Goal: Task Accomplishment & Management: Manage account settings

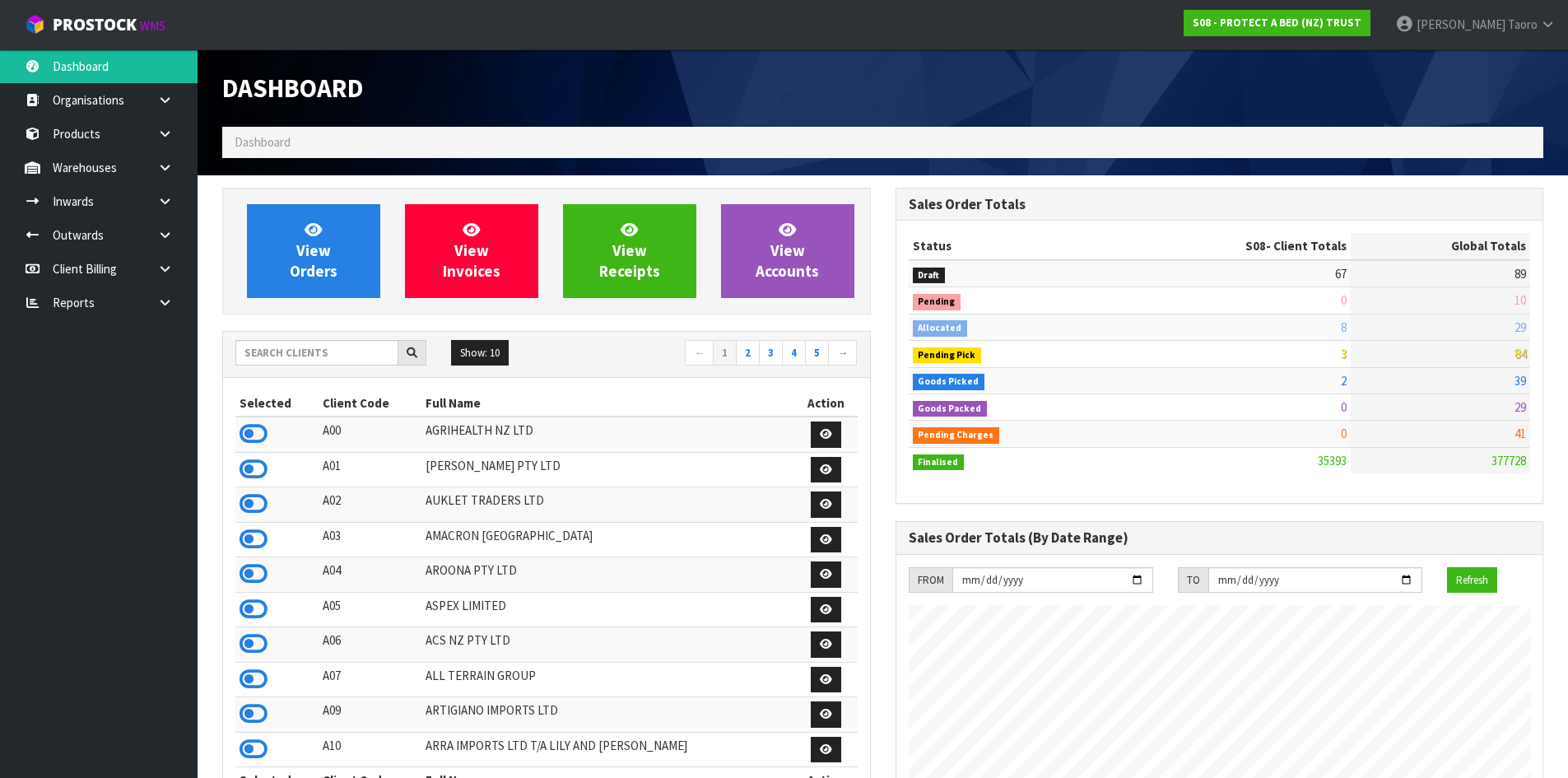
scroll to position [1247, 673]
click at [672, 71] on div "Dashboard" at bounding box center [547, 88] width 673 height 77
click at [343, 355] on input "text" at bounding box center [317, 353] width 163 height 26
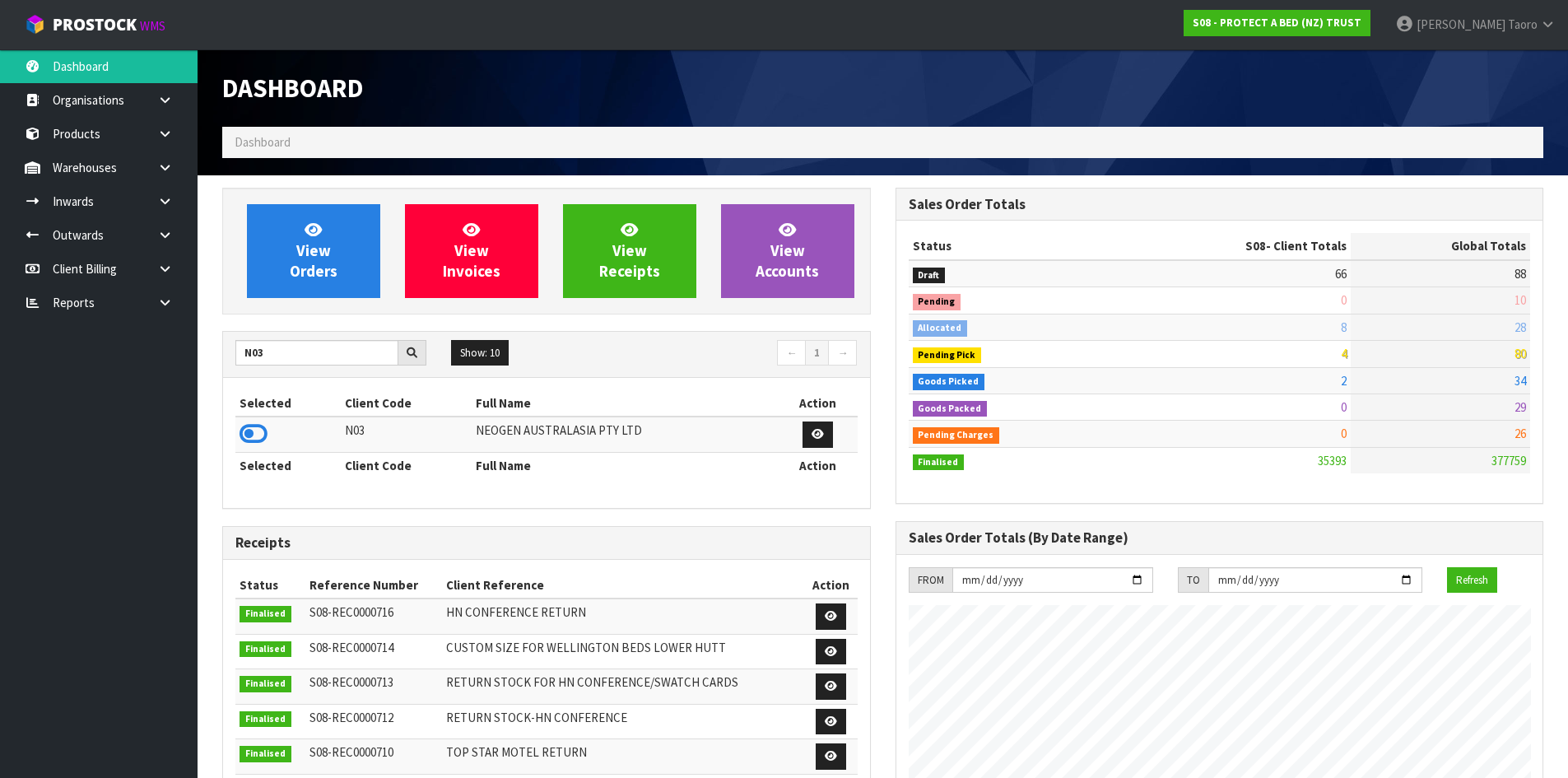
click at [256, 431] on icon at bounding box center [253, 434] width 28 height 25
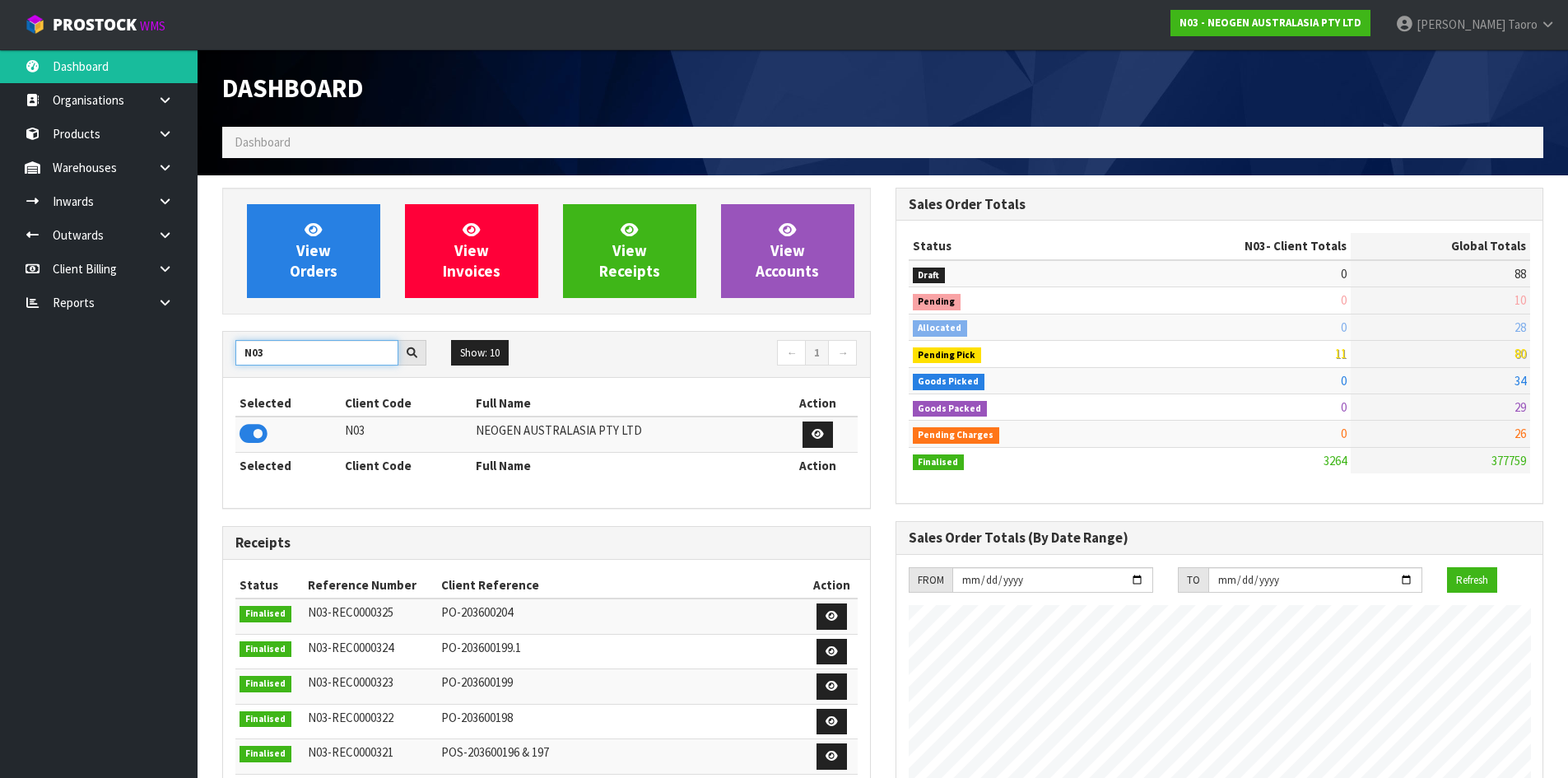
click at [276, 354] on input "N03" at bounding box center [317, 353] width 163 height 26
type input "A00"
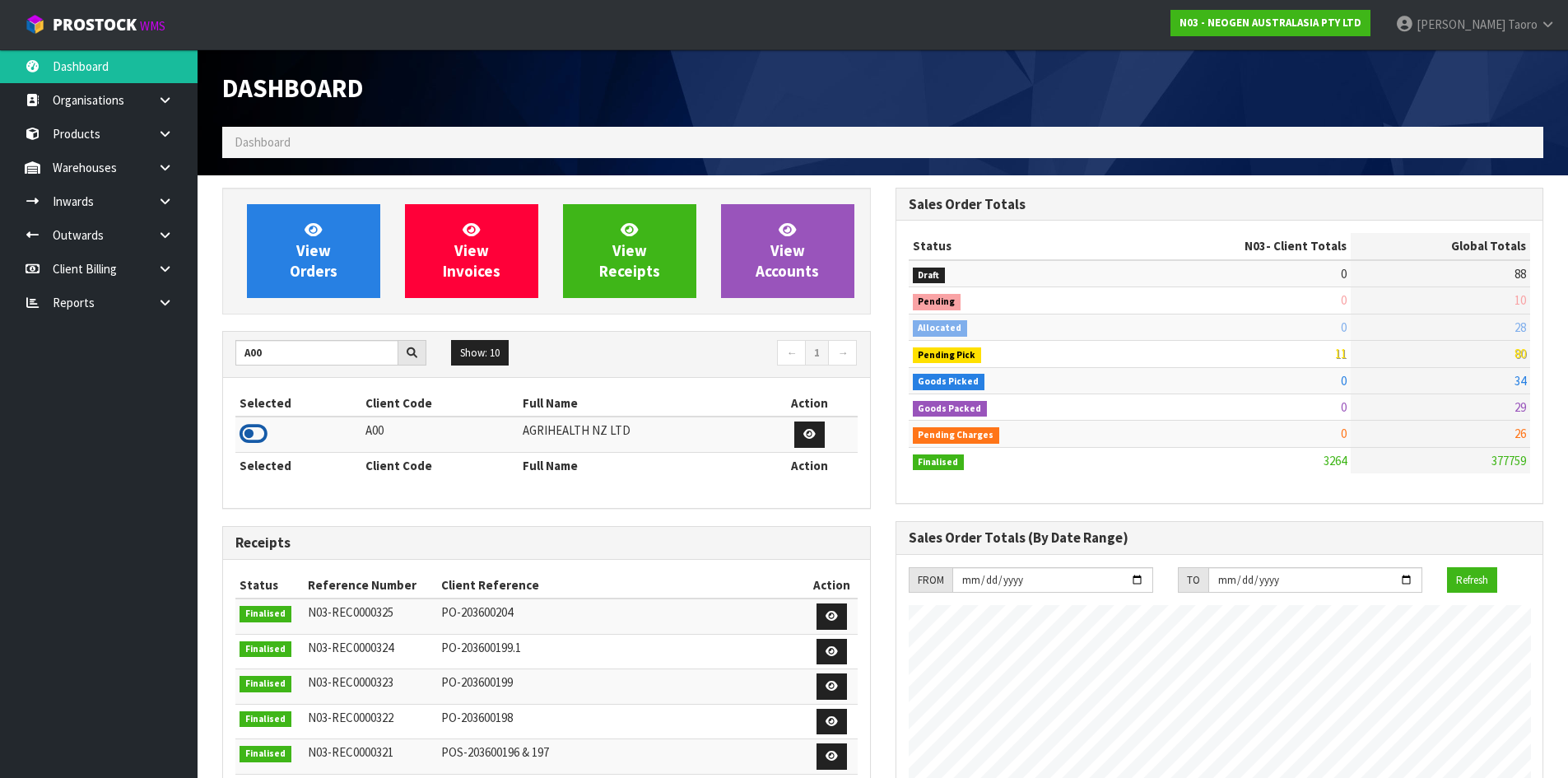
click at [258, 436] on icon at bounding box center [253, 434] width 28 height 25
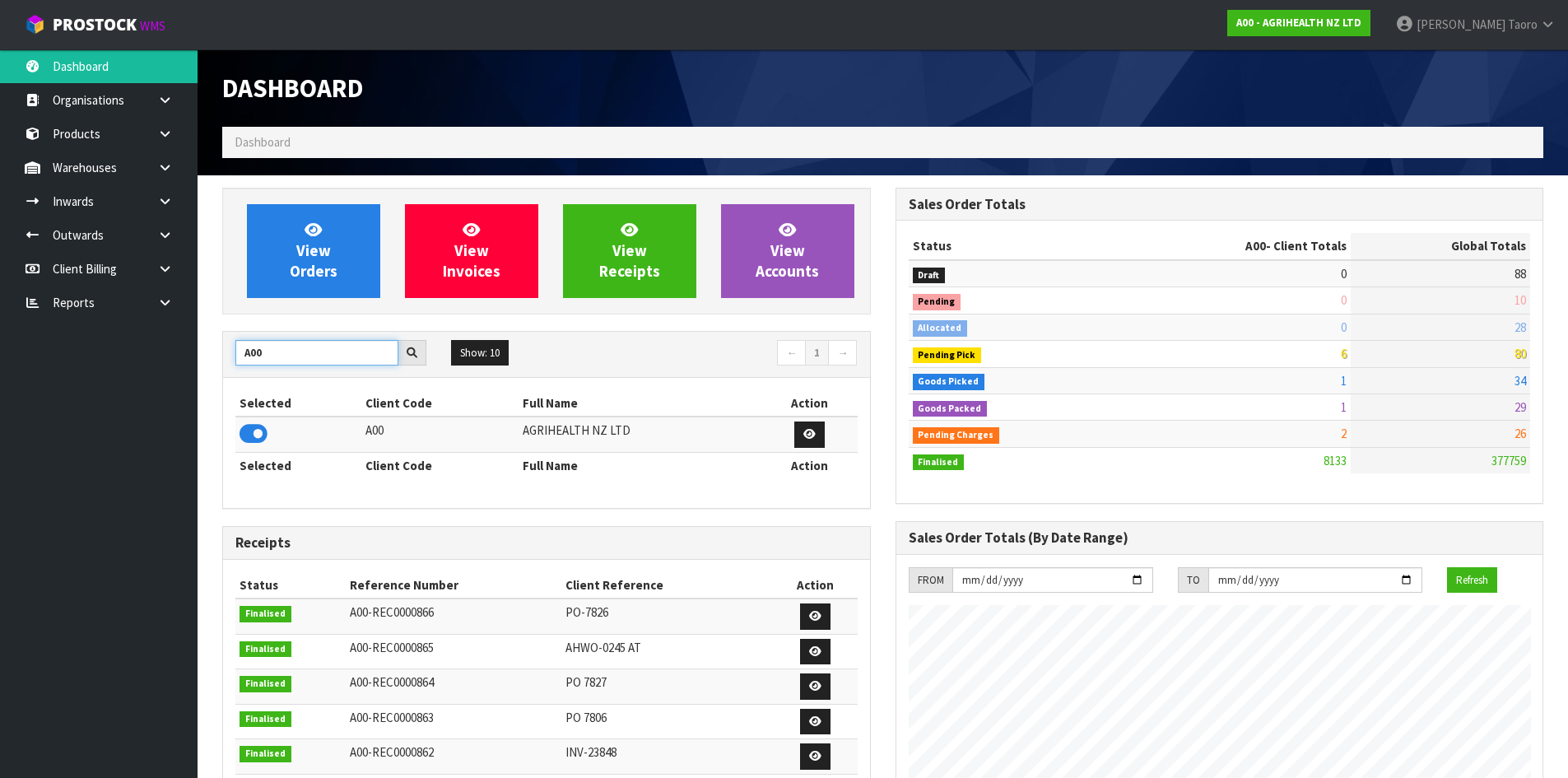
drag, startPoint x: 280, startPoint y: 357, endPoint x: 236, endPoint y: 368, distance: 45.4
click at [236, 368] on div "A00 Show: 10 5 10 25 50 ← 1 →" at bounding box center [546, 355] width 647 height 29
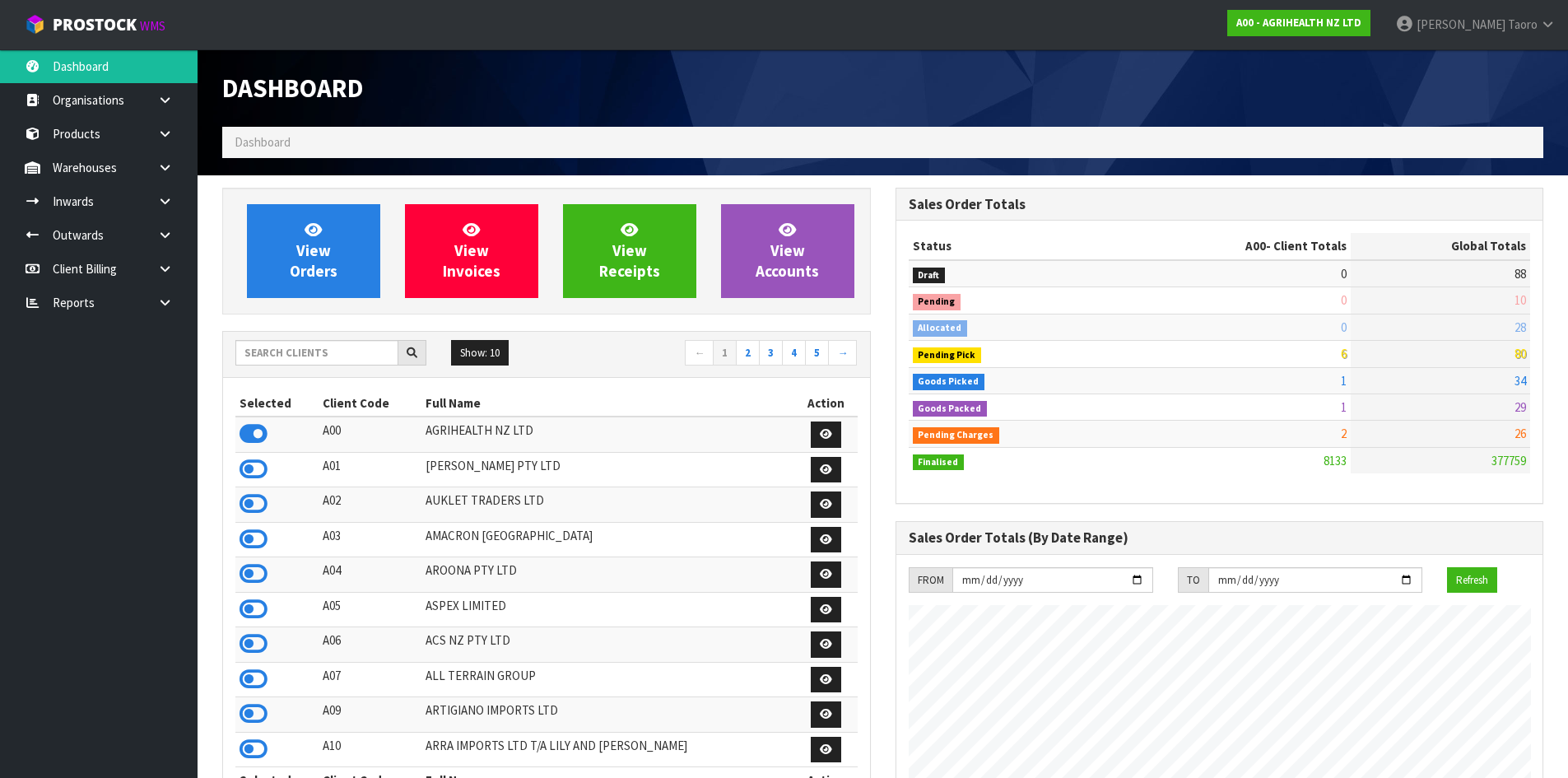
click at [801, 117] on div "Dashboard" at bounding box center [547, 88] width 673 height 77
click at [332, 351] on input "text" at bounding box center [317, 353] width 163 height 26
click at [310, 348] on input "text" at bounding box center [317, 353] width 163 height 26
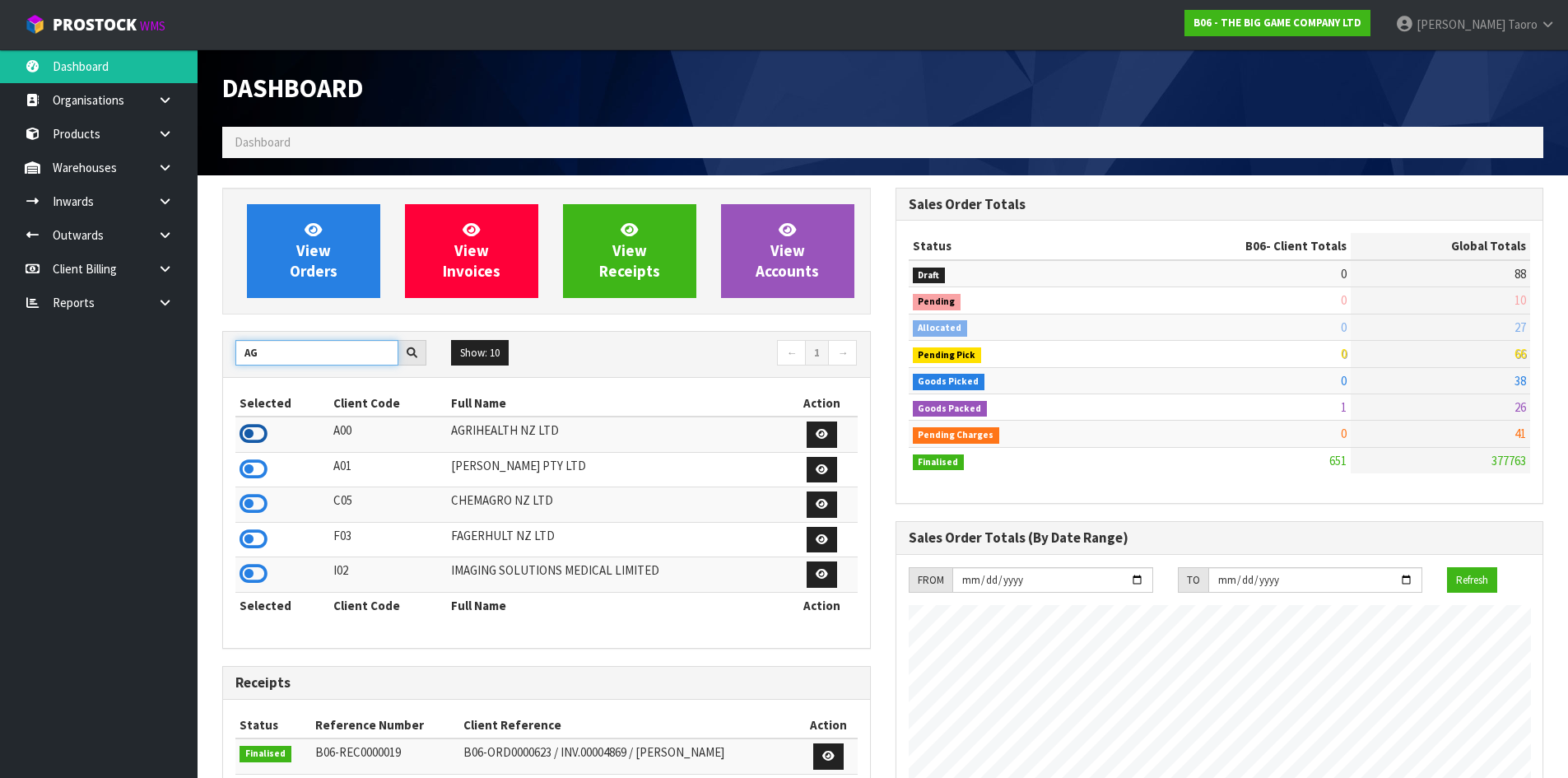
type input "AG"
click at [257, 440] on icon at bounding box center [253, 434] width 28 height 25
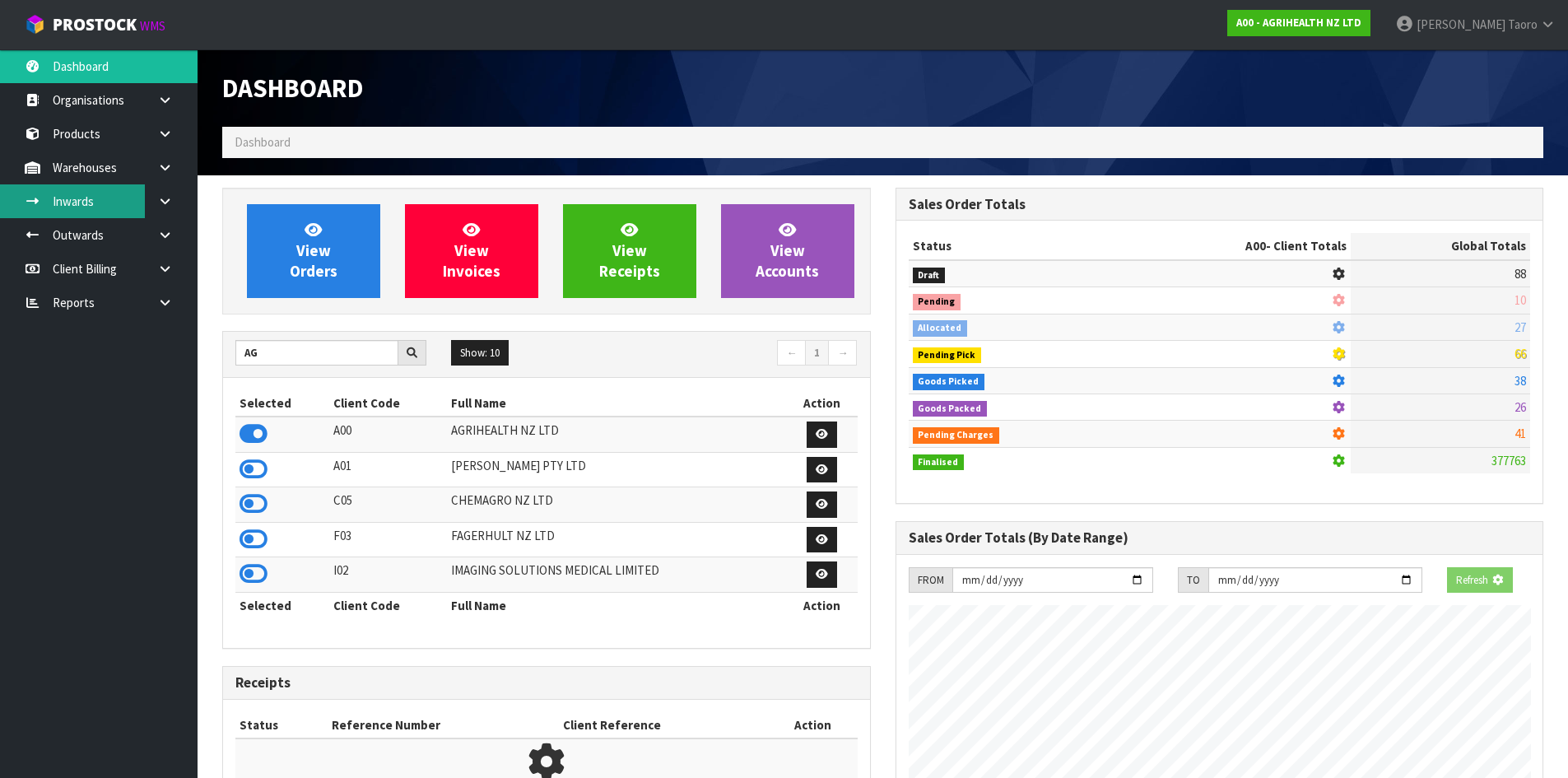
scroll to position [1247, 673]
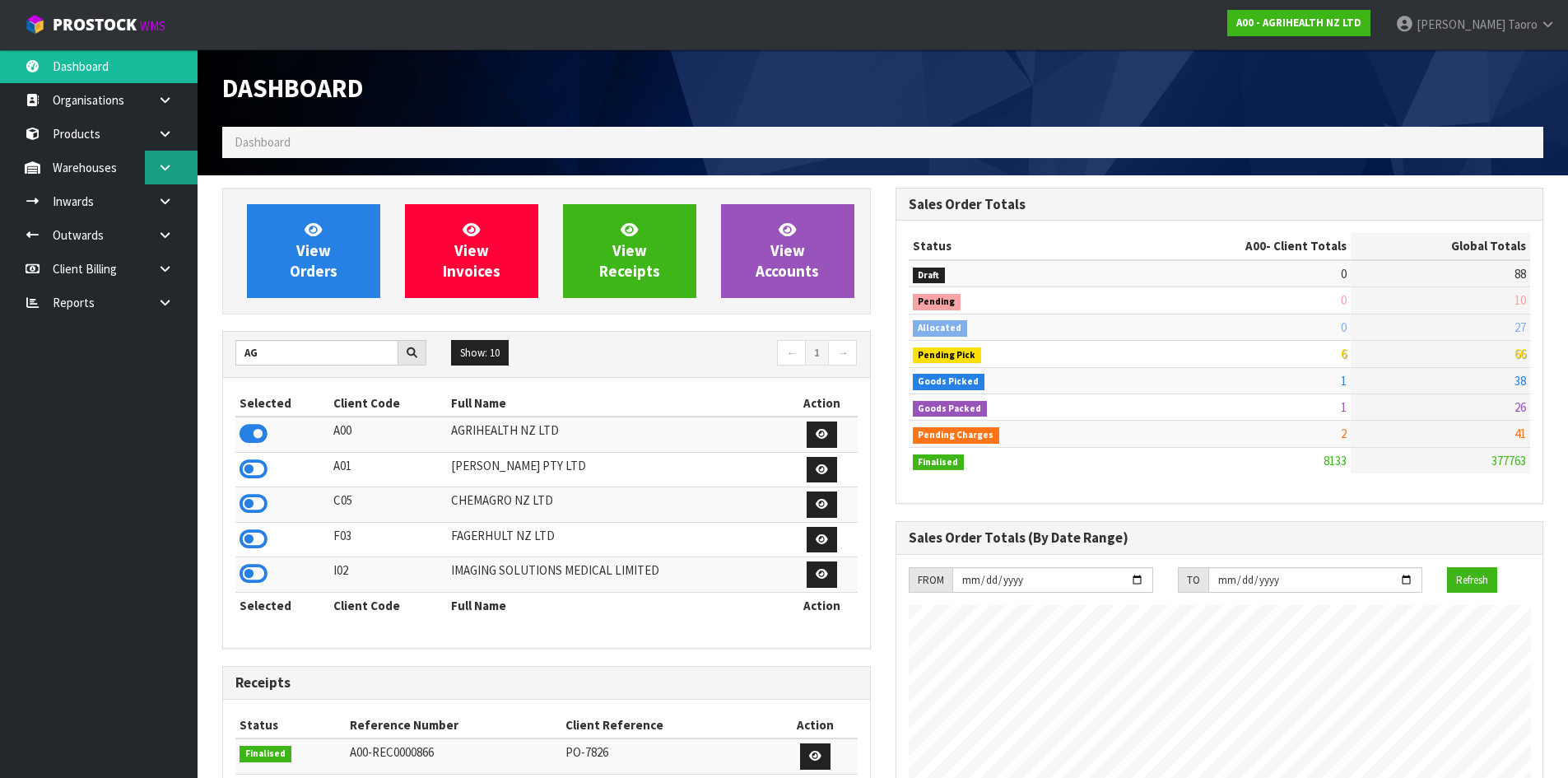
click at [157, 176] on link at bounding box center [171, 168] width 53 height 34
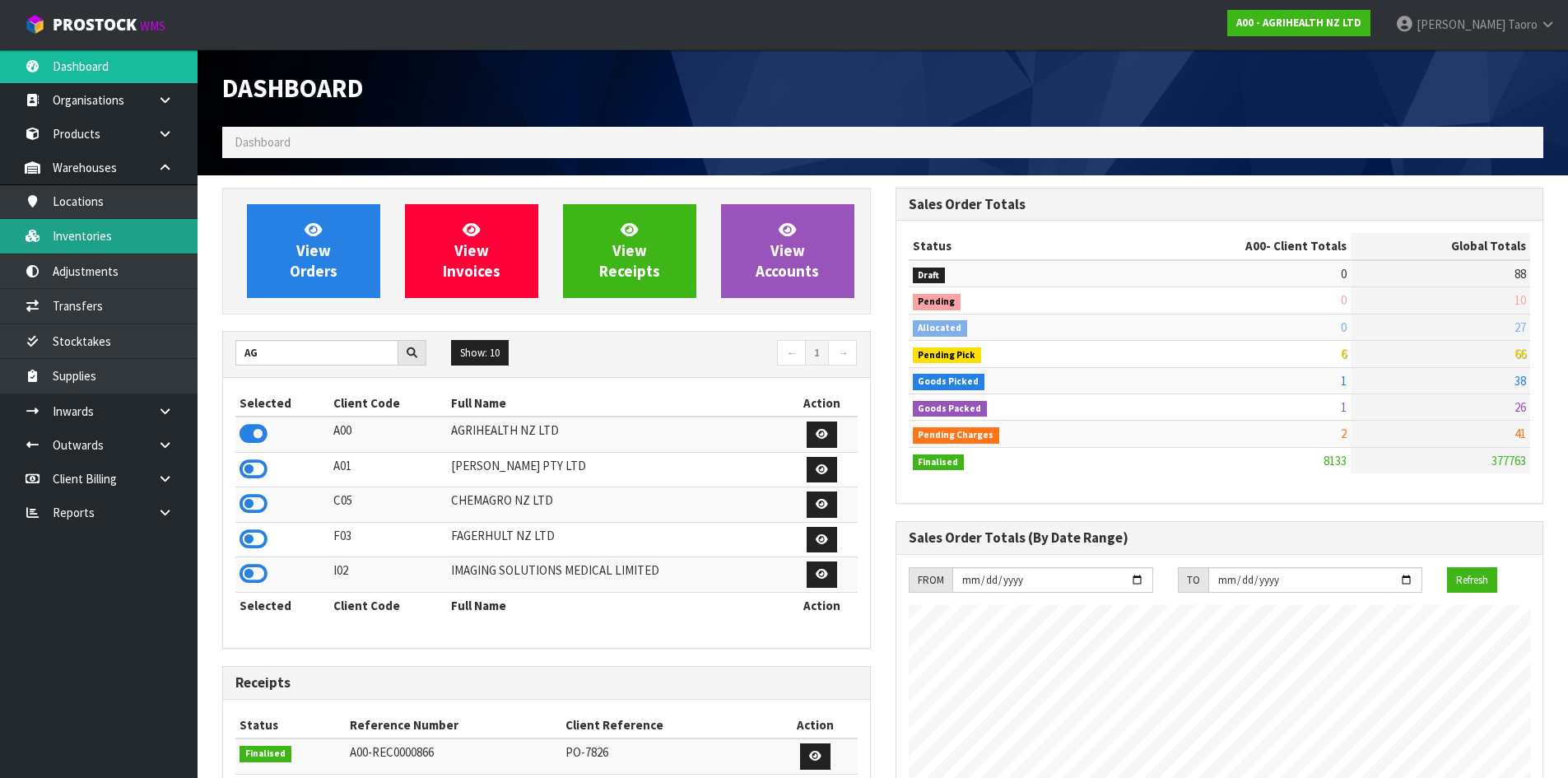
click at [144, 235] on link "Inventories" at bounding box center [99, 236] width 197 height 34
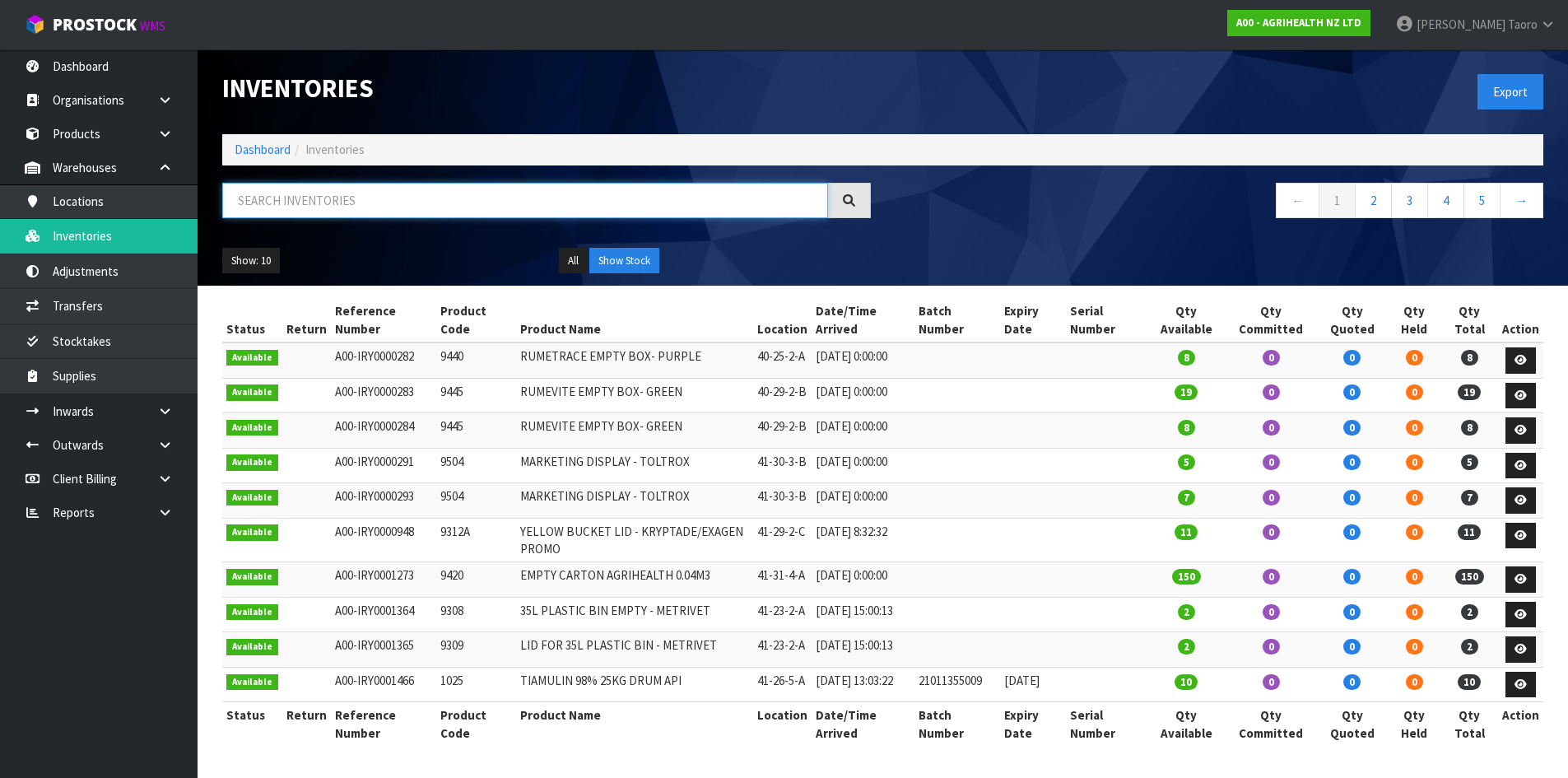
click at [310, 190] on input "text" at bounding box center [525, 201] width 605 height 36
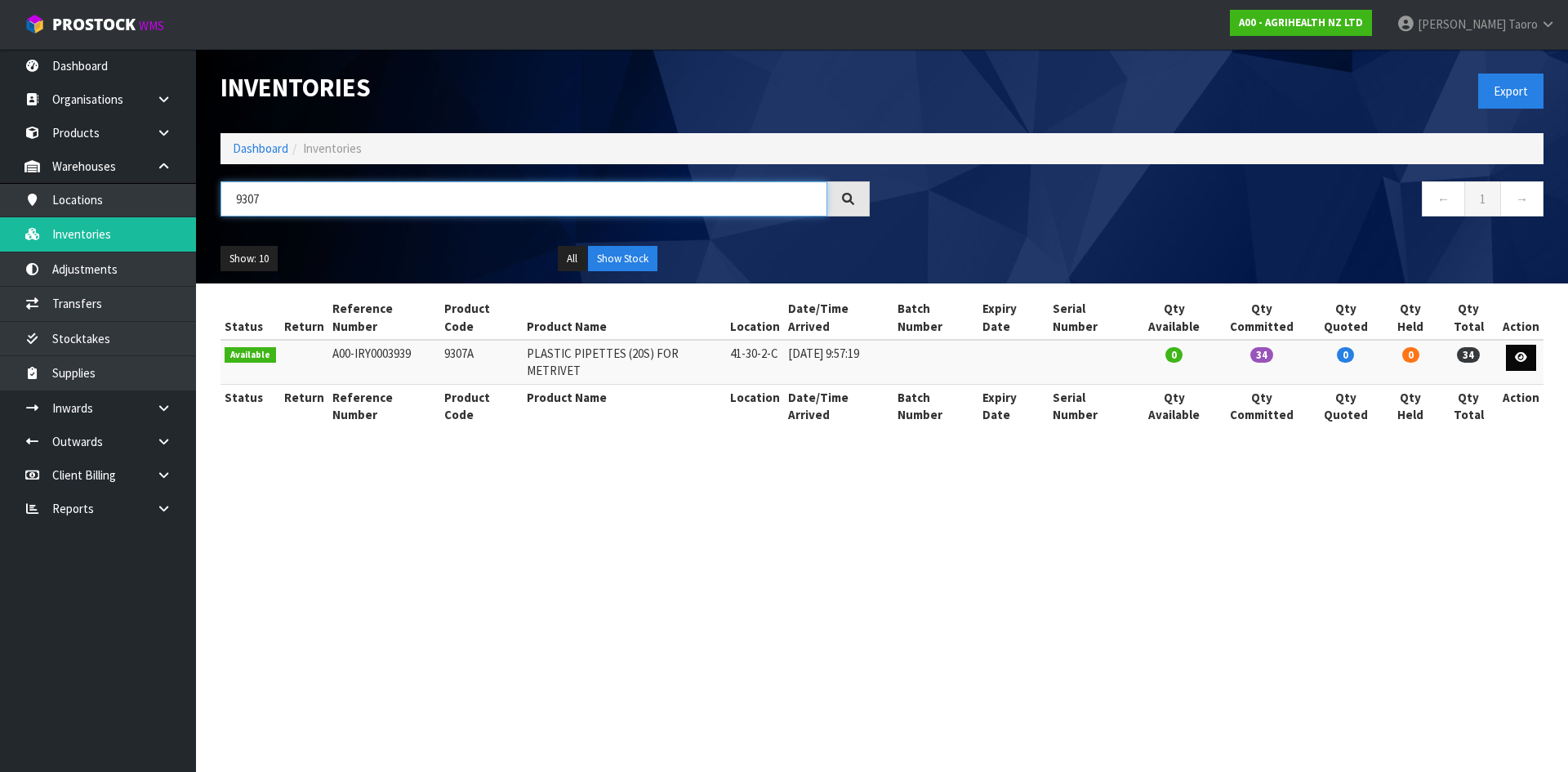
type input "9307"
click at [1520, 344] on link at bounding box center [1522, 357] width 30 height 26
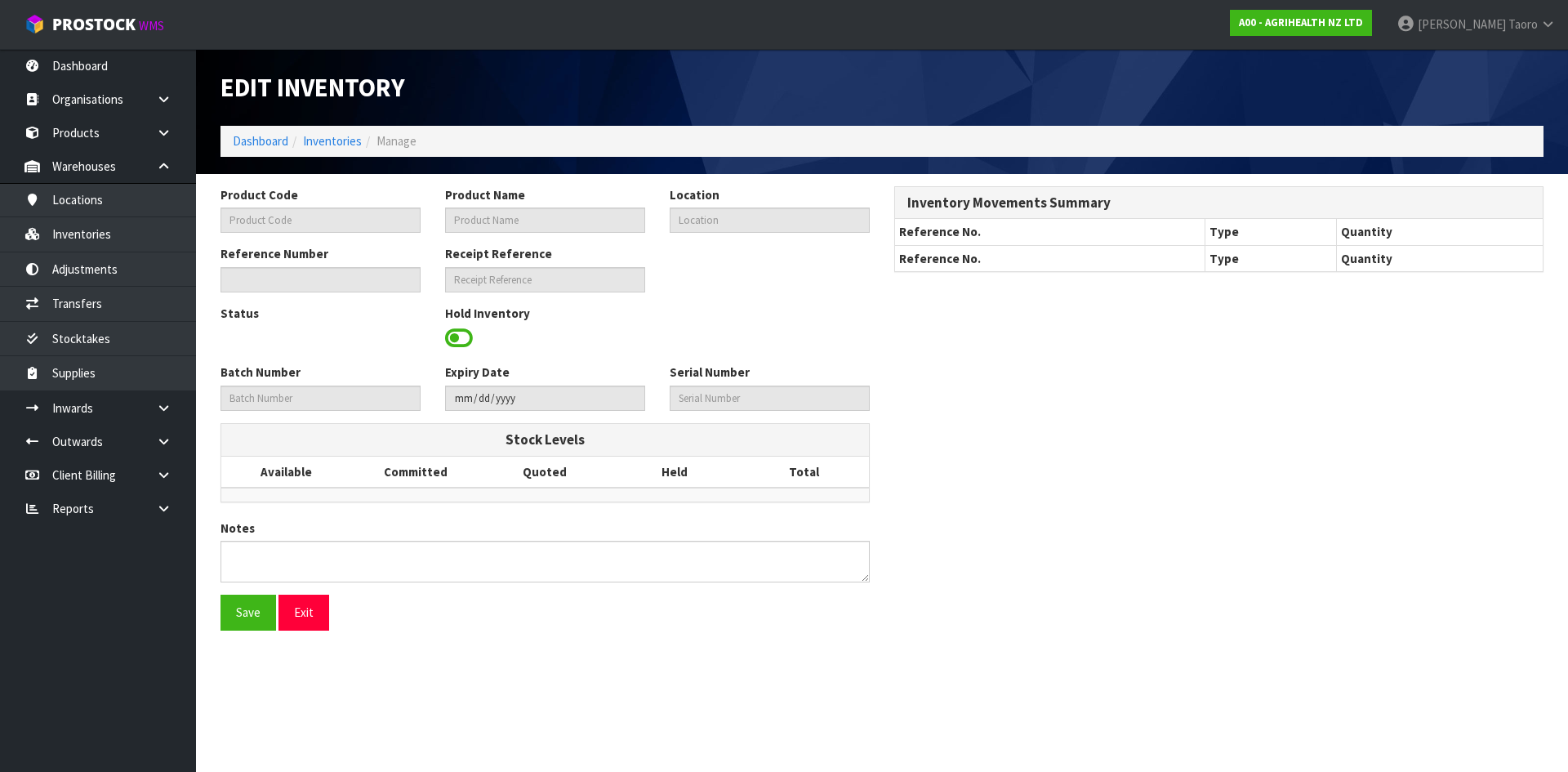
type input "9307A"
type input "PLASTIC PIPETTES (20S) FOR METRIVET"
type input "41-30-2-C"
type input "A00-IRY0003939"
type input "A00-REC0000826"
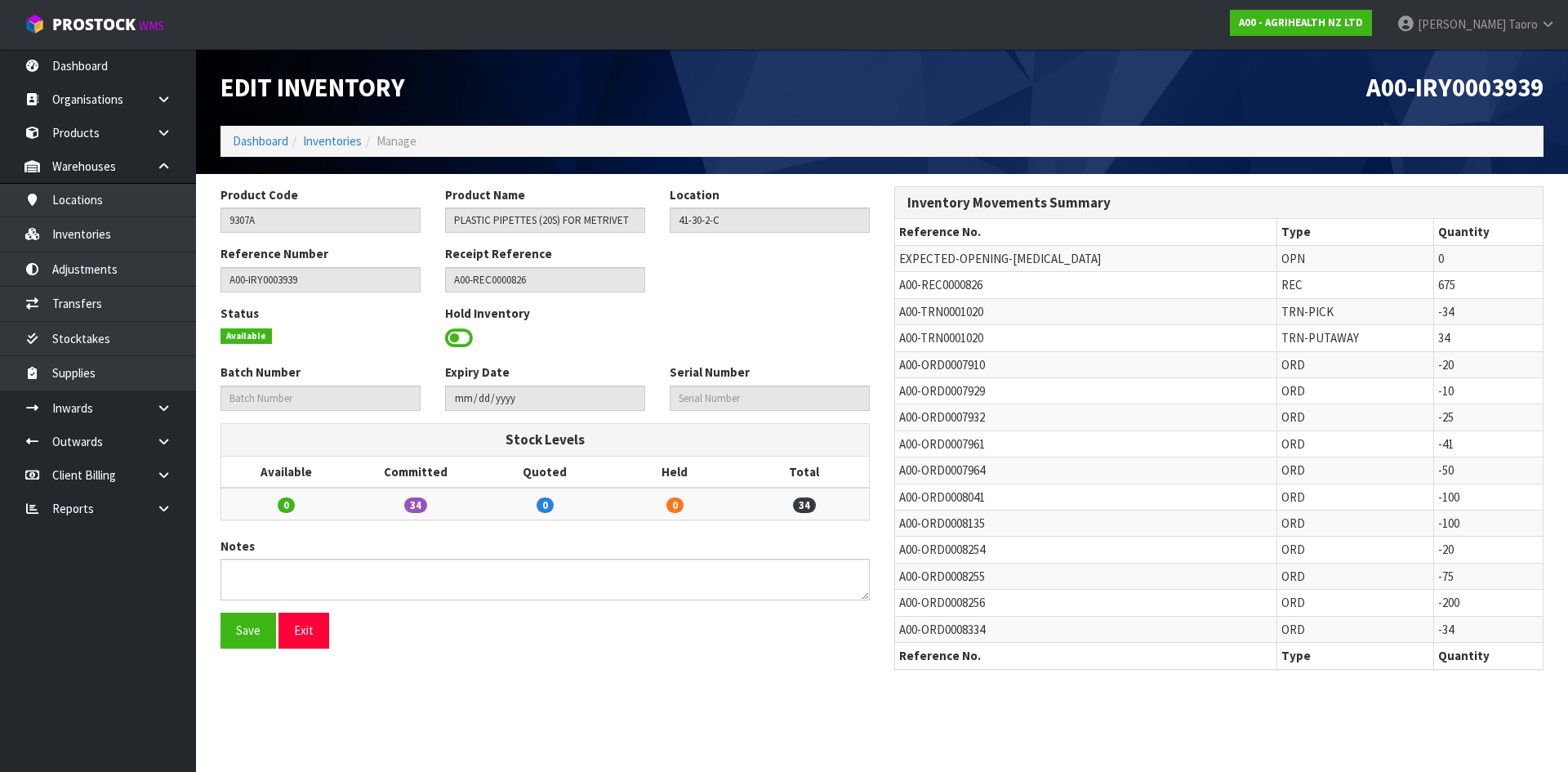
click at [898, 316] on td "A00-TRN0001020" at bounding box center [1086, 310] width 381 height 26
click at [900, 313] on span "A00-TRN0001020" at bounding box center [942, 311] width 84 height 15
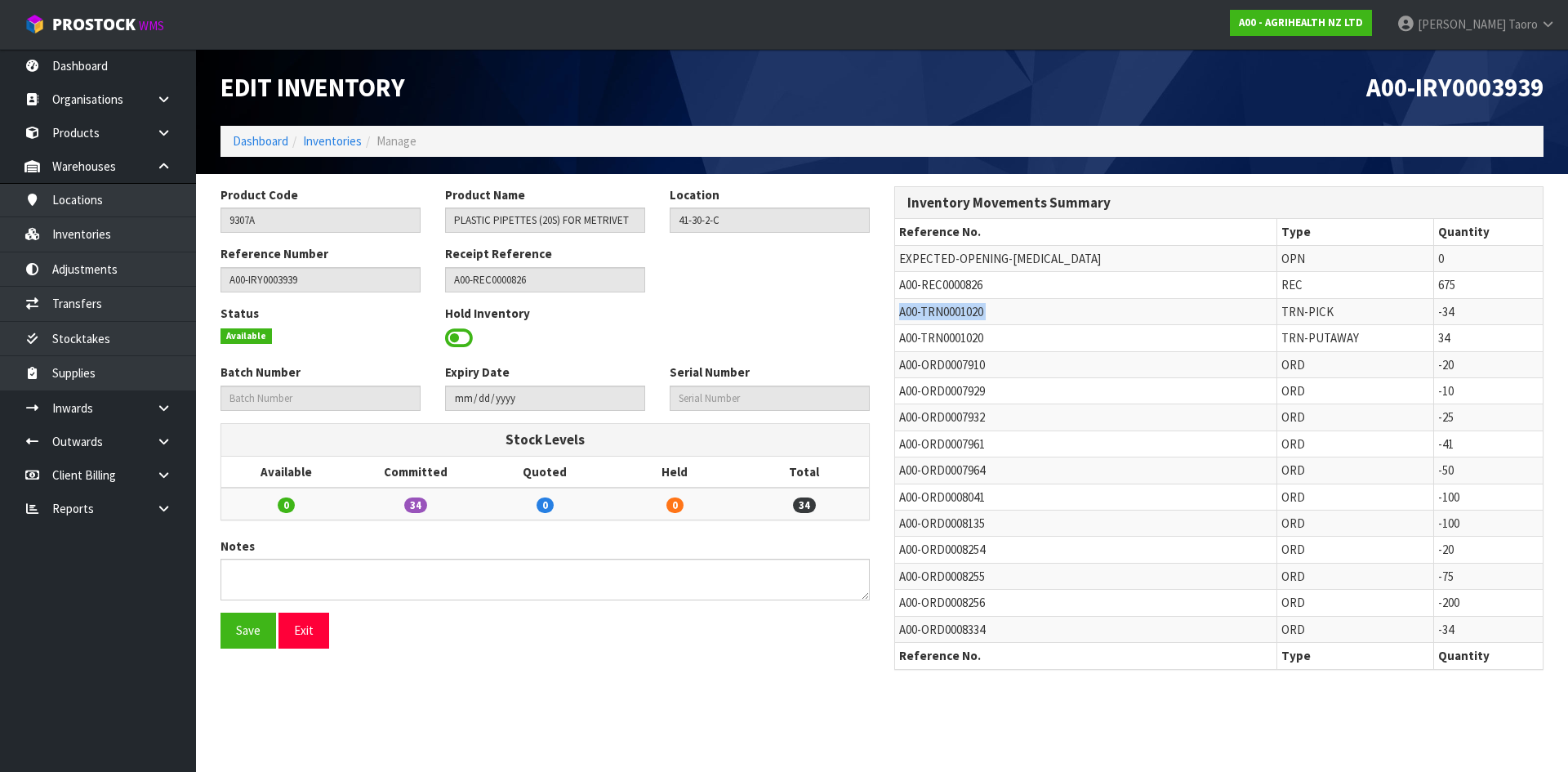
copy tr "A00-TRN0001020"
click at [152, 315] on link "Transfers" at bounding box center [98, 304] width 196 height 34
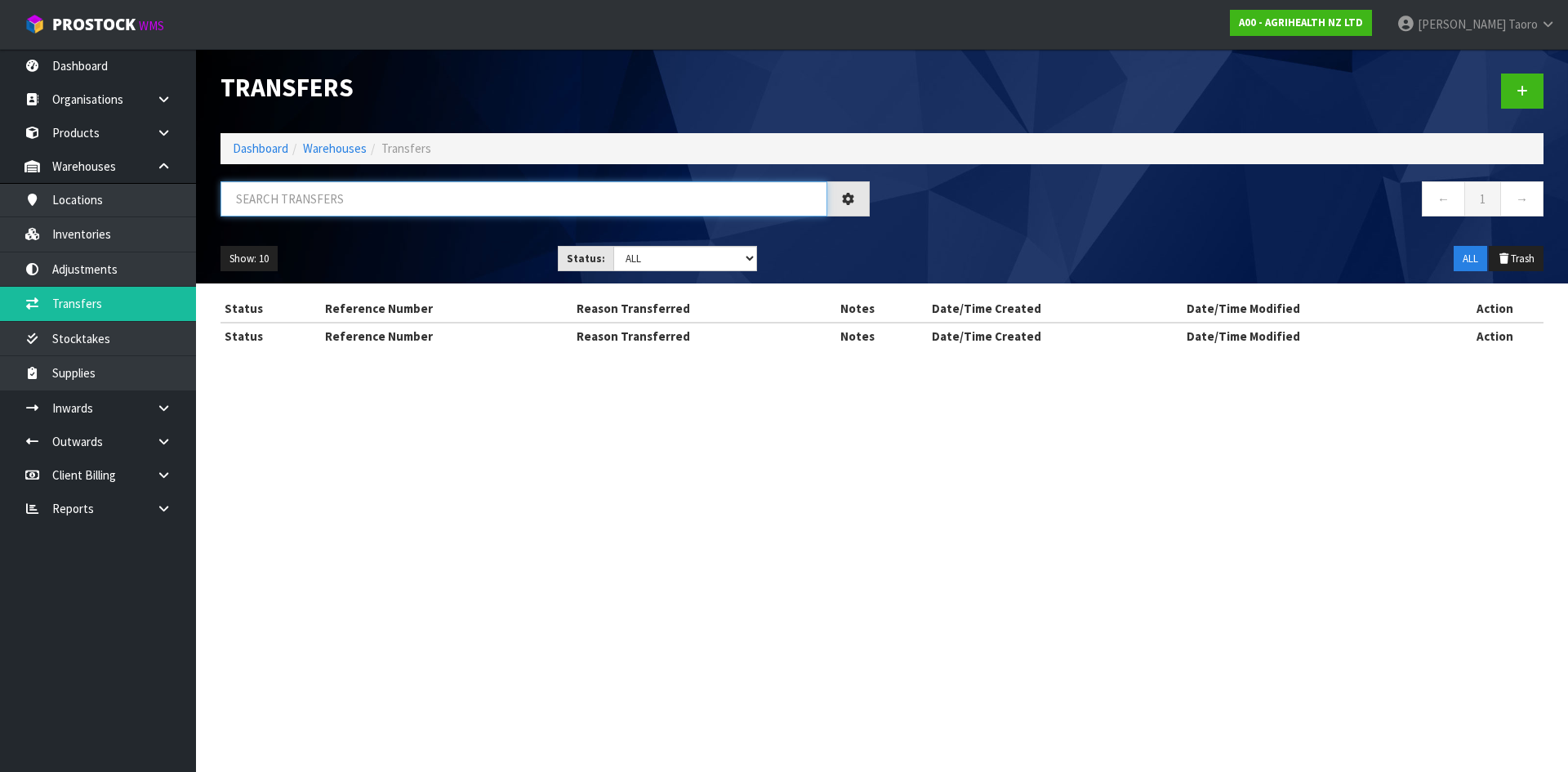
click at [430, 198] on input "text" at bounding box center [523, 199] width 607 height 35
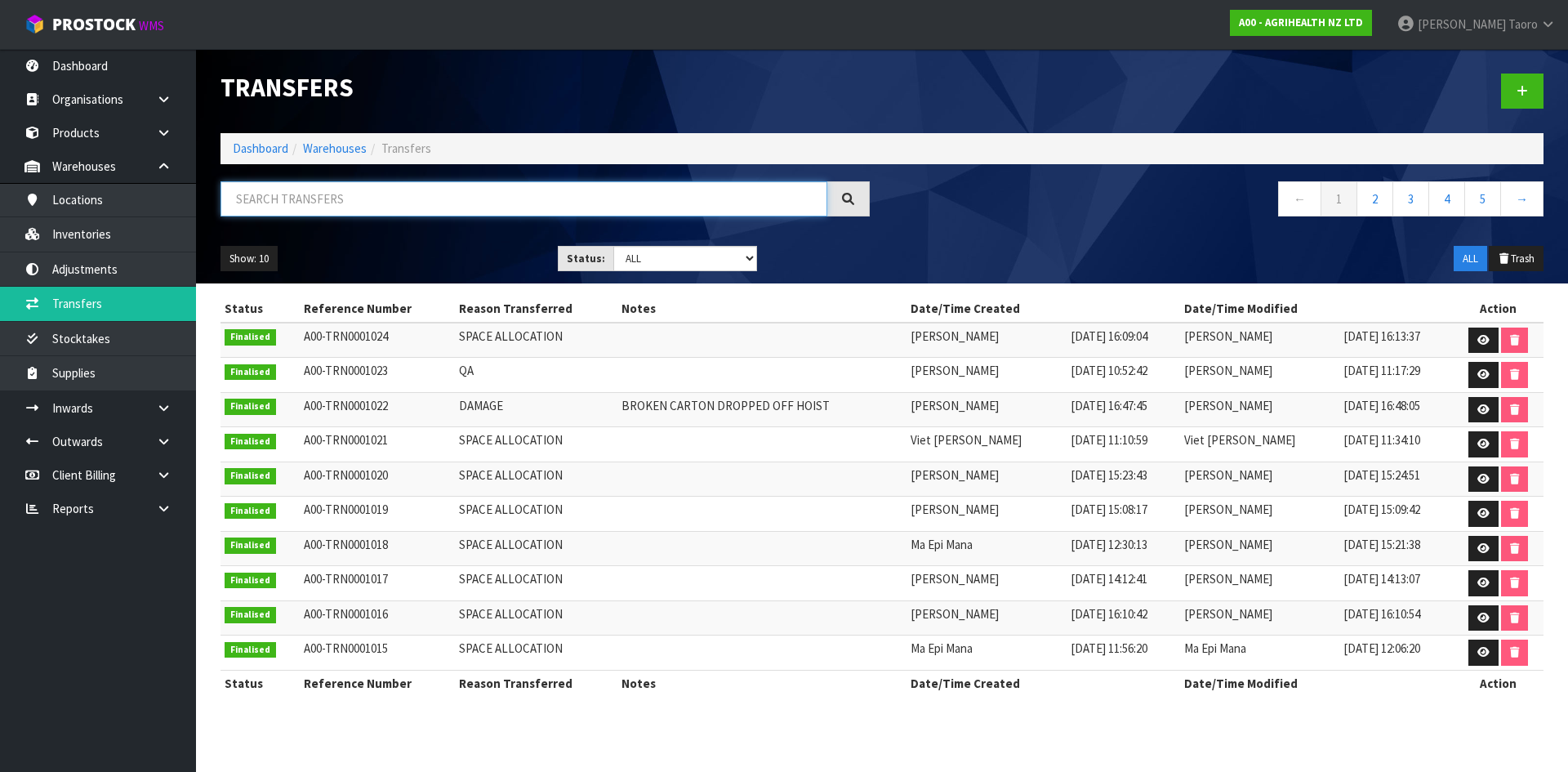
paste input "A00-TRN0001020"
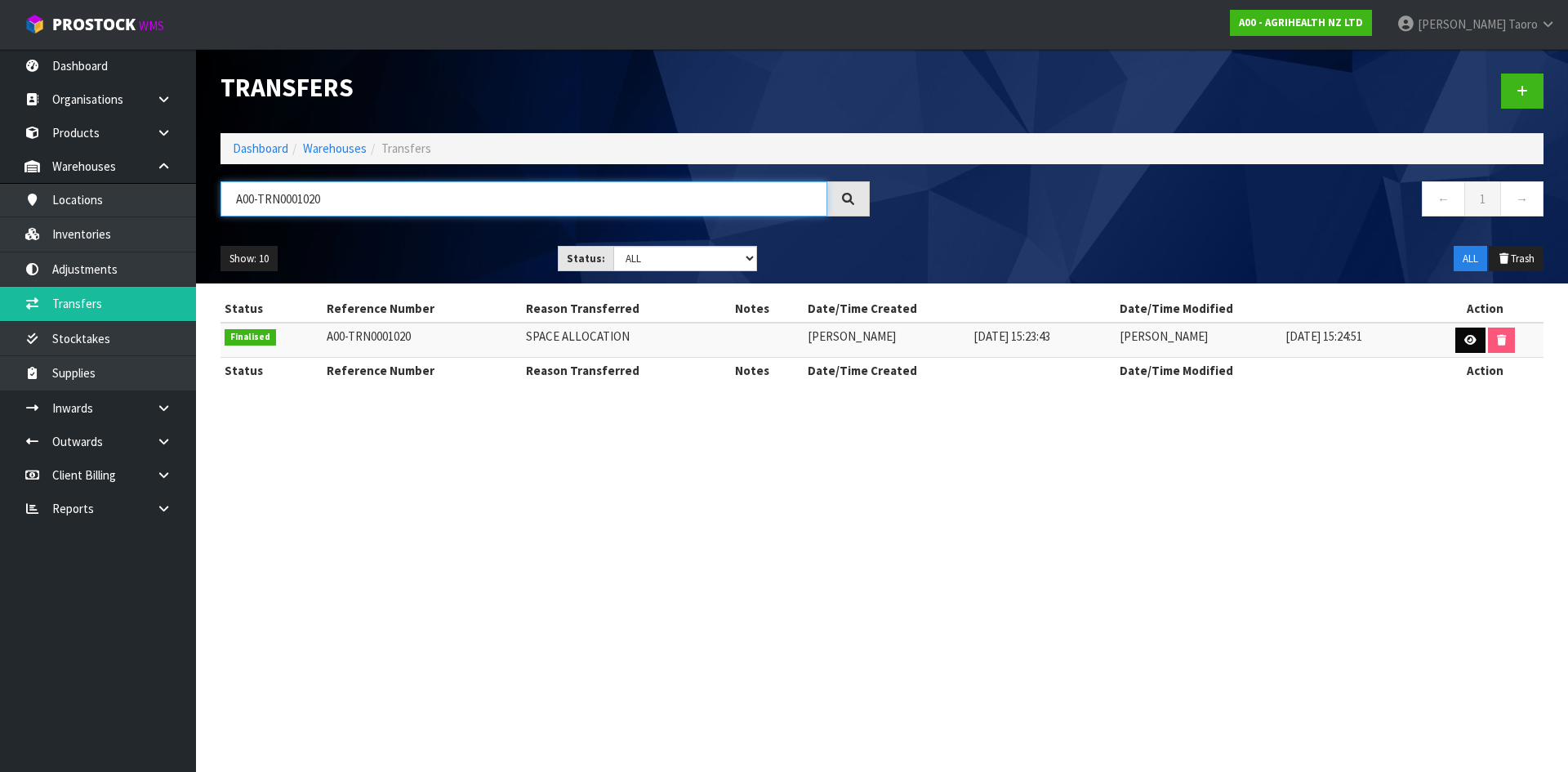
type input "A00-TRN0001020"
click at [1471, 337] on icon at bounding box center [1470, 340] width 13 height 11
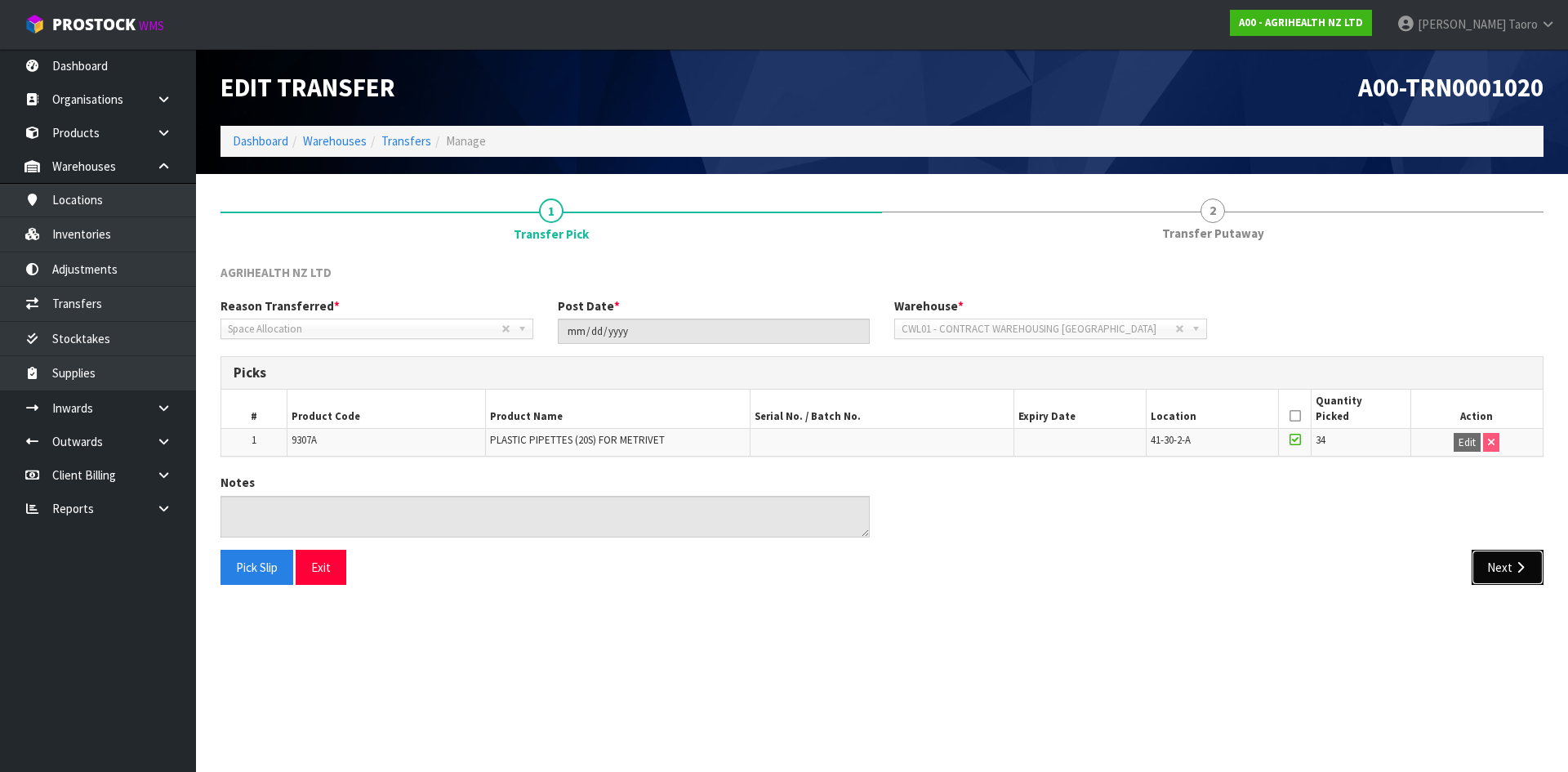
click at [1512, 573] on button "Next" at bounding box center [1507, 567] width 72 height 35
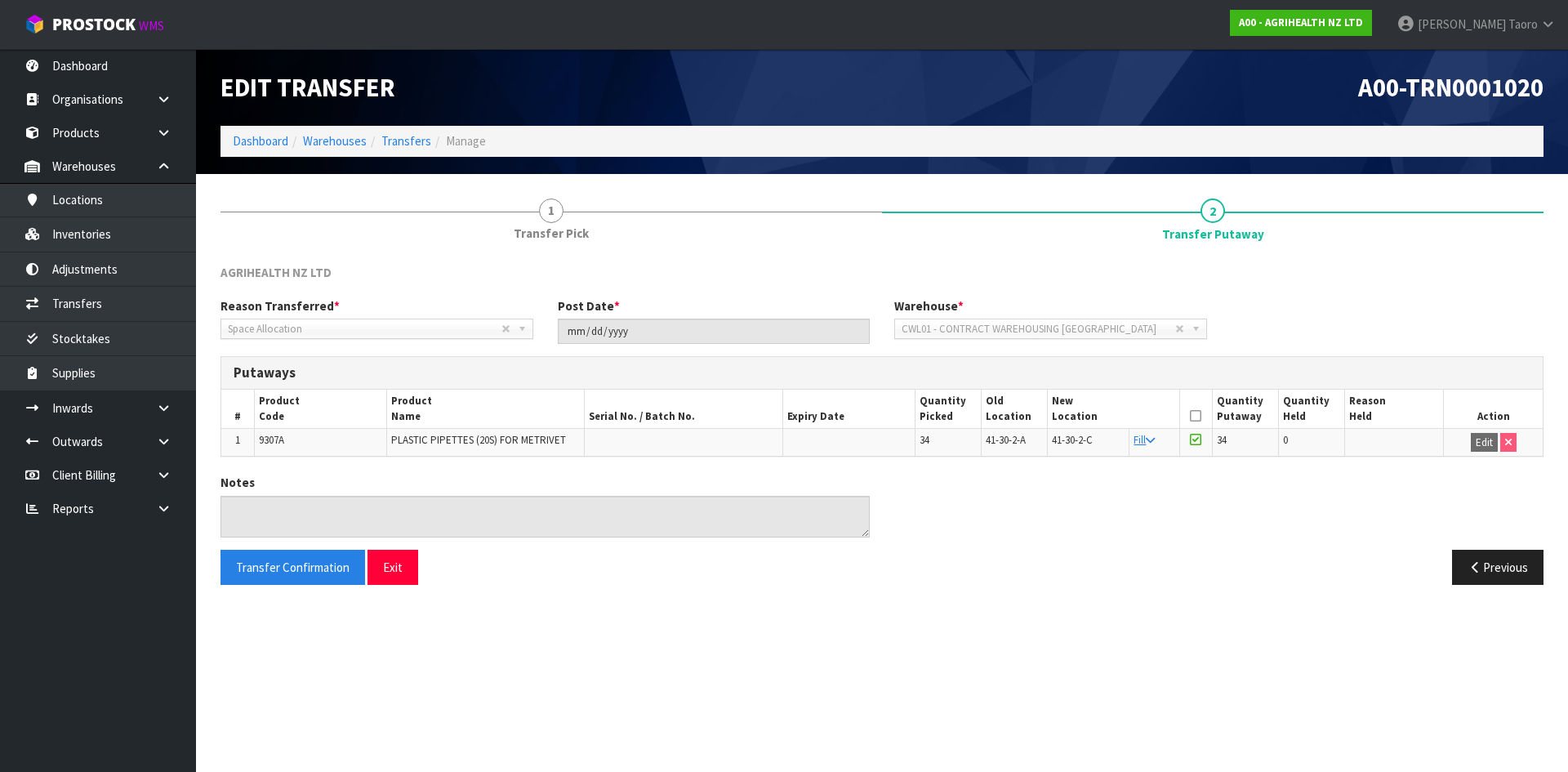
click at [267, 441] on span "9307A" at bounding box center [272, 440] width 25 height 13
copy span "9307A"
click at [130, 252] on link "Adjustments" at bounding box center [98, 269] width 196 height 34
click at [130, 246] on body "Toggle navigation ProStock WMS A00 - AGRIHEALTH NZ LTD Harriet Taoro Logout Das…" at bounding box center [784, 386] width 1568 height 772
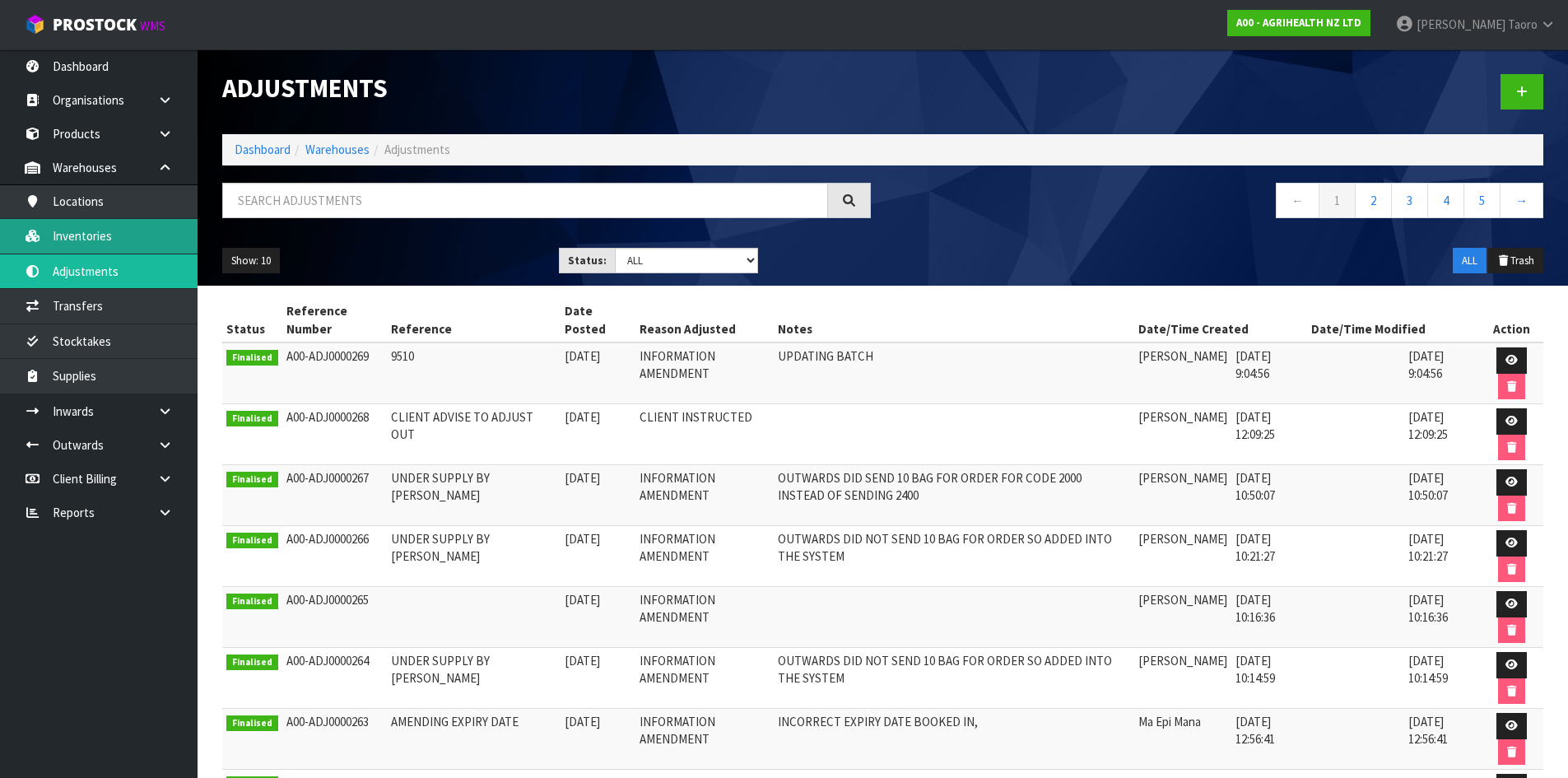
click at [130, 231] on link "Inventories" at bounding box center [99, 236] width 197 height 34
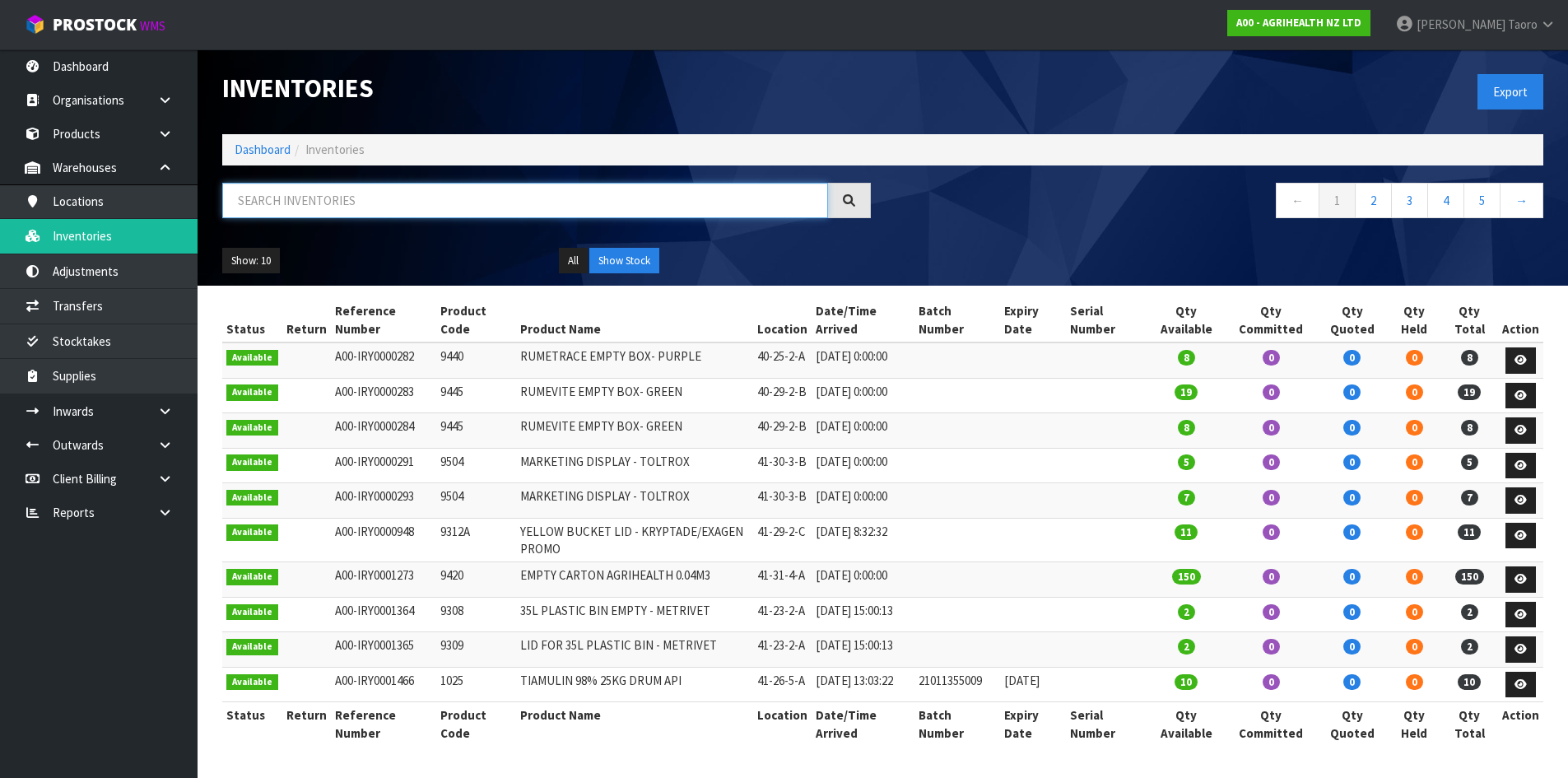
click at [321, 199] on input "text" at bounding box center [525, 201] width 605 height 36
paste input "9307A"
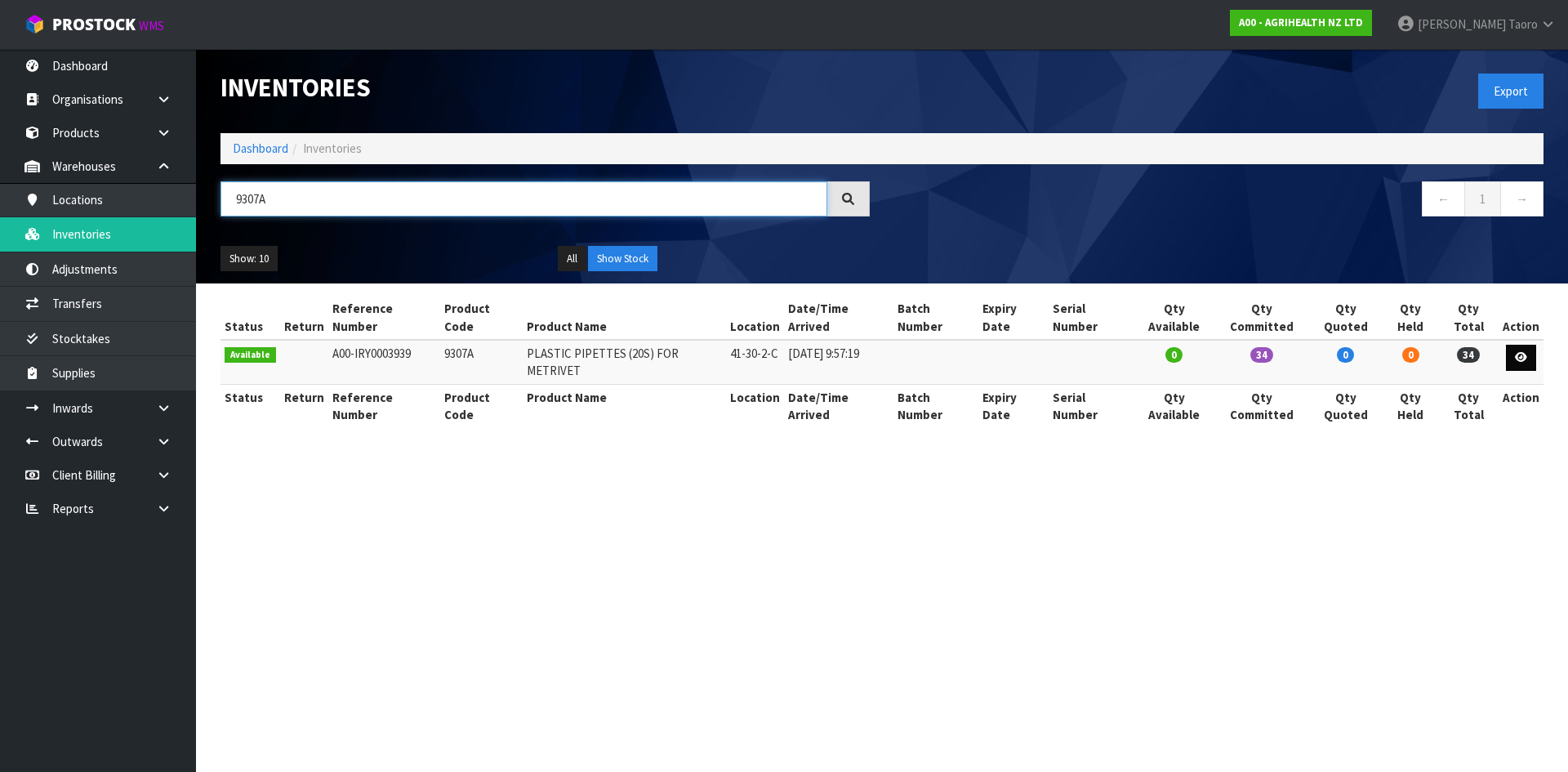
type input "9307A"
click at [1515, 344] on link at bounding box center [1522, 357] width 30 height 26
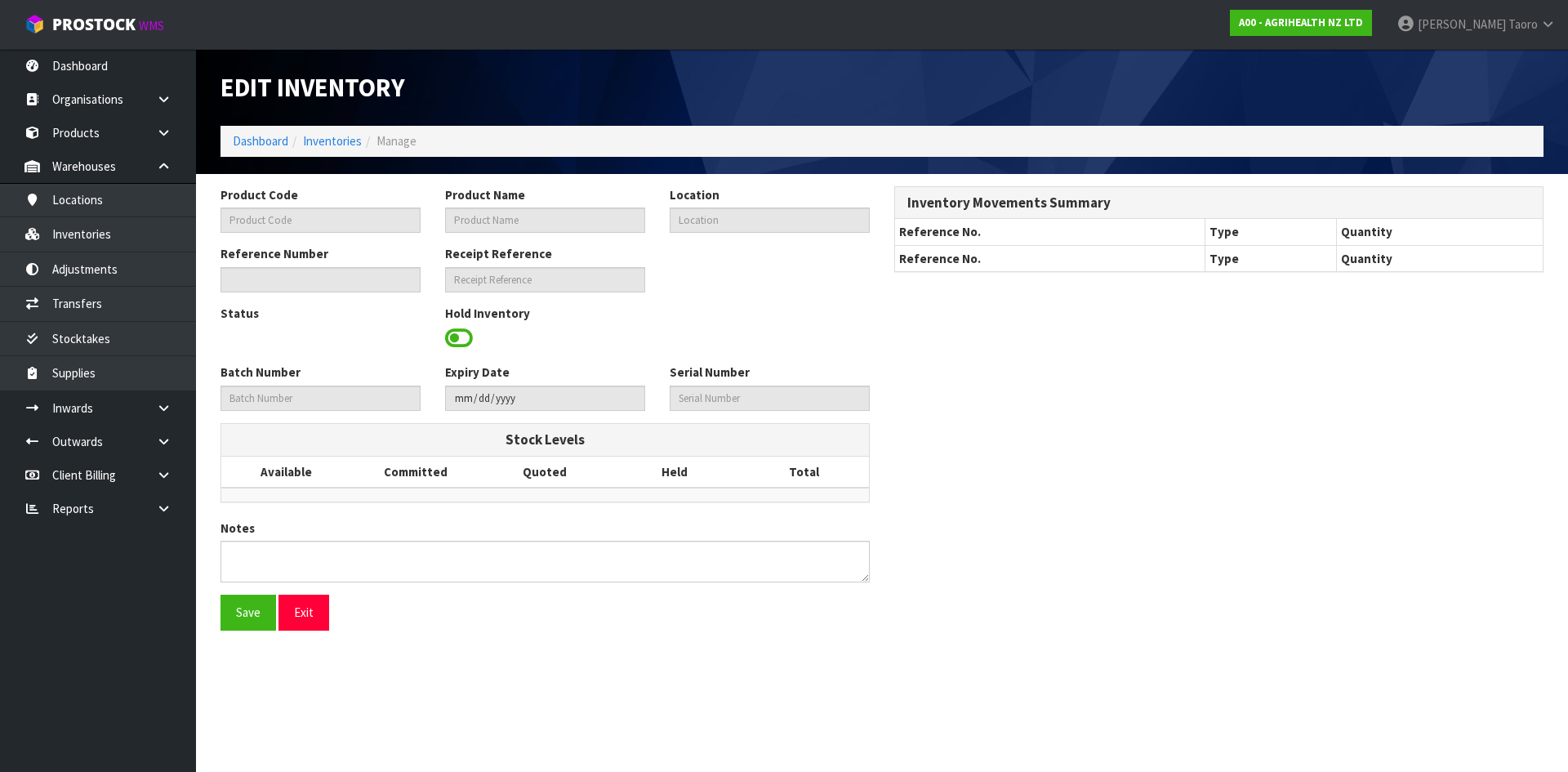
type input "9307A"
type input "PLASTIC PIPETTES (20S) FOR METRIVET"
type input "41-30-2-C"
type input "A00-IRY0003939"
type input "A00-REC0000826"
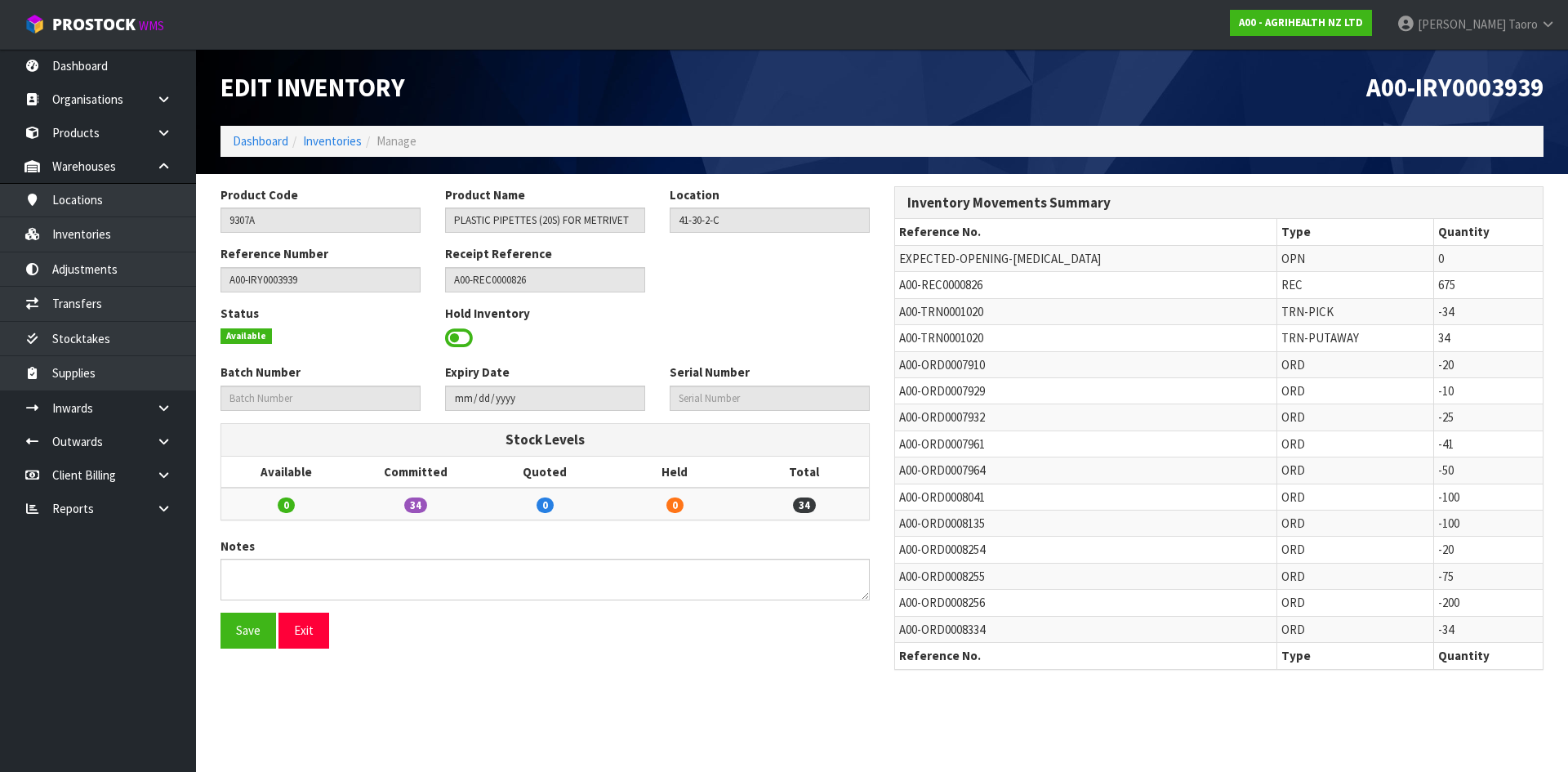
click at [944, 292] on span "A00-REC0000826" at bounding box center [941, 284] width 84 height 15
copy tr "A00-REC0000826"
click at [940, 280] on span "A00-REC0000826" at bounding box center [941, 284] width 84 height 15
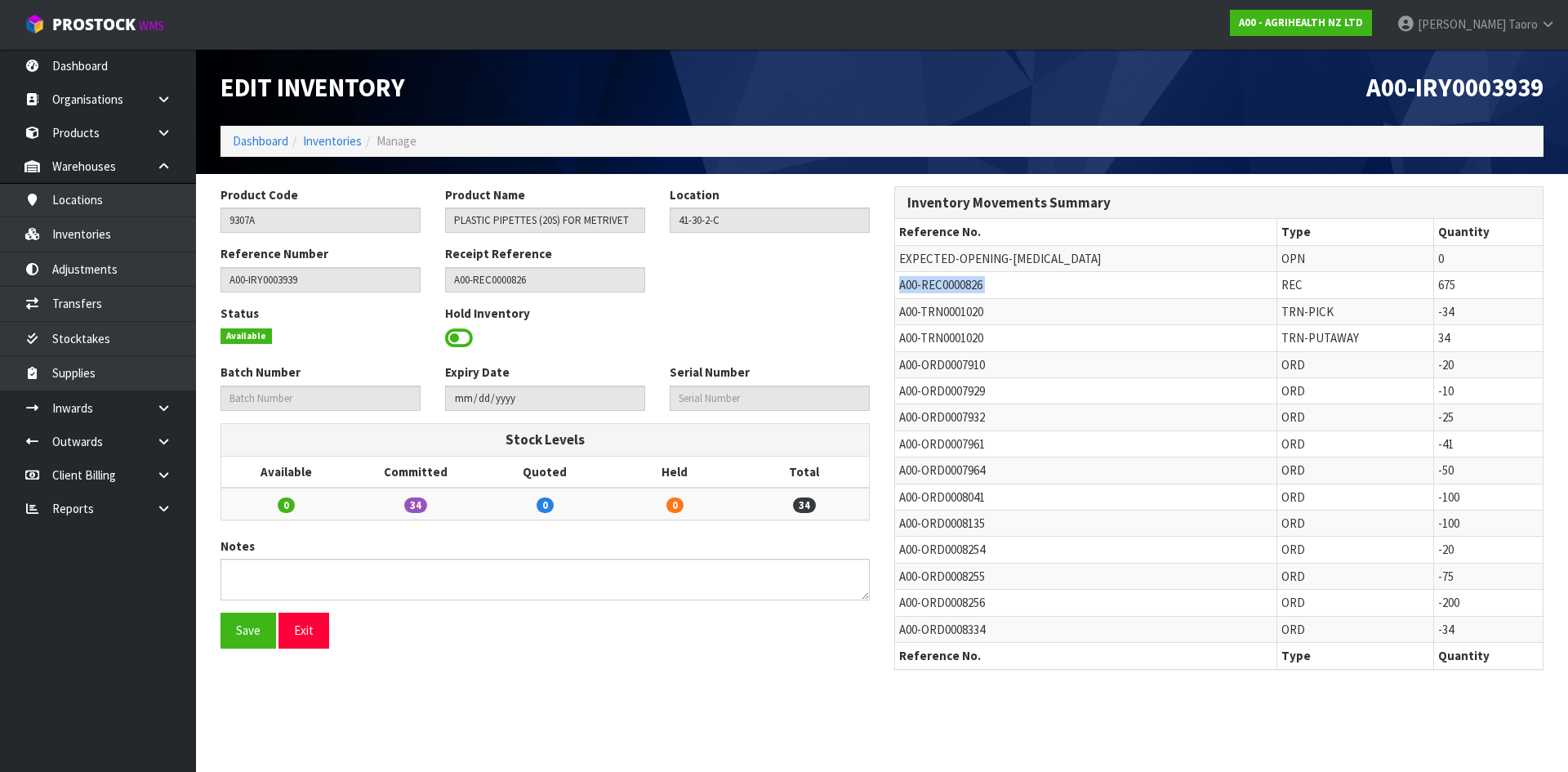
click at [940, 280] on span "A00-REC0000826" at bounding box center [941, 284] width 84 height 15
copy tr "A00-REC0000826"
click at [165, 409] on icon at bounding box center [164, 408] width 15 height 13
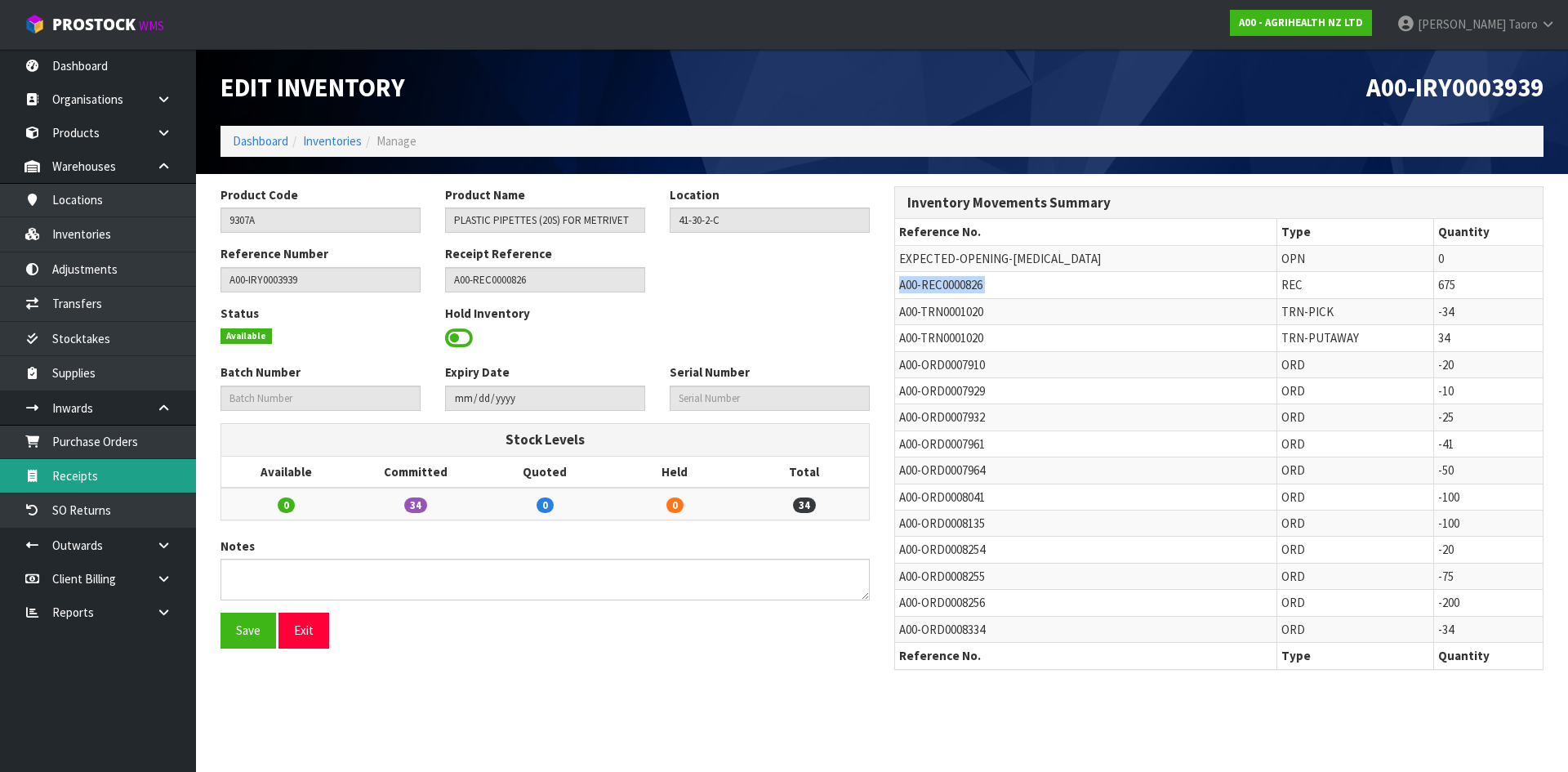
click at [137, 481] on link "Receipts" at bounding box center [98, 476] width 196 height 34
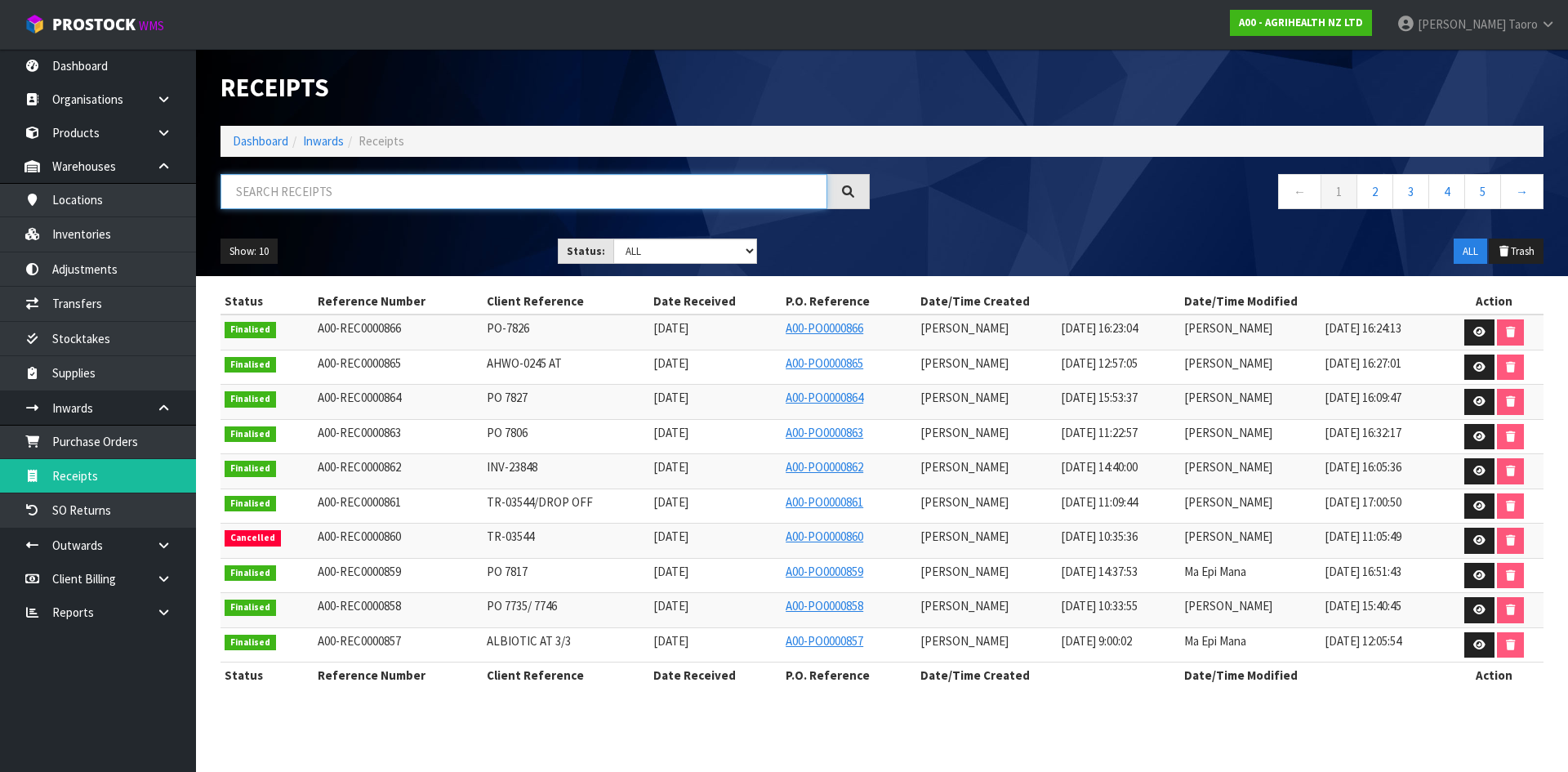
click at [410, 180] on input "text" at bounding box center [523, 192] width 607 height 35
paste input "A00-REC0000826"
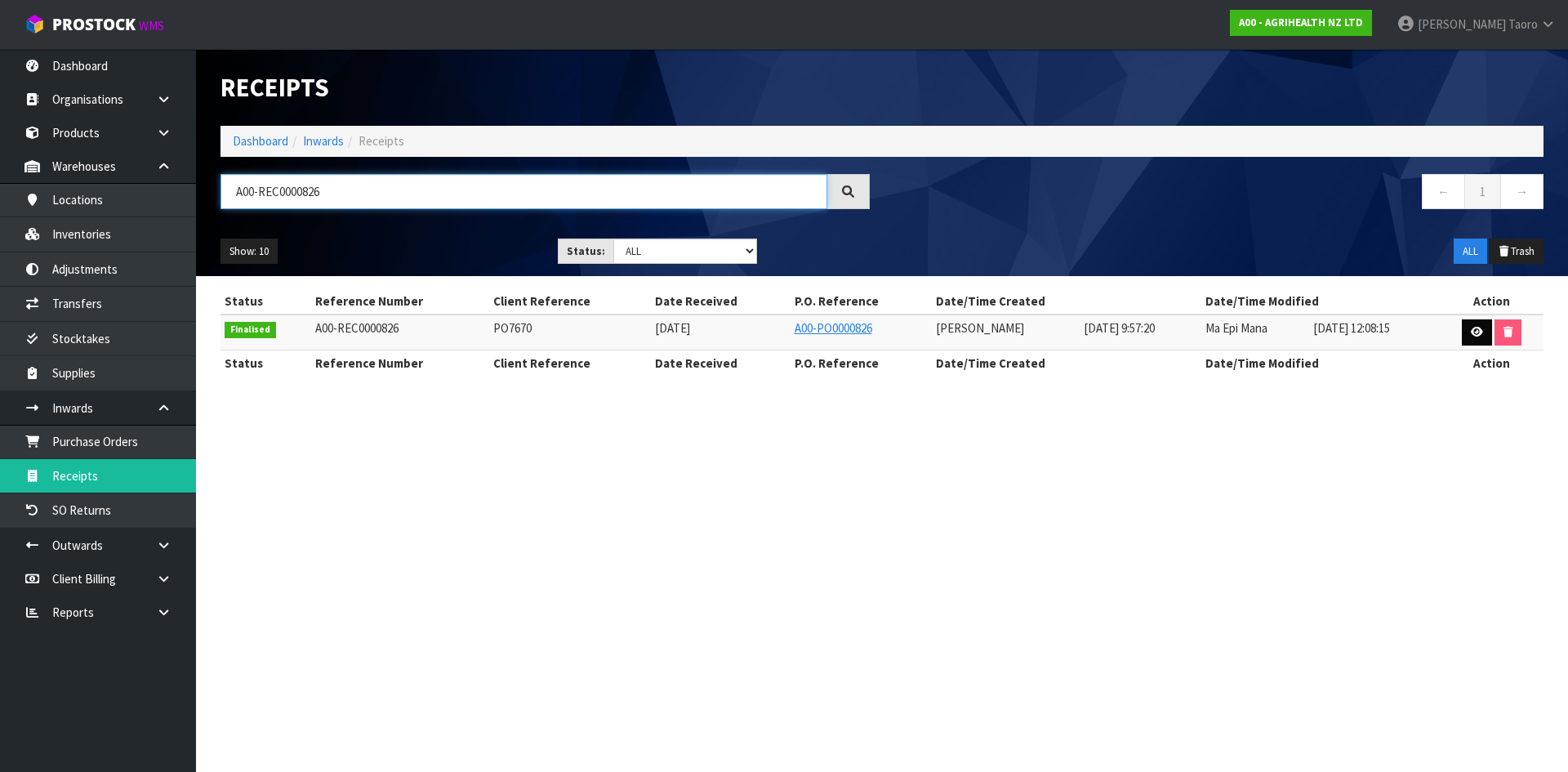
type input "A00-REC0000826"
click at [1468, 339] on link at bounding box center [1478, 332] width 30 height 26
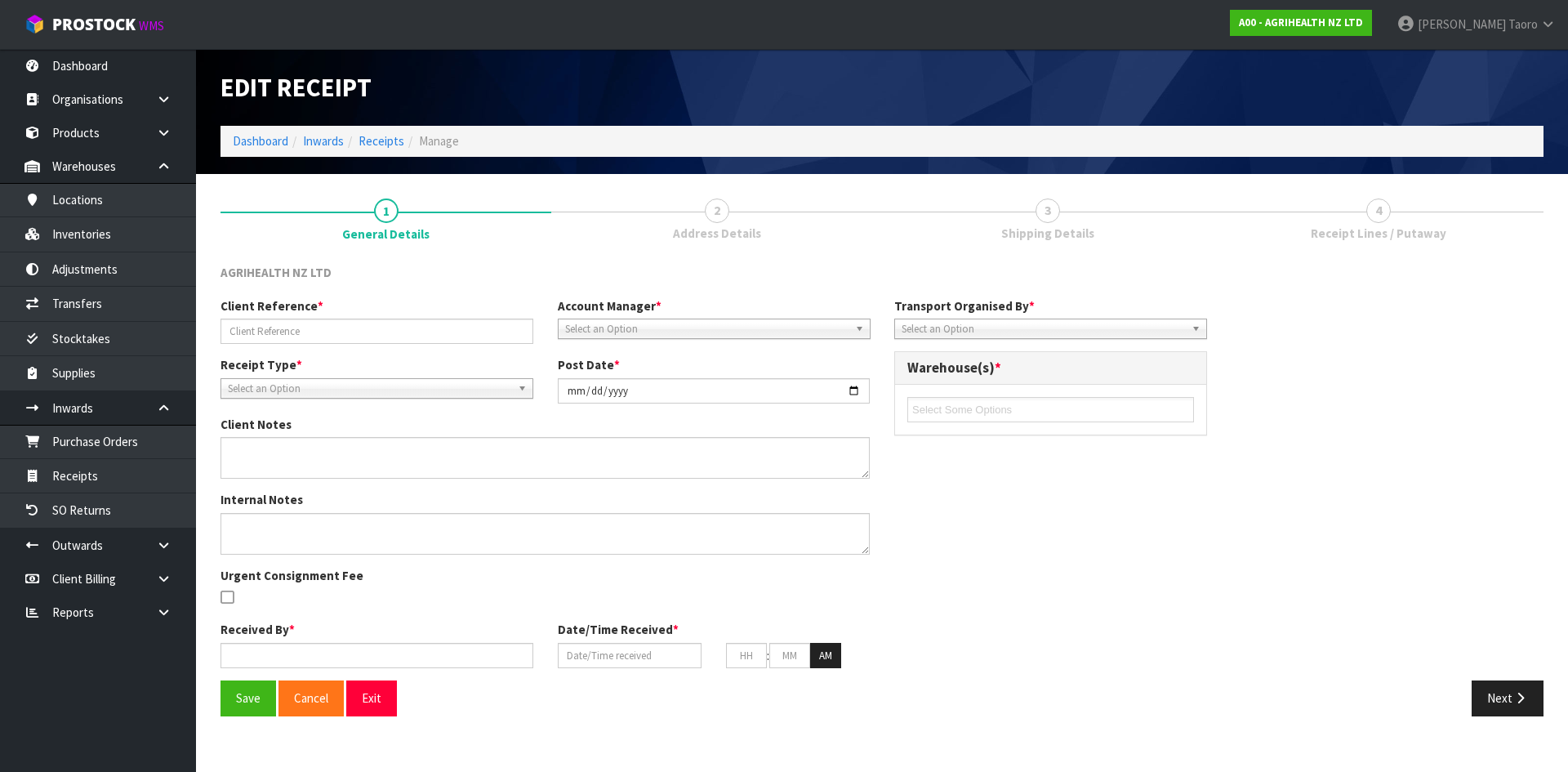
type input "PO7670"
type input "2025-06-13"
type textarea "STOCK VARIANCE 9307A PLASTIC PIPETTES (20S) FOR METRIVET EXPECTED - 750 RECEIVE…"
type input "Prabhneet Kaur"
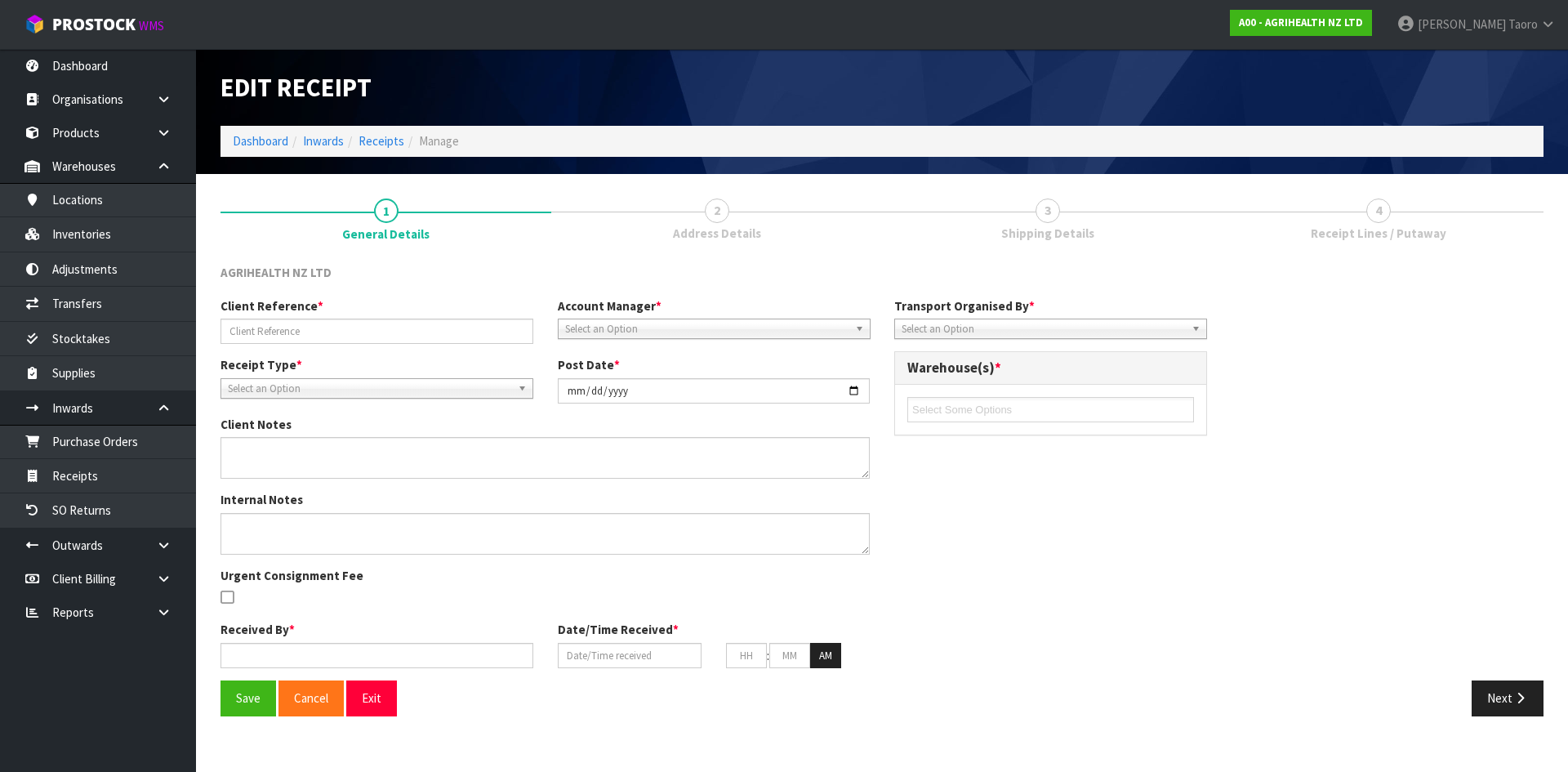
type input "11/06/2025"
type input "09"
type input "57"
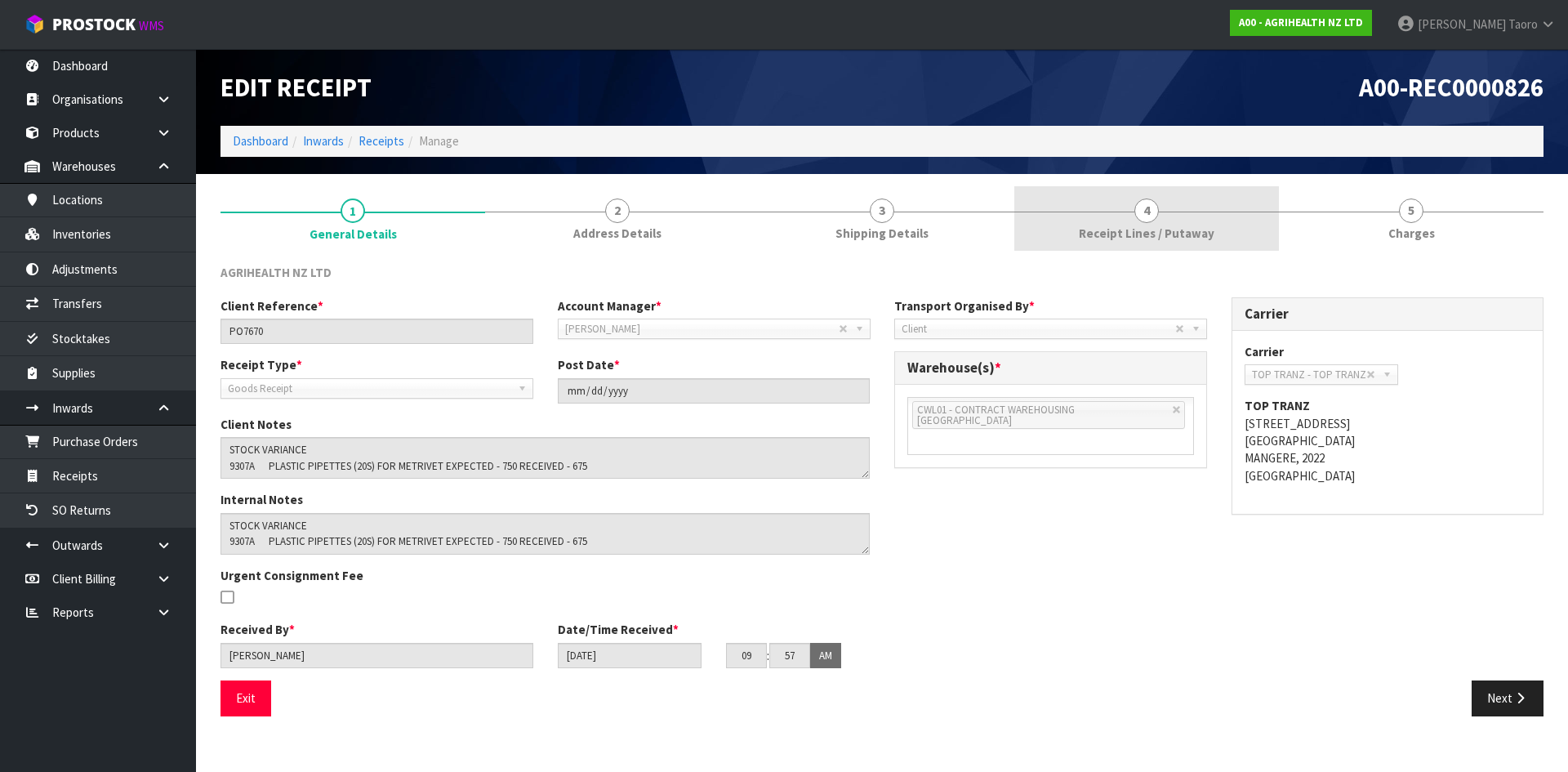
click at [1164, 241] on span "Receipt Lines / Putaway" at bounding box center [1147, 233] width 136 height 17
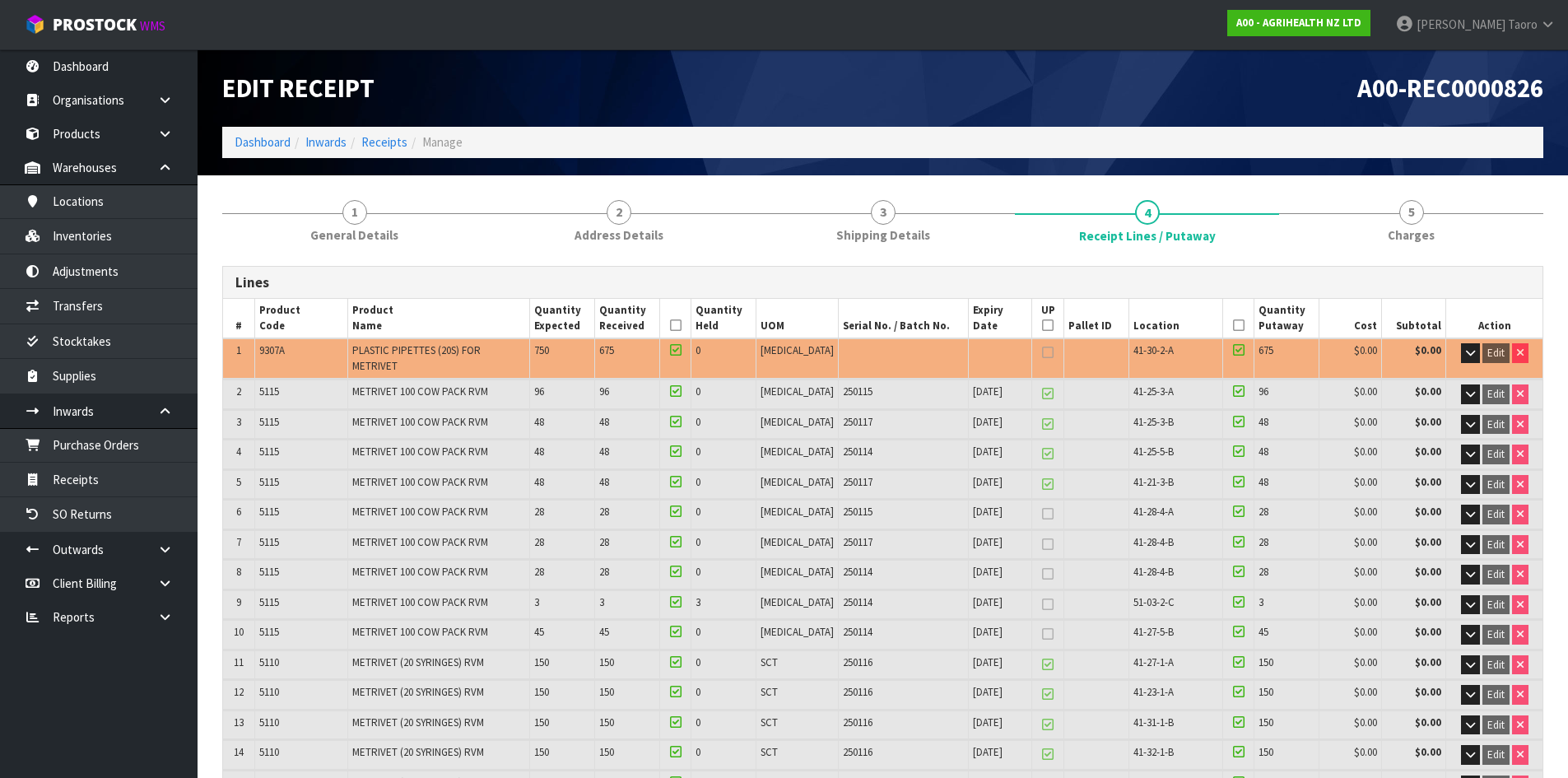
click at [269, 349] on span "9307A" at bounding box center [272, 350] width 26 height 14
copy span "9307A"
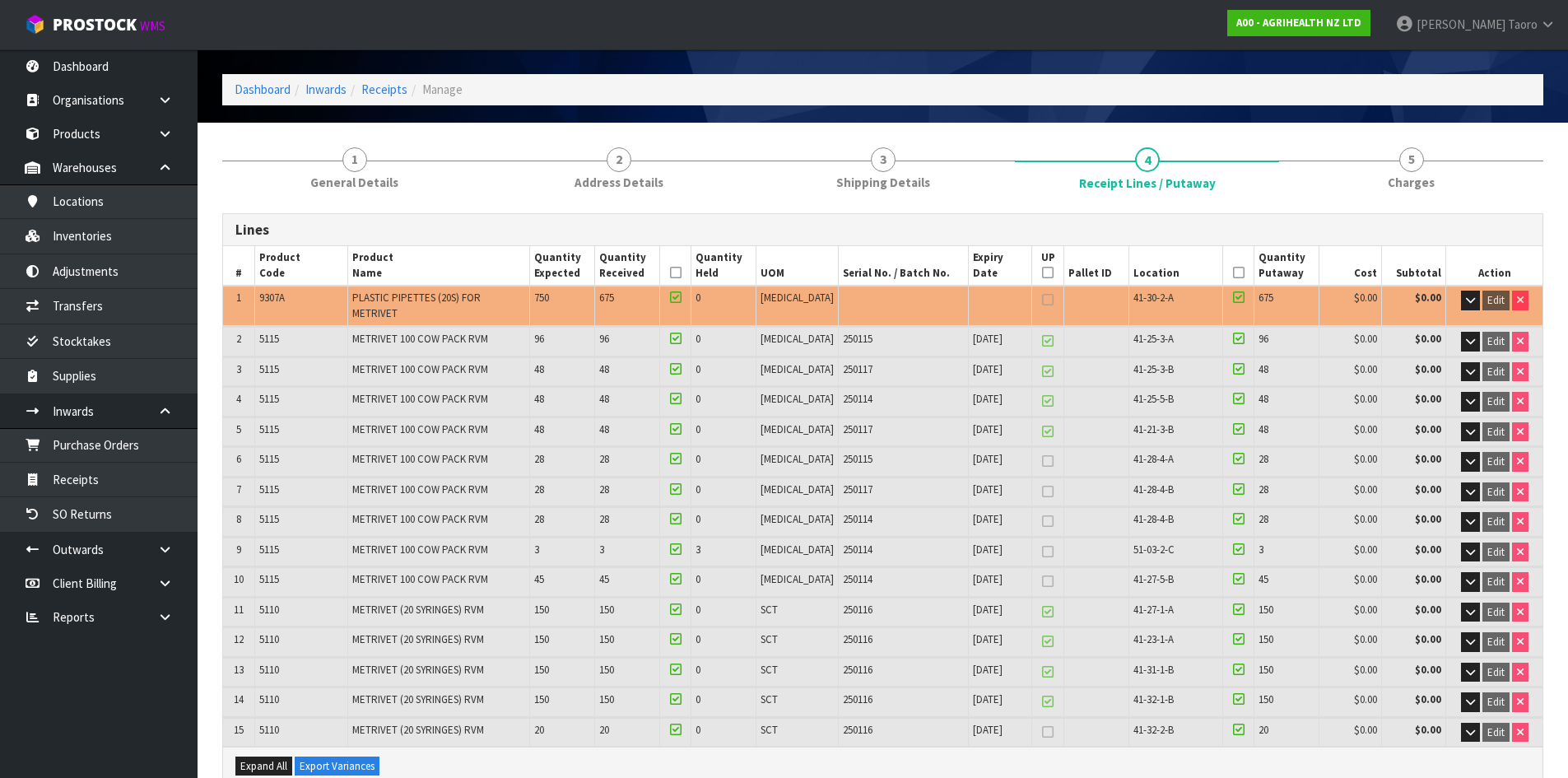
scroll to position [82, 0]
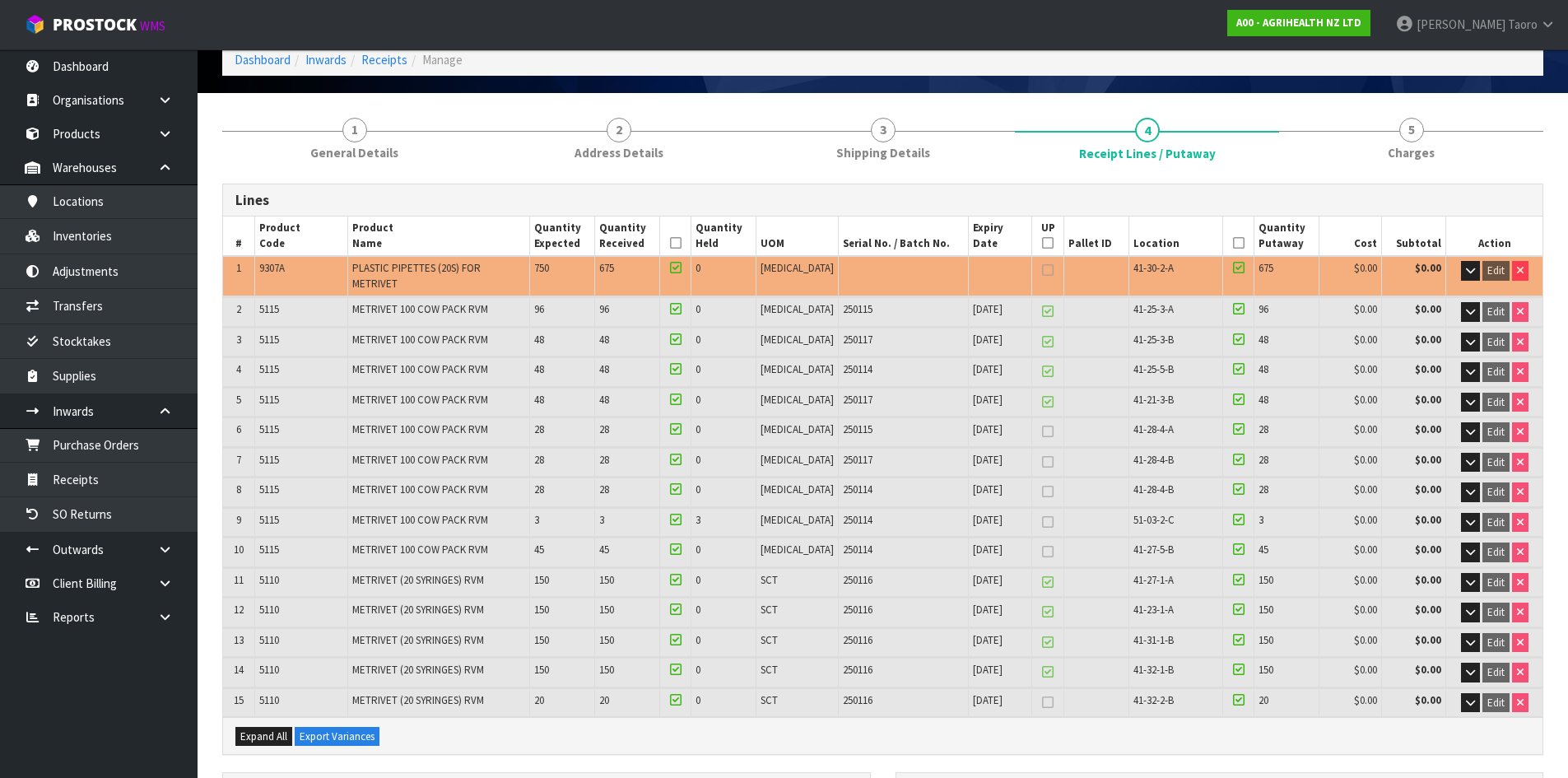
click at [292, 264] on td "9307A" at bounding box center [301, 275] width 94 height 39
click at [256, 264] on td "9307A" at bounding box center [301, 275] width 94 height 39
copy span "9307A"
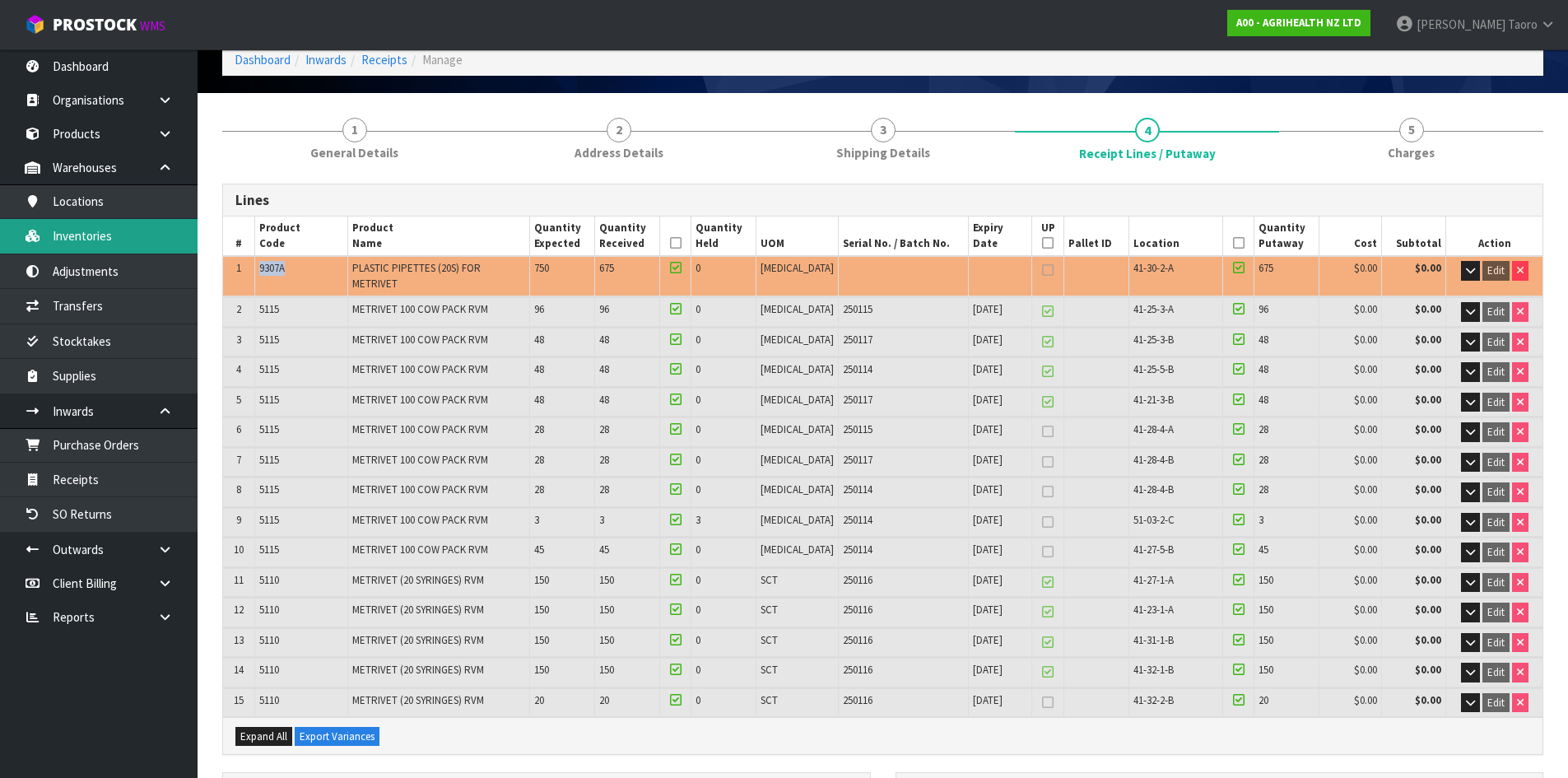
click at [115, 237] on link "Inventories" at bounding box center [99, 236] width 197 height 34
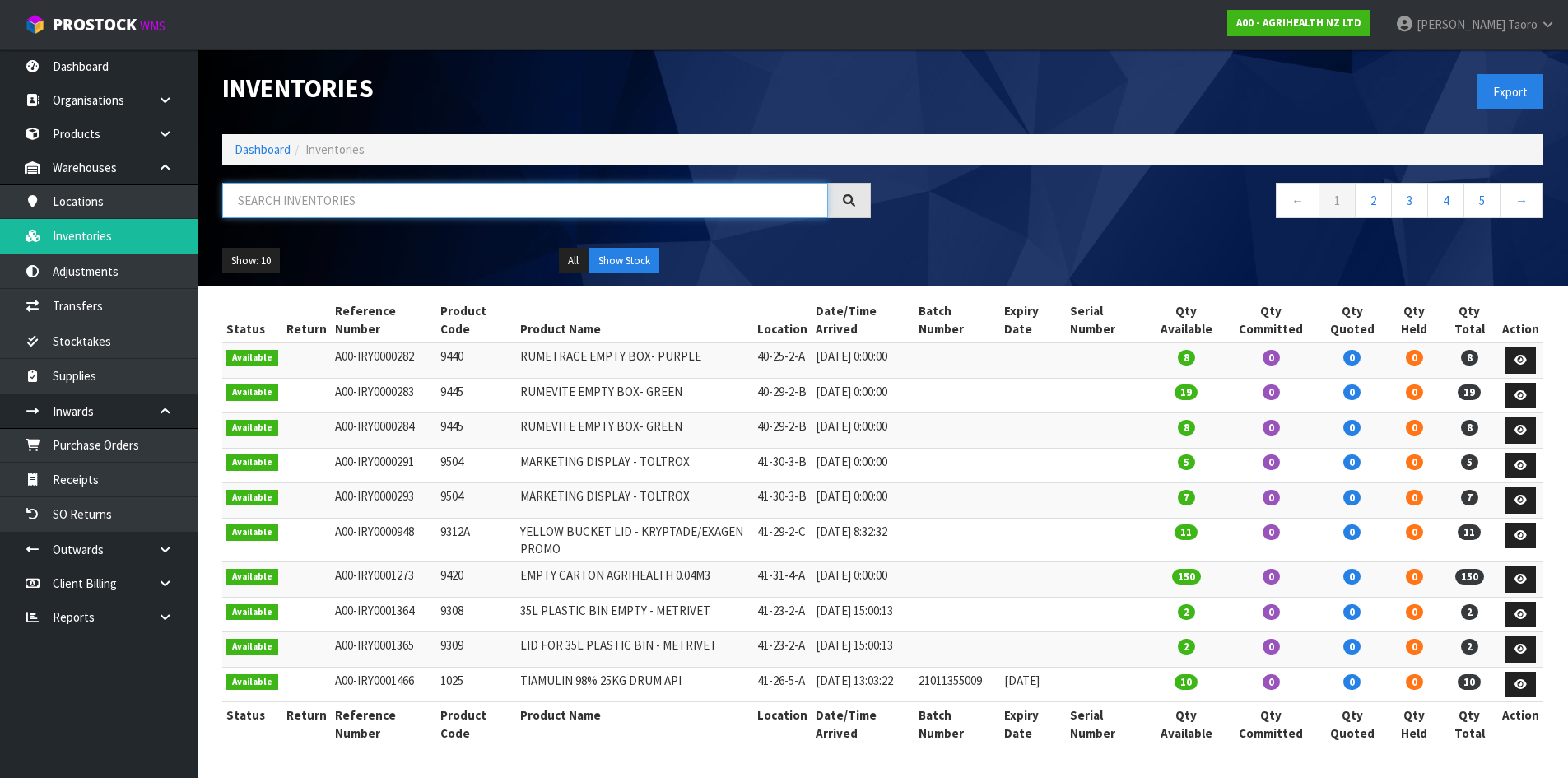
click at [269, 213] on input "text" at bounding box center [525, 201] width 605 height 36
paste input "9307A"
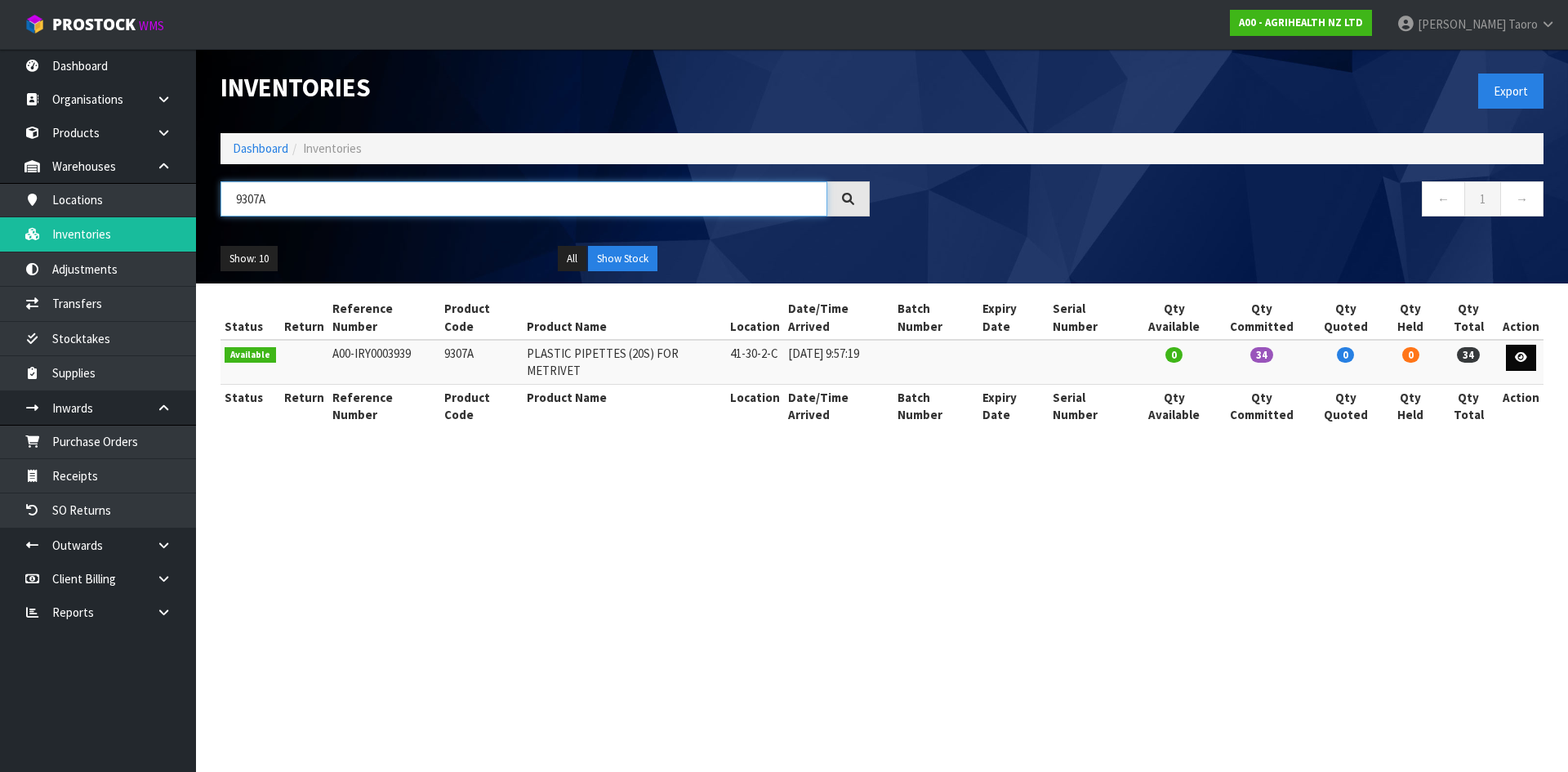
type input "9307A"
click at [1514, 347] on link at bounding box center [1522, 357] width 30 height 26
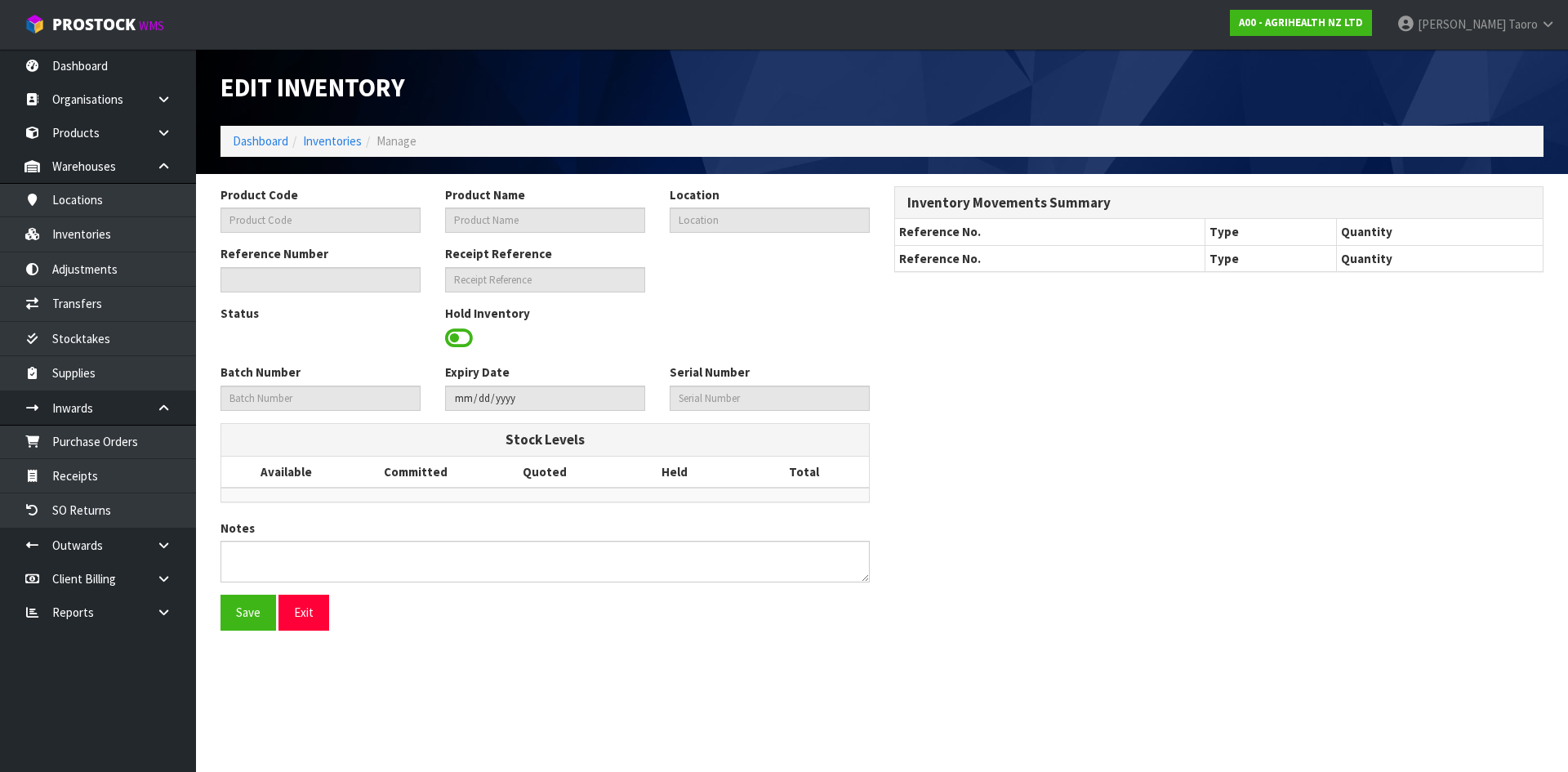
type input "9307A"
type input "PLASTIC PIPETTES (20S) FOR METRIVET"
type input "41-30-2-C"
type input "A00-IRY0003939"
type input "A00-REC0000826"
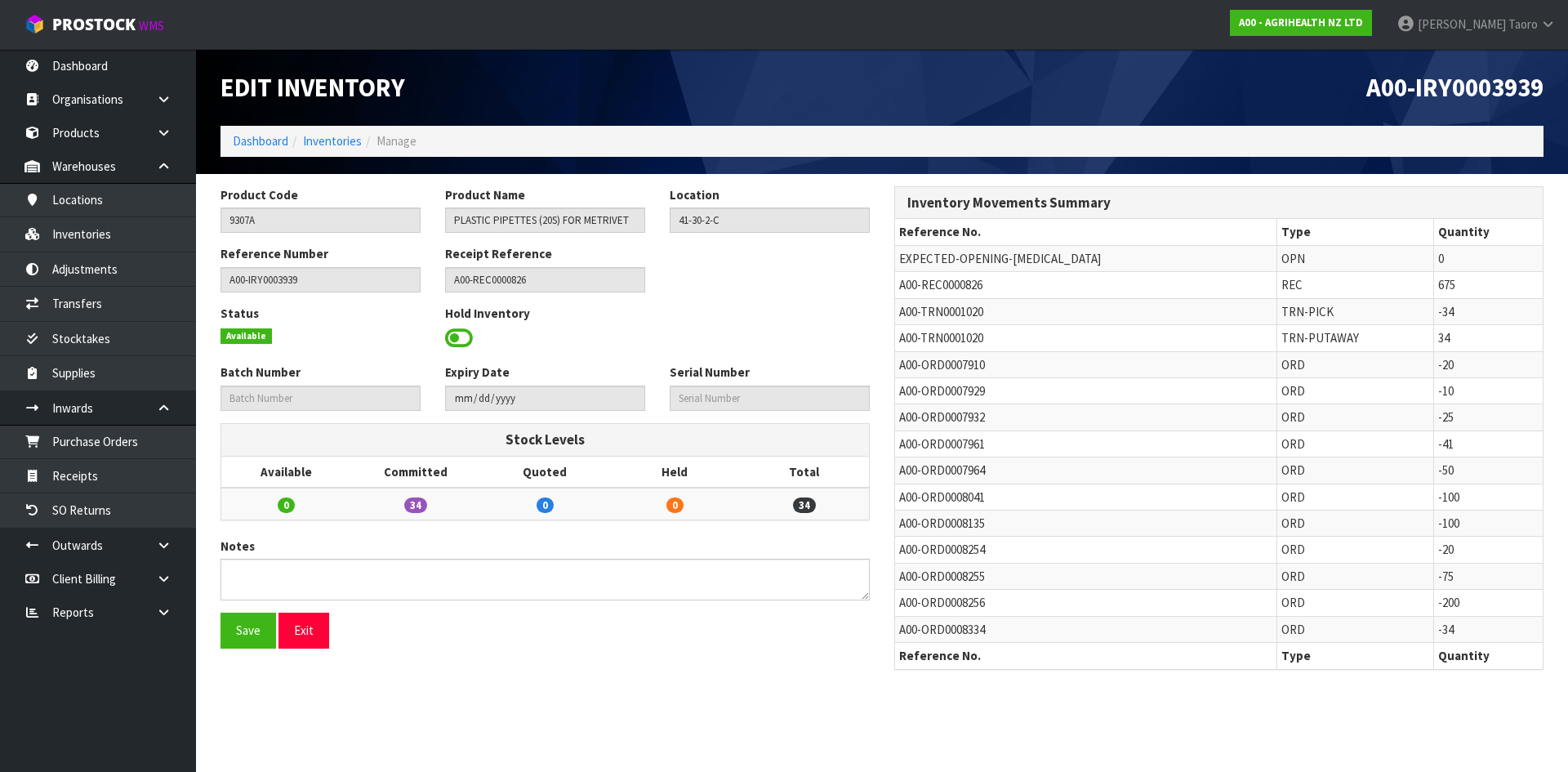
click at [923, 450] on span "A00-ORD0007961" at bounding box center [943, 444] width 86 height 15
copy tr "A00-ORD0007961"
click at [160, 554] on link at bounding box center [170, 545] width 52 height 34
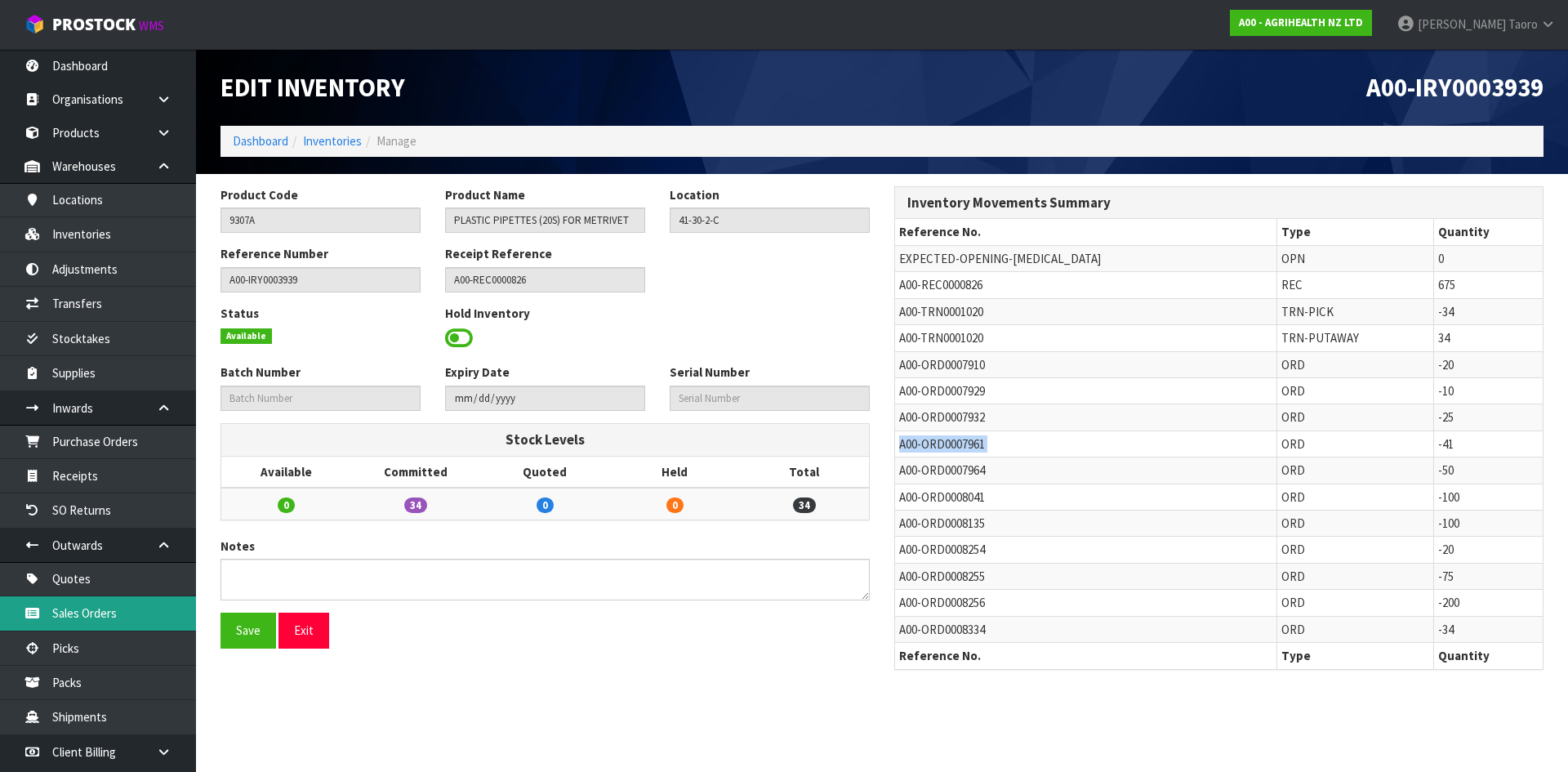
click at [158, 618] on link "Sales Orders" at bounding box center [98, 613] width 196 height 34
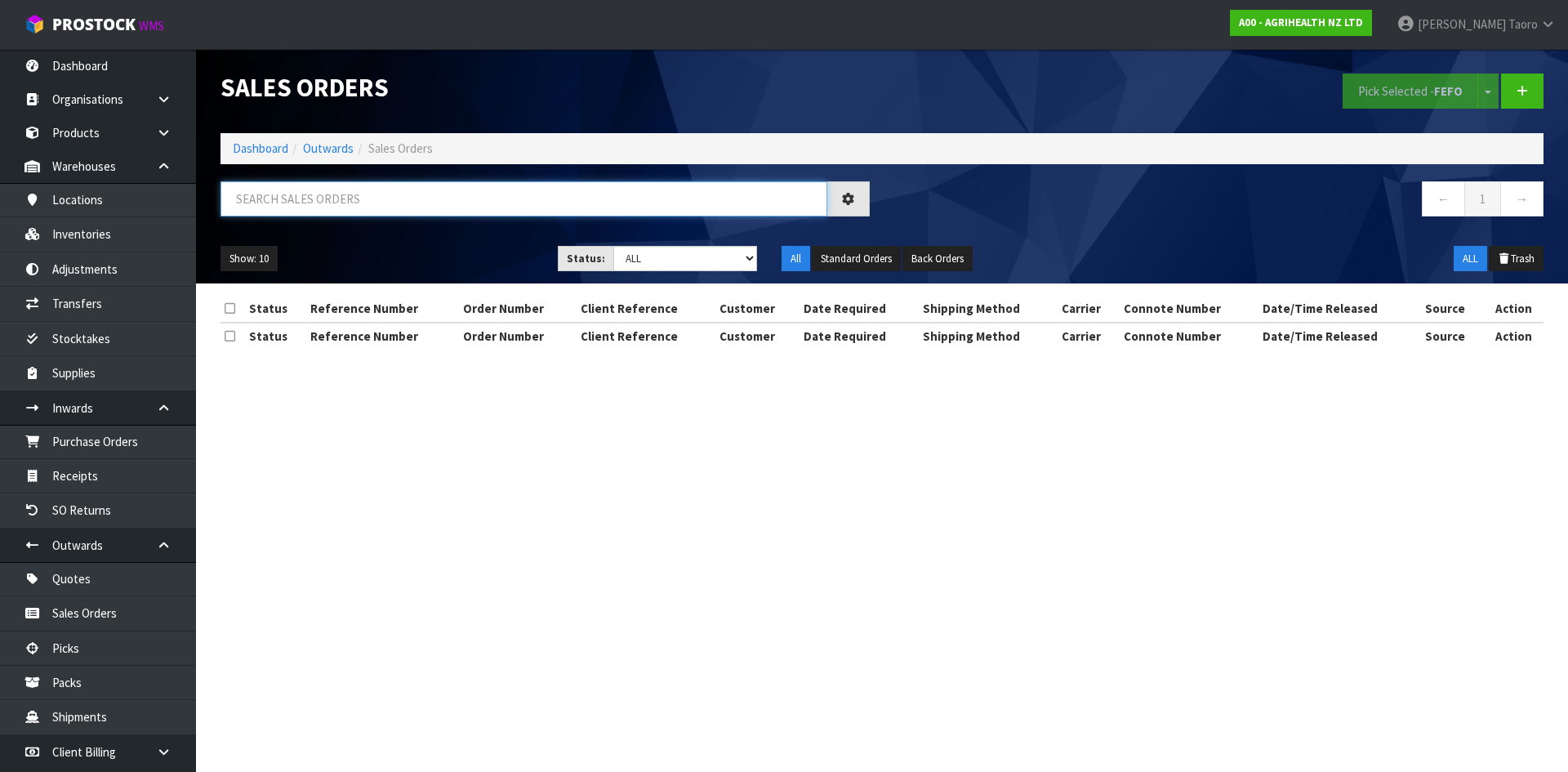
click at [614, 186] on input "text" at bounding box center [523, 199] width 607 height 35
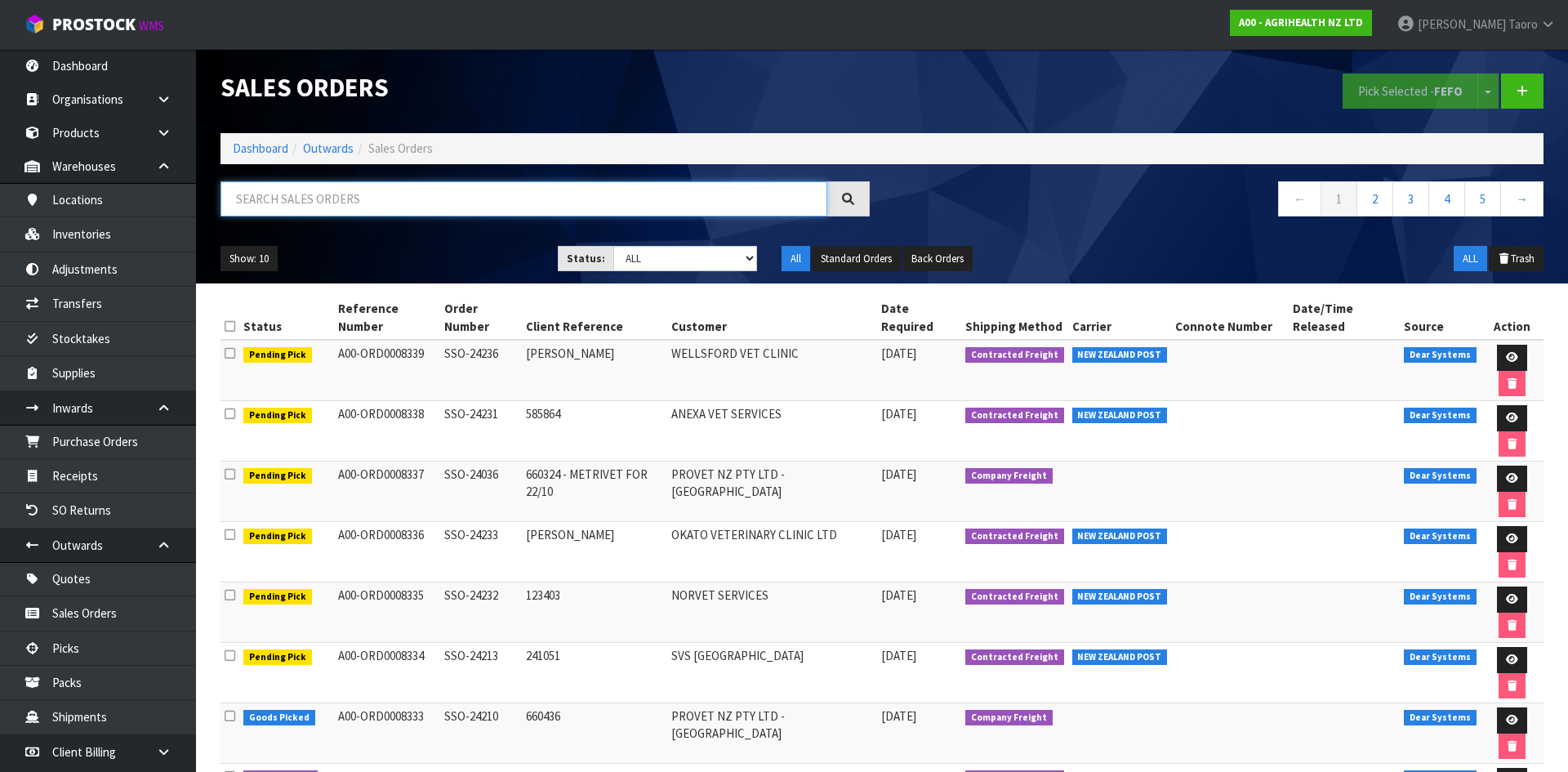
paste input "A00-ORD0007961"
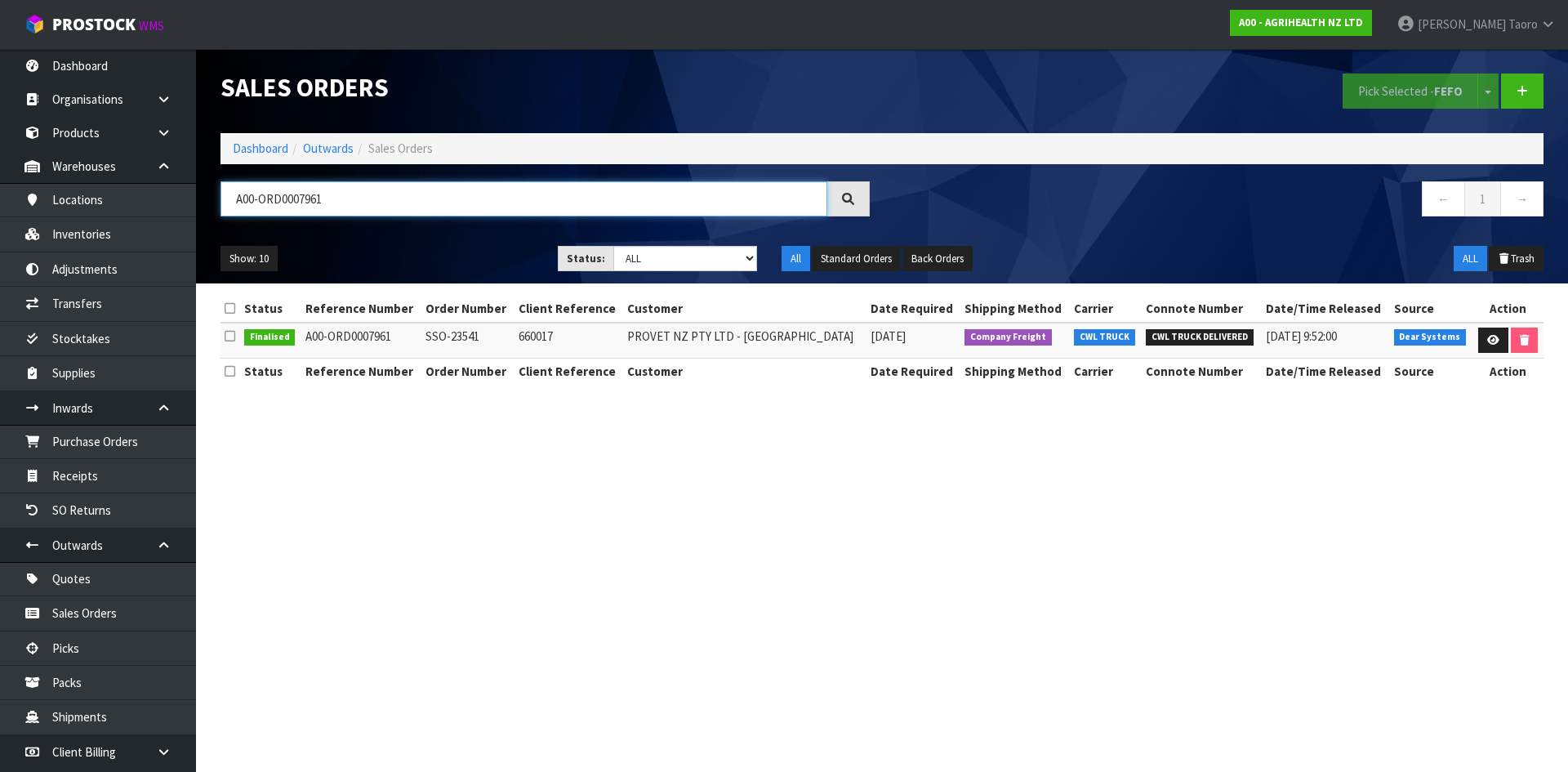
type input "A00-ORD0007961"
click at [1483, 337] on link at bounding box center [1494, 340] width 30 height 26
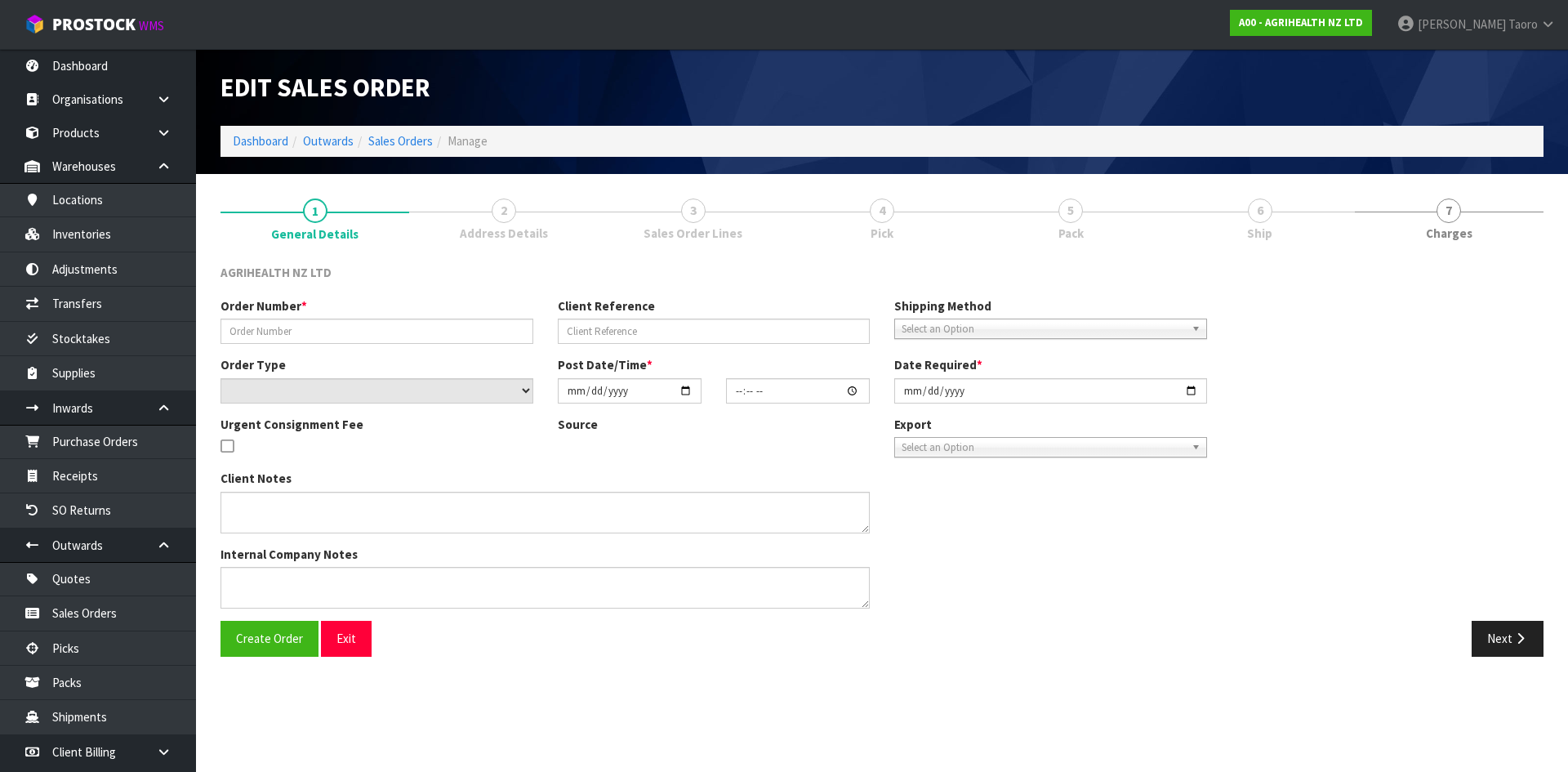
type input "SSO-23541"
type input "660017"
select select "number:0"
type input "2025-07-02"
type input "10:04:04.000"
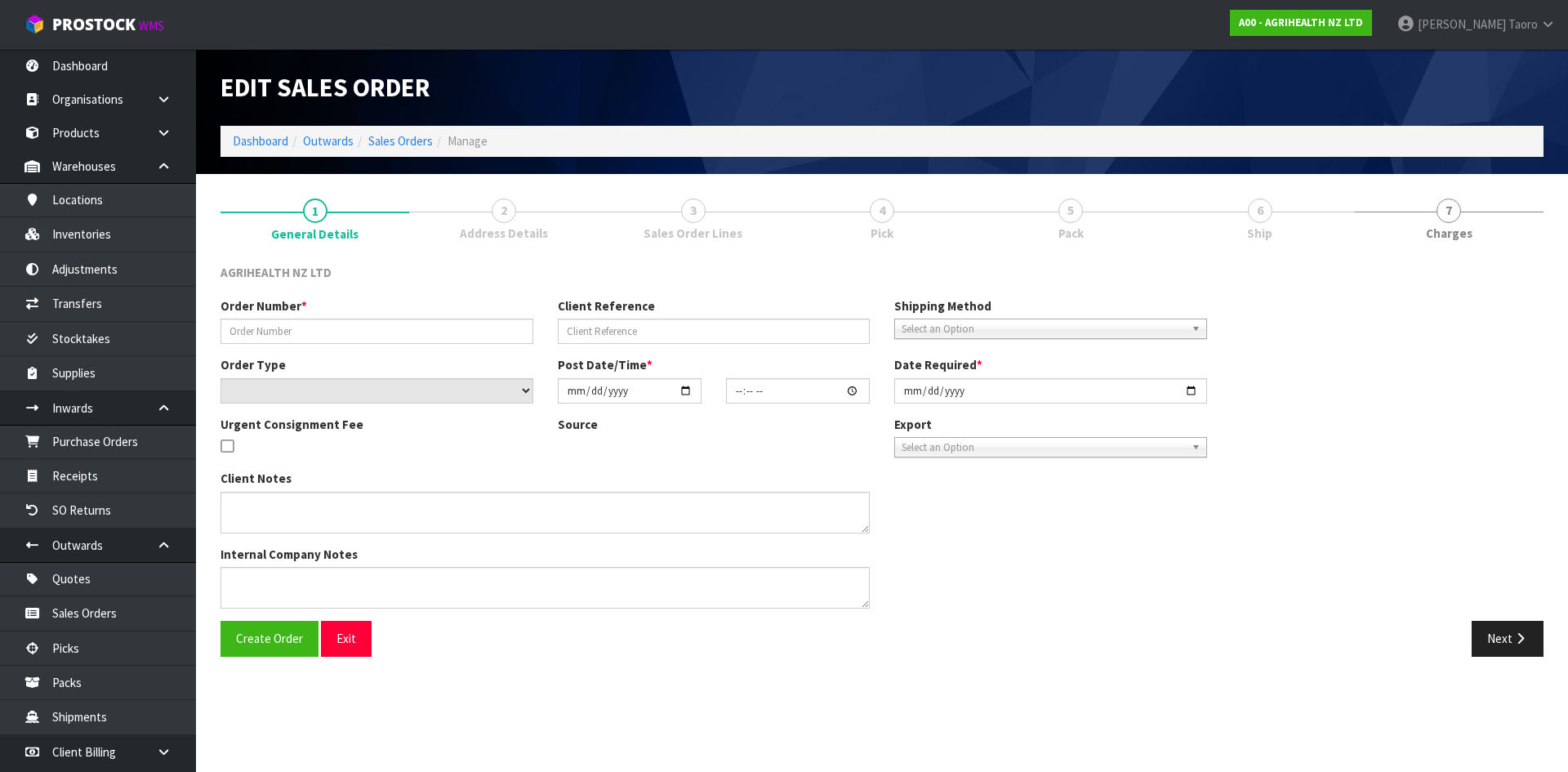
type input "2025-07-02"
type textarea "SHIP BY: CWL Truck"
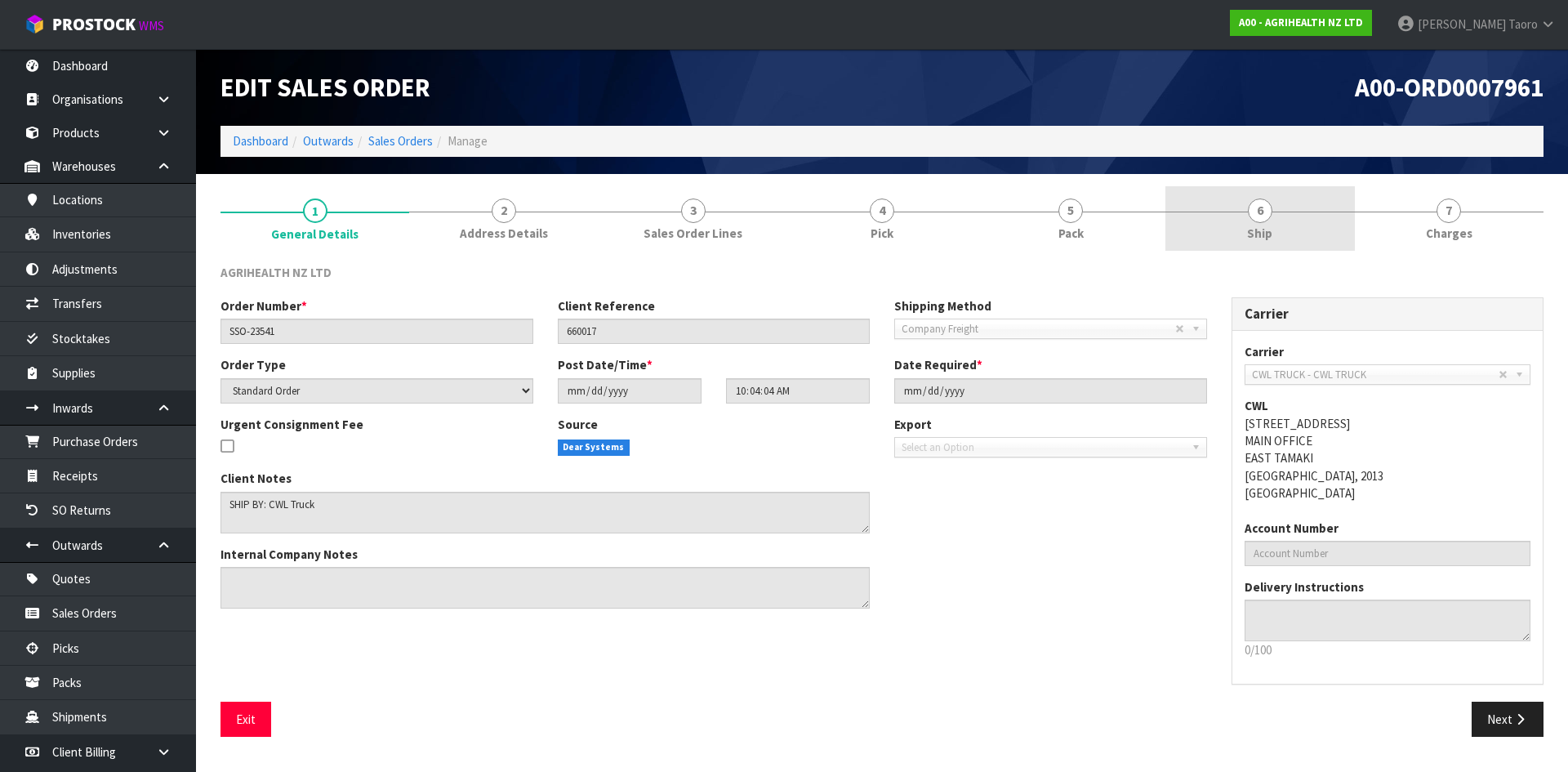
click at [1225, 226] on link "6 Ship" at bounding box center [1260, 219] width 189 height 64
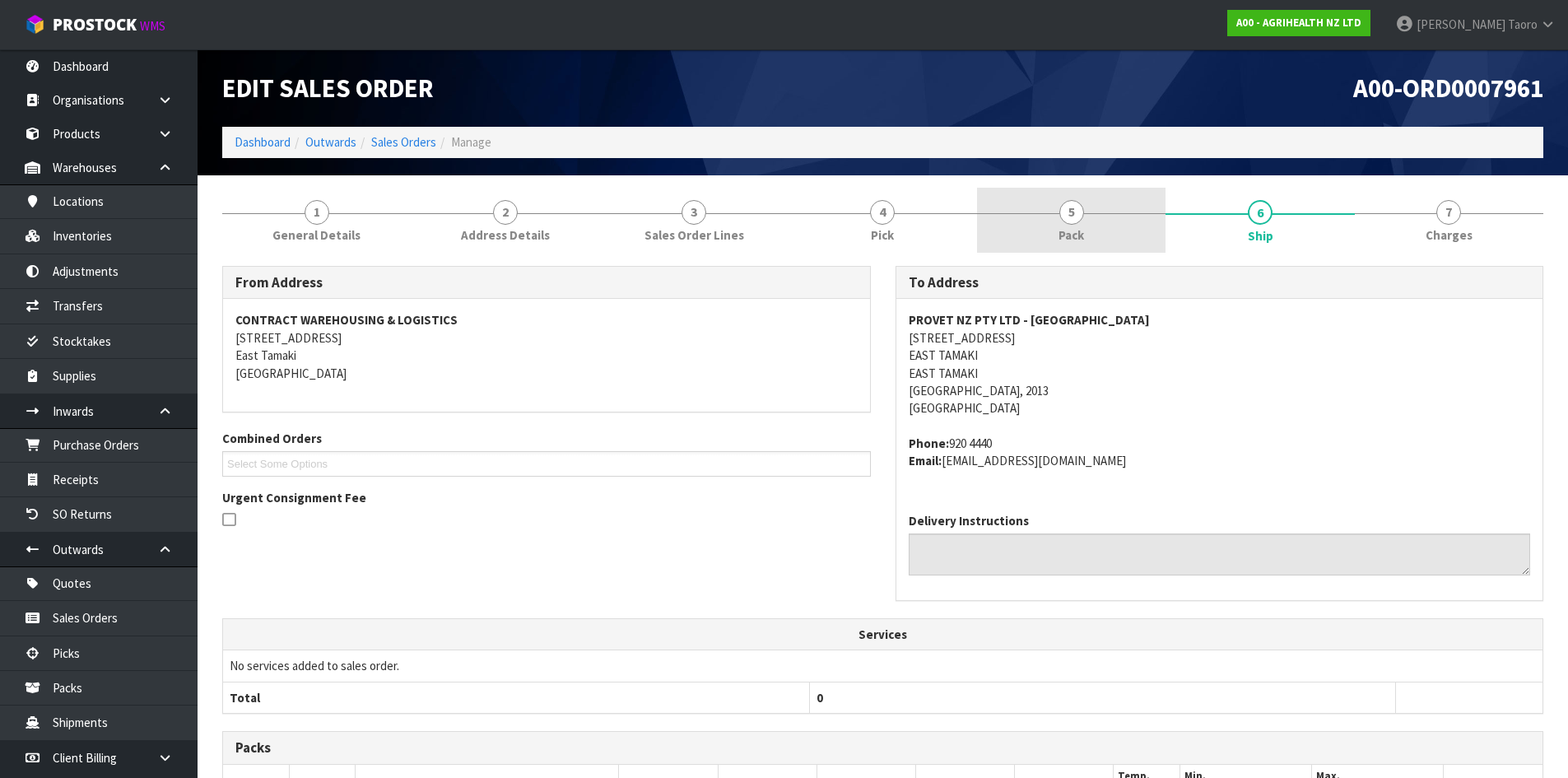
click at [1067, 231] on span "Pack" at bounding box center [1071, 235] width 26 height 17
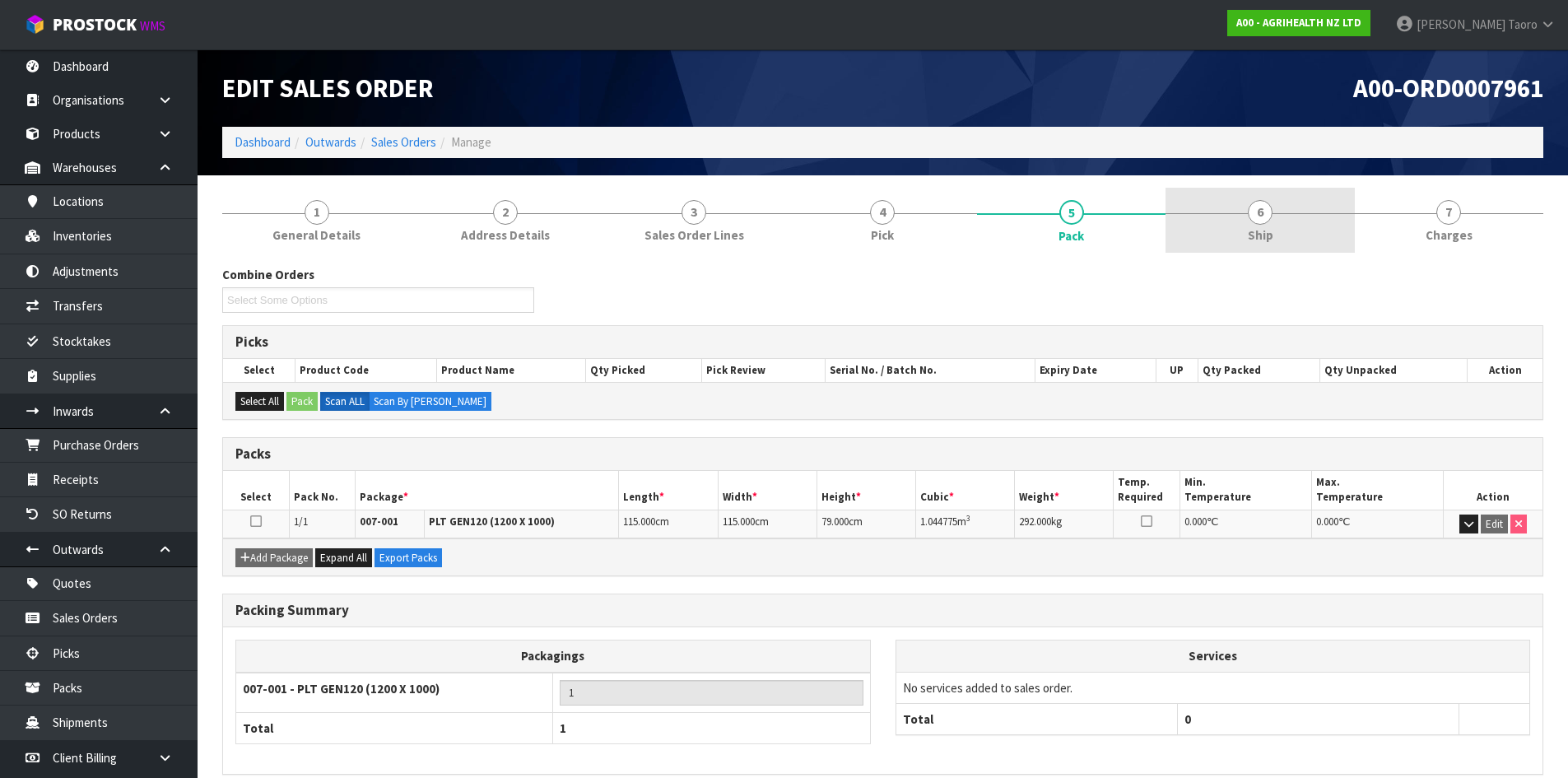
click at [1224, 229] on link "6 Ship" at bounding box center [1260, 220] width 189 height 65
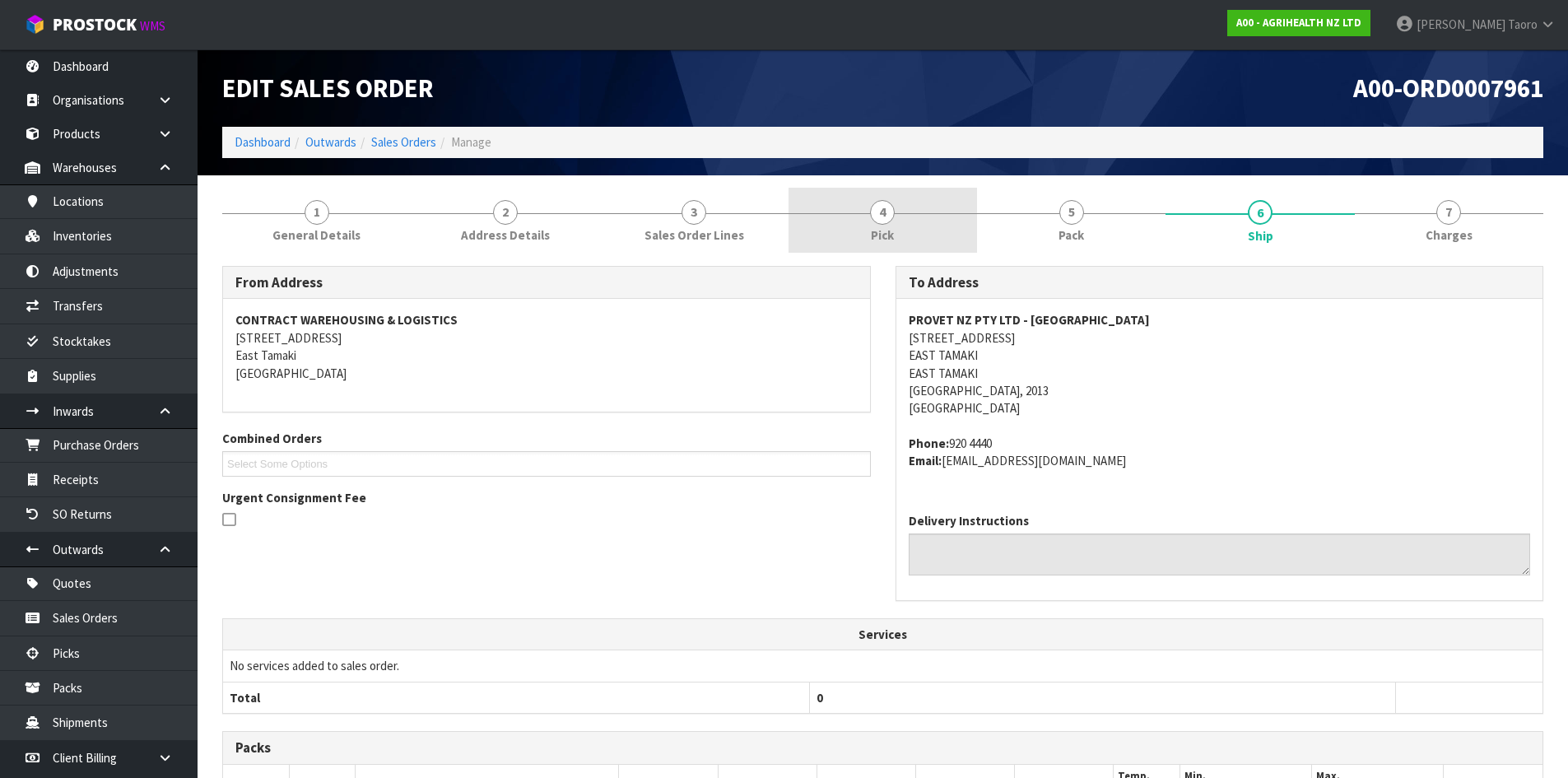
click at [867, 237] on link "4 Pick" at bounding box center [883, 220] width 189 height 65
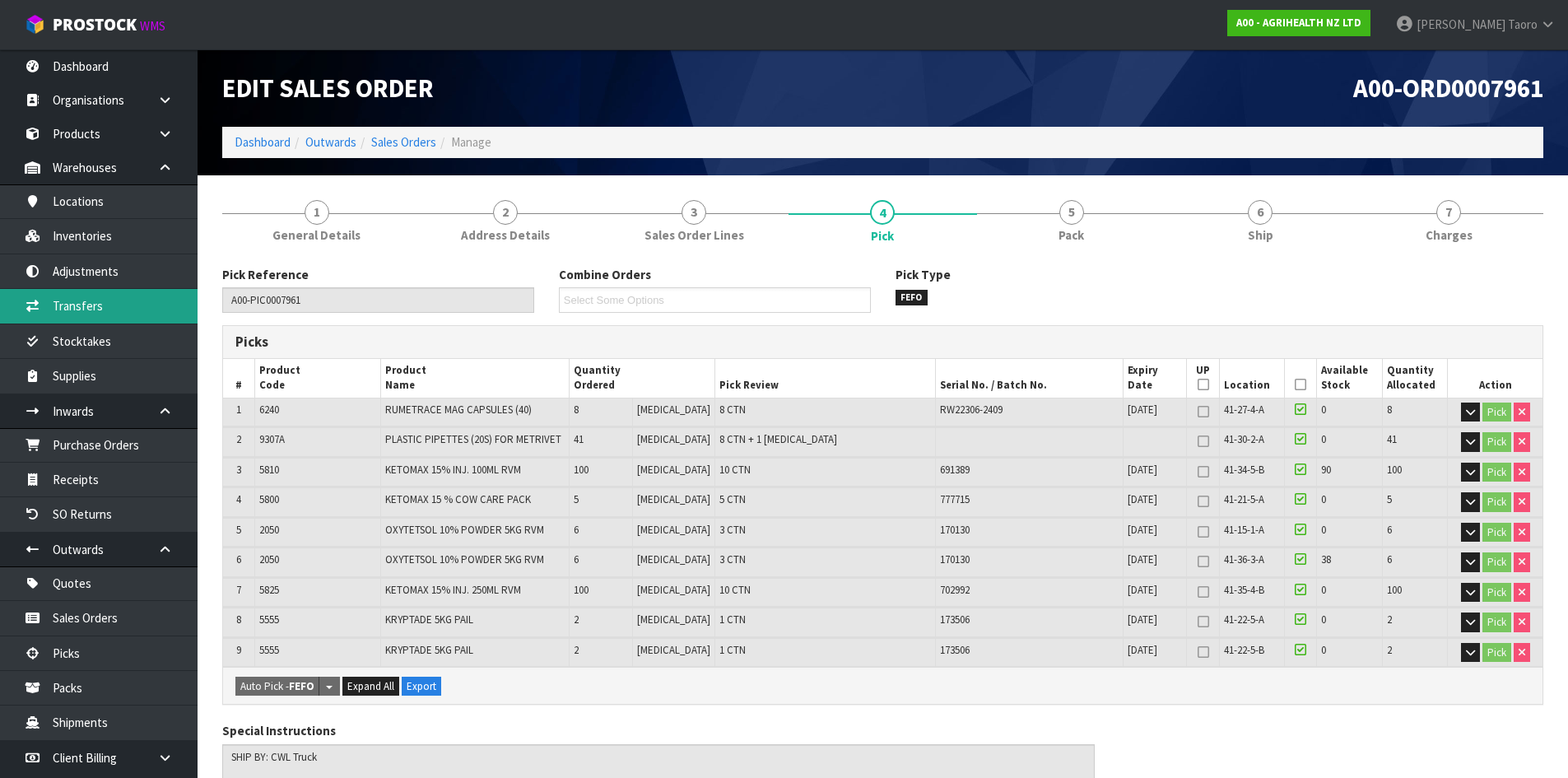
click at [117, 311] on link "Transfers" at bounding box center [99, 306] width 197 height 34
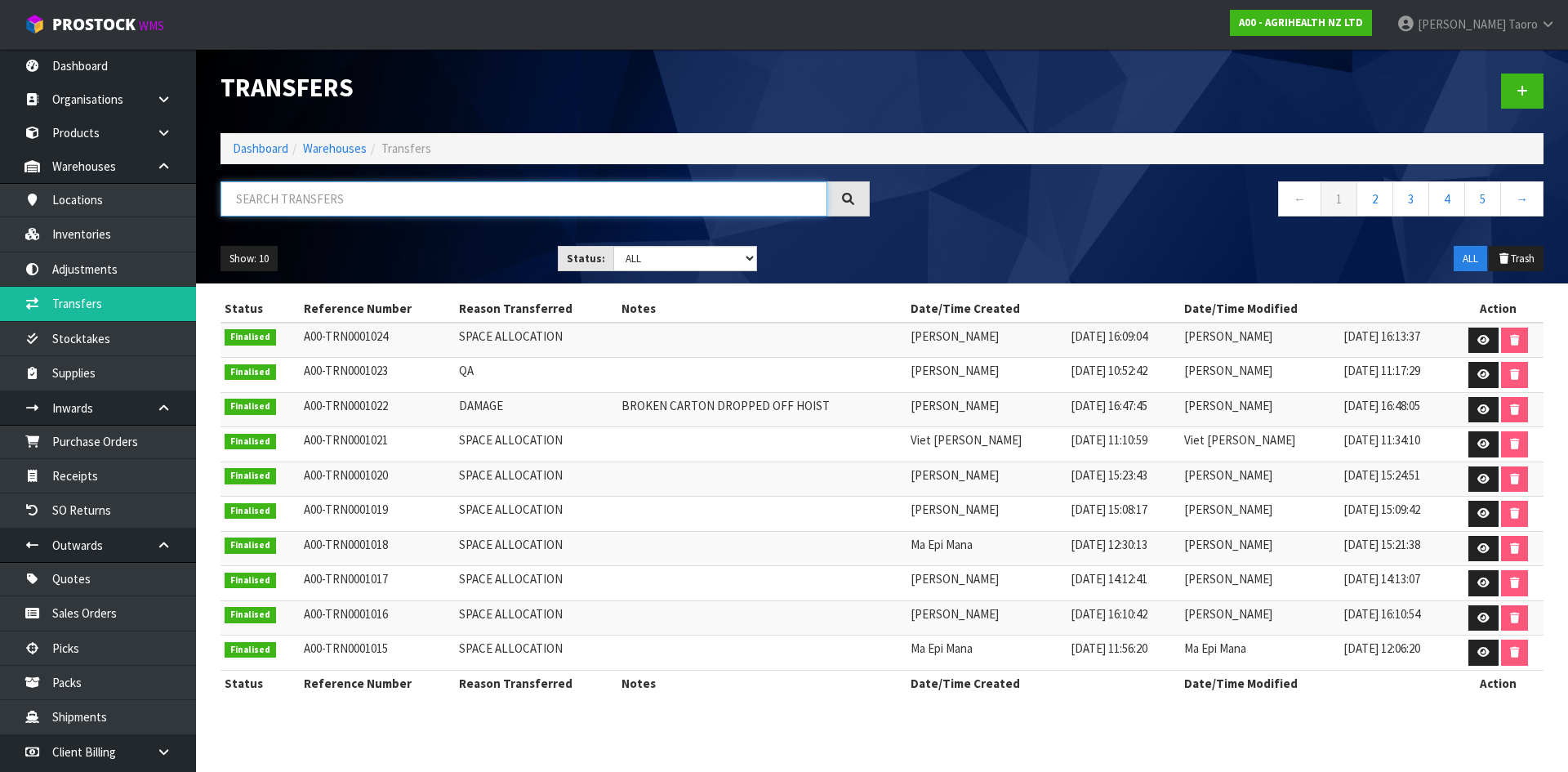
click at [329, 211] on input "text" at bounding box center [523, 199] width 607 height 35
paste input "A00-ORD0007961"
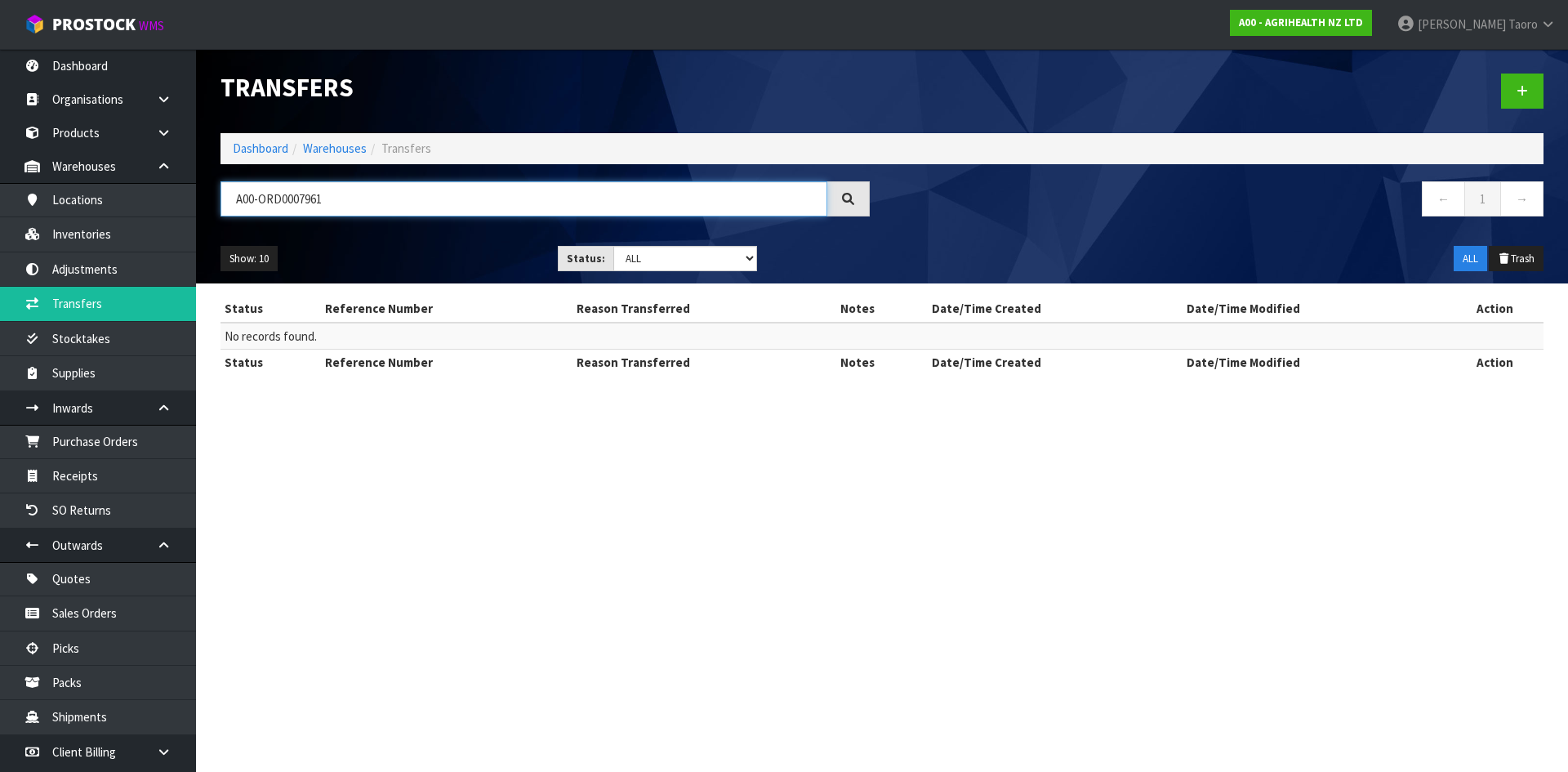
click at [330, 202] on input "A00-ORD0007961" at bounding box center [523, 199] width 607 height 35
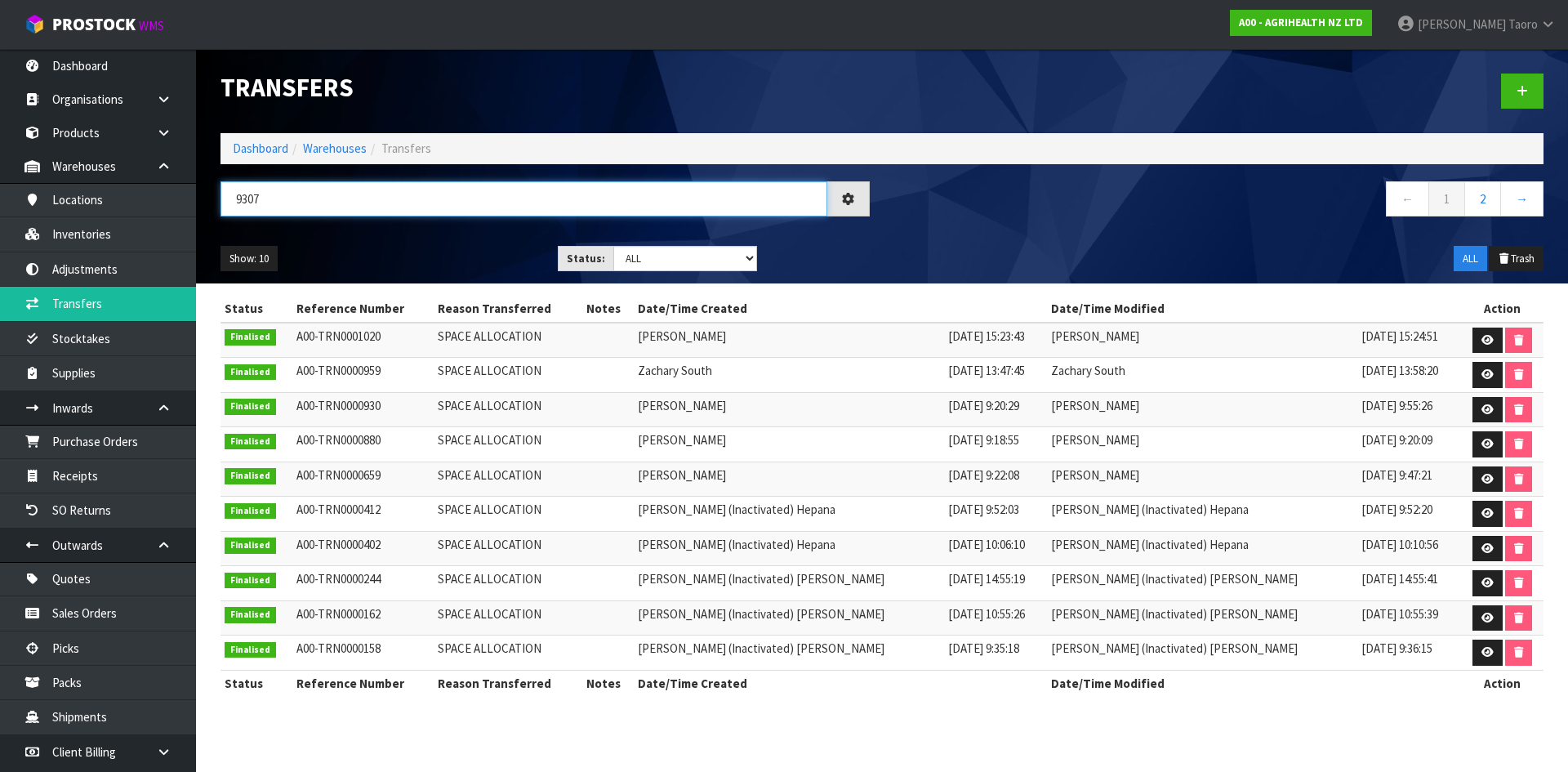
type input "9307"
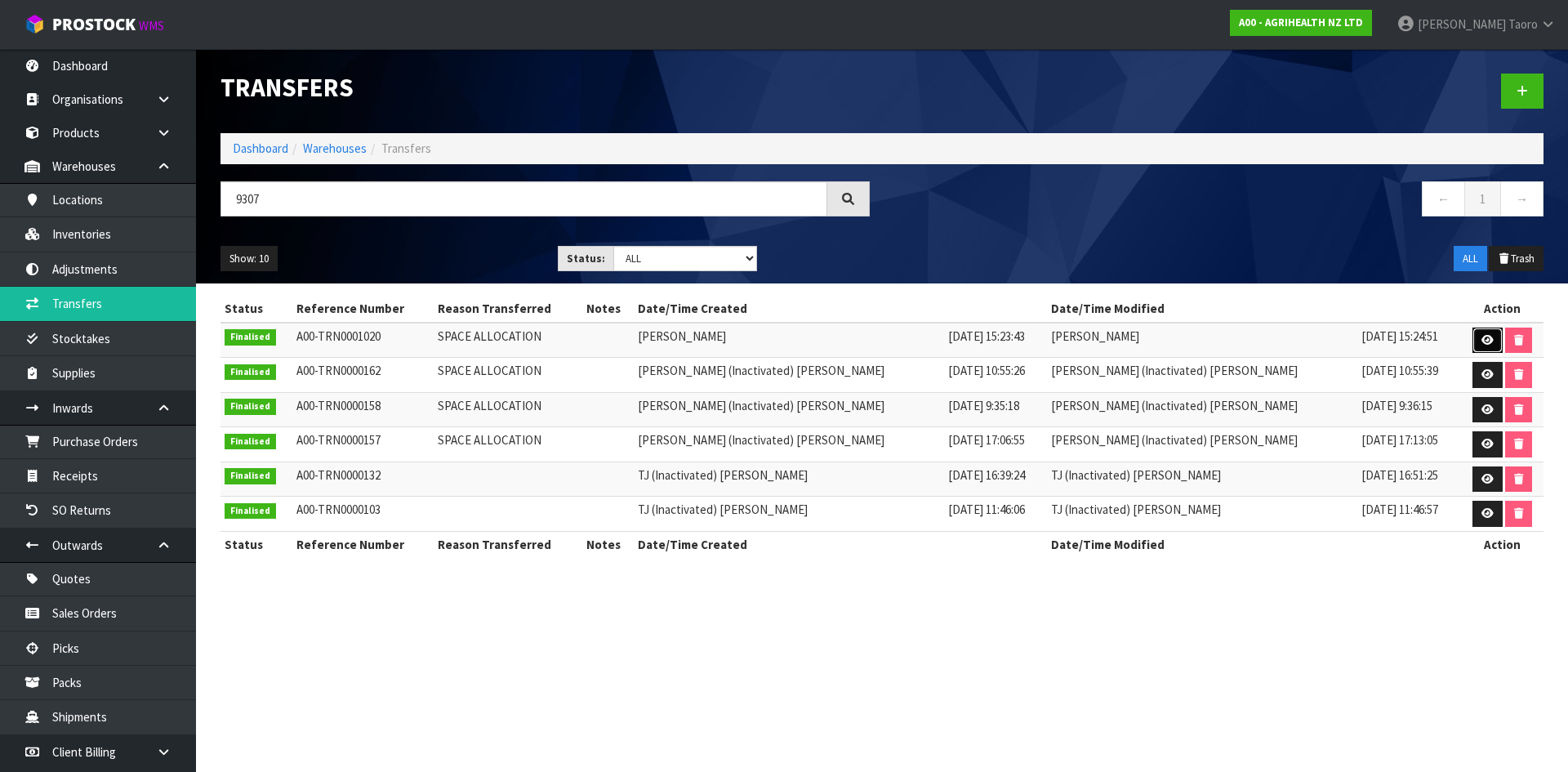
click at [1482, 341] on icon at bounding box center [1488, 340] width 13 height 11
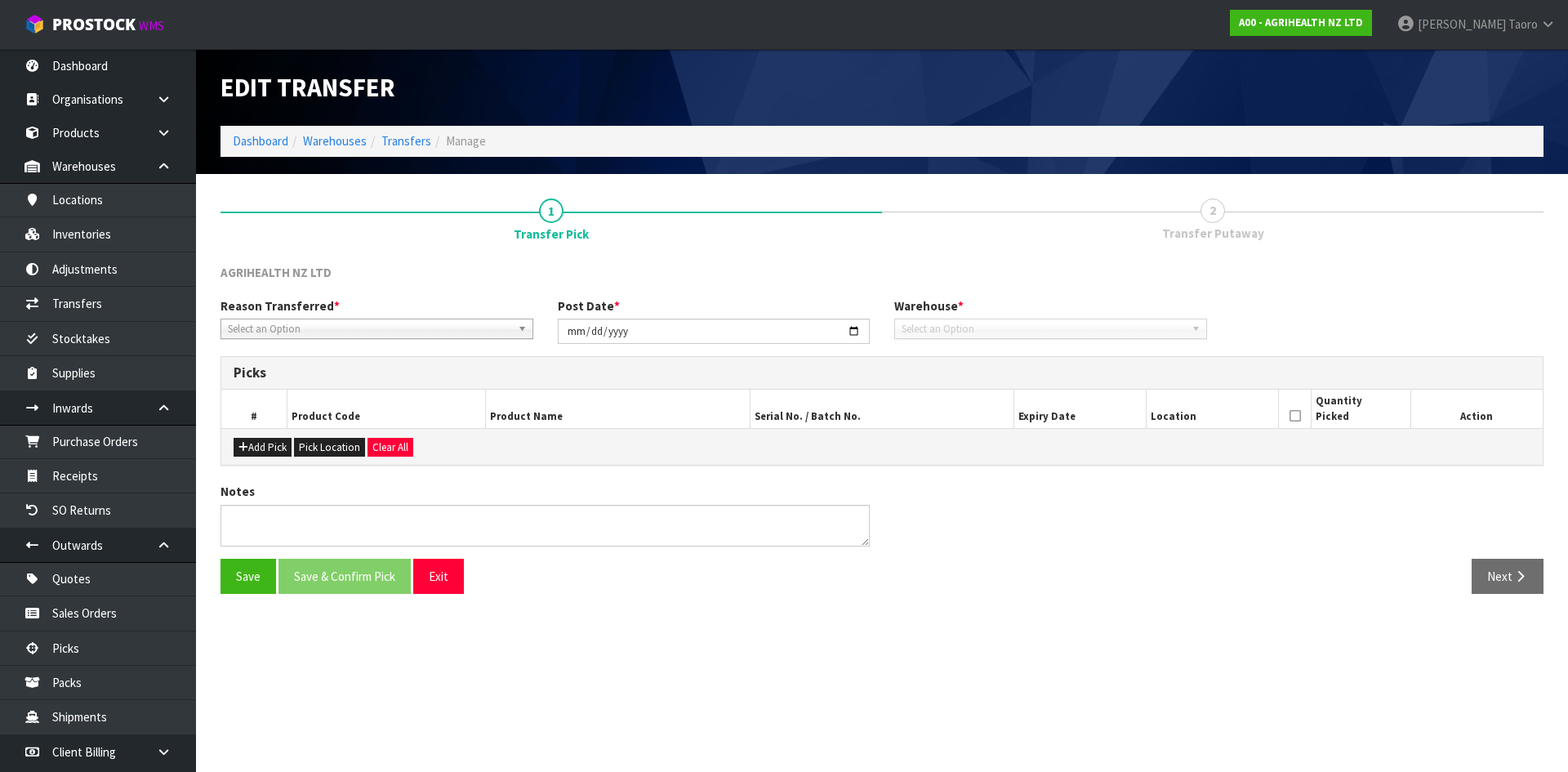
type input "2025-08-13"
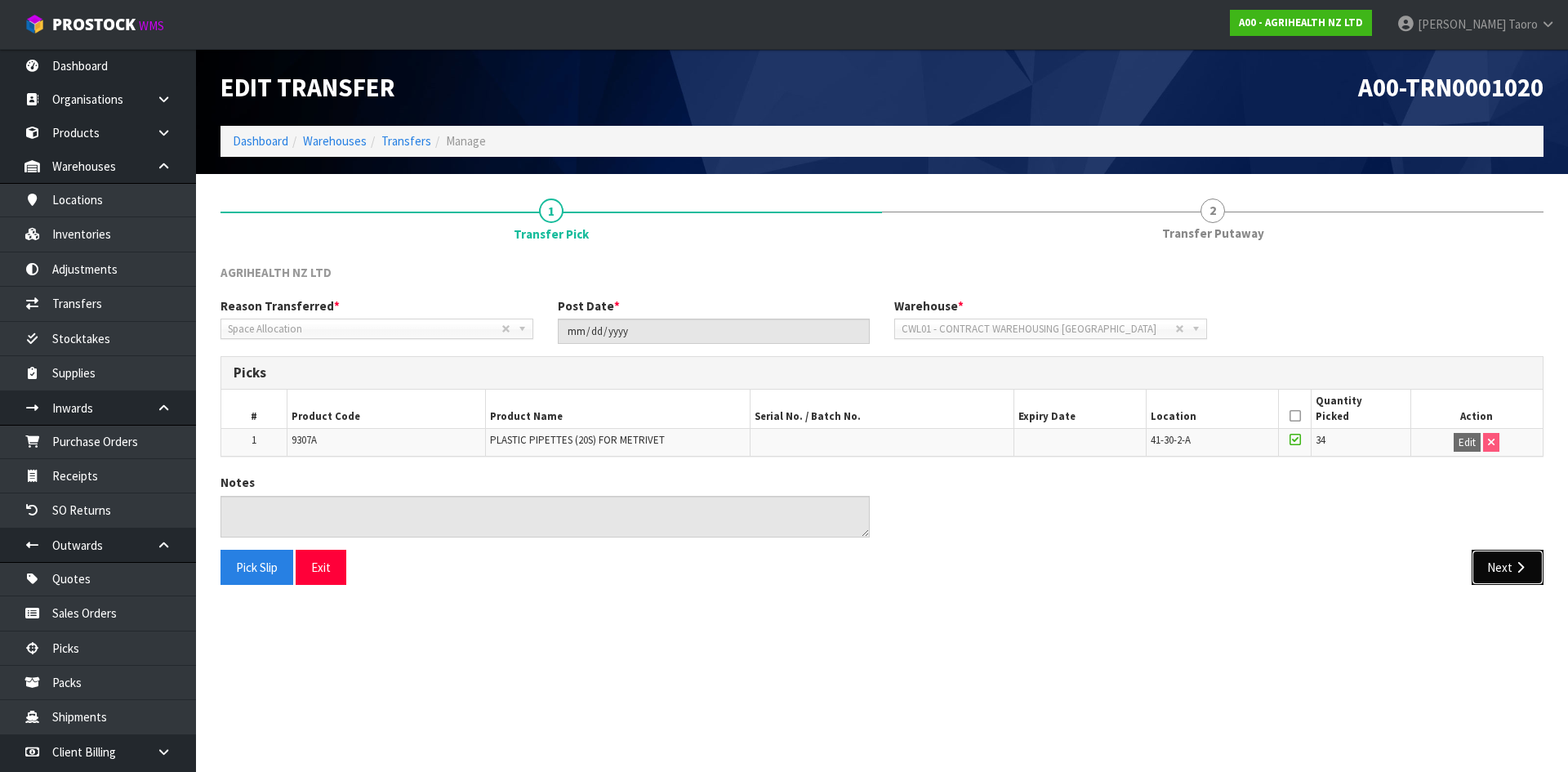
click at [1519, 575] on button "Next" at bounding box center [1507, 567] width 72 height 35
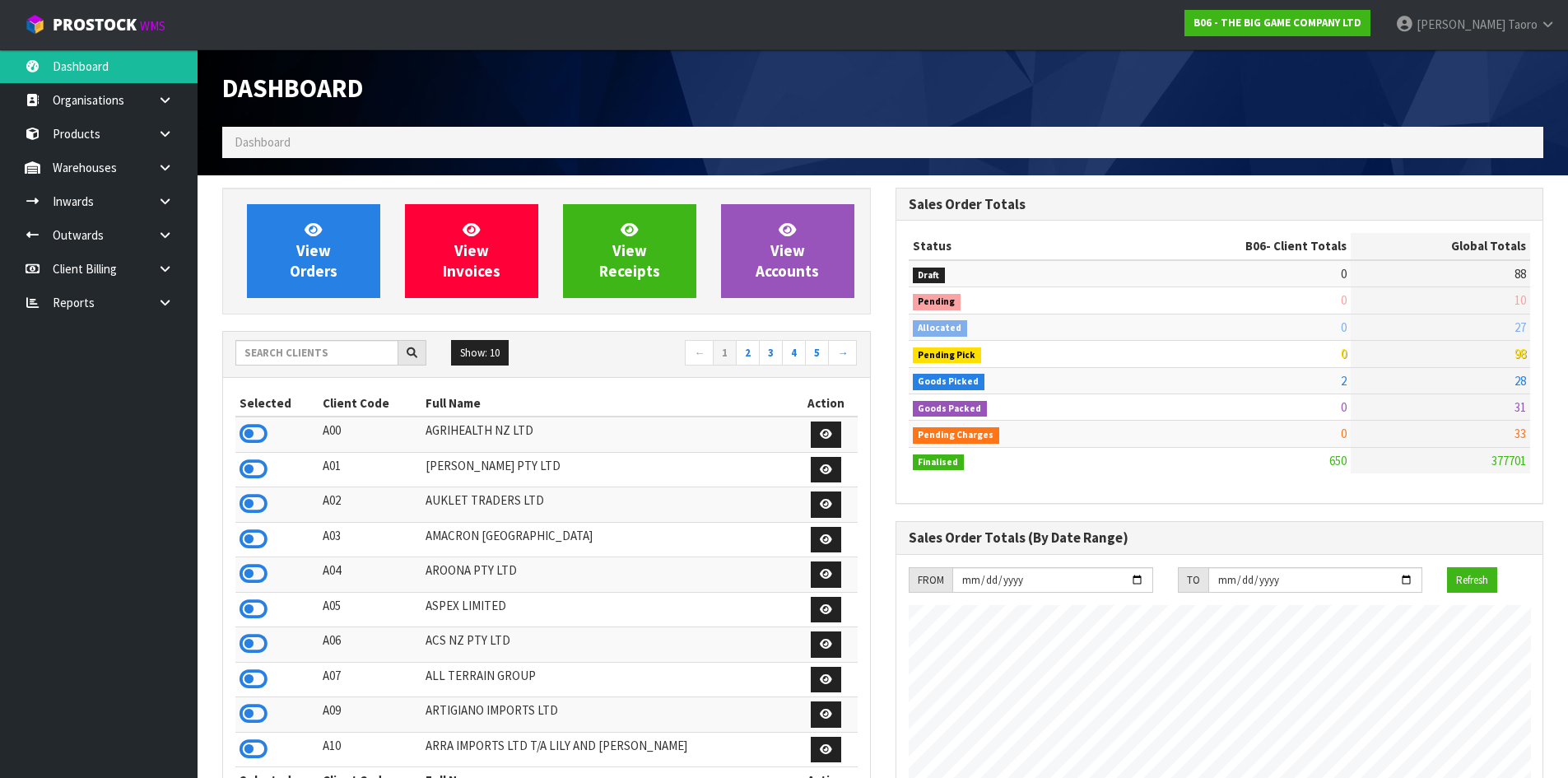
scroll to position [1317, 673]
click at [730, 102] on h1 "Dashboard" at bounding box center [546, 88] width 649 height 28
click at [264, 426] on icon at bounding box center [253, 434] width 28 height 25
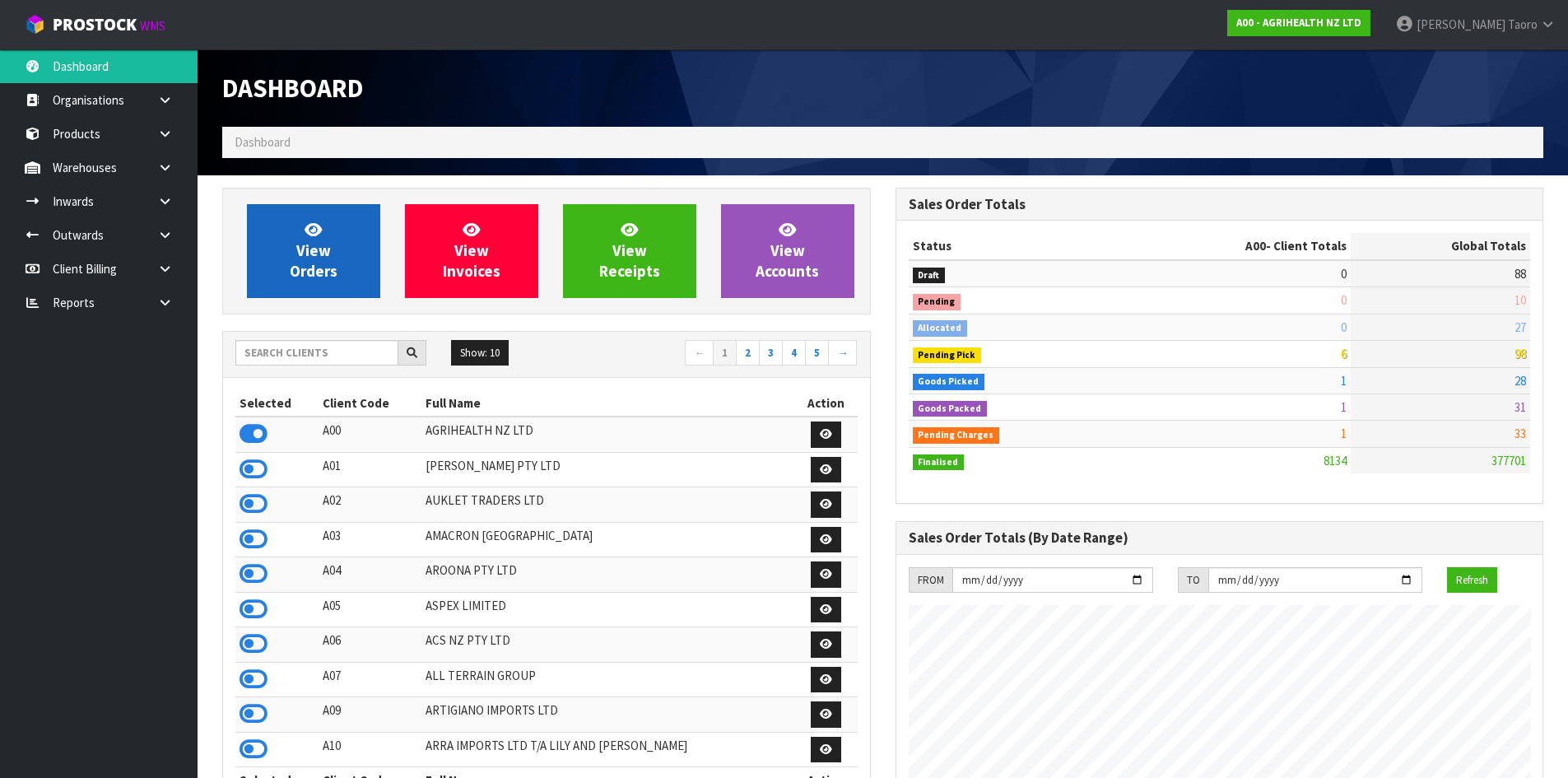
scroll to position [1247, 673]
click at [301, 275] on span "View Orders" at bounding box center [314, 250] width 48 height 62
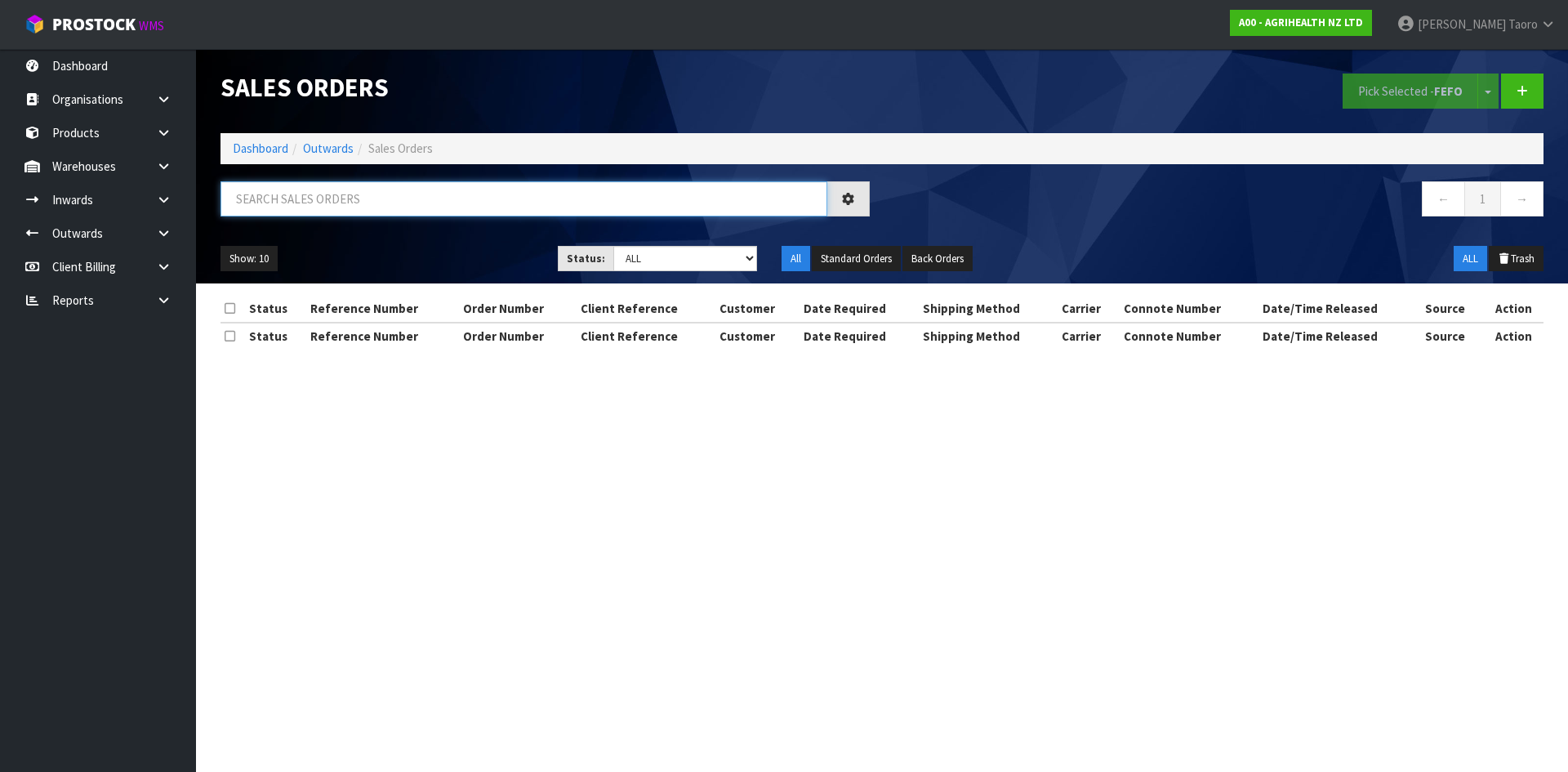
click at [320, 206] on input "text" at bounding box center [523, 199] width 607 height 35
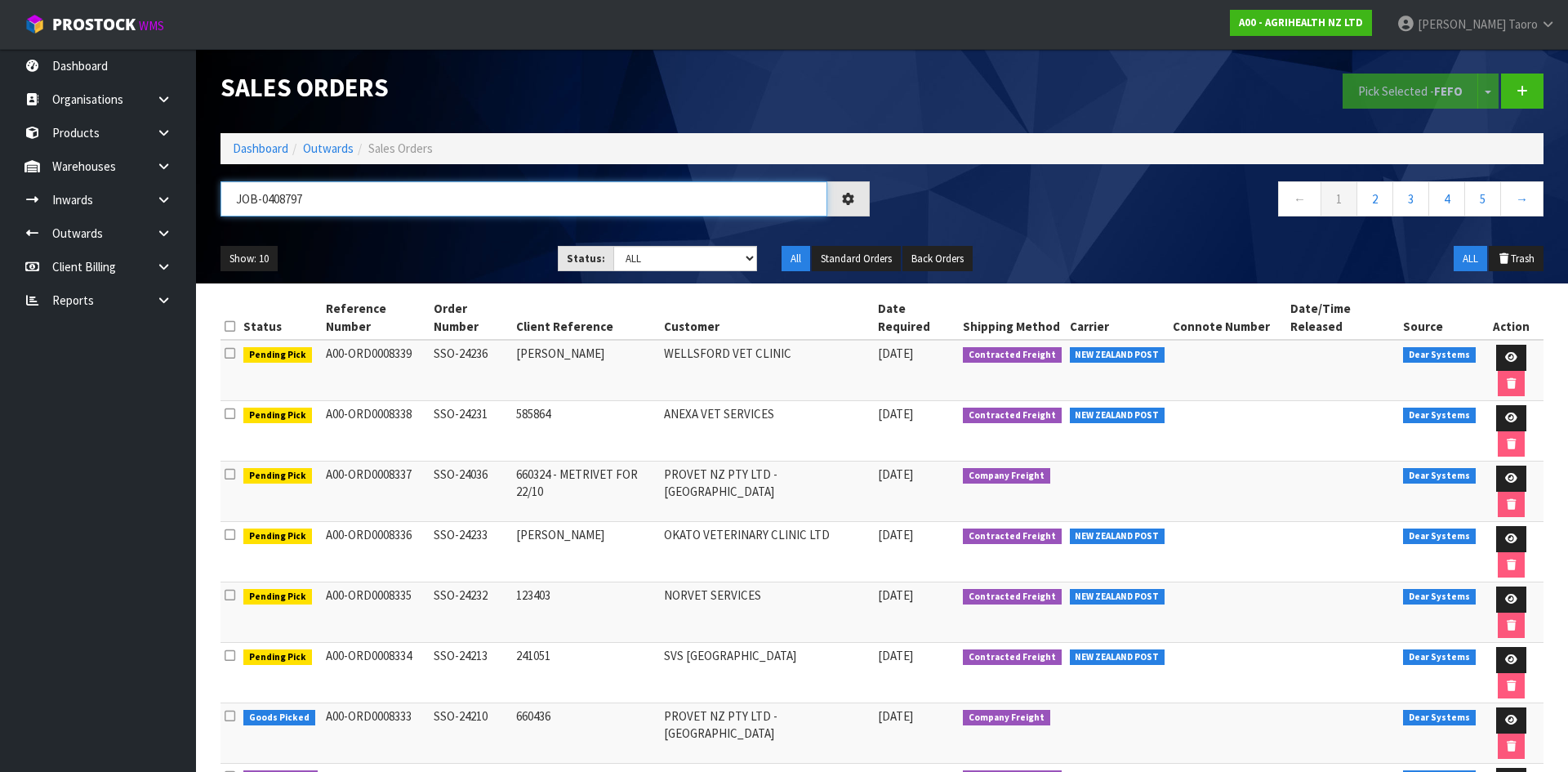
type input "JOB-0408797"
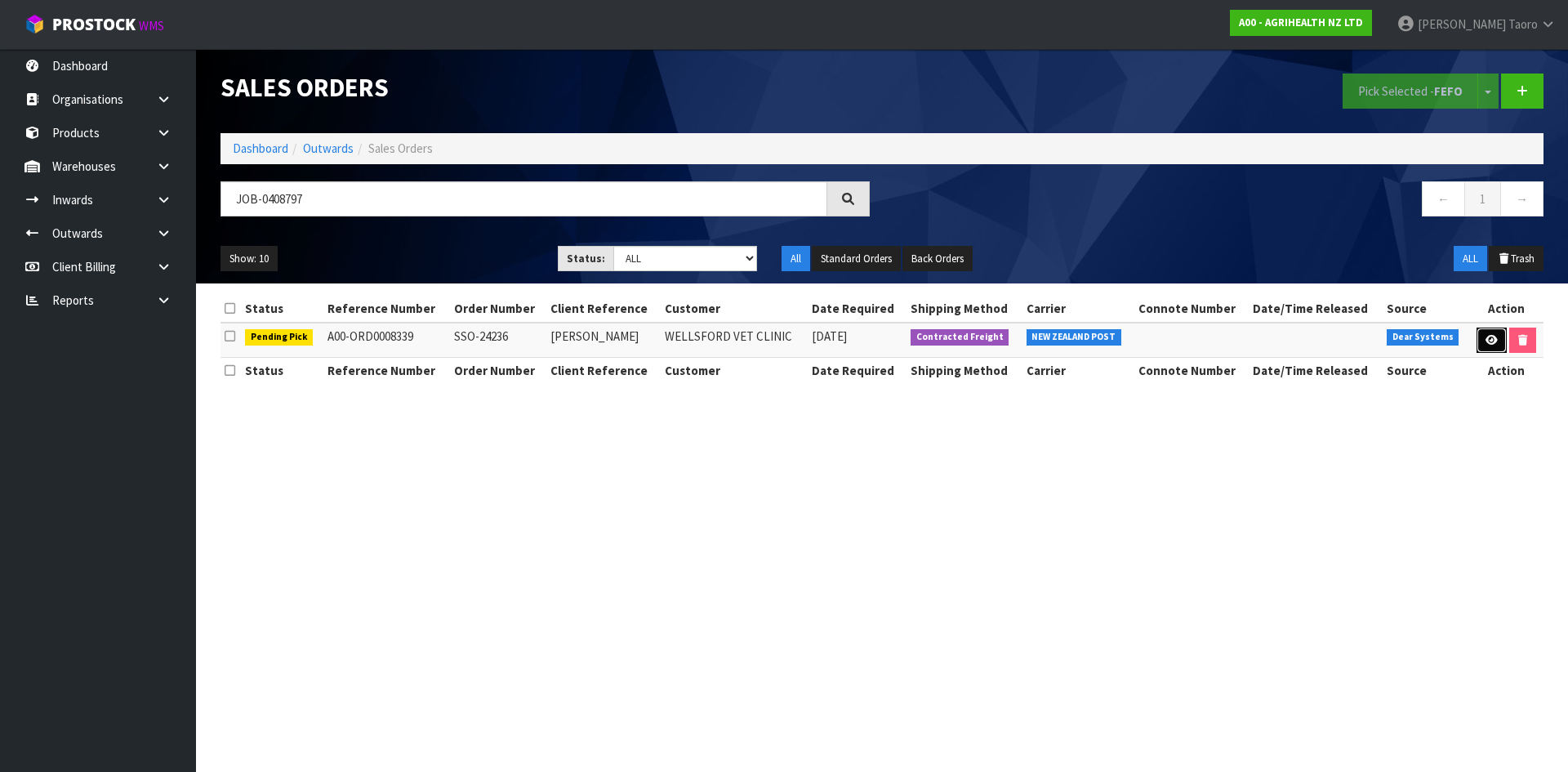
click at [1477, 343] on link at bounding box center [1492, 340] width 30 height 26
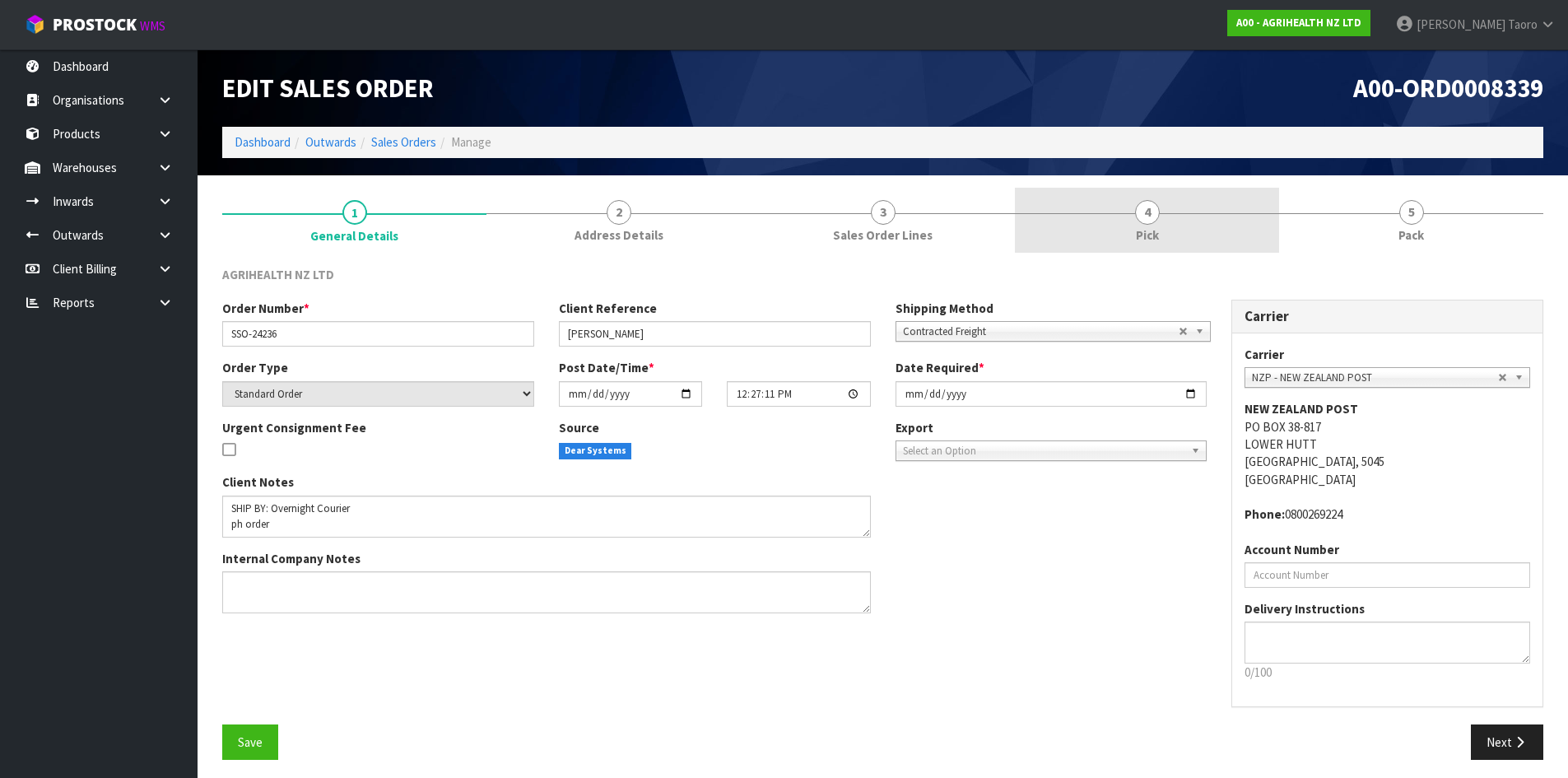
click at [1207, 231] on link "4 Pick" at bounding box center [1146, 220] width 264 height 65
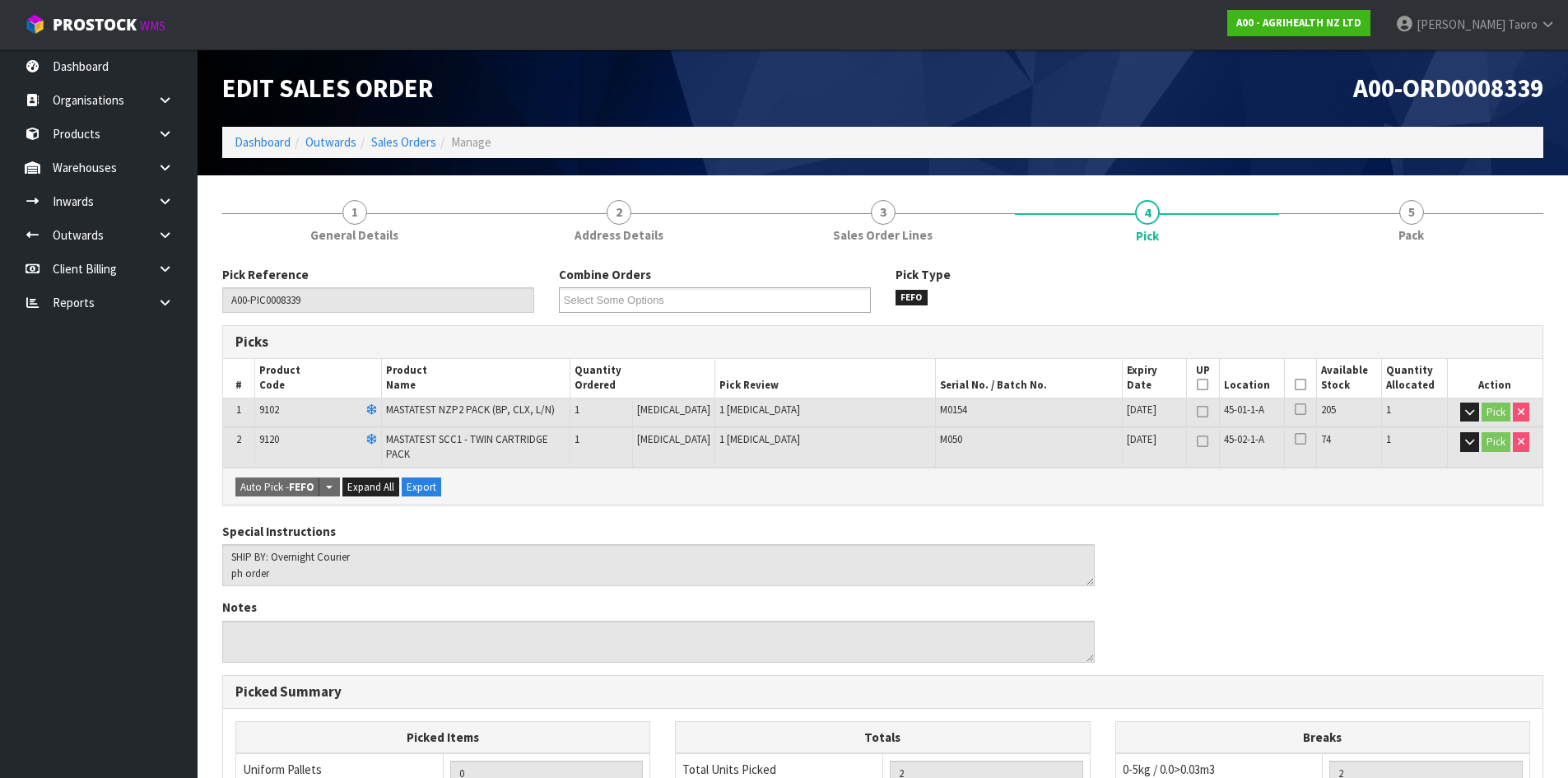
click at [1294, 385] on icon at bounding box center [1300, 384] width 12 height 1
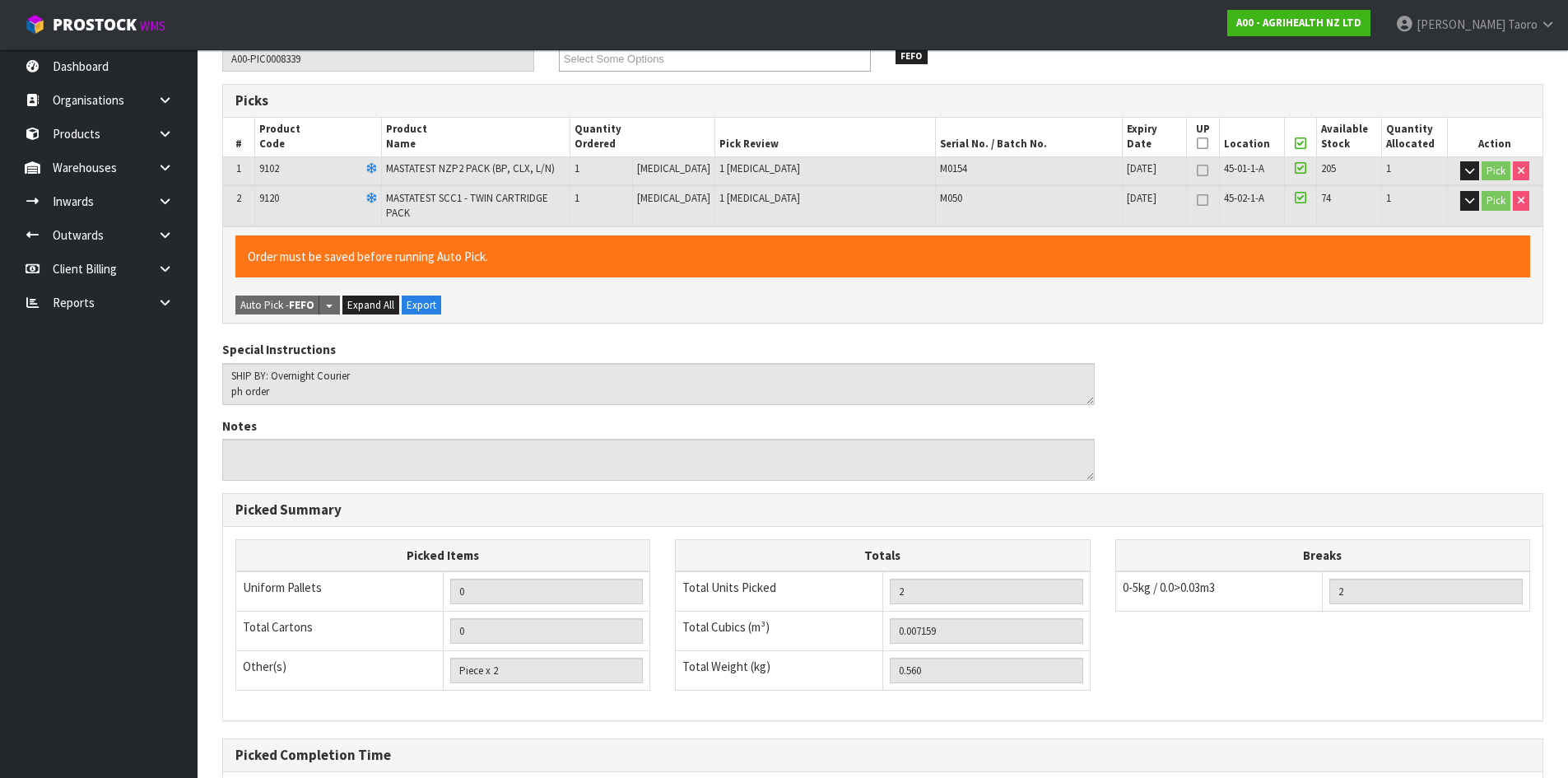
scroll to position [400, 0]
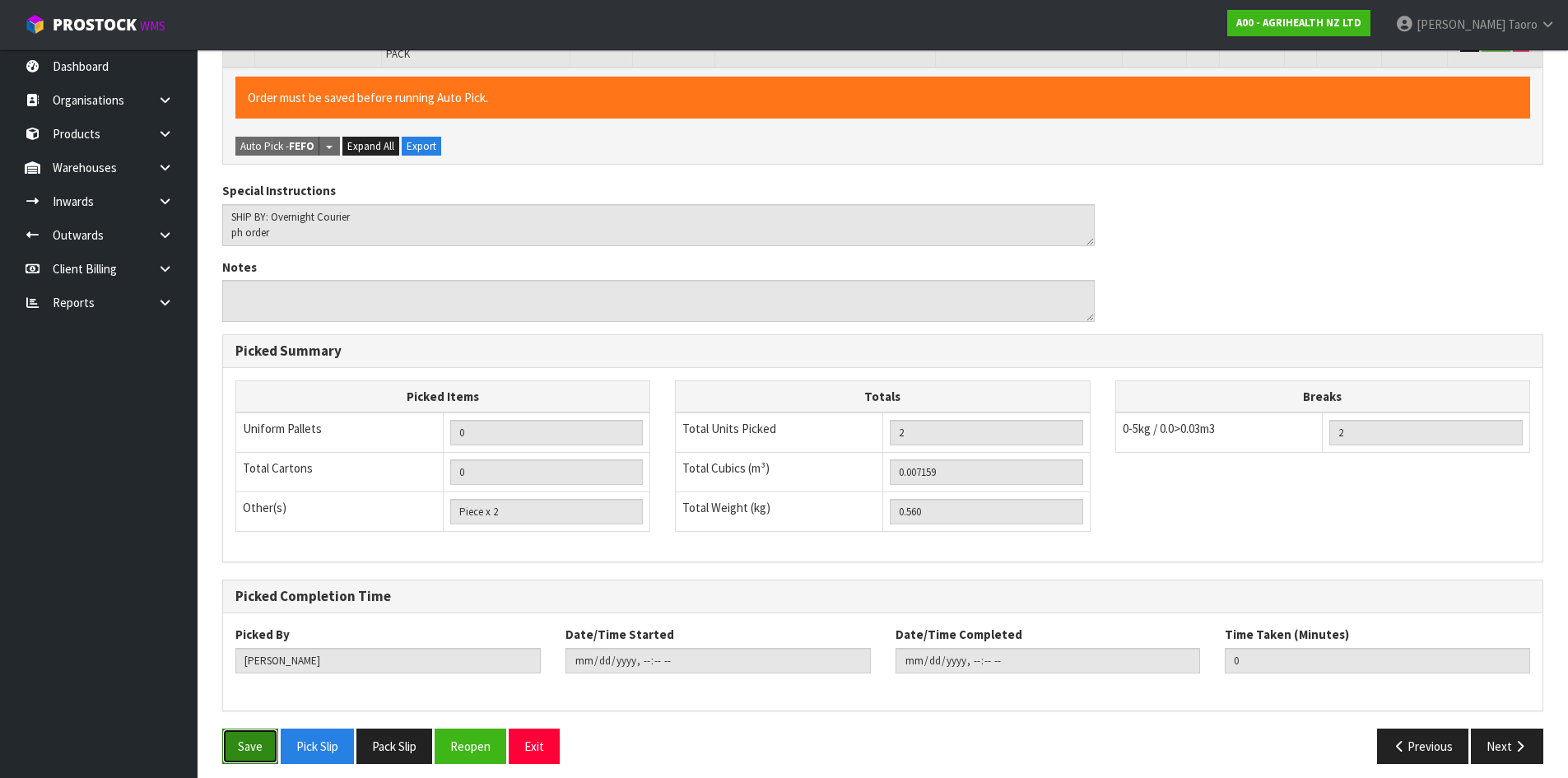
click at [256, 733] on button "Save" at bounding box center [250, 747] width 56 height 36
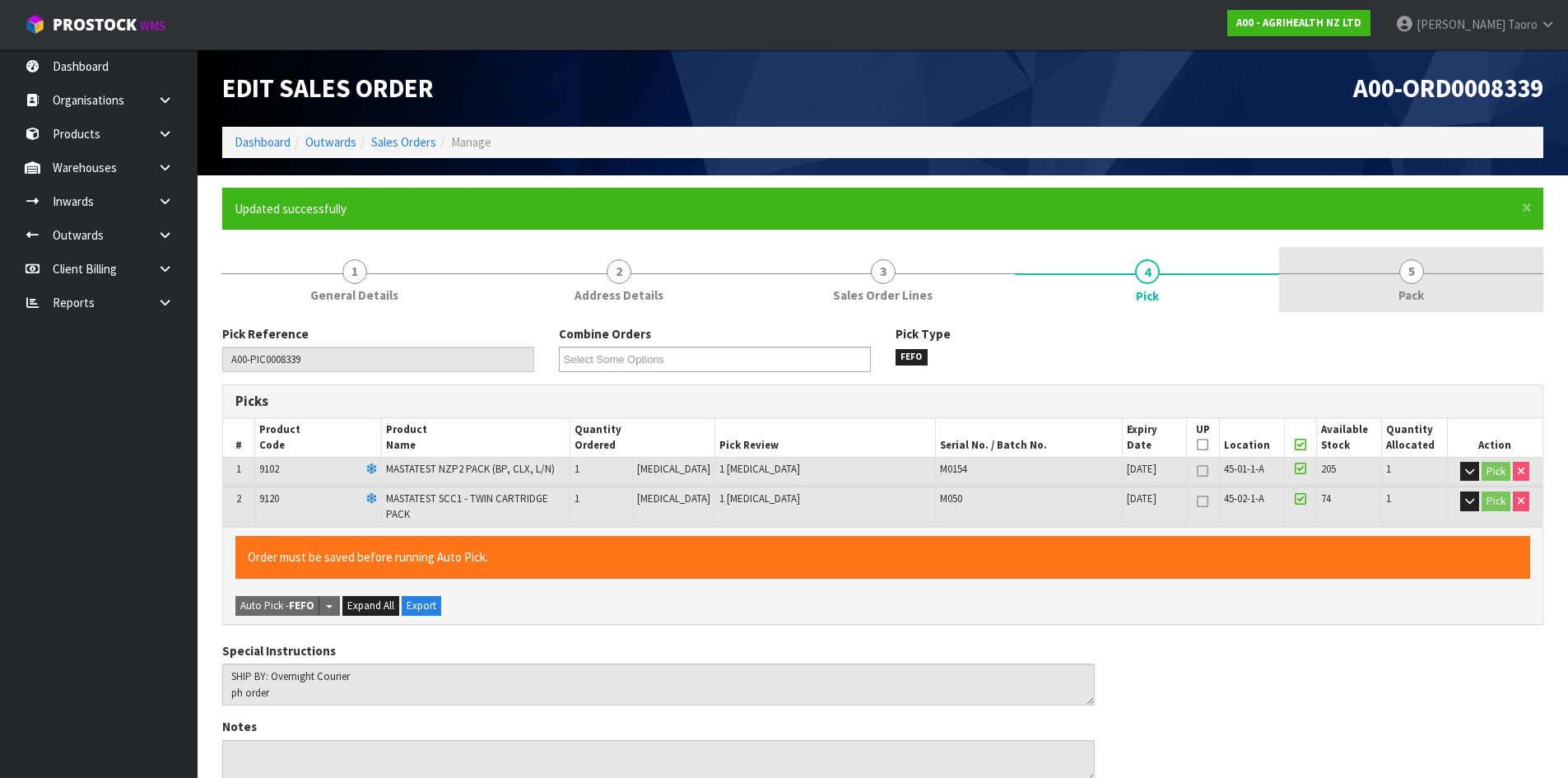
type input "Harriet Taoro"
type input "2025-08-21T13:47:19"
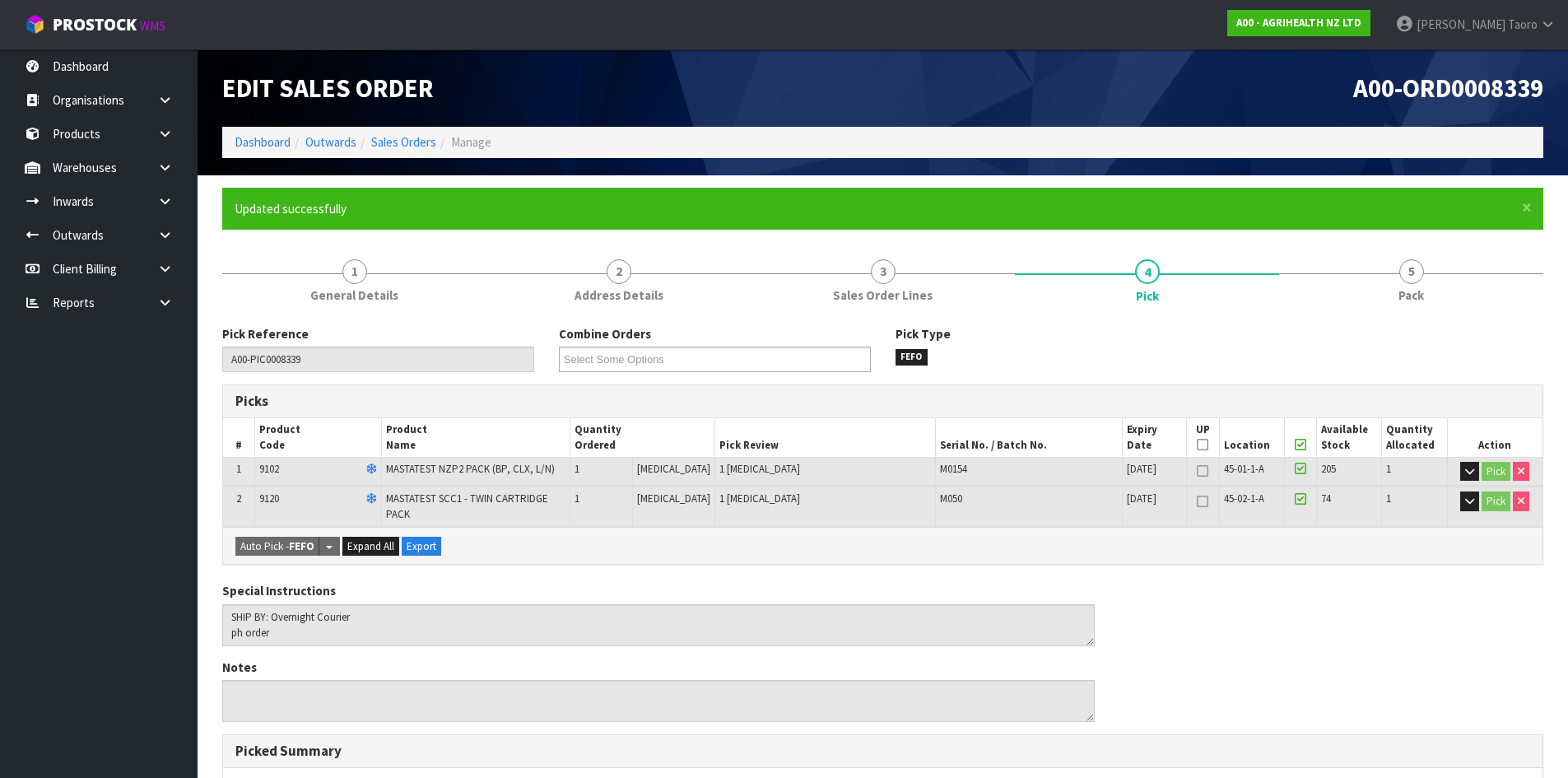
drag, startPoint x: 1416, startPoint y: 258, endPoint x: 1221, endPoint y: 357, distance: 218.7
click at [1417, 258] on link "5 Pack" at bounding box center [1411, 279] width 264 height 65
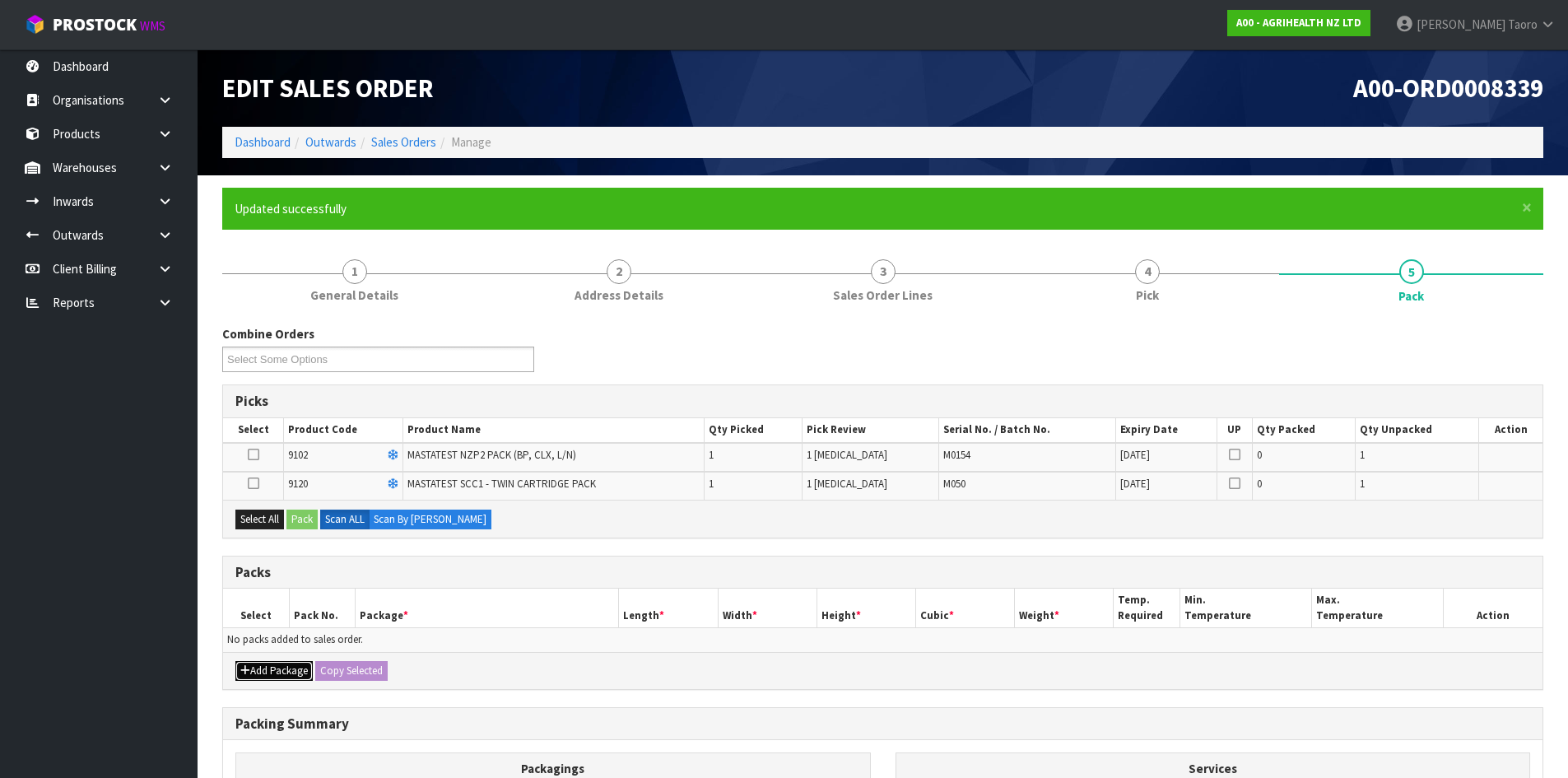
click at [262, 668] on button "Add Package" at bounding box center [274, 670] width 77 height 20
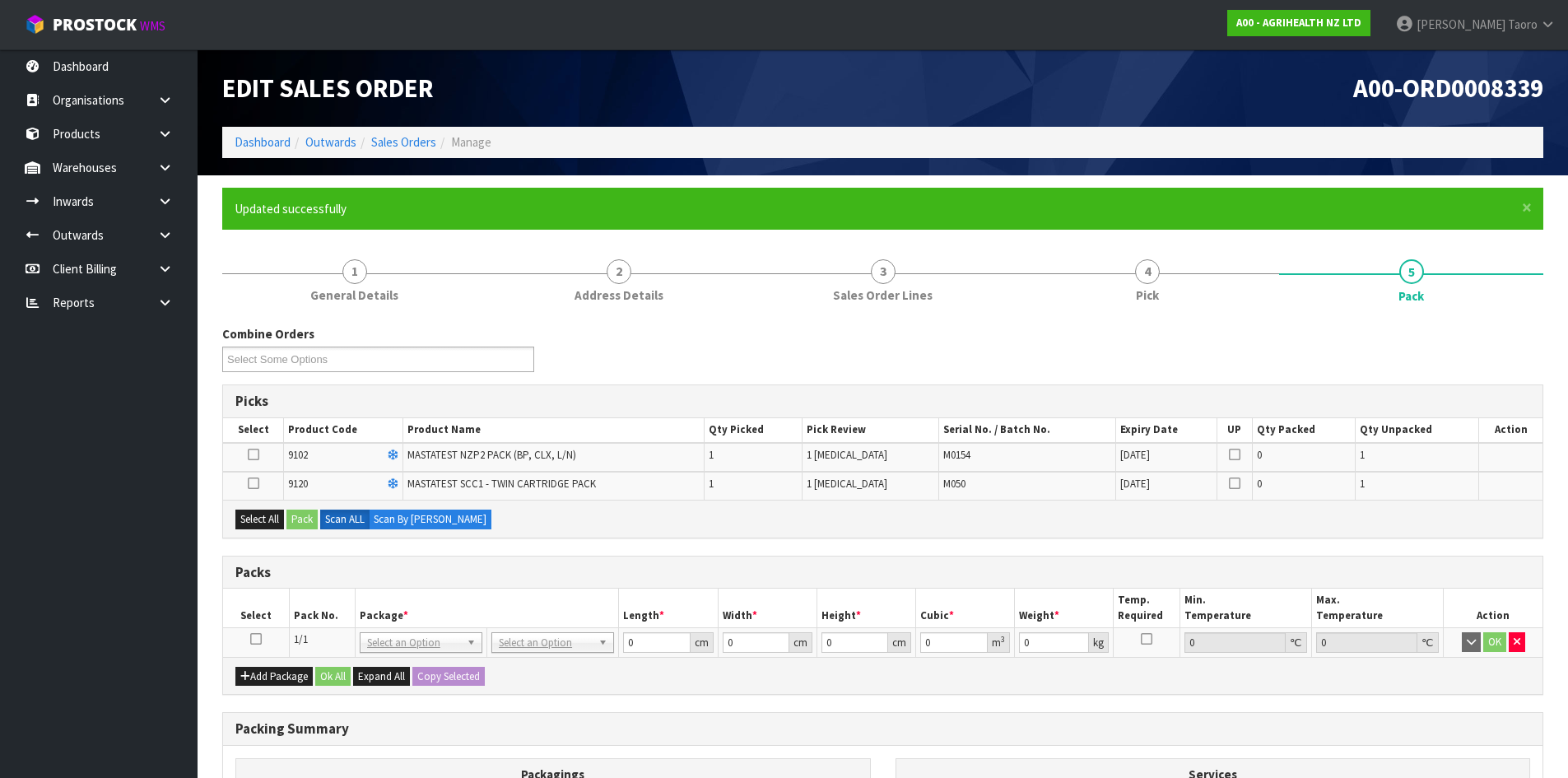
drag, startPoint x: 253, startPoint y: 636, endPoint x: 258, endPoint y: 625, distance: 12.1
click at [254, 639] on icon at bounding box center [256, 639] width 12 height 1
click at [277, 519] on button "Select All" at bounding box center [259, 519] width 48 height 20
click at [305, 520] on button "Pack" at bounding box center [302, 519] width 31 height 20
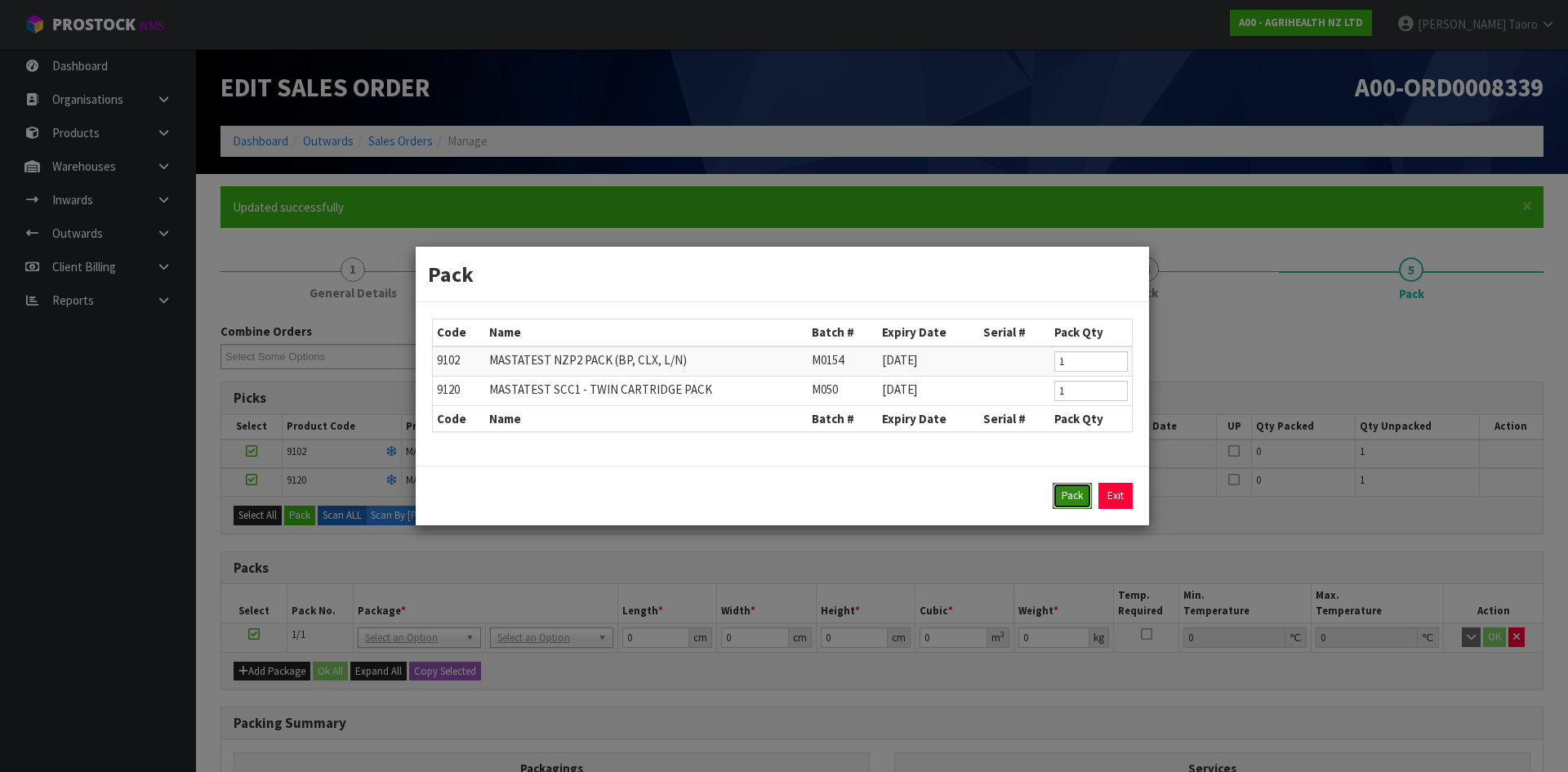
click at [1071, 490] on button "Pack" at bounding box center [1073, 495] width 39 height 26
type input "0.000"
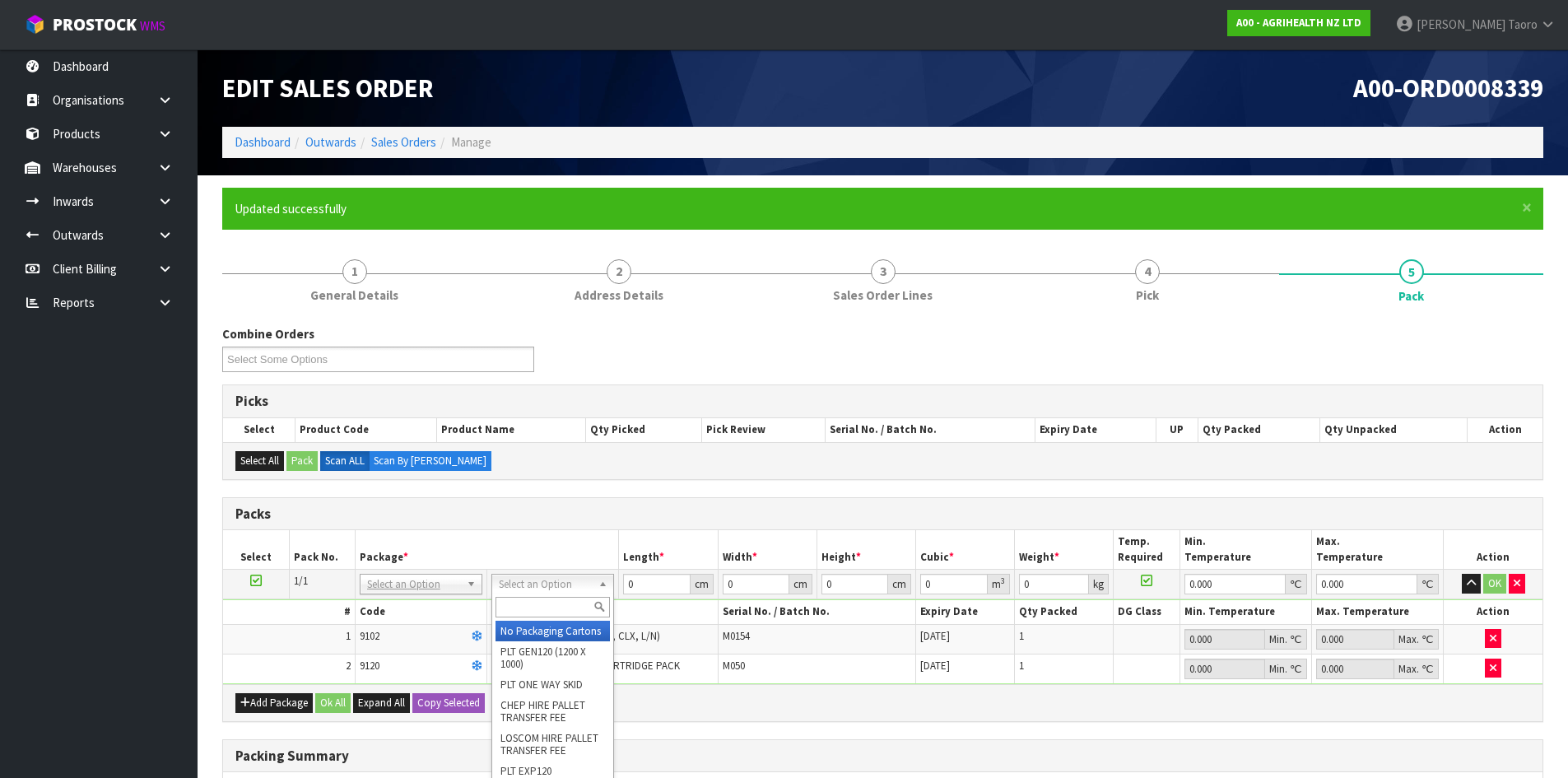
click at [516, 603] on input "text" at bounding box center [553, 607] width 115 height 20
type input "A4"
drag, startPoint x: 527, startPoint y: 640, endPoint x: 563, endPoint y: 629, distance: 37.6
type input "31"
type input "22.5"
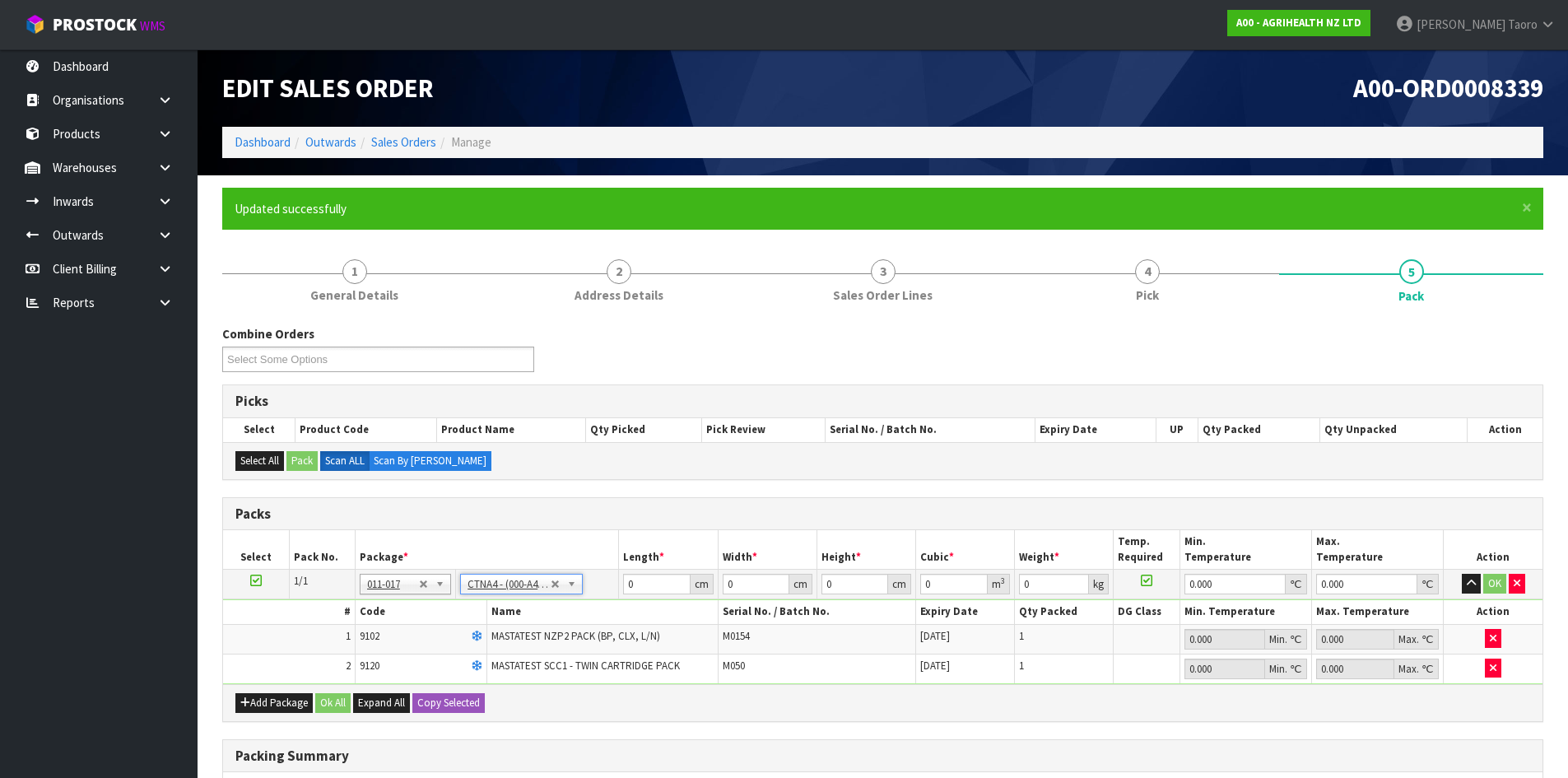
type input "25"
type input "0.017438"
type input "0.76"
click at [641, 583] on input "31" at bounding box center [656, 584] width 66 height 20
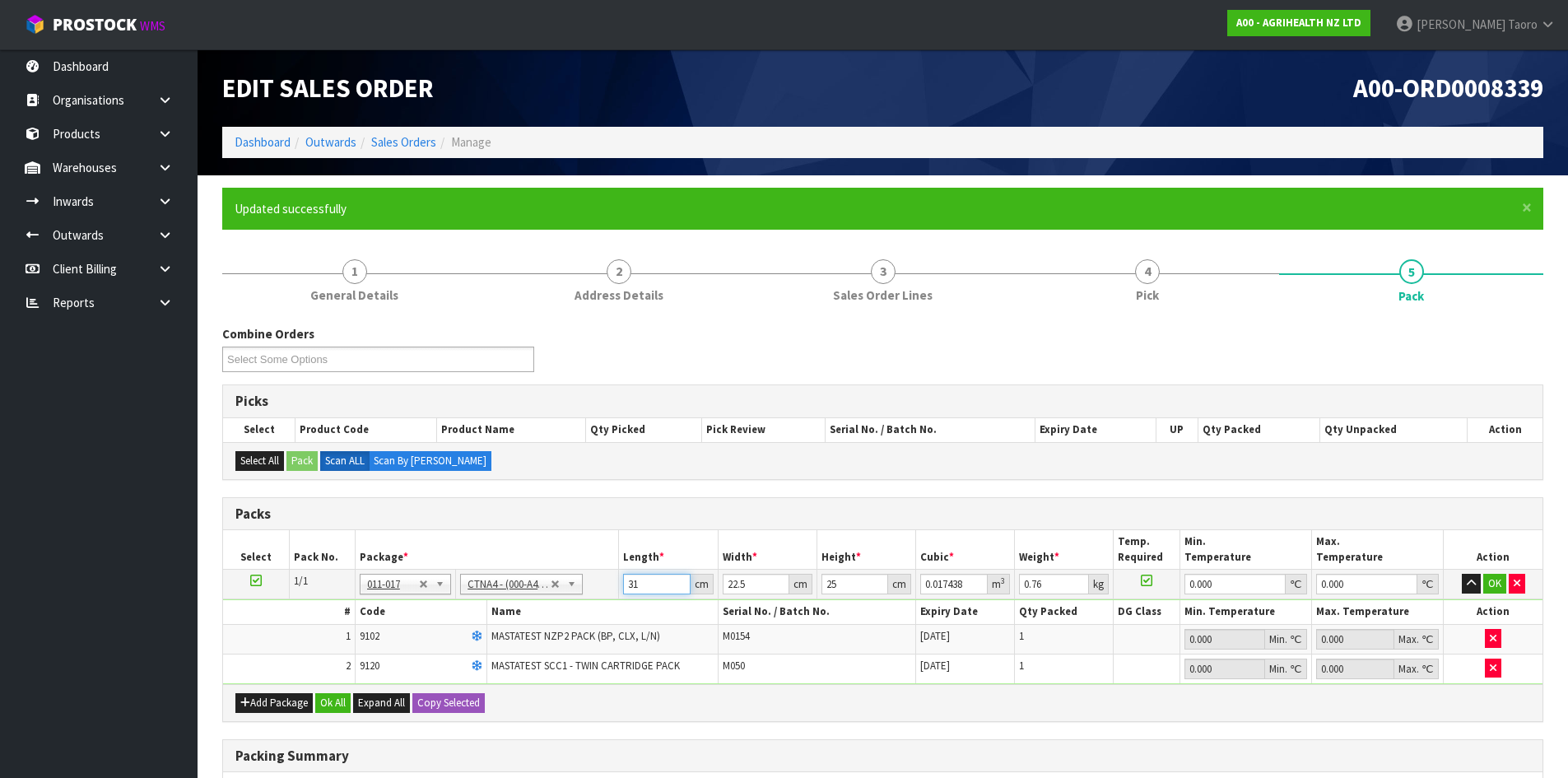
click at [641, 583] on input "31" at bounding box center [656, 584] width 66 height 20
type input "3"
type input "0.001687"
type input "32"
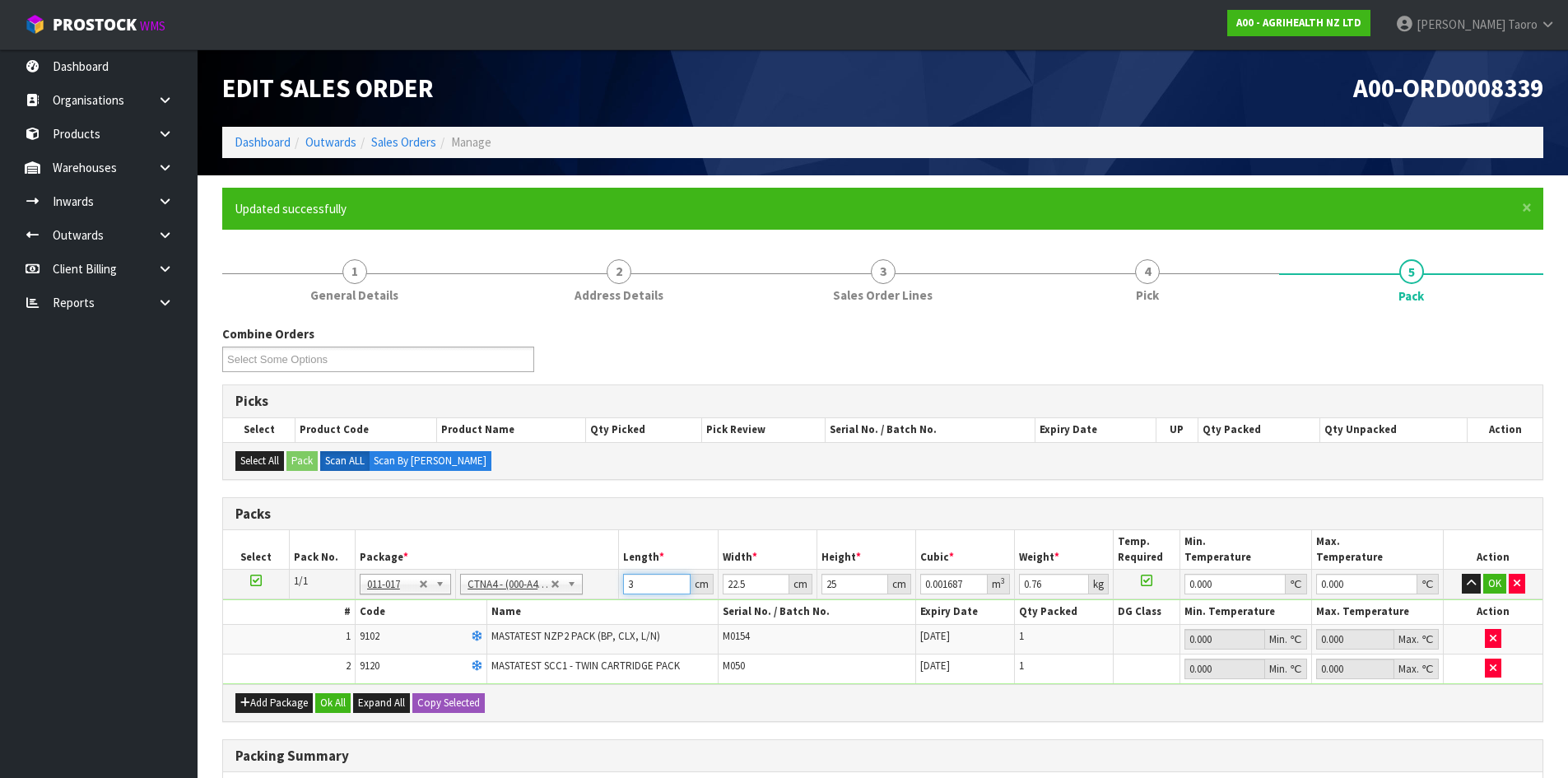
type input "0.018"
type input "32"
type input "2"
type input "0.0016"
type input "24"
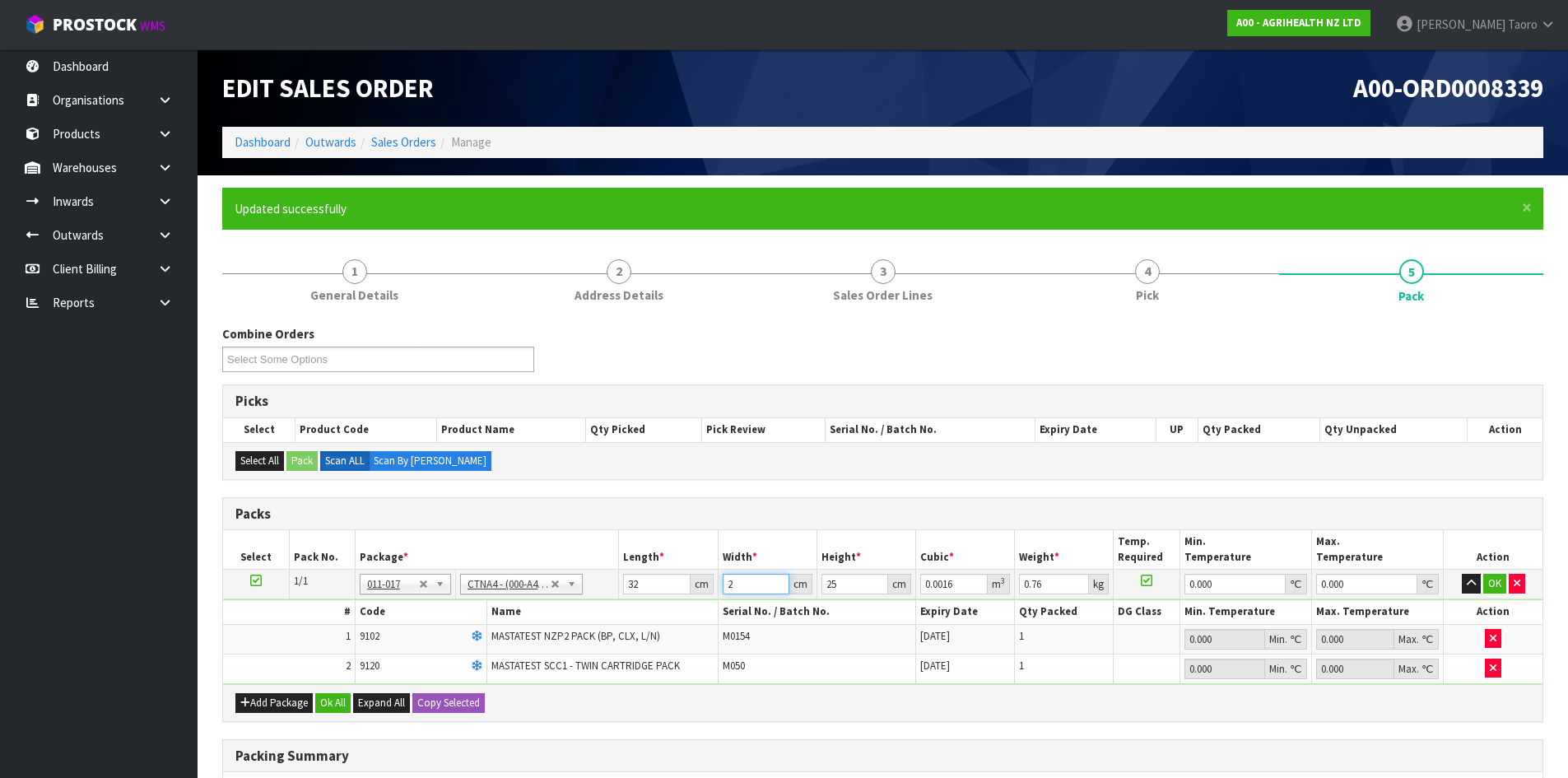
type input "0.0192"
type input "24"
type input "2"
type input "0.001536"
type input "22"
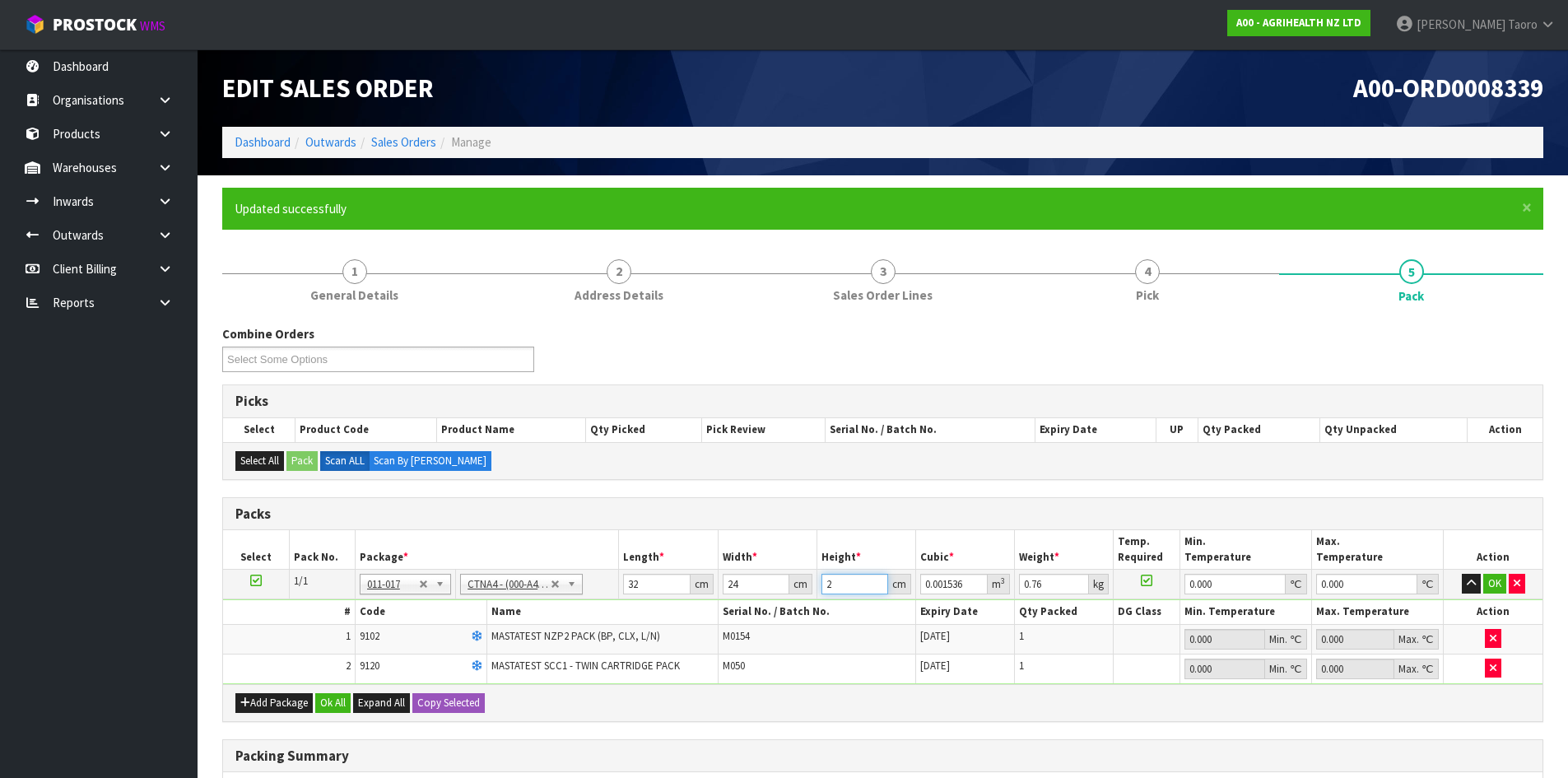
type input "0.016896"
type input "22"
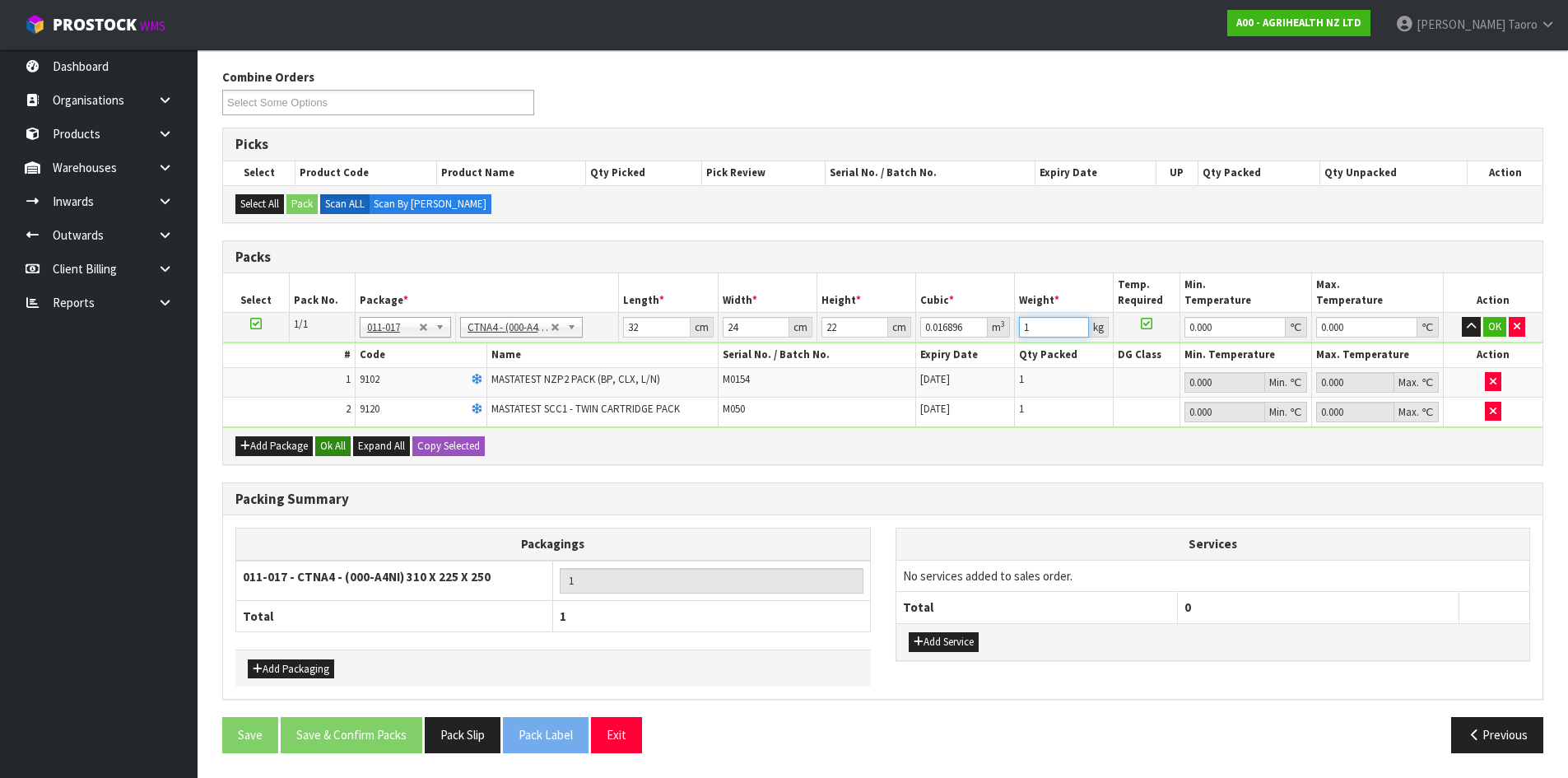
type input "1"
click at [334, 451] on button "Ok All" at bounding box center [333, 446] width 36 height 20
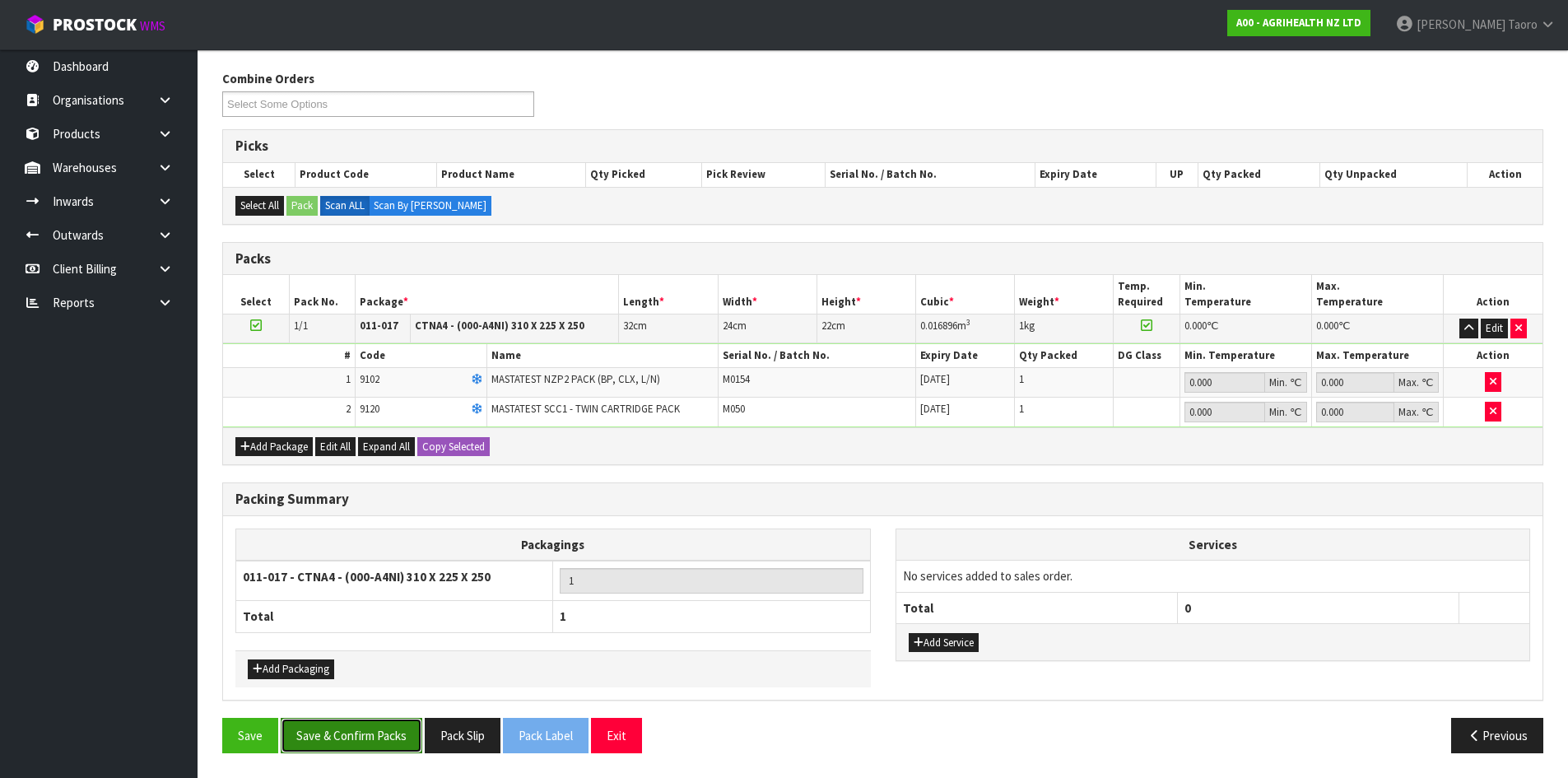
click at [347, 733] on button "Save & Confirm Packs" at bounding box center [351, 735] width 141 height 36
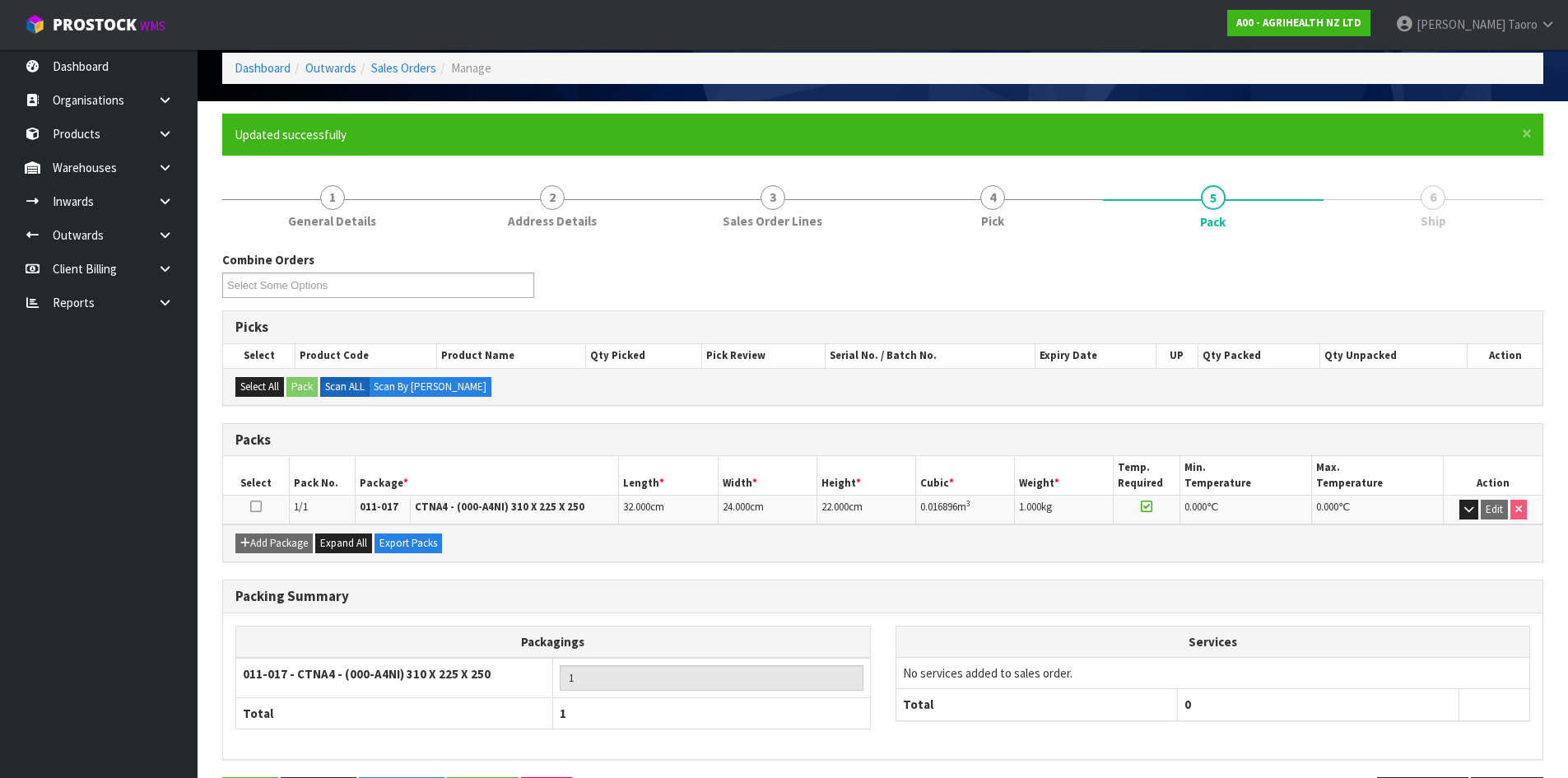
scroll to position [134, 0]
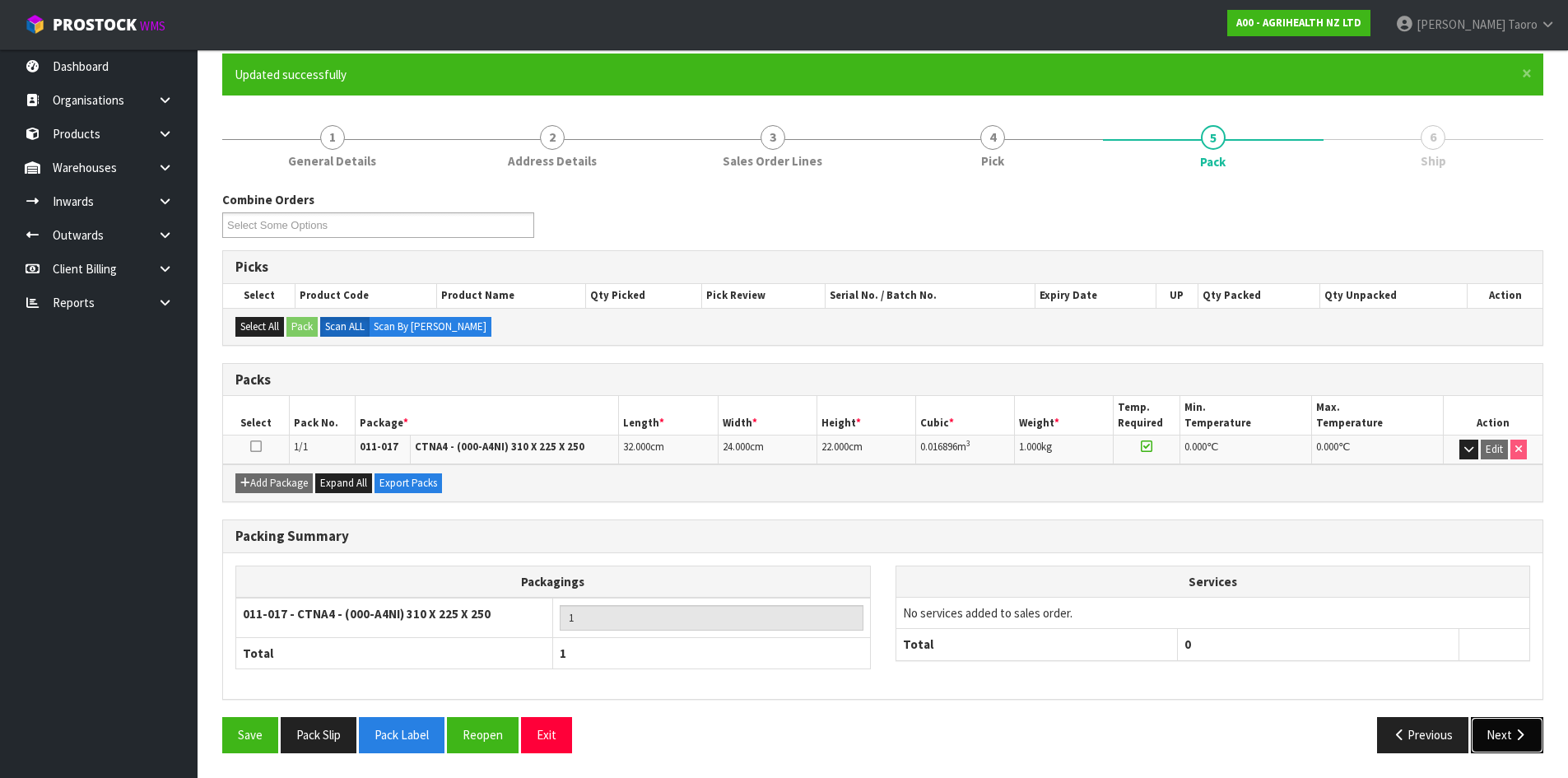
click at [1513, 726] on button "Next" at bounding box center [1507, 735] width 72 height 36
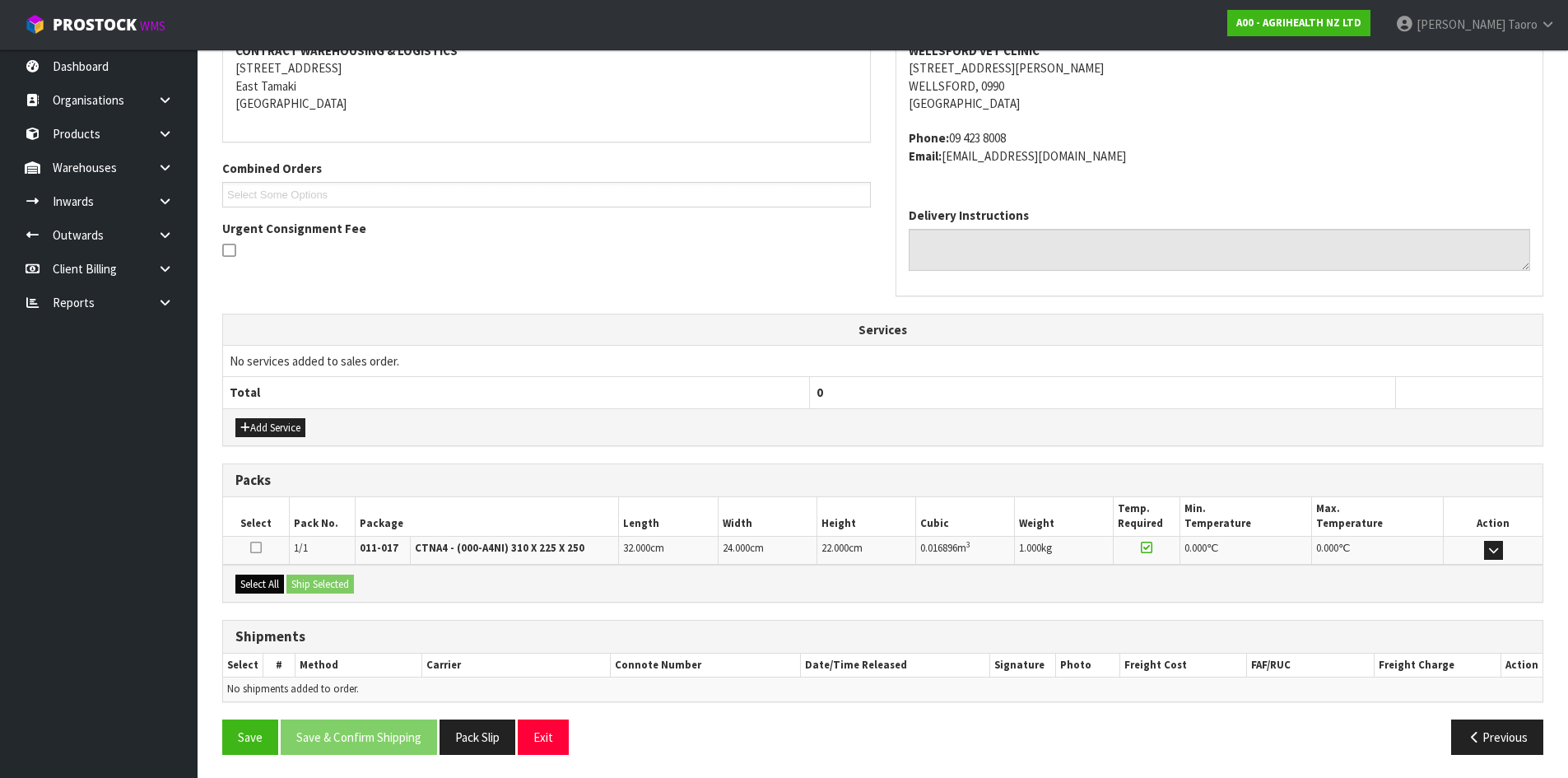
scroll to position [331, 0]
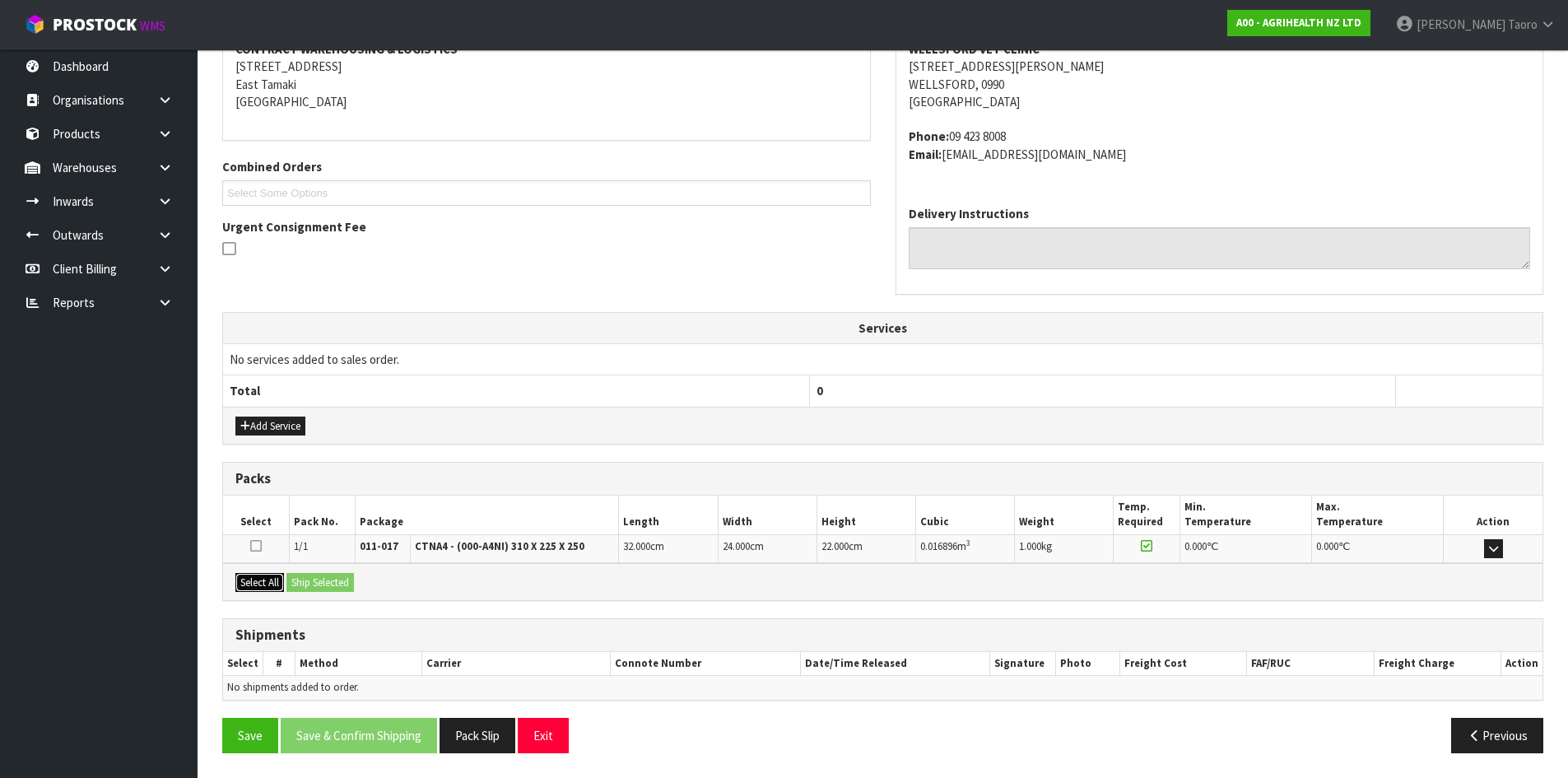
drag, startPoint x: 260, startPoint y: 582, endPoint x: 276, endPoint y: 582, distance: 16.0
click at [262, 582] on button "Select All" at bounding box center [259, 582] width 48 height 20
drag, startPoint x: 317, startPoint y: 582, endPoint x: 376, endPoint y: 632, distance: 77.3
click at [320, 582] on button "Ship Selected" at bounding box center [320, 582] width 67 height 20
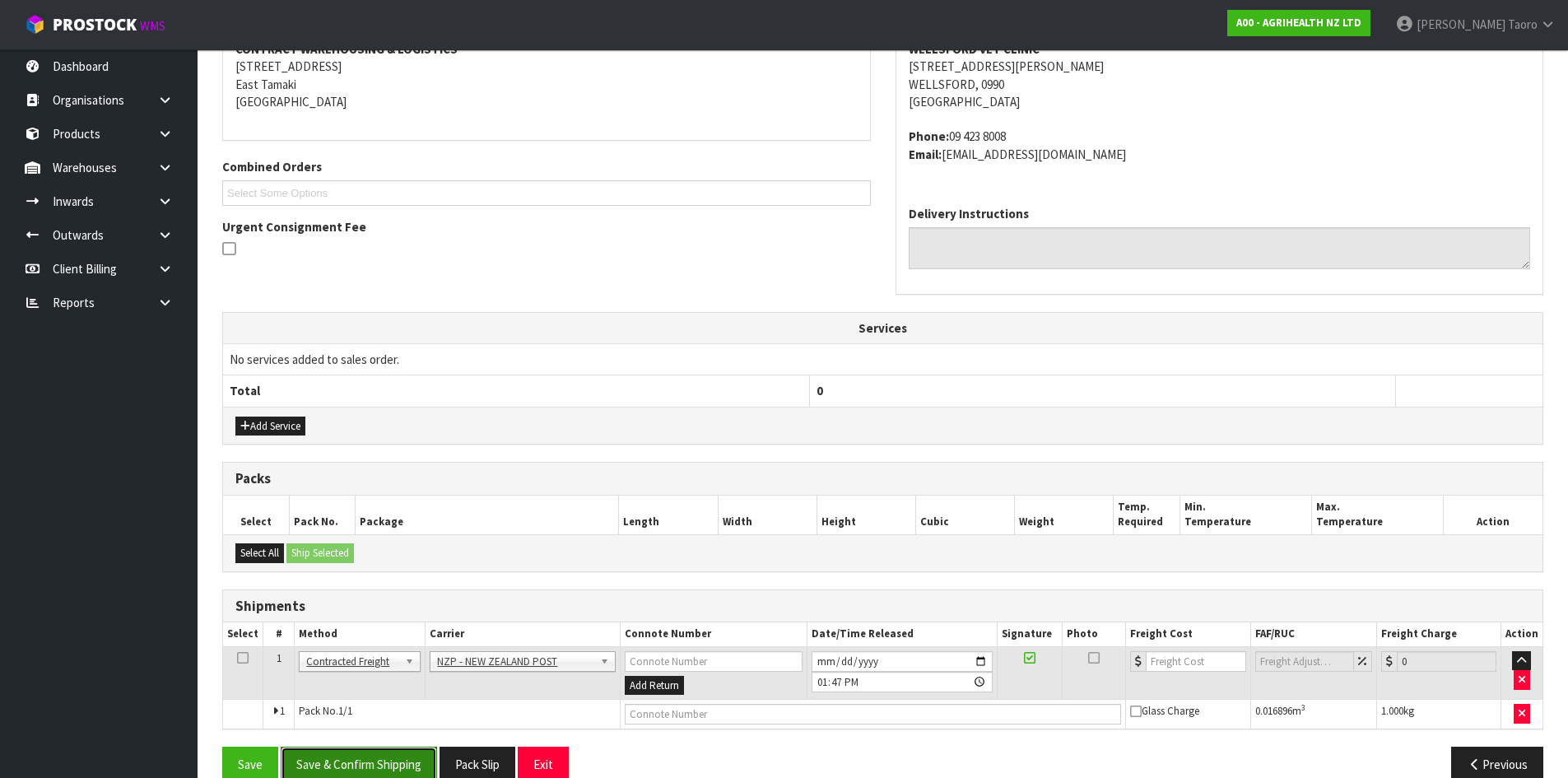
click at [400, 748] on button "Save & Confirm Shipping" at bounding box center [359, 764] width 156 height 36
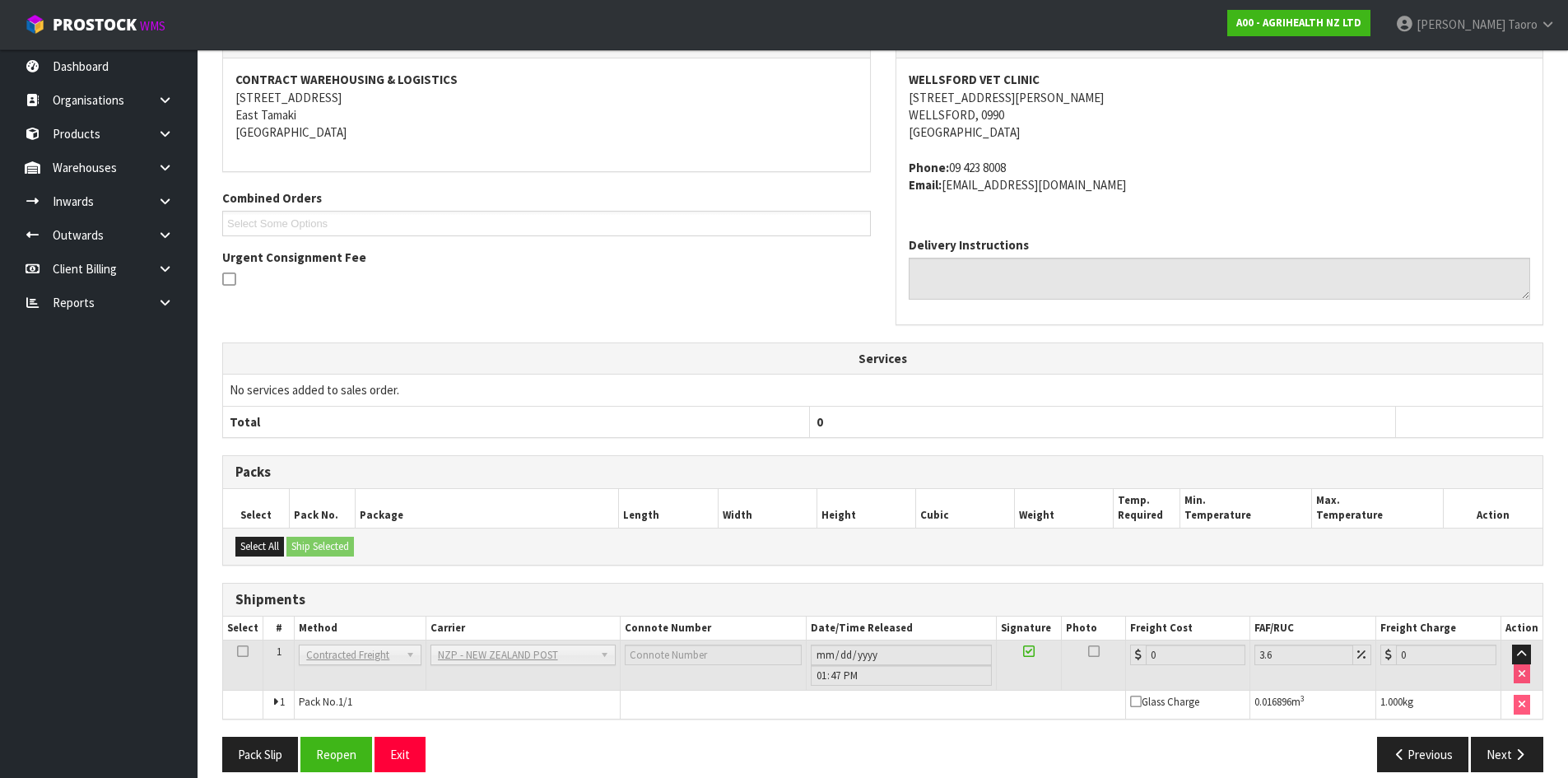
scroll to position [337, 0]
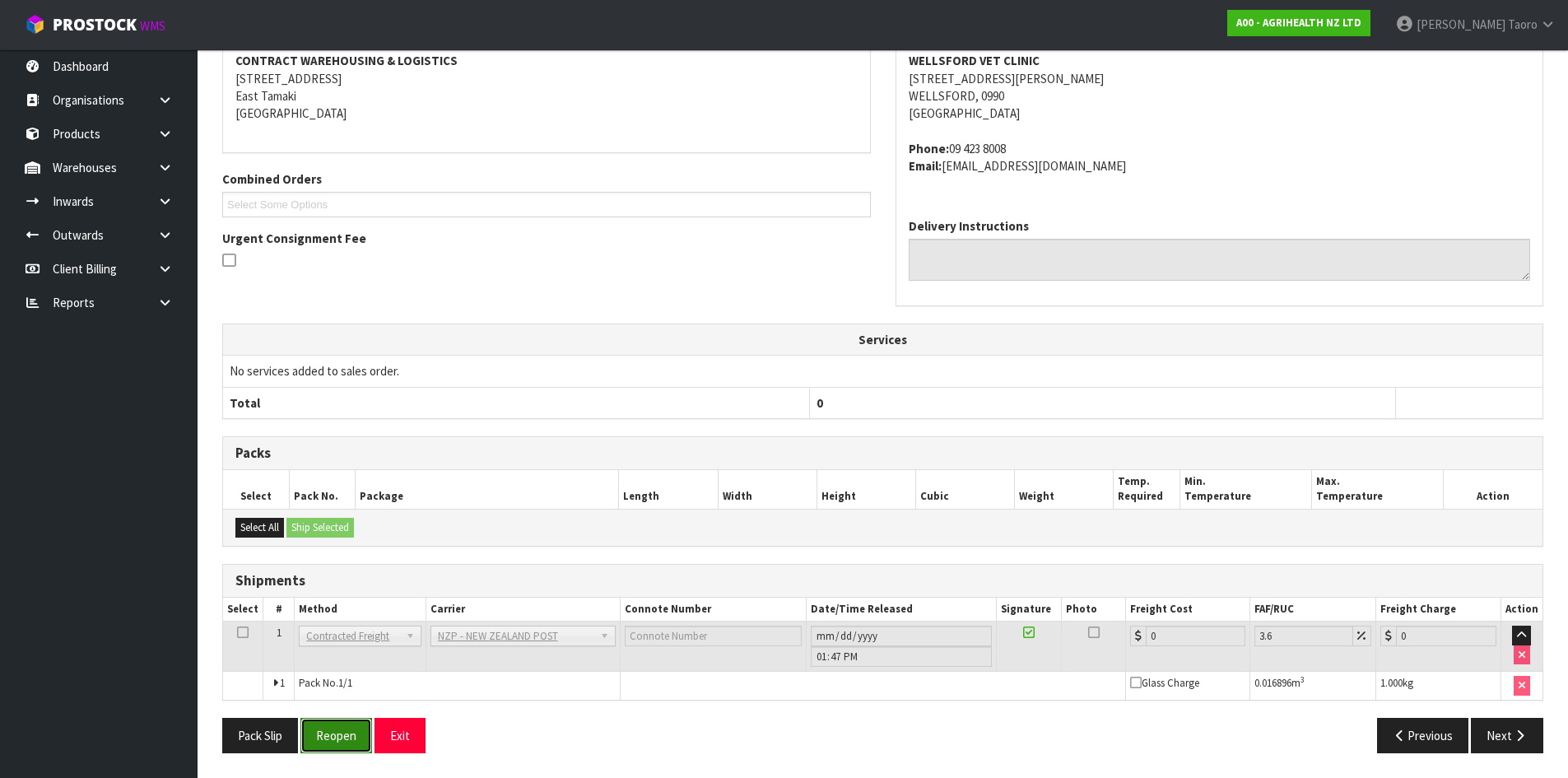
click at [332, 734] on button "Reopen" at bounding box center [336, 735] width 71 height 36
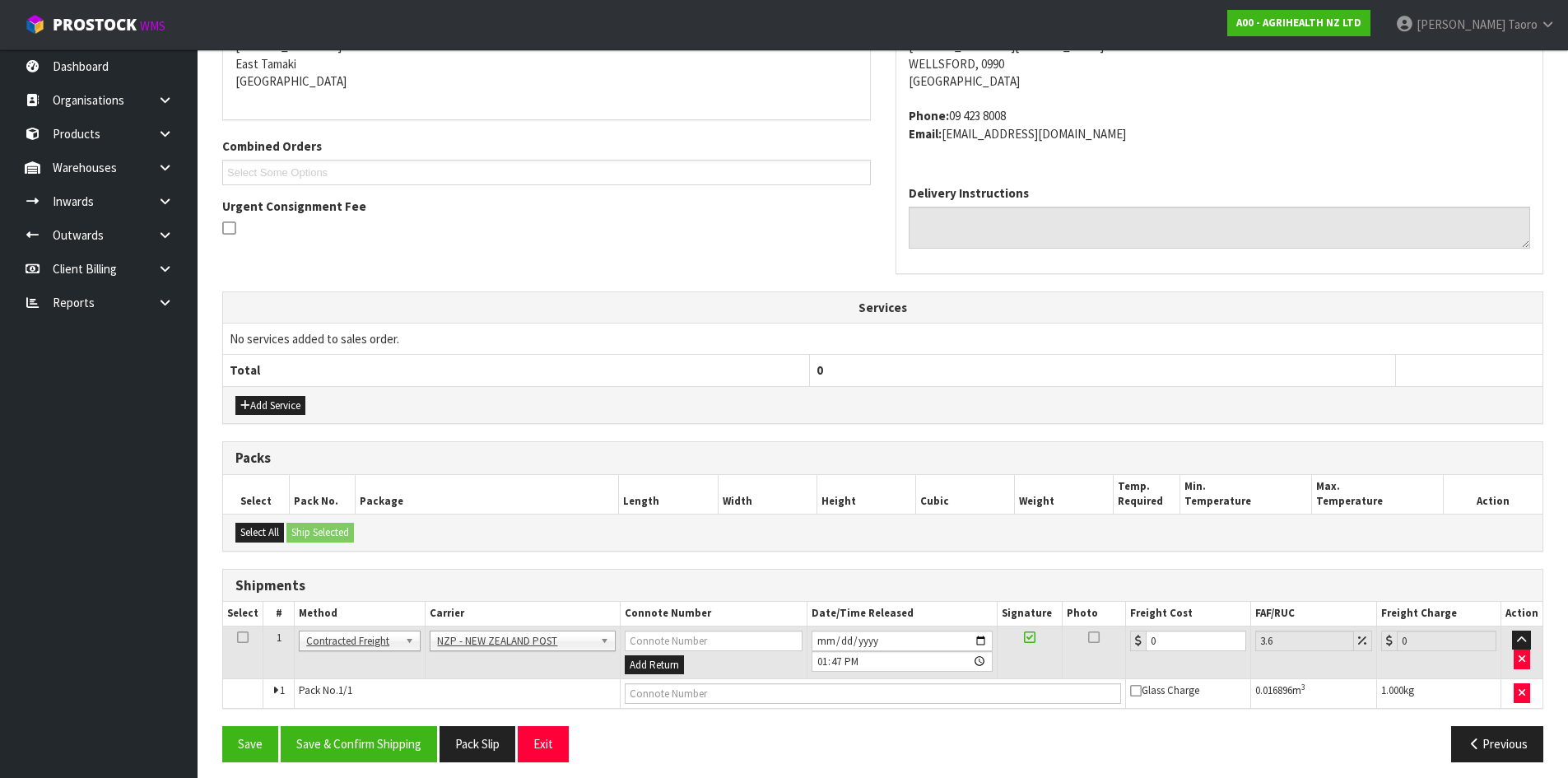
scroll to position [361, 0]
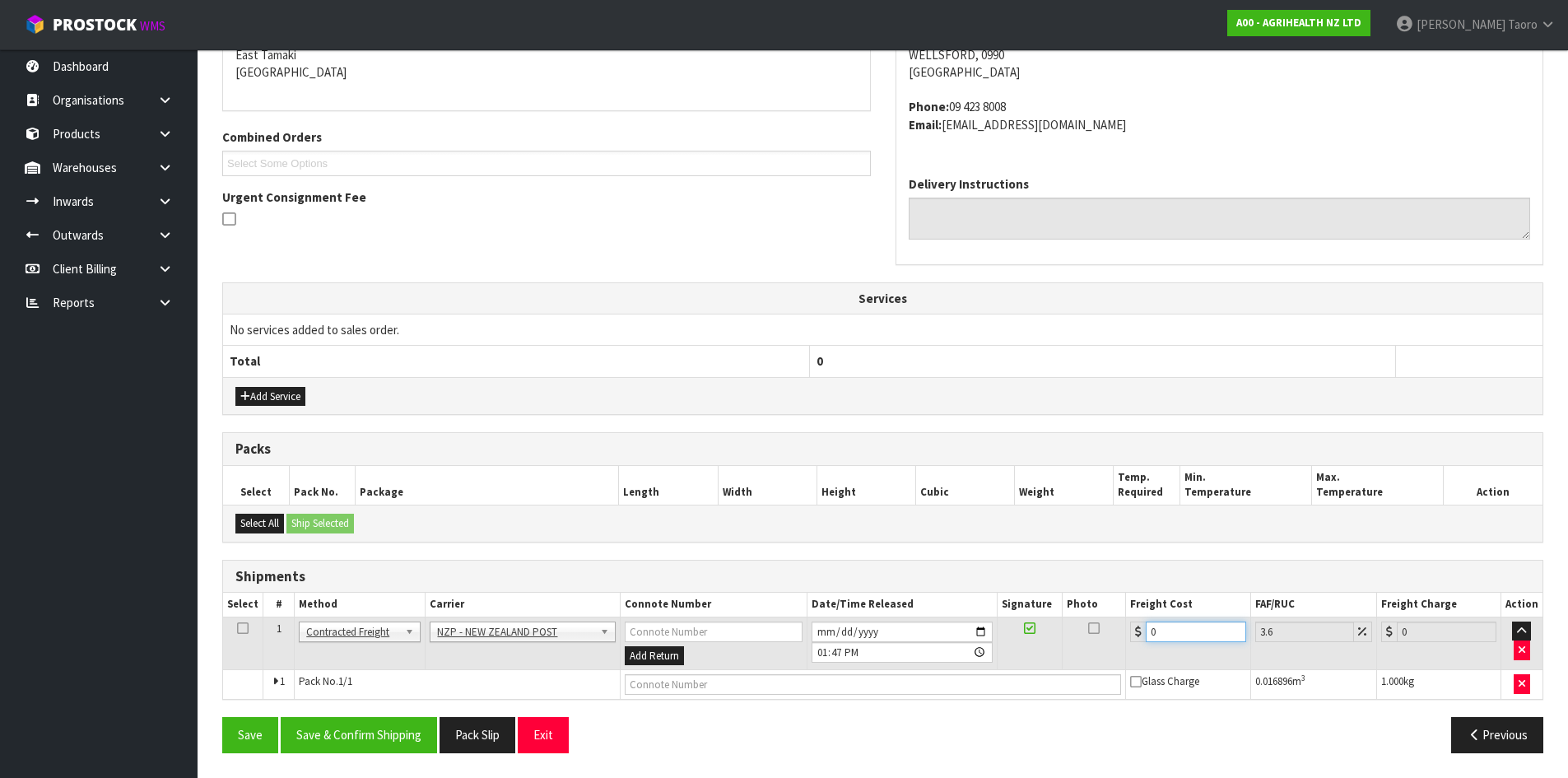
click at [1174, 629] on input "0" at bounding box center [1195, 632] width 99 height 20
type input "4"
type input "4.14"
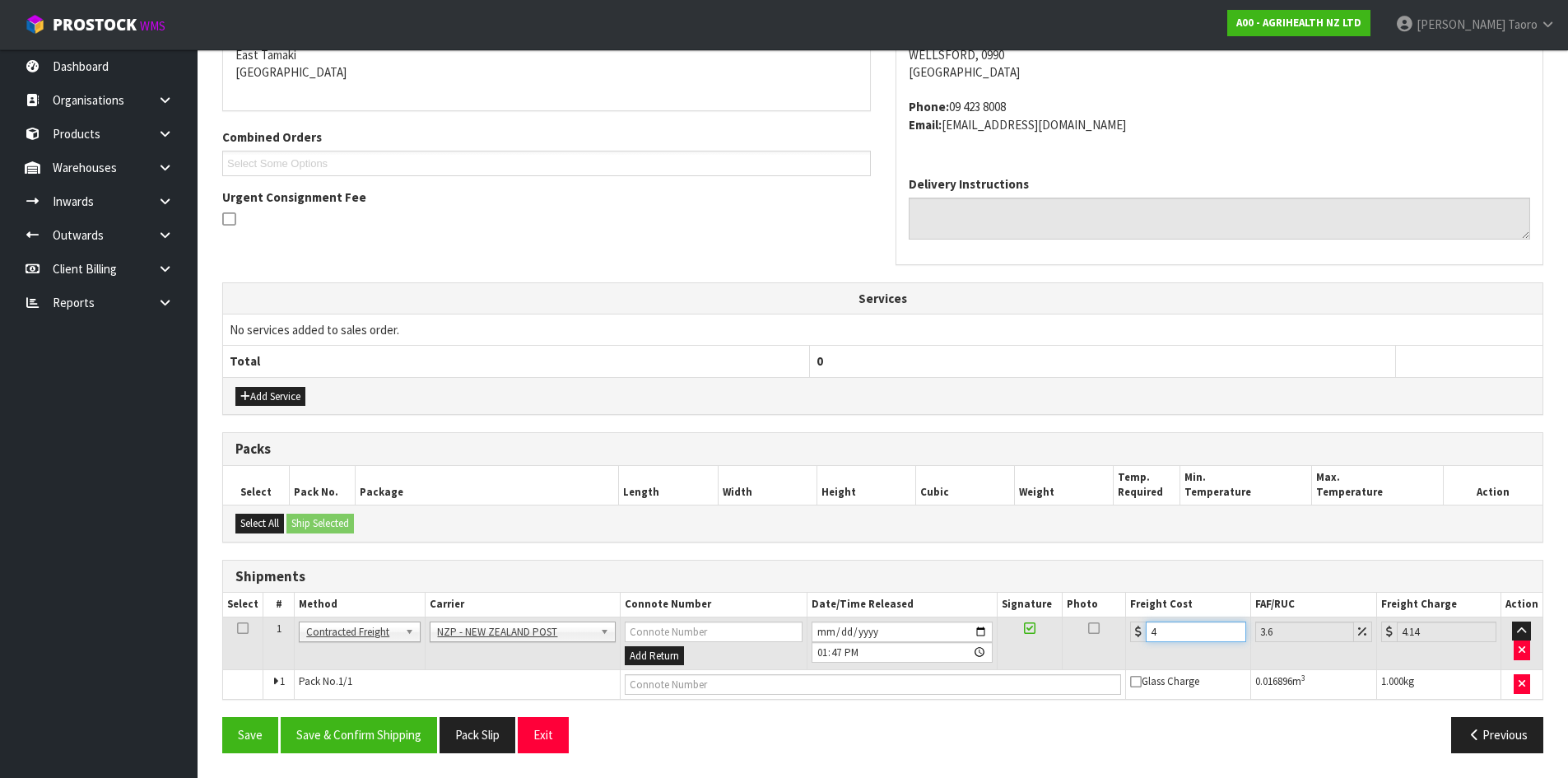
type input "4.3"
type input "4.45"
type input "4.33"
type input "4.49"
type input "4.33"
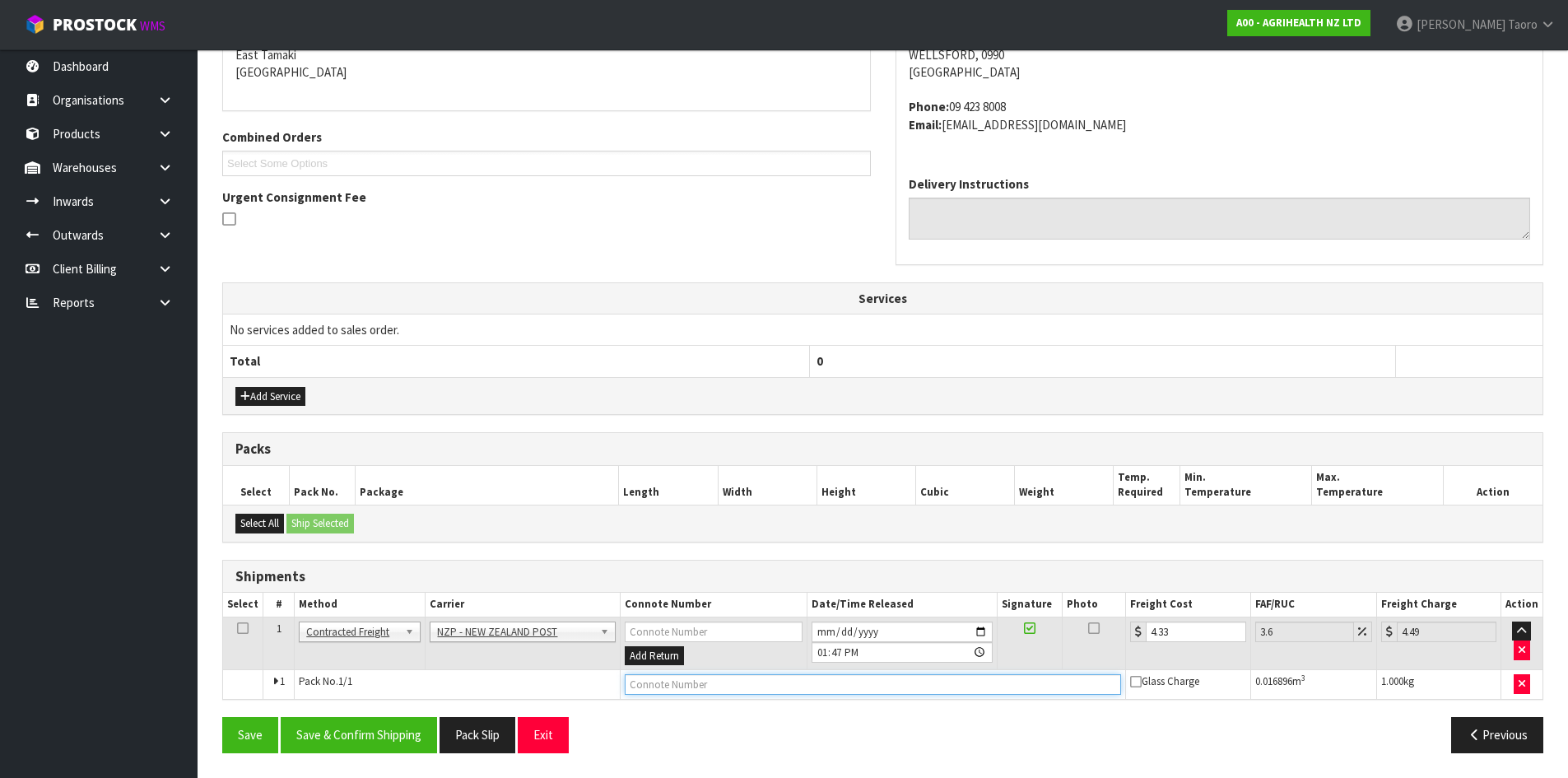
click at [672, 679] on input "text" at bounding box center [873, 684] width 497 height 20
type input "00894210379941669615"
click at [222, 717] on button "Save" at bounding box center [250, 735] width 56 height 36
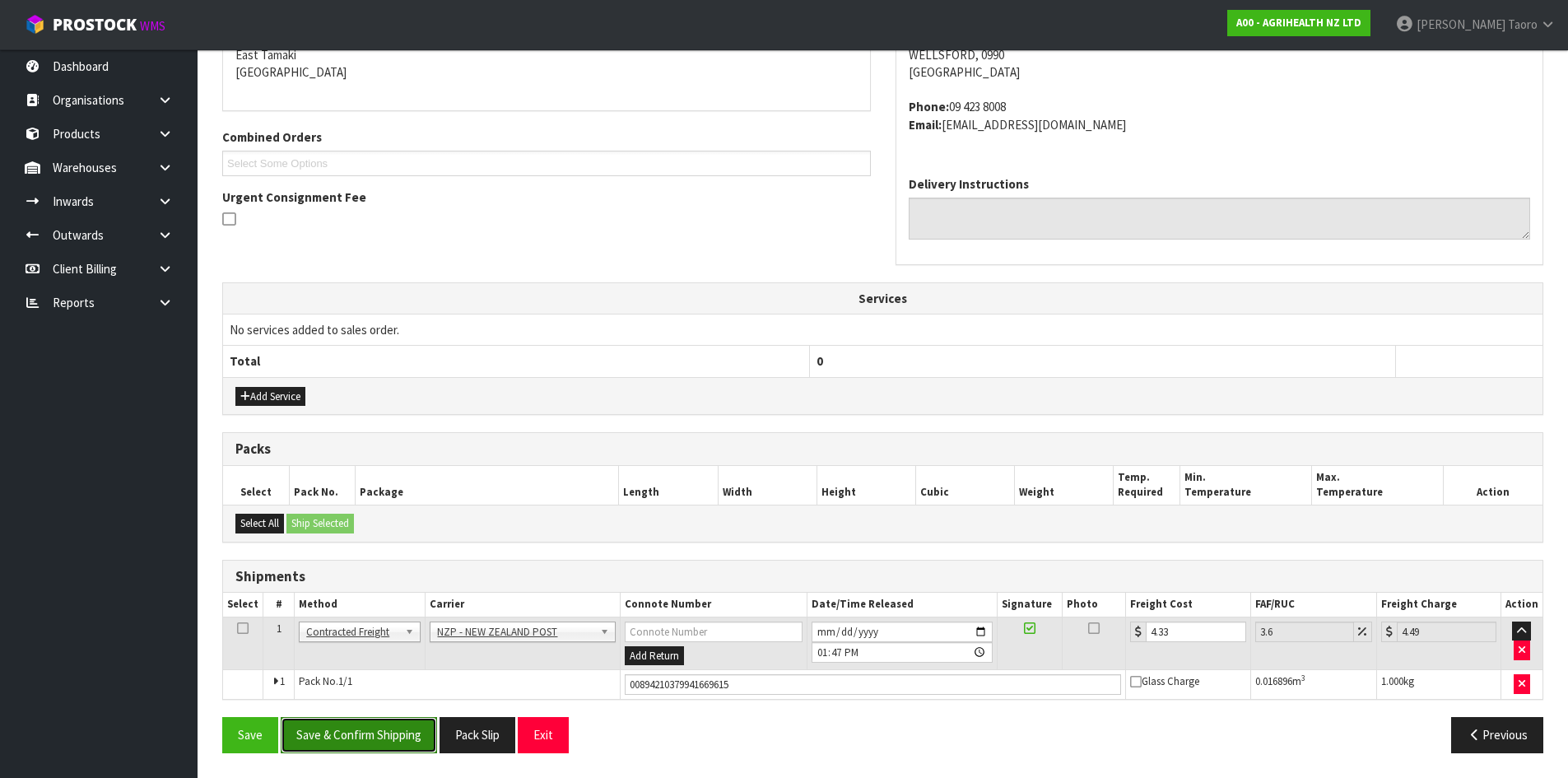
click at [419, 731] on button "Save & Confirm Shipping" at bounding box center [359, 735] width 156 height 36
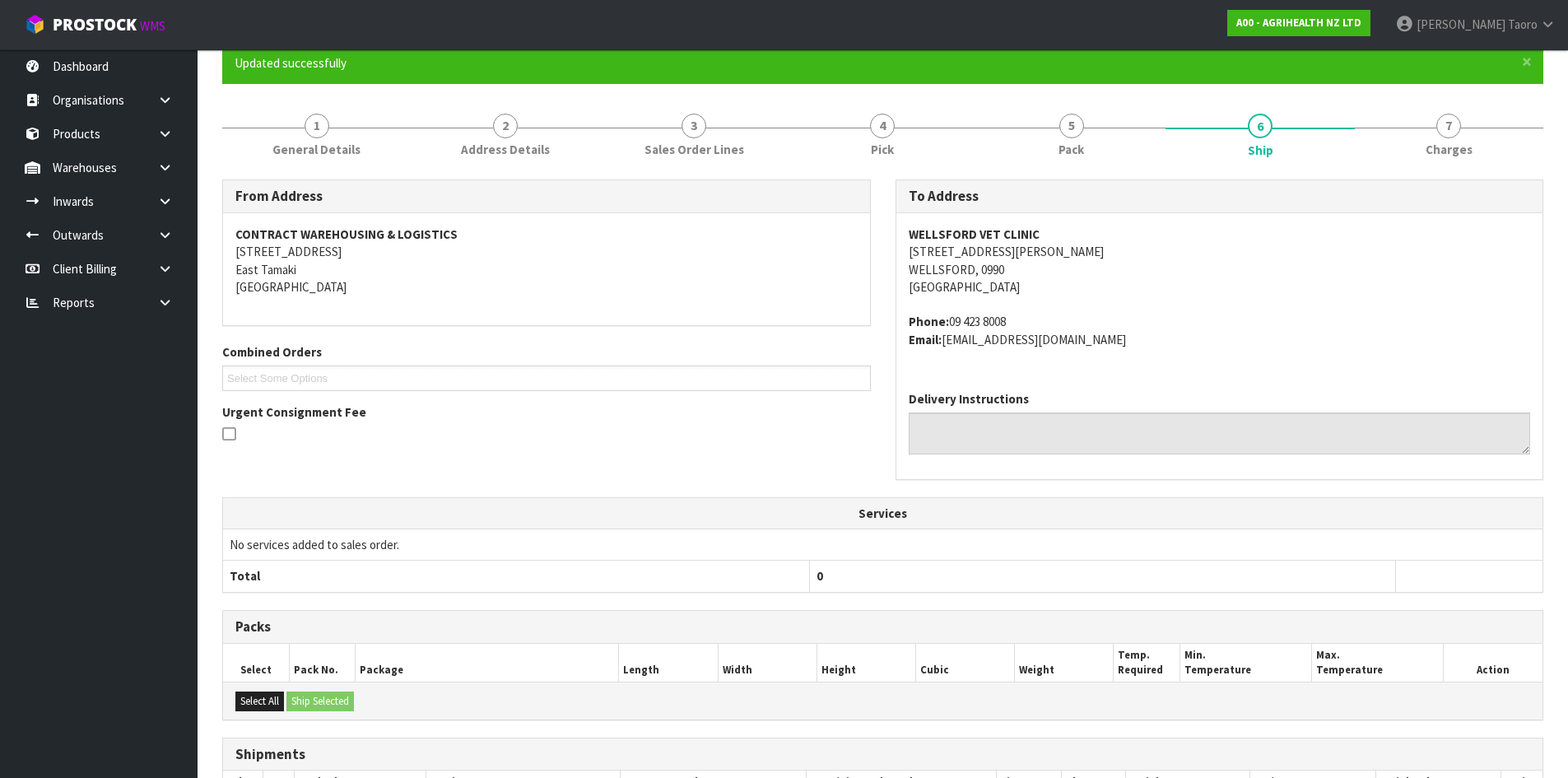
scroll to position [320, 0]
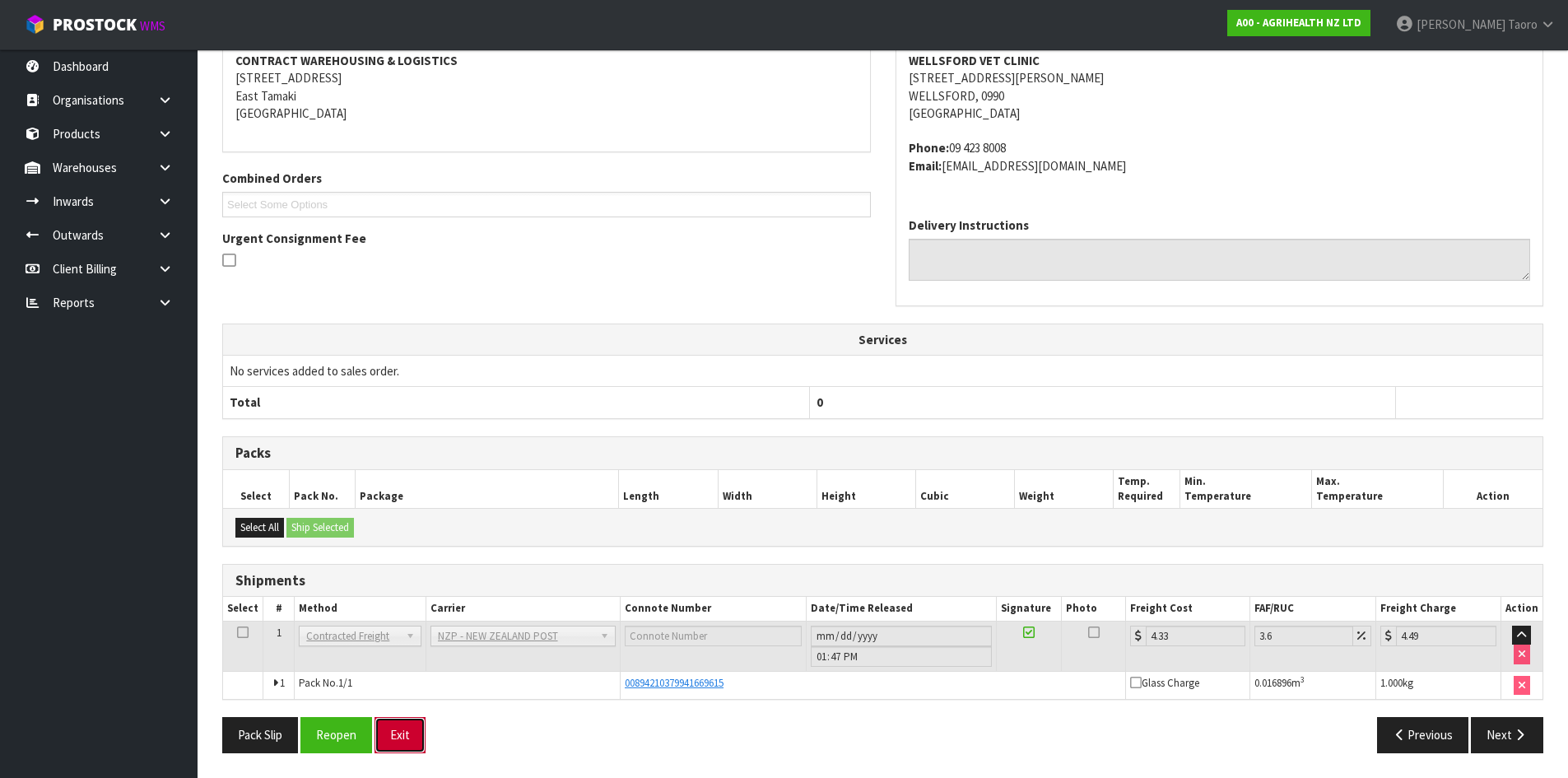
click at [404, 735] on button "Exit" at bounding box center [400, 735] width 51 height 36
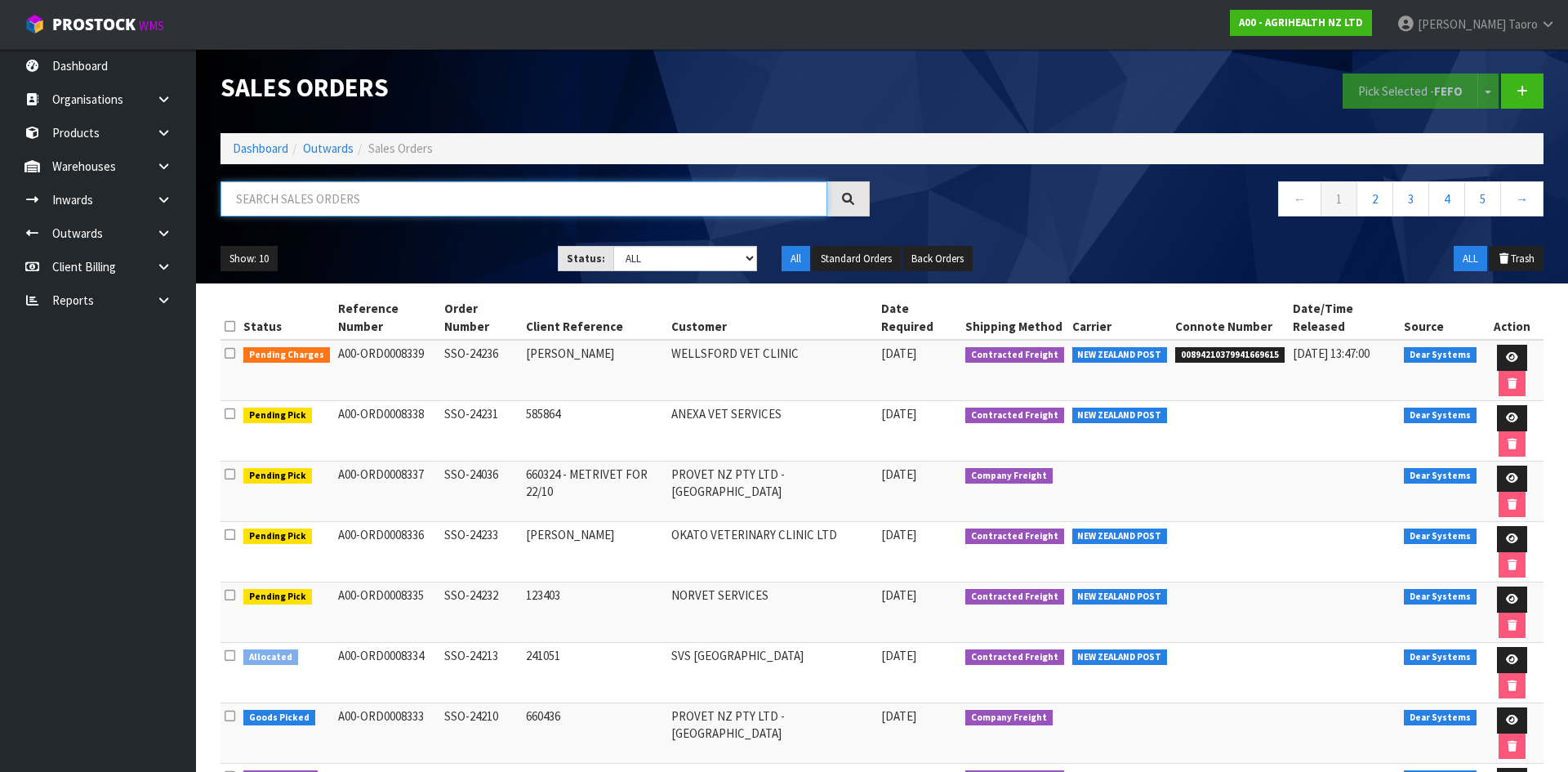
click at [767, 192] on input "text" at bounding box center [523, 199] width 607 height 35
type input "JOB-0408775"
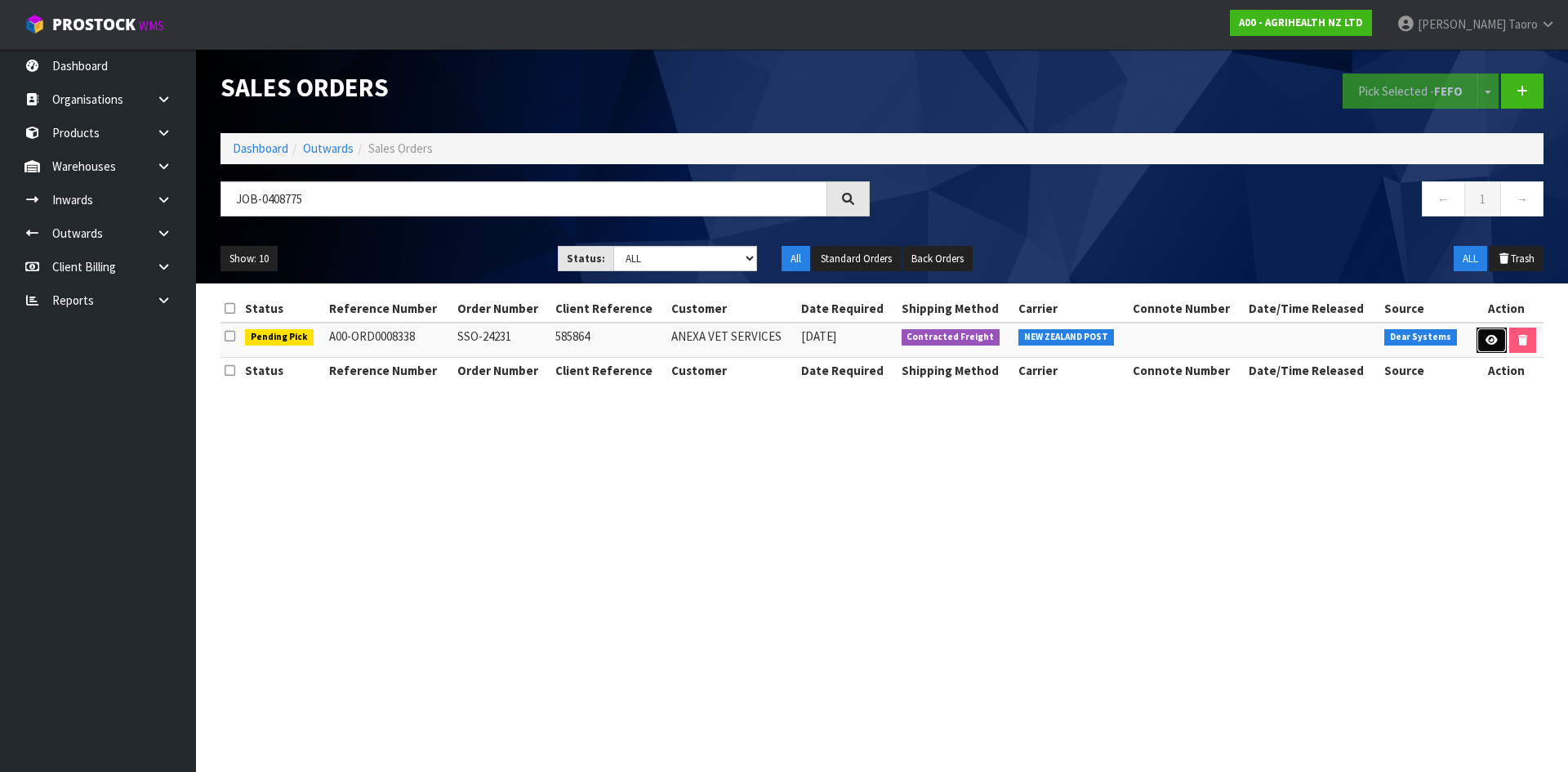
click at [1486, 343] on icon at bounding box center [1492, 340] width 13 height 11
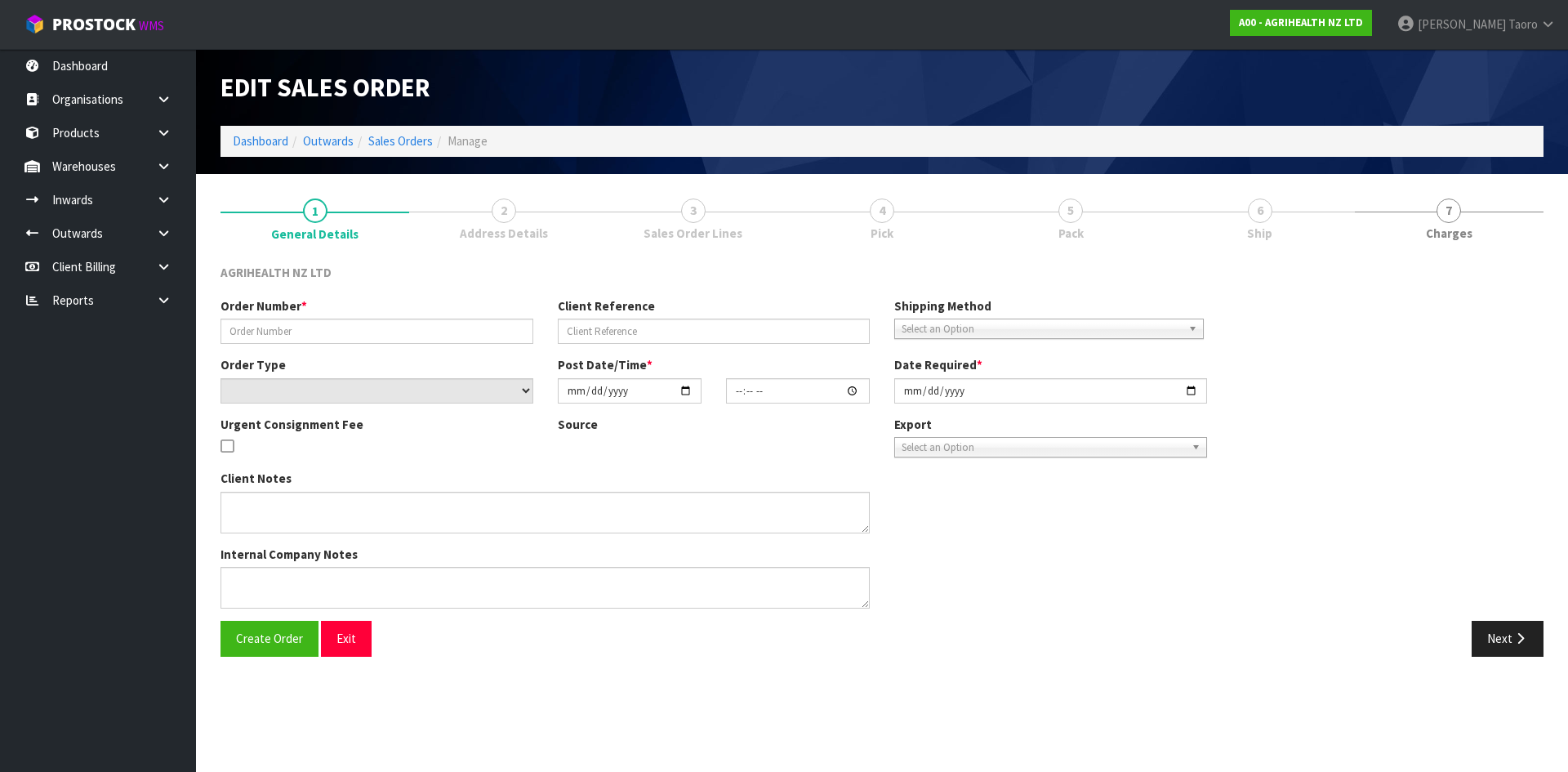
type input "SSO-24231"
type input "585864"
select select "number:0"
type input "[DATE]"
type input "11:12:45.000"
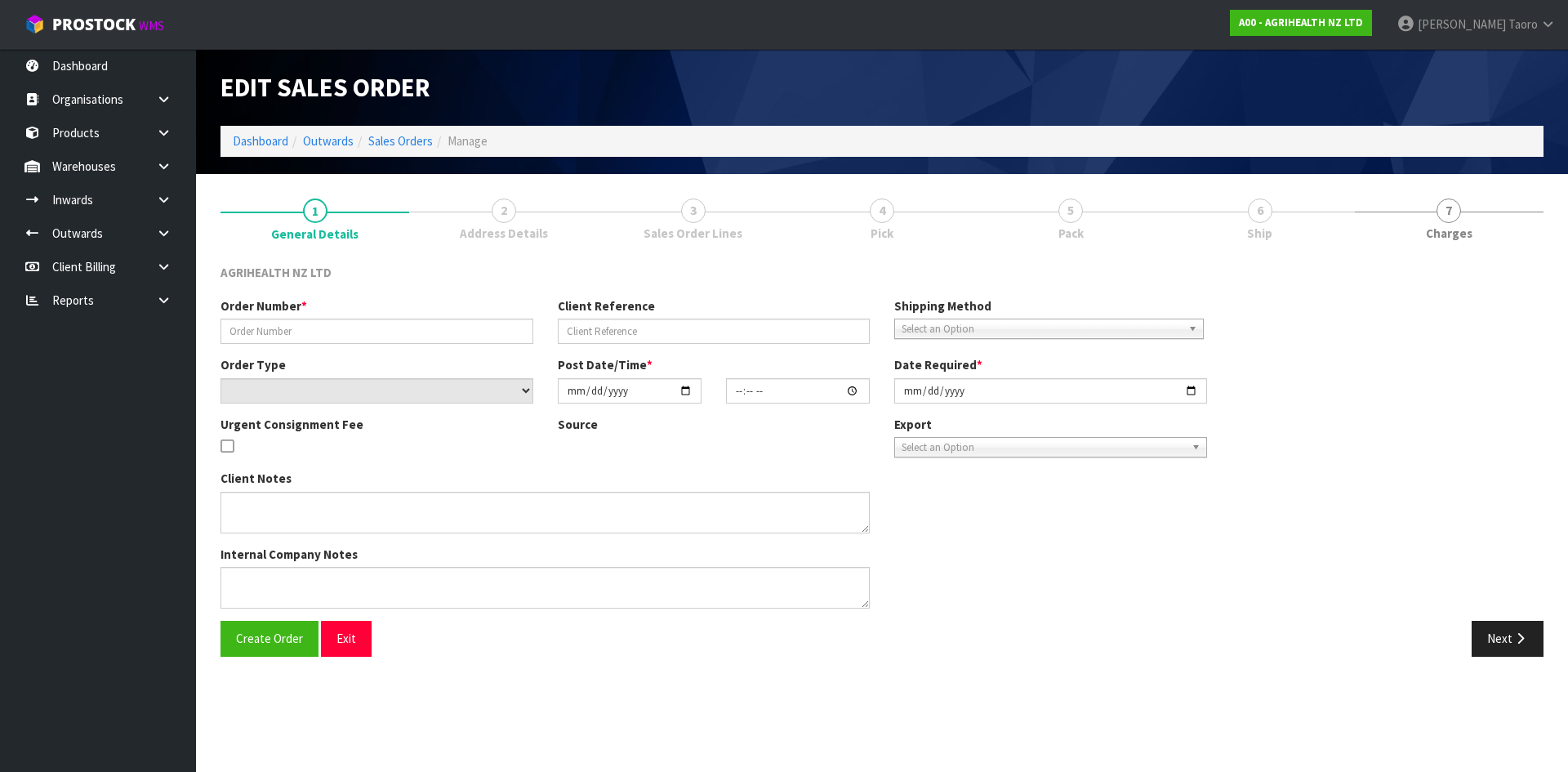
type input "[DATE]"
type textarea "SHIP BY: Overnight Courier"
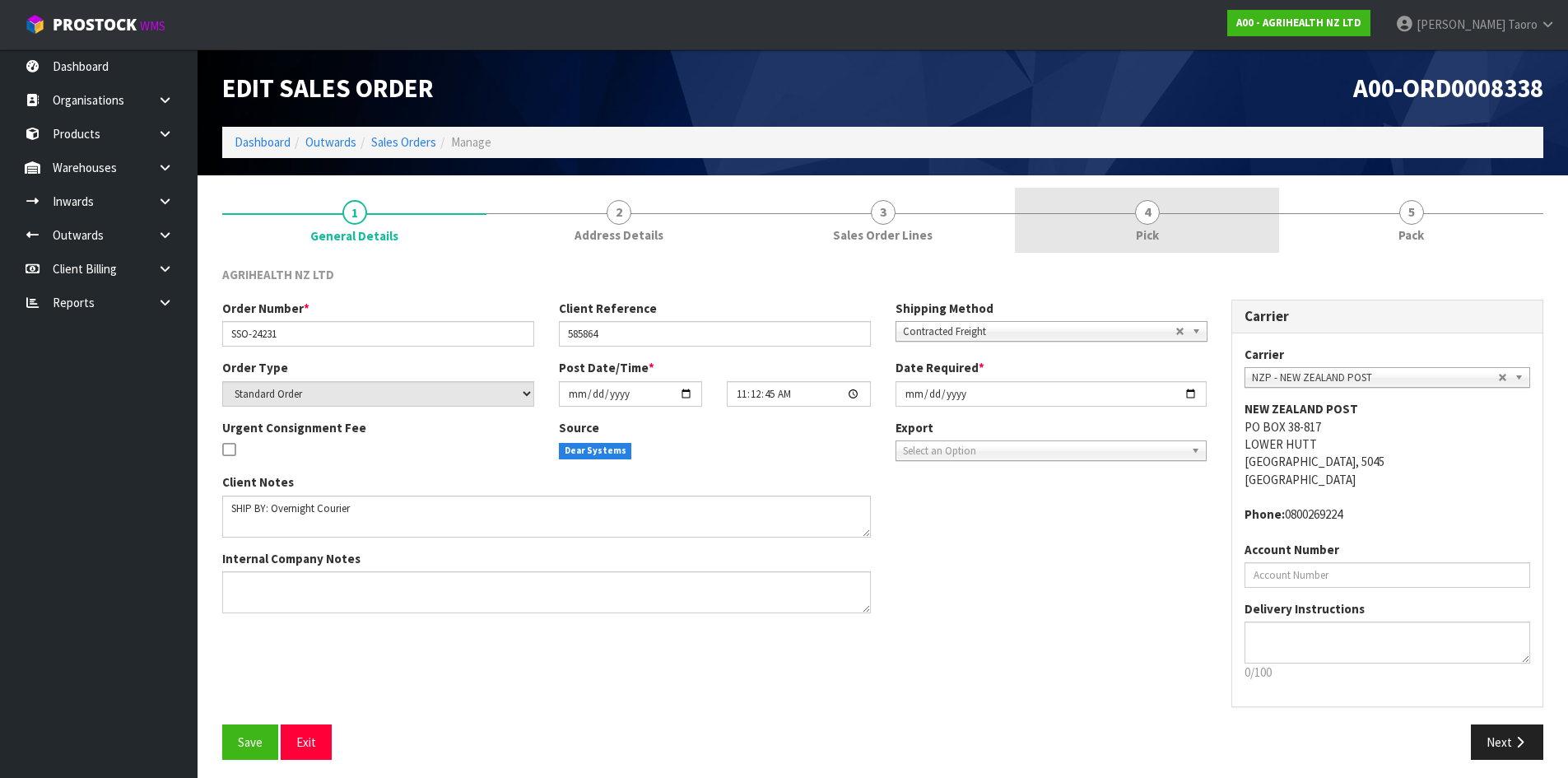
click at [1240, 234] on link "4 Pick" at bounding box center [1146, 220] width 264 height 65
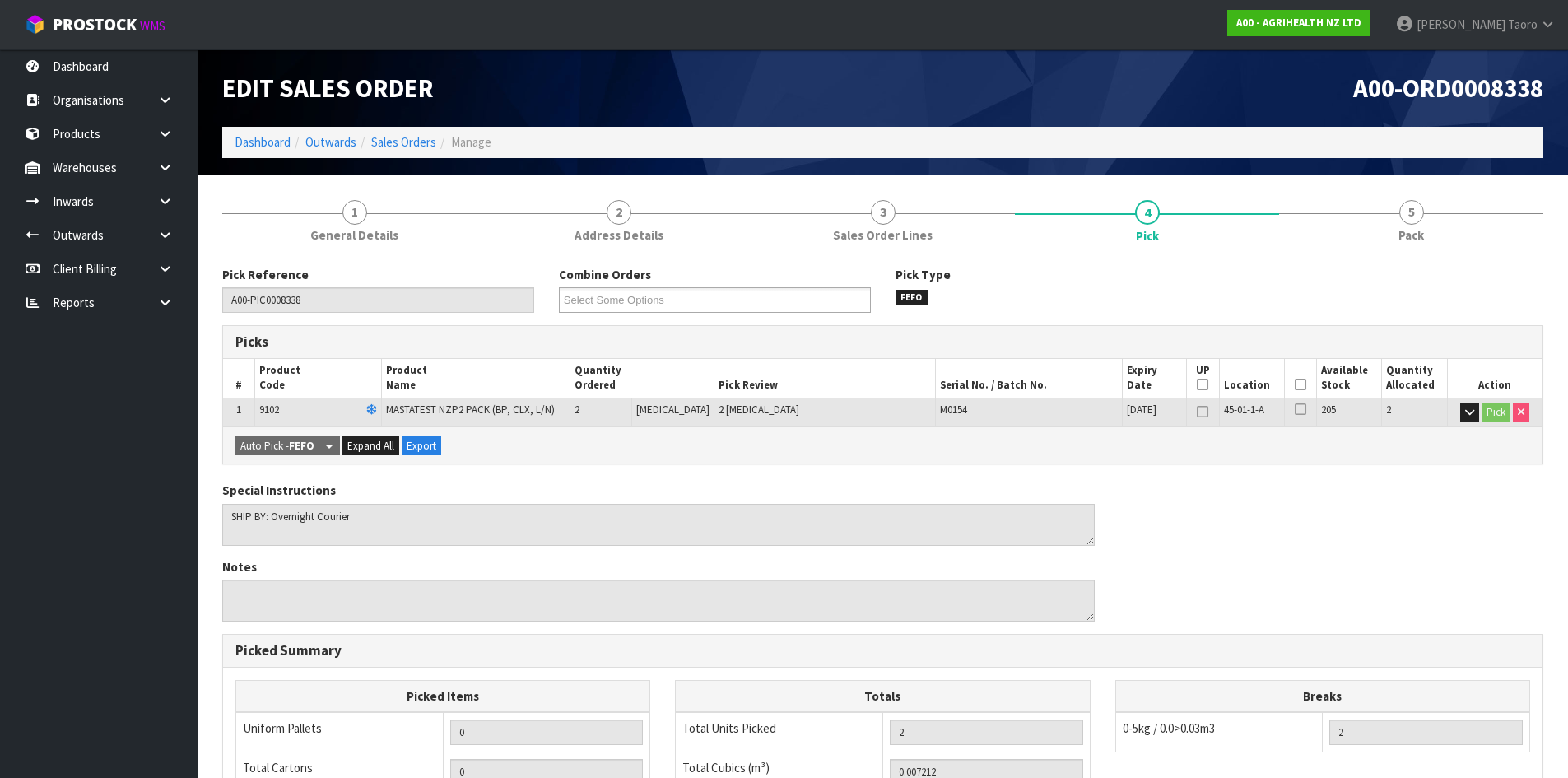
click at [1294, 384] on icon at bounding box center [1300, 384] width 12 height 1
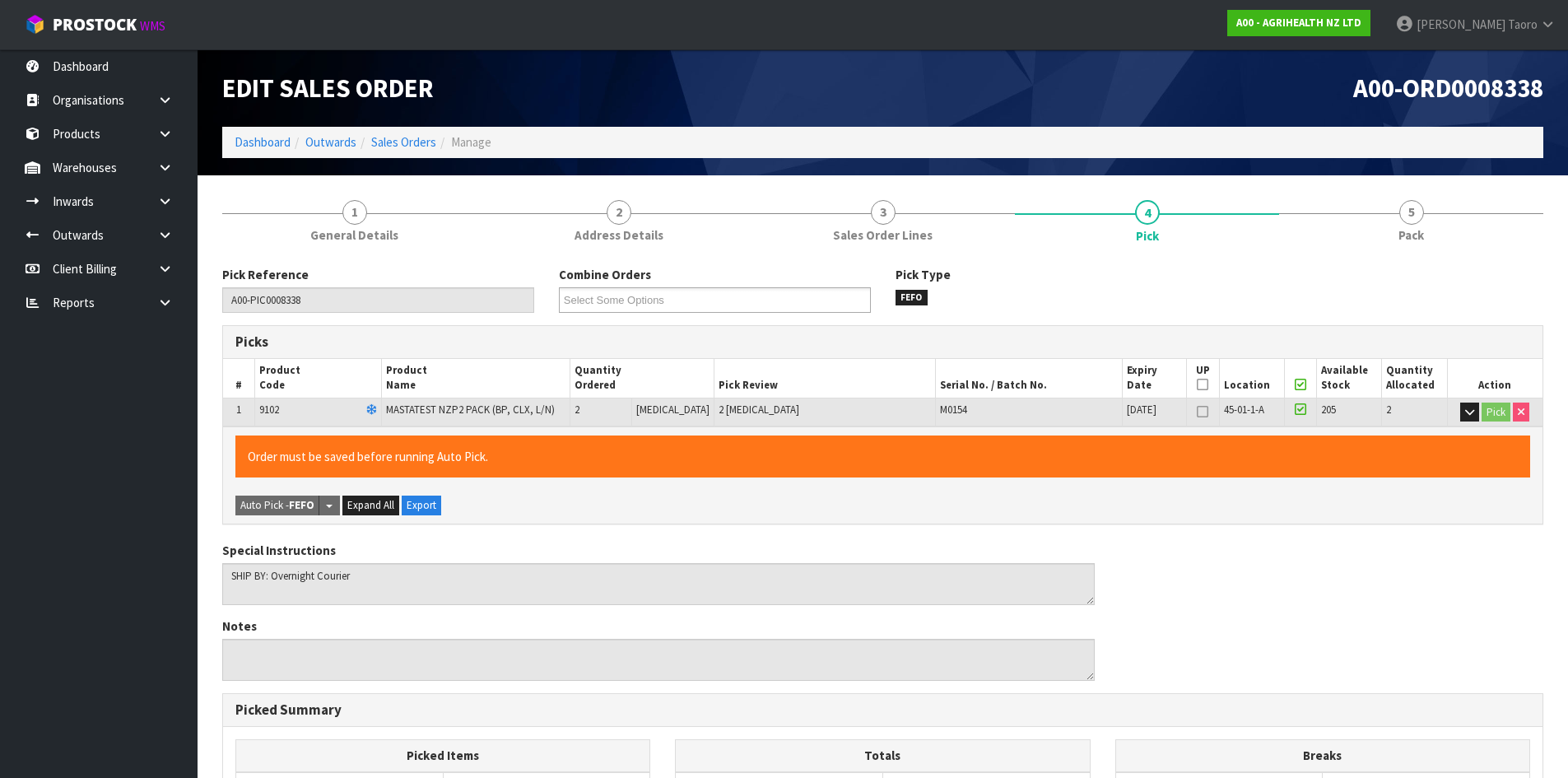
scroll to position [370, 0]
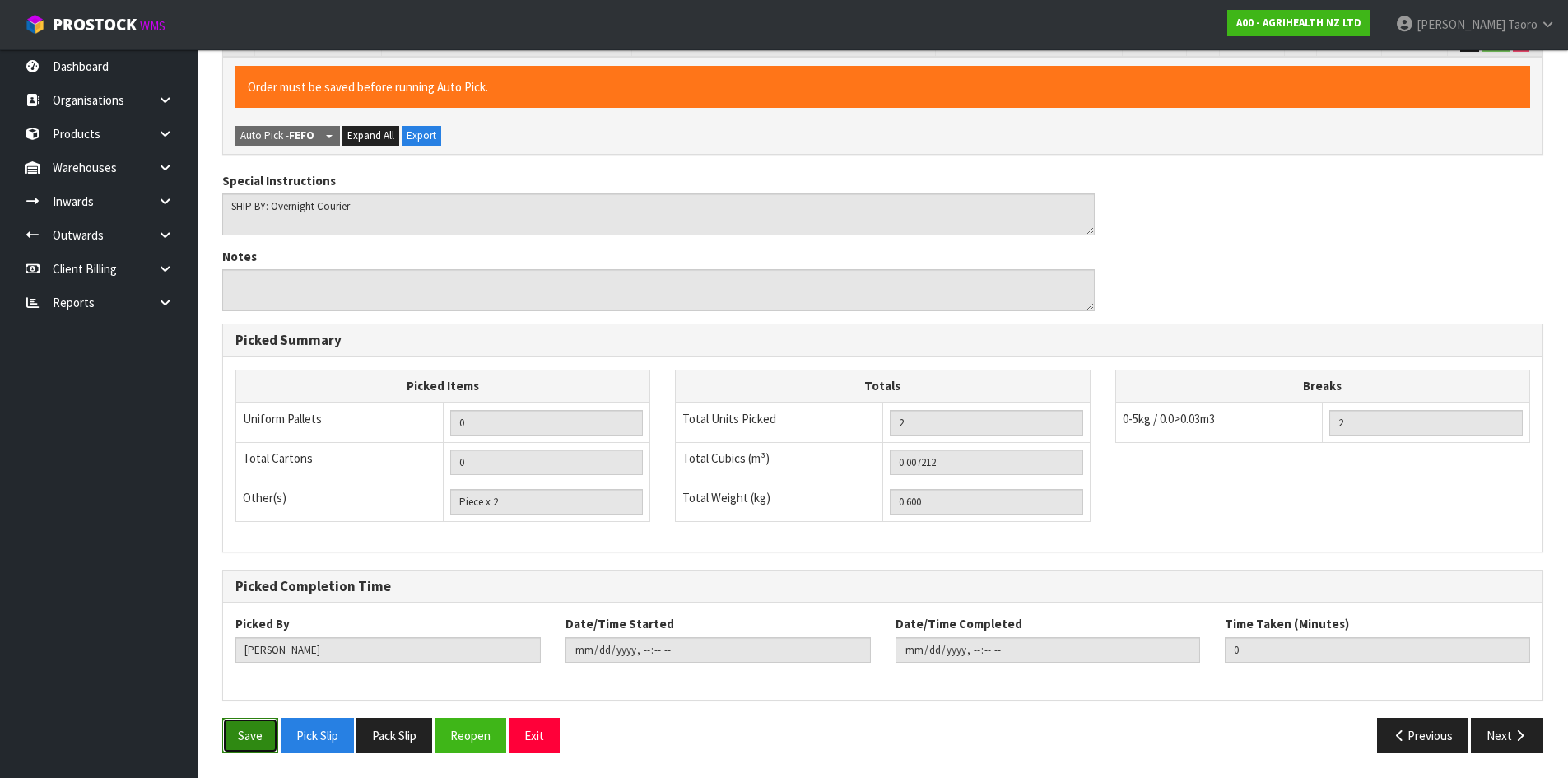
click at [243, 730] on button "Save" at bounding box center [250, 735] width 56 height 36
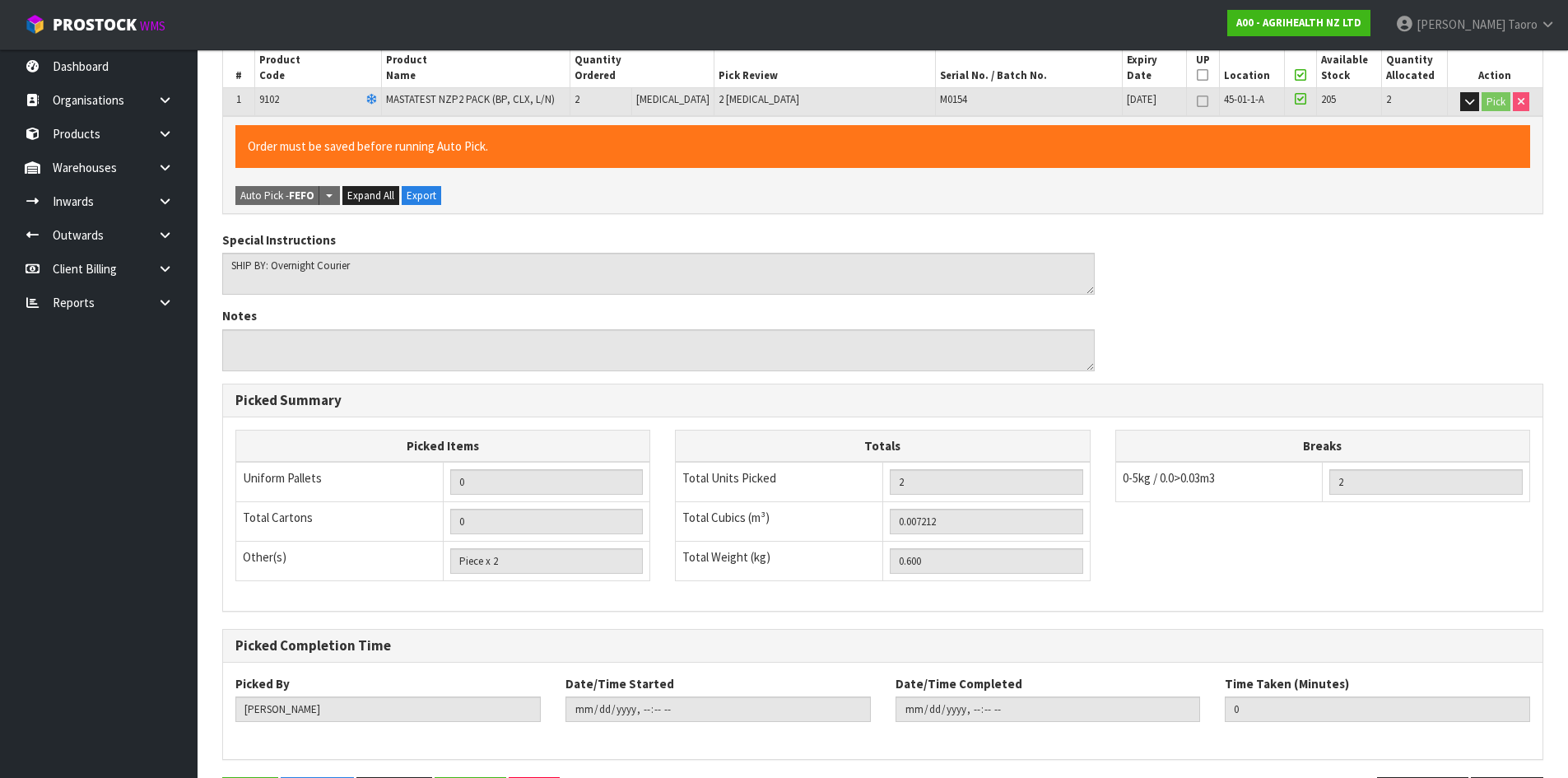
scroll to position [0, 0]
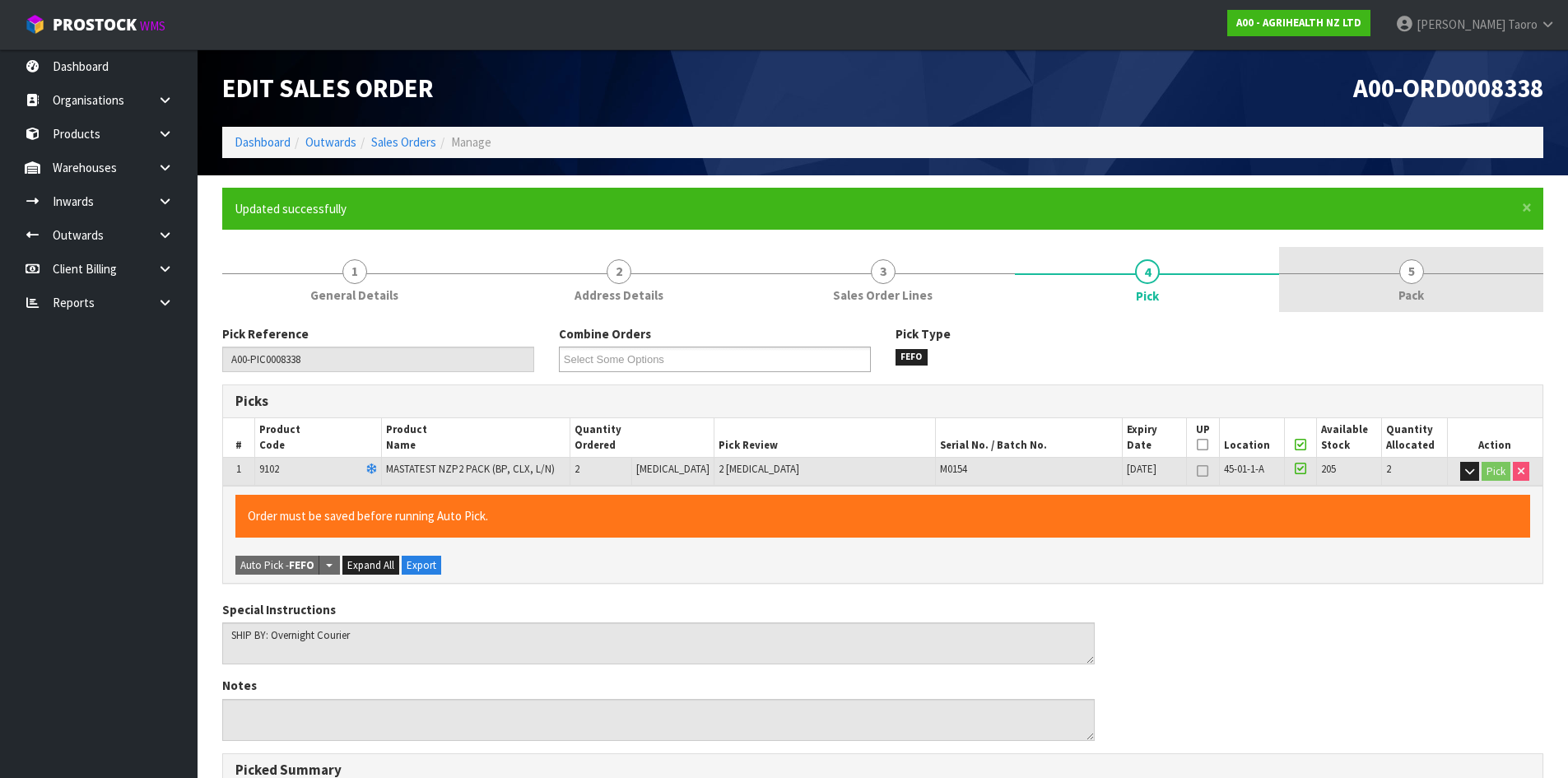
type input "[PERSON_NAME]"
type input "2025-08-21T13:55:55"
click at [1419, 298] on span "Pack" at bounding box center [1411, 295] width 26 height 17
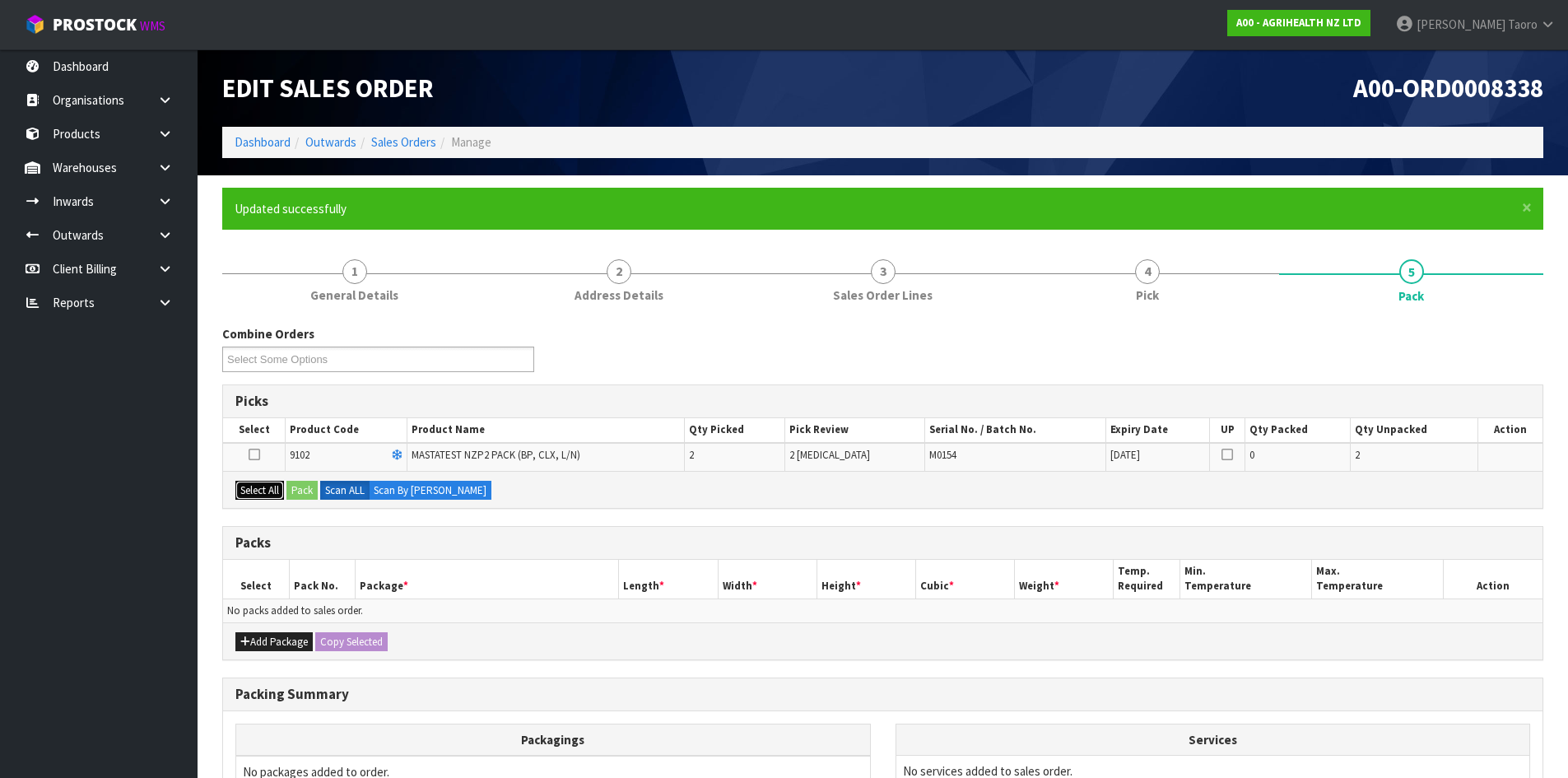
drag, startPoint x: 276, startPoint y: 489, endPoint x: 301, endPoint y: 487, distance: 25.1
click at [276, 488] on button "Select All" at bounding box center [259, 490] width 48 height 20
click at [309, 486] on button "Pack" at bounding box center [302, 490] width 31 height 20
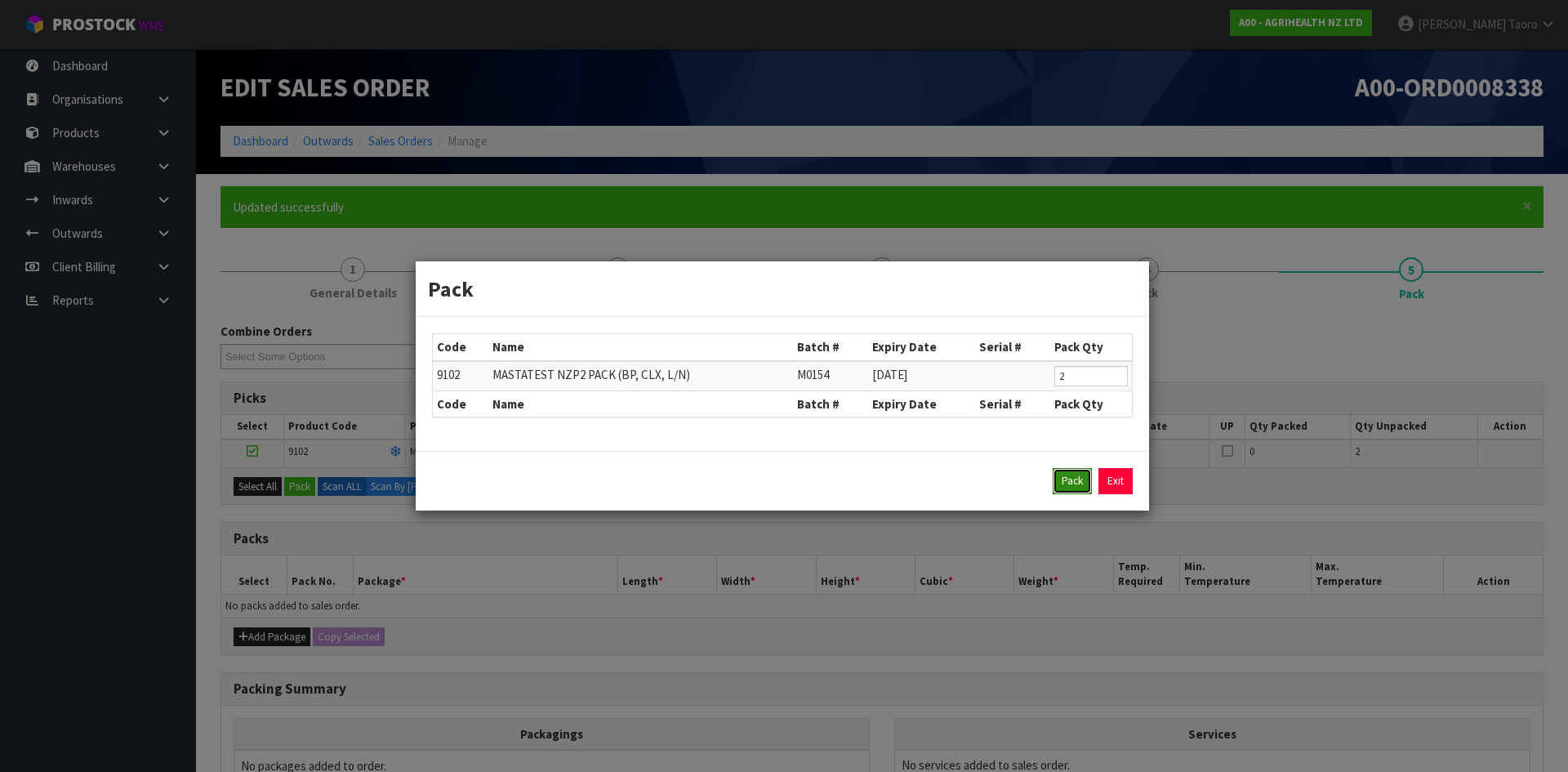
click at [1068, 479] on button "Pack" at bounding box center [1073, 481] width 39 height 26
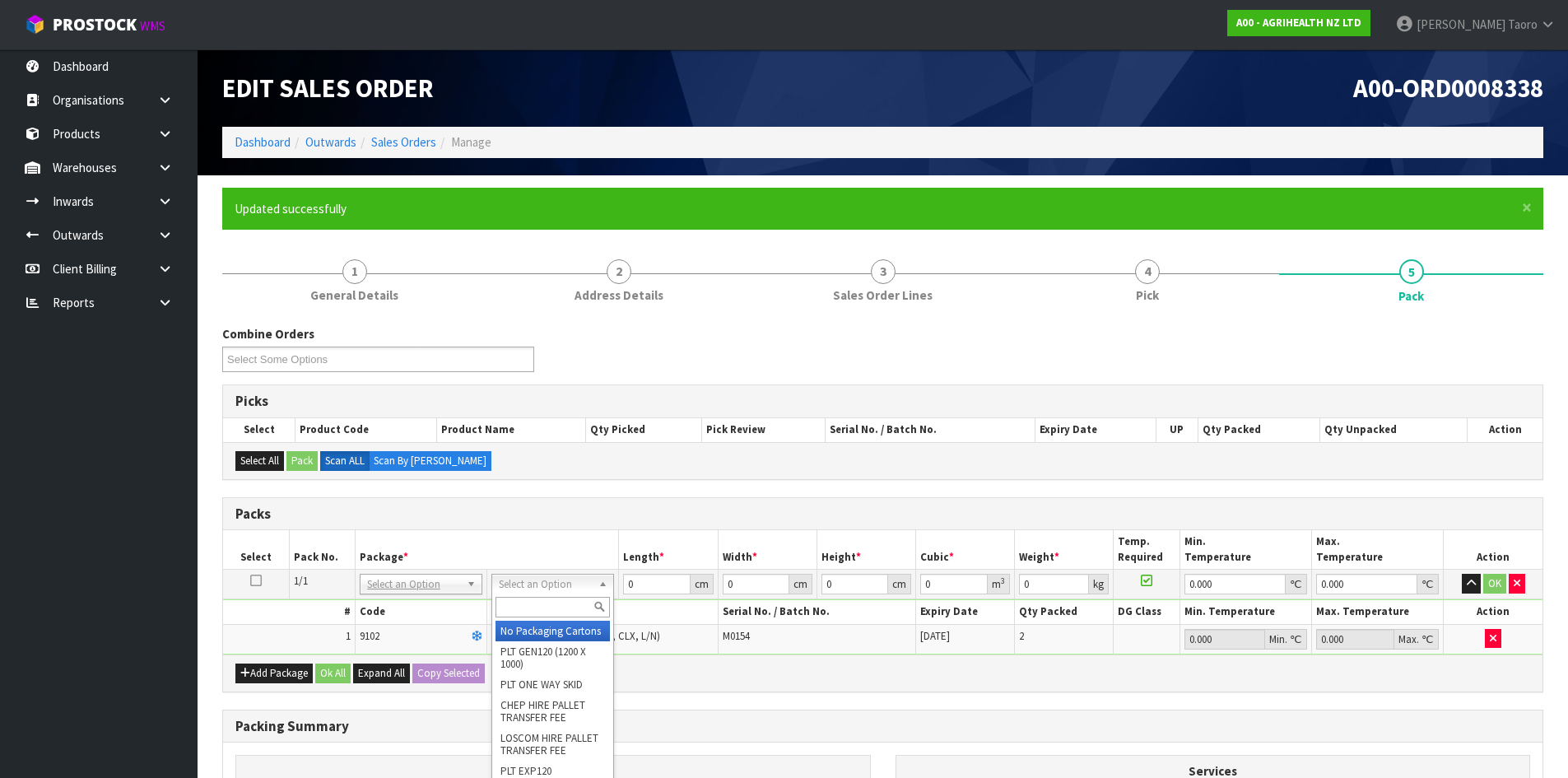
click at [582, 613] on input "text" at bounding box center [553, 607] width 115 height 20
type input "A4"
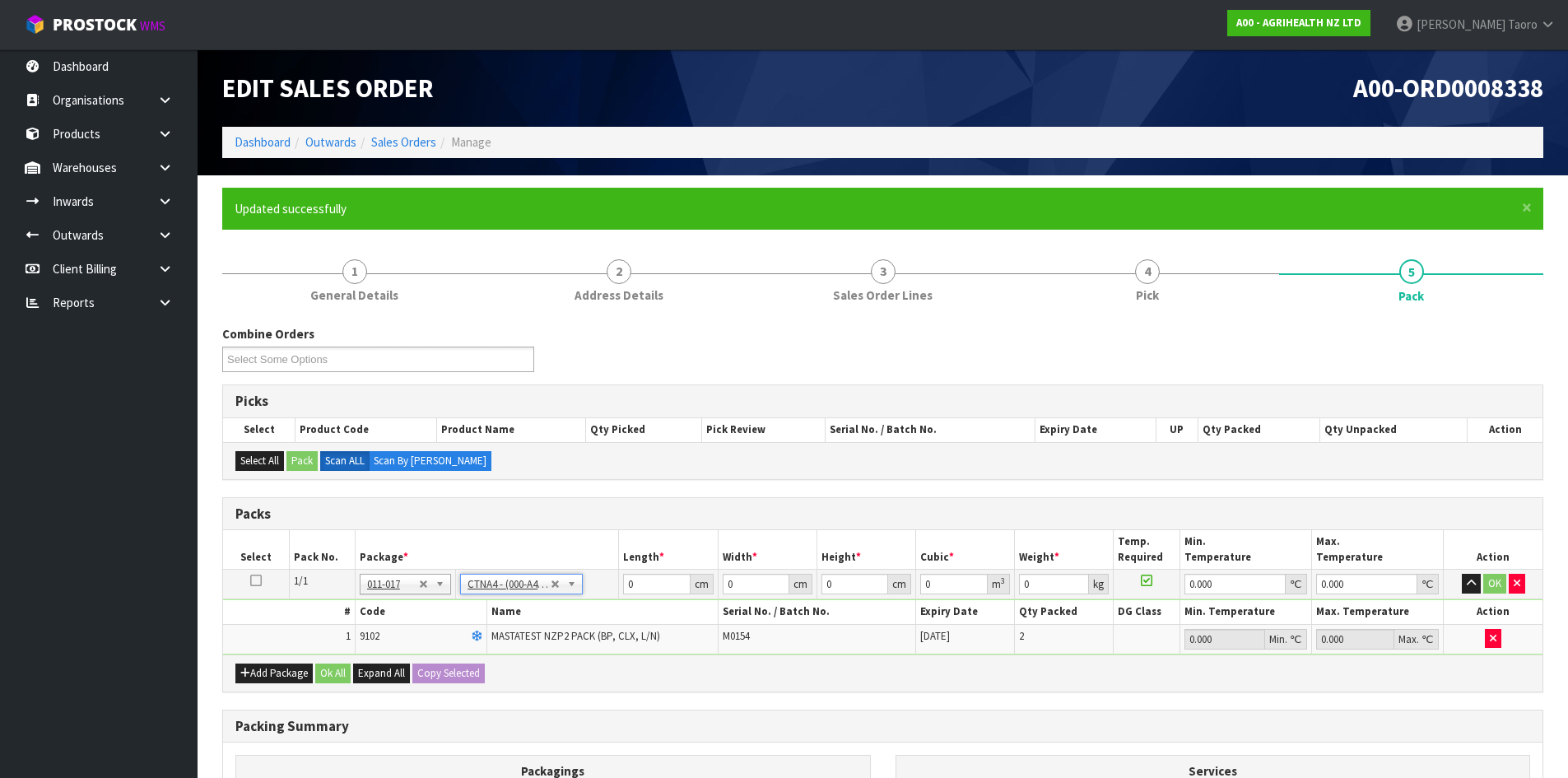
type input "31"
type input "22.5"
type input "25"
type input "0.017438"
type input "0.8"
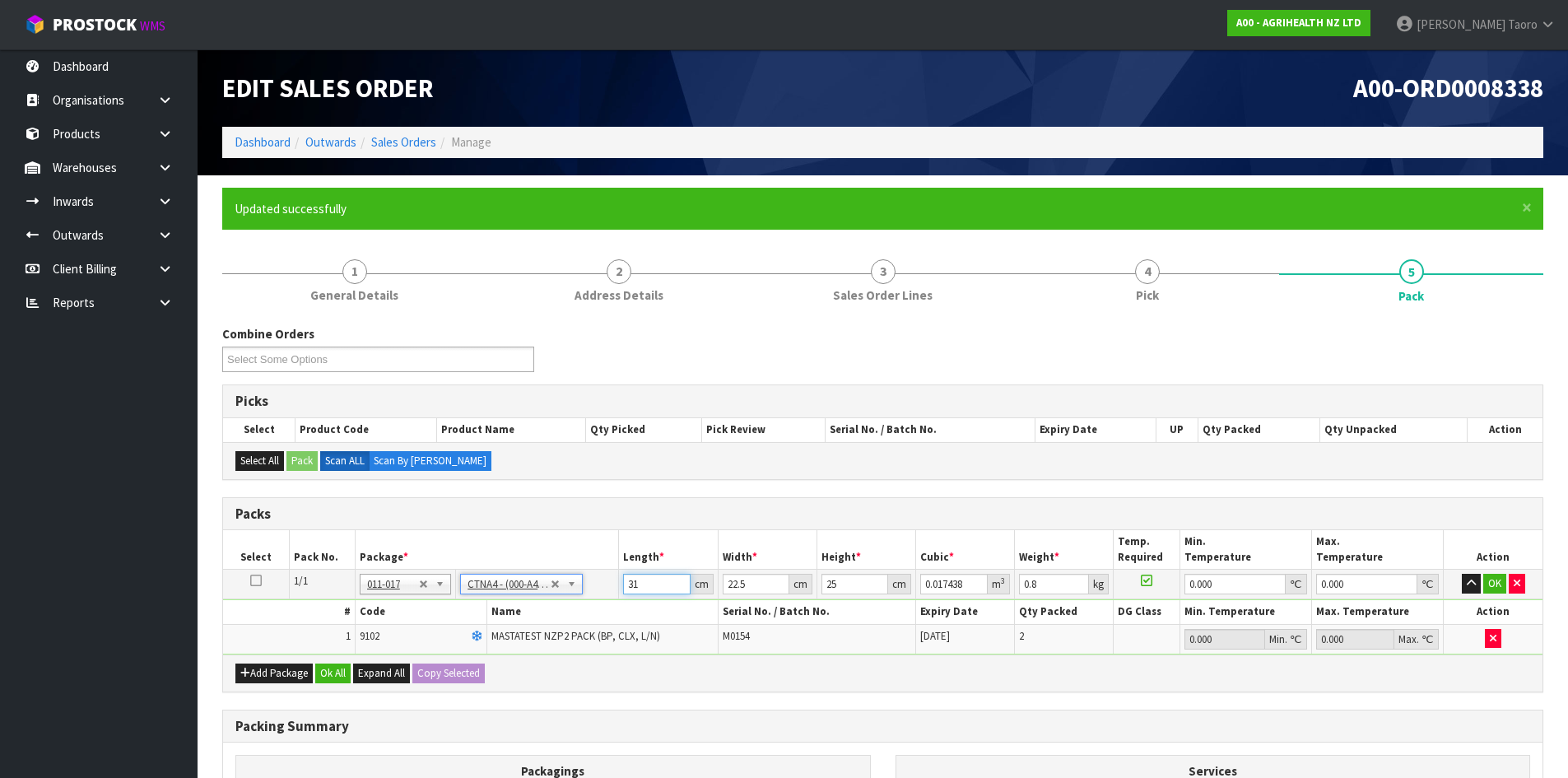
click at [652, 588] on input "31" at bounding box center [656, 584] width 66 height 20
type input "3"
type input "0.001687"
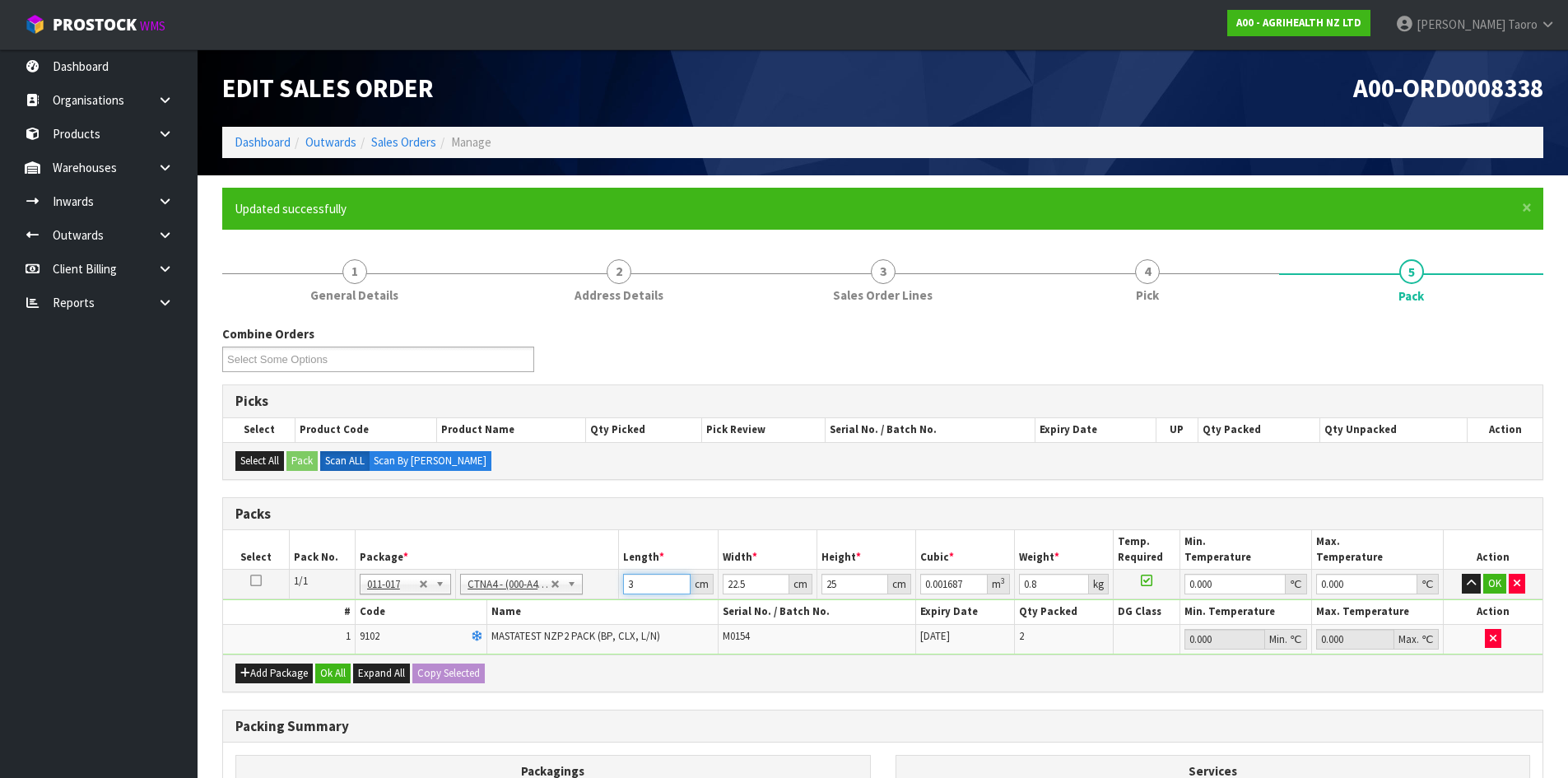
type input "32"
type input "0.018"
type input "32"
type input "2"
type input "0.0016"
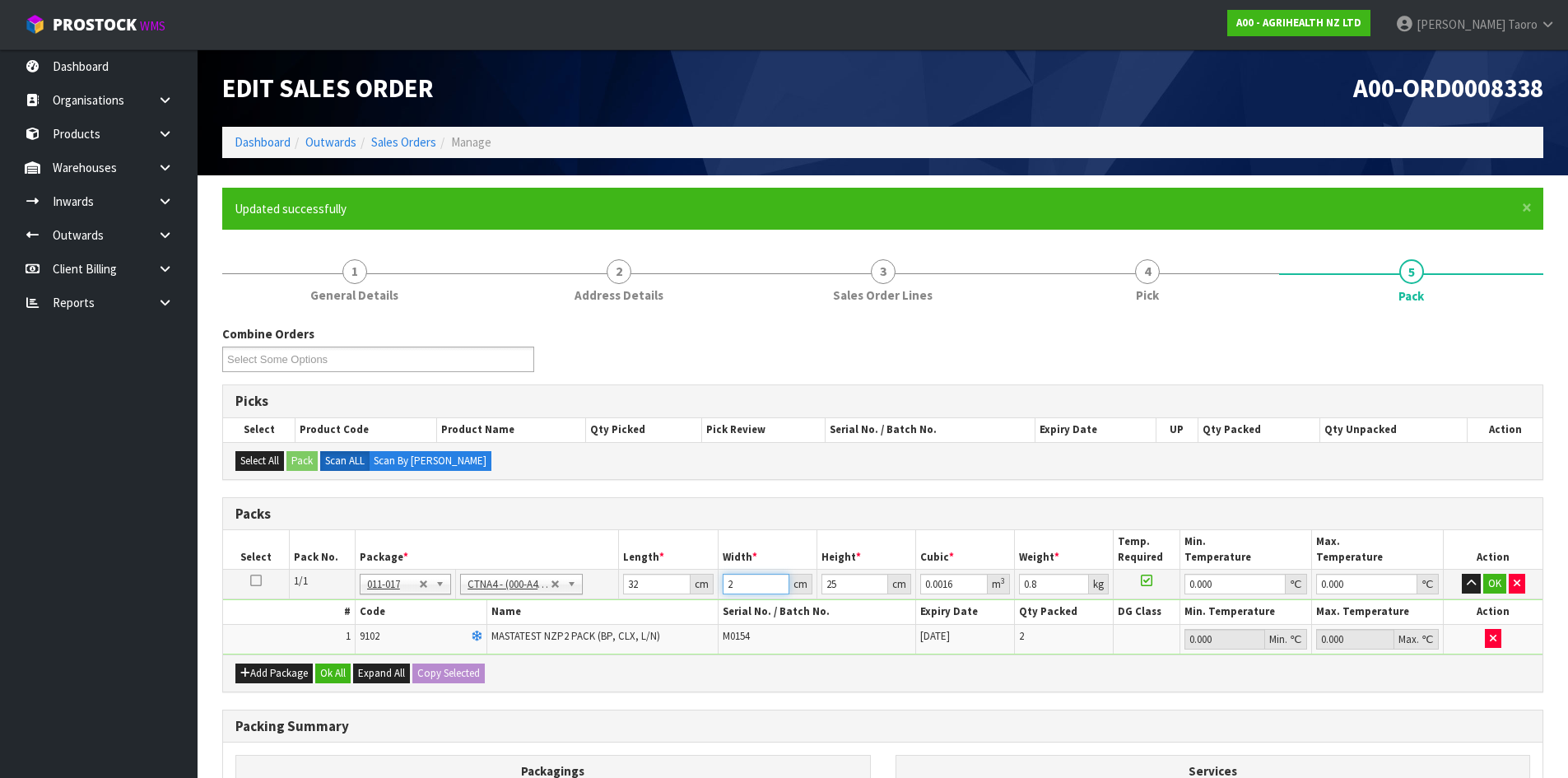
type input "24"
type input "0.0192"
type input "24"
type input "2"
type input "0.001536"
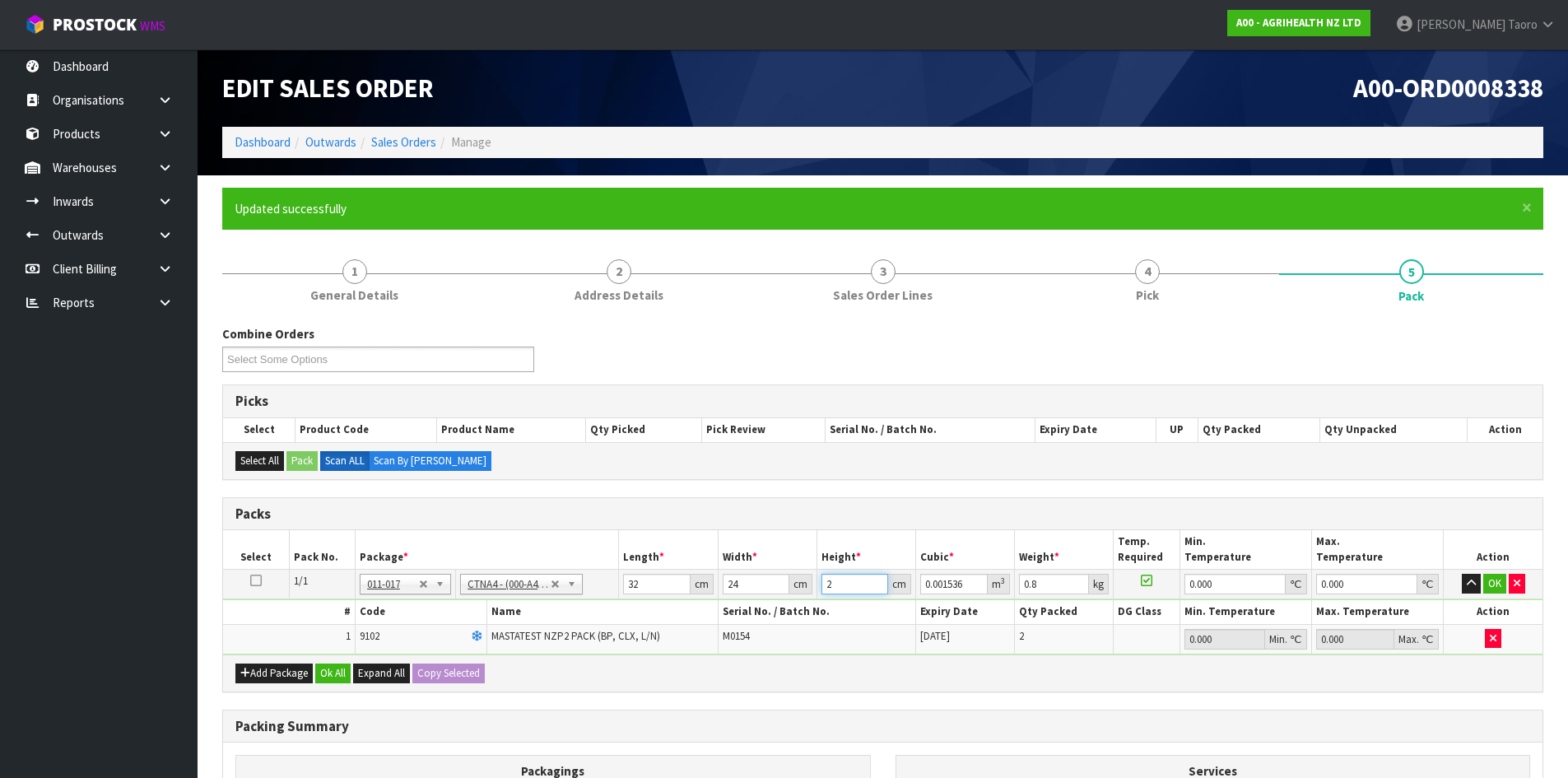
type input "22"
type input "0.016896"
type input "22"
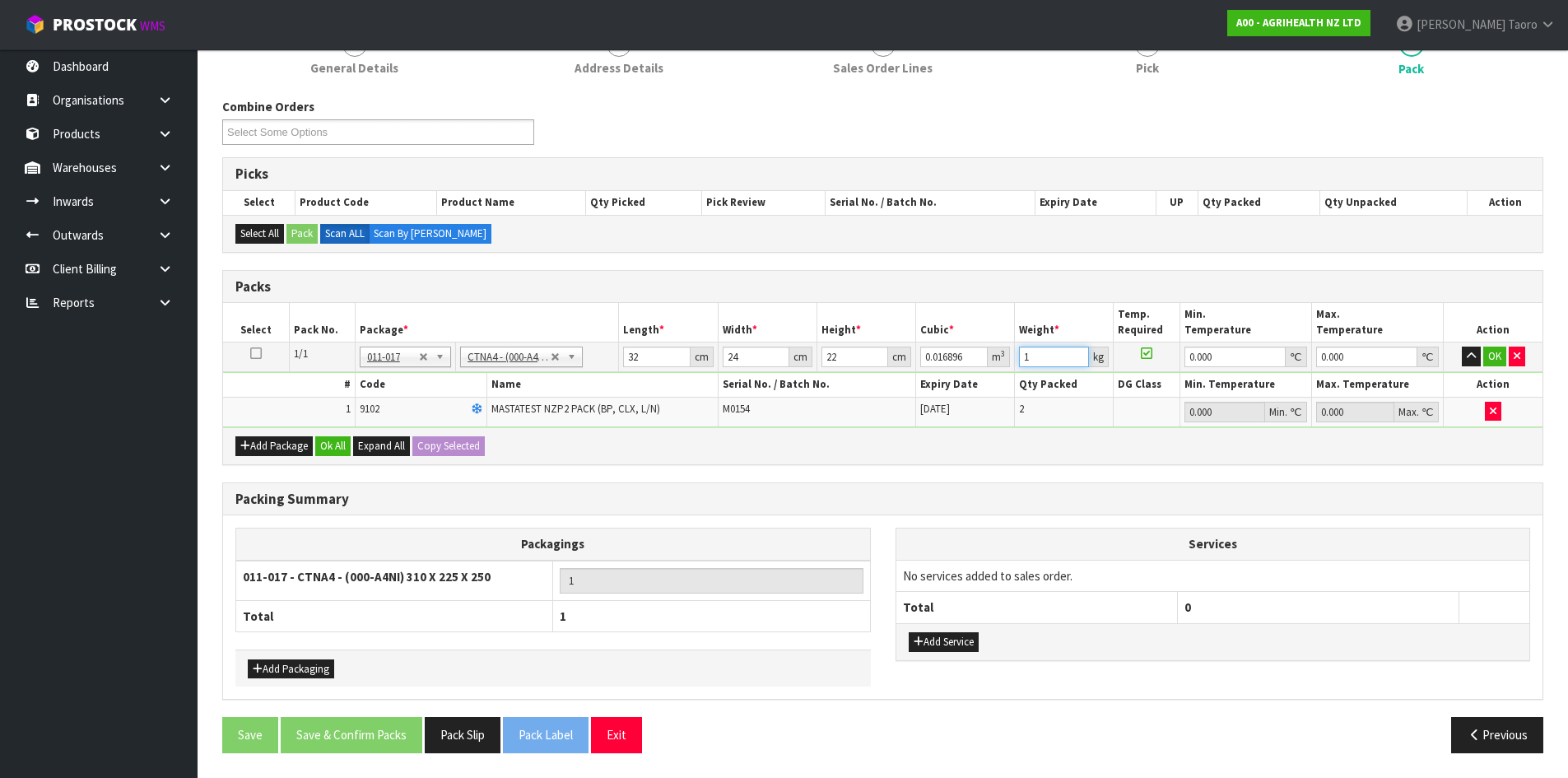
type input "1"
click at [335, 448] on button "Ok All" at bounding box center [333, 446] width 36 height 20
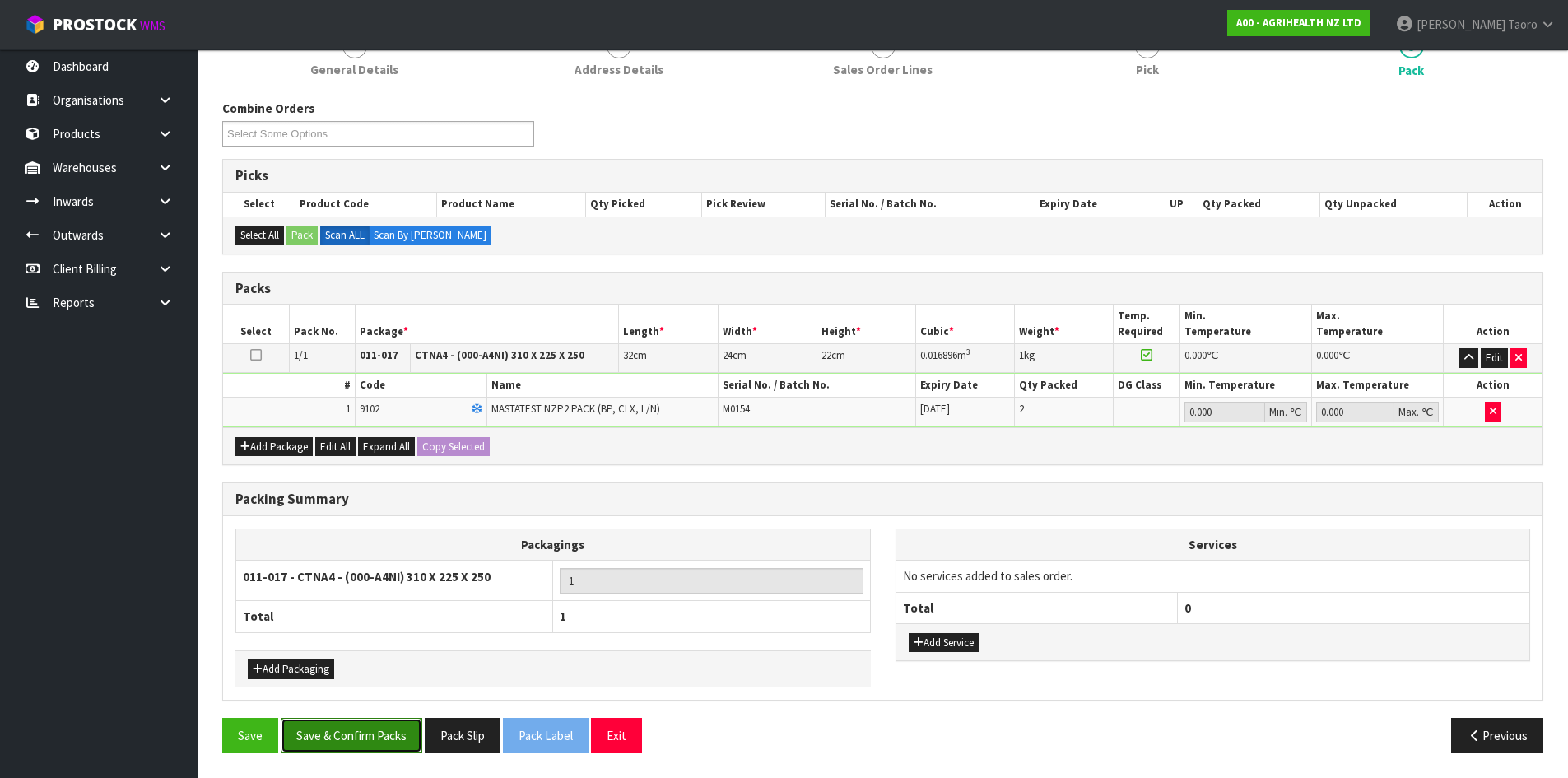
click at [349, 737] on button "Save & Confirm Packs" at bounding box center [351, 735] width 141 height 36
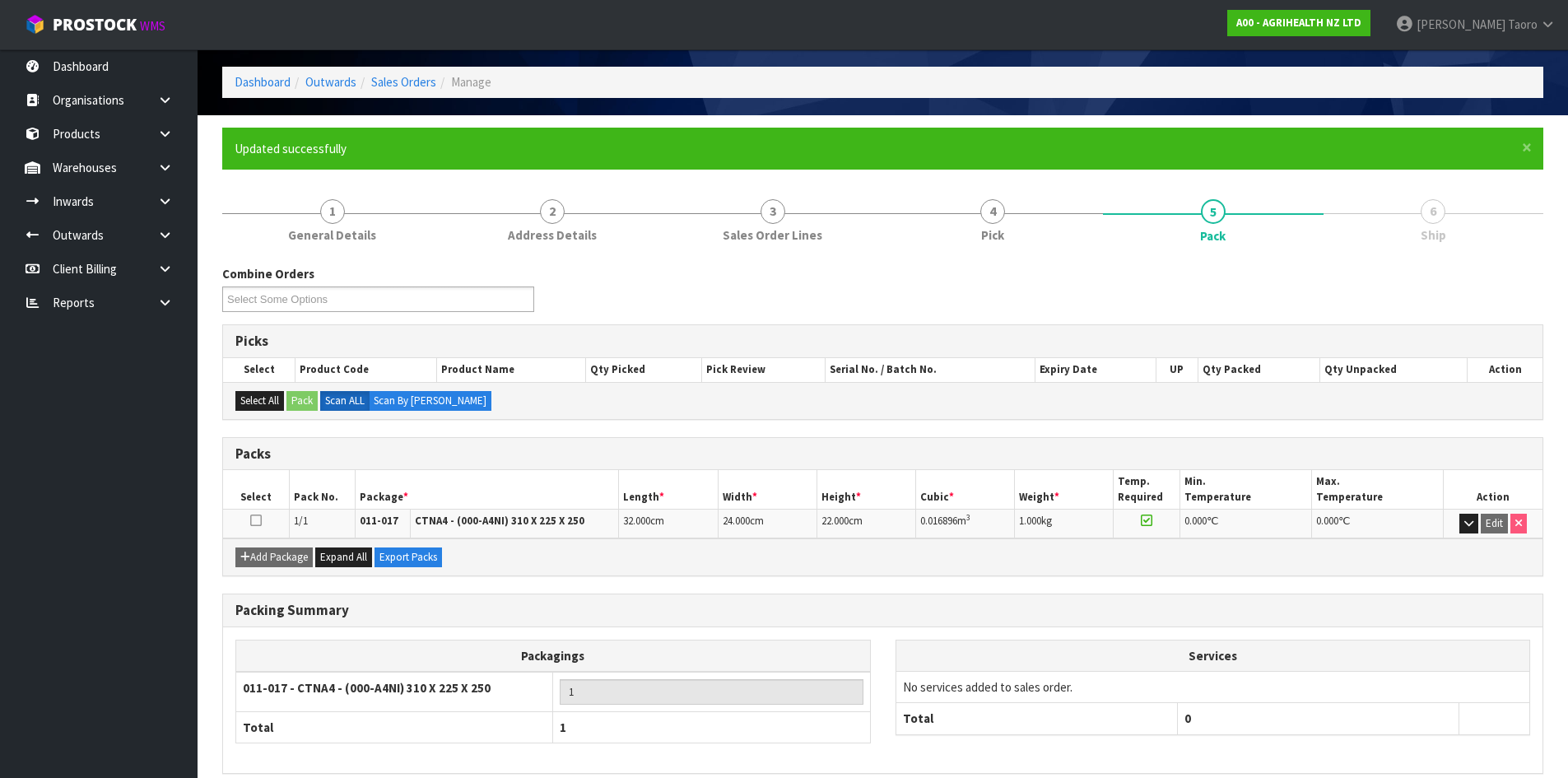
scroll to position [134, 0]
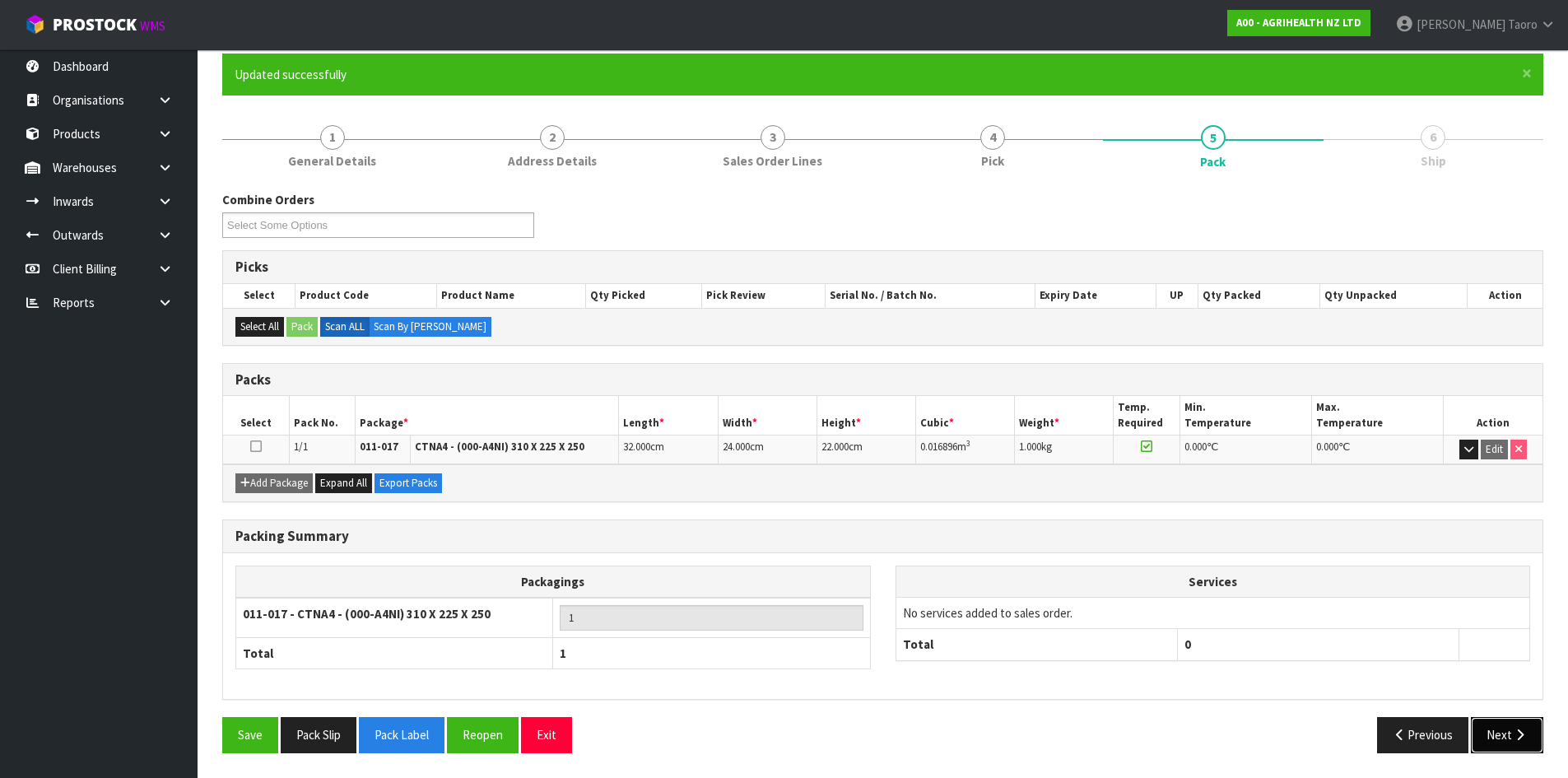
click at [1514, 732] on icon "button" at bounding box center [1520, 735] width 15 height 13
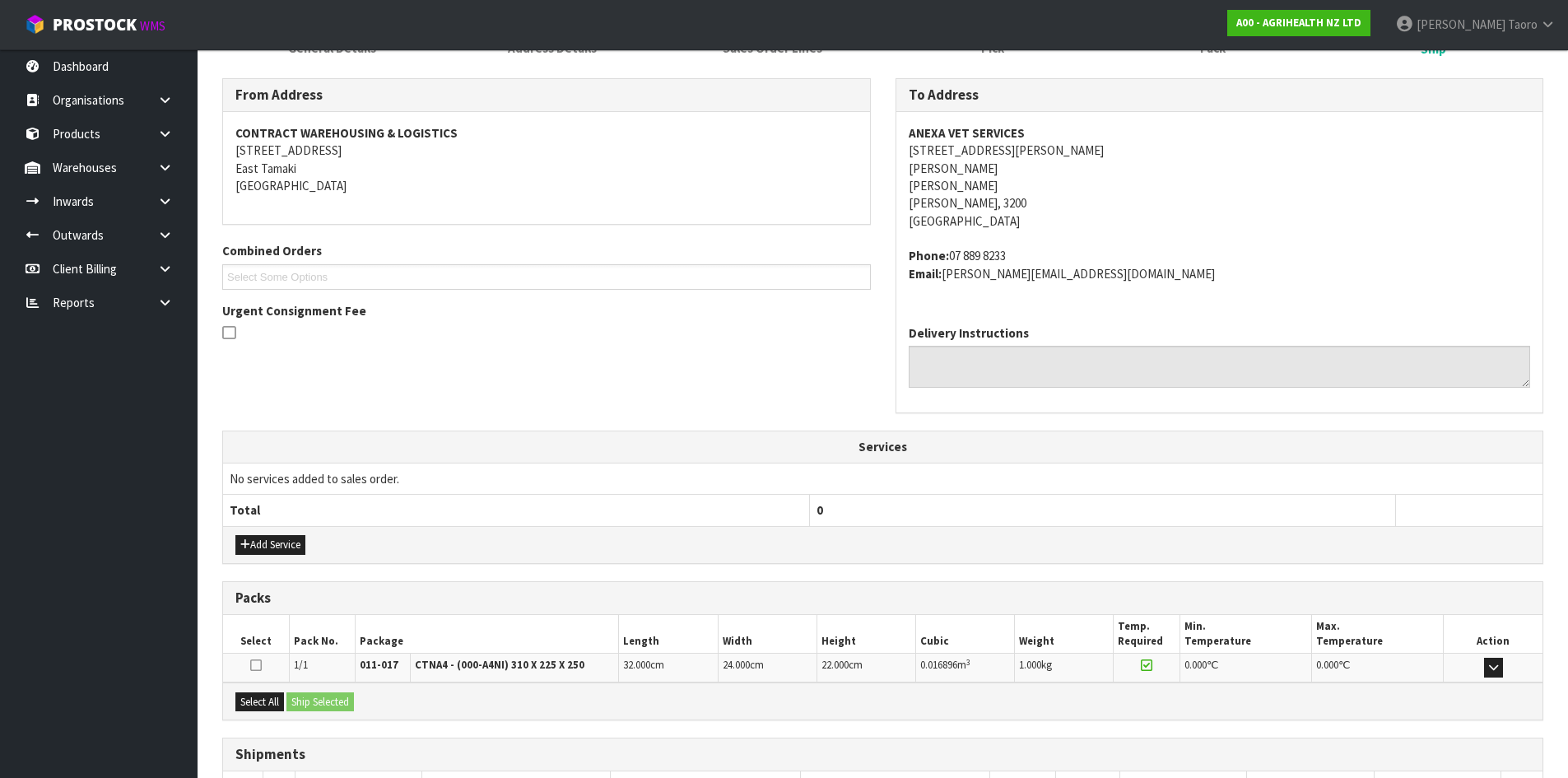
scroll to position [366, 0]
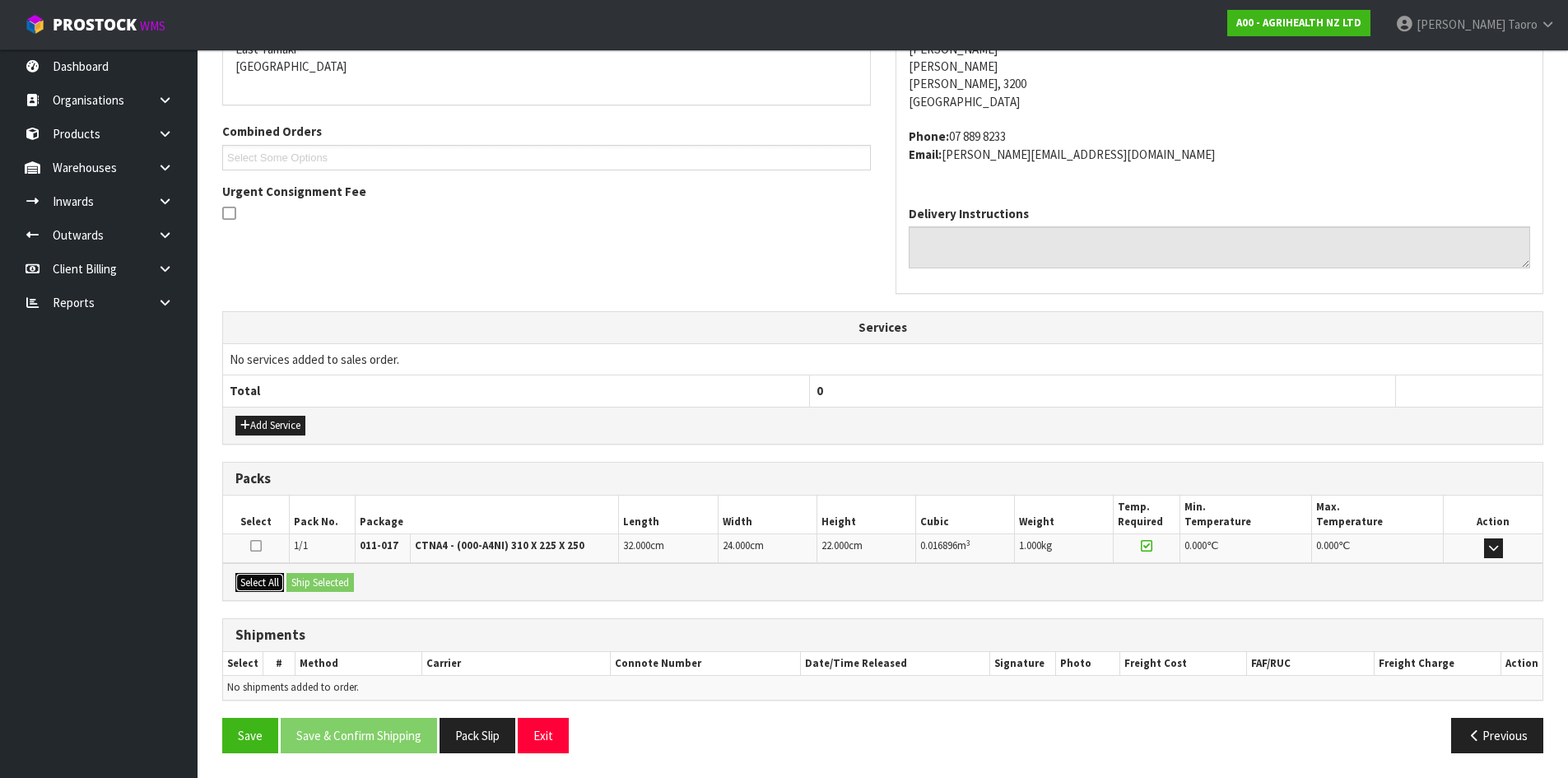
click at [276, 578] on button "Select All" at bounding box center [259, 582] width 48 height 20
click at [302, 578] on button "Ship Selected" at bounding box center [320, 582] width 67 height 20
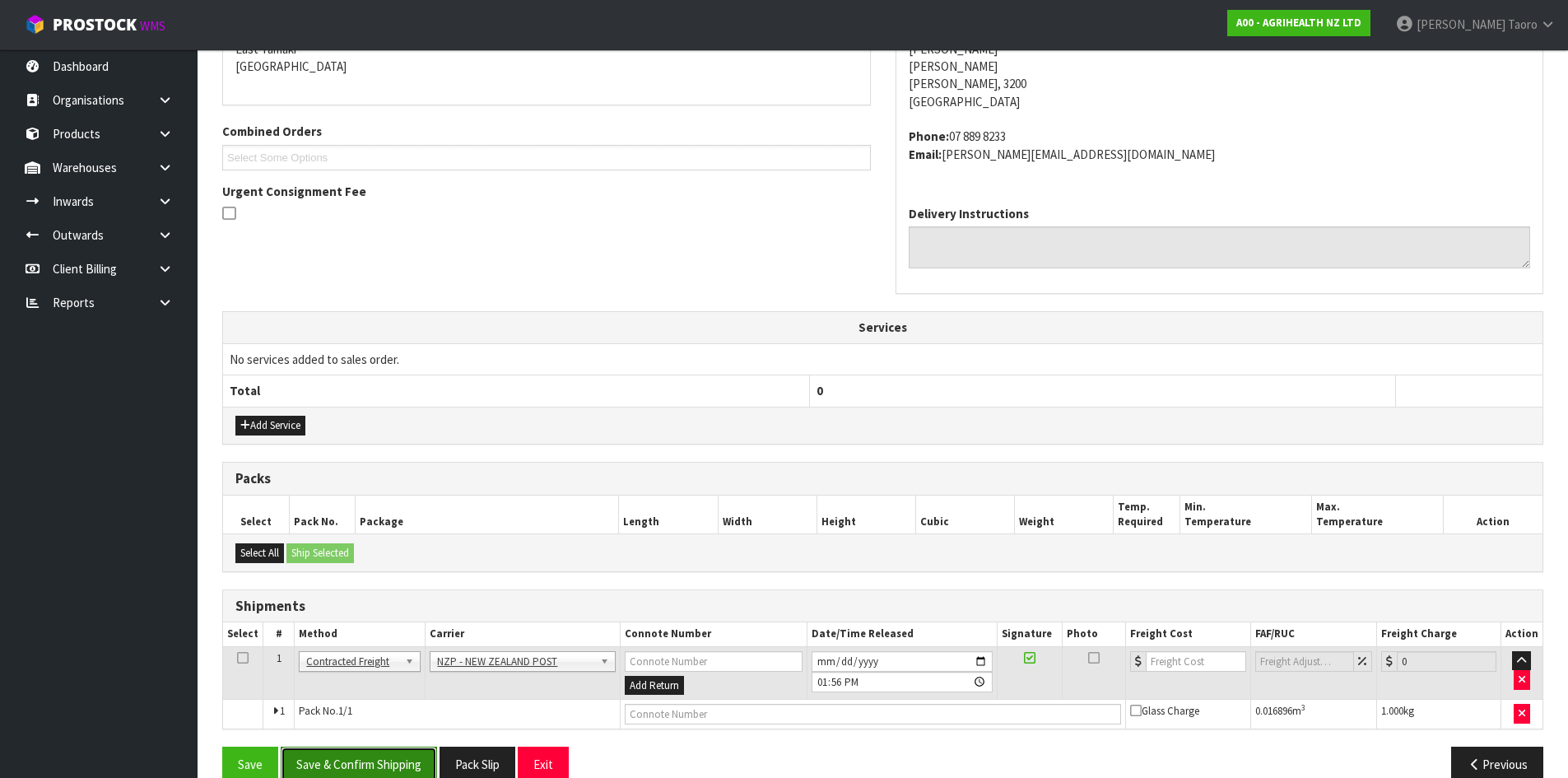
click at [423, 758] on button "Save & Confirm Shipping" at bounding box center [359, 764] width 156 height 36
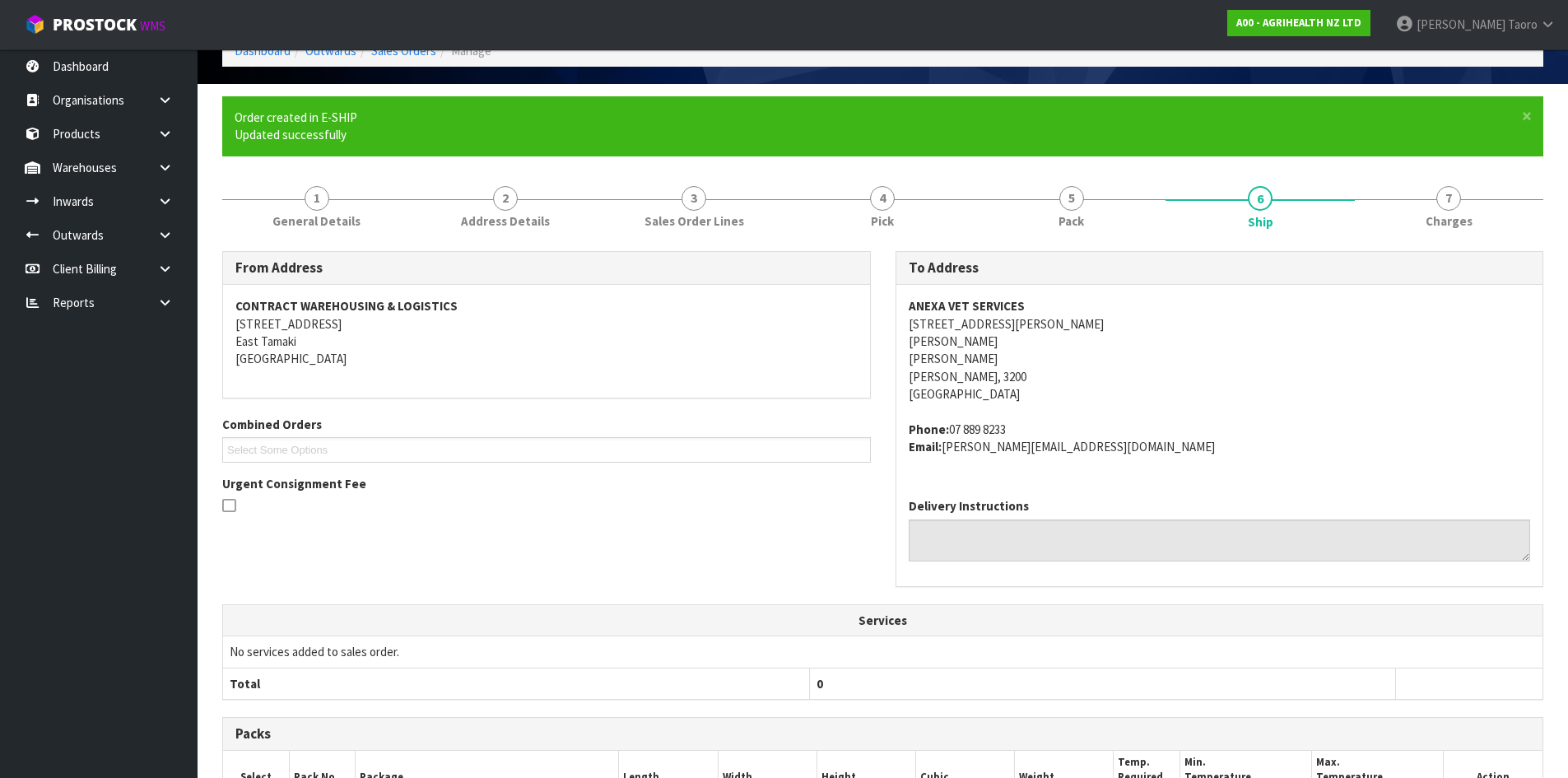
scroll to position [372, 0]
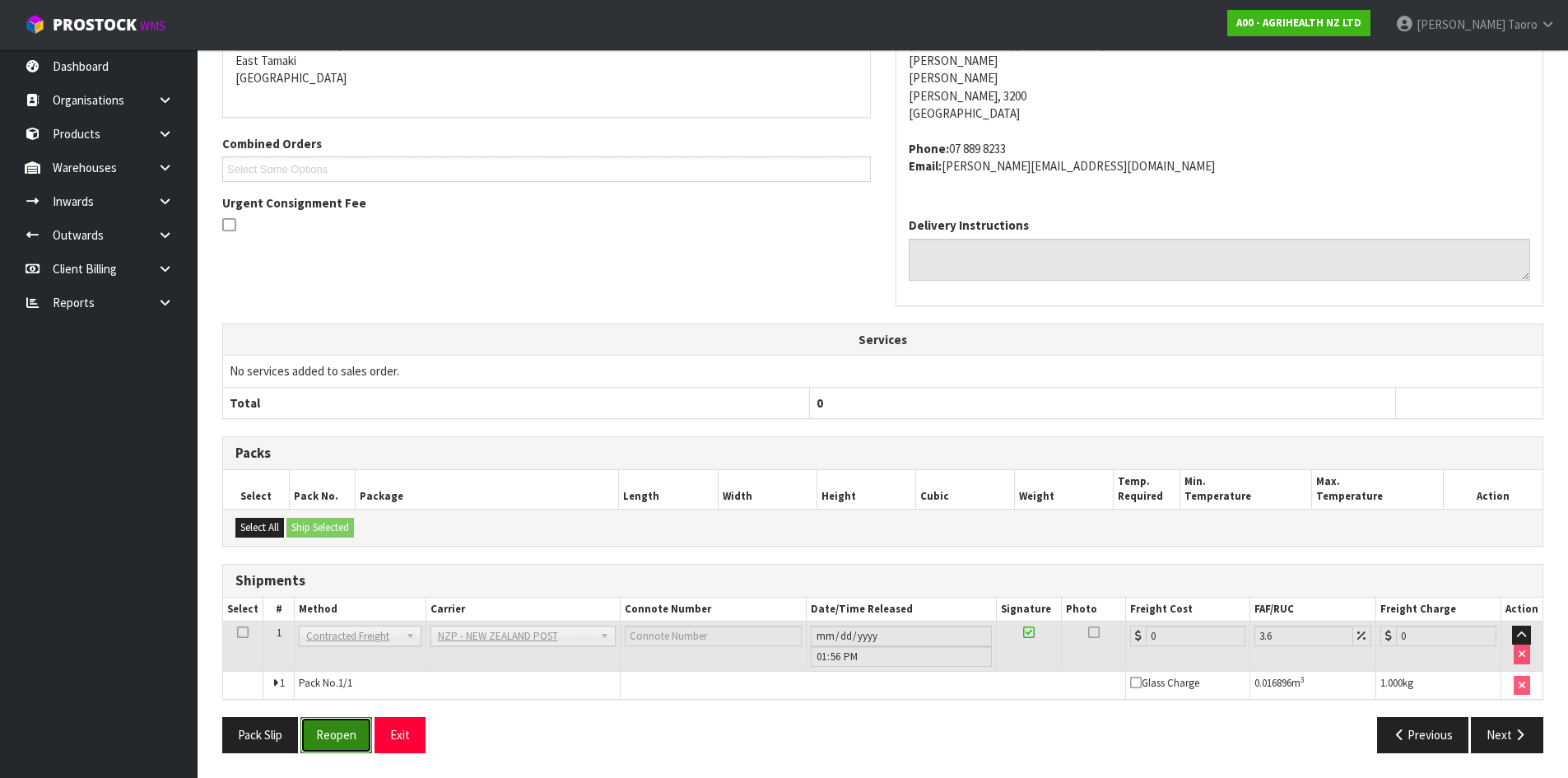
click at [355, 737] on button "Reopen" at bounding box center [336, 735] width 71 height 36
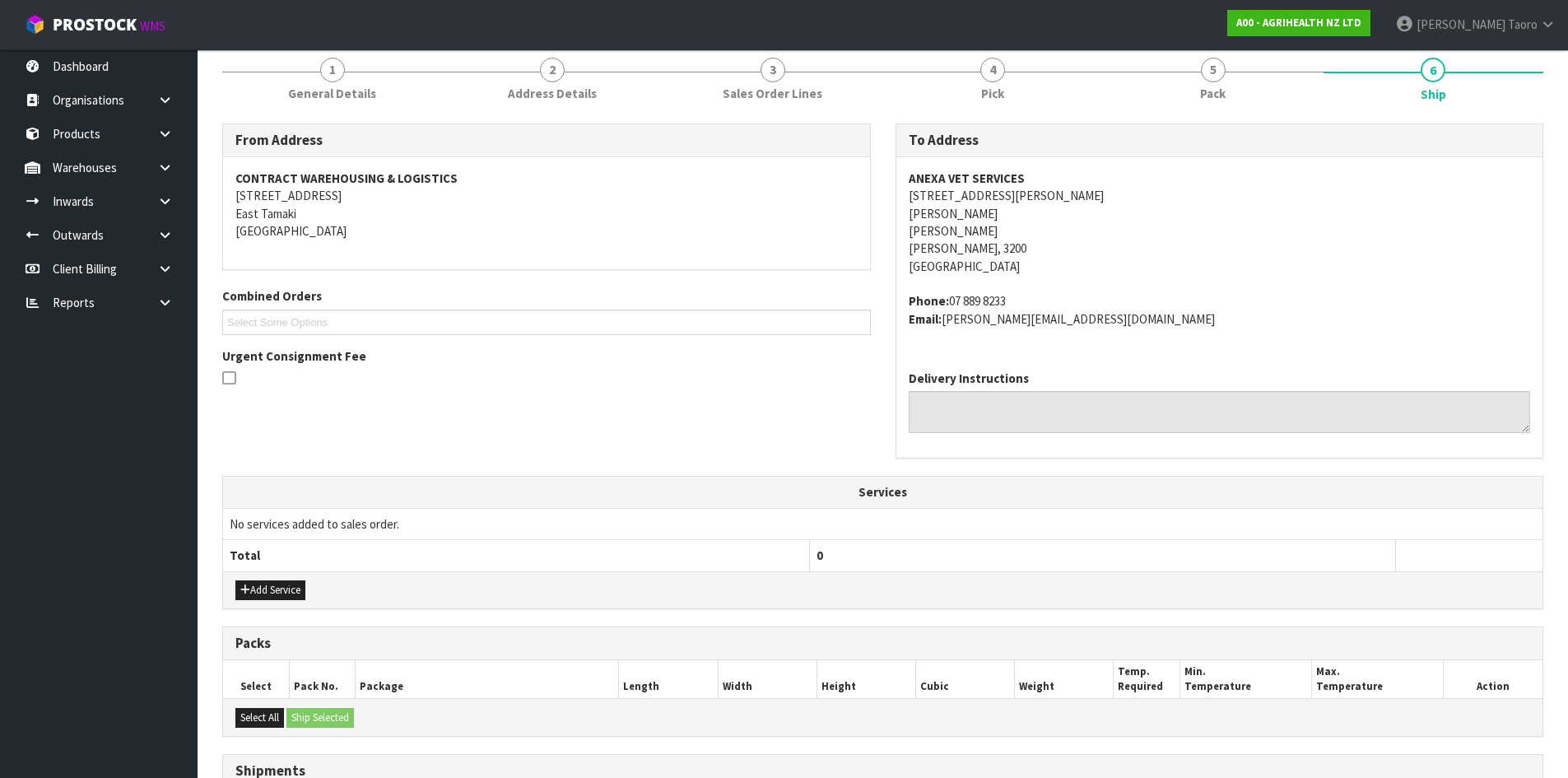
scroll to position [411, 0]
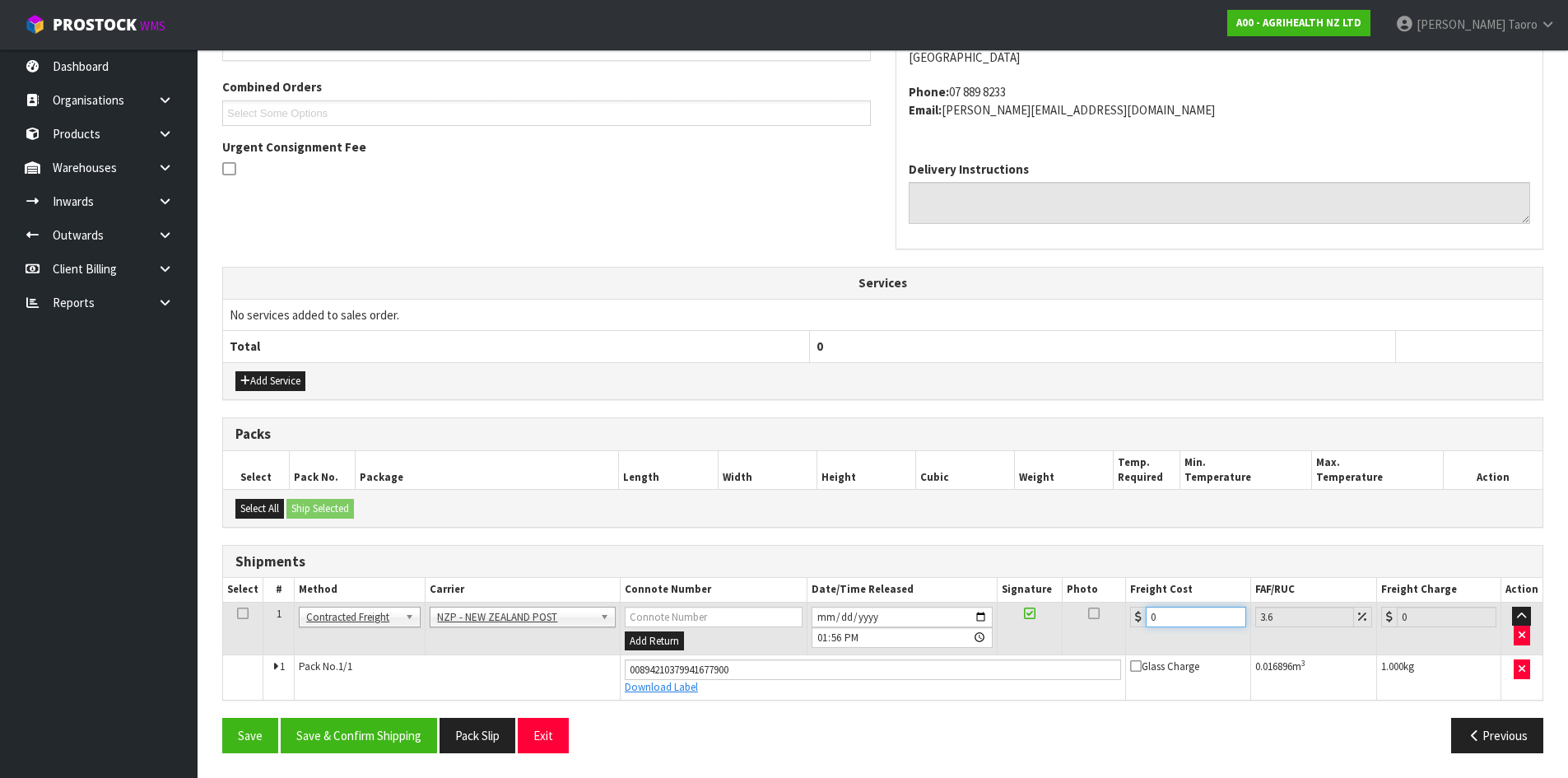
click at [1183, 616] on input "0" at bounding box center [1195, 616] width 99 height 20
type input "7"
type input "7.25"
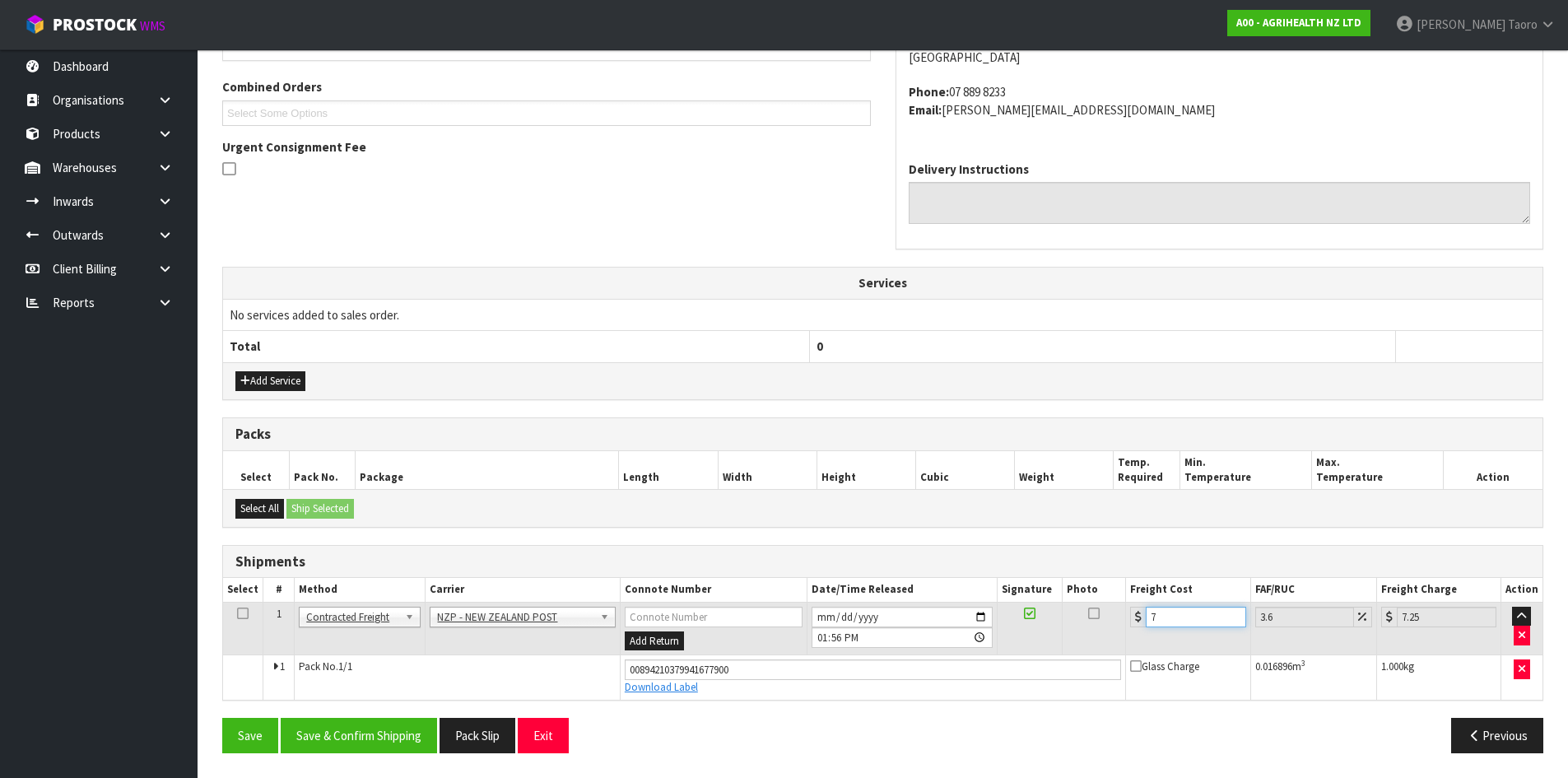
type input "7.3"
type input "7.56"
type input "7.31"
type input "7.57"
type input "7.31"
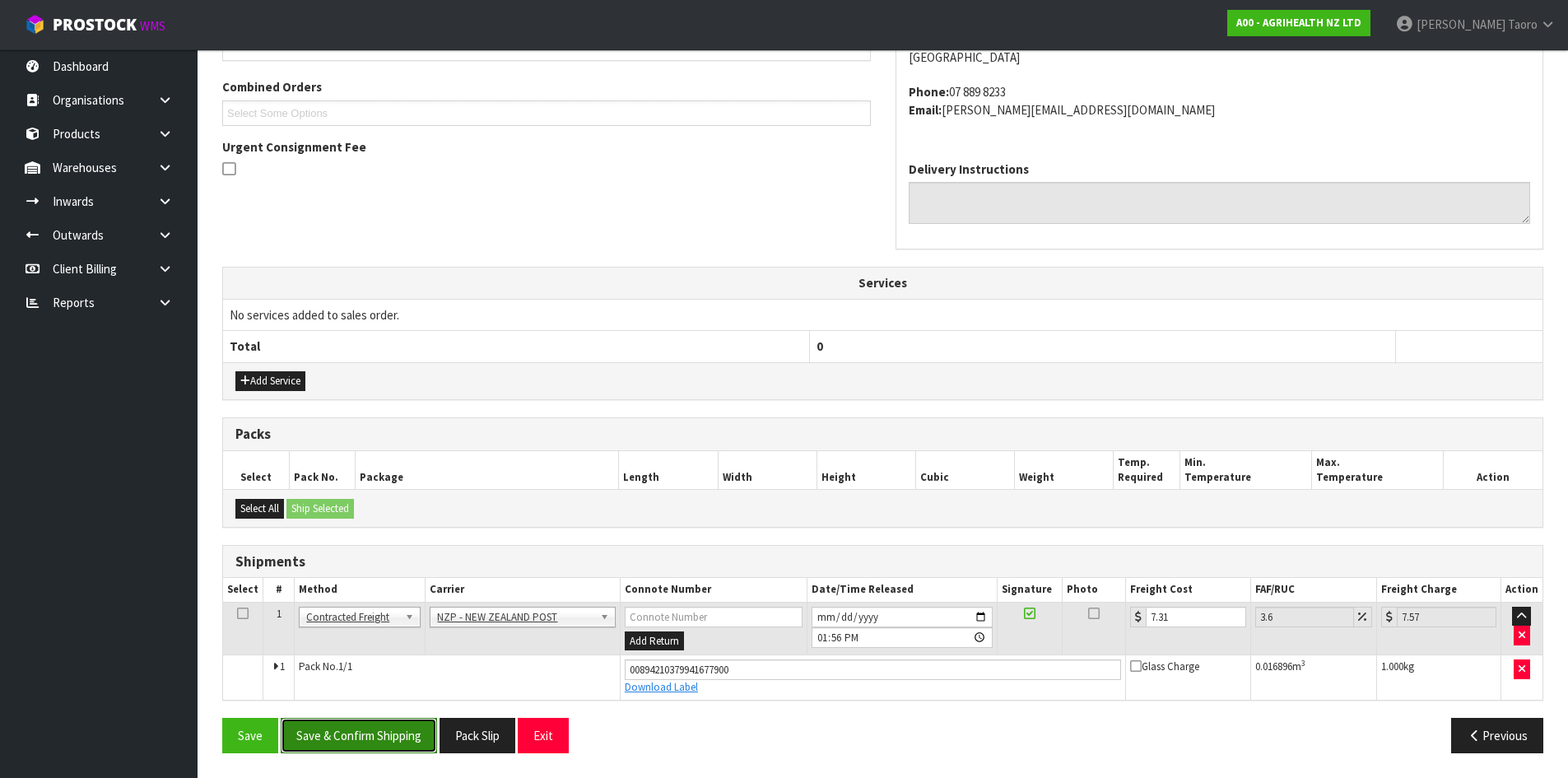
click at [396, 735] on button "Save & Confirm Shipping" at bounding box center [359, 735] width 156 height 36
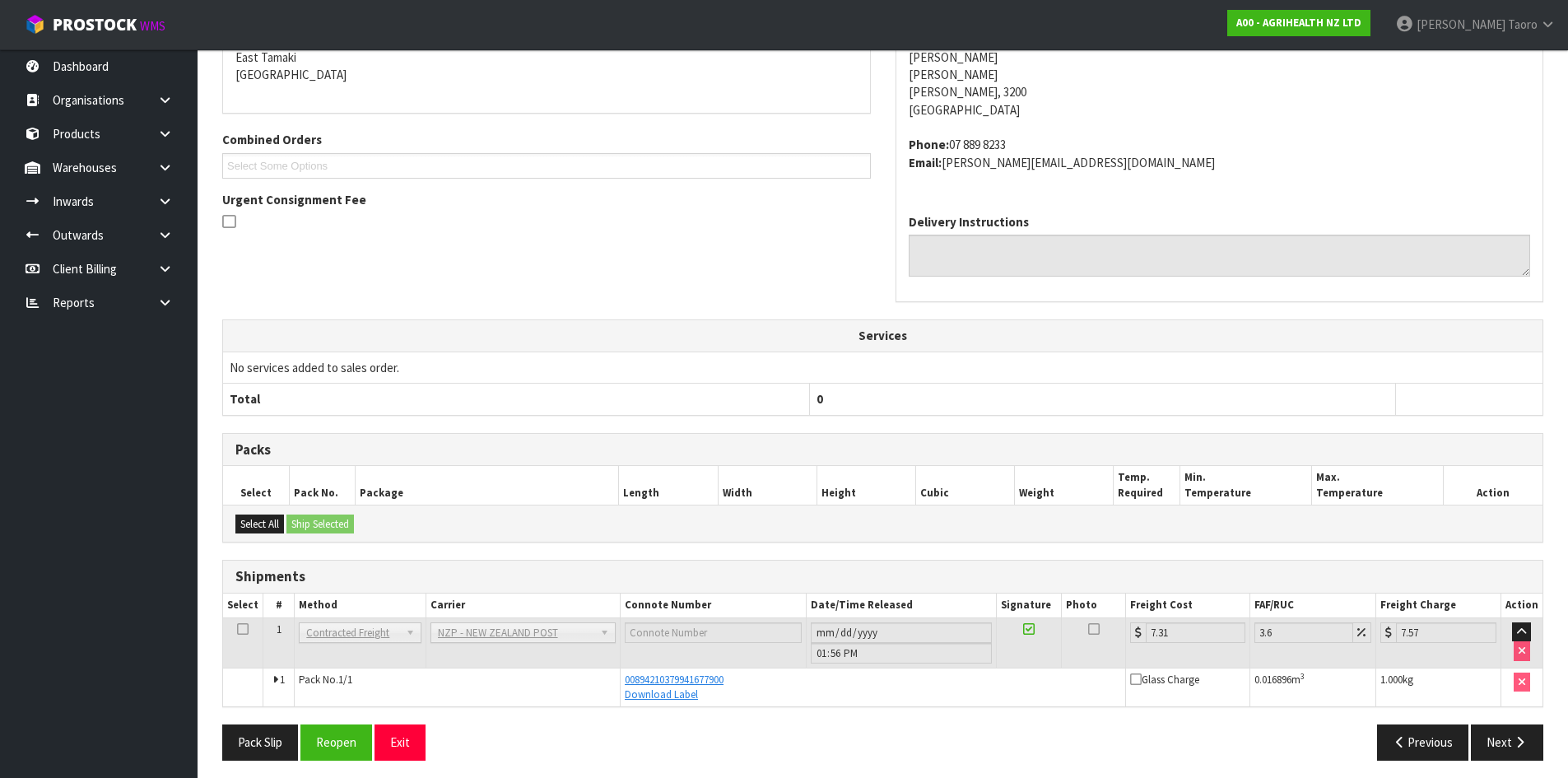
scroll to position [366, 0]
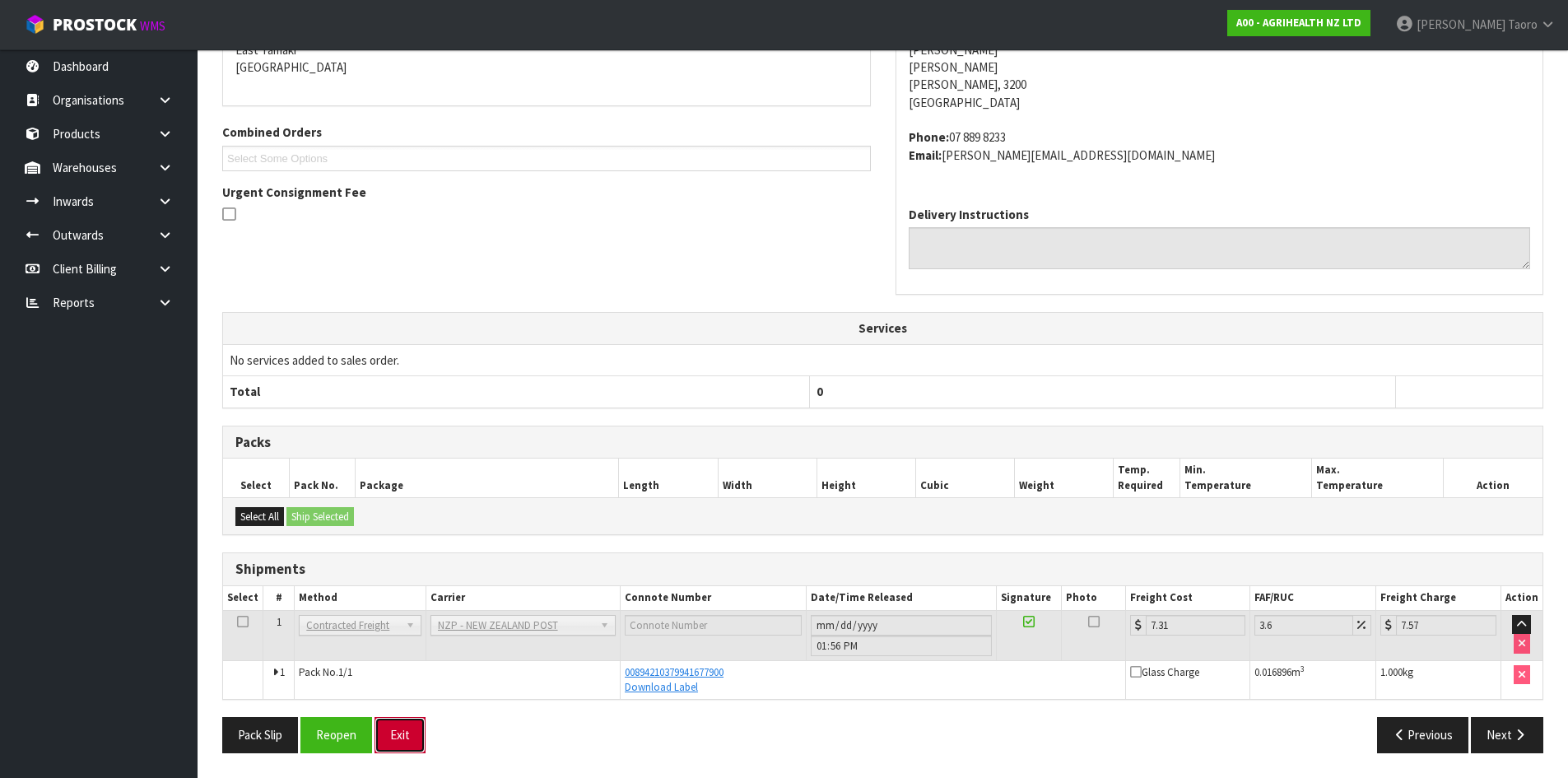
click at [416, 737] on button "Exit" at bounding box center [400, 735] width 51 height 36
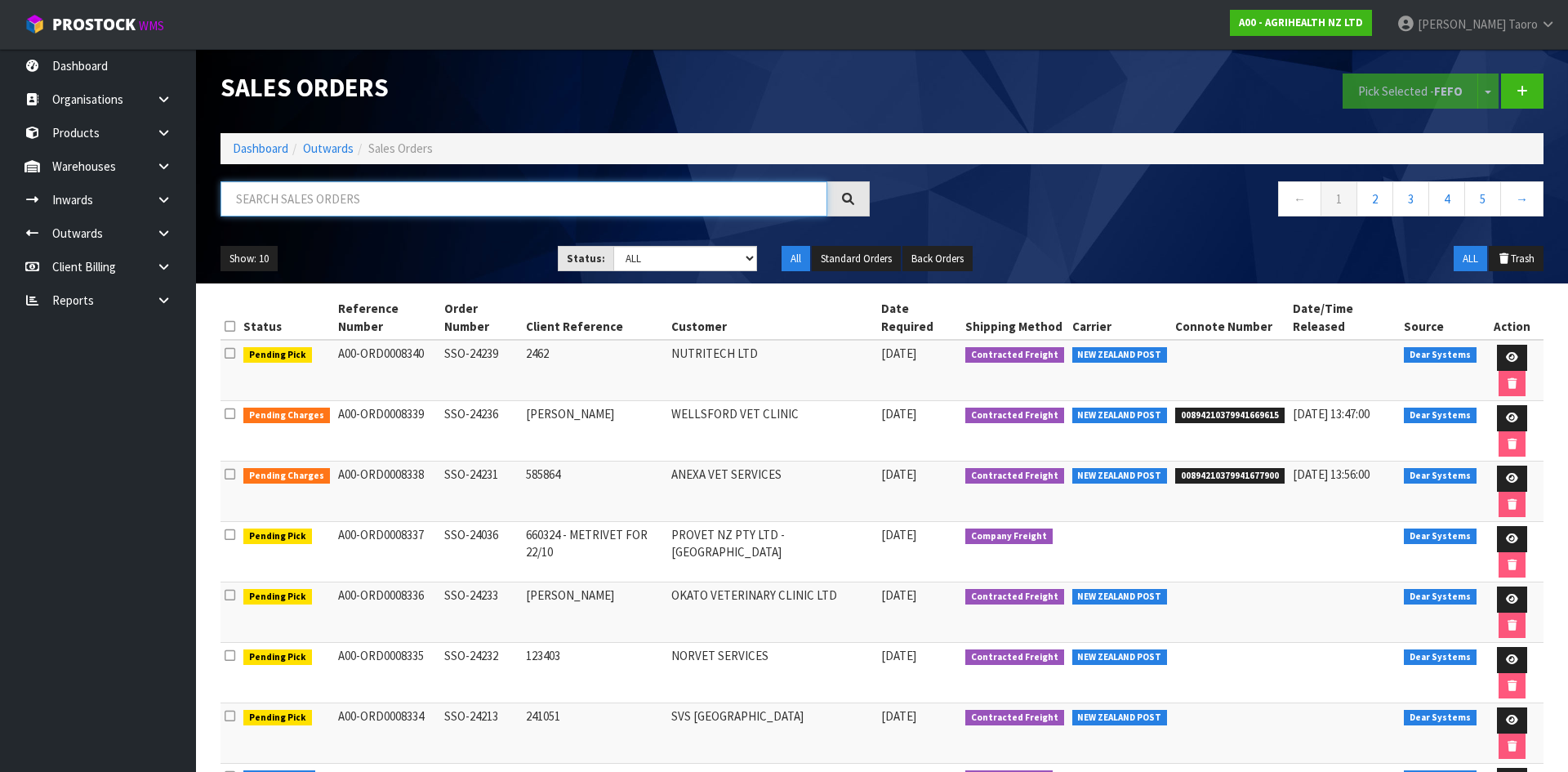
click at [514, 201] on input "text" at bounding box center [523, 199] width 607 height 35
type input "JOB-0408770"
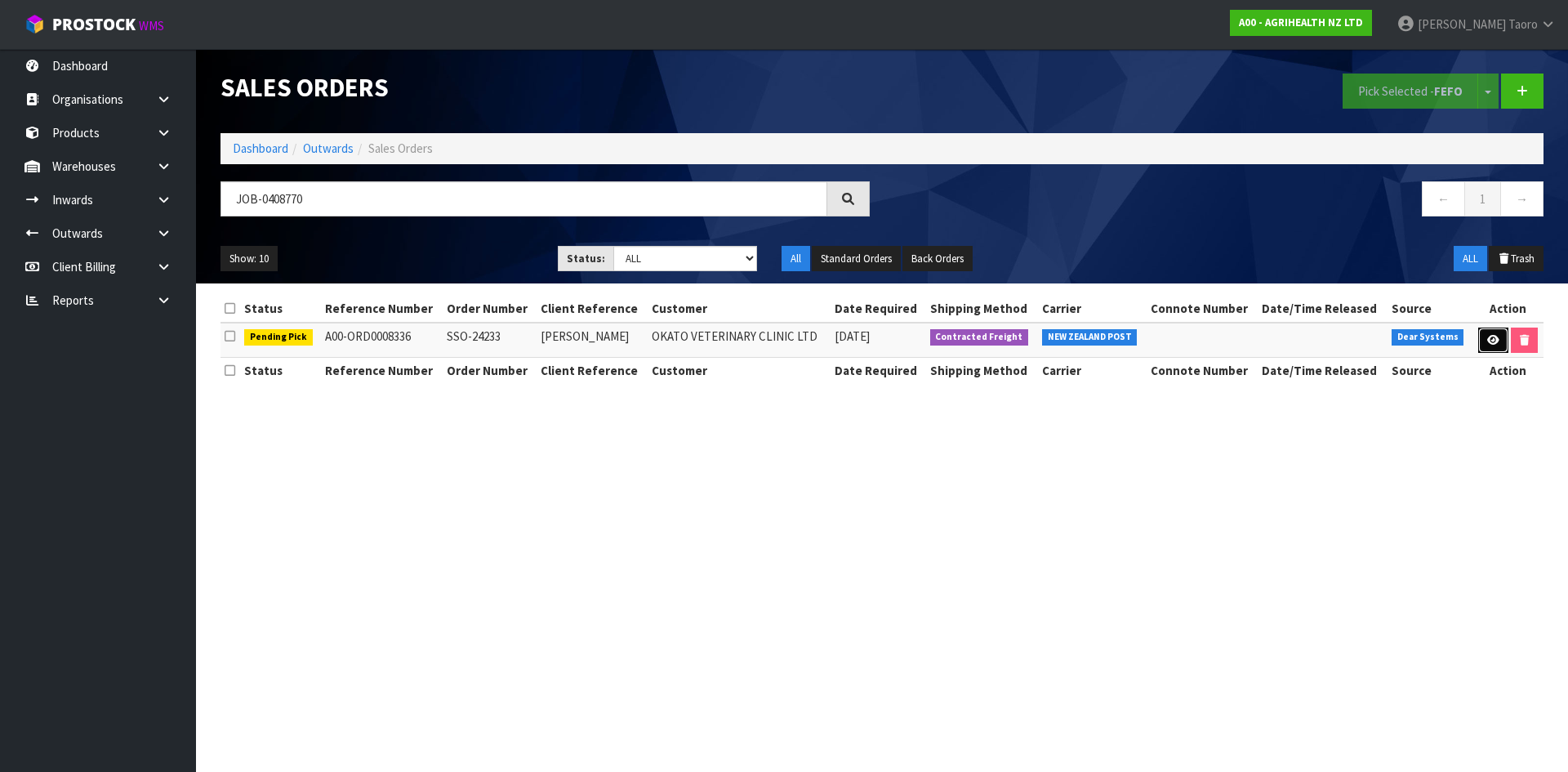
click at [1494, 342] on icon at bounding box center [1494, 340] width 13 height 11
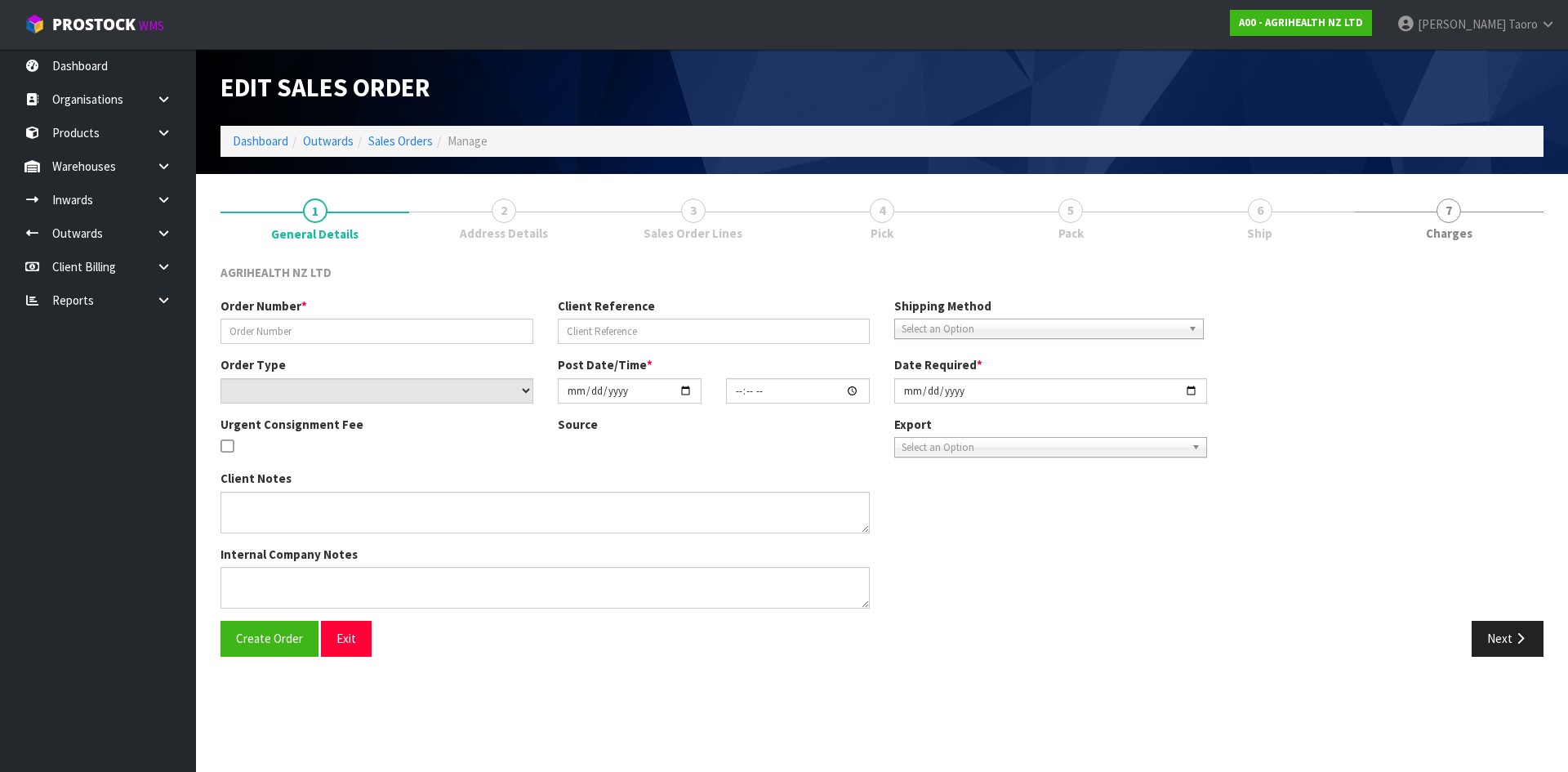
type input "SSO-24233"
type input "DEBBIE"
select select "number:0"
type input "2025-08-21"
type input "11:05:07.000"
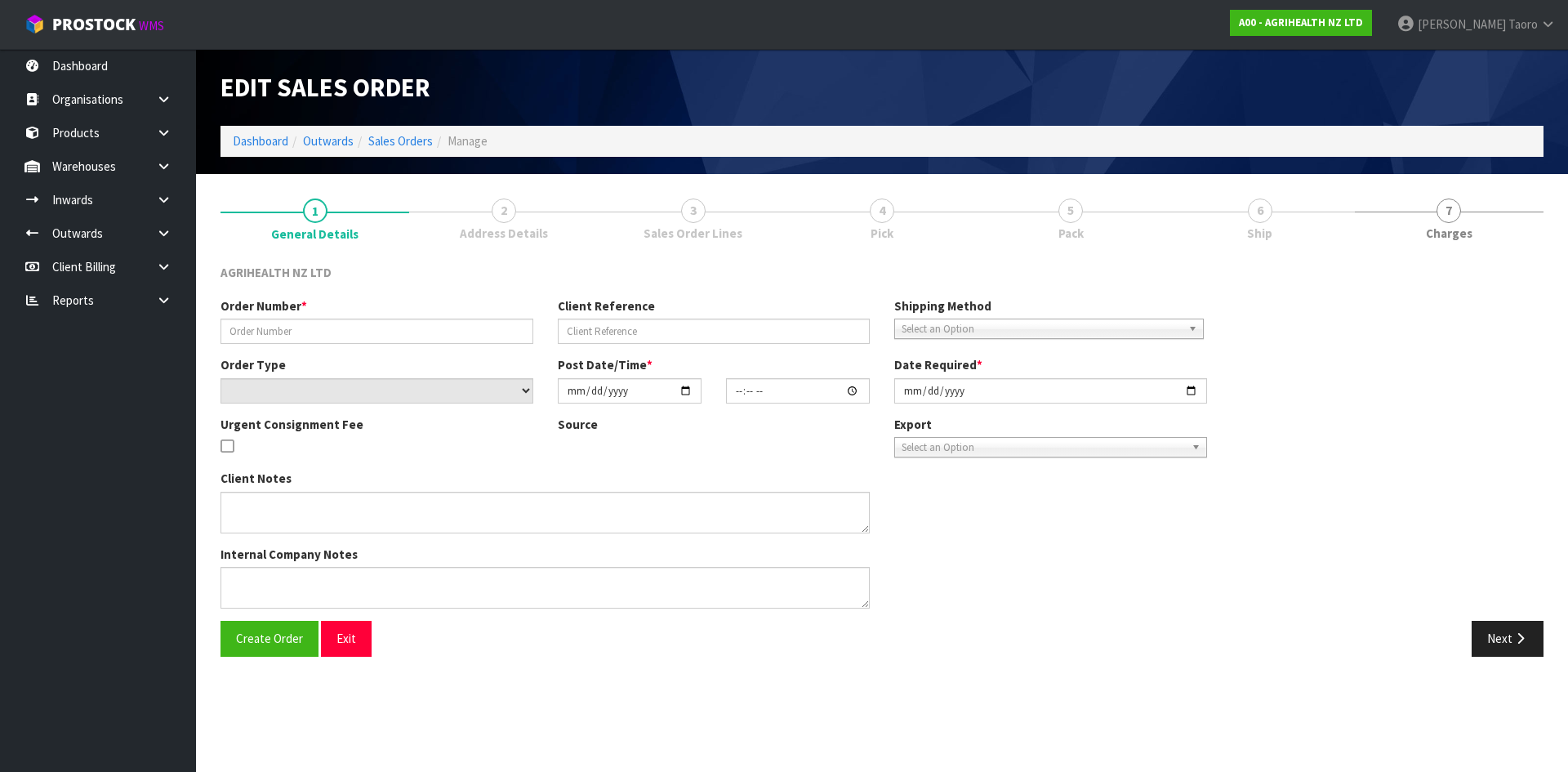
type input "2025-08-21"
type textarea "SHIP BY: Overnight Courier"
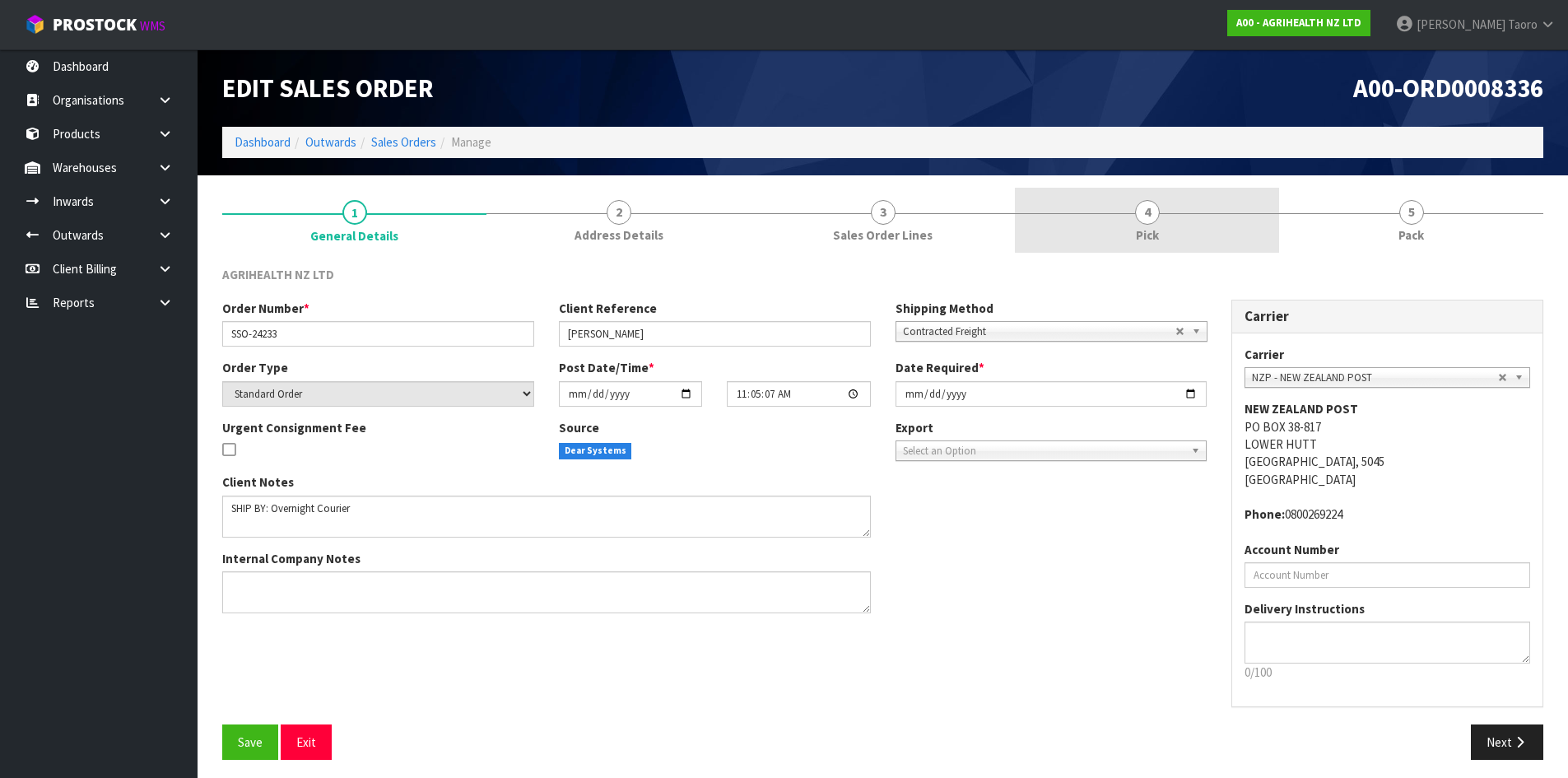
click at [1217, 231] on link "4 Pick" at bounding box center [1146, 220] width 264 height 65
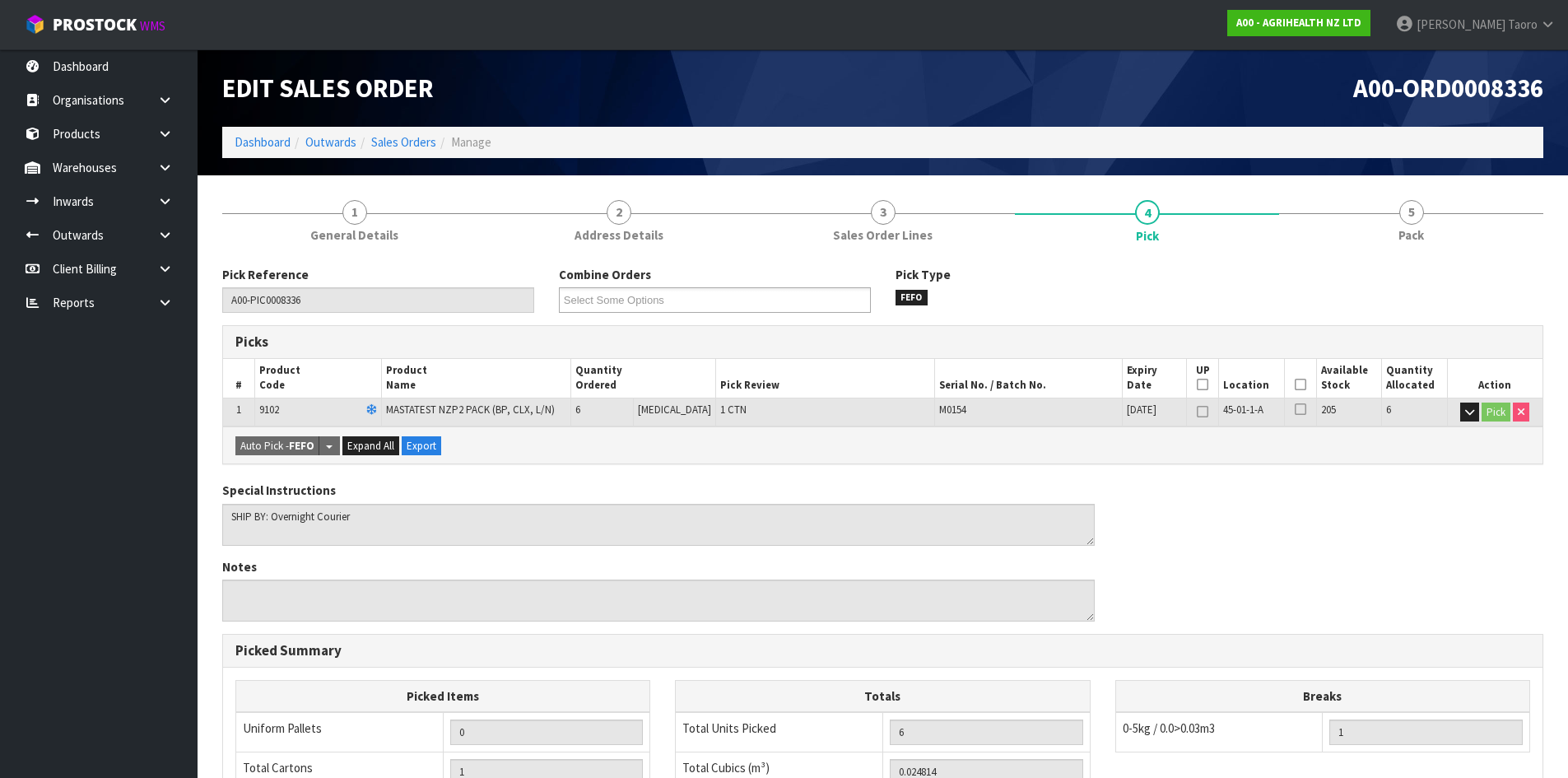
click at [1299, 384] on icon at bounding box center [1300, 384] width 12 height 1
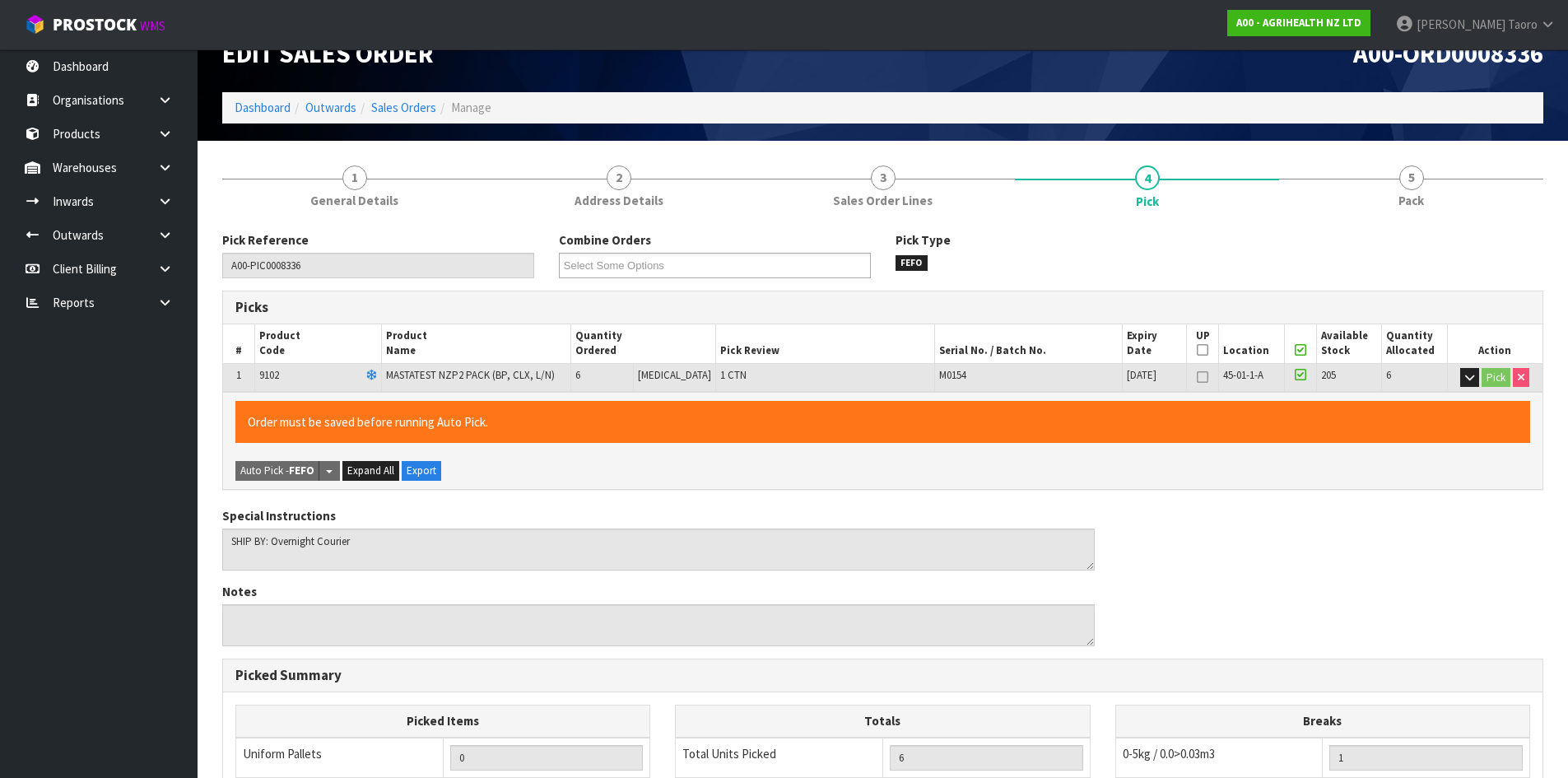
scroll to position [370, 0]
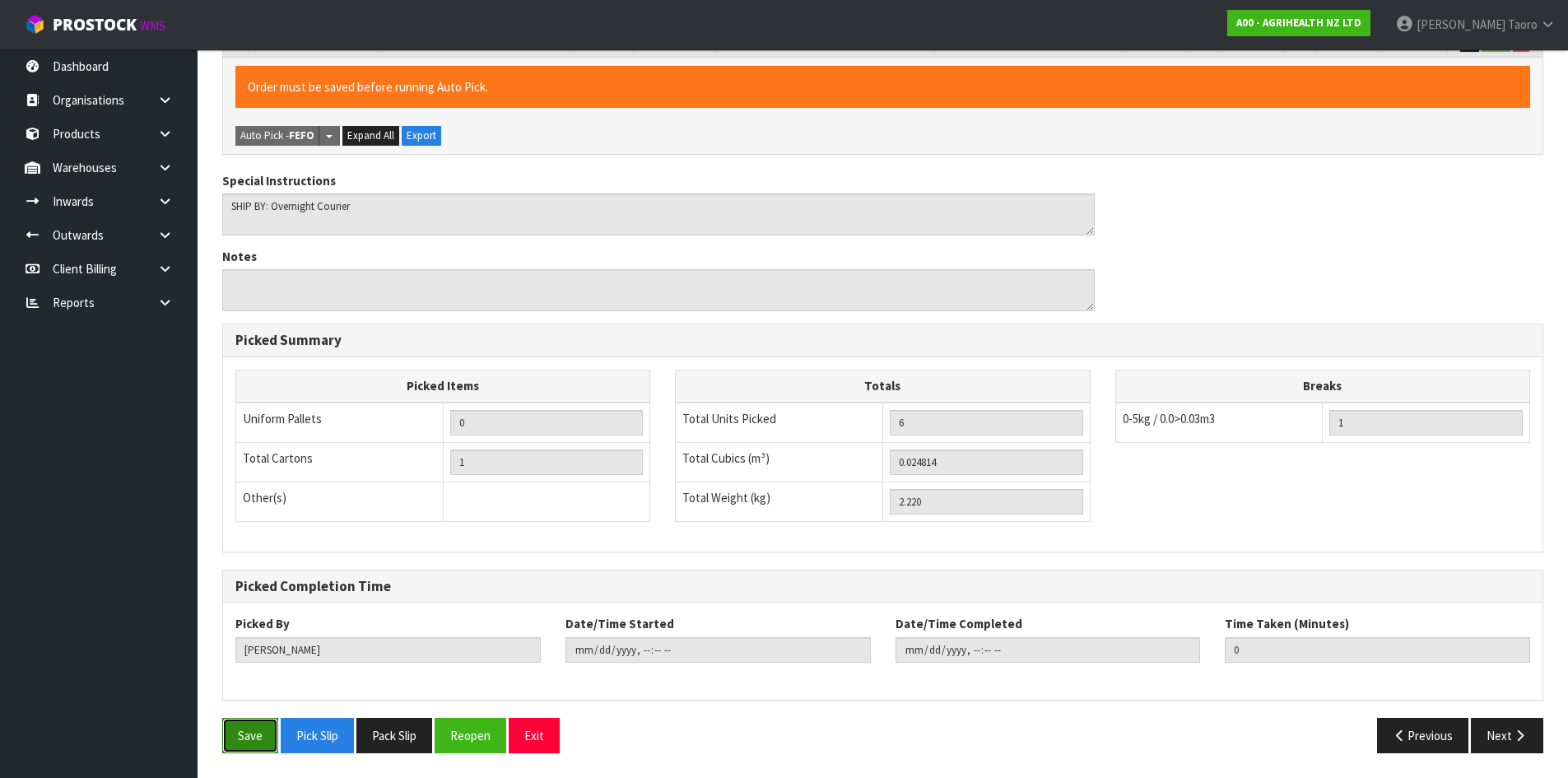
click at [249, 734] on button "Save" at bounding box center [250, 735] width 56 height 36
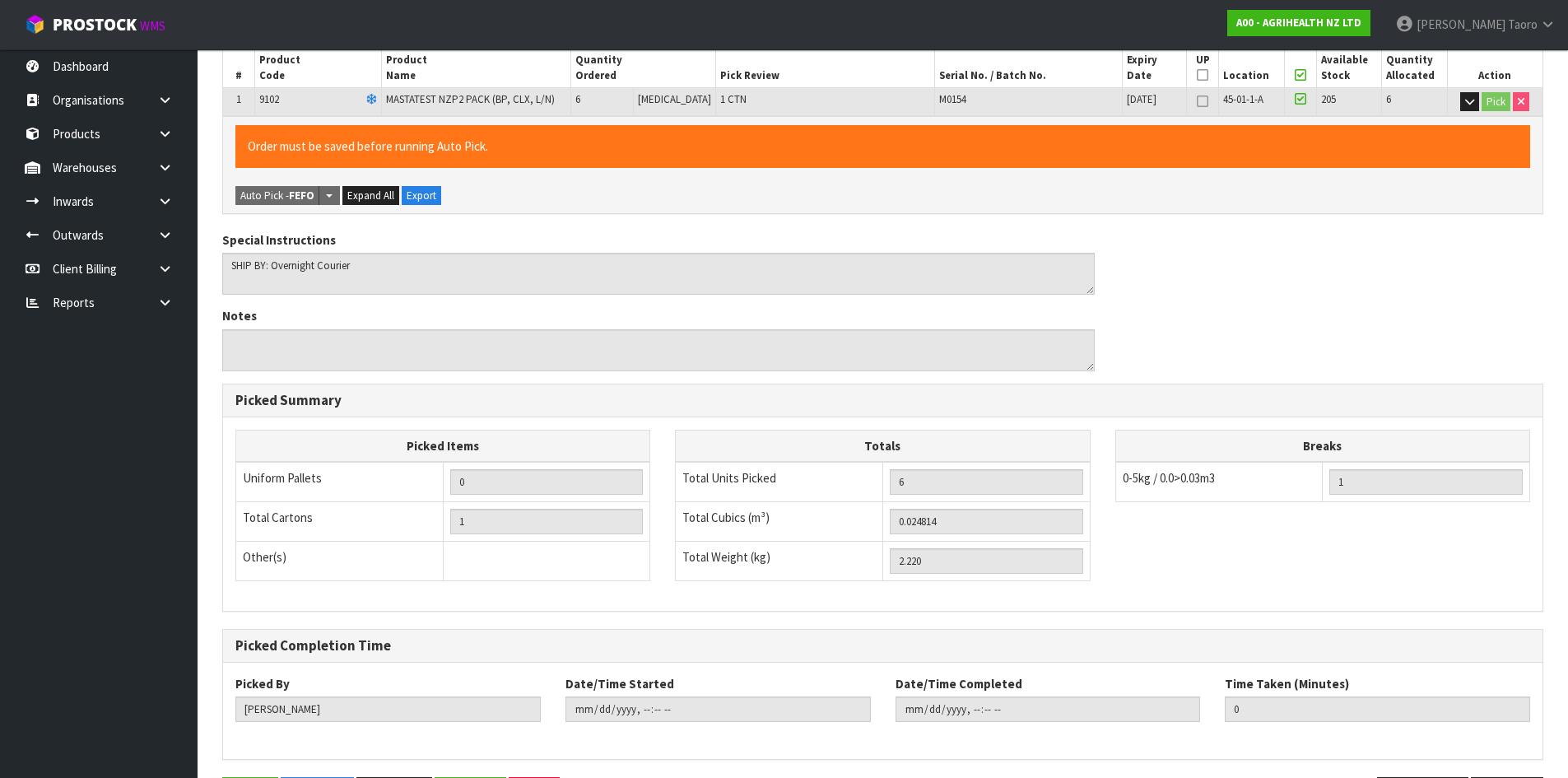
scroll to position [0, 0]
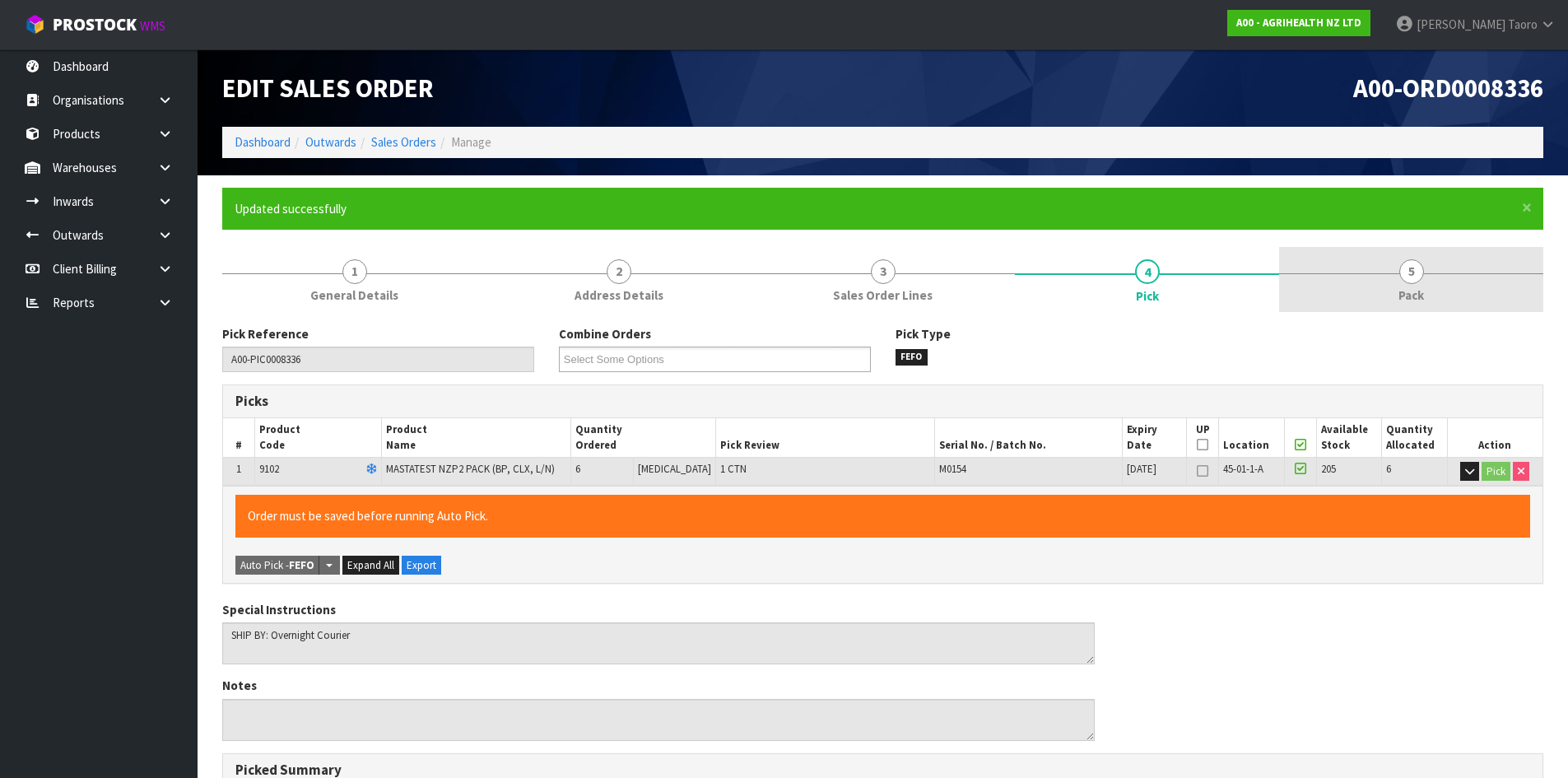
click at [1371, 270] on link "5 Pack" at bounding box center [1411, 279] width 264 height 65
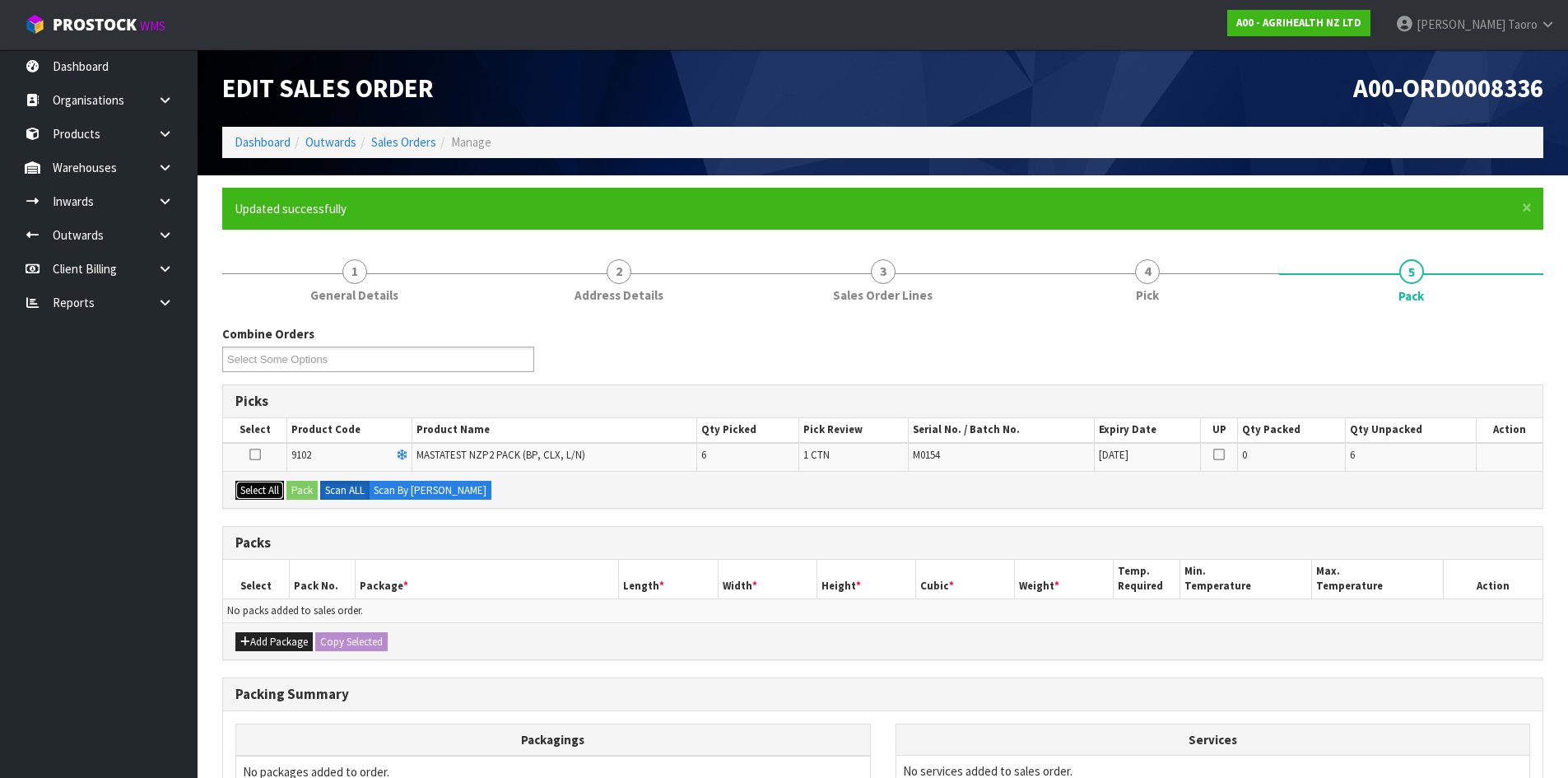
click at [270, 490] on button "Select All" at bounding box center [259, 490] width 48 height 20
click at [298, 487] on button "Pack" at bounding box center [302, 490] width 31 height 20
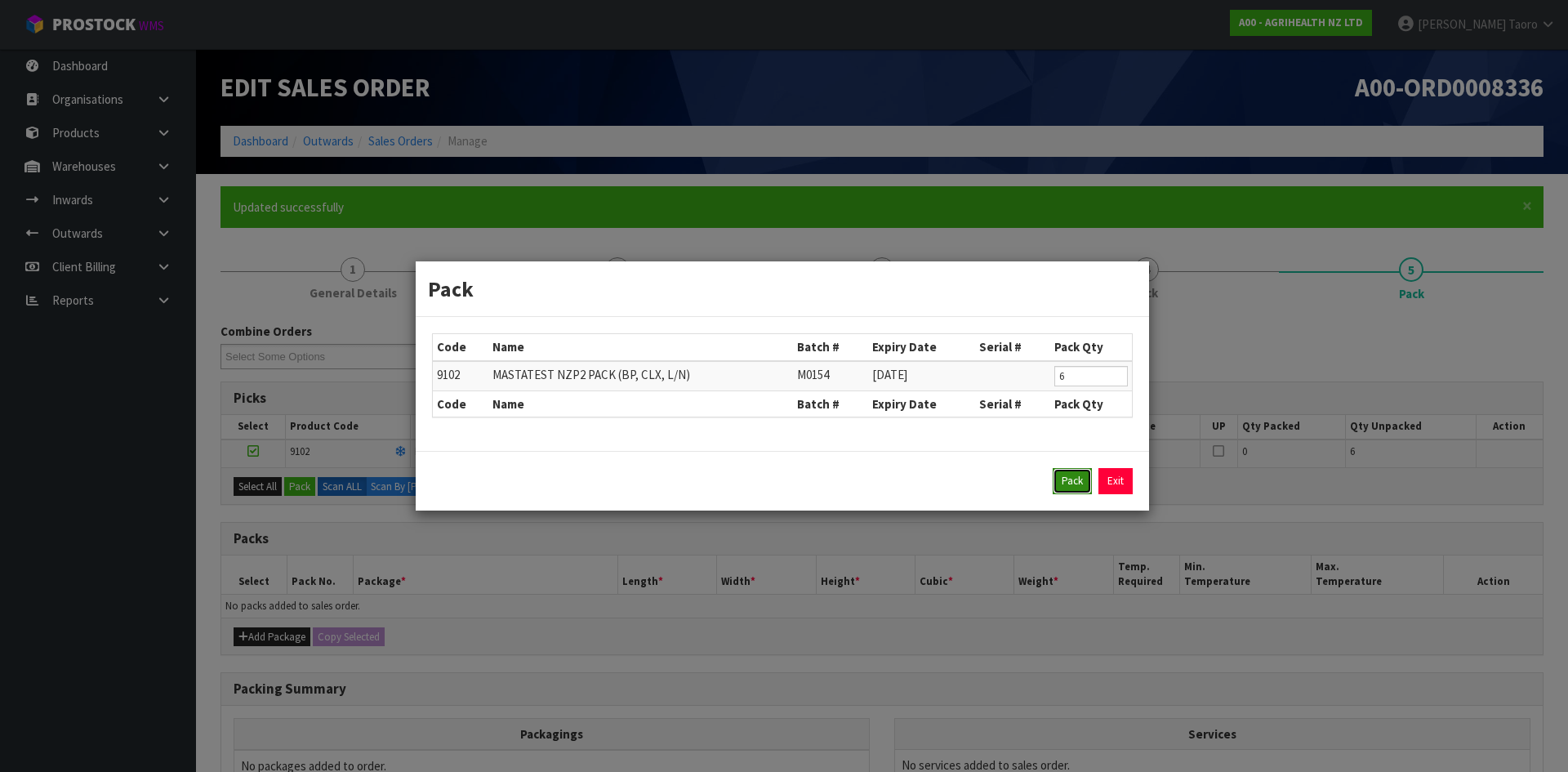
click at [1067, 483] on button "Pack" at bounding box center [1073, 481] width 39 height 26
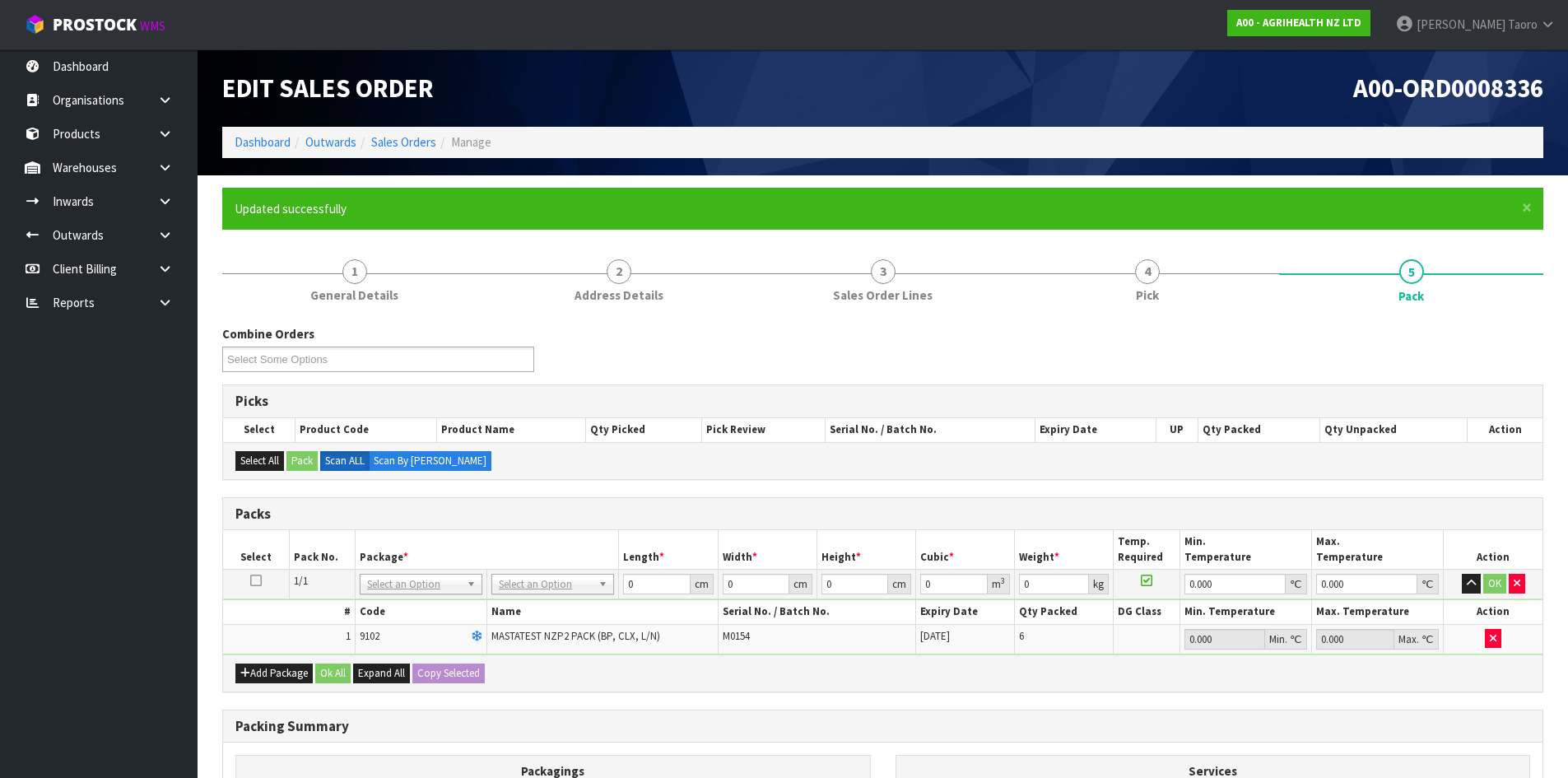
click at [543, 596] on td "No Packaging Cartons PLT GEN120 (1200 X 1000) PLT ONE WAY SKID CHEP HIRE PALLET…" at bounding box center [553, 584] width 132 height 30
drag, startPoint x: 568, startPoint y: 628, endPoint x: 633, endPoint y: 585, distance: 77.9
click at [647, 578] on input "0" at bounding box center [656, 584] width 66 height 20
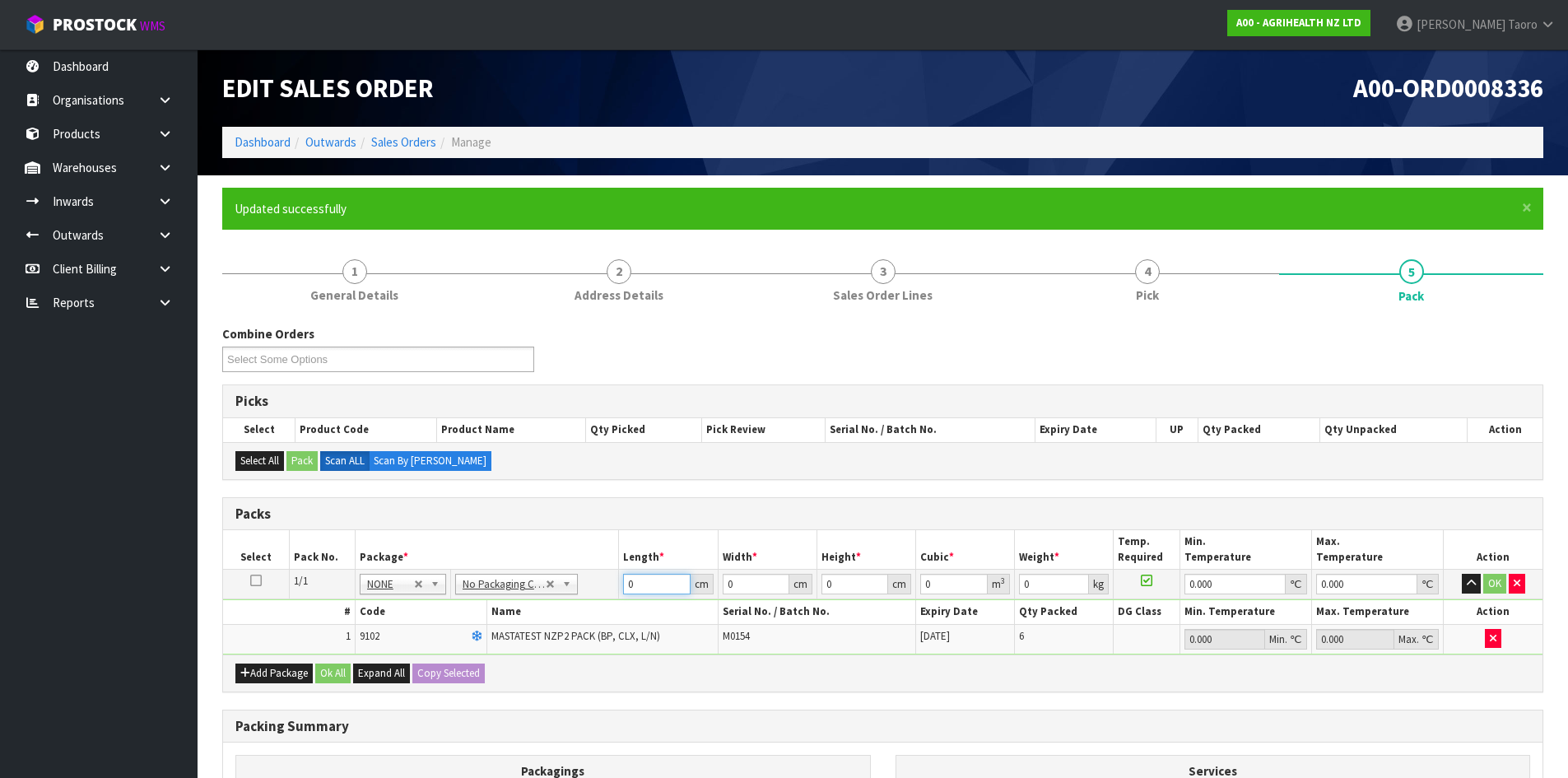
click at [648, 578] on input "0" at bounding box center [656, 584] width 66 height 20
type input "61"
type input "40"
type input "1"
type input "0.00244"
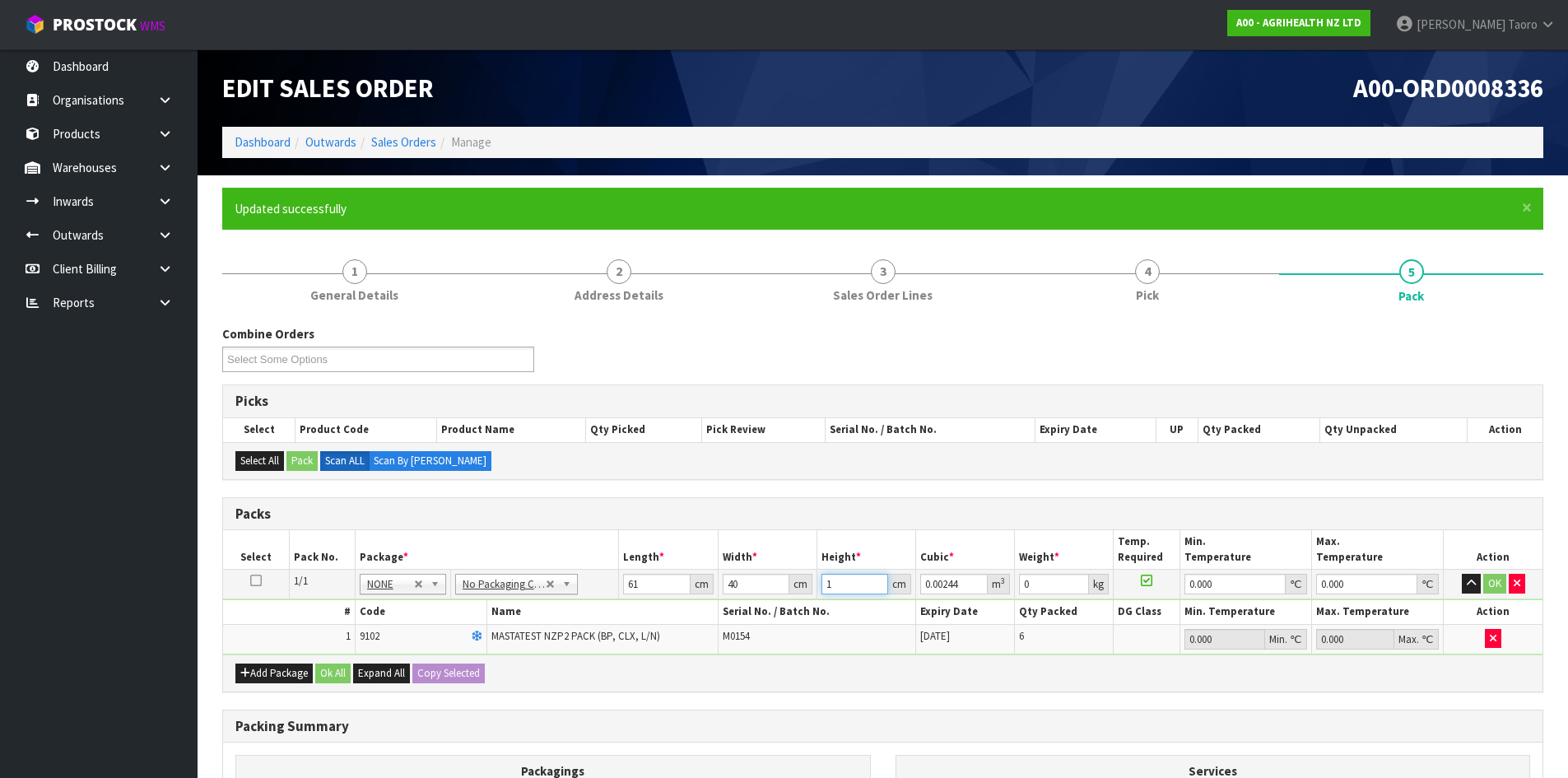
type input "11"
type input "0.02684"
type input "11"
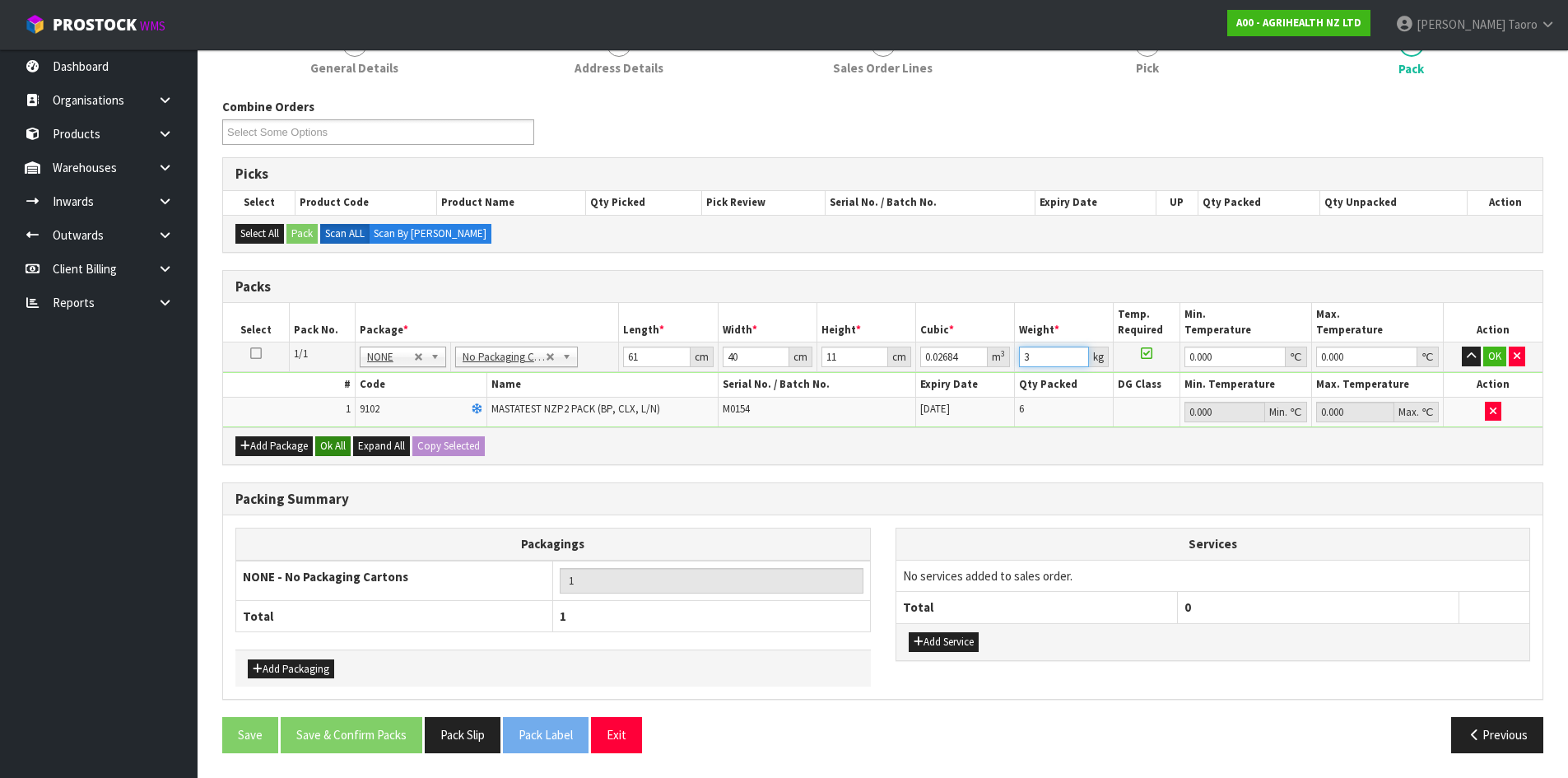
type input "3"
click at [340, 446] on button "Ok All" at bounding box center [333, 446] width 36 height 20
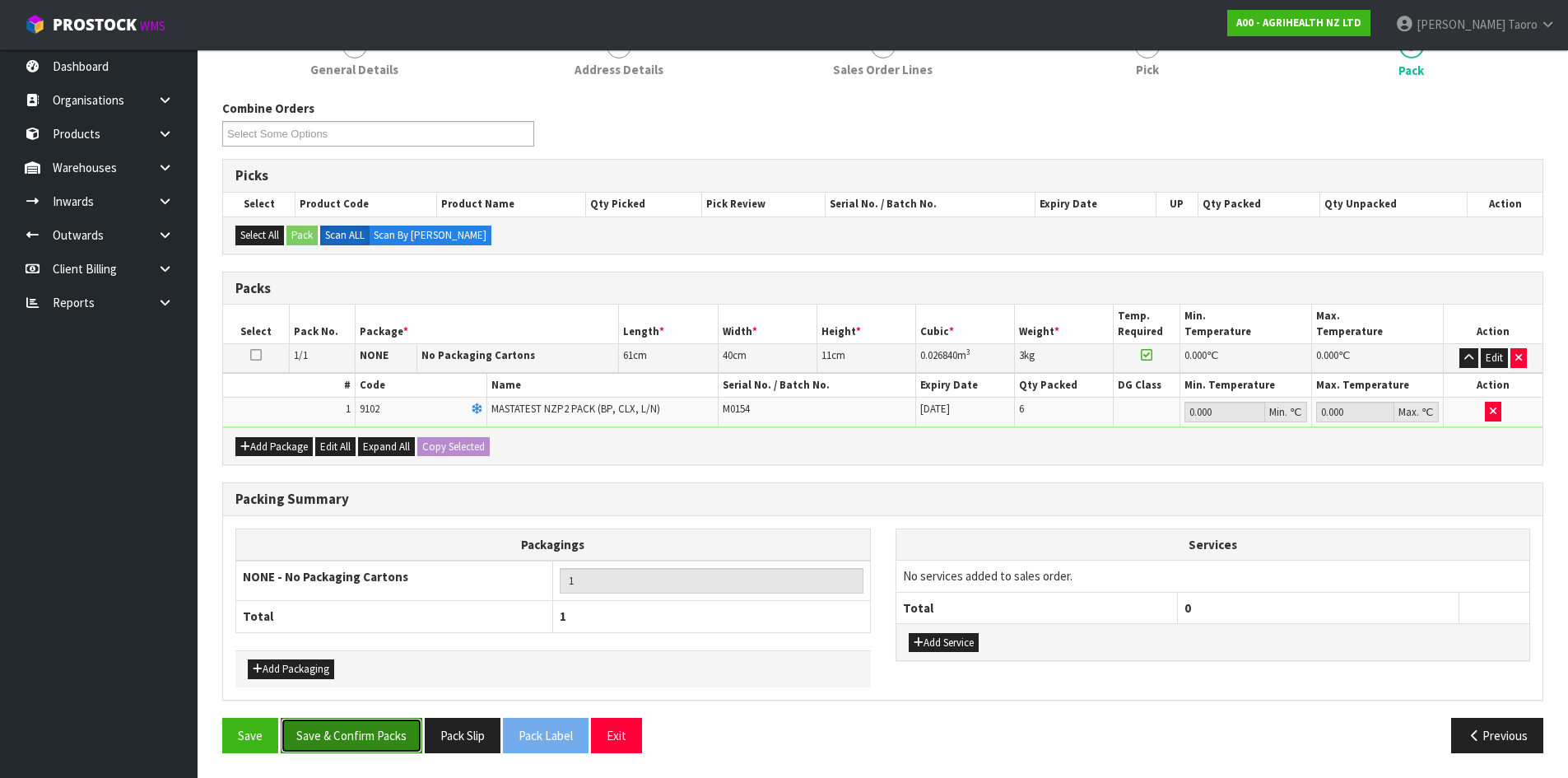
click at [372, 741] on button "Save & Confirm Packs" at bounding box center [351, 735] width 141 height 36
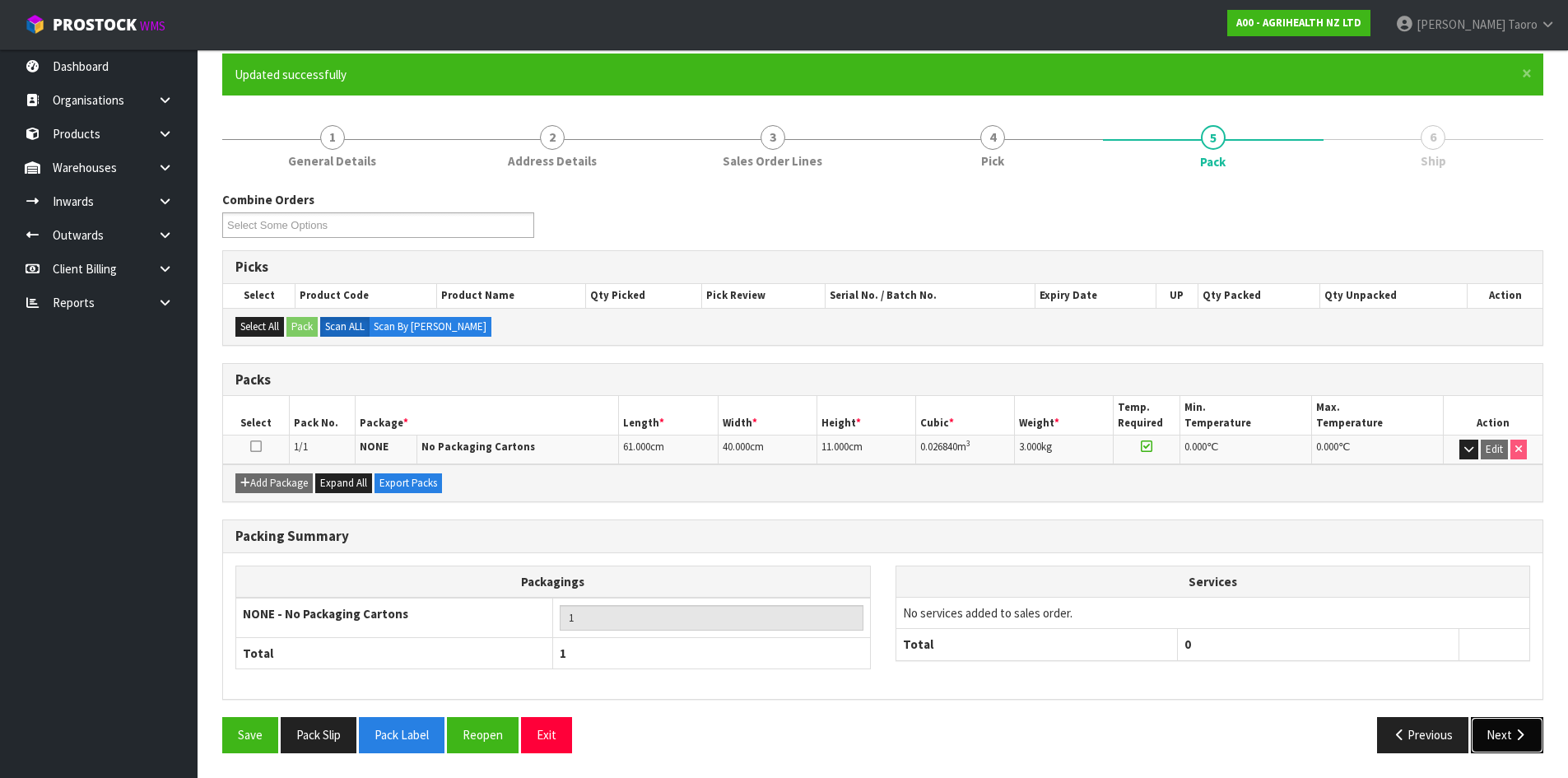
click at [1511, 732] on button "Next" at bounding box center [1507, 735] width 72 height 36
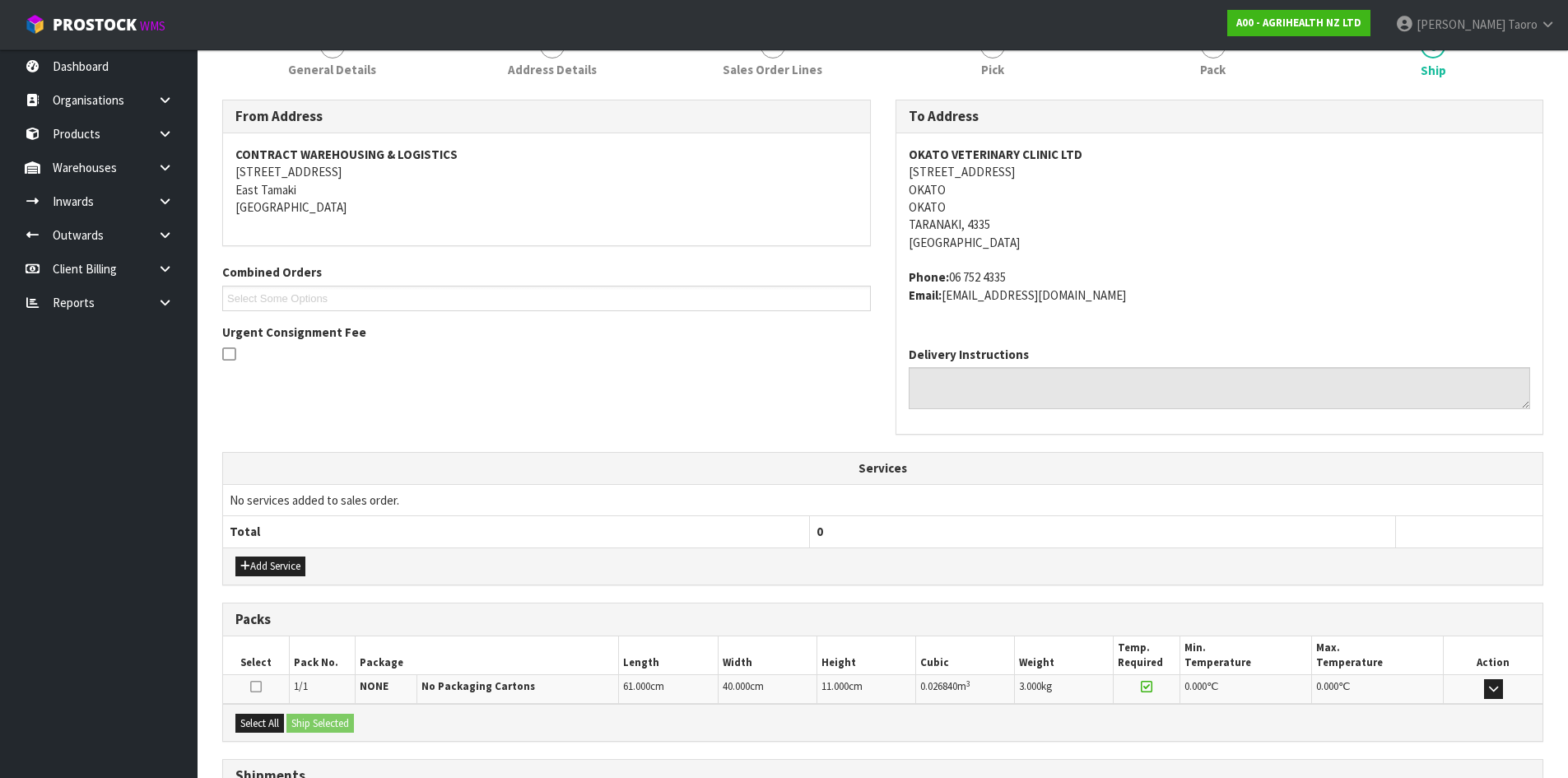
scroll to position [366, 0]
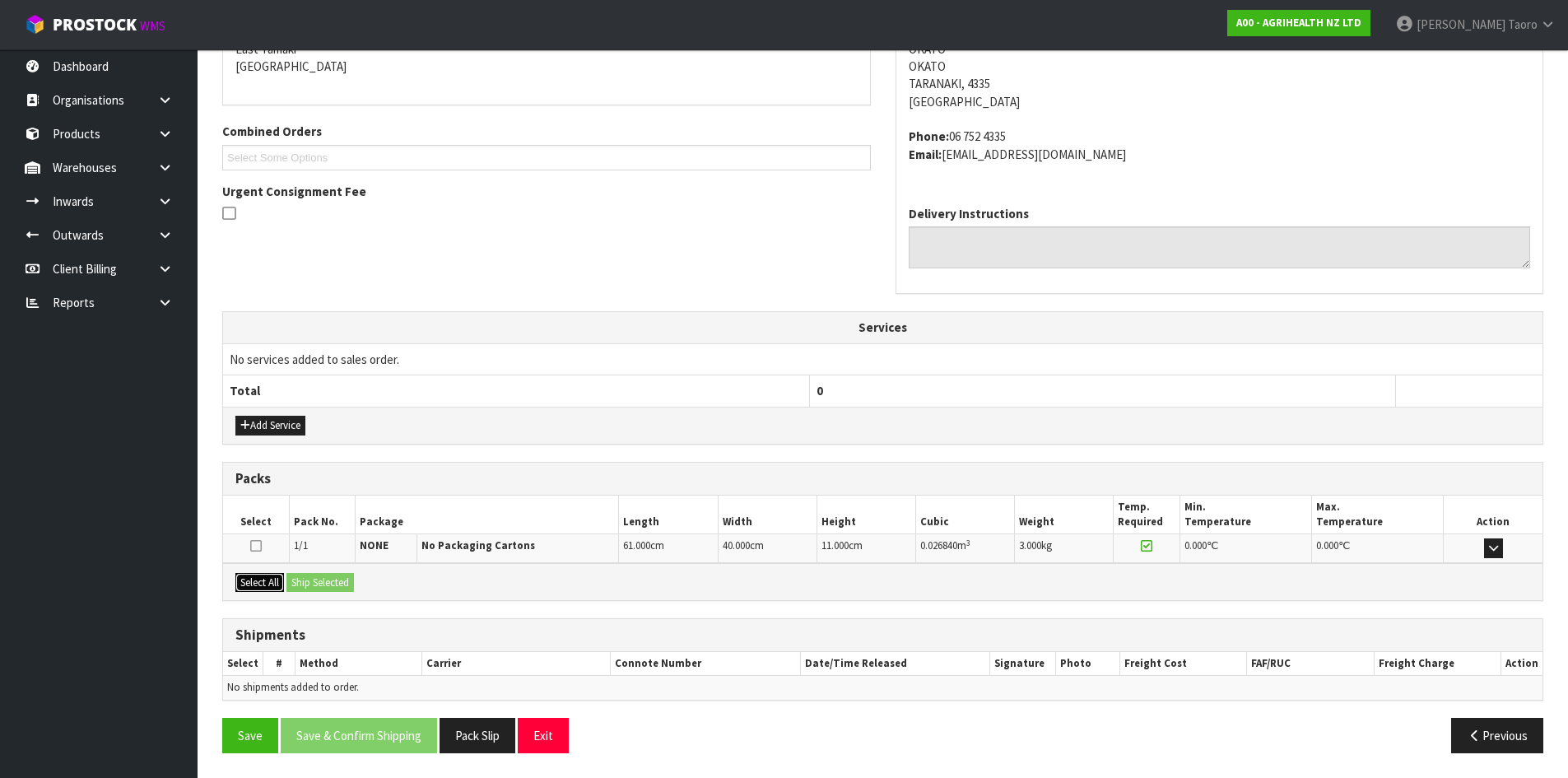
click at [259, 582] on button "Select All" at bounding box center [259, 582] width 48 height 20
click at [300, 576] on button "Ship Selected" at bounding box center [320, 582] width 67 height 20
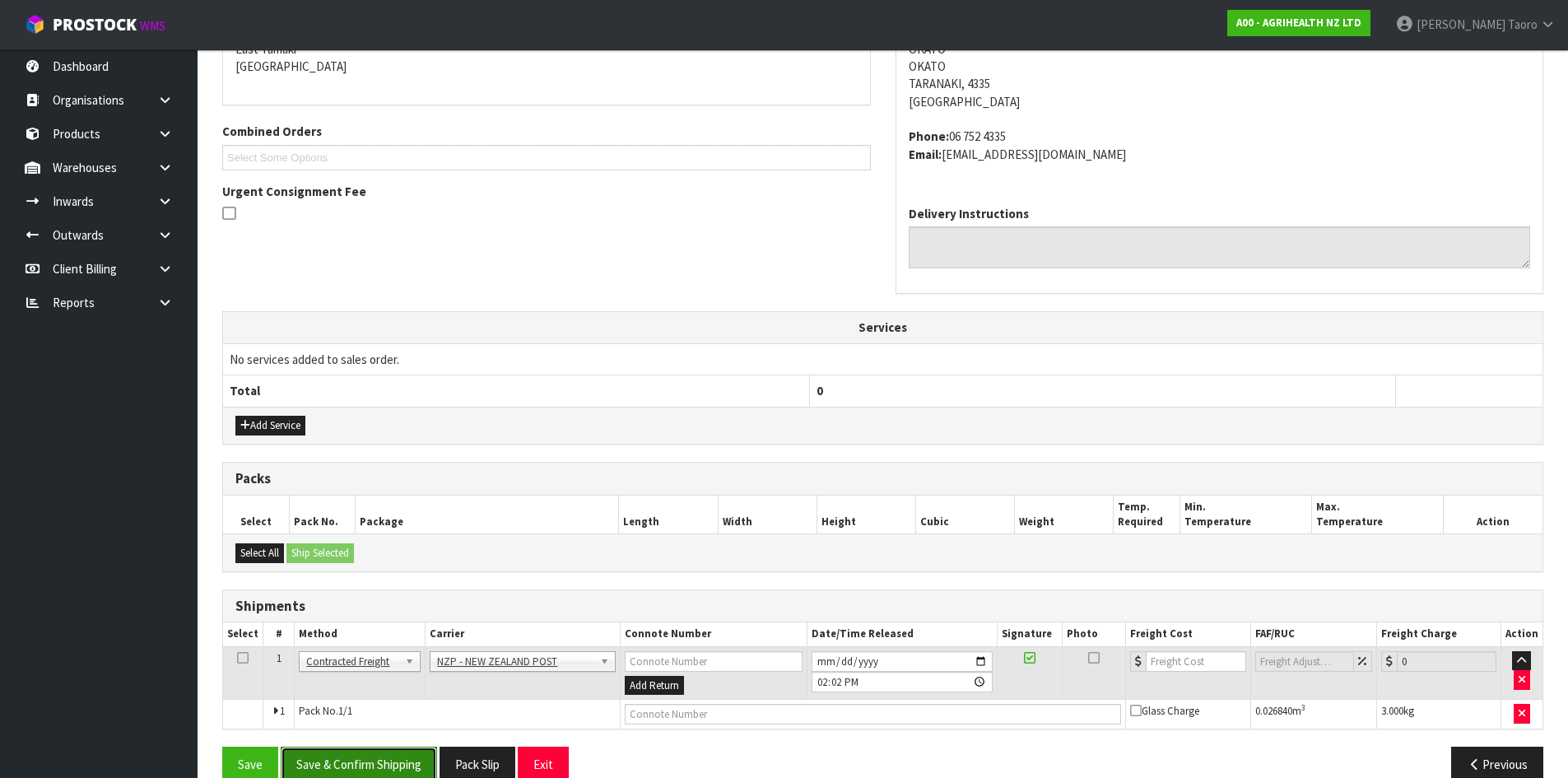
click at [417, 764] on button "Save & Confirm Shipping" at bounding box center [359, 764] width 156 height 36
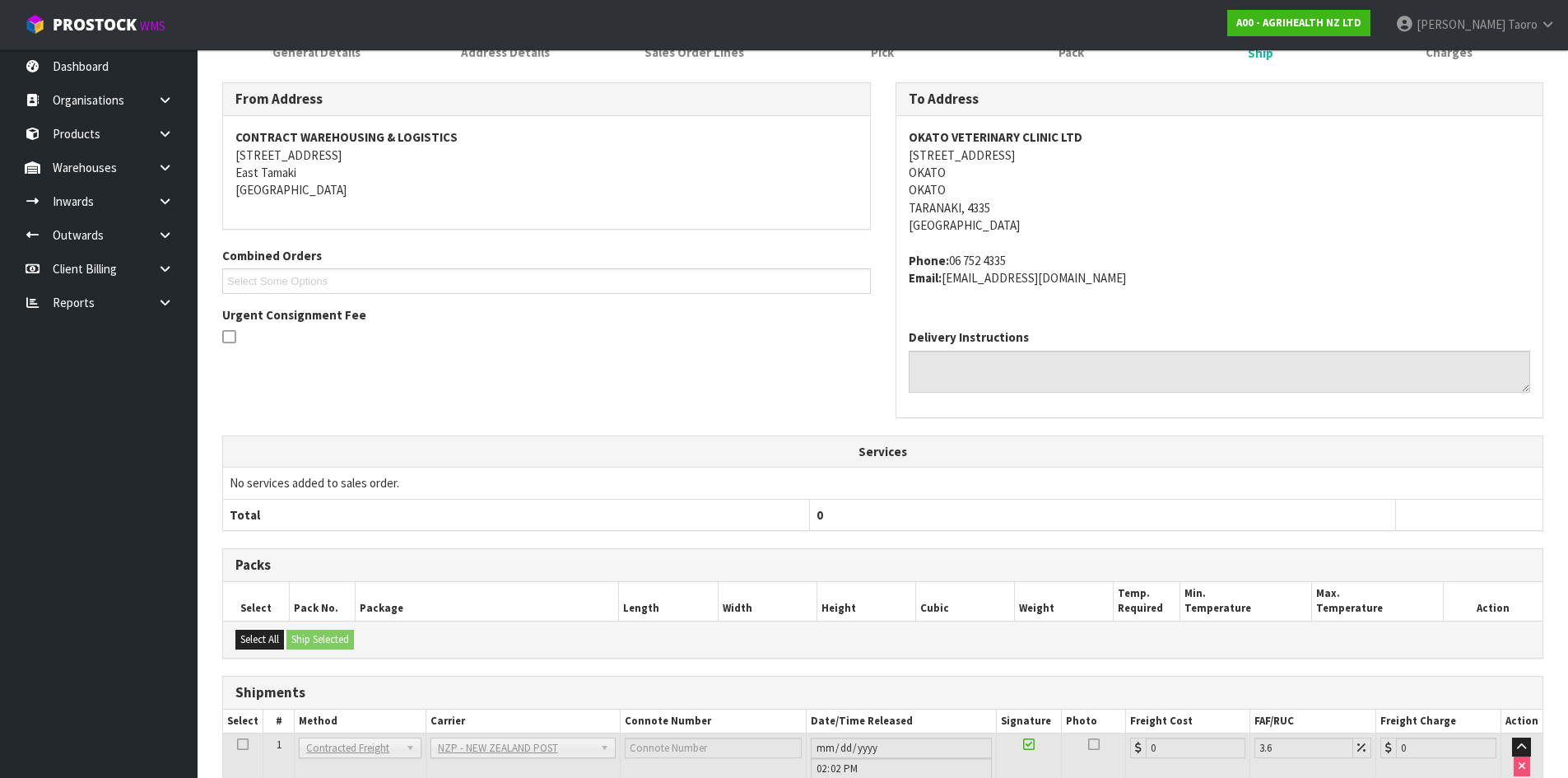
scroll to position [372, 0]
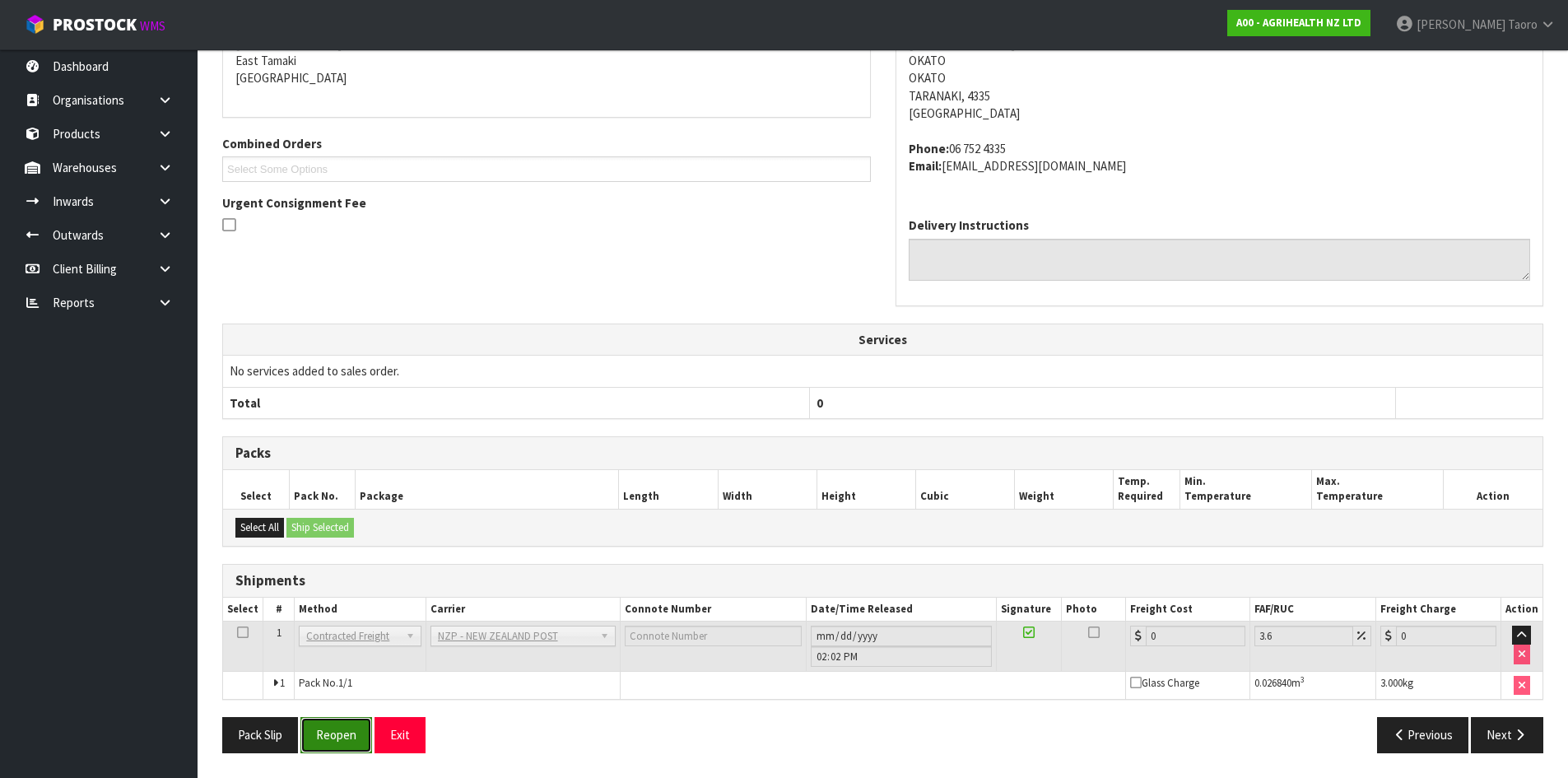
click at [315, 736] on button "Reopen" at bounding box center [336, 735] width 71 height 36
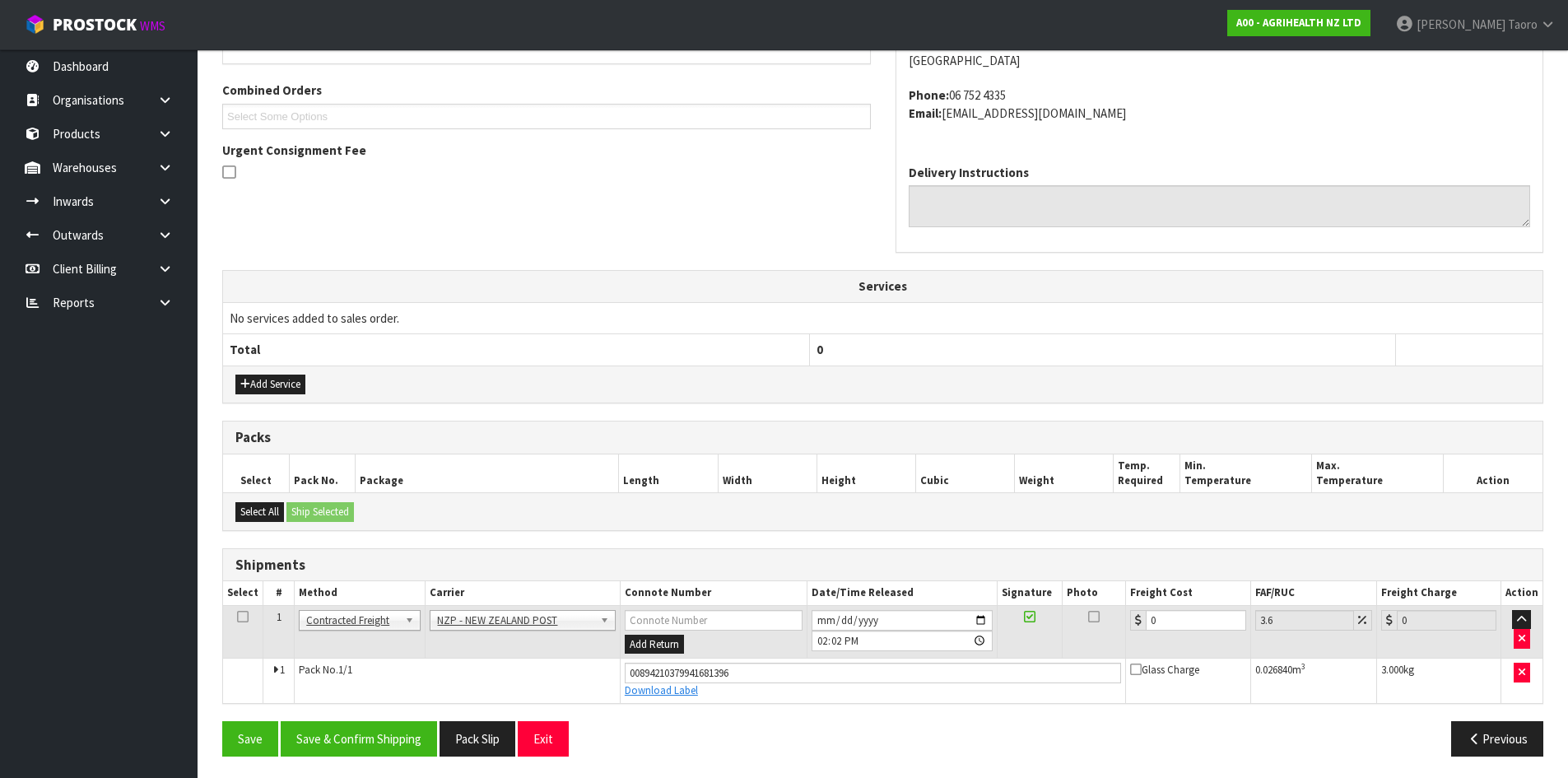
scroll to position [411, 0]
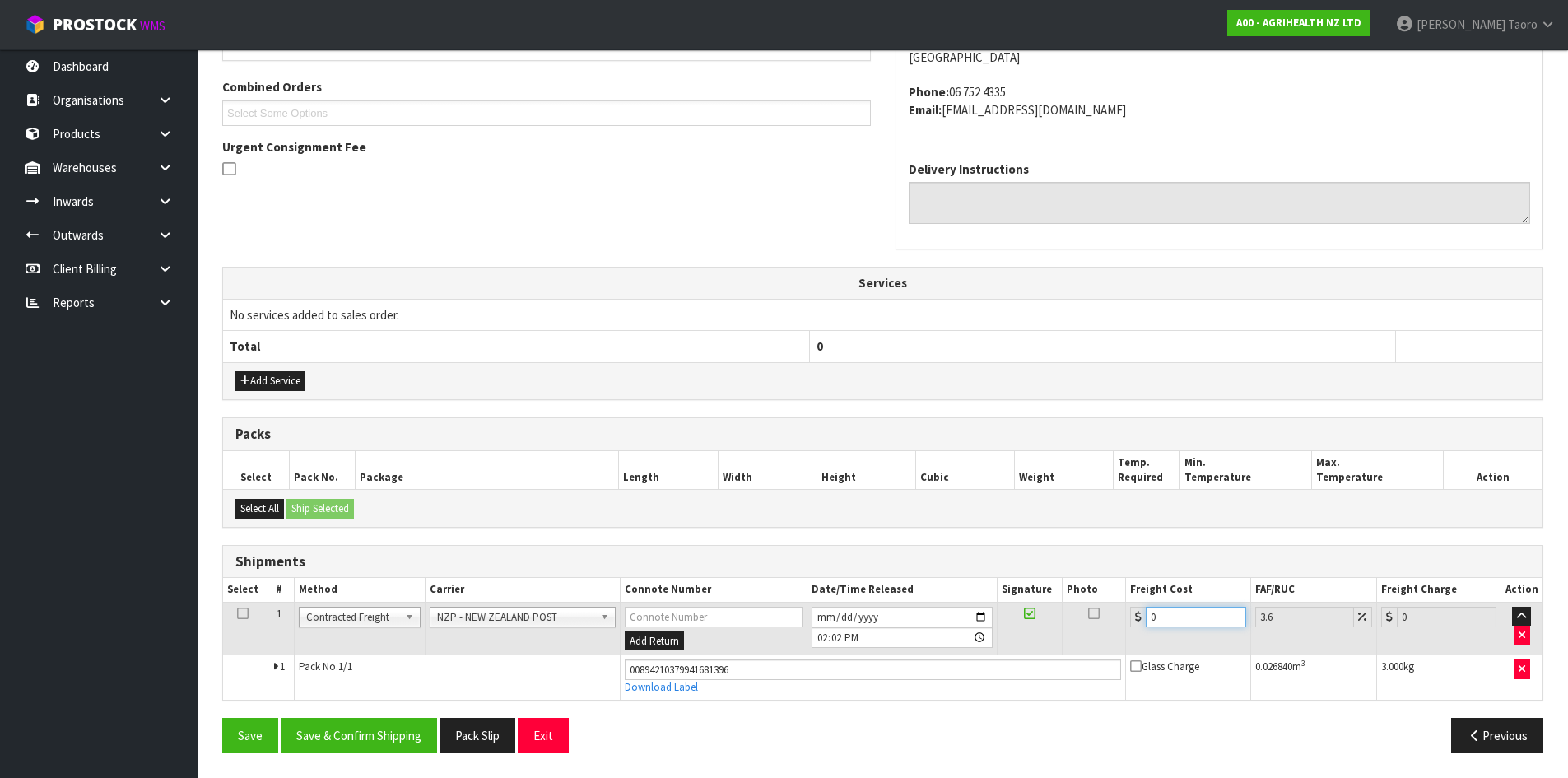
click at [1203, 618] on input "0" at bounding box center [1195, 616] width 99 height 20
click at [1203, 614] on input "0" at bounding box center [1195, 616] width 99 height 20
type input "8"
type input "8.29"
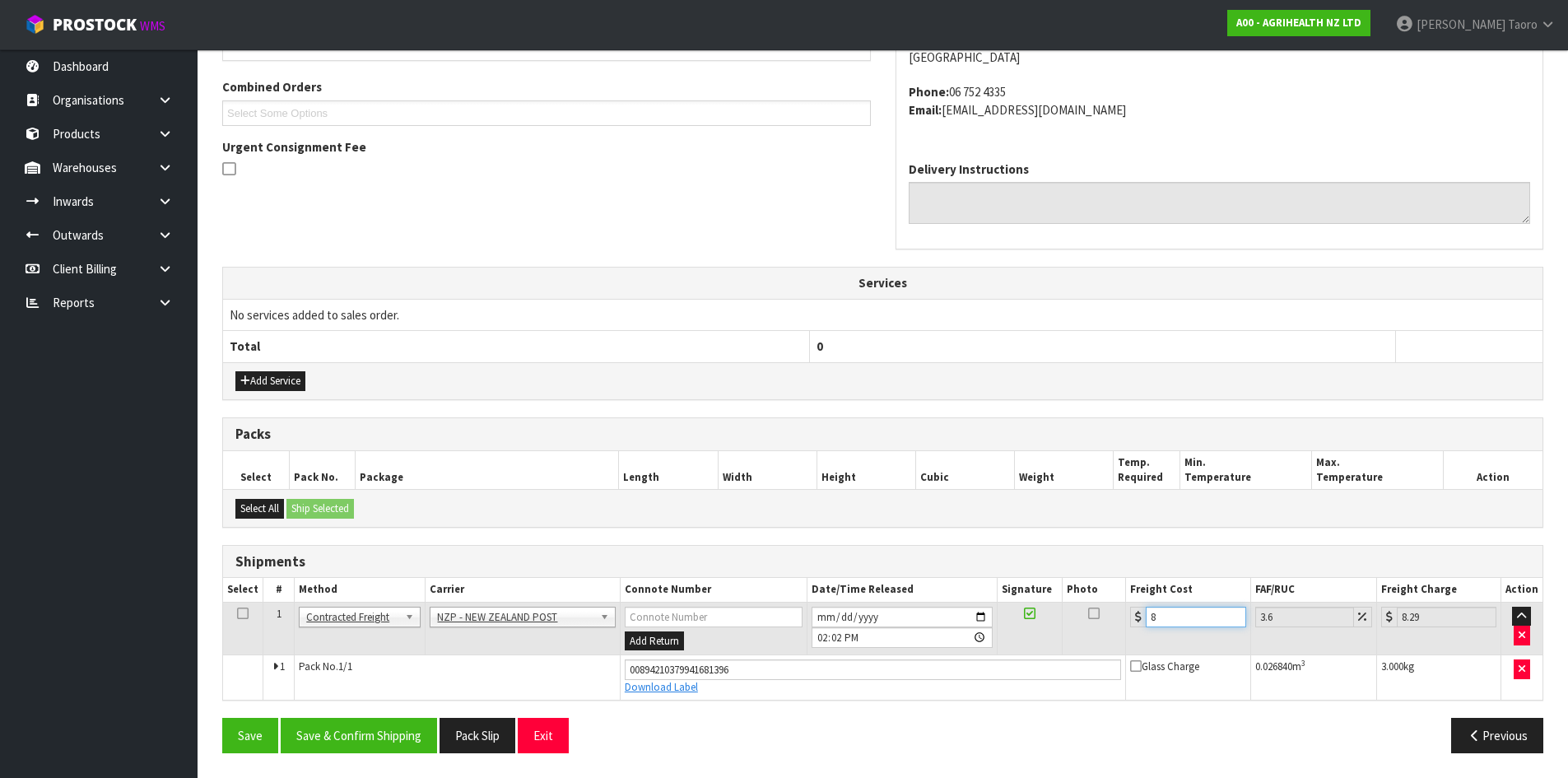
type input "8.4"
type input "8.7"
type input "8.45"
type input "8.75"
type input "8.45"
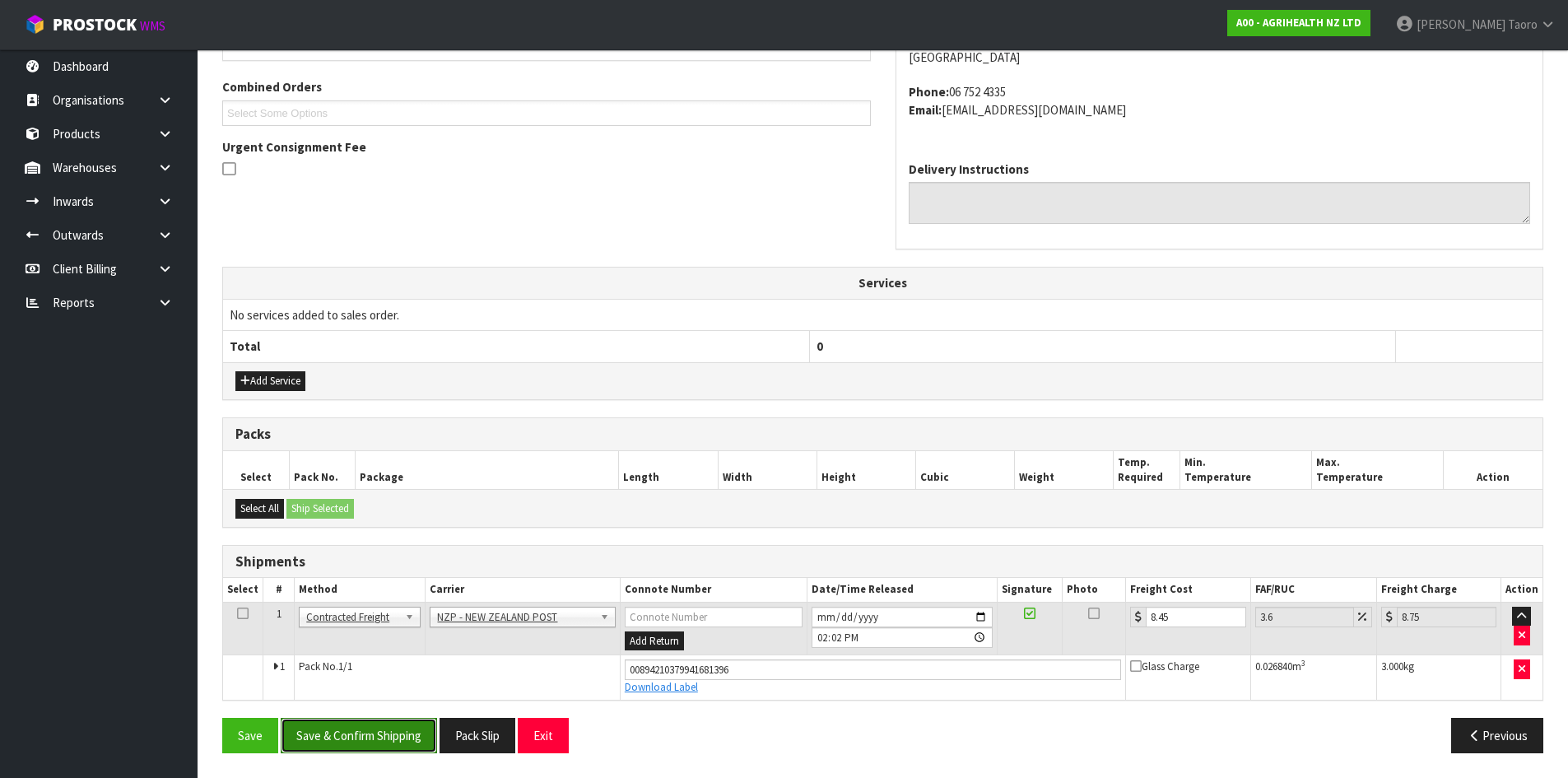
click at [383, 734] on button "Save & Confirm Shipping" at bounding box center [359, 735] width 156 height 36
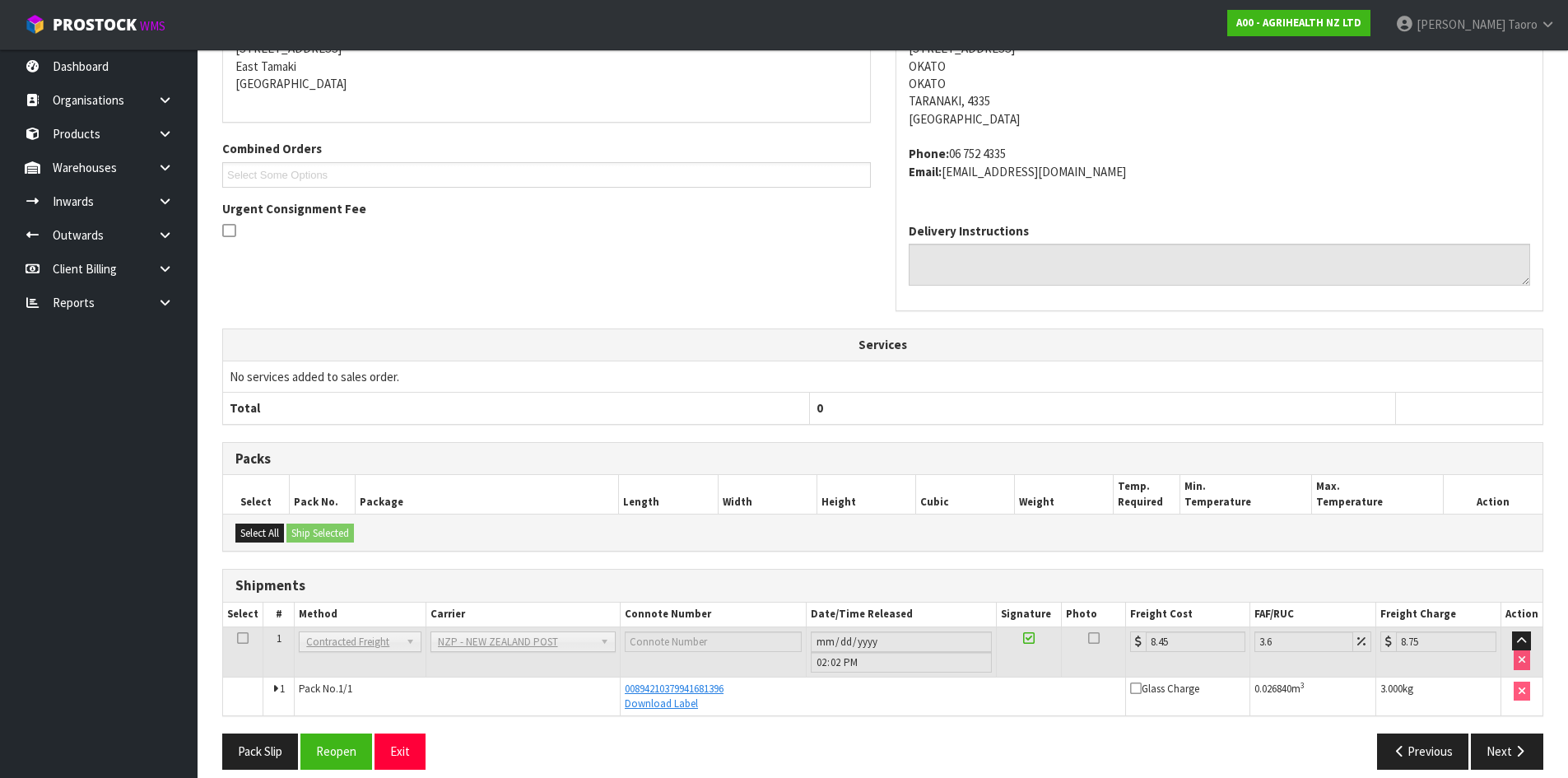
scroll to position [366, 0]
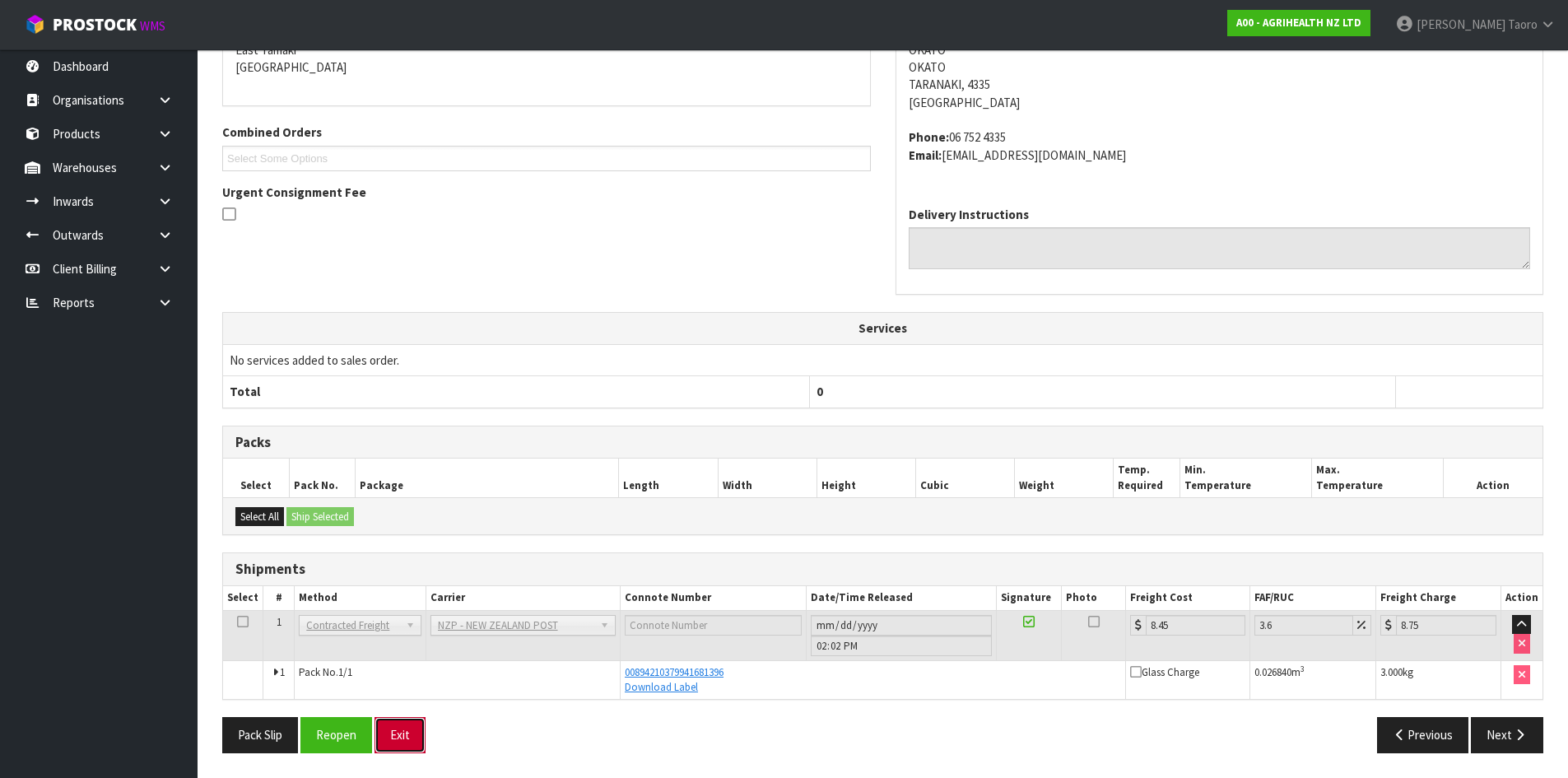
click at [411, 747] on button "Exit" at bounding box center [400, 735] width 51 height 36
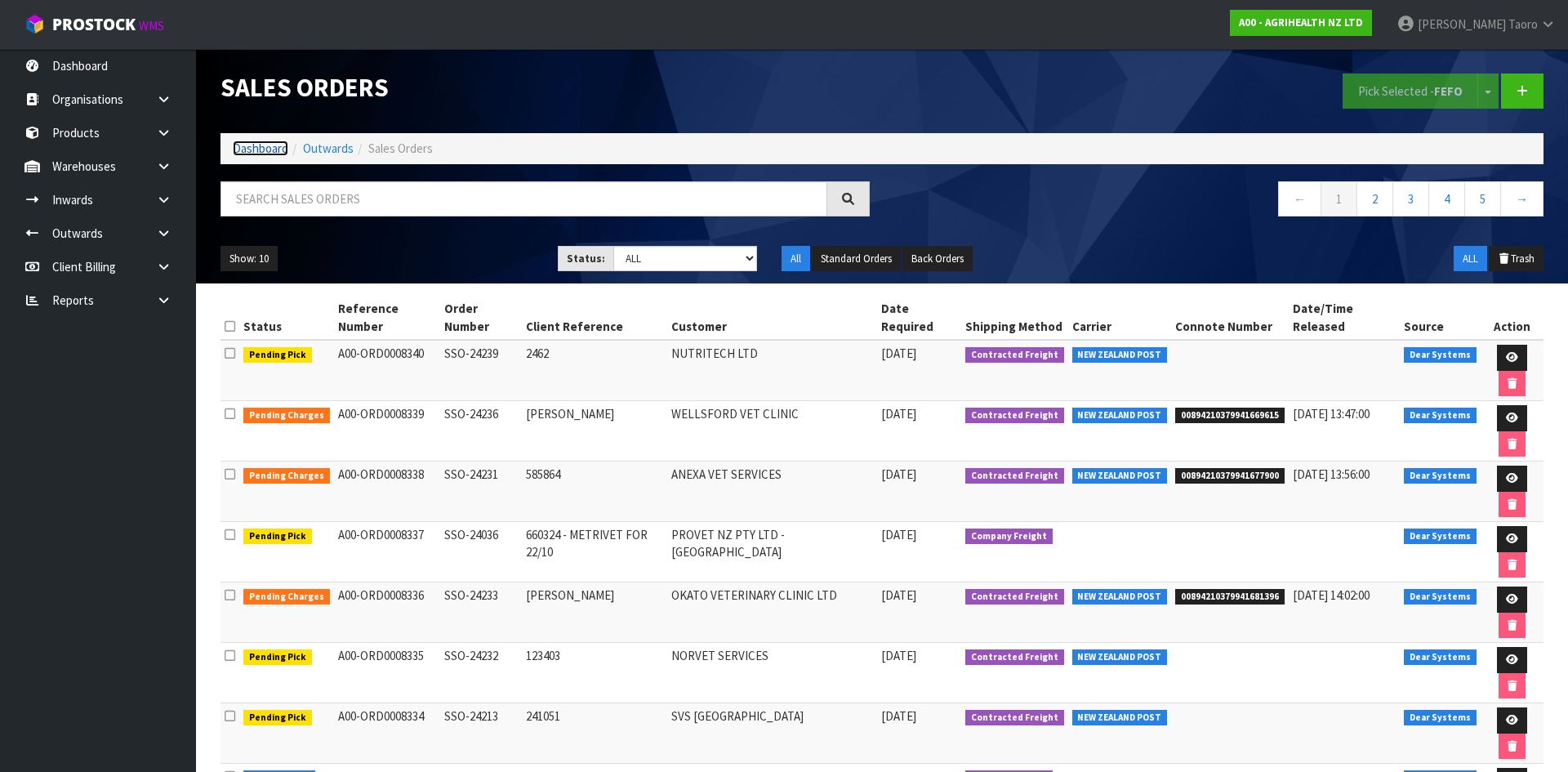
click at [272, 154] on link "Dashboard" at bounding box center [261, 148] width 56 height 15
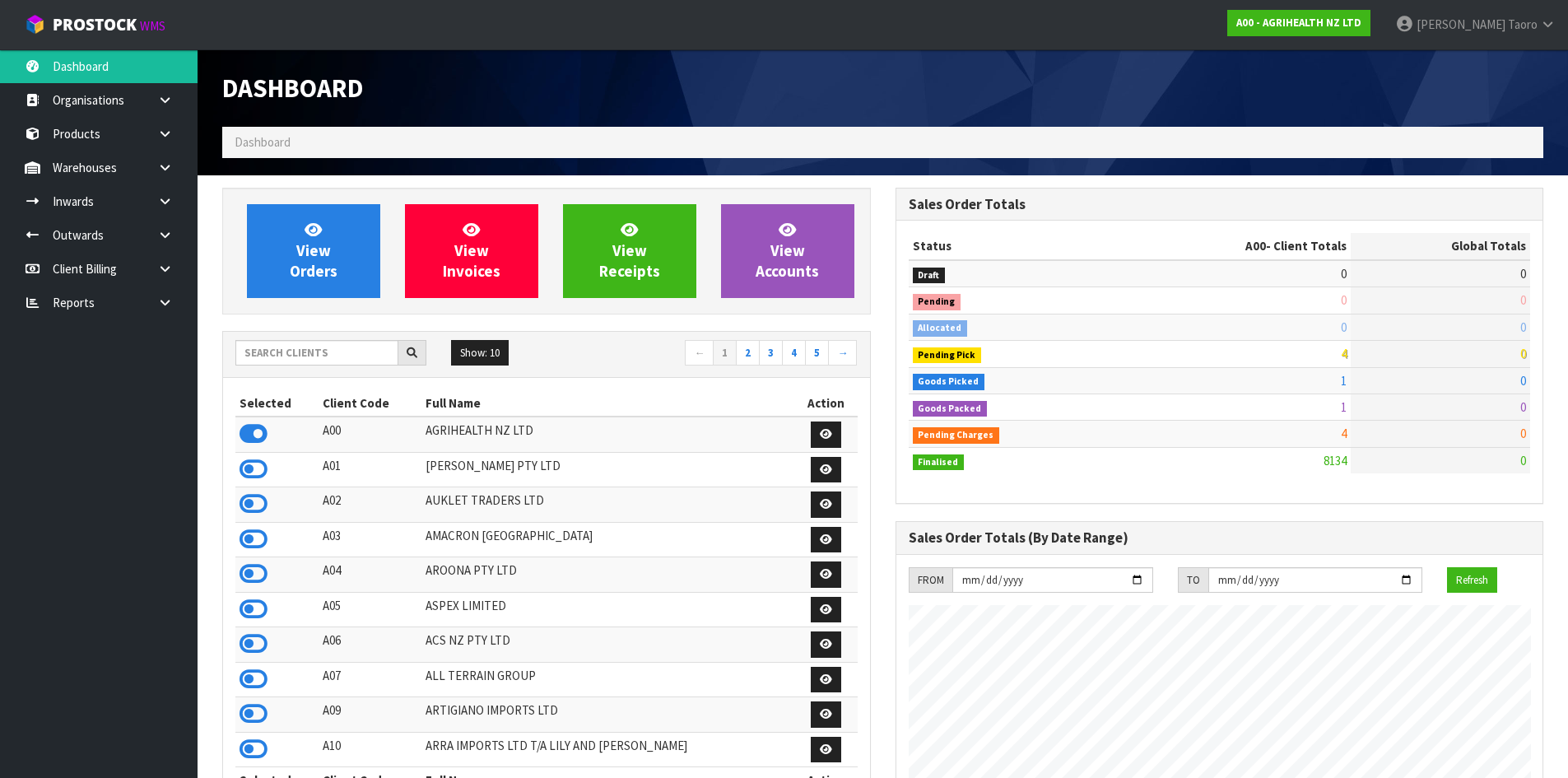
scroll to position [1247, 673]
click at [332, 354] on input "text" at bounding box center [317, 353] width 163 height 26
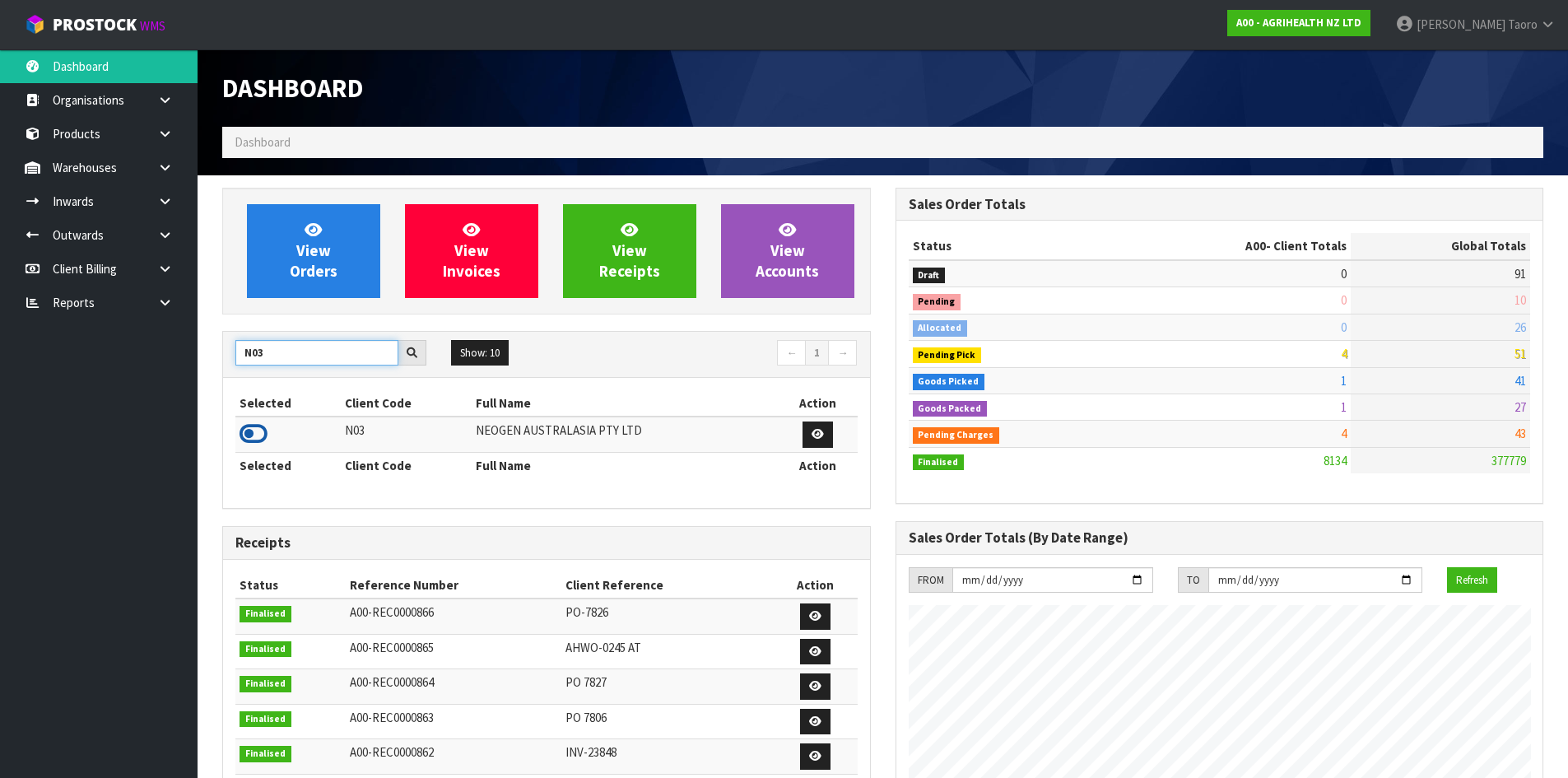
type input "N03"
click at [249, 428] on icon at bounding box center [253, 434] width 28 height 25
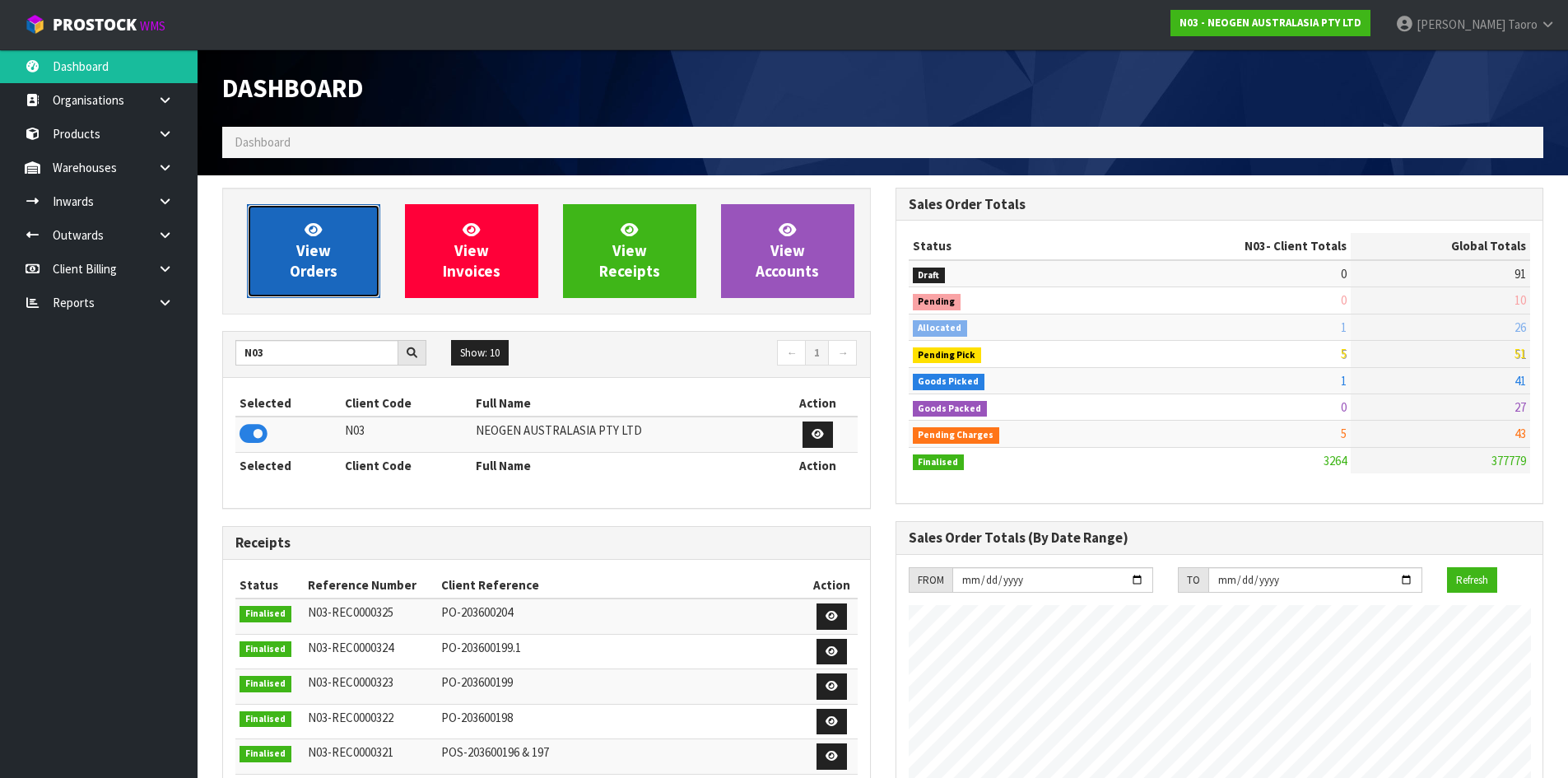
click at [312, 284] on link "View Orders" at bounding box center [313, 251] width 134 height 94
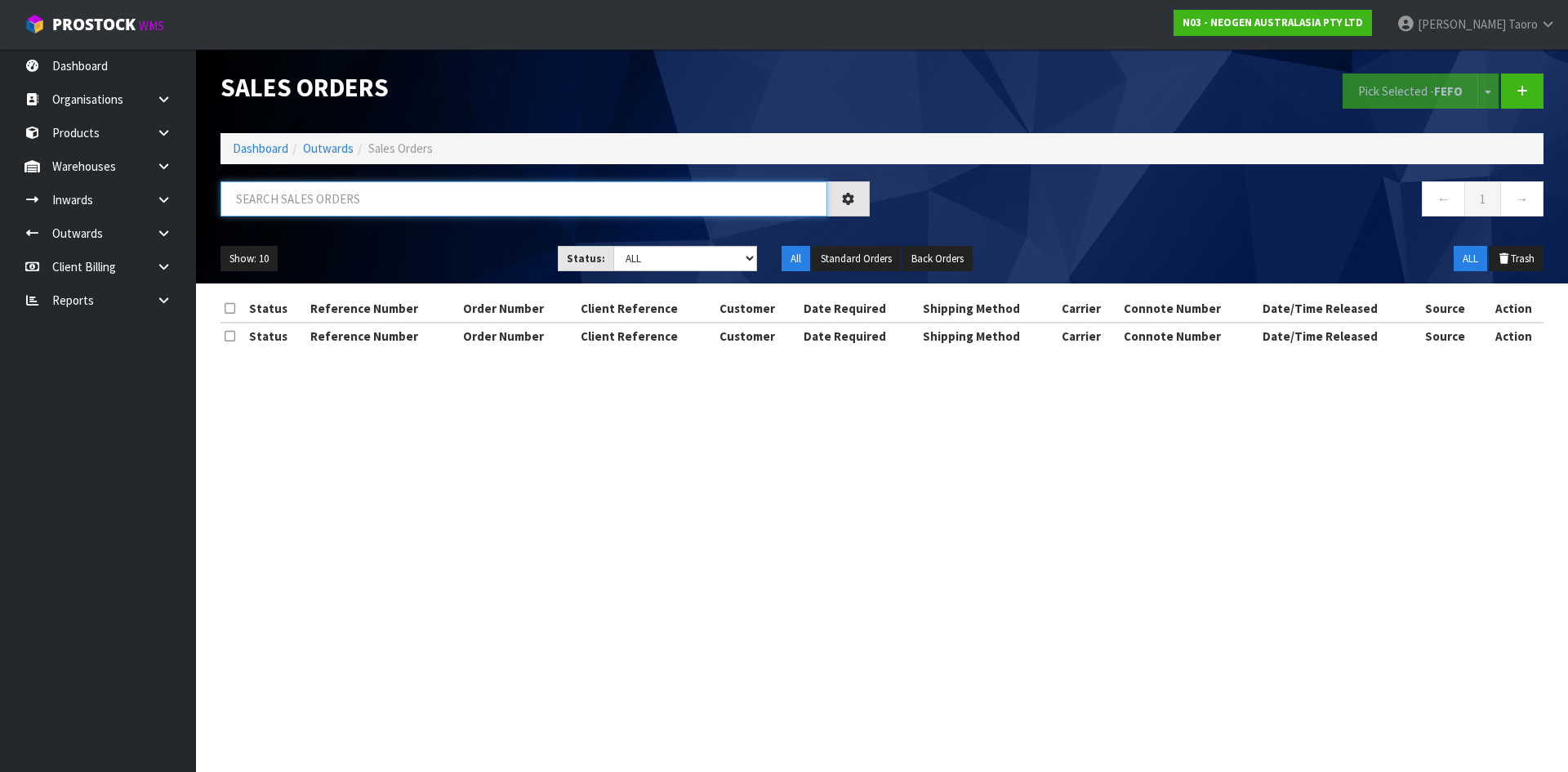
click at [343, 199] on input "text" at bounding box center [523, 199] width 607 height 35
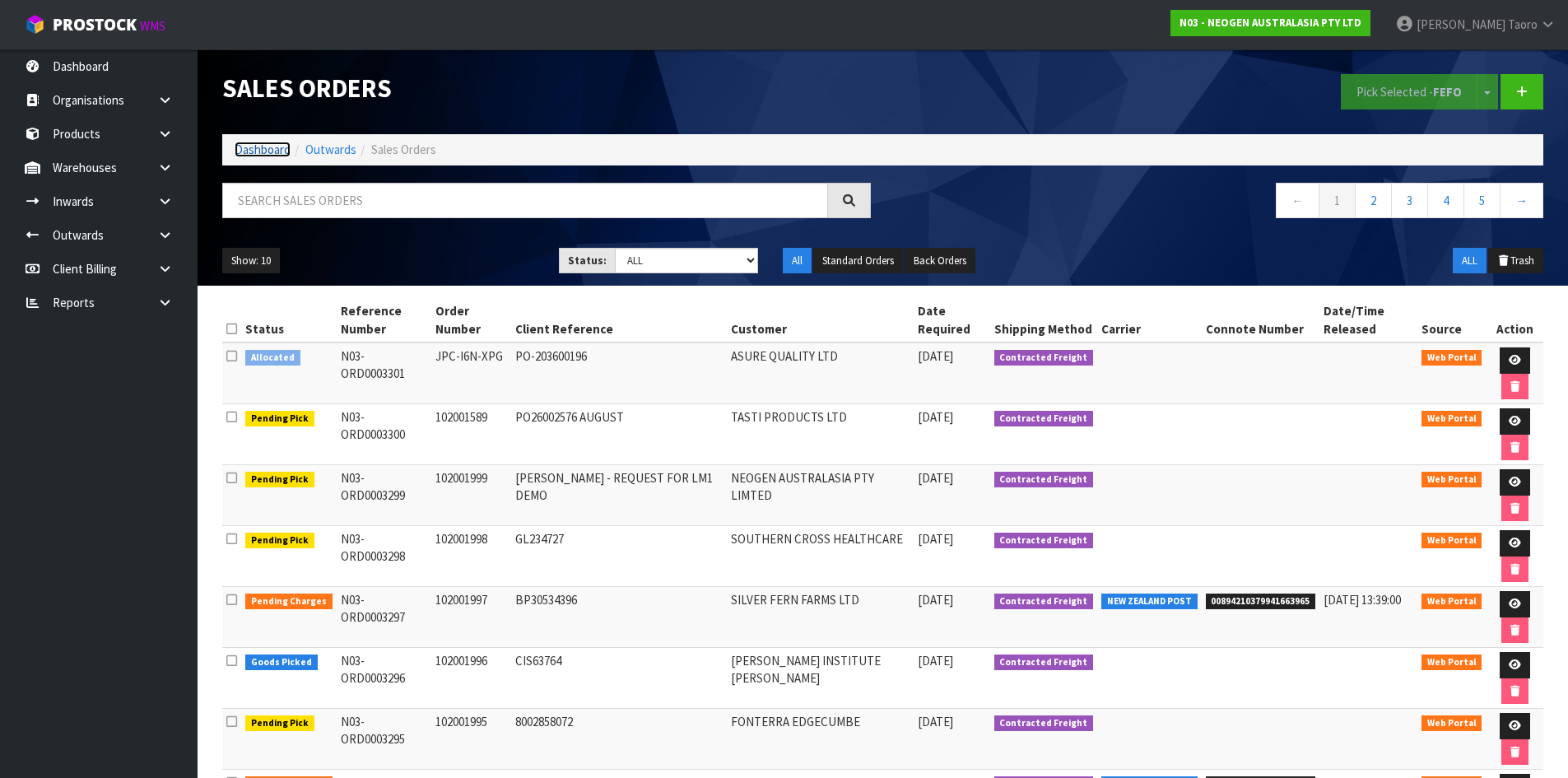
click at [255, 152] on link "Dashboard" at bounding box center [263, 149] width 56 height 15
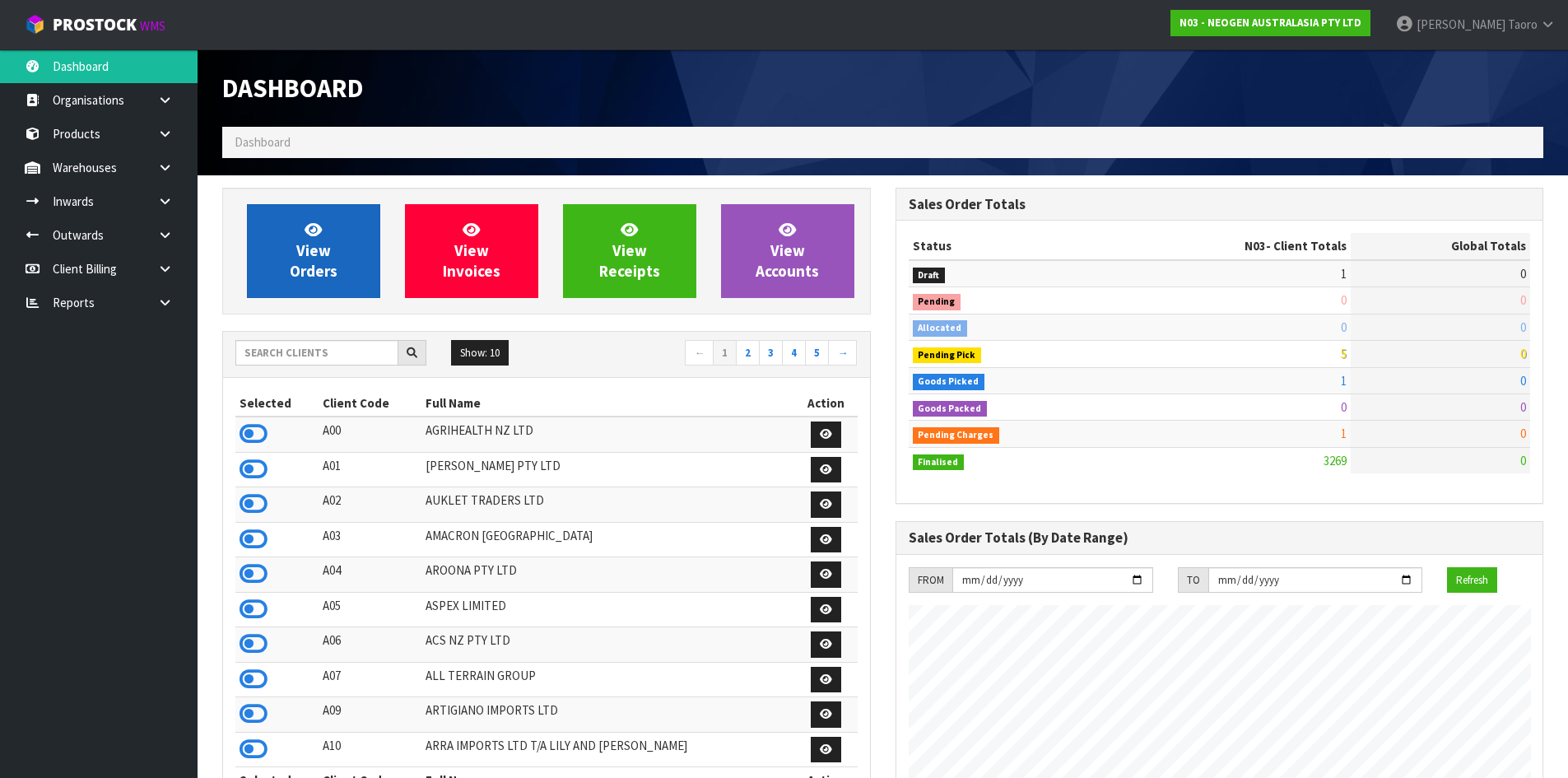
scroll to position [1247, 673]
click at [291, 238] on link "View Orders" at bounding box center [313, 251] width 134 height 94
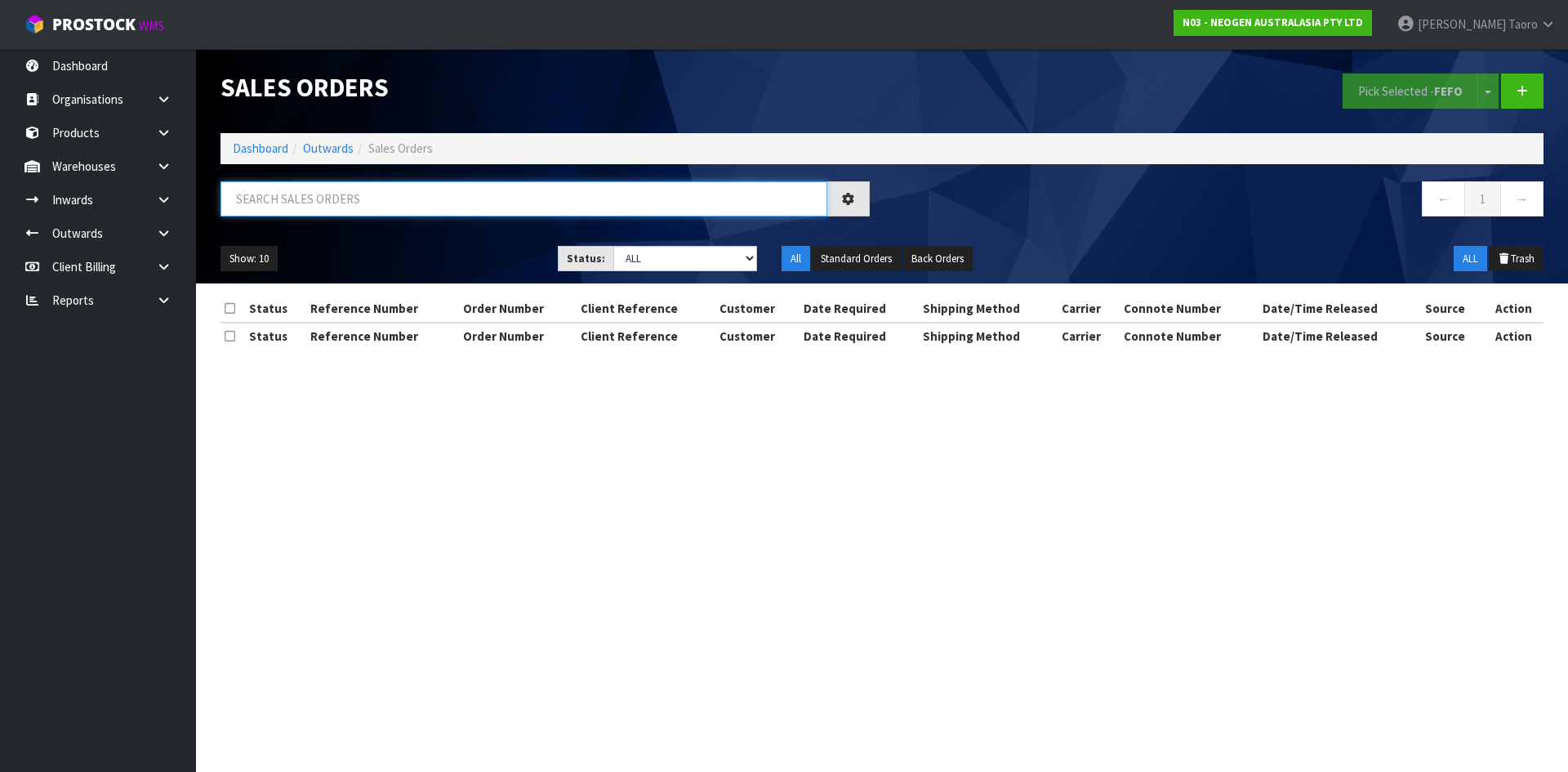
click at [301, 210] on input "text" at bounding box center [523, 199] width 607 height 35
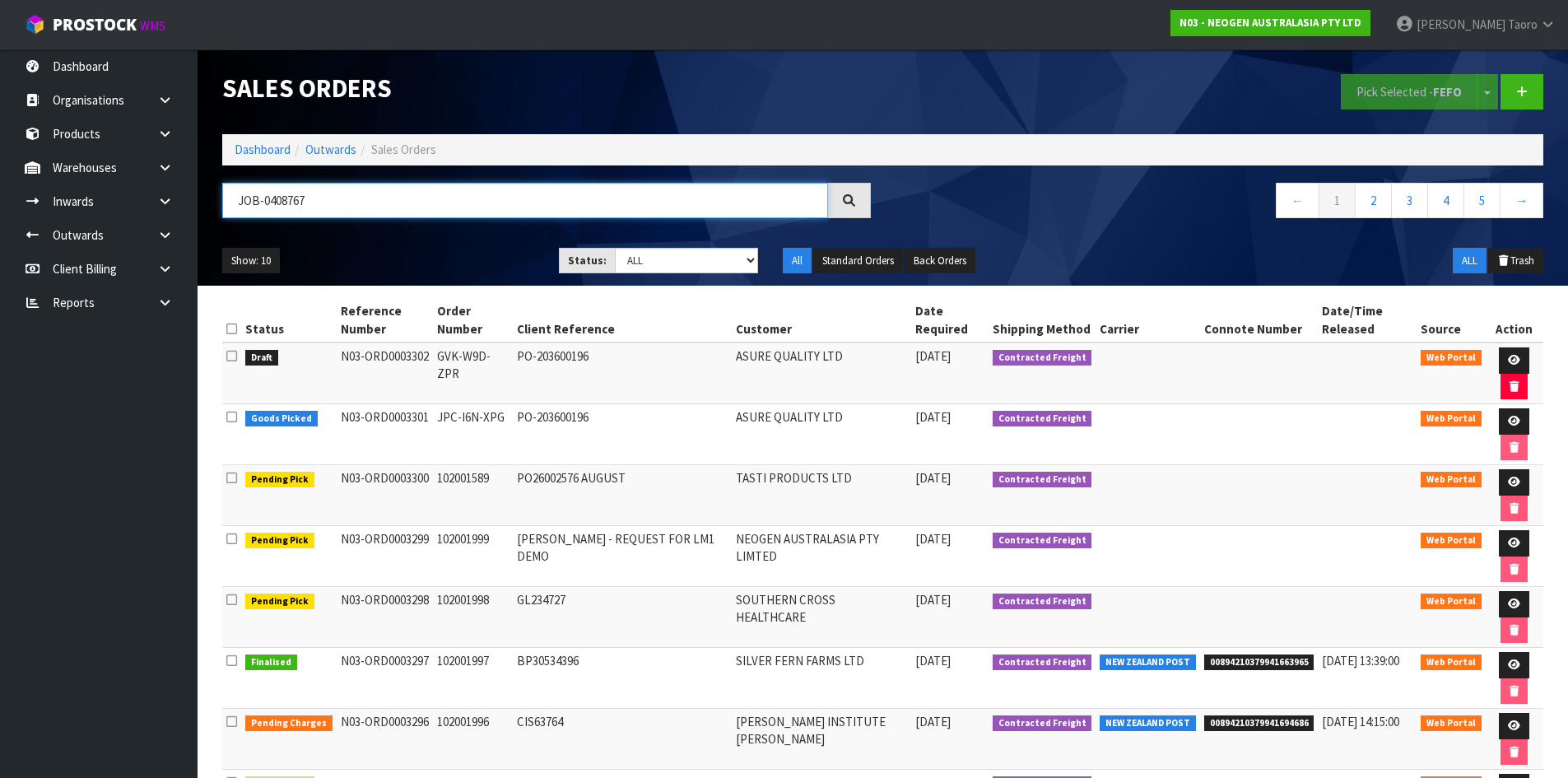
type input "JOB-0408767"
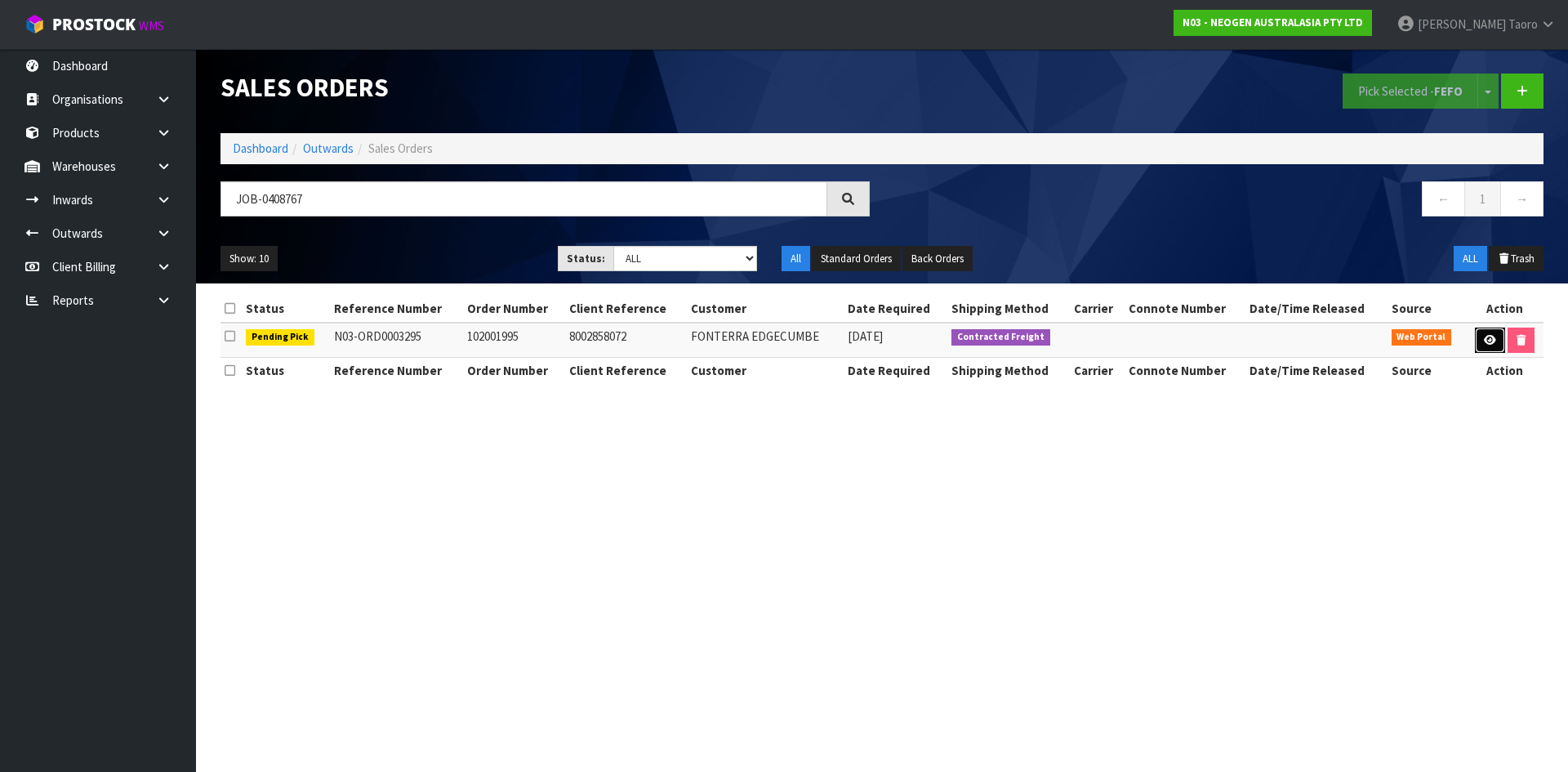
click at [1486, 345] on link at bounding box center [1490, 340] width 30 height 26
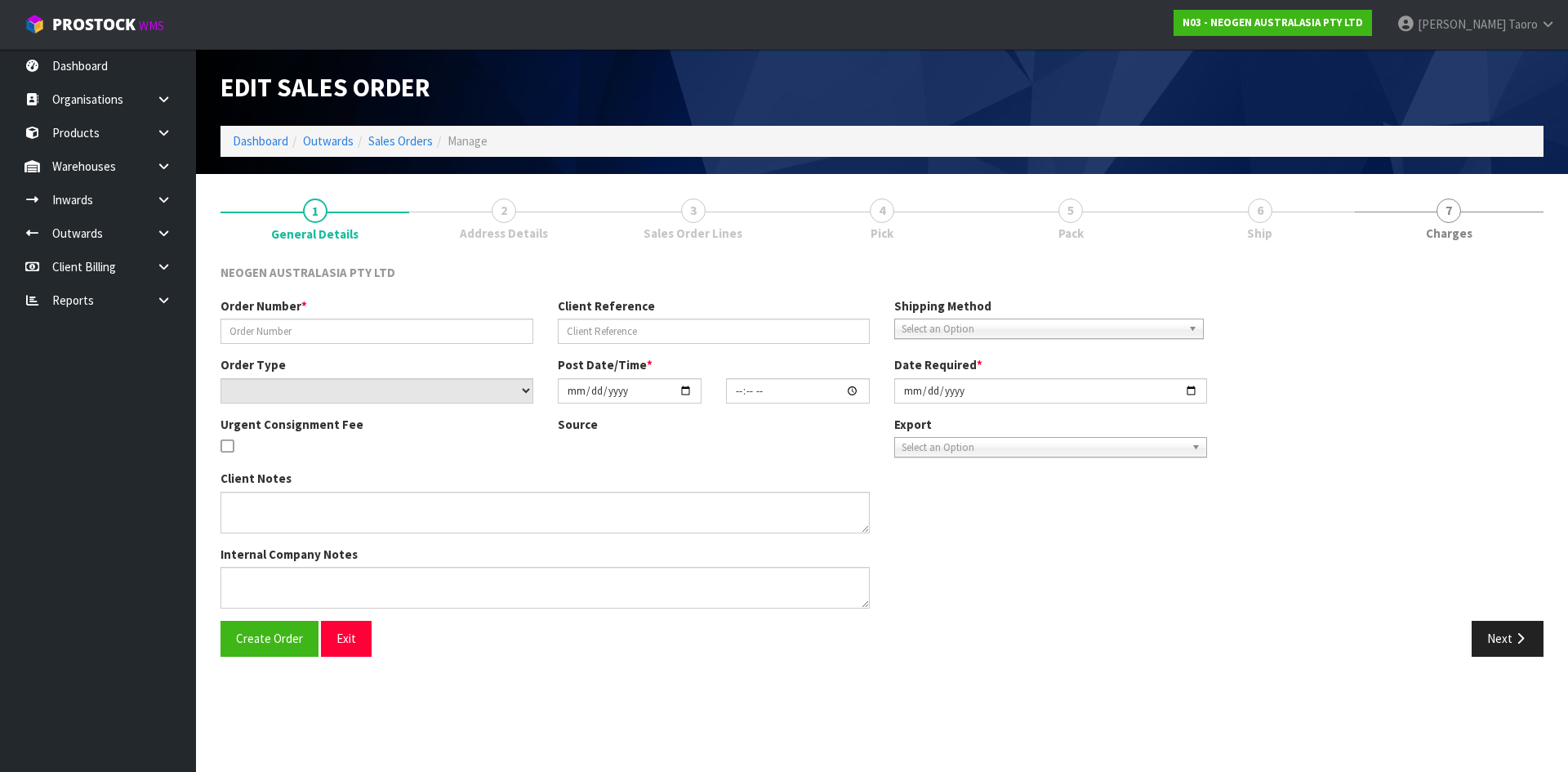
type input "102001995"
type input "8002858072"
select select "number:0"
type input "2025-08-21"
type input "10:53:00.000"
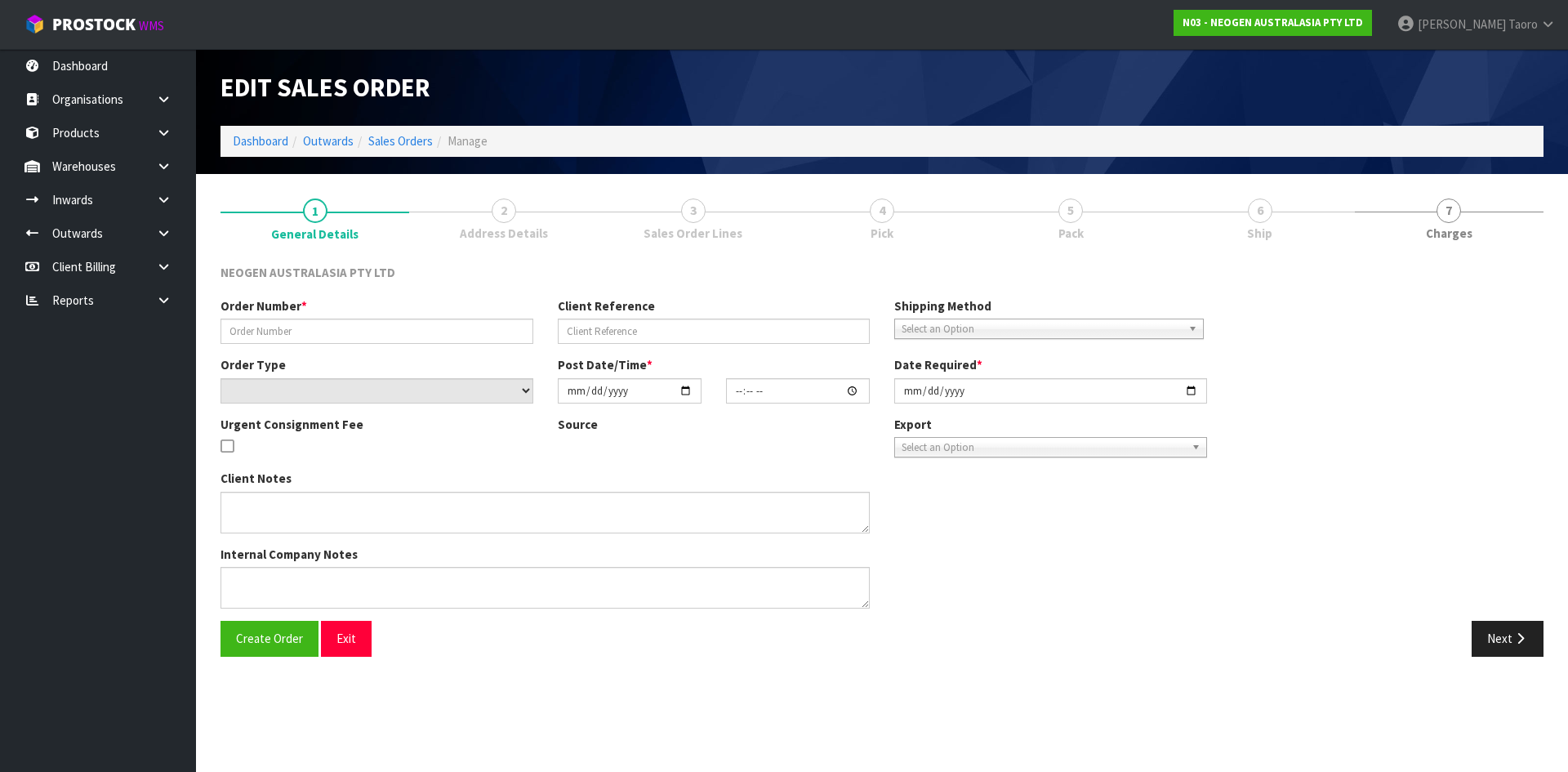
type input "2025-08-21"
type textarea "ATTN SITE STORE"
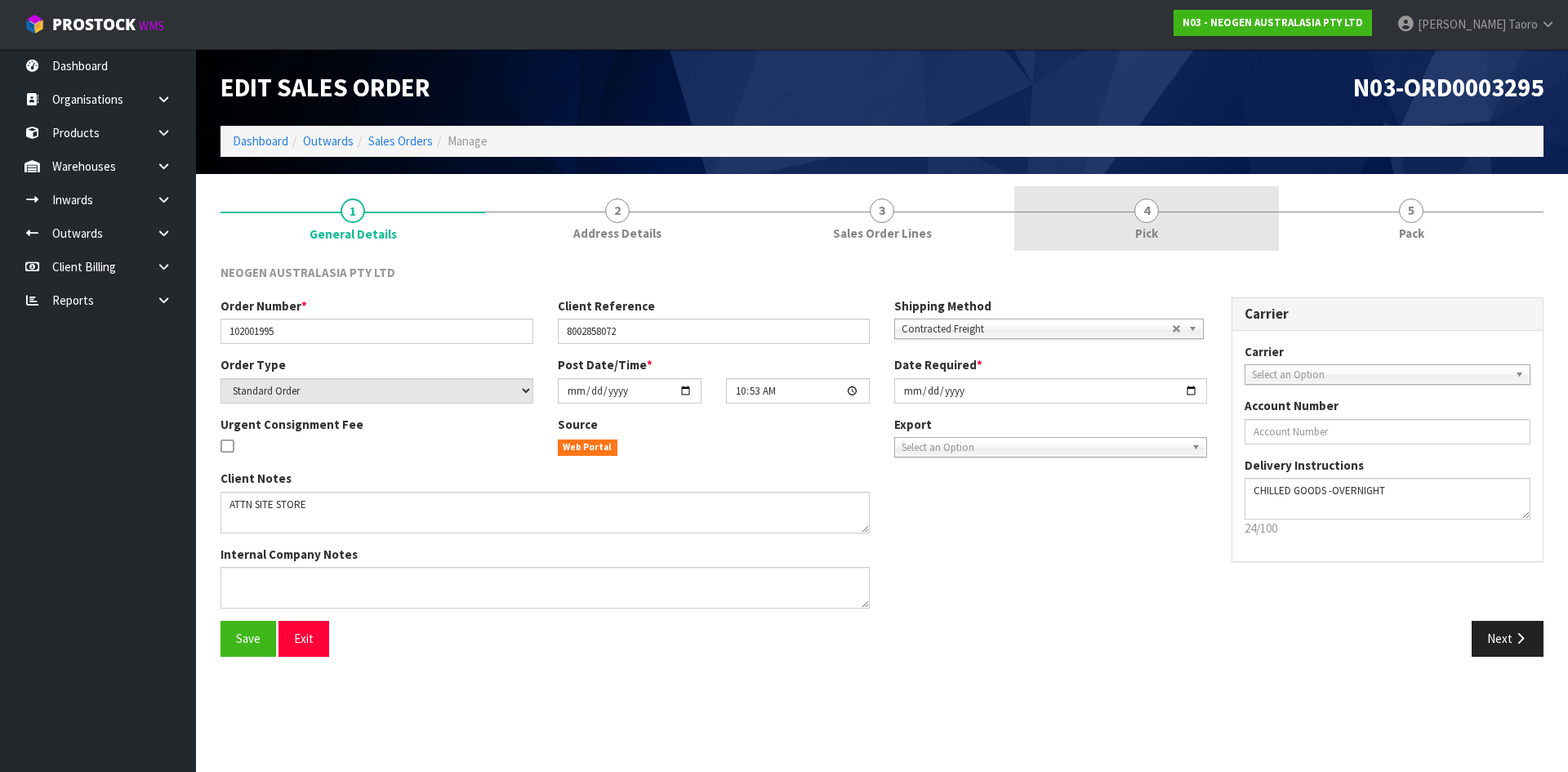
click at [1216, 229] on link "4 Pick" at bounding box center [1147, 219] width 265 height 64
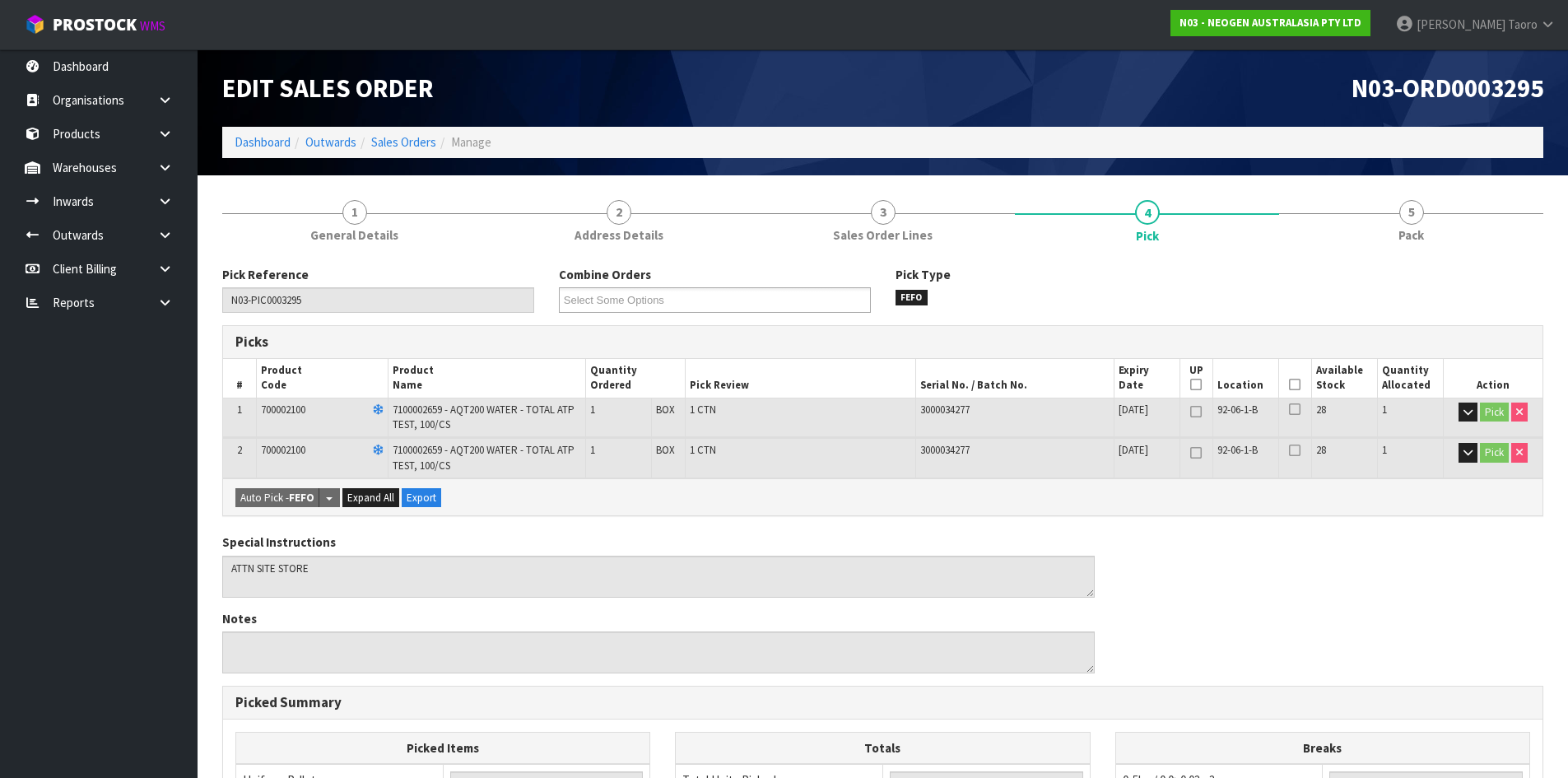
drag, startPoint x: 1291, startPoint y: 380, endPoint x: 1219, endPoint y: 412, distance: 78.8
click at [1292, 384] on icon at bounding box center [1295, 384] width 12 height 1
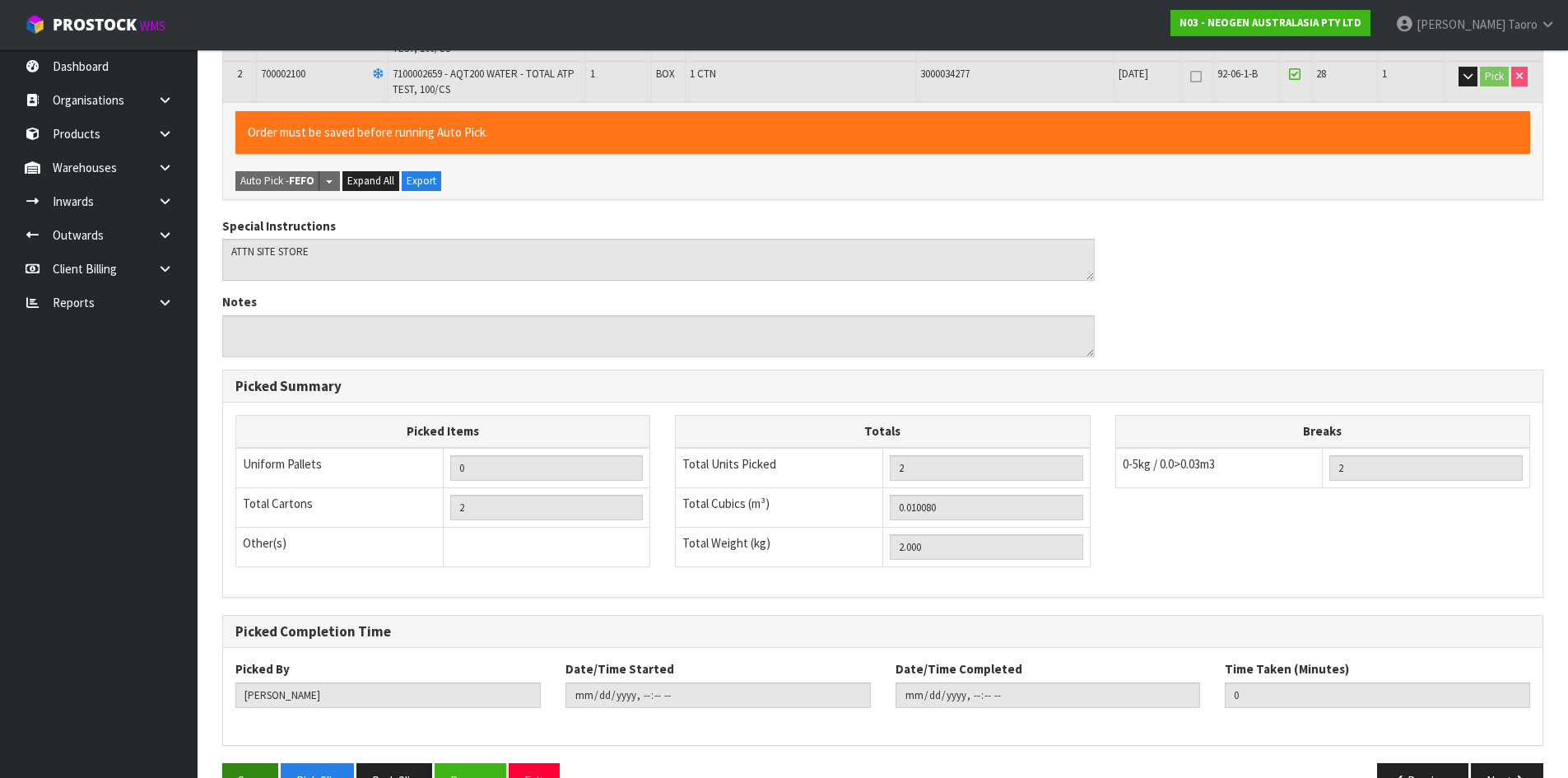
scroll to position [422, 0]
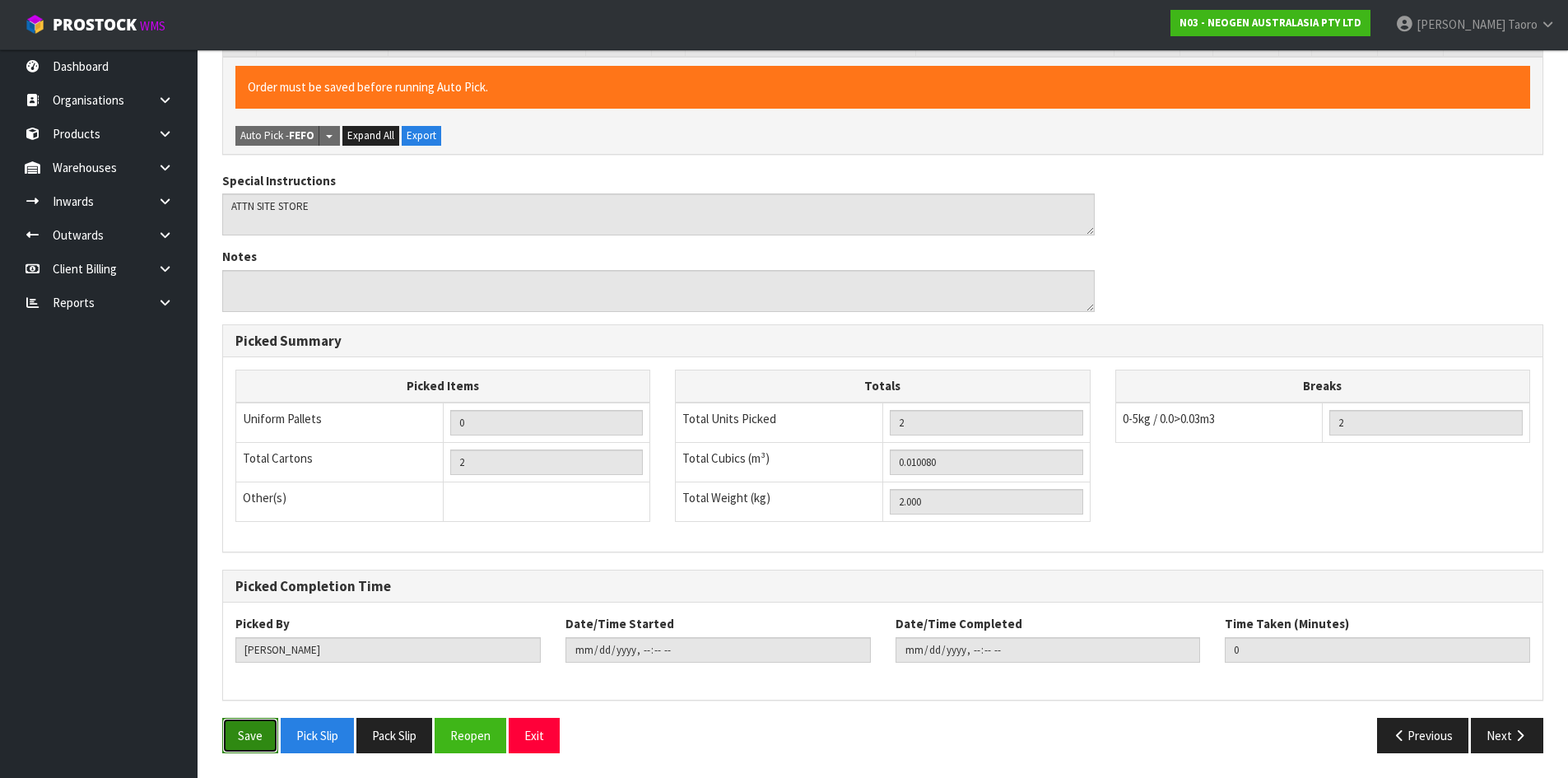
click at [264, 743] on button "Save" at bounding box center [250, 735] width 56 height 36
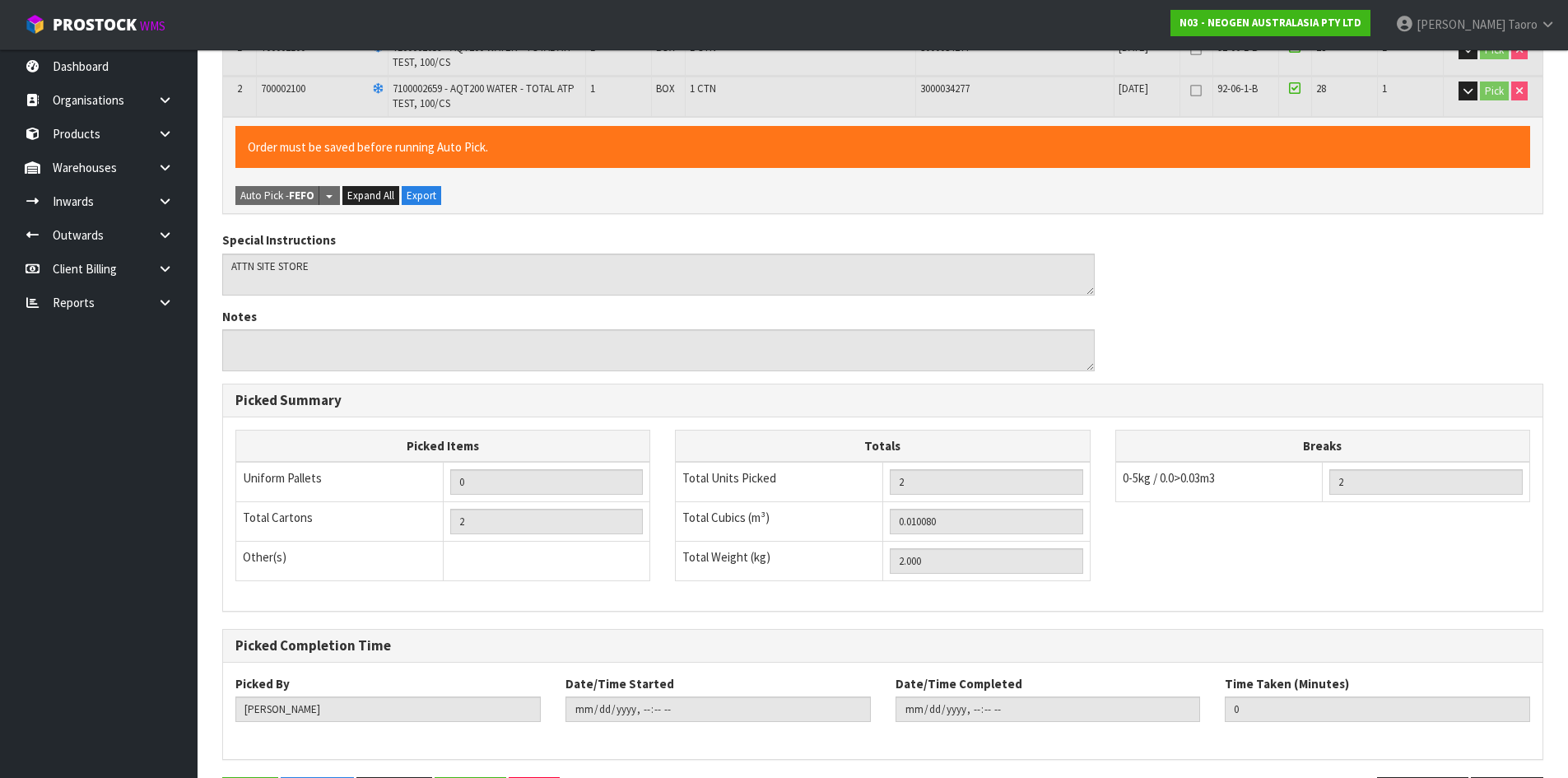
scroll to position [0, 0]
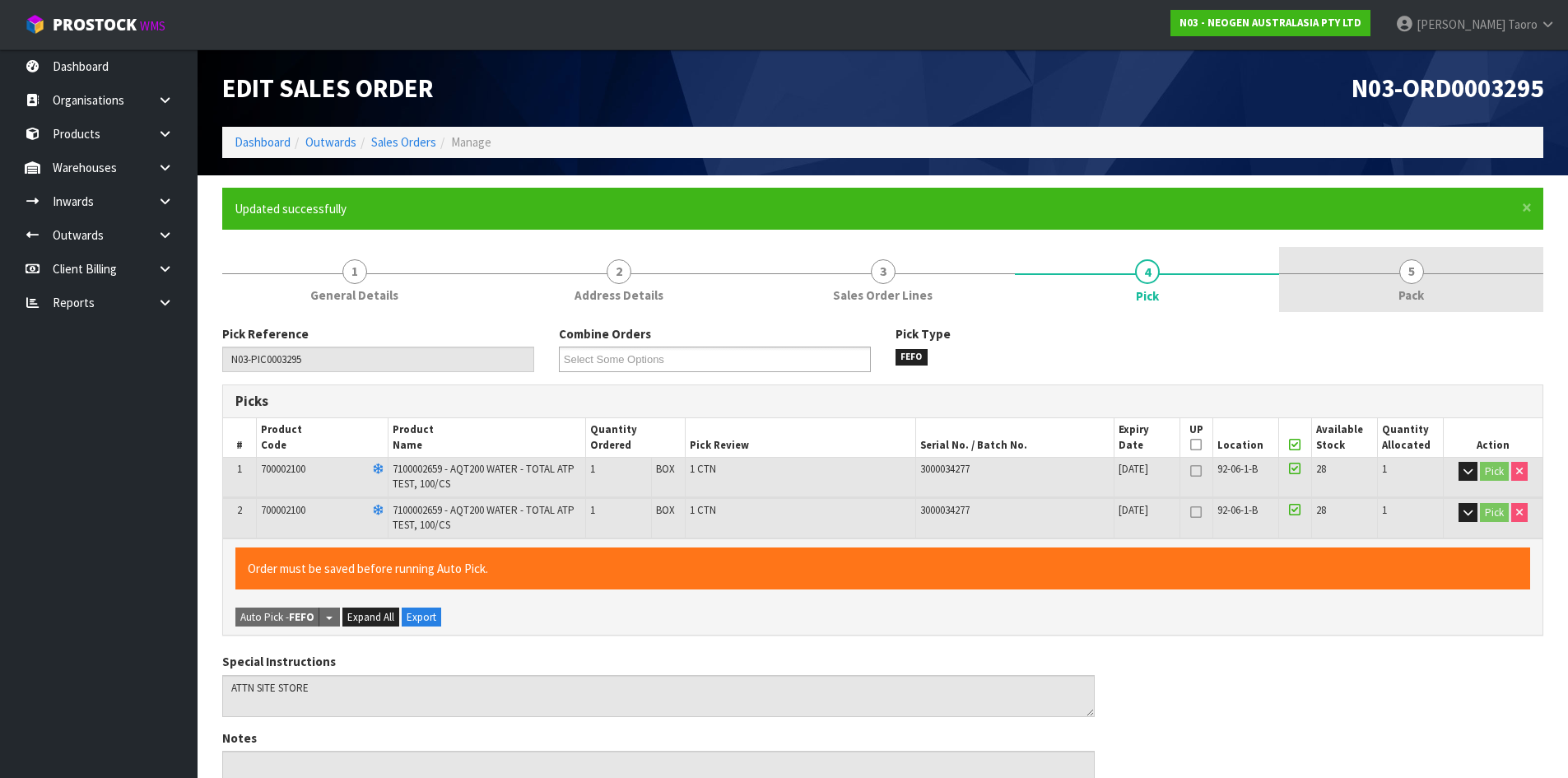
click at [1450, 309] on link "5 Pack" at bounding box center [1411, 279] width 264 height 65
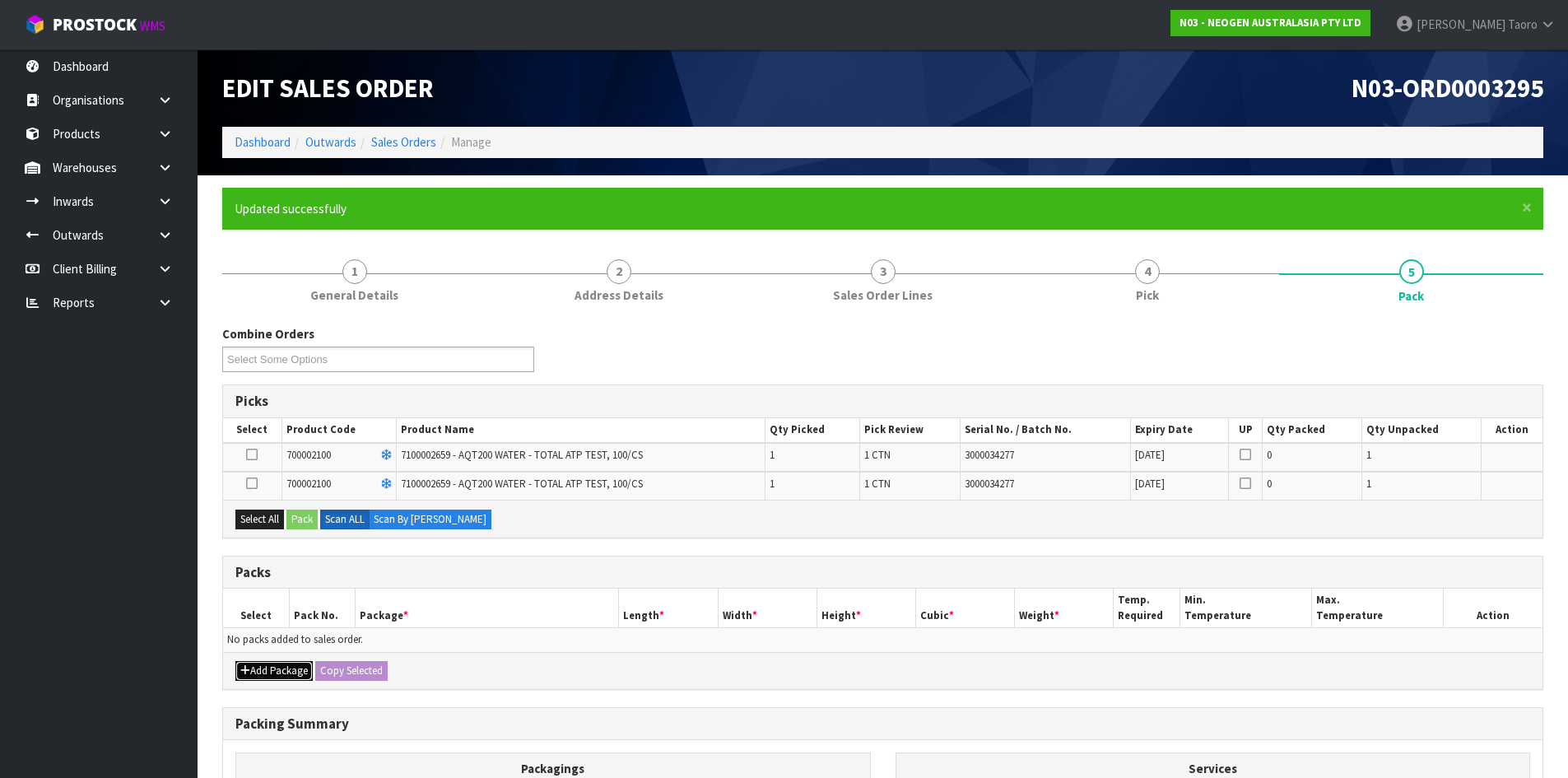
drag, startPoint x: 281, startPoint y: 674, endPoint x: 276, endPoint y: 663, distance: 12.1
click at [281, 673] on button "Add Package" at bounding box center [274, 670] width 77 height 20
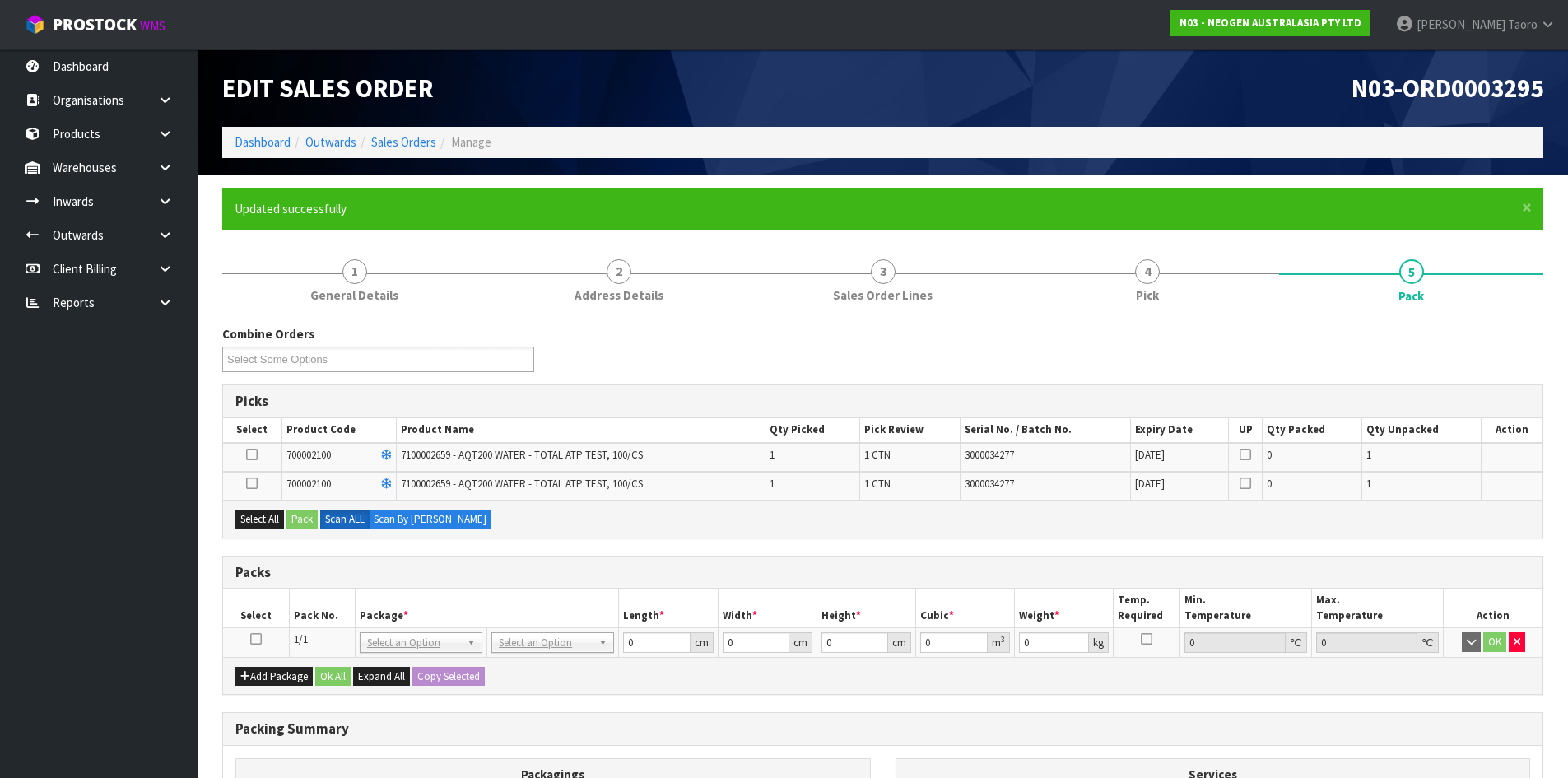
drag, startPoint x: 253, startPoint y: 636, endPoint x: 268, endPoint y: 621, distance: 21.2
click at [255, 639] on icon at bounding box center [256, 639] width 12 height 1
click at [272, 528] on div "Select All Pack Scan ALL Scan By Quantity" at bounding box center [883, 519] width 1320 height 37
click at [278, 521] on button "Select All" at bounding box center [259, 519] width 48 height 20
click at [303, 519] on button "Pack" at bounding box center [302, 519] width 31 height 20
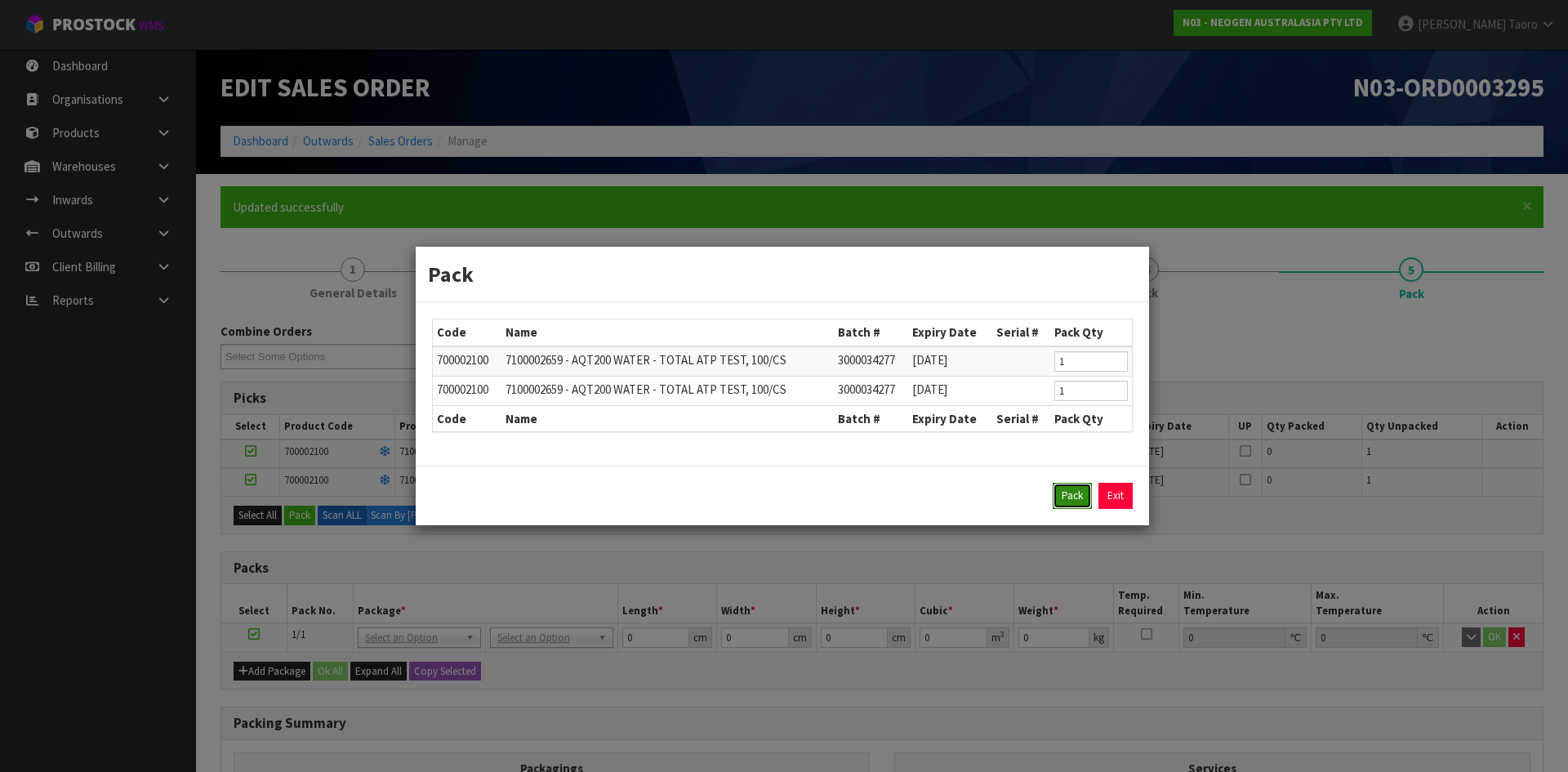
click at [1074, 489] on button "Pack" at bounding box center [1073, 495] width 39 height 26
type input "0.000"
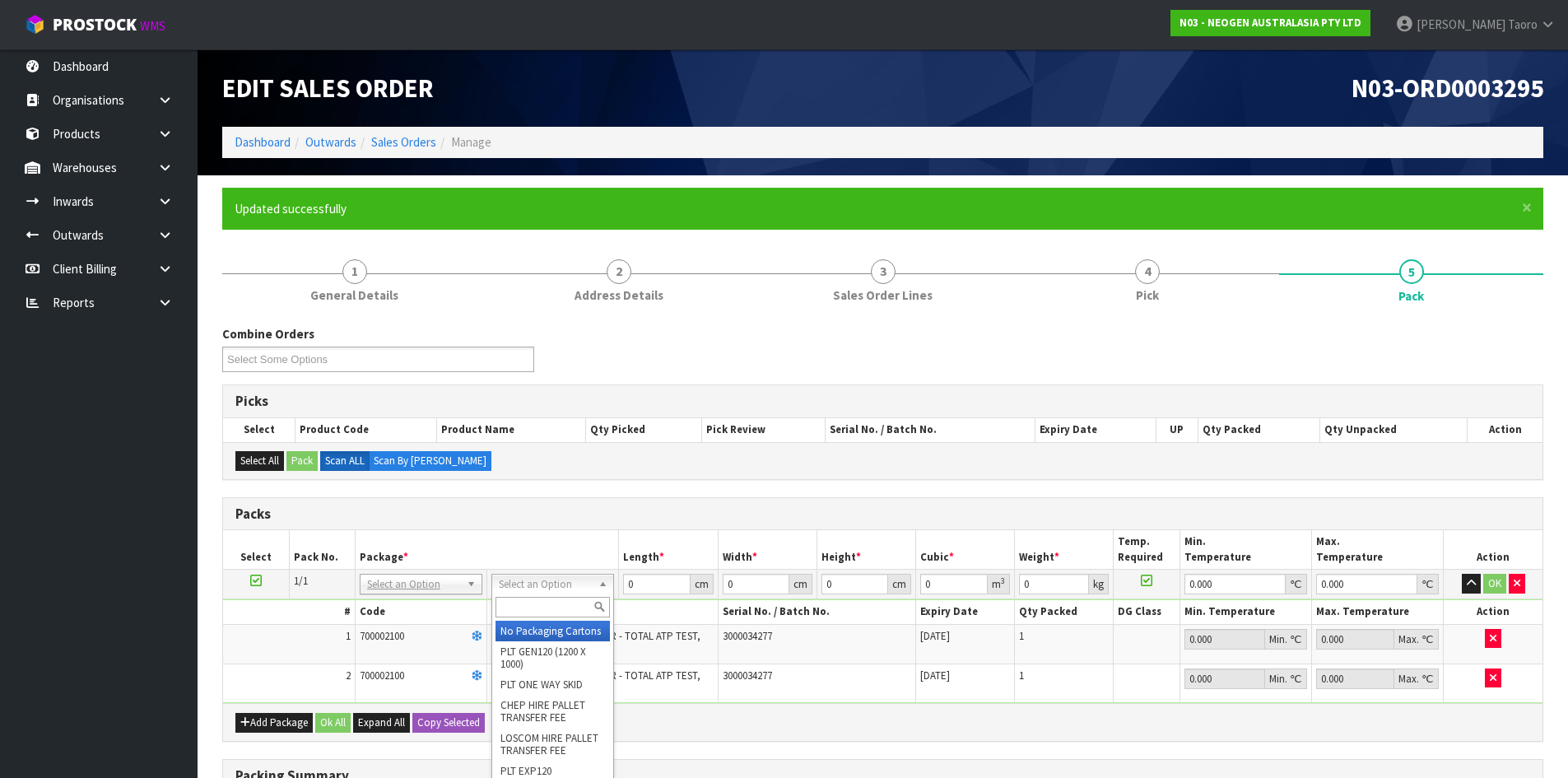
click at [582, 603] on input "text" at bounding box center [553, 607] width 115 height 20
type input "A4"
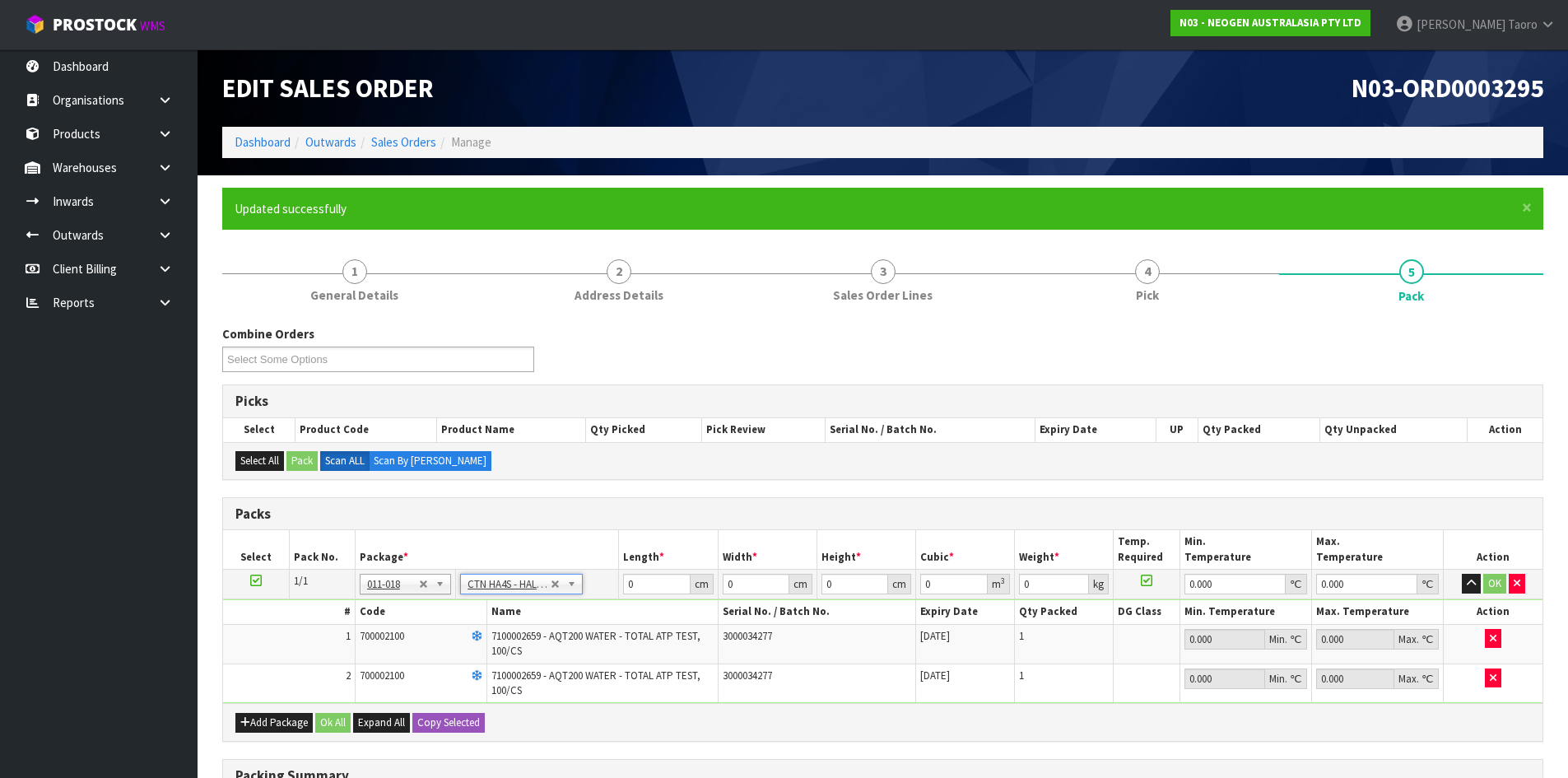
type input "30.5"
type input "21.5"
type input "10.5"
type input "0.006885"
type input "2.2"
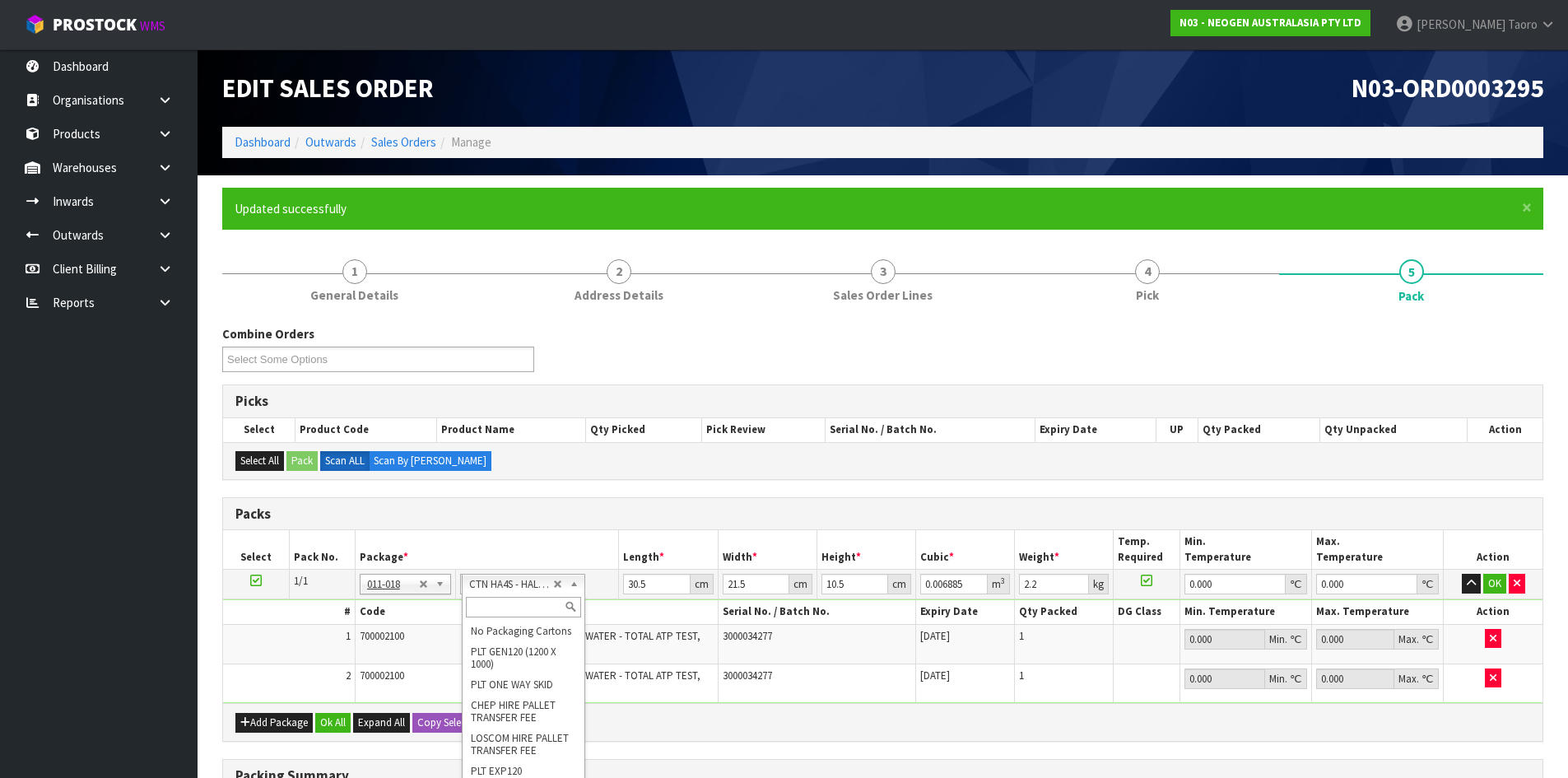
click at [539, 610] on input "text" at bounding box center [523, 607] width 115 height 20
type input "A4"
type input "31"
type input "22.5"
type input "25"
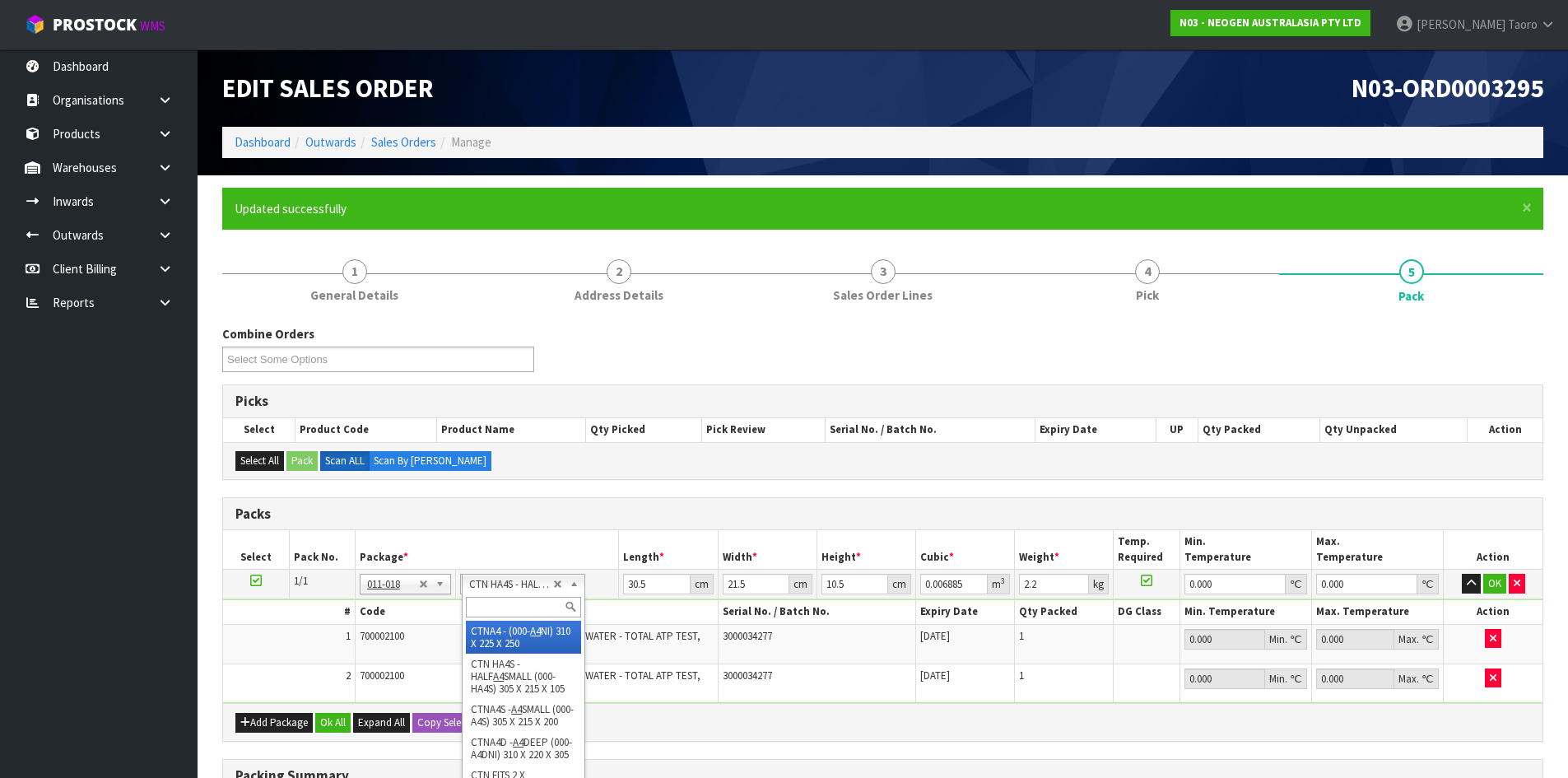
type input "0.017438"
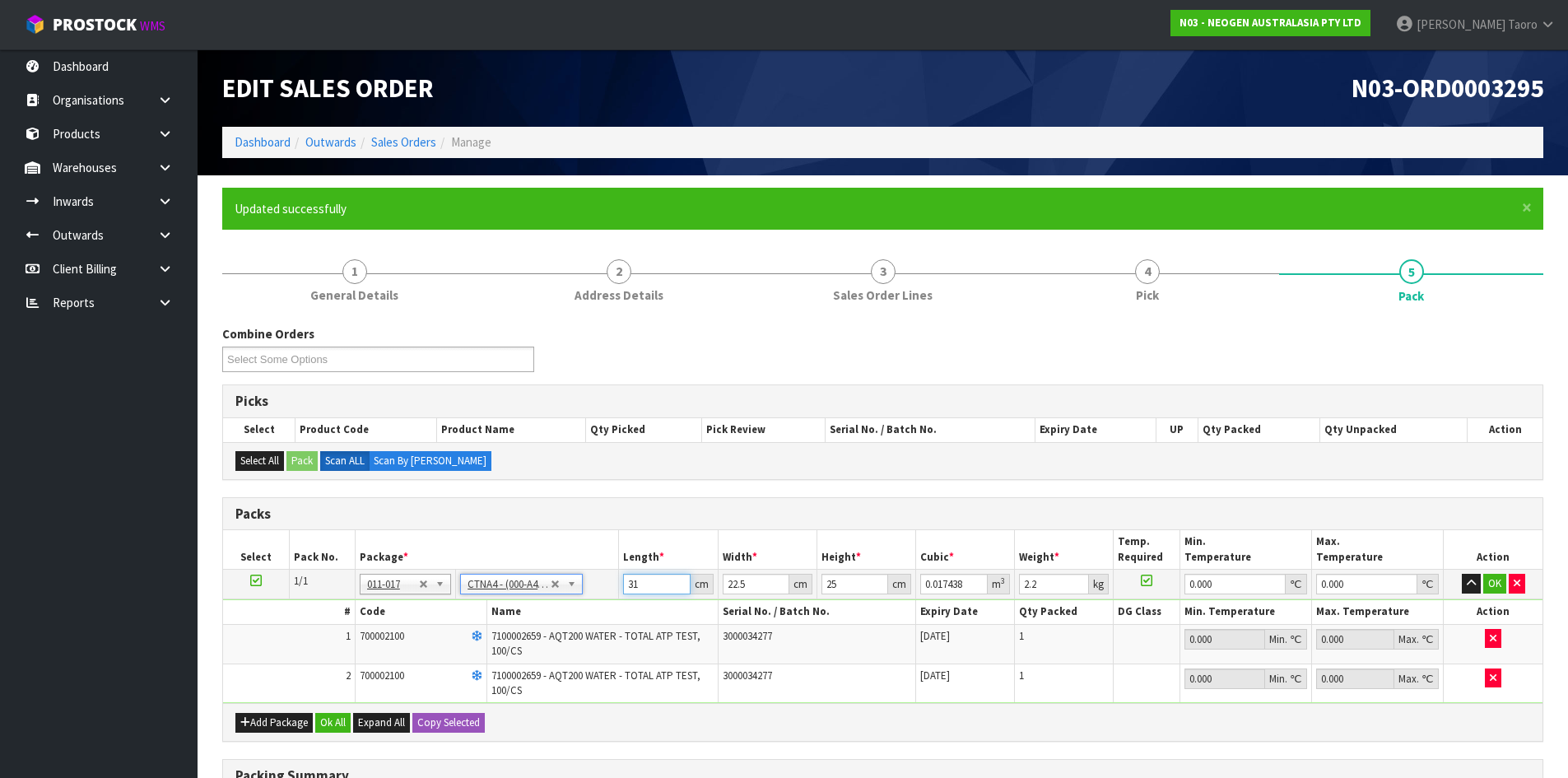
click at [648, 587] on input "31" at bounding box center [656, 584] width 66 height 20
type input "3"
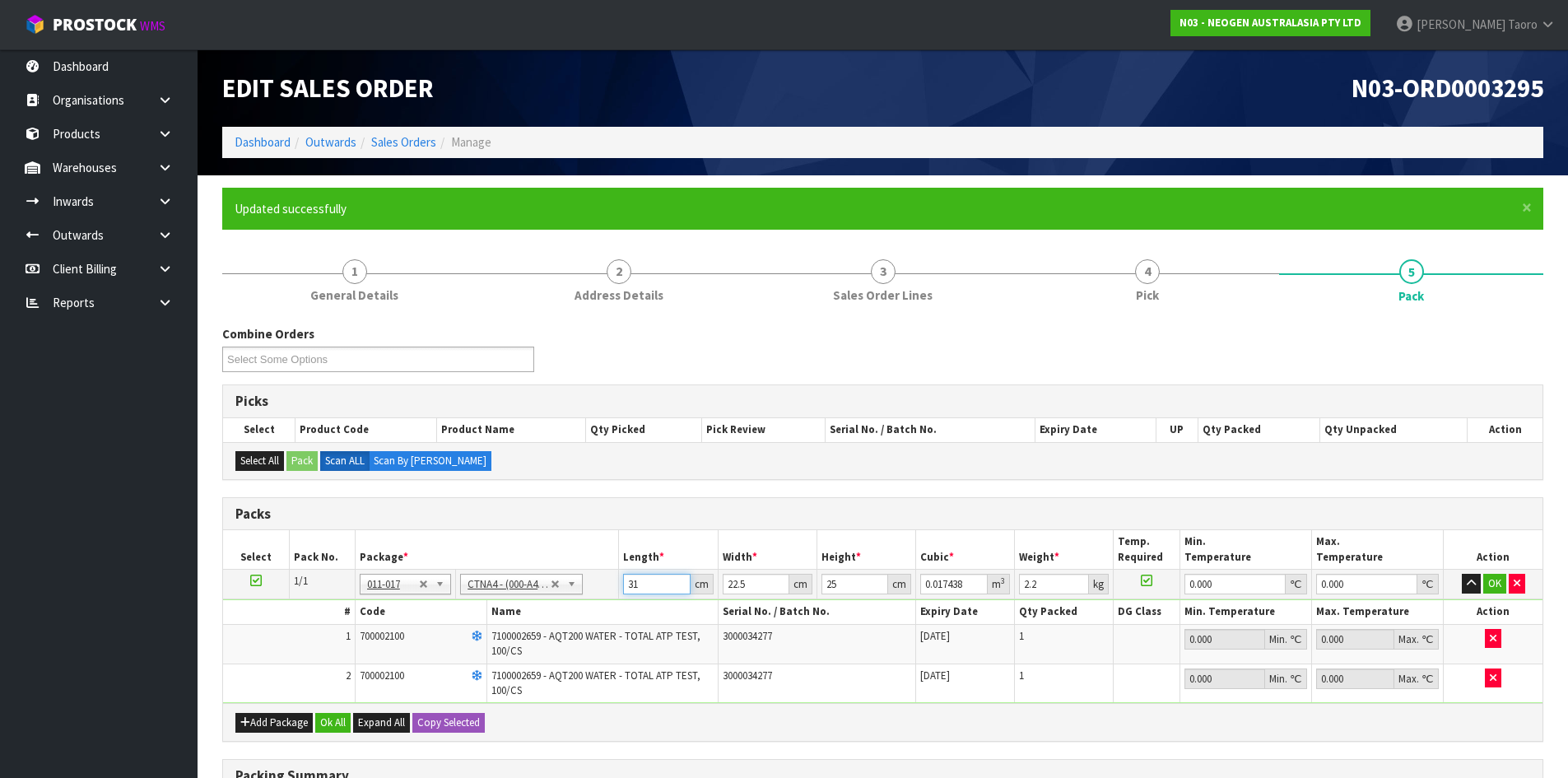
type input "0.001687"
type input "32"
type input "0.018"
type input "32"
type input "2"
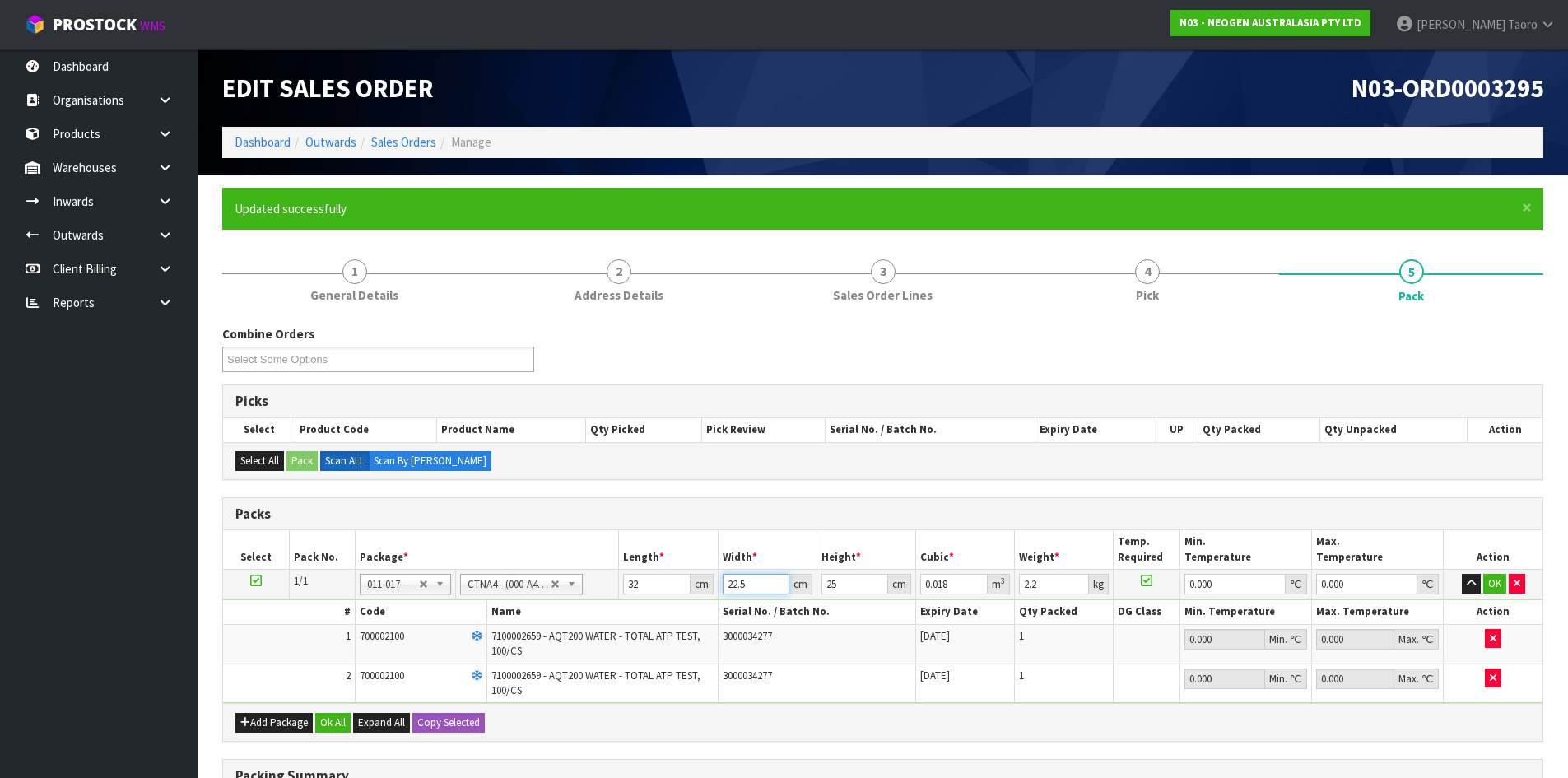
type input "0.0016"
type input "24"
type input "0.0192"
type input "24"
type input "2"
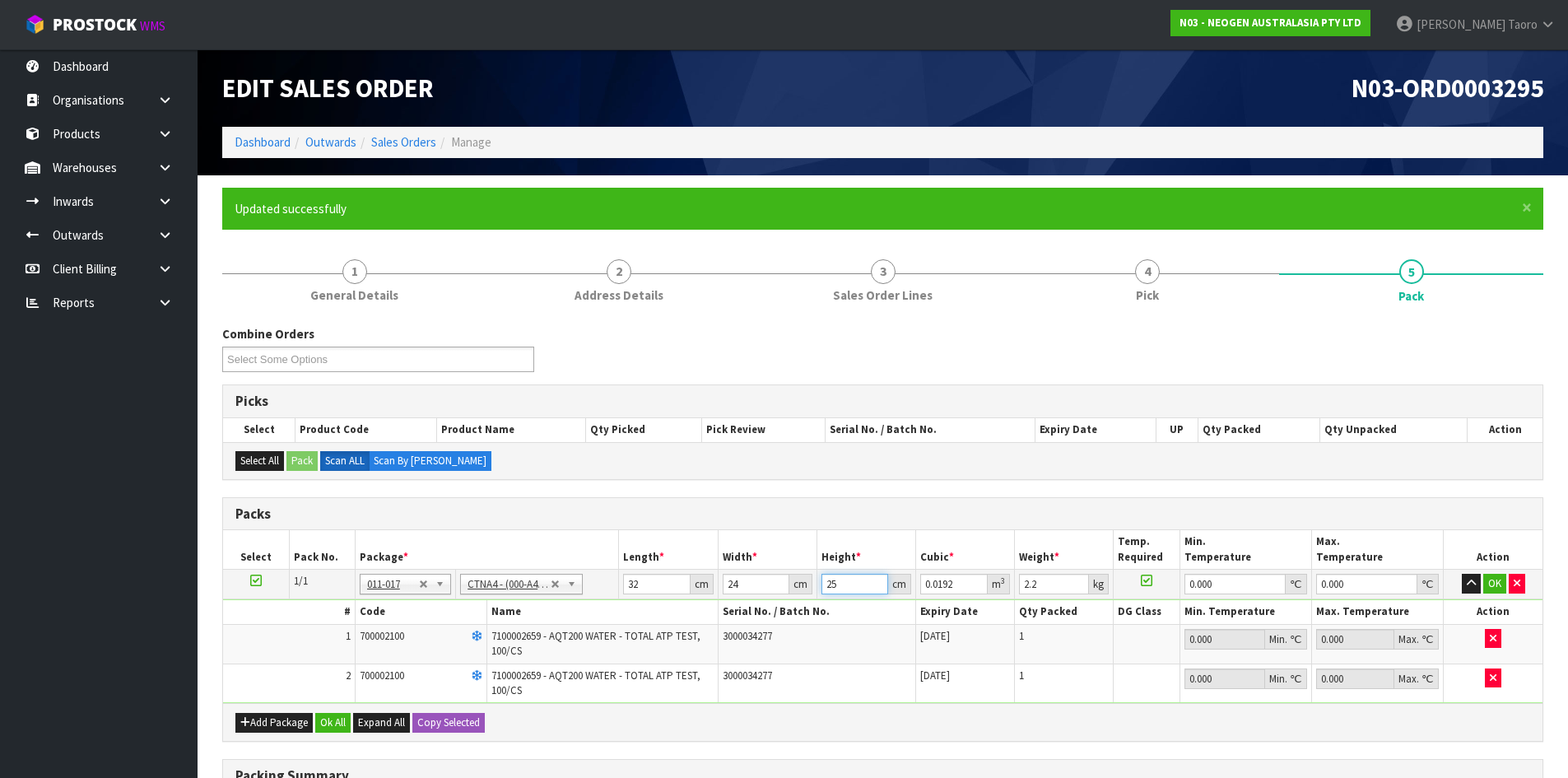
type input "0.001536"
type input "27"
type input "0.020736"
type input "27"
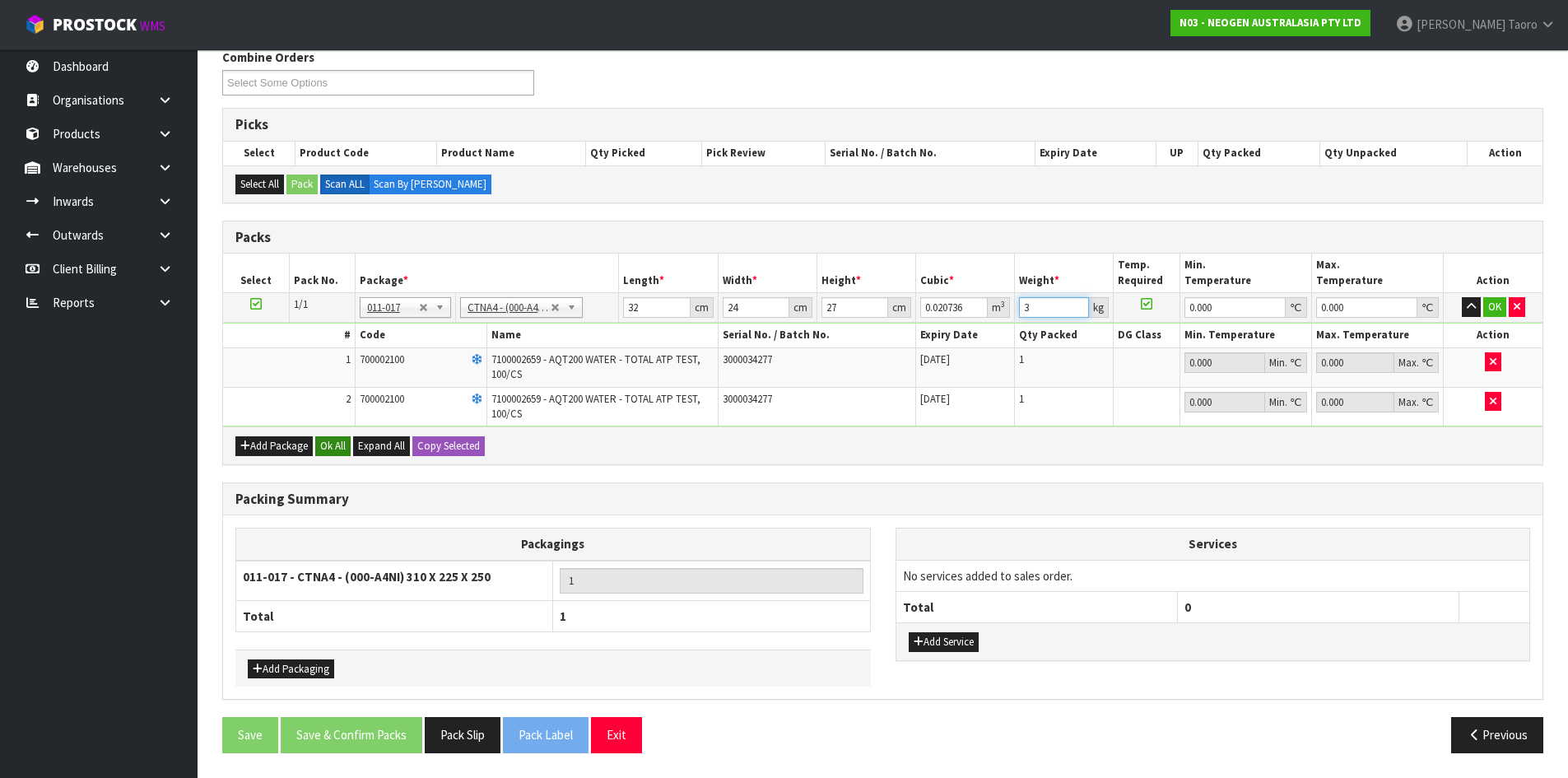
type input "3"
click at [332, 445] on button "Ok All" at bounding box center [333, 446] width 36 height 20
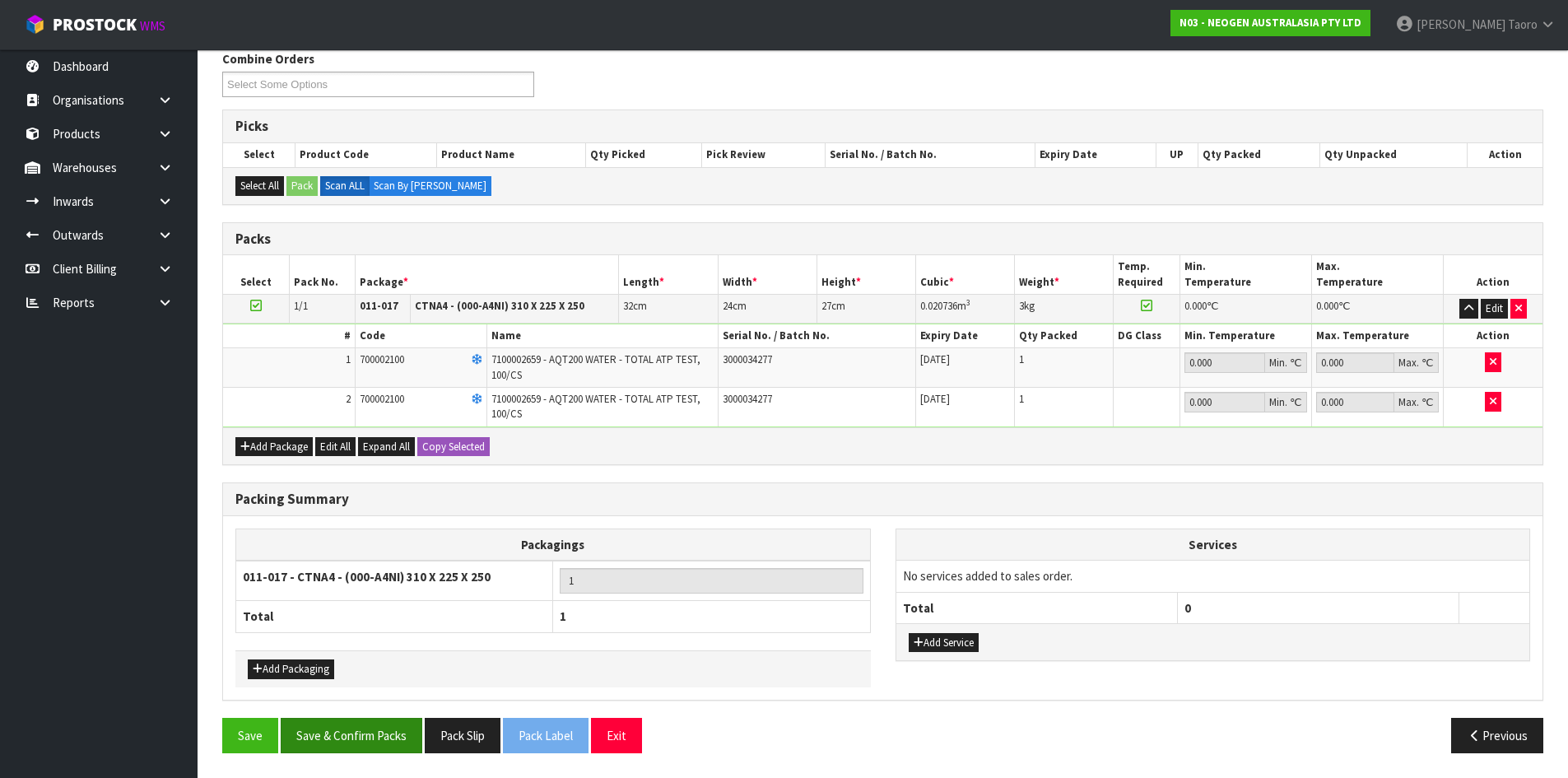
scroll to position [275, 0]
click at [388, 737] on button "Save & Confirm Packs" at bounding box center [351, 735] width 141 height 36
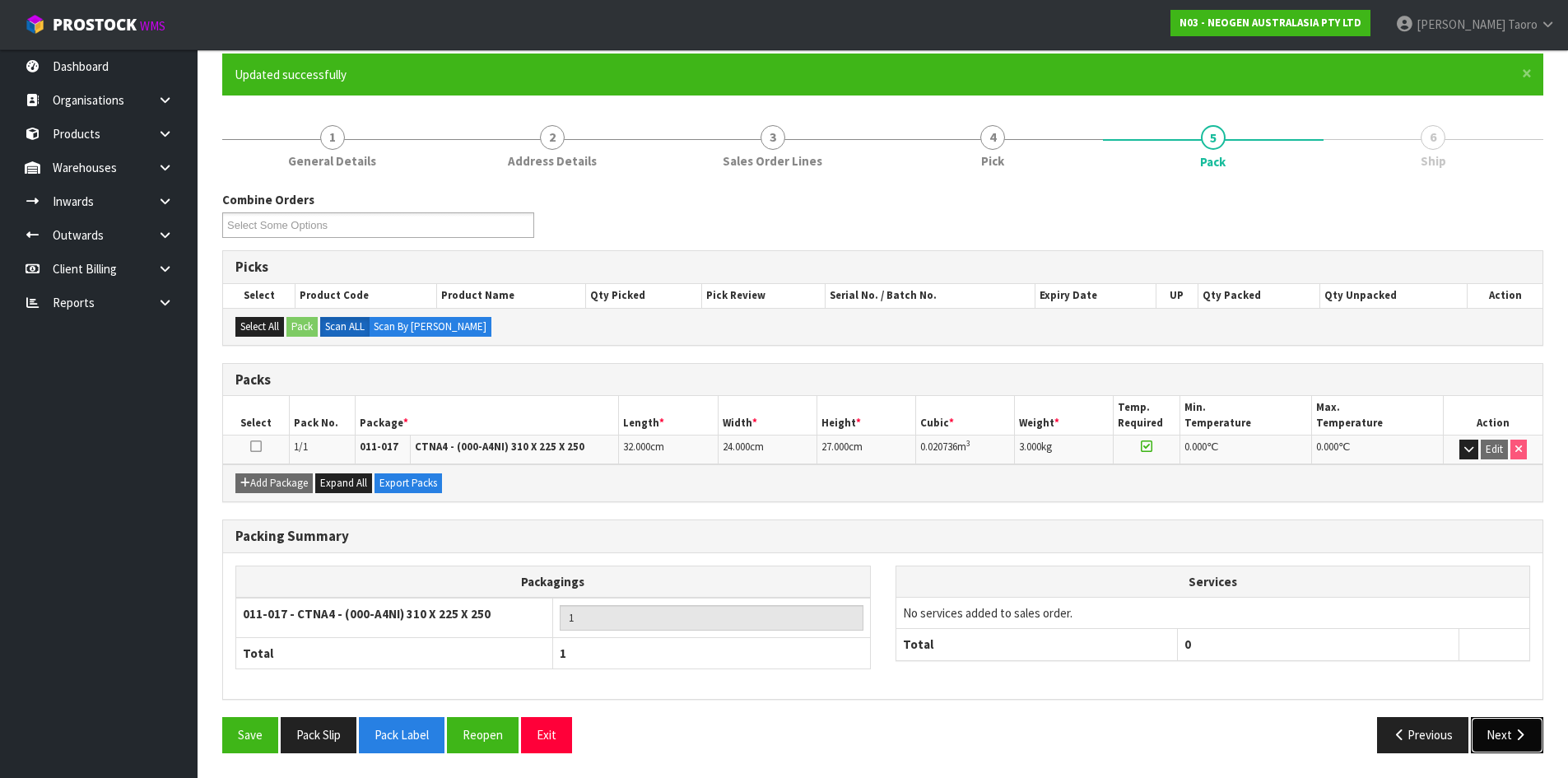
click at [1520, 733] on icon "button" at bounding box center [1520, 735] width 15 height 13
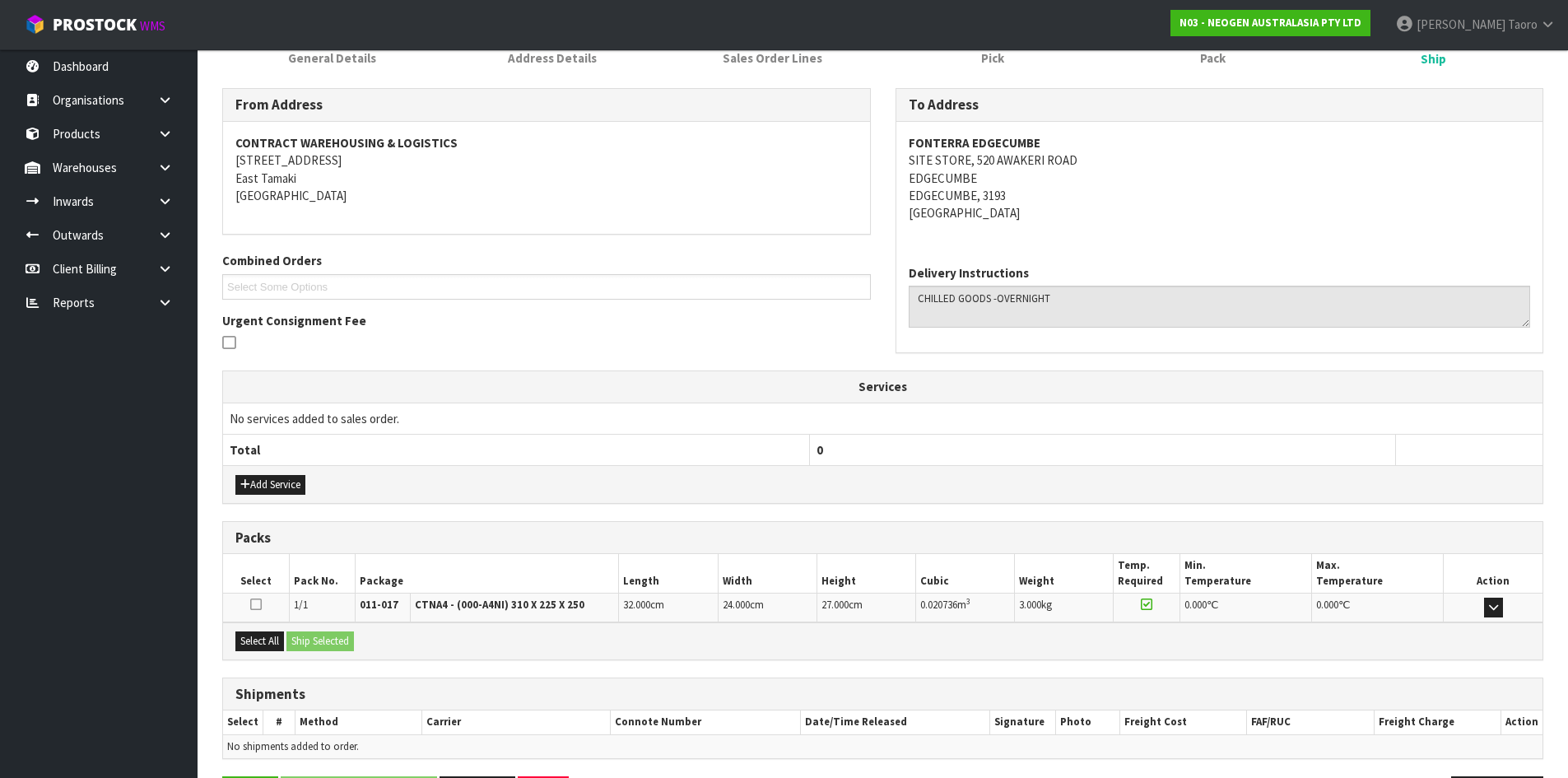
scroll to position [296, 0]
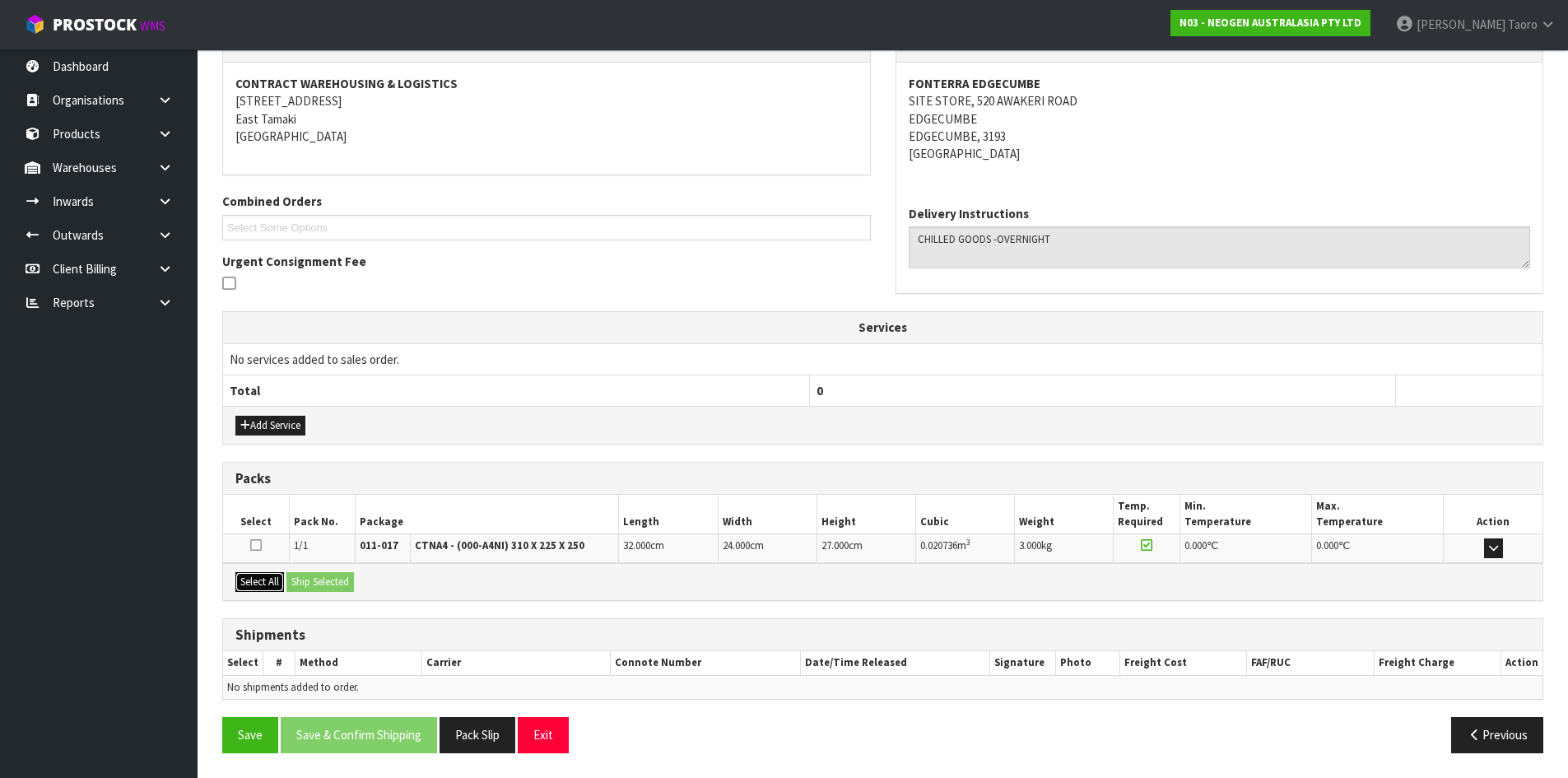
drag, startPoint x: 270, startPoint y: 579, endPoint x: 278, endPoint y: 580, distance: 8.1
click at [277, 580] on button "Select All" at bounding box center [259, 582] width 48 height 20
click at [312, 585] on button "Ship Selected" at bounding box center [320, 582] width 67 height 20
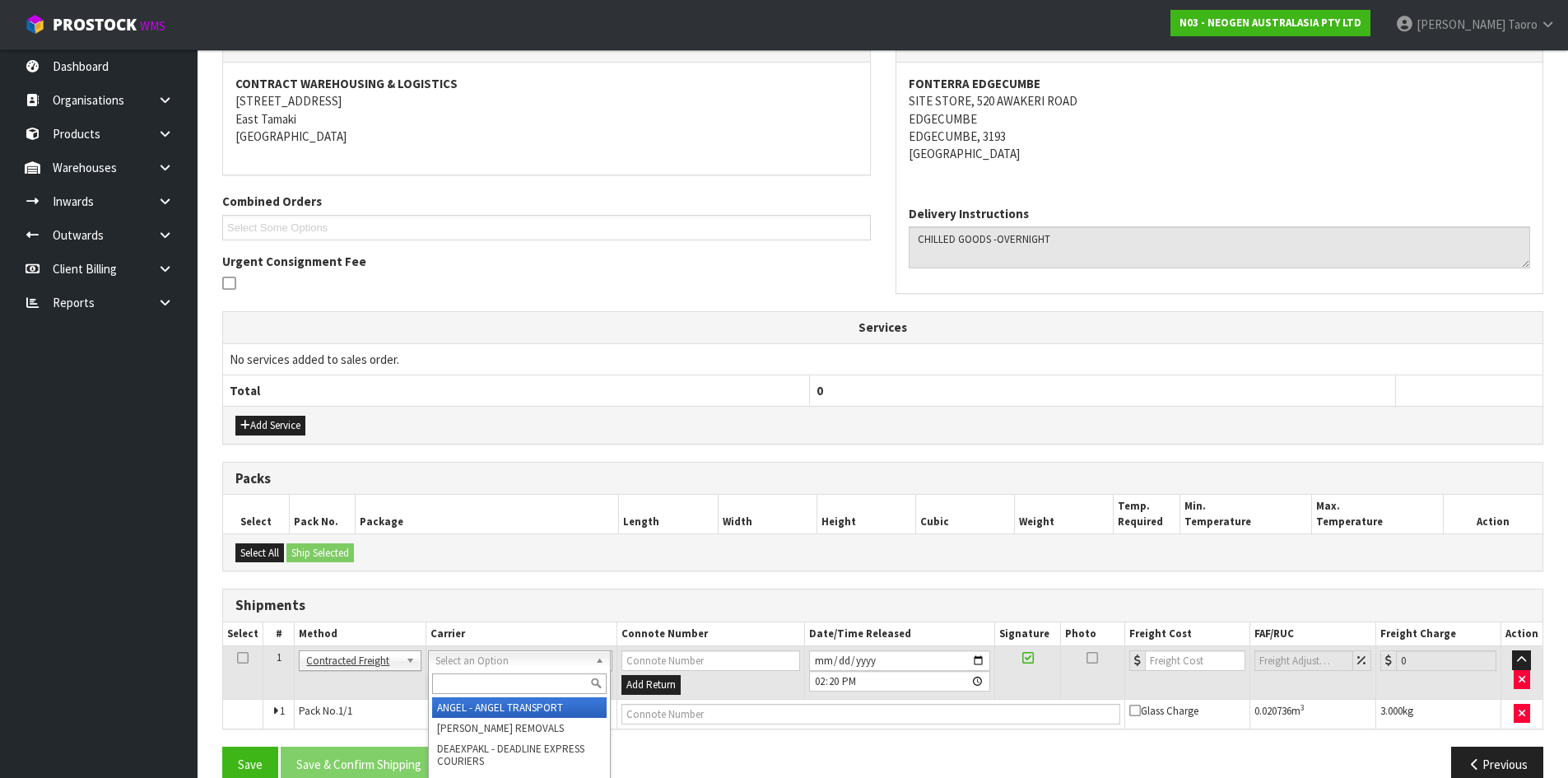
drag, startPoint x: 509, startPoint y: 667, endPoint x: 516, endPoint y: 686, distance: 20.2
click at [517, 686] on input "text" at bounding box center [519, 684] width 174 height 20
type input "NZP"
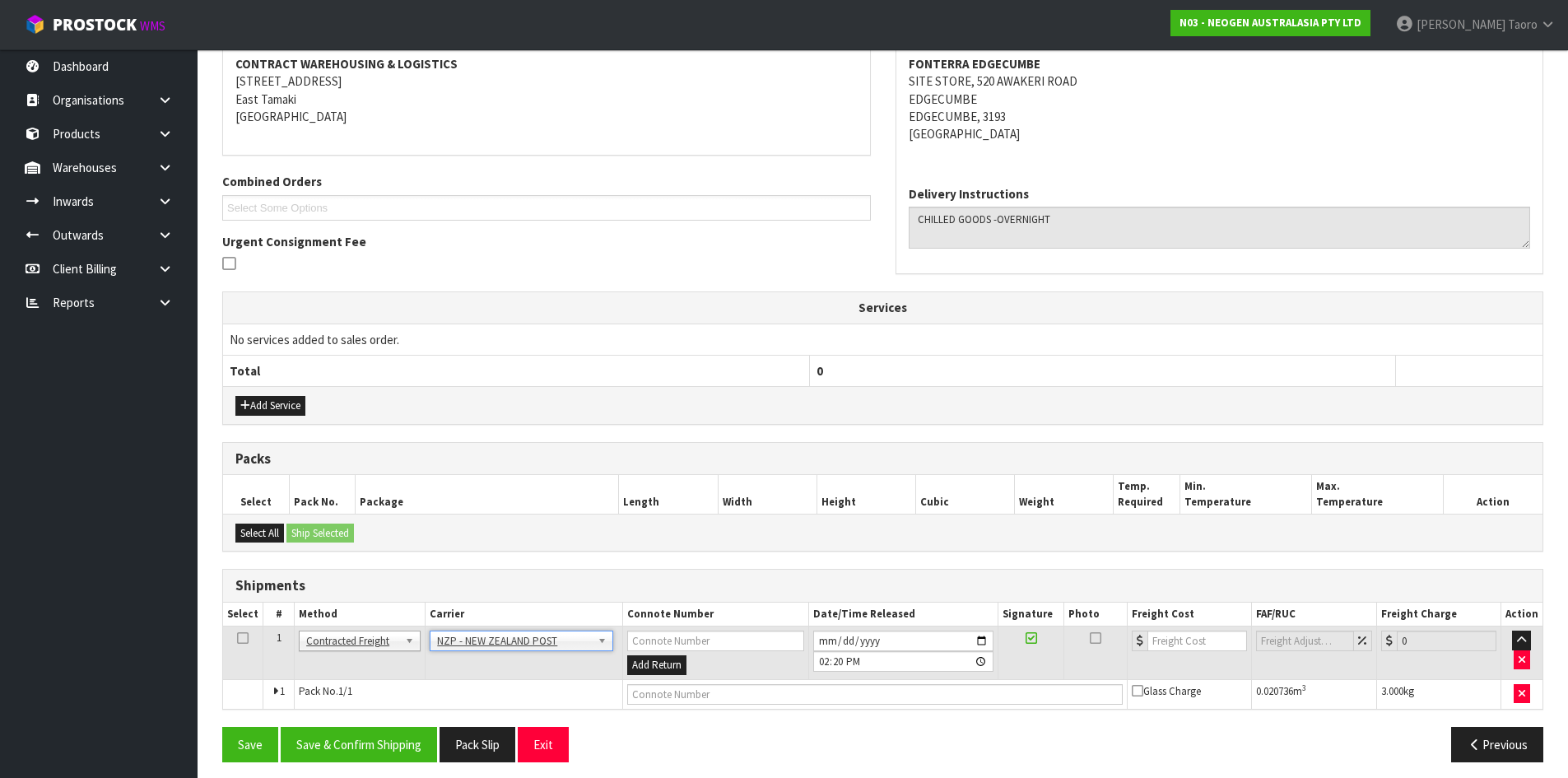
scroll to position [325, 0]
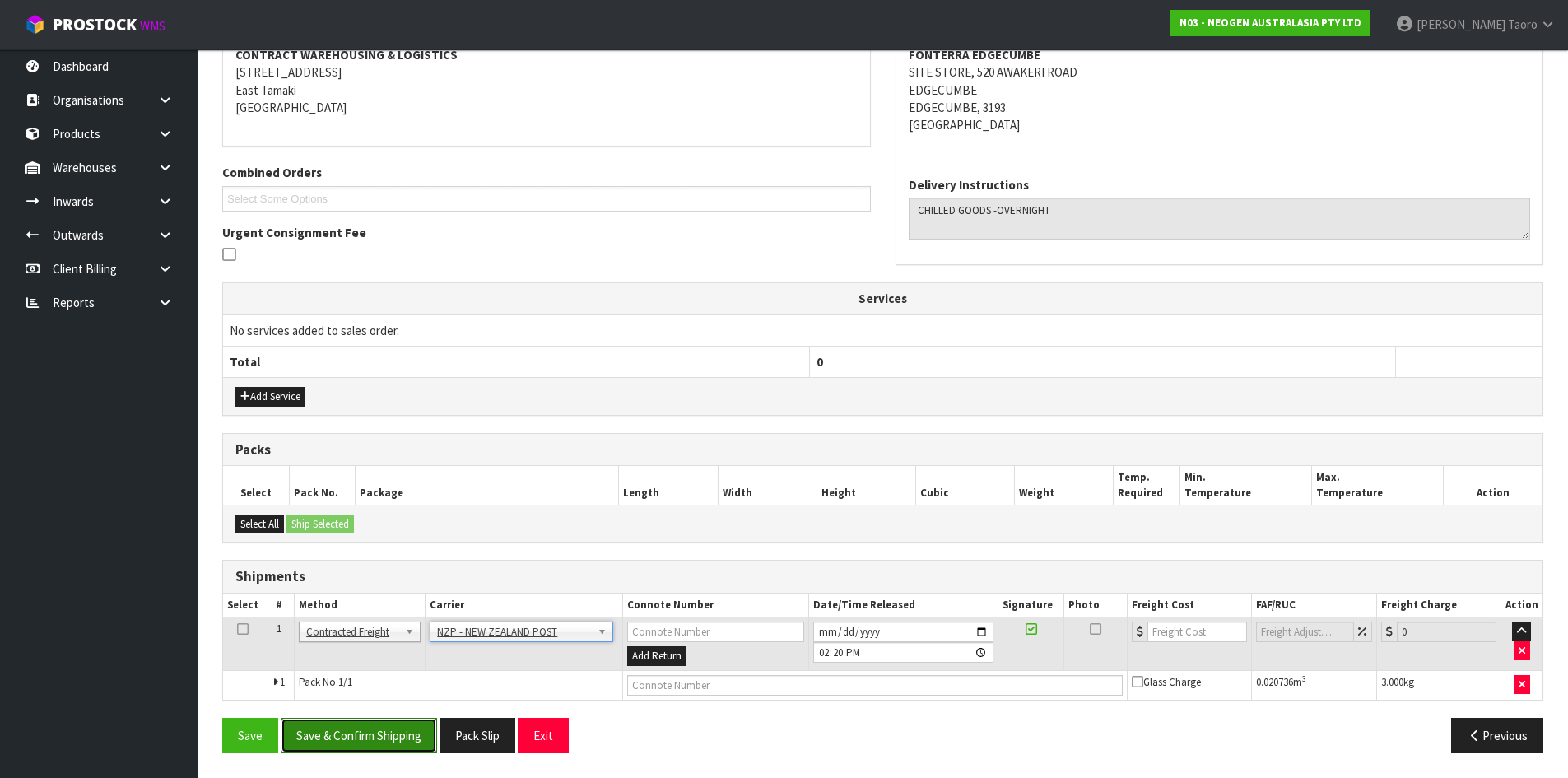
click at [405, 738] on button "Save & Confirm Shipping" at bounding box center [359, 735] width 156 height 36
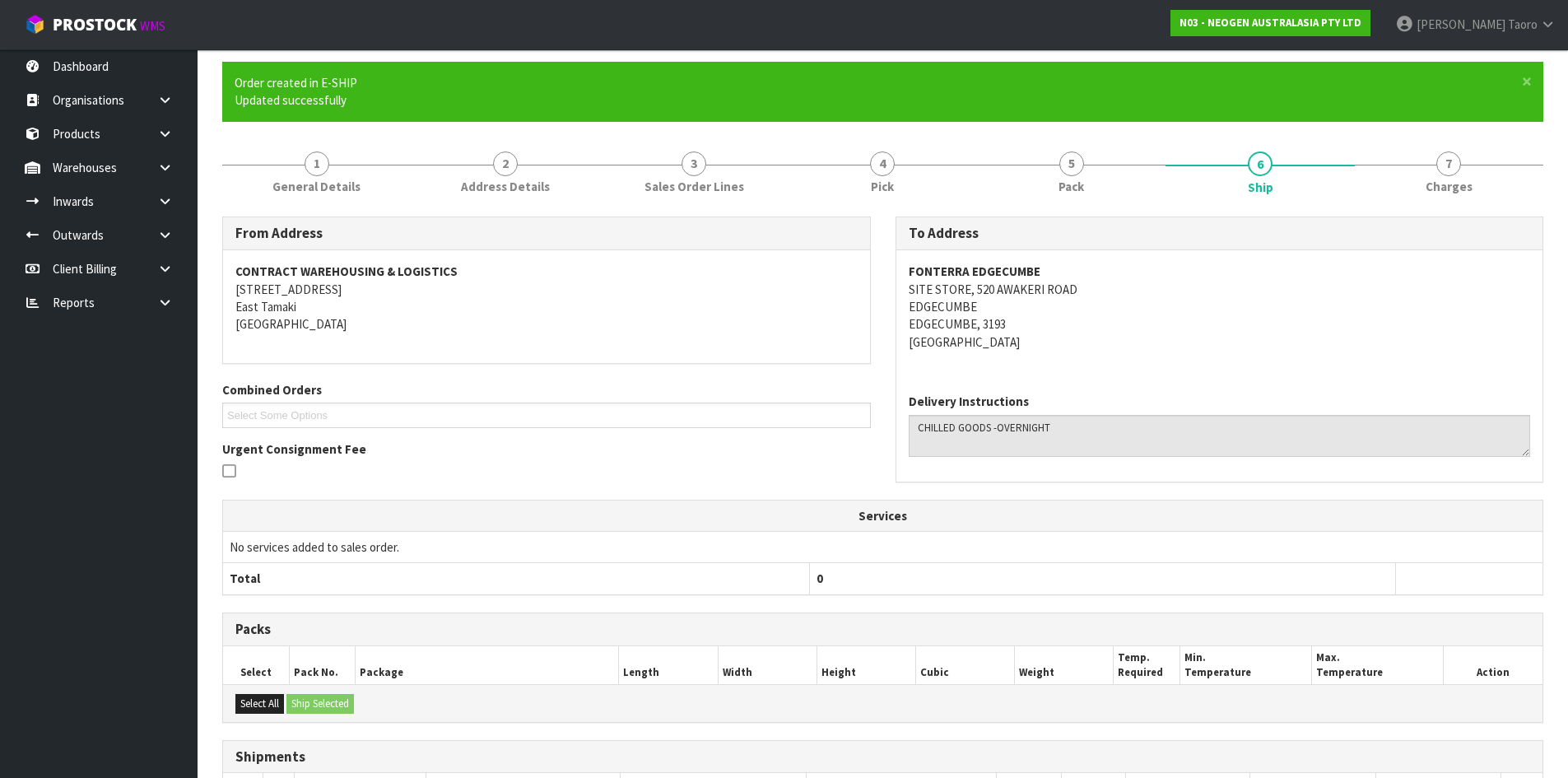
scroll to position [302, 0]
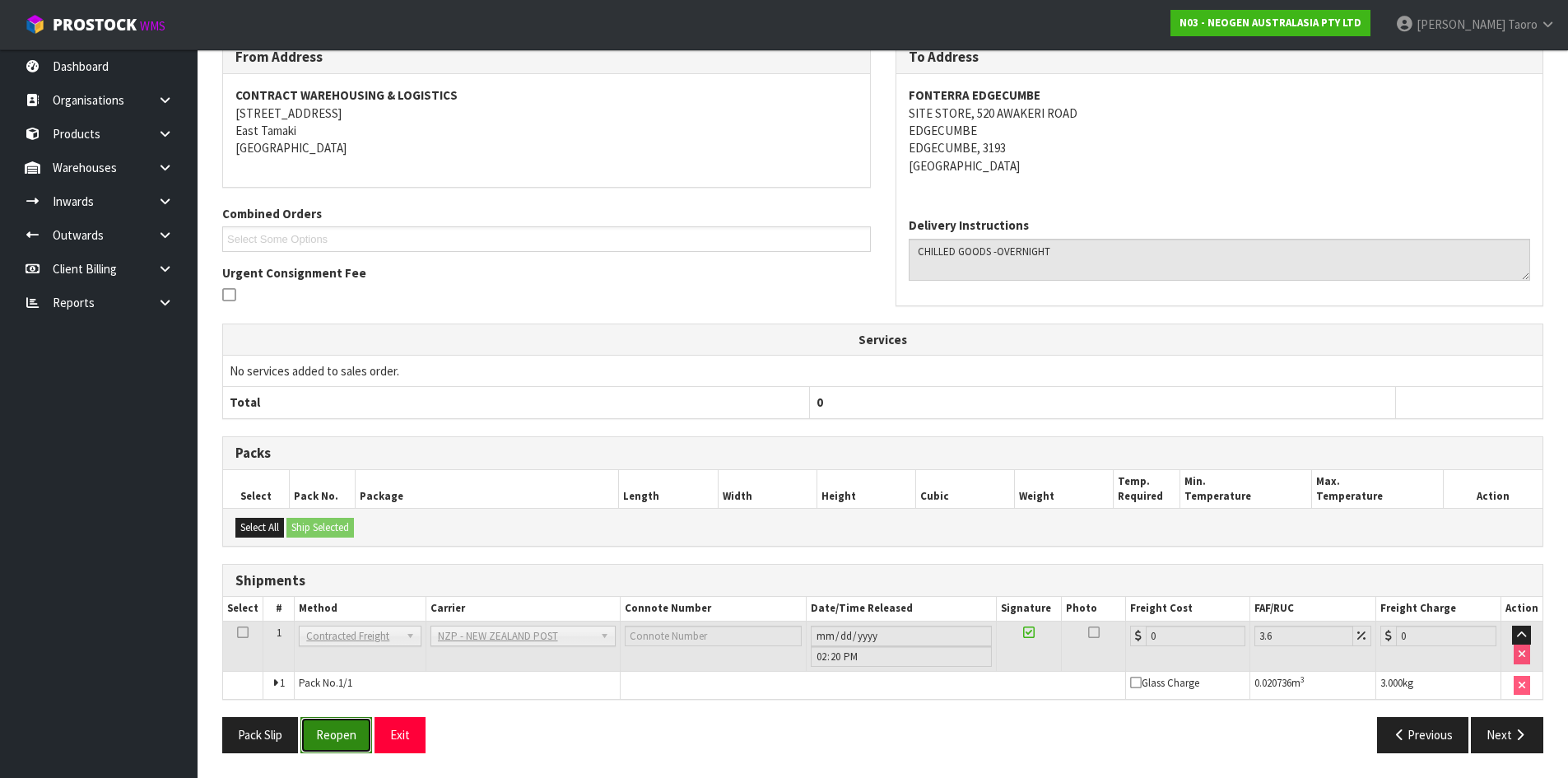
click at [353, 740] on button "Reopen" at bounding box center [336, 735] width 71 height 36
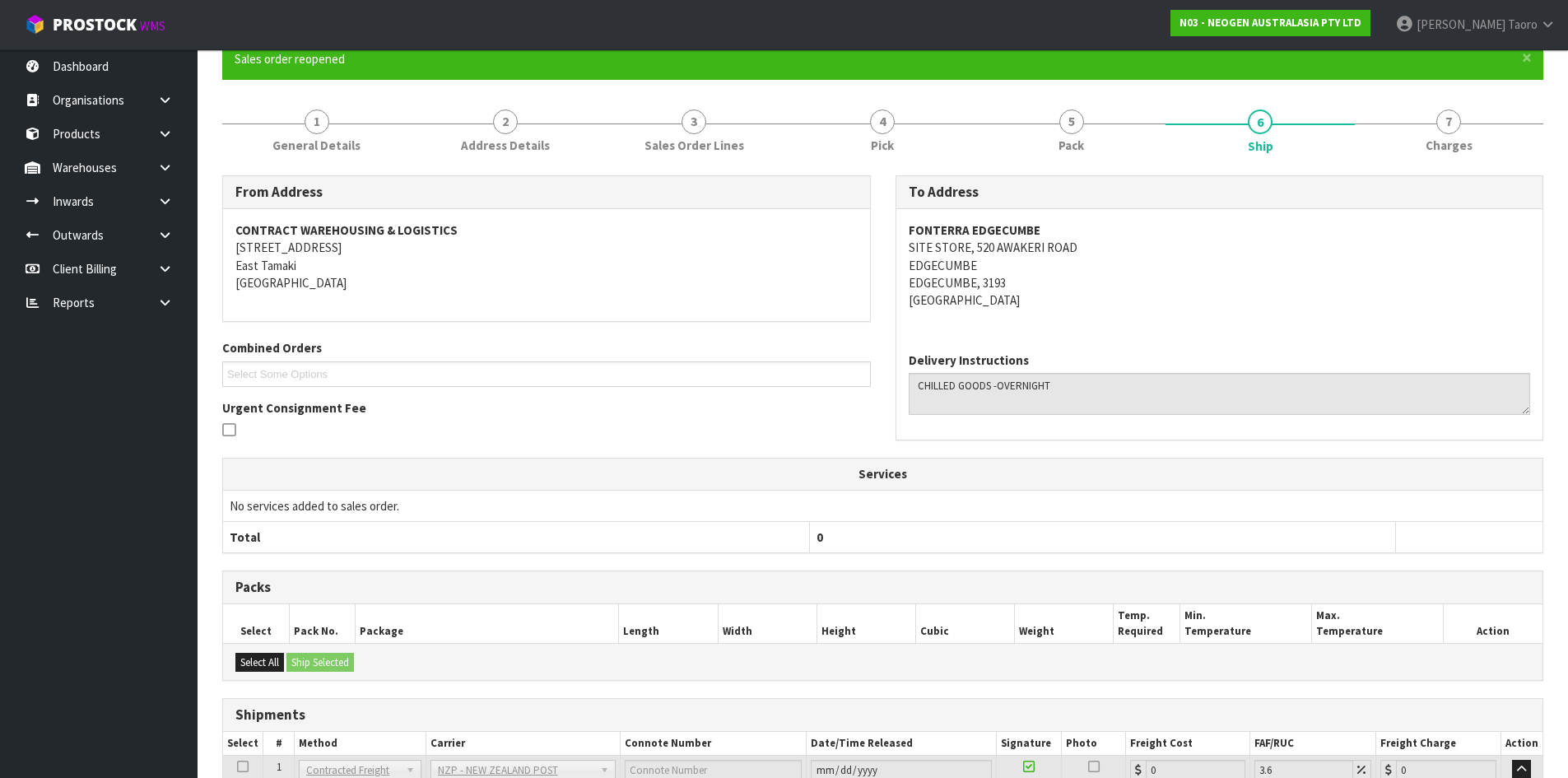
scroll to position [284, 0]
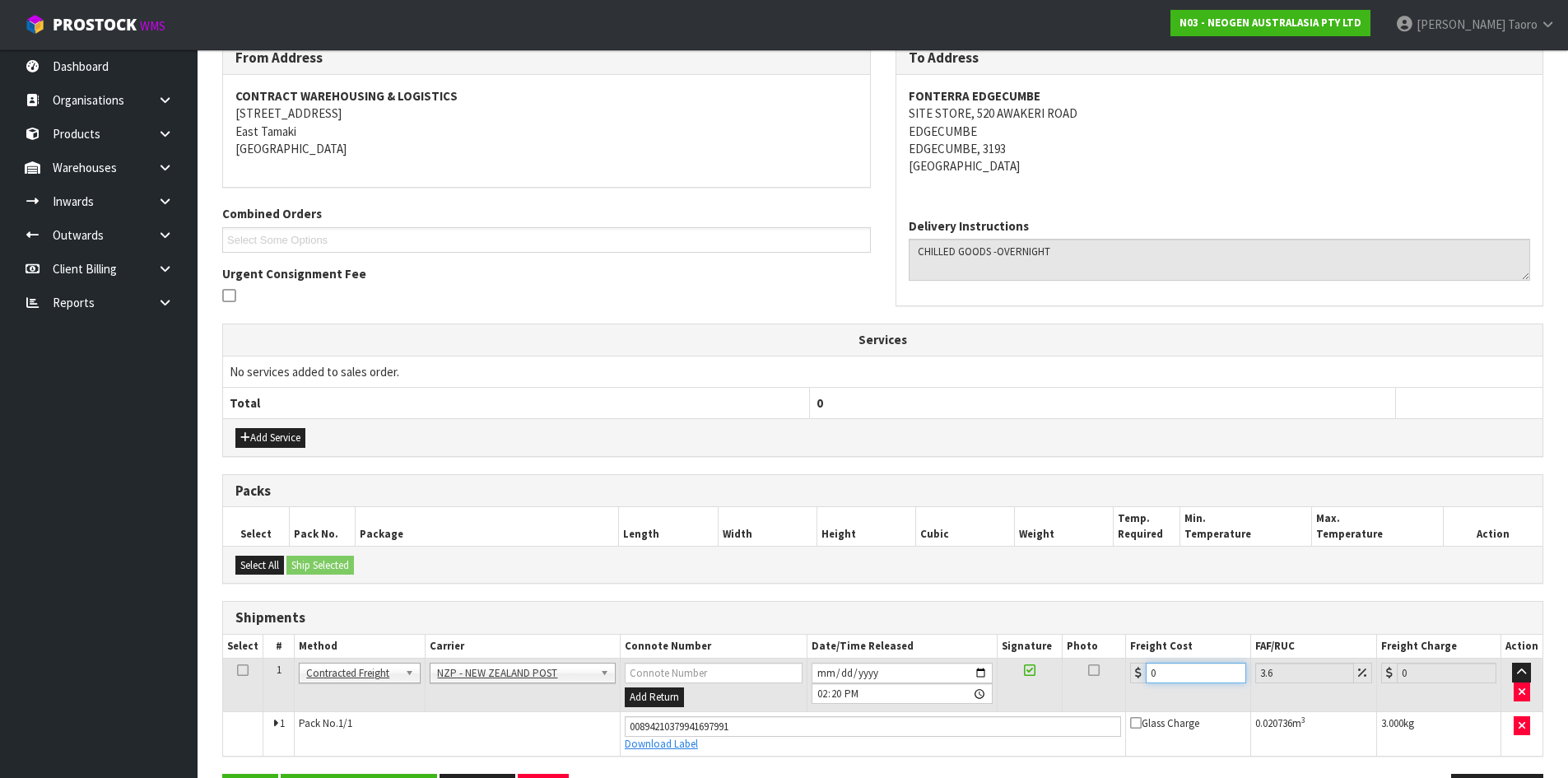
click at [1199, 667] on input "0" at bounding box center [1195, 673] width 99 height 20
type input "1"
type input "1.04"
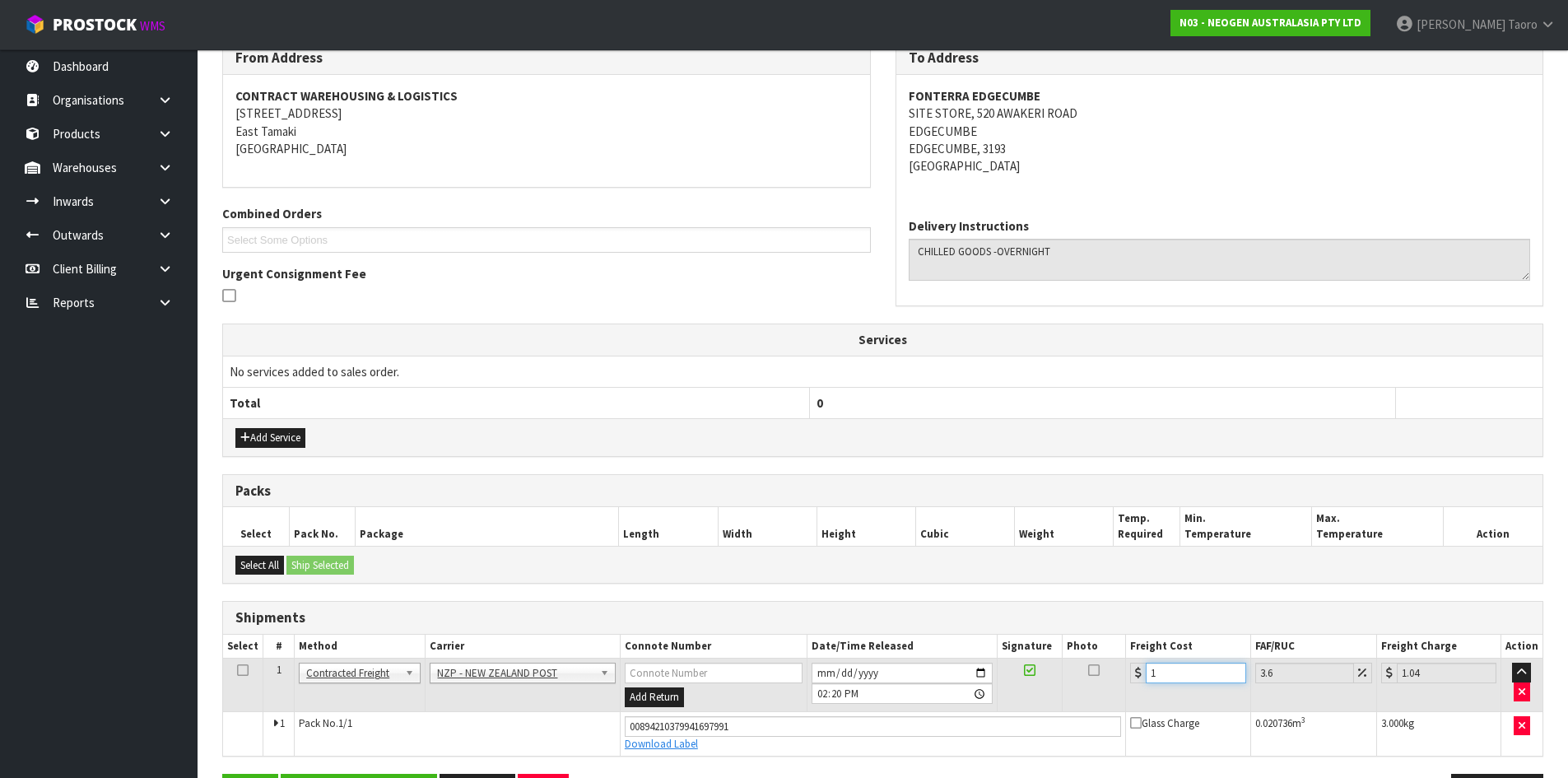
type input "13"
type input "13.47"
type input "13.04"
type input "13.51"
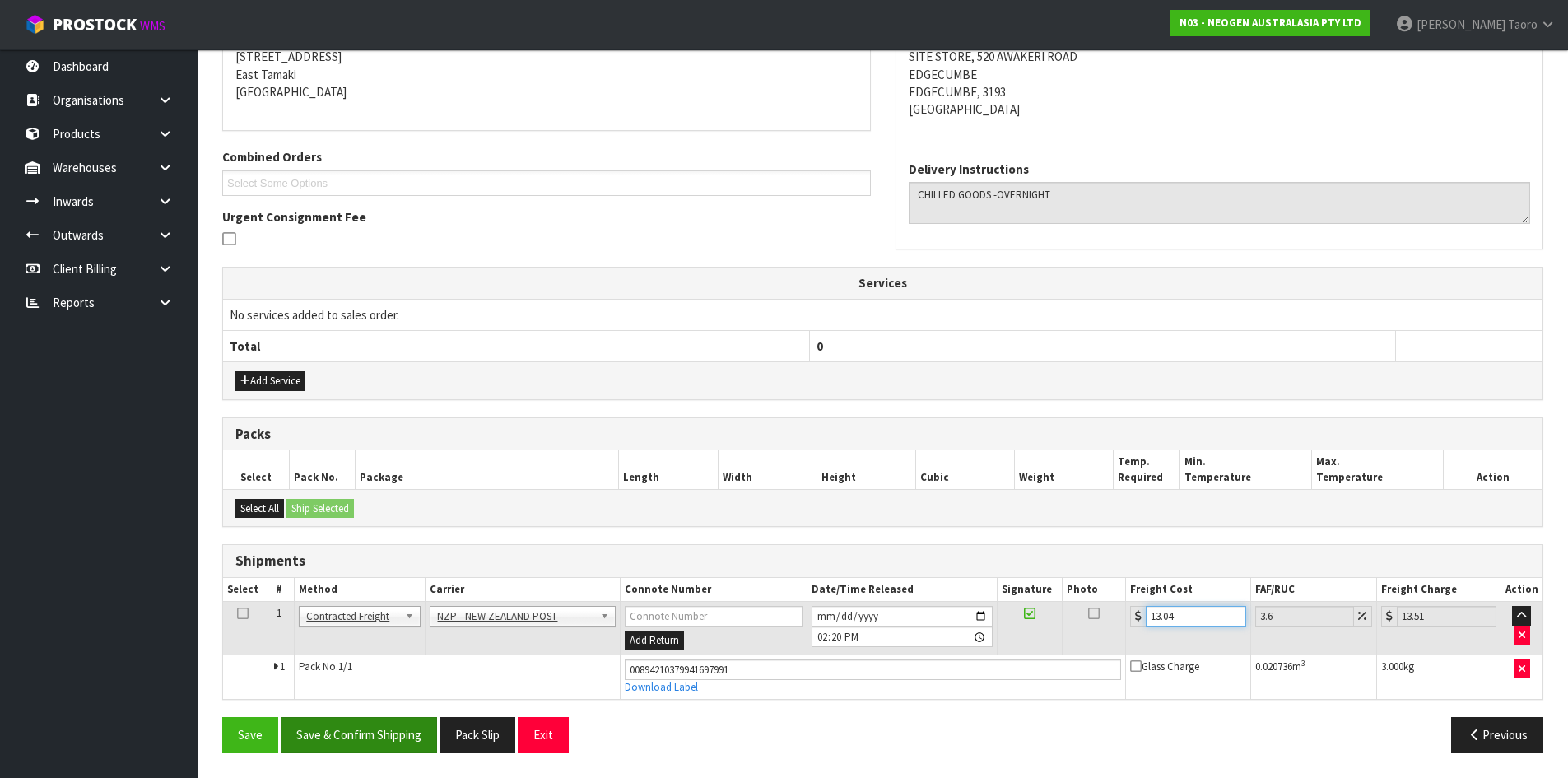
type input "13.04"
click at [337, 746] on button "Save & Confirm Shipping" at bounding box center [359, 735] width 156 height 36
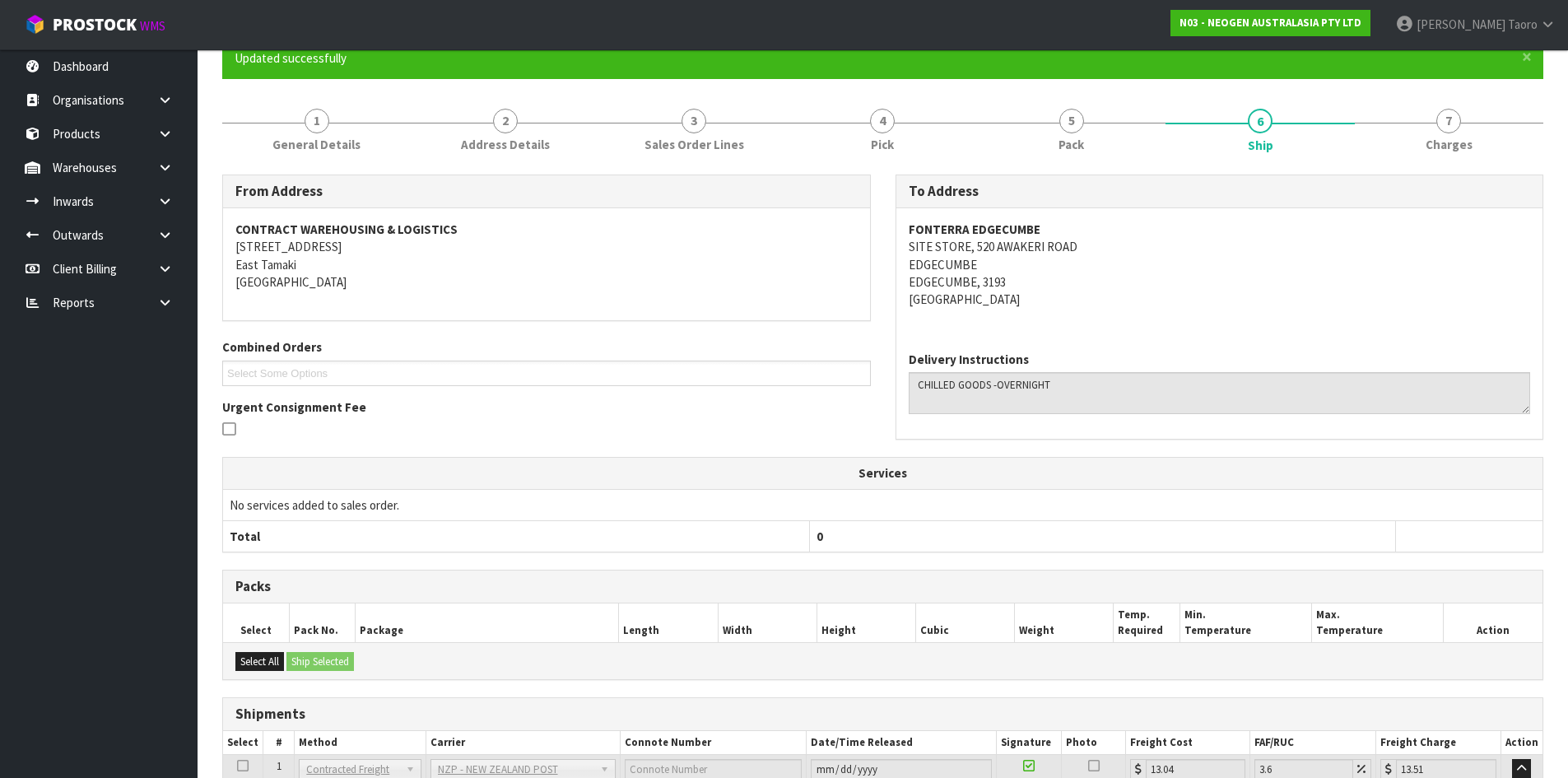
scroll to position [295, 0]
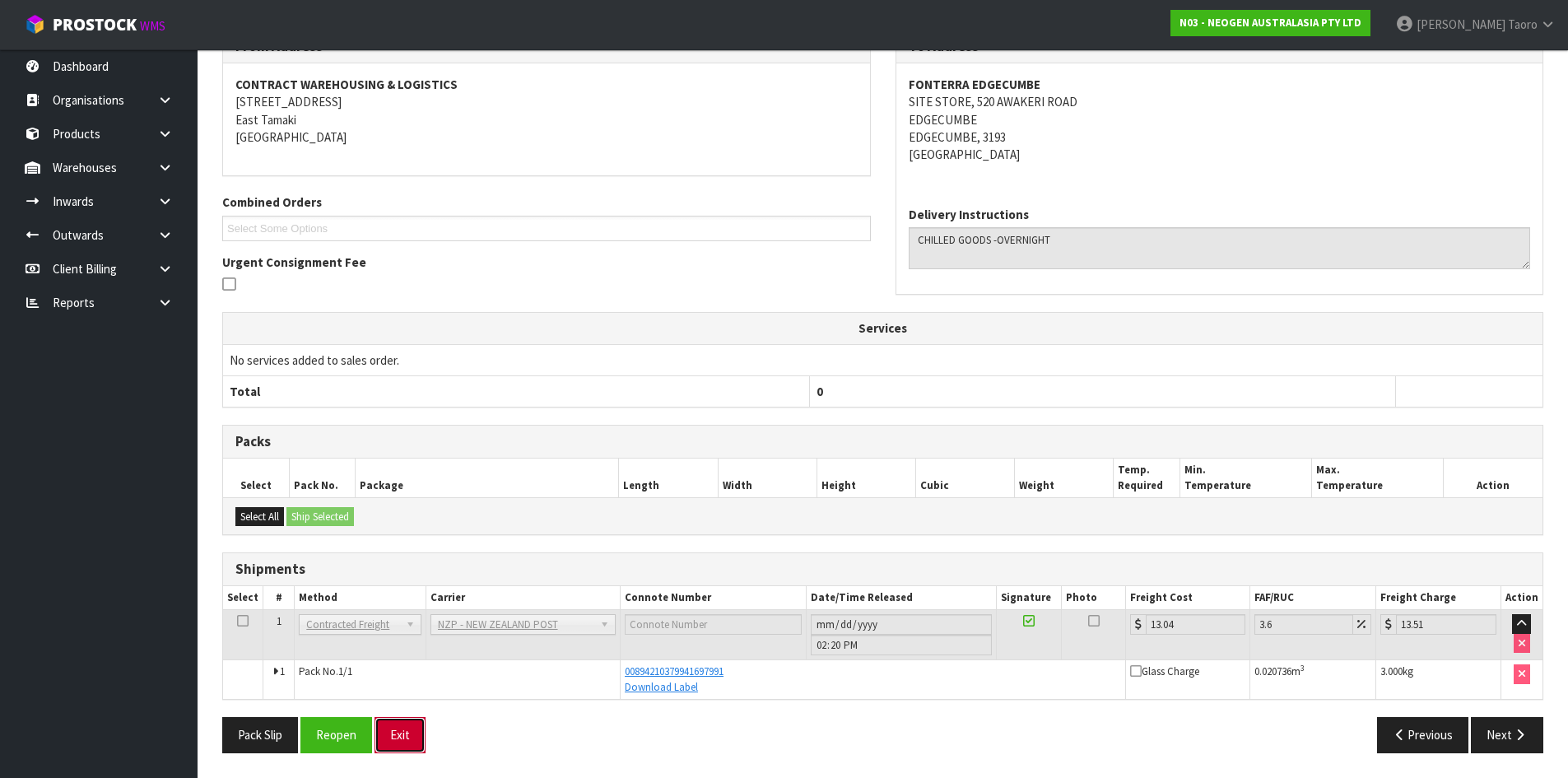
click at [388, 731] on button "Exit" at bounding box center [400, 735] width 51 height 36
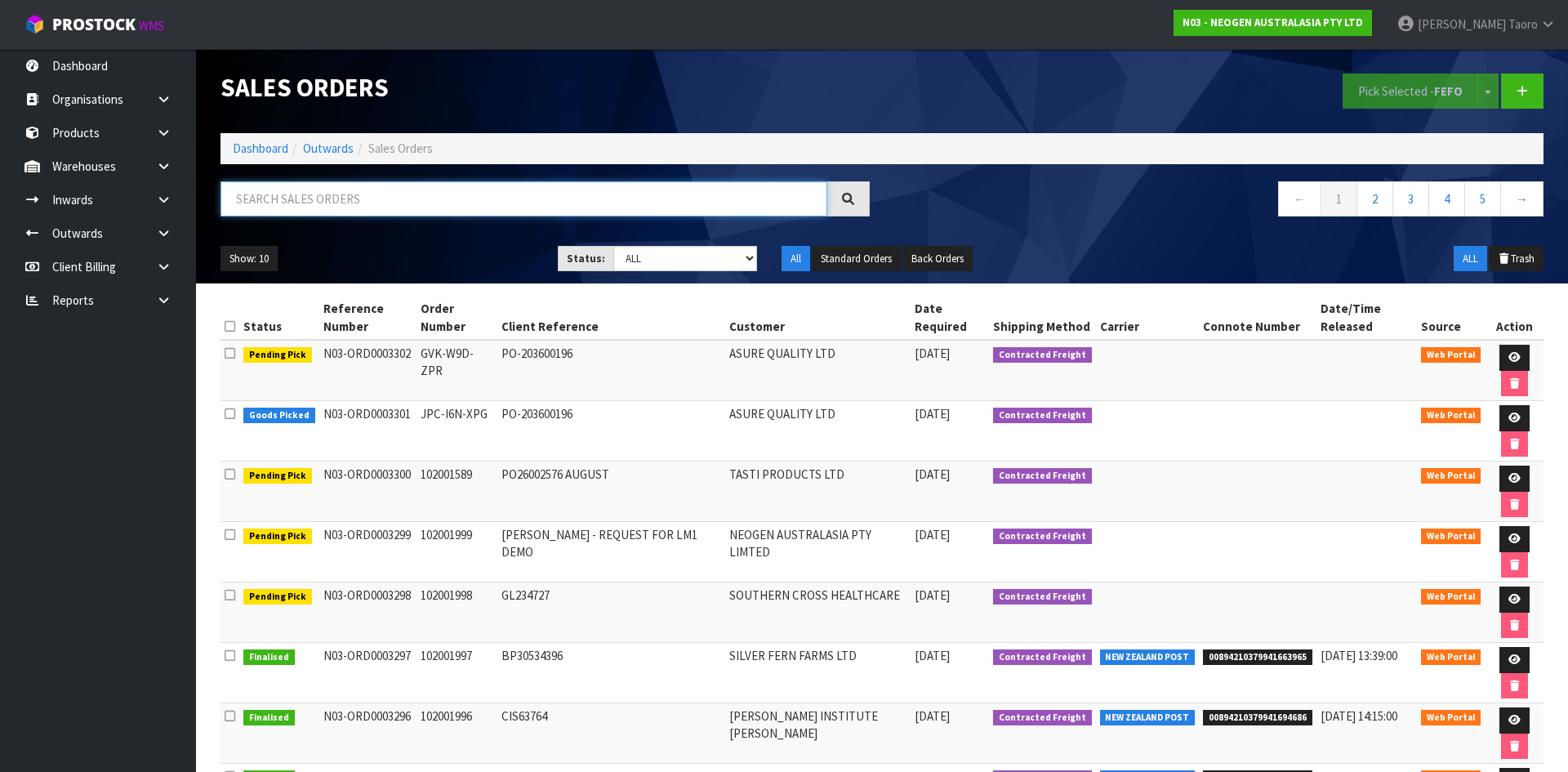
click at [512, 202] on input "text" at bounding box center [523, 199] width 607 height 35
type input "JOB-0408780"
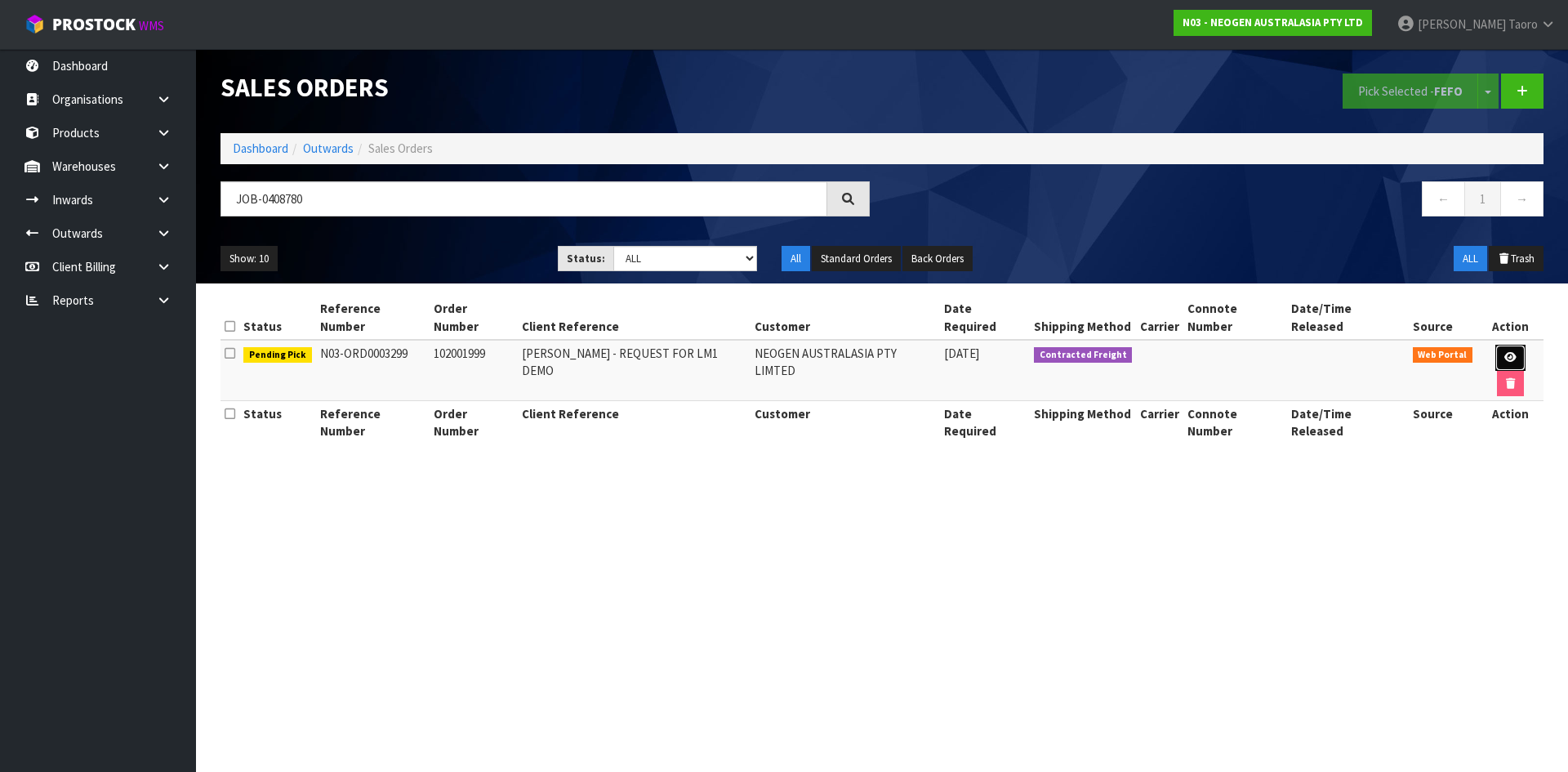
click at [1505, 352] on icon at bounding box center [1511, 357] width 13 height 11
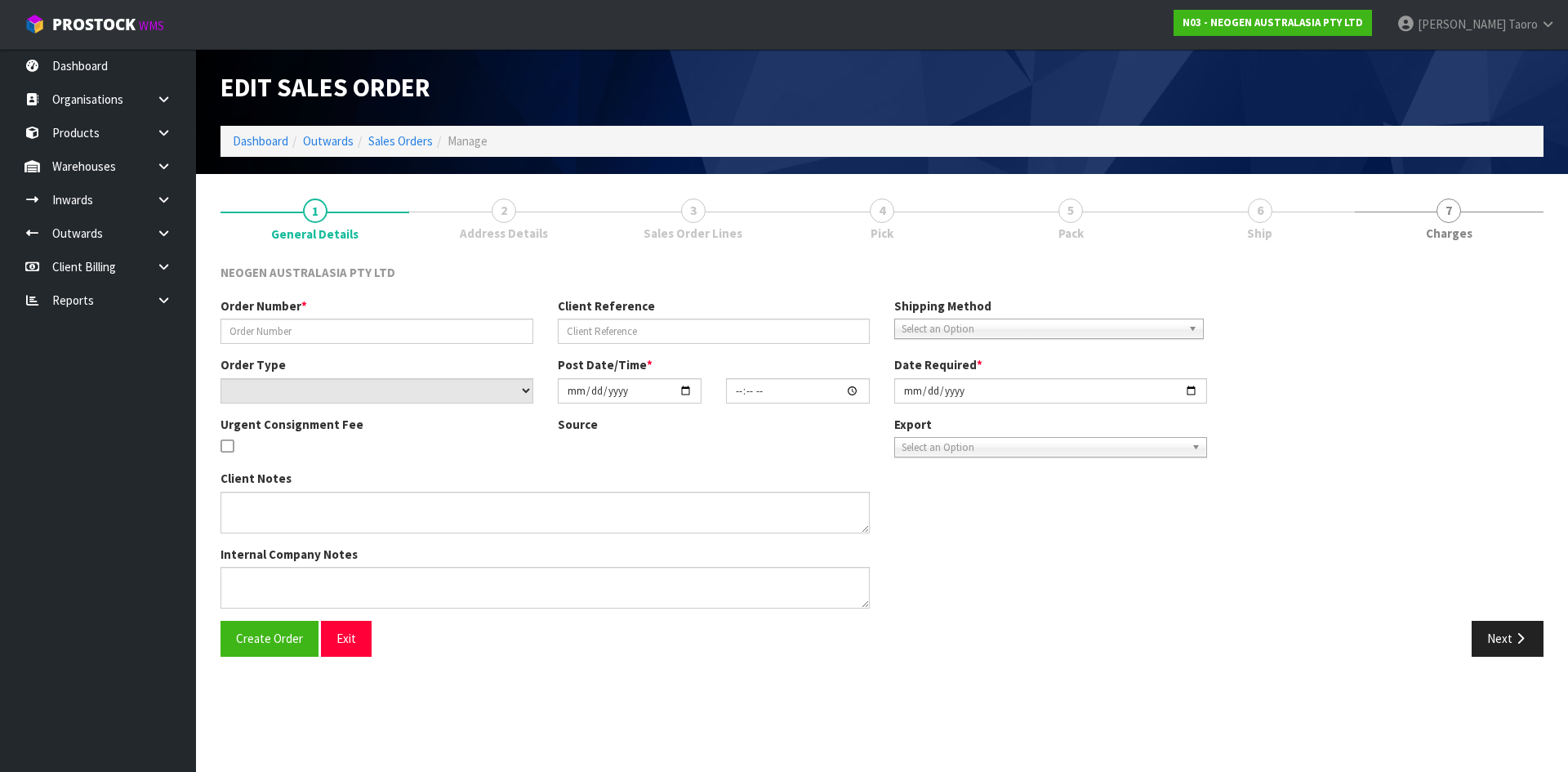
type input "102001999"
type input "JOHN - REQUEST FOR LM1 DEMO"
select select "number:0"
type input "2025-08-21"
type input "11:14:00.000"
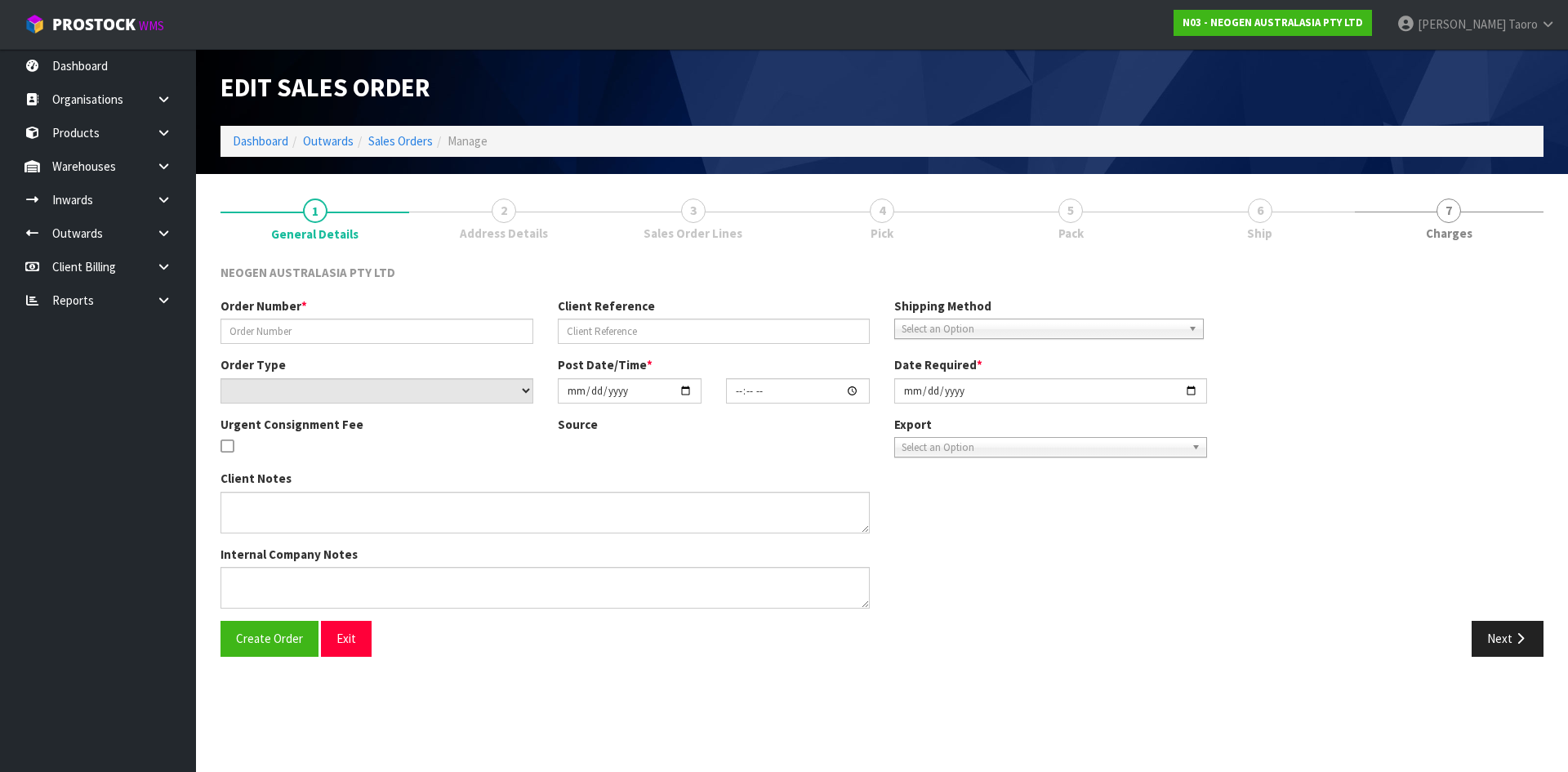
type input "2025-08-21"
type textarea "ATTN JOHN"
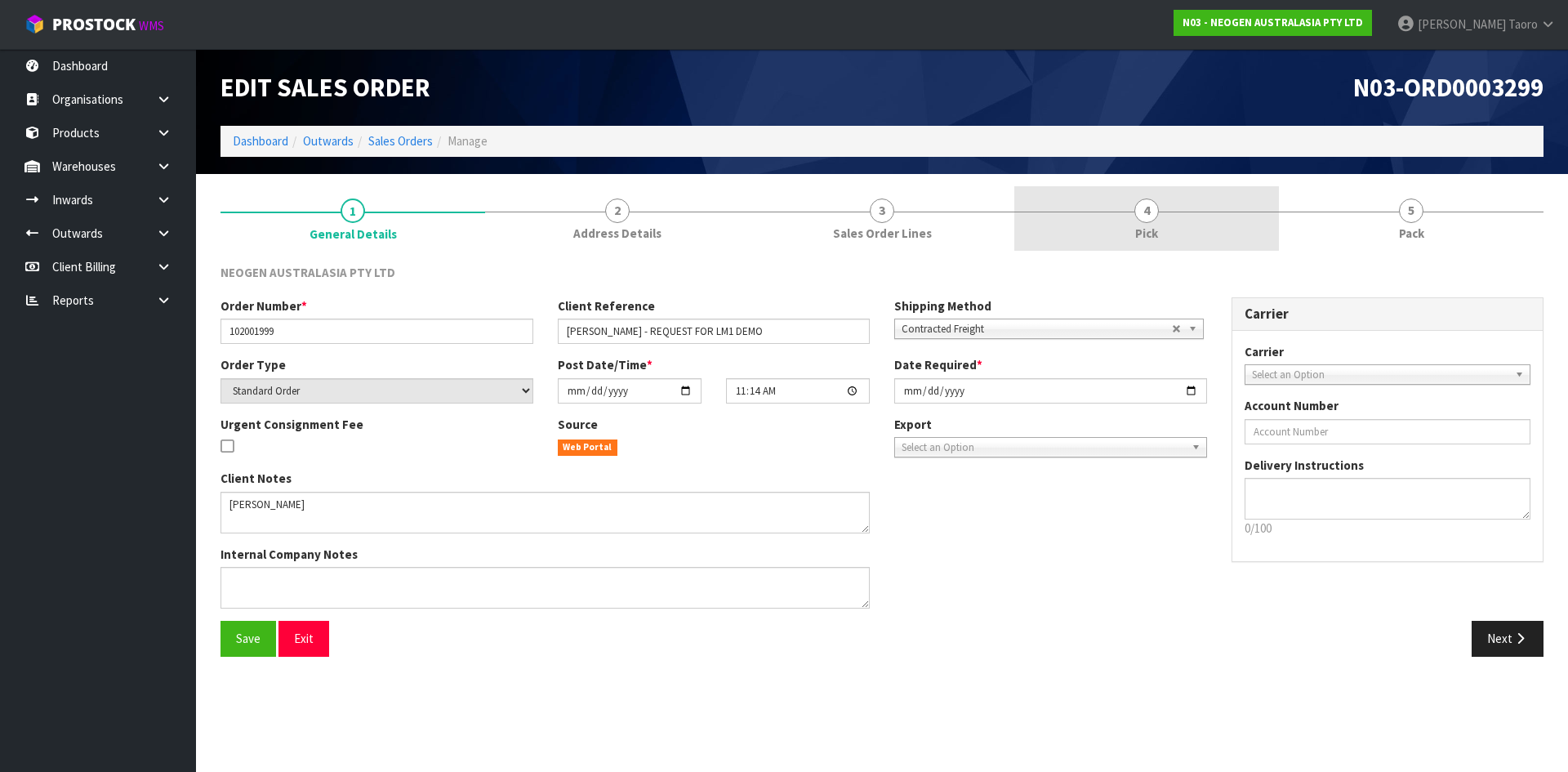
click at [1198, 216] on link "4 Pick" at bounding box center [1147, 219] width 265 height 64
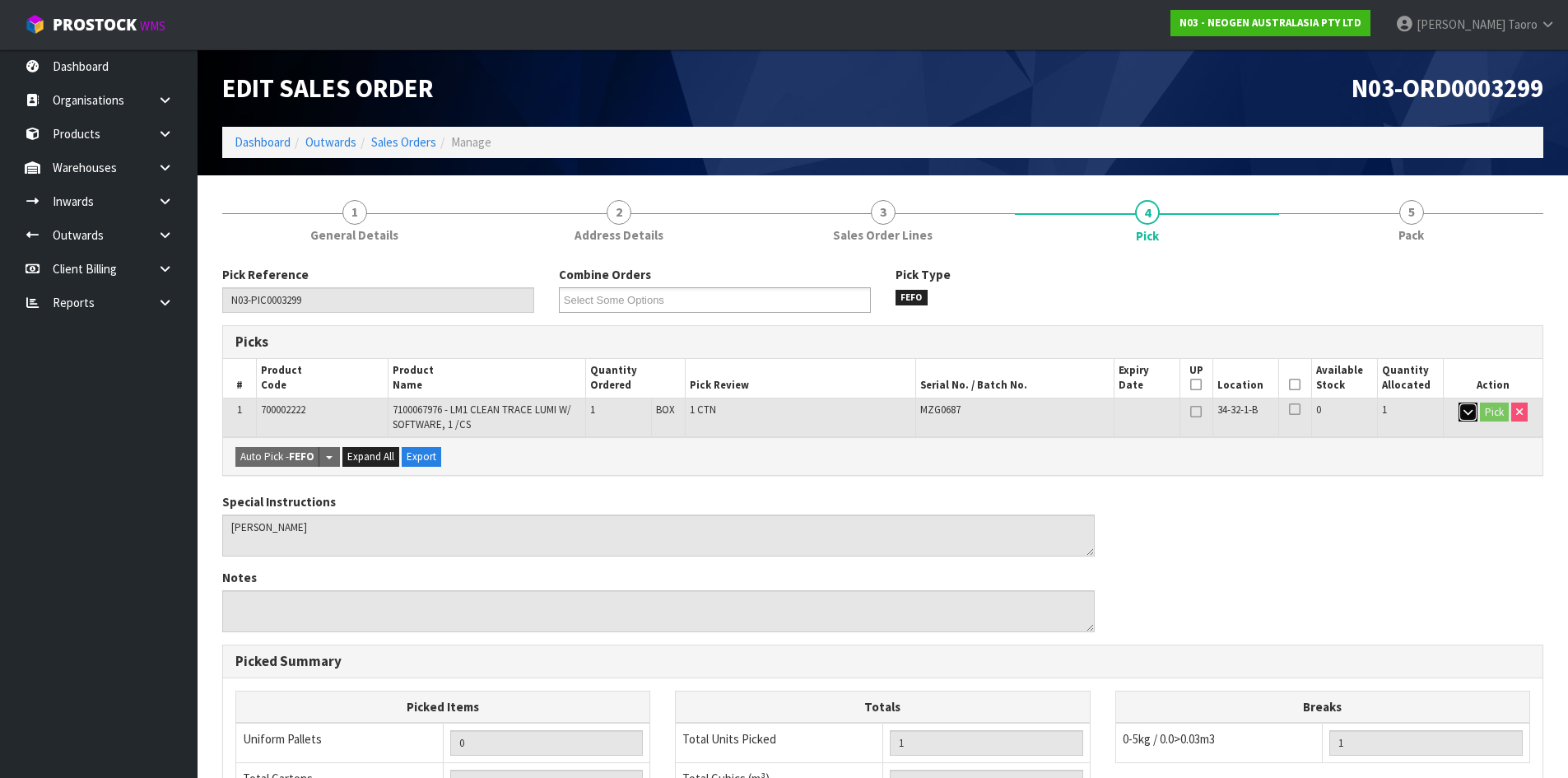
click at [1469, 410] on icon "button" at bounding box center [1468, 412] width 9 height 11
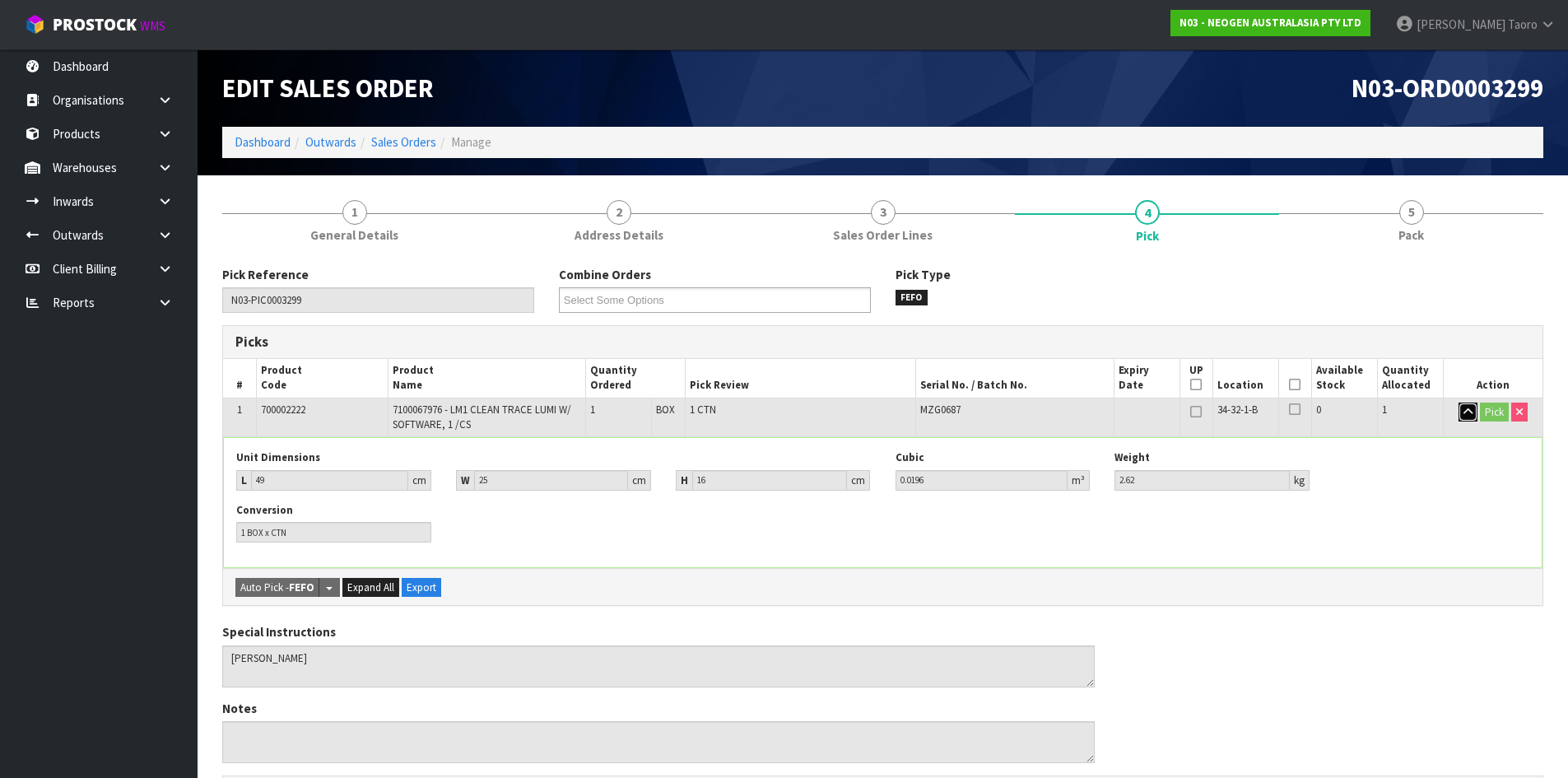
click at [1469, 410] on icon "button" at bounding box center [1468, 412] width 9 height 11
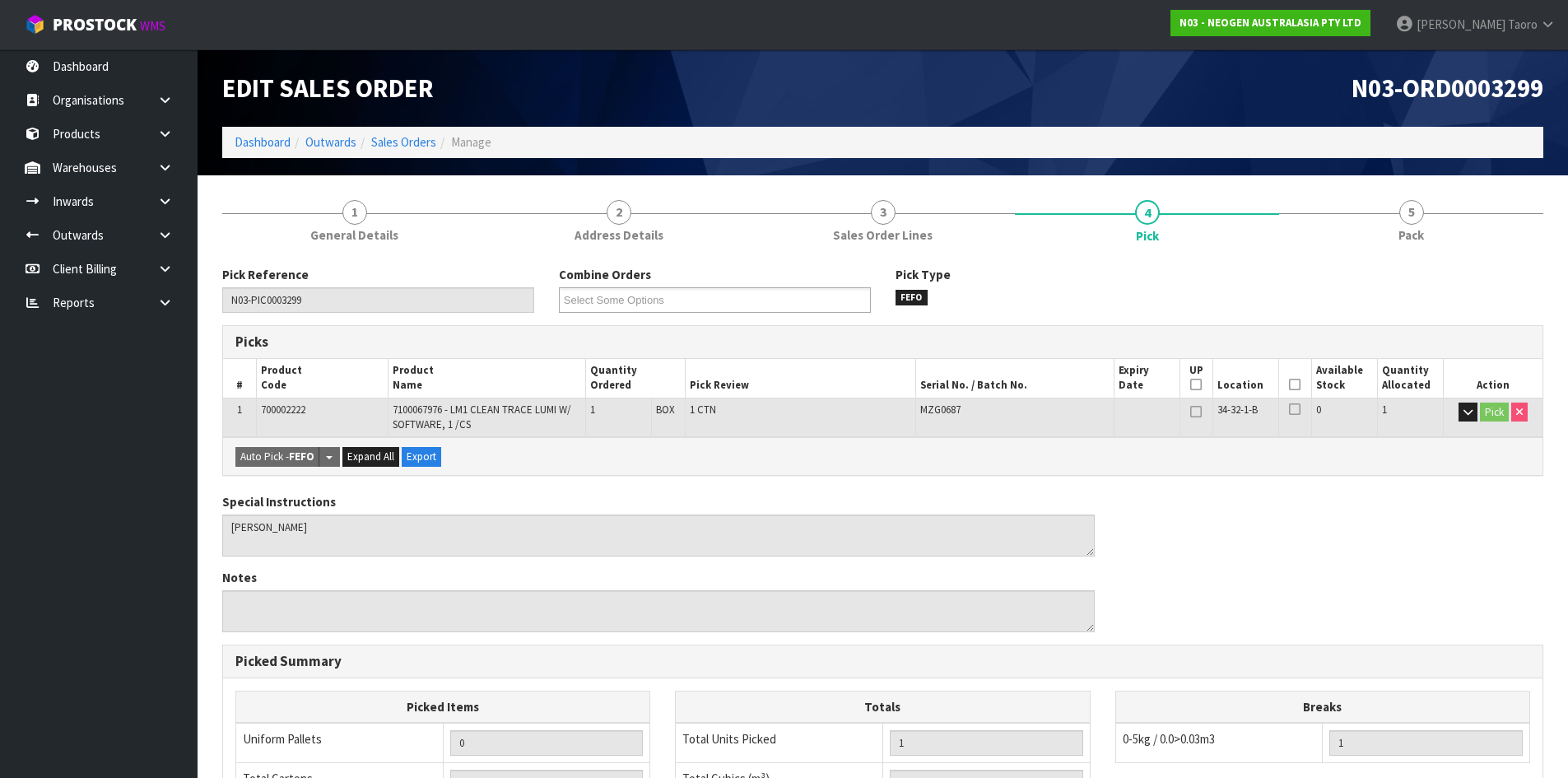
click at [1294, 384] on icon at bounding box center [1295, 384] width 12 height 1
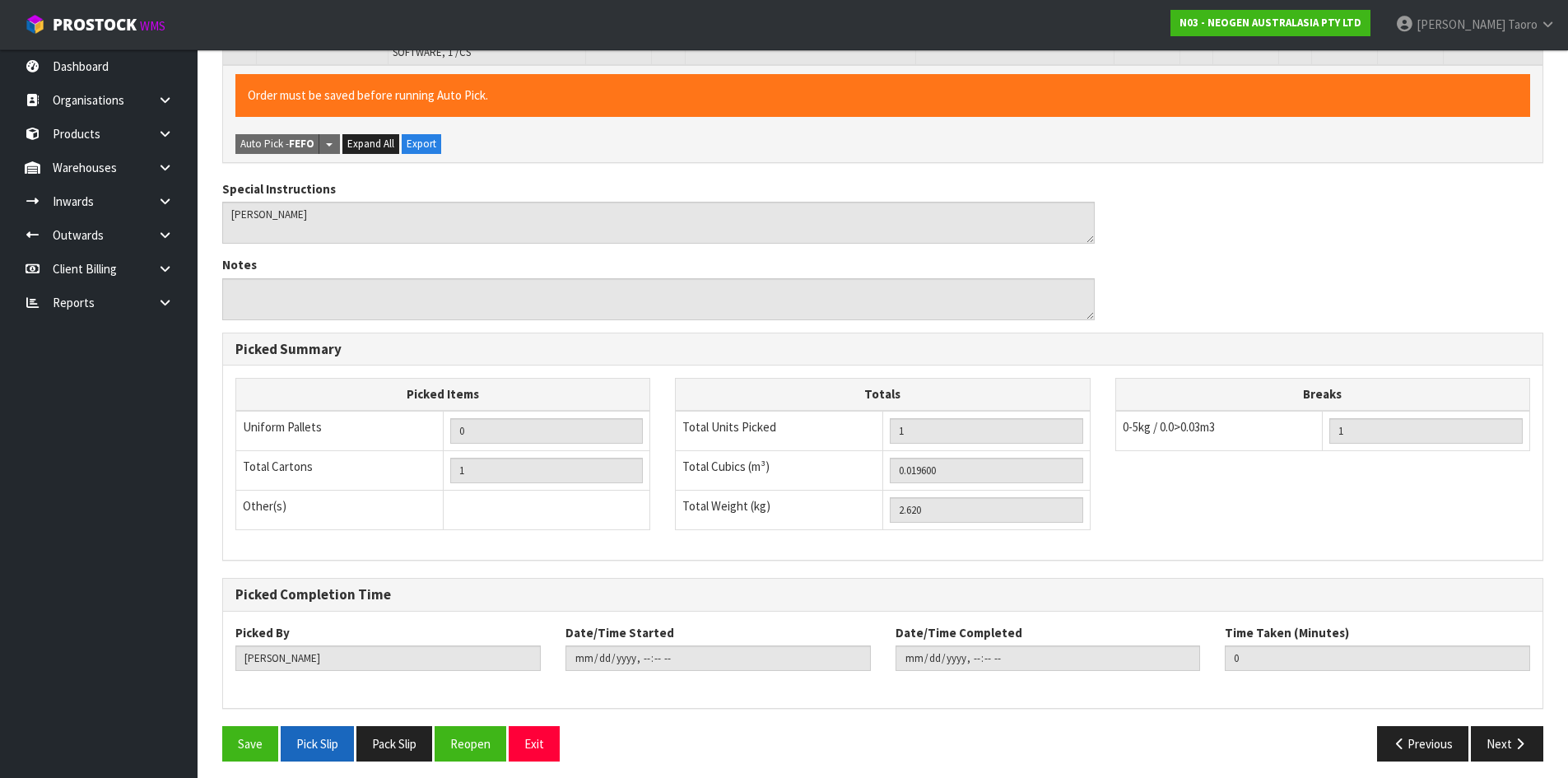
scroll to position [380, 0]
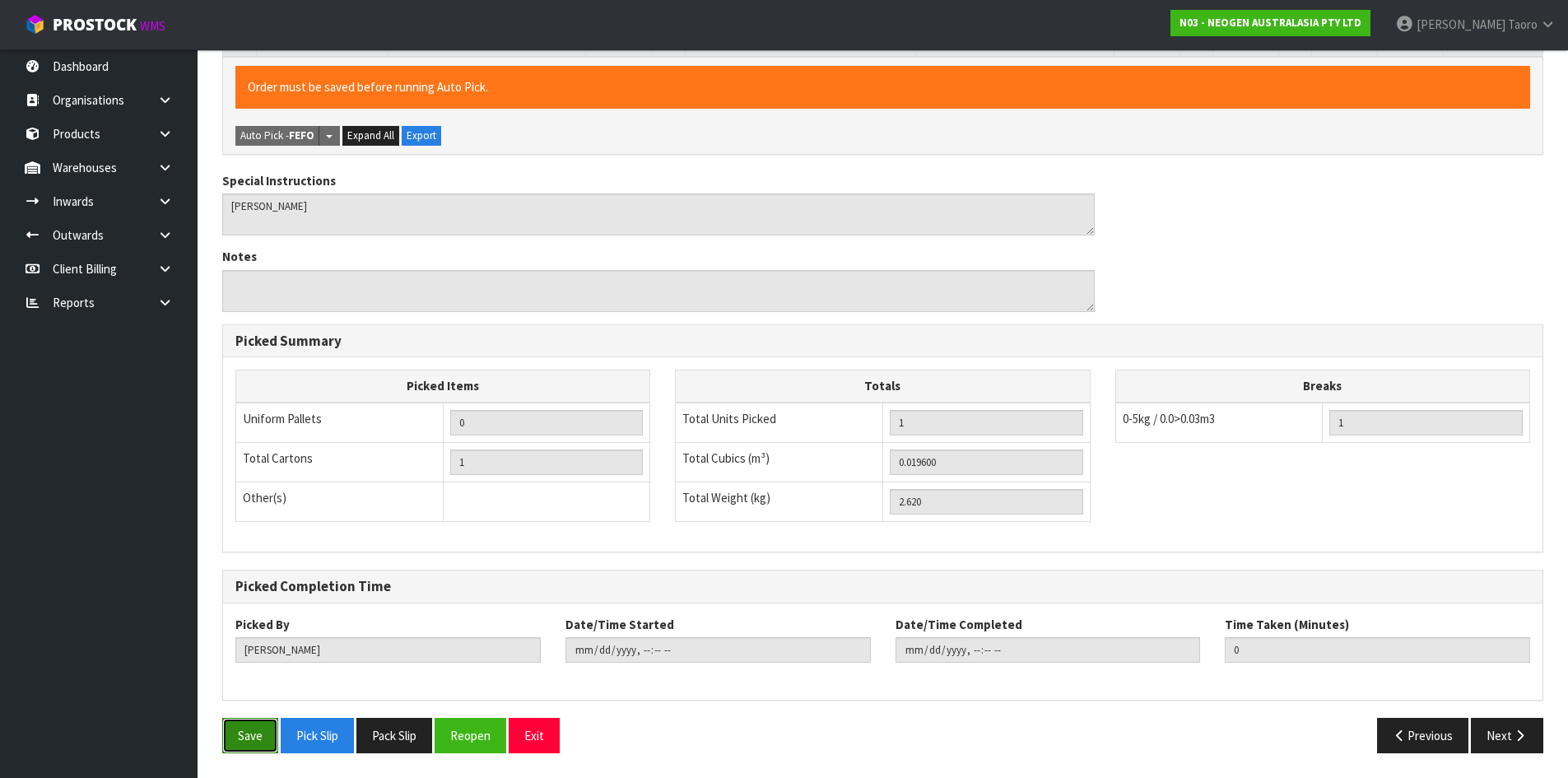
click at [253, 734] on button "Save" at bounding box center [250, 735] width 56 height 36
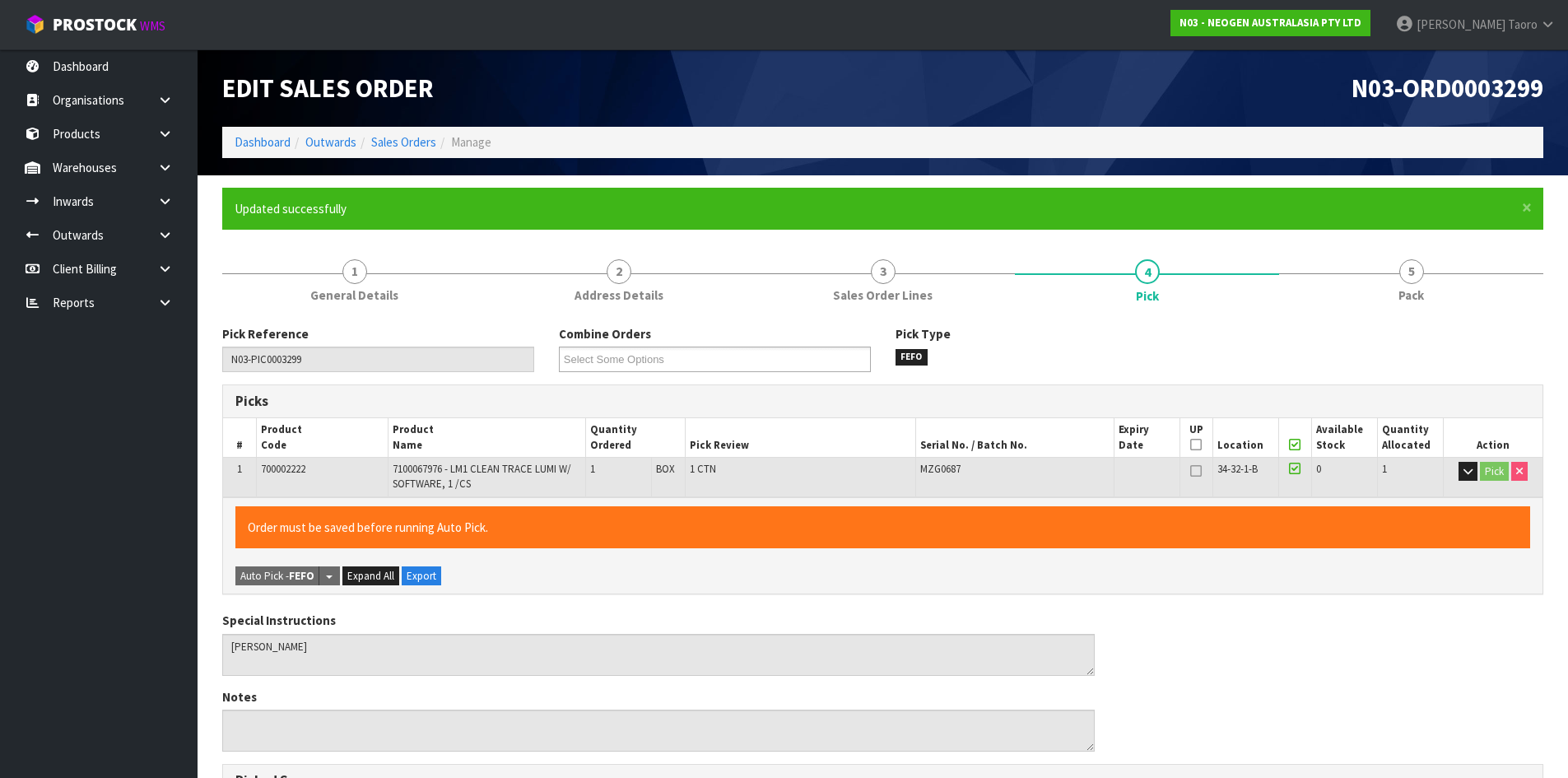
type input "Harriet Taoro"
type input "2025-08-21T14:24:07"
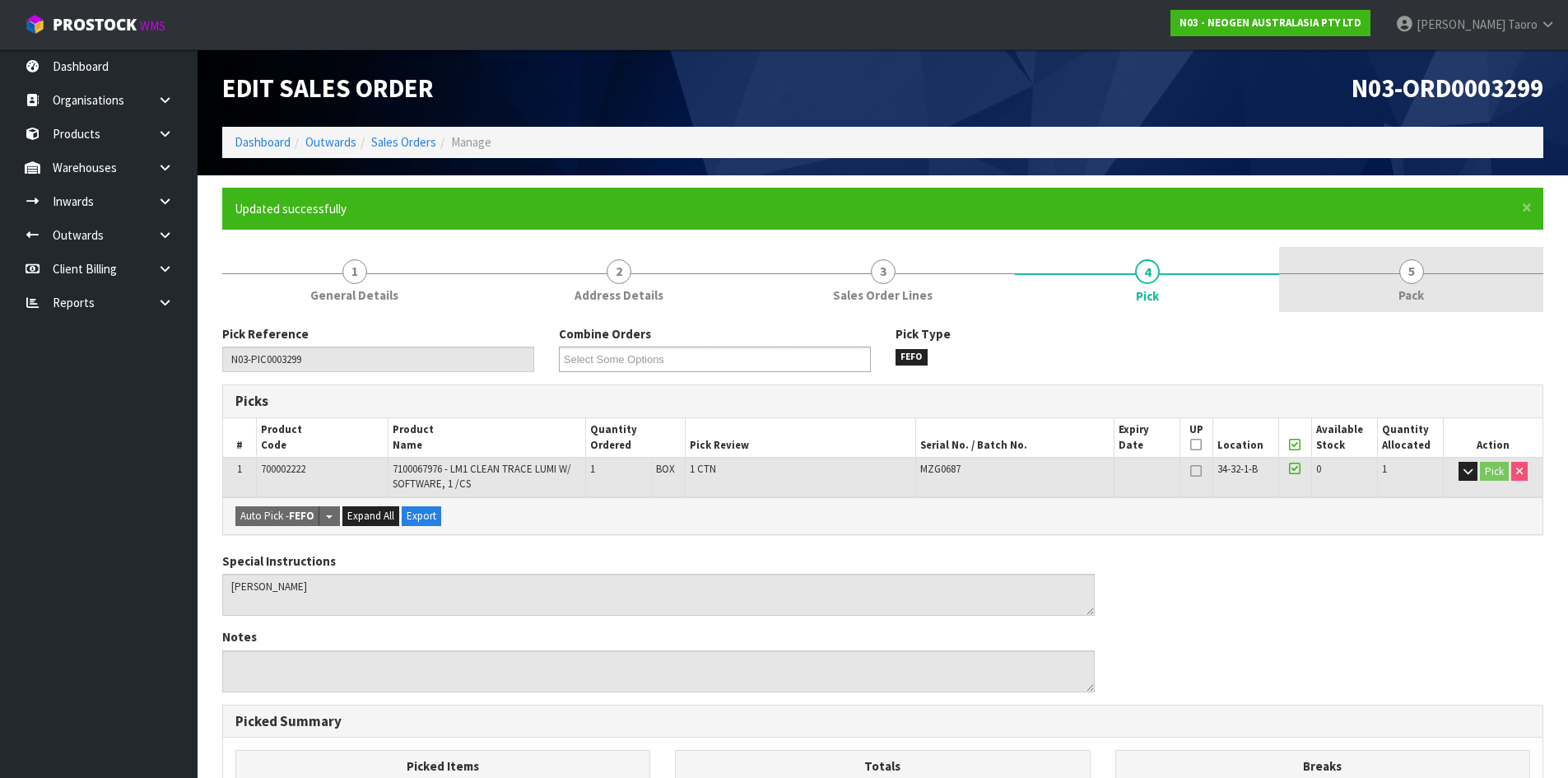
click at [1426, 262] on link "5 Pack" at bounding box center [1411, 279] width 264 height 65
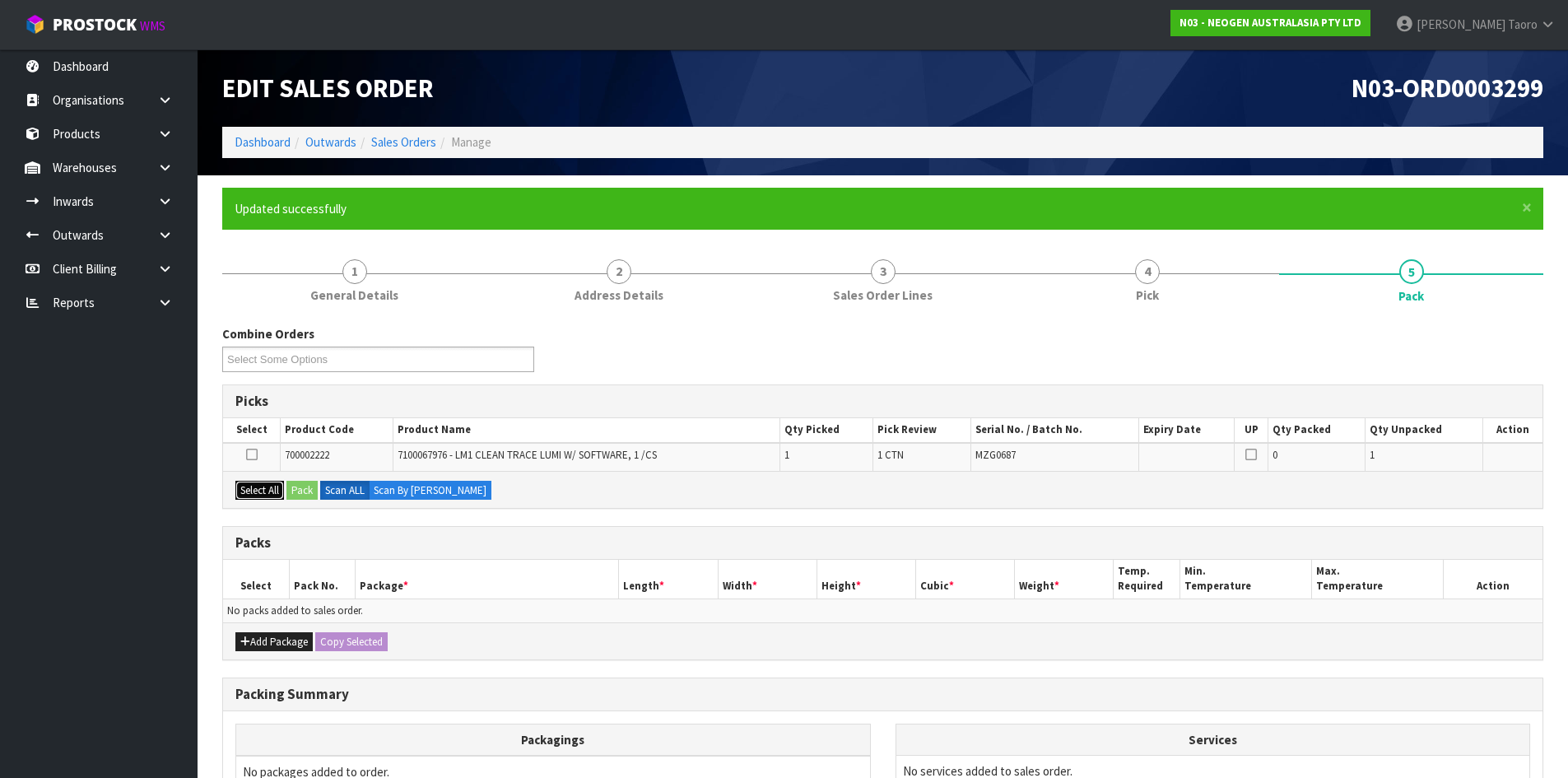
click at [273, 494] on button "Select All" at bounding box center [259, 490] width 48 height 20
click at [300, 493] on button "Pack" at bounding box center [302, 490] width 31 height 20
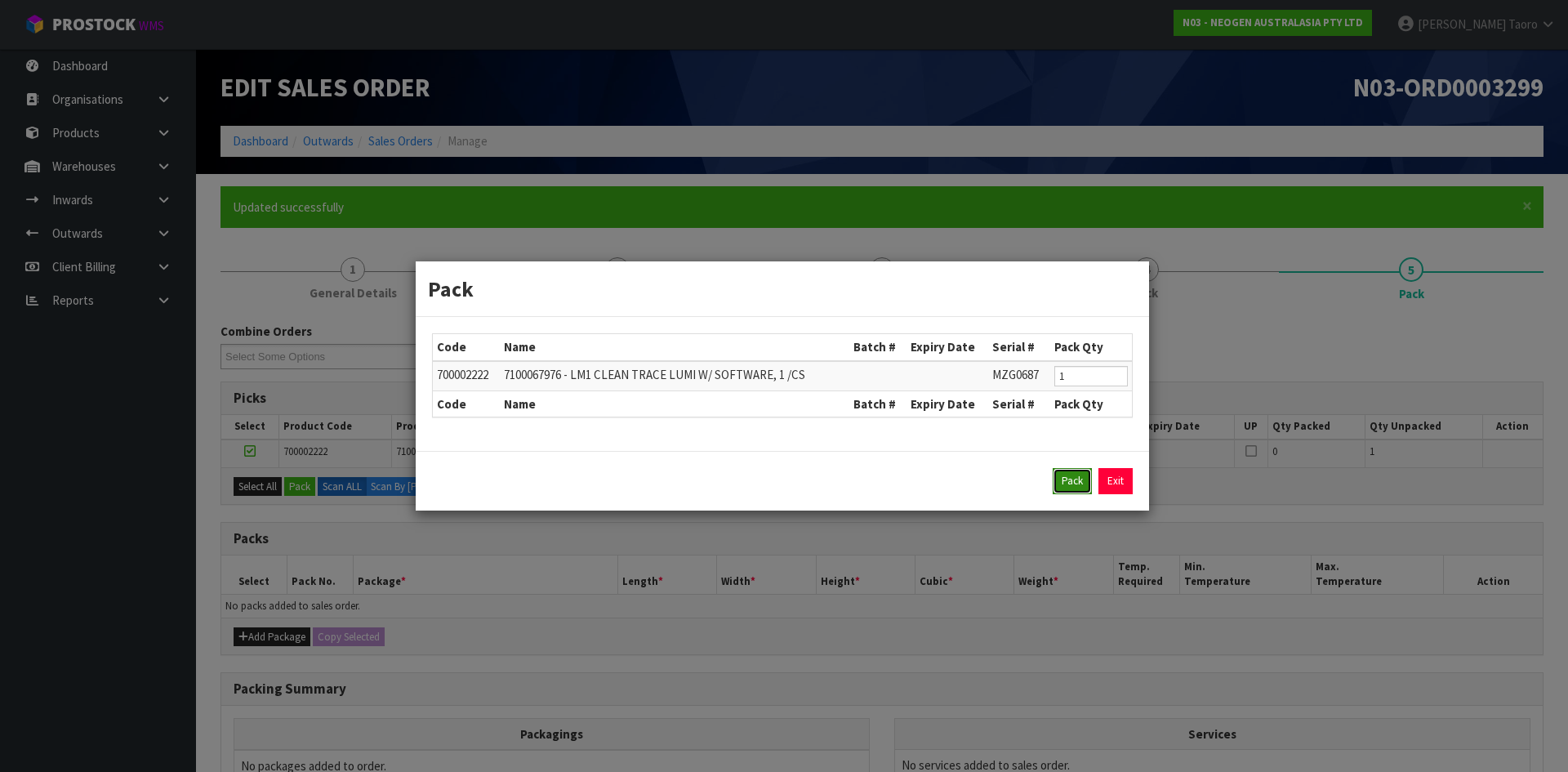
click at [1079, 472] on button "Pack" at bounding box center [1073, 481] width 39 height 26
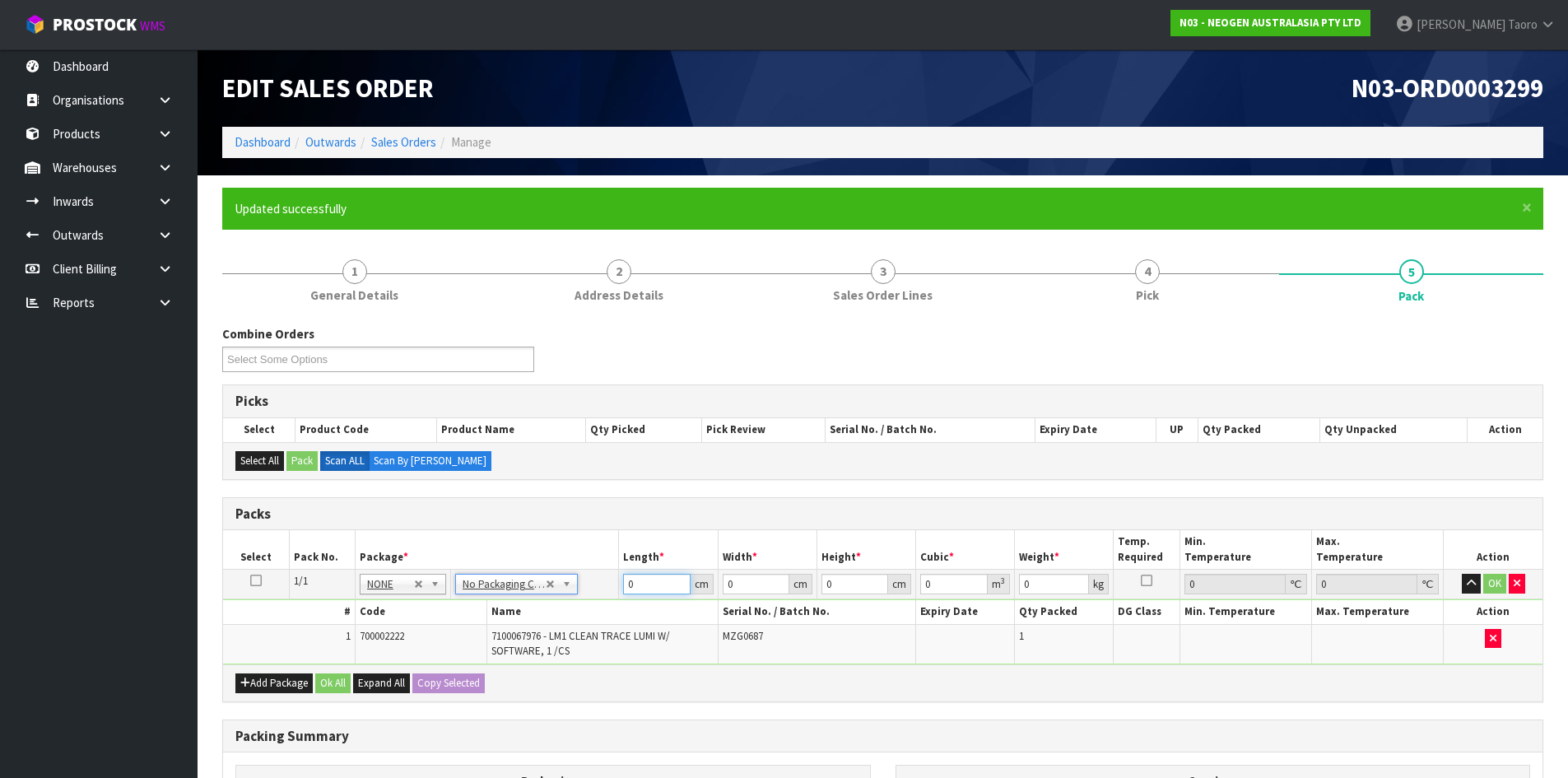
click at [661, 582] on input "0" at bounding box center [656, 584] width 66 height 20
type input "50"
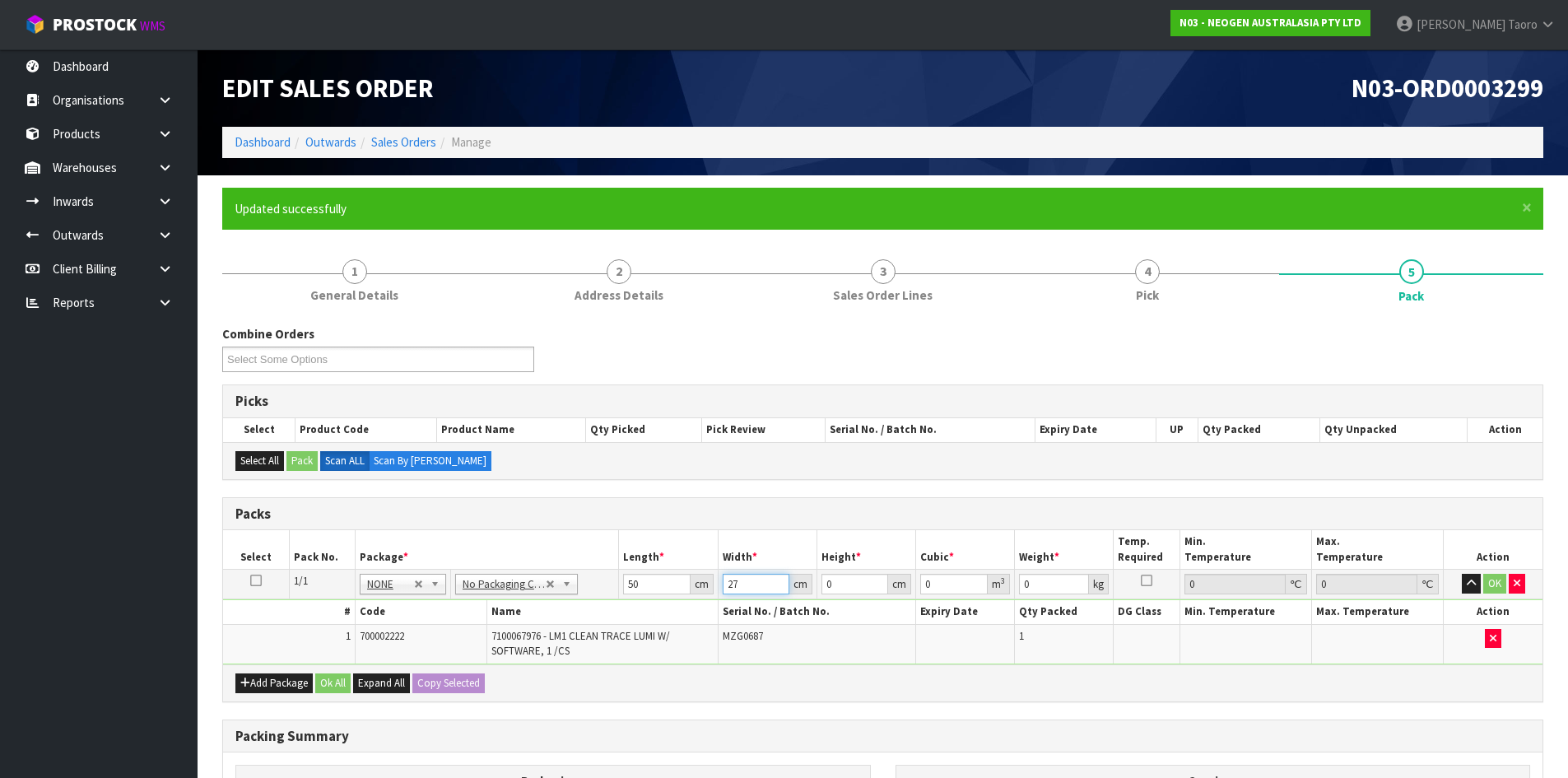
type input "27"
type input "1"
type input "0.00135"
type input "17"
type input "0.02295"
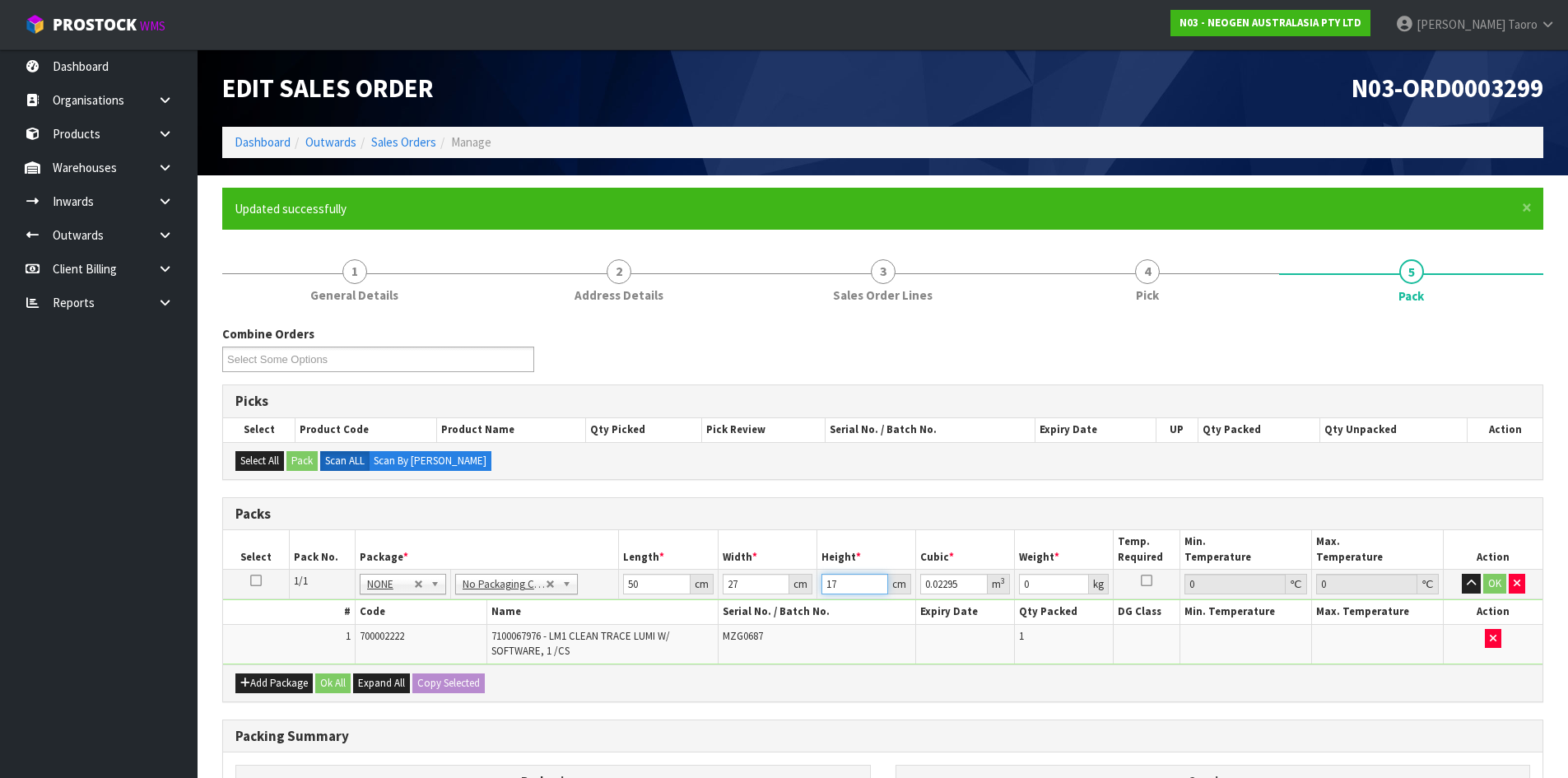
type input "17"
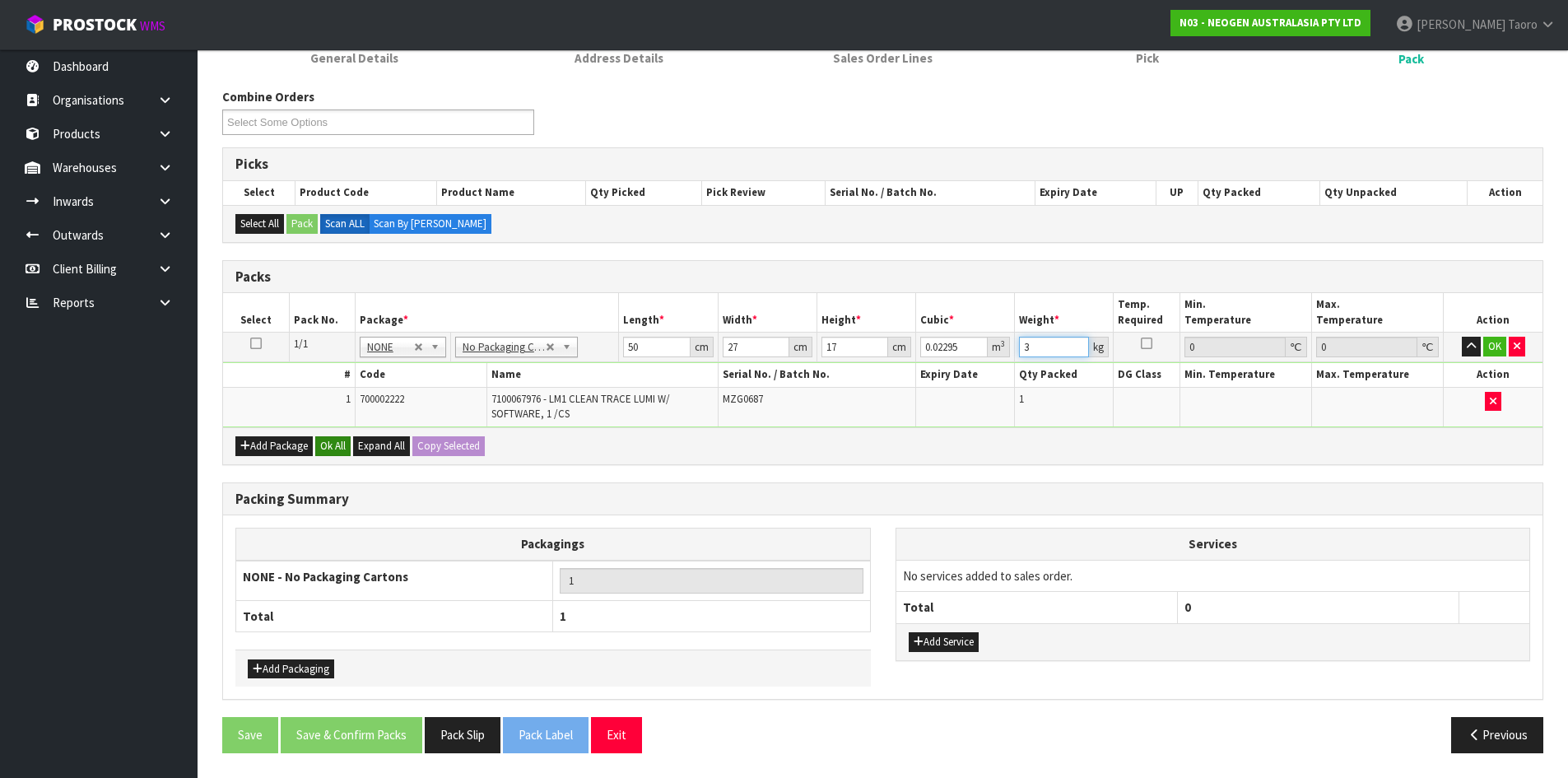
type input "3"
click at [333, 445] on button "Ok All" at bounding box center [333, 446] width 36 height 20
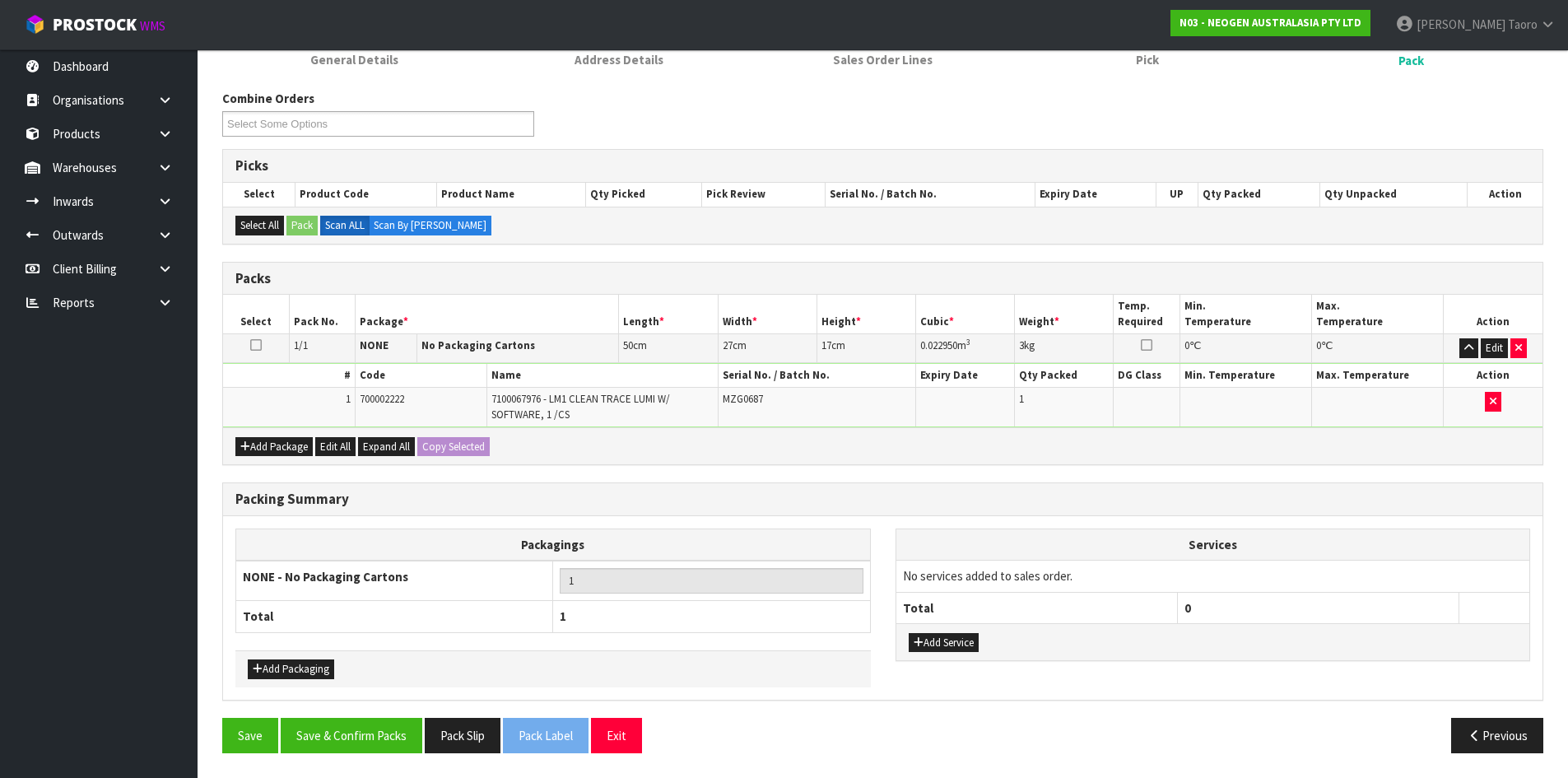
scroll to position [236, 0]
drag, startPoint x: 382, startPoint y: 735, endPoint x: 666, endPoint y: 682, distance: 288.9
click at [383, 735] on button "Save & Confirm Packs" at bounding box center [351, 735] width 141 height 36
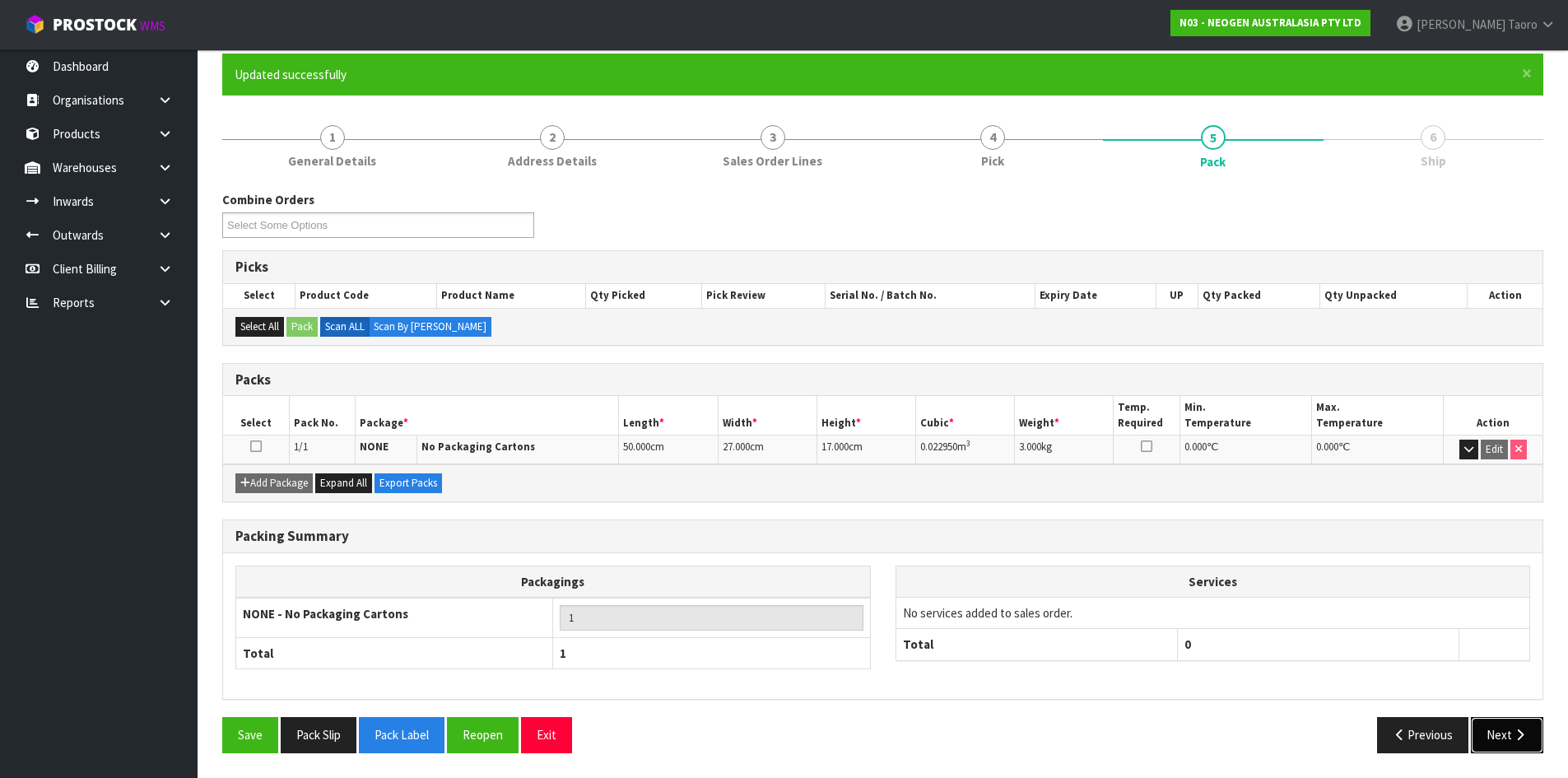
click at [1503, 734] on button "Next" at bounding box center [1507, 735] width 72 height 36
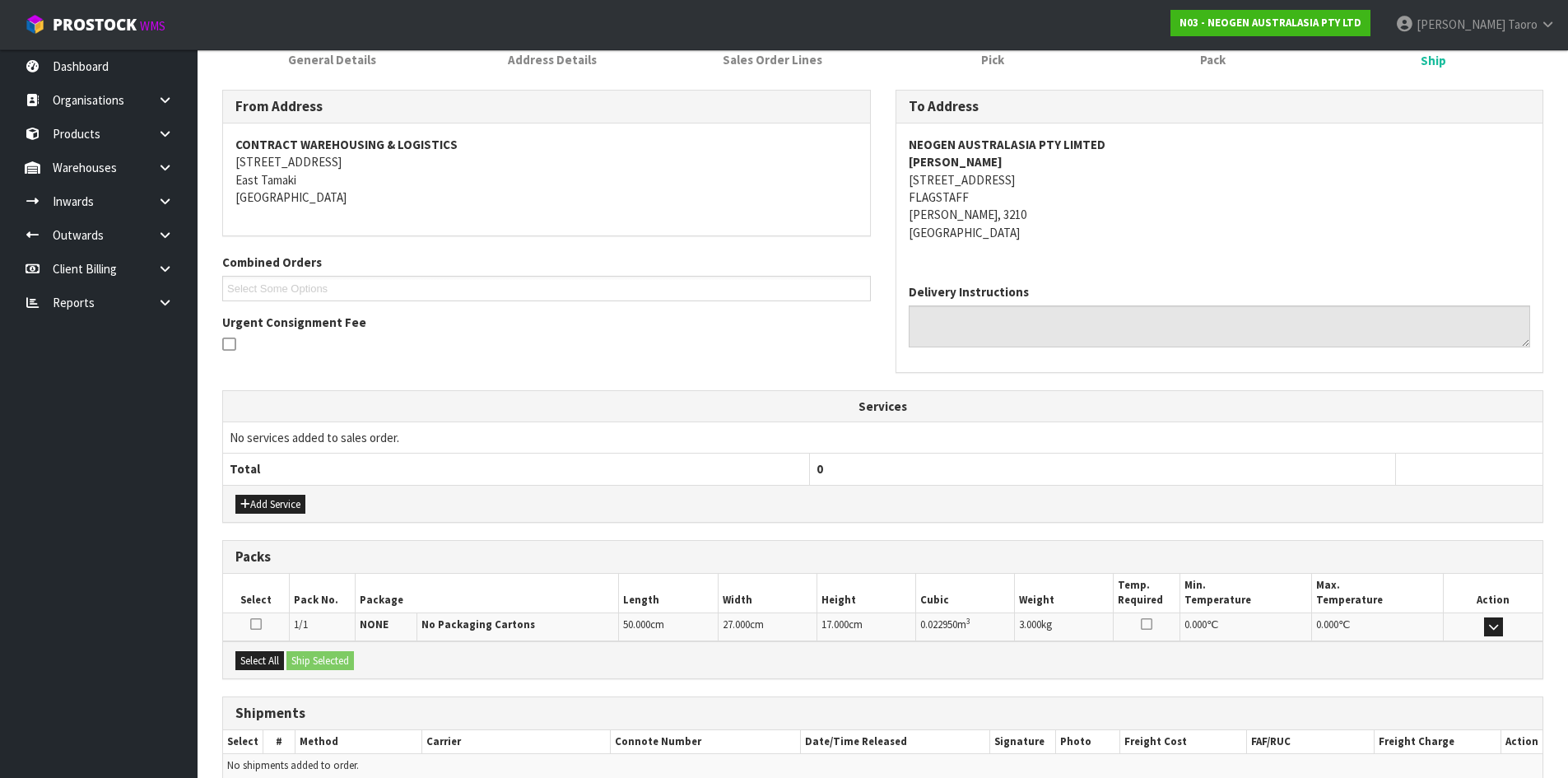
scroll to position [314, 0]
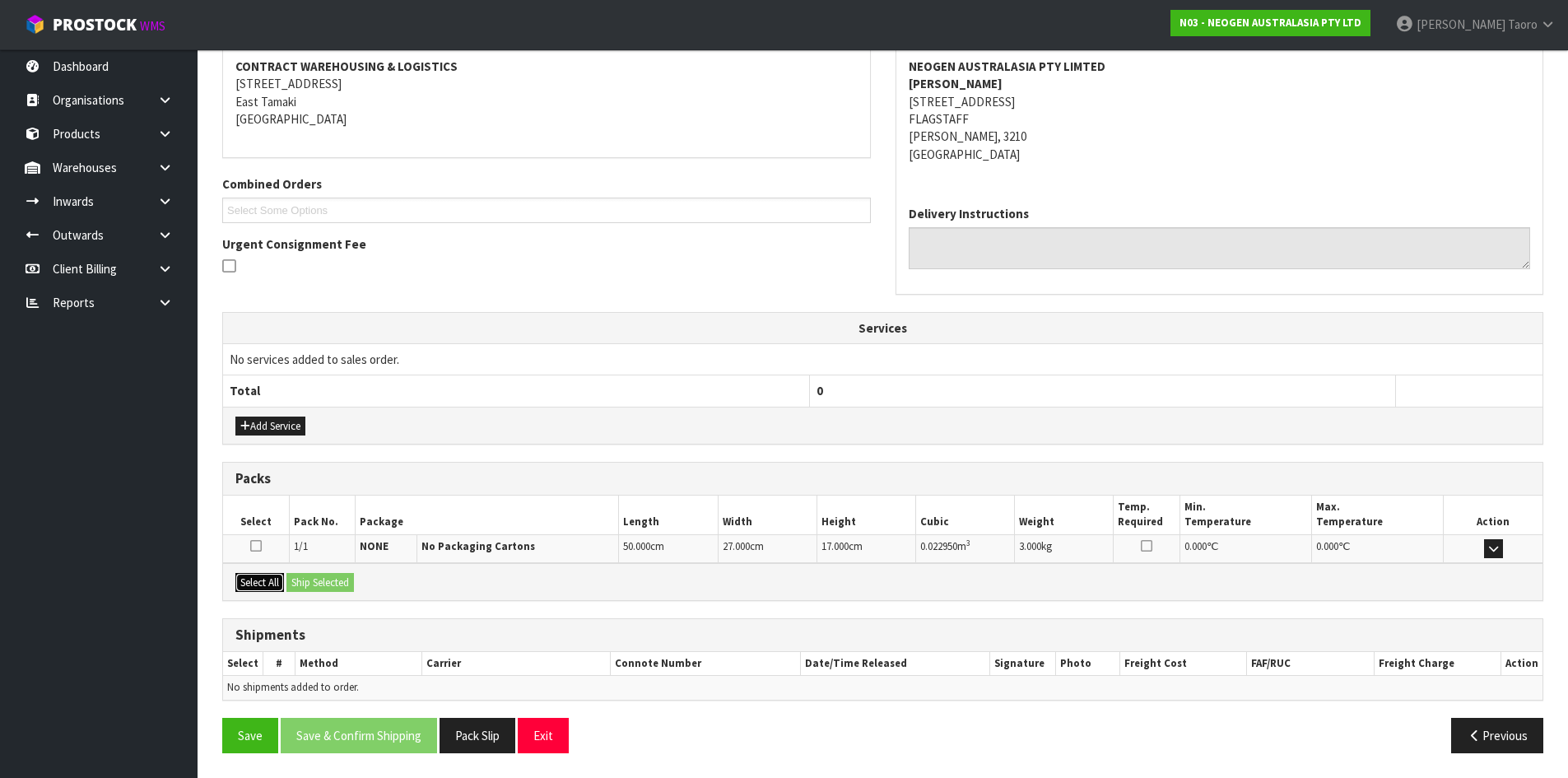
click at [269, 578] on button "Select All" at bounding box center [259, 582] width 48 height 20
click at [308, 576] on button "Ship Selected" at bounding box center [320, 582] width 67 height 20
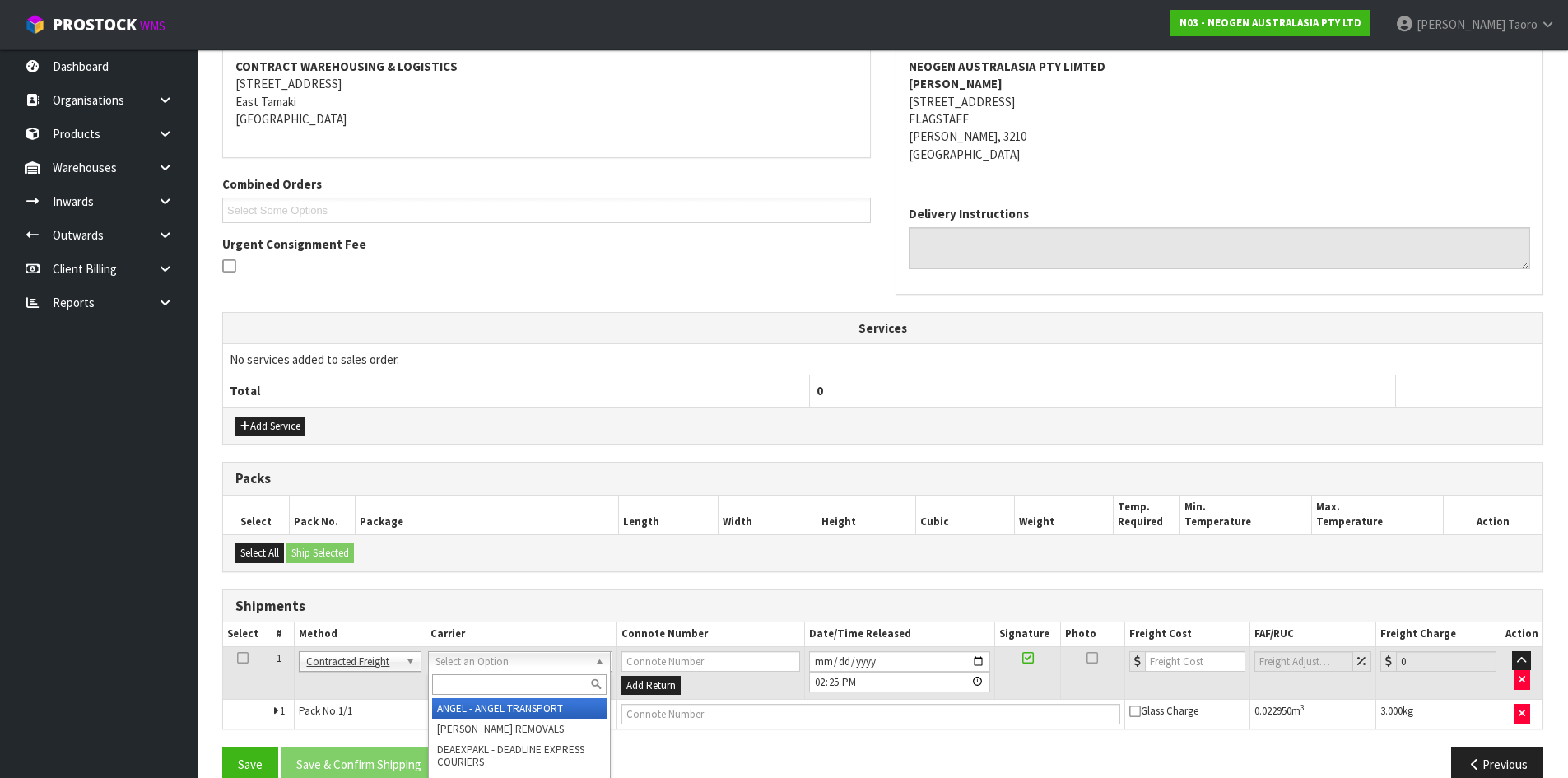
click at [534, 679] on input "text" at bounding box center [519, 684] width 174 height 20
type input "NZP"
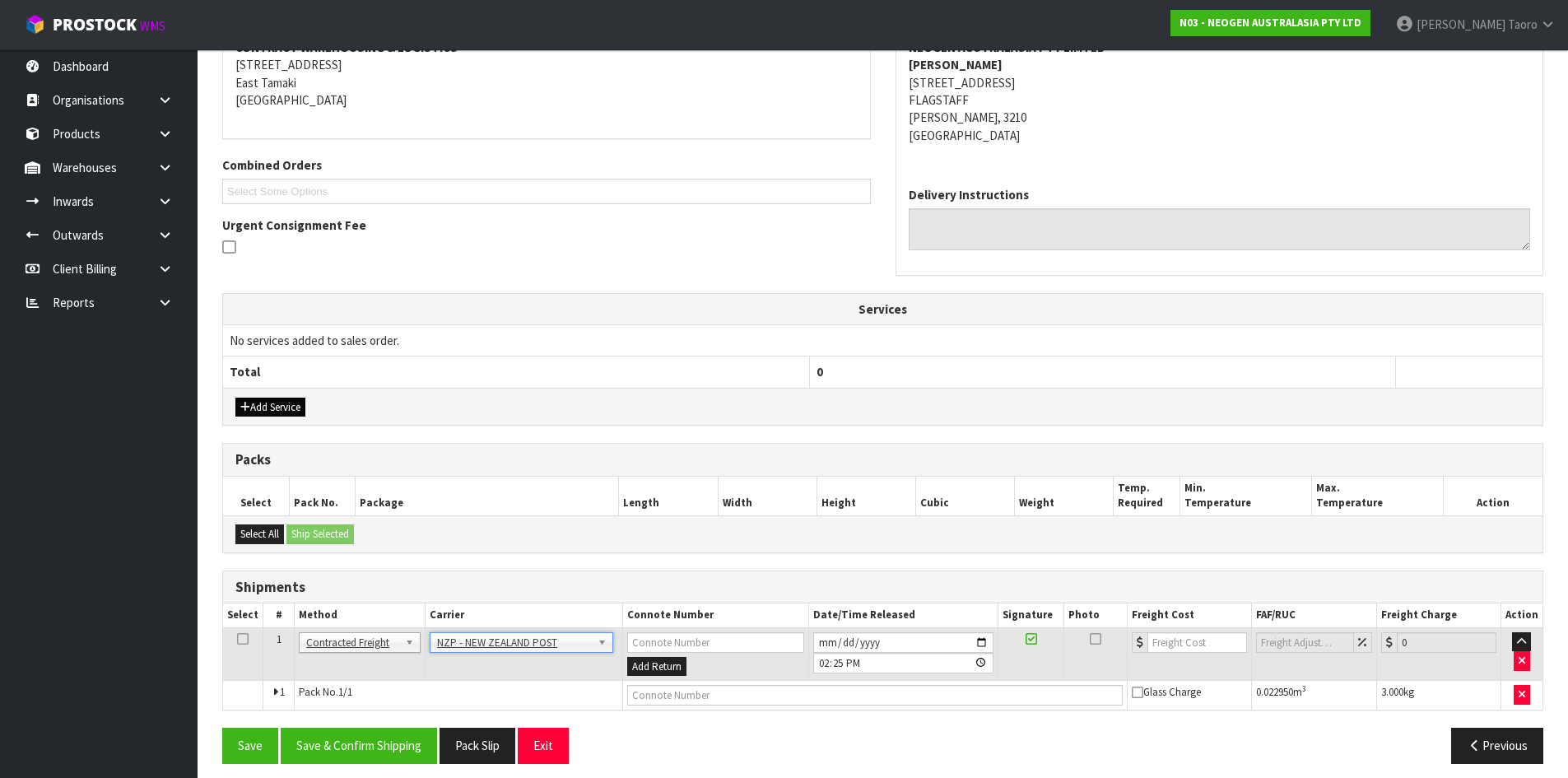
scroll to position [344, 0]
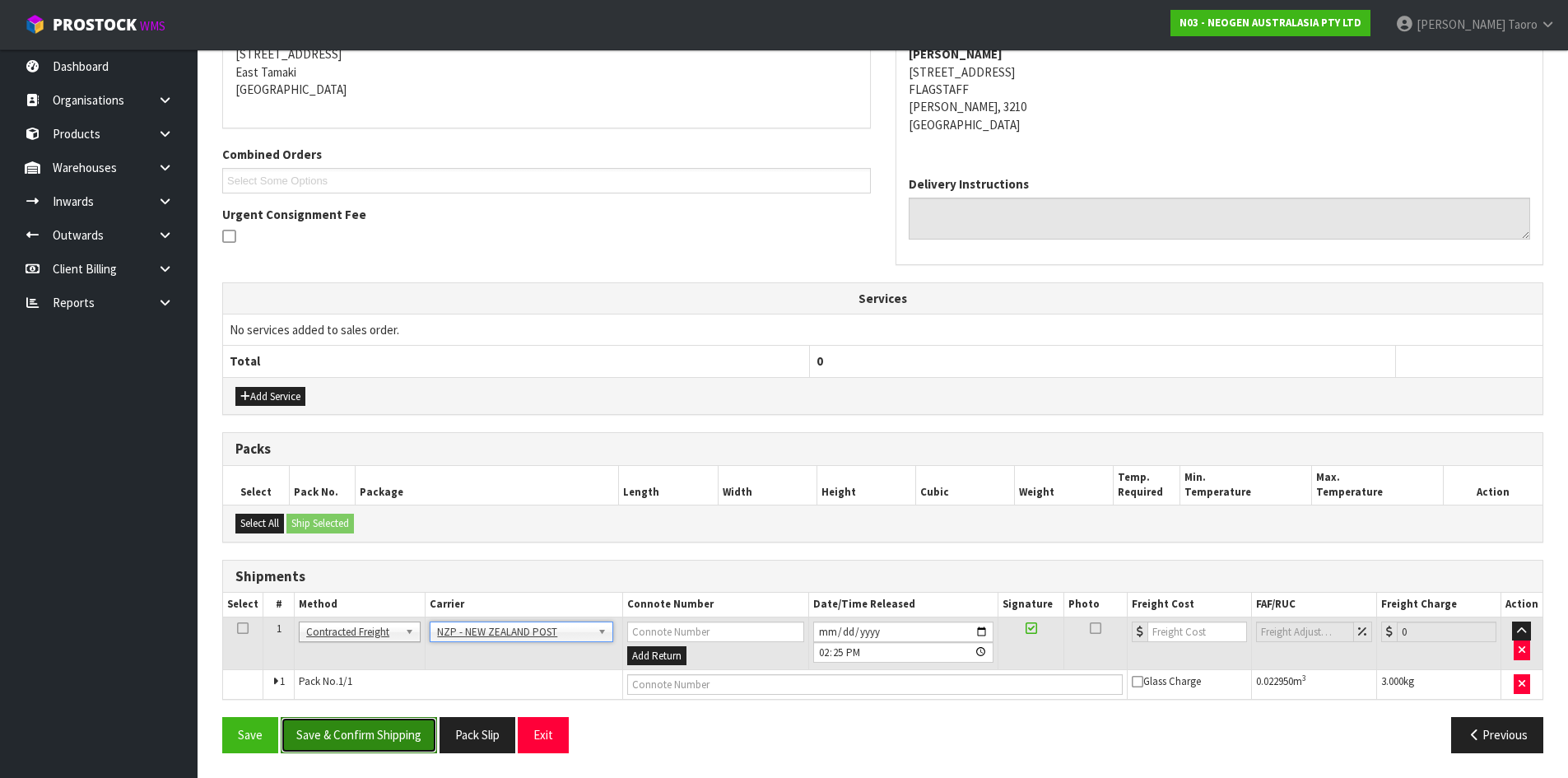
click at [396, 725] on button "Save & Confirm Shipping" at bounding box center [359, 735] width 156 height 36
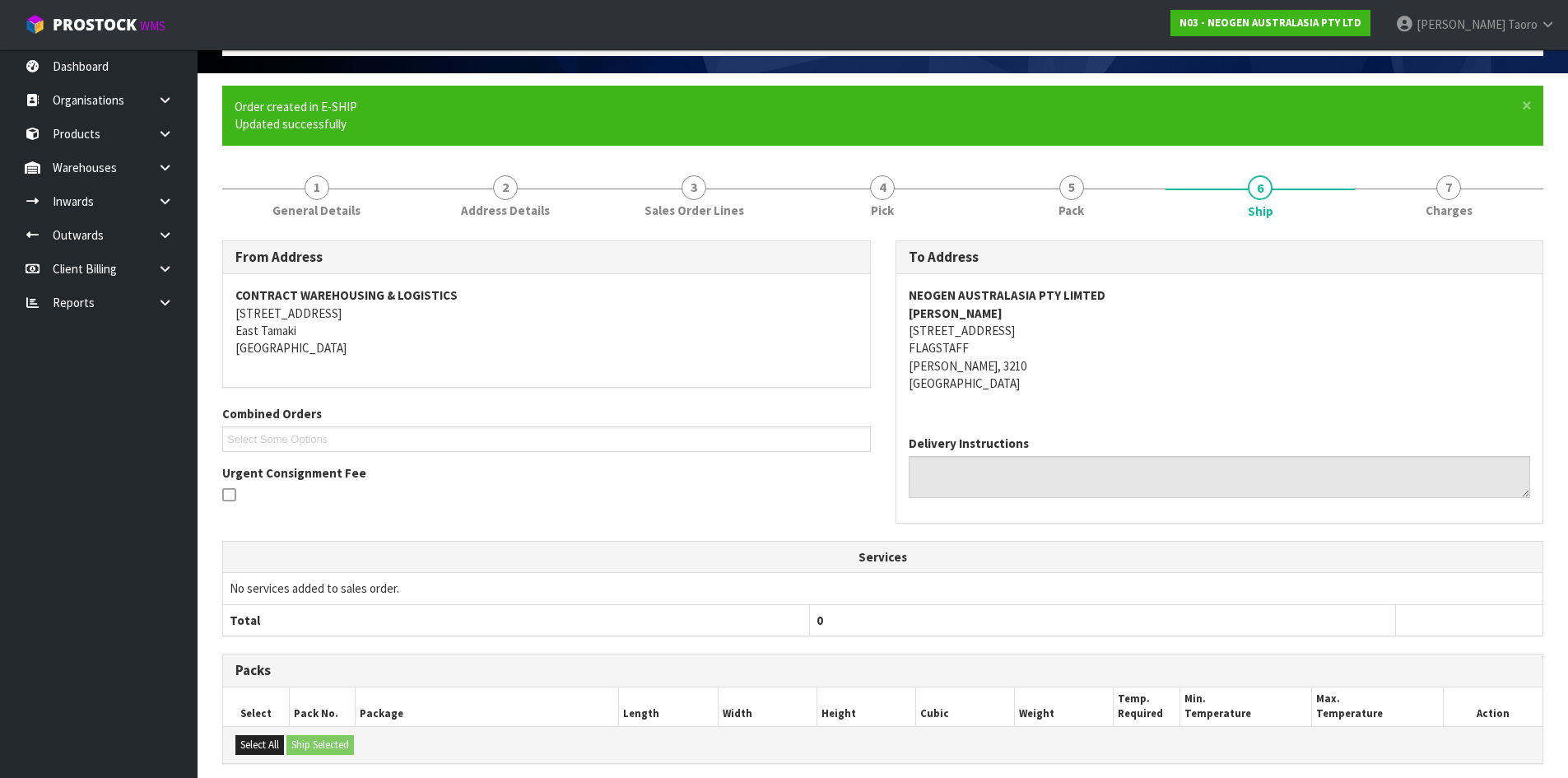
scroll to position [320, 0]
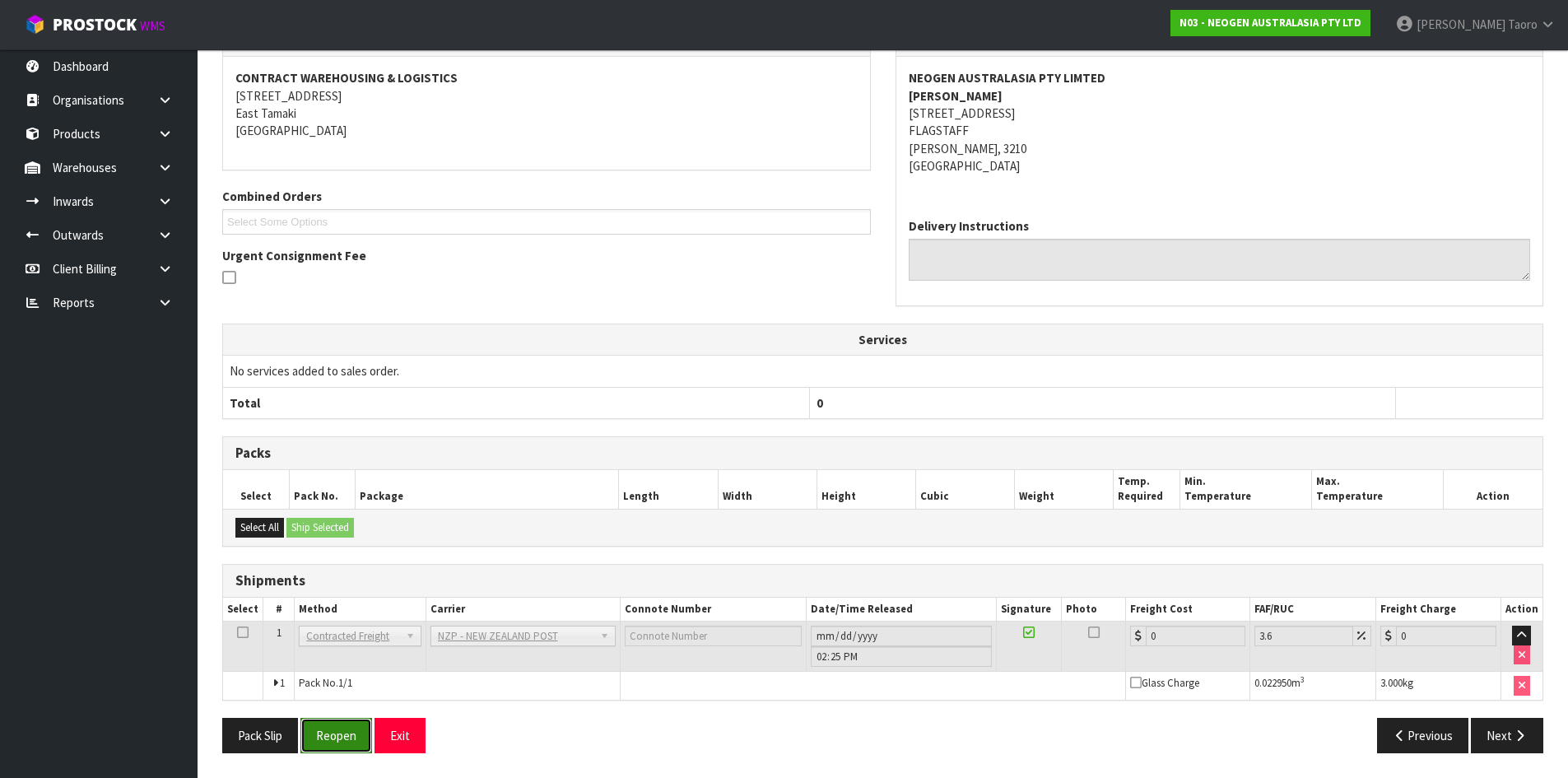
click at [337, 735] on button "Reopen" at bounding box center [336, 735] width 71 height 36
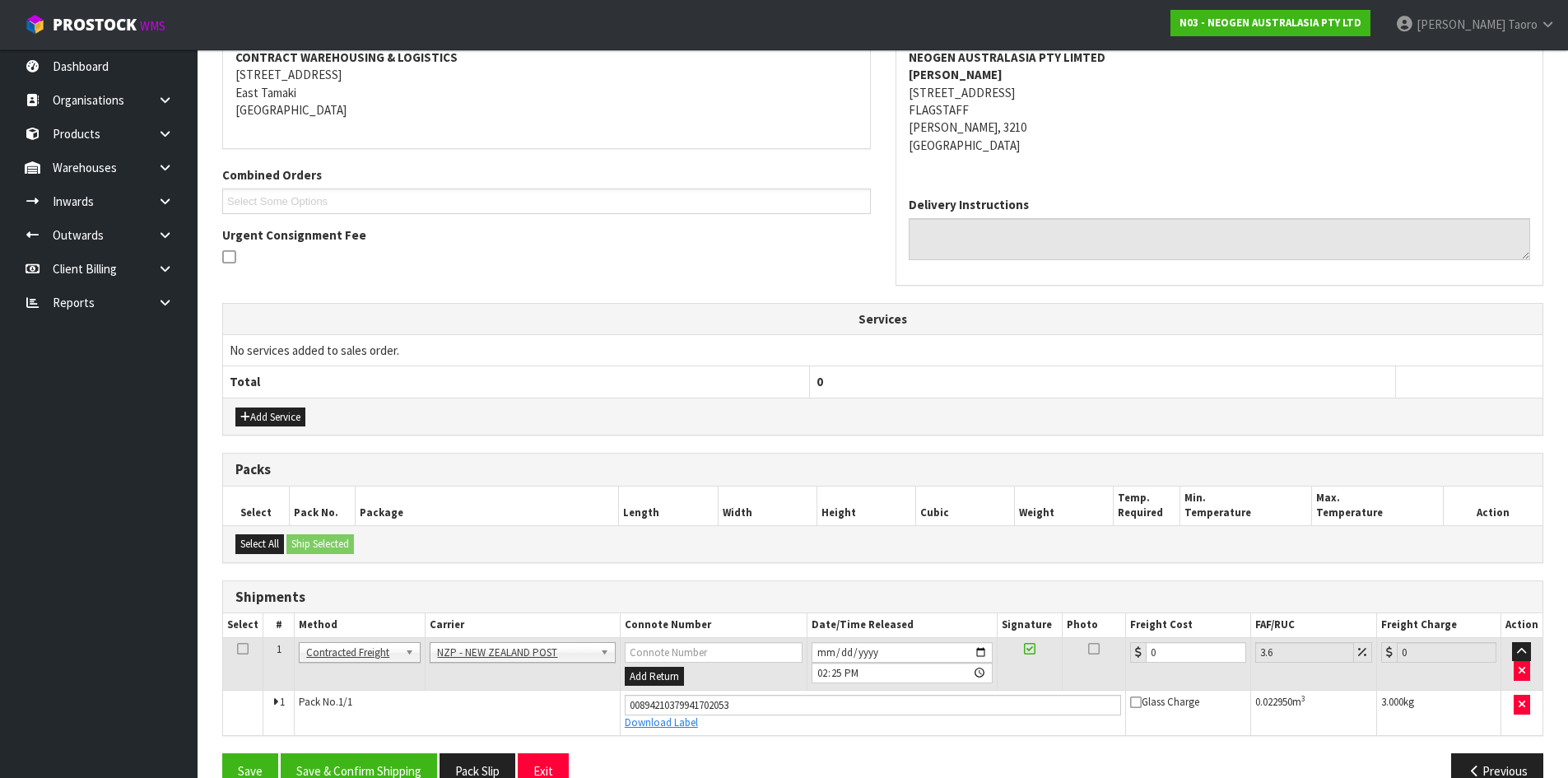
scroll to position [358, 0]
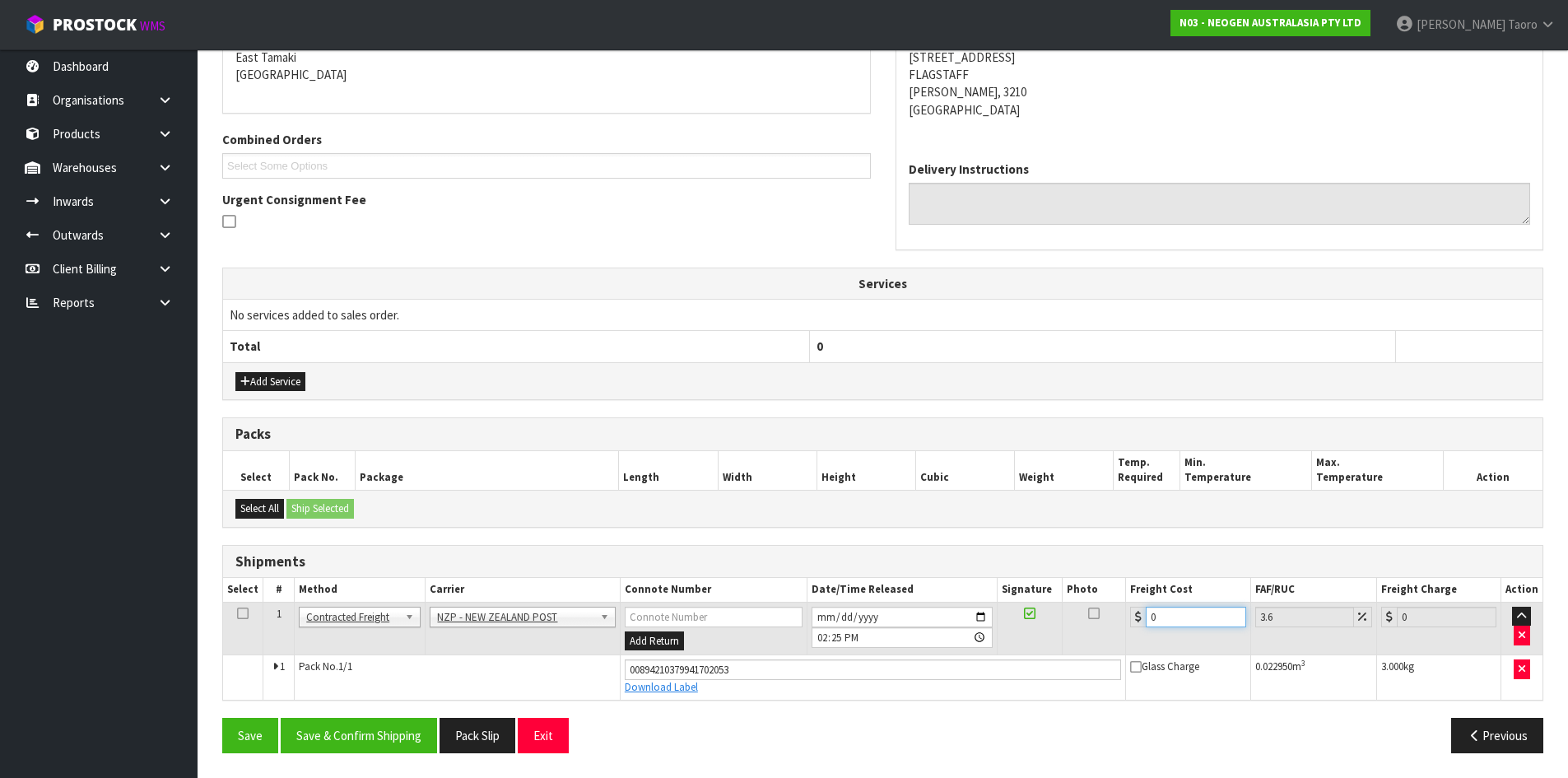
click at [1185, 619] on input "0" at bounding box center [1195, 616] width 99 height 20
type input "7"
type input "7.25"
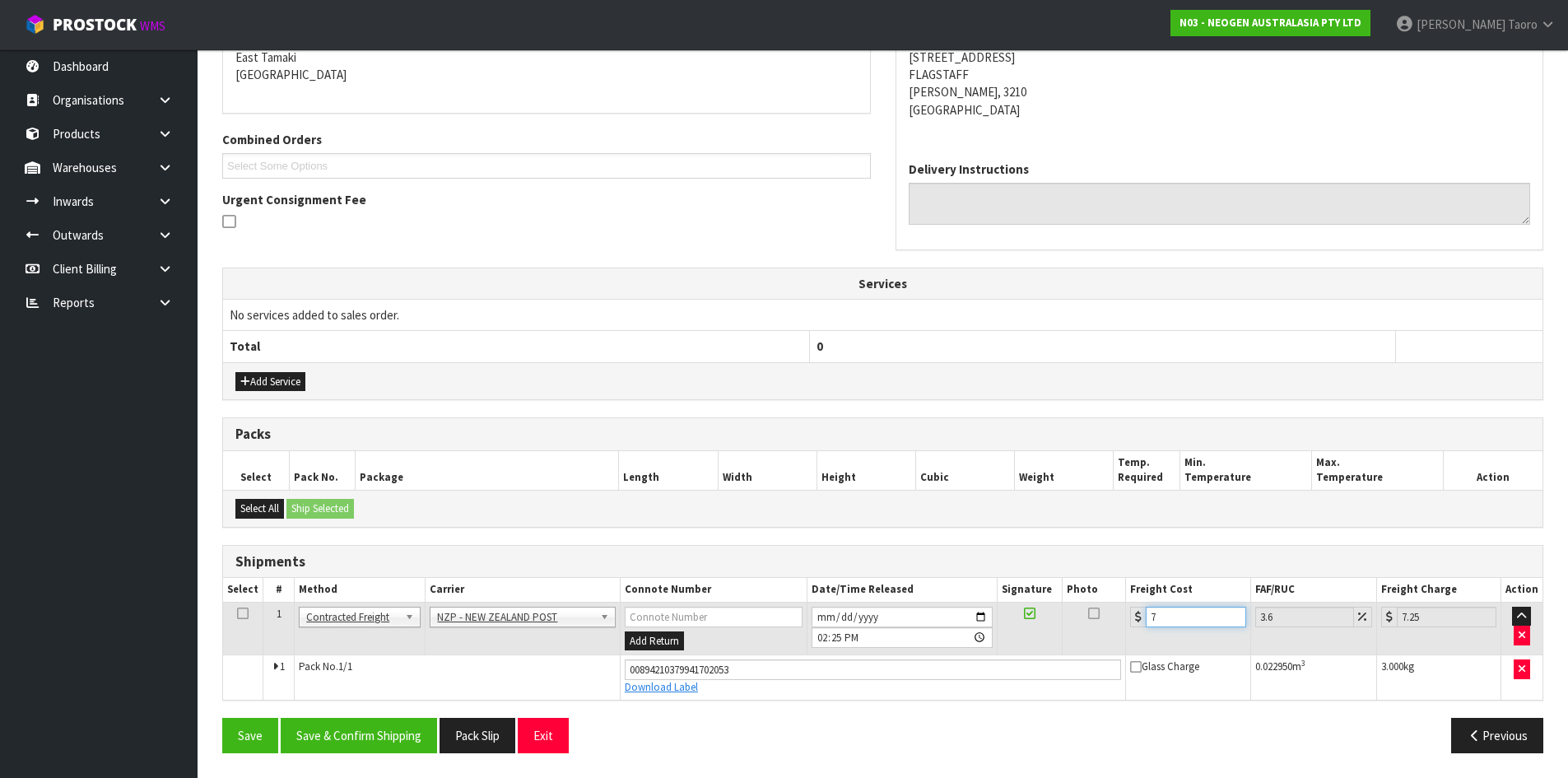
type input "7.3"
type input "7.56"
type input "7.31"
type input "7.57"
type input "7.31"
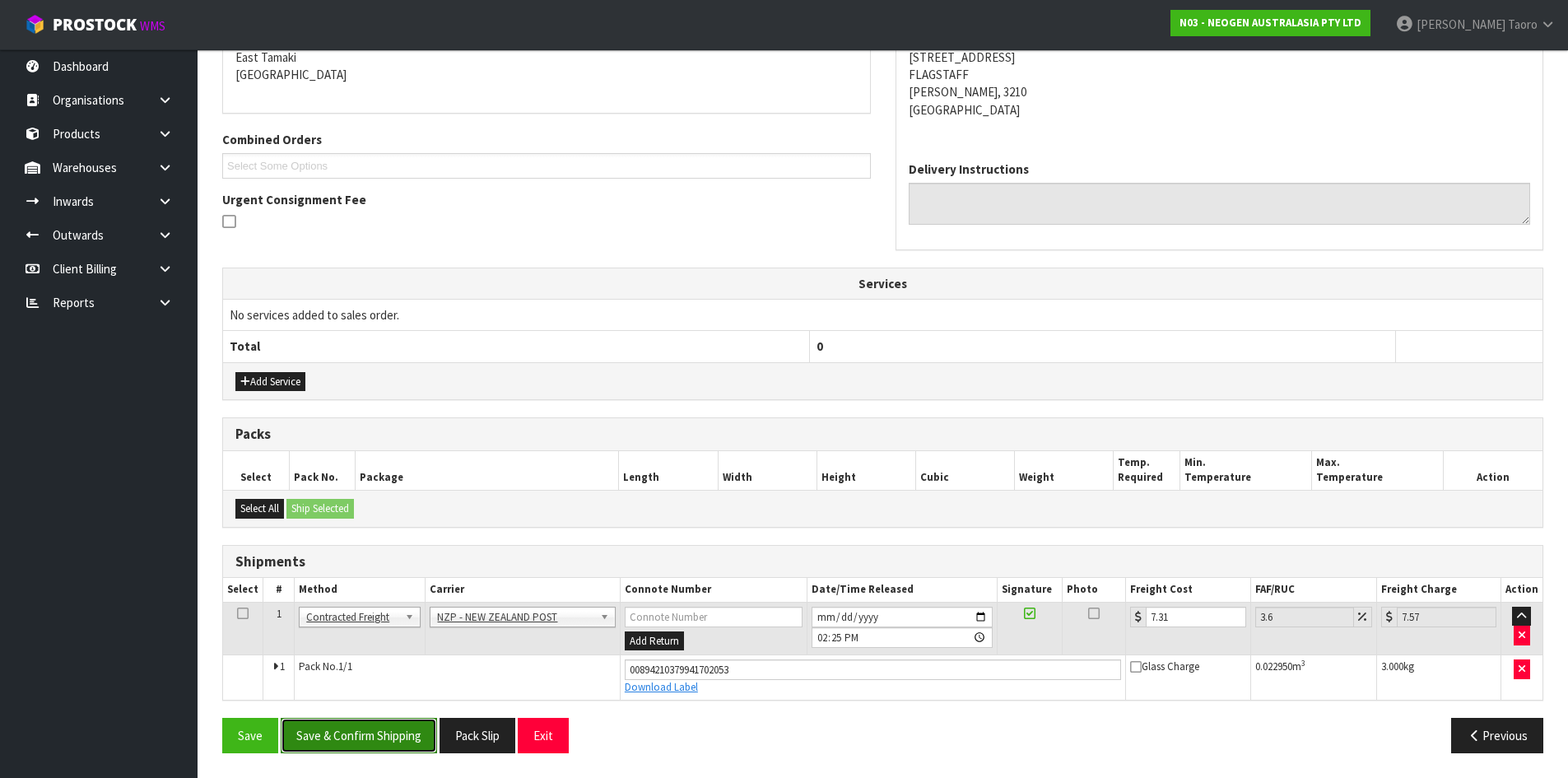
click at [402, 735] on button "Save & Confirm Shipping" at bounding box center [359, 735] width 156 height 36
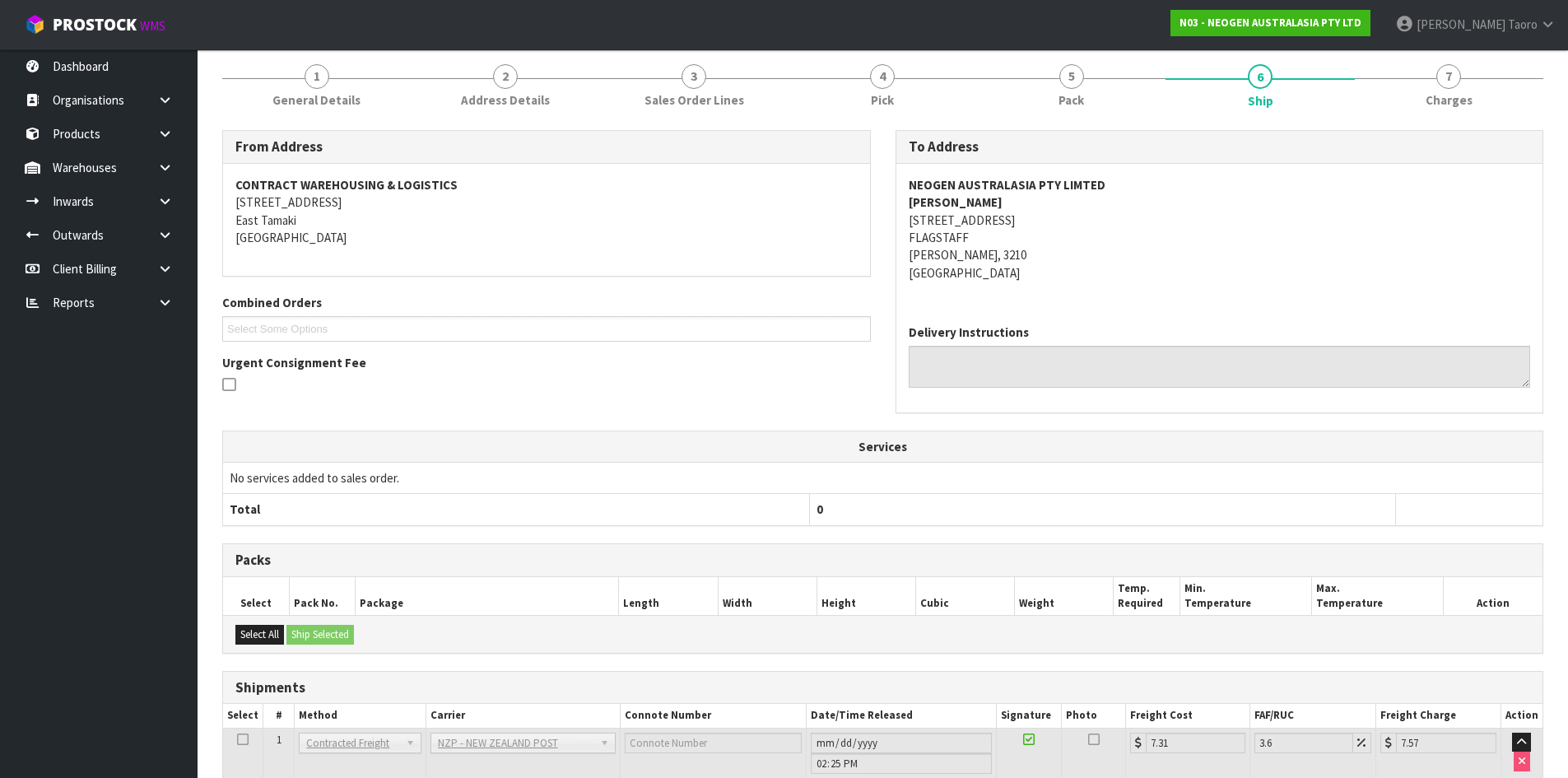
scroll to position [313, 0]
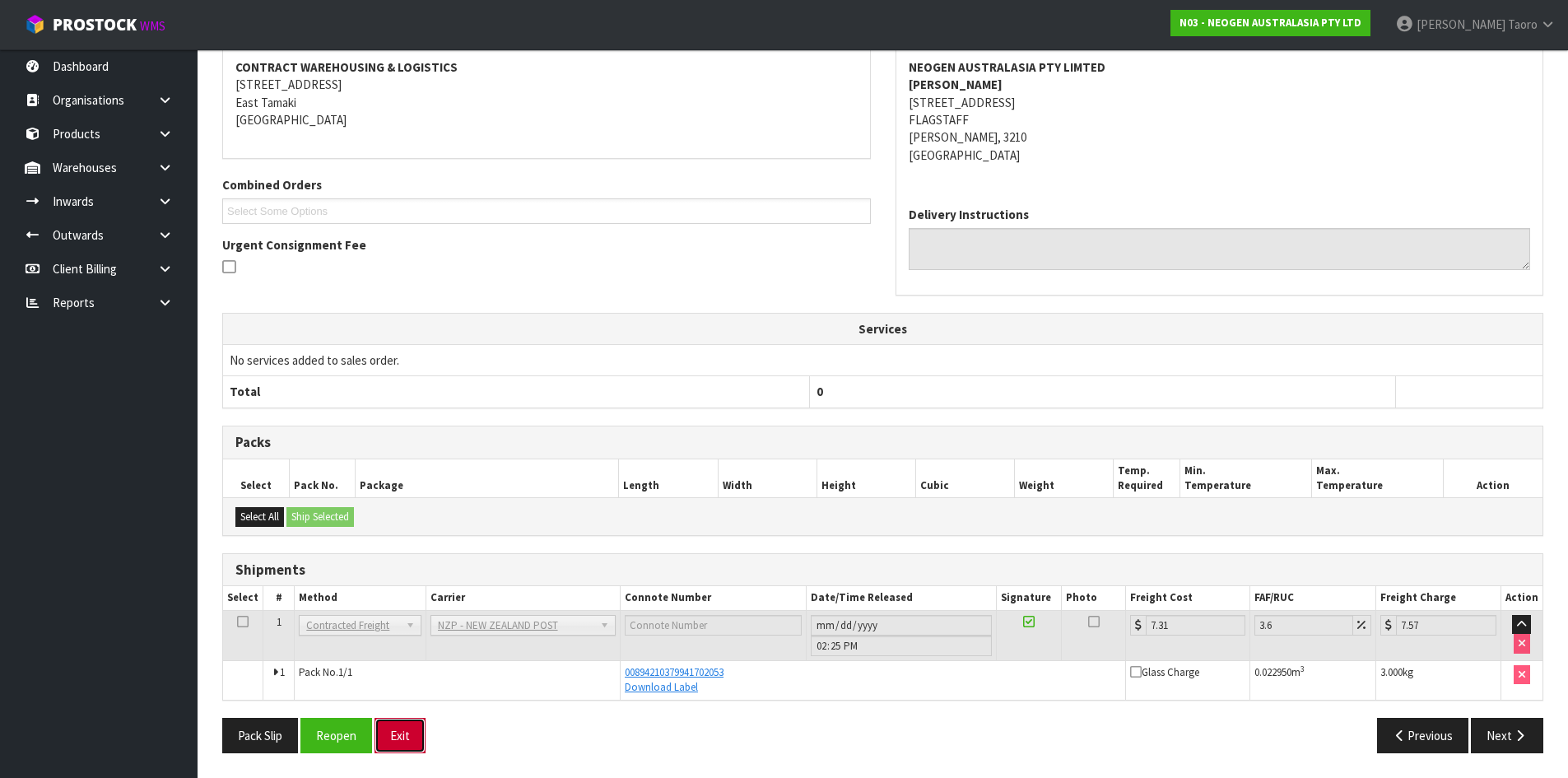
click at [418, 732] on button "Exit" at bounding box center [400, 735] width 51 height 36
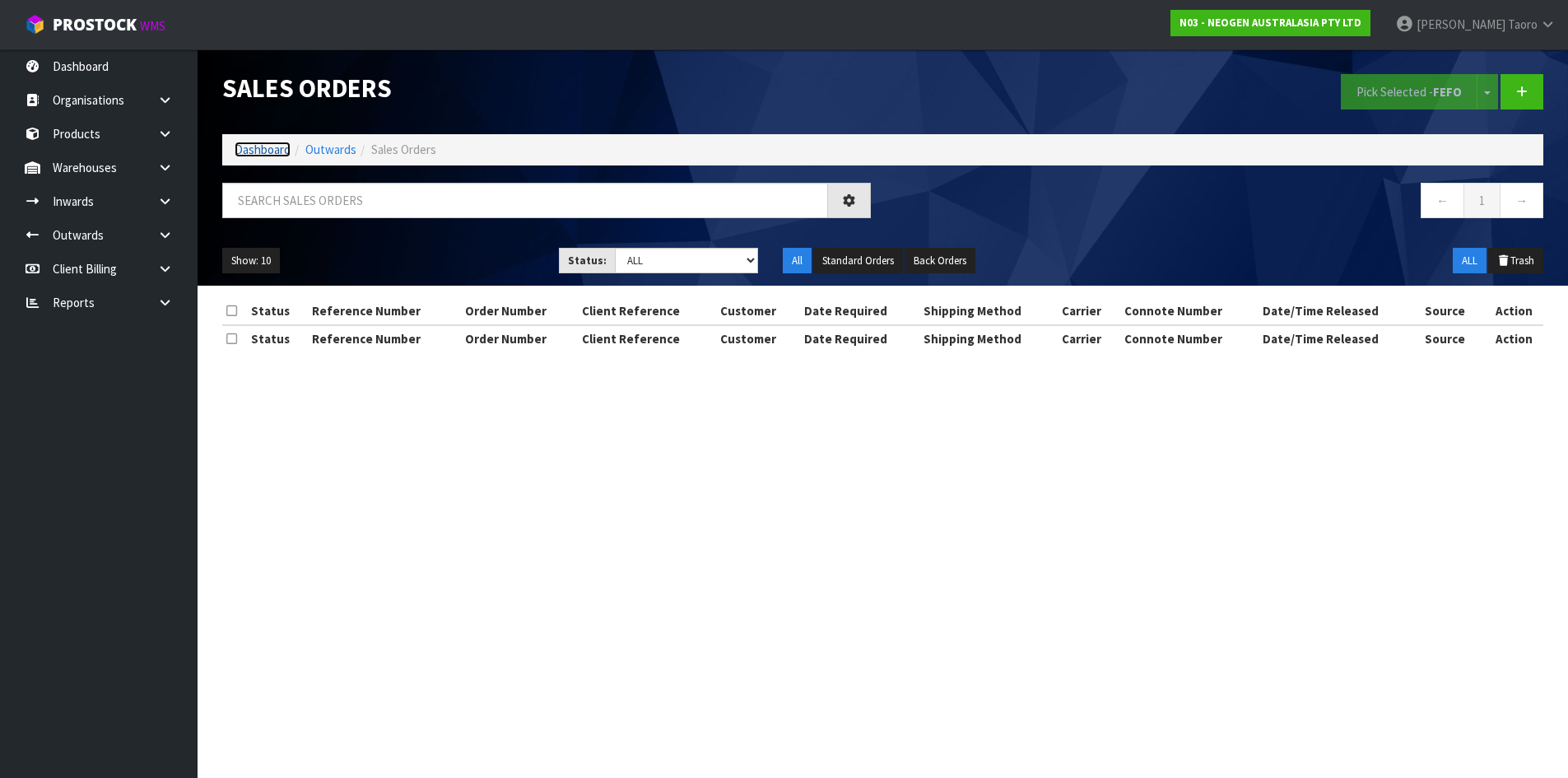
click at [269, 150] on link "Dashboard" at bounding box center [263, 149] width 56 height 15
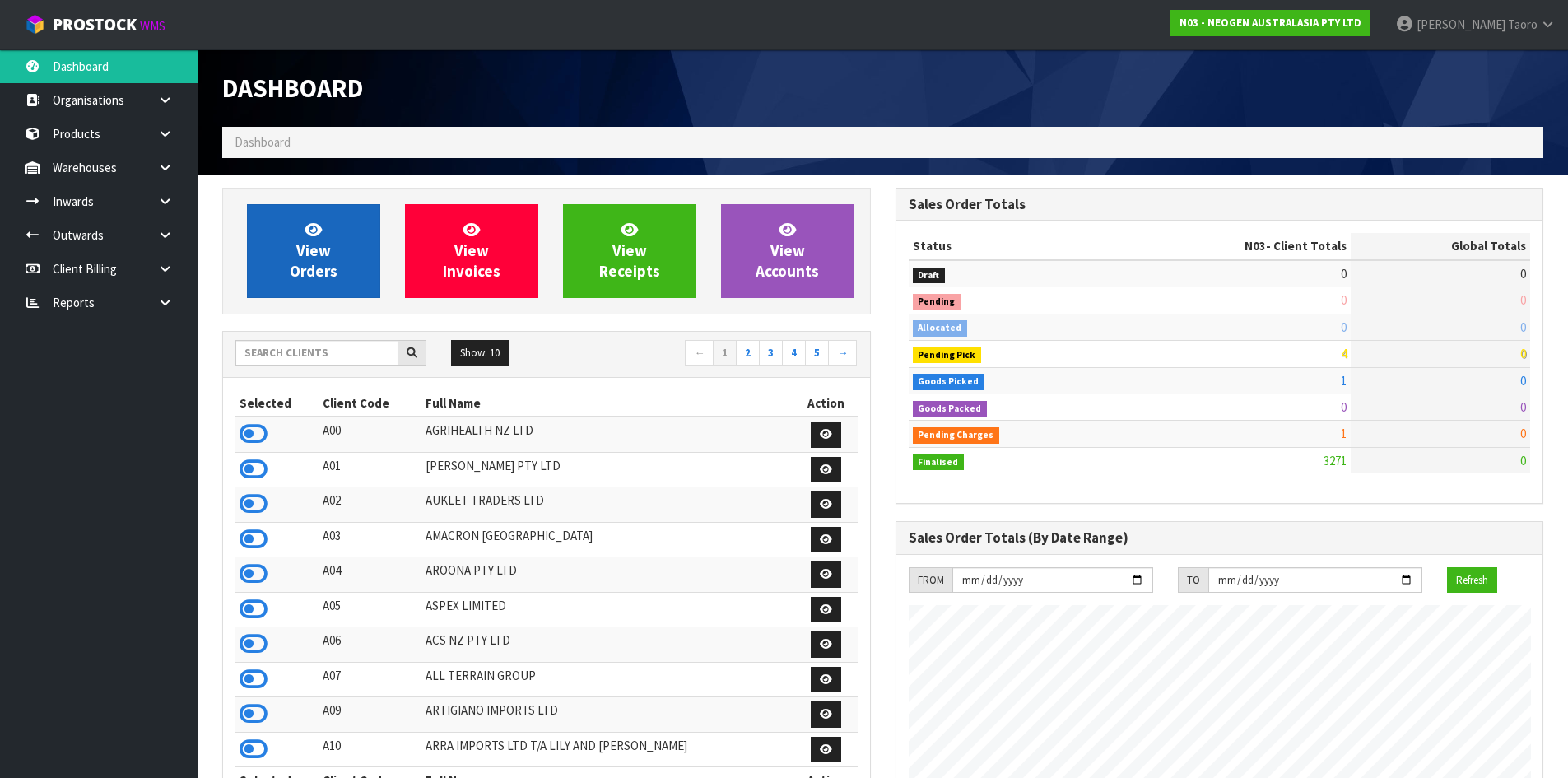
scroll to position [1247, 673]
click at [295, 235] on link "View Orders" at bounding box center [313, 251] width 134 height 94
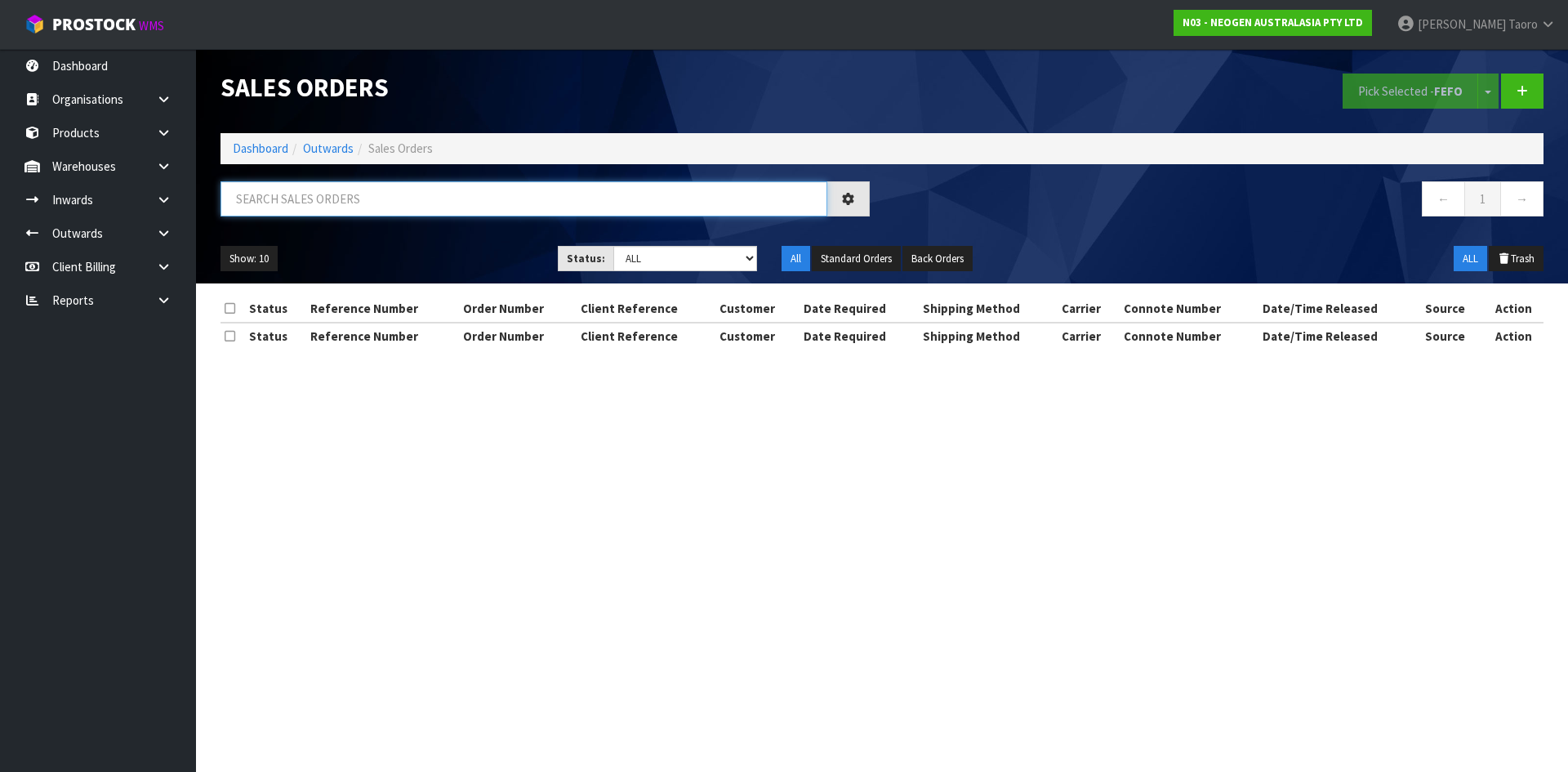
click at [300, 202] on input "text" at bounding box center [523, 199] width 607 height 35
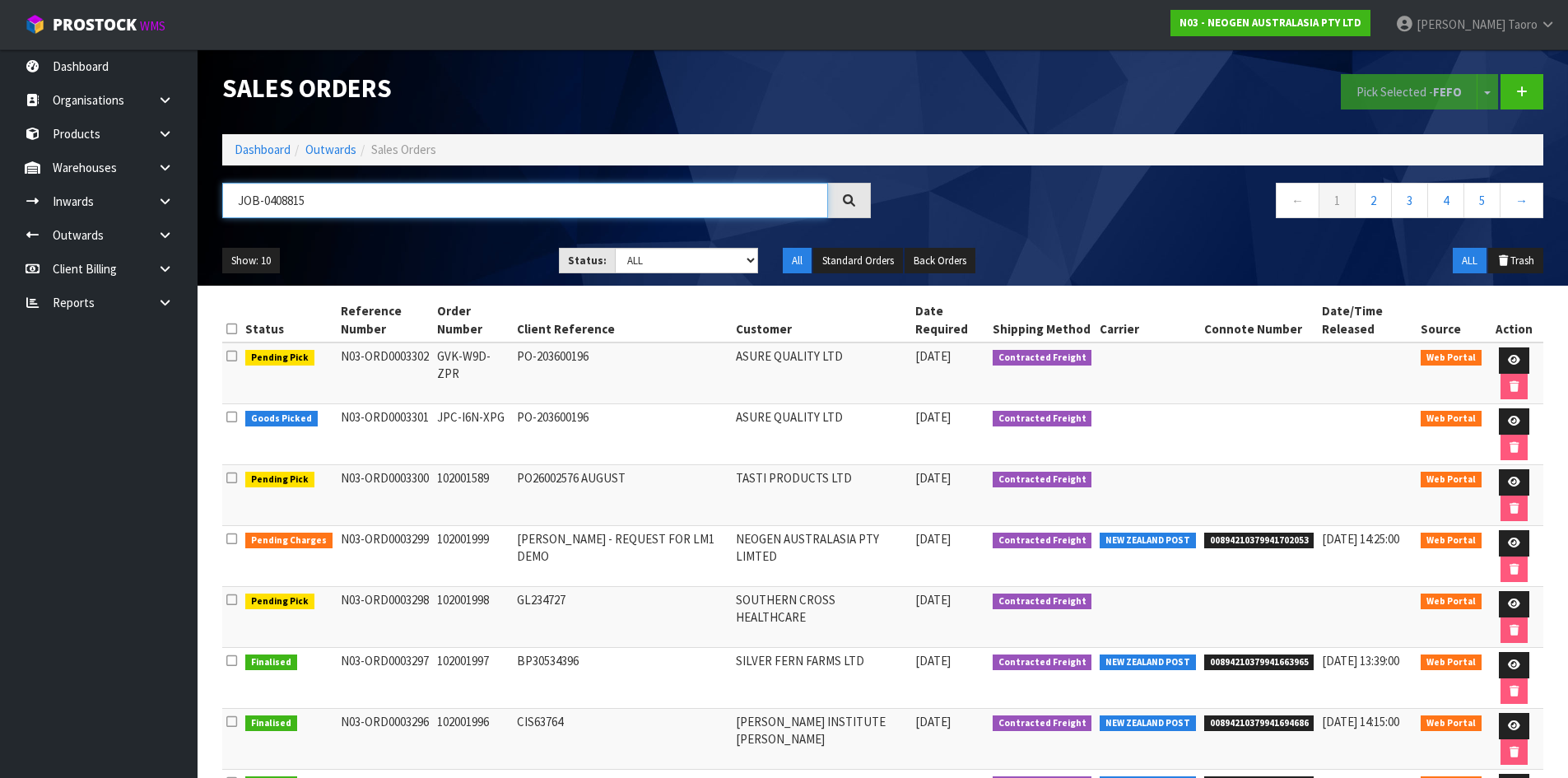
type input "JOB-0408815"
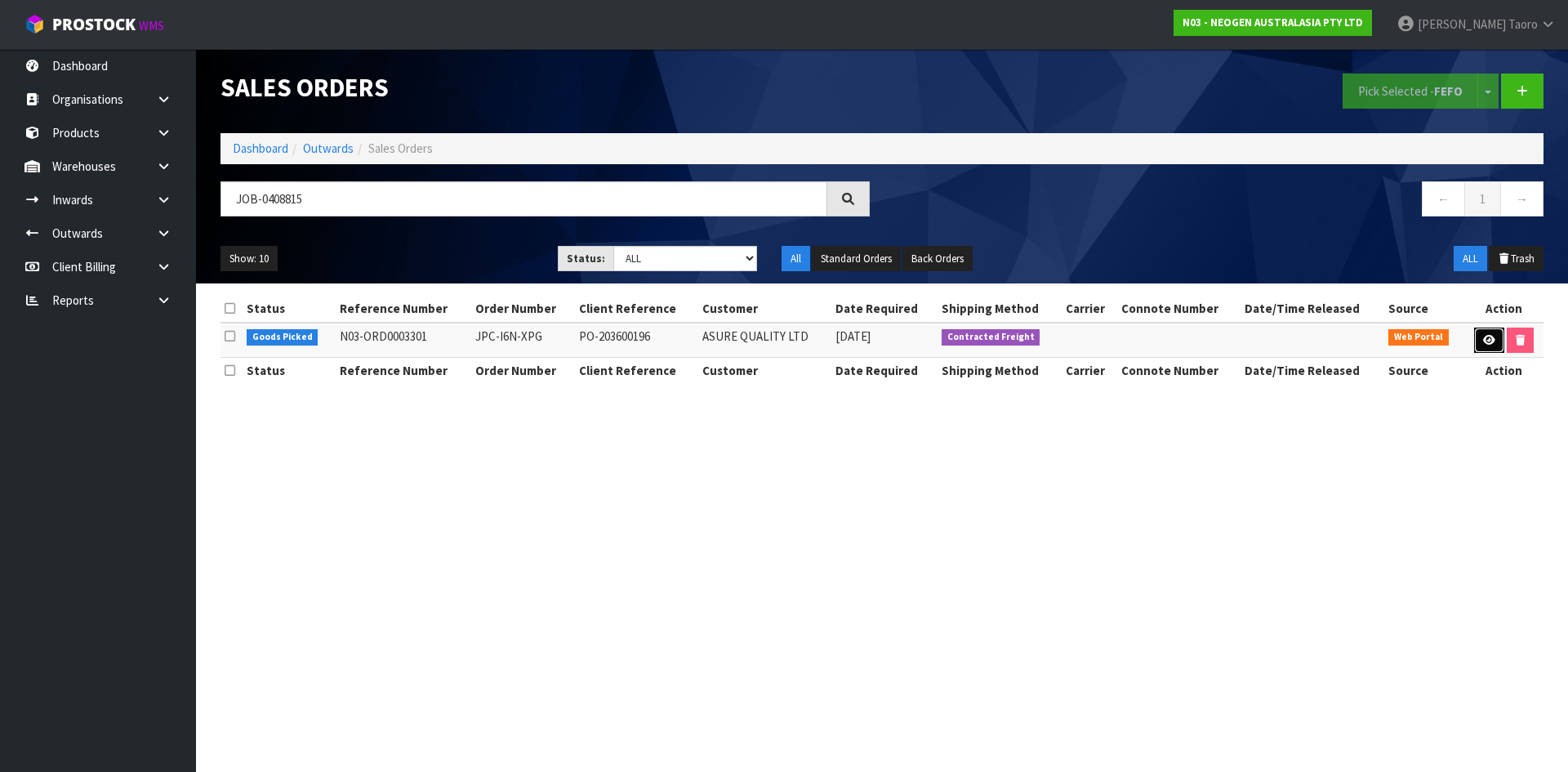
click at [1480, 337] on link at bounding box center [1490, 340] width 30 height 26
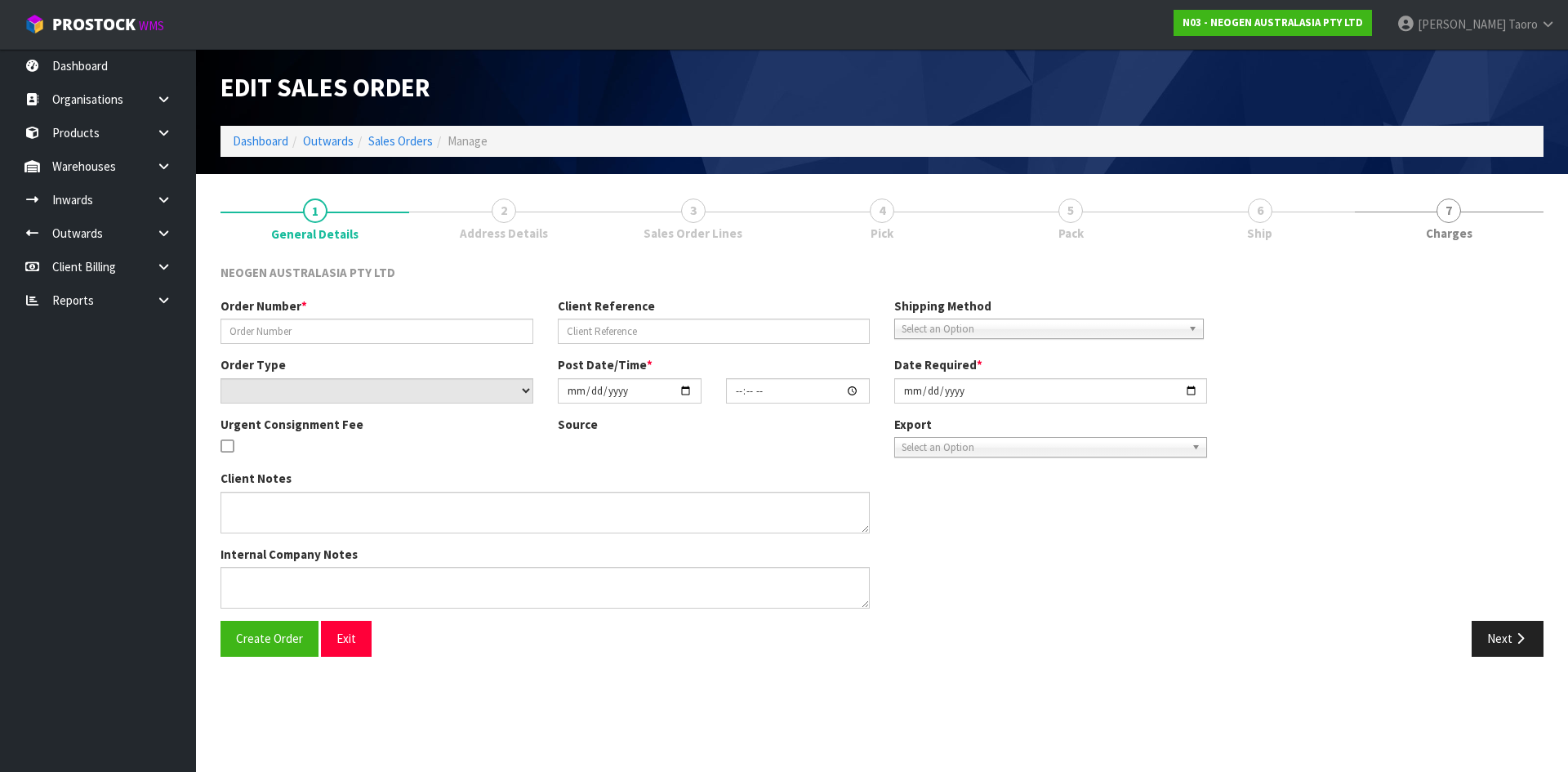
type input "JPC-I6N-XPG"
type input "PO-203600196"
select select "number:0"
type input "2025-08-21"
type input "13:56:00.000"
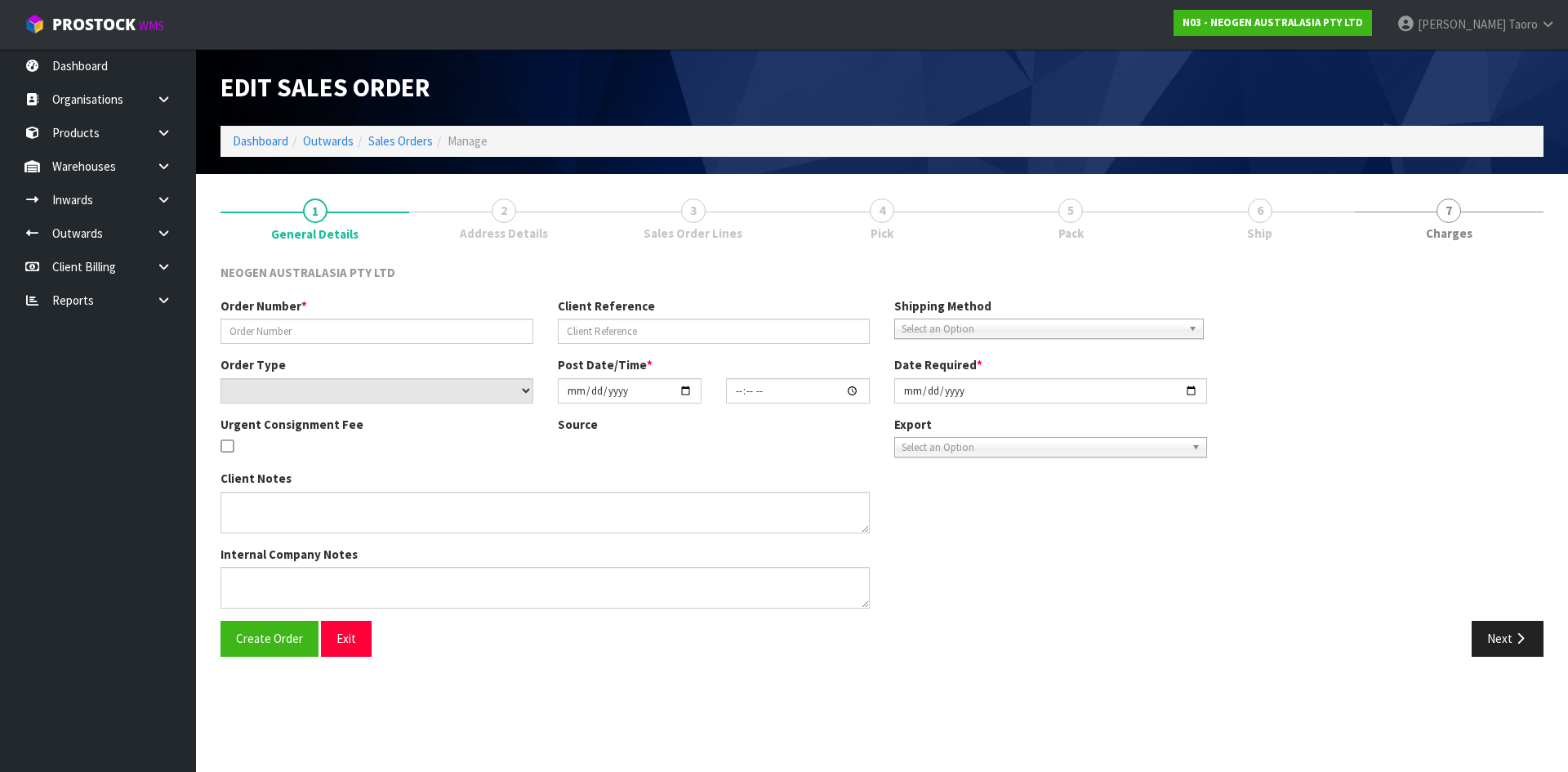
type input "2025-08-25"
type textarea "PLEASE NOTE - THIS BOX MUST COME FROM HELD WAREHOUSE – BATCH # 345HEK A BARCODE…"
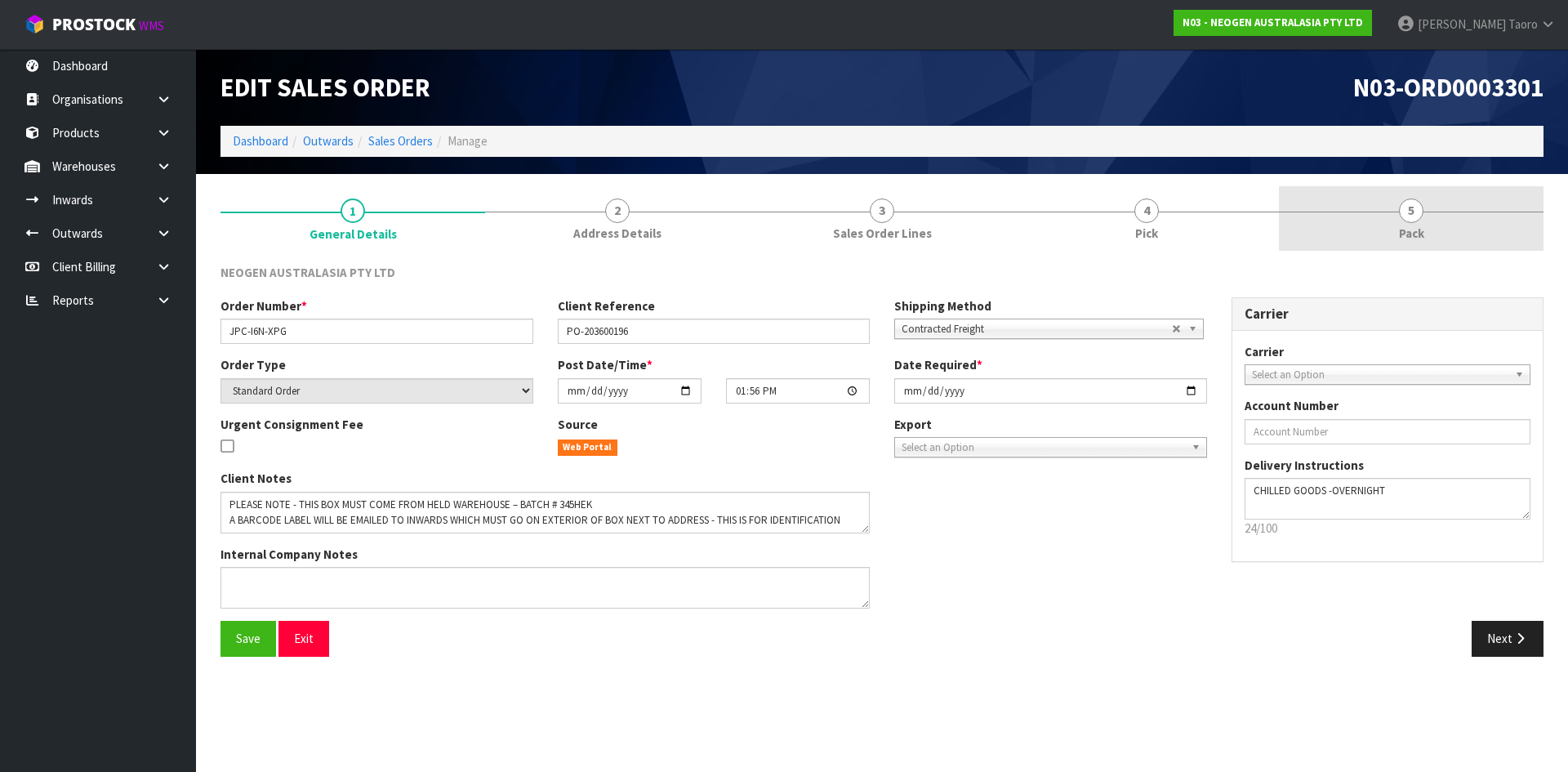
click at [1419, 220] on link "5 Pack" at bounding box center [1412, 219] width 265 height 64
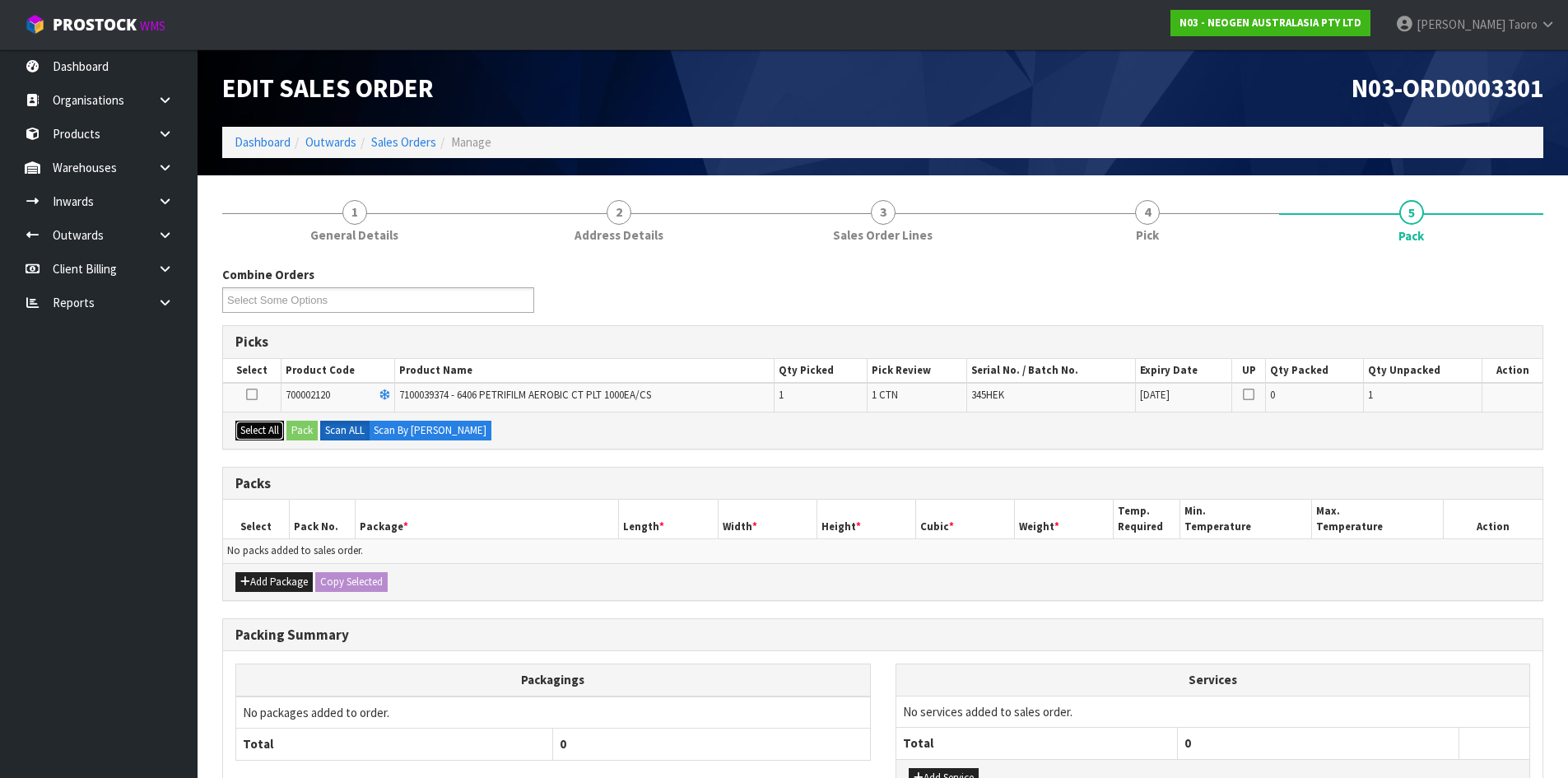
drag, startPoint x: 278, startPoint y: 429, endPoint x: 305, endPoint y: 429, distance: 27.0
click at [283, 429] on button "Select All" at bounding box center [259, 430] width 48 height 20
click at [306, 429] on button "Pack" at bounding box center [302, 430] width 31 height 20
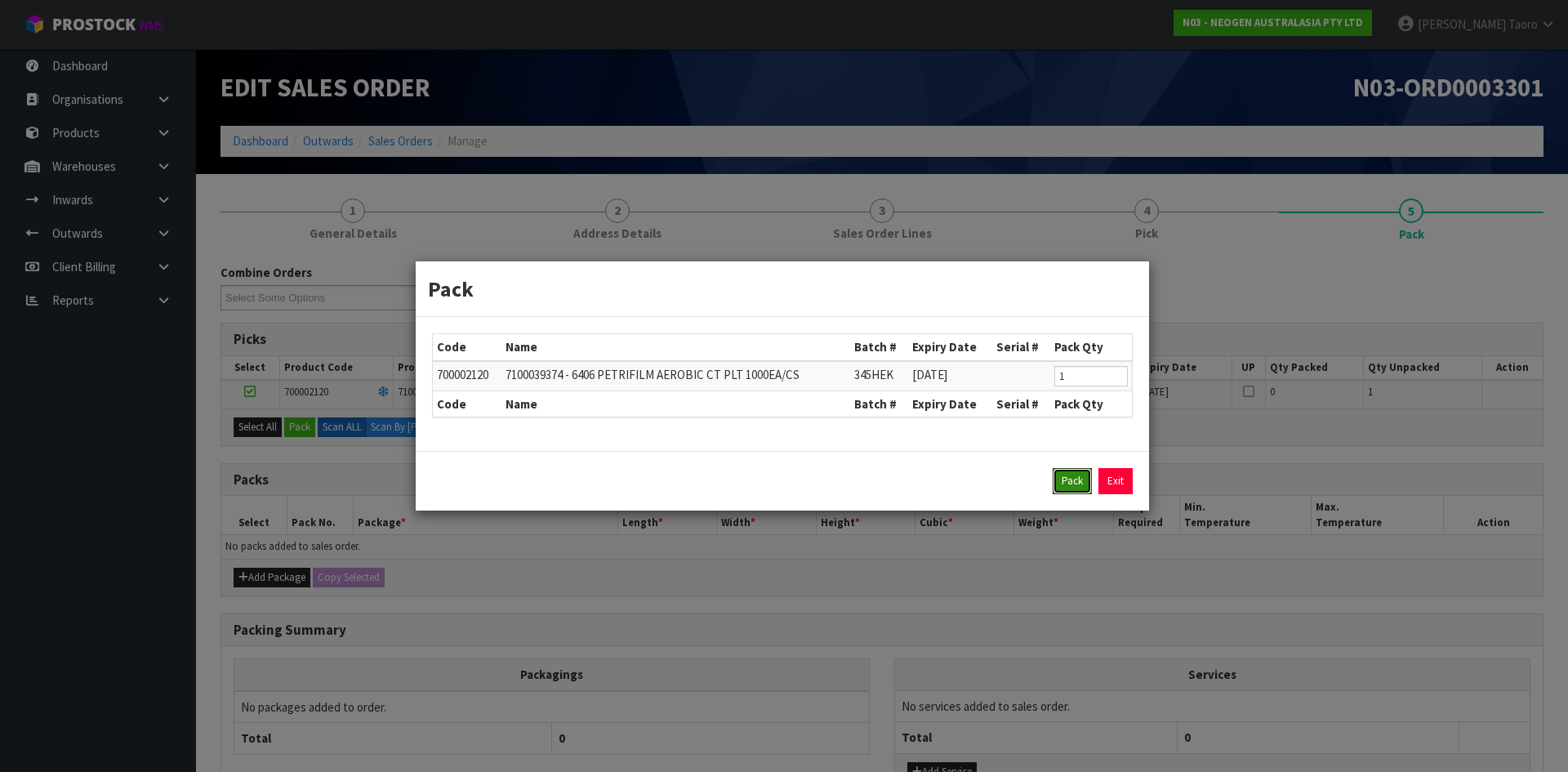
click at [1070, 480] on button "Pack" at bounding box center [1073, 481] width 39 height 26
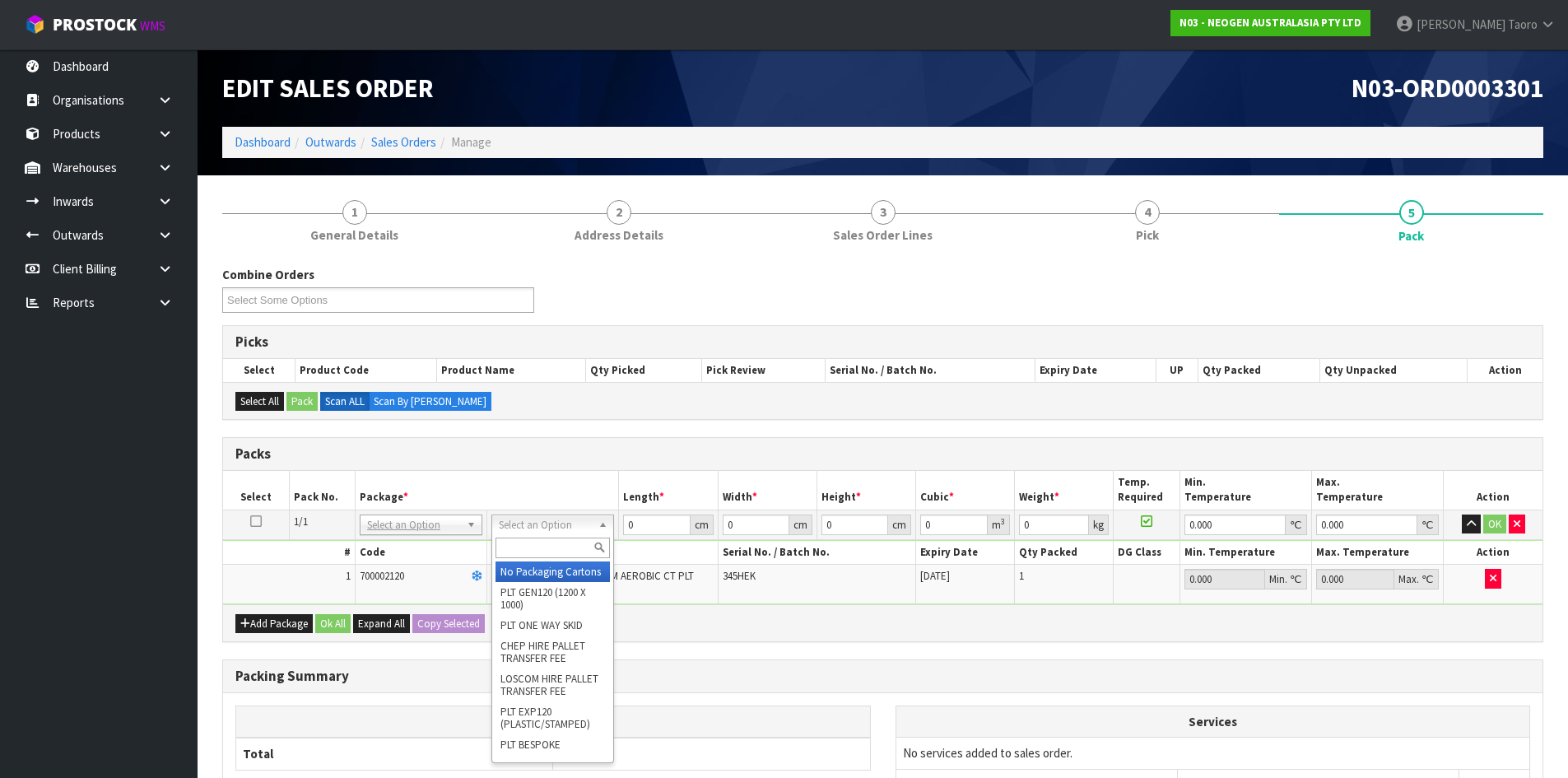
drag, startPoint x: 553, startPoint y: 573, endPoint x: 582, endPoint y: 539, distance: 44.7
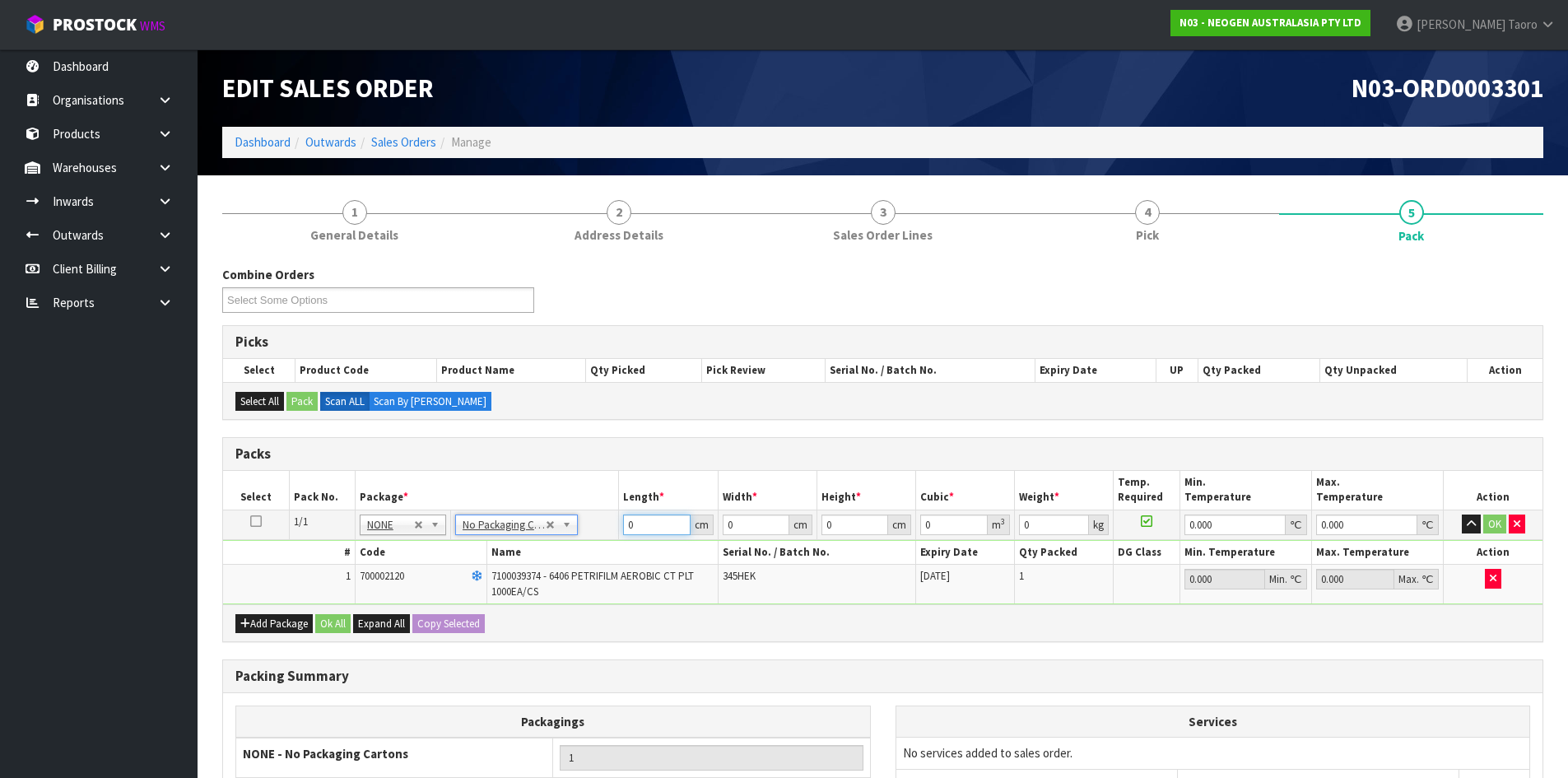
click at [647, 525] on input "0" at bounding box center [656, 525] width 66 height 20
click at [647, 524] on input "0" at bounding box center [656, 525] width 66 height 20
type input "23"
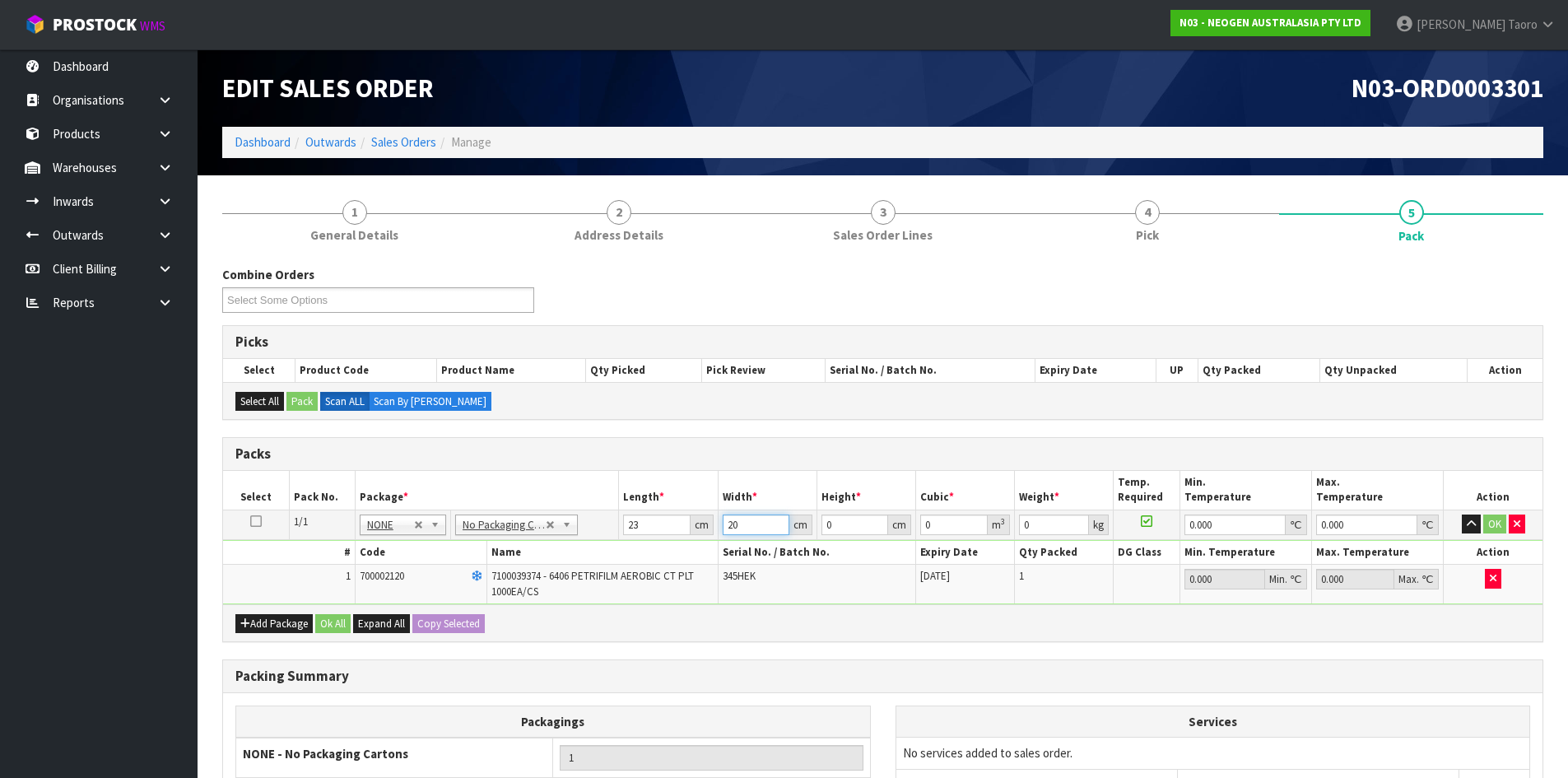
type input "20"
type input "1"
type input "0.00046"
type input "16"
type input "0.00736"
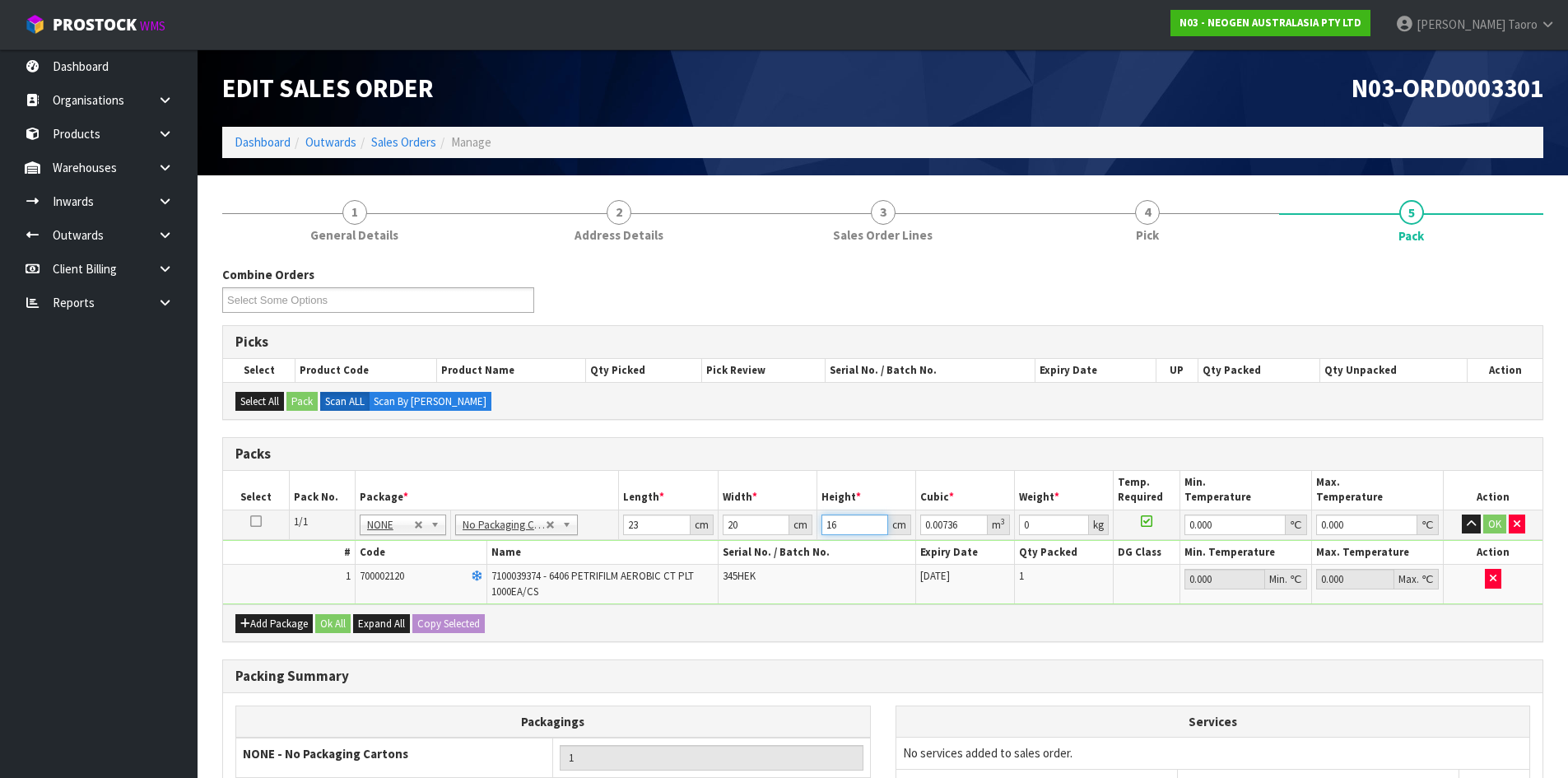
type input "16"
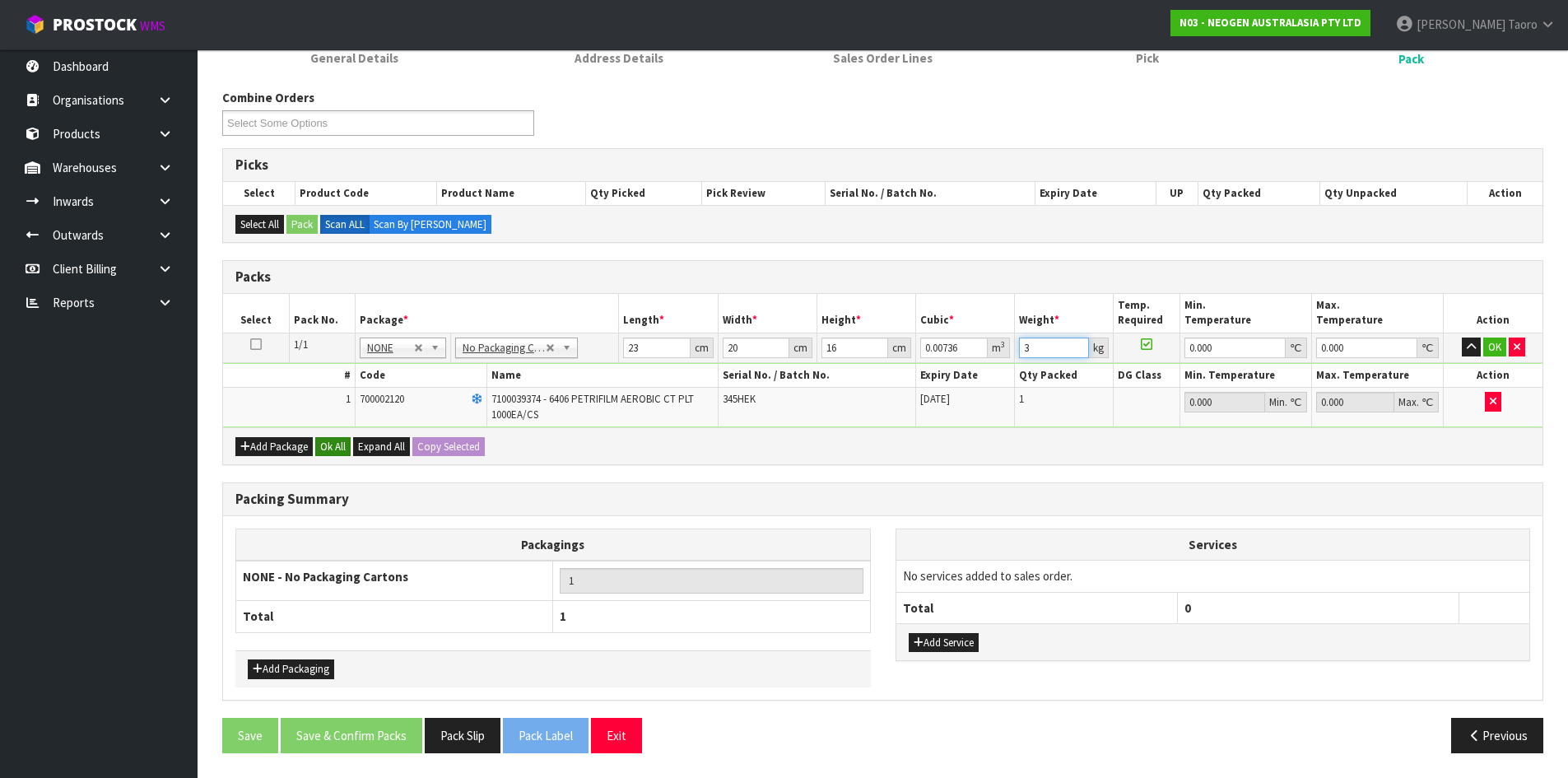
type input "3"
drag, startPoint x: 332, startPoint y: 447, endPoint x: 425, endPoint y: 775, distance: 340.9
click at [335, 448] on button "Ok All" at bounding box center [333, 446] width 36 height 20
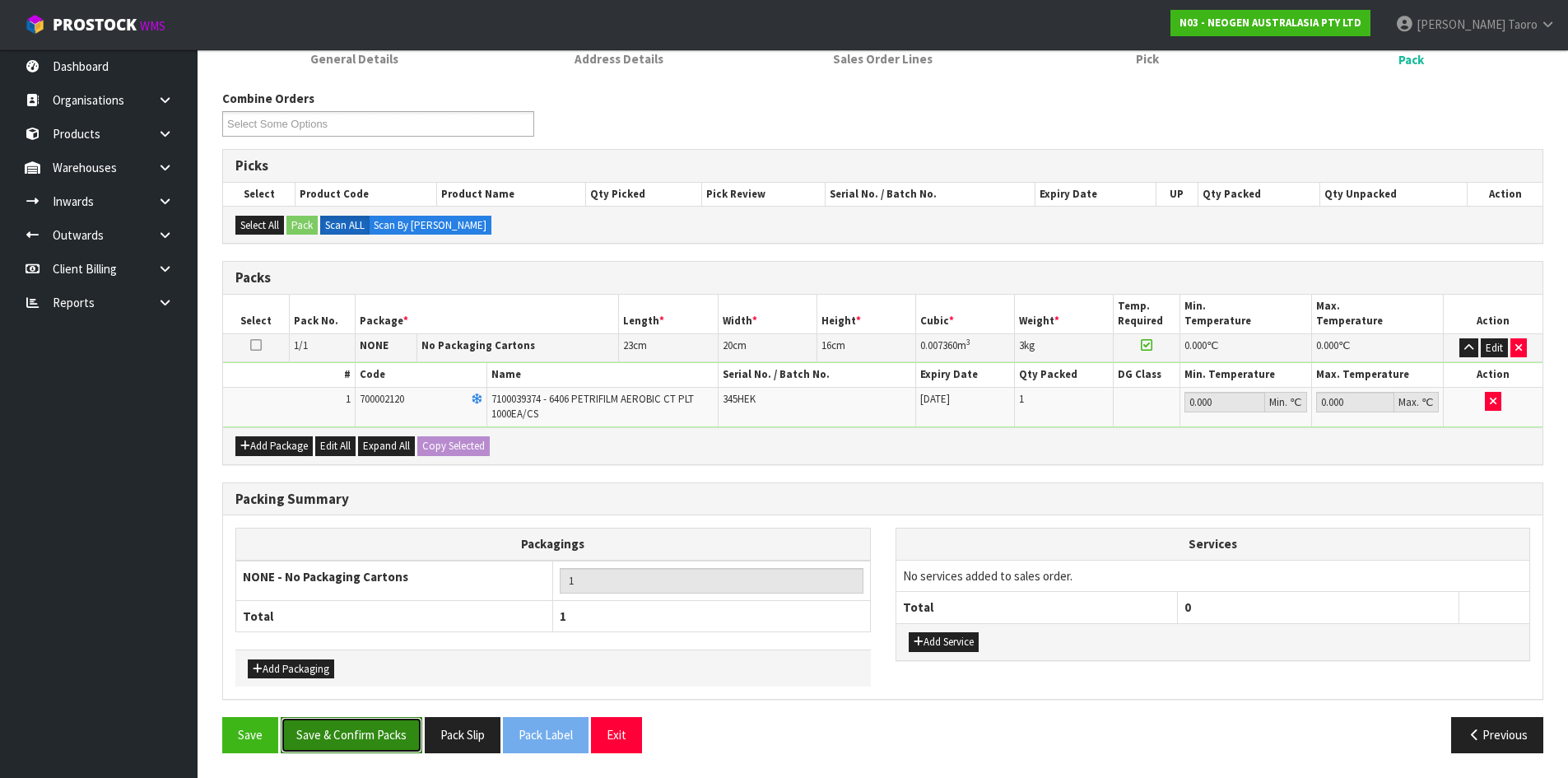
click at [379, 738] on button "Save & Confirm Packs" at bounding box center [351, 735] width 141 height 36
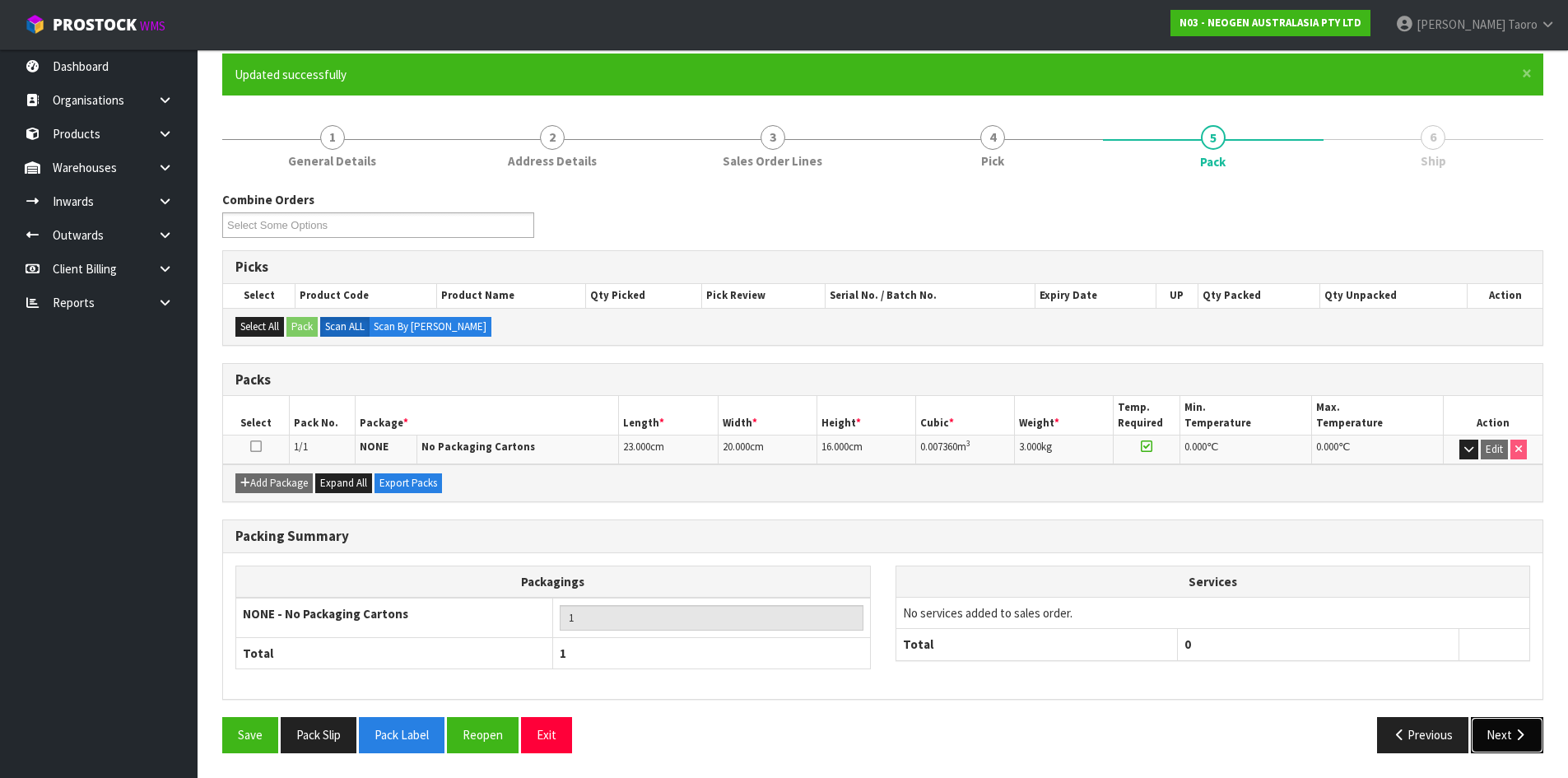
click at [1497, 727] on button "Next" at bounding box center [1507, 735] width 72 height 36
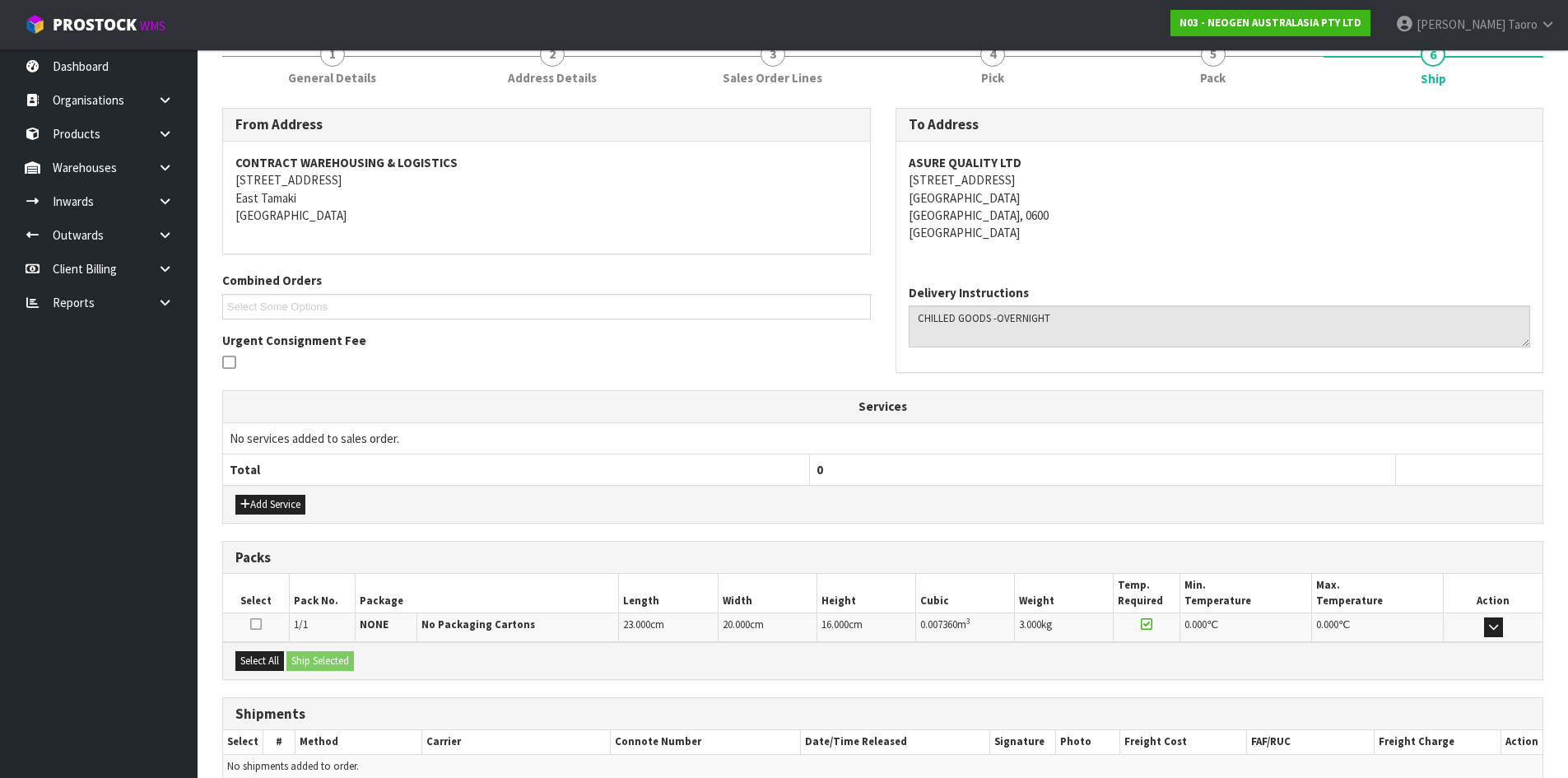
scroll to position [296, 0]
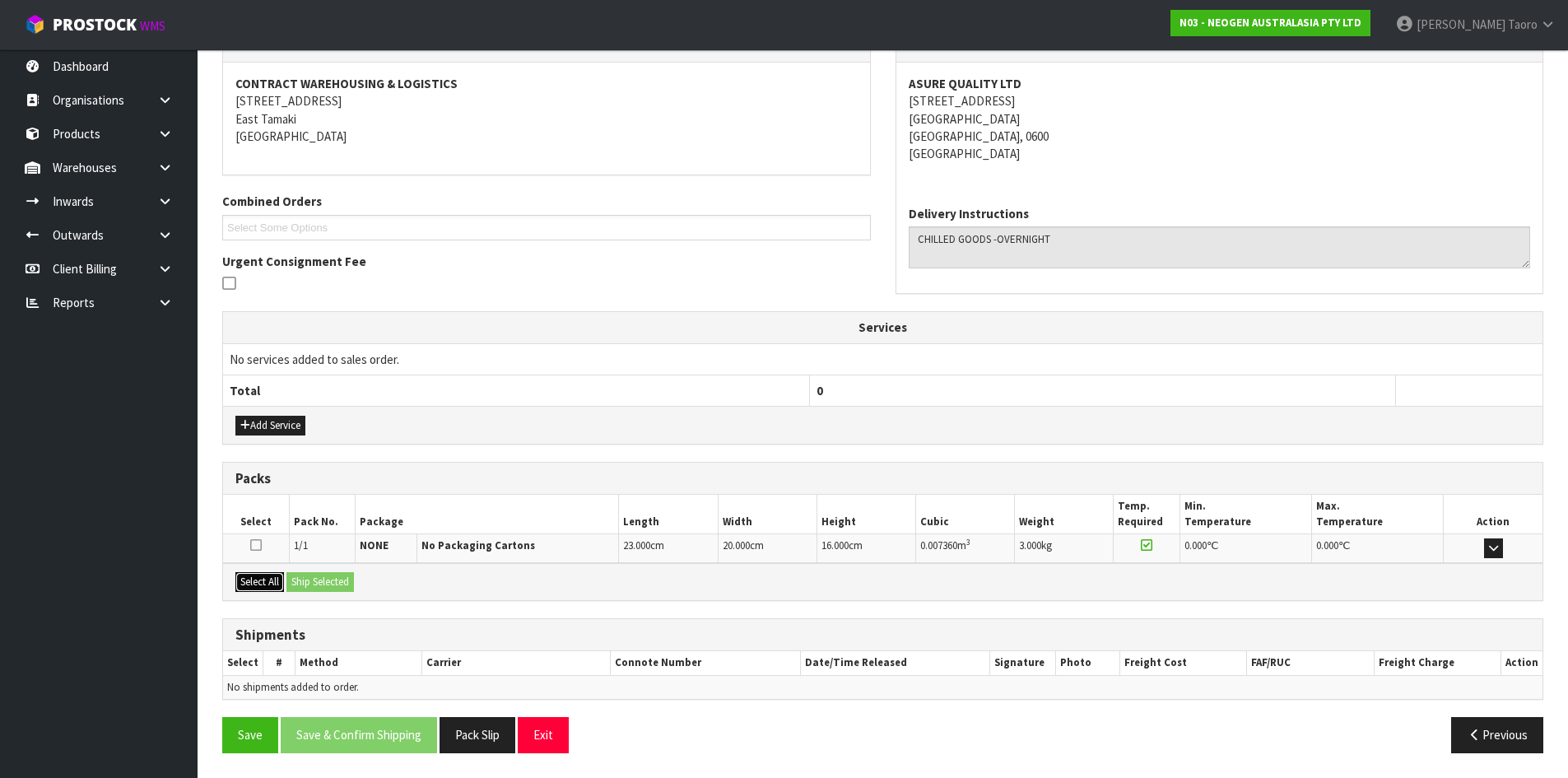
click at [274, 583] on button "Select All" at bounding box center [259, 582] width 48 height 20
click at [305, 579] on button "Ship Selected" at bounding box center [320, 582] width 67 height 20
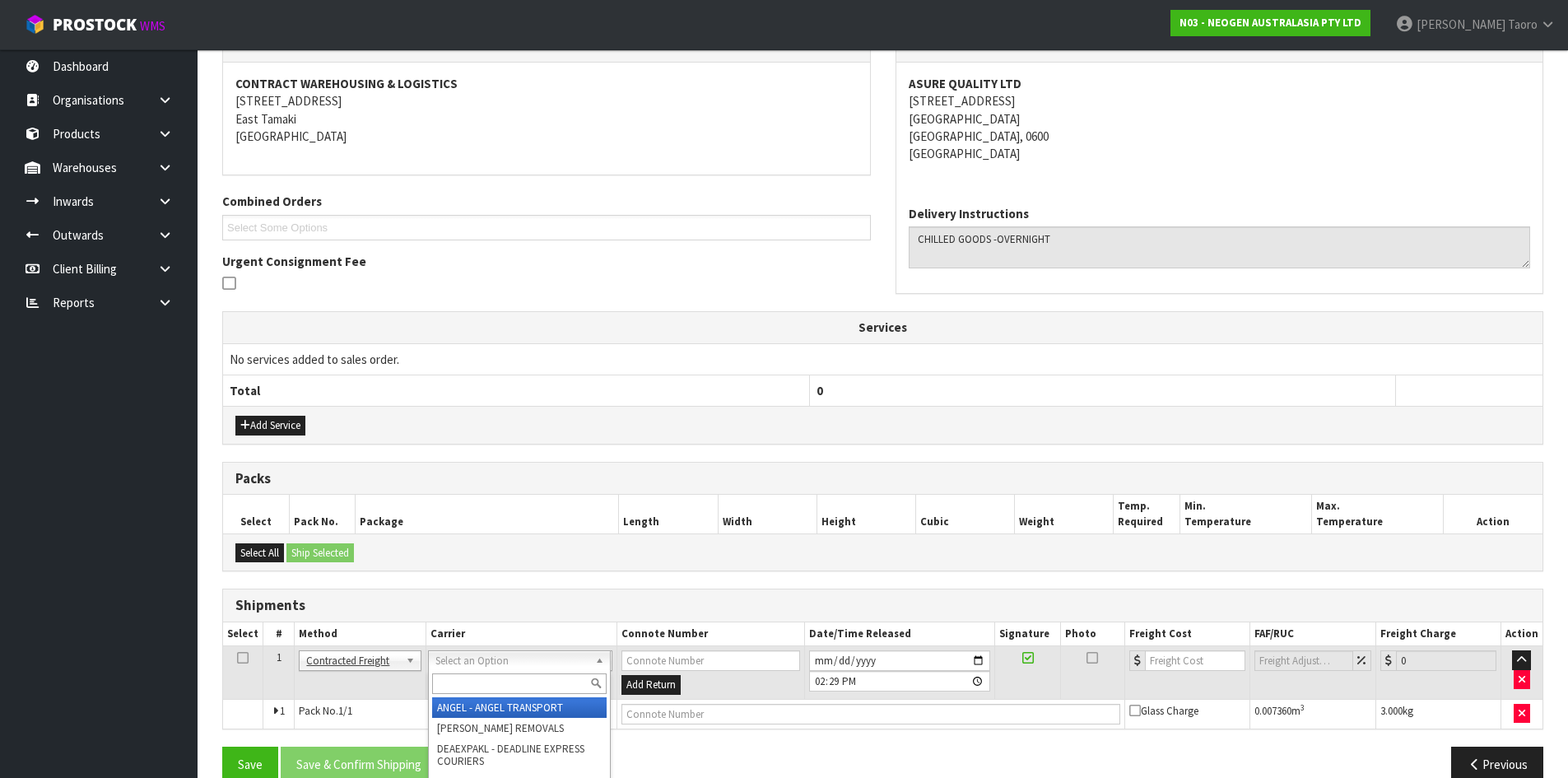
drag, startPoint x: 448, startPoint y: 662, endPoint x: 460, endPoint y: 673, distance: 16.3
drag, startPoint x: 460, startPoint y: 673, endPoint x: 453, endPoint y: 666, distance: 9.9
click at [461, 673] on div at bounding box center [519, 684] width 181 height 27
click at [501, 682] on input "text" at bounding box center [519, 684] width 174 height 20
type input "NZP"
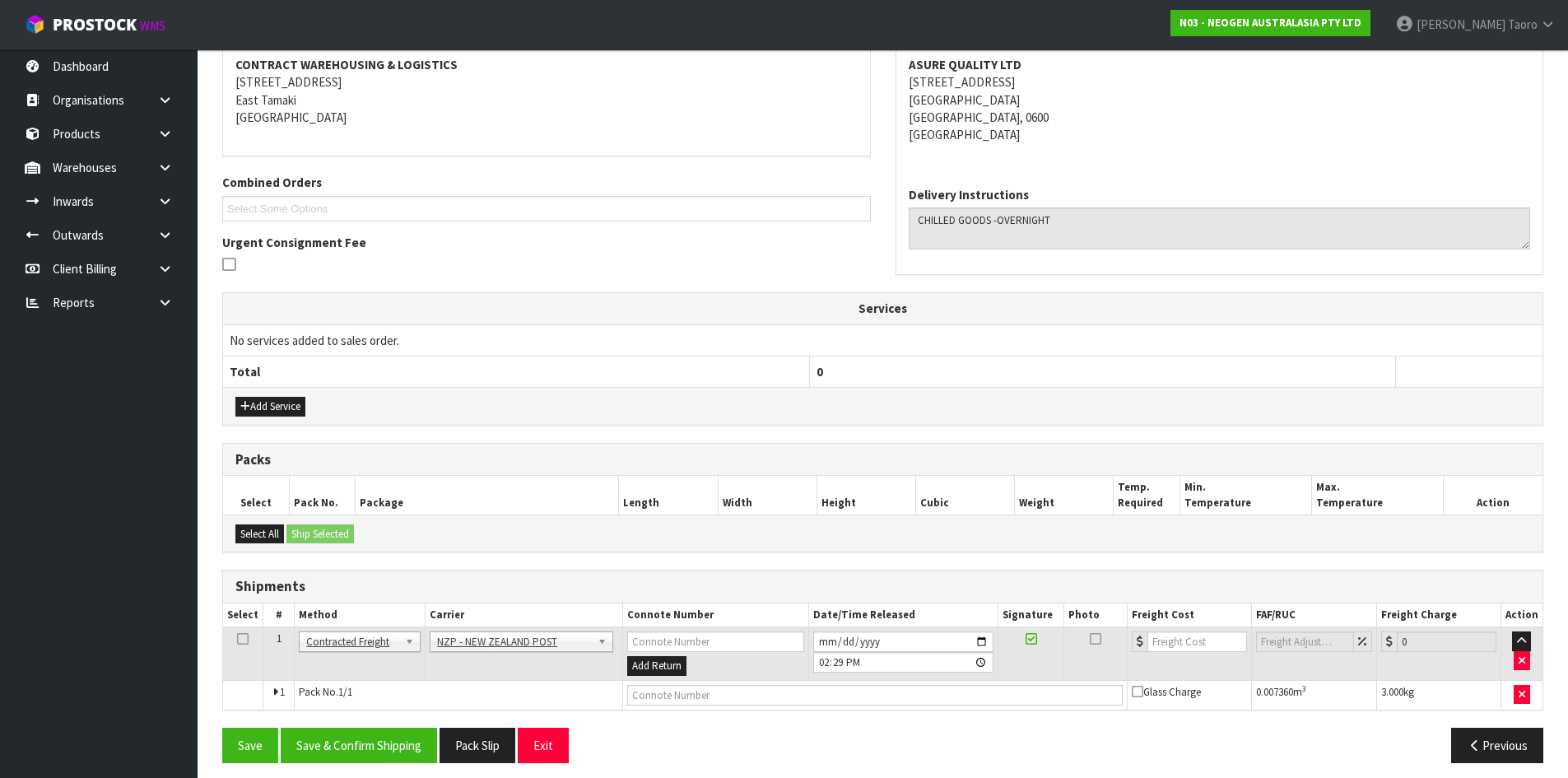
scroll to position [325, 0]
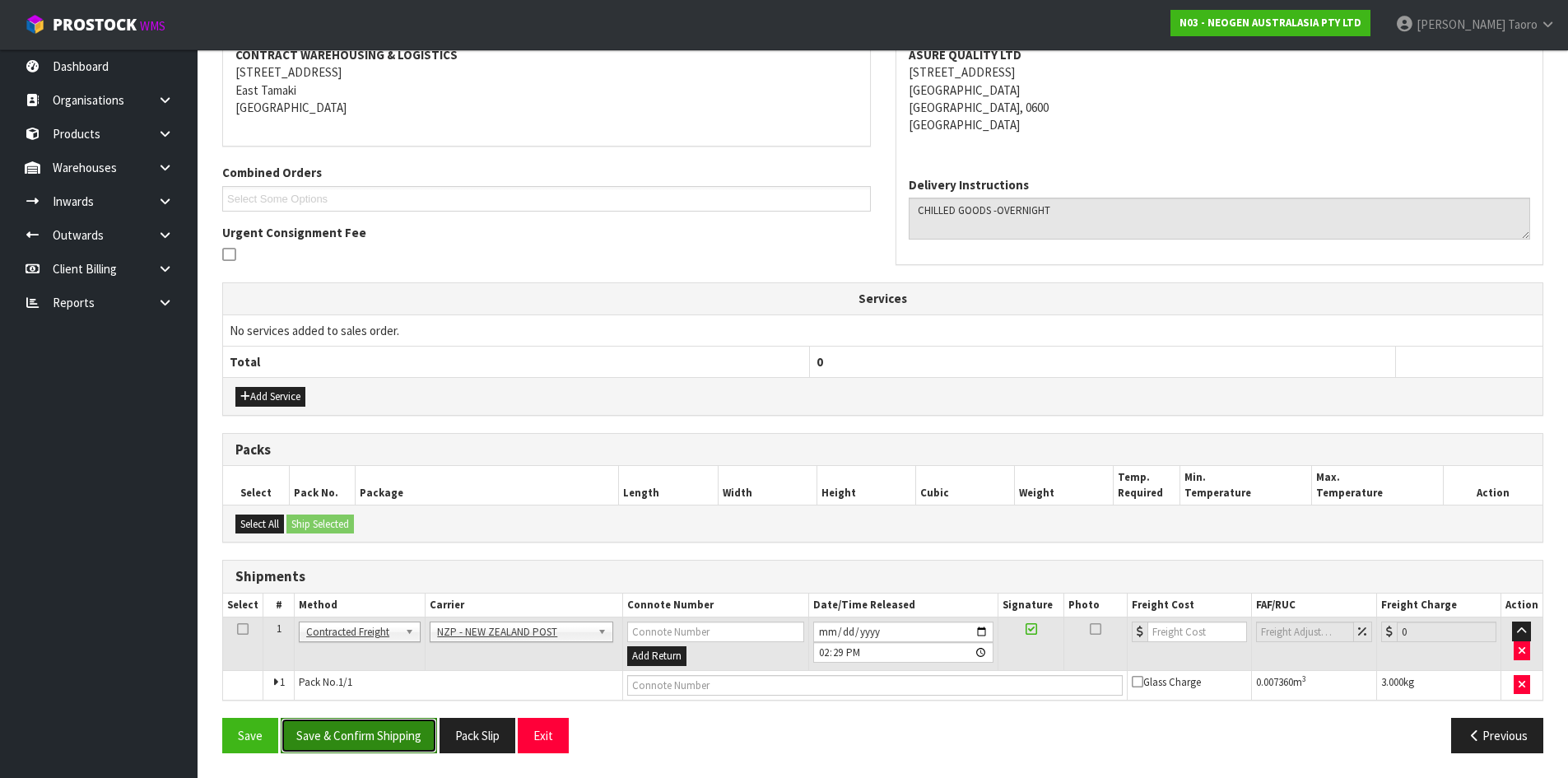
click at [365, 730] on button "Save & Confirm Shipping" at bounding box center [359, 735] width 156 height 36
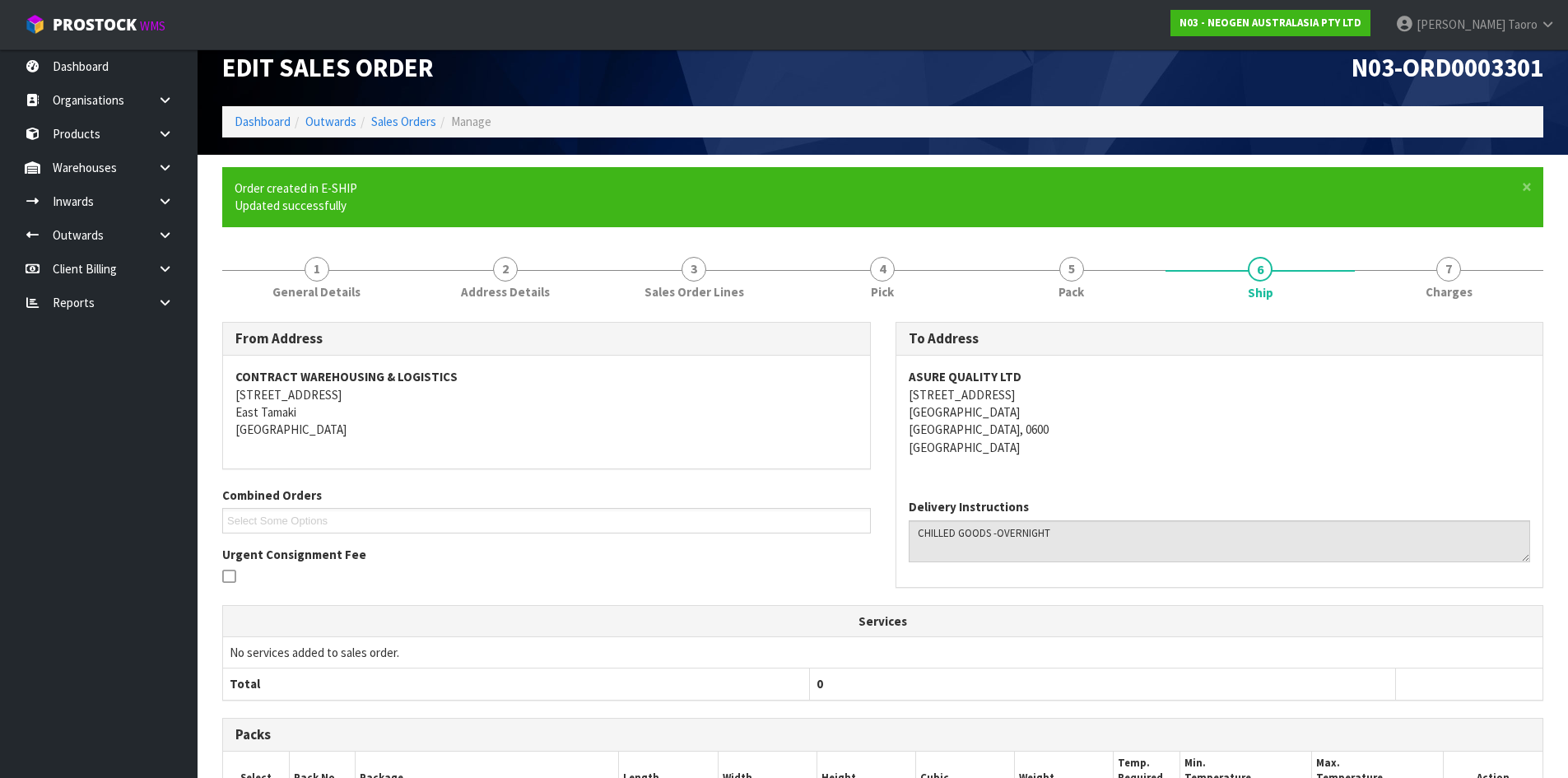
scroll to position [302, 0]
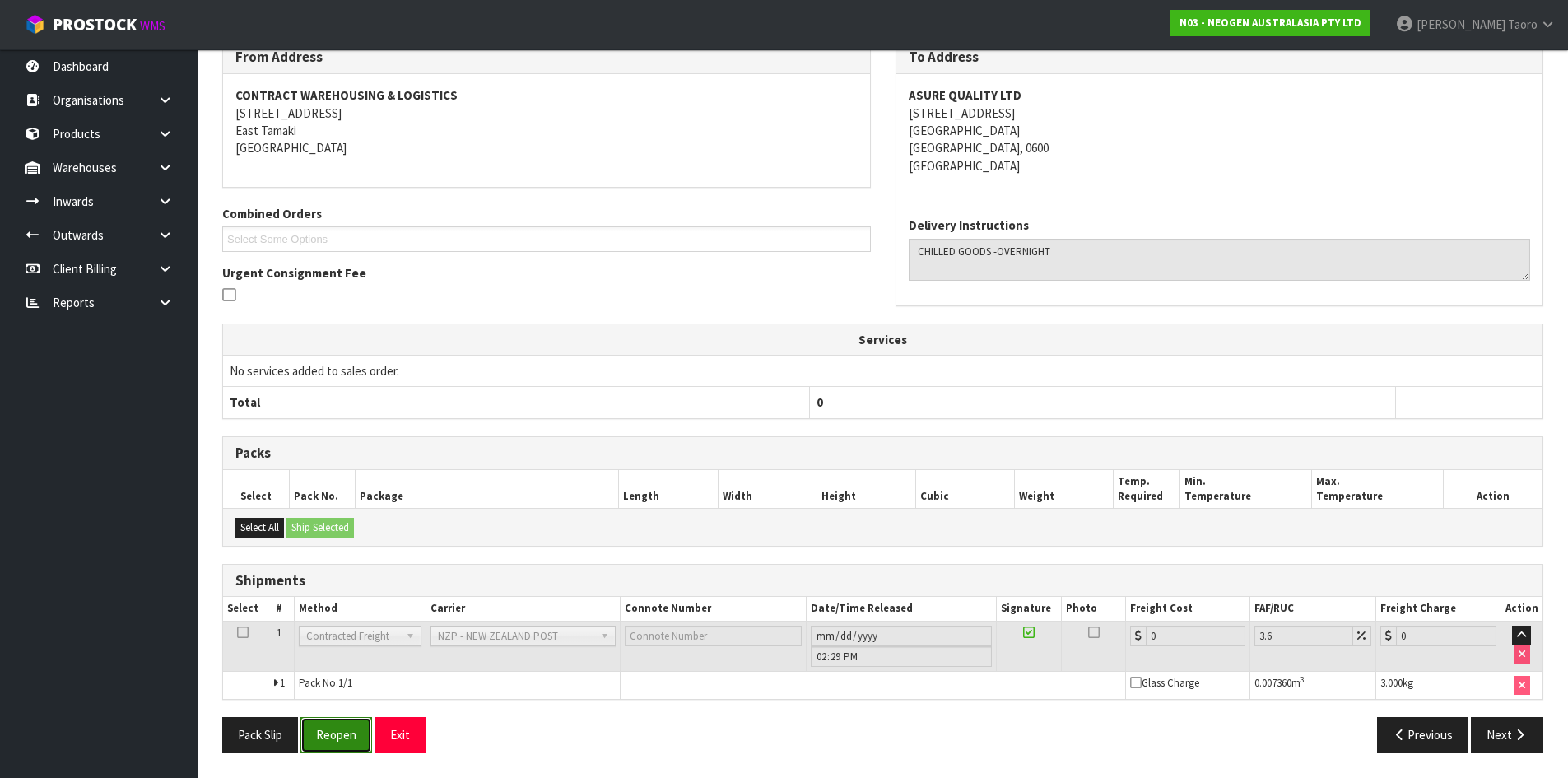
click at [366, 734] on button "Reopen" at bounding box center [336, 735] width 71 height 36
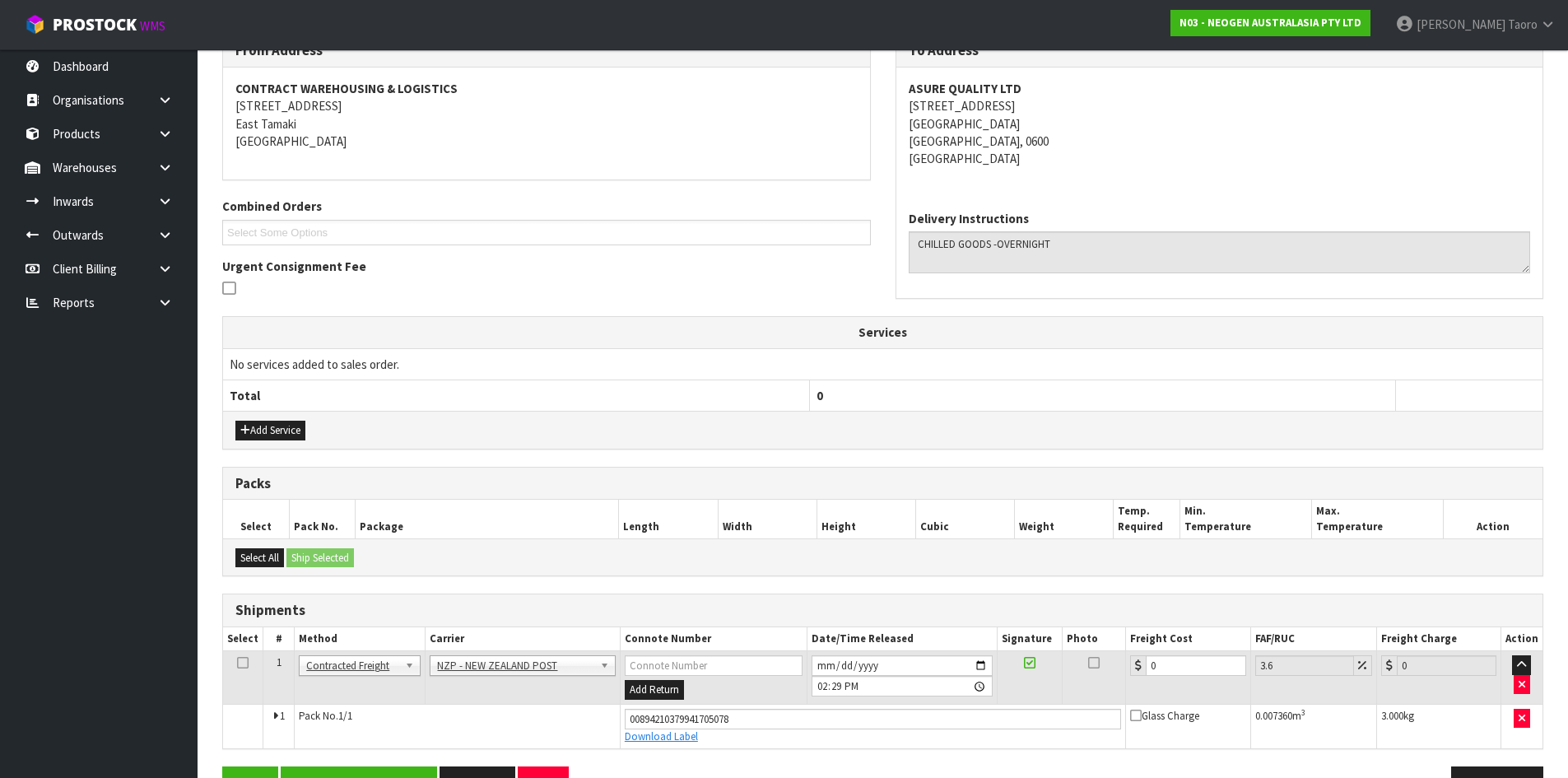
scroll to position [341, 0]
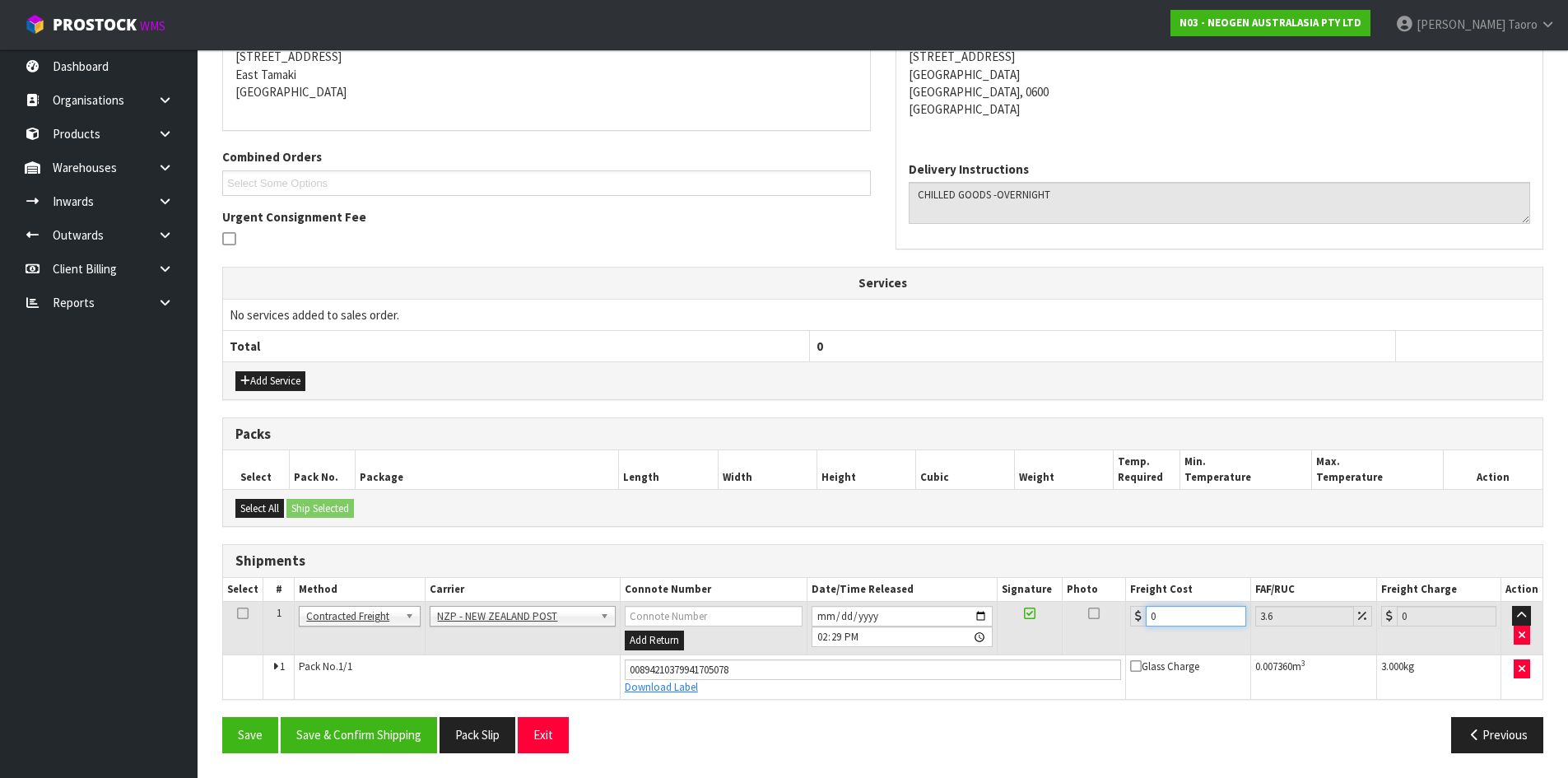
click at [1154, 621] on input "0" at bounding box center [1195, 616] width 99 height 20
type input "4"
type input "4.14"
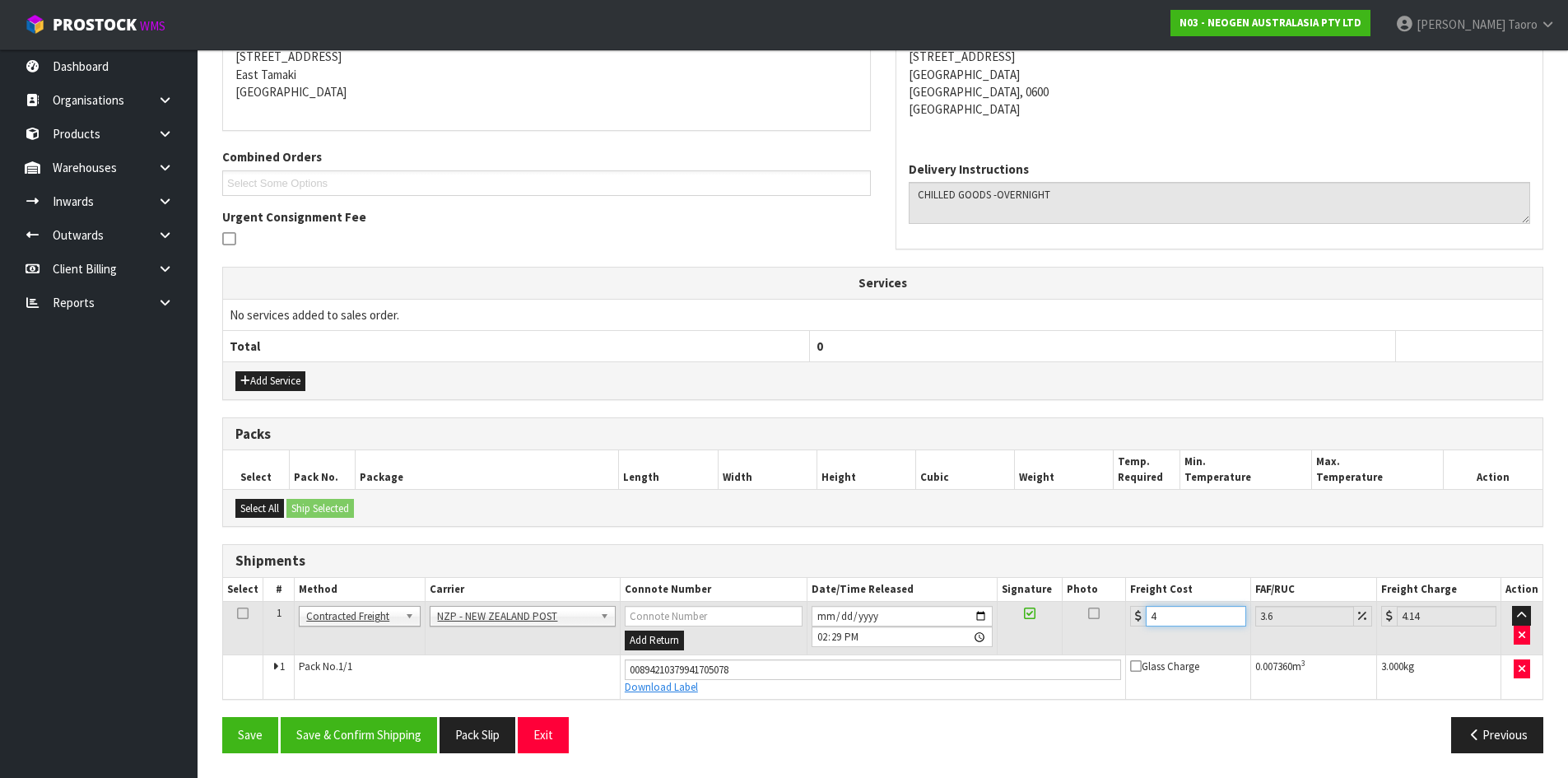
type input "4.3"
type input "4.45"
type input "4.33"
type input "4.49"
type input "4.33"
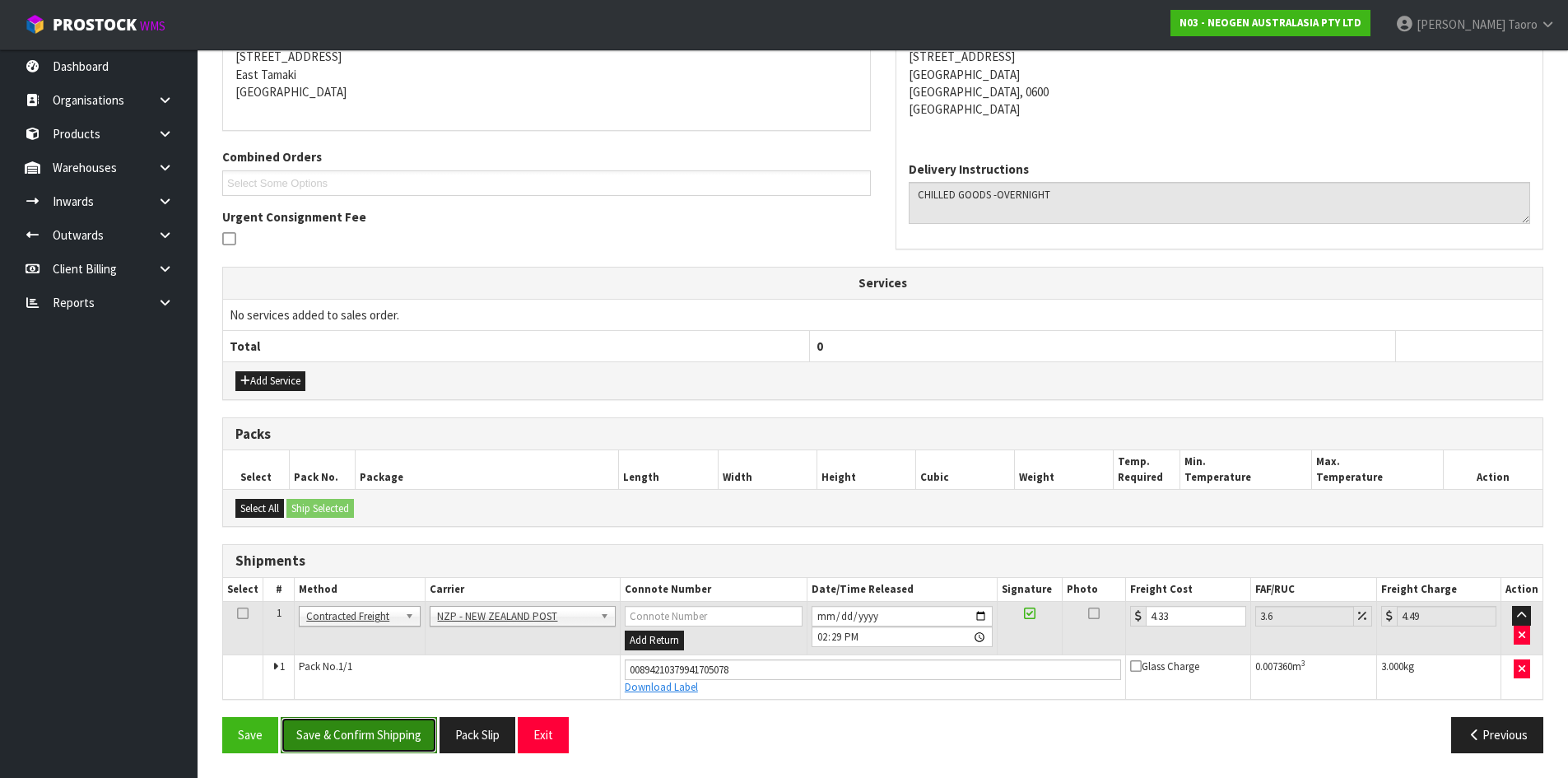
click at [368, 738] on button "Save & Confirm Shipping" at bounding box center [359, 735] width 156 height 36
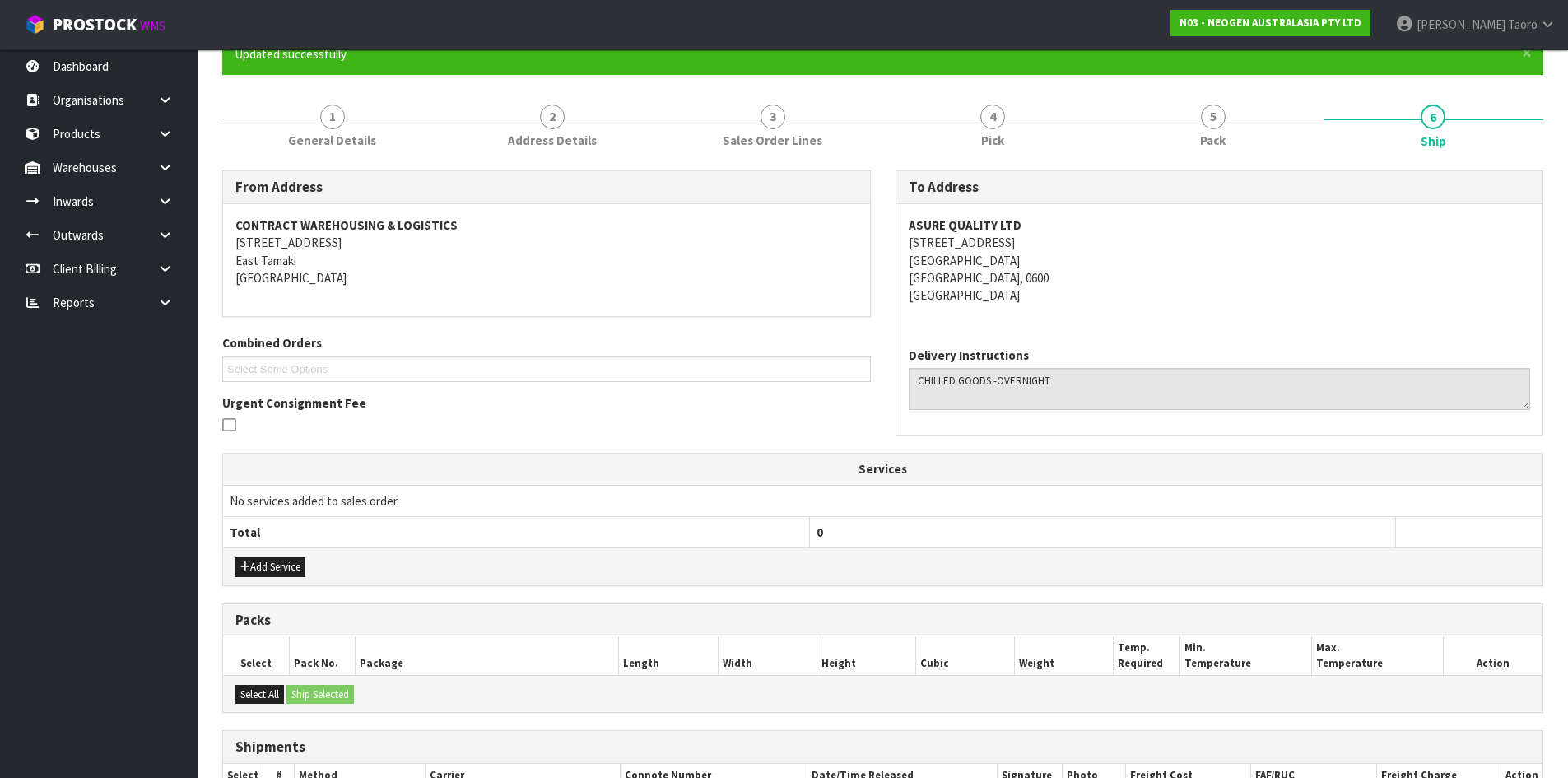
scroll to position [295, 0]
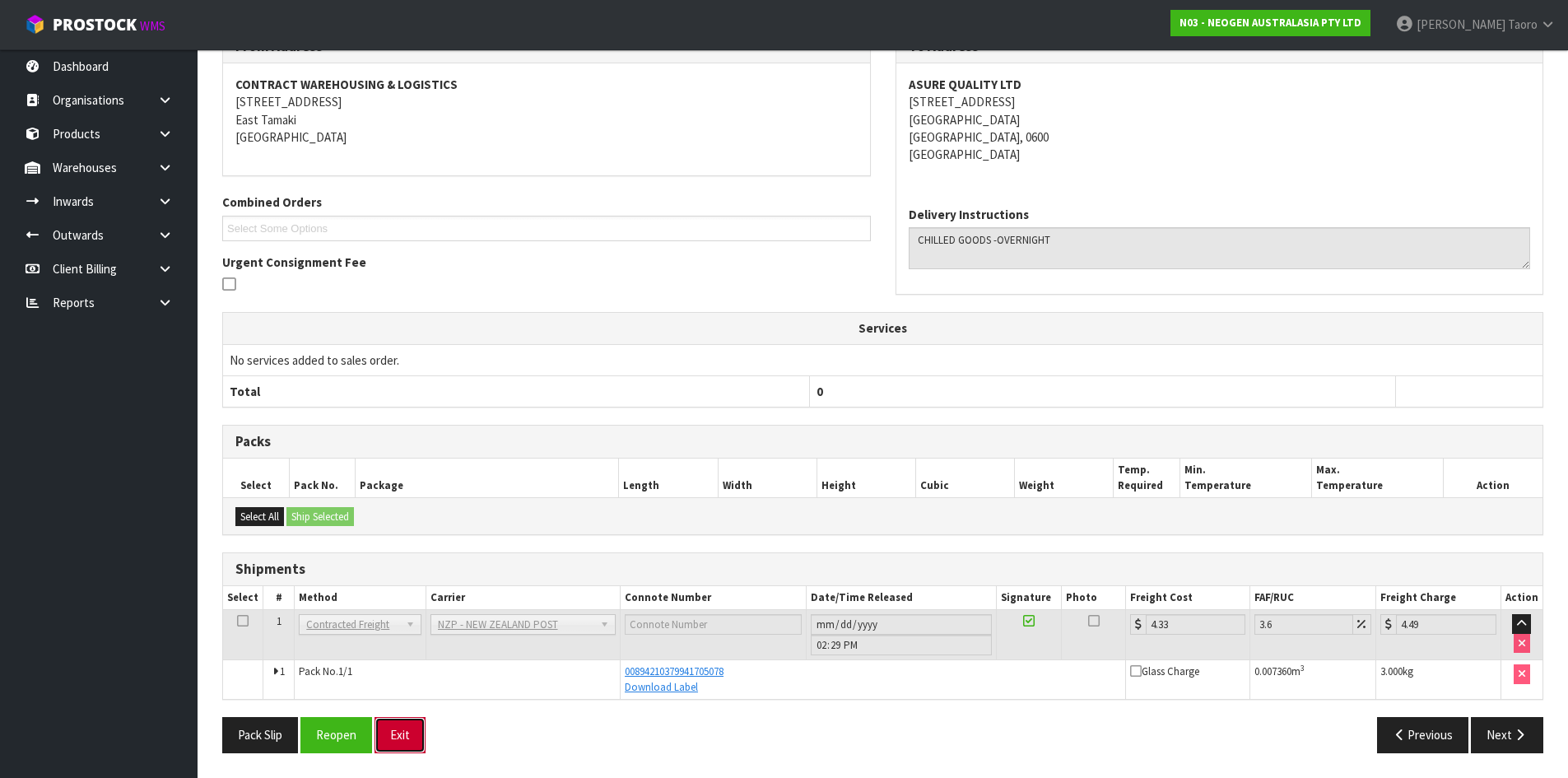
click at [413, 730] on button "Exit" at bounding box center [400, 735] width 51 height 36
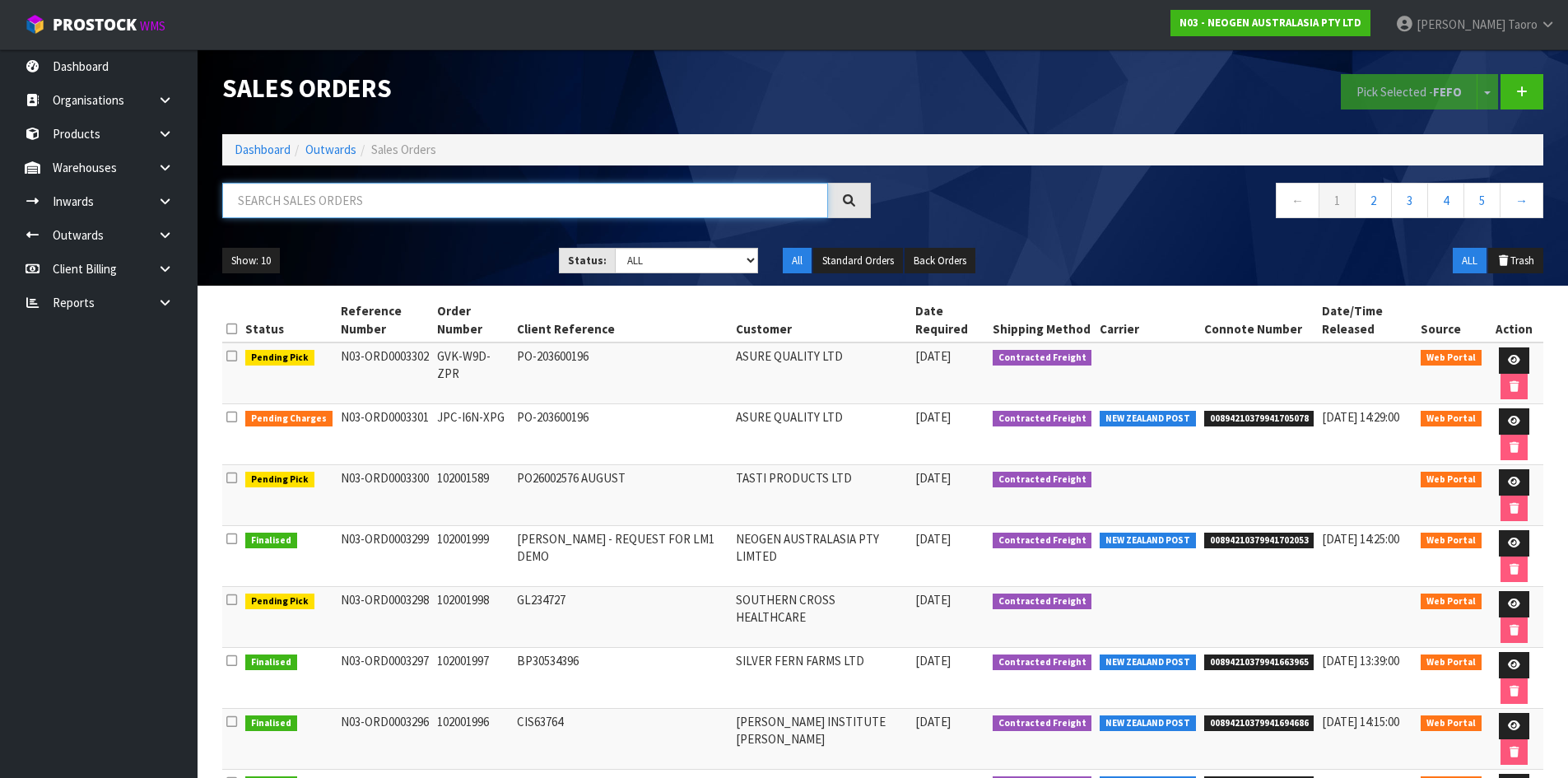
click at [593, 196] on input "text" at bounding box center [525, 201] width 605 height 36
type input "JOB-0408756"
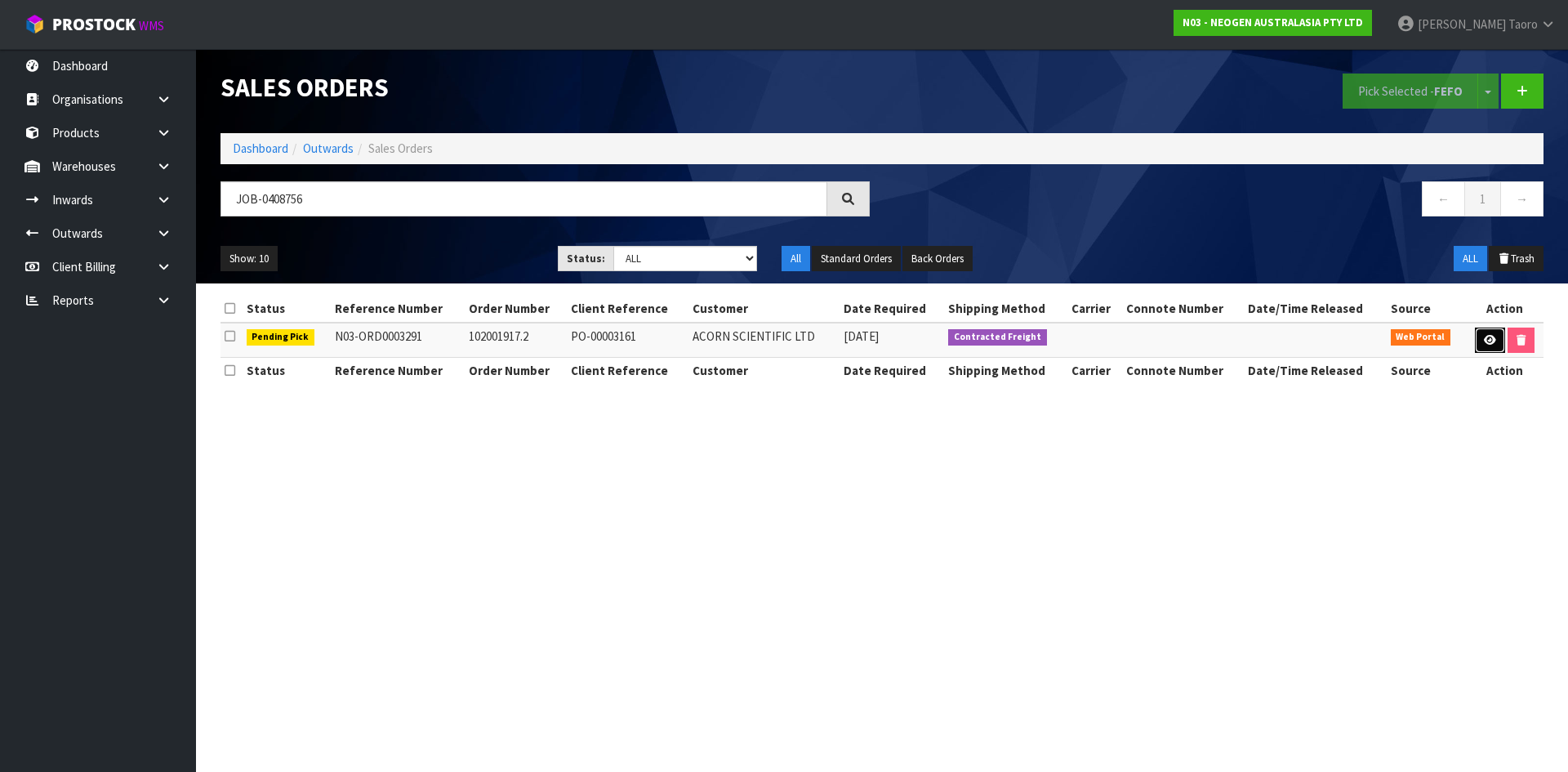
click at [1490, 339] on icon at bounding box center [1490, 340] width 13 height 11
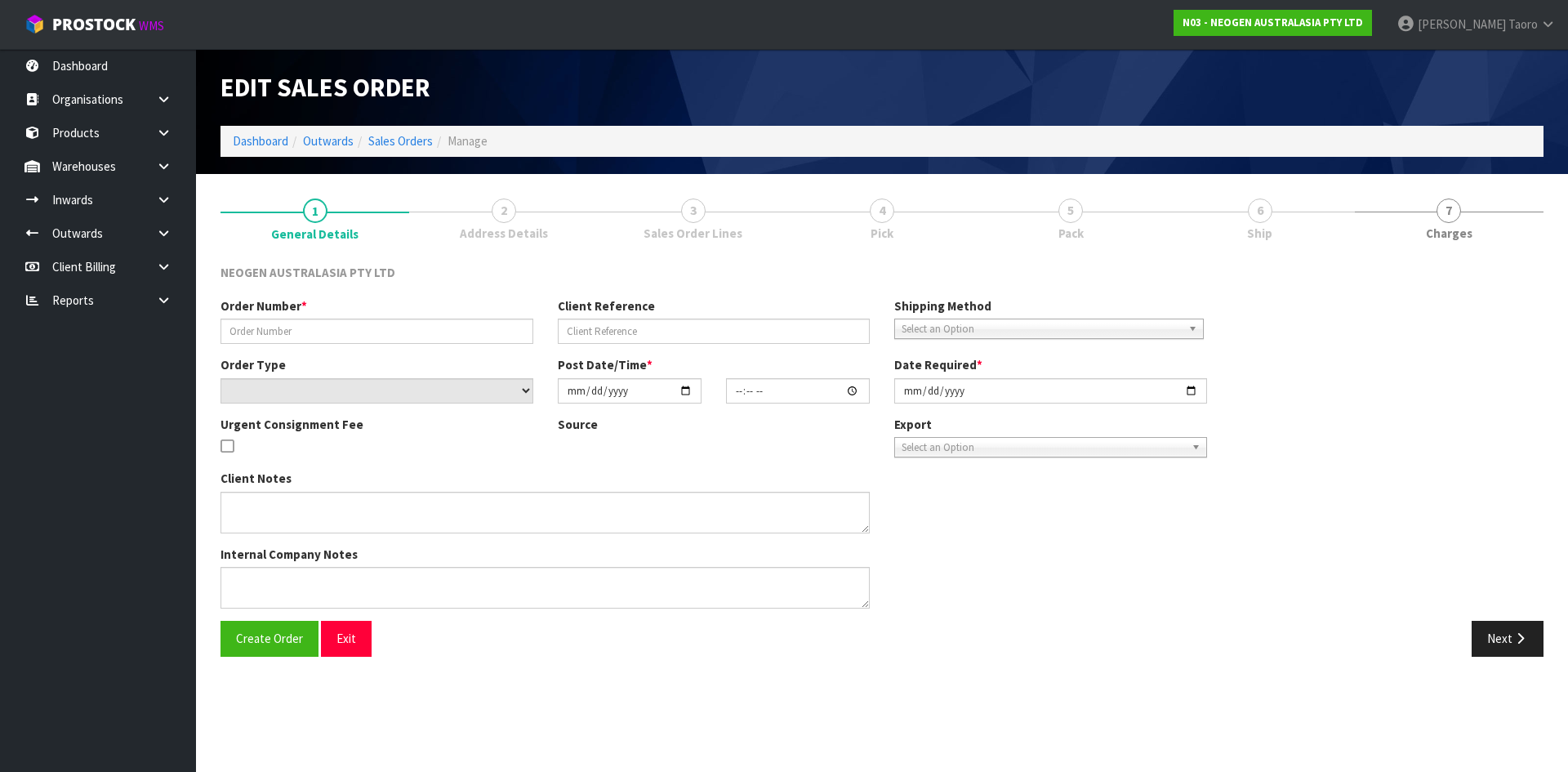
type input "102001917.2"
type input "PO-00003161"
select select "number:0"
type input "2025-08-21"
type input "10:30:00.000"
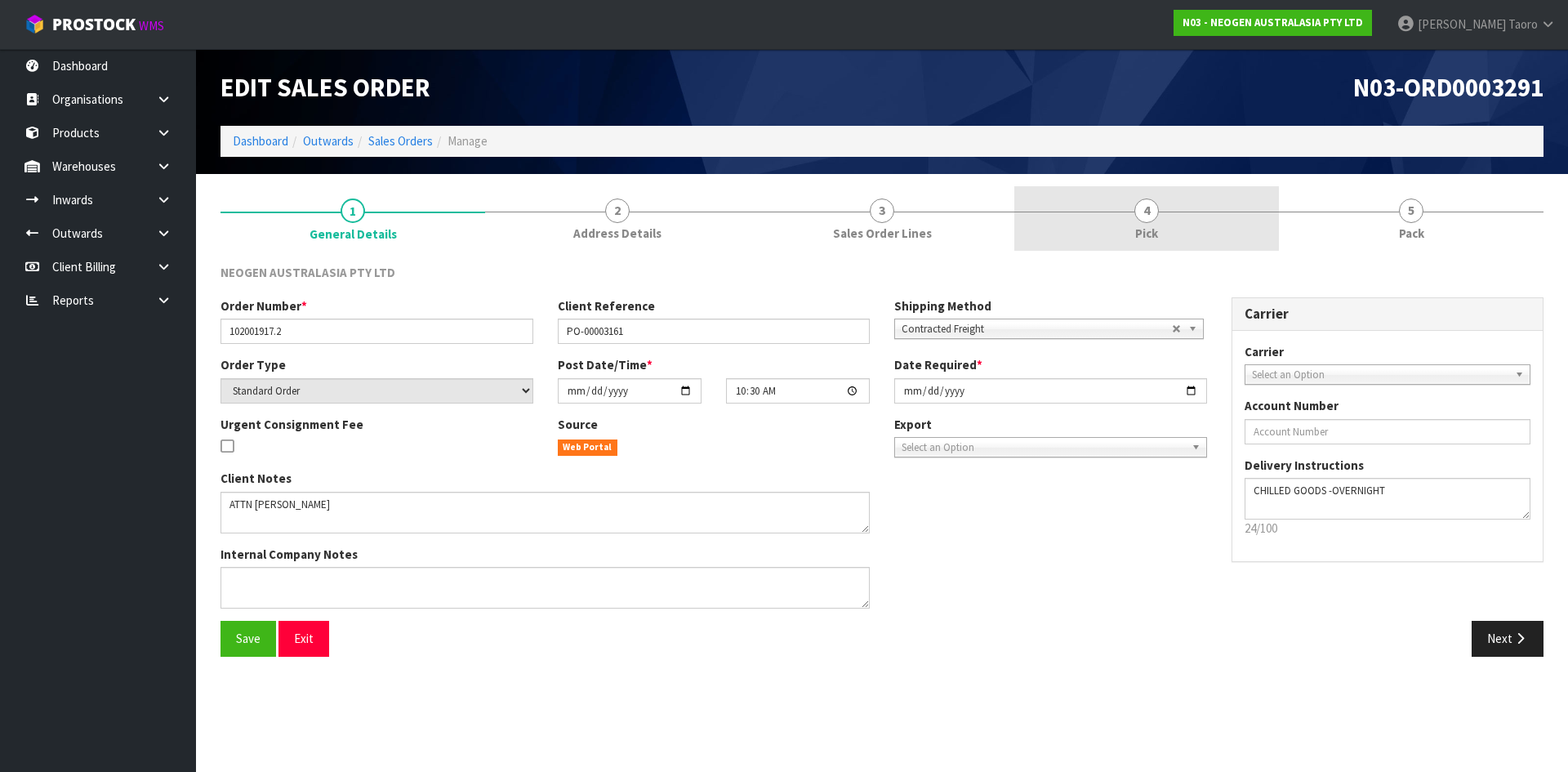
click at [1146, 216] on span "4" at bounding box center [1146, 210] width 24 height 24
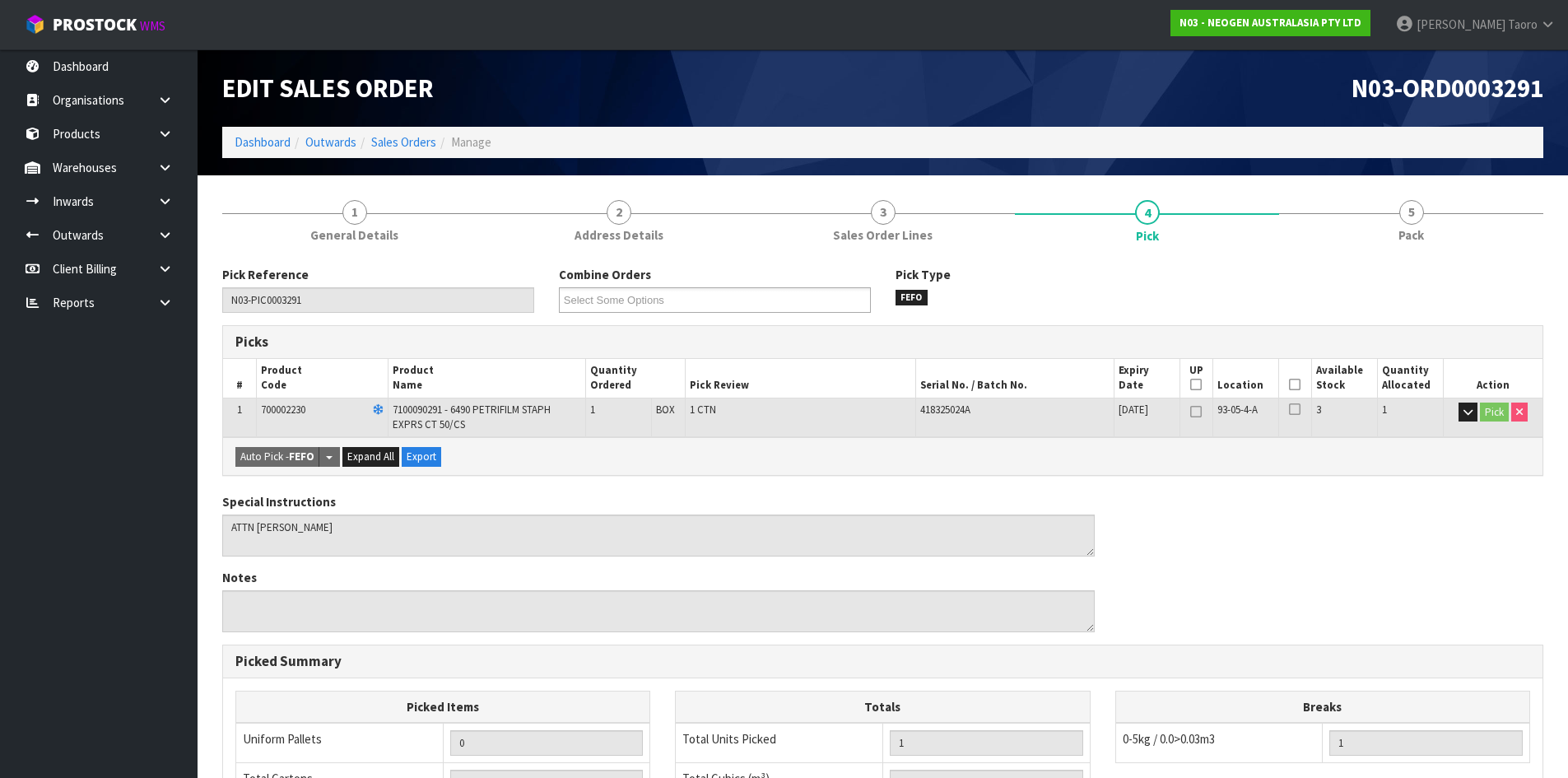
drag, startPoint x: 1297, startPoint y: 383, endPoint x: 1259, endPoint y: 389, distance: 38.5
click at [1295, 384] on icon at bounding box center [1295, 384] width 12 height 1
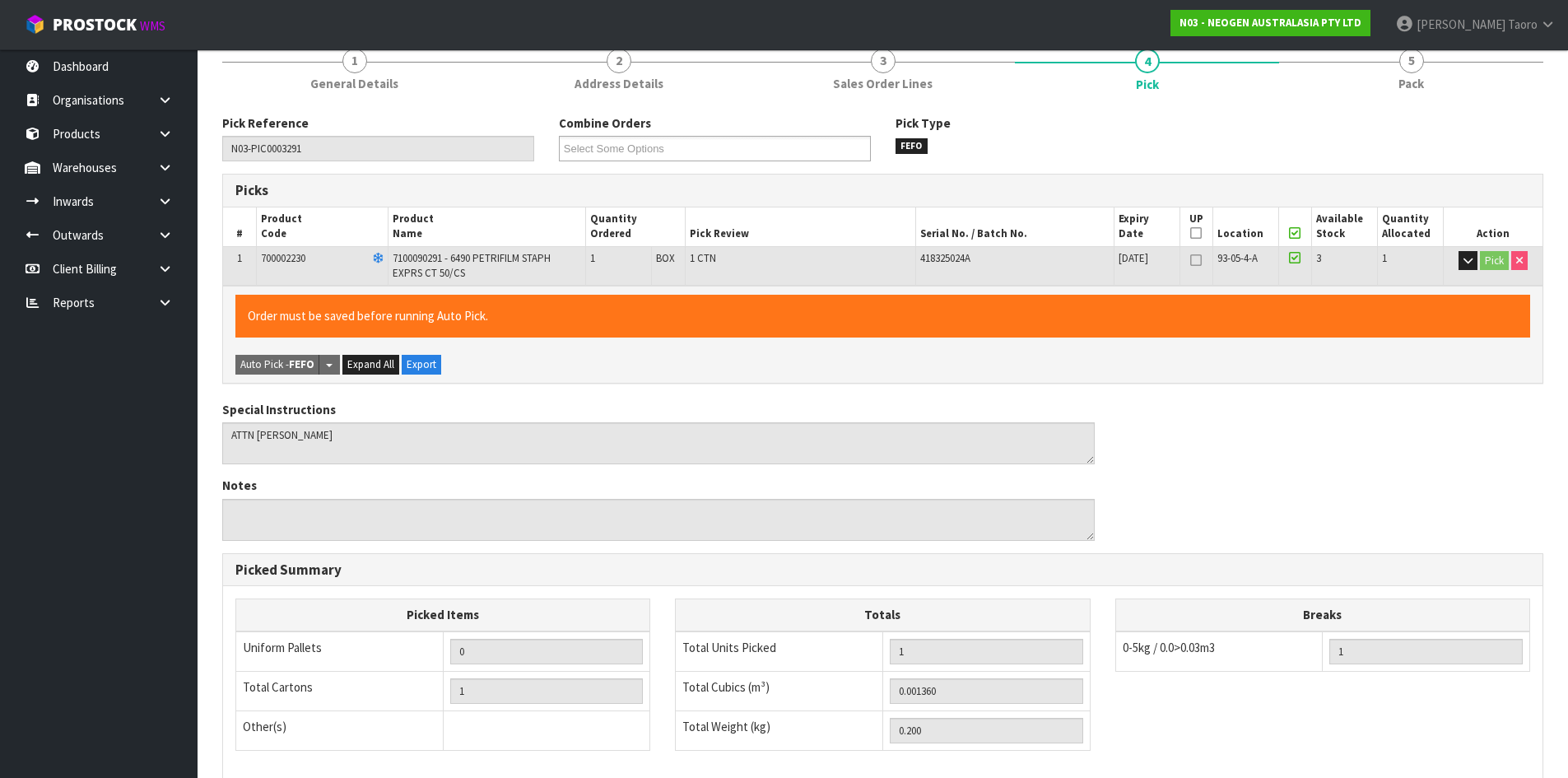
scroll to position [380, 0]
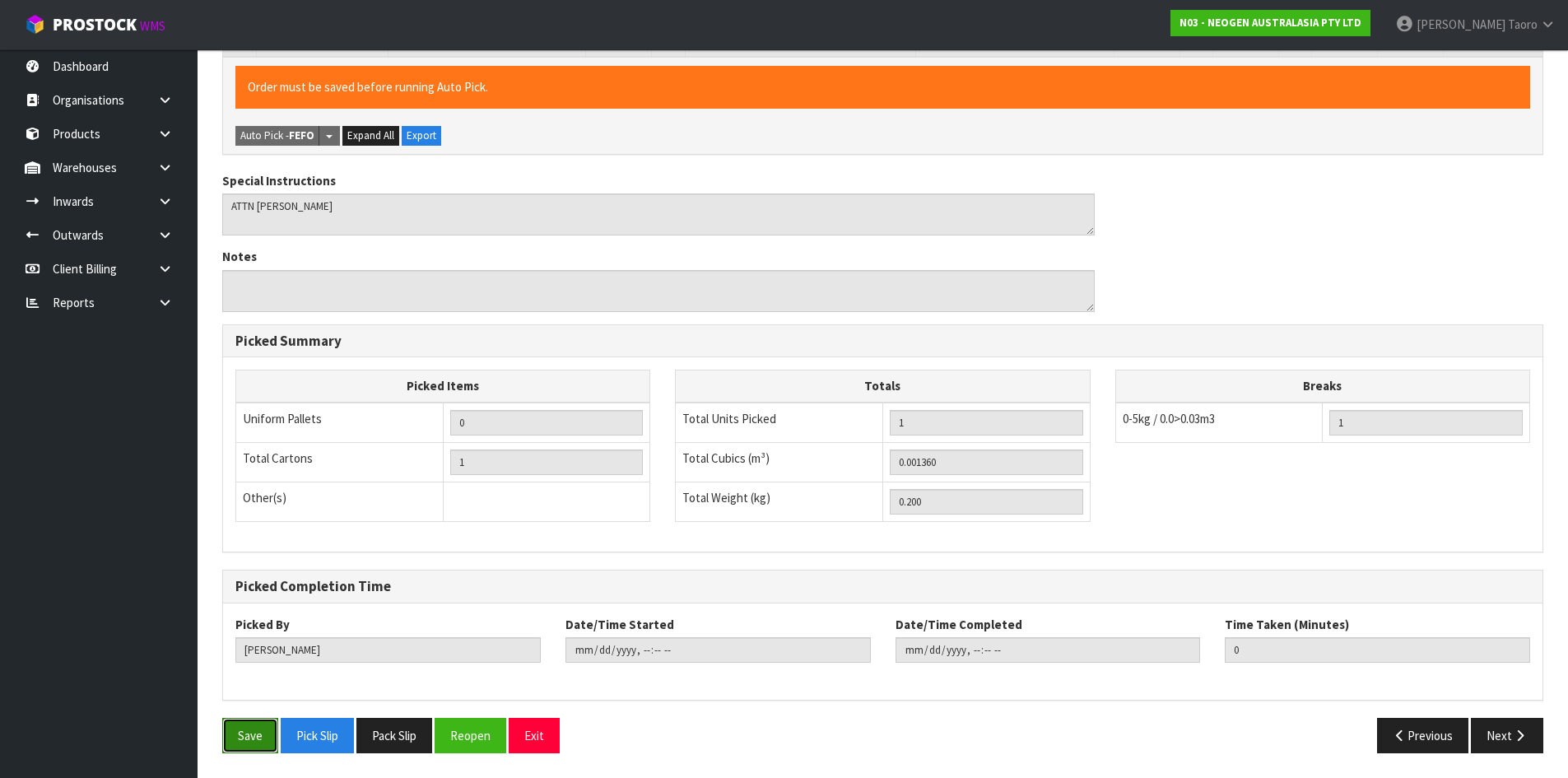
click at [267, 727] on button "Save" at bounding box center [250, 735] width 56 height 36
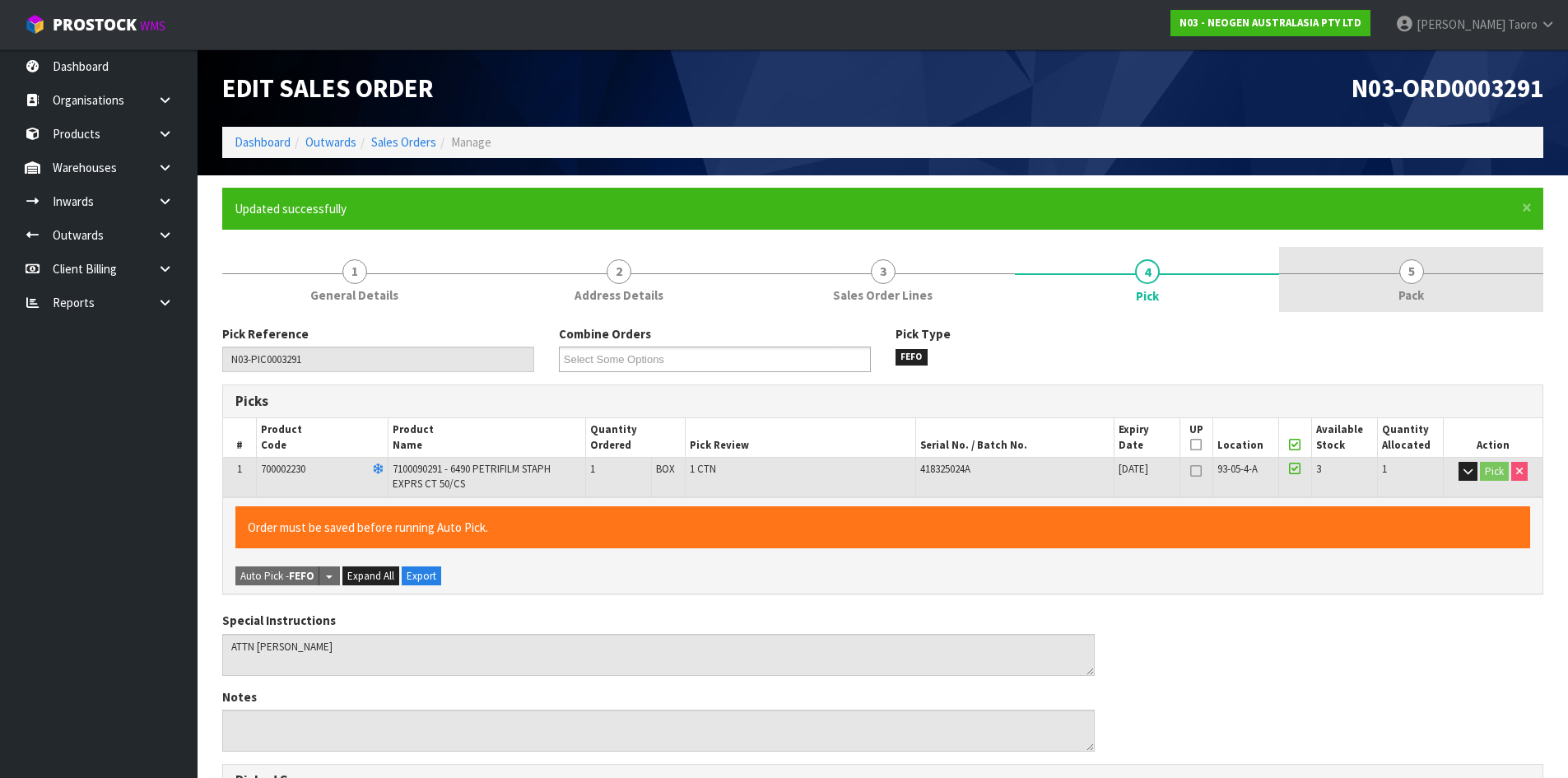
click at [1369, 287] on link "5 Pack" at bounding box center [1411, 279] width 264 height 65
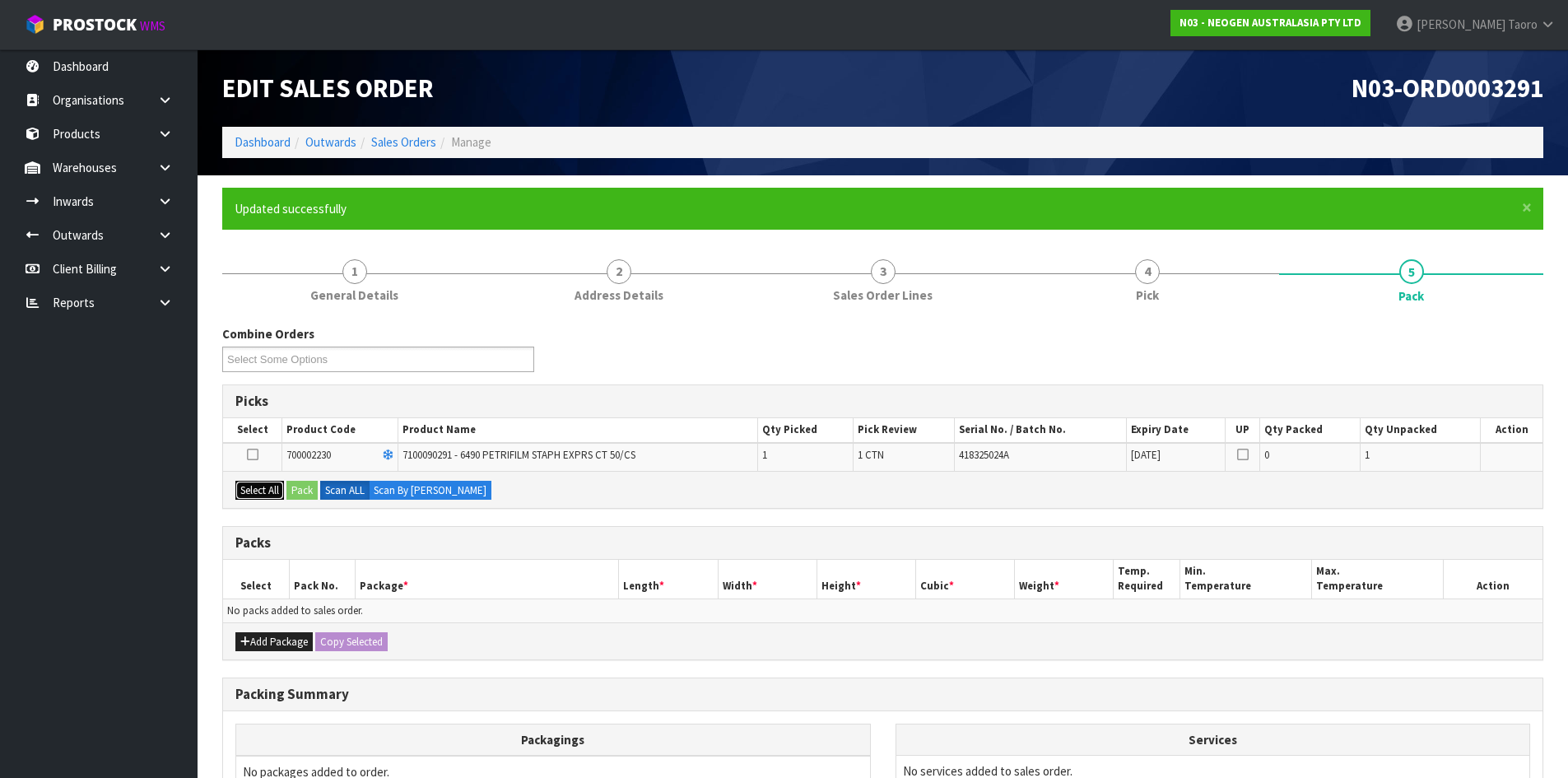
drag, startPoint x: 246, startPoint y: 489, endPoint x: 281, endPoint y: 490, distance: 35.0
click at [253, 490] on button "Select All" at bounding box center [259, 490] width 48 height 20
click at [309, 492] on button "Pack" at bounding box center [302, 490] width 31 height 20
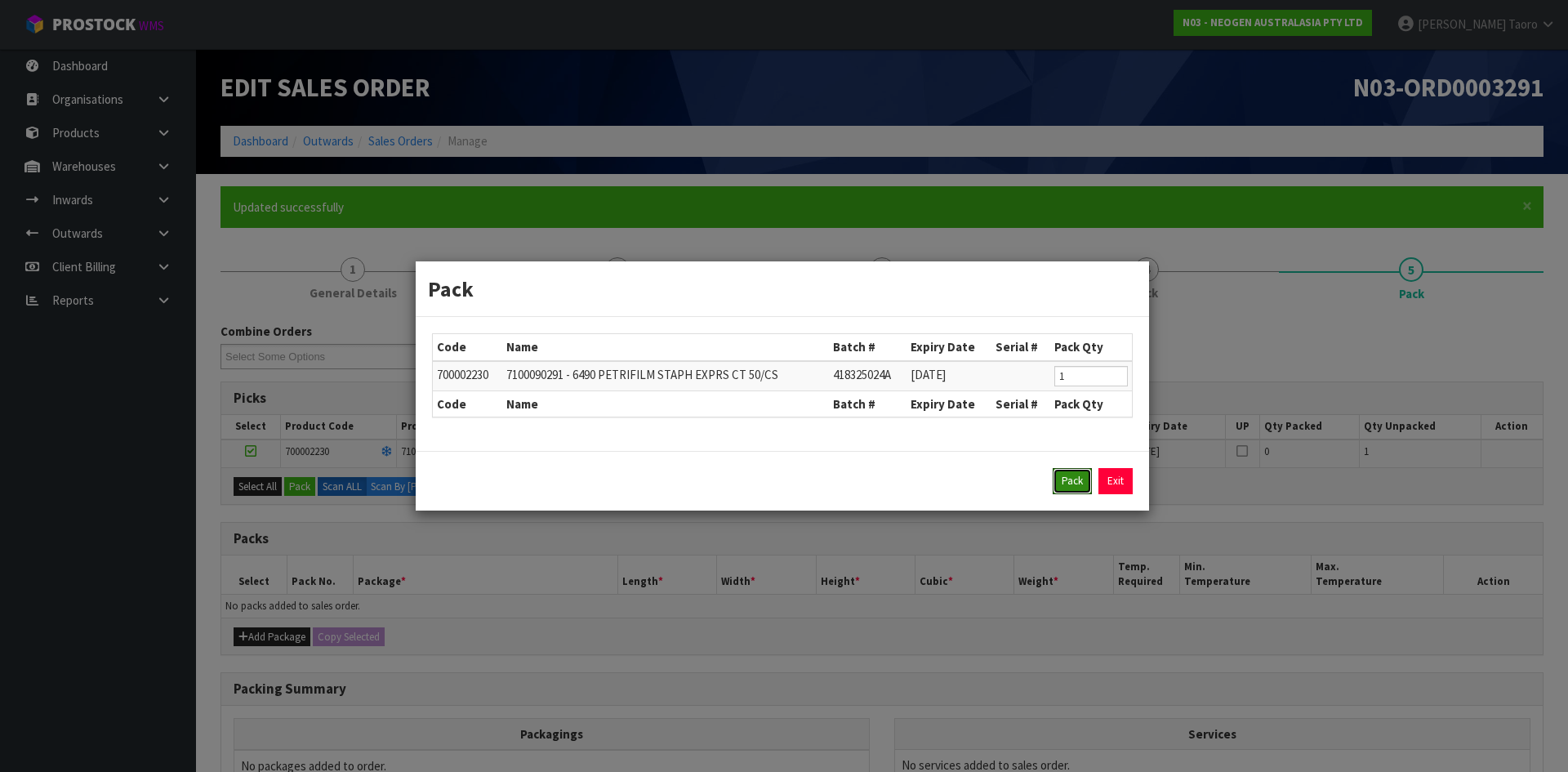
click at [1060, 486] on button "Pack" at bounding box center [1073, 481] width 39 height 26
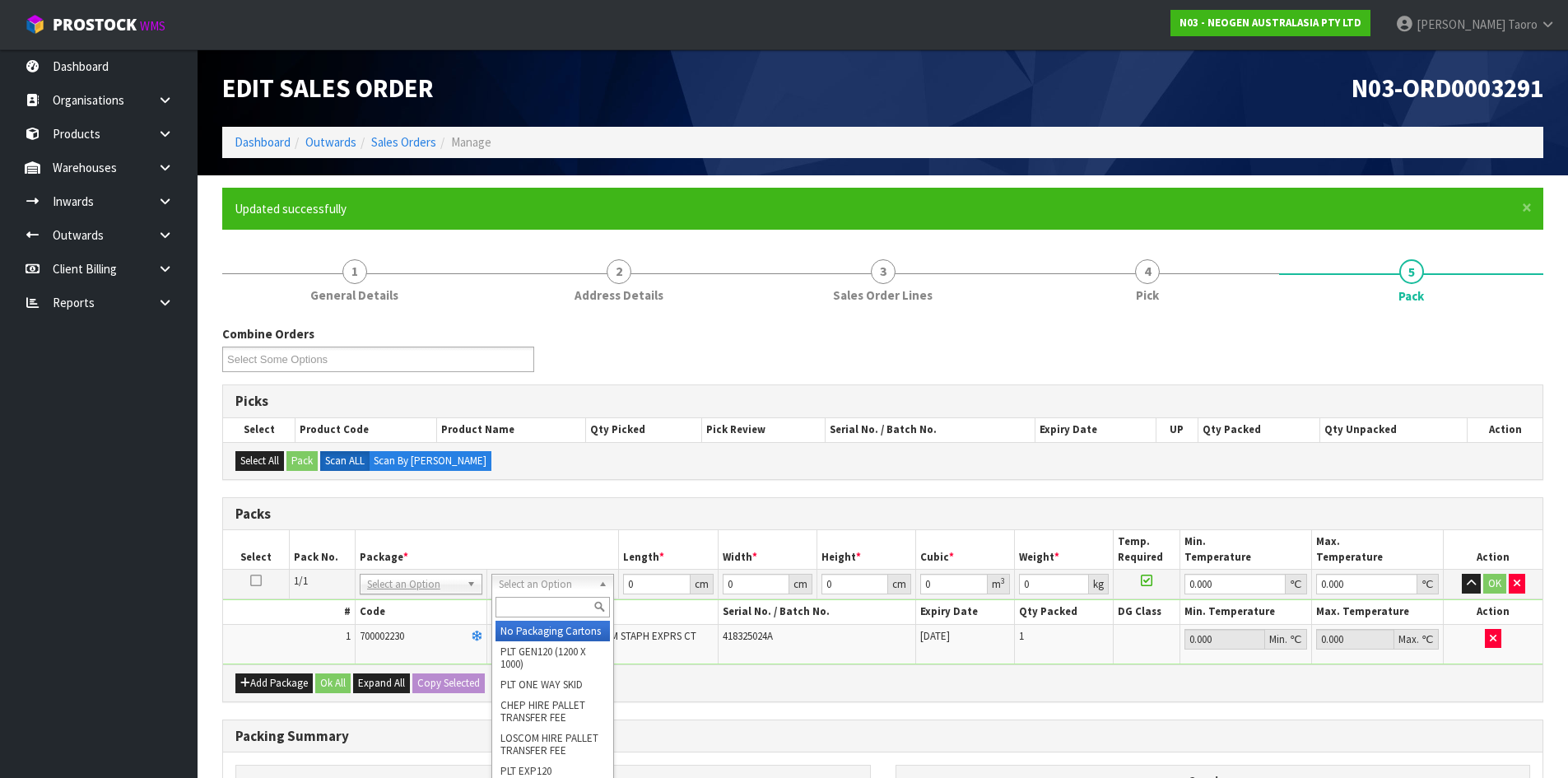
click at [569, 603] on input "text" at bounding box center [553, 607] width 115 height 20
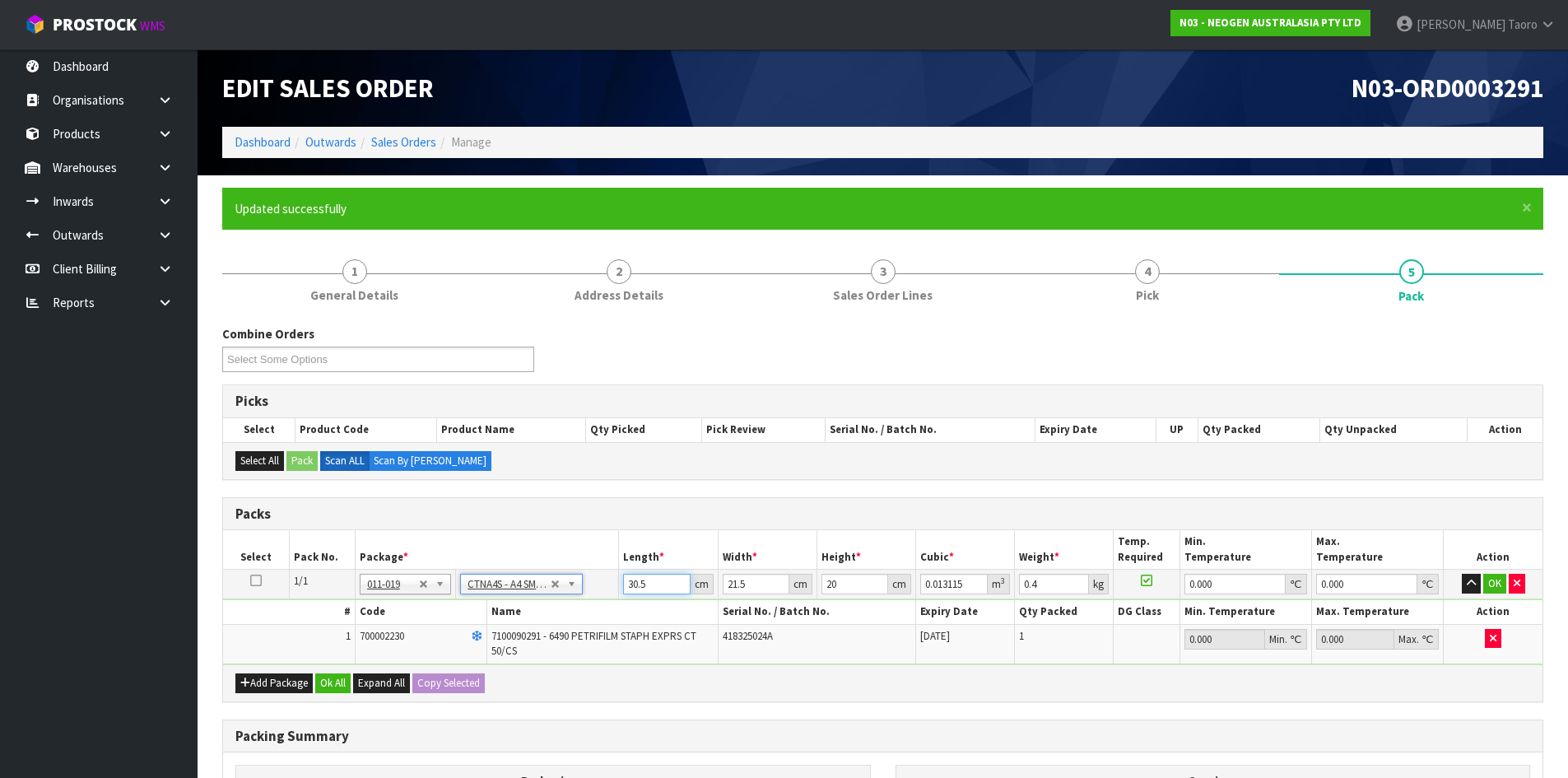
click at [642, 582] on input "30.5" at bounding box center [656, 584] width 66 height 20
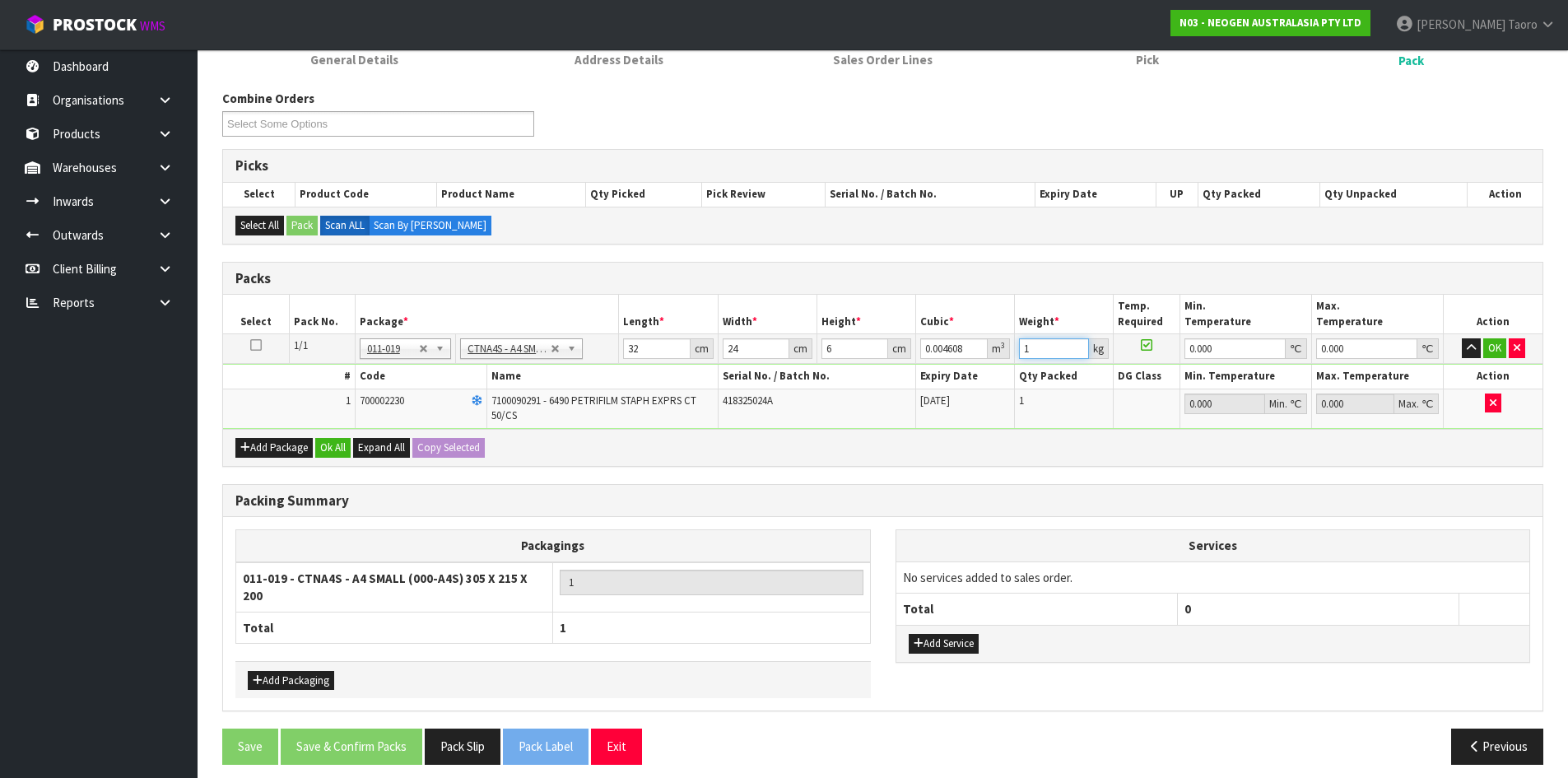
scroll to position [237, 0]
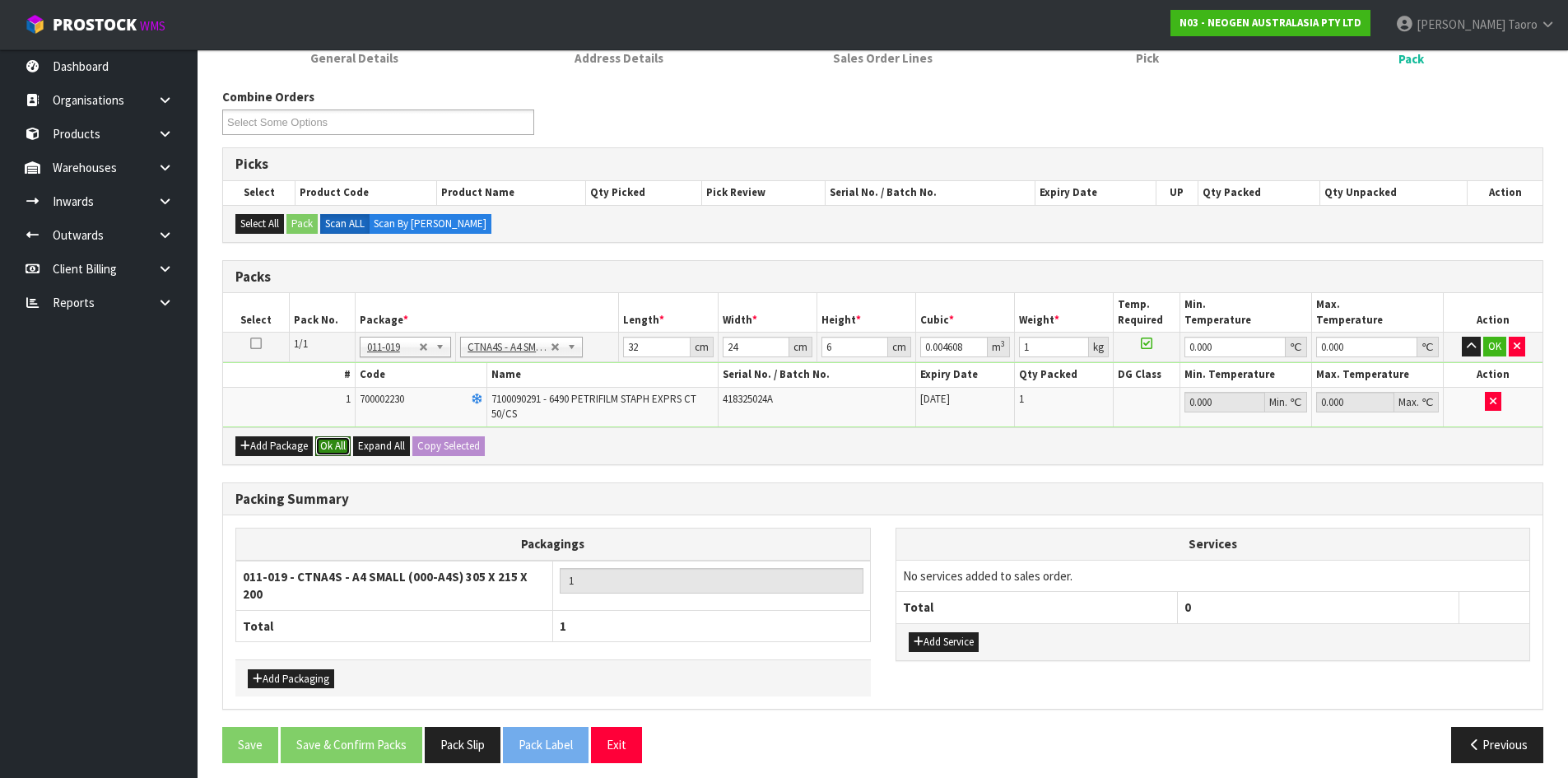
click at [346, 448] on button "Ok All" at bounding box center [333, 446] width 36 height 20
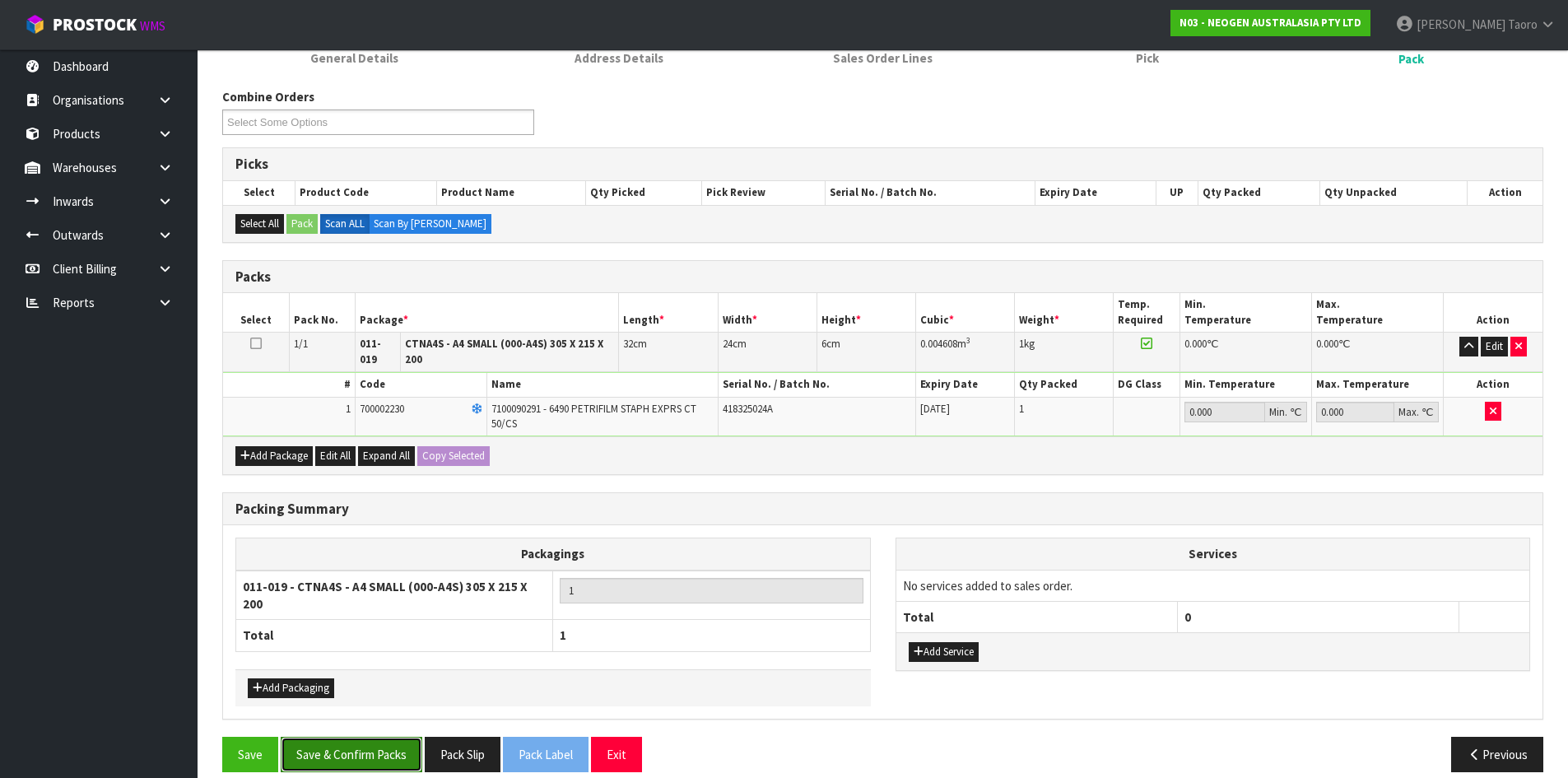
click at [384, 756] on button "Save & Confirm Packs" at bounding box center [351, 754] width 141 height 36
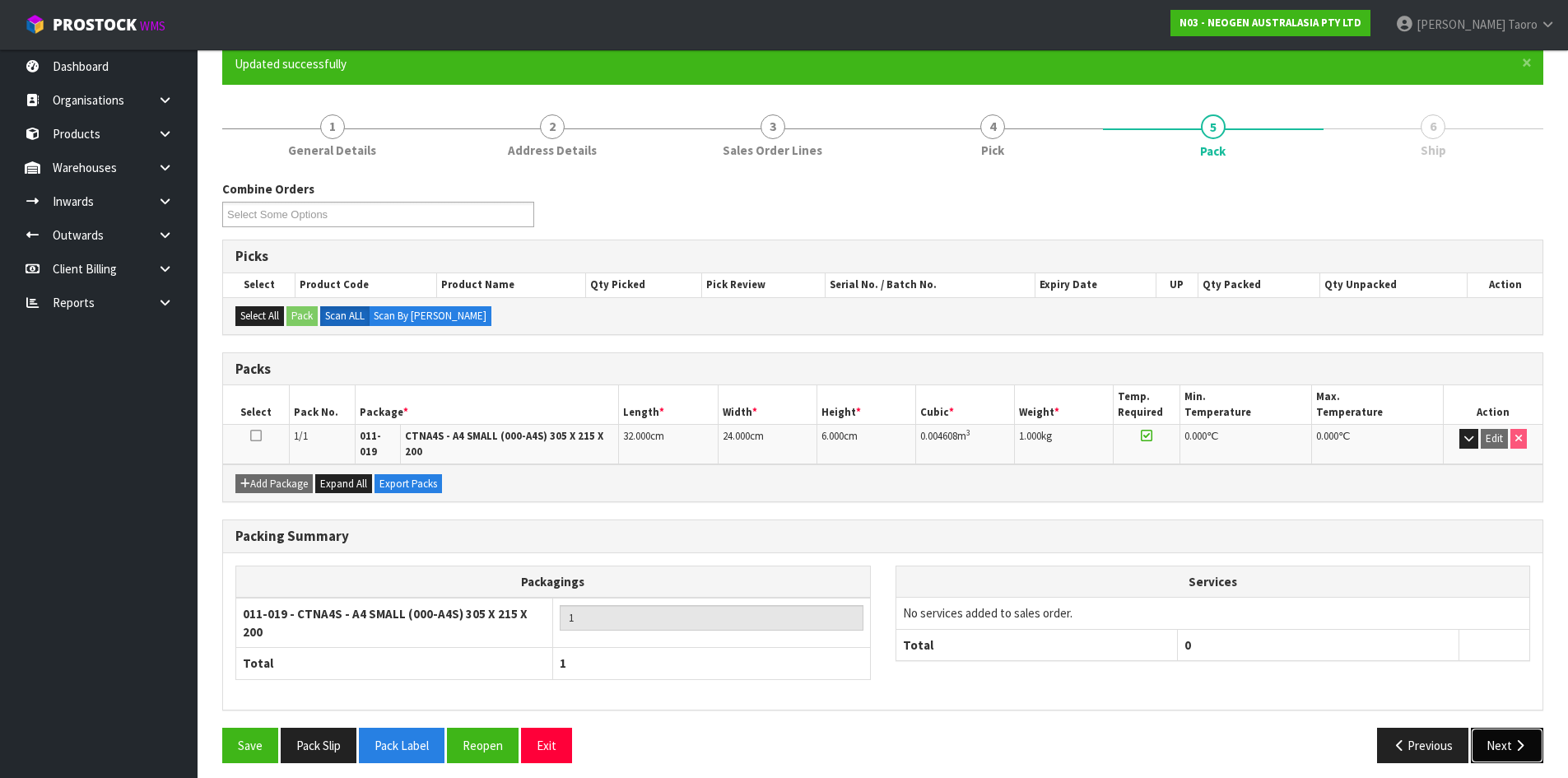
click at [1509, 728] on button "Next" at bounding box center [1507, 746] width 72 height 36
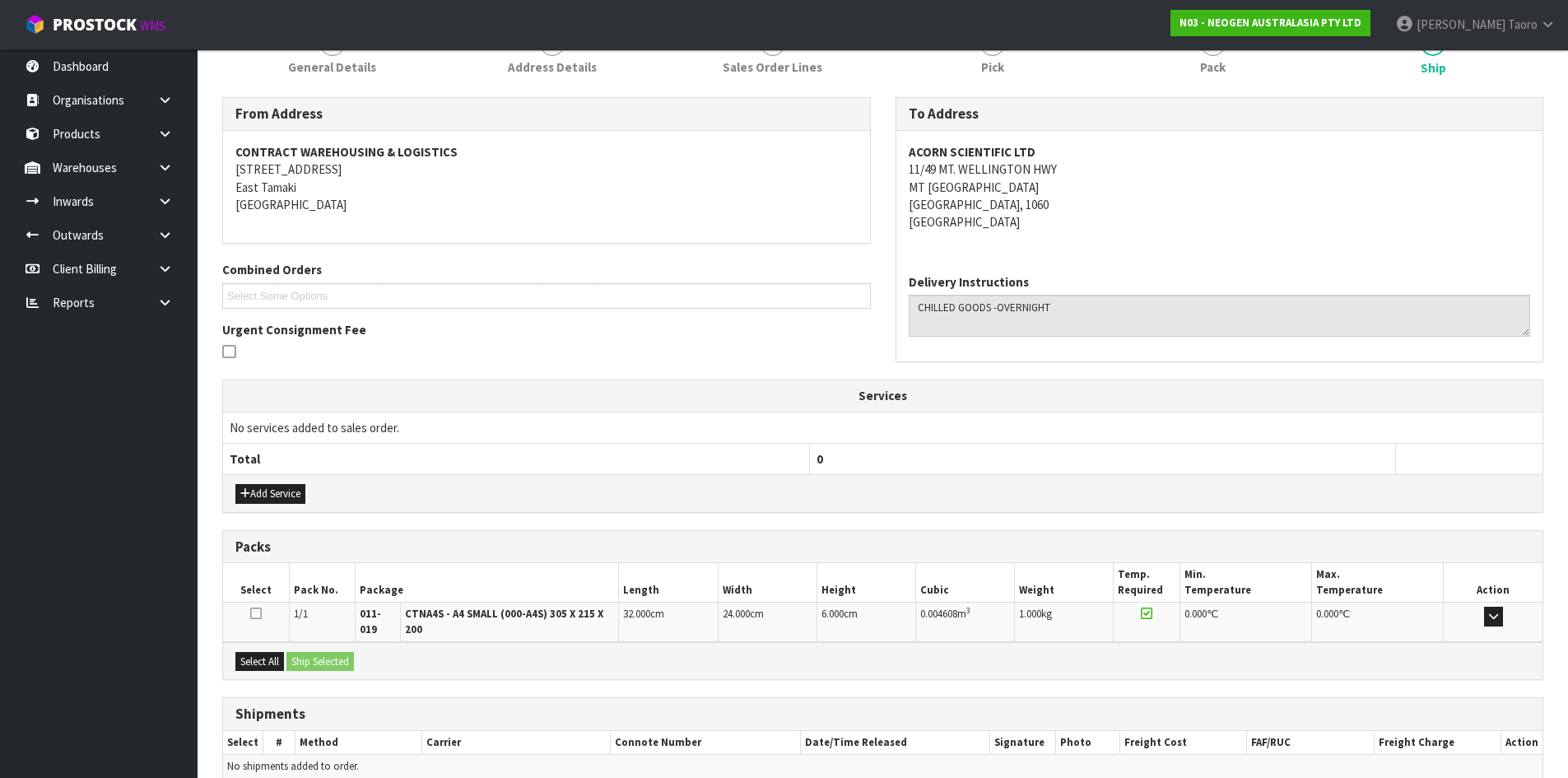
scroll to position [307, 0]
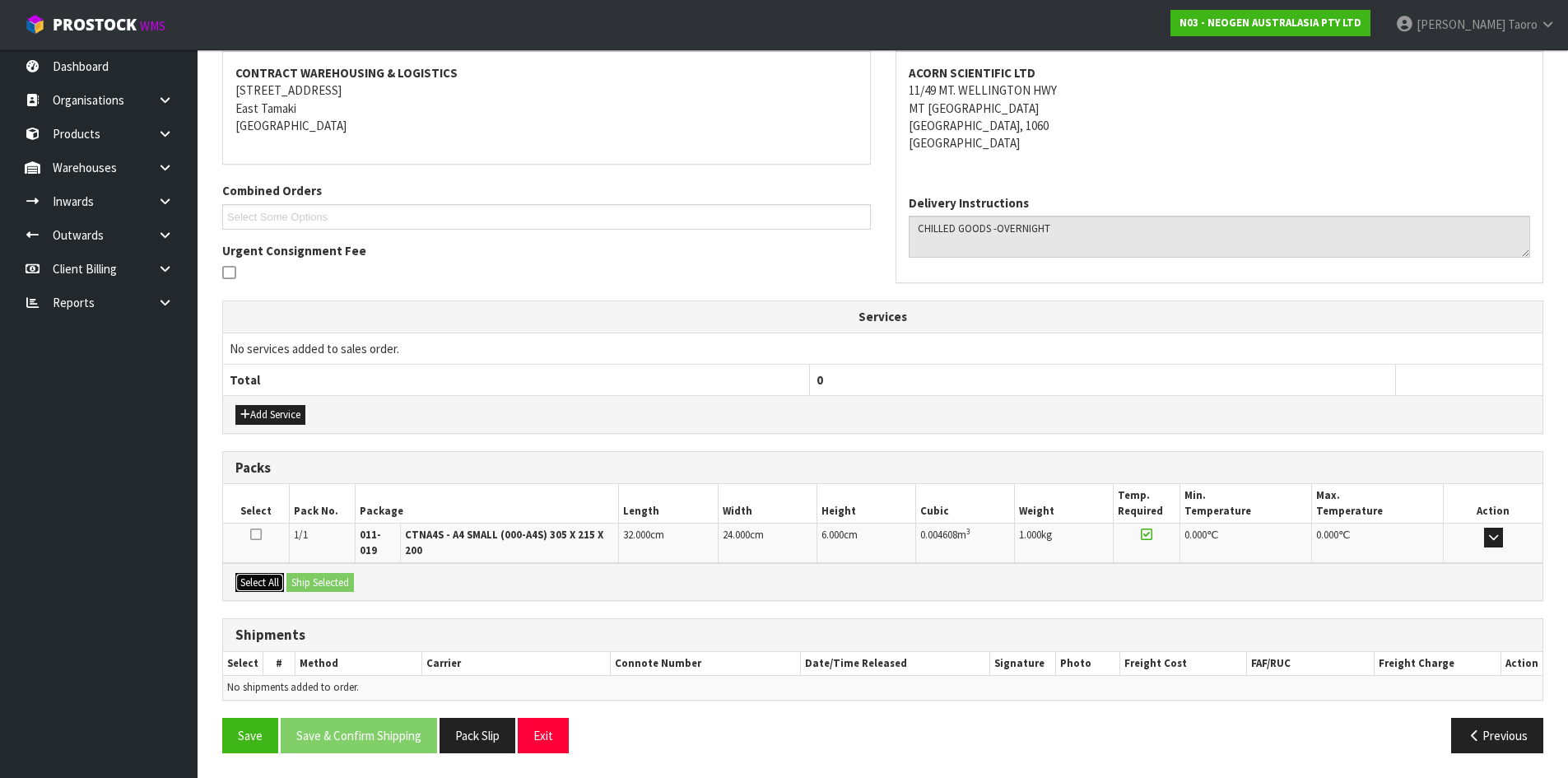
drag, startPoint x: 266, startPoint y: 573, endPoint x: 306, endPoint y: 574, distance: 40.0
click at [271, 573] on button "Select All" at bounding box center [259, 582] width 48 height 20
click at [316, 576] on button "Ship Selected" at bounding box center [320, 582] width 67 height 20
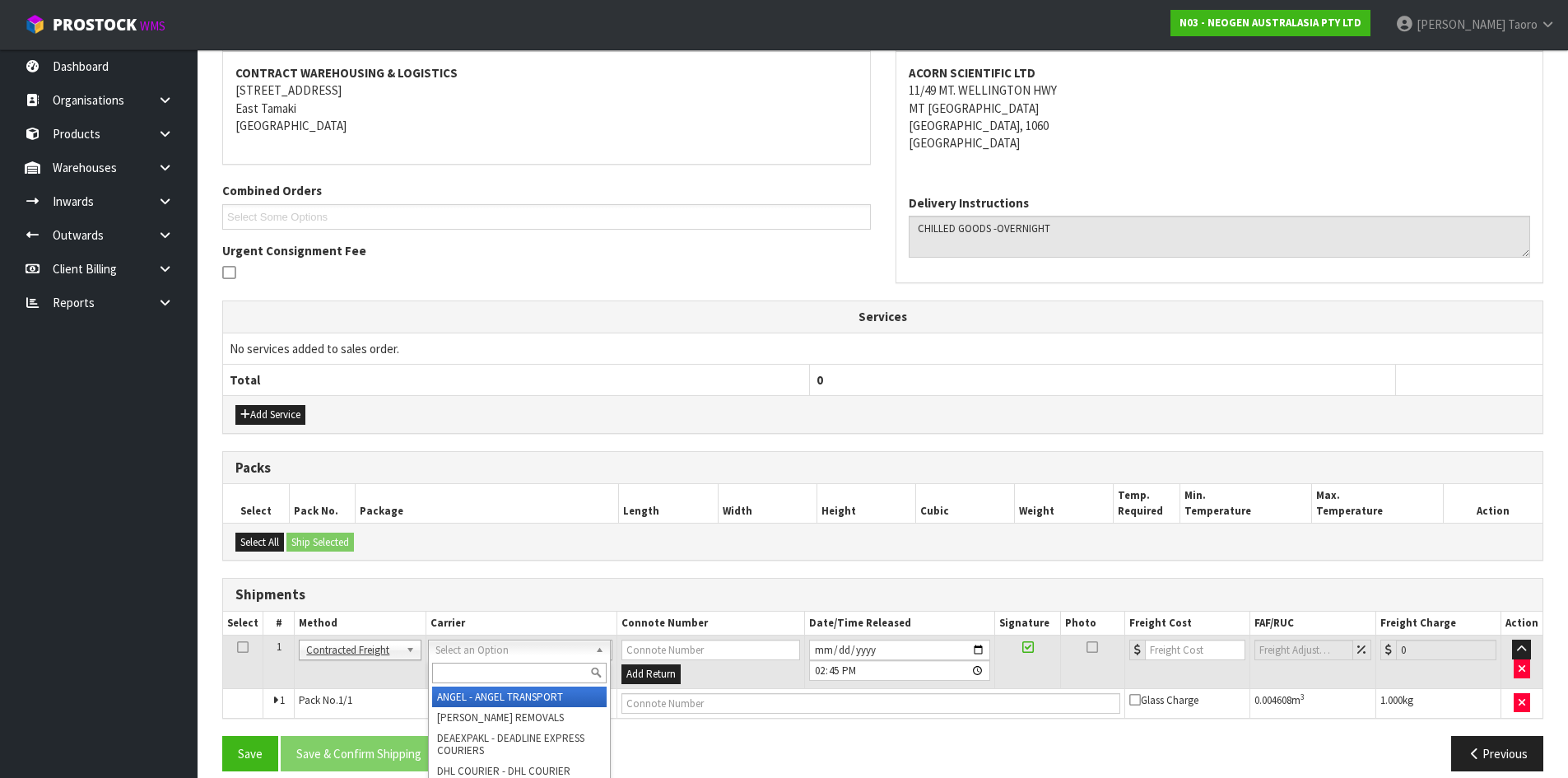
click at [473, 672] on input "text" at bounding box center [519, 673] width 174 height 20
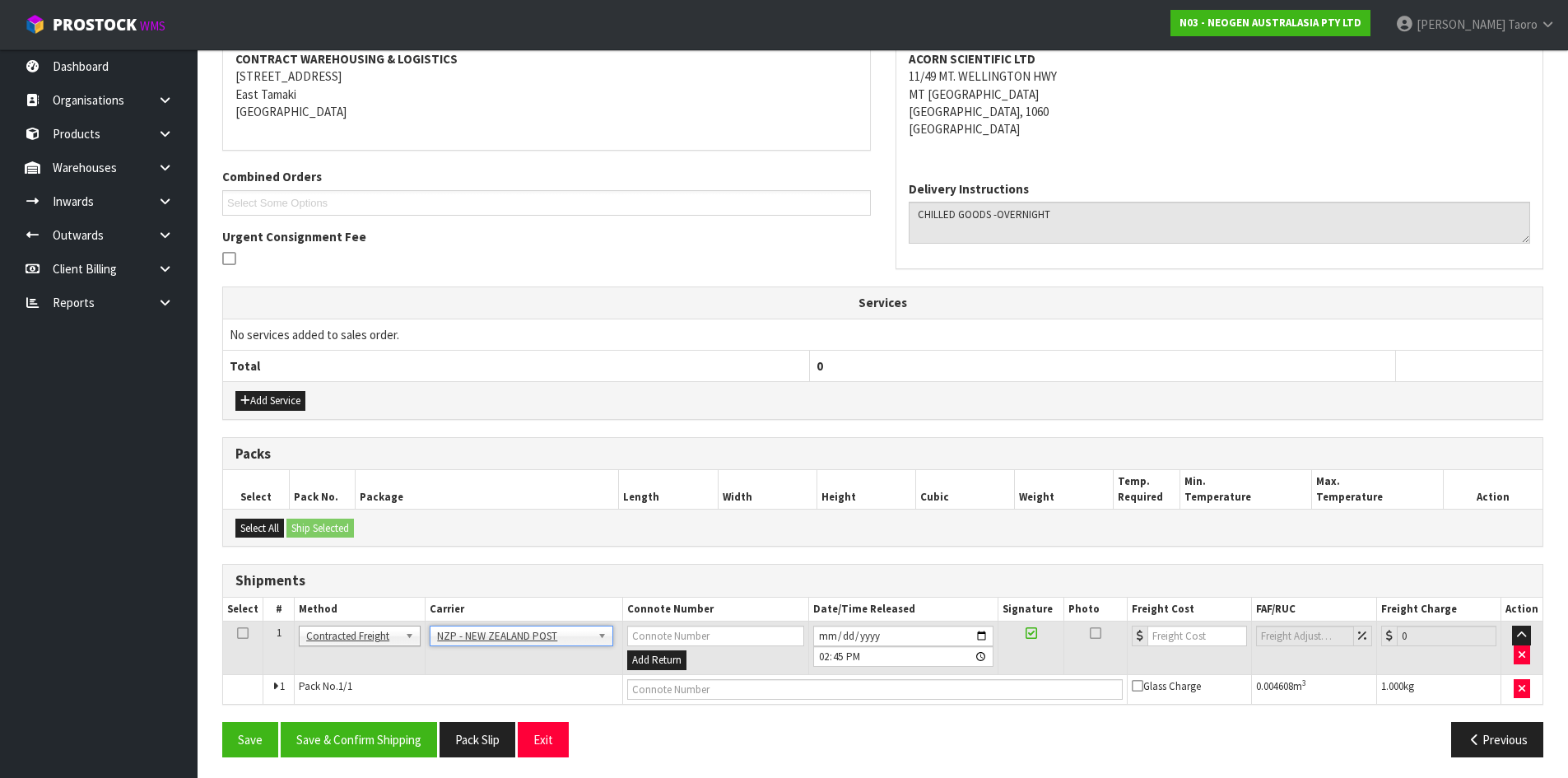
scroll to position [325, 0]
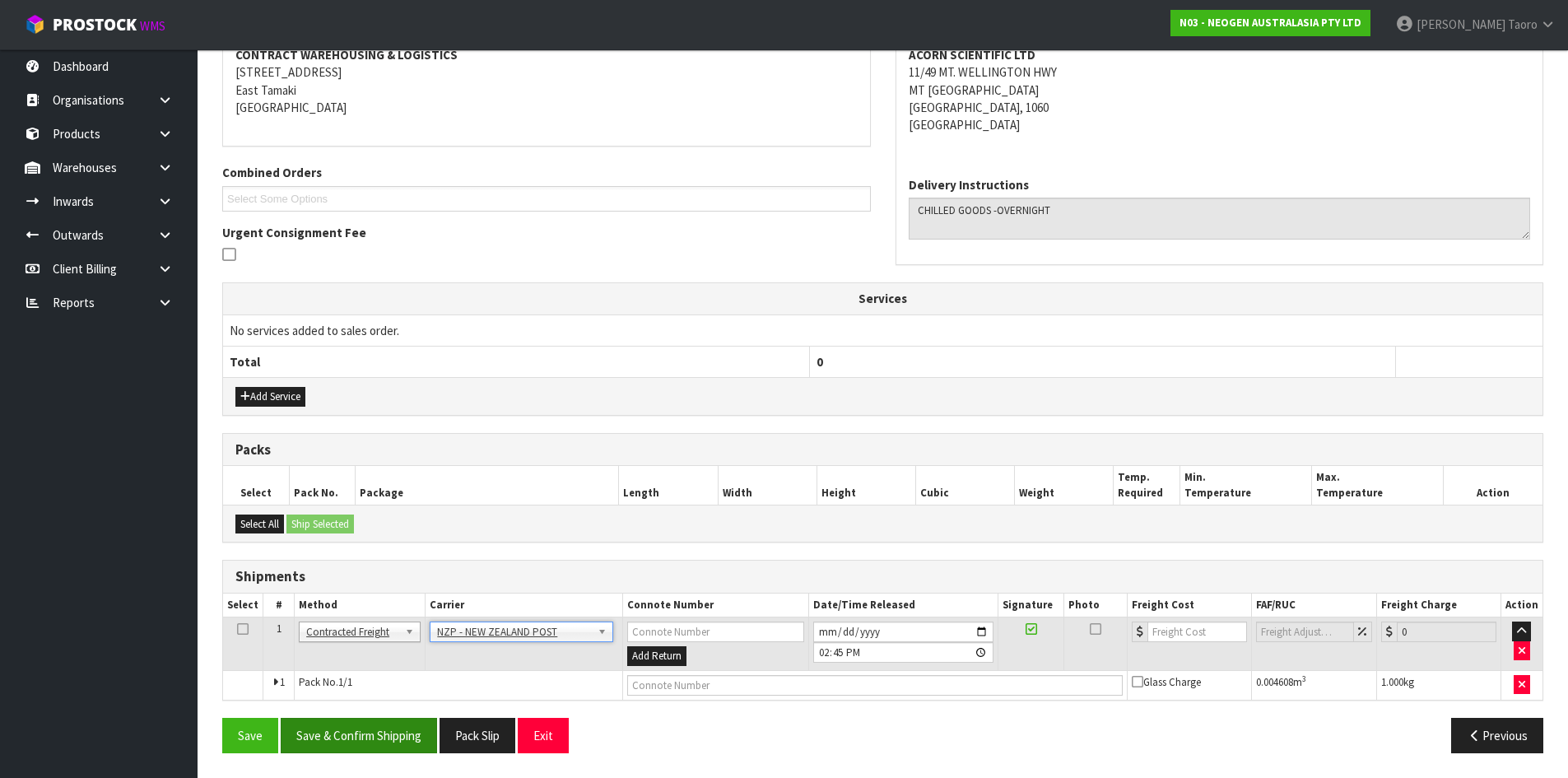
click at [366, 753] on div "Save Save & Confirm Shipping Pack Slip Exit Previous" at bounding box center [883, 741] width 1345 height 48
click at [423, 740] on button "Save & Confirm Shipping" at bounding box center [359, 735] width 156 height 36
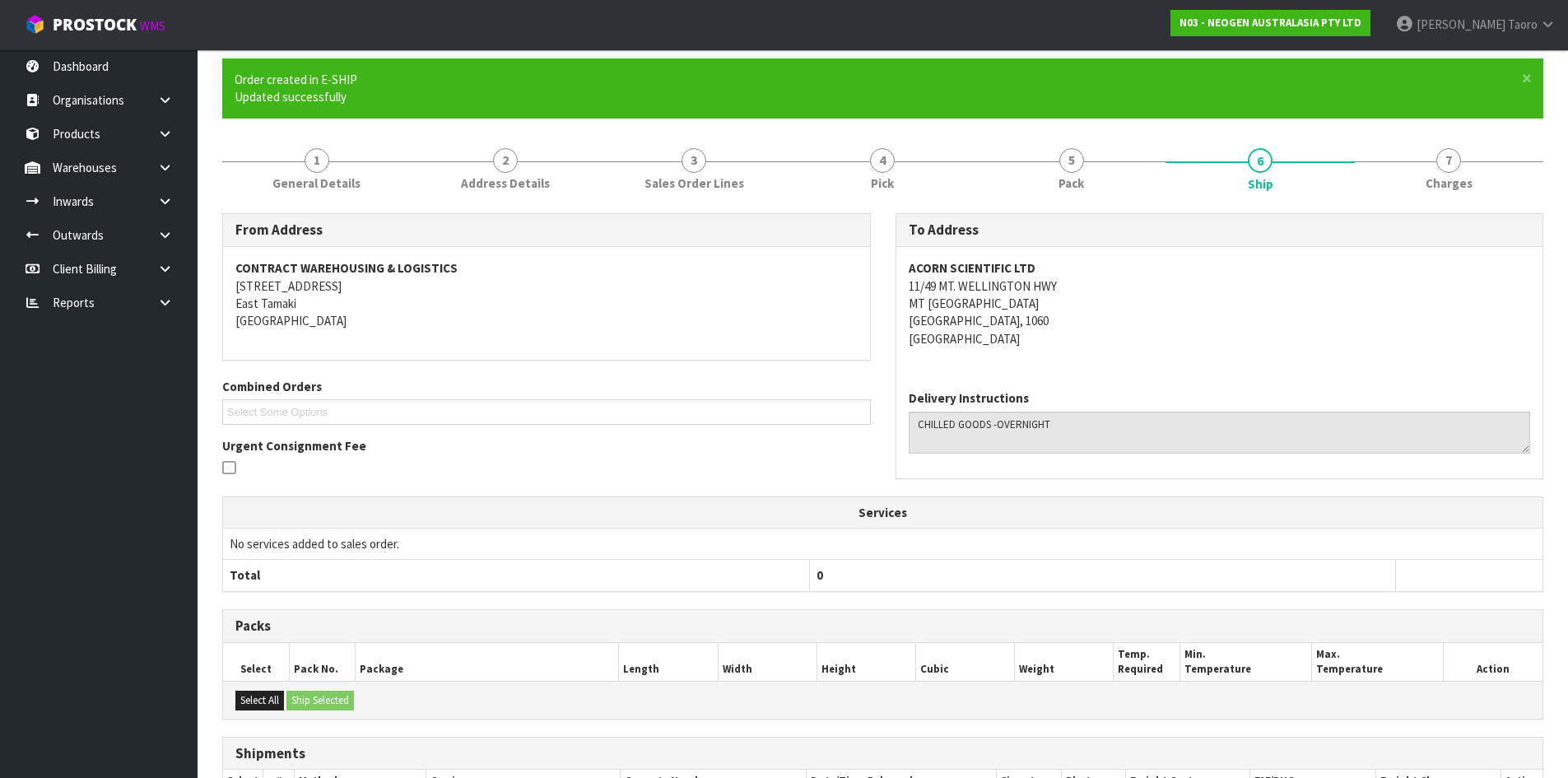
scroll to position [302, 0]
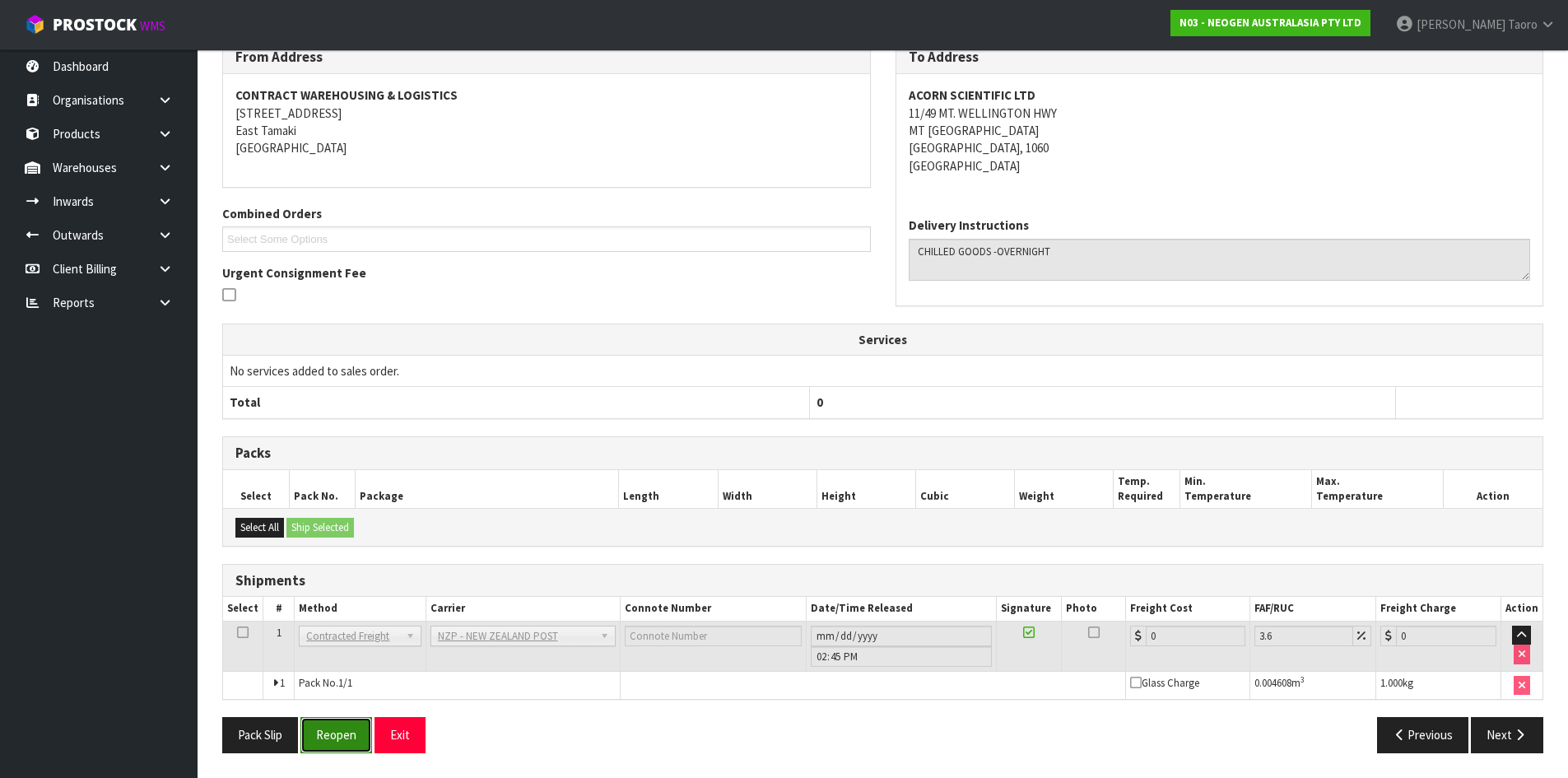
click at [348, 739] on button "Reopen" at bounding box center [336, 735] width 71 height 36
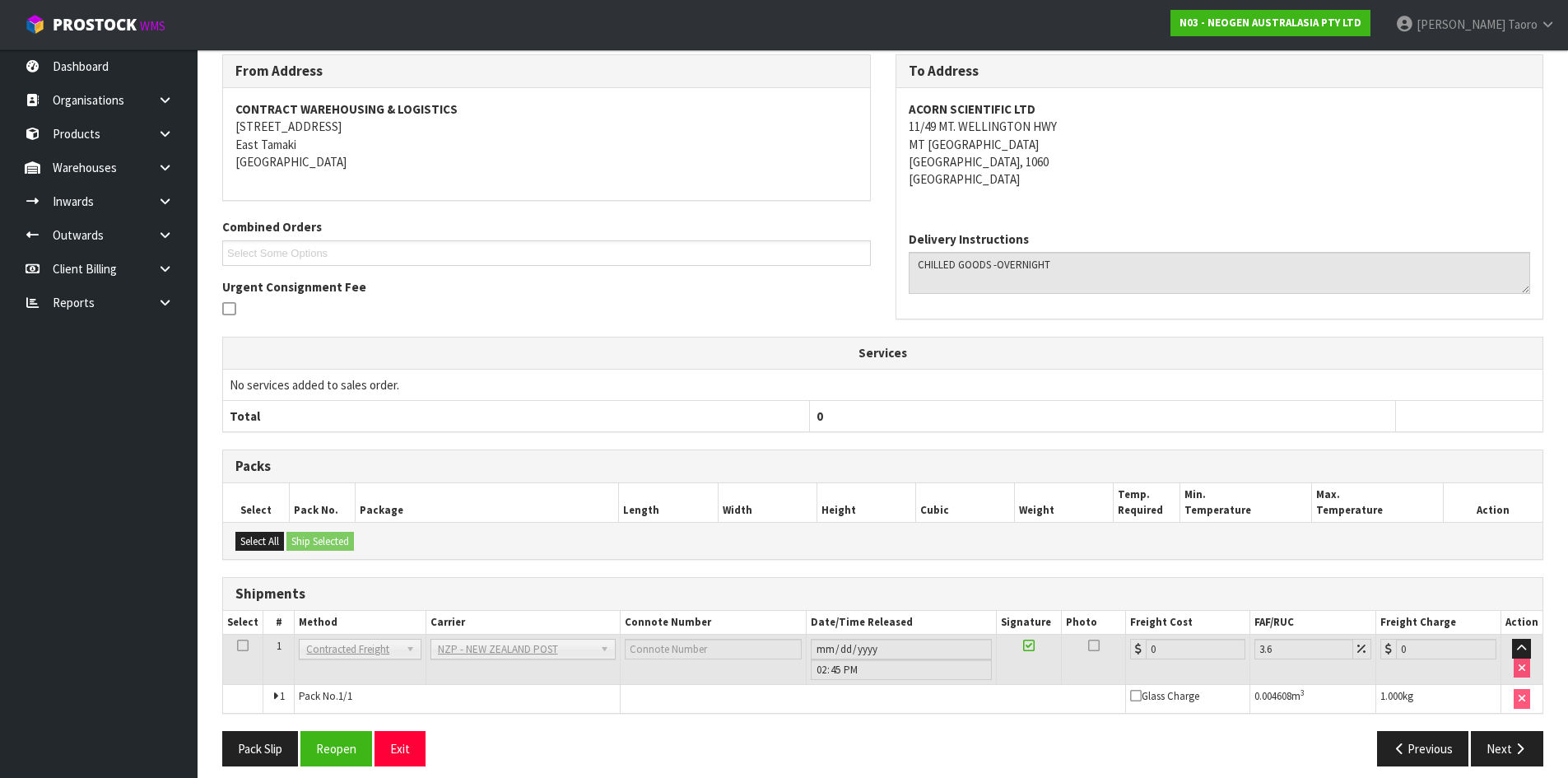
scroll to position [284, 0]
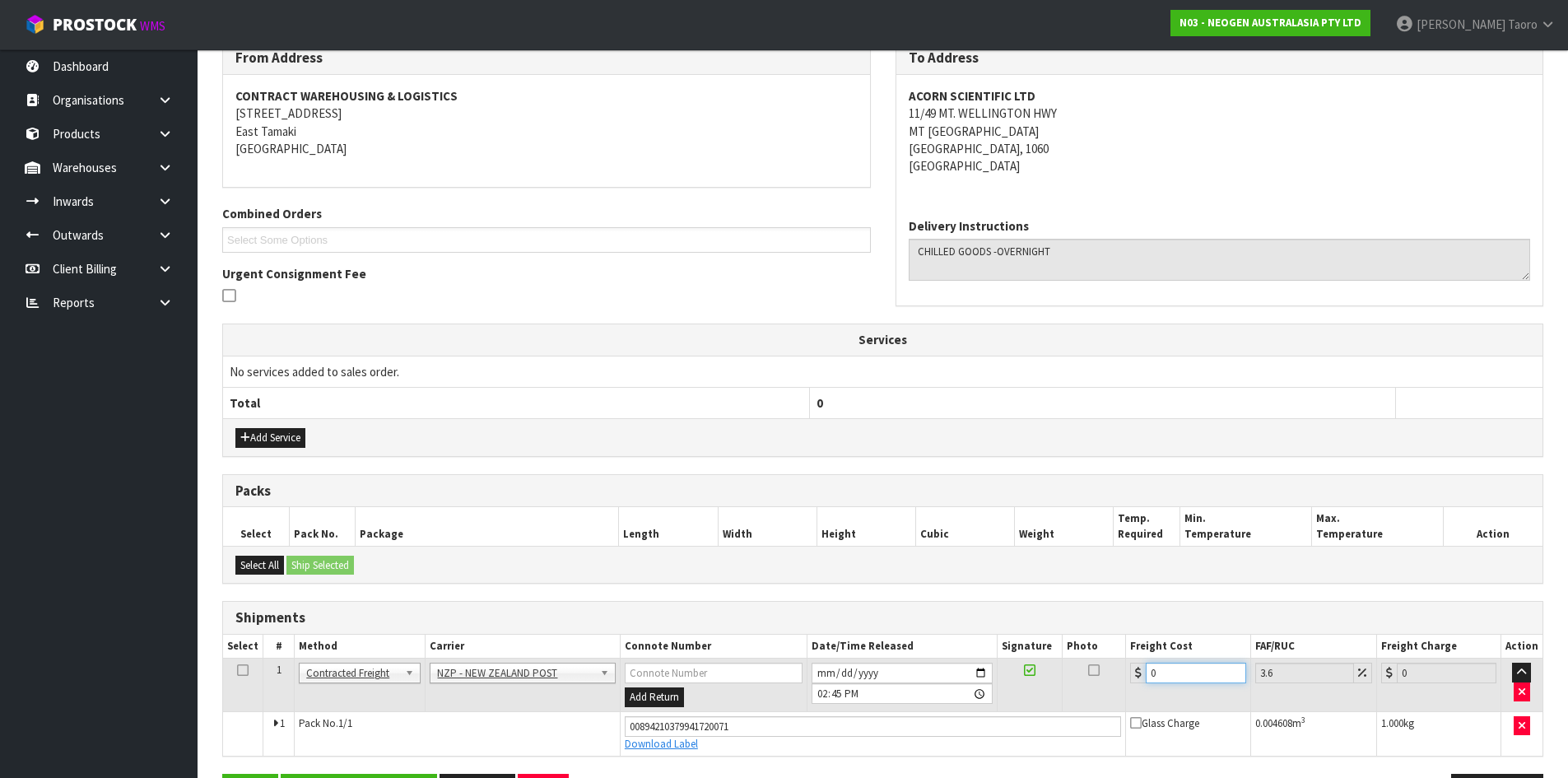
click at [1212, 668] on input "0" at bounding box center [1195, 673] width 99 height 20
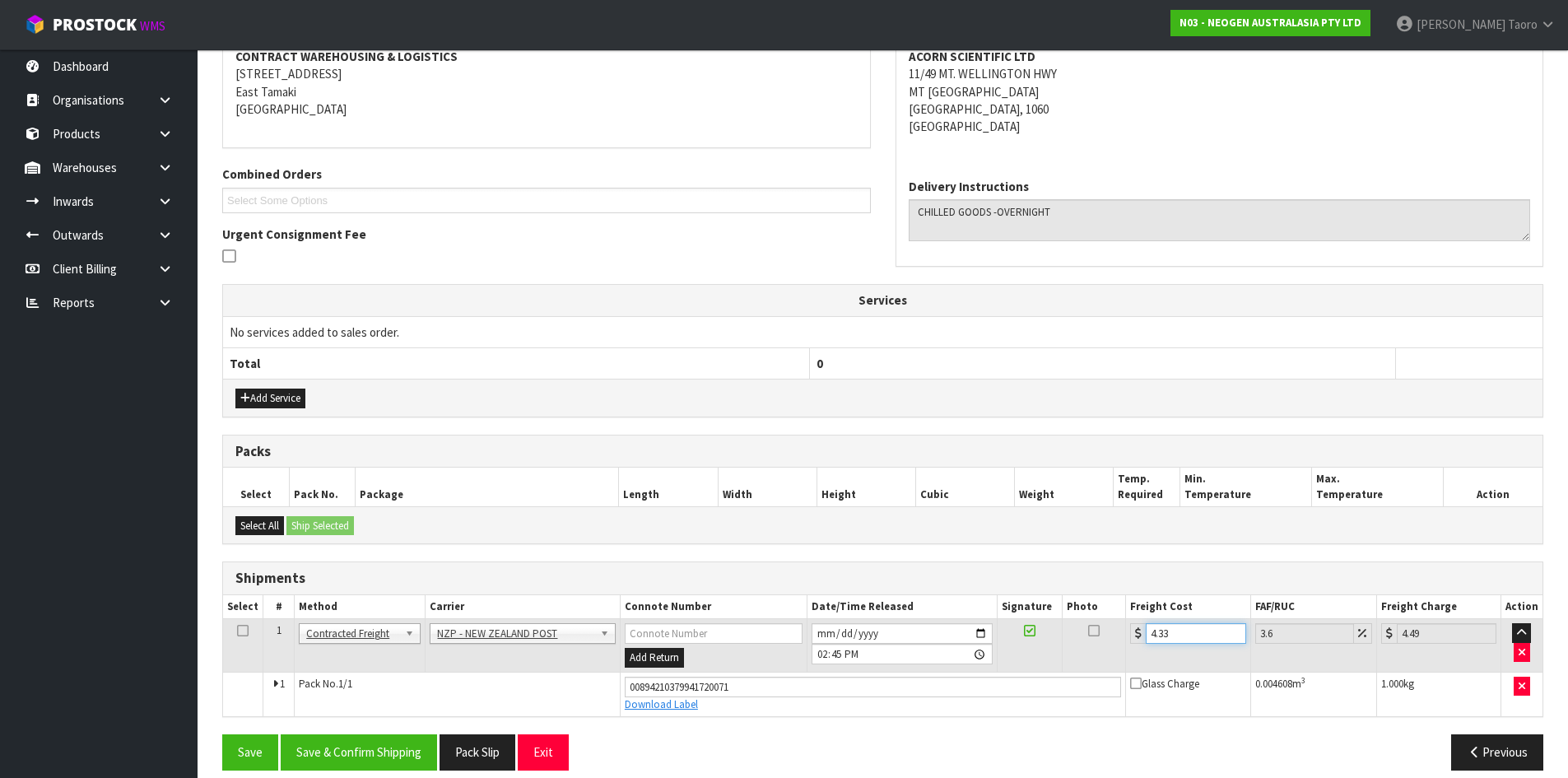
scroll to position [341, 0]
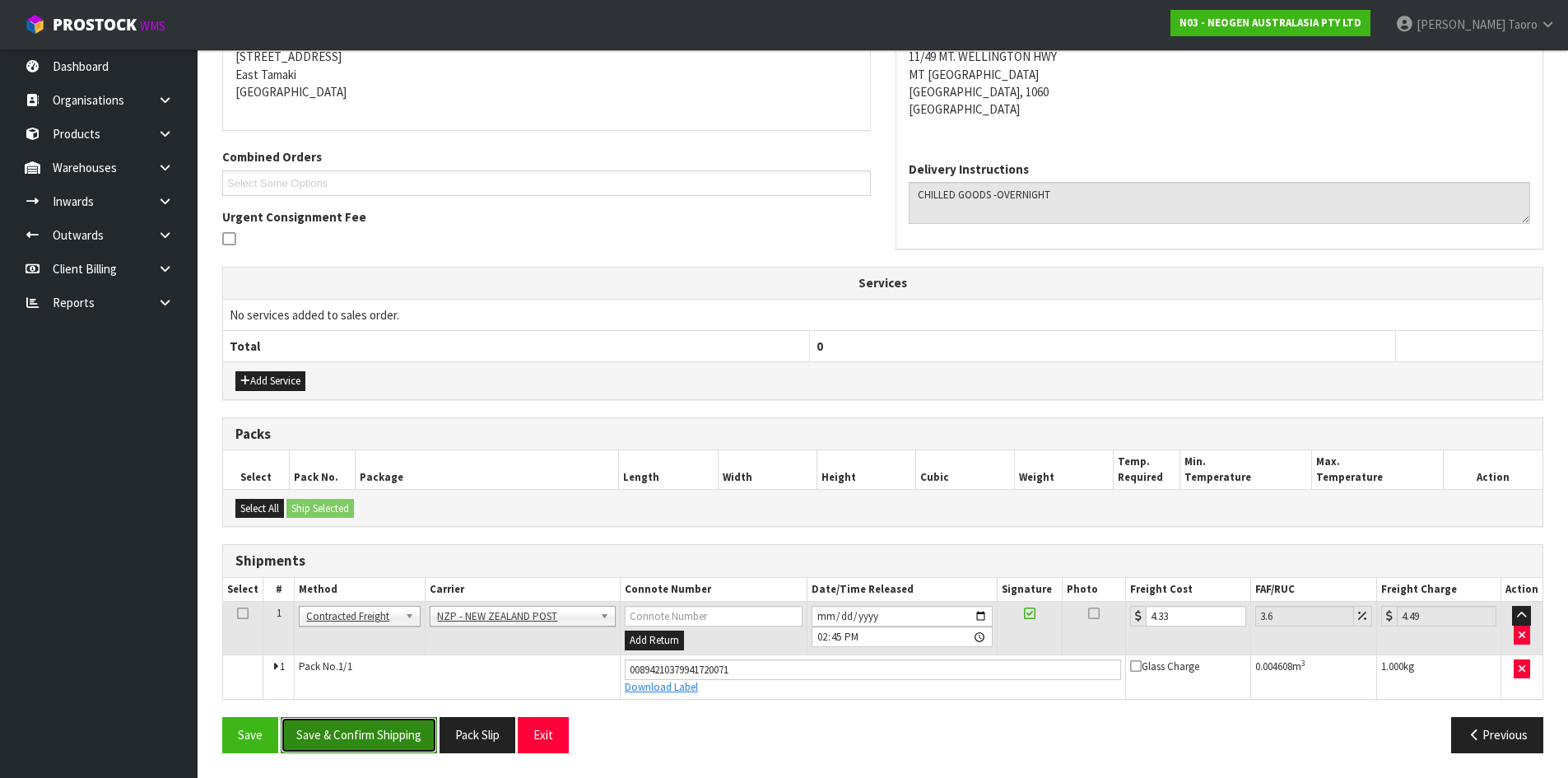
click at [408, 747] on button "Save & Confirm Shipping" at bounding box center [359, 735] width 156 height 36
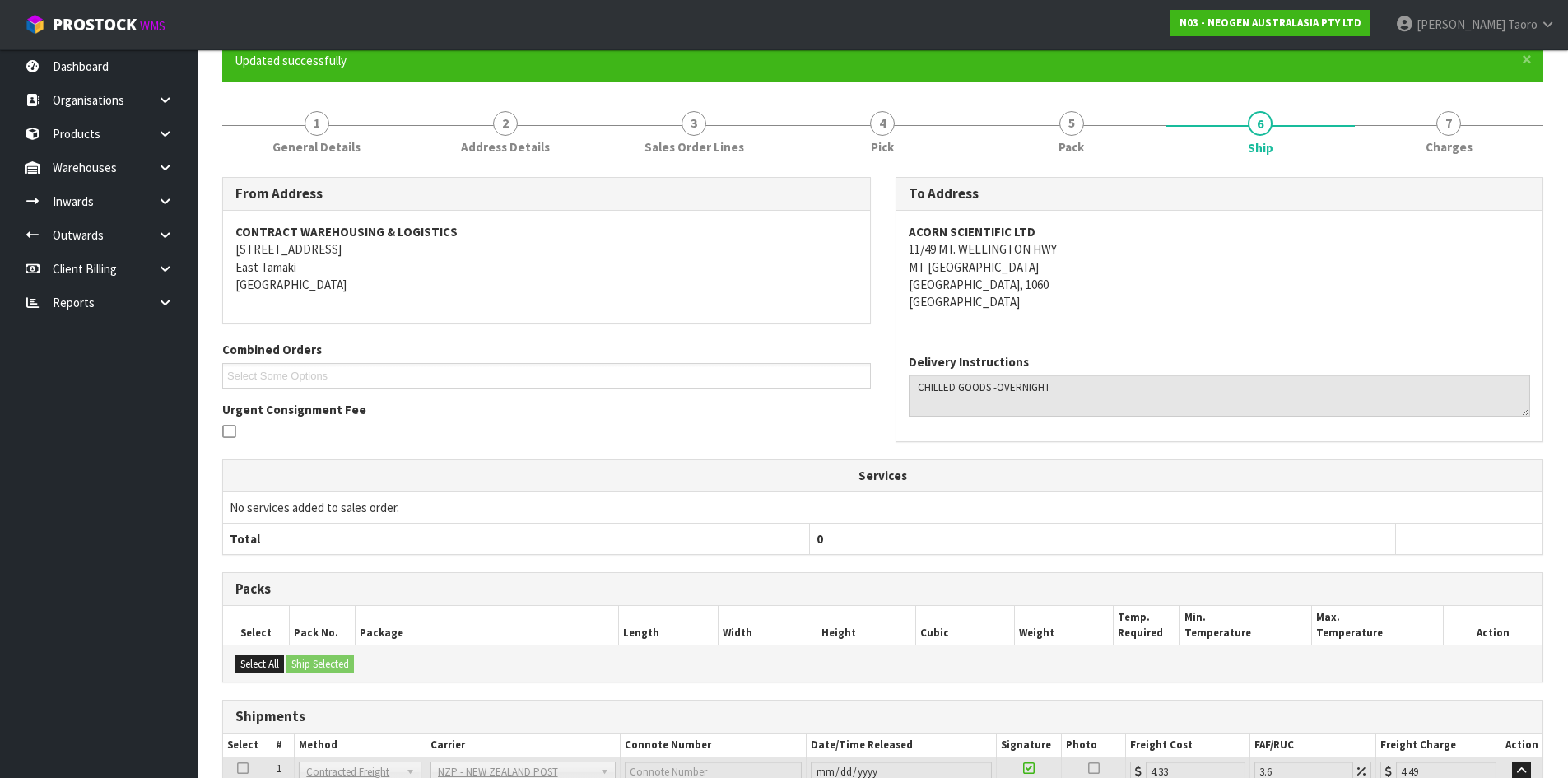
scroll to position [295, 0]
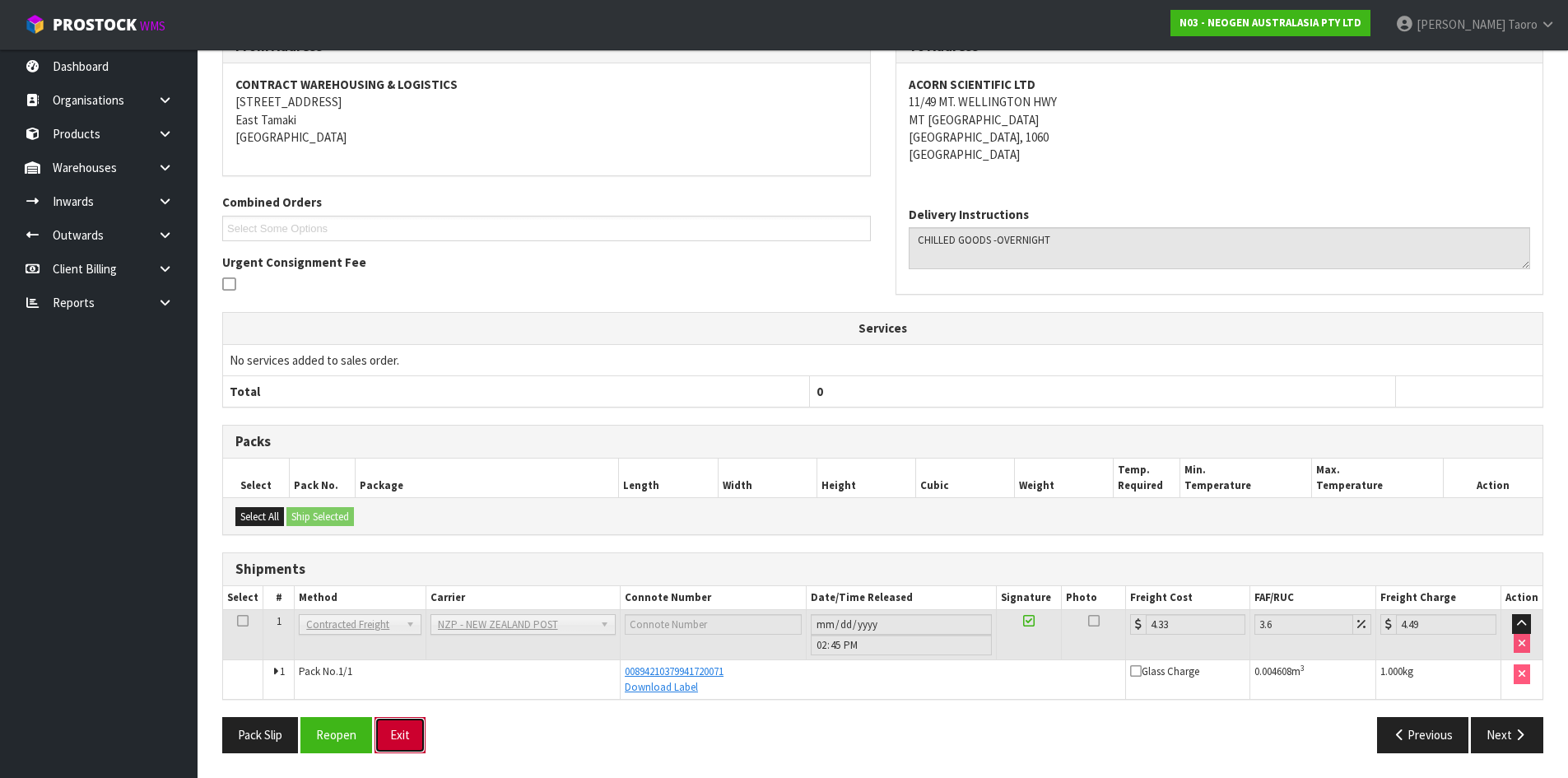
click at [418, 744] on button "Exit" at bounding box center [400, 735] width 51 height 36
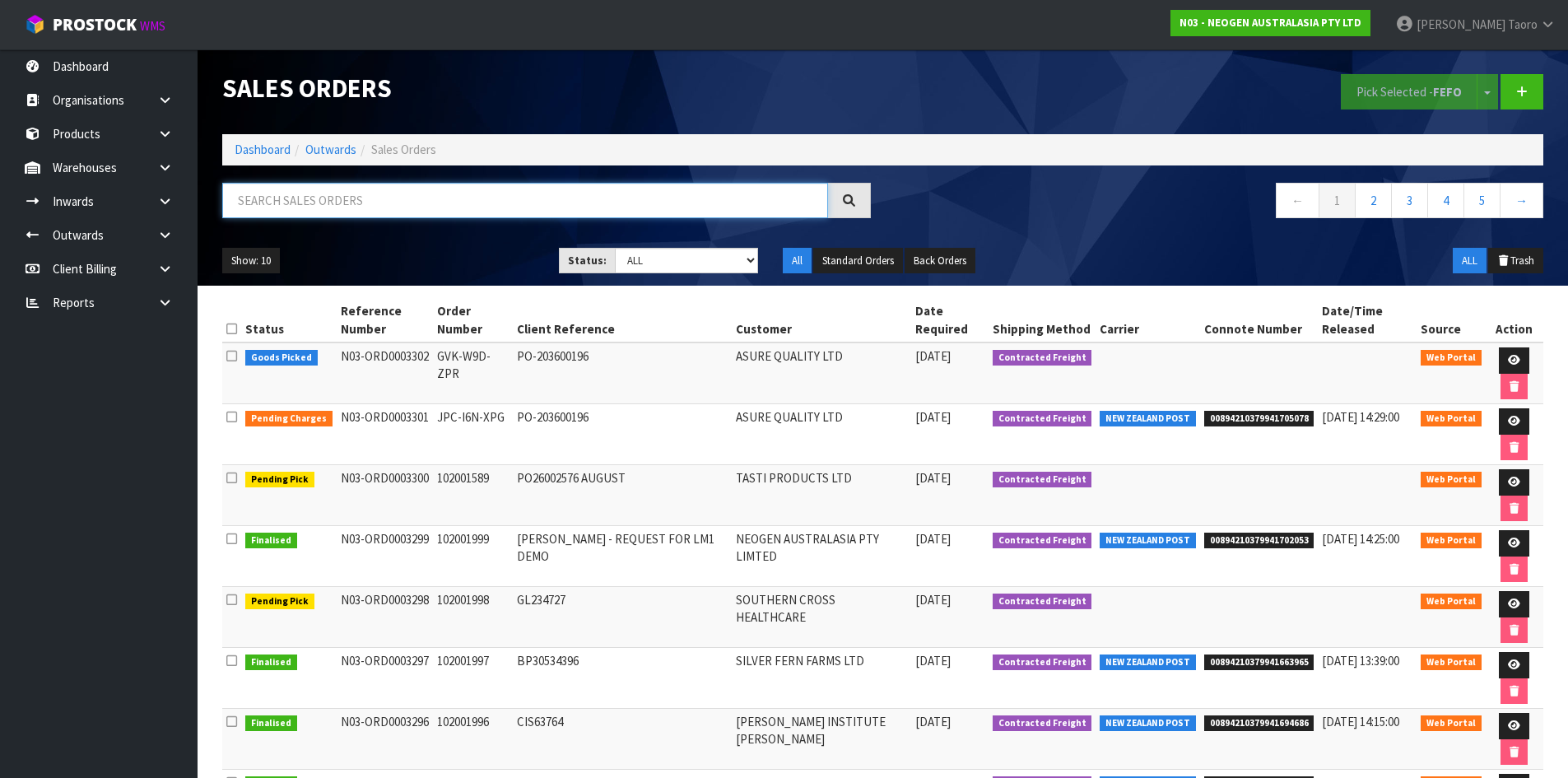
click at [548, 199] on input "text" at bounding box center [525, 201] width 605 height 36
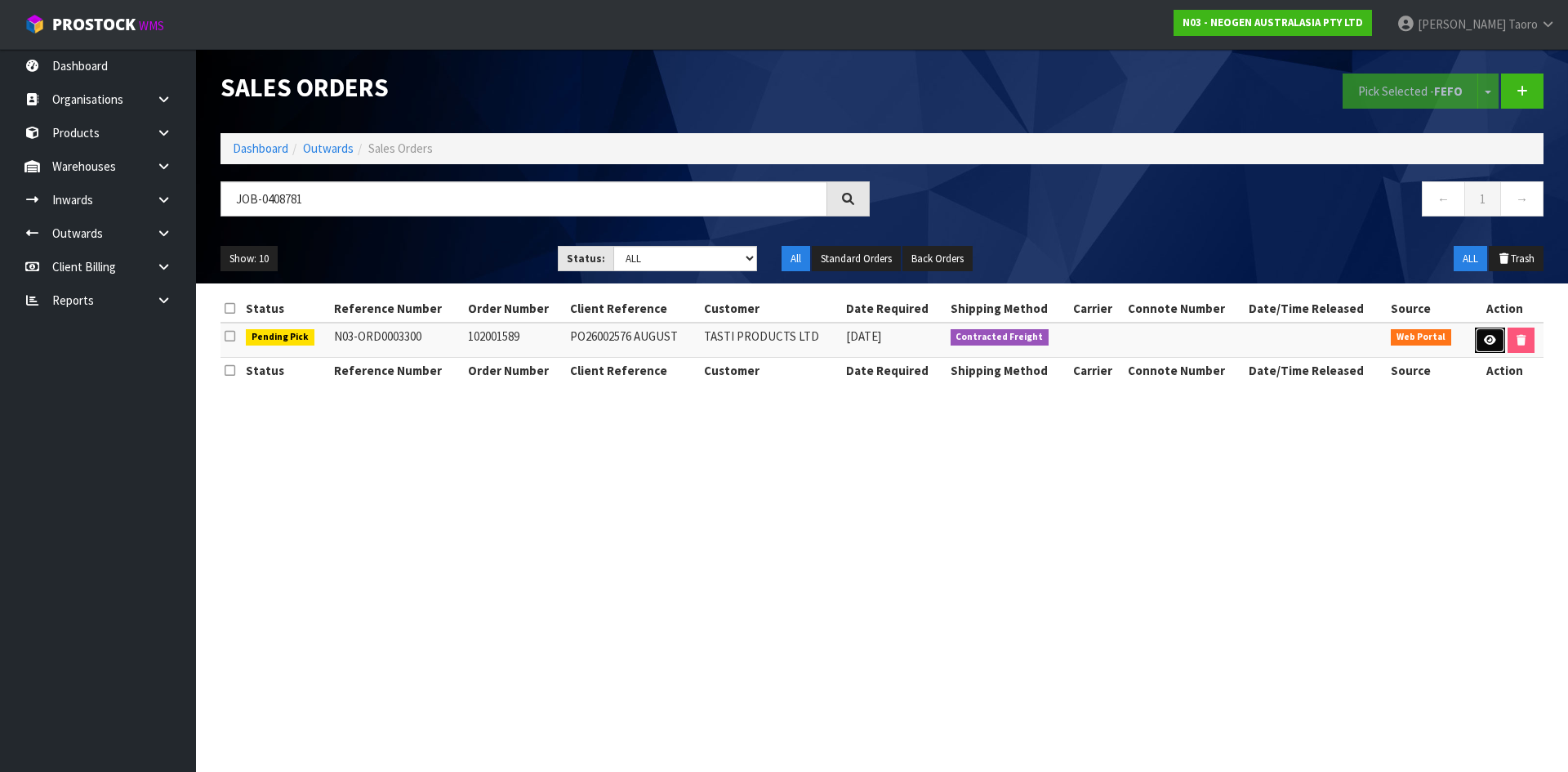
click at [1479, 341] on link at bounding box center [1490, 340] width 30 height 26
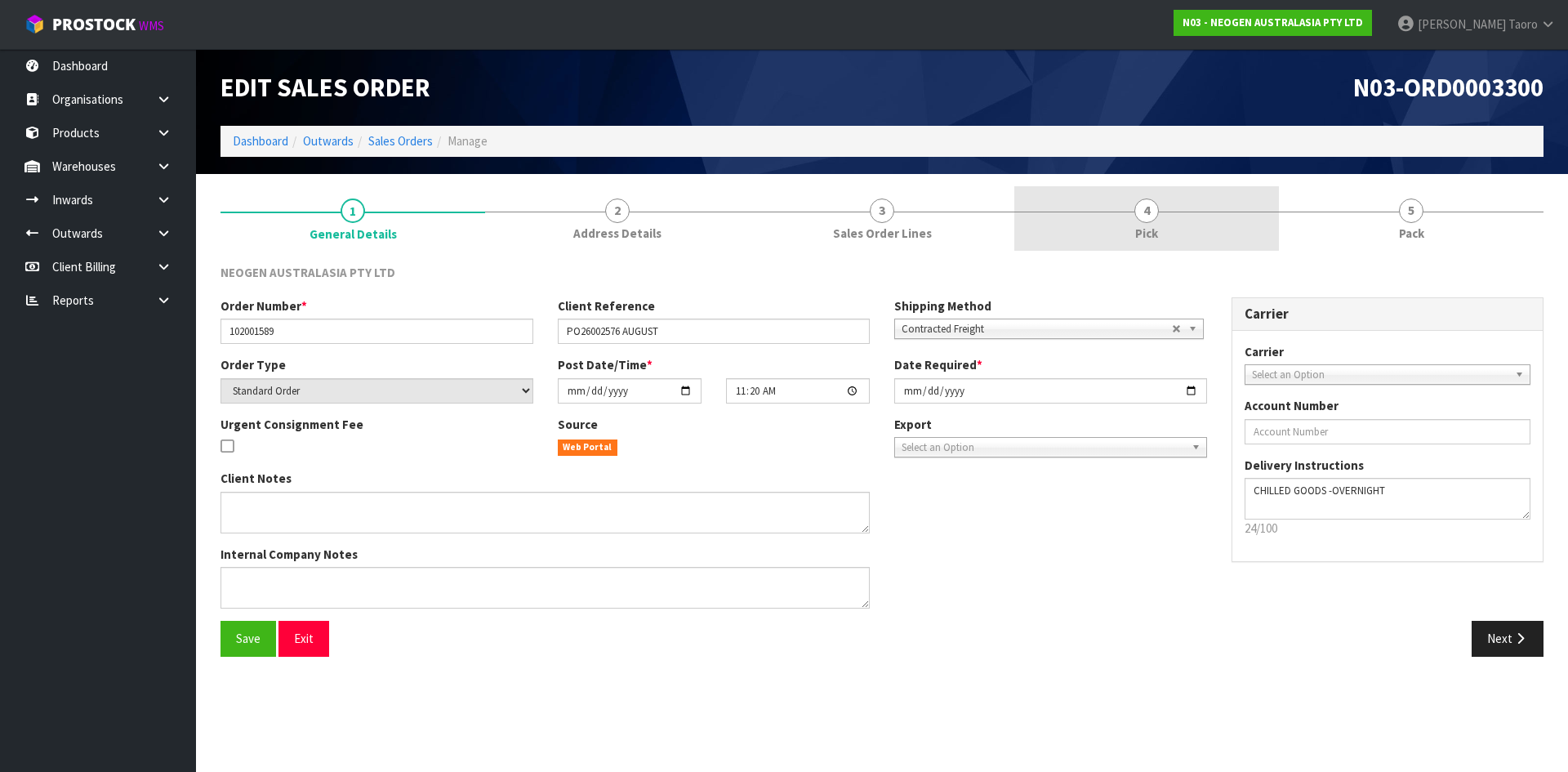
click at [1241, 222] on link "4 Pick" at bounding box center [1147, 219] width 265 height 64
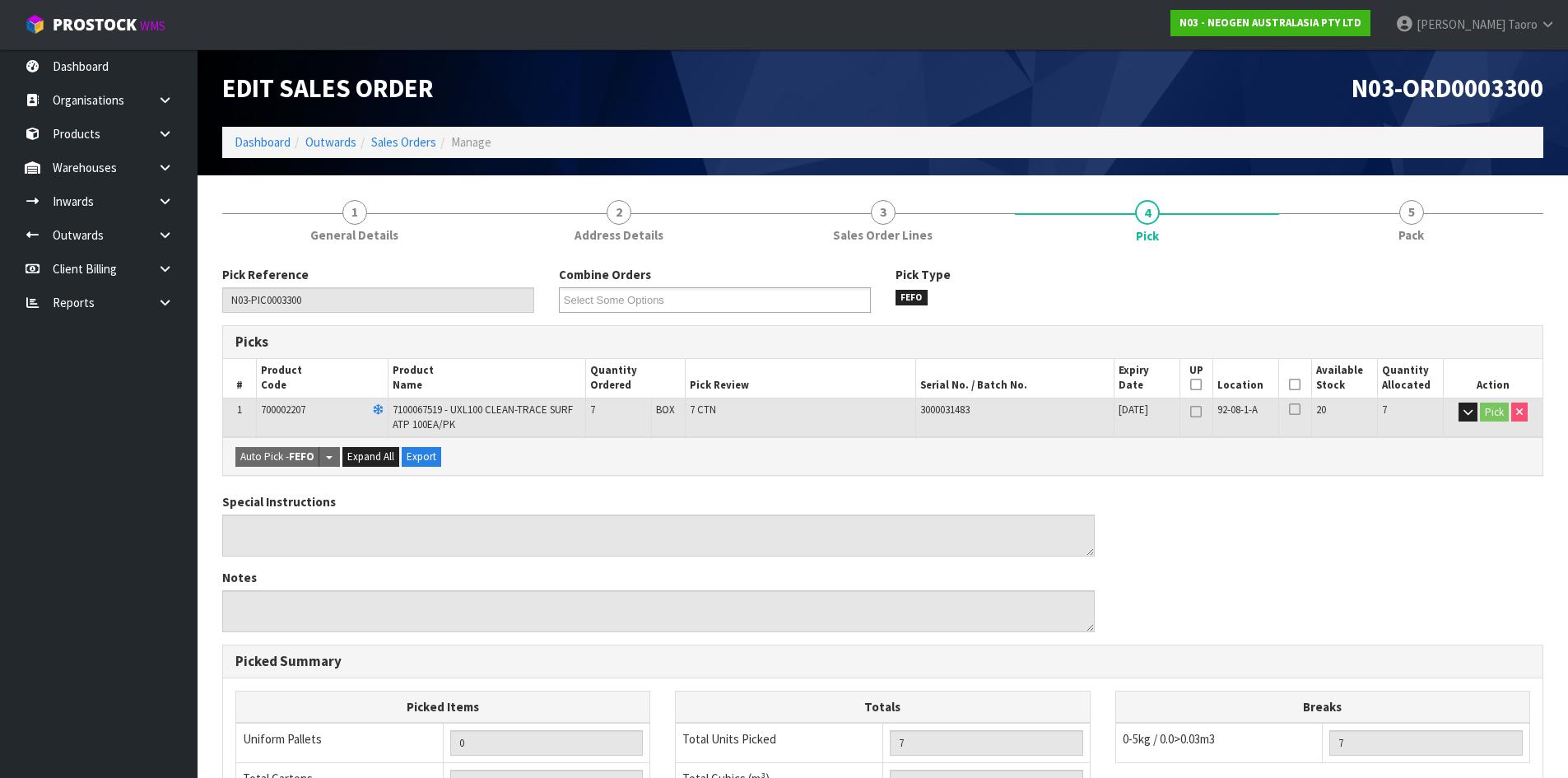
click at [1297, 385] on icon at bounding box center [1295, 384] width 12 height 1
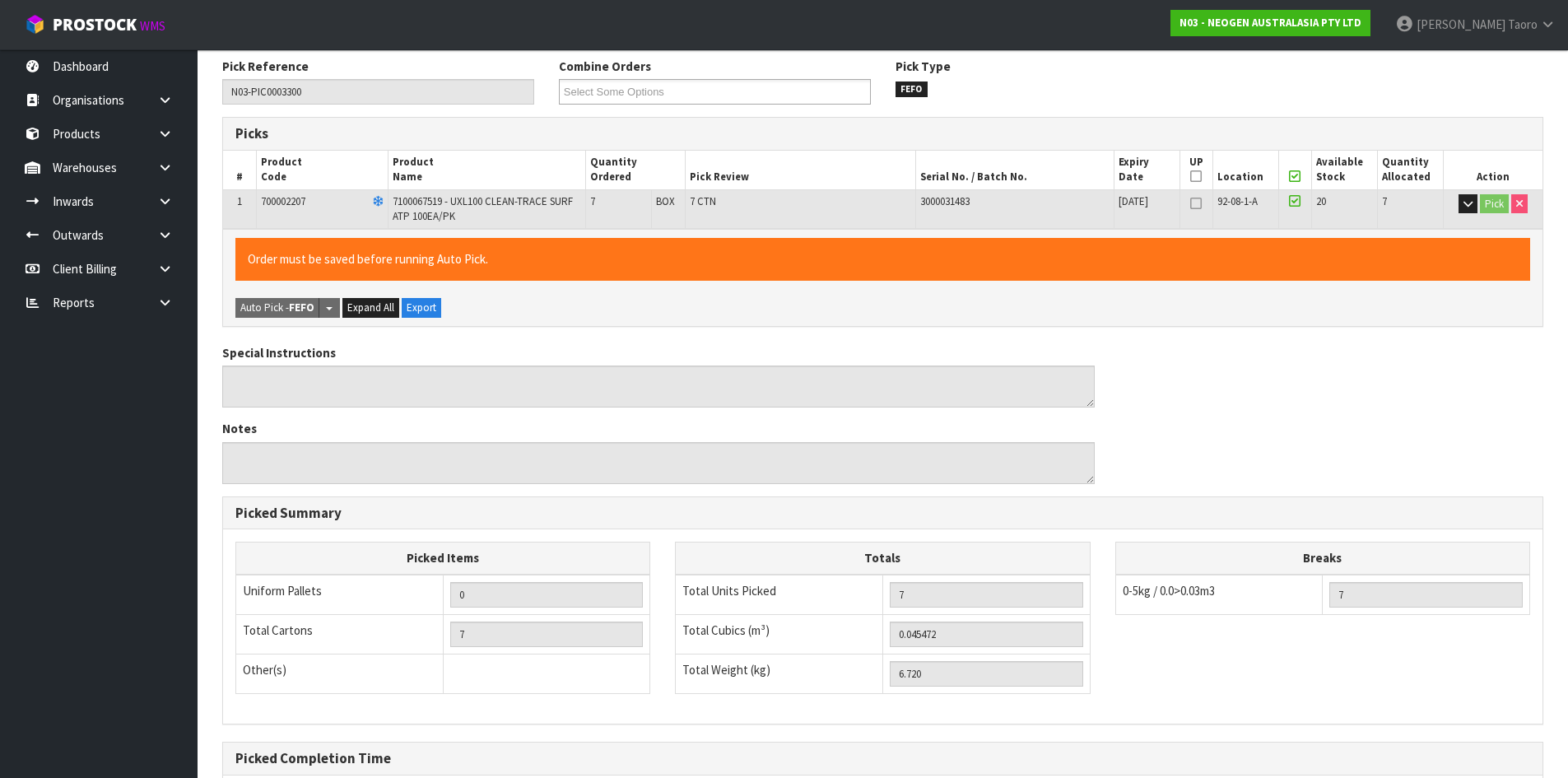
scroll to position [380, 0]
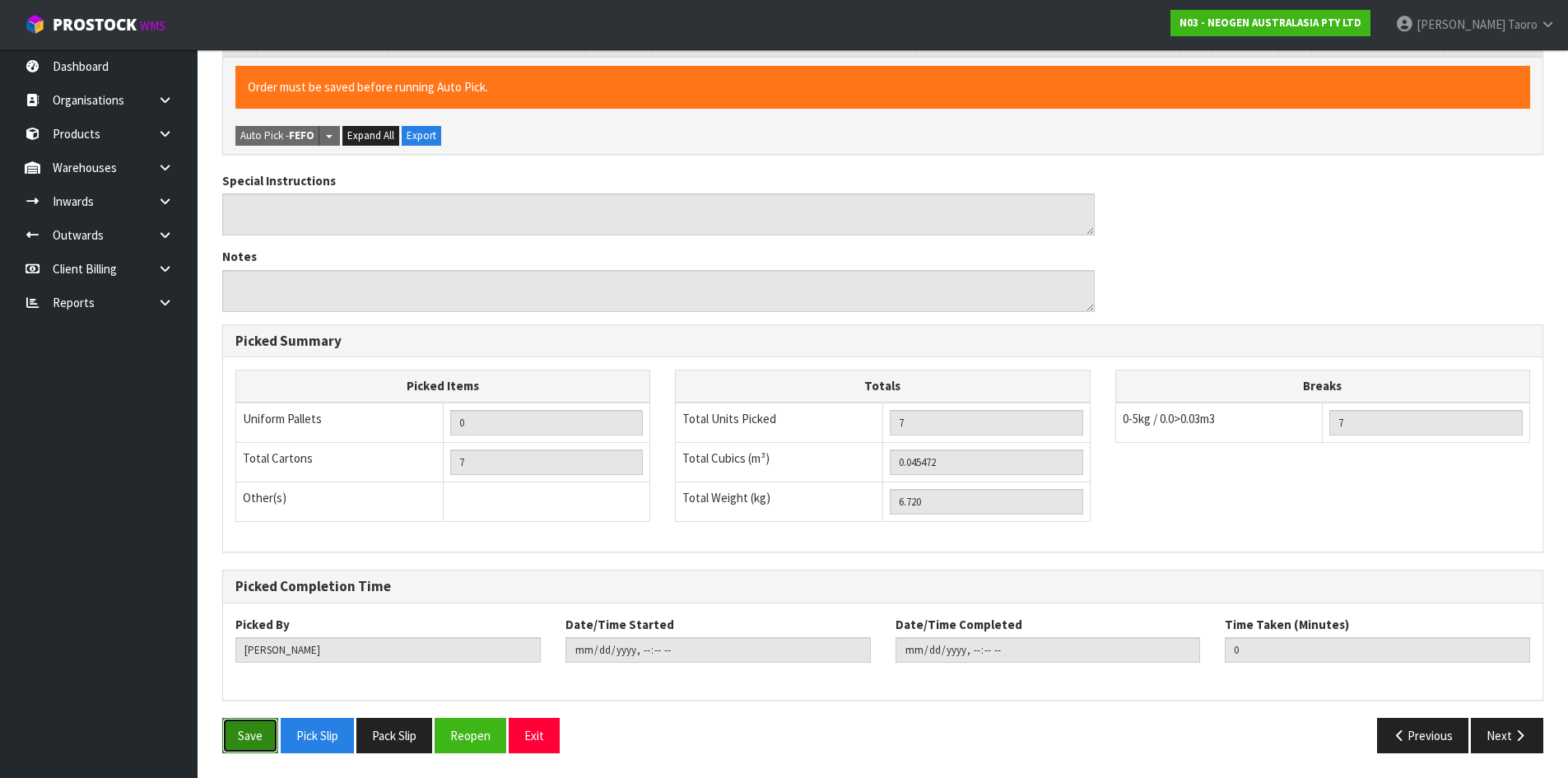
drag, startPoint x: 241, startPoint y: 736, endPoint x: 408, endPoint y: 657, distance: 184.7
click at [242, 735] on button "Save" at bounding box center [250, 735] width 56 height 36
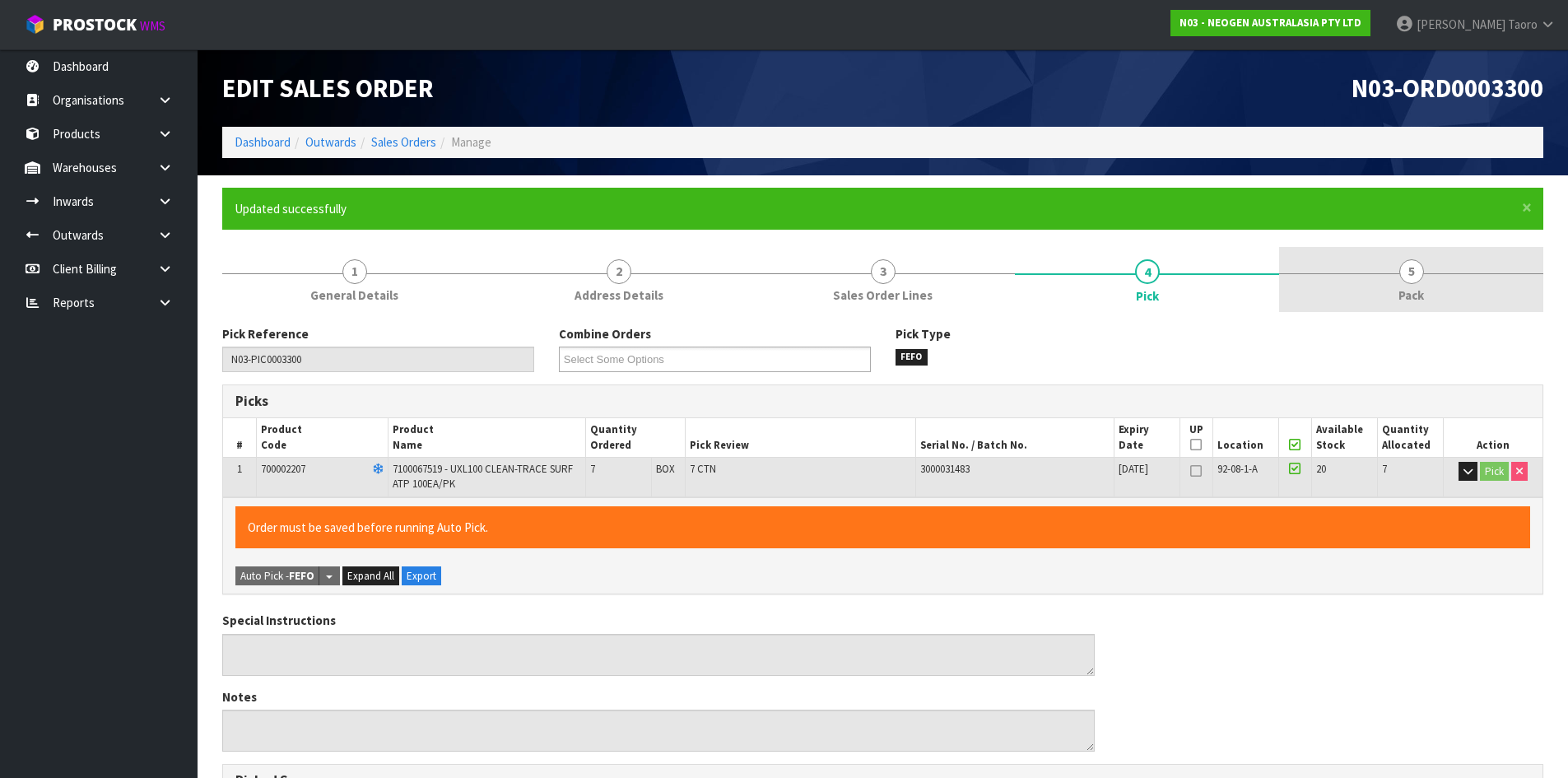
click at [1360, 283] on link "5 Pack" at bounding box center [1411, 279] width 264 height 65
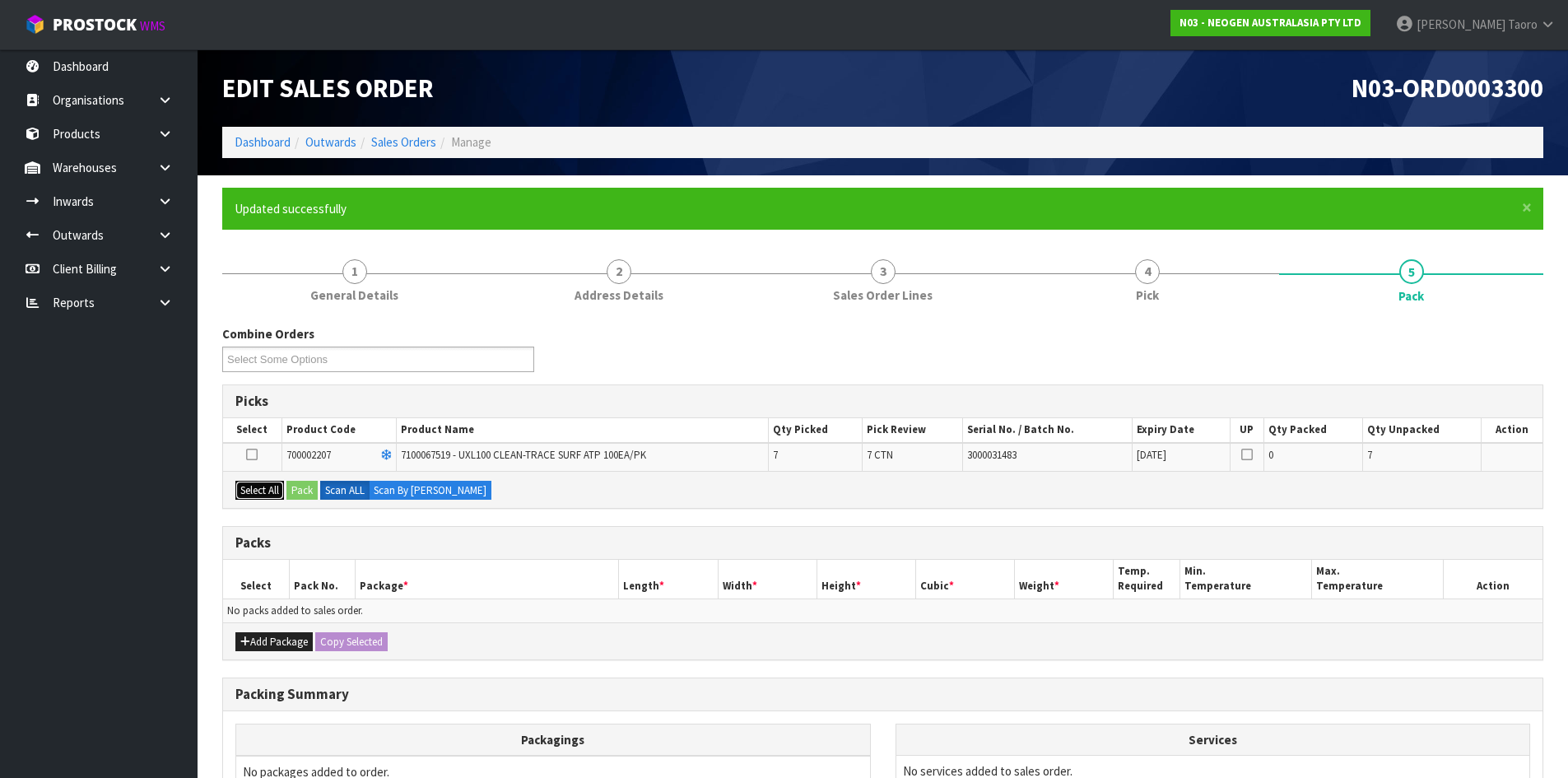
click at [269, 497] on button "Select All" at bounding box center [259, 490] width 48 height 20
click at [310, 491] on button "Pack" at bounding box center [302, 490] width 31 height 20
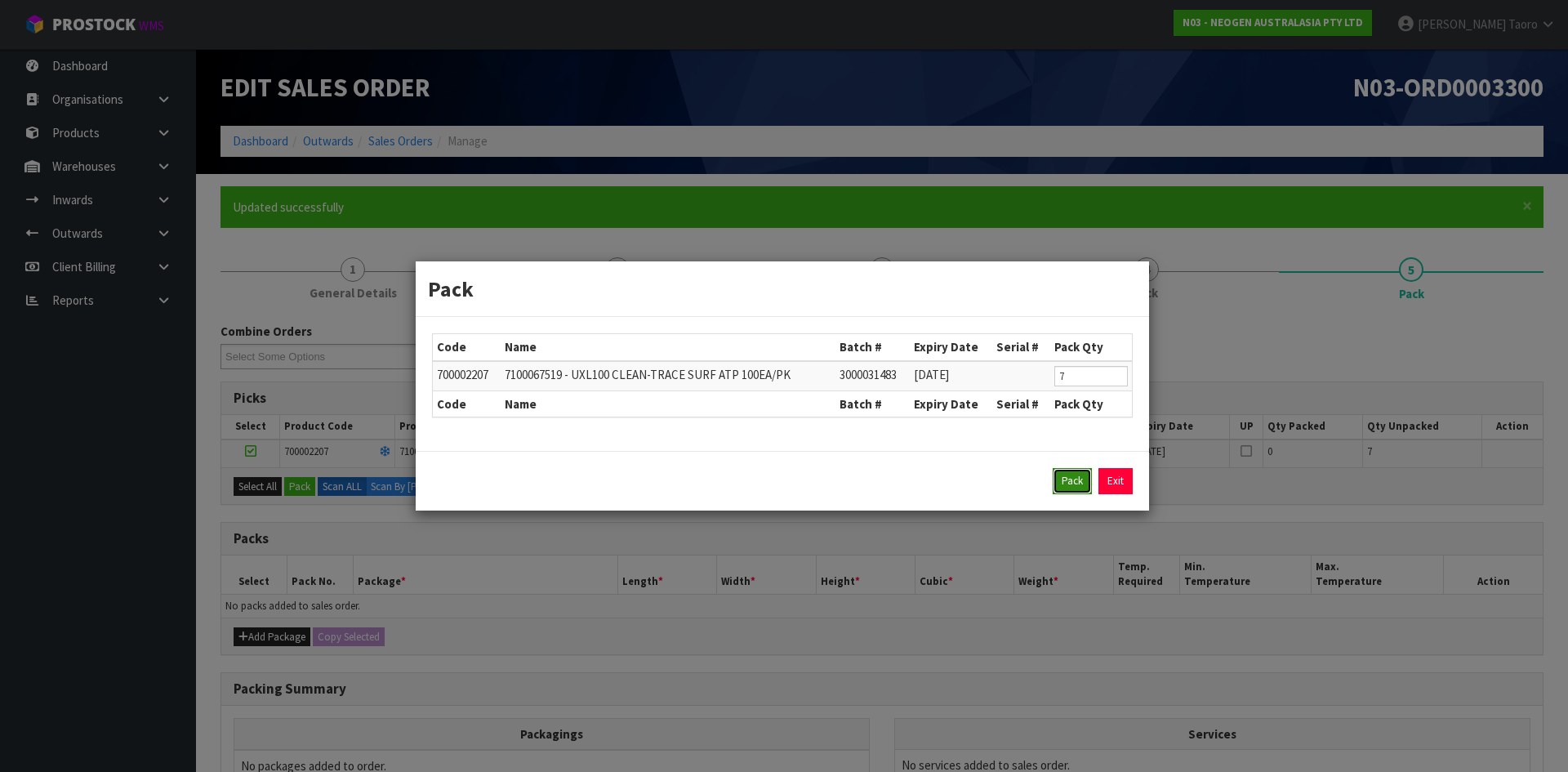
click at [1082, 483] on button "Pack" at bounding box center [1073, 481] width 39 height 26
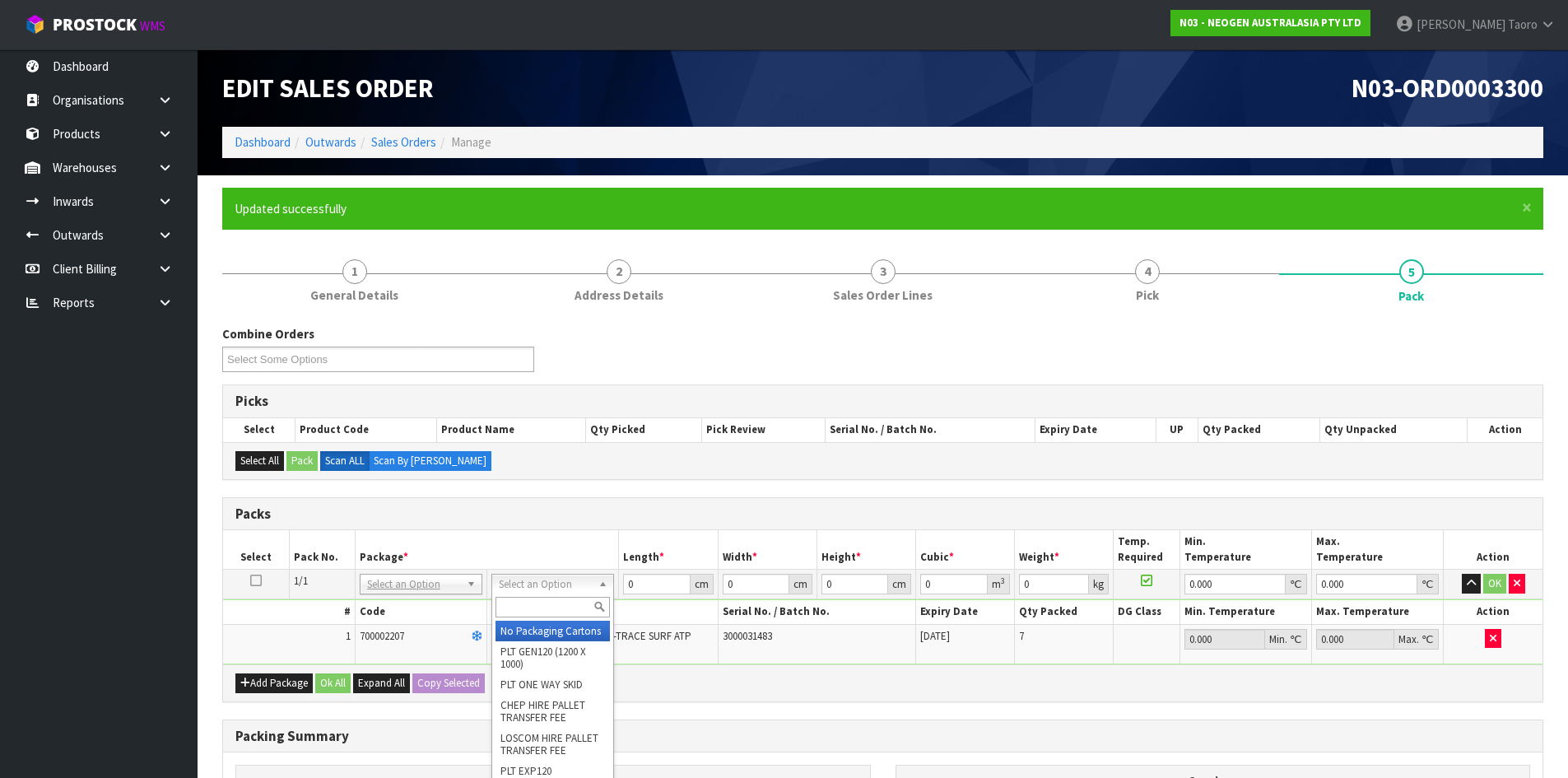
click at [560, 605] on input "text" at bounding box center [553, 607] width 115 height 20
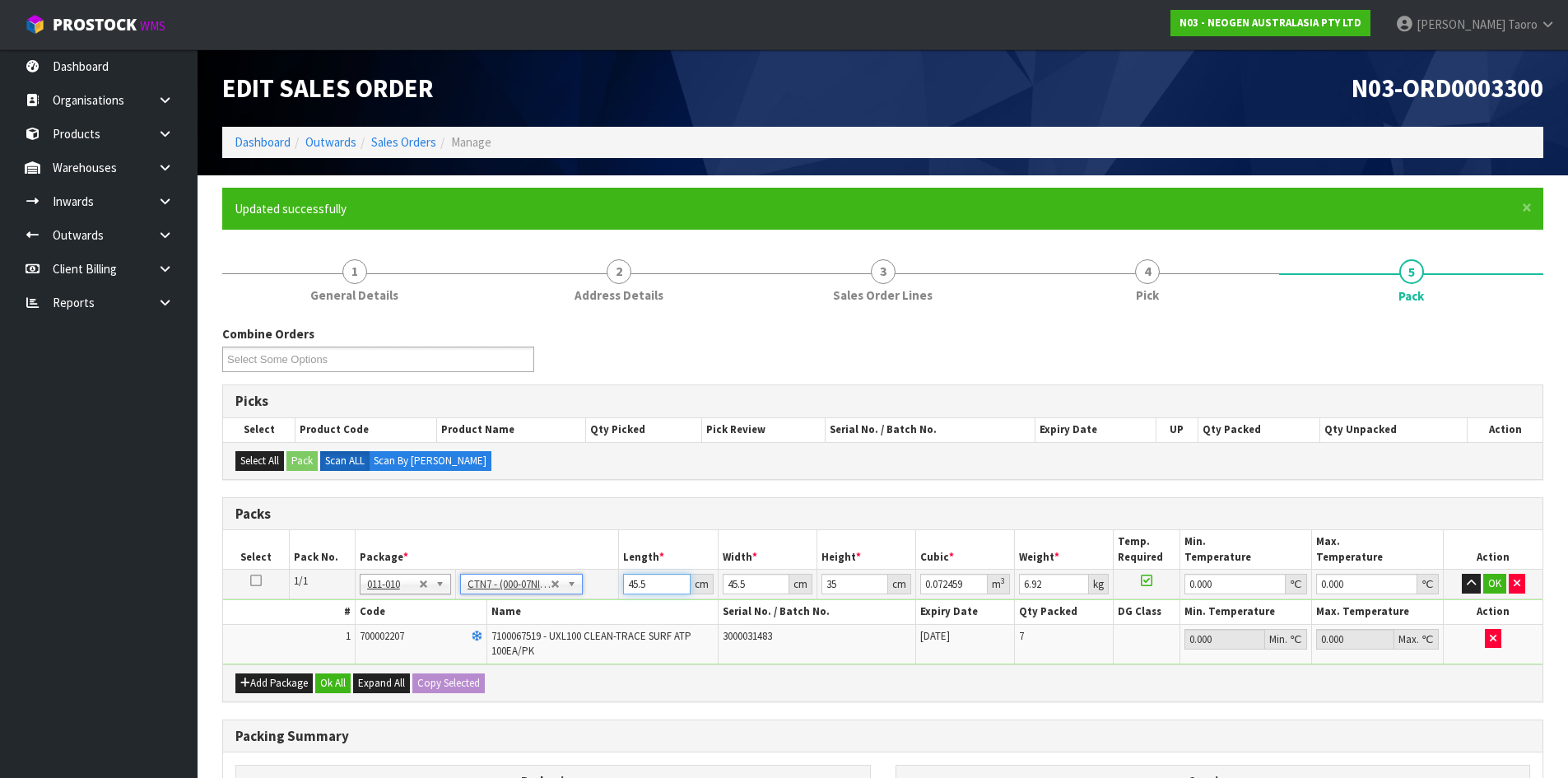
click at [654, 586] on input "45.5" at bounding box center [656, 584] width 66 height 20
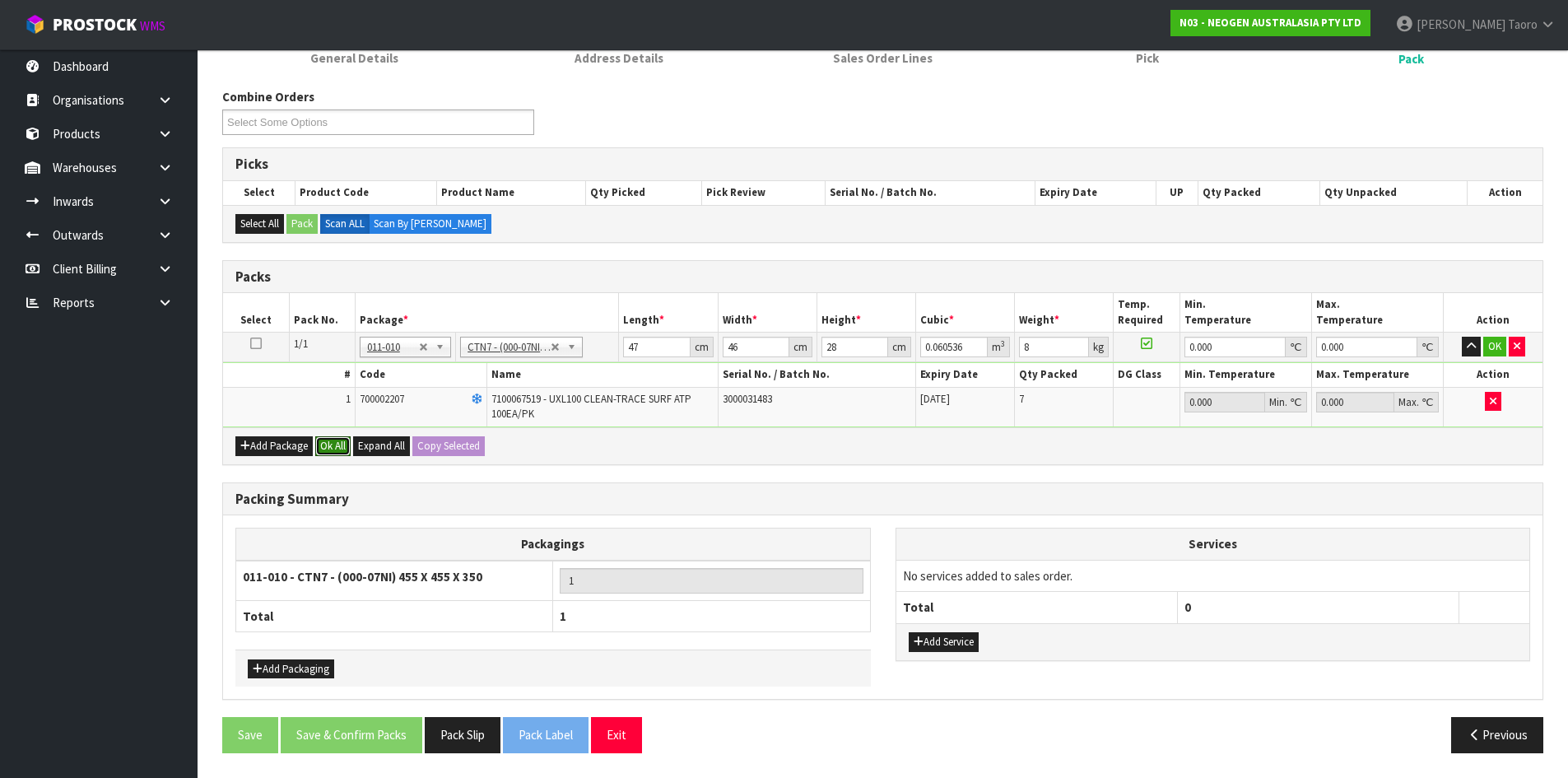
drag, startPoint x: 341, startPoint y: 445, endPoint x: 438, endPoint y: 775, distance: 344.0
click at [342, 445] on button "Ok All" at bounding box center [333, 446] width 36 height 20
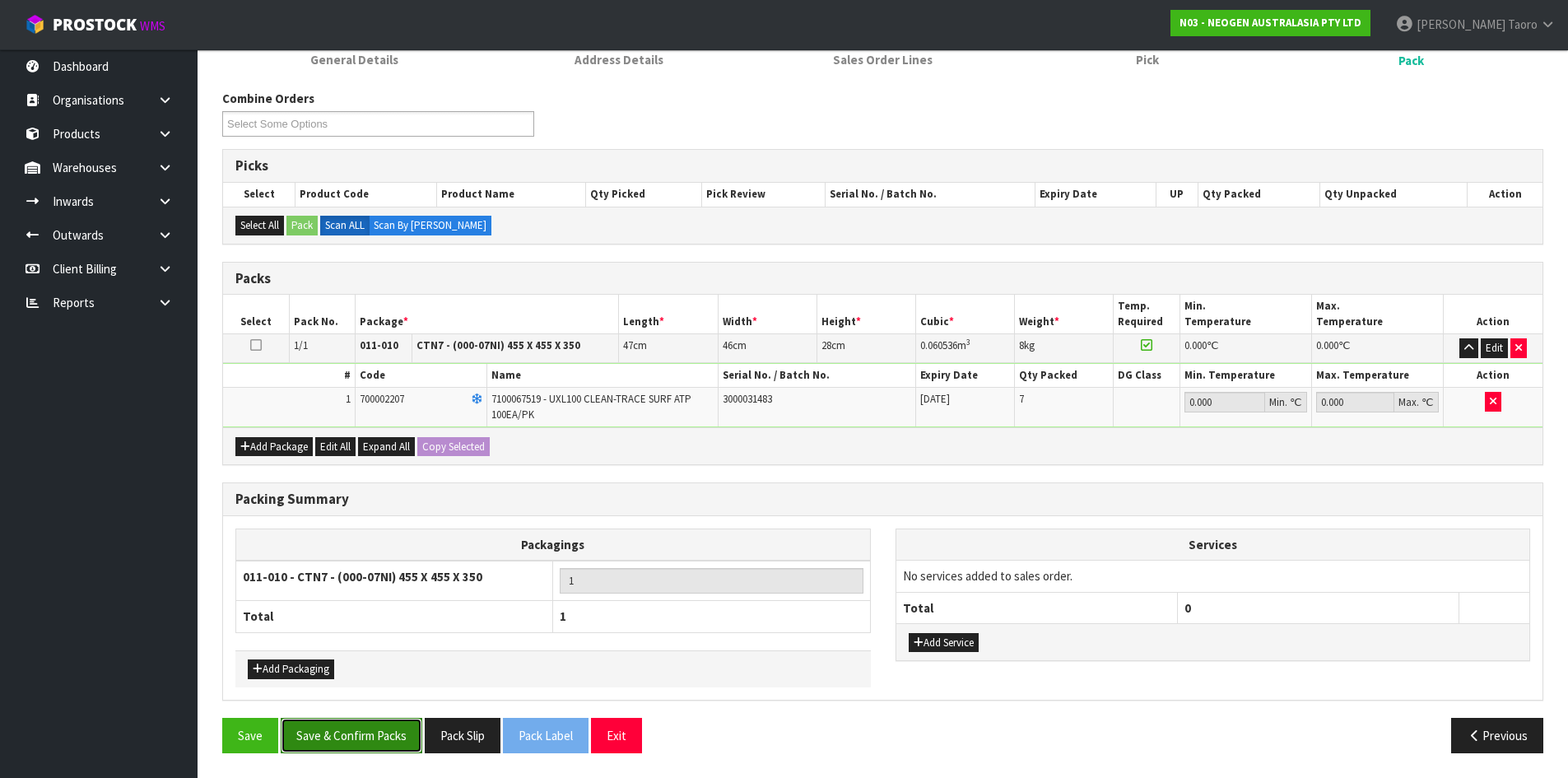
click at [404, 743] on button "Save & Confirm Packs" at bounding box center [351, 735] width 141 height 36
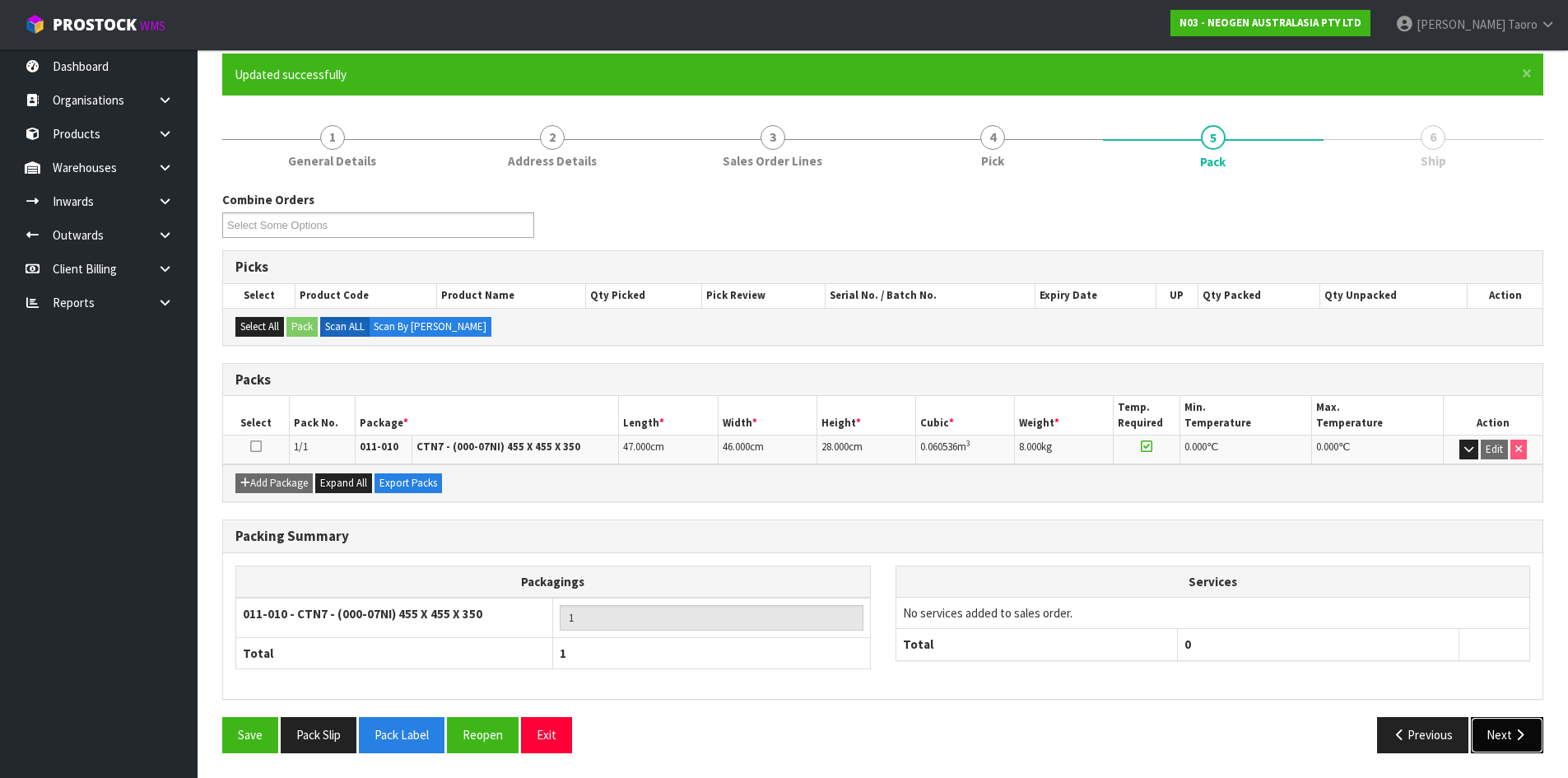
click at [1513, 730] on icon "button" at bounding box center [1520, 735] width 15 height 13
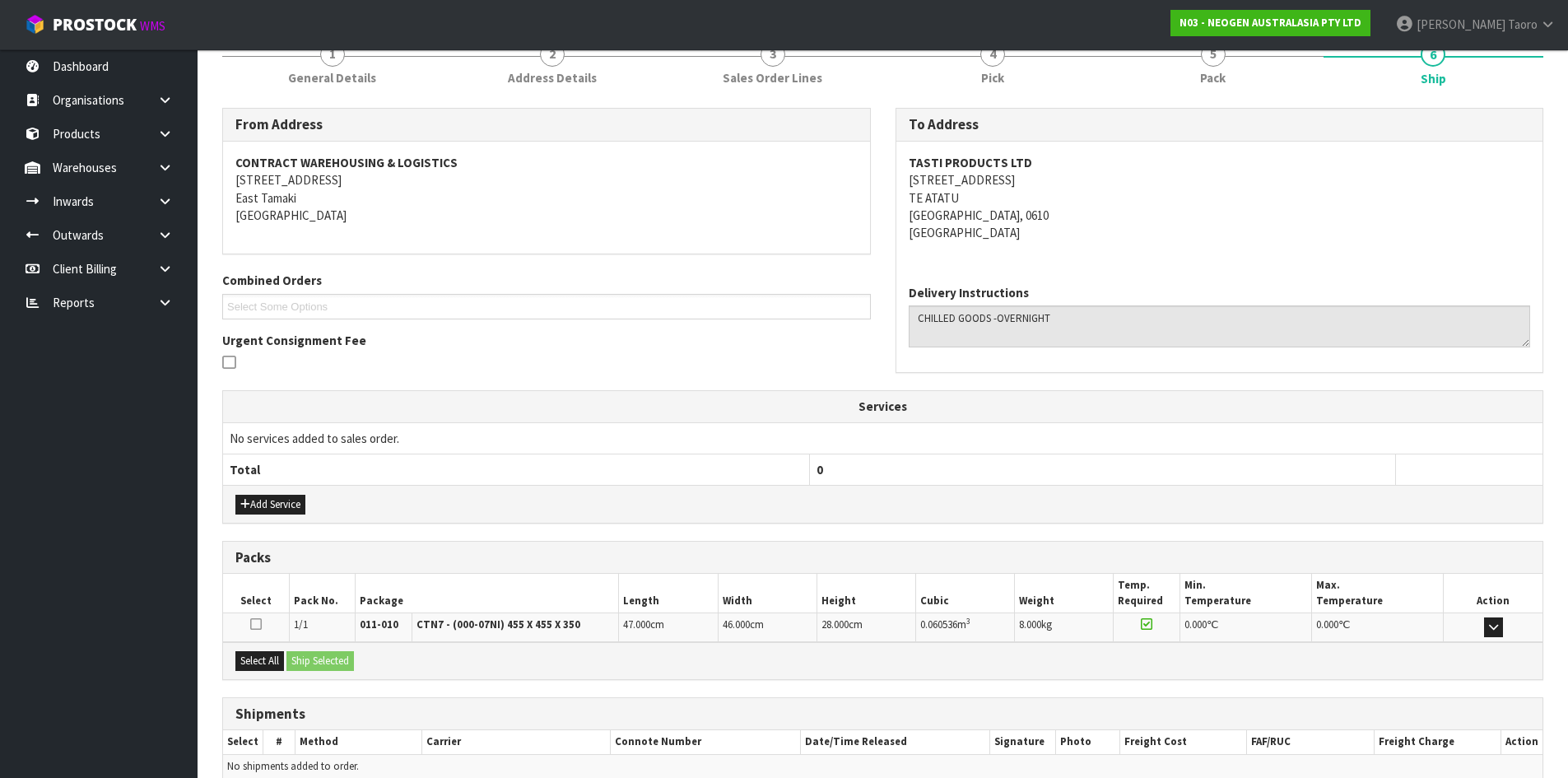
scroll to position [296, 0]
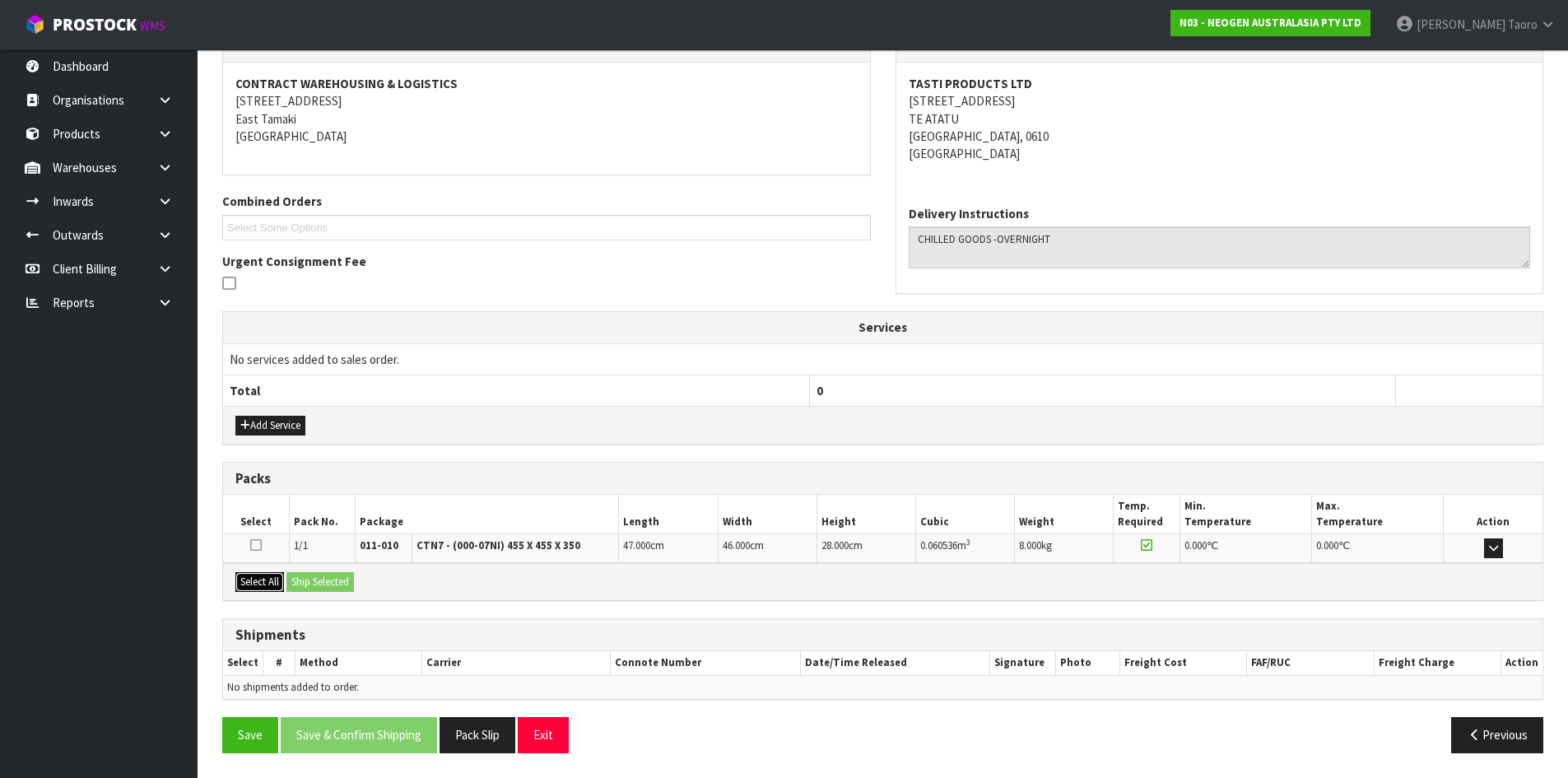
click at [269, 583] on button "Select All" at bounding box center [259, 582] width 48 height 20
click at [309, 585] on button "Ship Selected" at bounding box center [320, 582] width 67 height 20
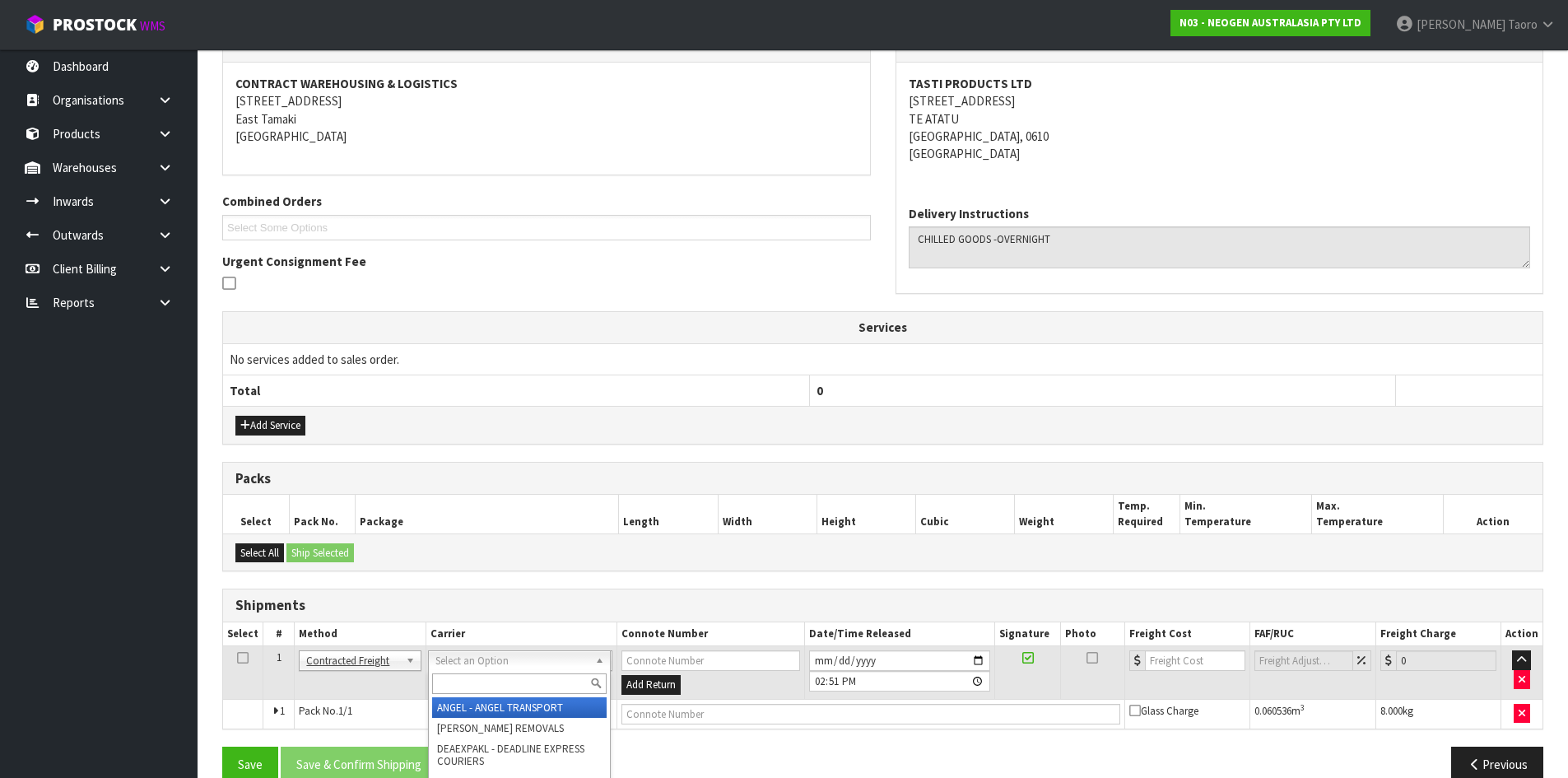
click at [482, 686] on input "text" at bounding box center [519, 684] width 174 height 20
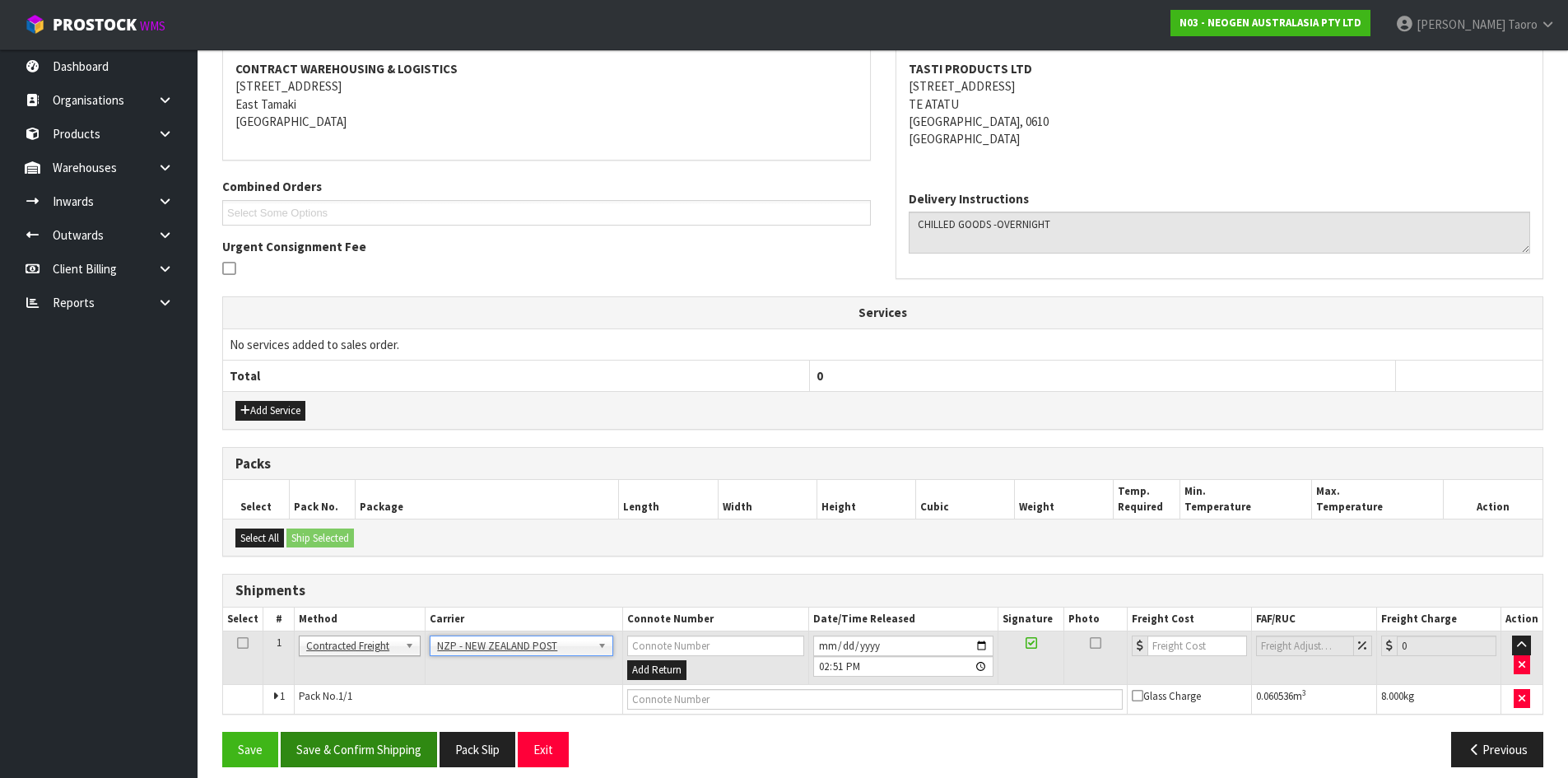
scroll to position [325, 0]
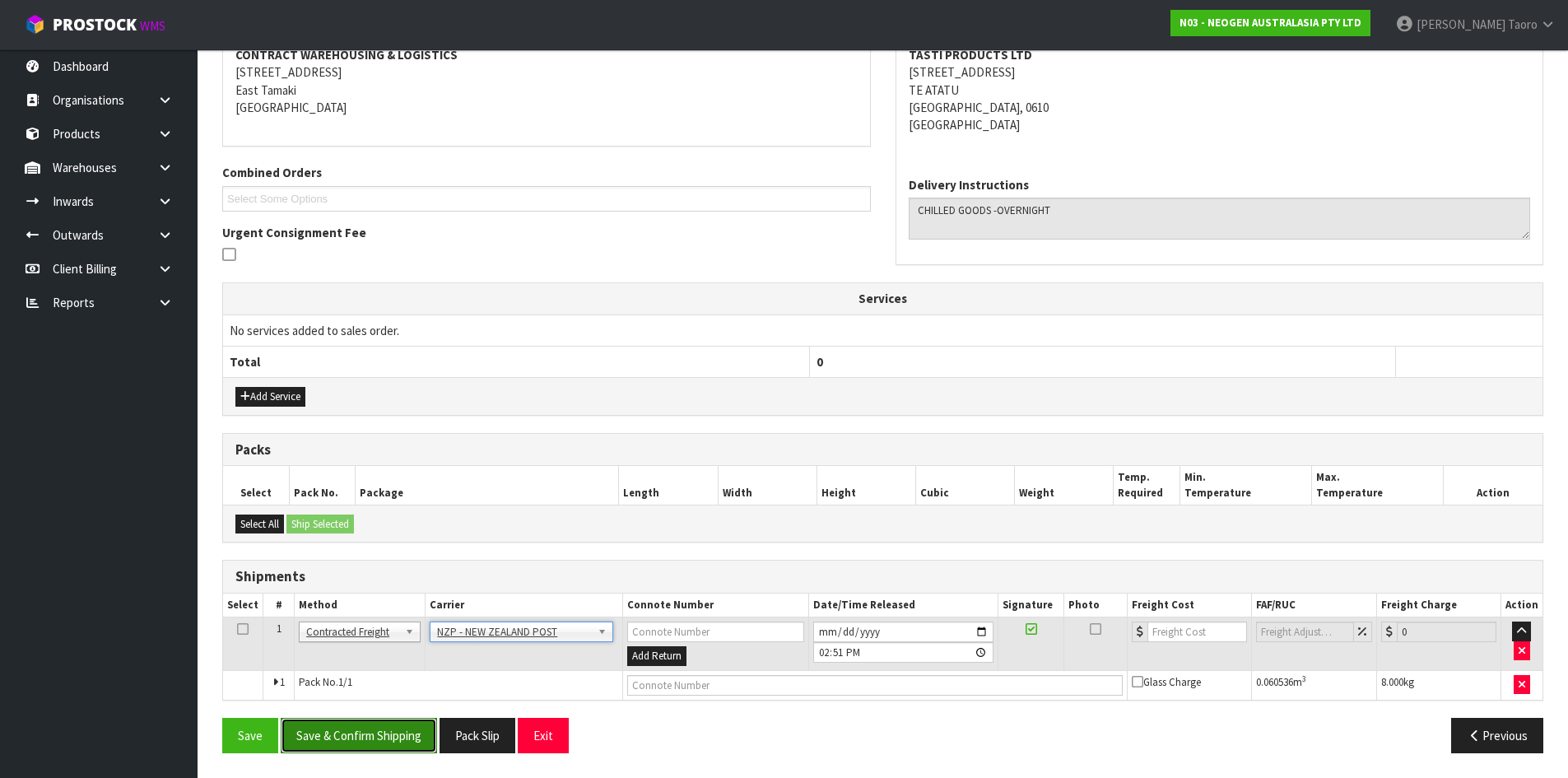
click at [422, 730] on button "Save & Confirm Shipping" at bounding box center [359, 735] width 156 height 36
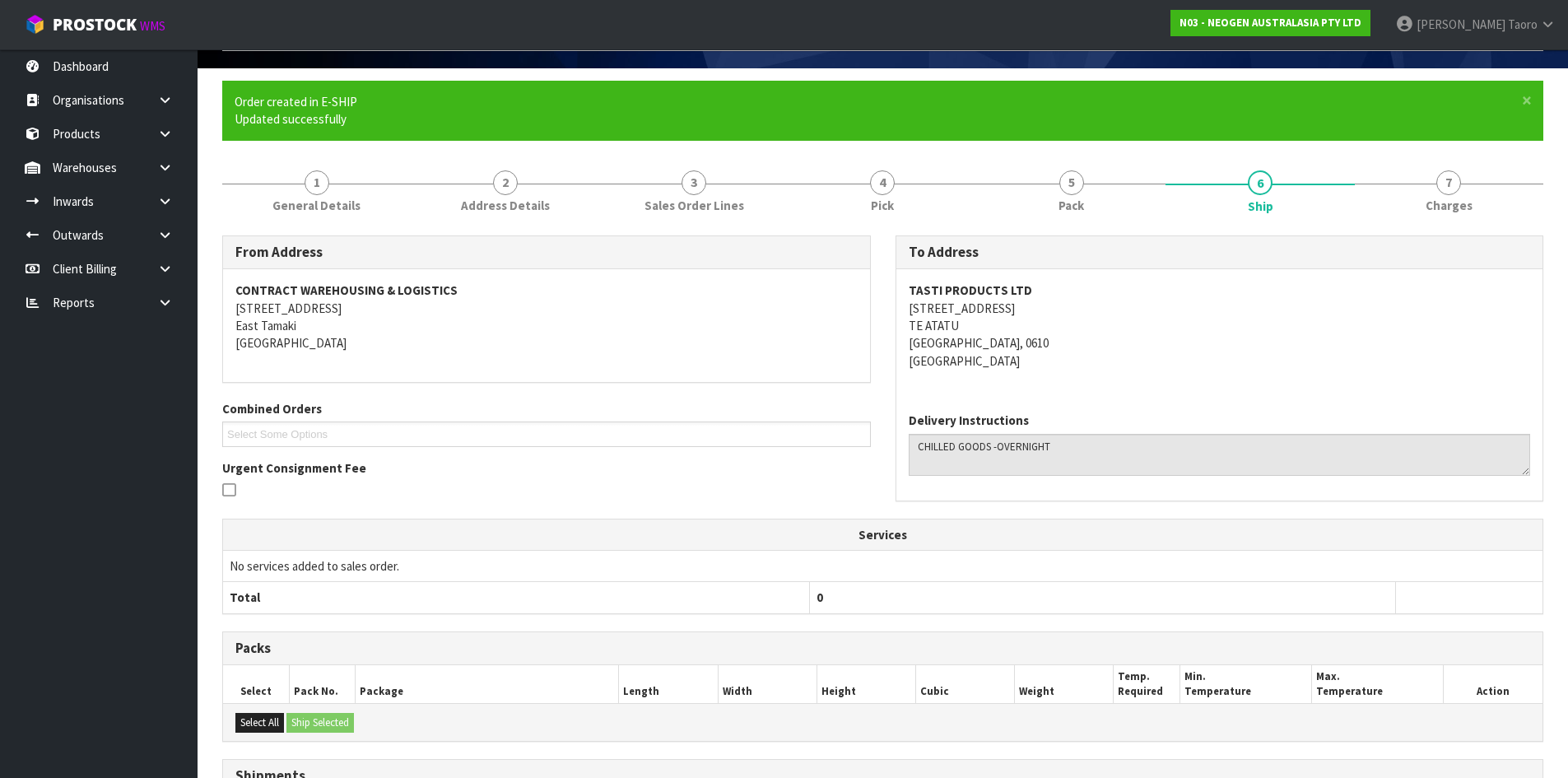
scroll to position [302, 0]
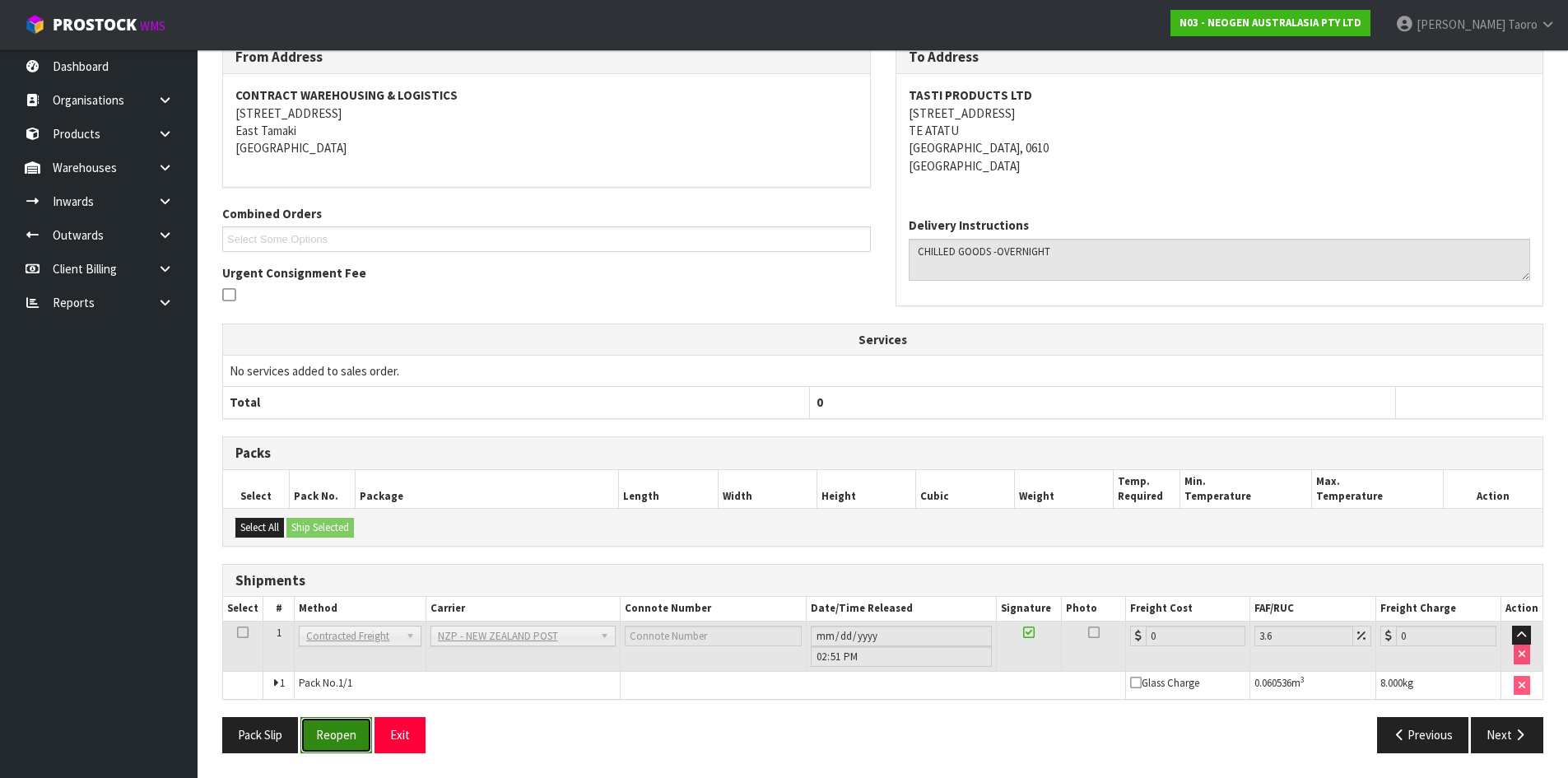
click at [346, 736] on button "Reopen" at bounding box center [336, 735] width 71 height 36
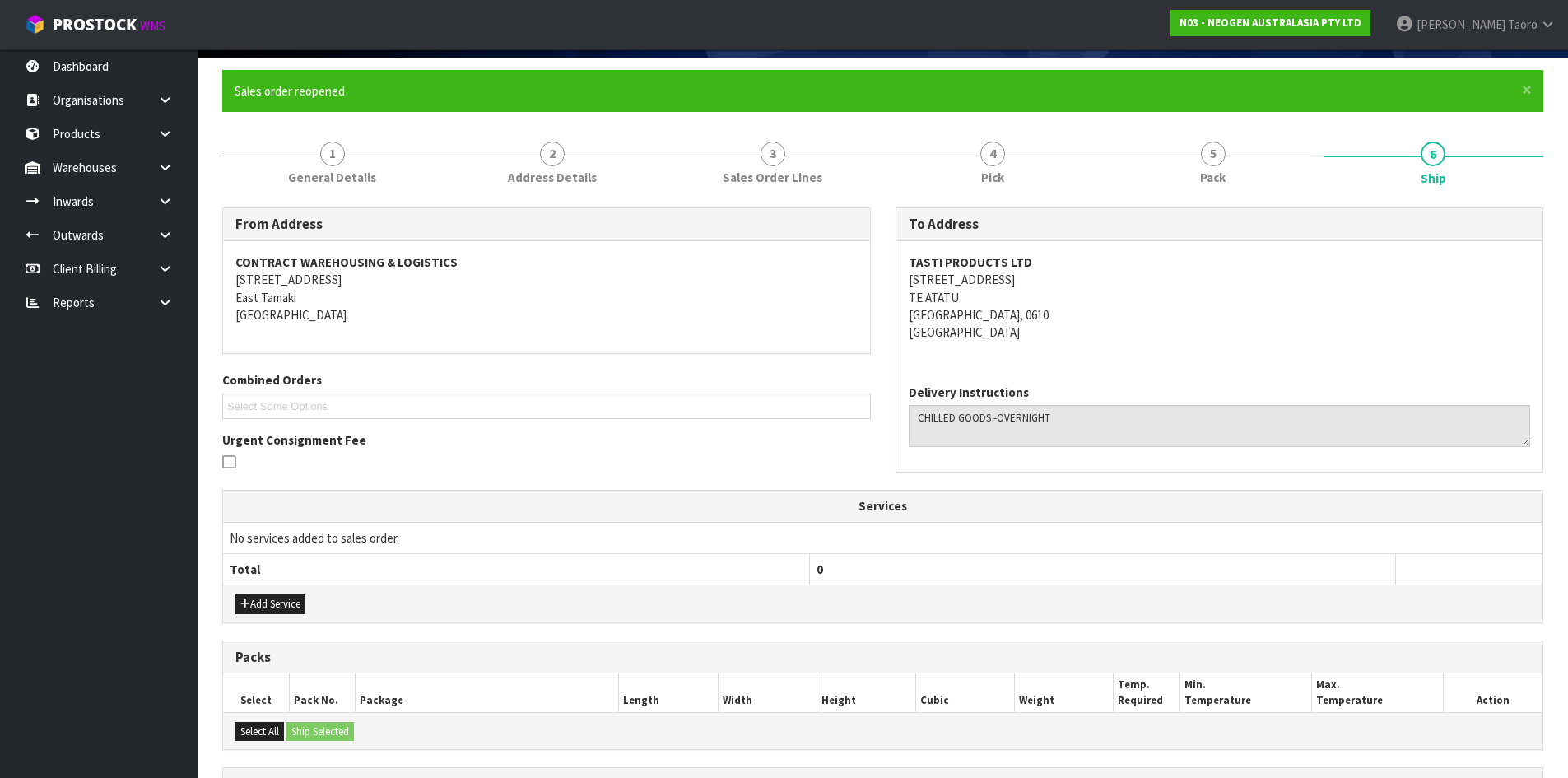
scroll to position [341, 0]
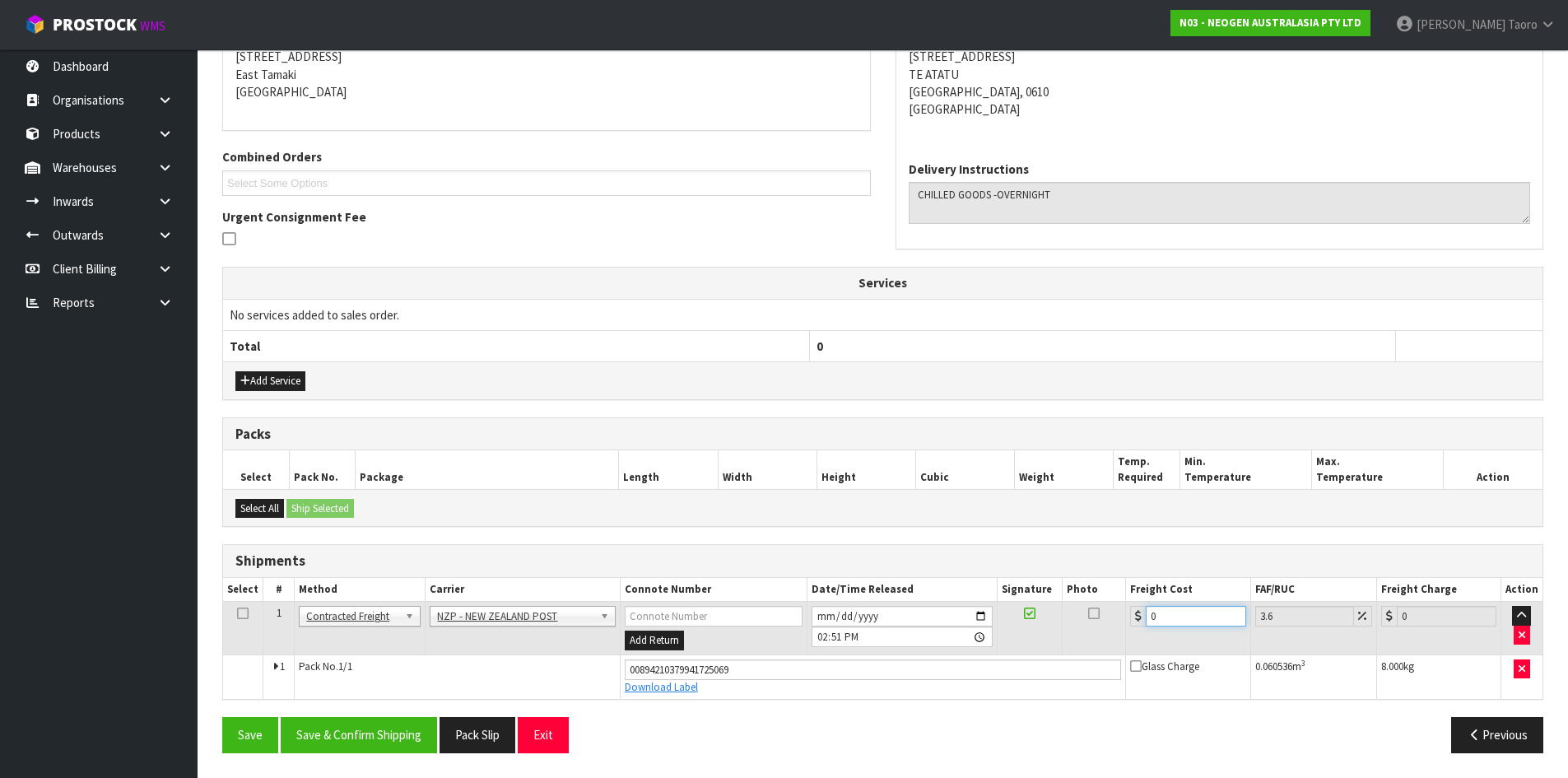
click at [1181, 616] on input "0" at bounding box center [1195, 616] width 99 height 20
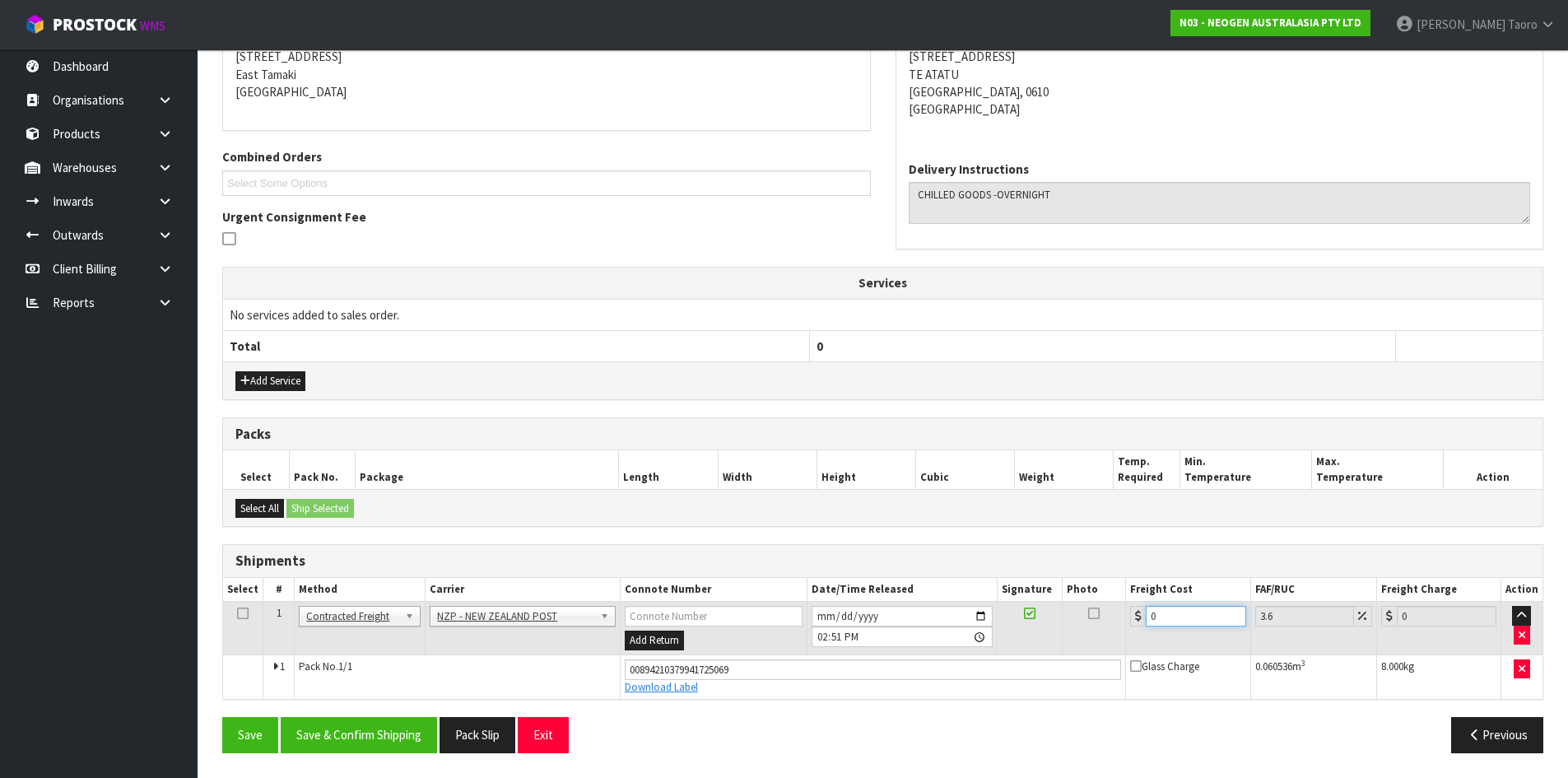
click at [1181, 616] on input "0" at bounding box center [1195, 616] width 99 height 20
click at [395, 724] on button "Save & Confirm Shipping" at bounding box center [359, 735] width 156 height 36
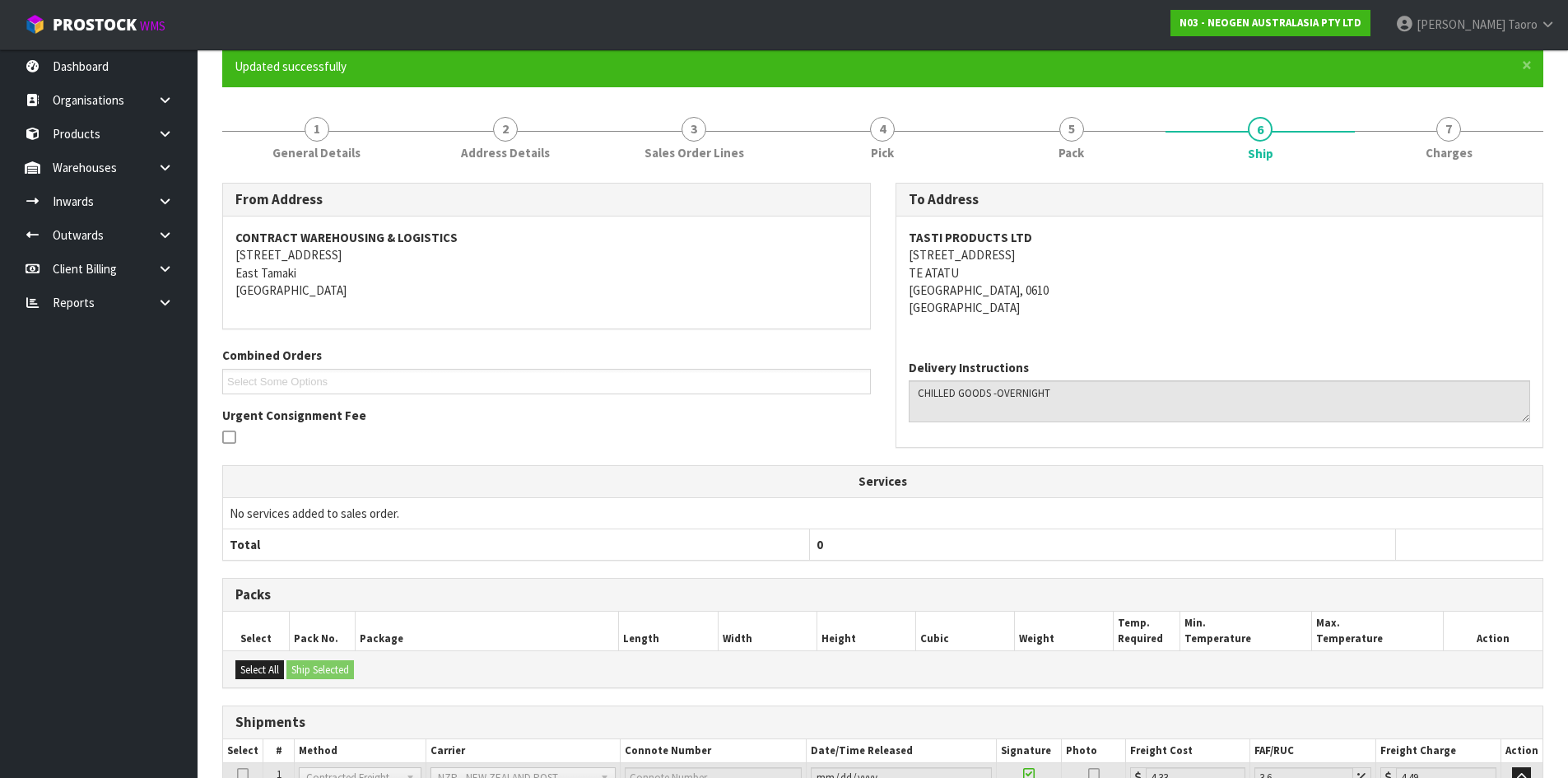
scroll to position [295, 0]
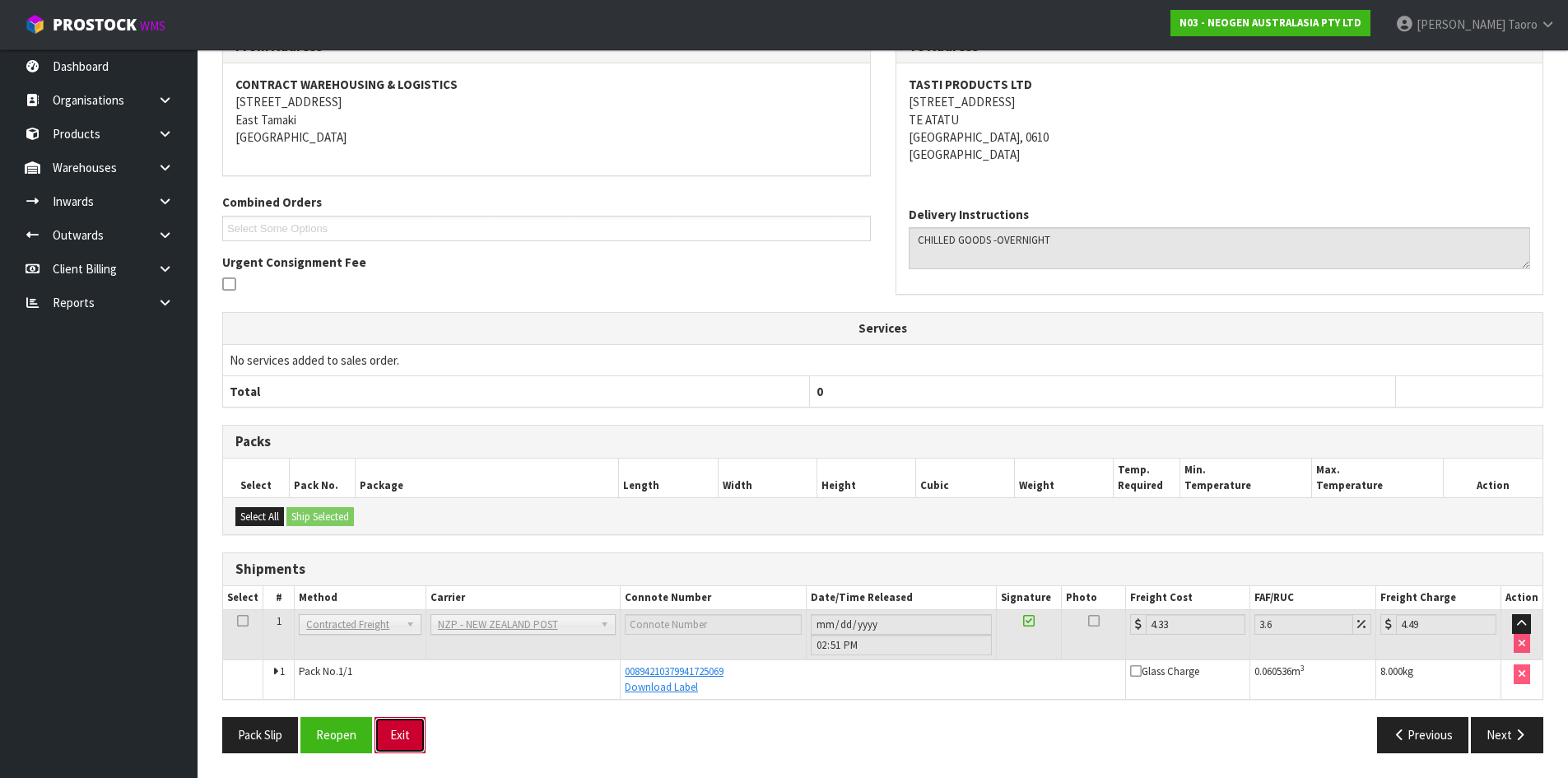
click at [412, 742] on button "Exit" at bounding box center [400, 735] width 51 height 36
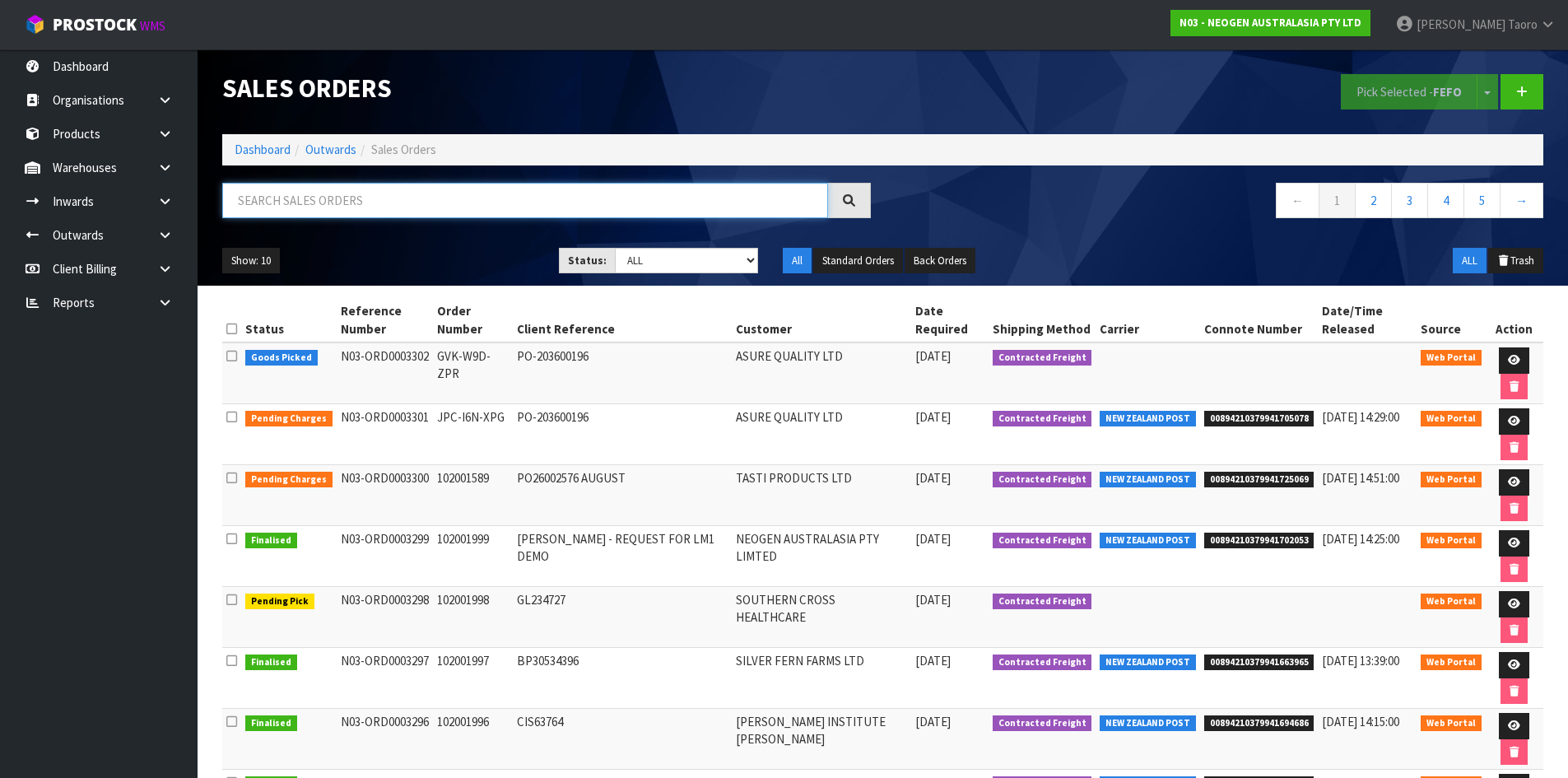
click at [399, 204] on input "text" at bounding box center [525, 201] width 605 height 36
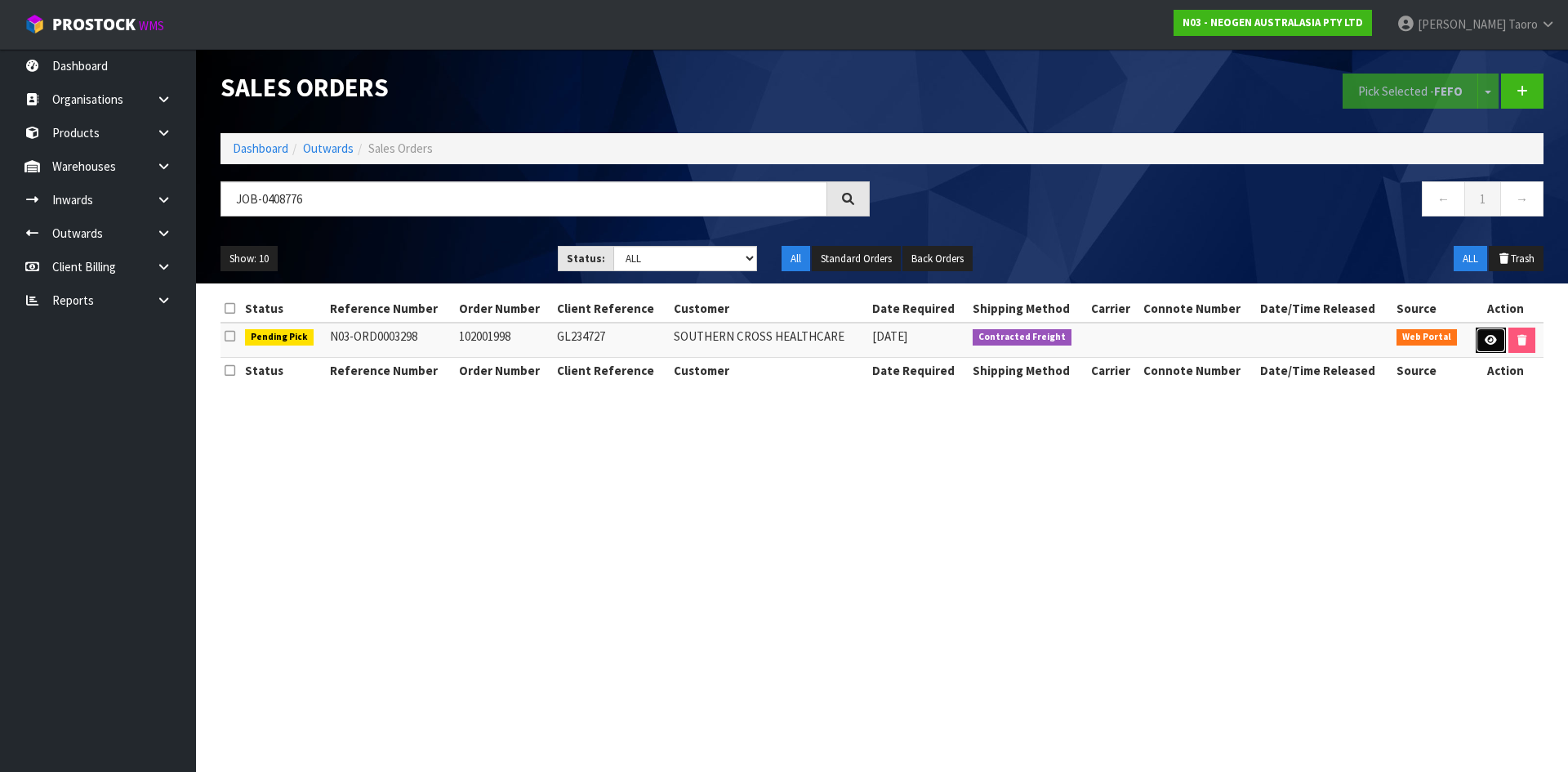
click at [1487, 339] on icon at bounding box center [1491, 340] width 13 height 11
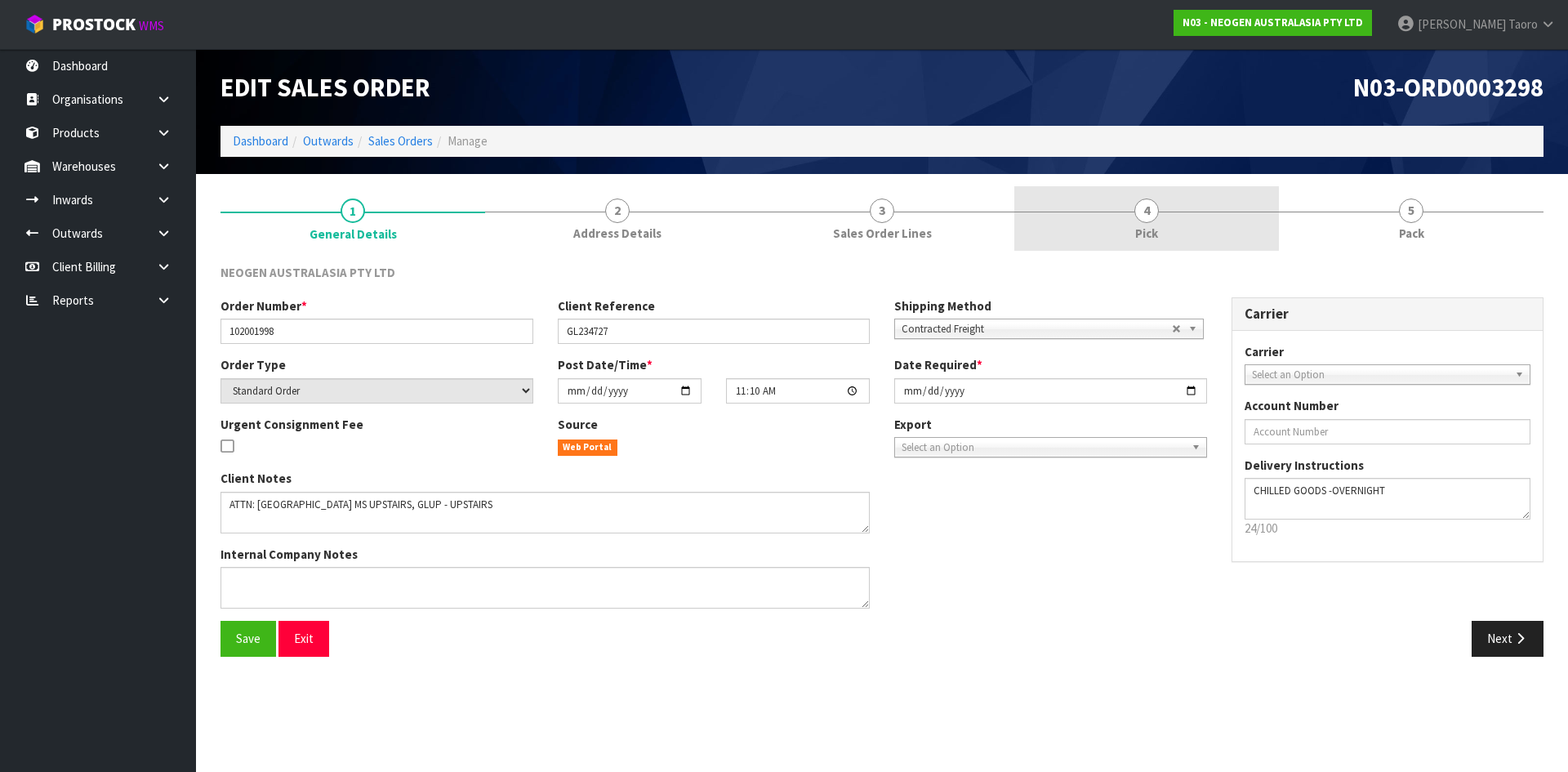
click at [1223, 221] on link "4 Pick" at bounding box center [1147, 219] width 265 height 64
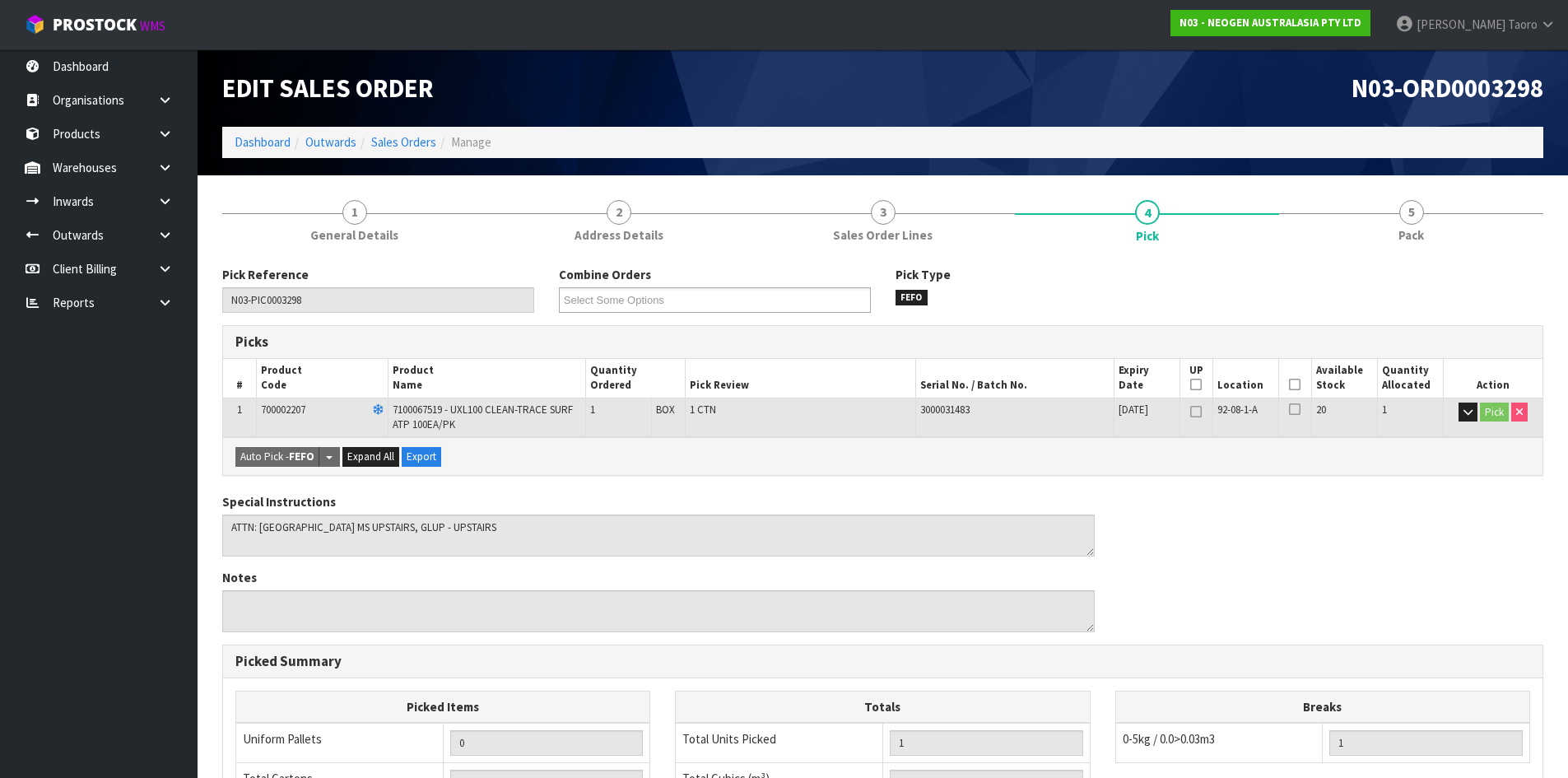
click at [1296, 384] on icon at bounding box center [1295, 384] width 12 height 1
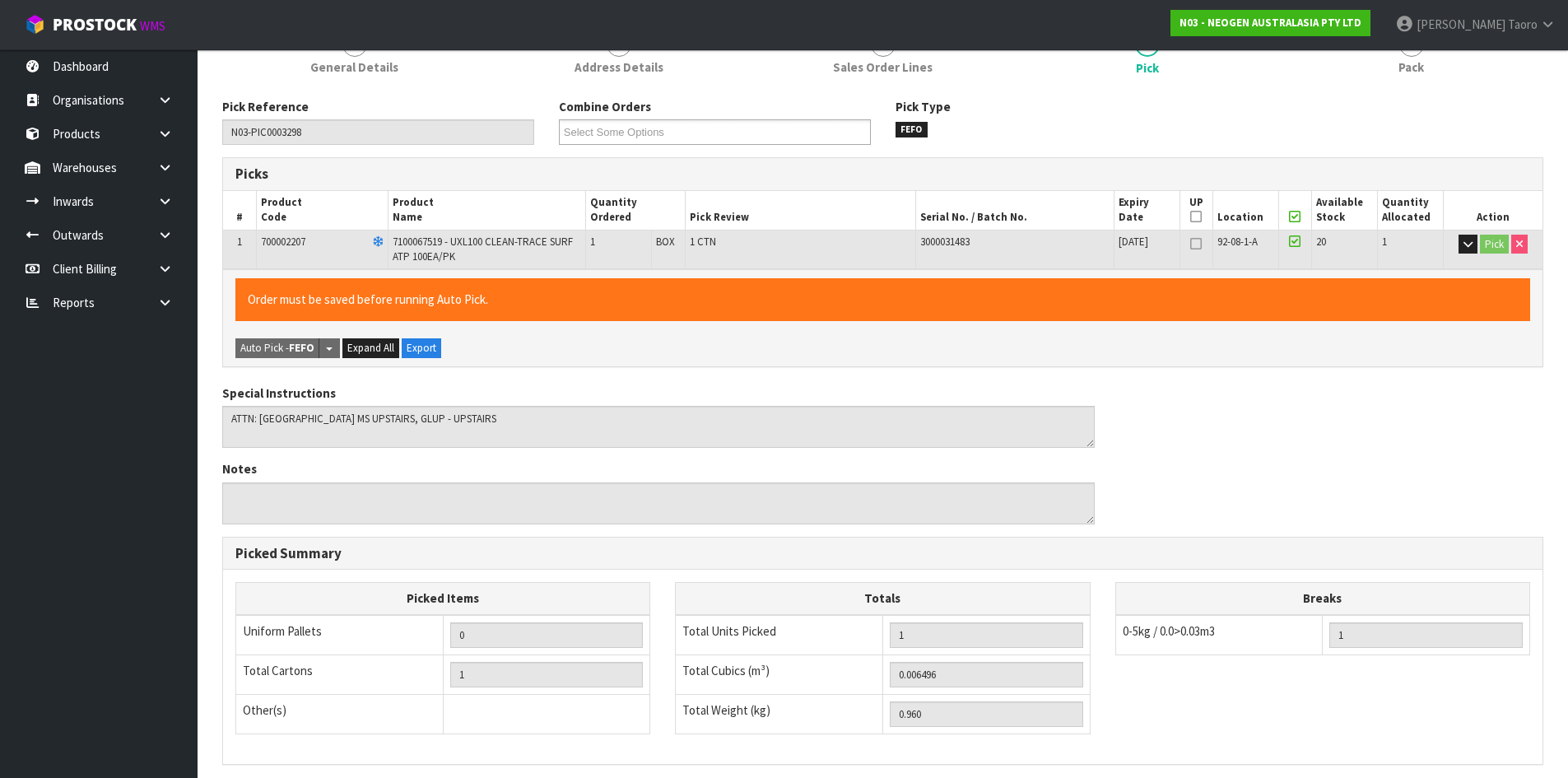
scroll to position [380, 0]
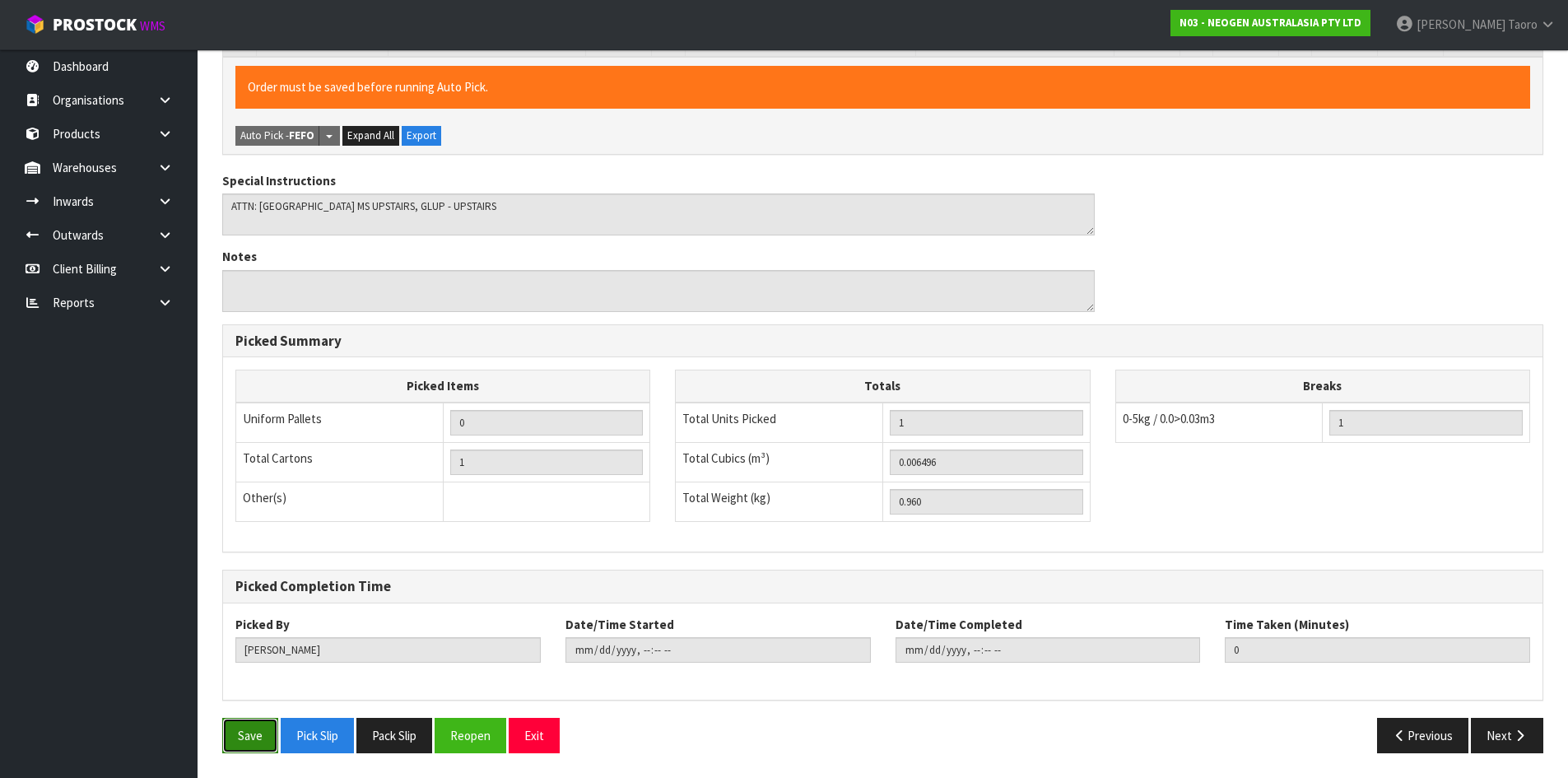
click at [269, 730] on button "Save" at bounding box center [250, 735] width 56 height 36
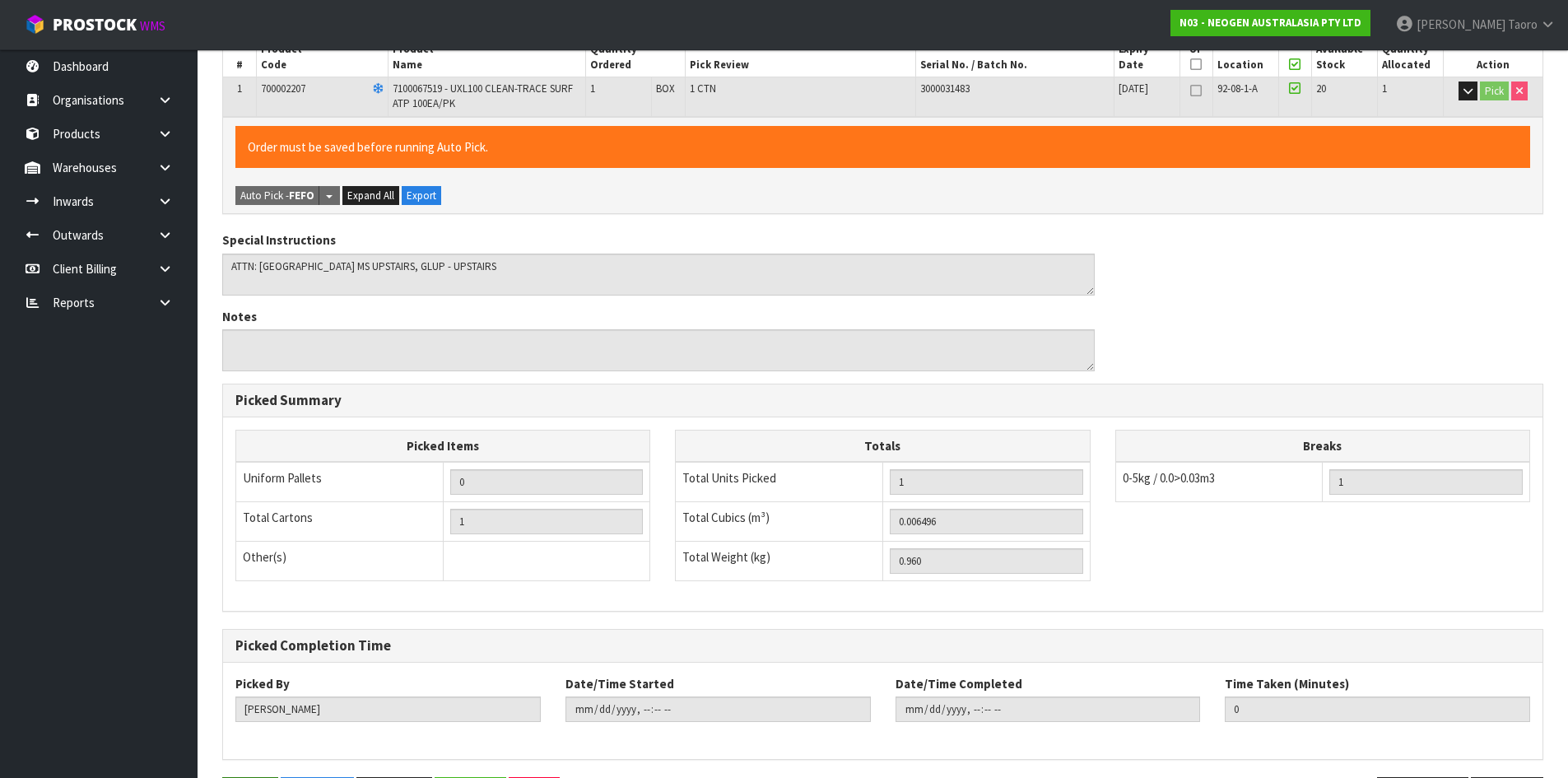
scroll to position [0, 0]
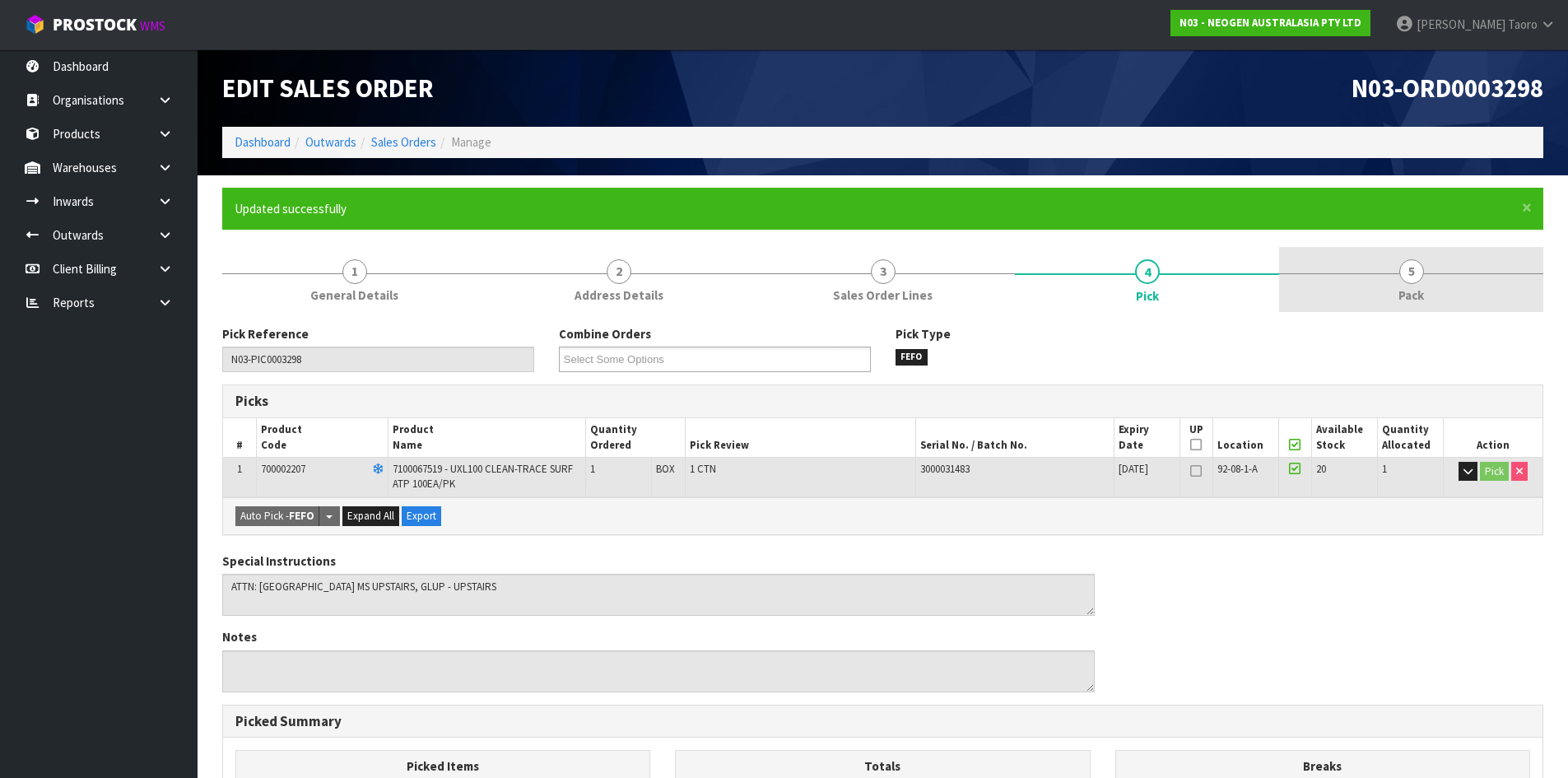
click at [1473, 269] on link "5 Pack" at bounding box center [1411, 279] width 264 height 65
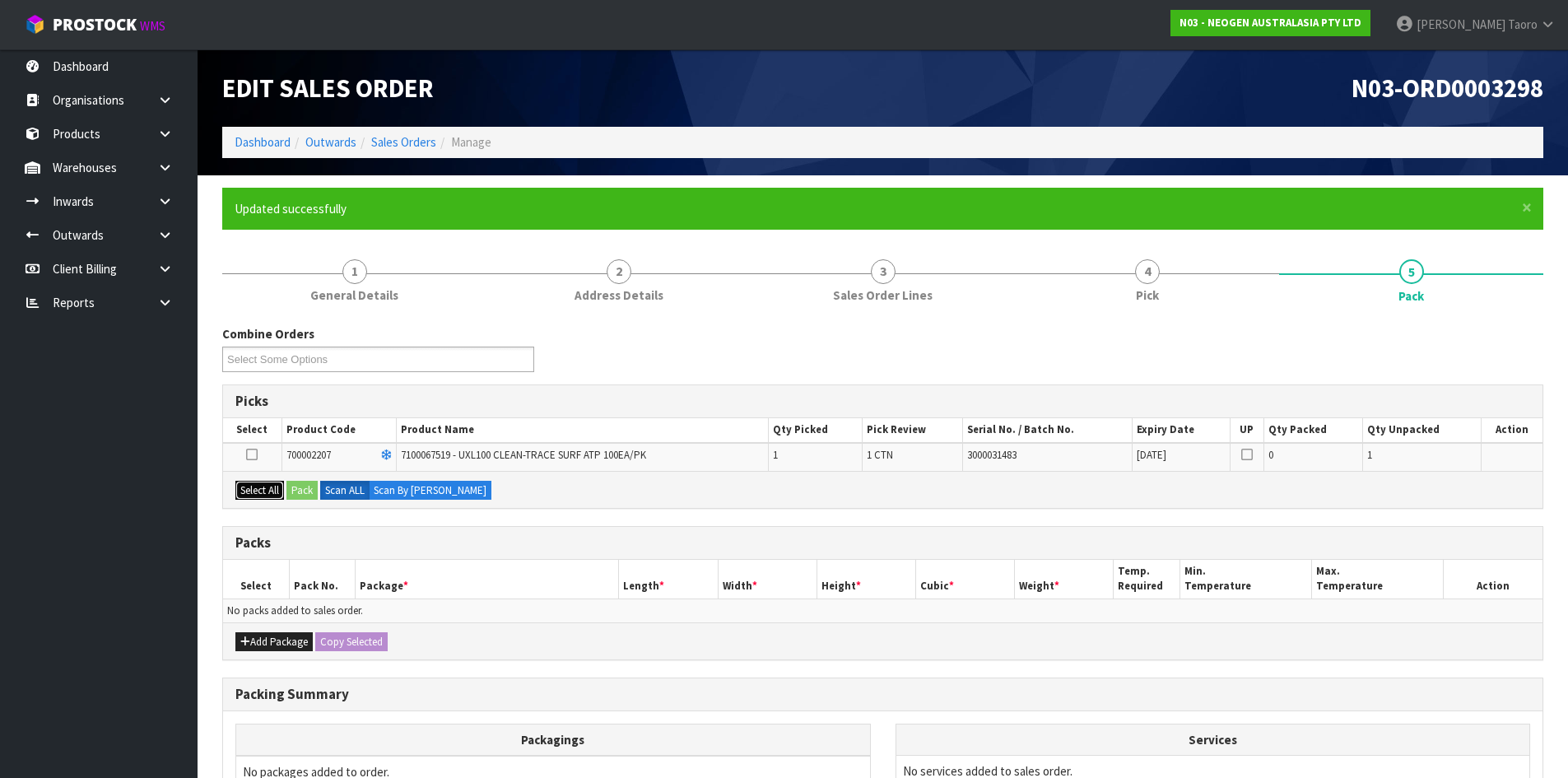
drag, startPoint x: 248, startPoint y: 500, endPoint x: 271, endPoint y: 494, distance: 23.8
click at [253, 498] on button "Select All" at bounding box center [259, 490] width 48 height 20
click at [298, 486] on button "Pack" at bounding box center [302, 490] width 31 height 20
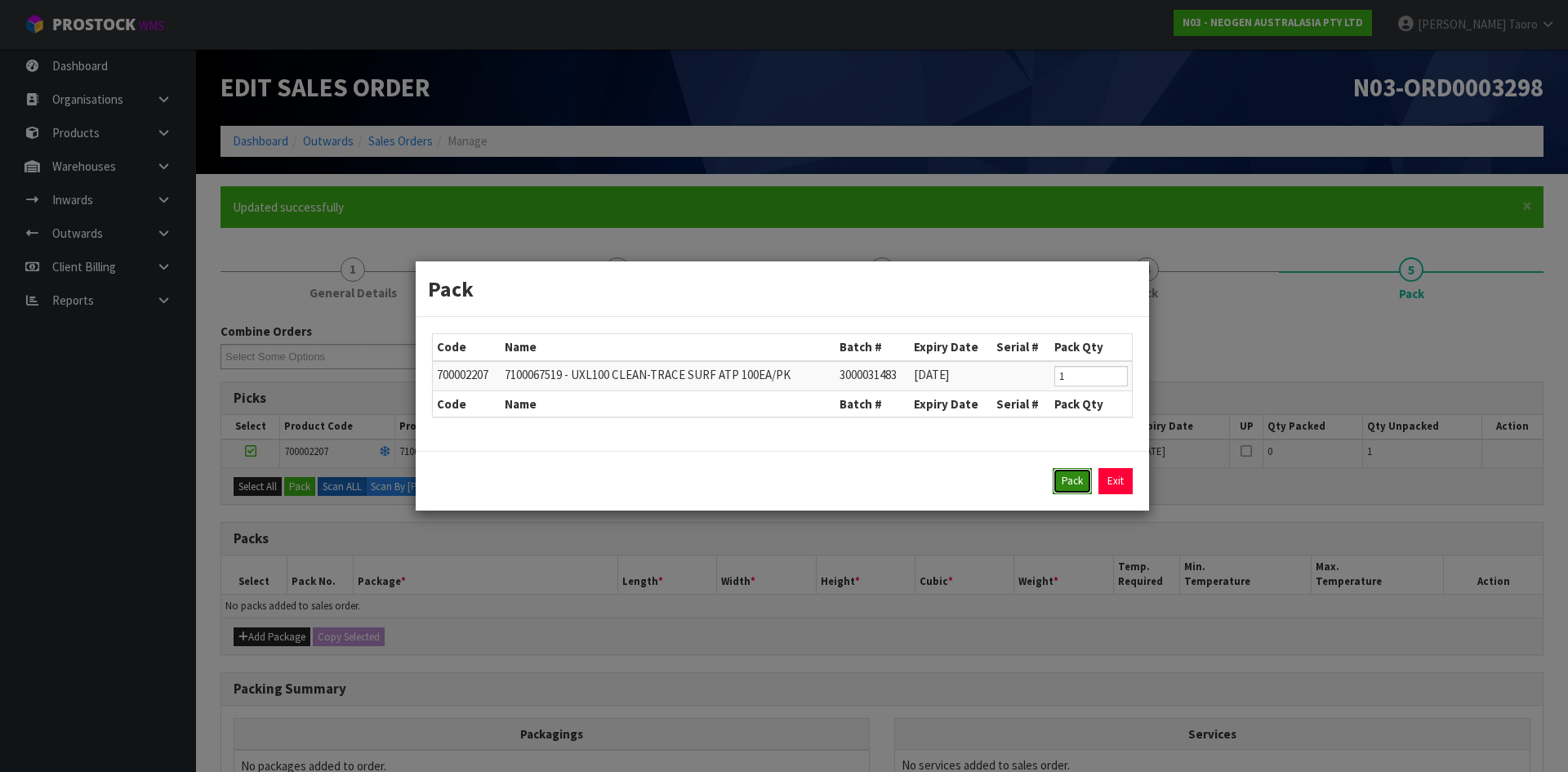
drag, startPoint x: 1080, startPoint y: 476, endPoint x: 666, endPoint y: 537, distance: 418.5
click at [1079, 476] on button "Pack" at bounding box center [1073, 481] width 39 height 26
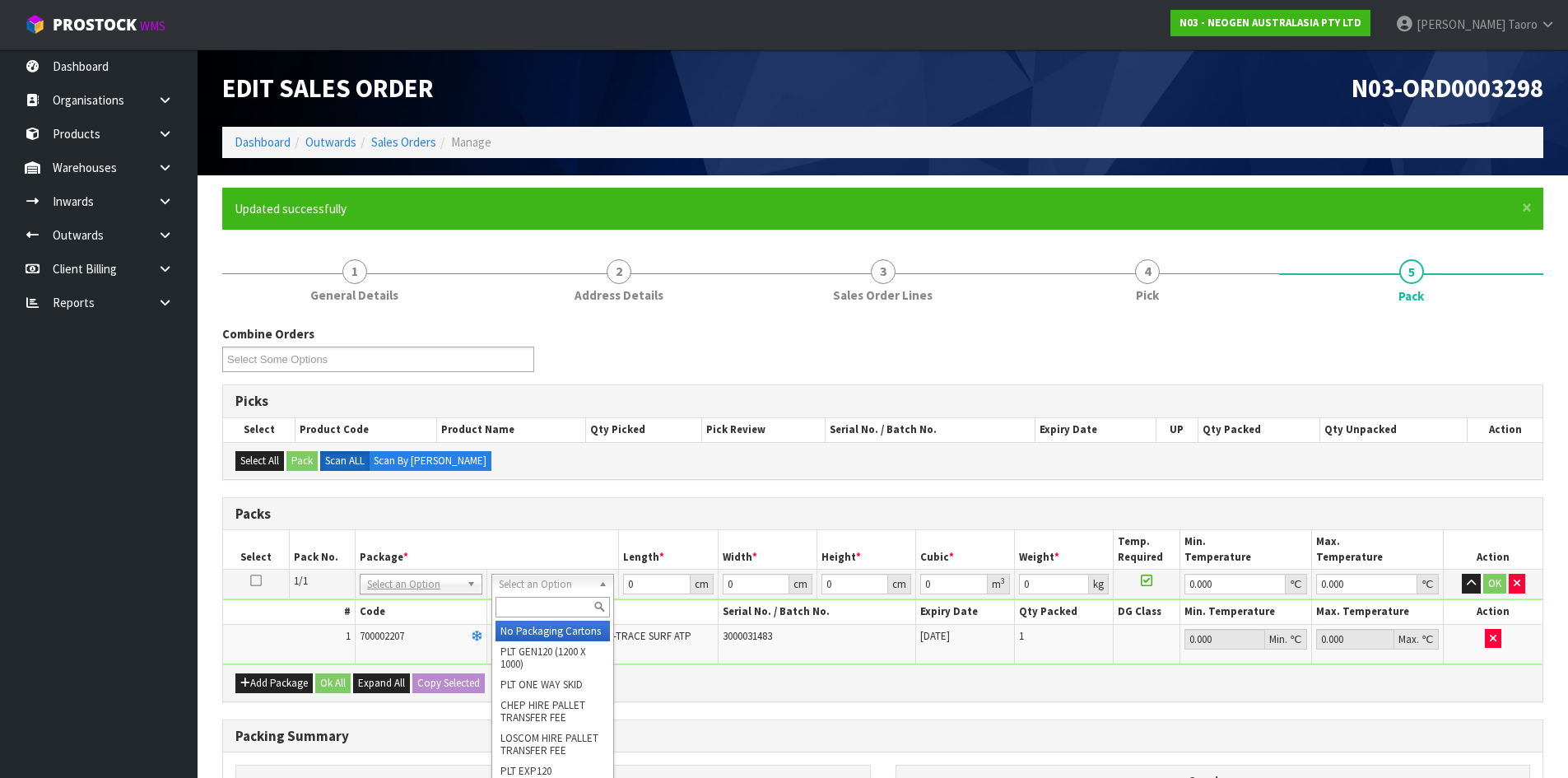
click at [566, 605] on input "text" at bounding box center [553, 607] width 115 height 20
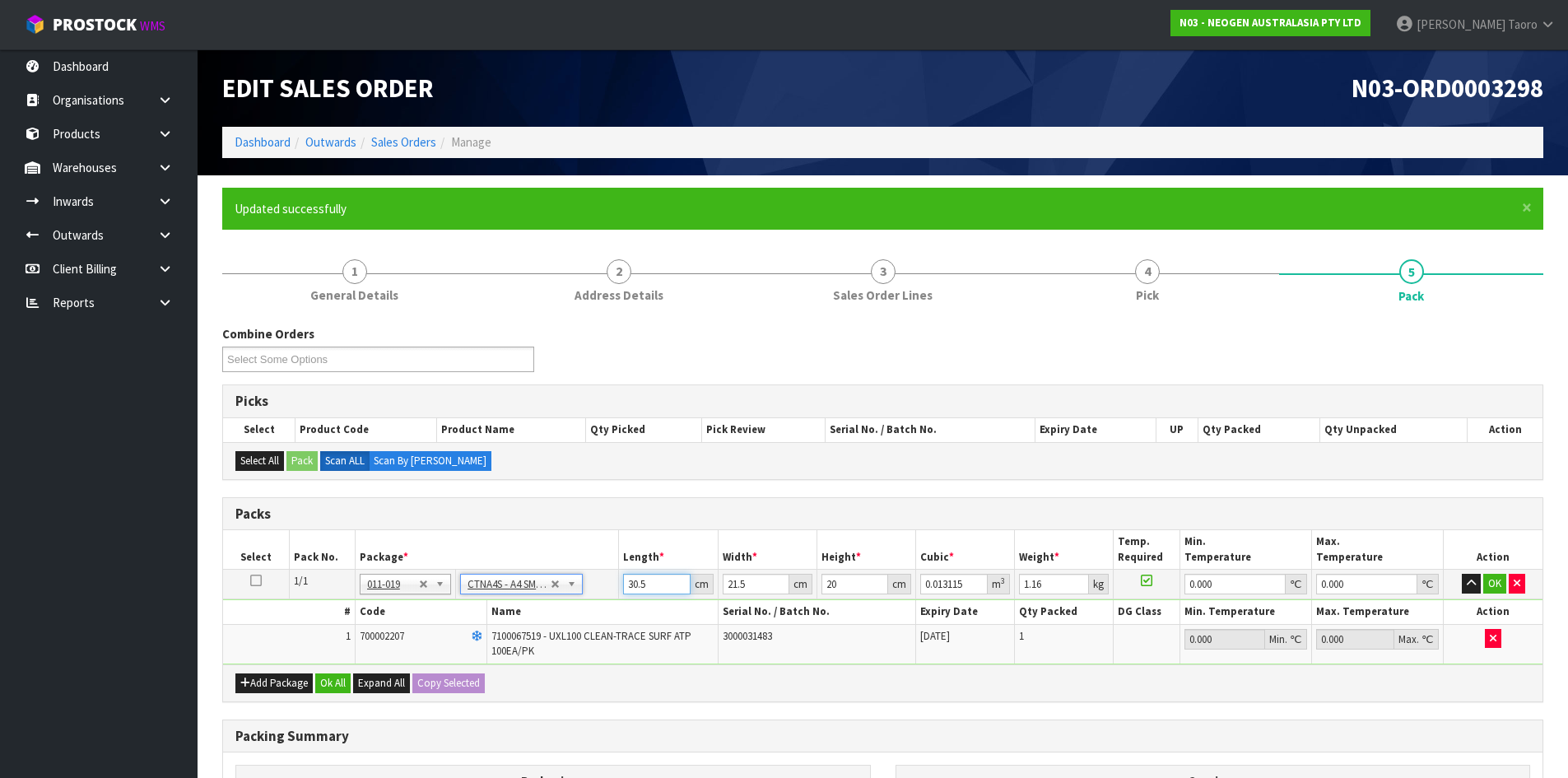
click at [646, 585] on input "30.5" at bounding box center [656, 584] width 66 height 20
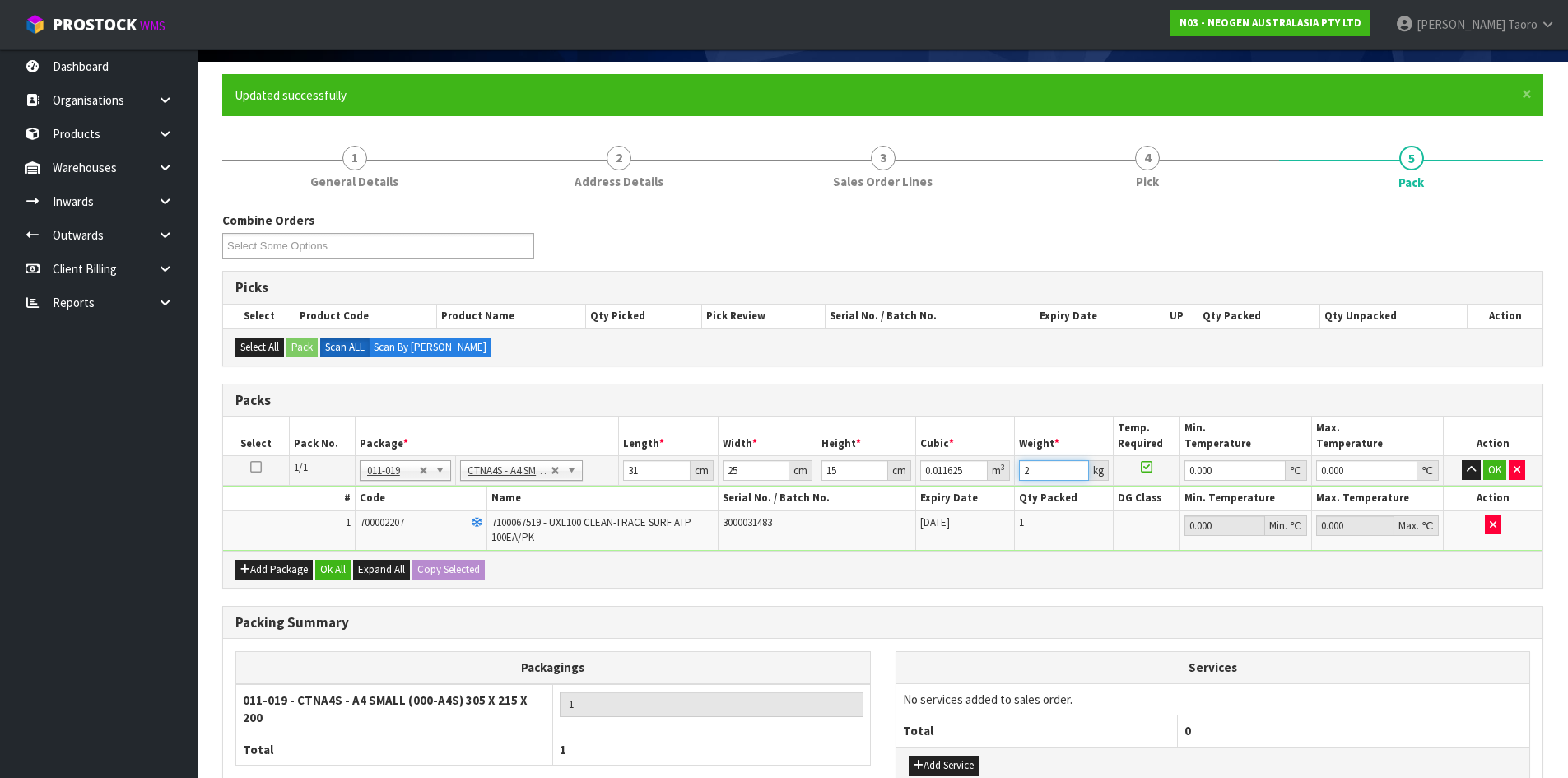
scroll to position [237, 0]
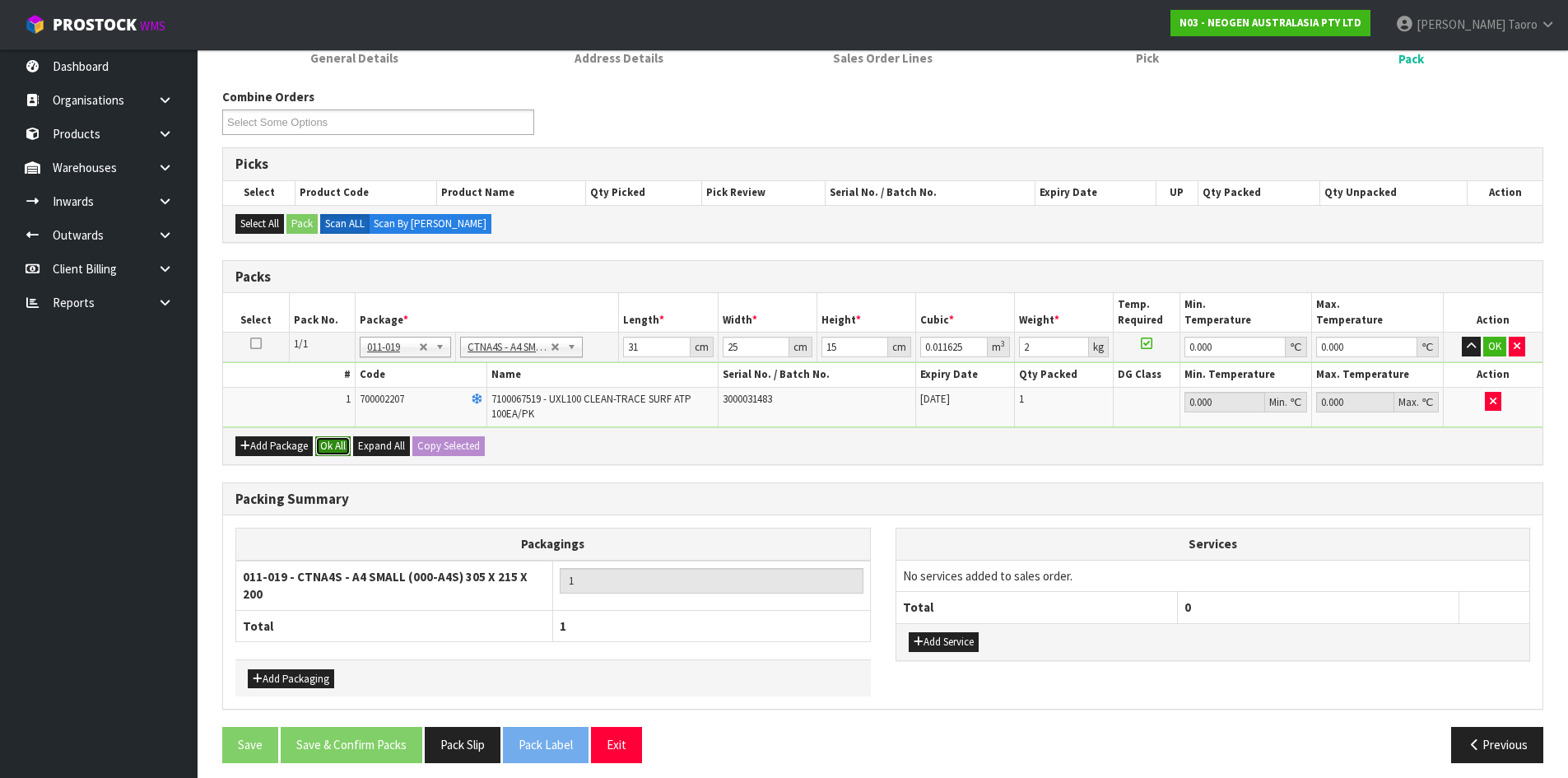
click at [334, 438] on button "Ok All" at bounding box center [333, 446] width 36 height 20
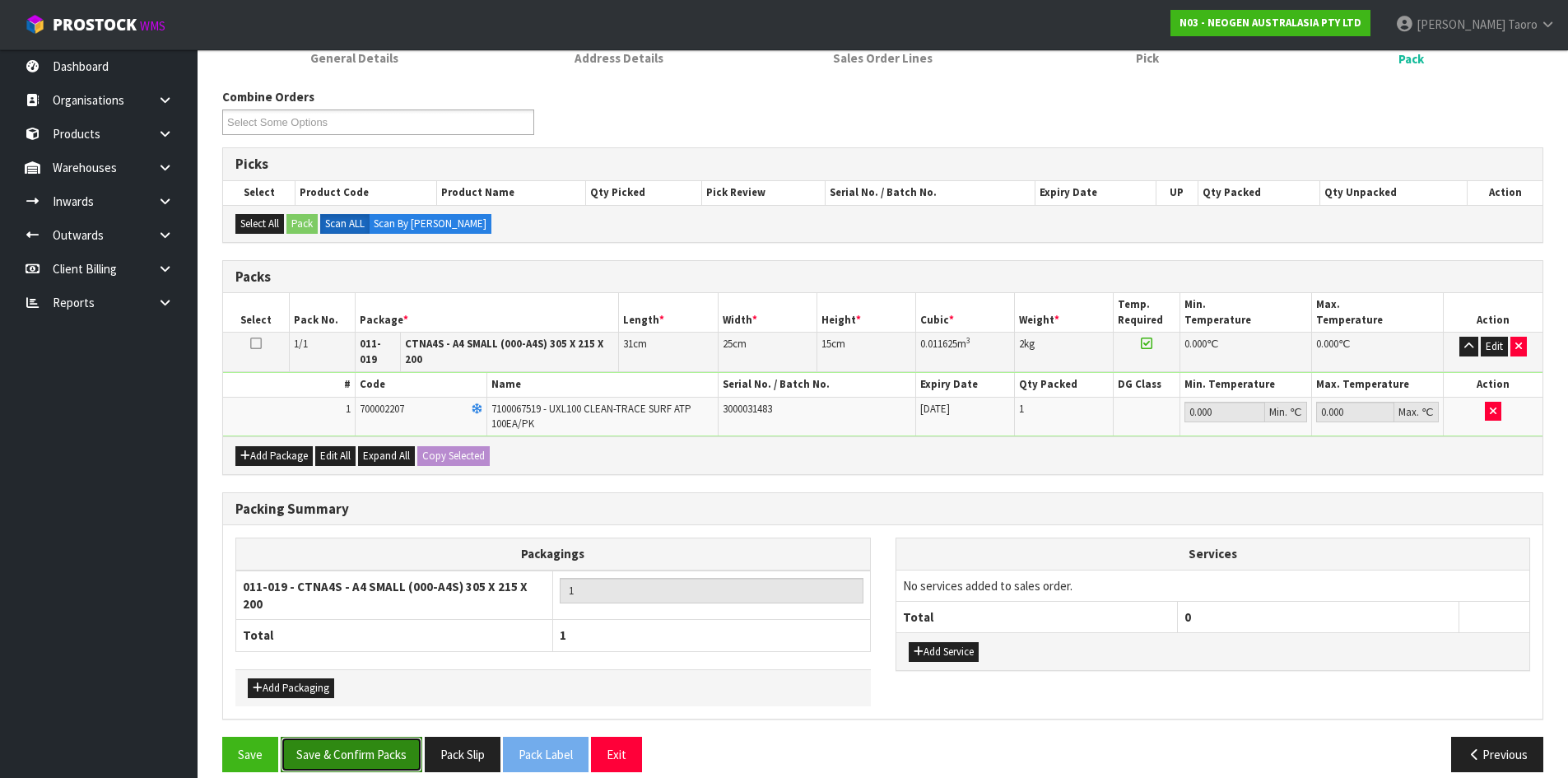
click at [379, 743] on button "Save & Confirm Packs" at bounding box center [351, 754] width 141 height 36
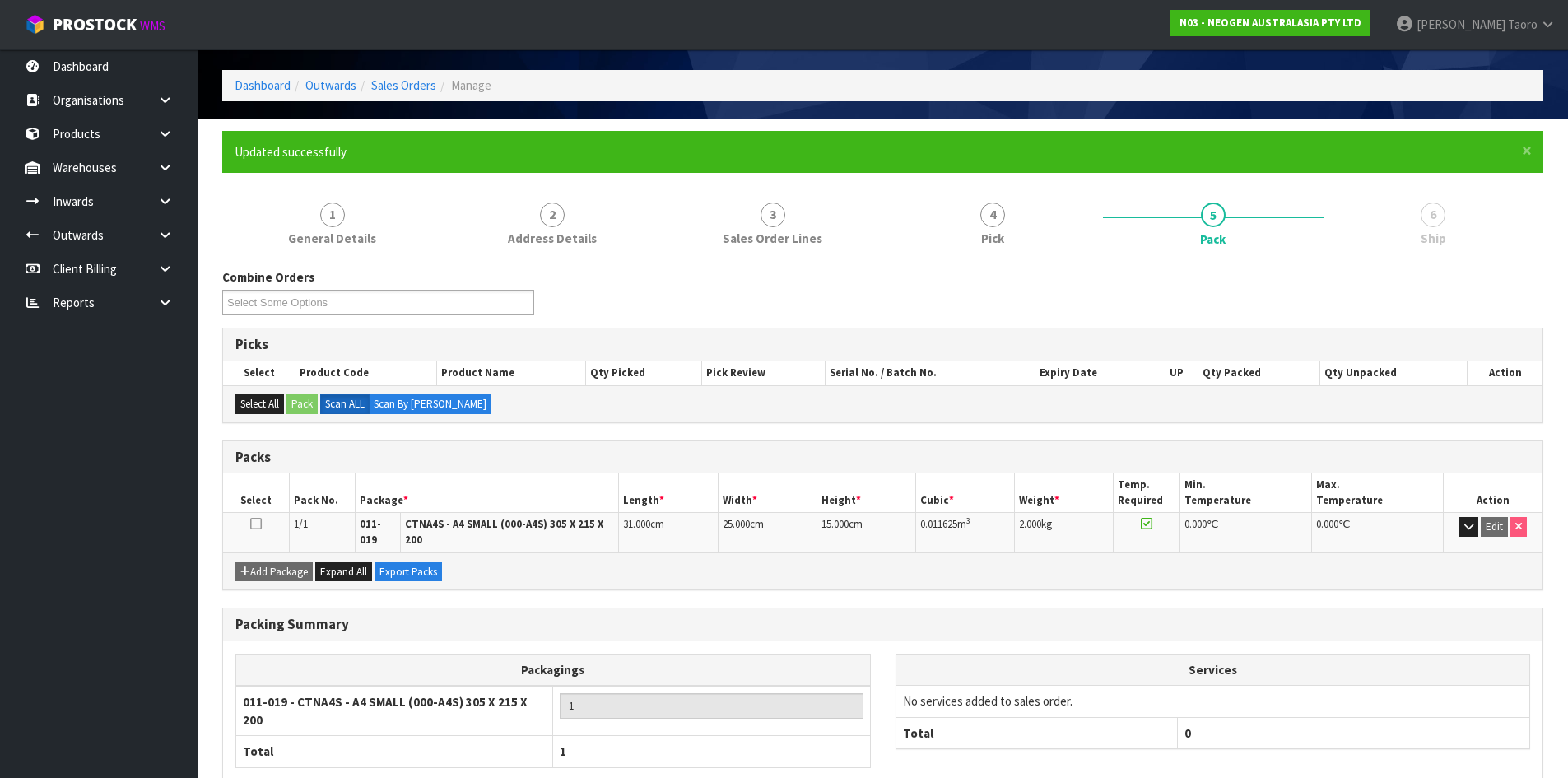
scroll to position [145, 0]
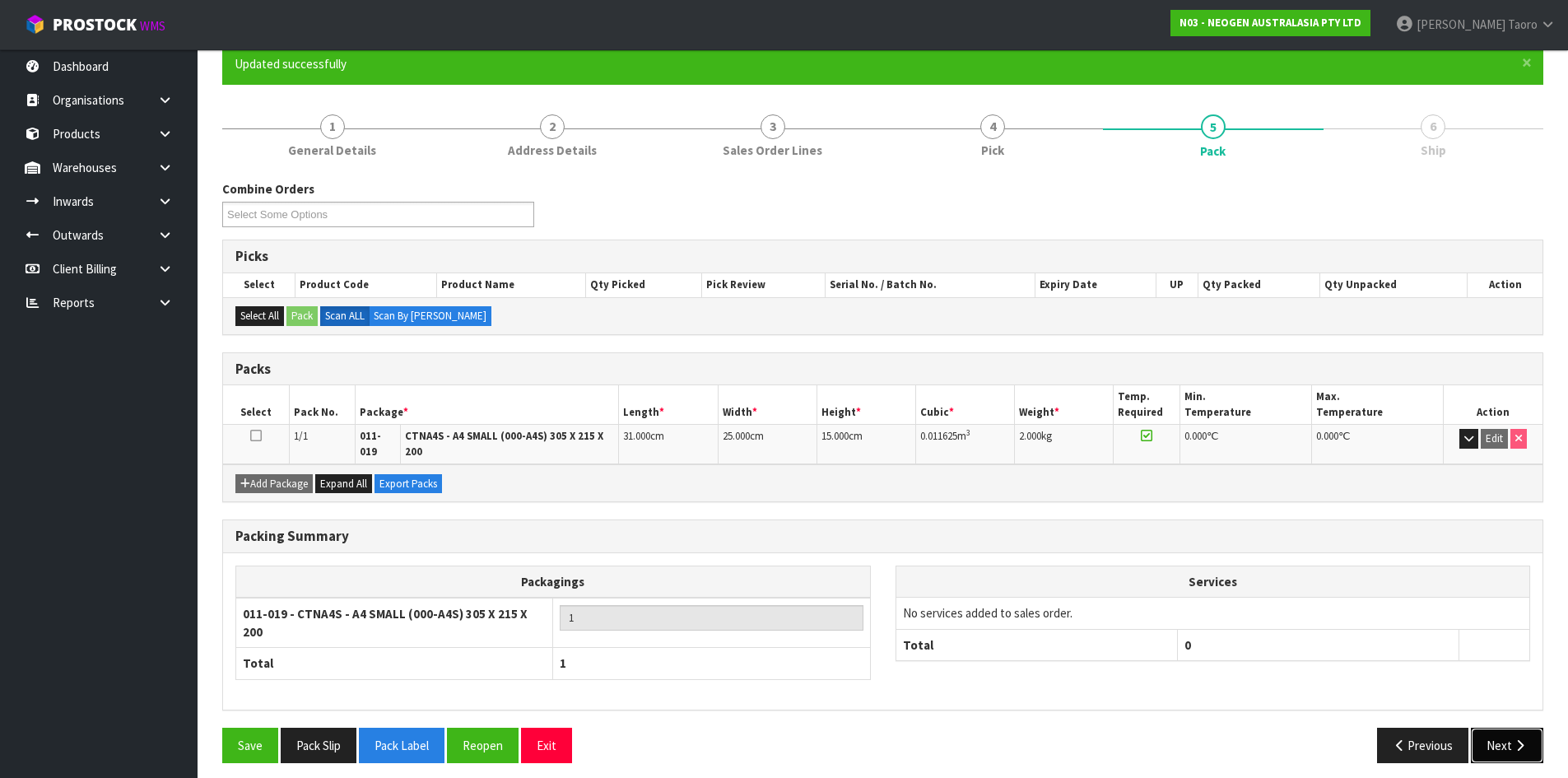
click at [1502, 734] on button "Next" at bounding box center [1507, 746] width 72 height 36
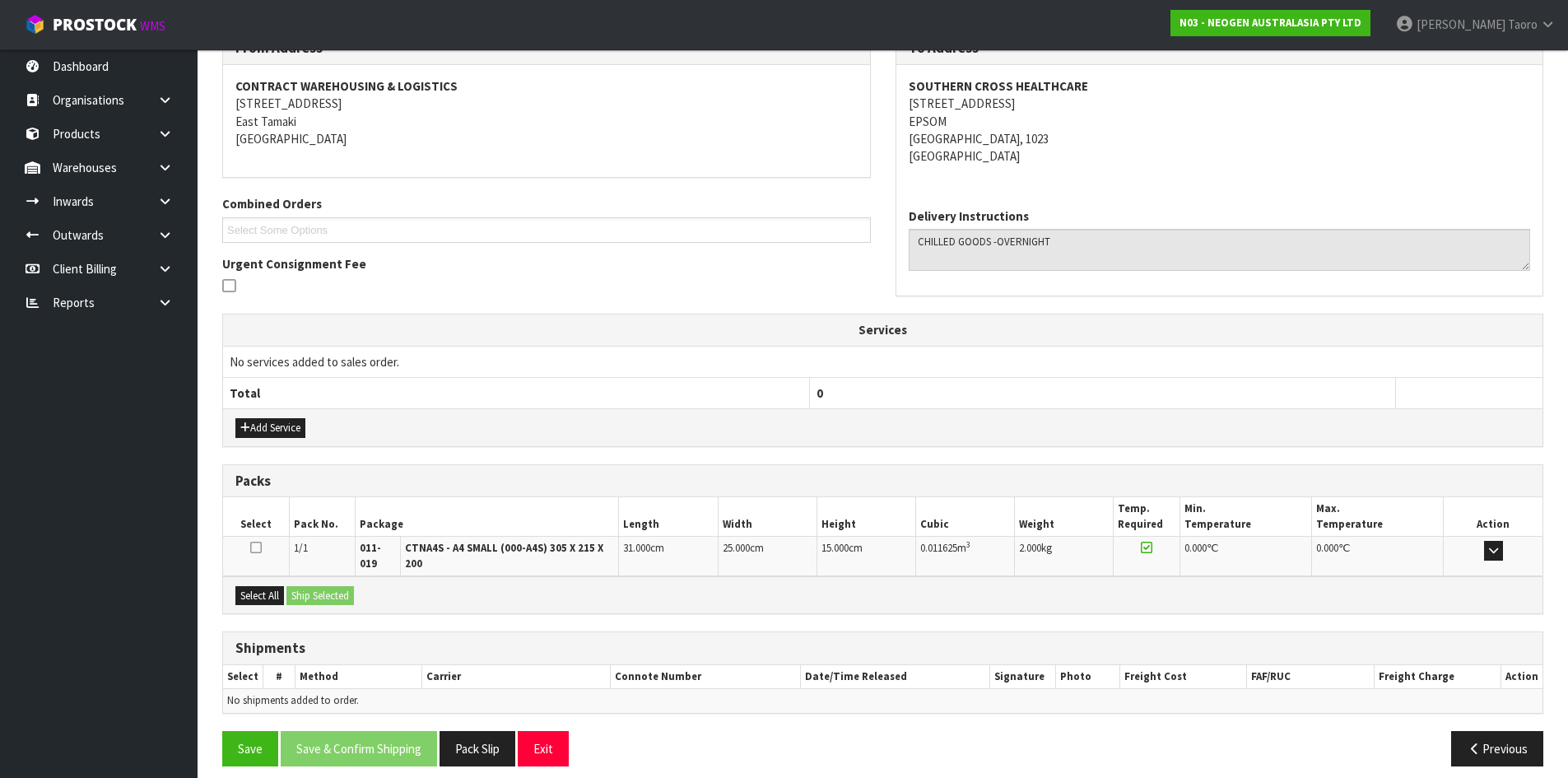
scroll to position [307, 0]
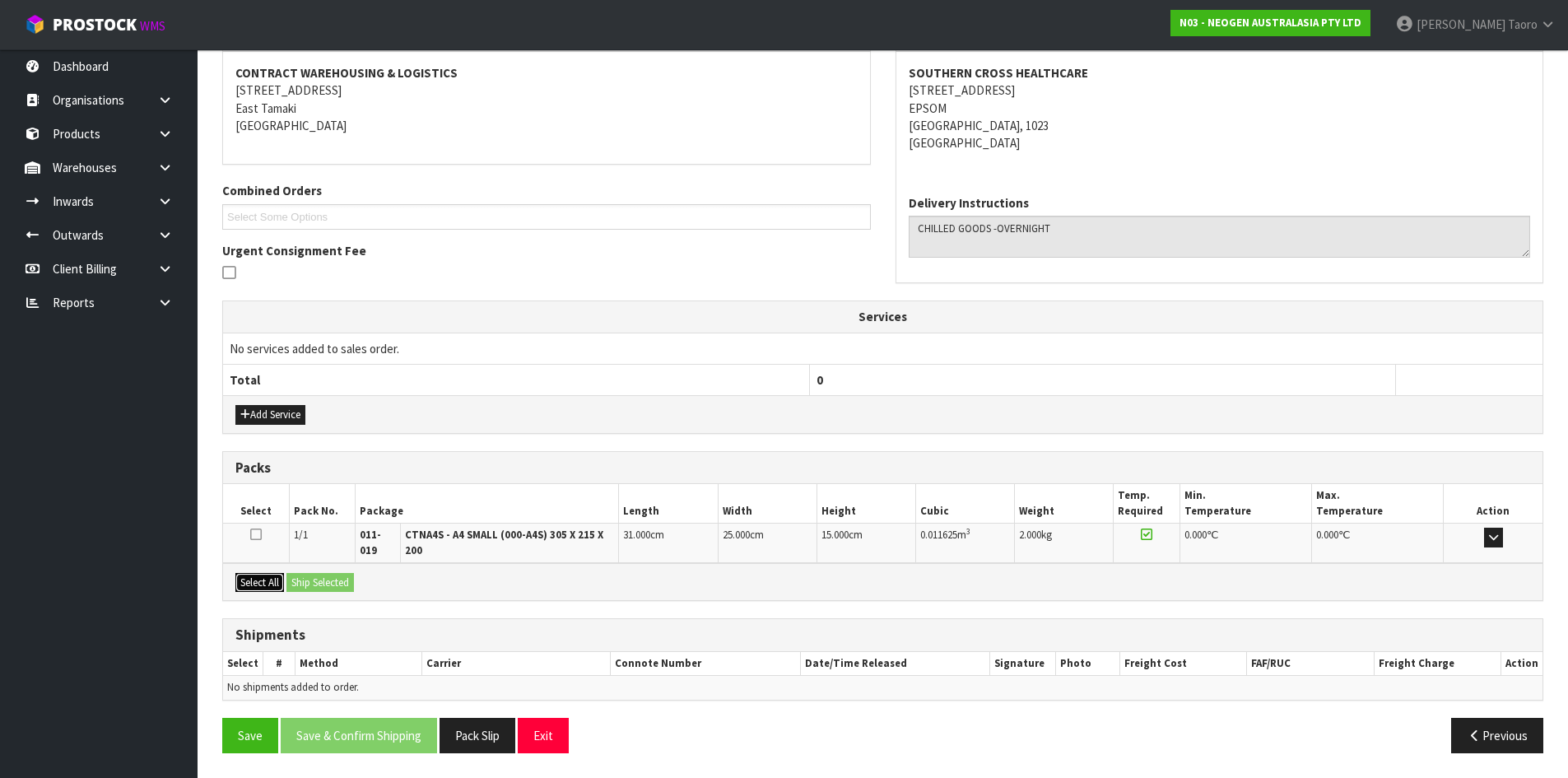
drag, startPoint x: 263, startPoint y: 584, endPoint x: 301, endPoint y: 582, distance: 38.1
click at [269, 584] on button "Select All" at bounding box center [259, 582] width 48 height 20
click at [308, 582] on button "Ship Selected" at bounding box center [320, 582] width 67 height 20
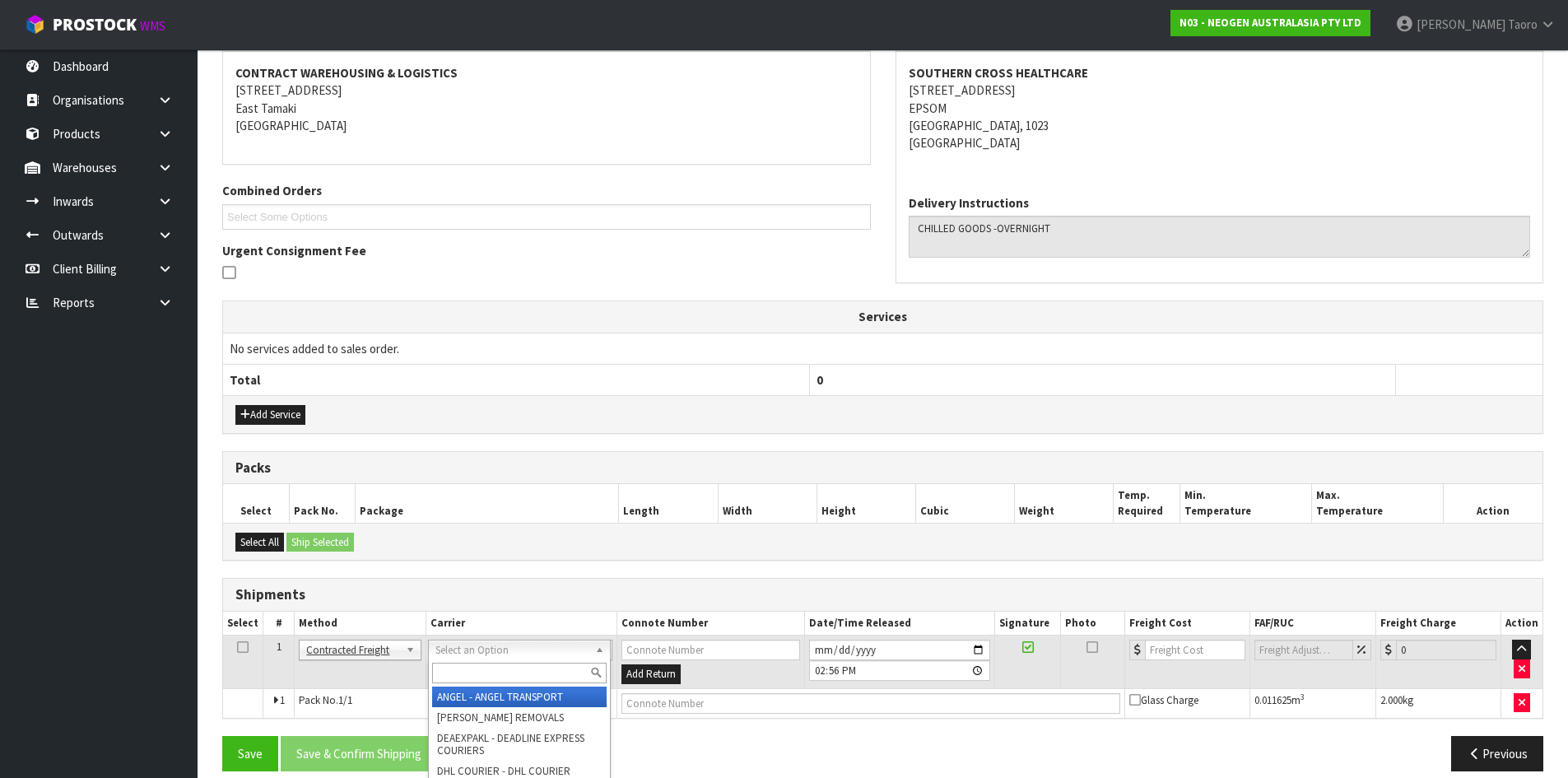
click at [454, 668] on input "text" at bounding box center [519, 673] width 174 height 20
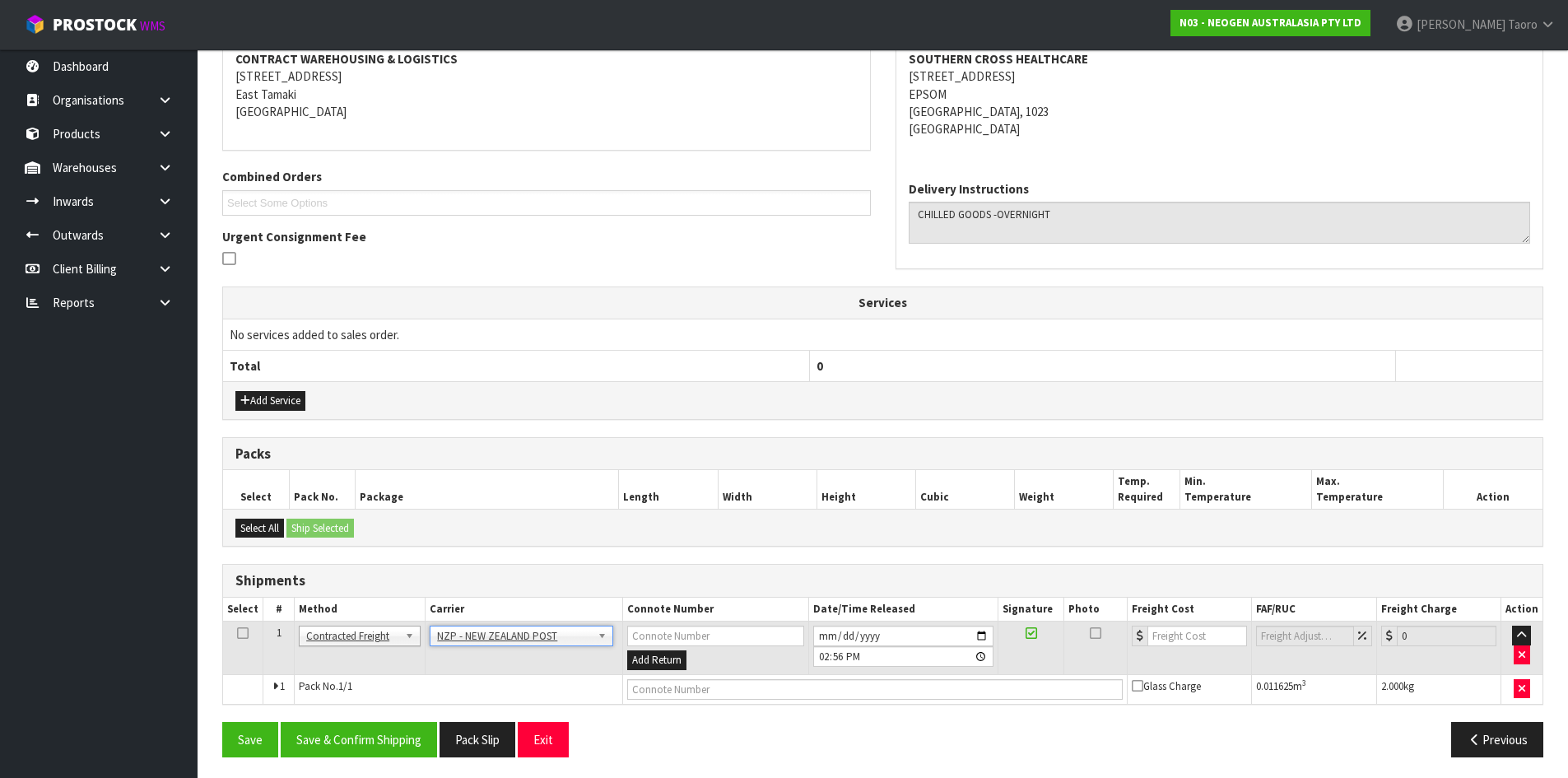
scroll to position [325, 0]
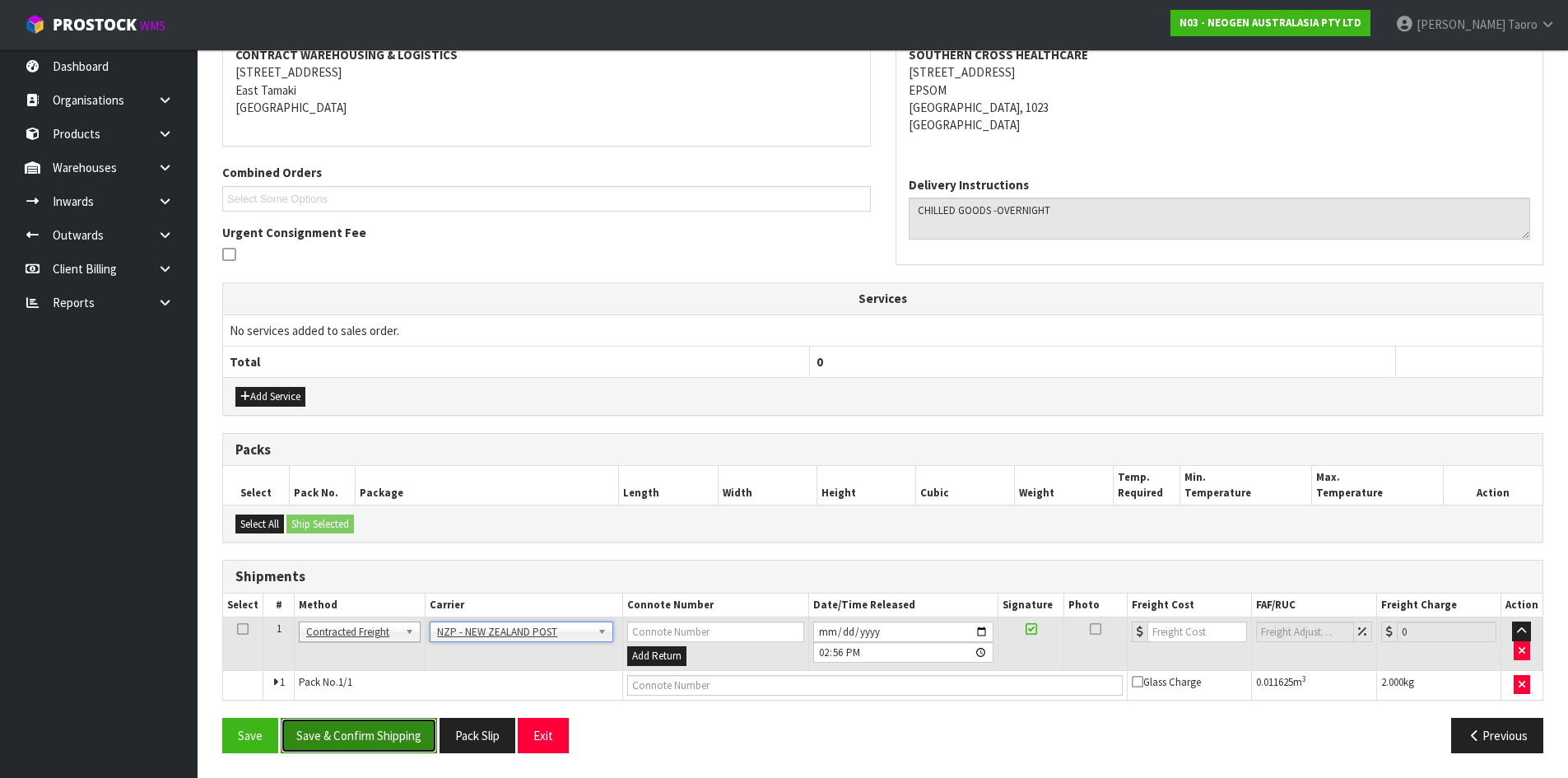
click at [423, 730] on button "Save & Confirm Shipping" at bounding box center [359, 735] width 156 height 36
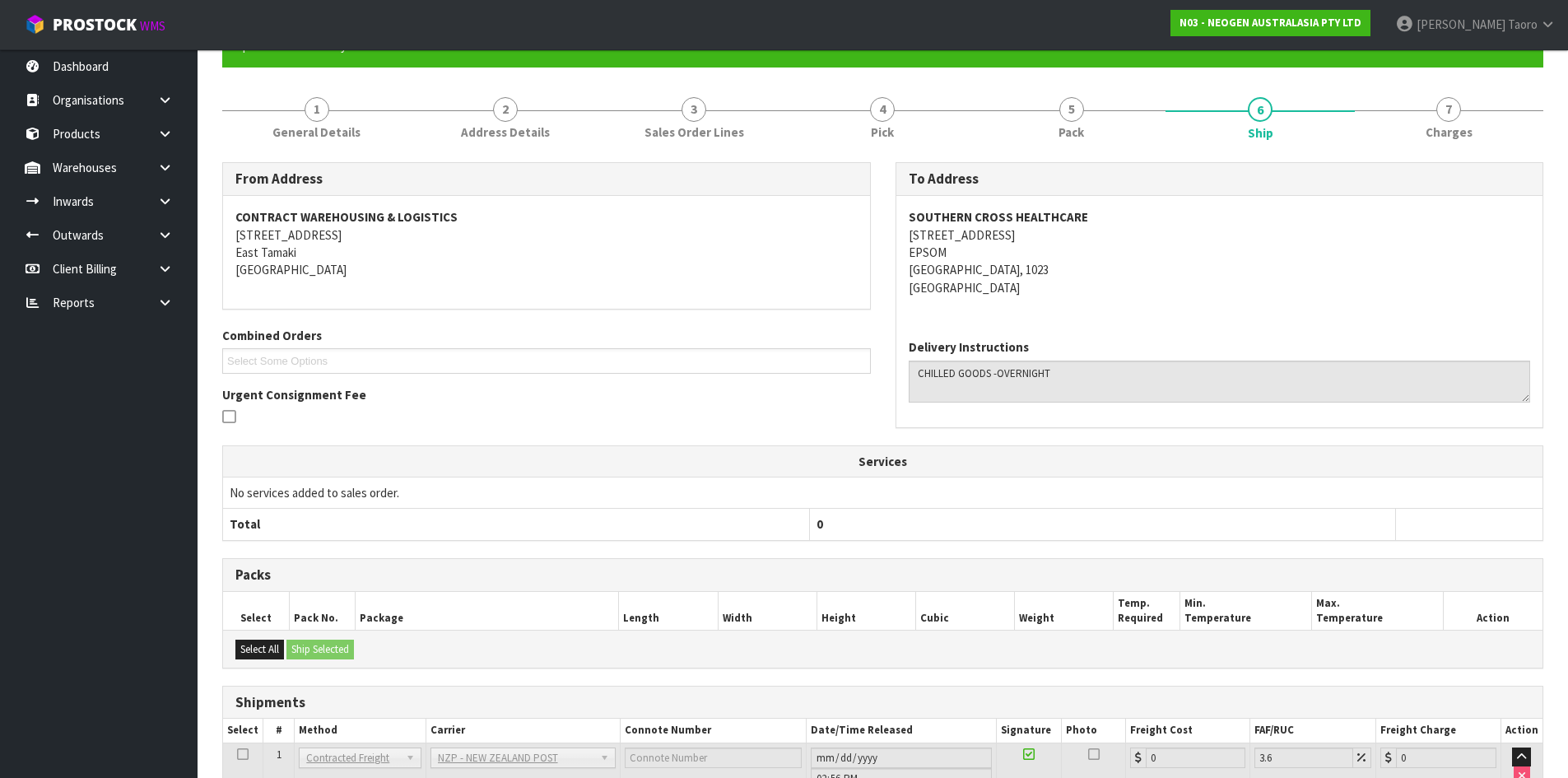
scroll to position [302, 0]
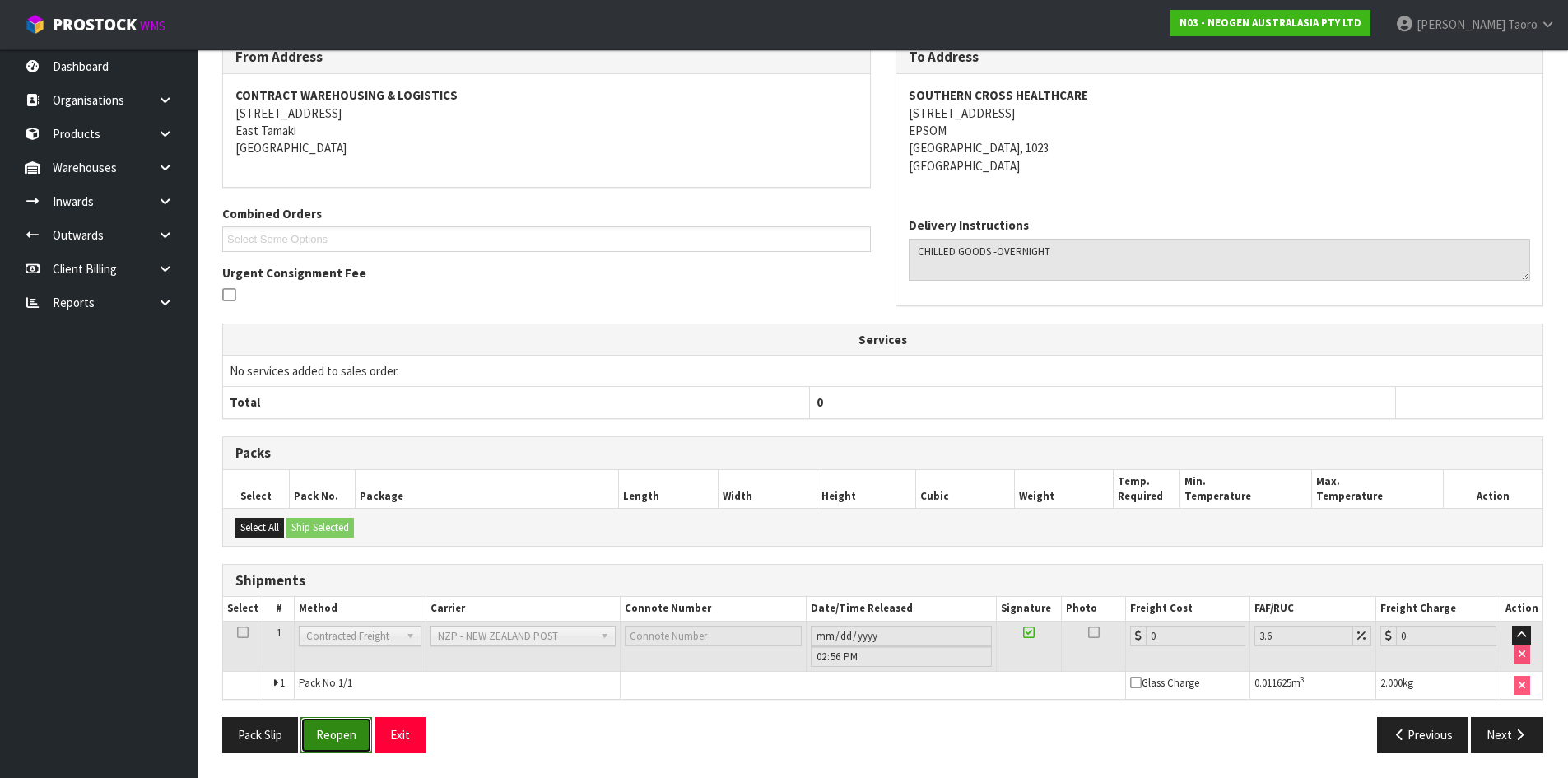
click at [344, 741] on button "Reopen" at bounding box center [336, 735] width 71 height 36
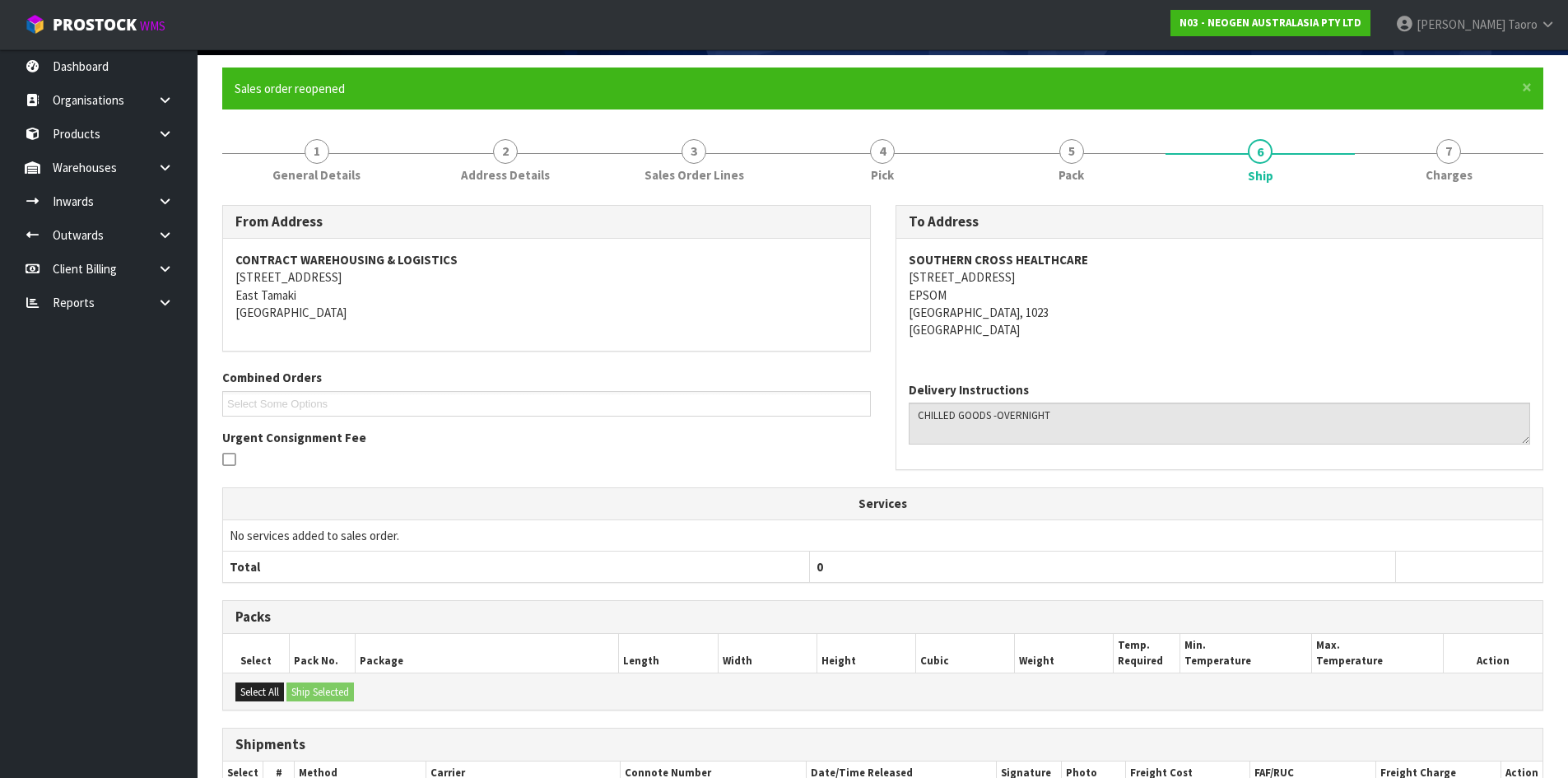
scroll to position [284, 0]
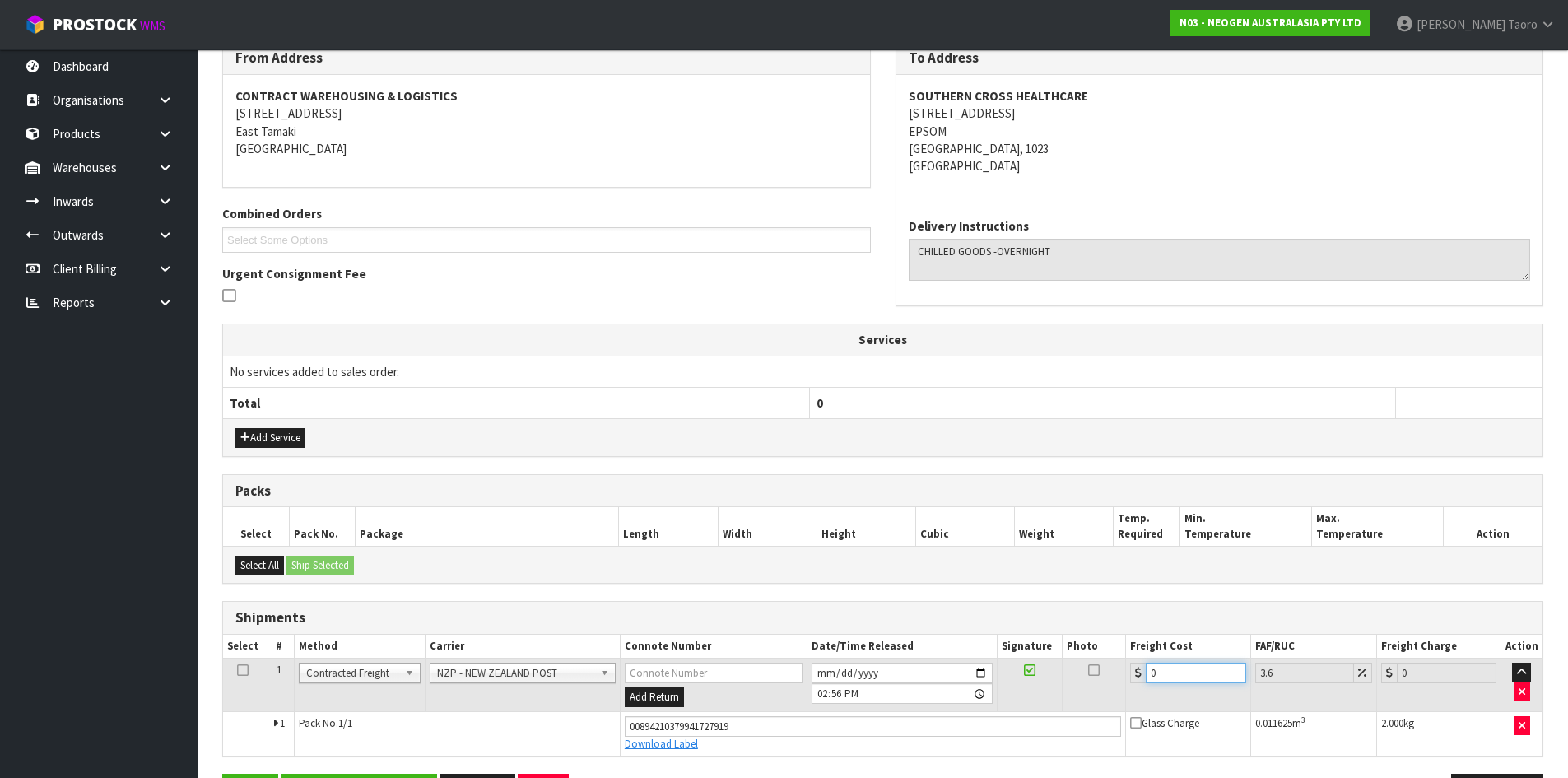
click at [1179, 674] on input "0" at bounding box center [1195, 673] width 99 height 20
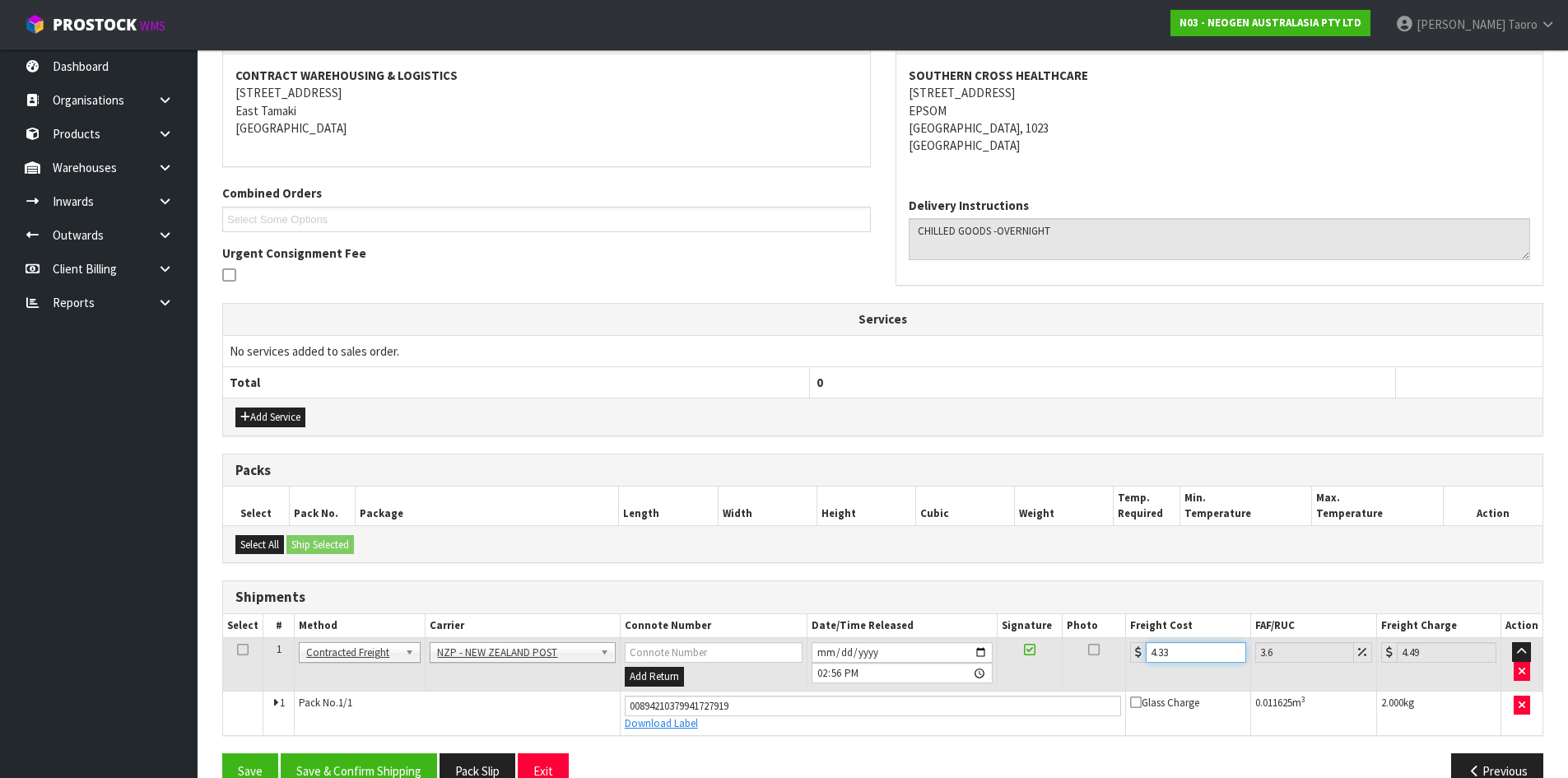
scroll to position [341, 0]
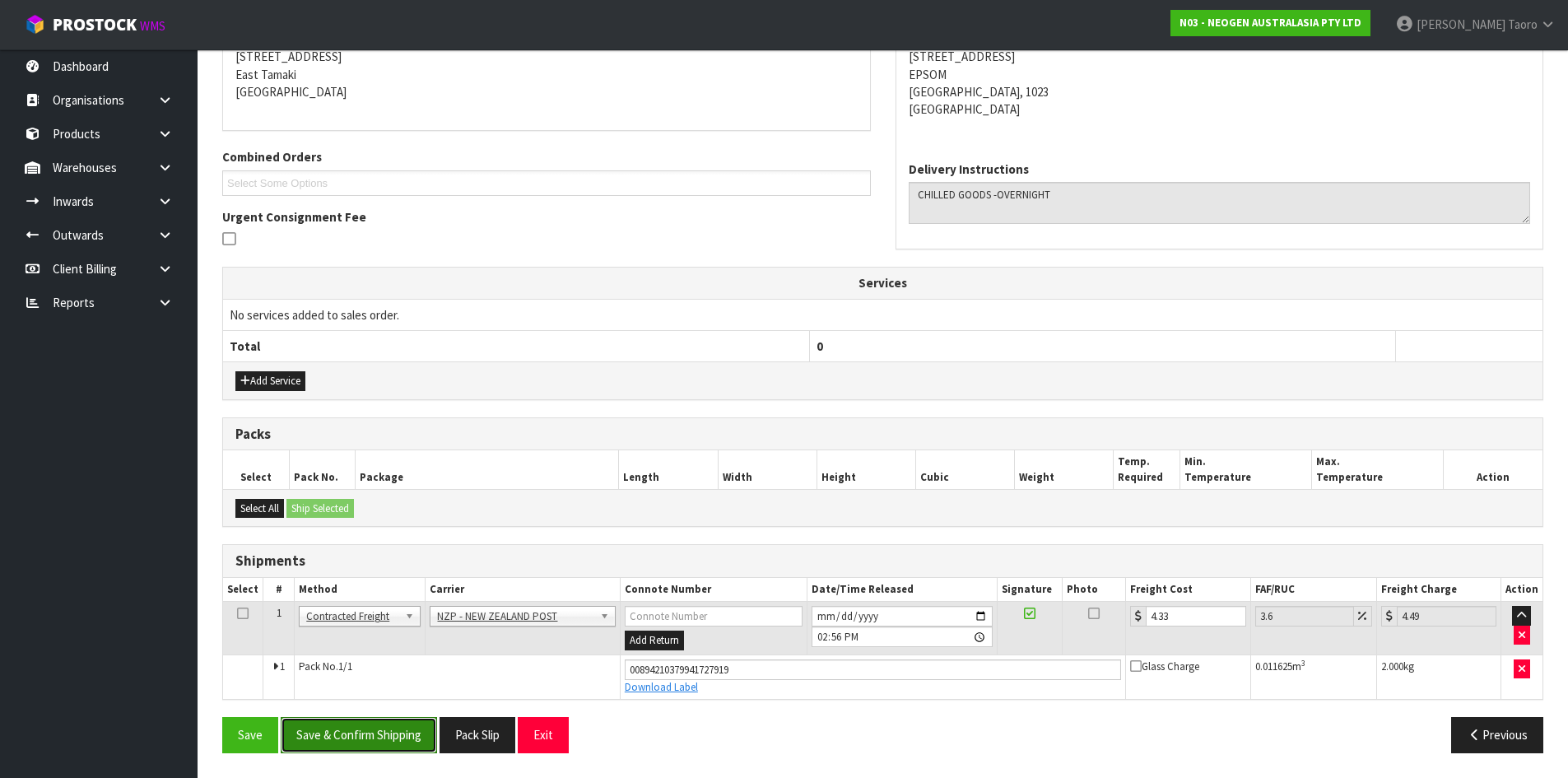
click at [365, 732] on button "Save & Confirm Shipping" at bounding box center [359, 735] width 156 height 36
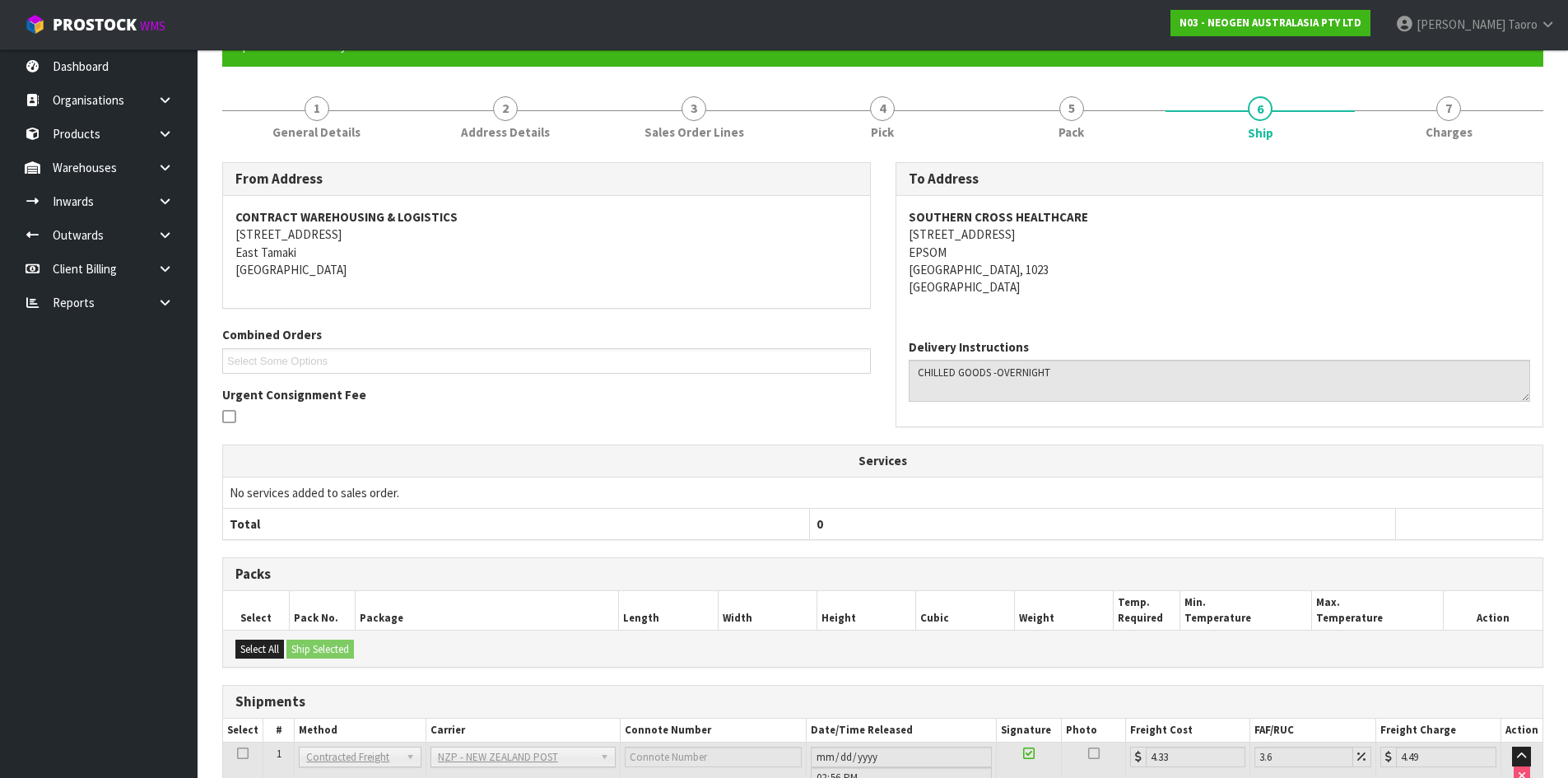
scroll to position [295, 0]
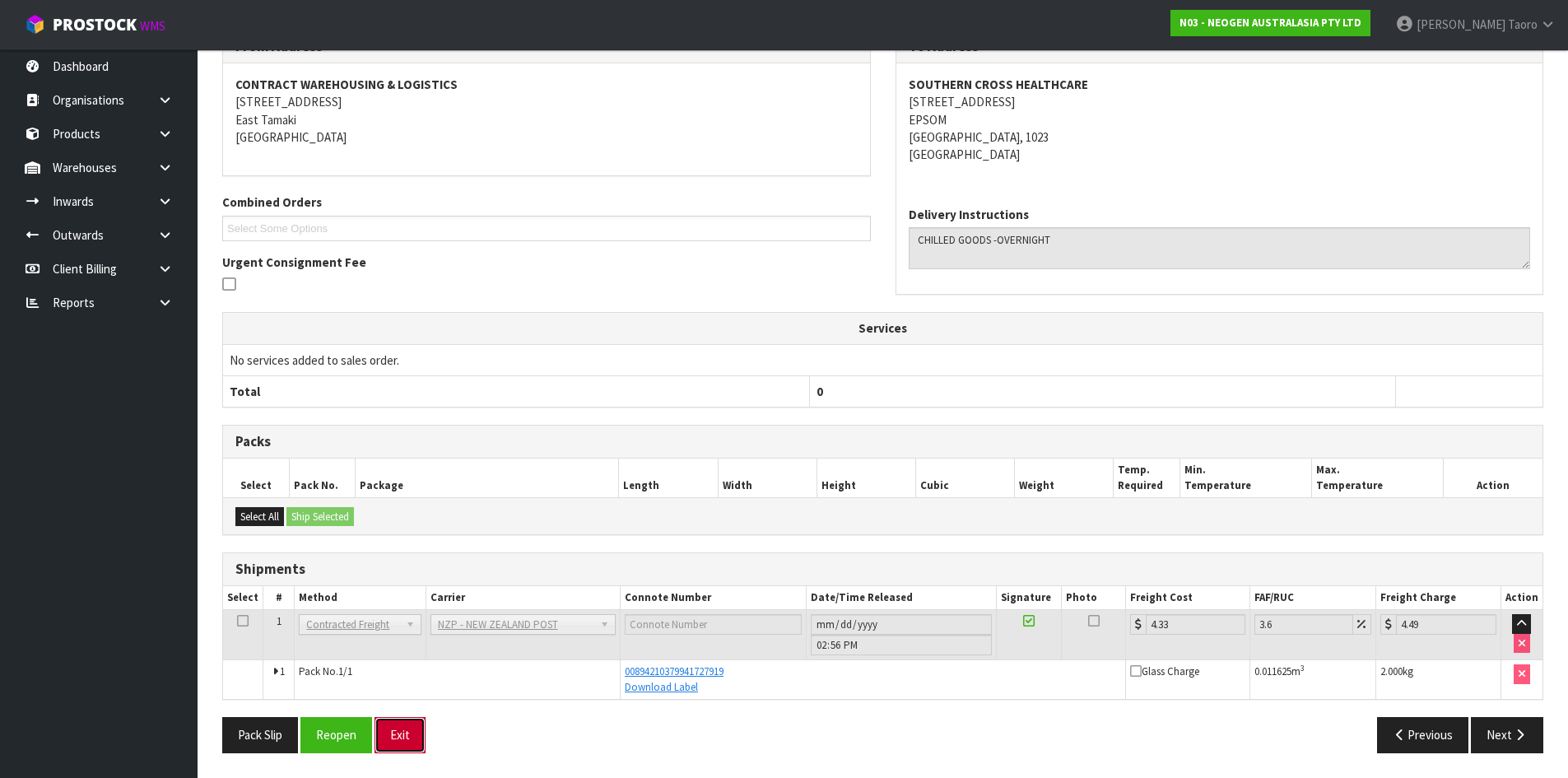
click at [396, 739] on button "Exit" at bounding box center [400, 735] width 51 height 36
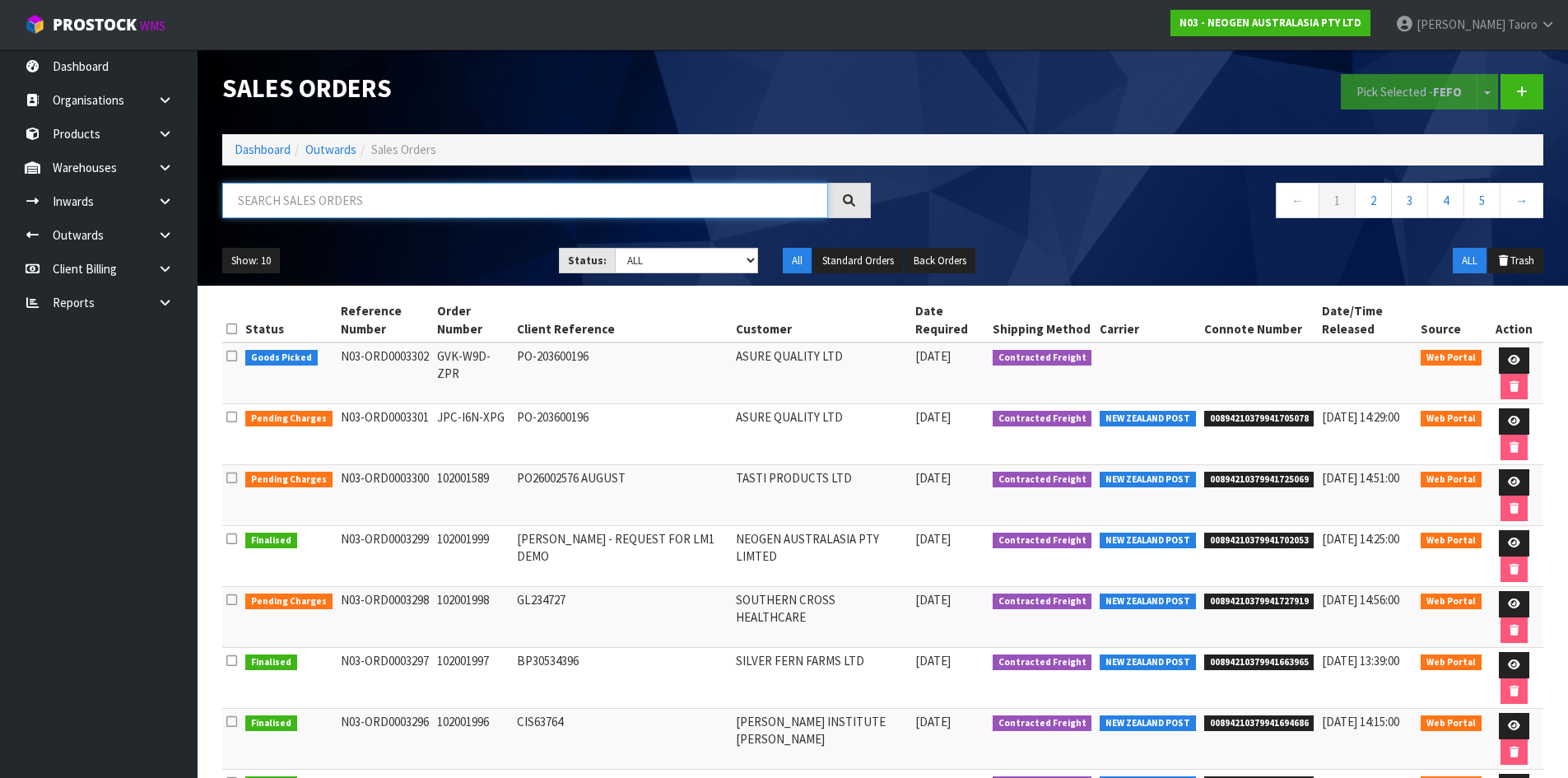
click at [648, 196] on input "text" at bounding box center [525, 201] width 605 height 36
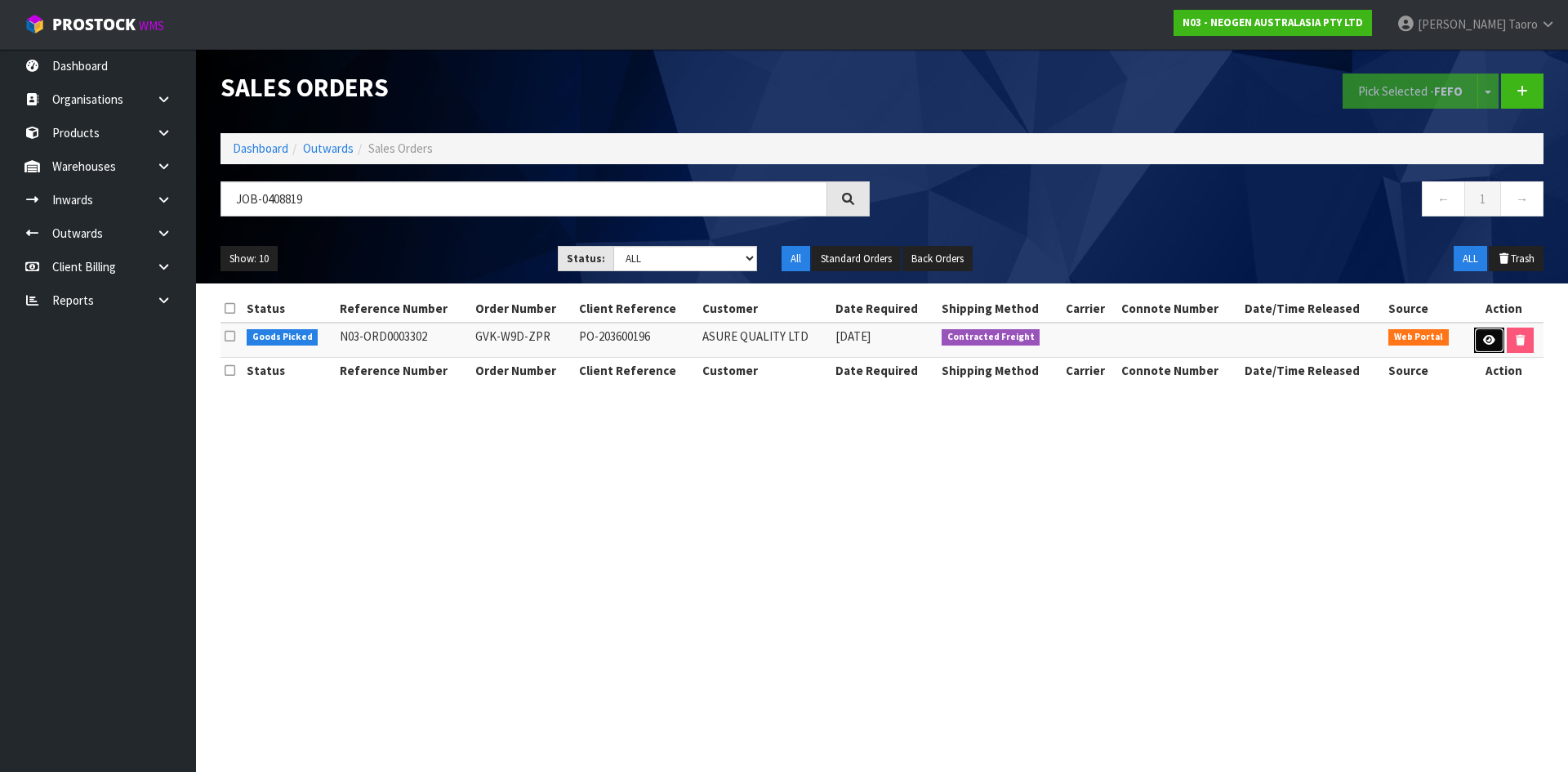
click at [1489, 339] on icon at bounding box center [1490, 340] width 13 height 11
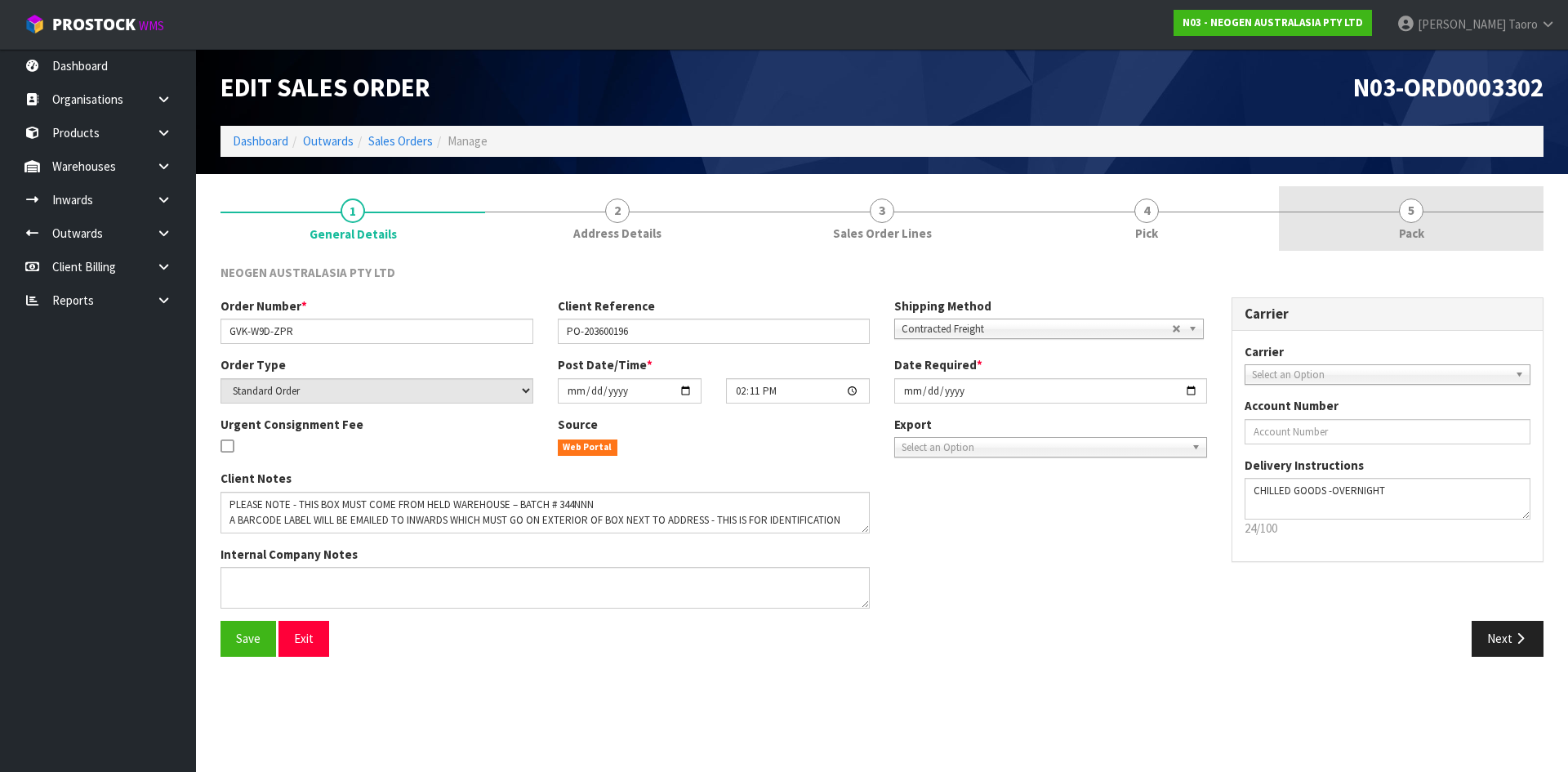
click at [1429, 229] on link "5 Pack" at bounding box center [1412, 219] width 265 height 64
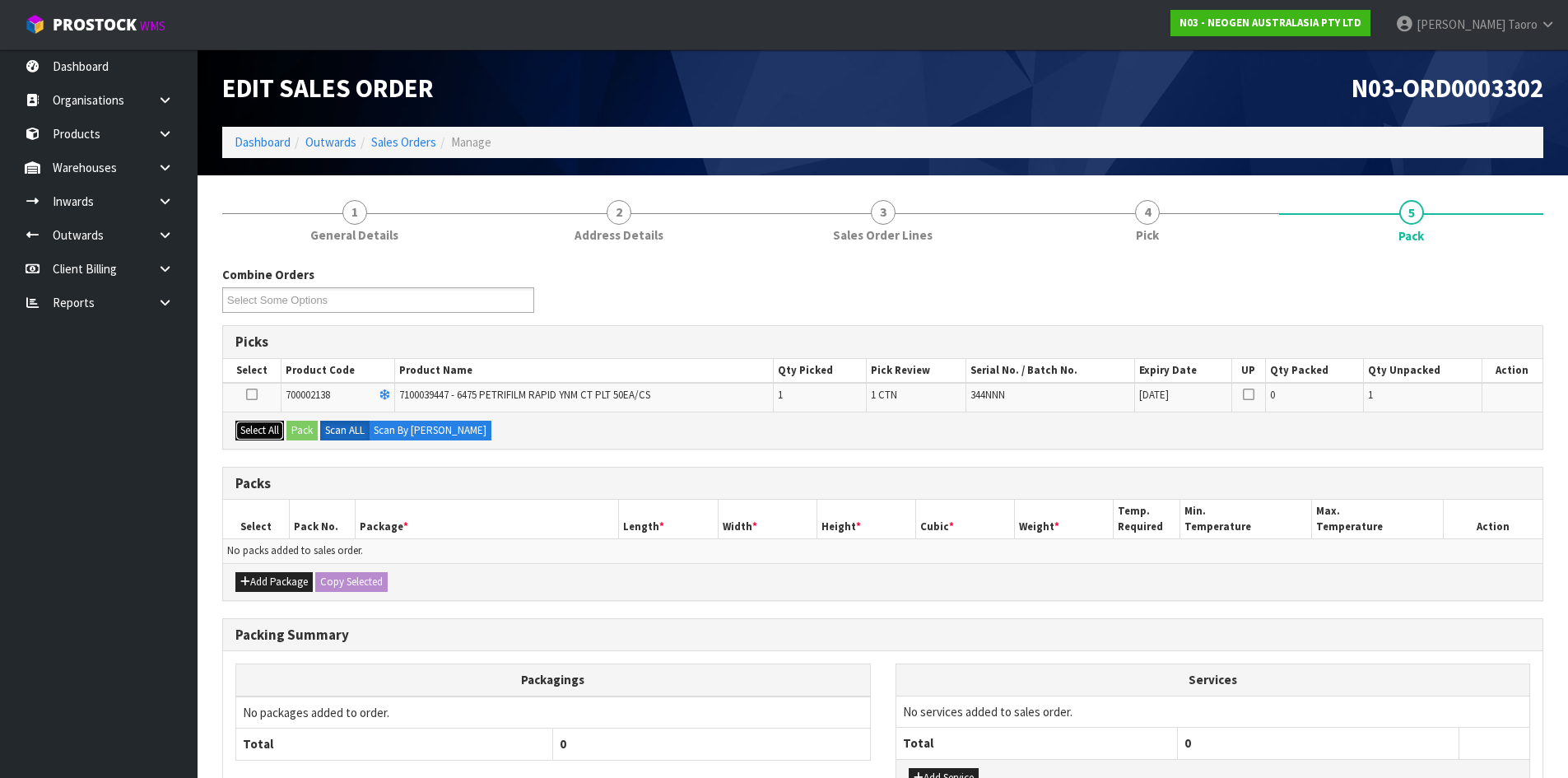
click at [269, 427] on button "Select All" at bounding box center [259, 430] width 48 height 20
click at [306, 424] on button "Pack" at bounding box center [302, 430] width 31 height 20
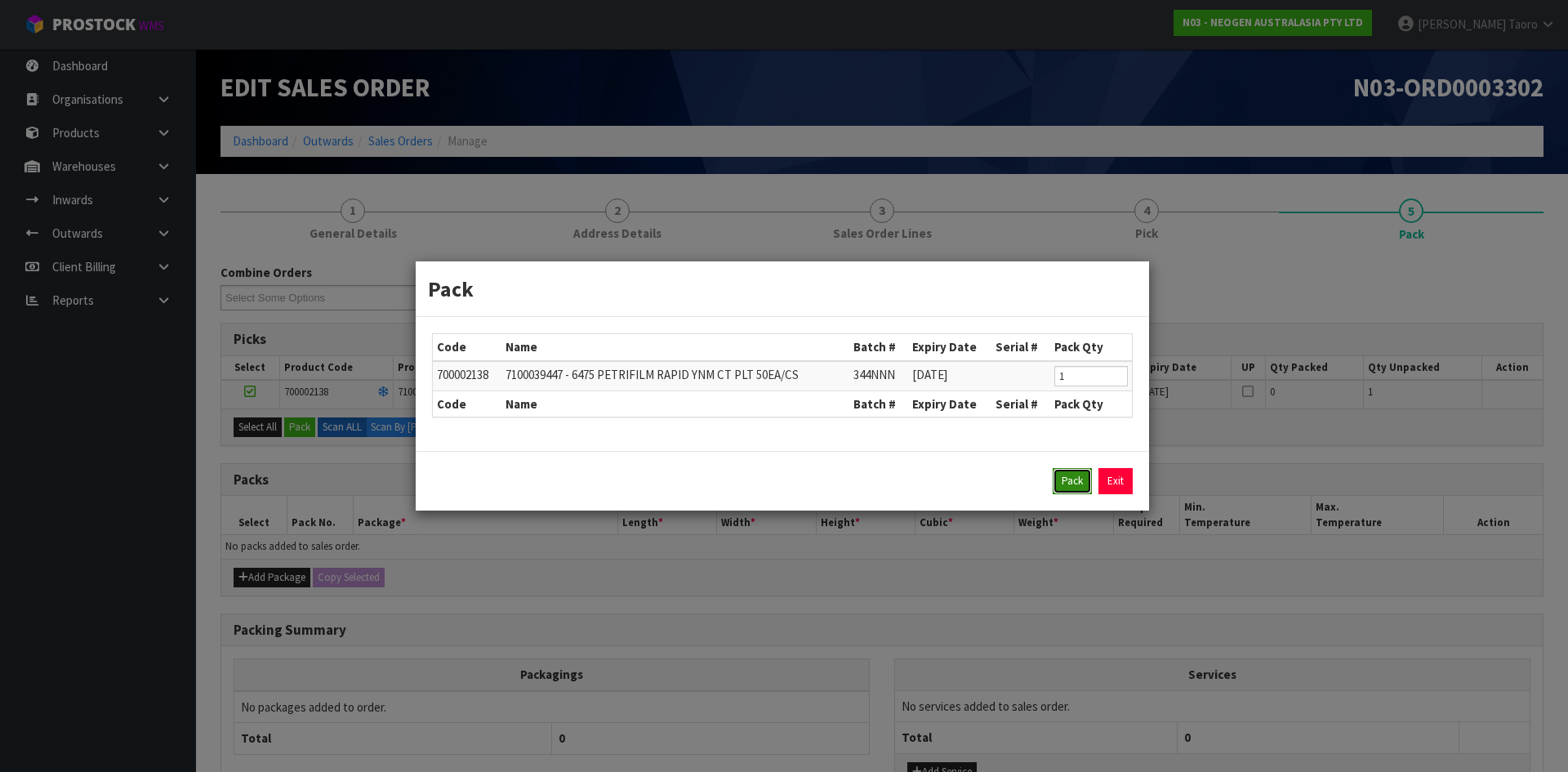
click at [1069, 480] on button "Pack" at bounding box center [1073, 481] width 39 height 26
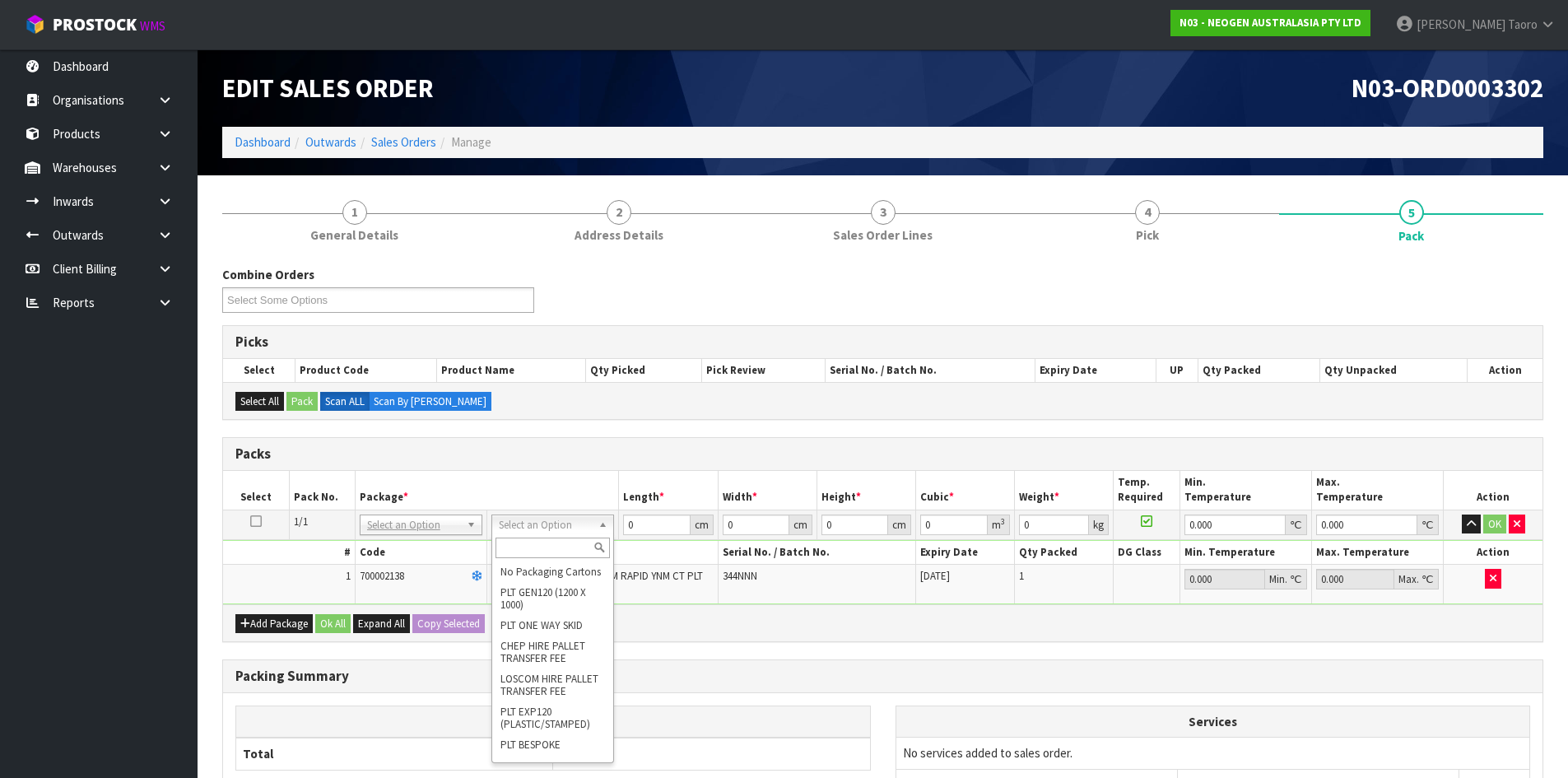
click at [551, 547] on input "text" at bounding box center [553, 548] width 115 height 20
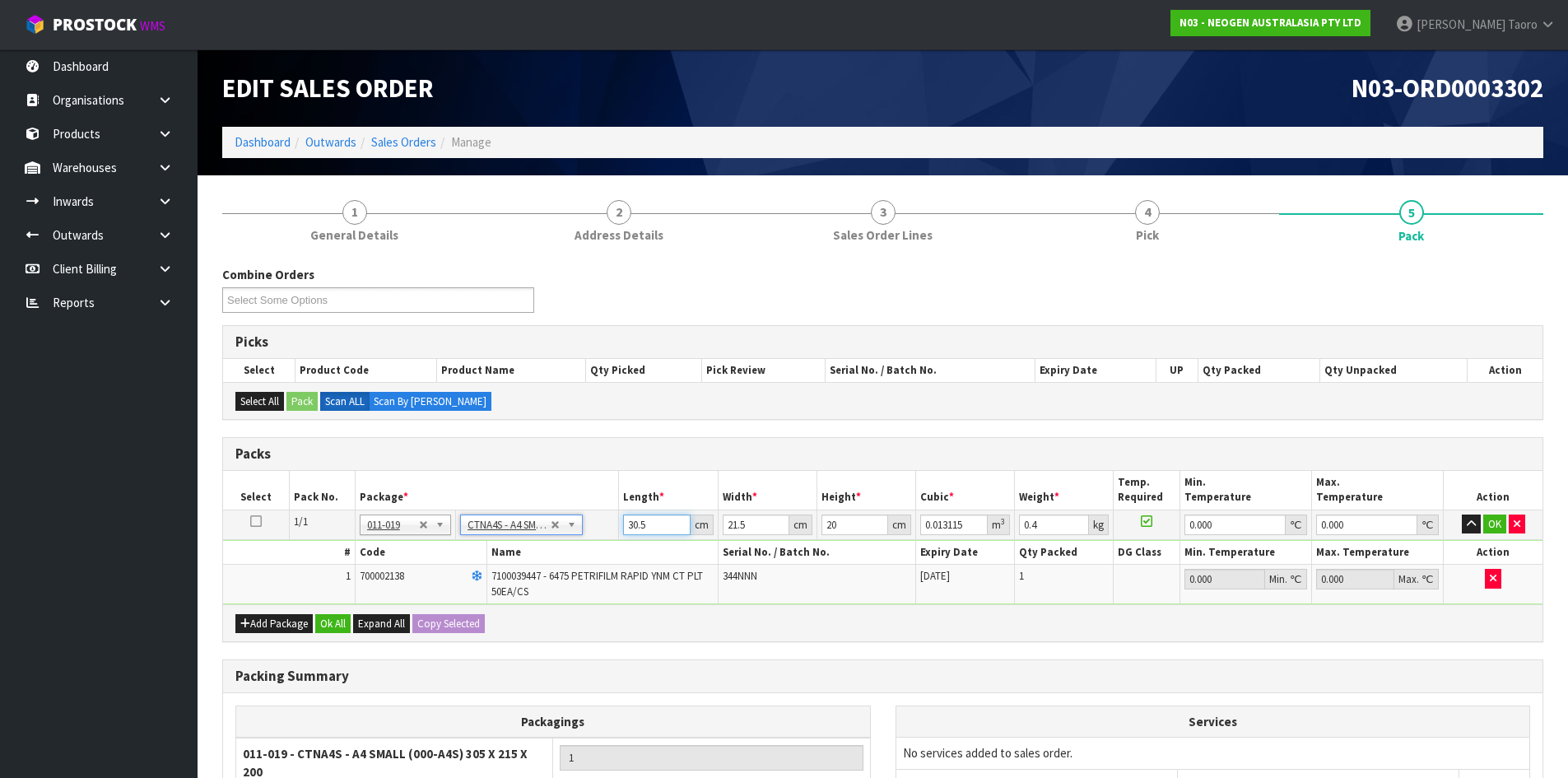
click at [660, 524] on input "30.5" at bounding box center [656, 525] width 66 height 20
click at [659, 524] on input "30.5" at bounding box center [656, 525] width 66 height 20
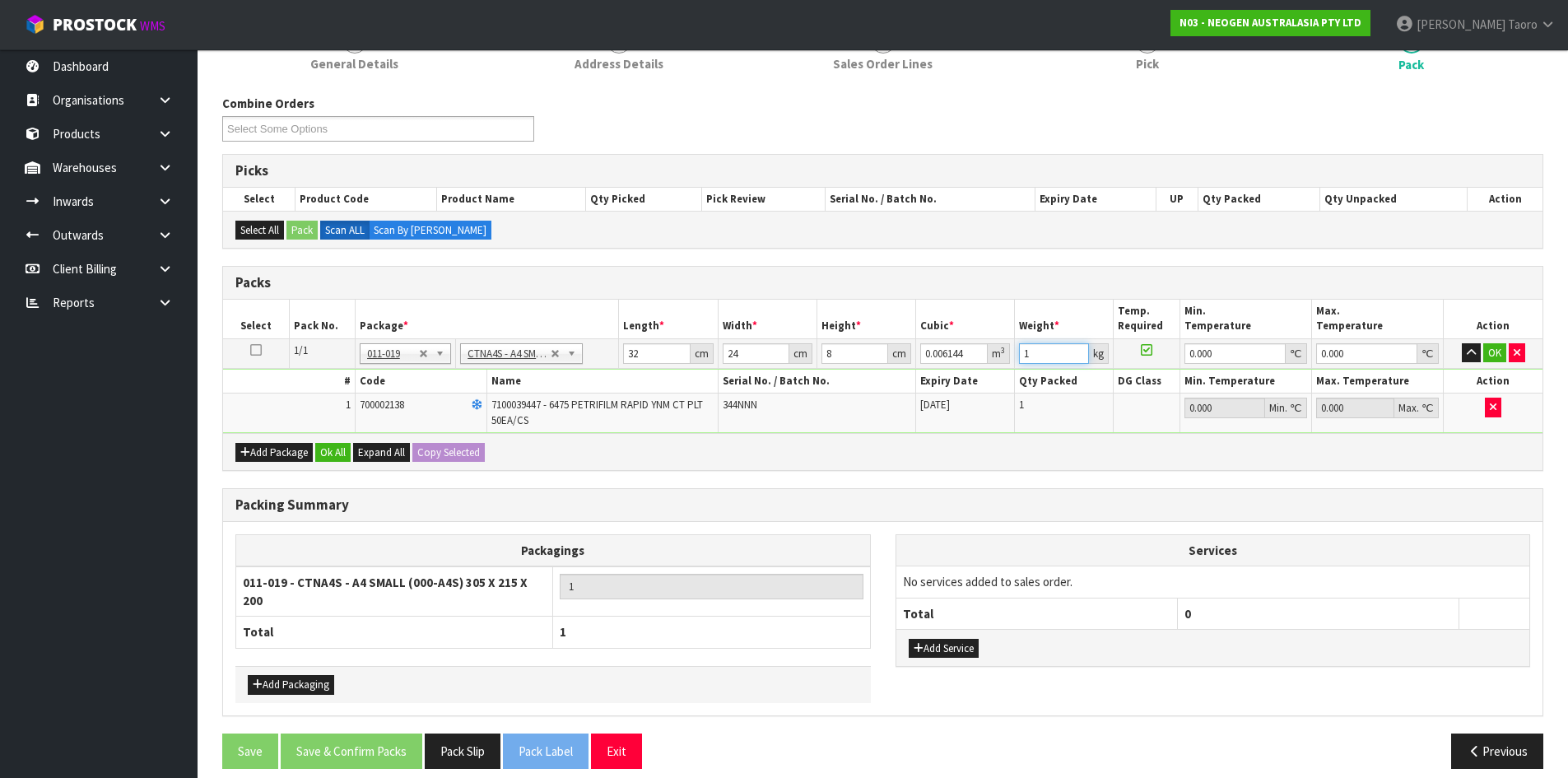
scroll to position [177, 0]
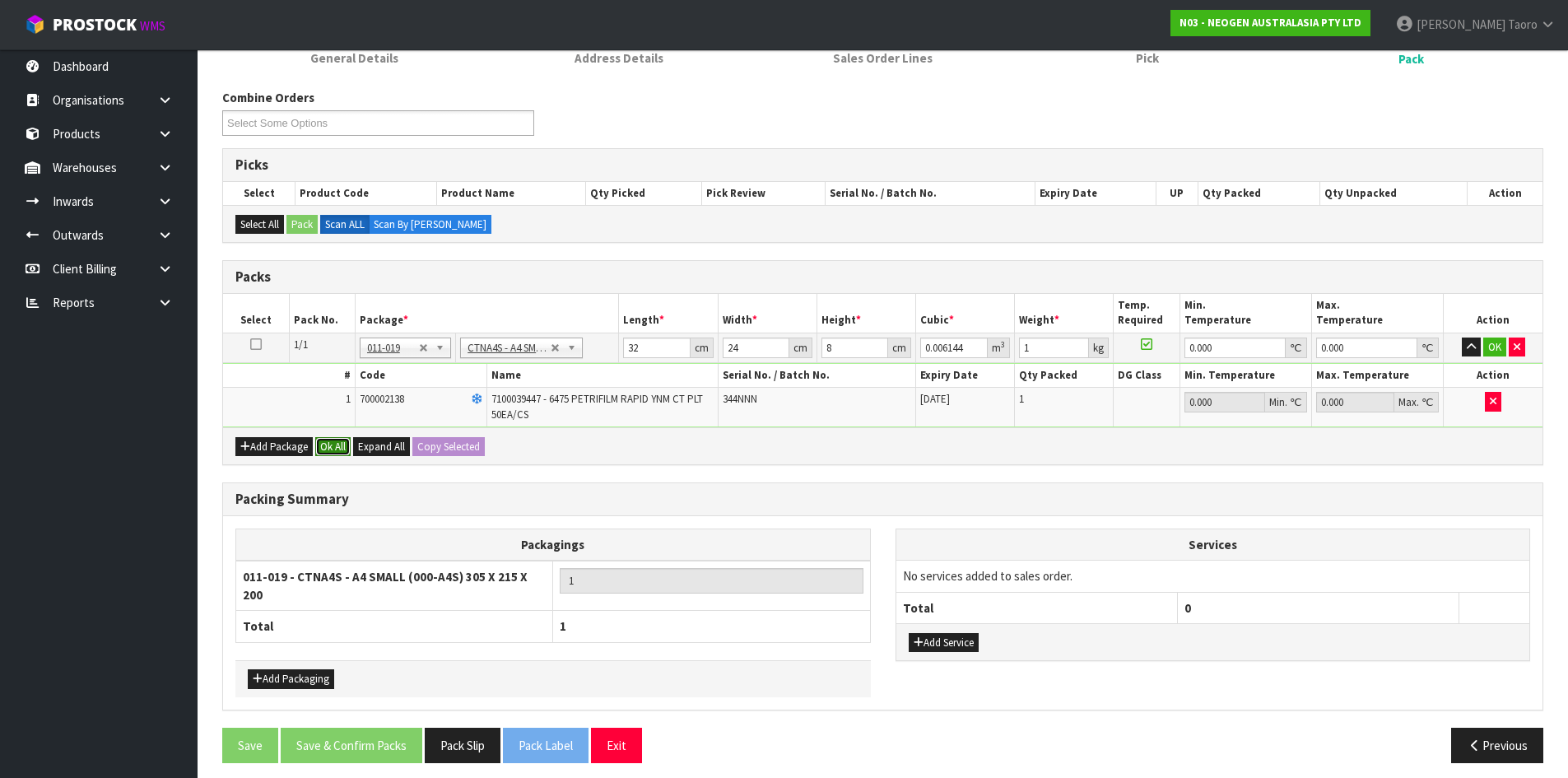
click at [333, 446] on button "Ok All" at bounding box center [333, 446] width 36 height 20
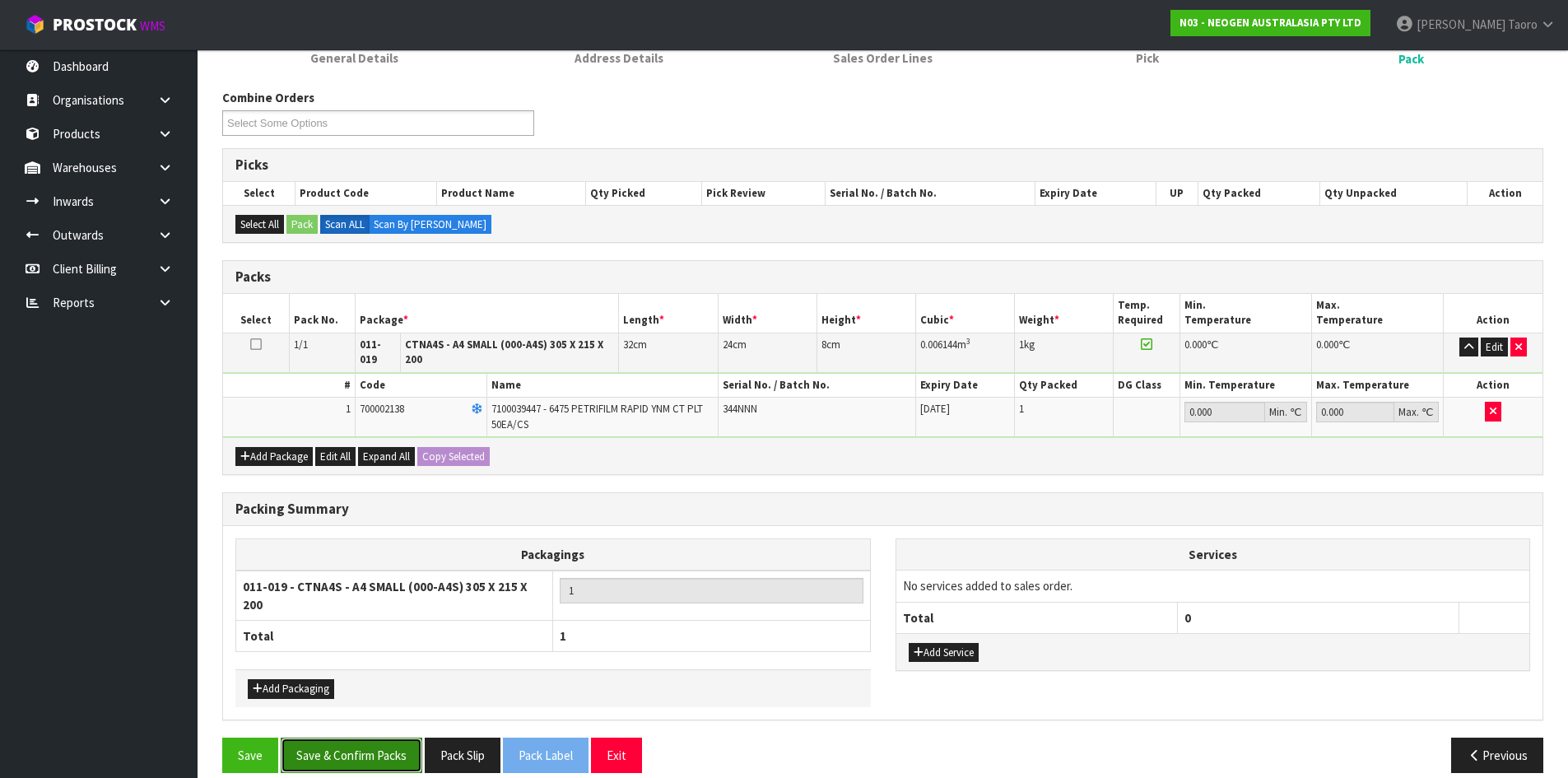
click at [371, 740] on button "Save & Confirm Packs" at bounding box center [351, 755] width 141 height 36
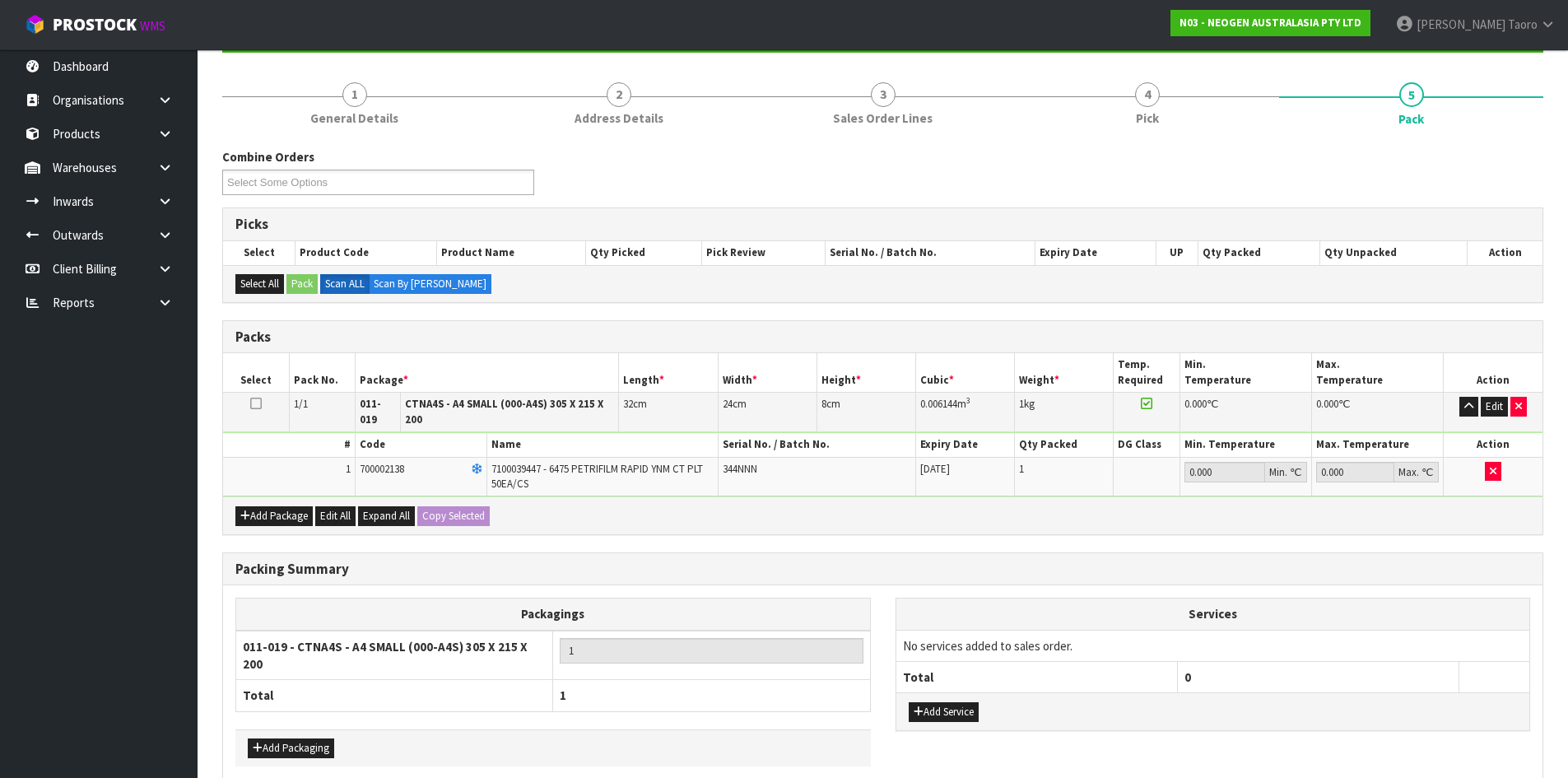
scroll to position [0, 0]
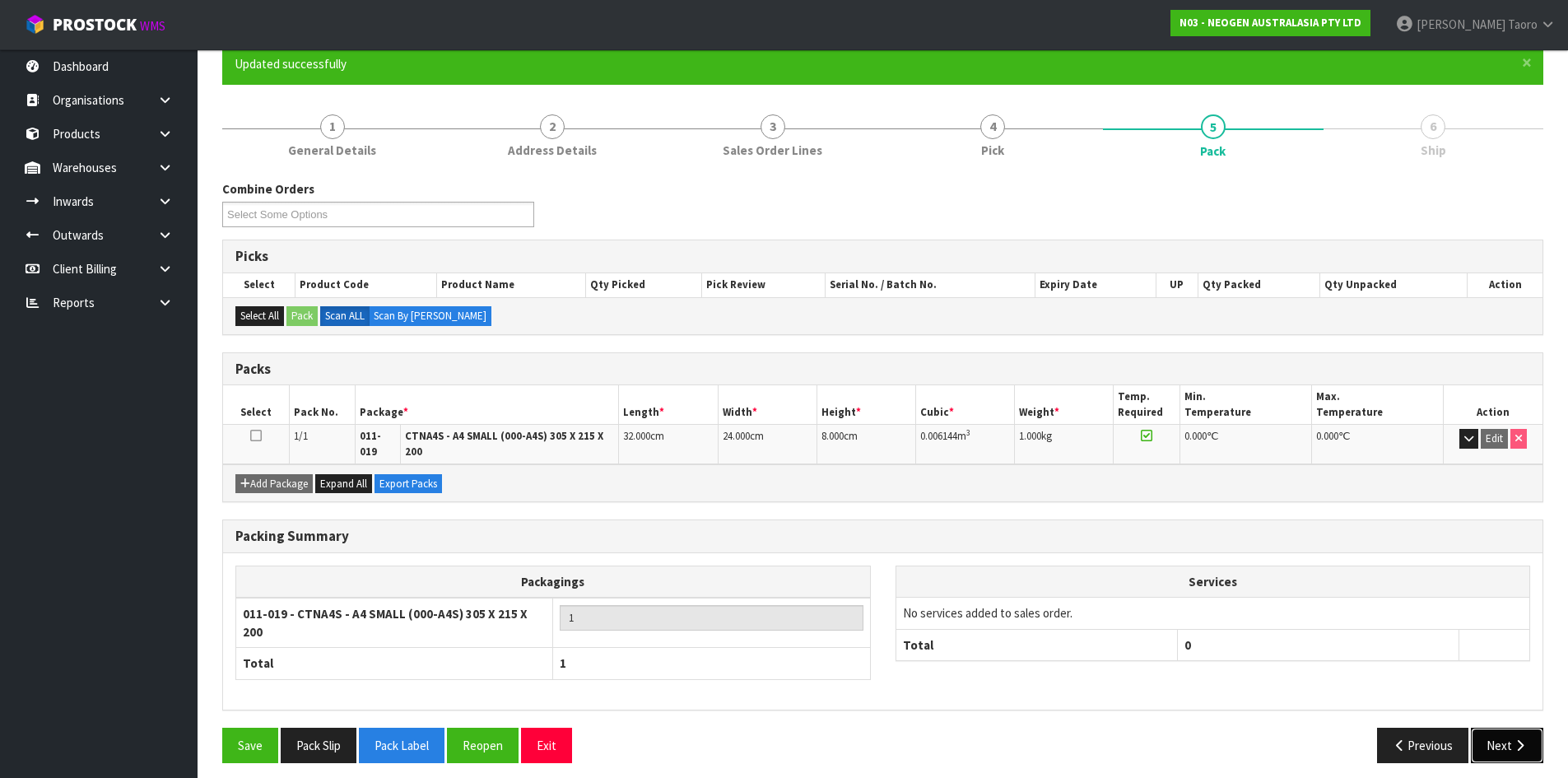
click at [1511, 737] on button "Next" at bounding box center [1507, 746] width 72 height 36
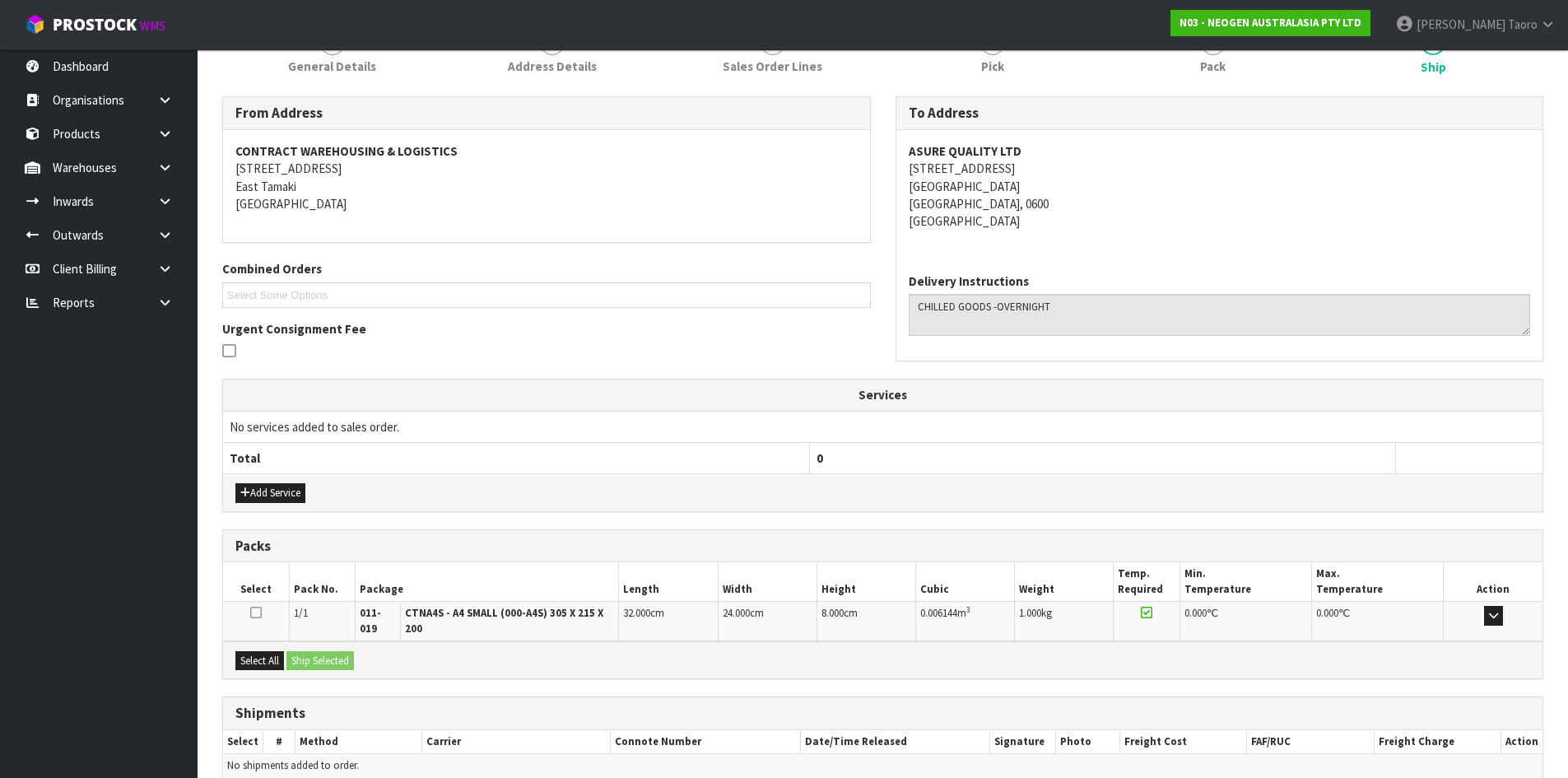
scroll to position [307, 0]
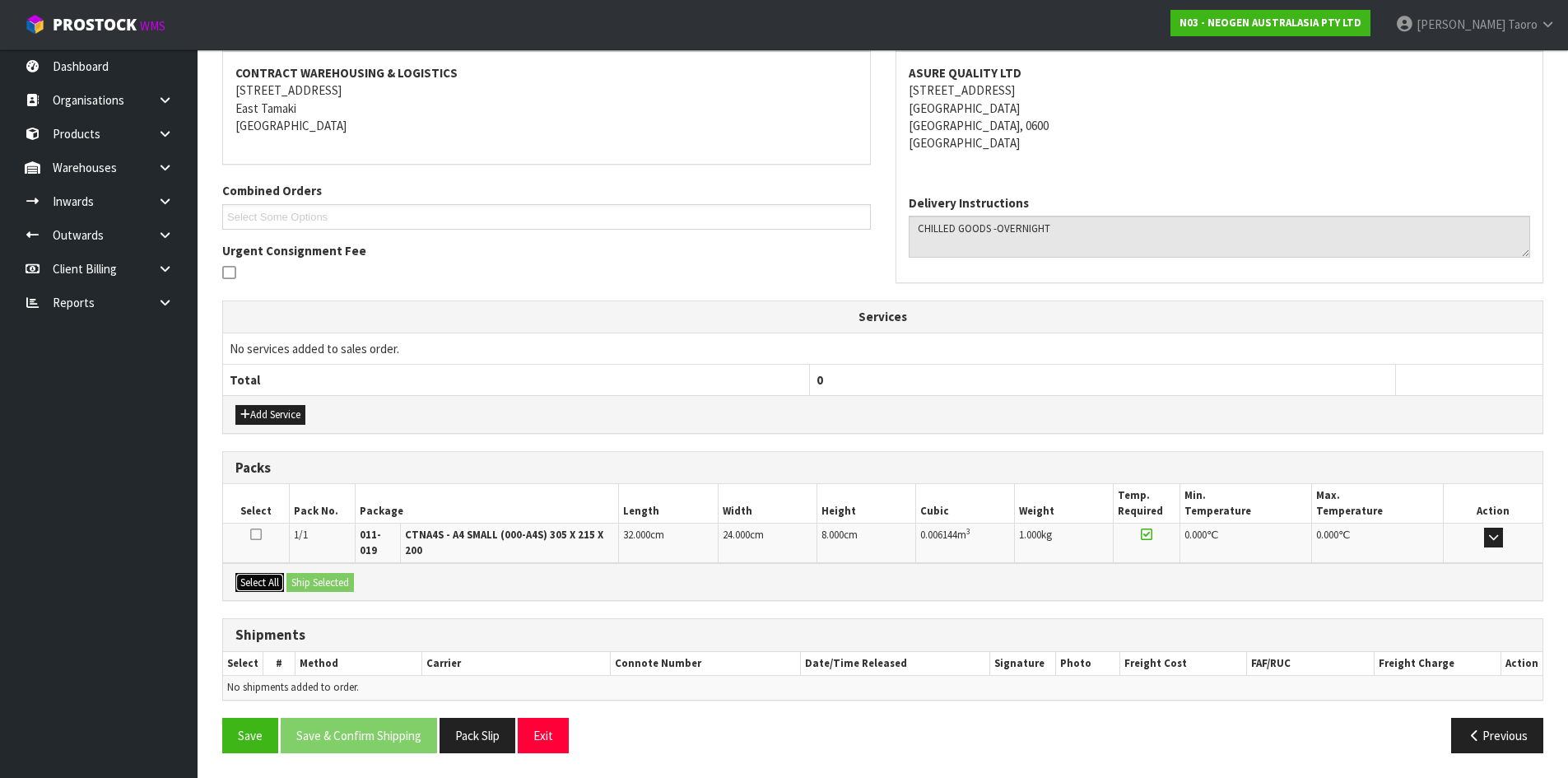
drag, startPoint x: 258, startPoint y: 584, endPoint x: 269, endPoint y: 584, distance: 11.0
click at [264, 584] on button "Select All" at bounding box center [259, 582] width 48 height 20
click at [301, 583] on button "Ship Selected" at bounding box center [320, 582] width 67 height 20
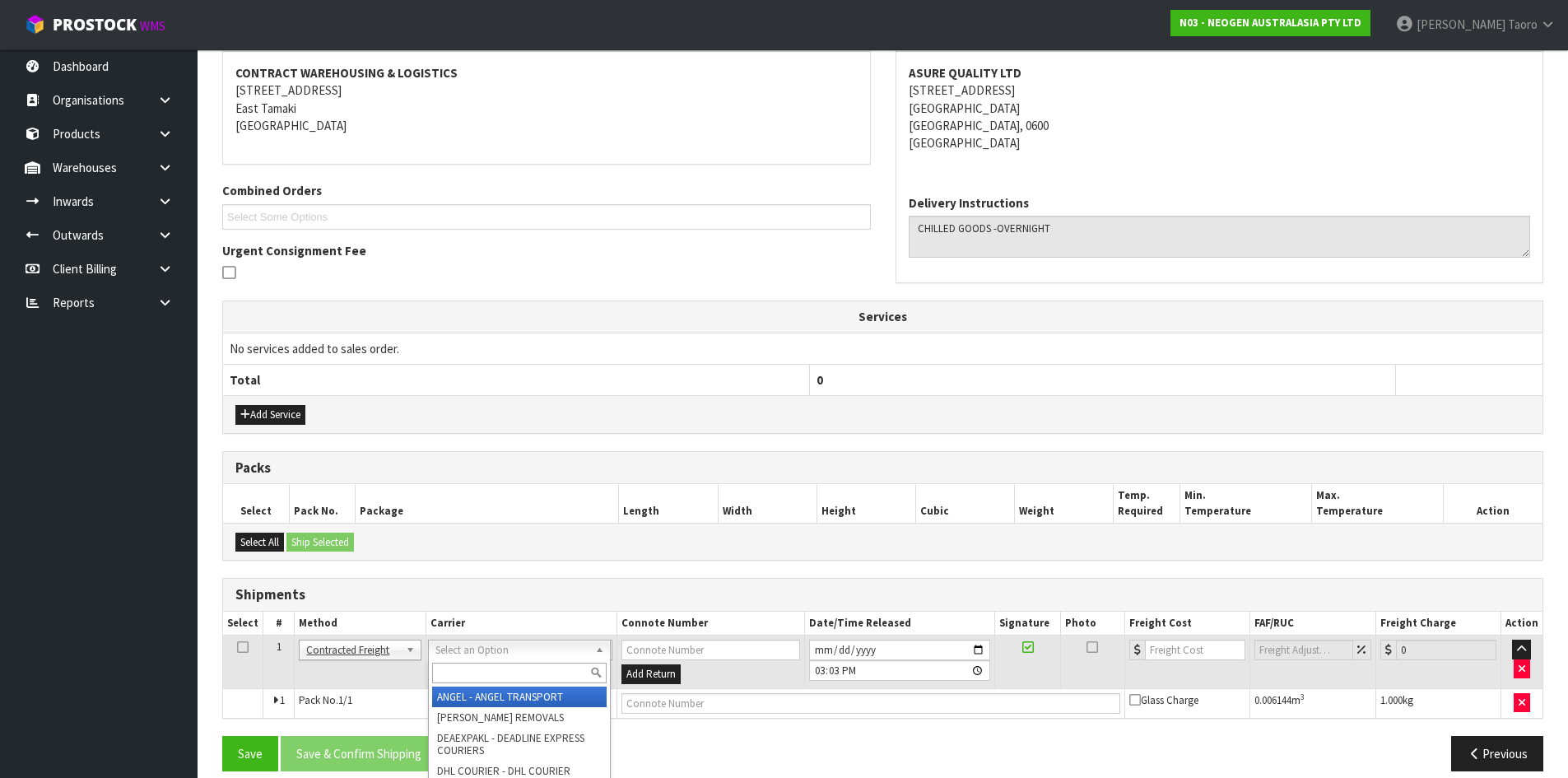
click at [480, 668] on input "text" at bounding box center [519, 673] width 174 height 20
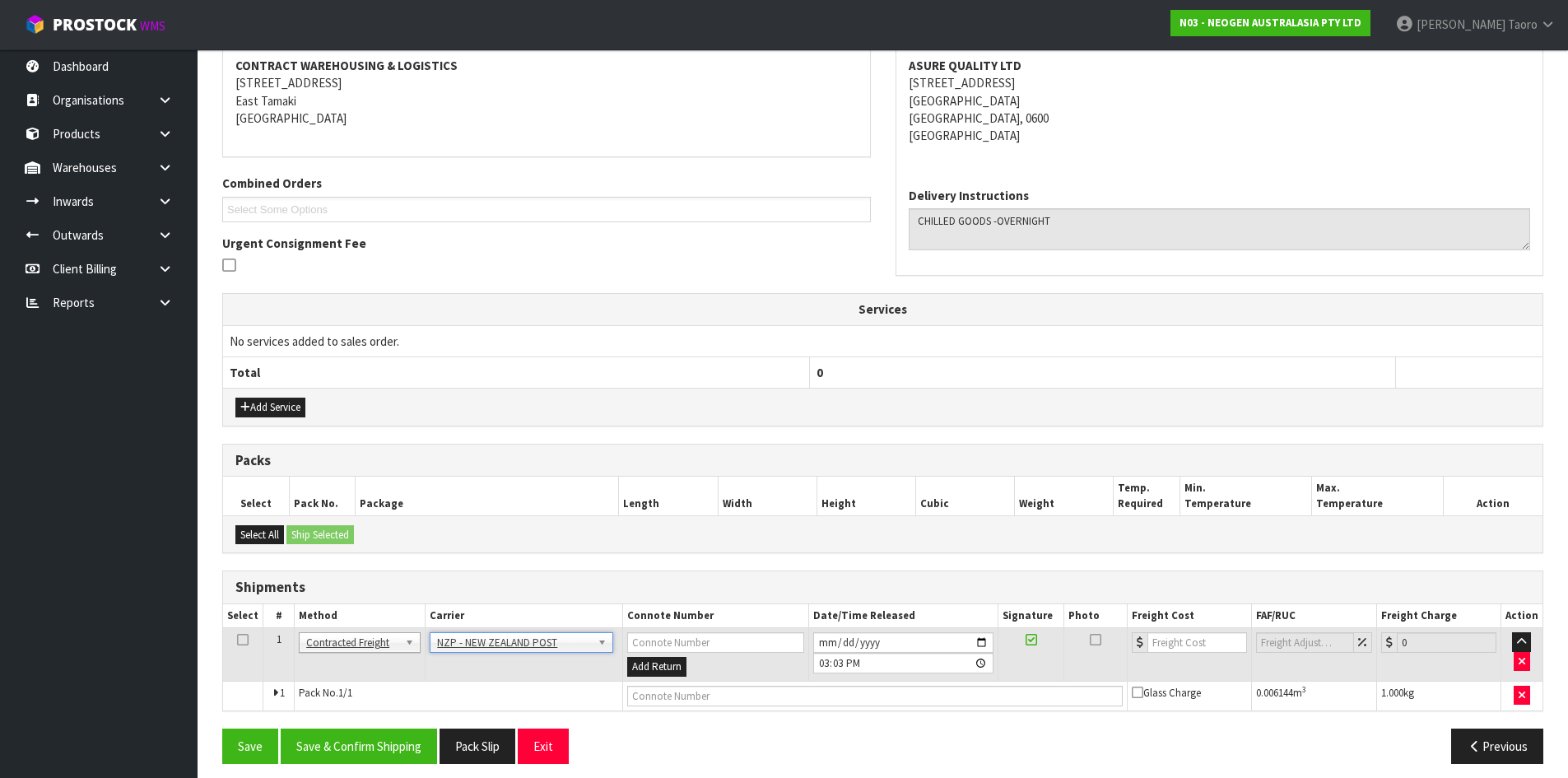
scroll to position [325, 0]
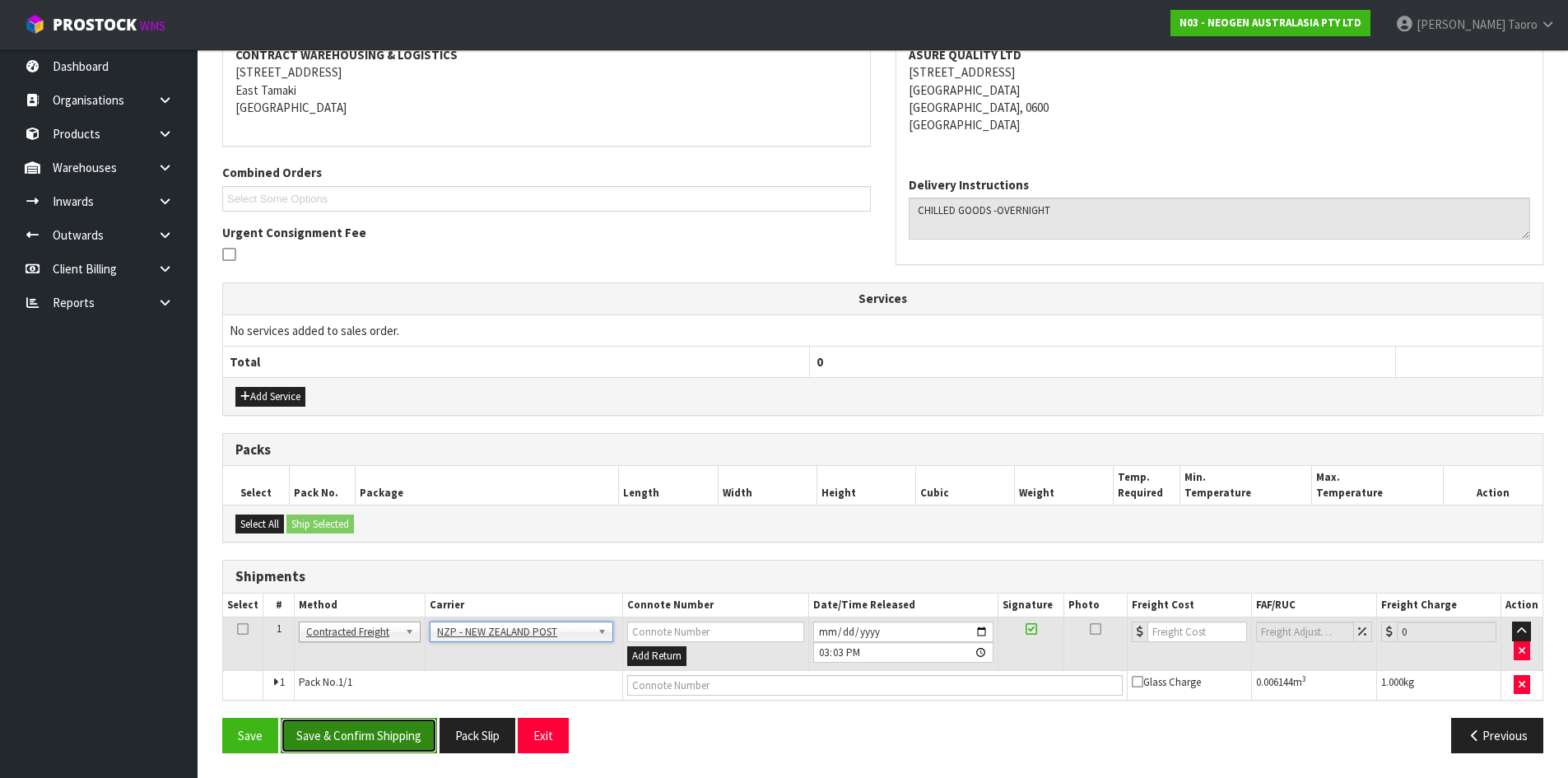
click at [418, 736] on button "Save & Confirm Shipping" at bounding box center [359, 735] width 156 height 36
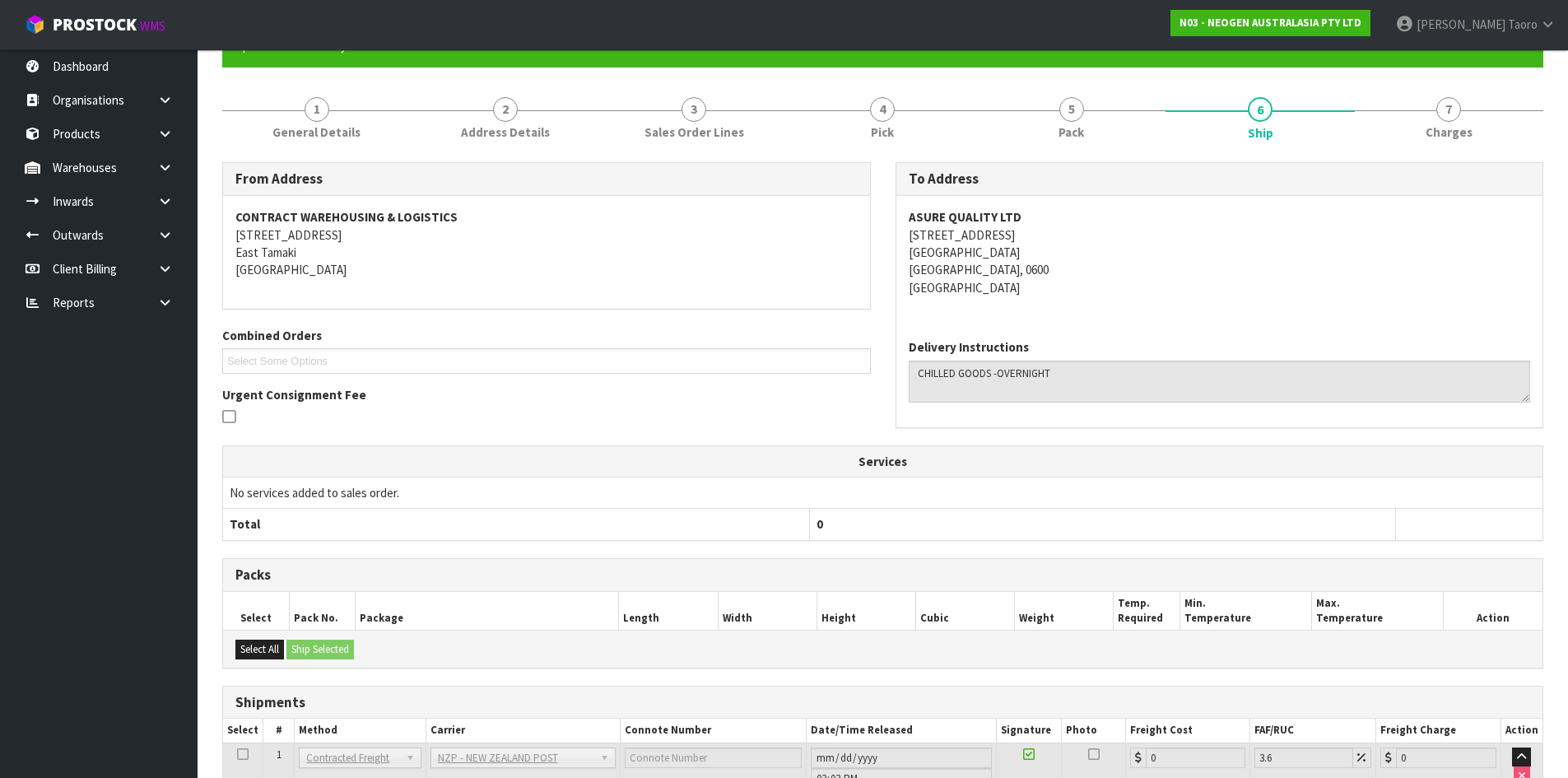
scroll to position [302, 0]
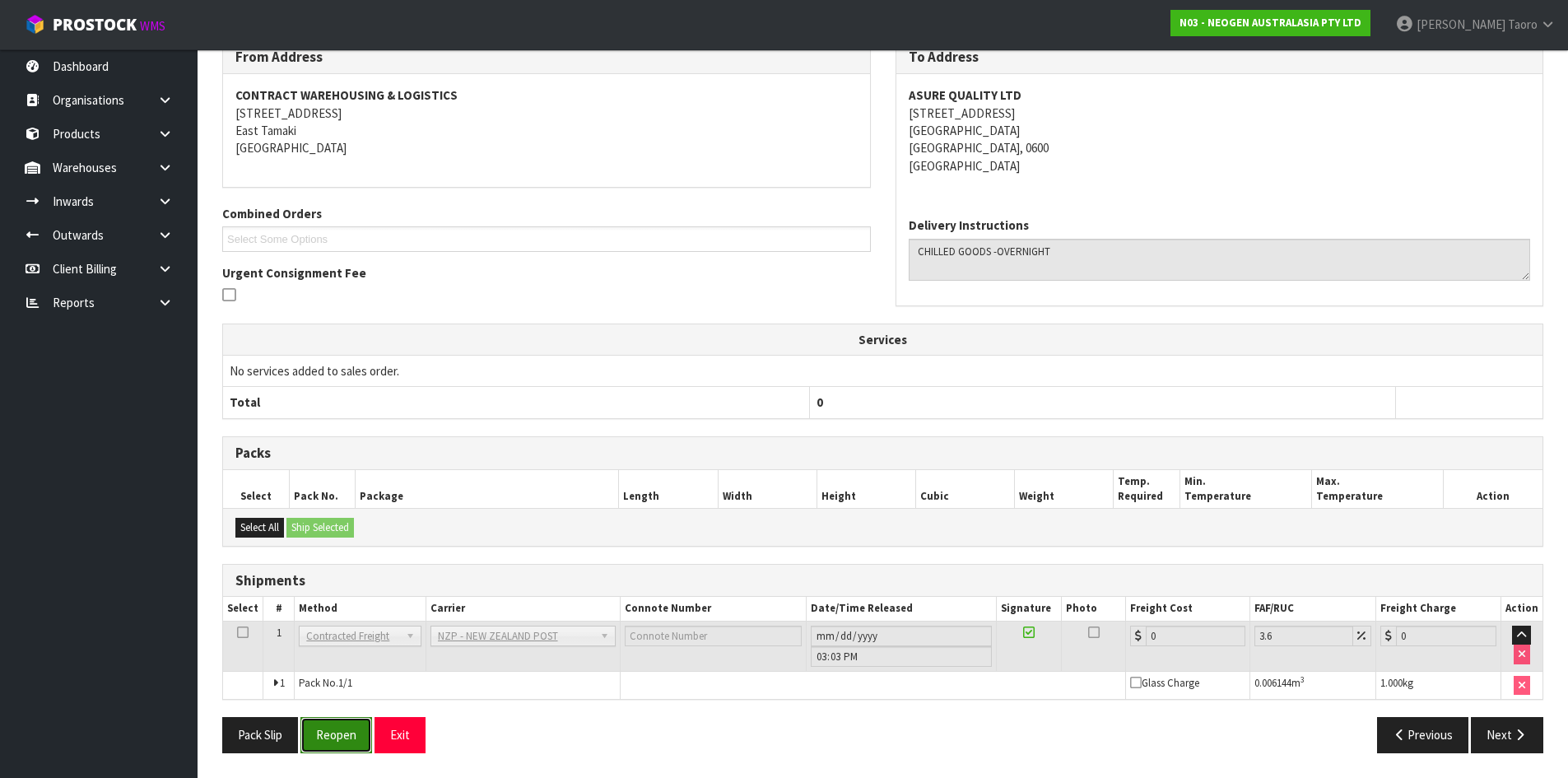
click at [344, 730] on button "Reopen" at bounding box center [336, 735] width 71 height 36
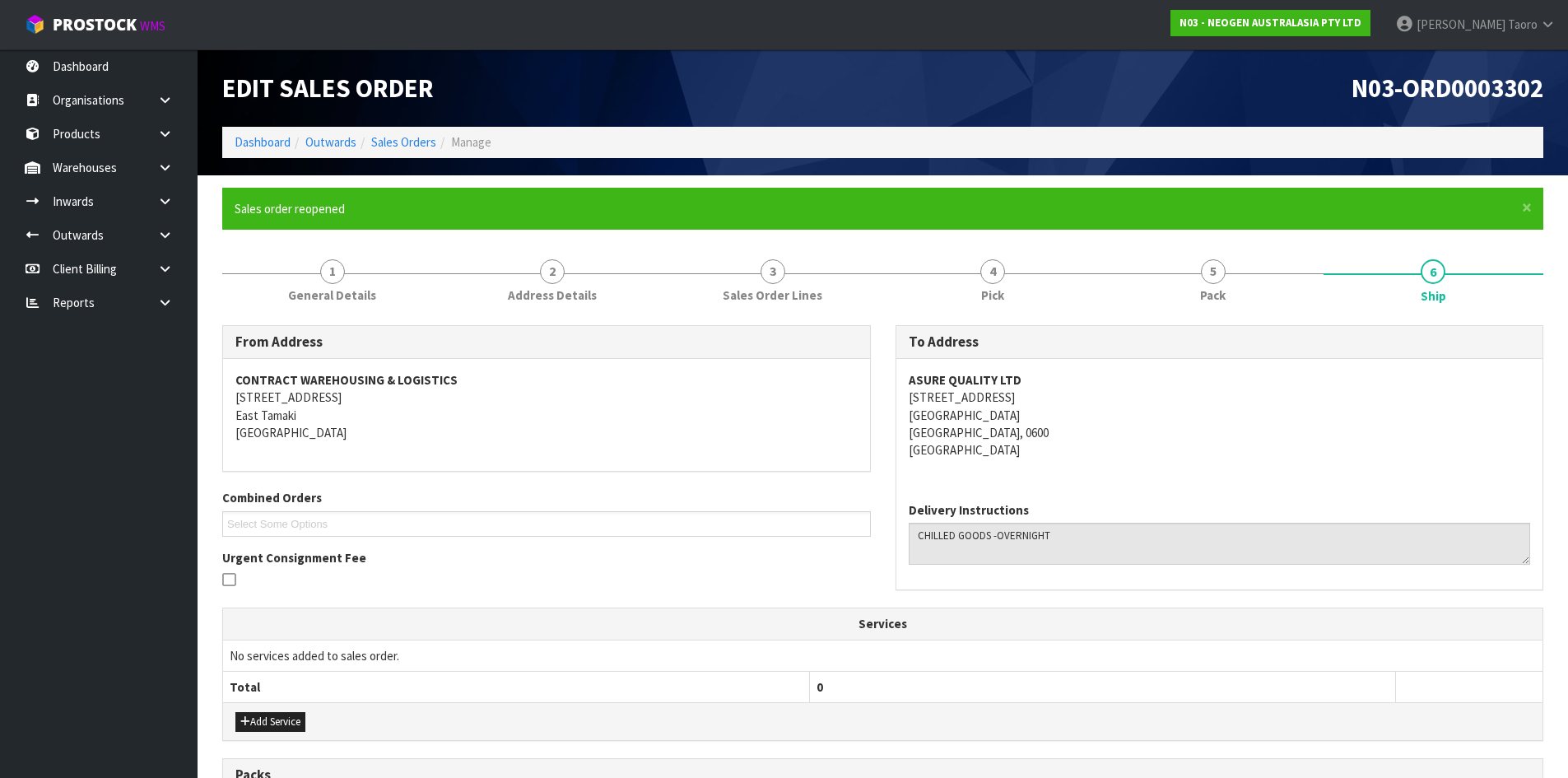
scroll to position [341, 0]
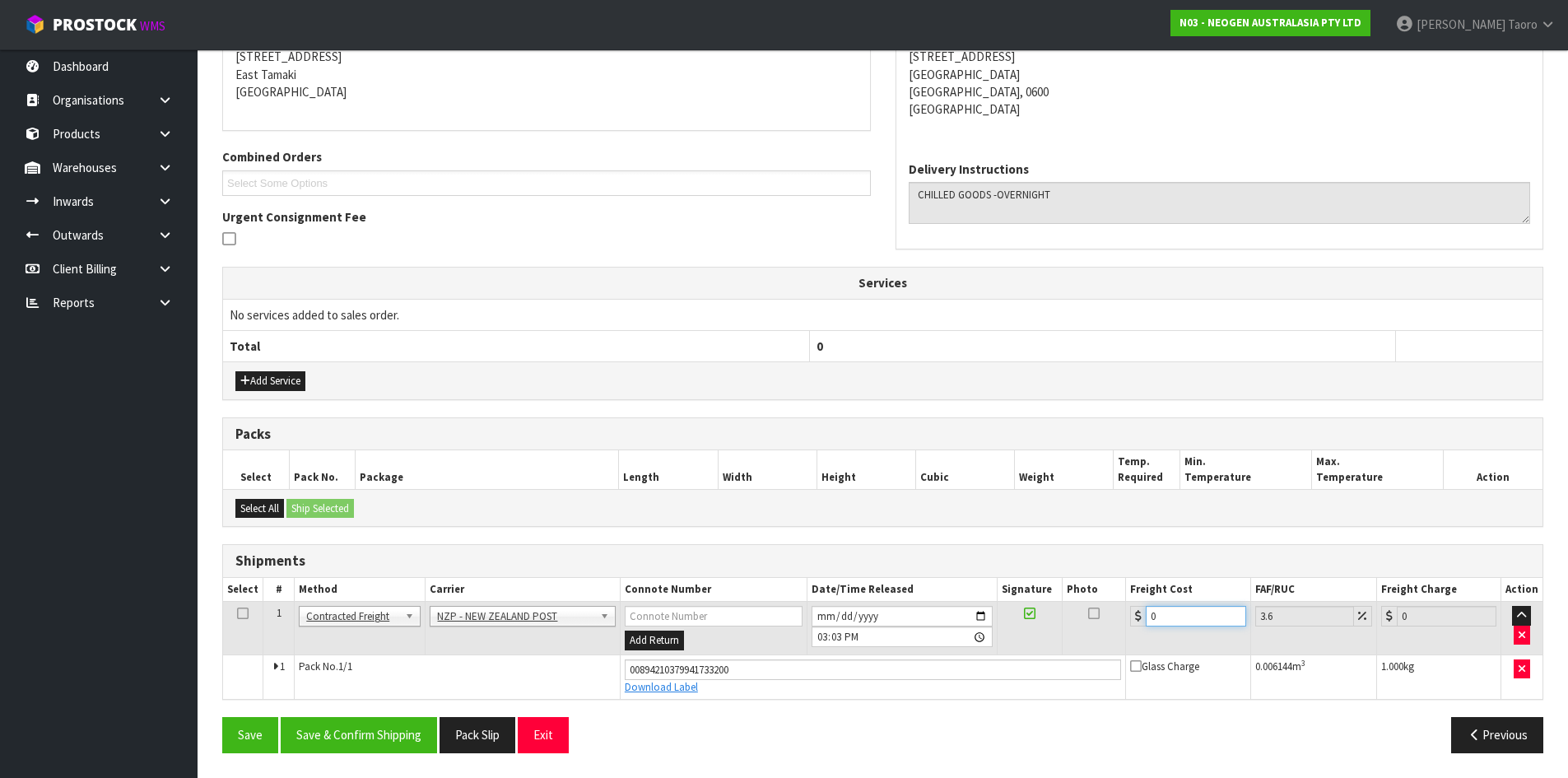
click at [1207, 608] on input "0" at bounding box center [1195, 616] width 99 height 20
click at [1207, 608] on input "0" at bounding box center [1195, 616] width 99 height 20
drag, startPoint x: 374, startPoint y: 739, endPoint x: 311, endPoint y: 631, distance: 125.0
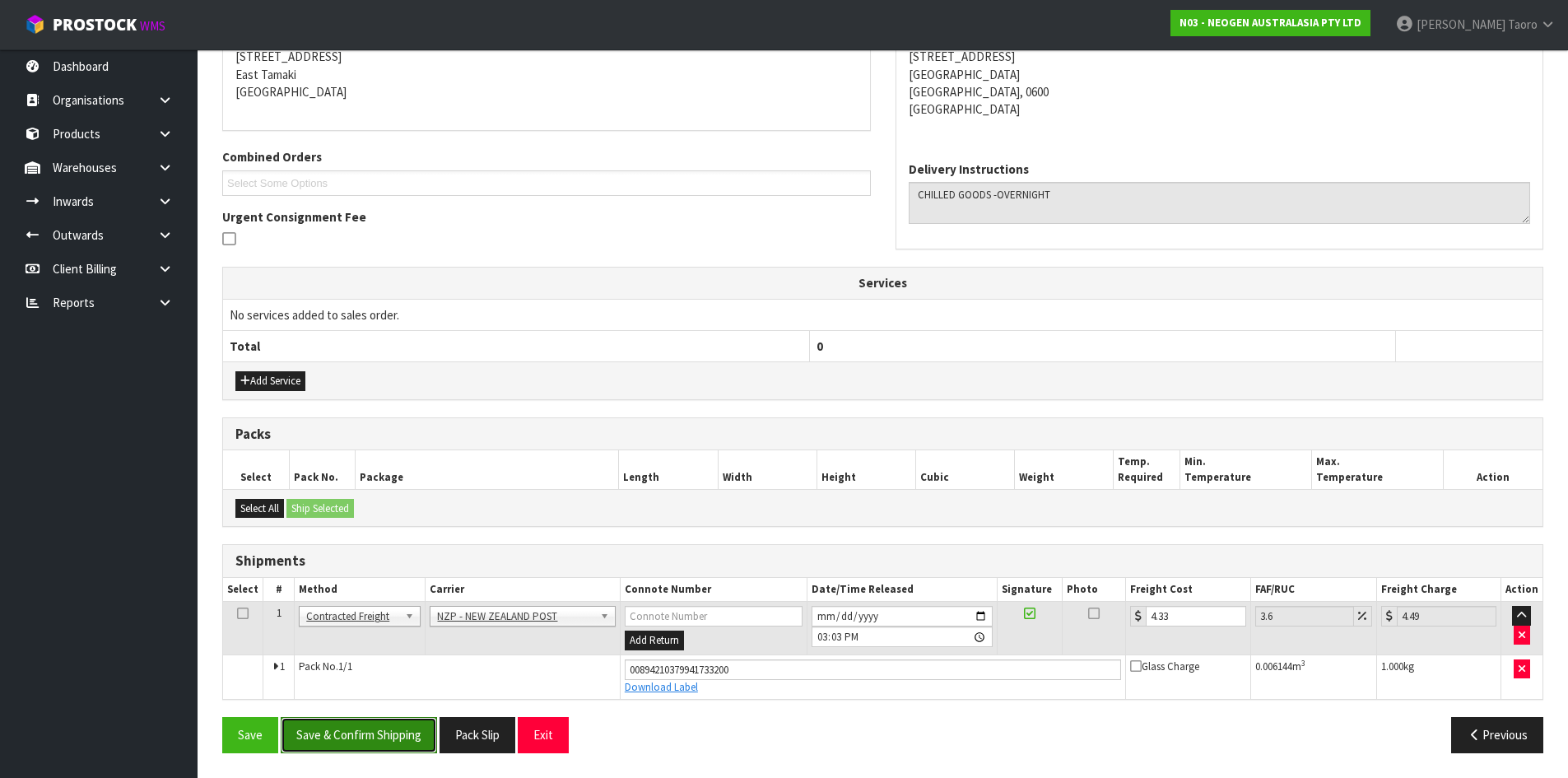
click at [374, 735] on button "Save & Confirm Shipping" at bounding box center [359, 735] width 156 height 36
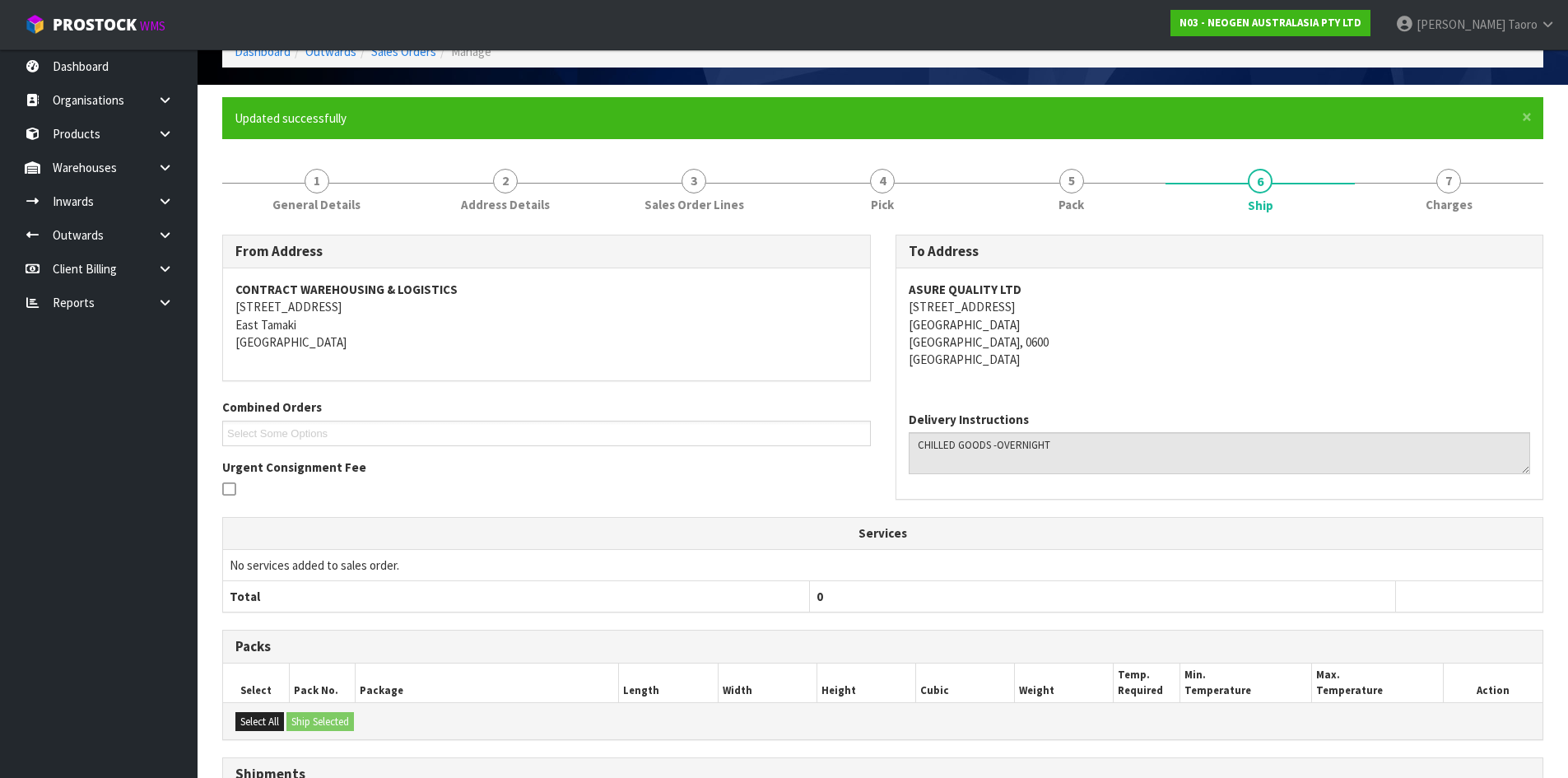
scroll to position [295, 0]
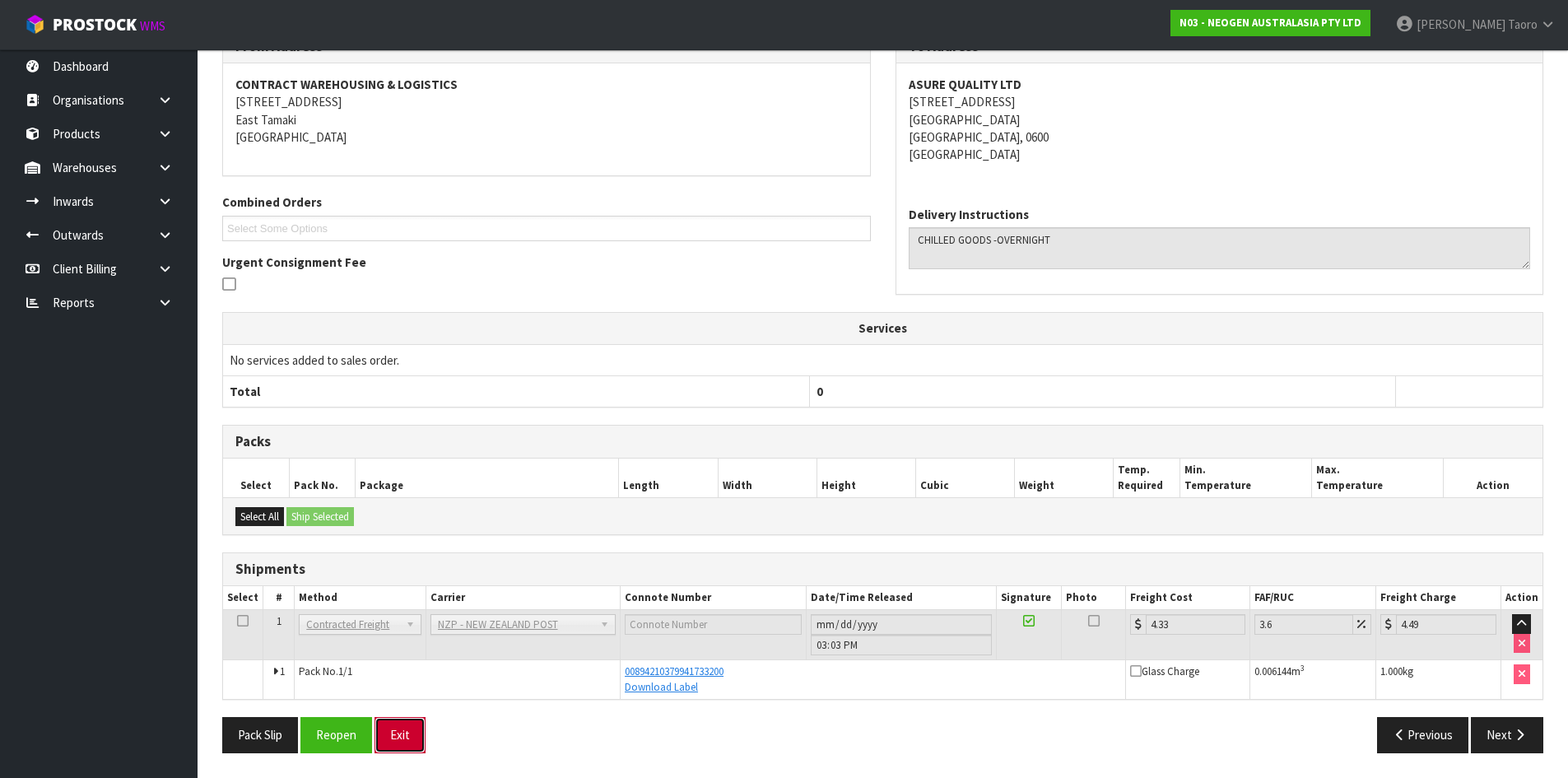
click at [406, 730] on button "Exit" at bounding box center [400, 735] width 51 height 36
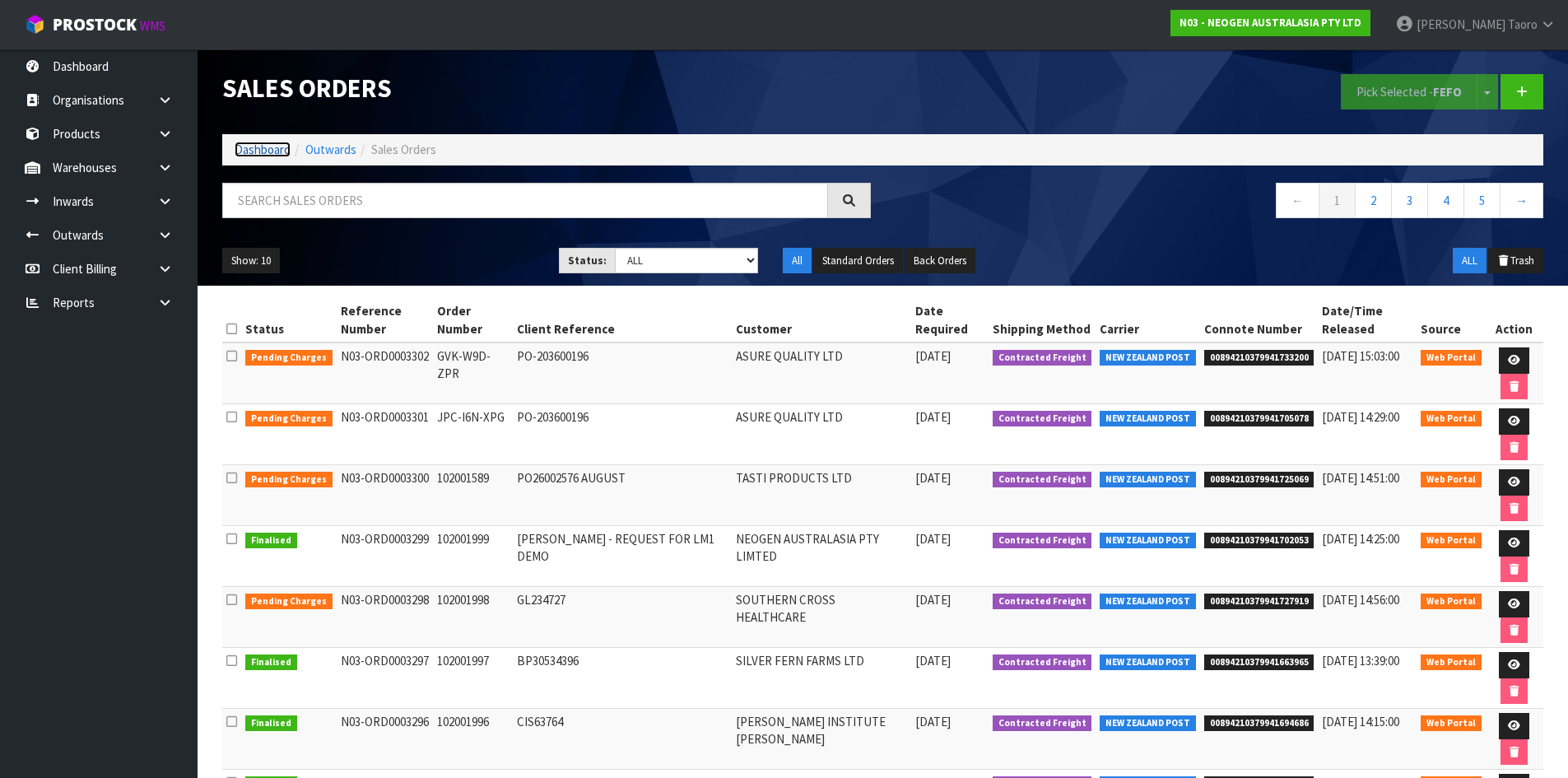
click at [262, 155] on link "Dashboard" at bounding box center [263, 149] width 56 height 15
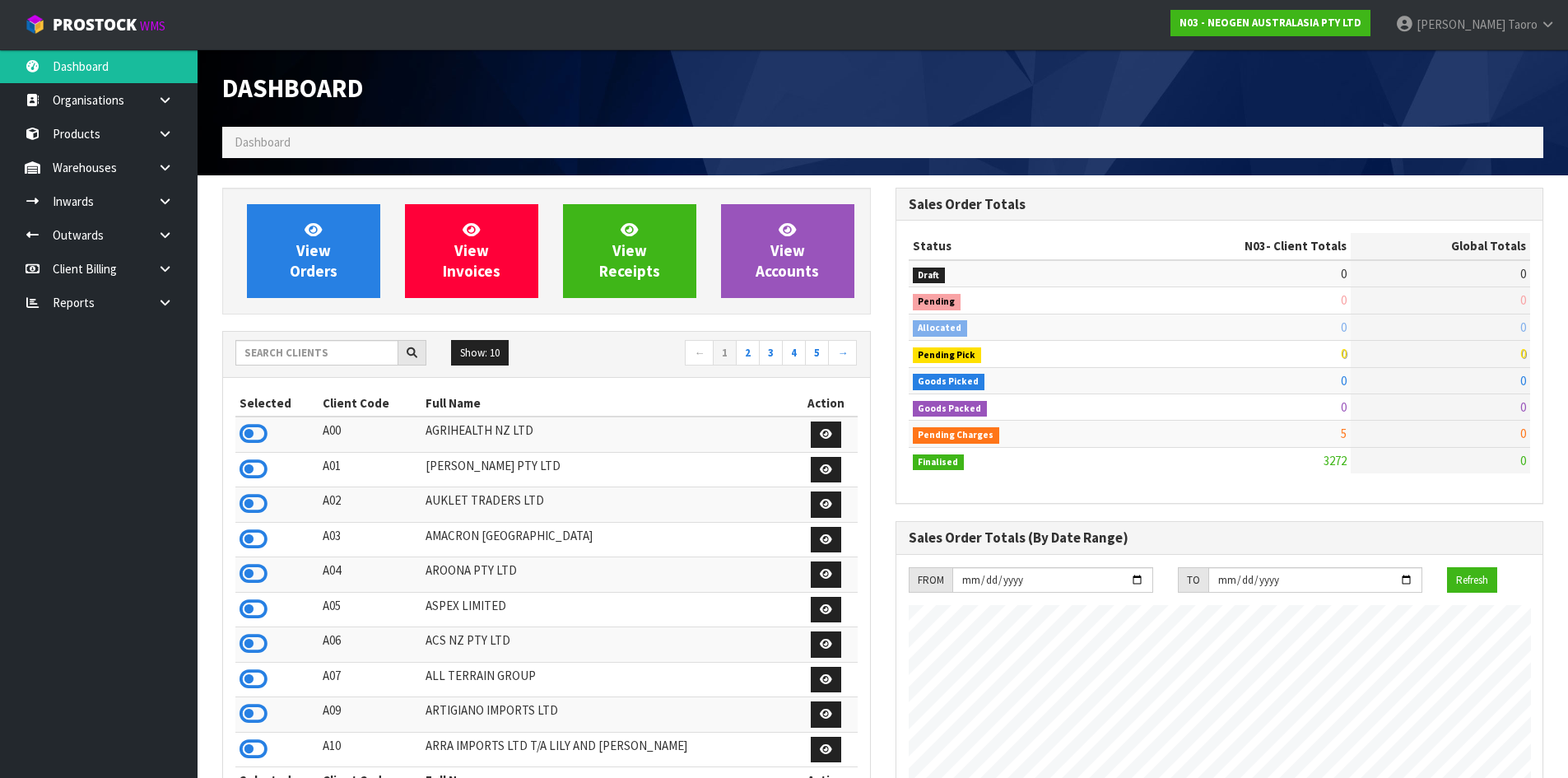
scroll to position [1247, 673]
click at [350, 351] on input "text" at bounding box center [317, 353] width 163 height 26
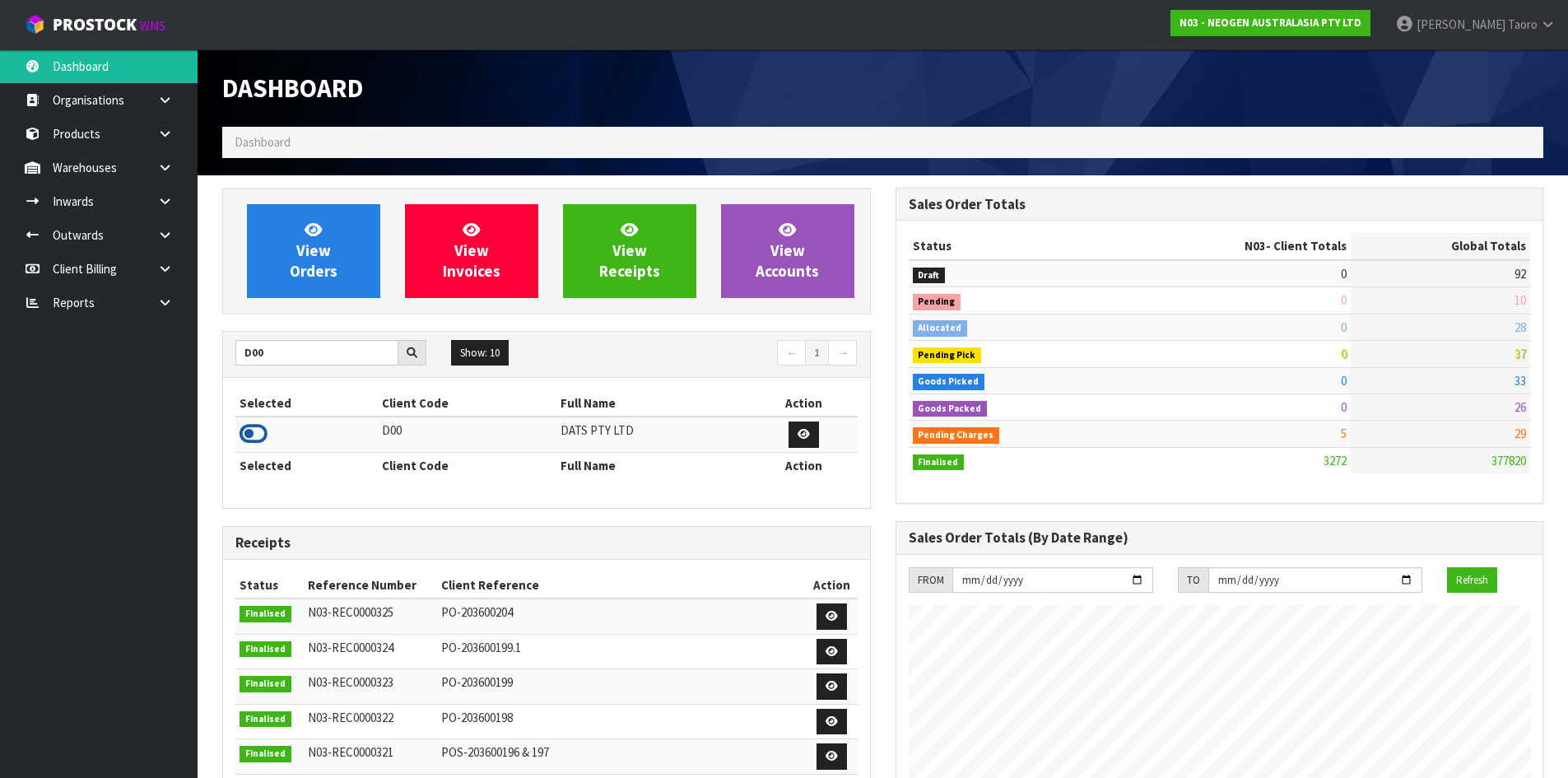
click at [251, 432] on icon at bounding box center [253, 434] width 28 height 25
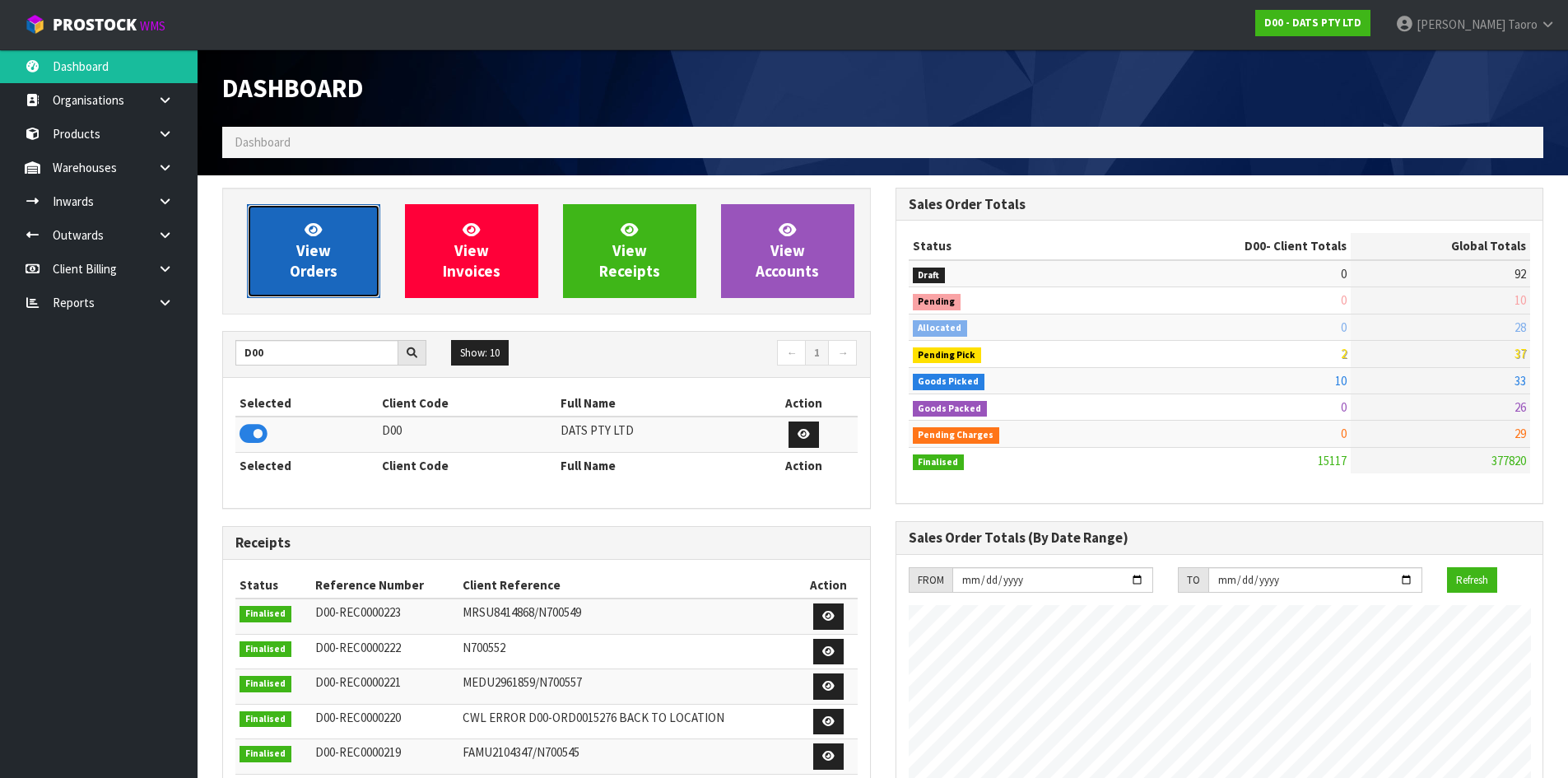
click at [334, 254] on link "View Orders" at bounding box center [313, 251] width 134 height 94
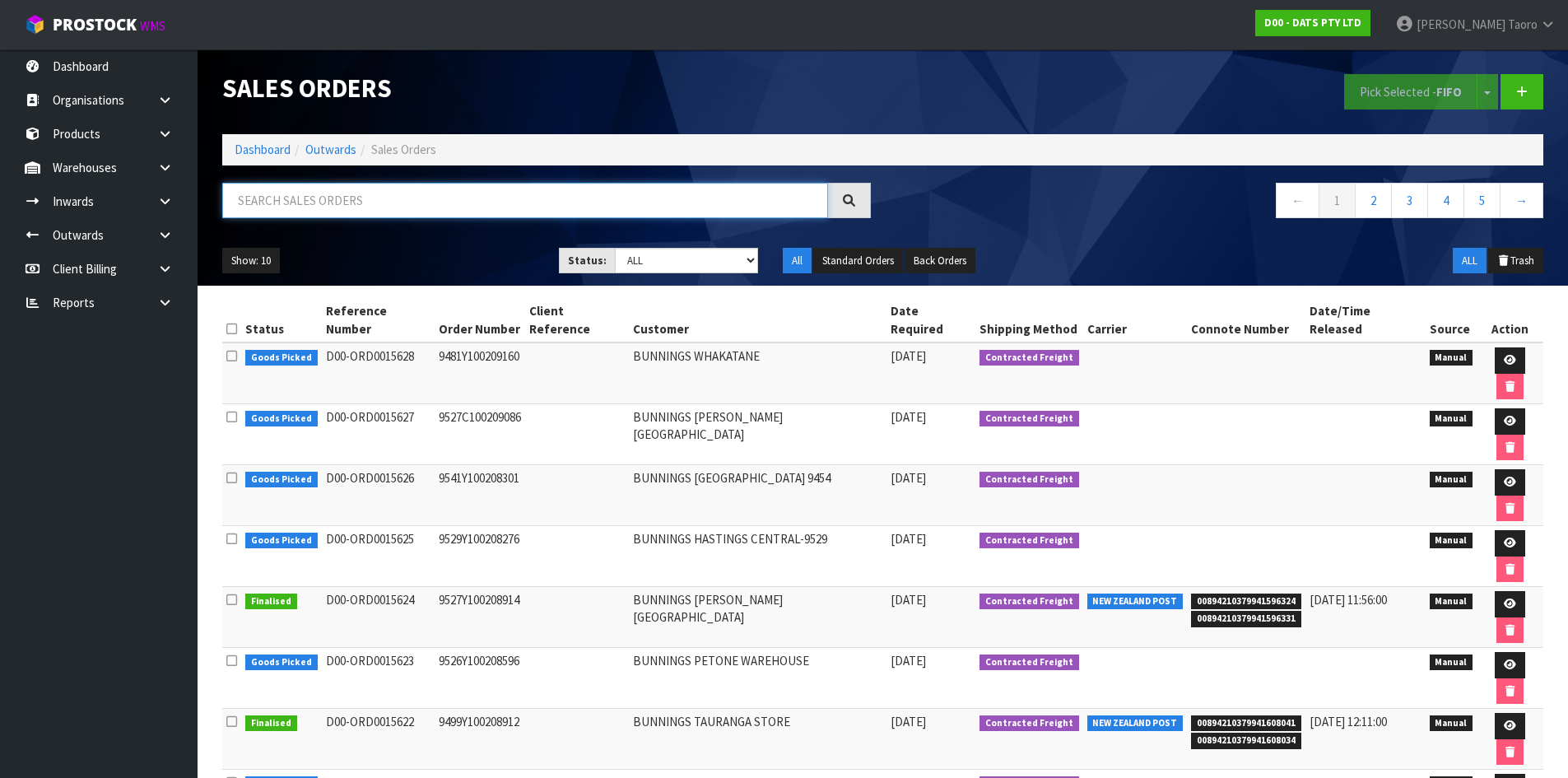
click at [504, 202] on input "text" at bounding box center [525, 201] width 605 height 36
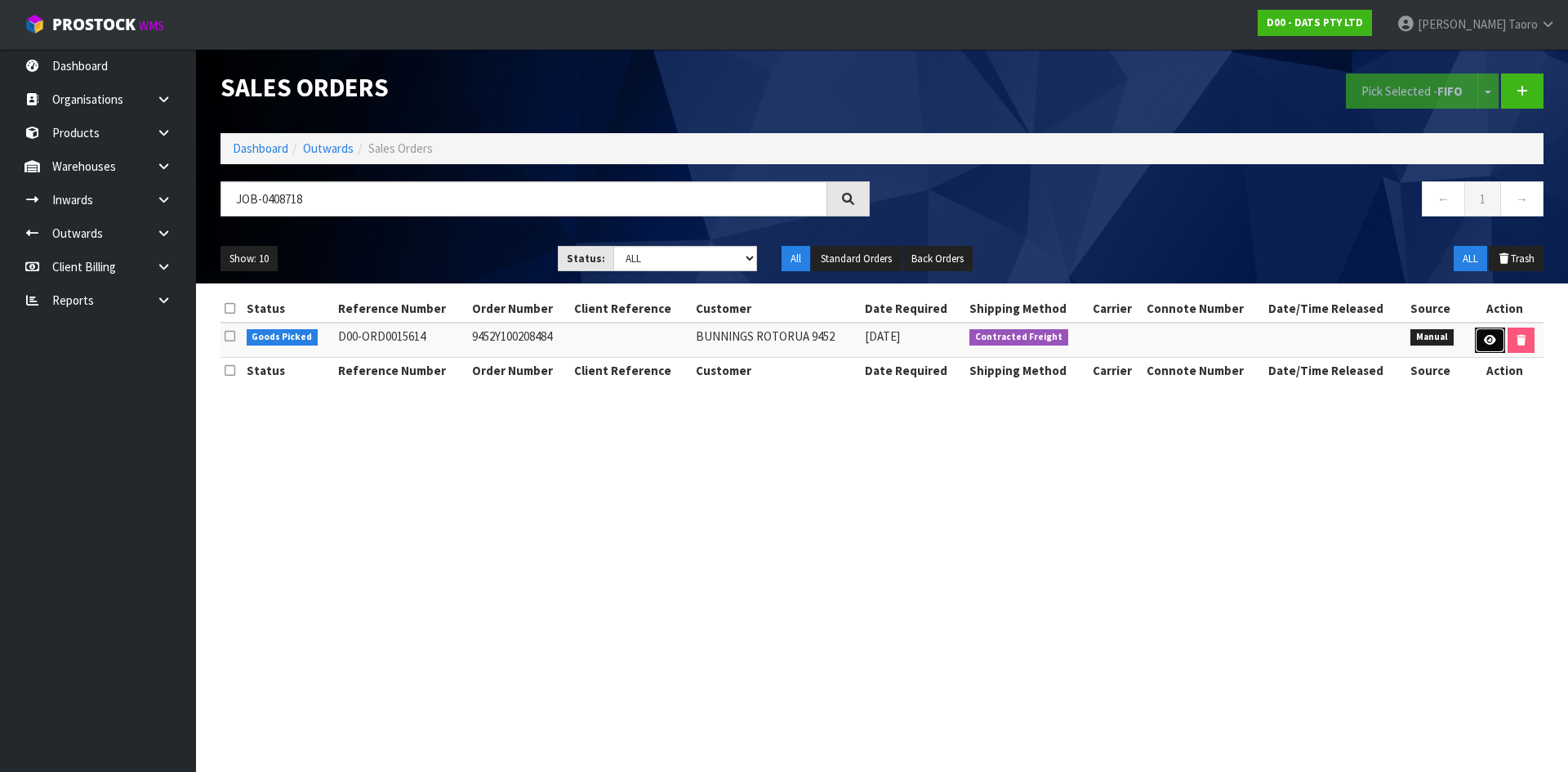
click at [1490, 339] on icon at bounding box center [1490, 340] width 13 height 11
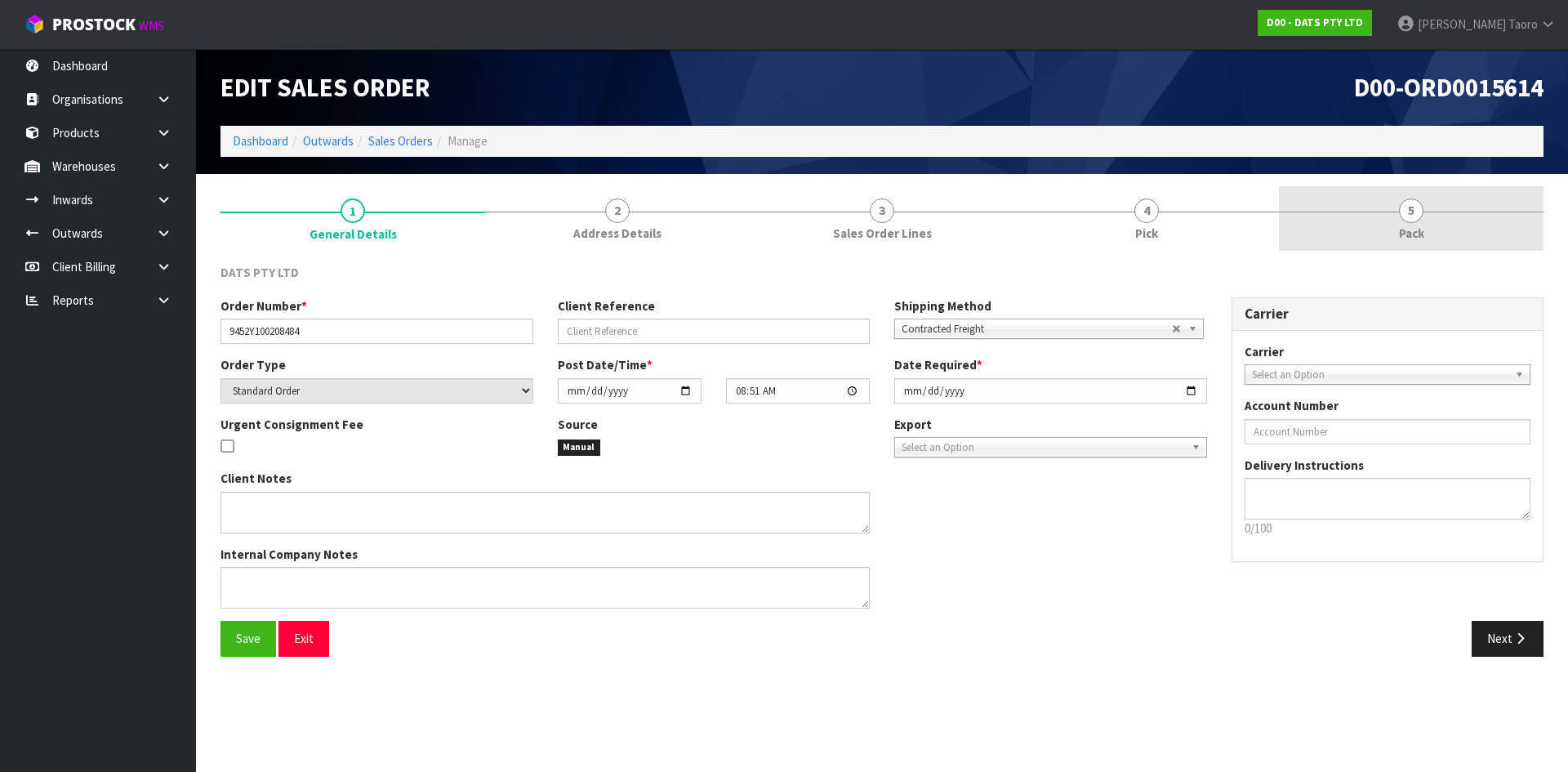
click at [1396, 219] on link "5 Pack" at bounding box center [1412, 219] width 265 height 64
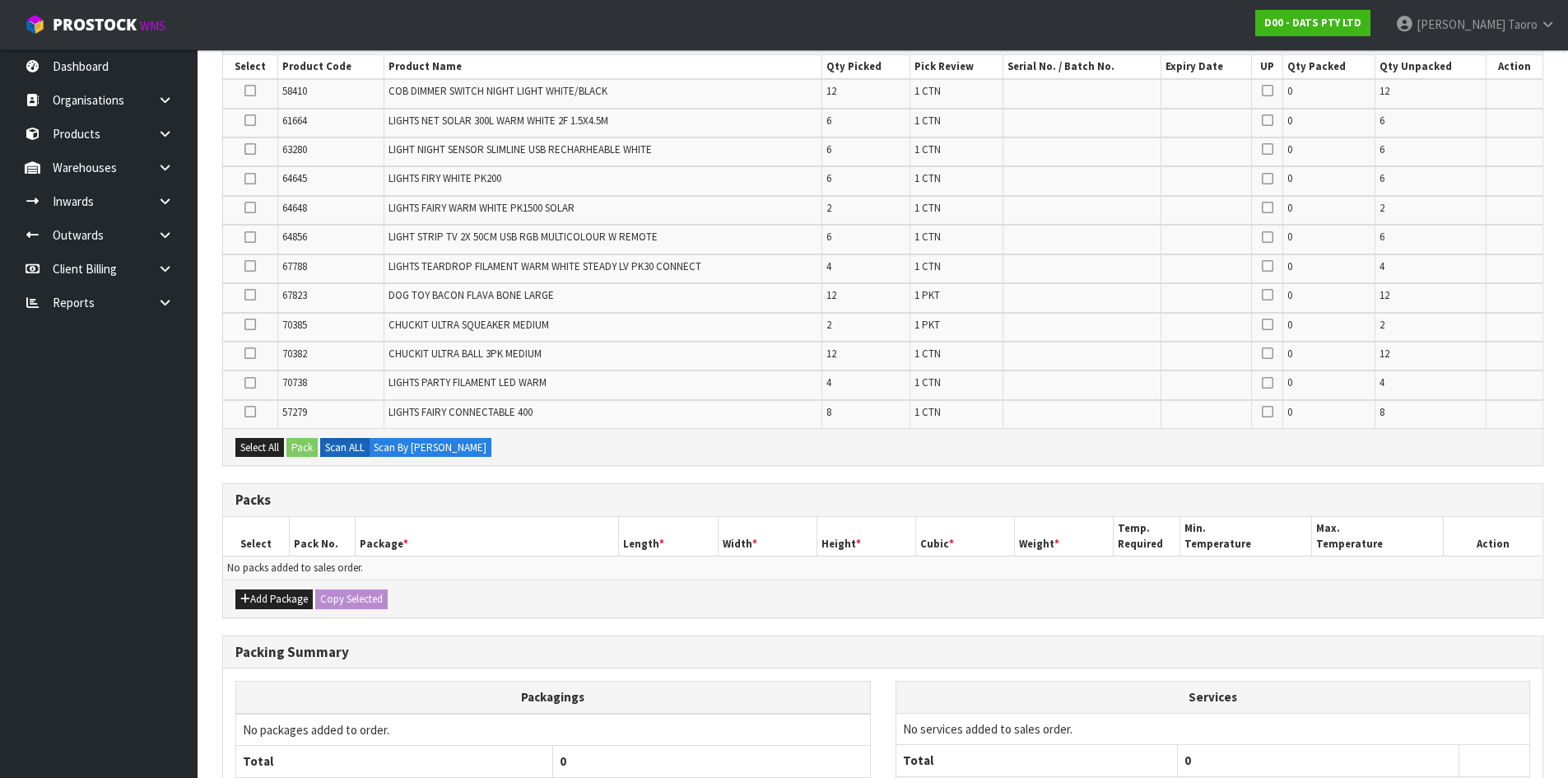
scroll to position [329, 0]
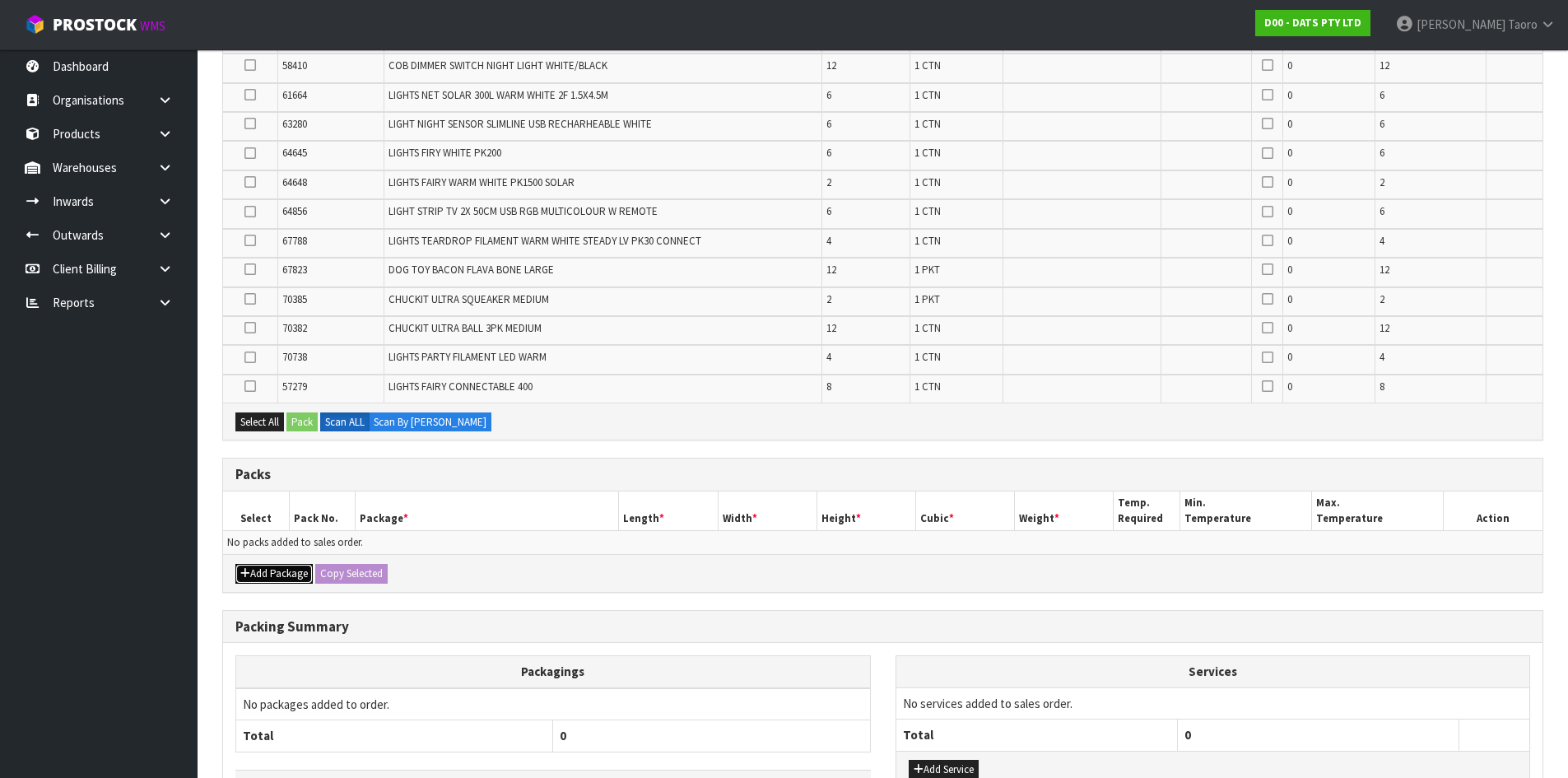
click at [276, 576] on button "Add Package" at bounding box center [274, 573] width 77 height 20
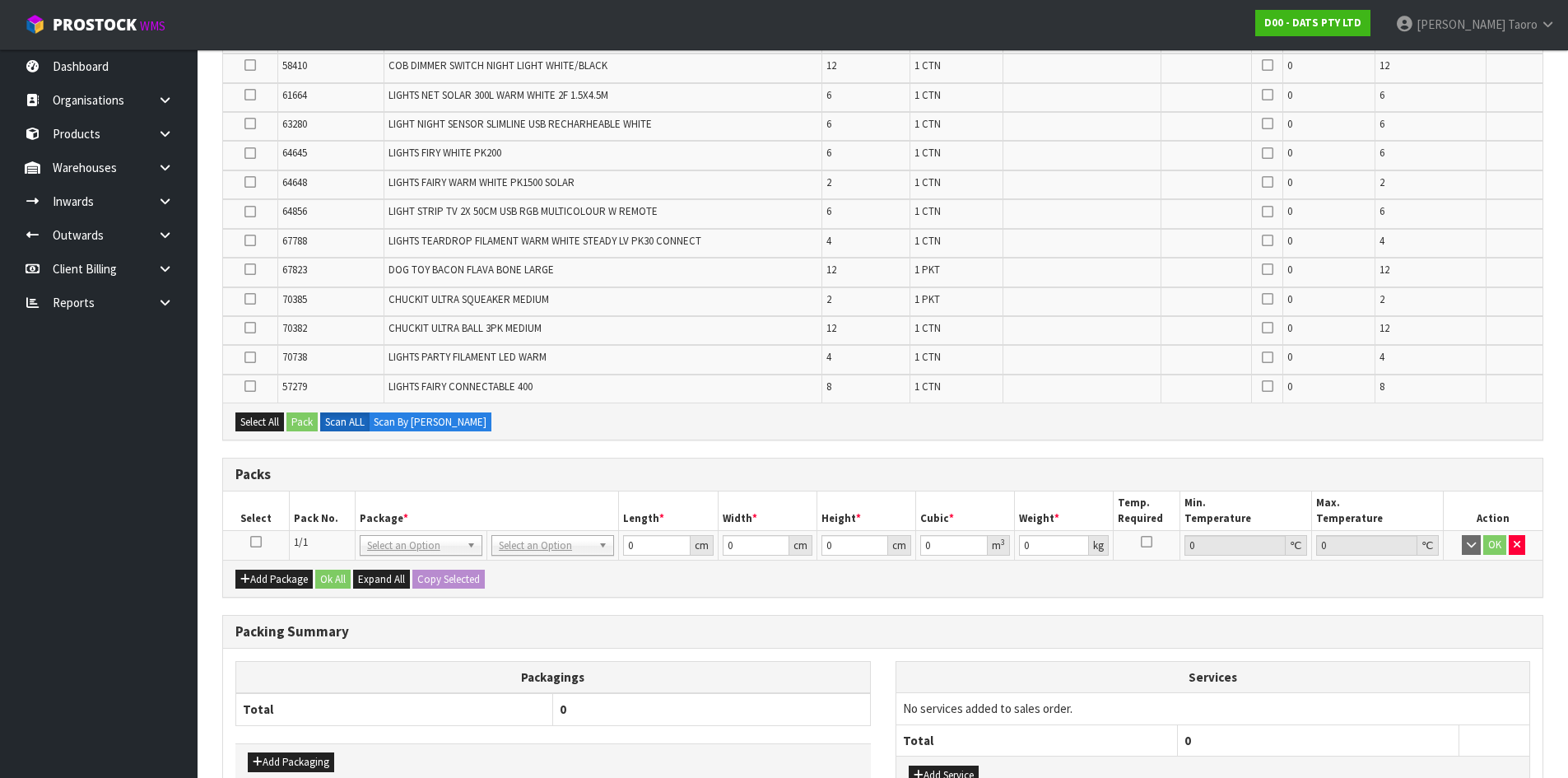
drag, startPoint x: 253, startPoint y: 539, endPoint x: 290, endPoint y: 517, distance: 43.0
click at [259, 542] on icon at bounding box center [256, 542] width 12 height 1
click at [298, 508] on th "Pack No." at bounding box center [321, 510] width 65 height 38
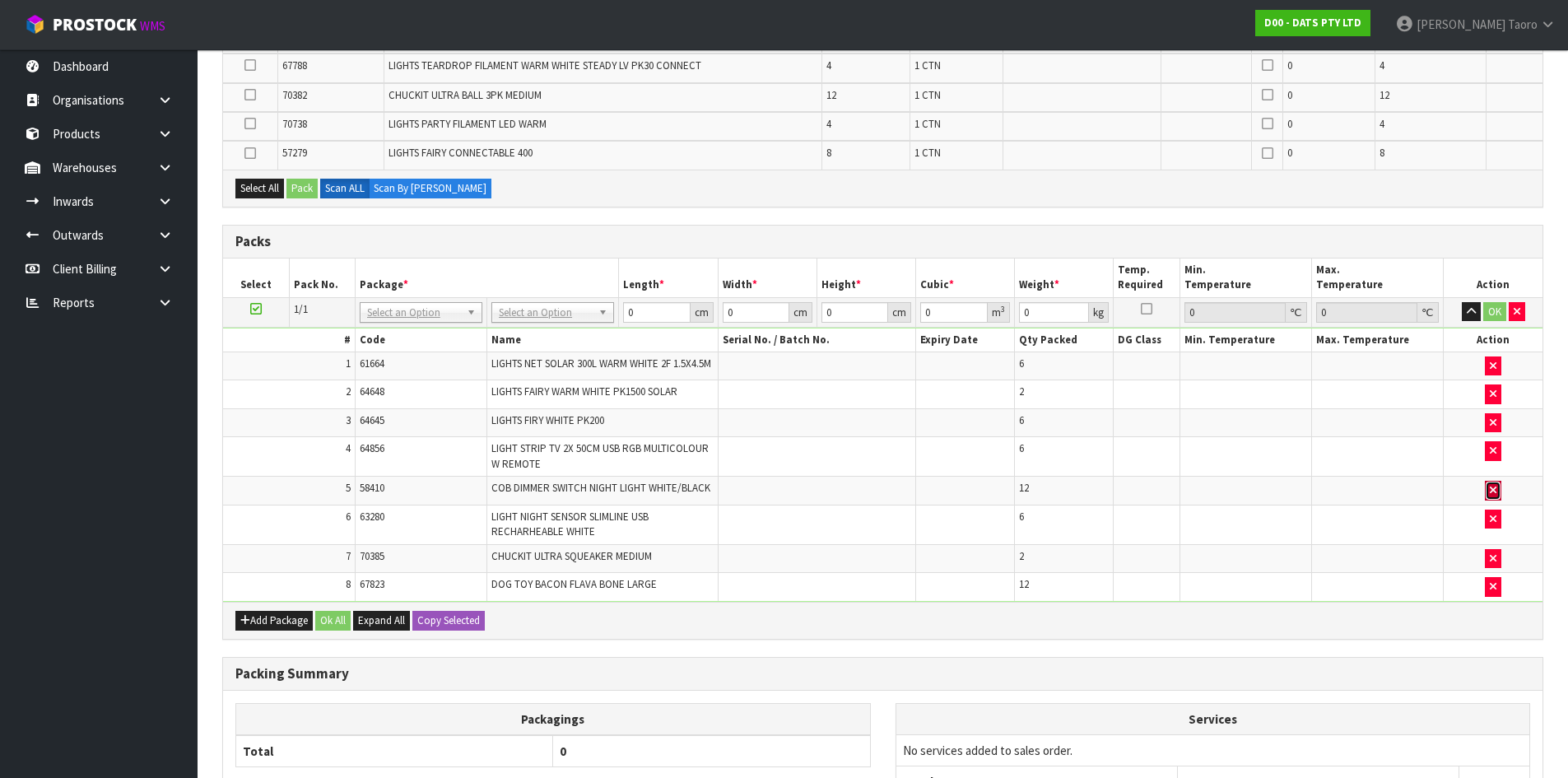
click at [1491, 496] on icon "button" at bounding box center [1493, 490] width 7 height 11
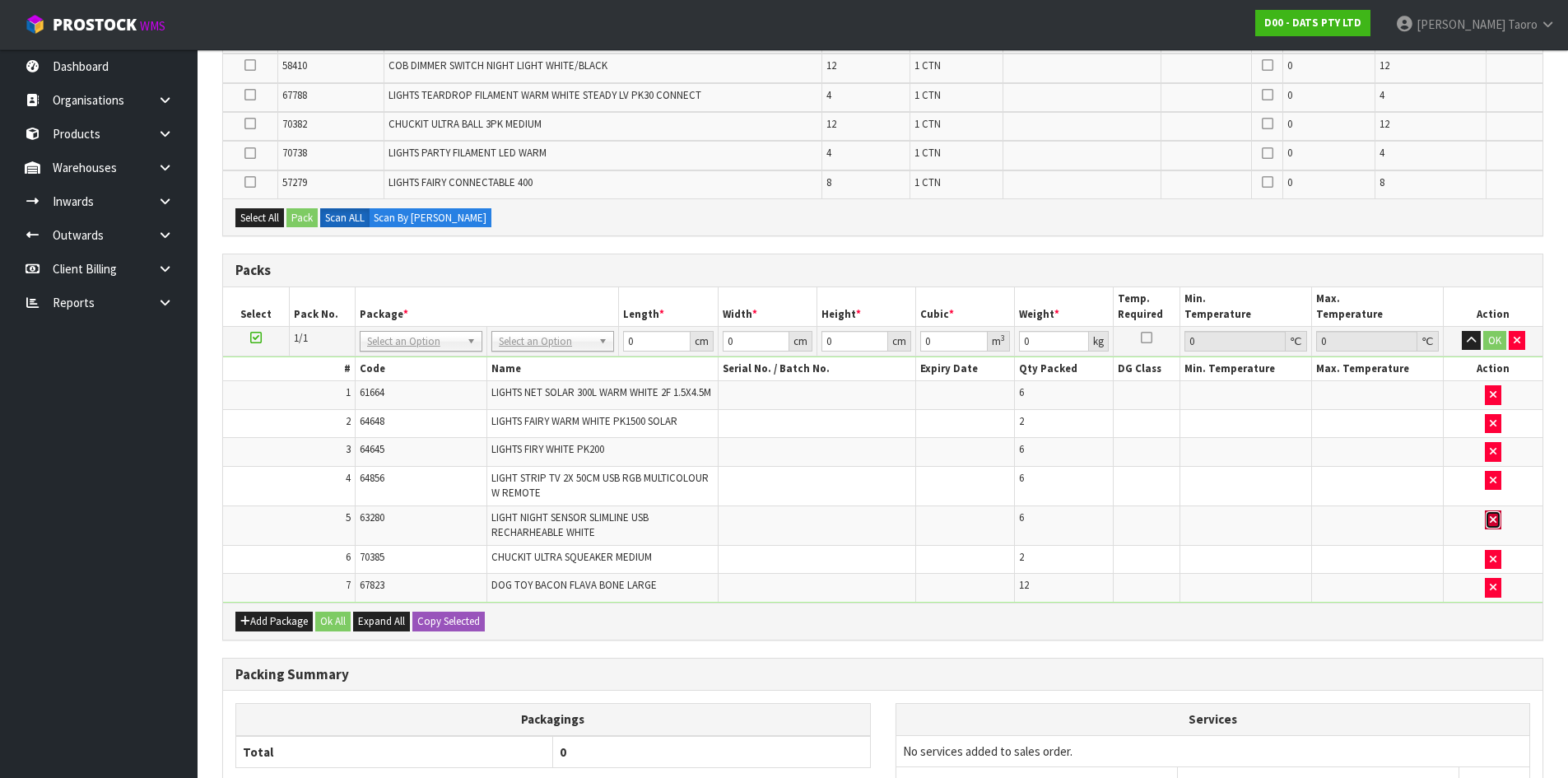
click at [1495, 525] on button "button" at bounding box center [1492, 520] width 16 height 20
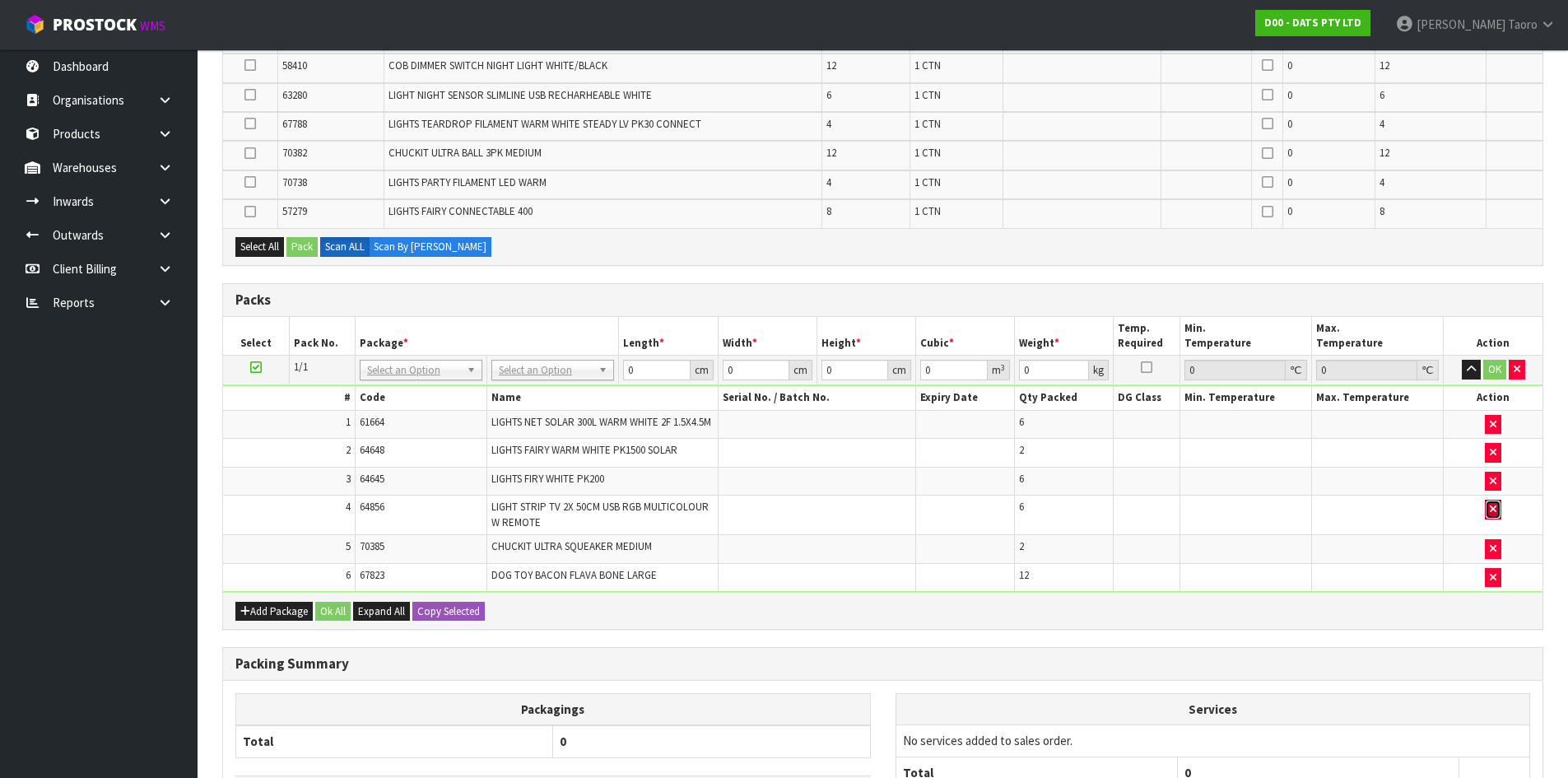
click at [1489, 518] on button "button" at bounding box center [1492, 509] width 16 height 20
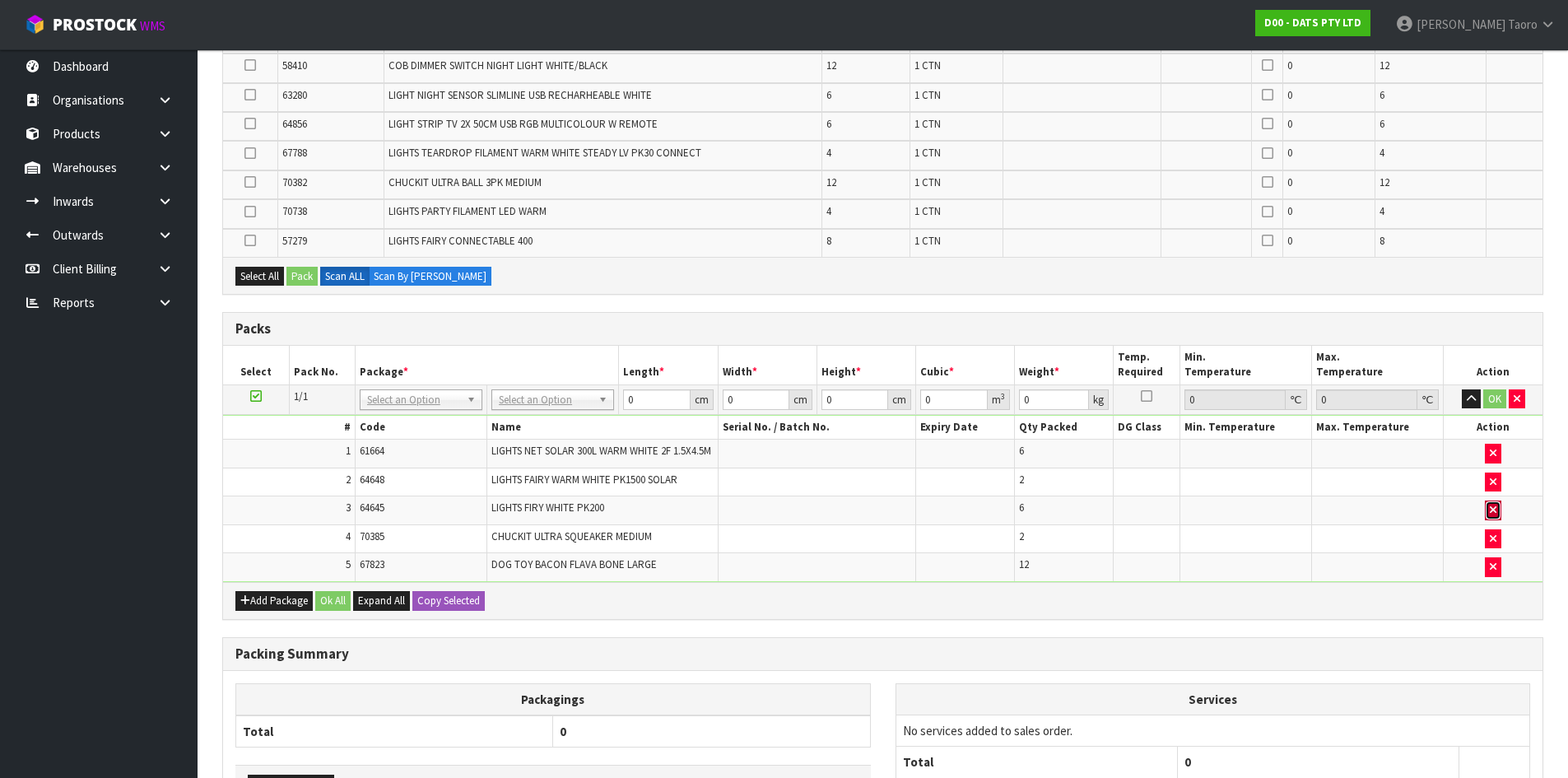
click at [1488, 519] on button "button" at bounding box center [1492, 509] width 16 height 20
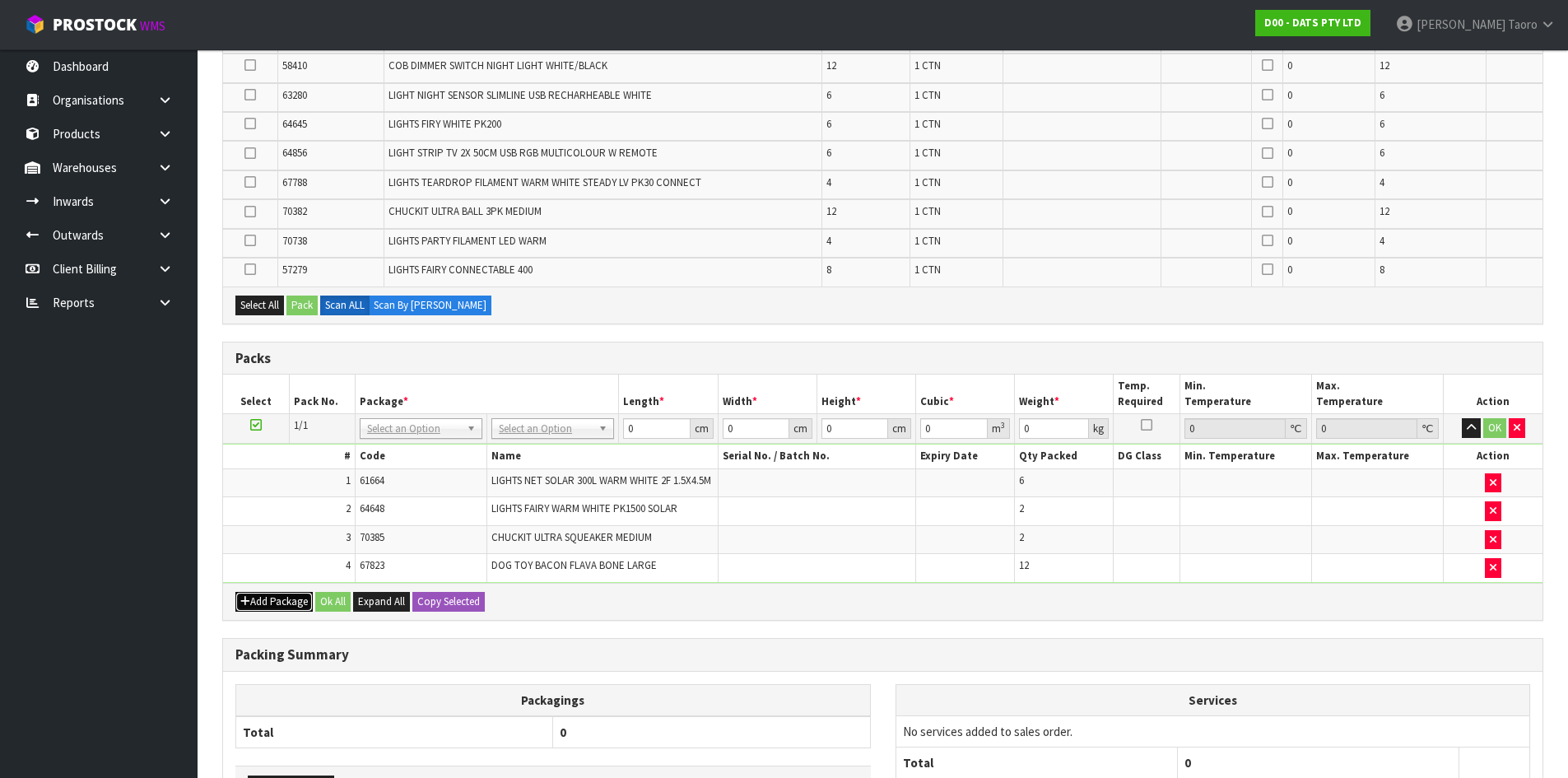
click at [246, 606] on icon "button" at bounding box center [246, 601] width 10 height 11
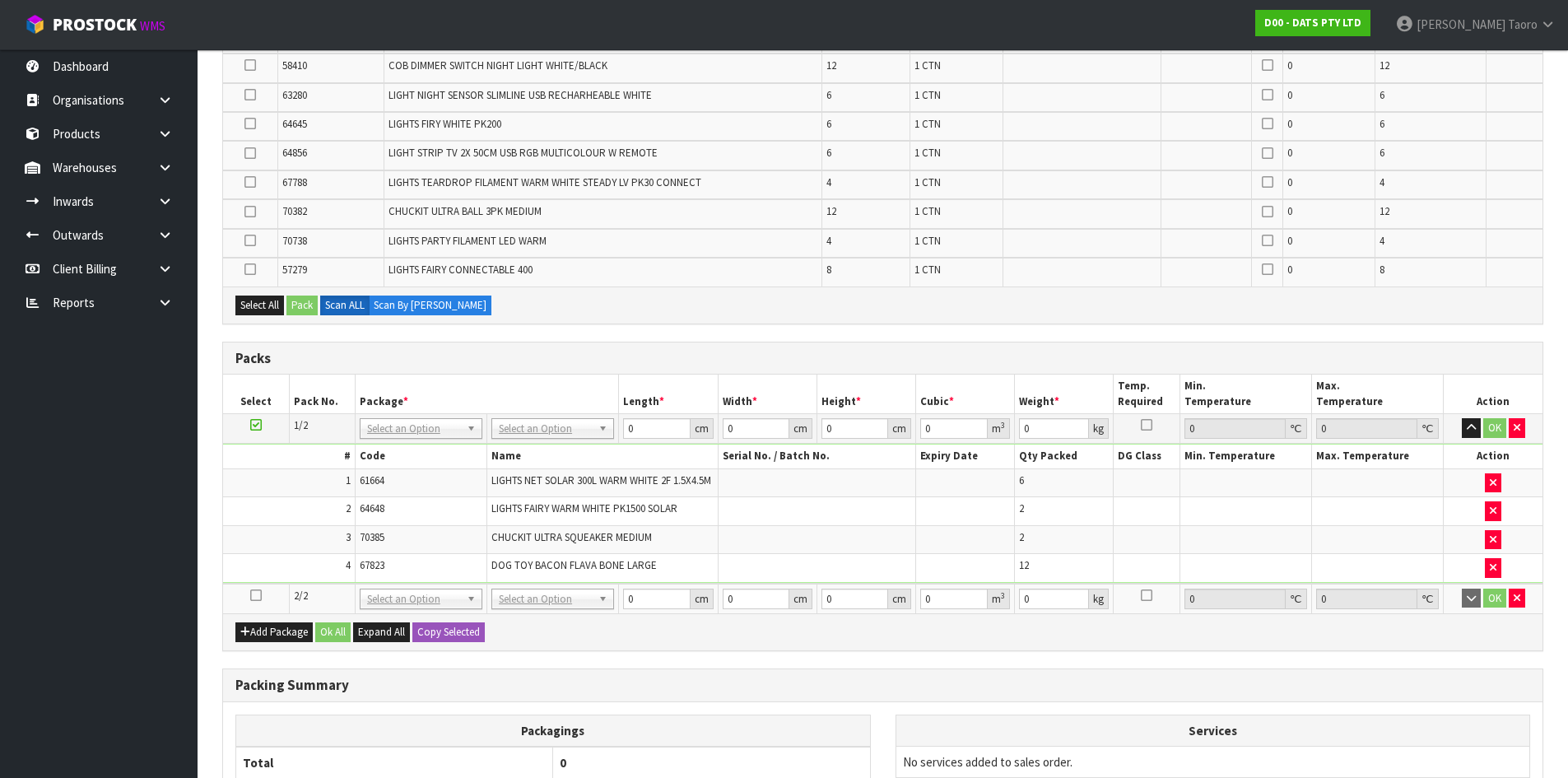
drag, startPoint x: 253, startPoint y: 604, endPoint x: 284, endPoint y: 575, distance: 42.4
click at [254, 596] on icon at bounding box center [256, 595] width 12 height 1
click at [292, 554] on td "3" at bounding box center [288, 540] width 132 height 29
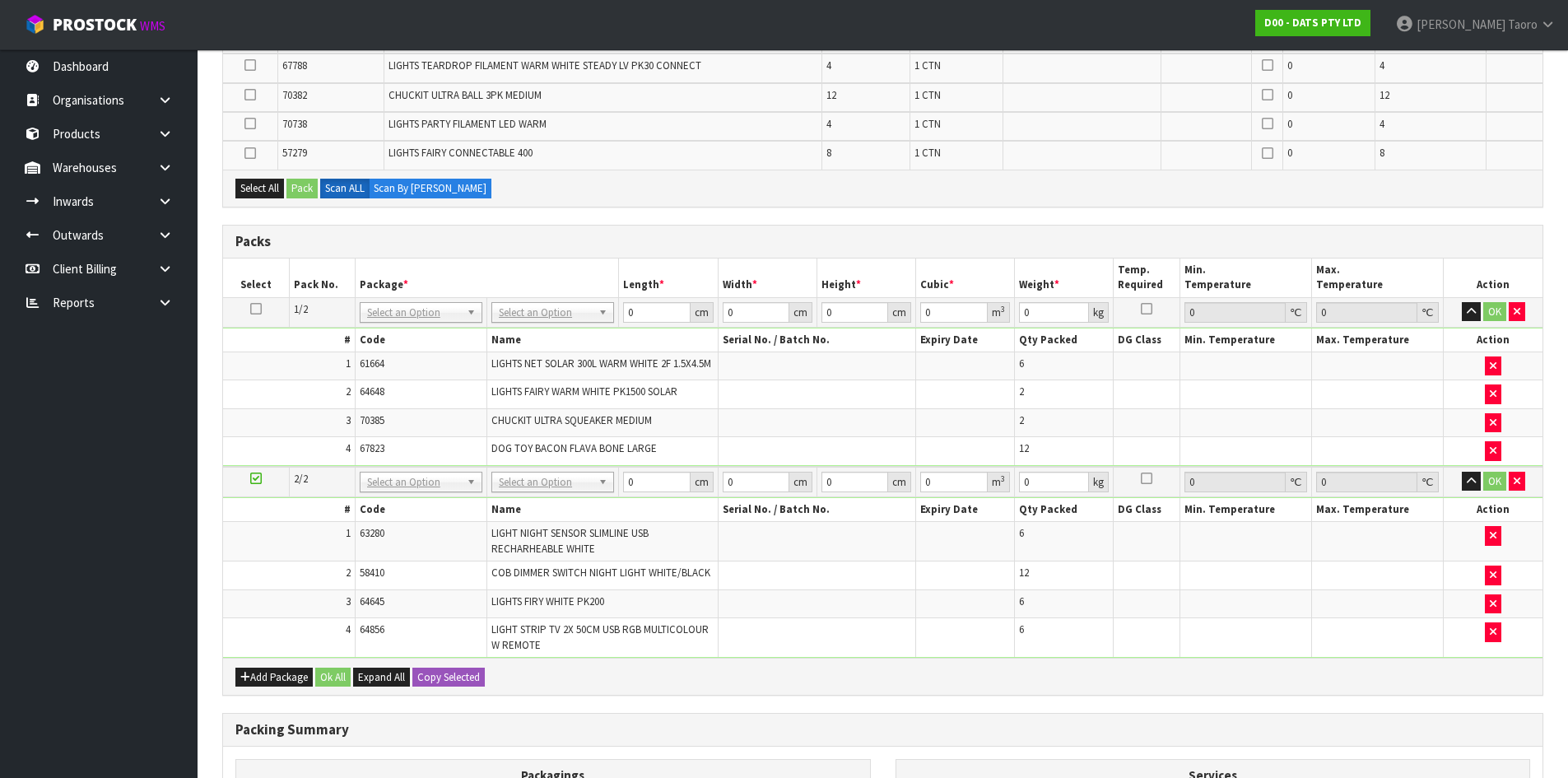
click at [259, 479] on icon at bounding box center [256, 478] width 12 height 1
click at [258, 479] on icon at bounding box center [256, 478] width 12 height 1
click at [258, 479] on icon at bounding box center [256, 478] width 12 height 1
drag, startPoint x: 264, startPoint y: 456, endPoint x: 249, endPoint y: 448, distance: 17.0
click at [262, 456] on td "4" at bounding box center [288, 451] width 132 height 28
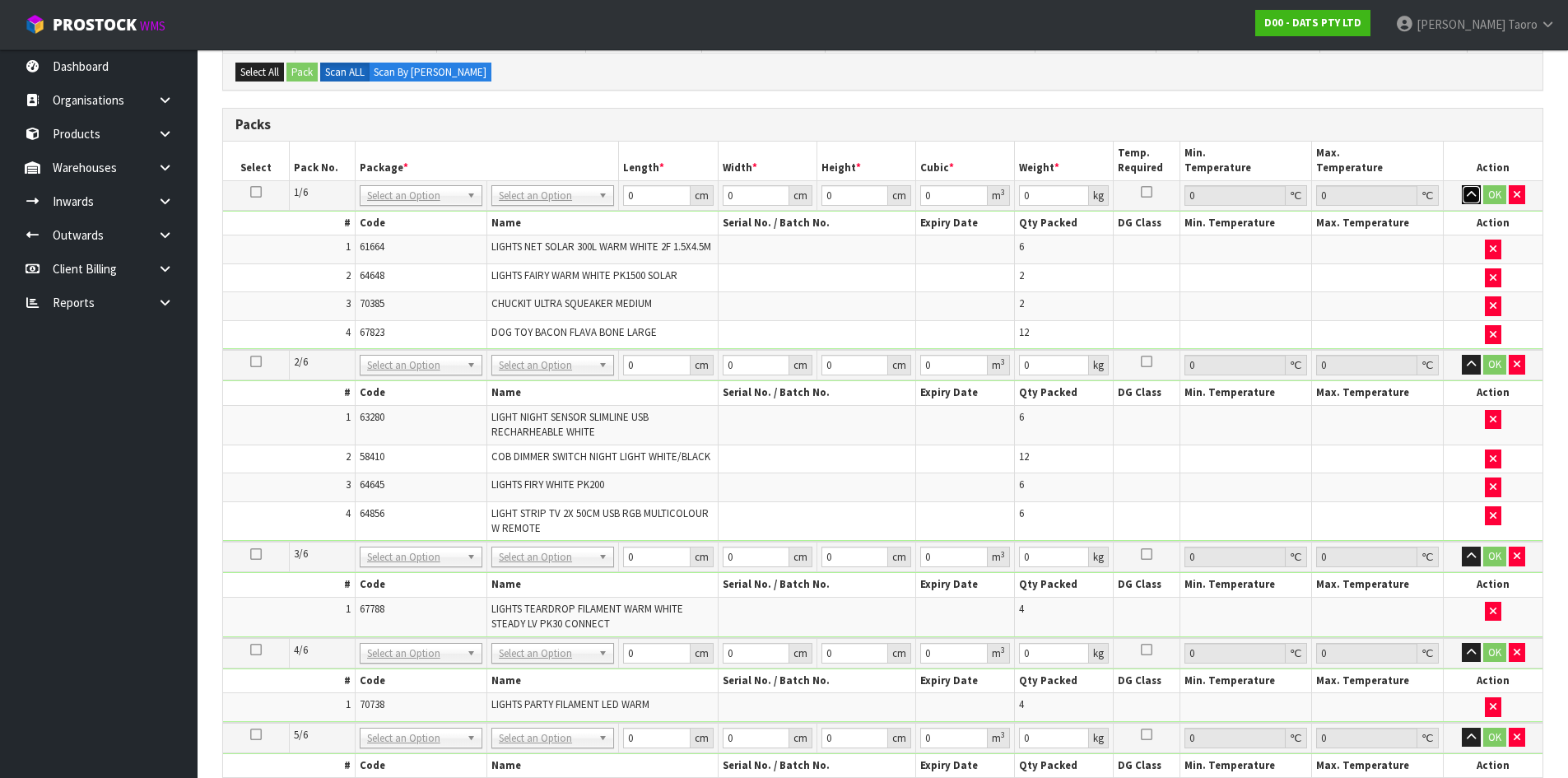
click at [1474, 196] on icon "button" at bounding box center [1471, 195] width 9 height 11
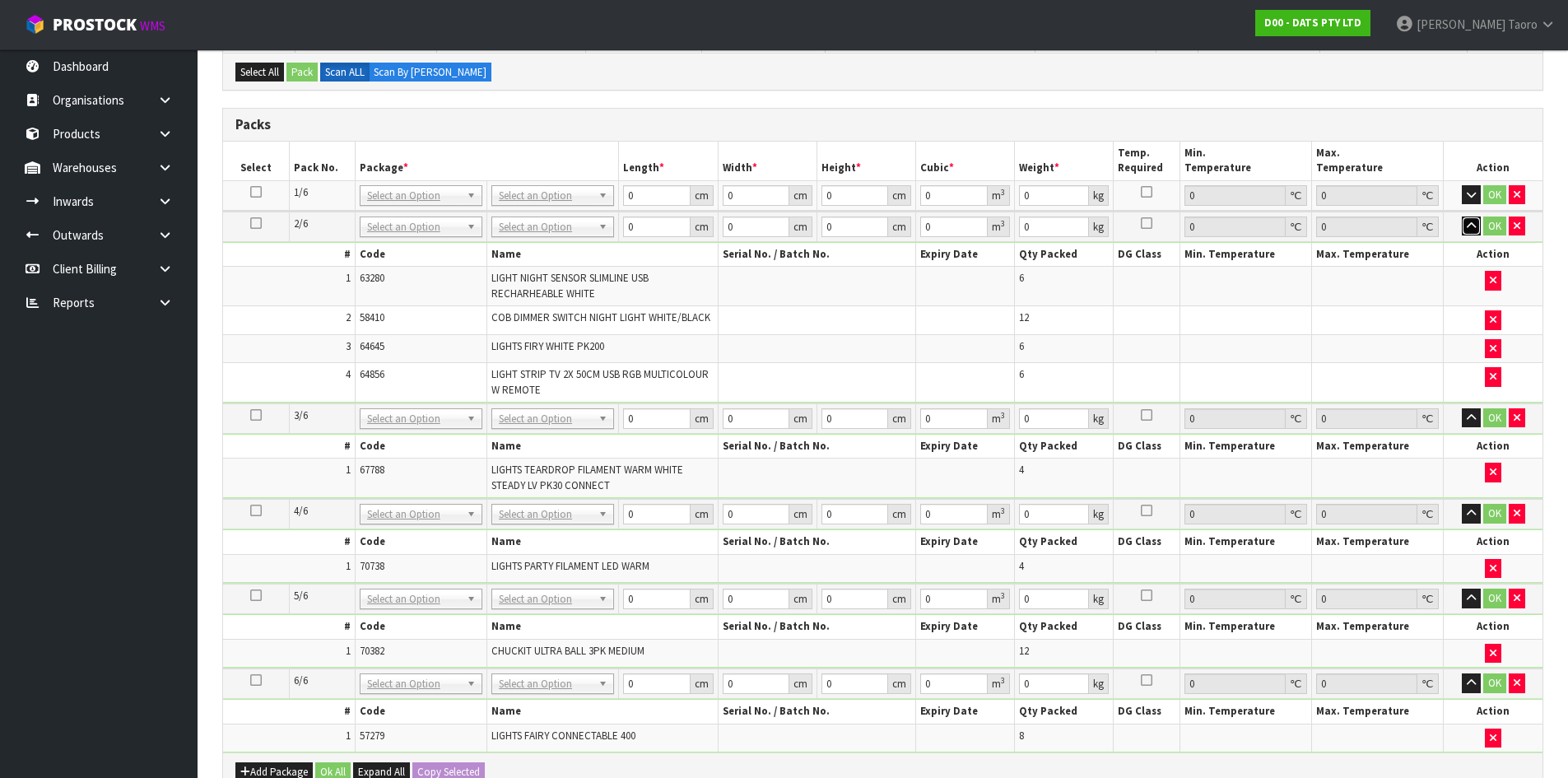
click at [1474, 233] on button "button" at bounding box center [1471, 226] width 19 height 20
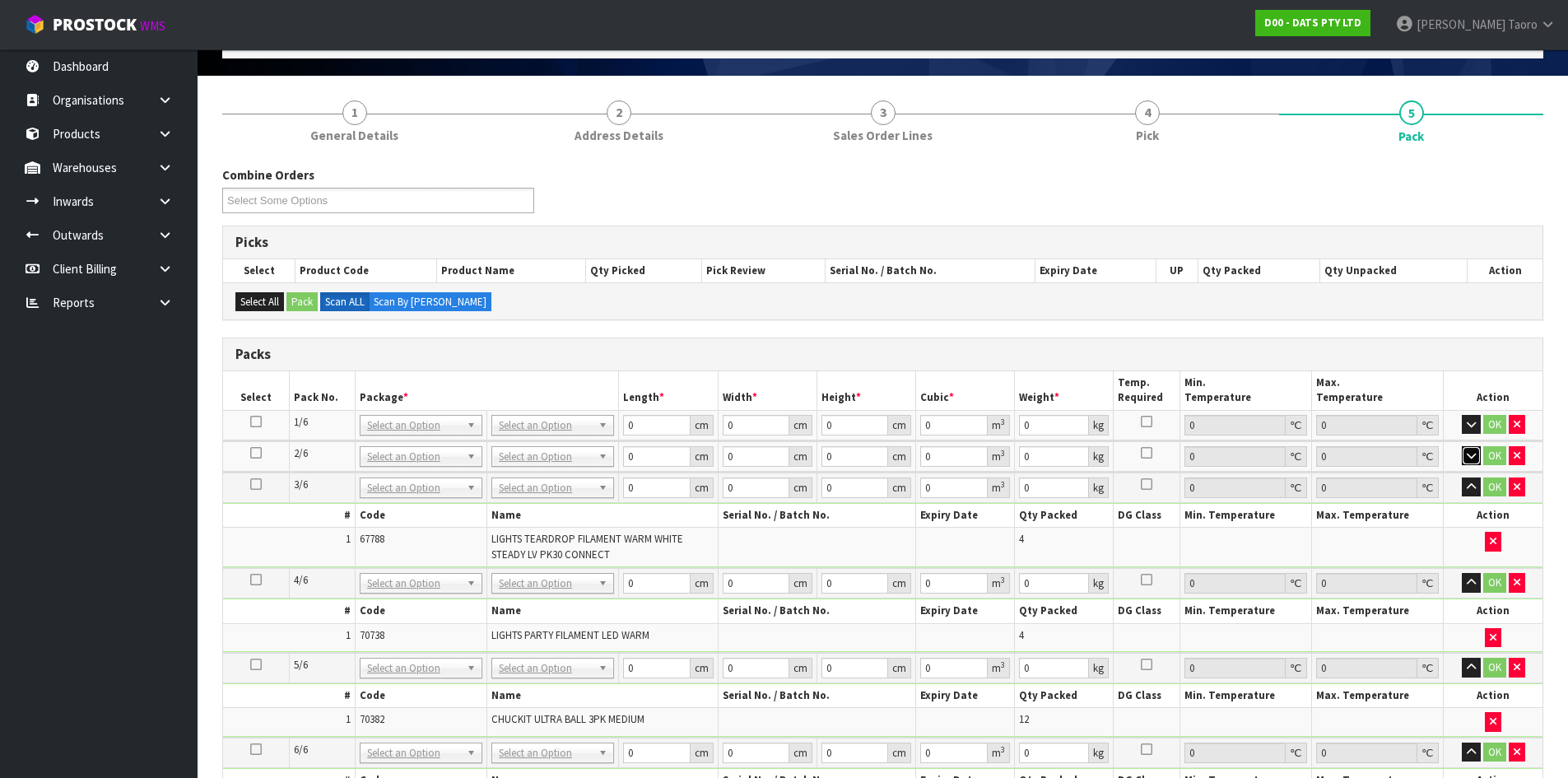
scroll to position [247, 0]
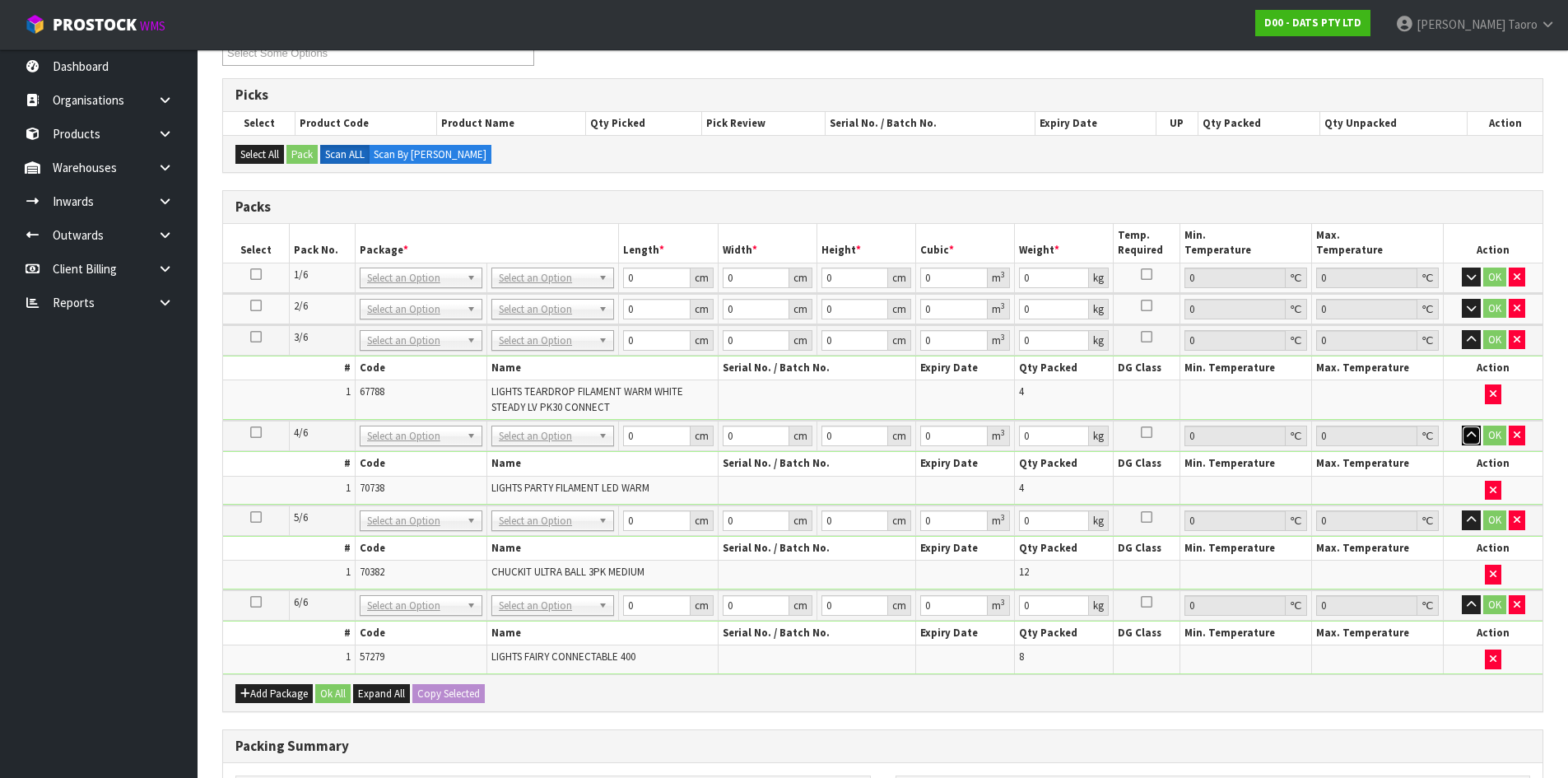
click at [1472, 434] on icon "button" at bounding box center [1471, 434] width 9 height 11
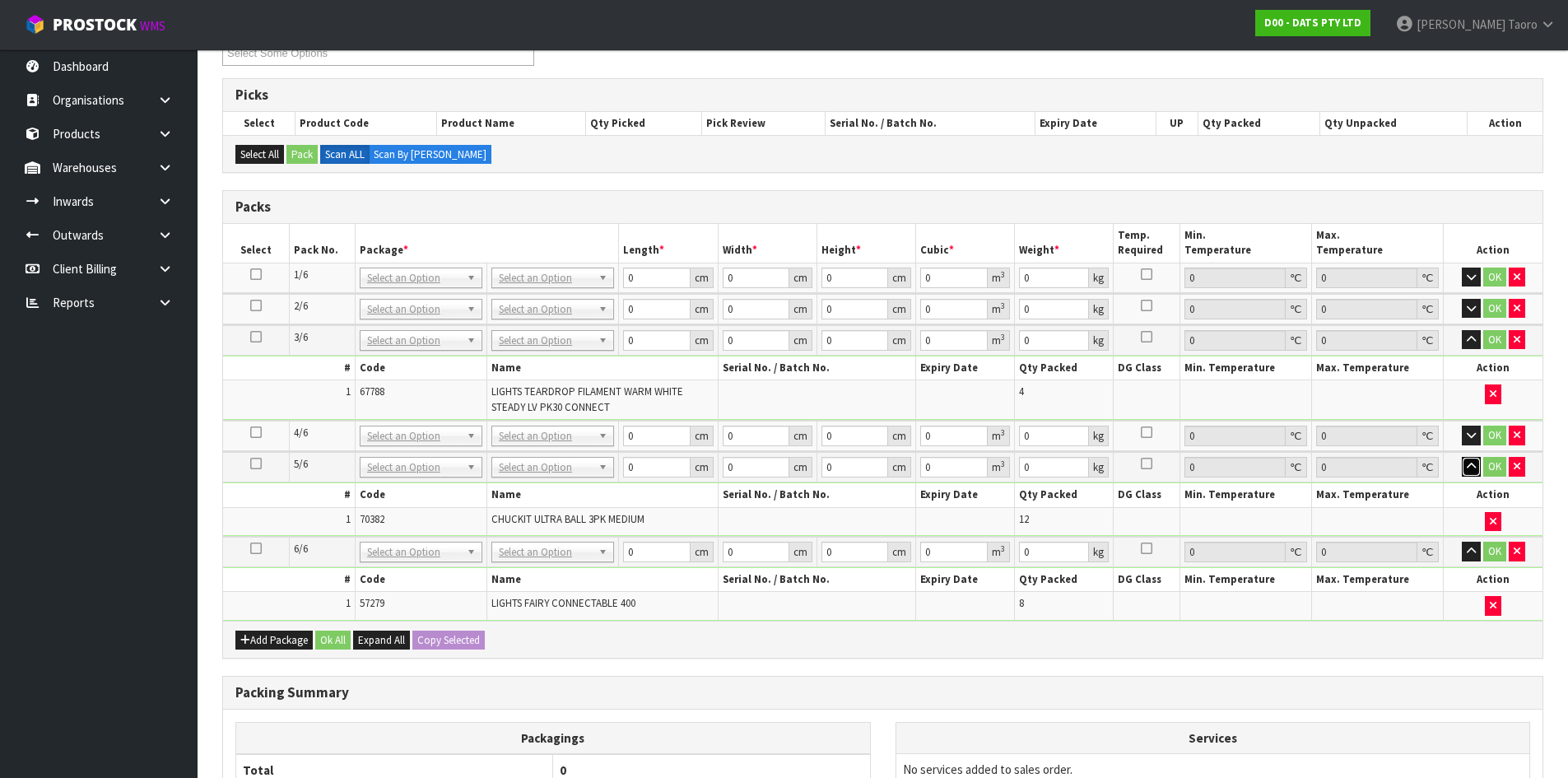
click at [1476, 465] on button "button" at bounding box center [1471, 466] width 19 height 20
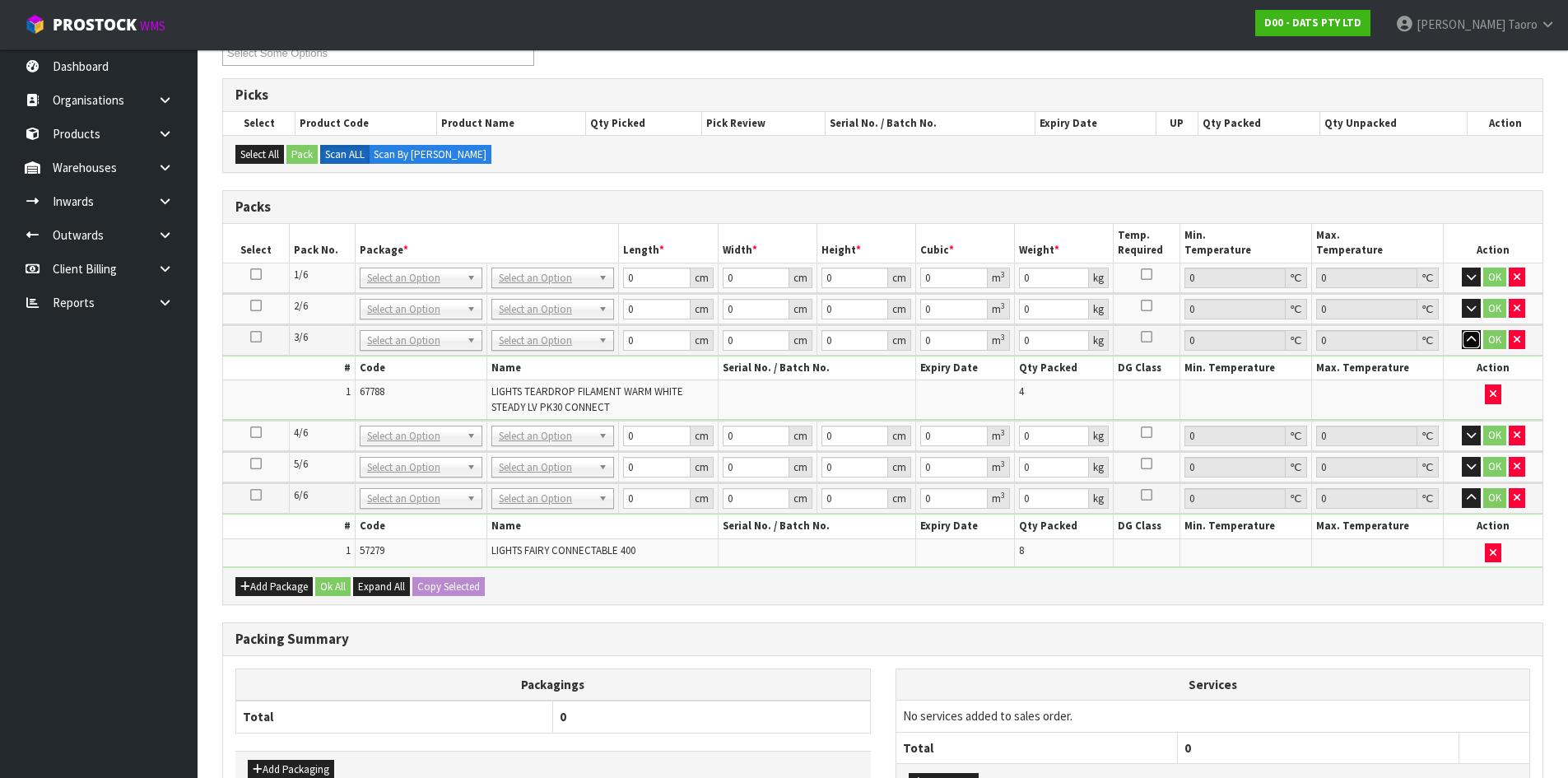
click at [1470, 336] on icon "button" at bounding box center [1471, 339] width 9 height 11
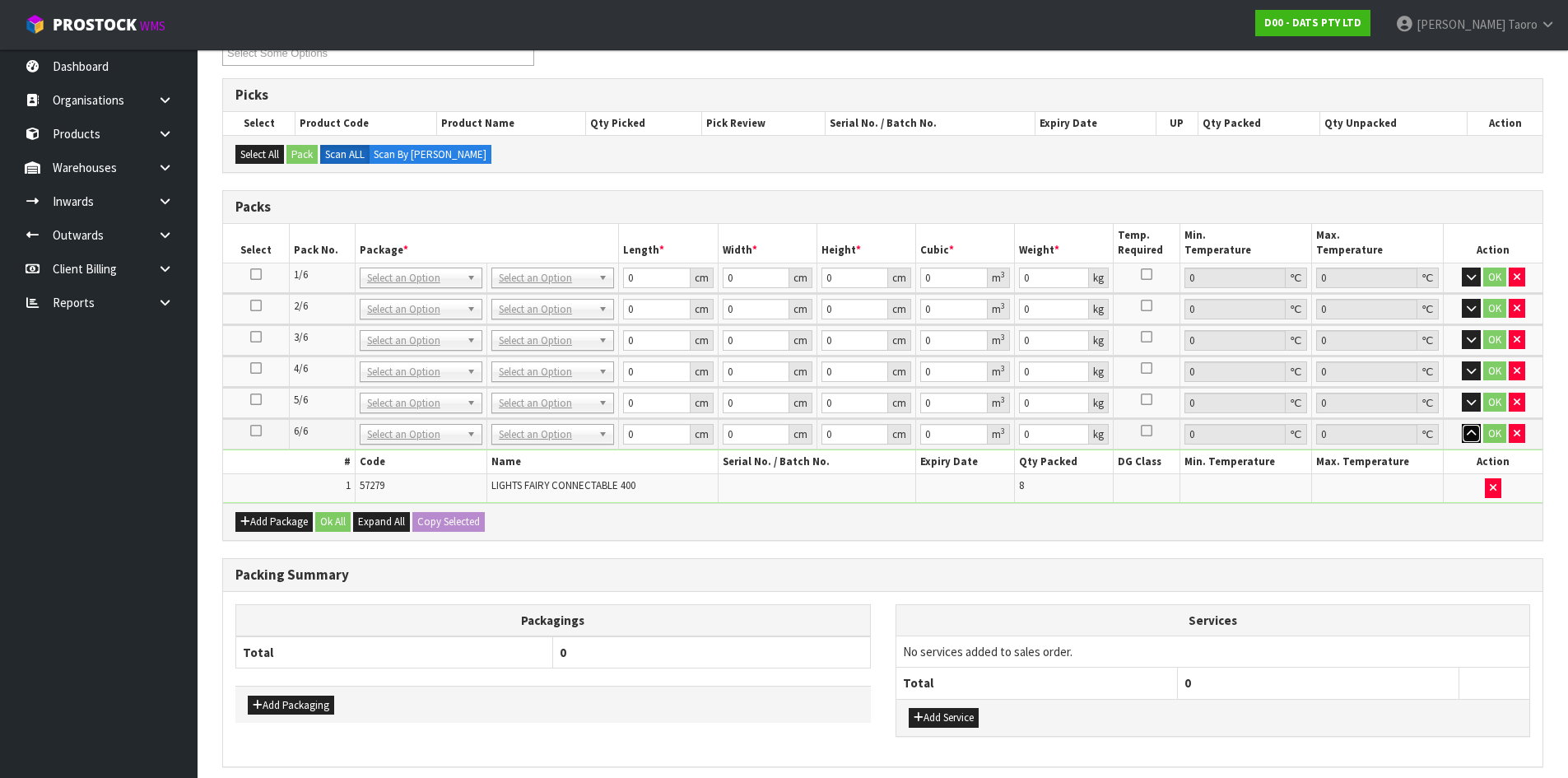
click at [1474, 436] on icon "button" at bounding box center [1471, 433] width 9 height 11
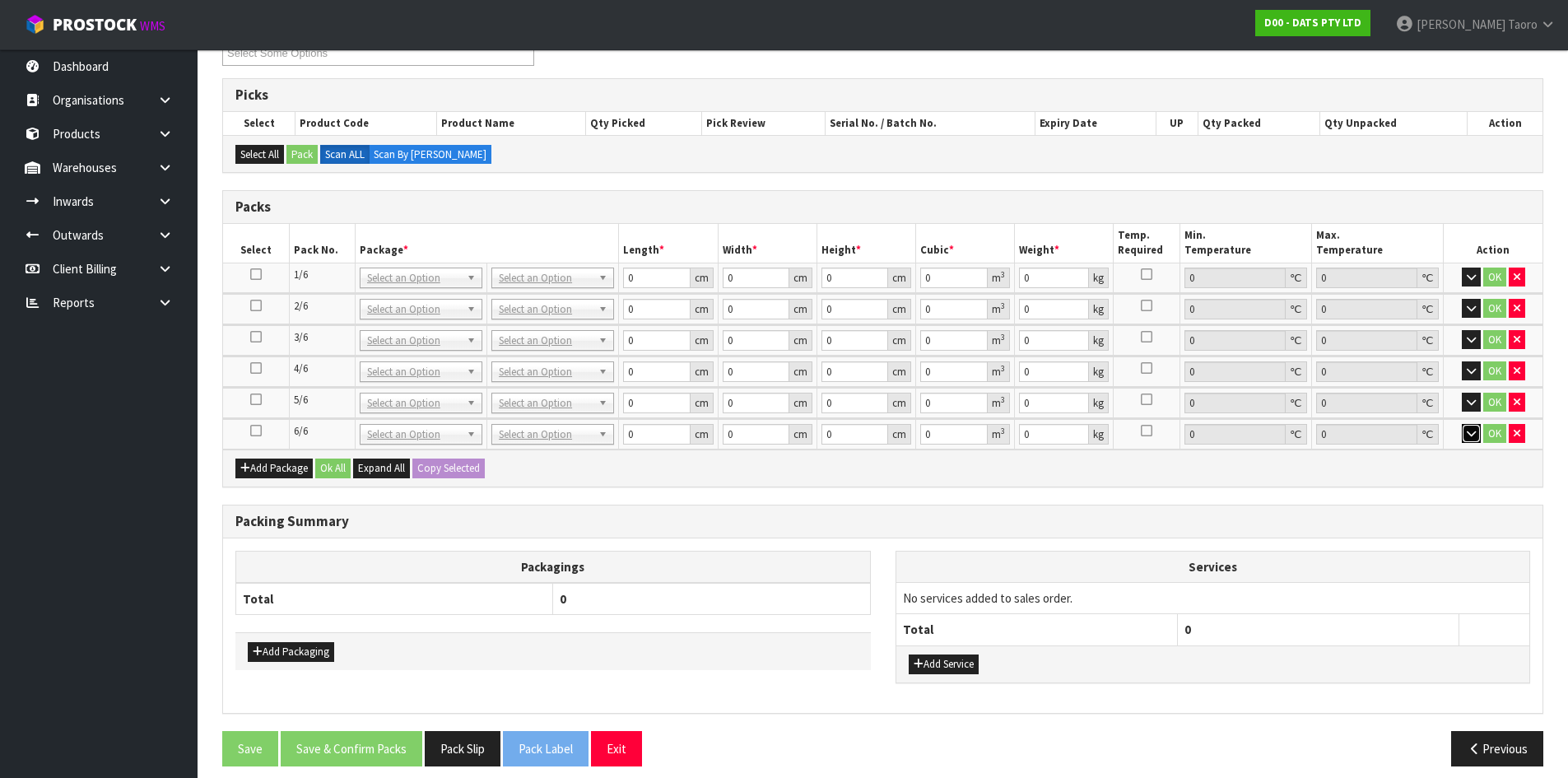
drag, startPoint x: 526, startPoint y: 281, endPoint x: 540, endPoint y: 309, distance: 31.3
click at [552, 299] on input "text" at bounding box center [553, 301] width 115 height 20
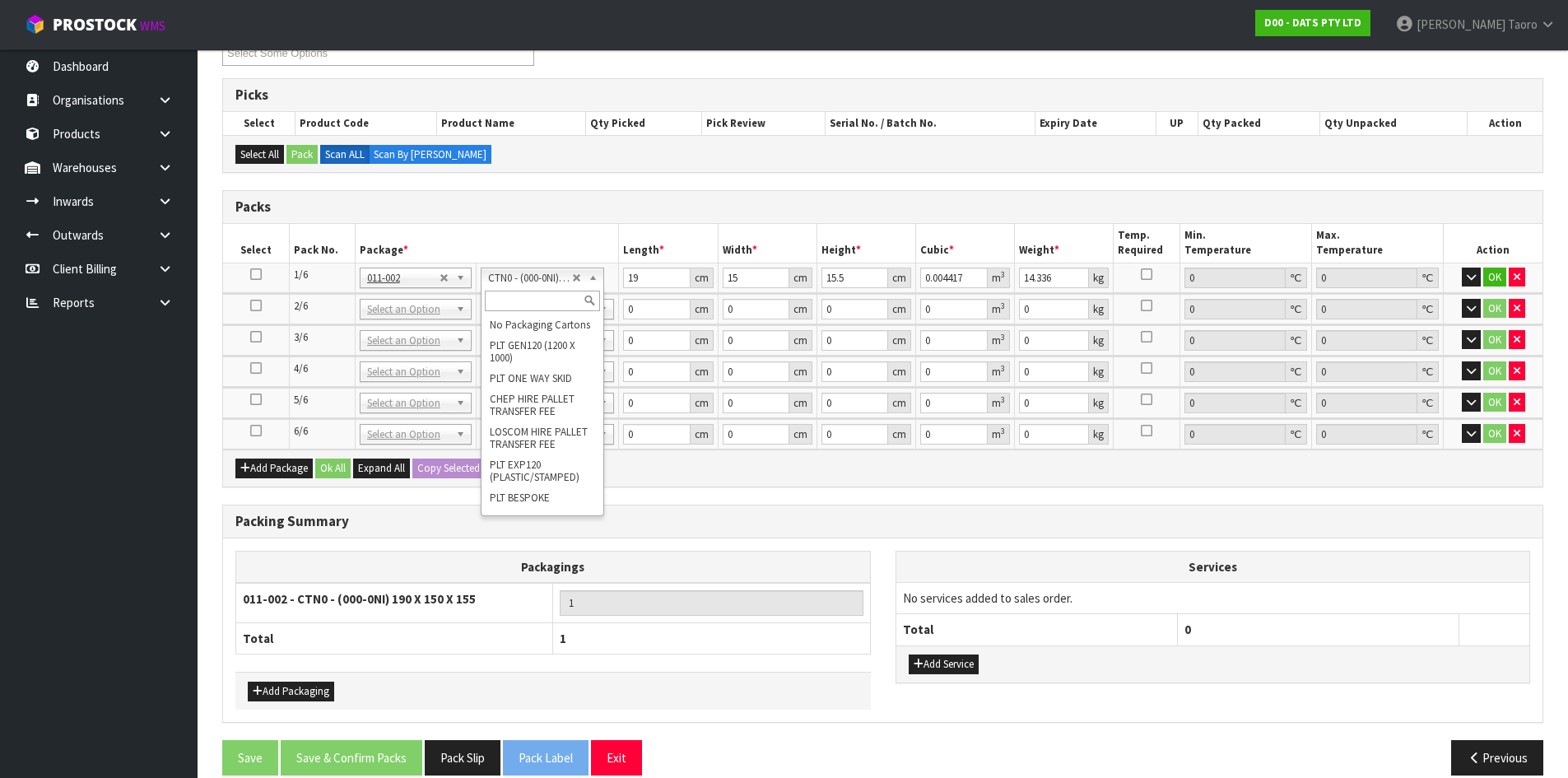
click at [558, 300] on input "text" at bounding box center [542, 301] width 115 height 20
click at [571, 333] on input "text" at bounding box center [547, 332] width 125 height 20
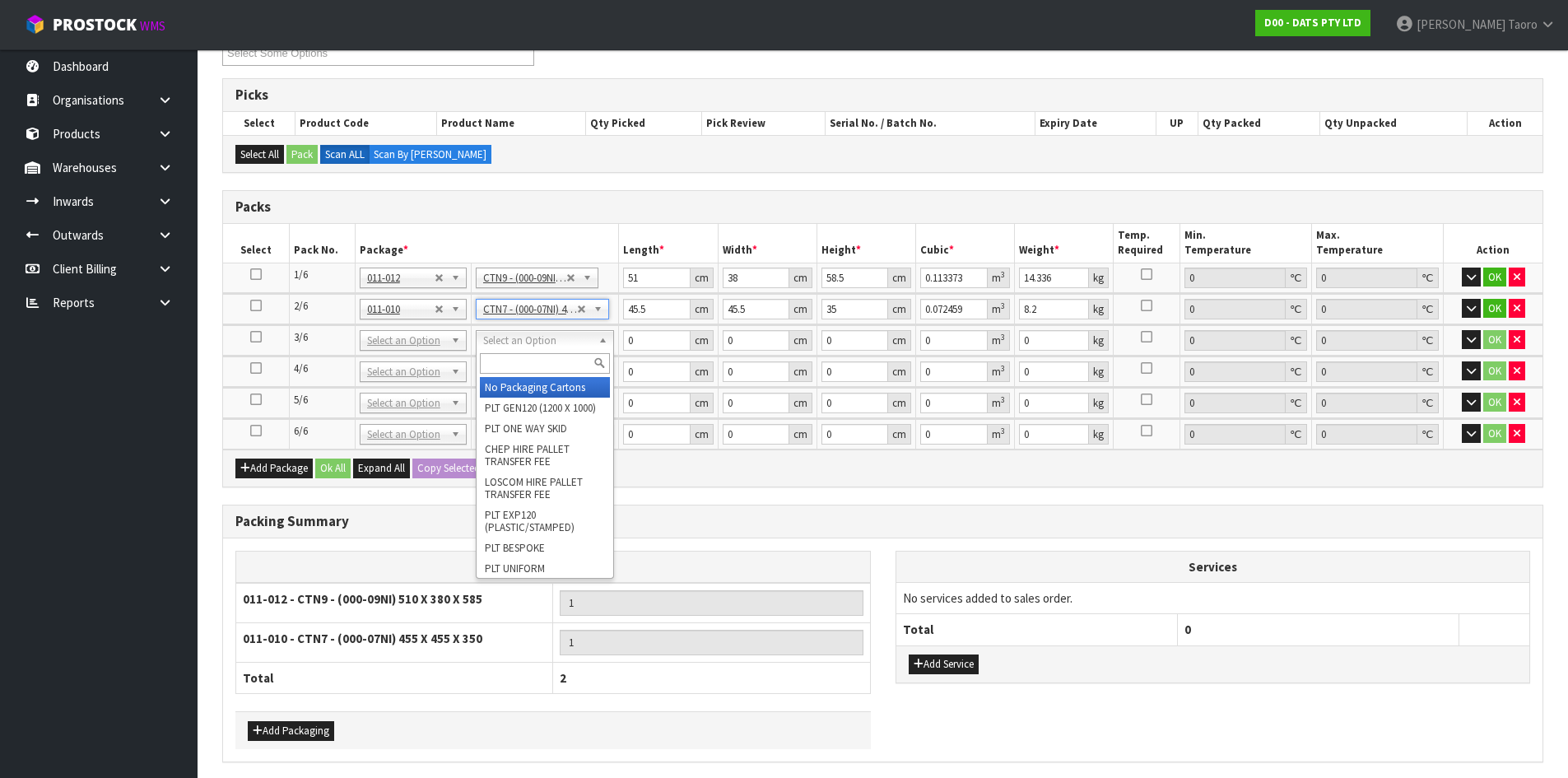
drag, startPoint x: 561, startPoint y: 390, endPoint x: 562, endPoint y: 375, distance: 15.0
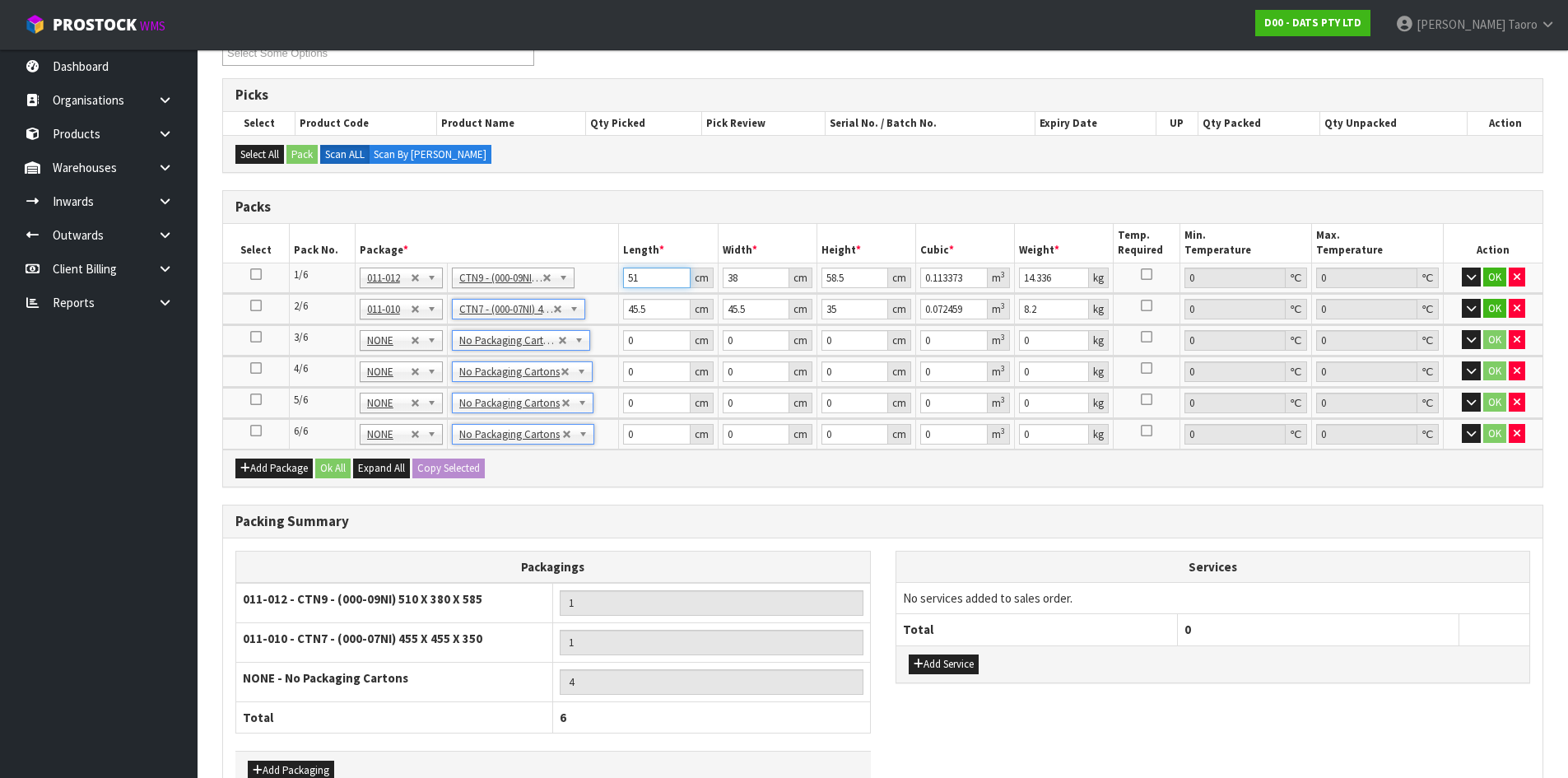
click at [663, 281] on input "51" at bounding box center [656, 278] width 66 height 20
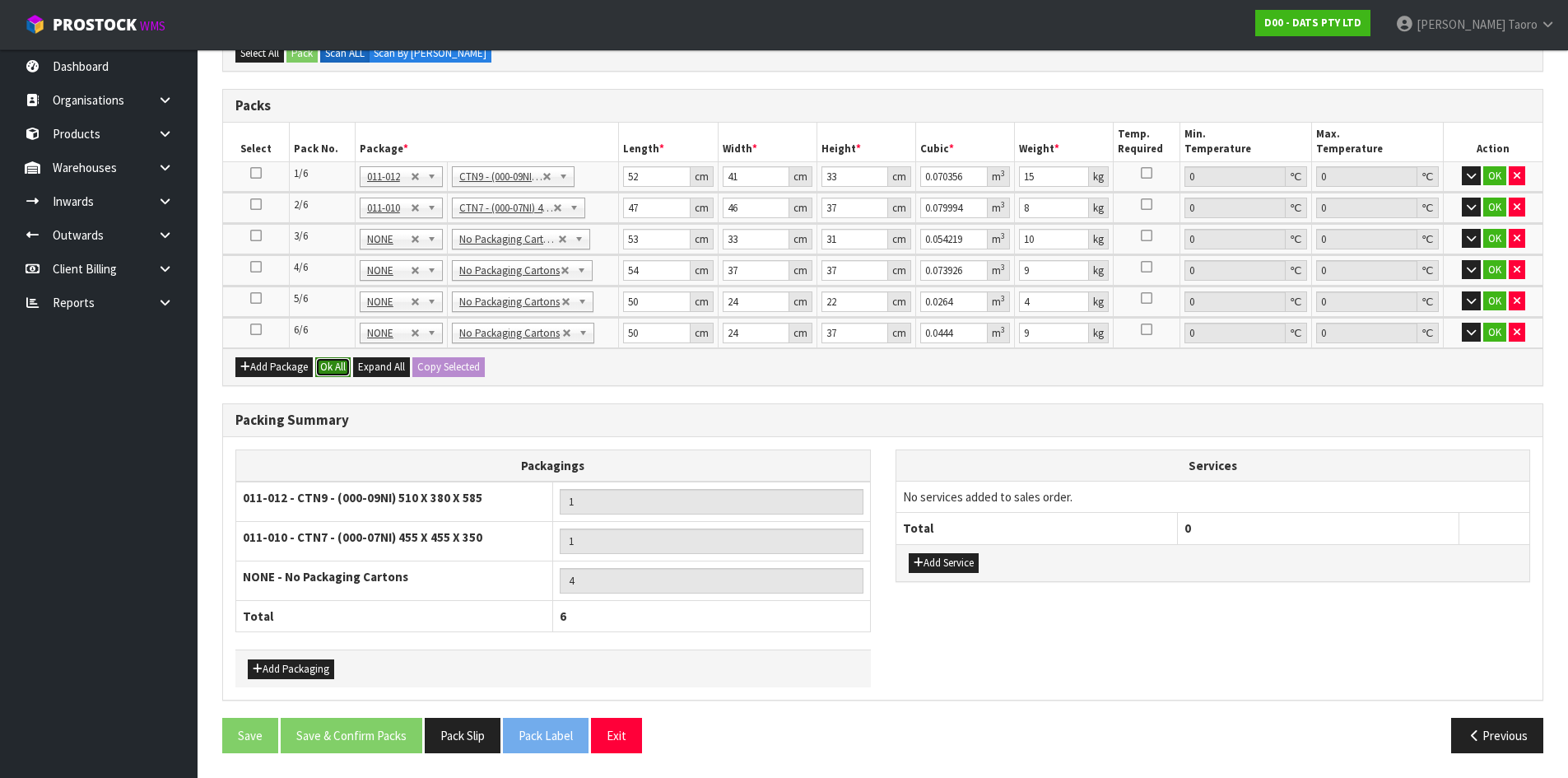
click at [327, 363] on button "Ok All" at bounding box center [333, 366] width 36 height 20
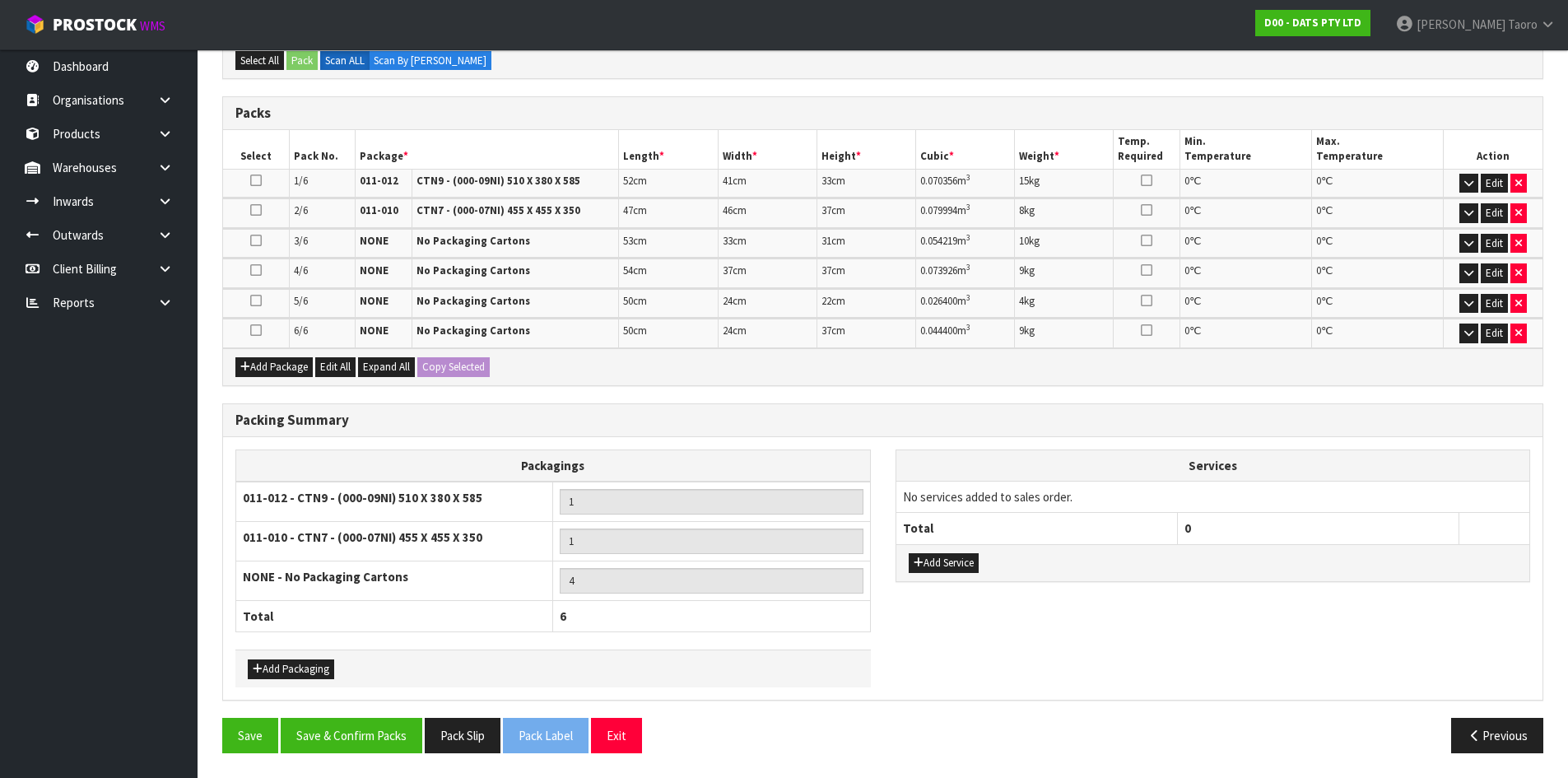
scroll to position [341, 0]
click at [372, 737] on button "Save & Confirm Packs" at bounding box center [351, 735] width 141 height 36
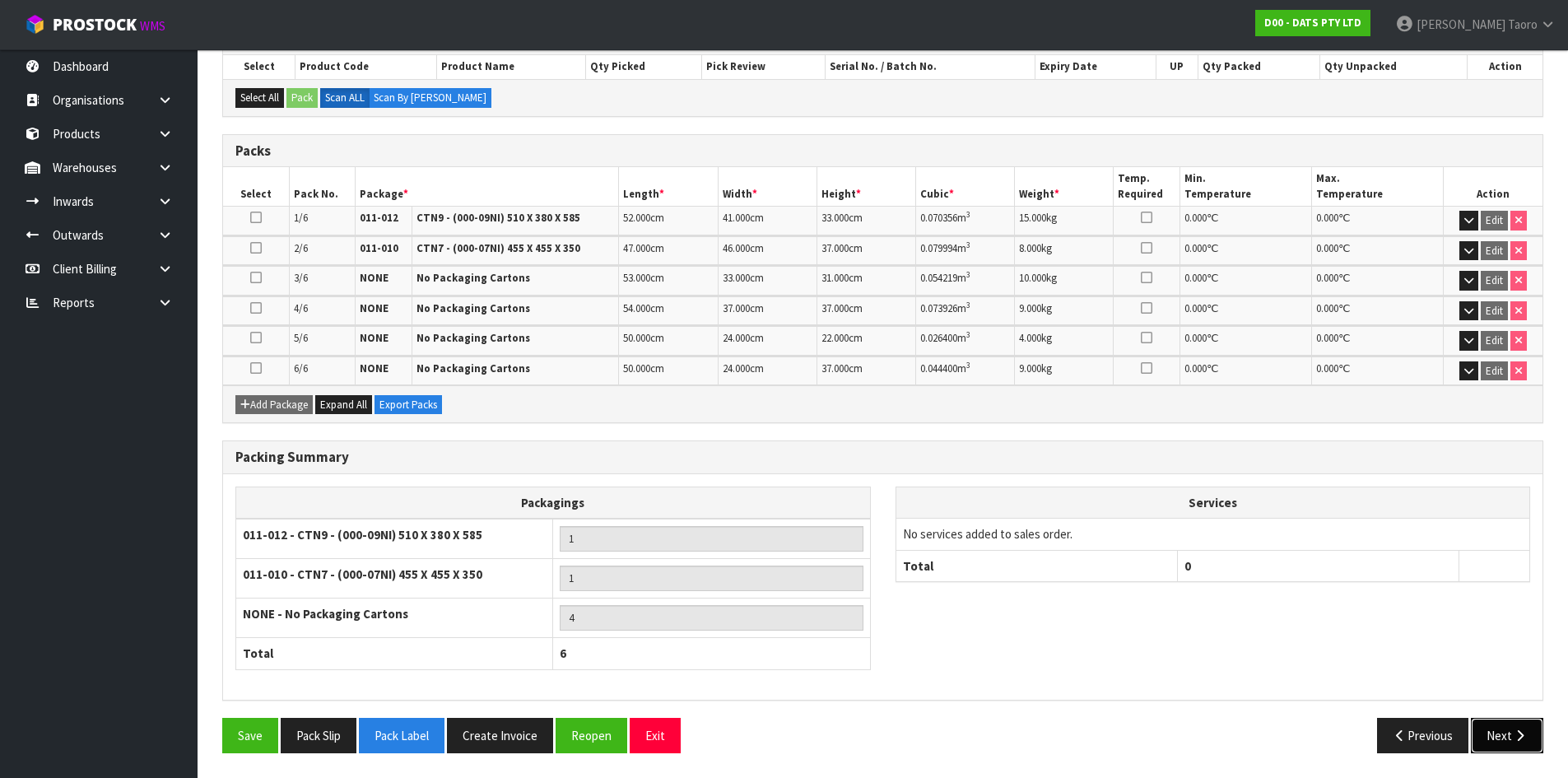
click at [1513, 733] on icon "button" at bounding box center [1520, 735] width 15 height 13
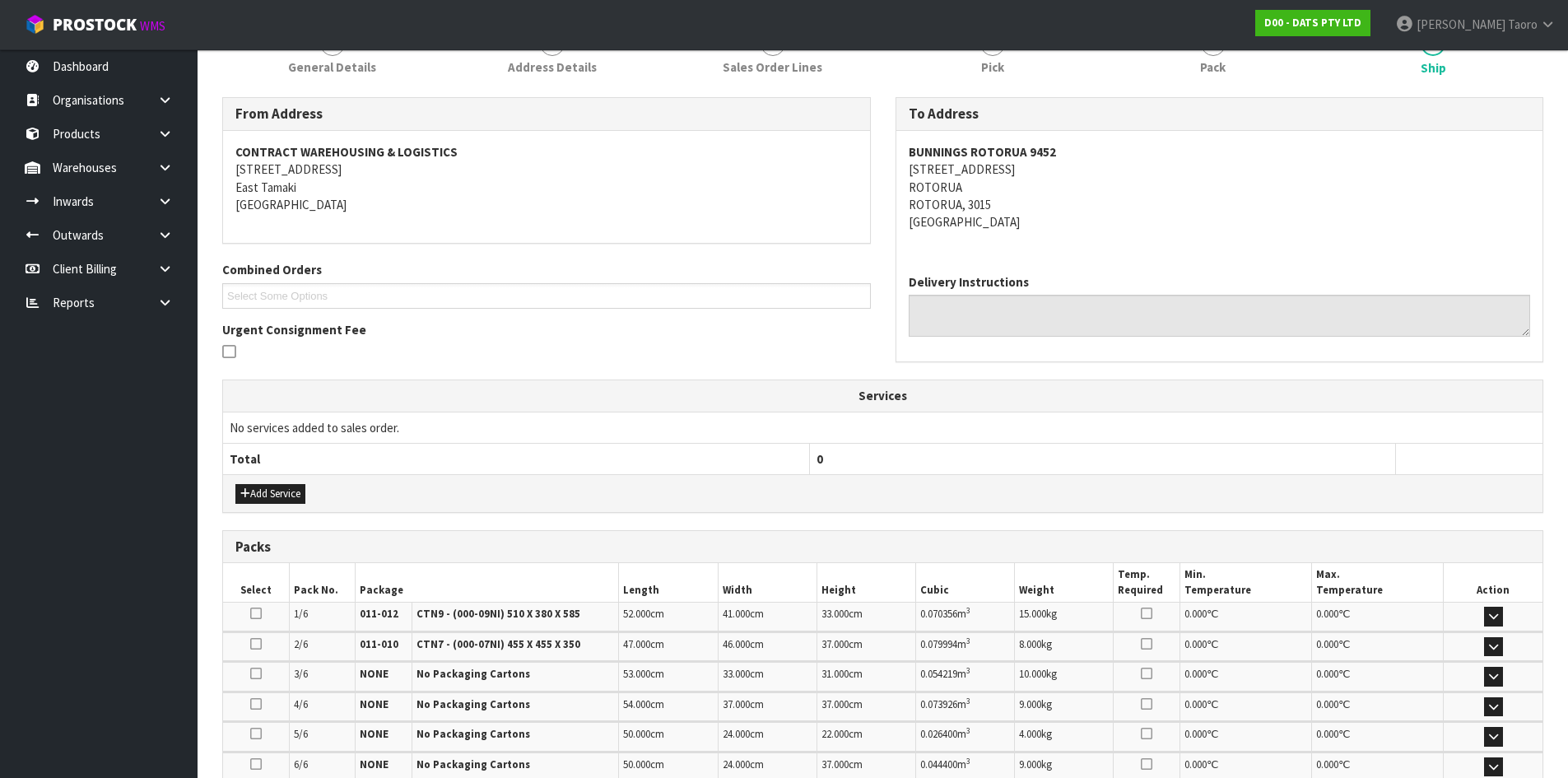
scroll to position [446, 0]
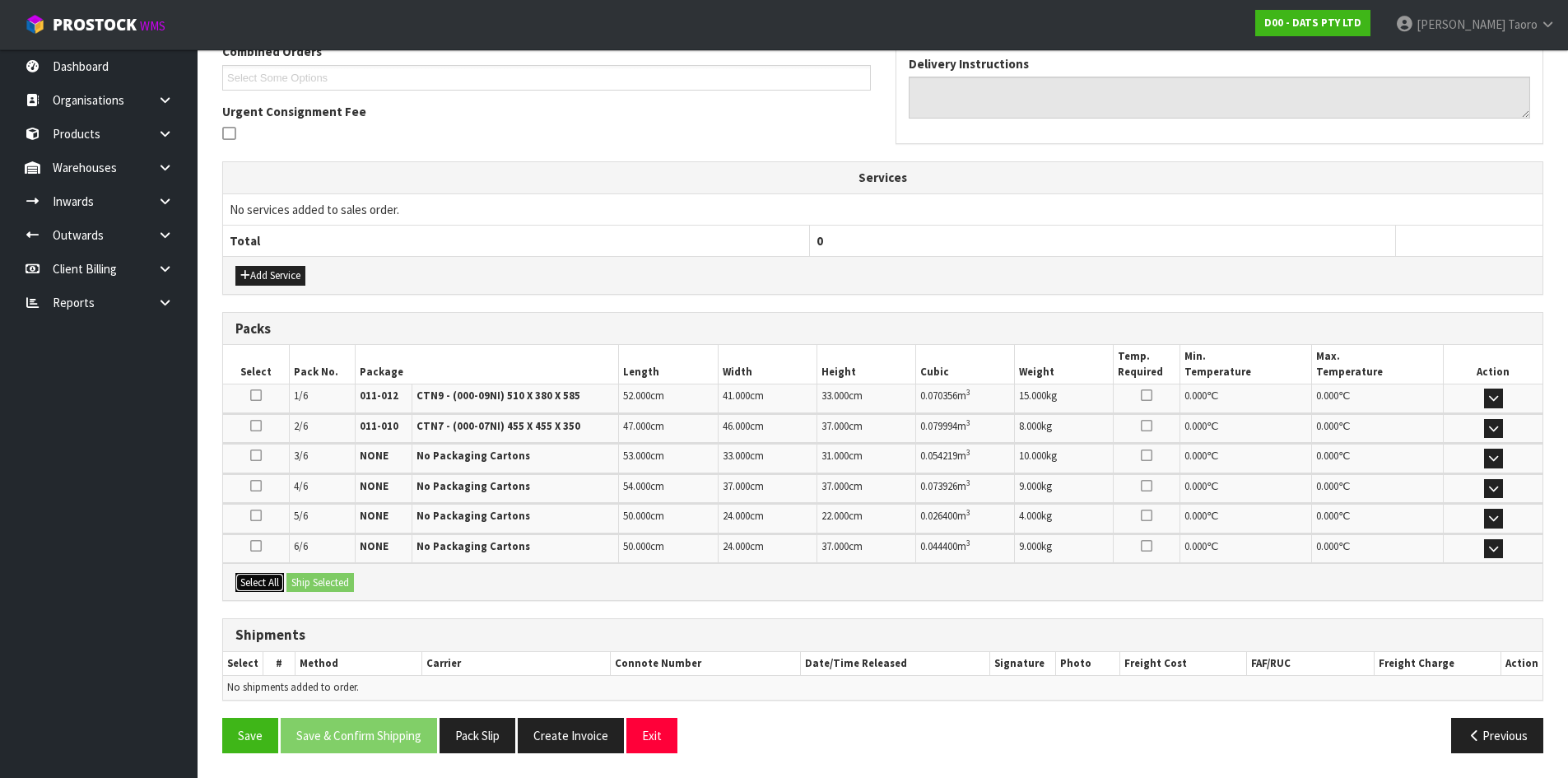
click at [266, 579] on button "Select All" at bounding box center [259, 582] width 48 height 20
click at [315, 573] on button "Ship Selected" at bounding box center [320, 582] width 67 height 20
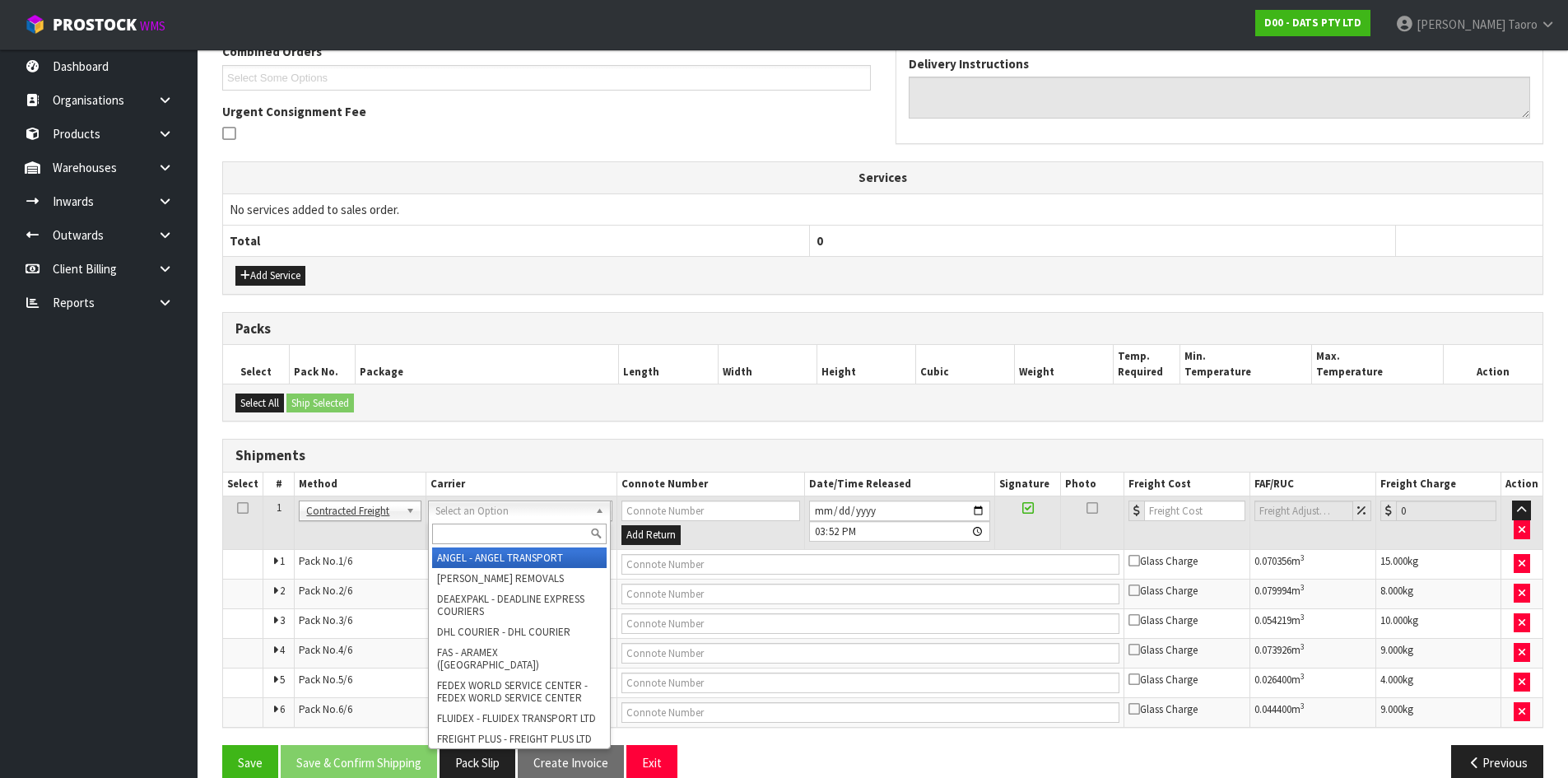
click at [482, 532] on input "text" at bounding box center [519, 534] width 174 height 20
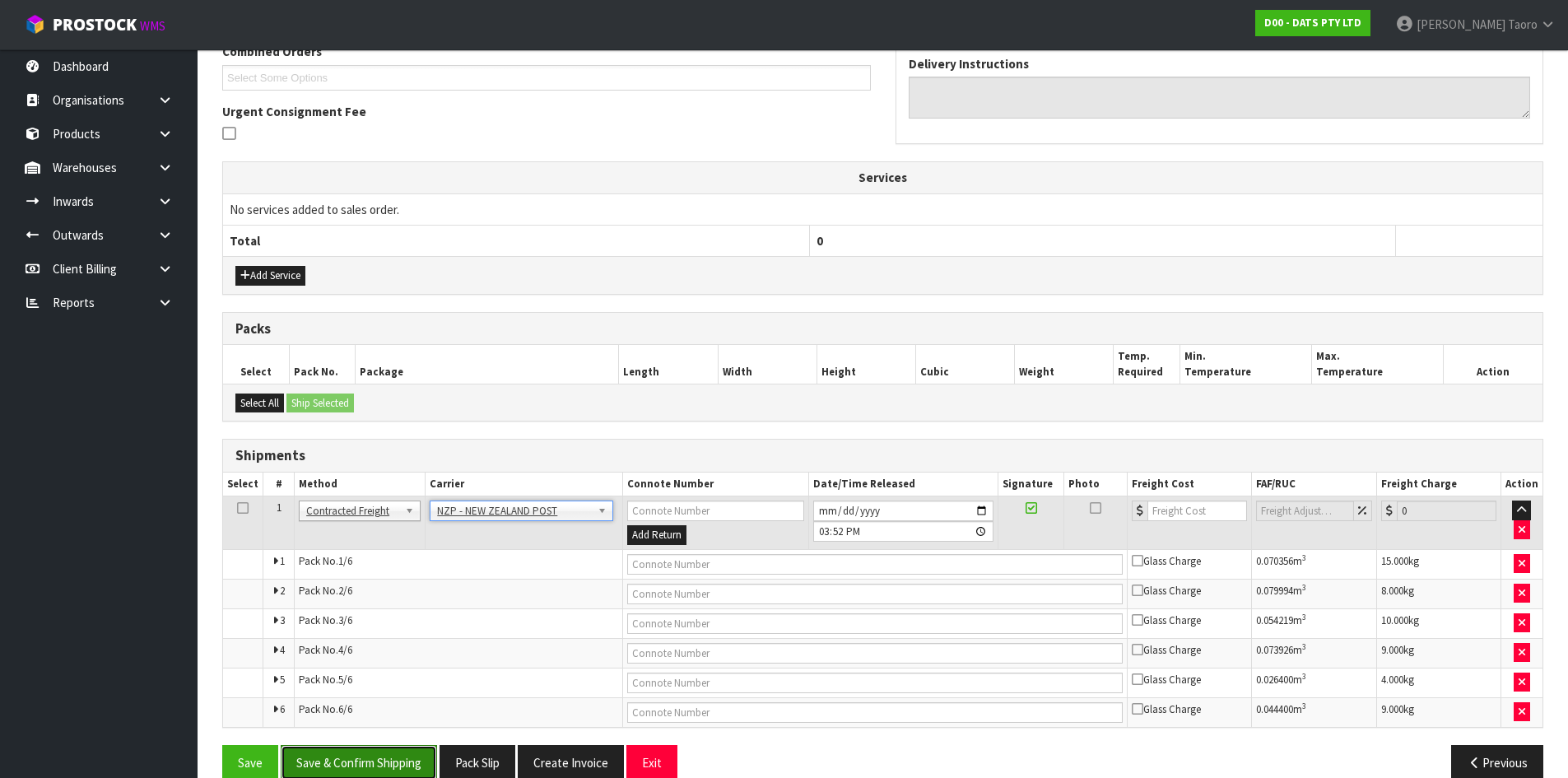
click at [381, 768] on button "Save & Confirm Shipping" at bounding box center [359, 763] width 156 height 36
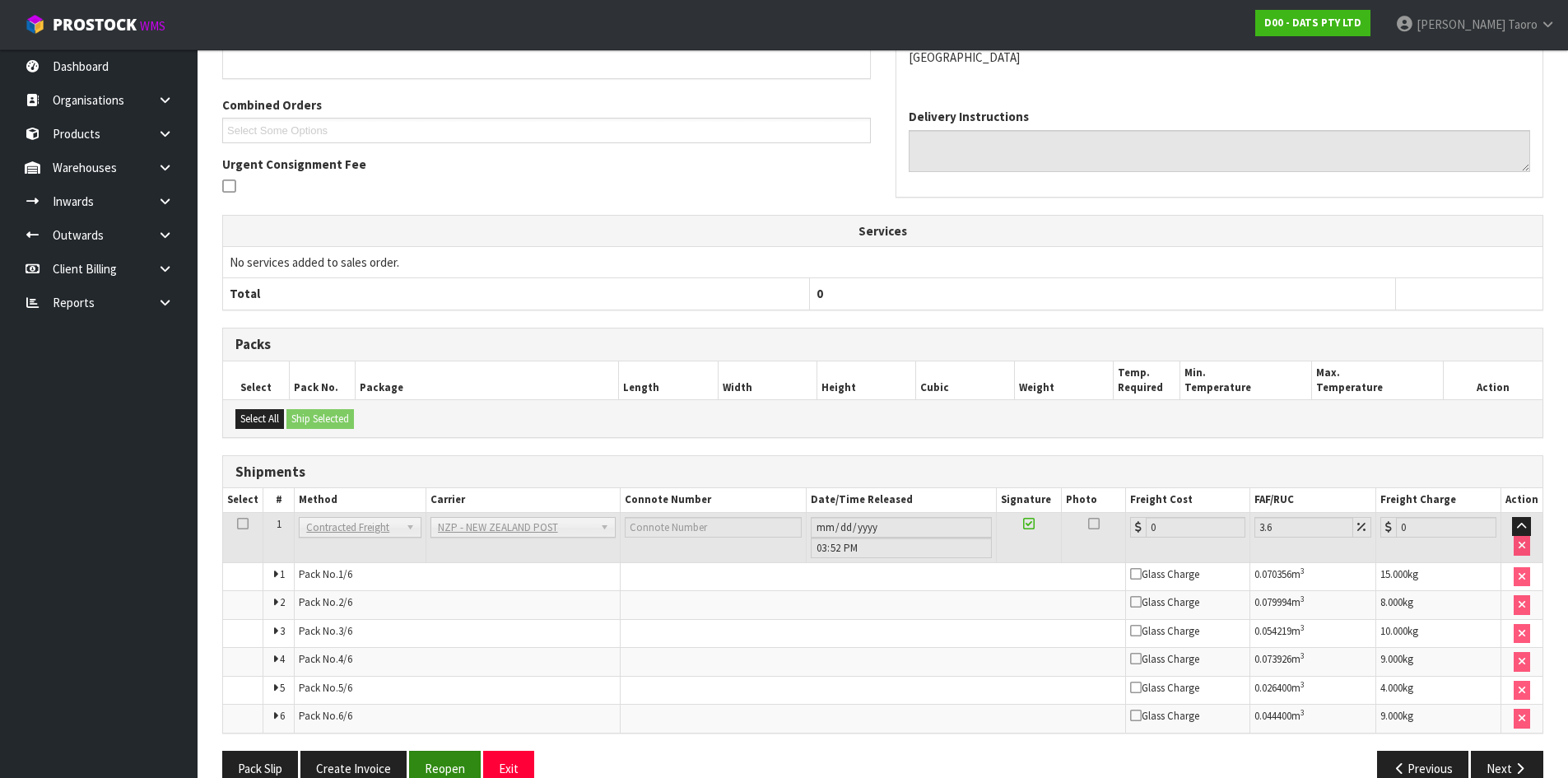
scroll to position [444, 0]
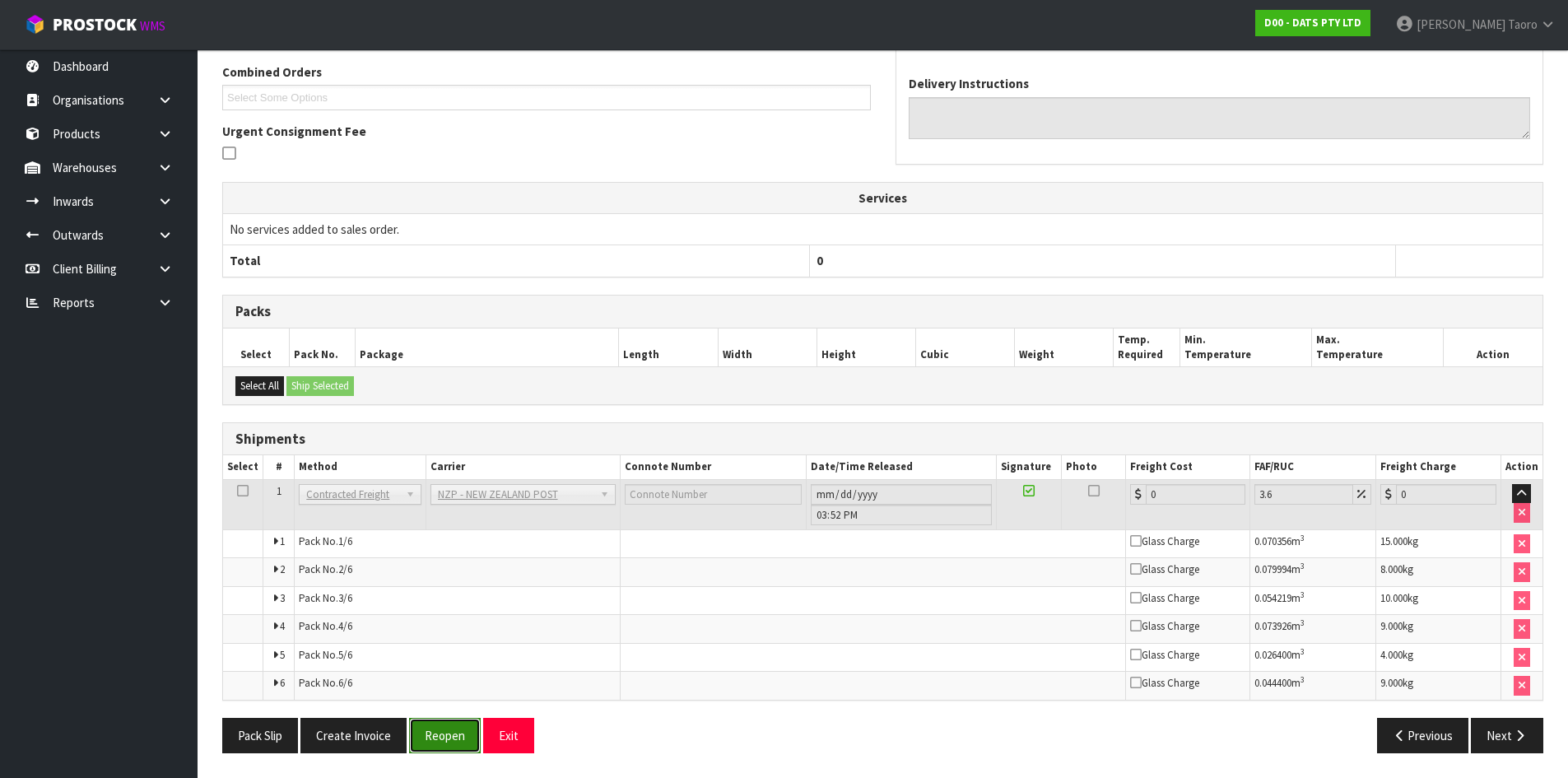
click at [440, 736] on button "Reopen" at bounding box center [445, 735] width 71 height 36
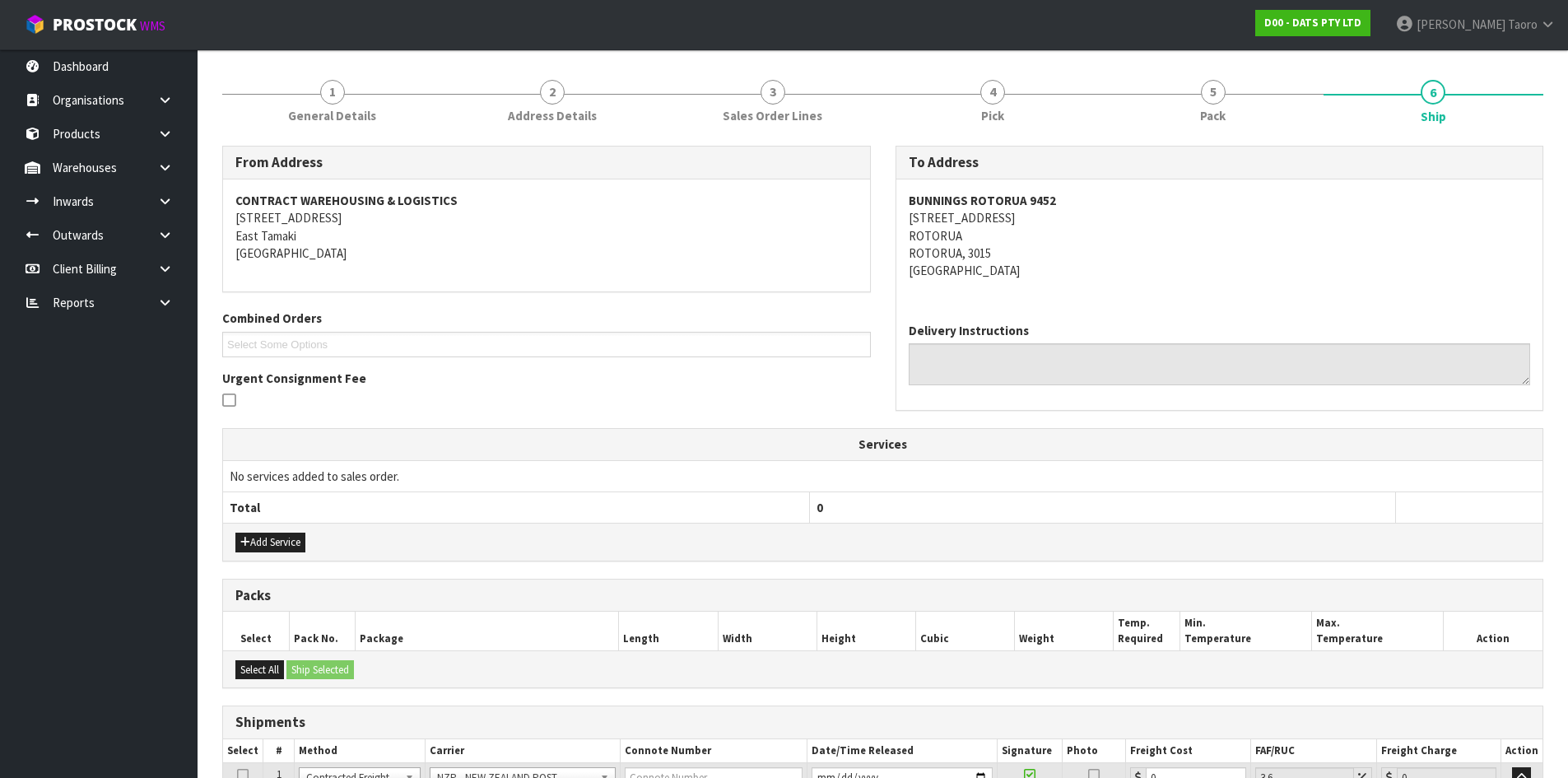
scroll to position [412, 0]
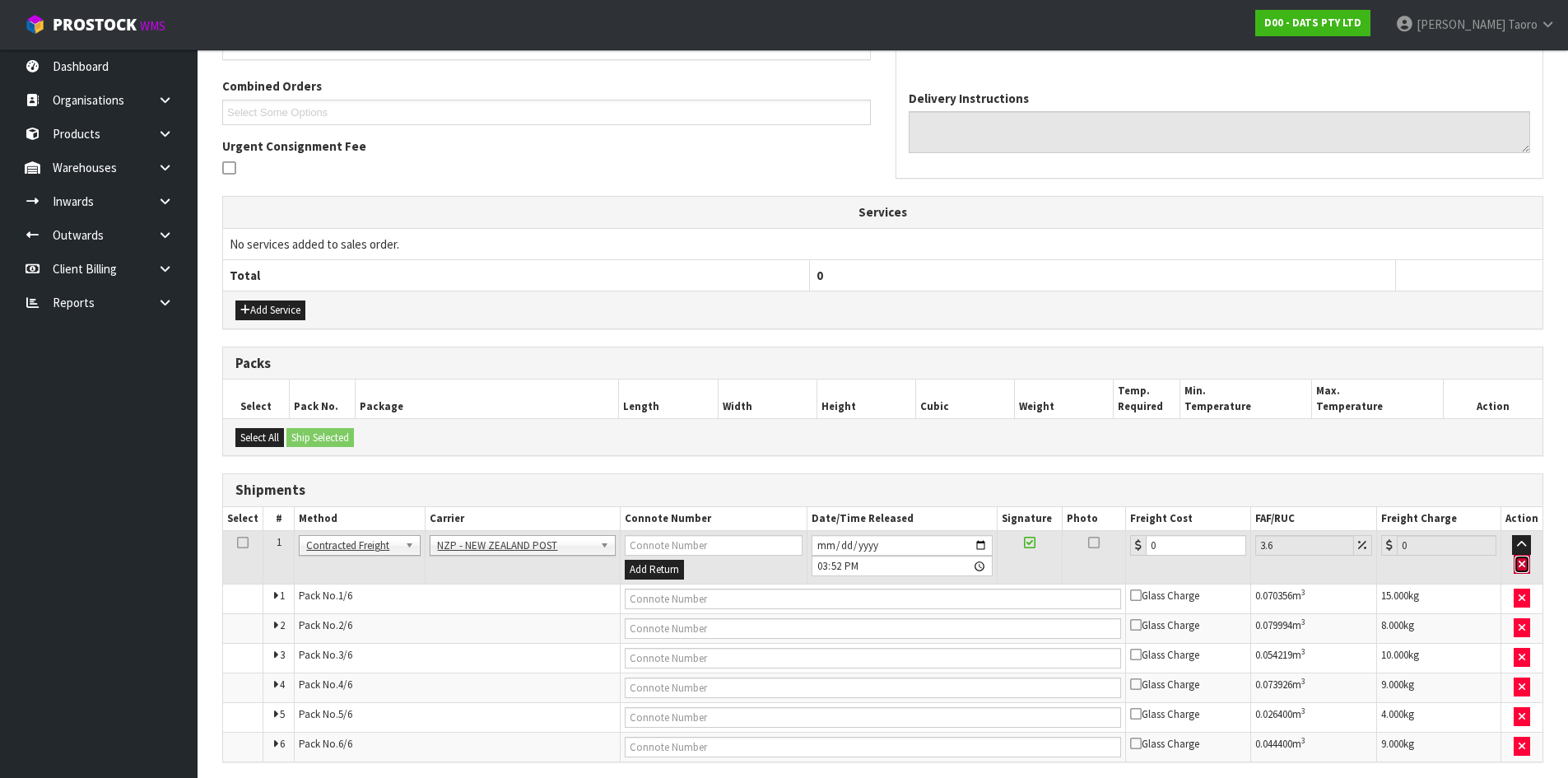
click at [1525, 562] on icon "button" at bounding box center [1522, 564] width 7 height 11
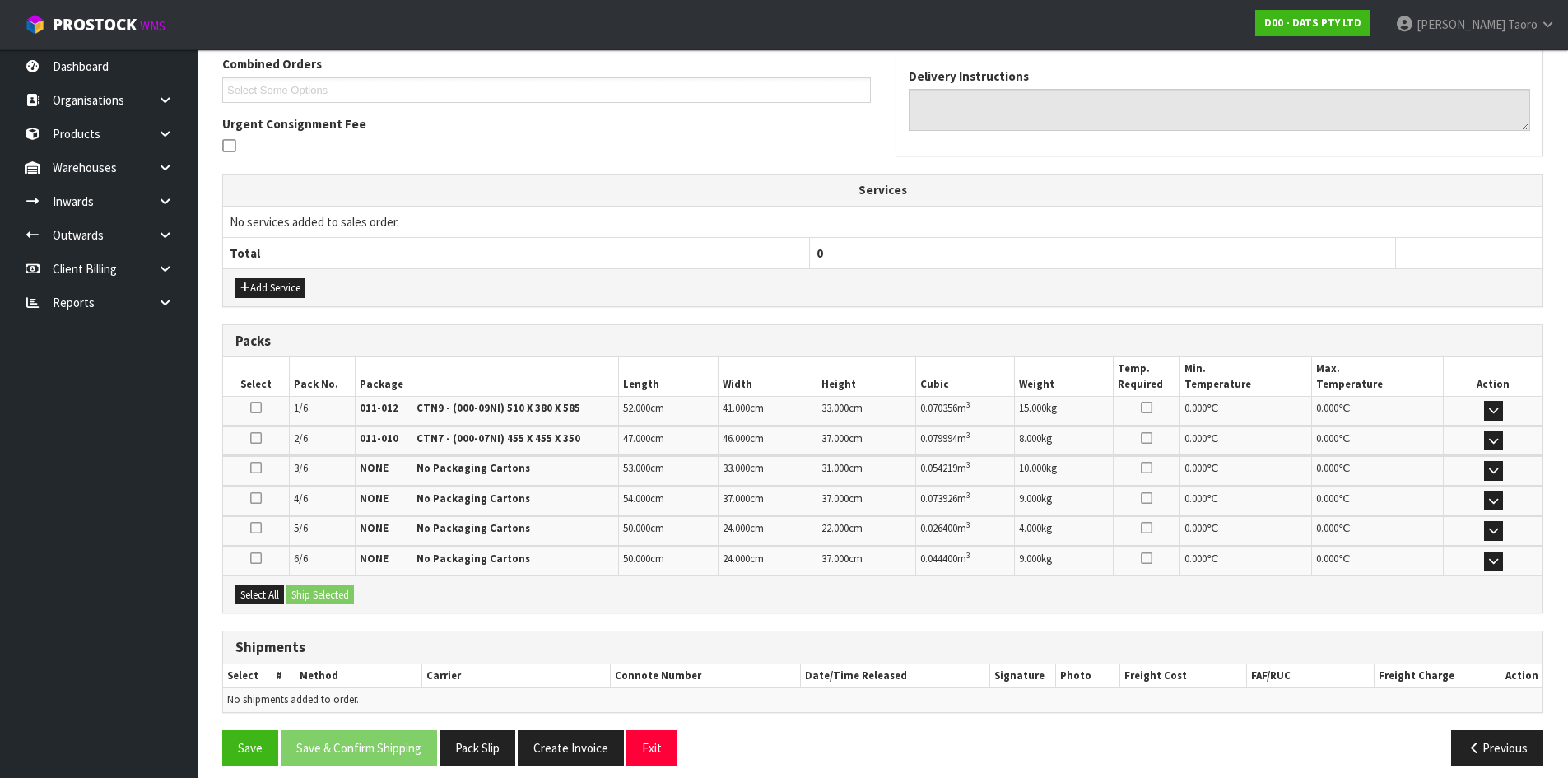
scroll to position [446, 0]
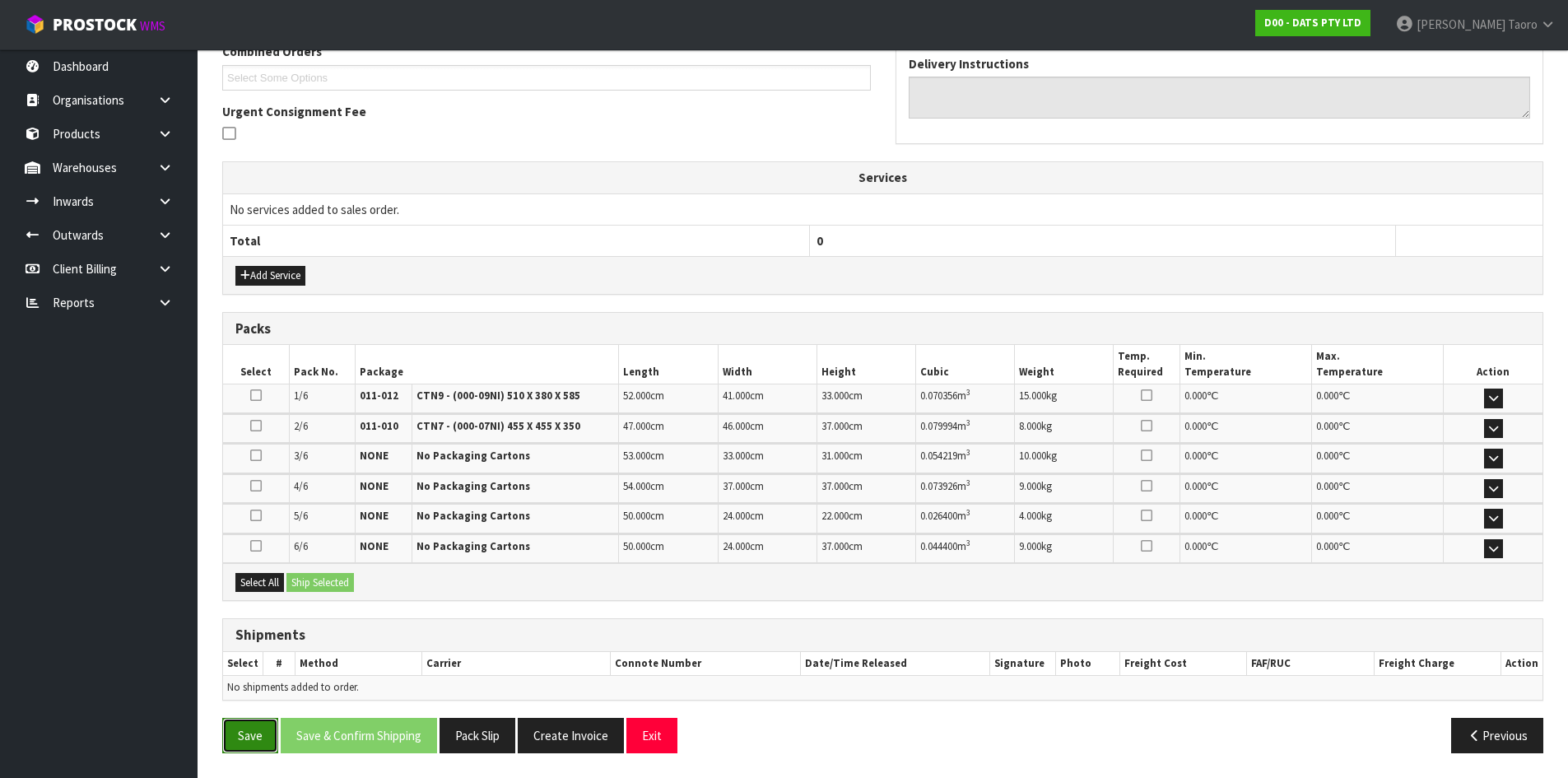
click at [259, 726] on button "Save" at bounding box center [250, 735] width 56 height 36
click at [678, 734] on button "Exit" at bounding box center [652, 735] width 51 height 36
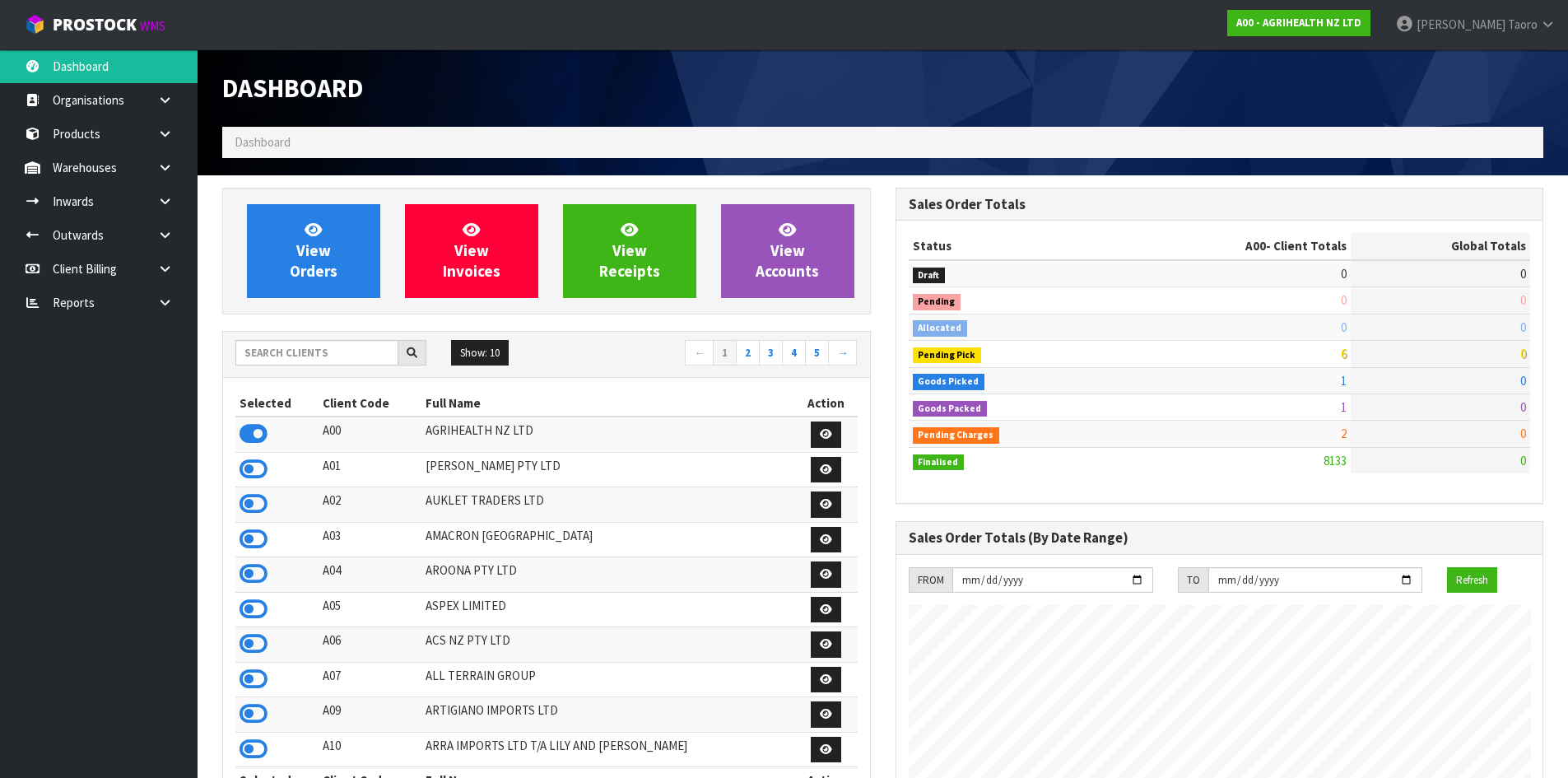
scroll to position [1247, 673]
click at [360, 353] on input "text" at bounding box center [317, 353] width 163 height 26
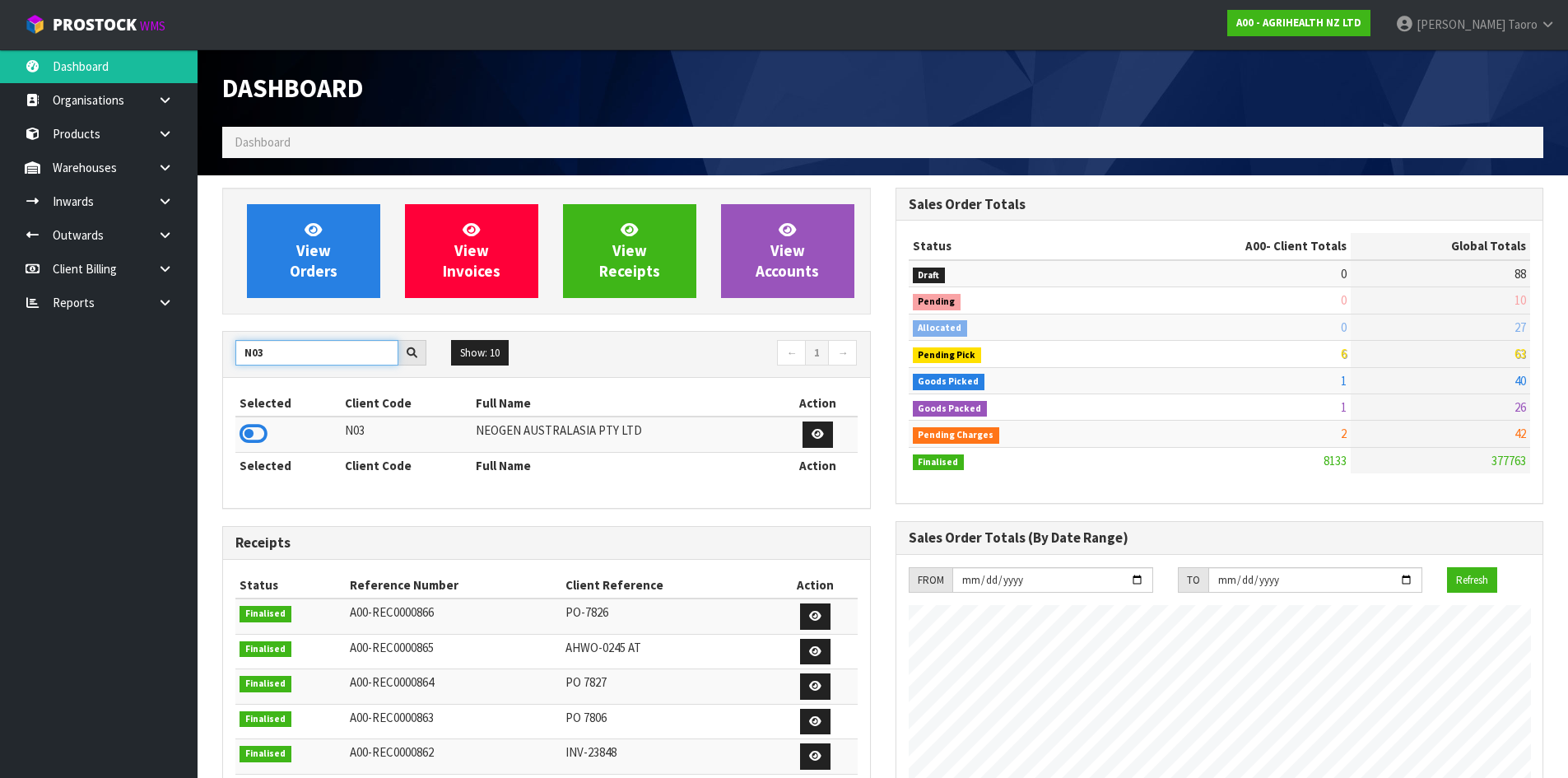
type input "N03"
click at [264, 429] on icon at bounding box center [253, 434] width 28 height 25
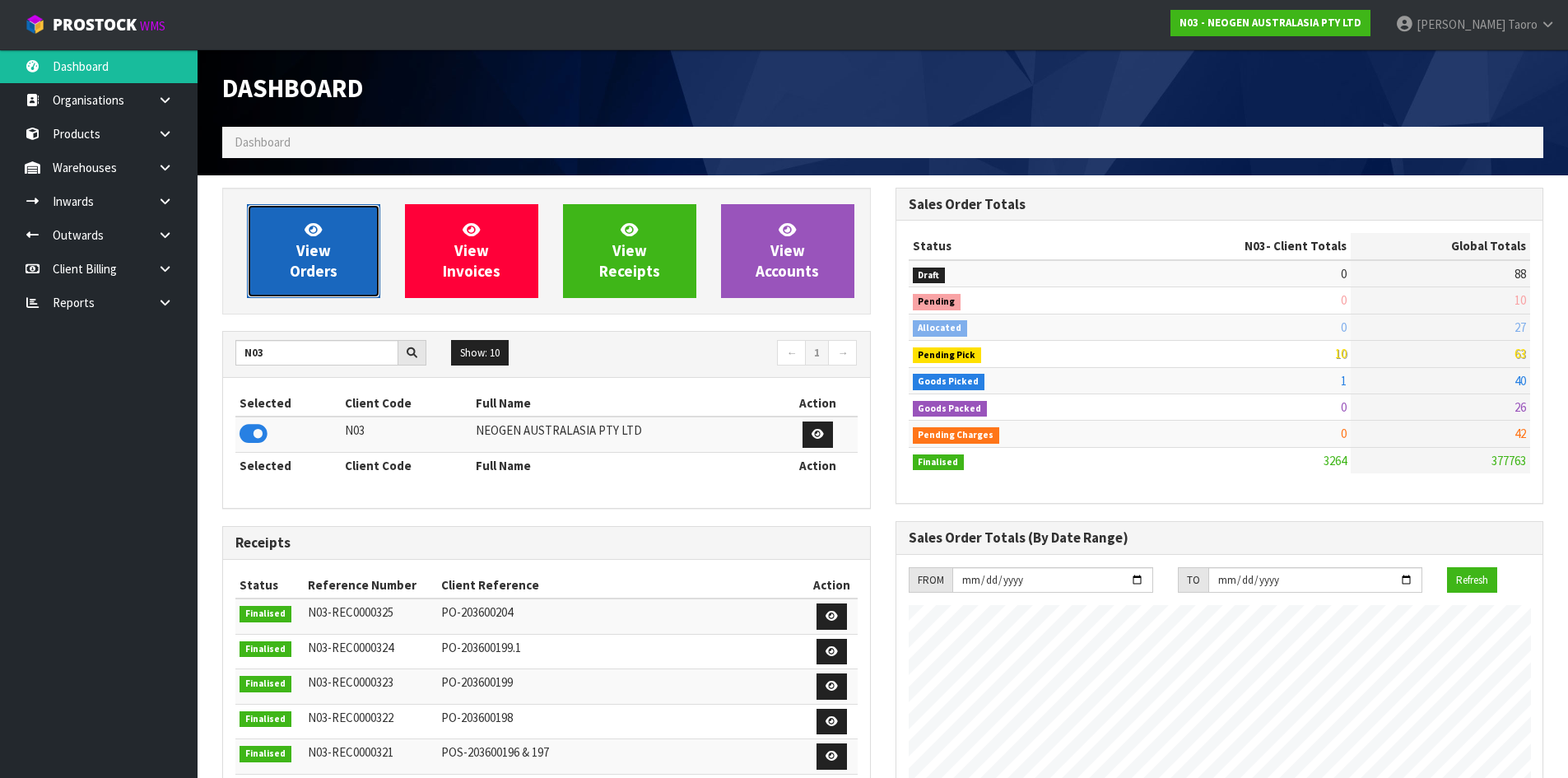
click at [305, 272] on span "View Orders" at bounding box center [314, 250] width 48 height 62
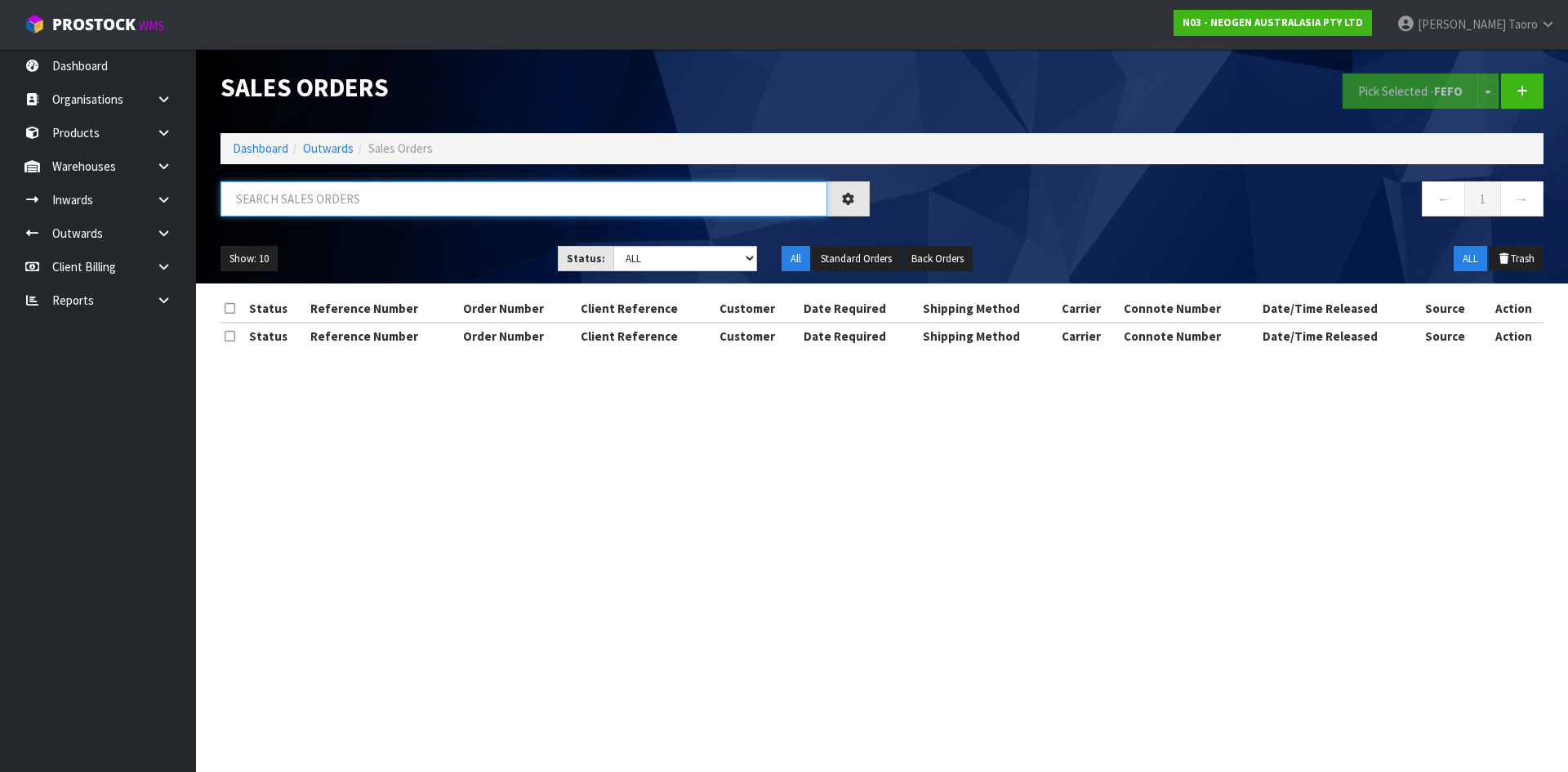
click at [308, 200] on input "text" at bounding box center [523, 199] width 607 height 35
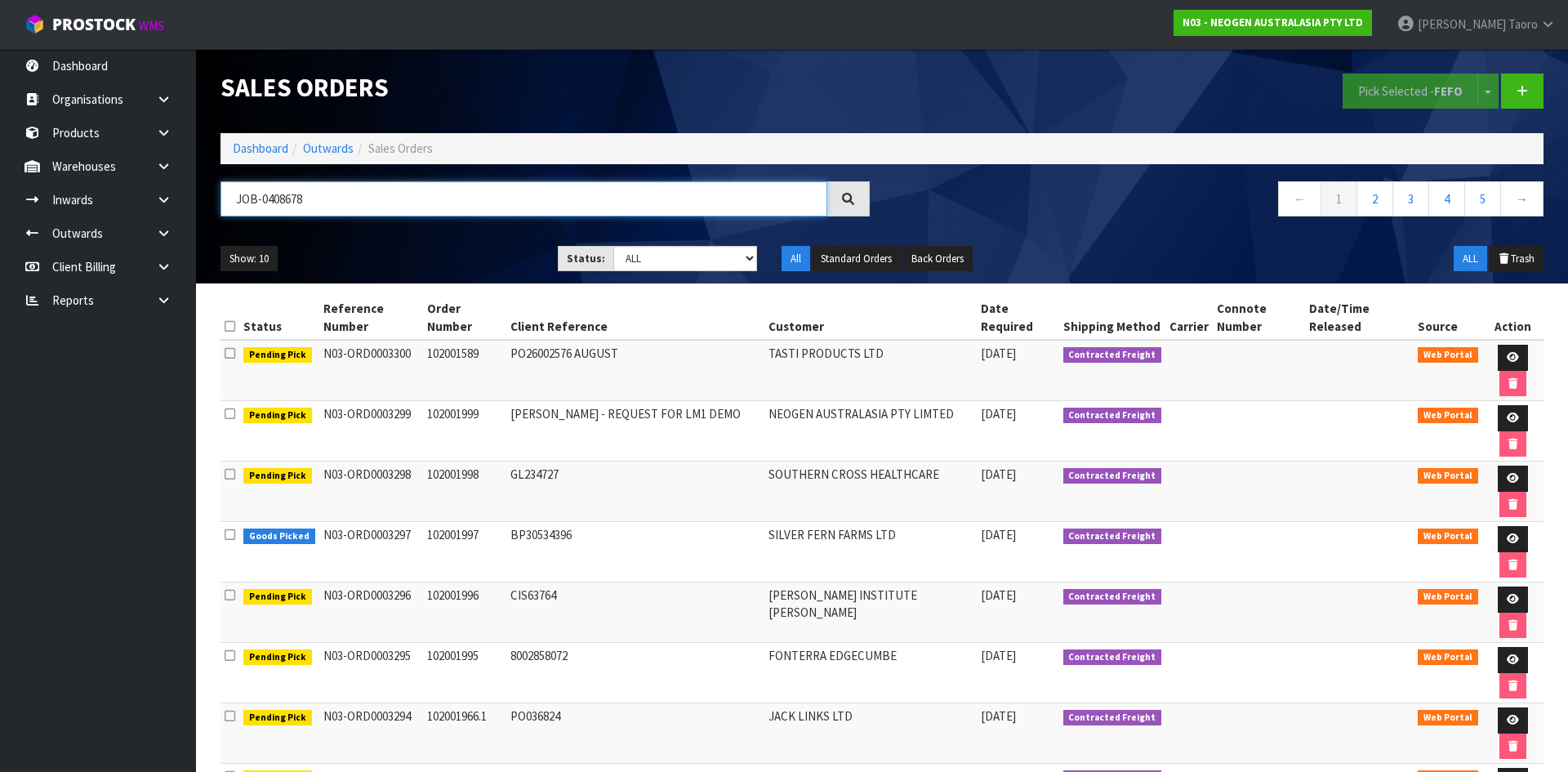
type input "JOB-0408678"
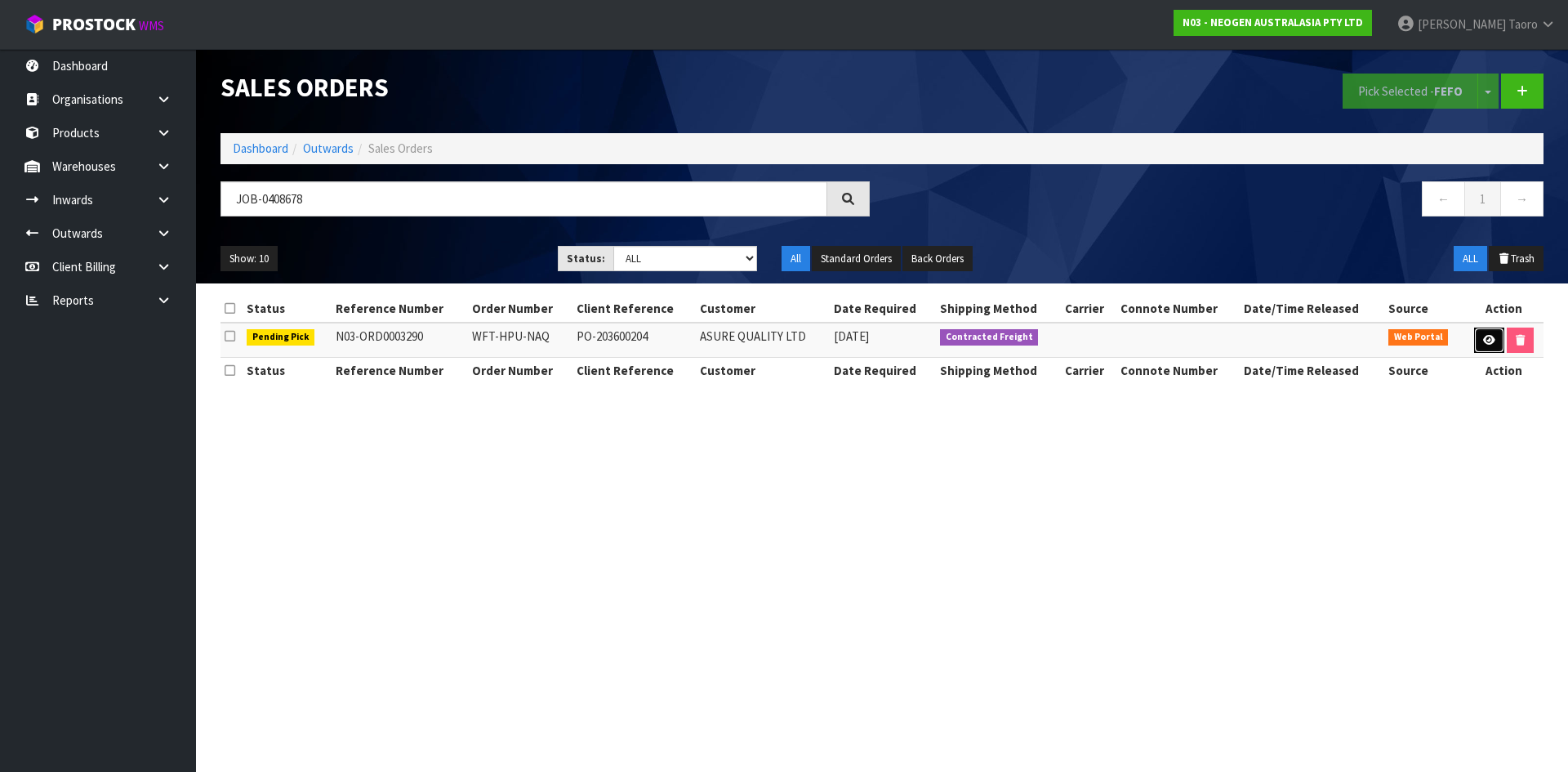
click at [1487, 338] on icon at bounding box center [1490, 340] width 13 height 11
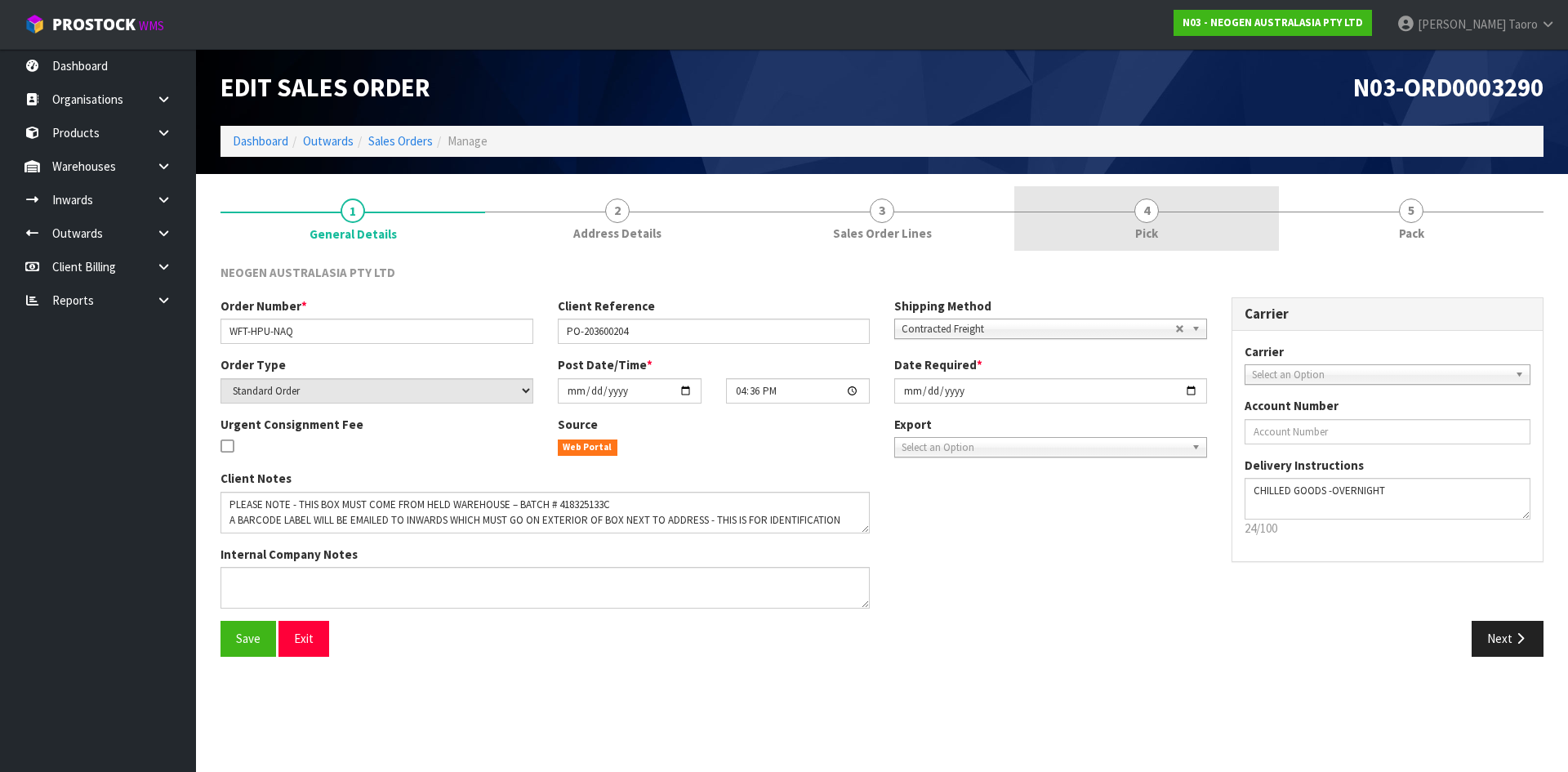
click at [1233, 216] on link "4 Pick" at bounding box center [1147, 219] width 265 height 64
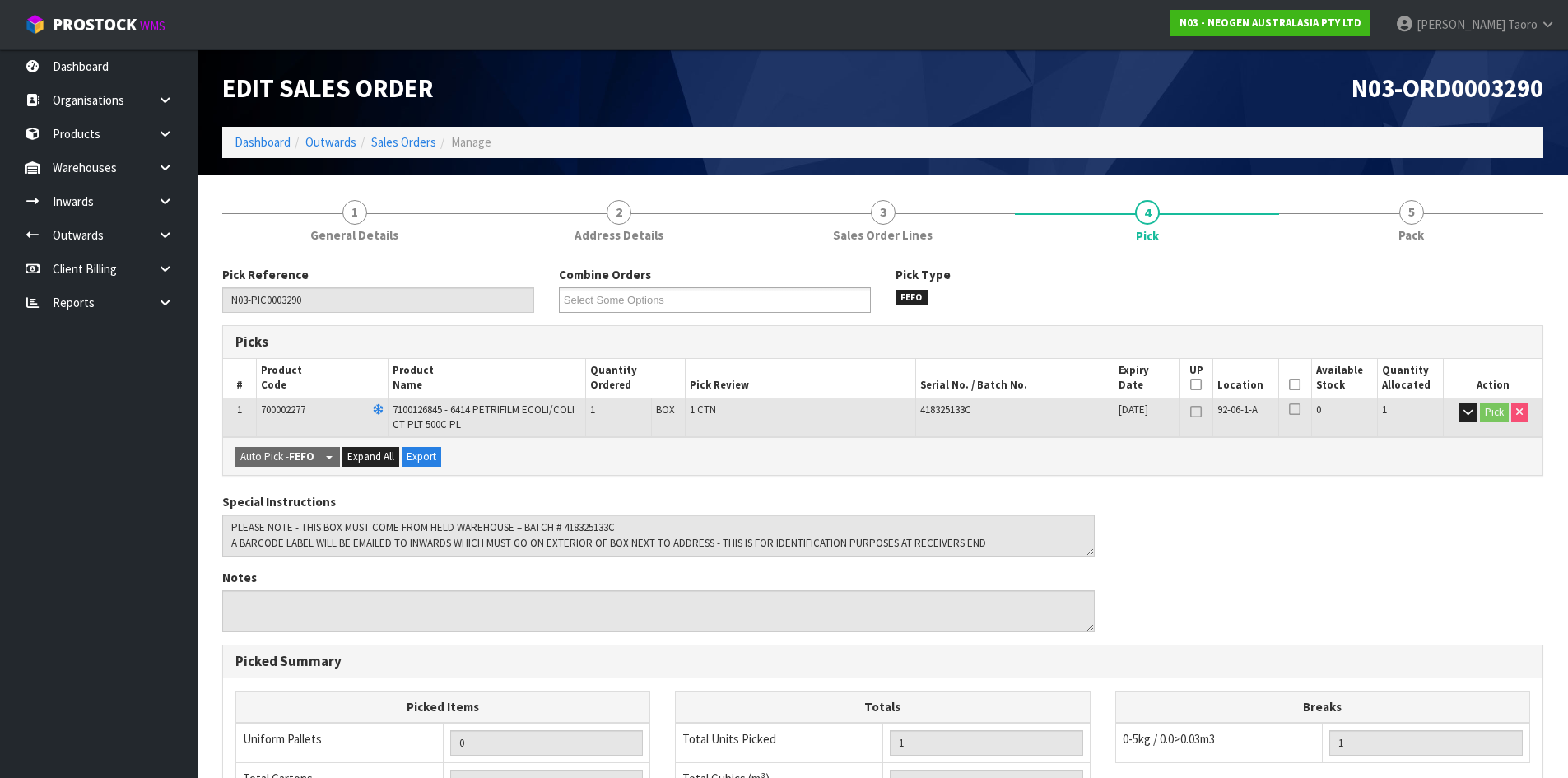
click at [1296, 384] on icon at bounding box center [1295, 384] width 12 height 1
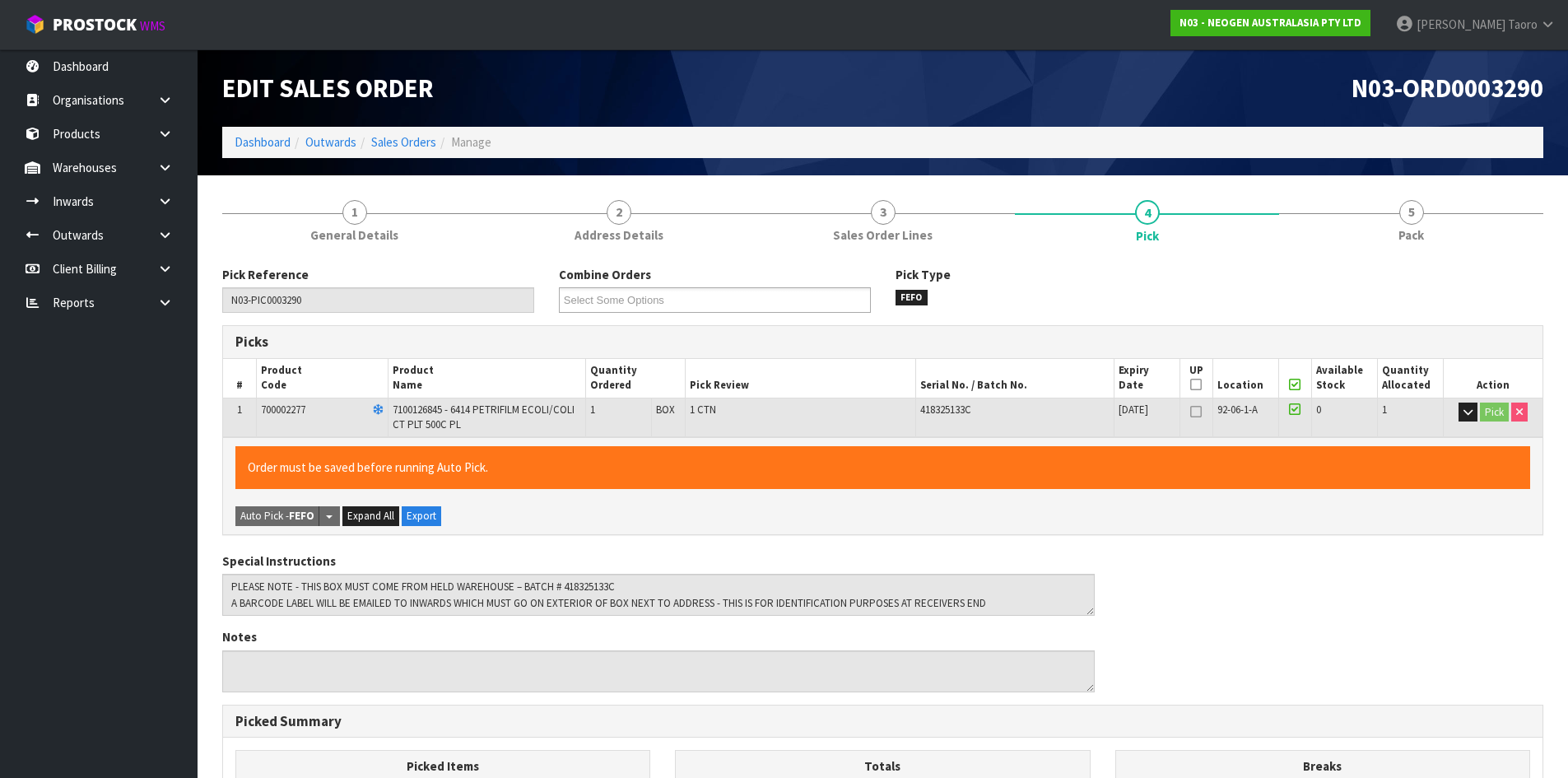
scroll to position [380, 0]
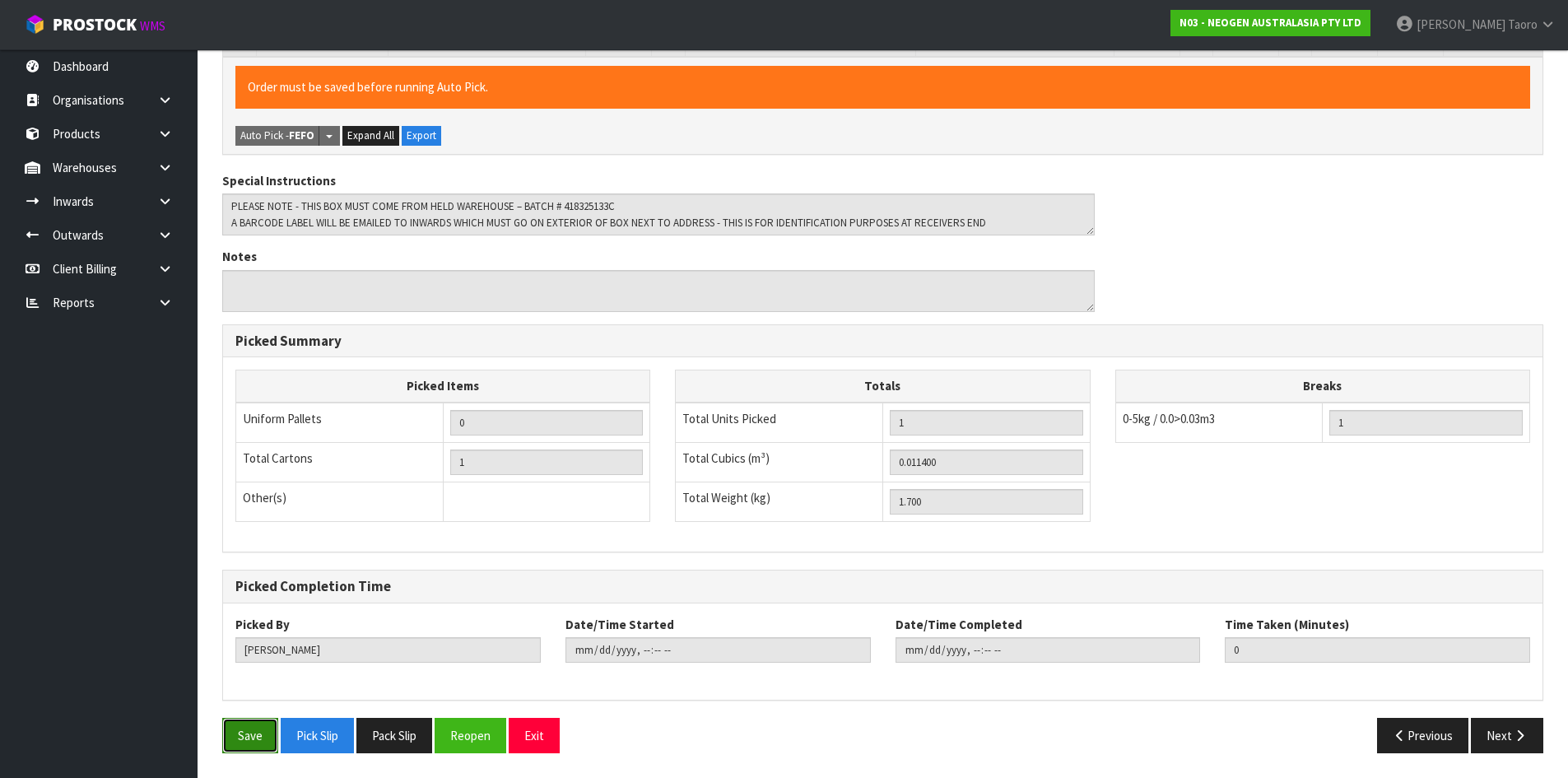
click at [252, 741] on button "Save" at bounding box center [250, 735] width 56 height 36
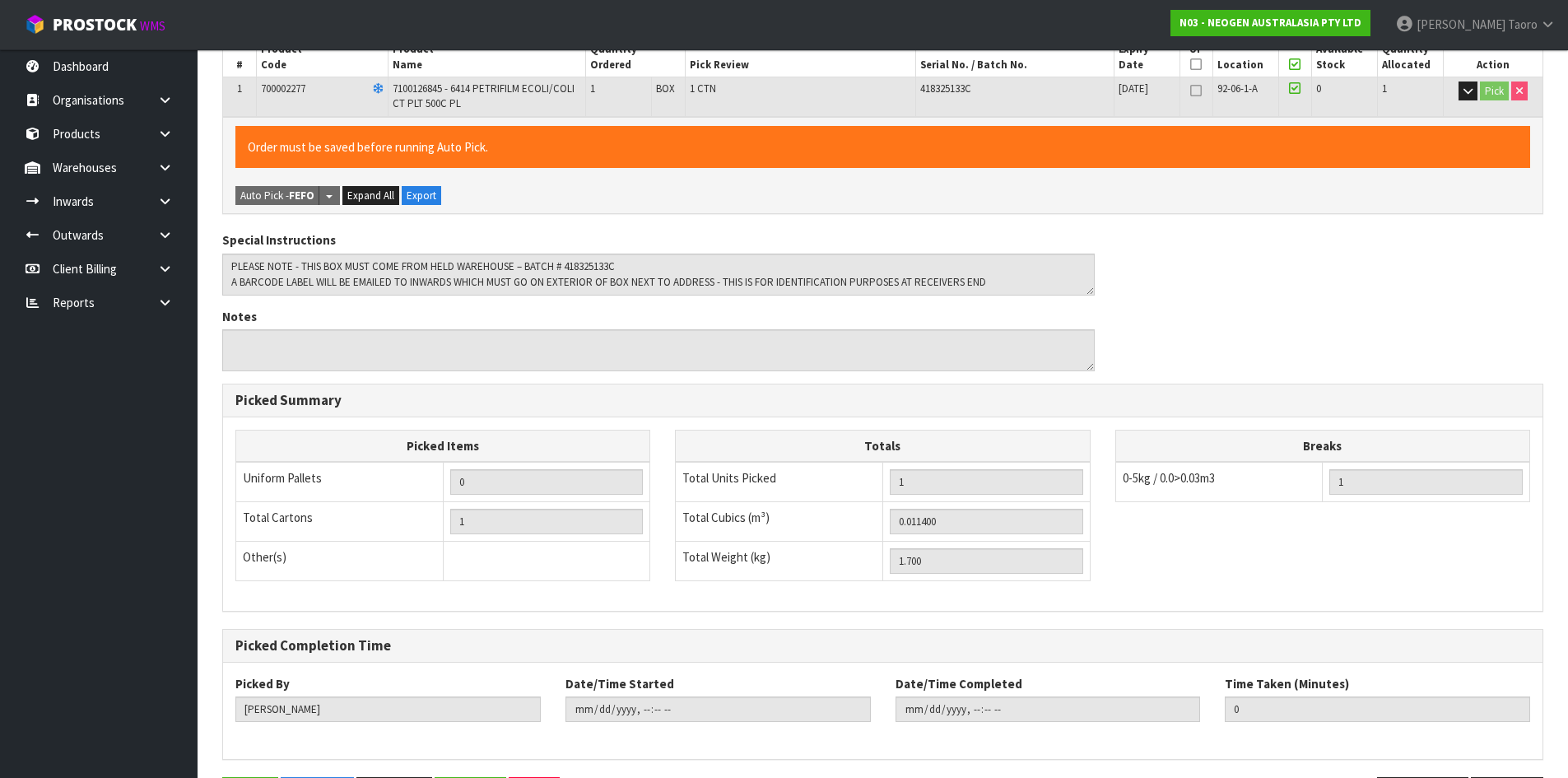
scroll to position [0, 0]
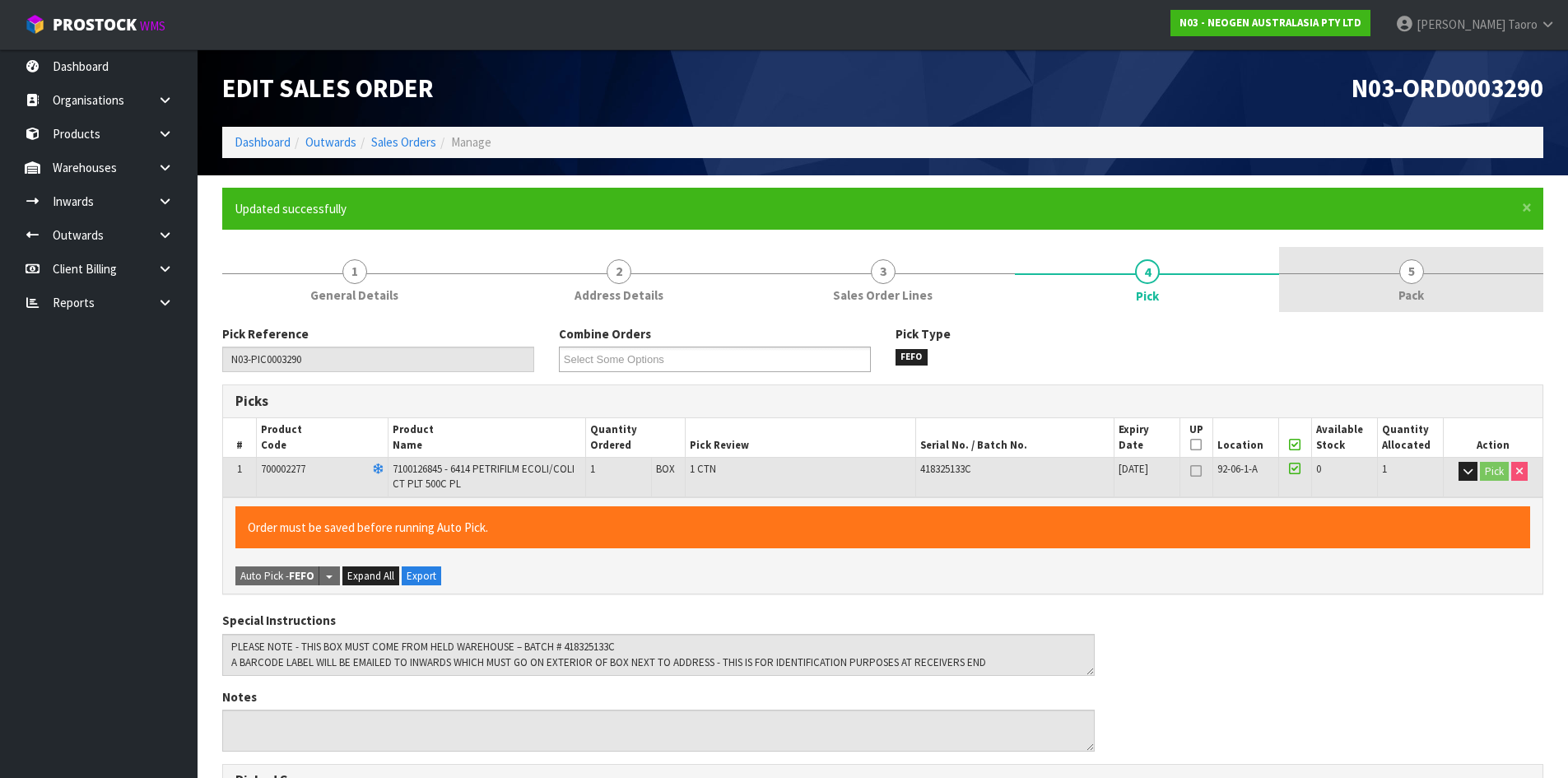
type input "Harriet Taoro"
type input "2025-08-21T13:35:25"
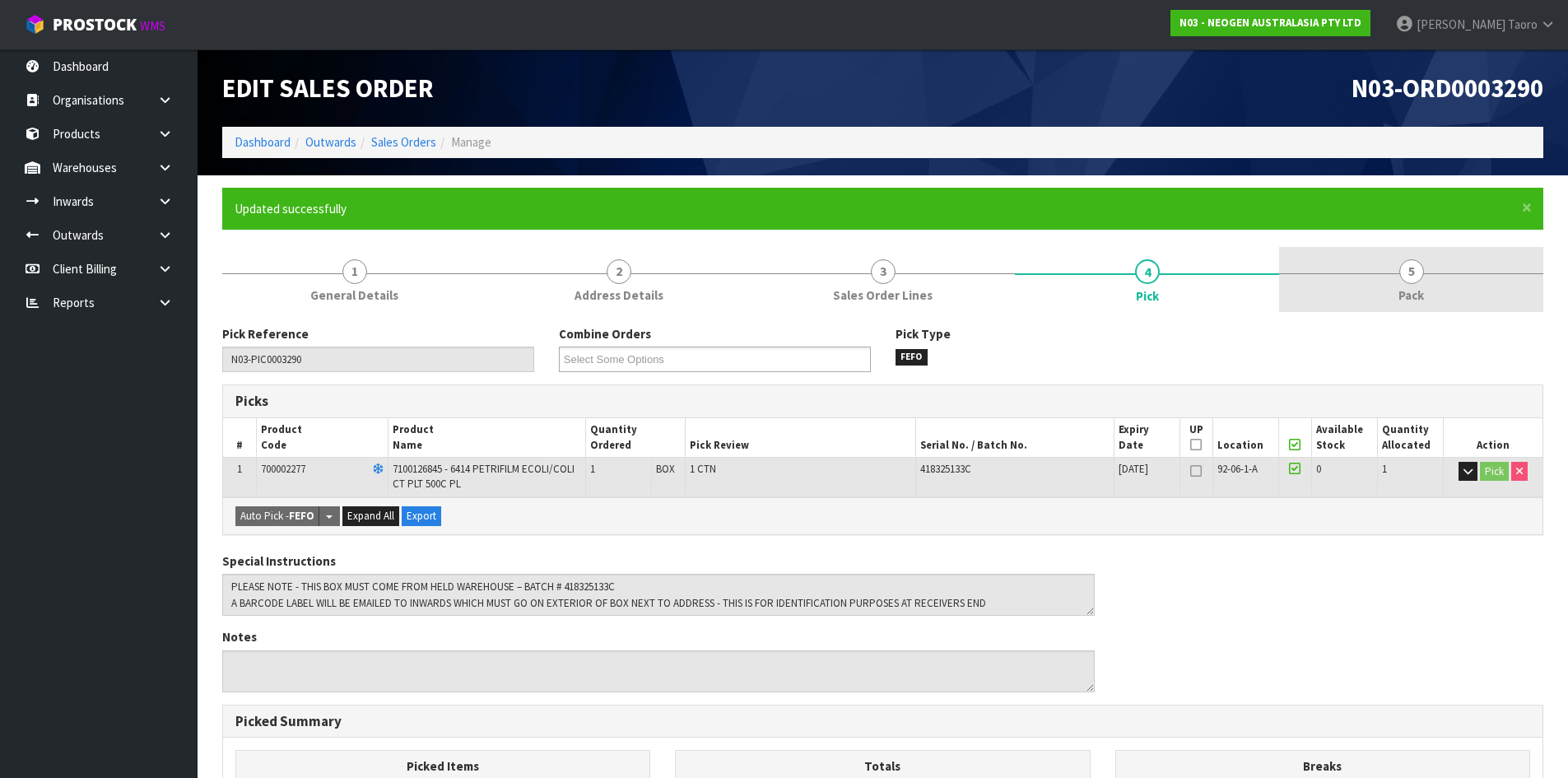
click at [1436, 280] on link "5 Pack" at bounding box center [1411, 279] width 264 height 65
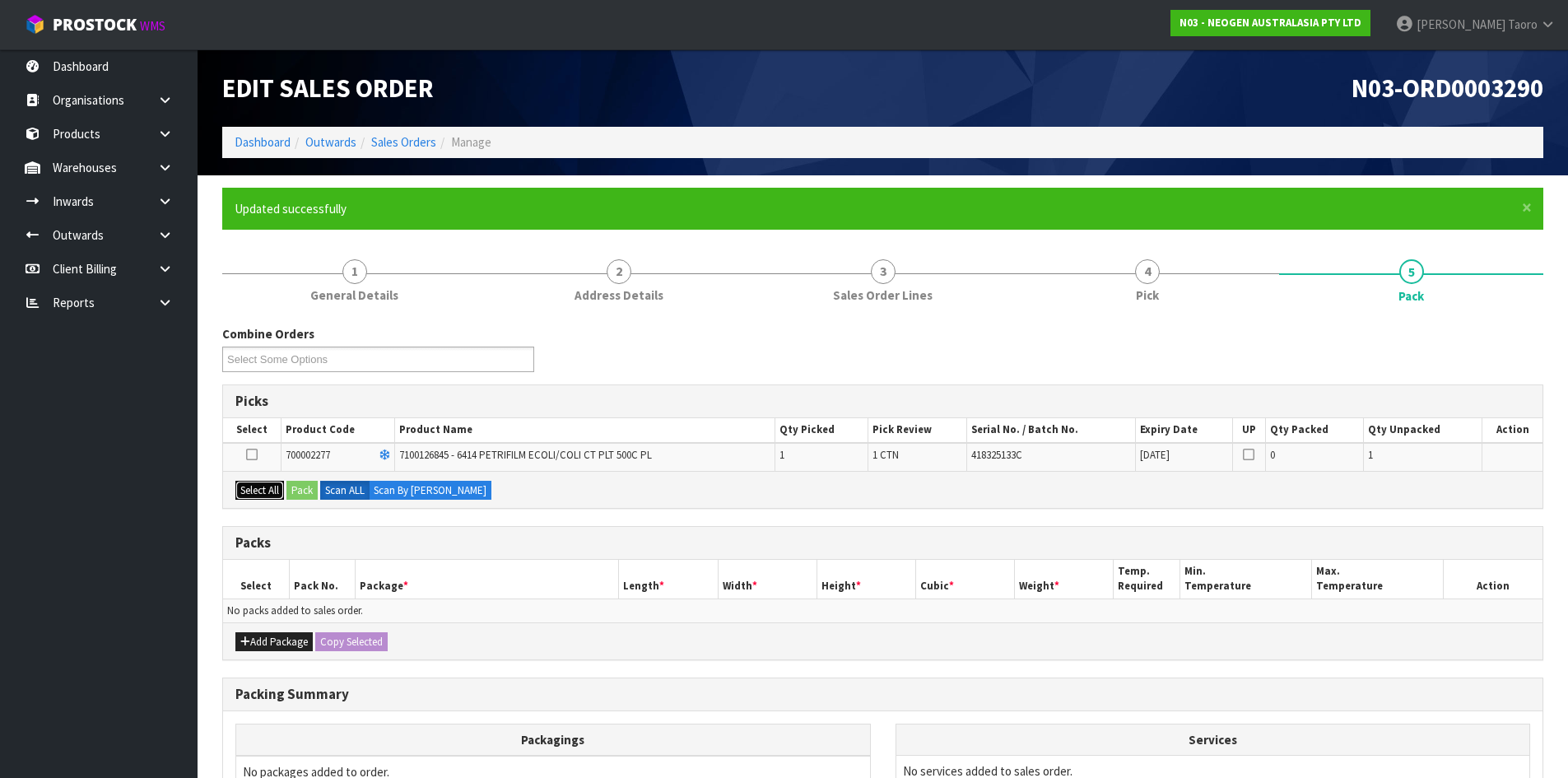
drag, startPoint x: 271, startPoint y: 493, endPoint x: 281, endPoint y: 494, distance: 10.0
click at [279, 494] on button "Select All" at bounding box center [259, 490] width 48 height 20
drag, startPoint x: 303, startPoint y: 494, endPoint x: 605, endPoint y: 615, distance: 325.3
click at [306, 494] on button "Pack" at bounding box center [302, 490] width 31 height 20
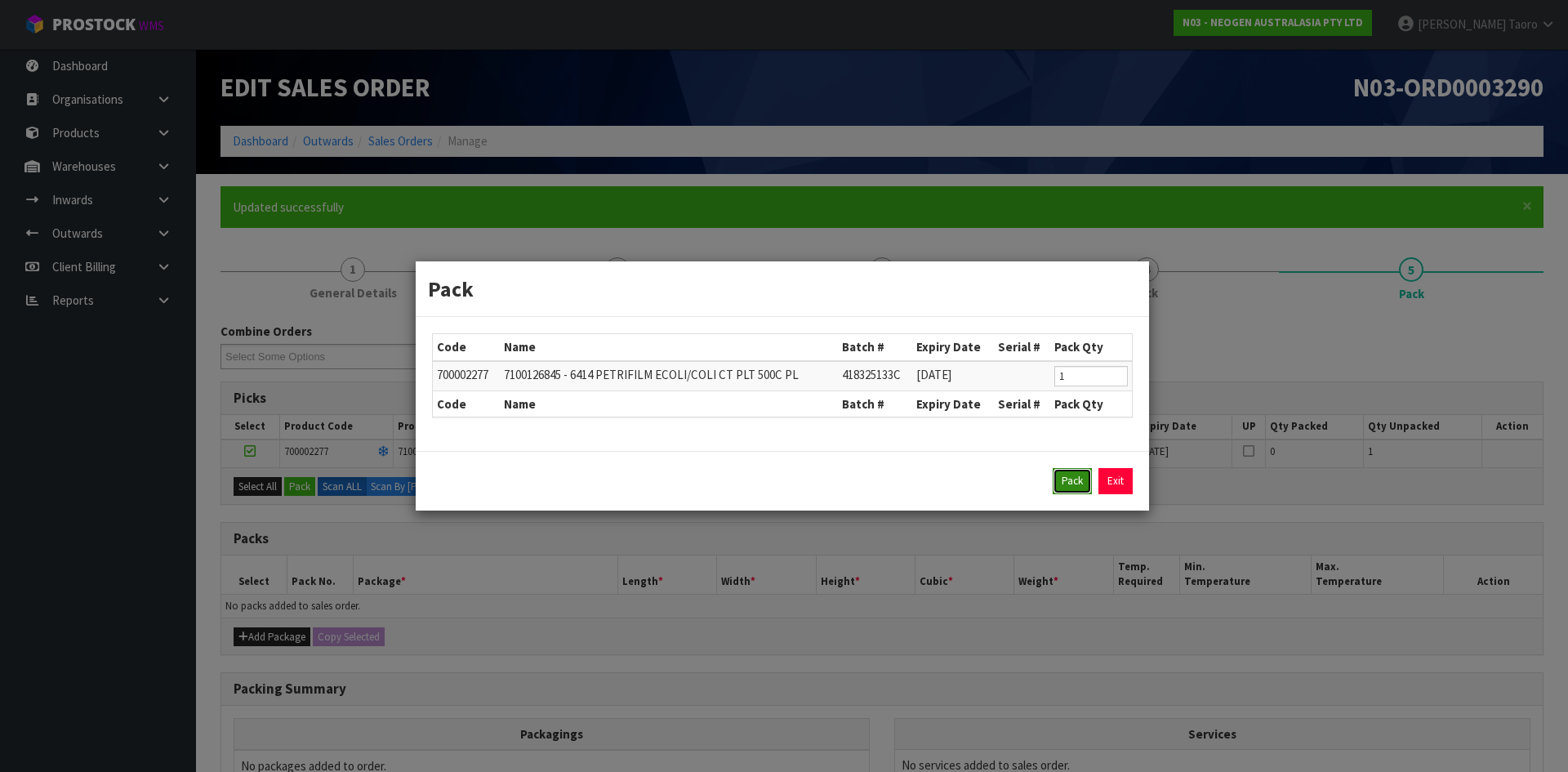
drag, startPoint x: 1085, startPoint y: 490, endPoint x: 854, endPoint y: 542, distance: 236.8
click at [1082, 490] on button "Pack" at bounding box center [1073, 481] width 39 height 26
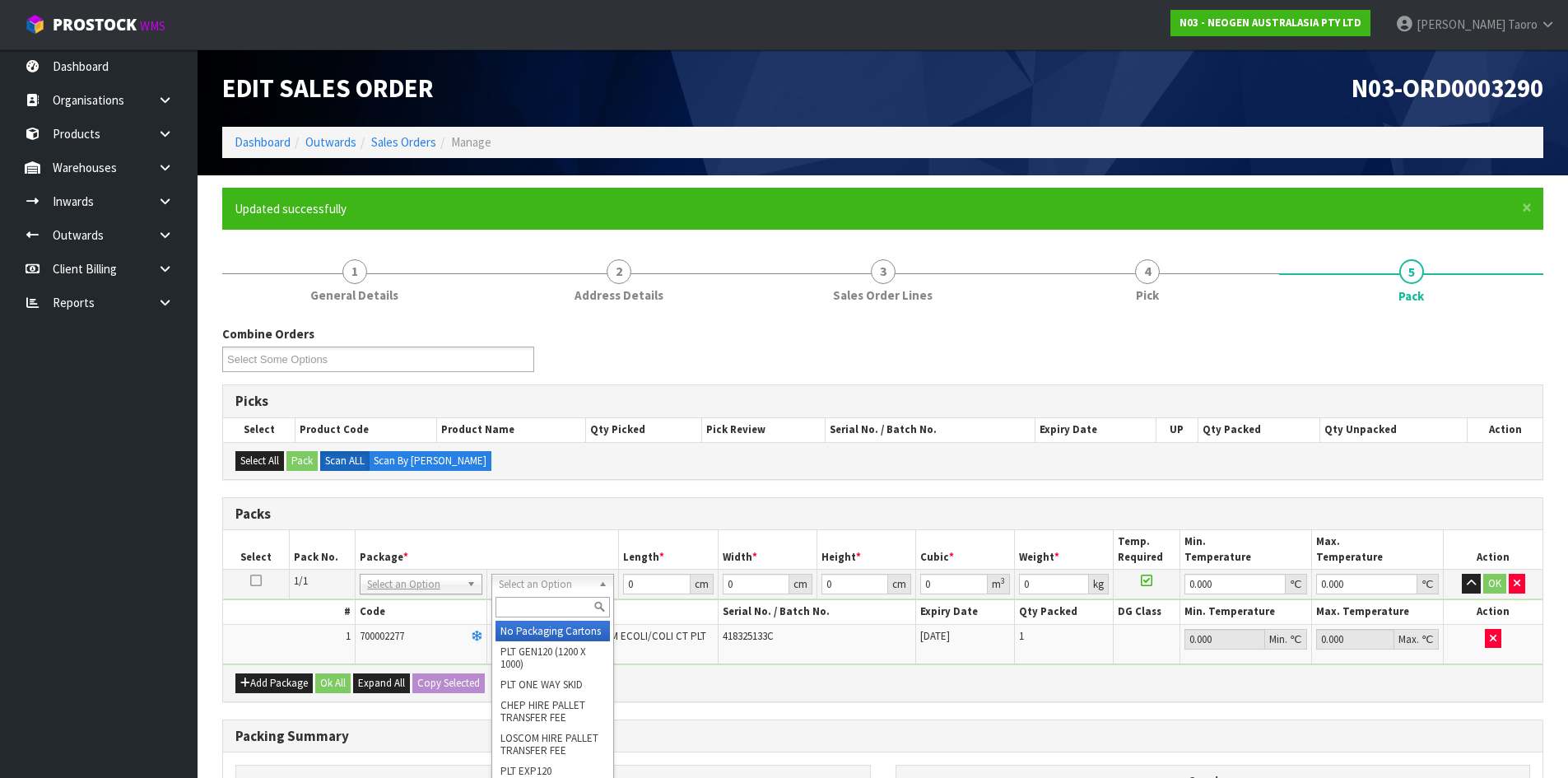
drag, startPoint x: 565, startPoint y: 640, endPoint x: 634, endPoint y: 622, distance: 71.3
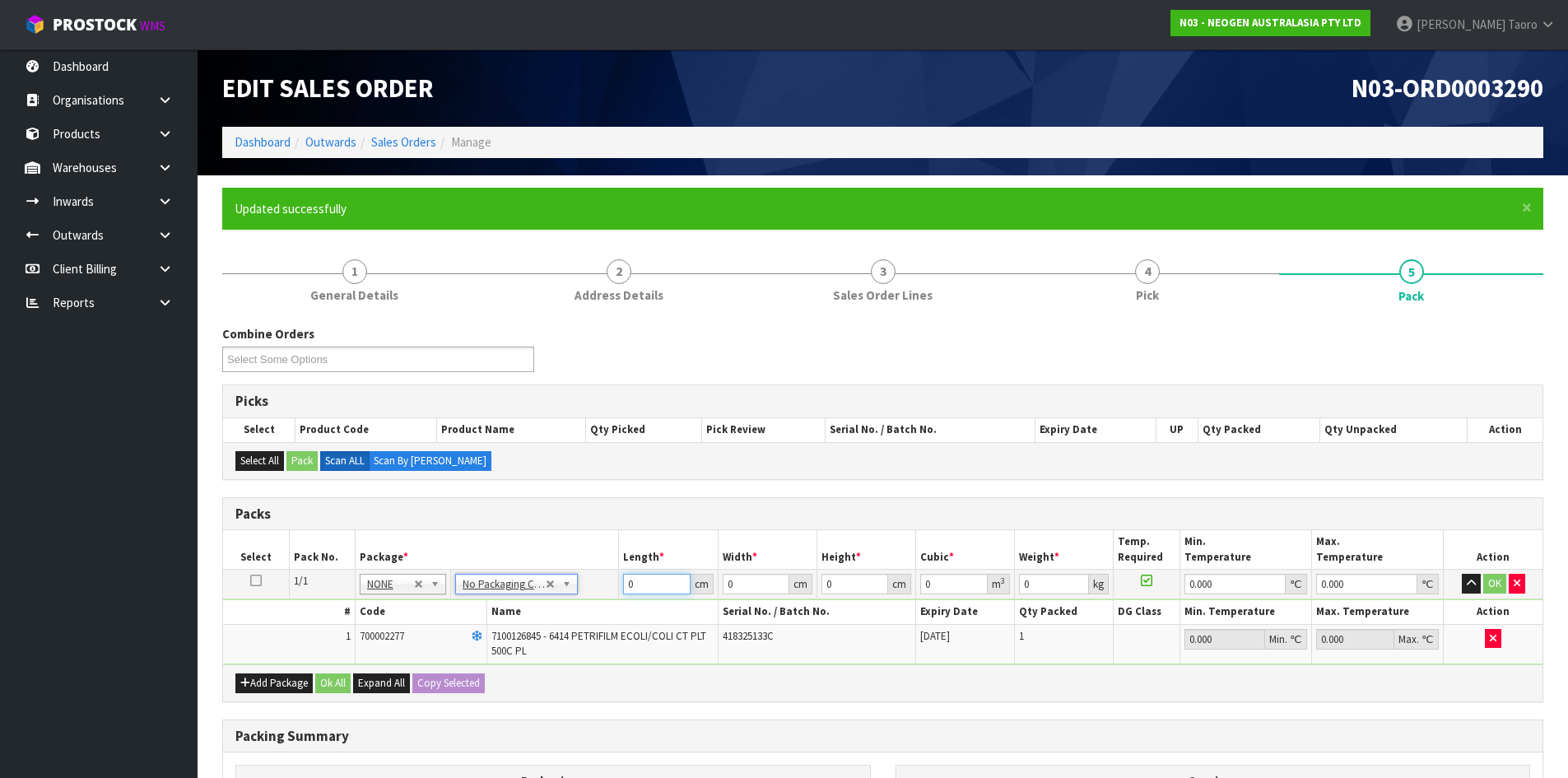
click at [656, 583] on input "0" at bounding box center [656, 584] width 66 height 20
type input "38"
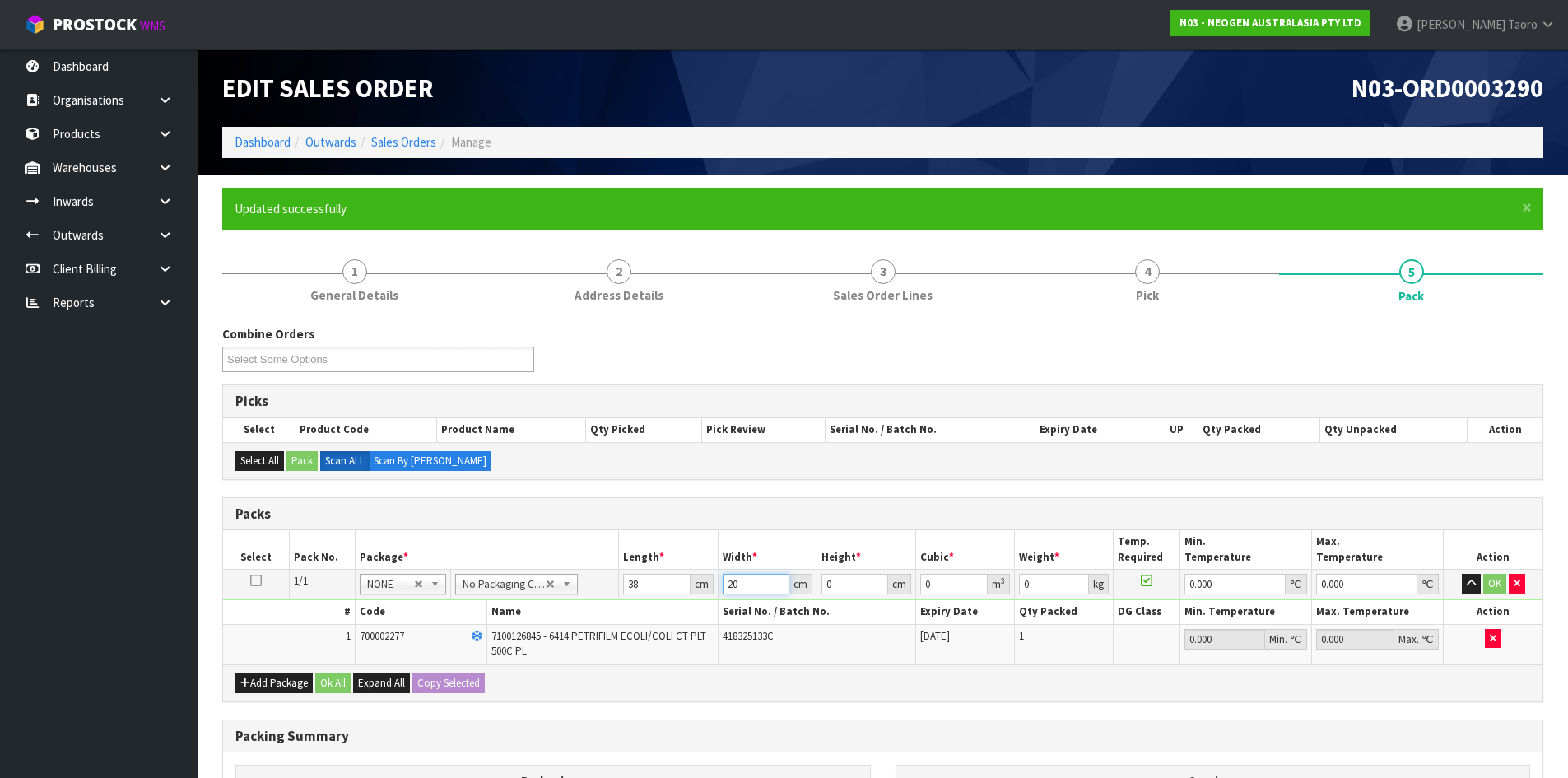
type input "20"
type input "1"
type input "0.00076"
type input "15"
type input "0.0114"
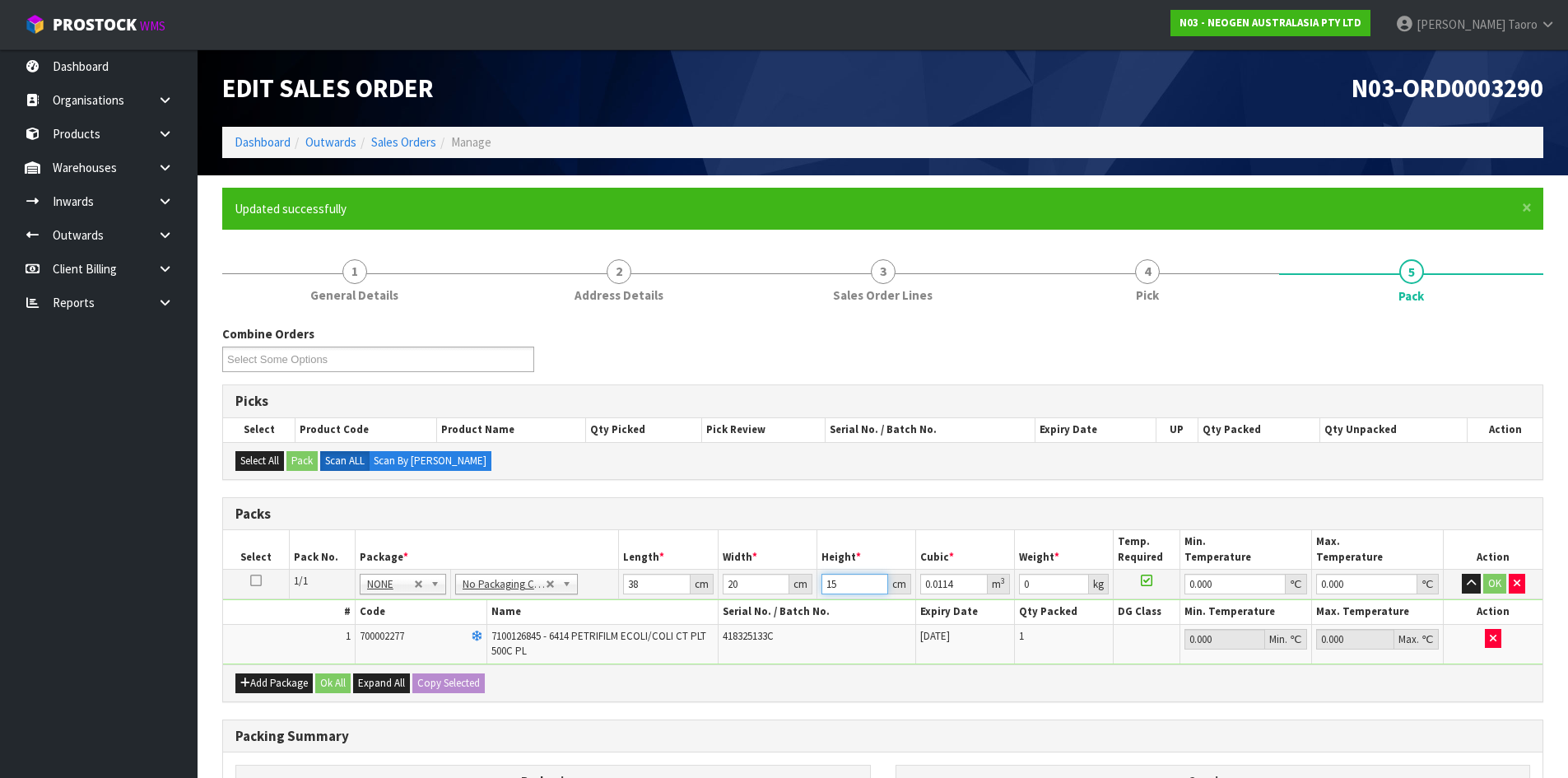
type input "15"
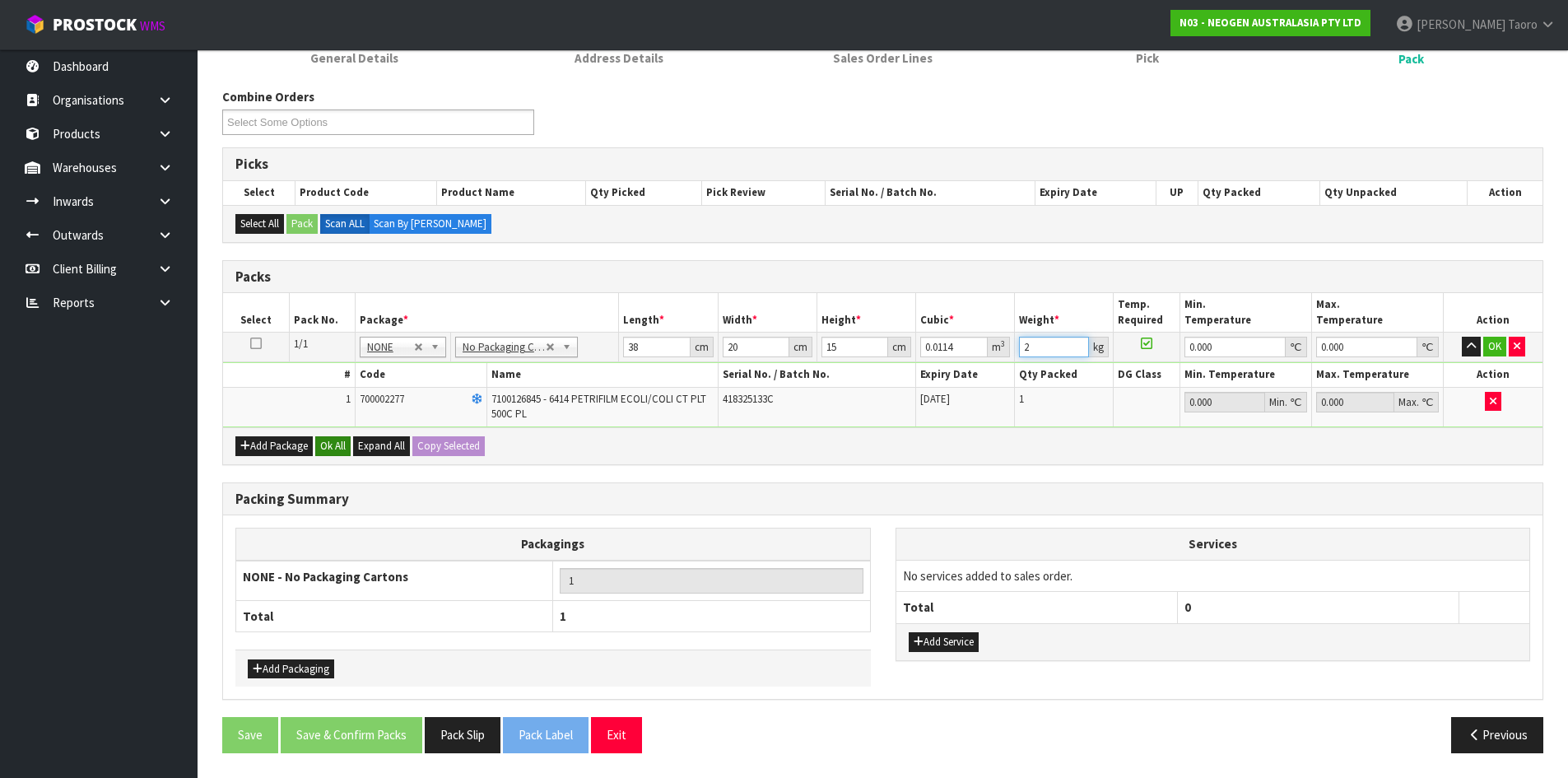
type input "2"
click at [331, 450] on button "Ok All" at bounding box center [333, 446] width 36 height 20
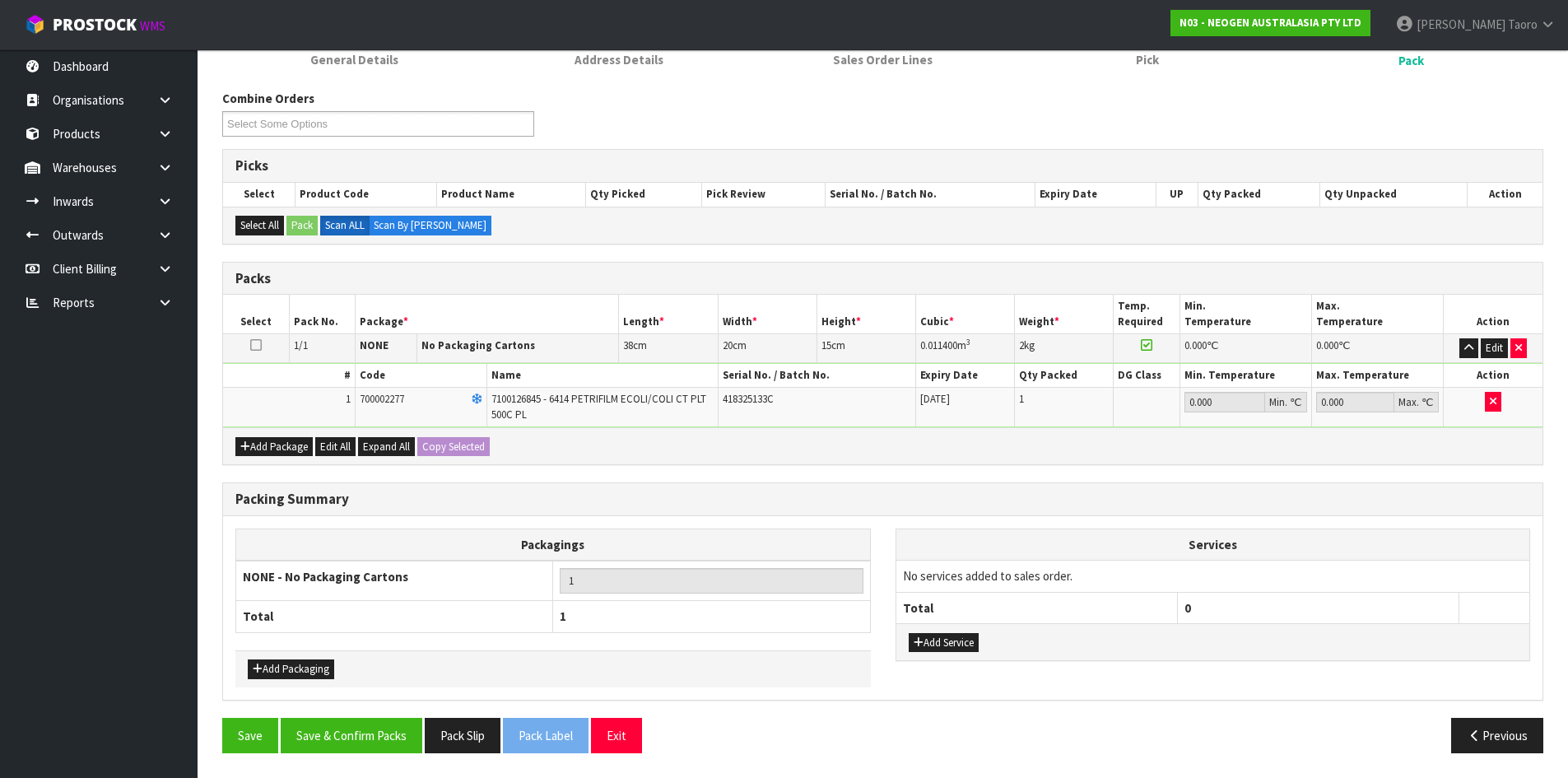
scroll to position [236, 0]
click at [387, 732] on button "Save & Confirm Packs" at bounding box center [351, 735] width 141 height 36
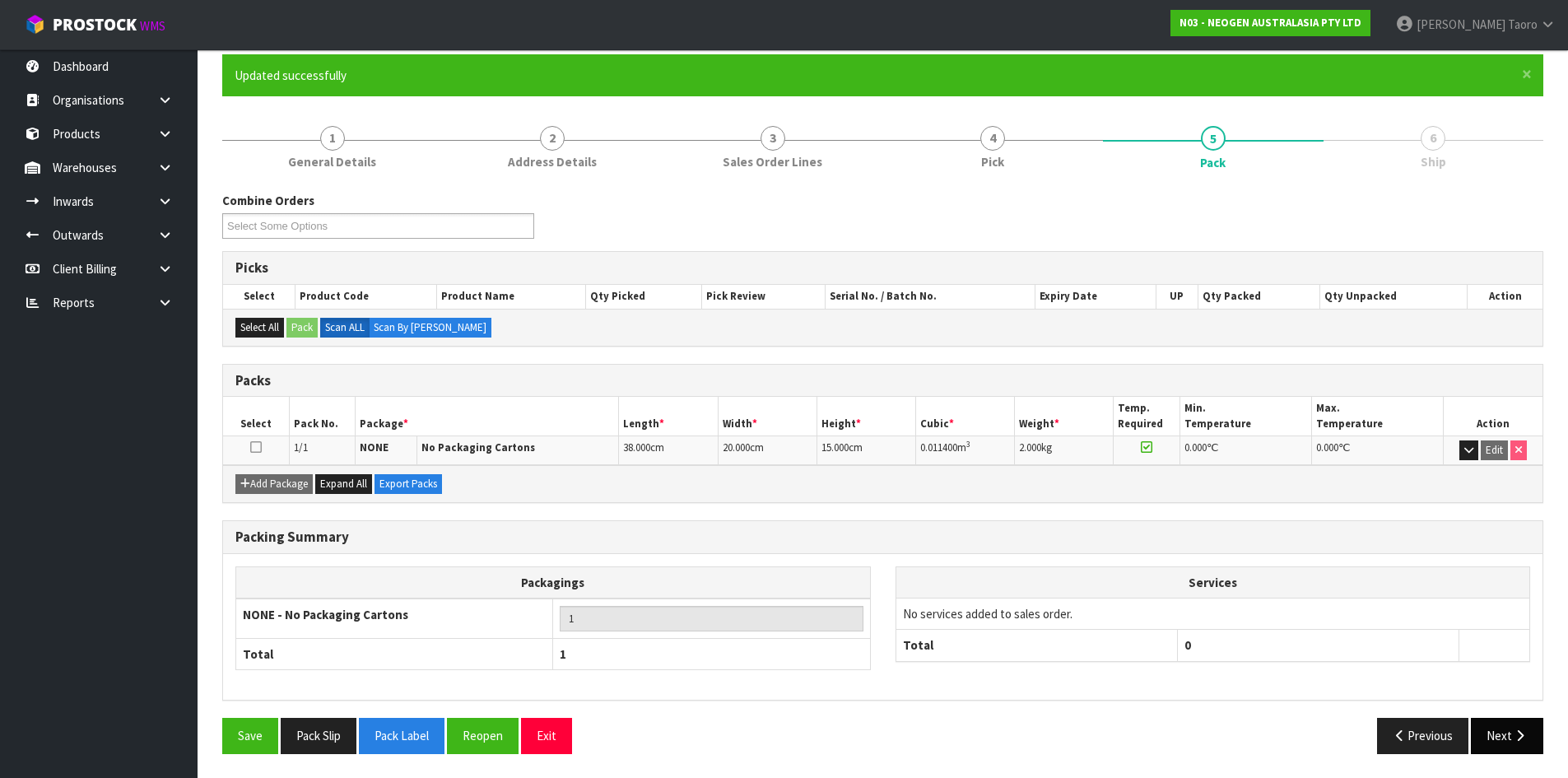
scroll to position [134, 0]
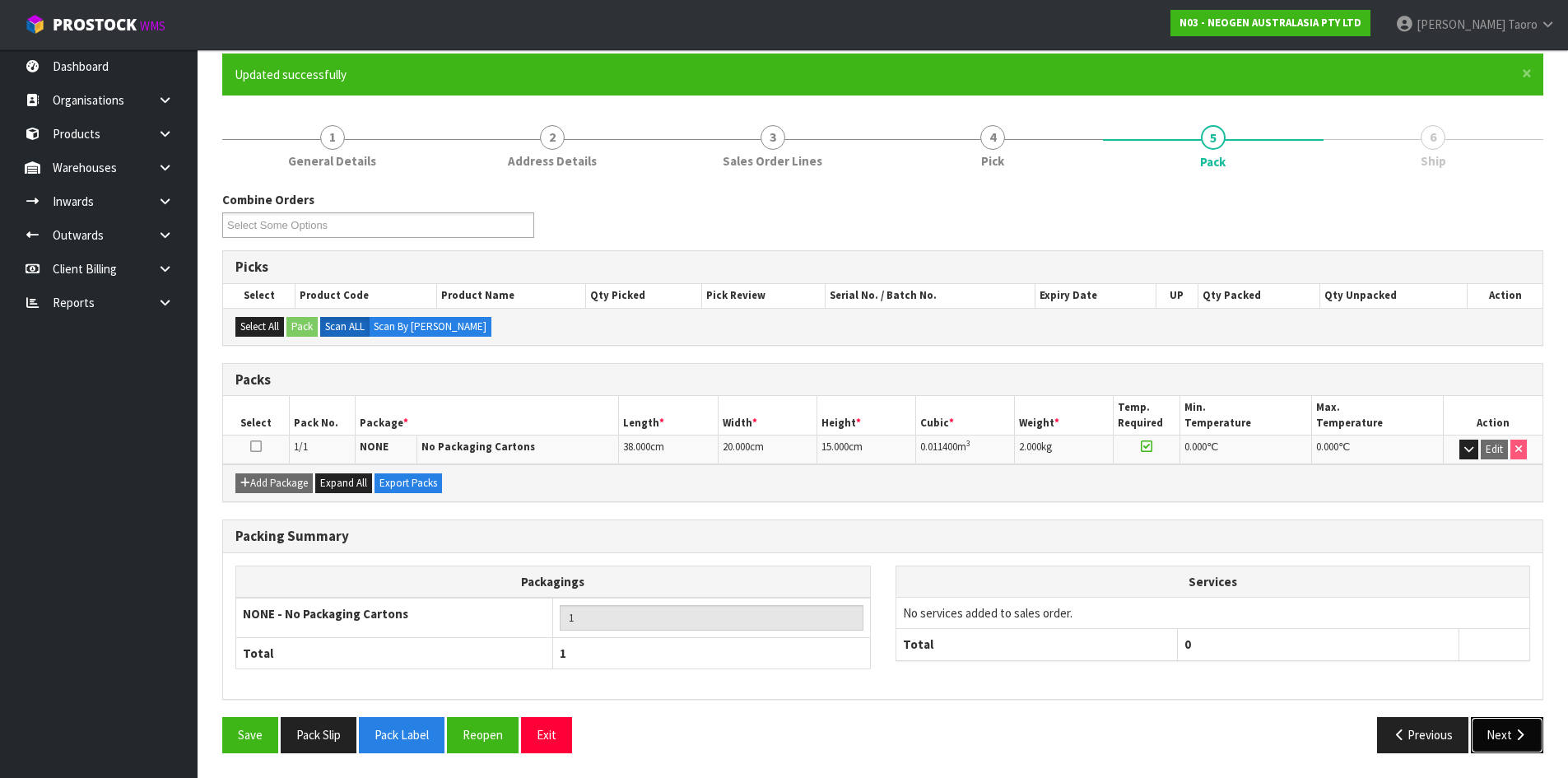
drag, startPoint x: 1524, startPoint y: 737, endPoint x: 1469, endPoint y: 736, distance: 55.0
click at [1524, 737] on icon "button" at bounding box center [1520, 735] width 15 height 13
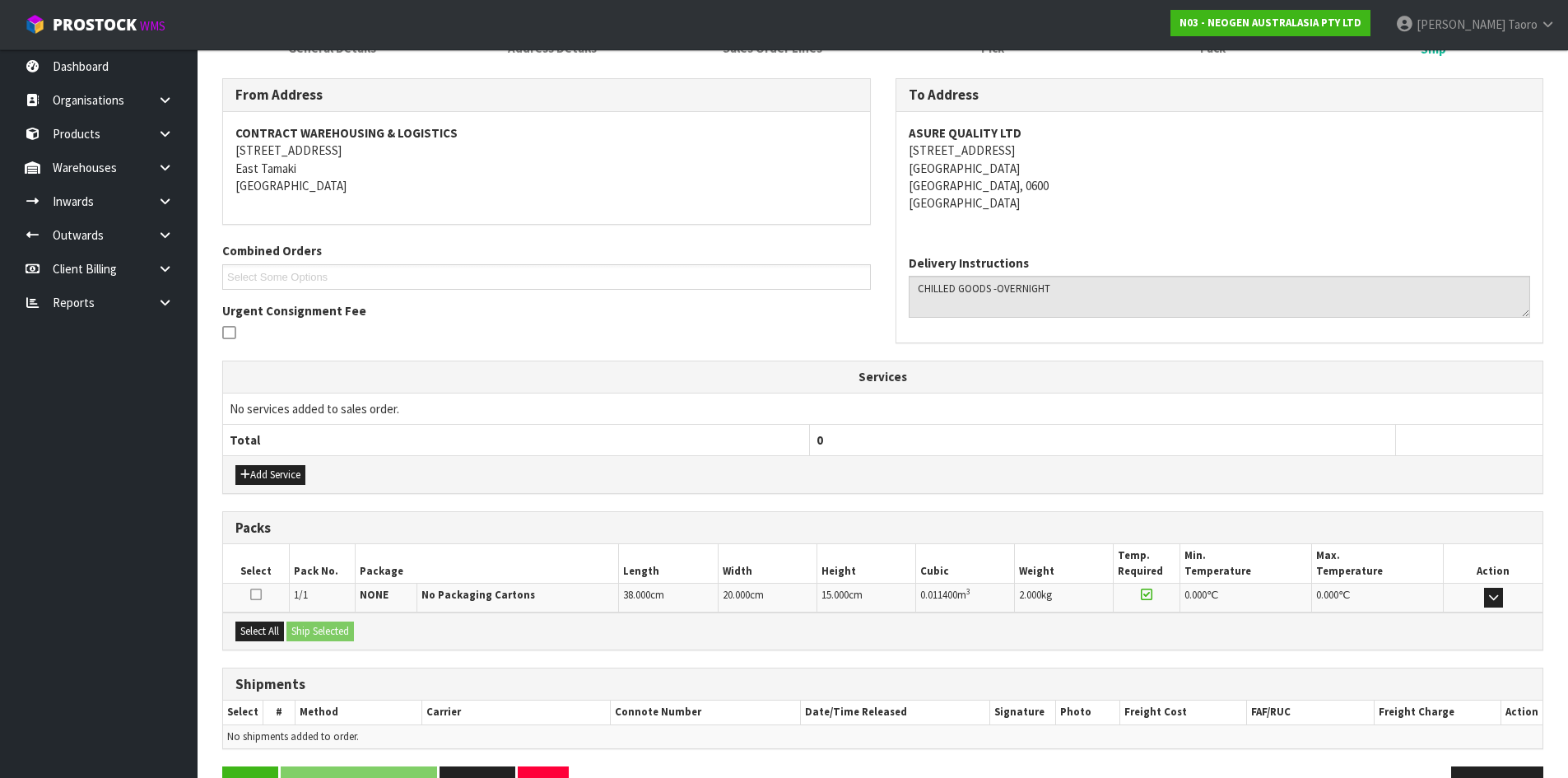
scroll to position [296, 0]
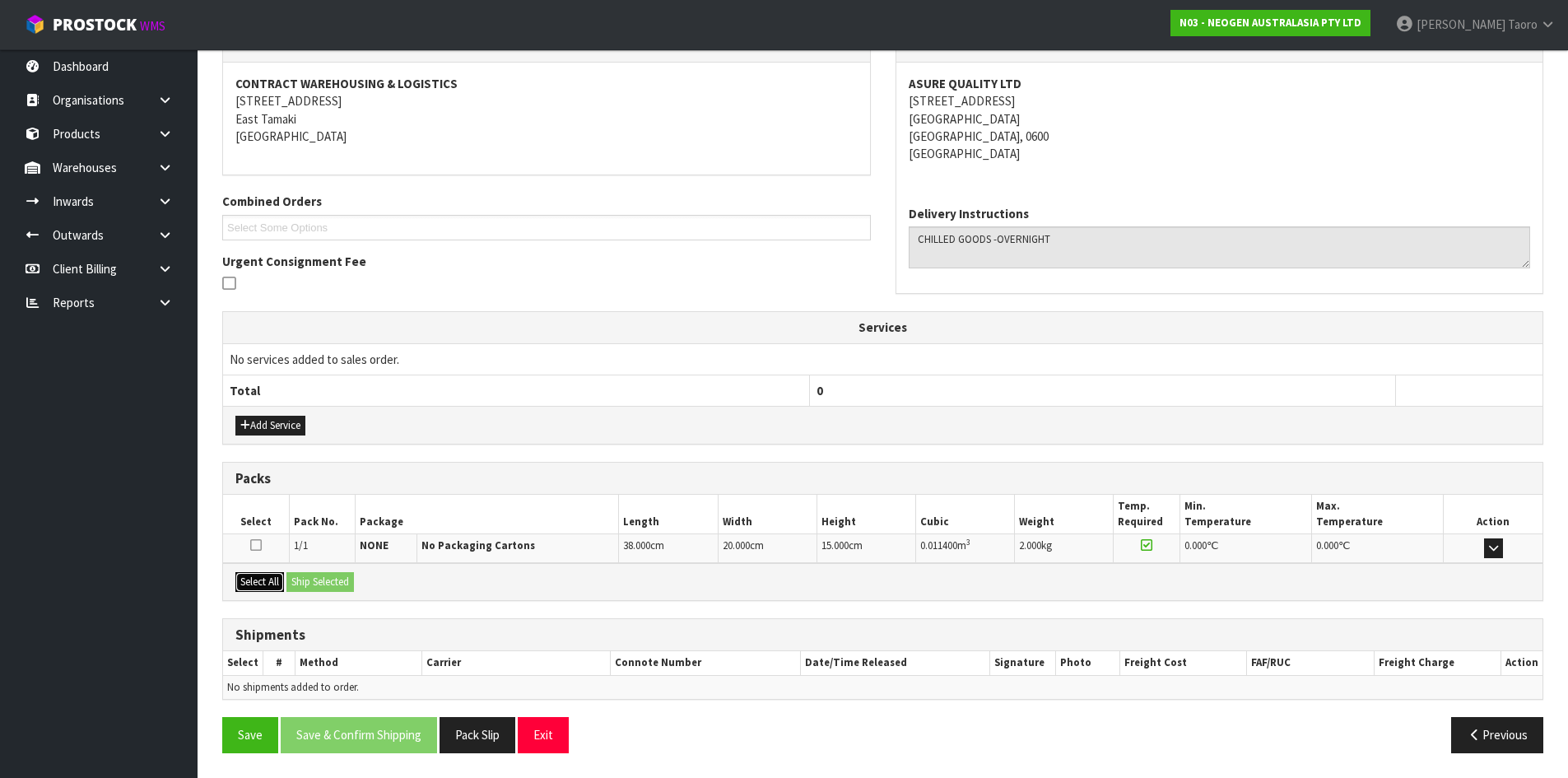
drag, startPoint x: 266, startPoint y: 582, endPoint x: 289, endPoint y: 583, distance: 23.0
click at [268, 583] on button "Select All" at bounding box center [259, 582] width 48 height 20
drag, startPoint x: 304, startPoint y: 581, endPoint x: 386, endPoint y: 620, distance: 90.8
click at [308, 585] on button "Ship Selected" at bounding box center [320, 582] width 67 height 20
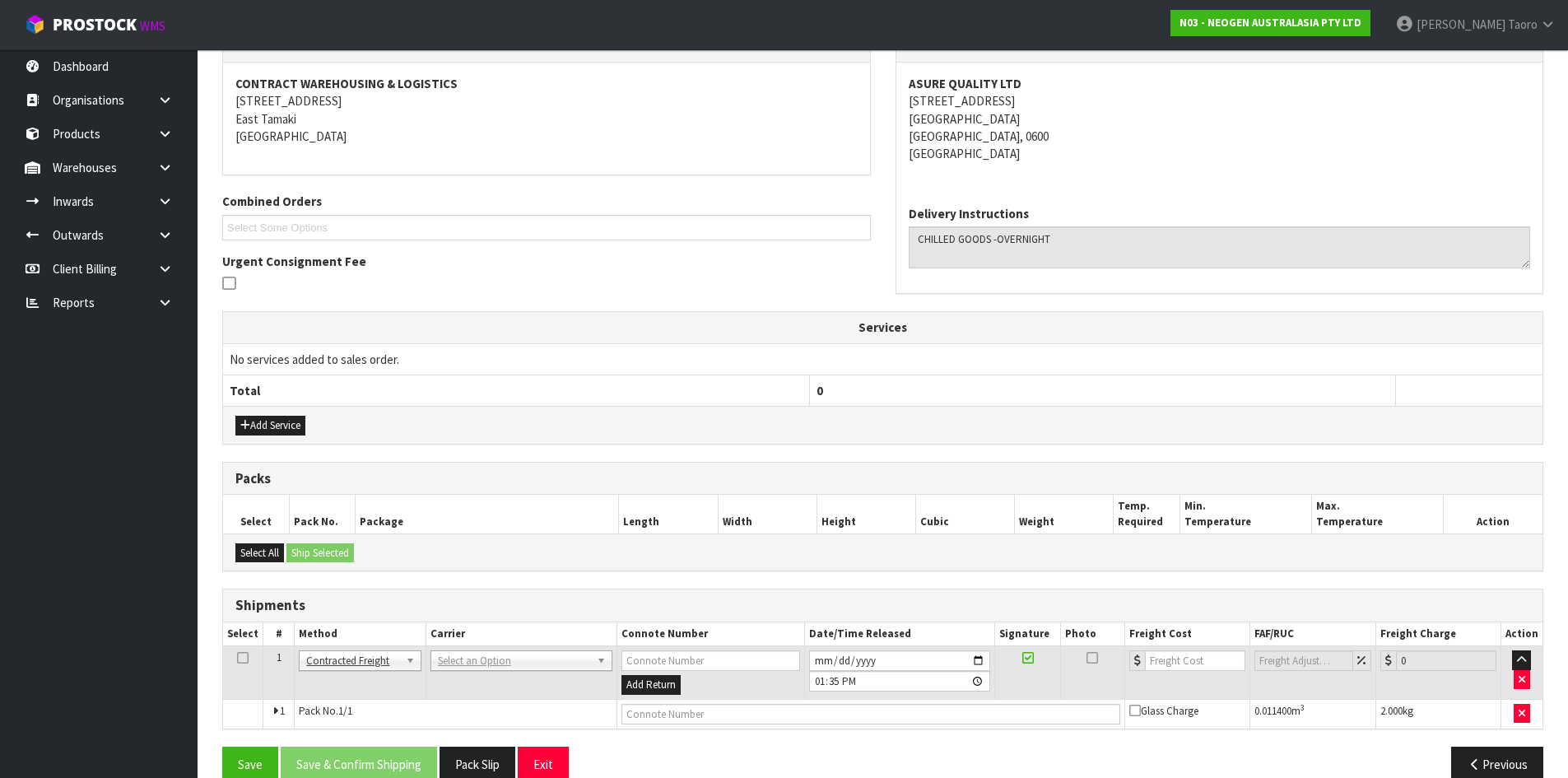
drag, startPoint x: 468, startPoint y: 653, endPoint x: 473, endPoint y: 685, distance: 32.4
click at [475, 685] on input "text" at bounding box center [519, 684] width 174 height 20
type input "NZP"
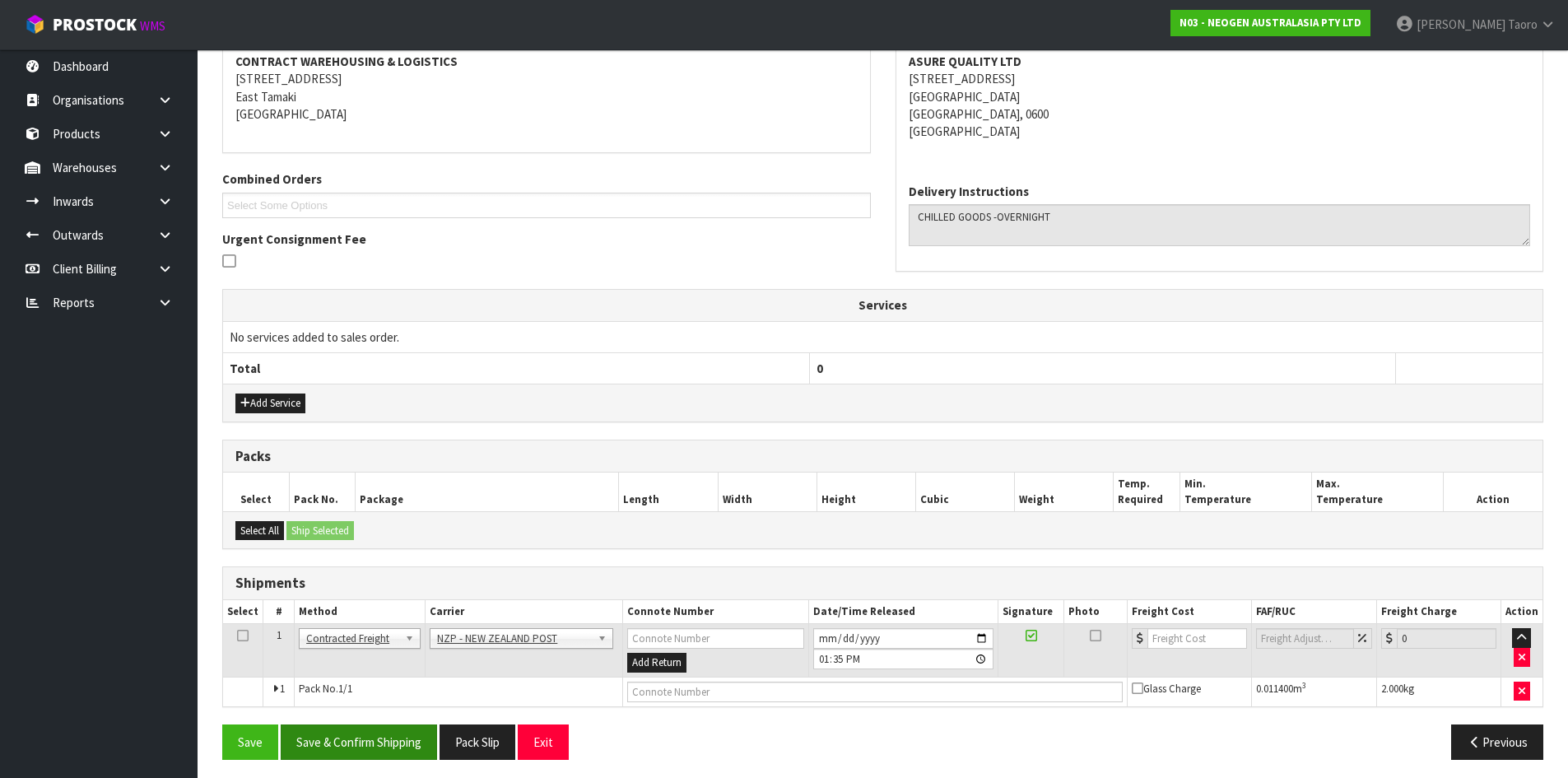
scroll to position [325, 0]
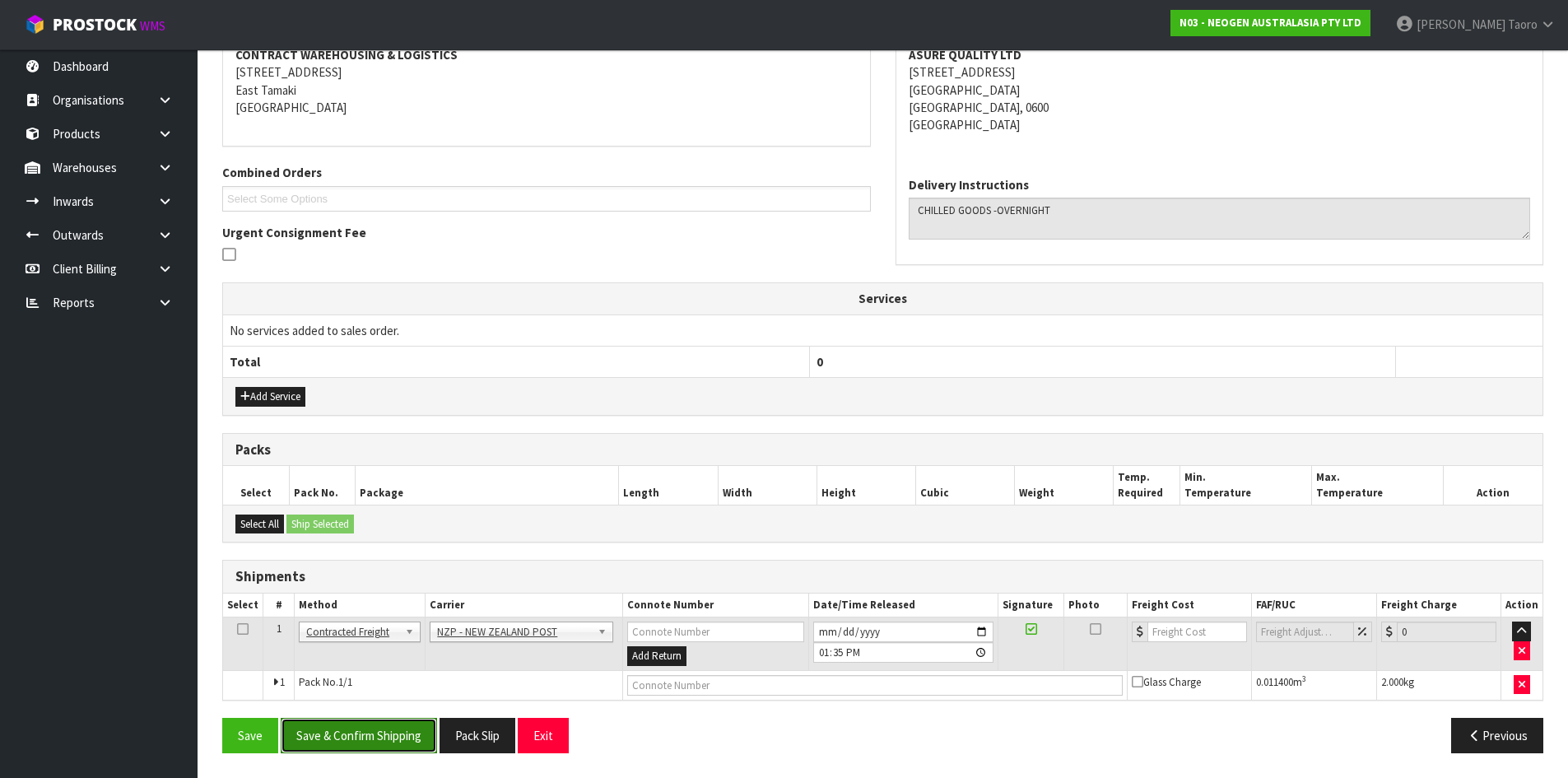
click at [412, 749] on button "Save & Confirm Shipping" at bounding box center [359, 735] width 156 height 36
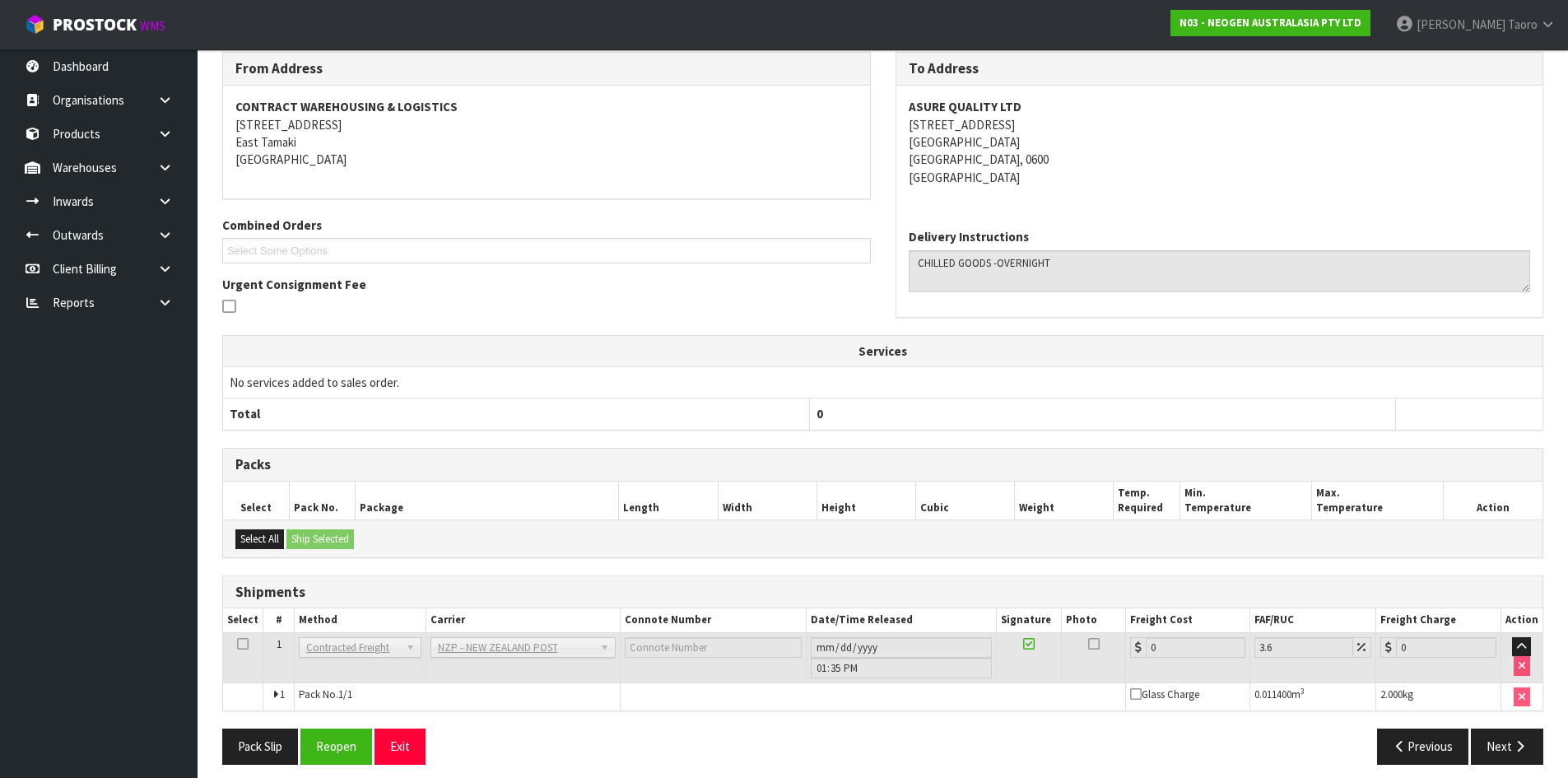
scroll to position [302, 0]
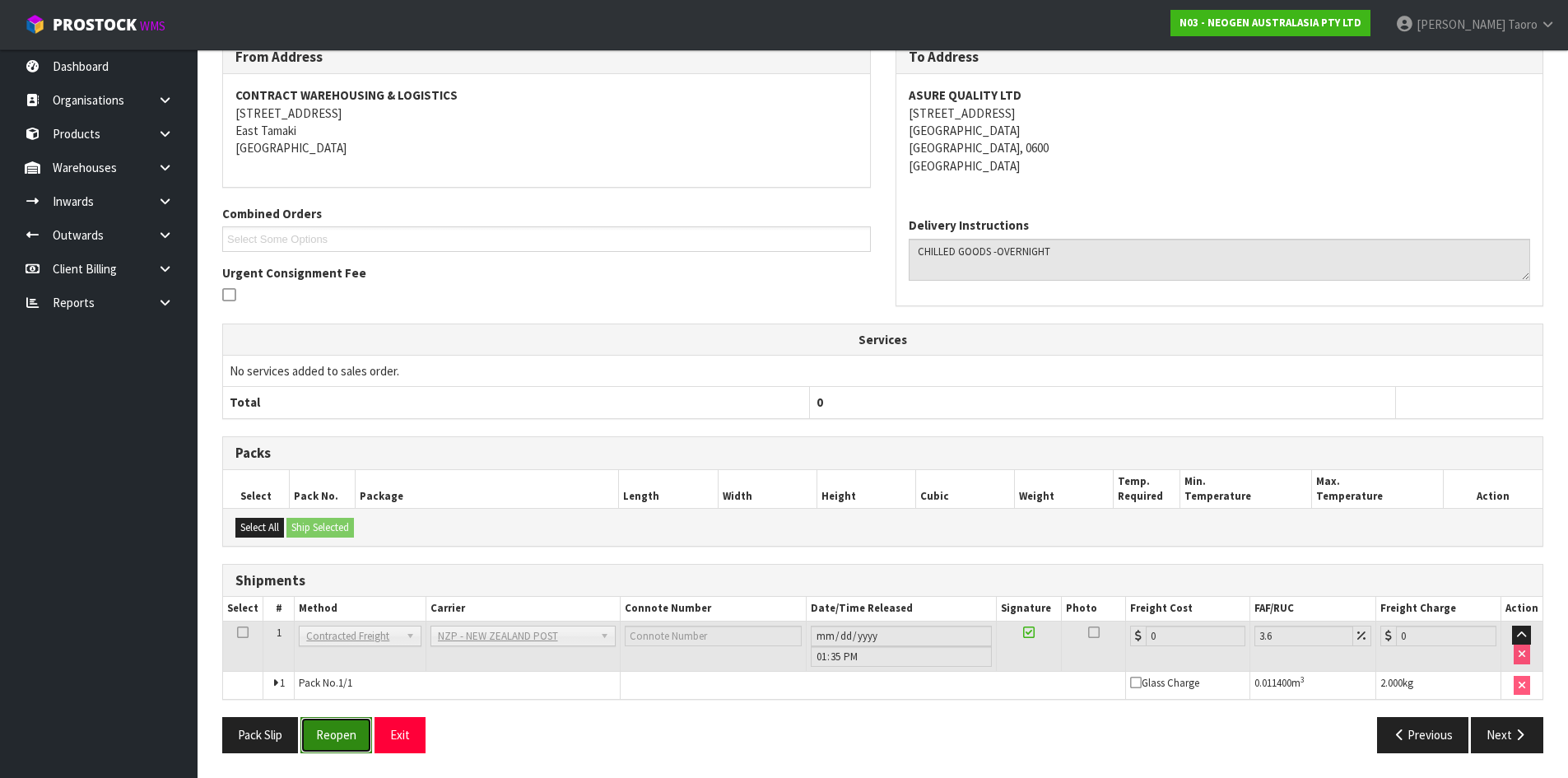
drag, startPoint x: 344, startPoint y: 745, endPoint x: 335, endPoint y: 741, distance: 9.8
click at [344, 745] on button "Reopen" at bounding box center [336, 735] width 71 height 36
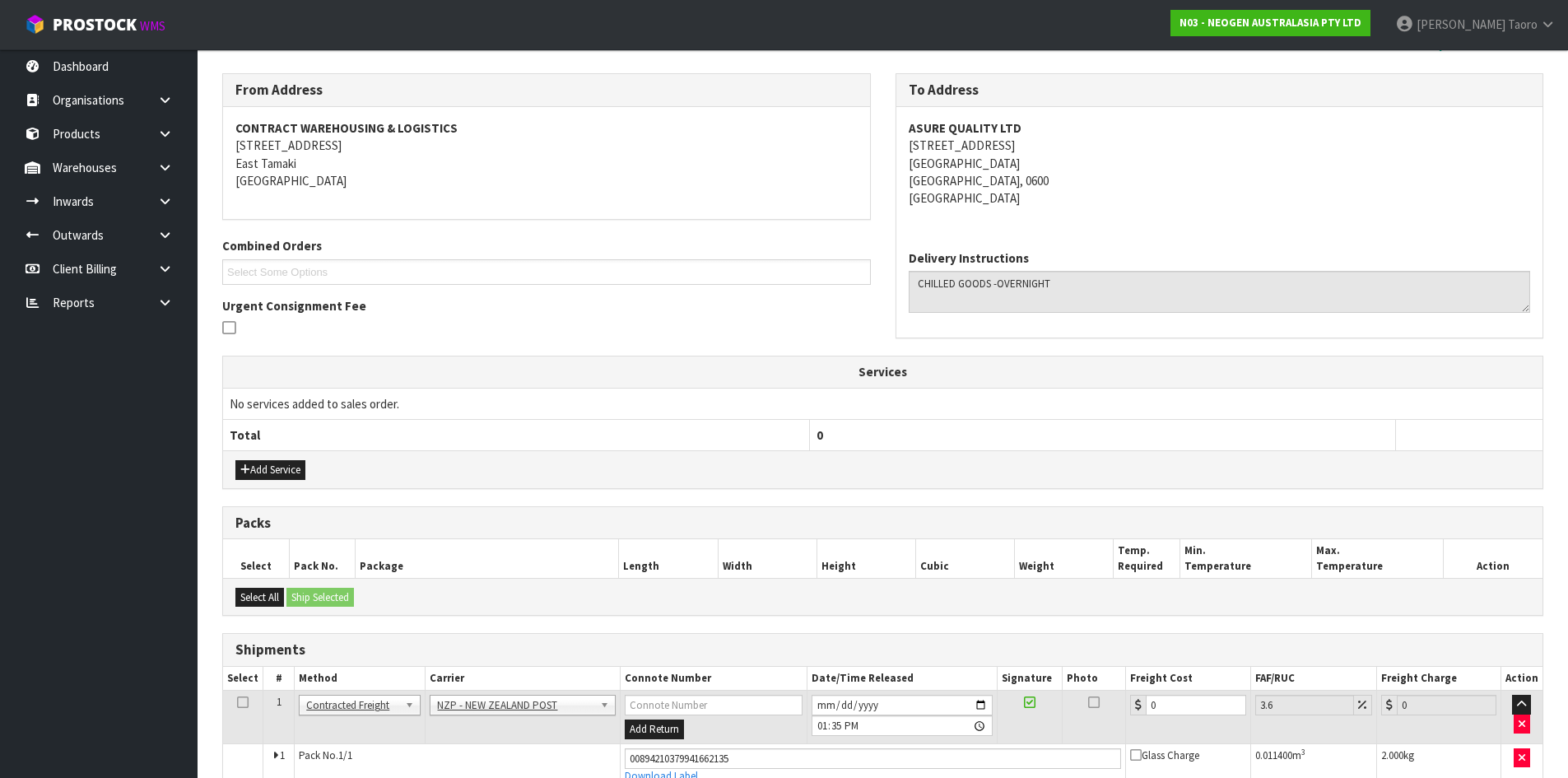
scroll to position [341, 0]
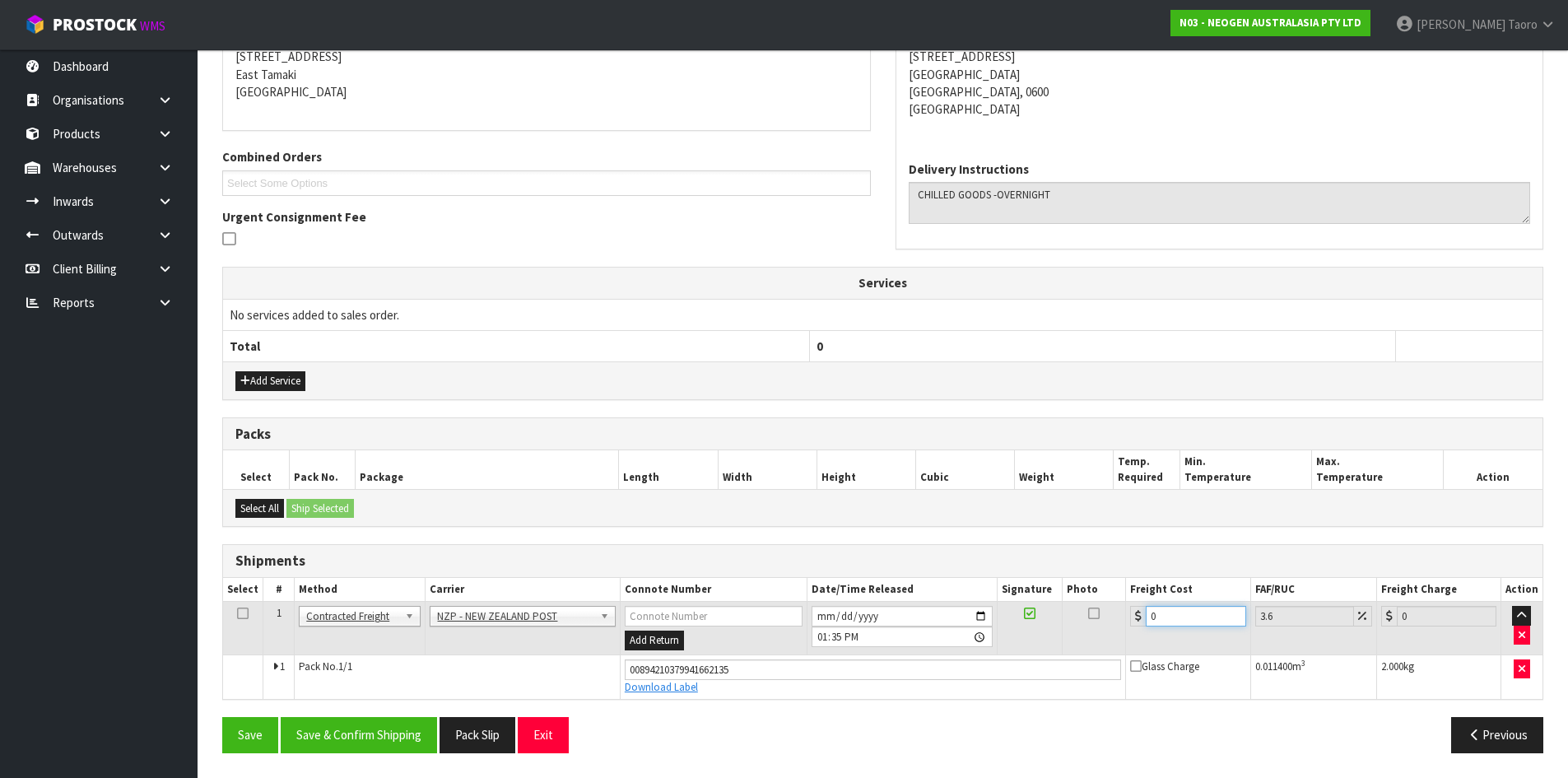
click at [1199, 616] on input "0" at bounding box center [1195, 616] width 99 height 20
type input "4"
type input "4.14"
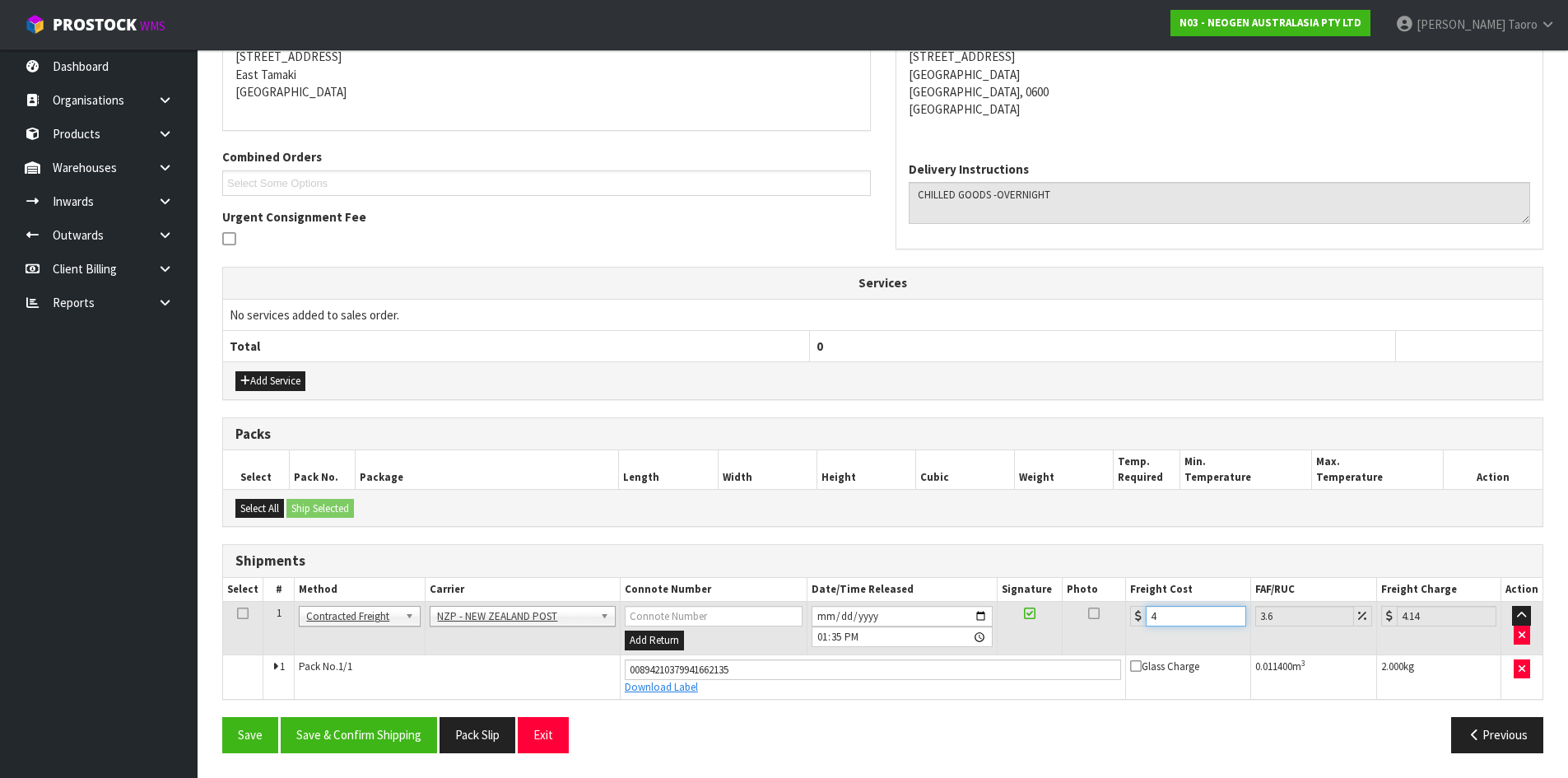
type input "4.3"
type input "4.45"
type input "4.33"
type input "4.49"
type input "4.33"
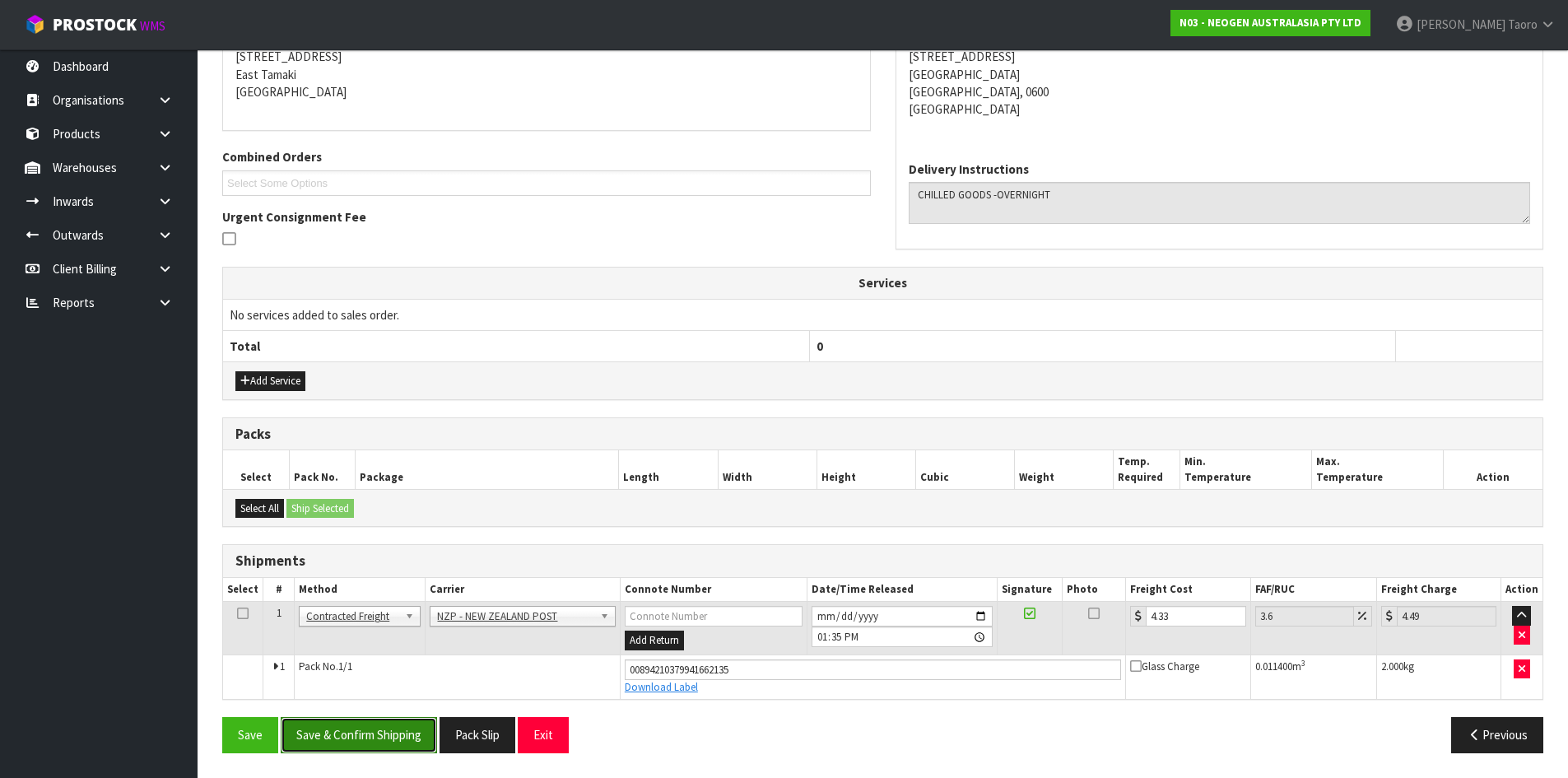
click at [395, 731] on button "Save & Confirm Shipping" at bounding box center [359, 735] width 156 height 36
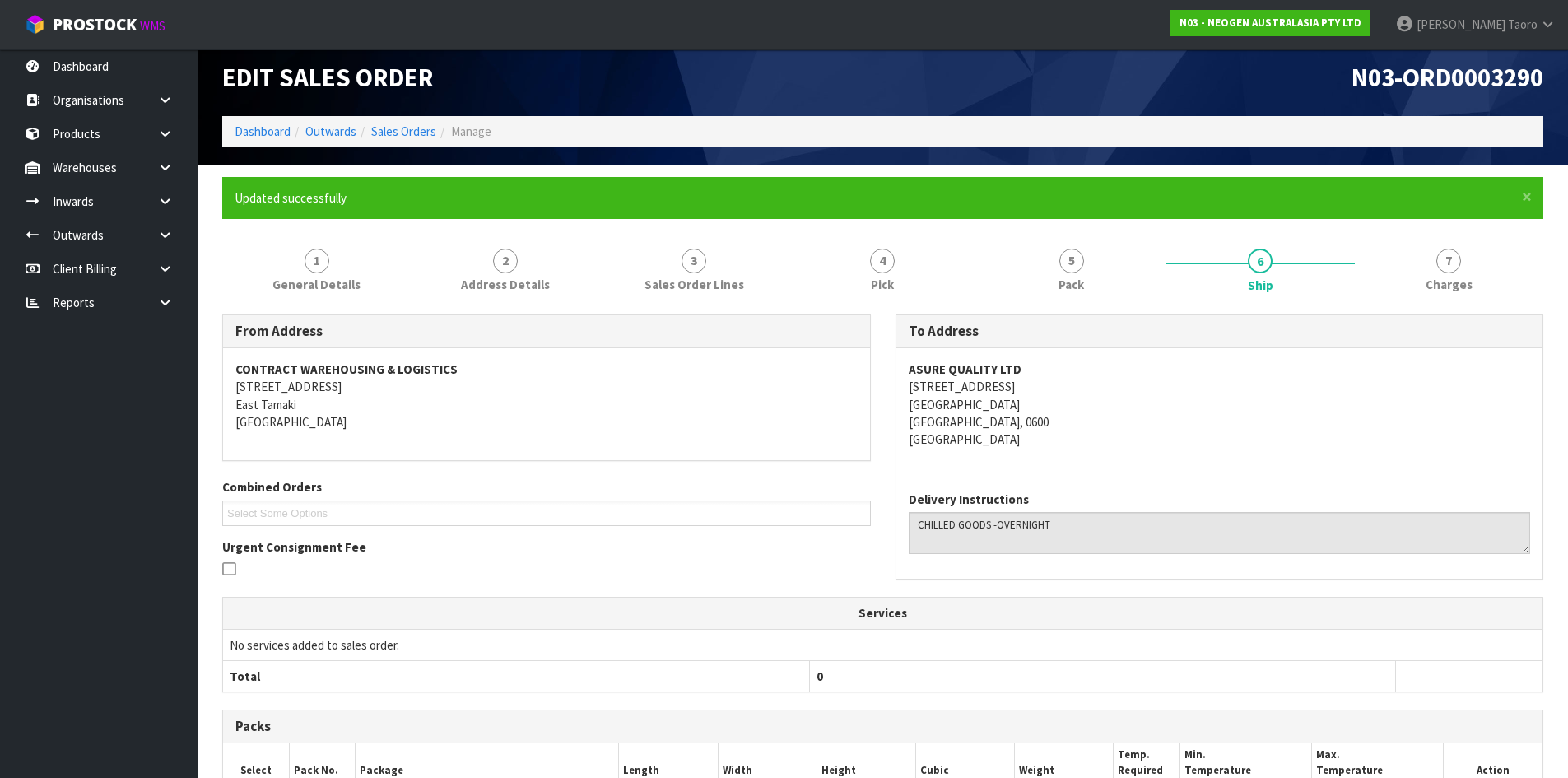
scroll to position [295, 0]
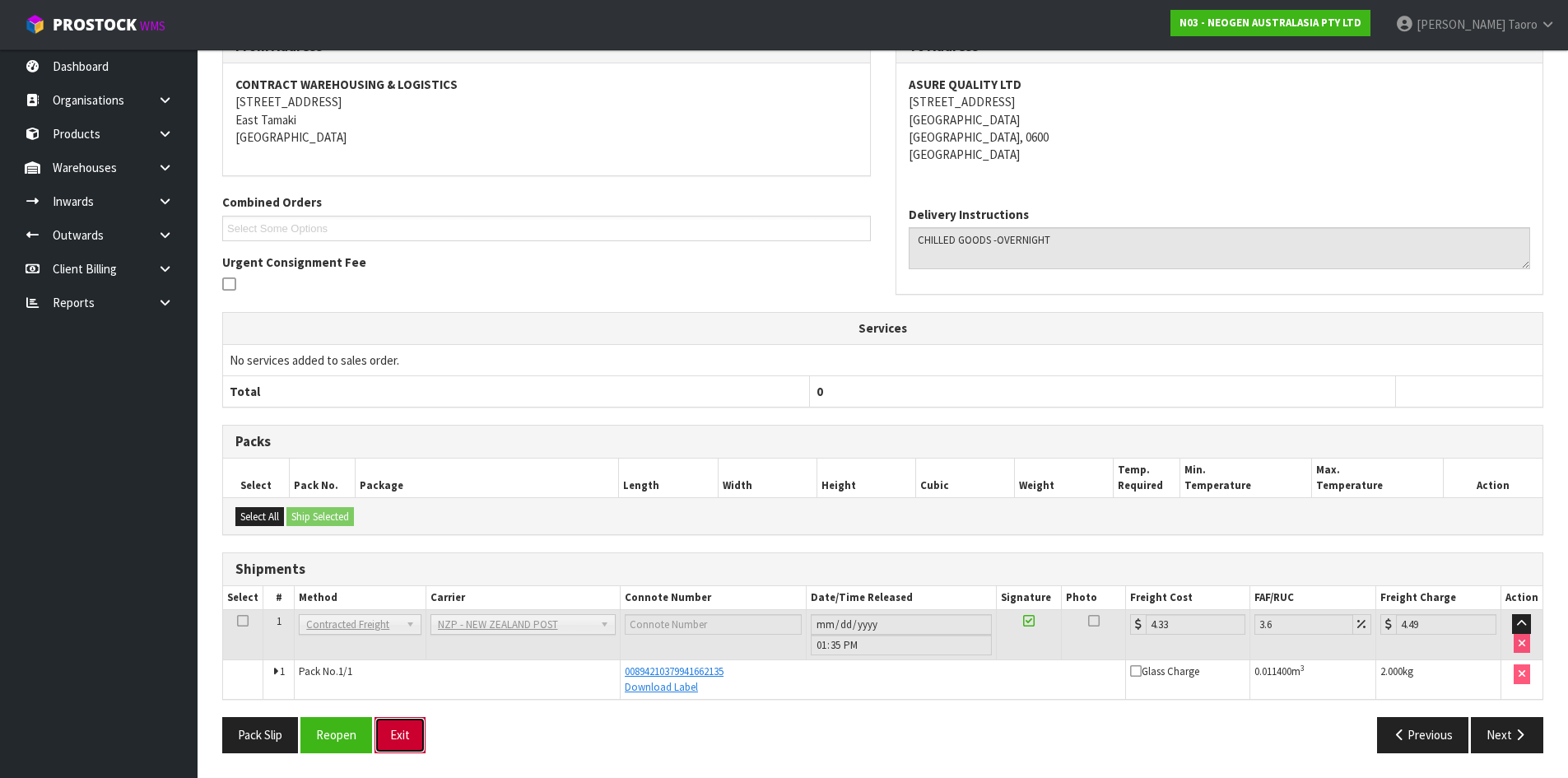
click at [404, 741] on button "Exit" at bounding box center [400, 735] width 51 height 36
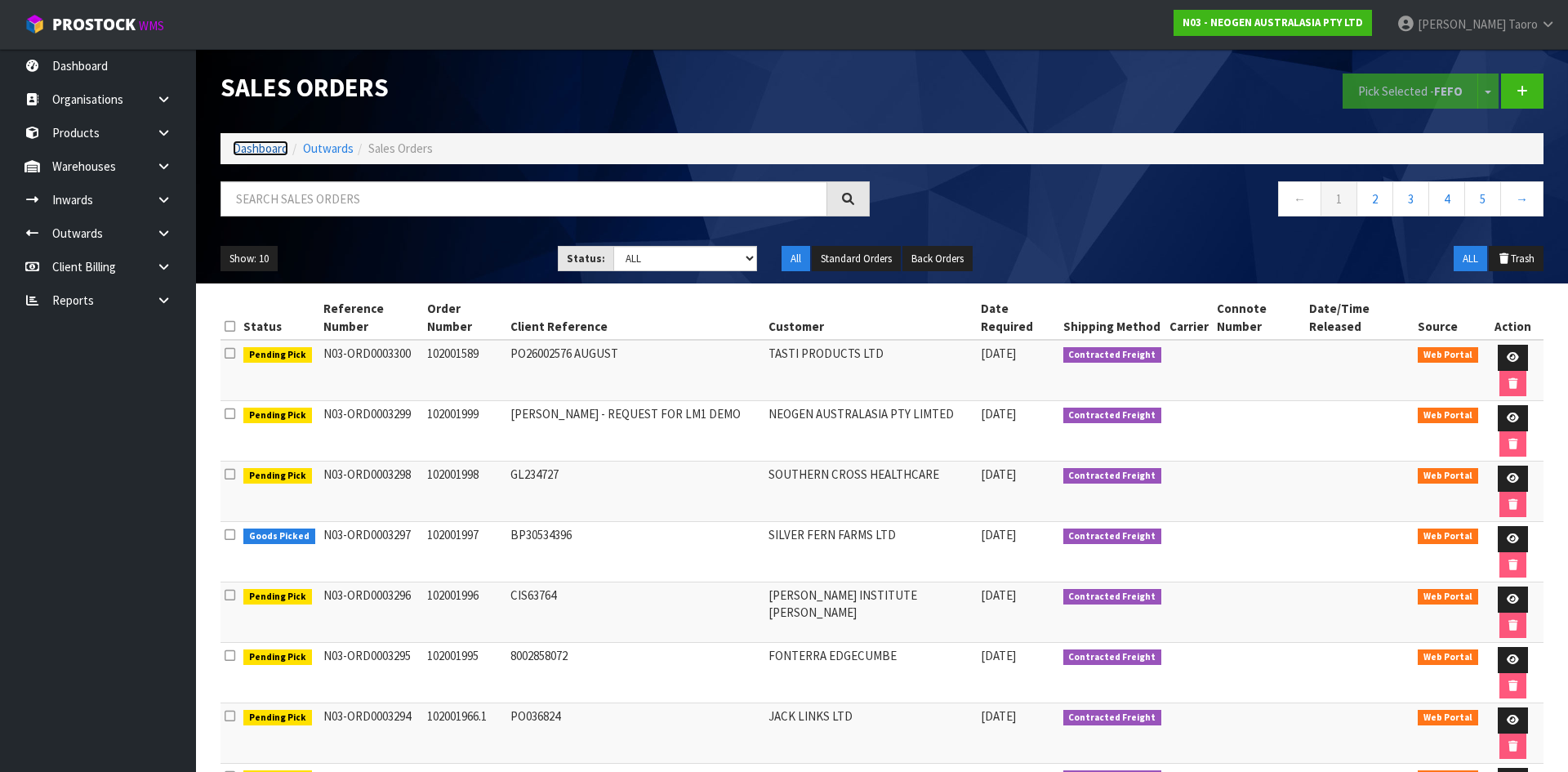
click at [256, 153] on link "Dashboard" at bounding box center [261, 148] width 56 height 15
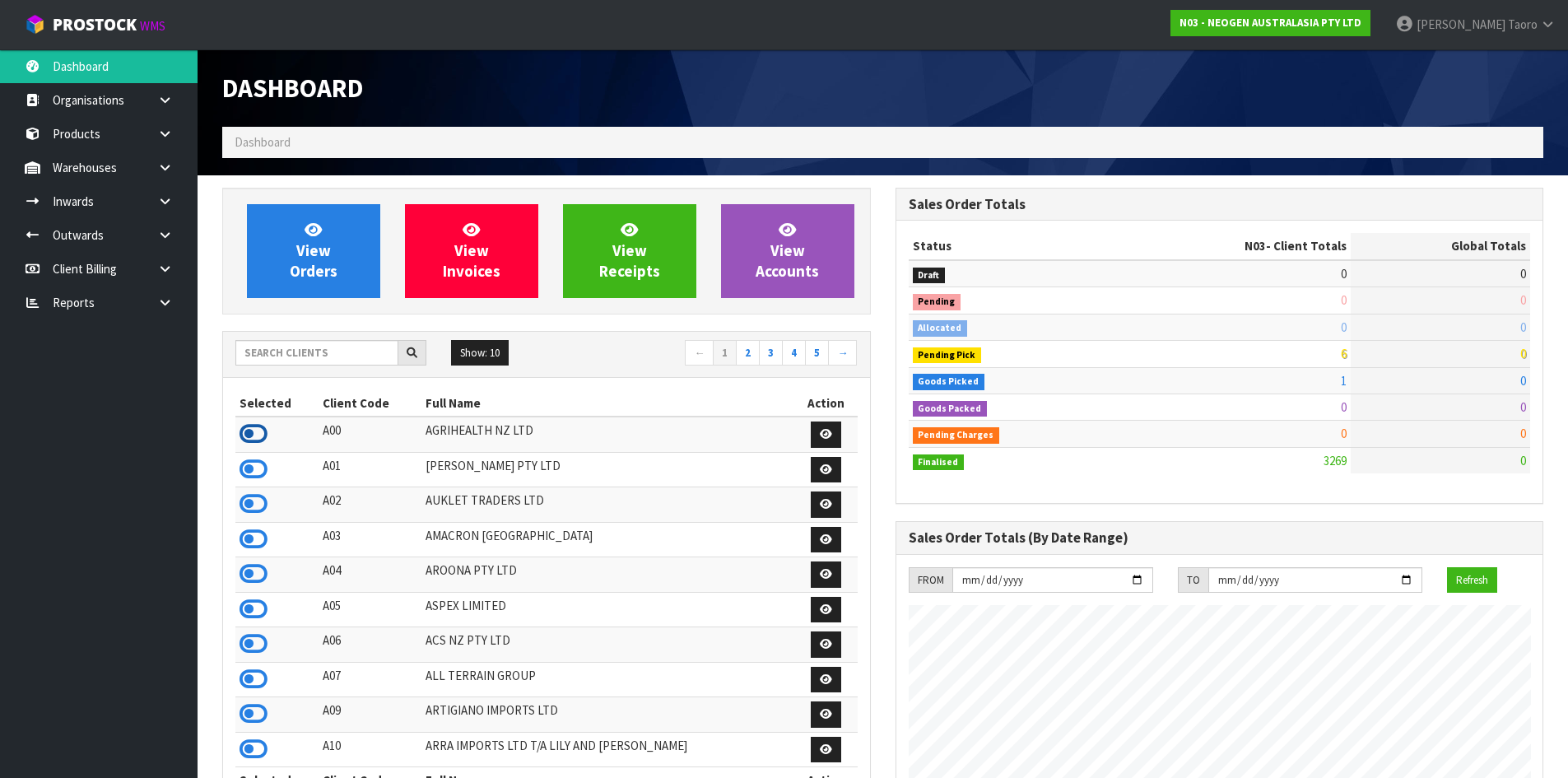
click at [260, 431] on icon at bounding box center [253, 434] width 28 height 25
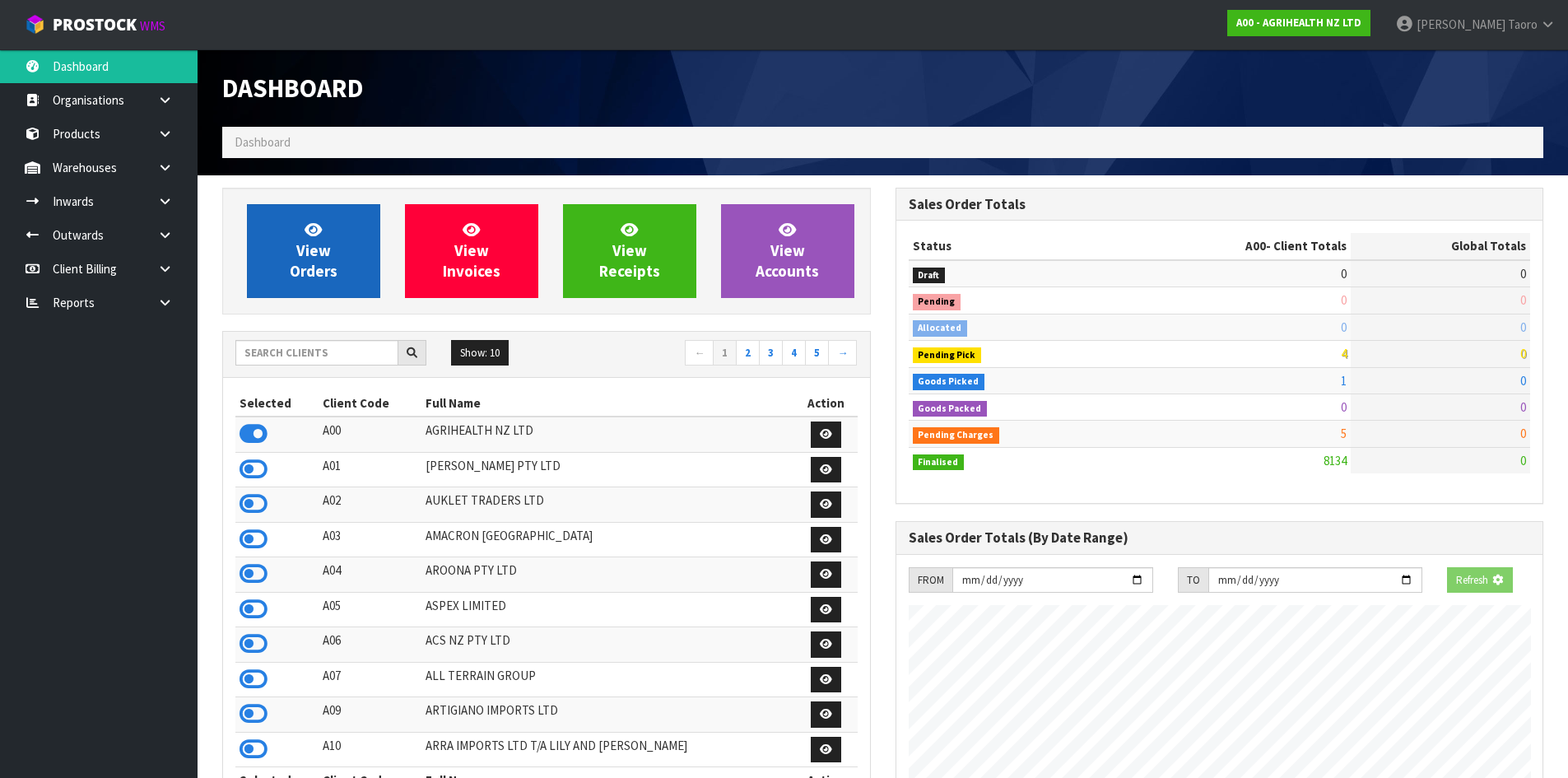
scroll to position [1247, 673]
click at [337, 270] on link "View Orders" at bounding box center [313, 251] width 134 height 94
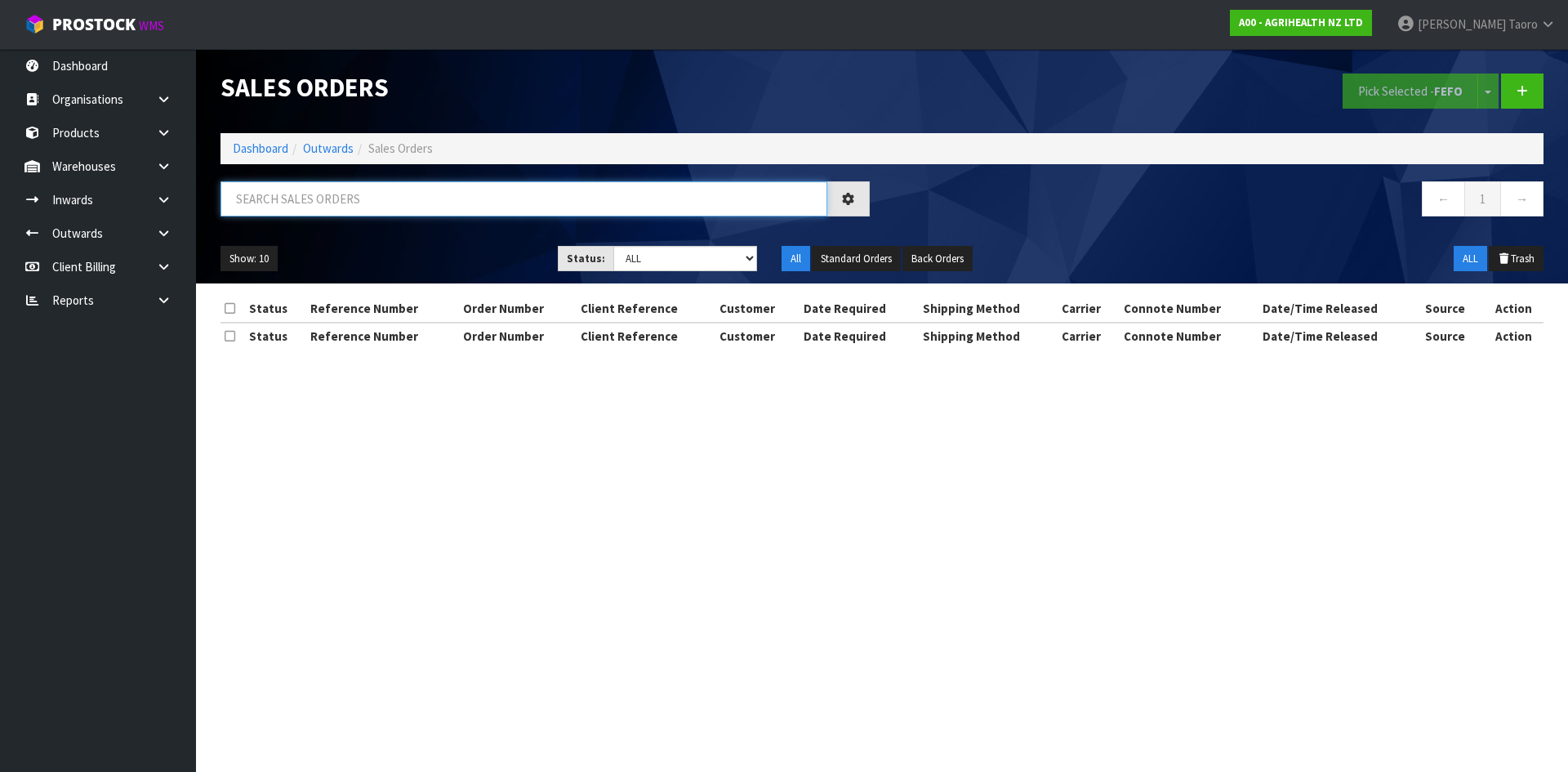
click at [362, 206] on input "text" at bounding box center [523, 199] width 607 height 35
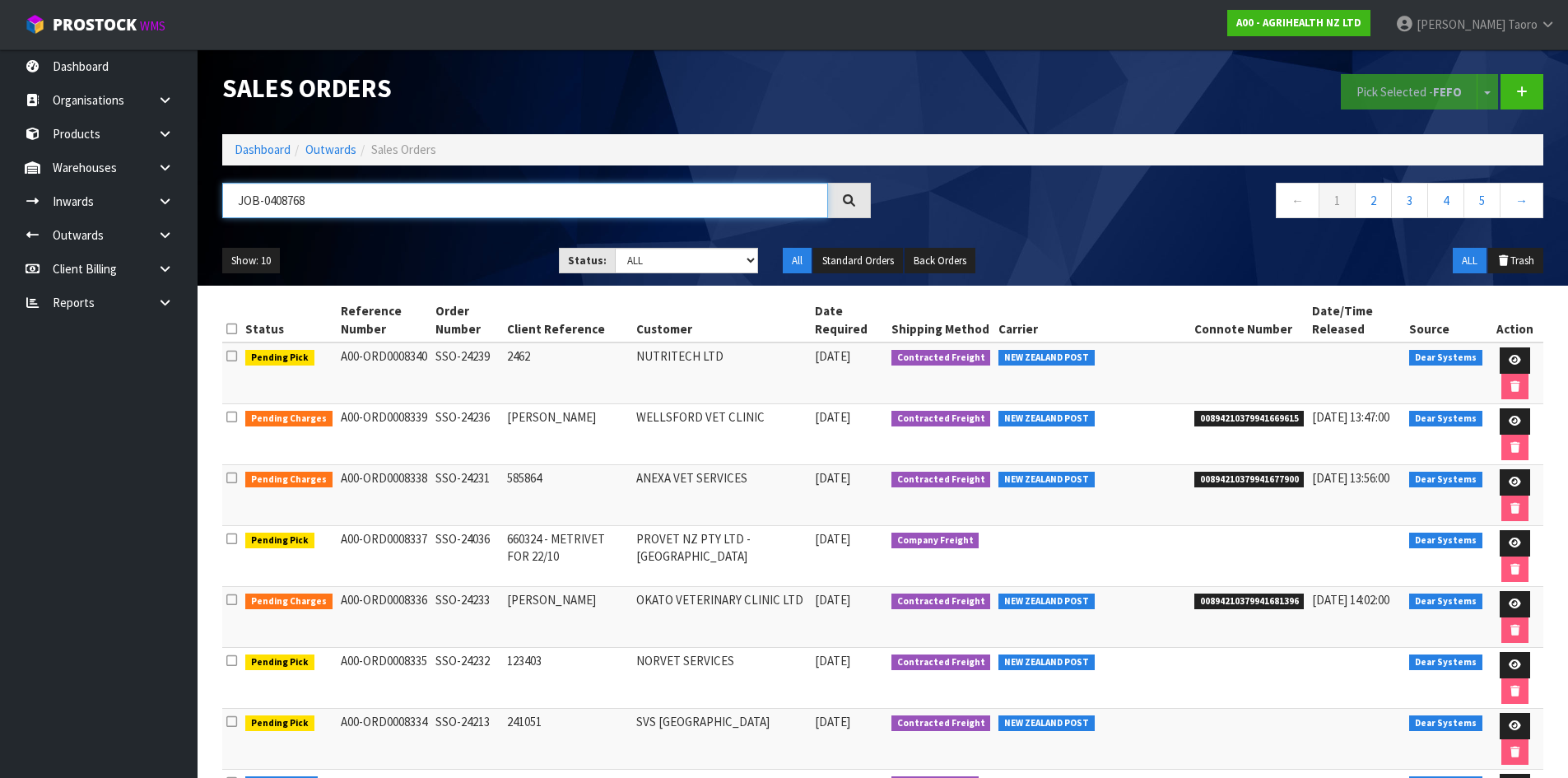
type input "JOB-0408768"
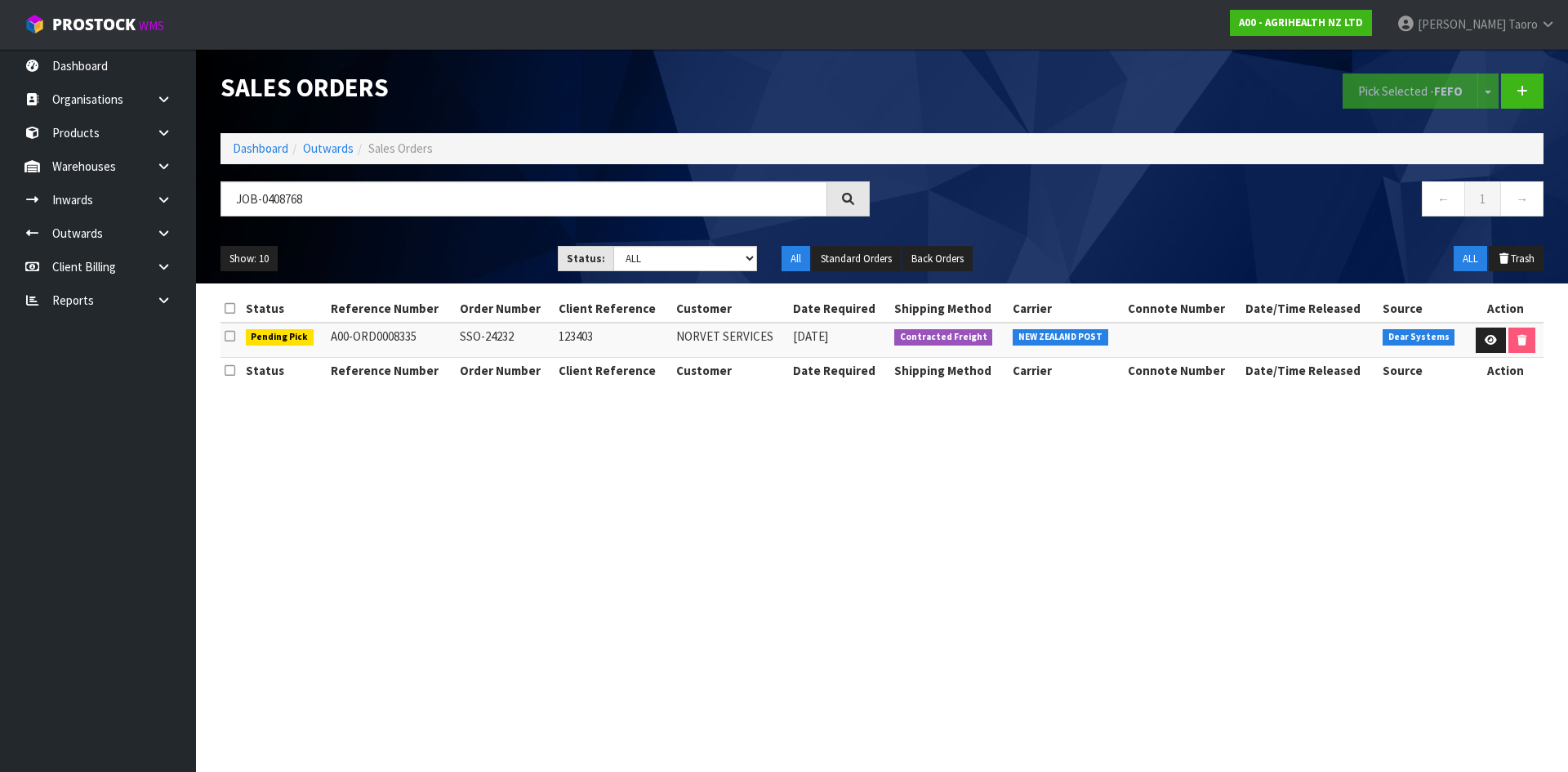
click at [401, 248] on div "Show: 10 5 10 25 50 Status: Draft Pending Allocated Pending Pick Goods Picked G…" at bounding box center [882, 259] width 1348 height 51
drag, startPoint x: 432, startPoint y: 268, endPoint x: 483, endPoint y: 313, distance: 68.0
click at [483, 313] on div "Sales Orders Pick Selected - FEFO Split button! FIFO - First In First Out FEFO …" at bounding box center [784, 207] width 1568 height 413
drag, startPoint x: 1332, startPoint y: 796, endPoint x: 1567, endPoint y: 810, distance: 235.4
click at [1567, 771] on html "Toggle navigation ProStock WMS A00 - AGRIHEALTH NZ LTD Harriet Taoro Logout Das…" at bounding box center [784, 386] width 1568 height 772
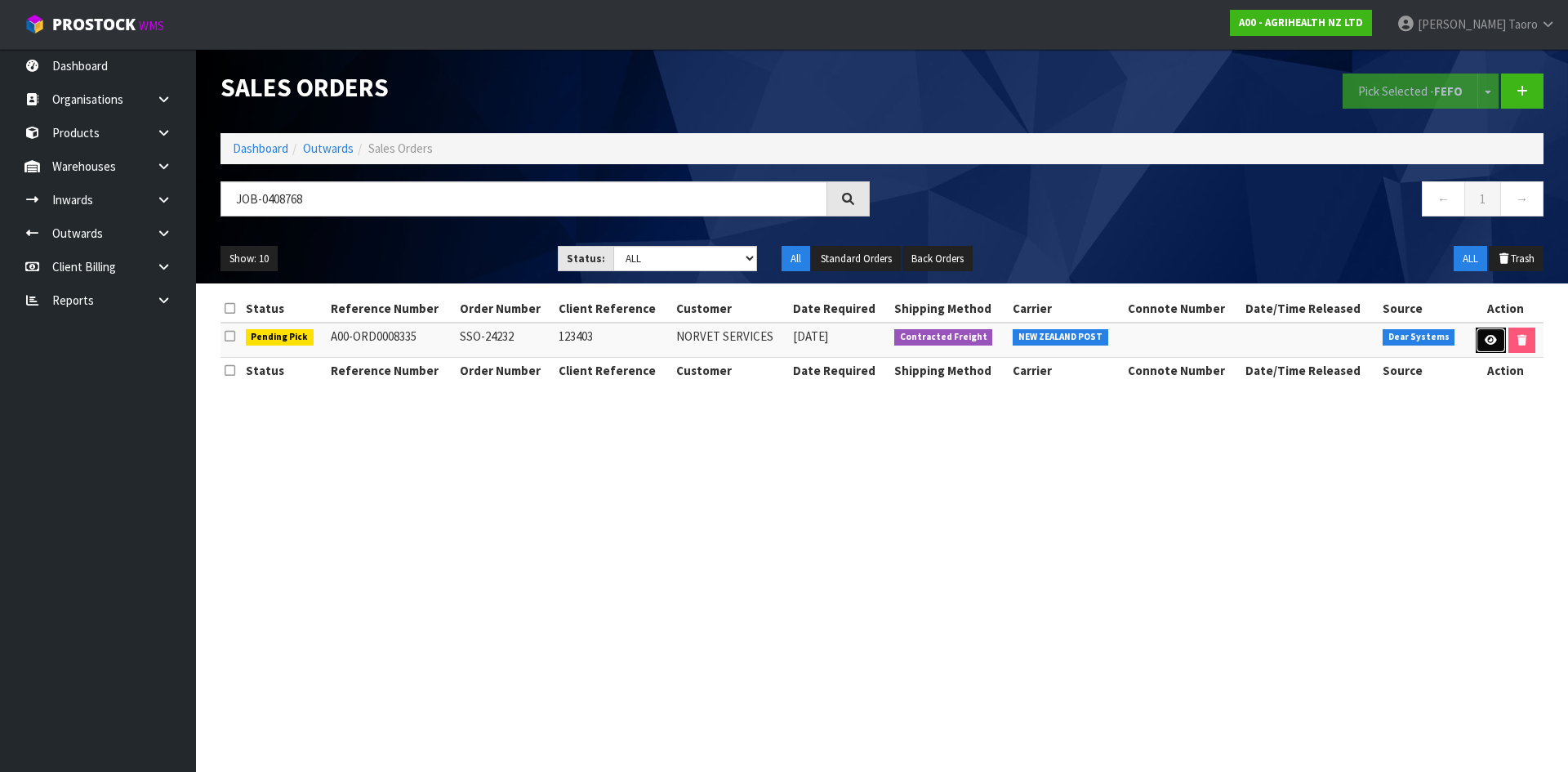
click at [1495, 343] on icon at bounding box center [1491, 340] width 13 height 11
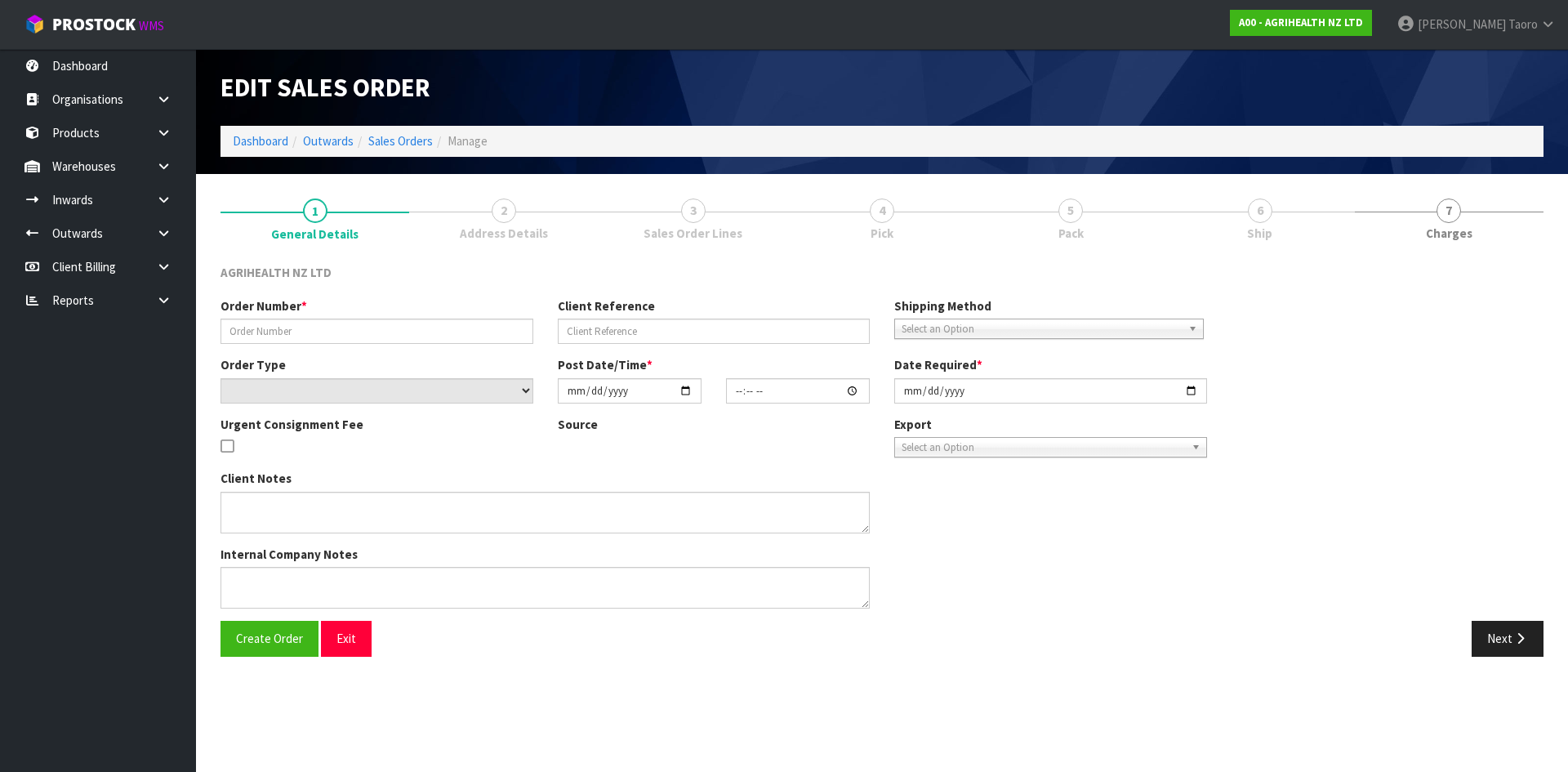
type input "SSO-24232"
type input "123403"
select select "number:0"
type input "2025-08-21"
type input "11:02:42.000"
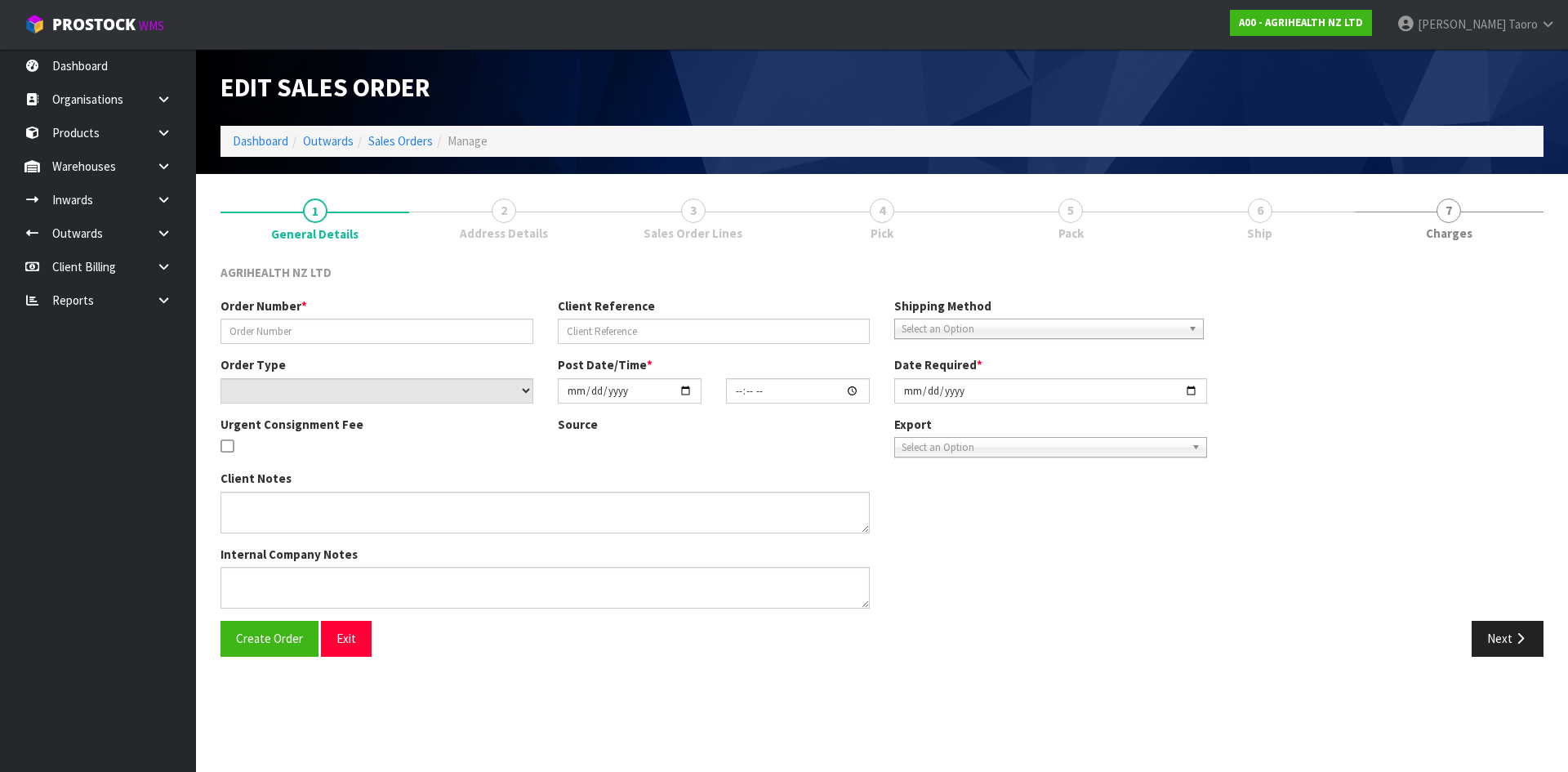
type input "2025-08-21"
type textarea "SHIP BY: Overnight Courier"
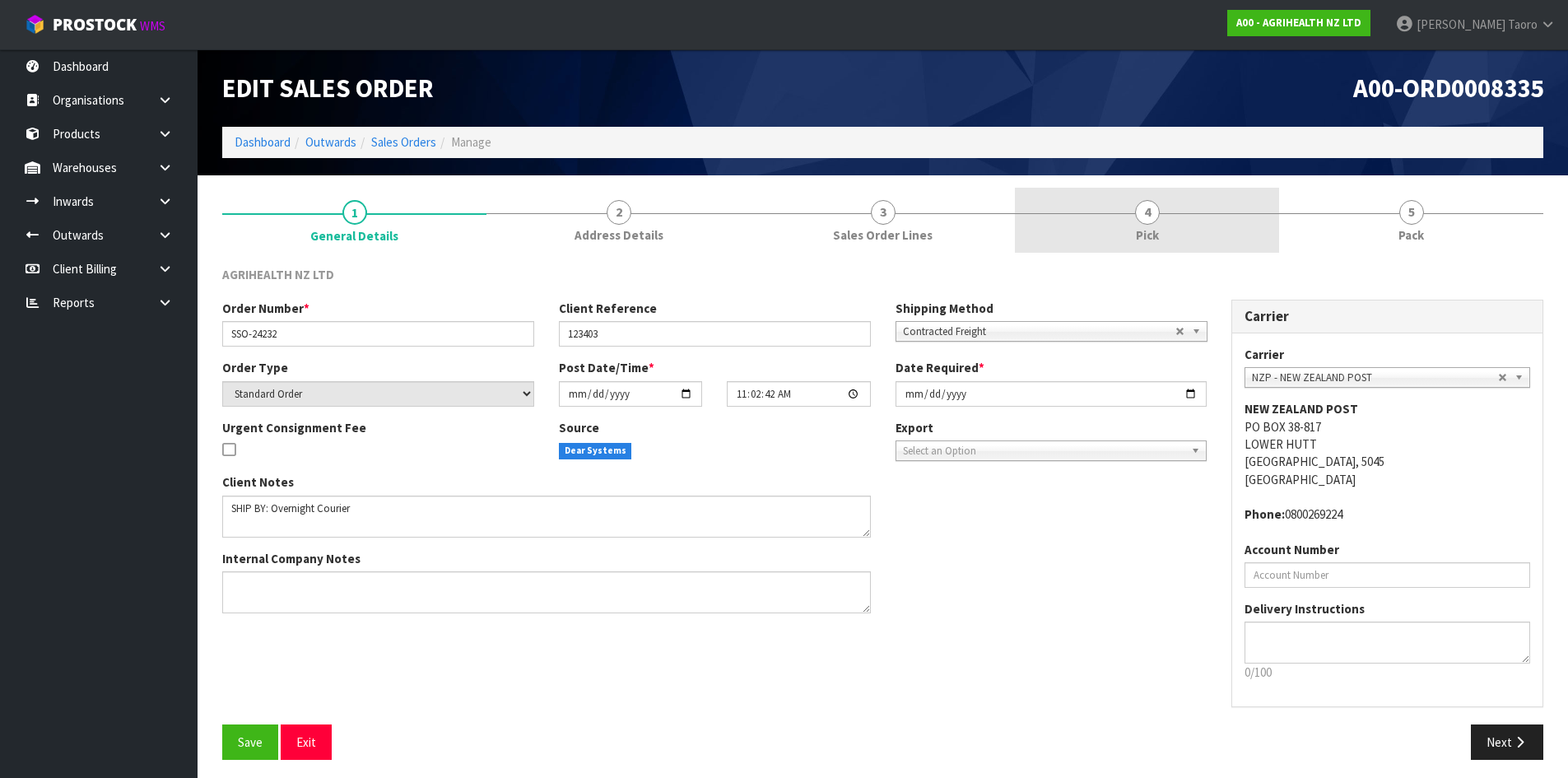
click at [1189, 225] on link "4 Pick" at bounding box center [1146, 220] width 264 height 65
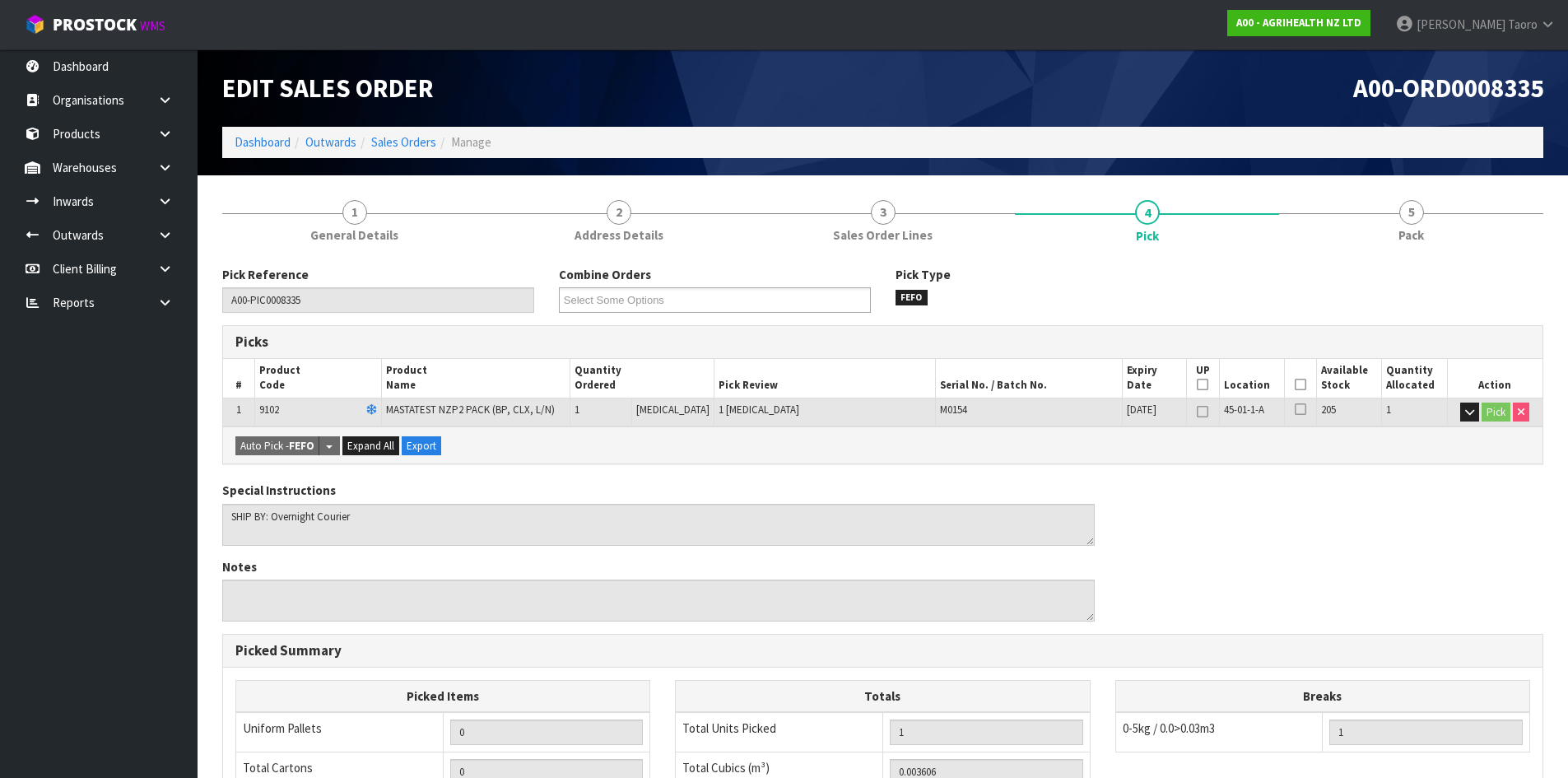
click at [1294, 384] on icon at bounding box center [1300, 384] width 12 height 1
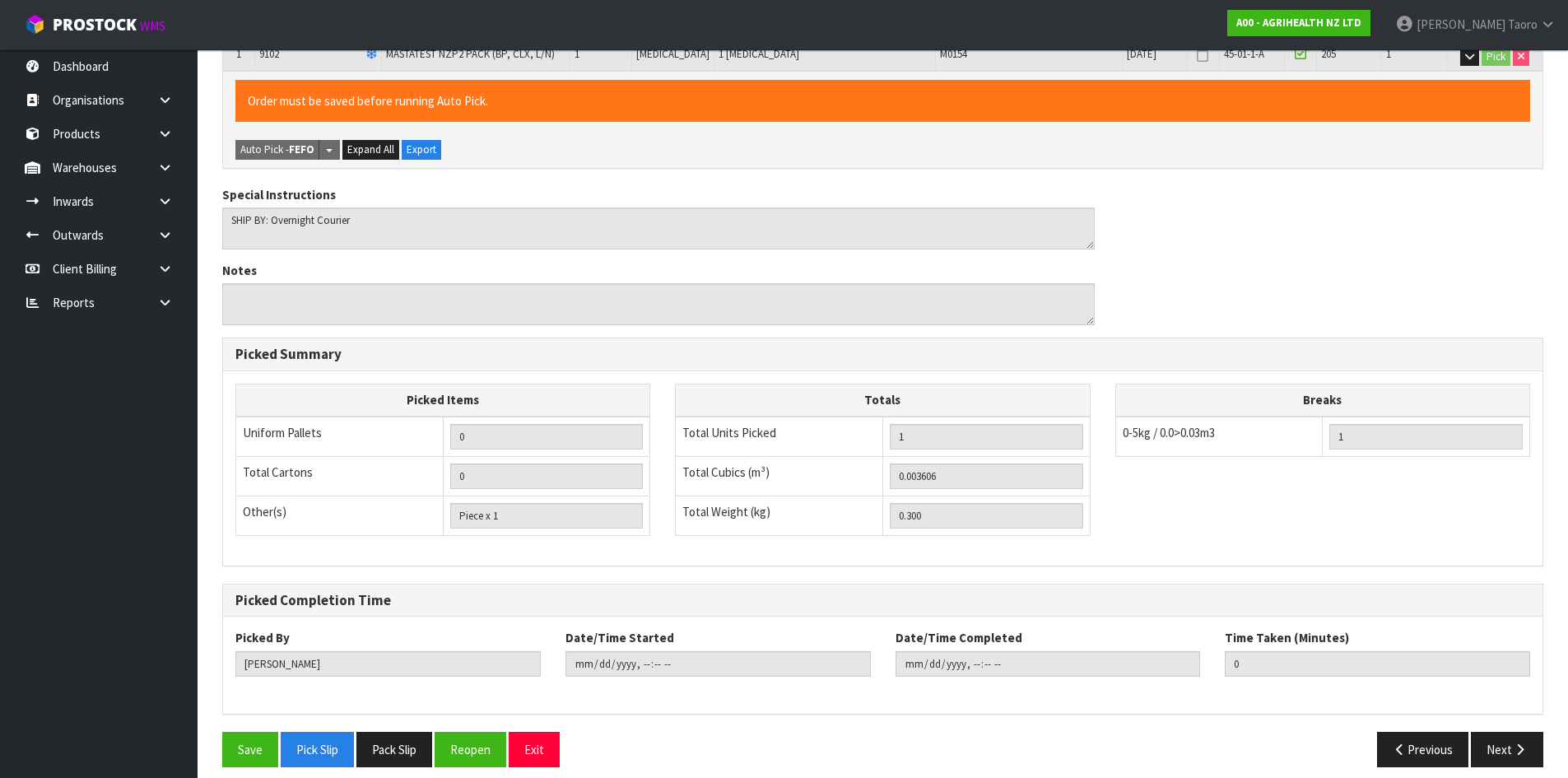
scroll to position [370, 0]
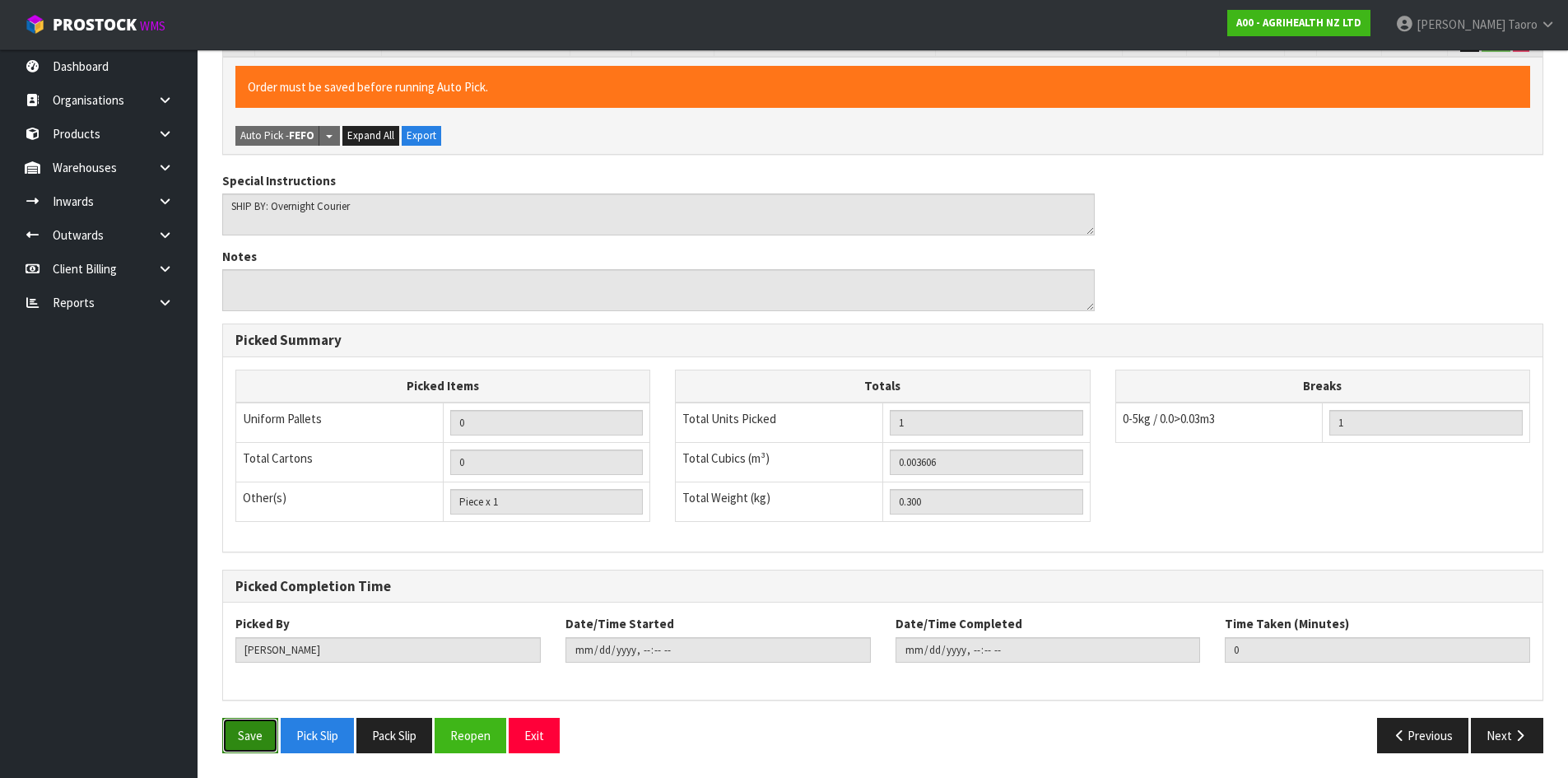
click at [251, 737] on button "Save" at bounding box center [250, 735] width 56 height 36
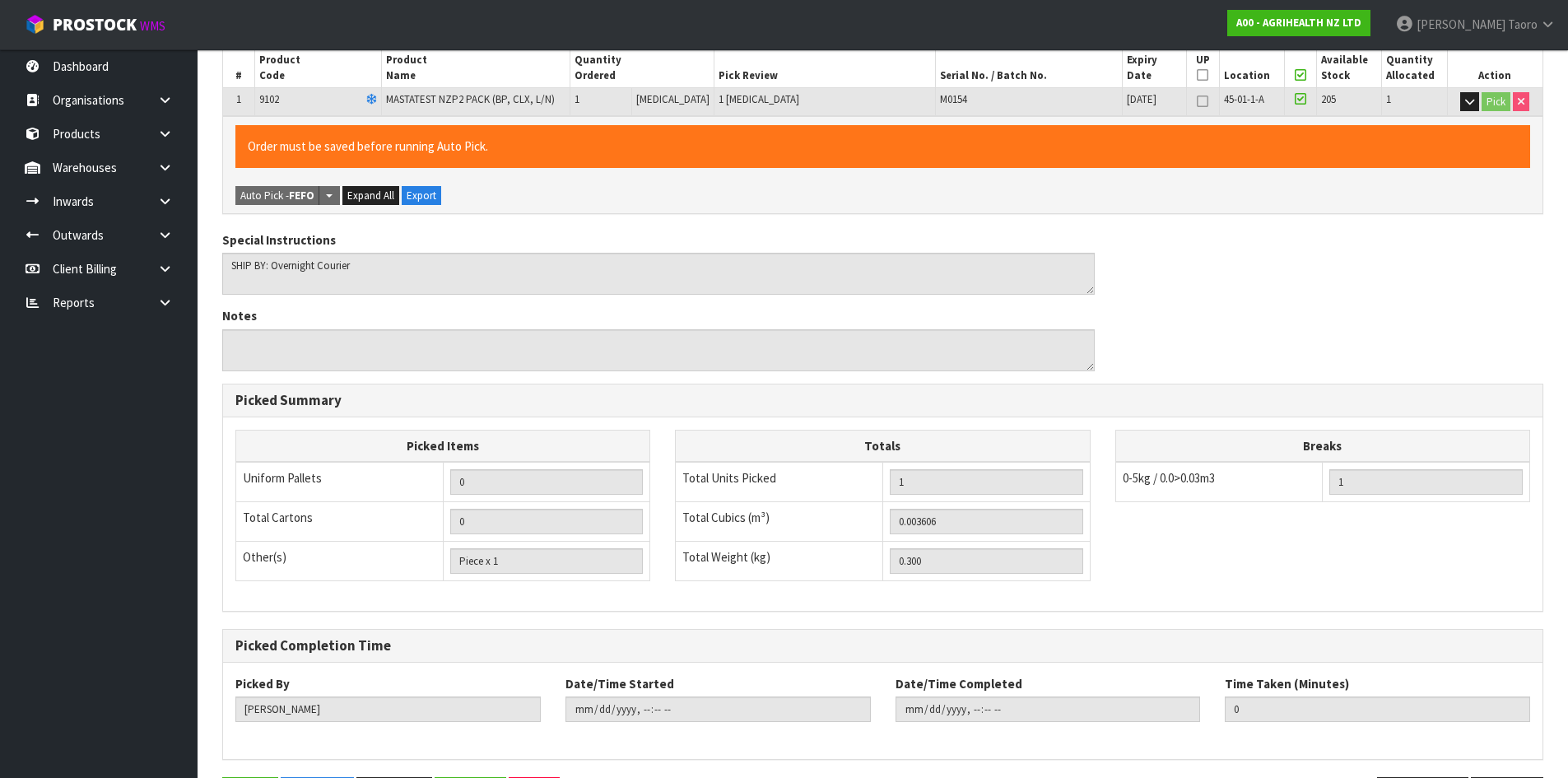
scroll to position [0, 0]
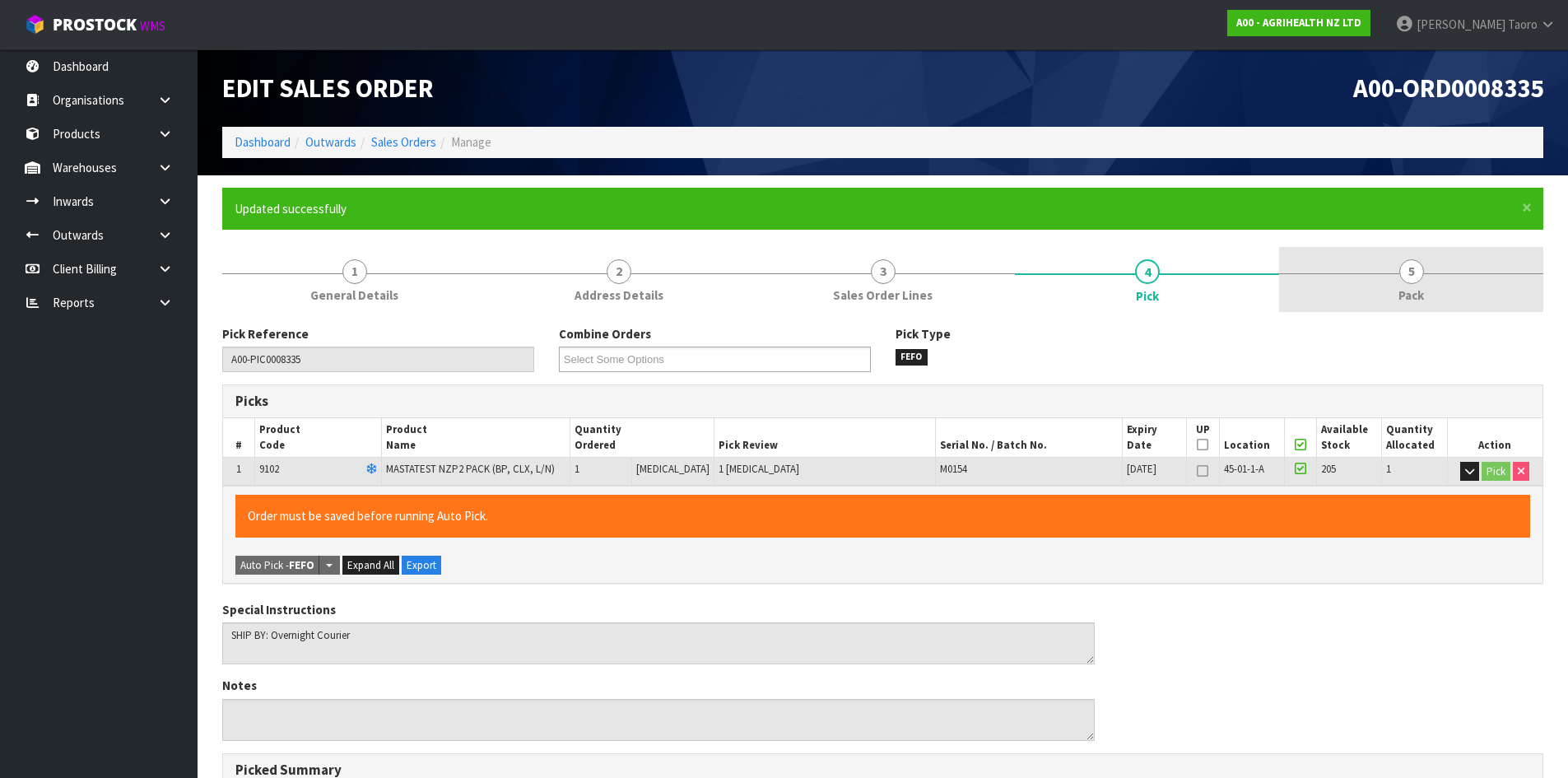
click at [1414, 276] on span "5" at bounding box center [1411, 271] width 25 height 25
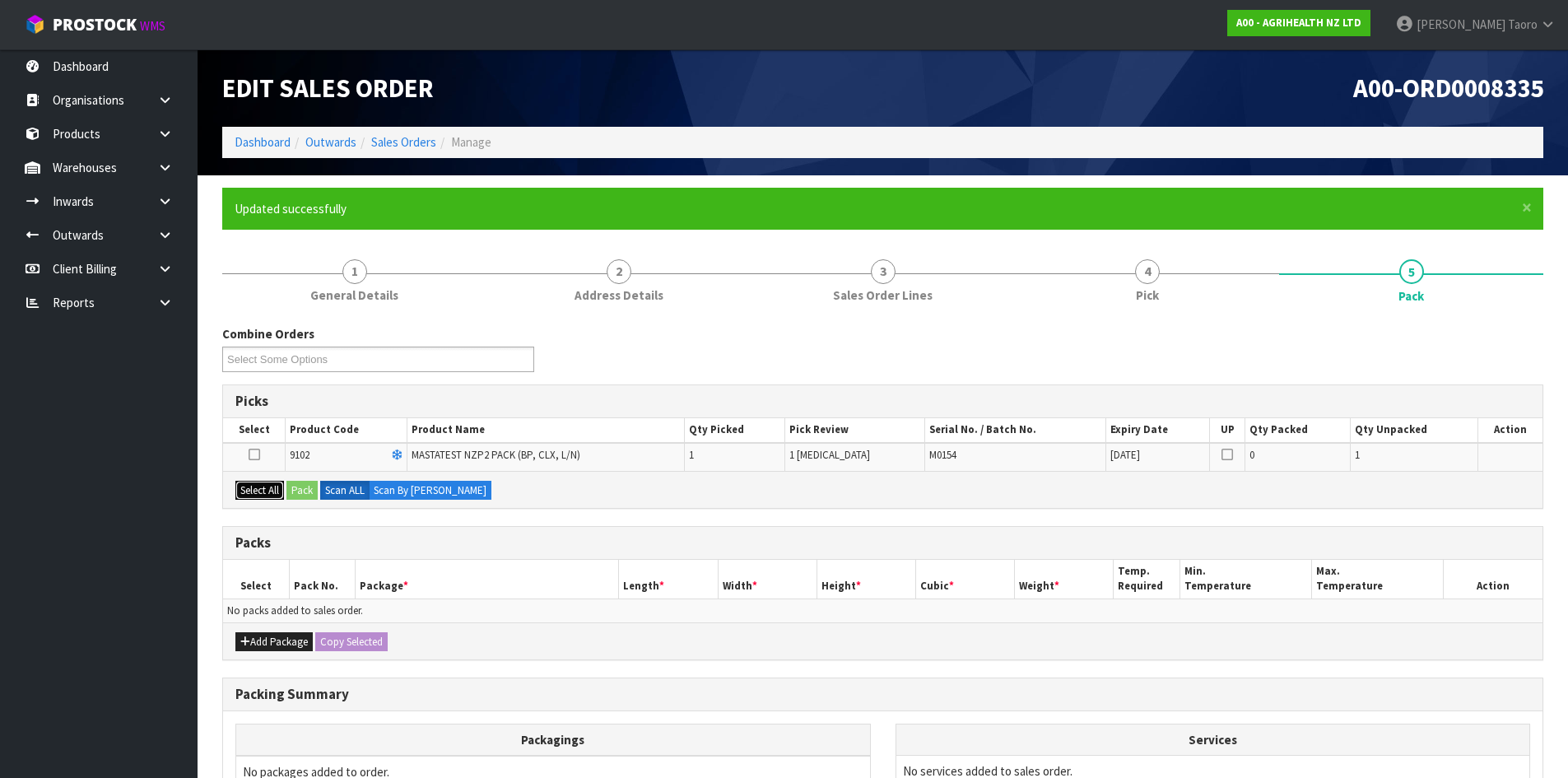
click at [275, 495] on button "Select All" at bounding box center [259, 490] width 48 height 20
click at [312, 492] on button "Pack" at bounding box center [302, 490] width 31 height 20
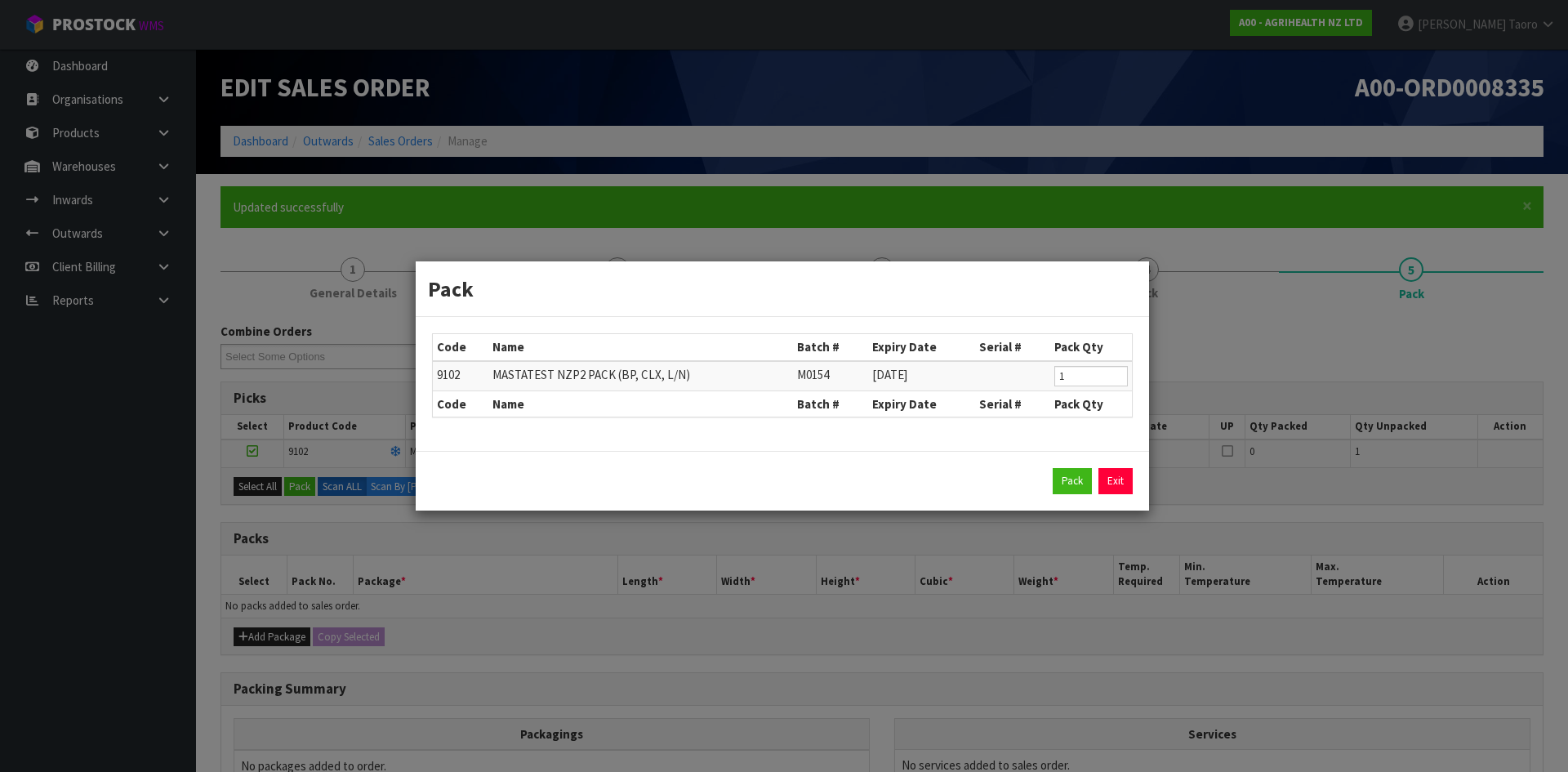
click at [1092, 487] on div "Pack Exit" at bounding box center [782, 481] width 700 height 26
click at [1068, 480] on button "Pack" at bounding box center [1073, 481] width 39 height 26
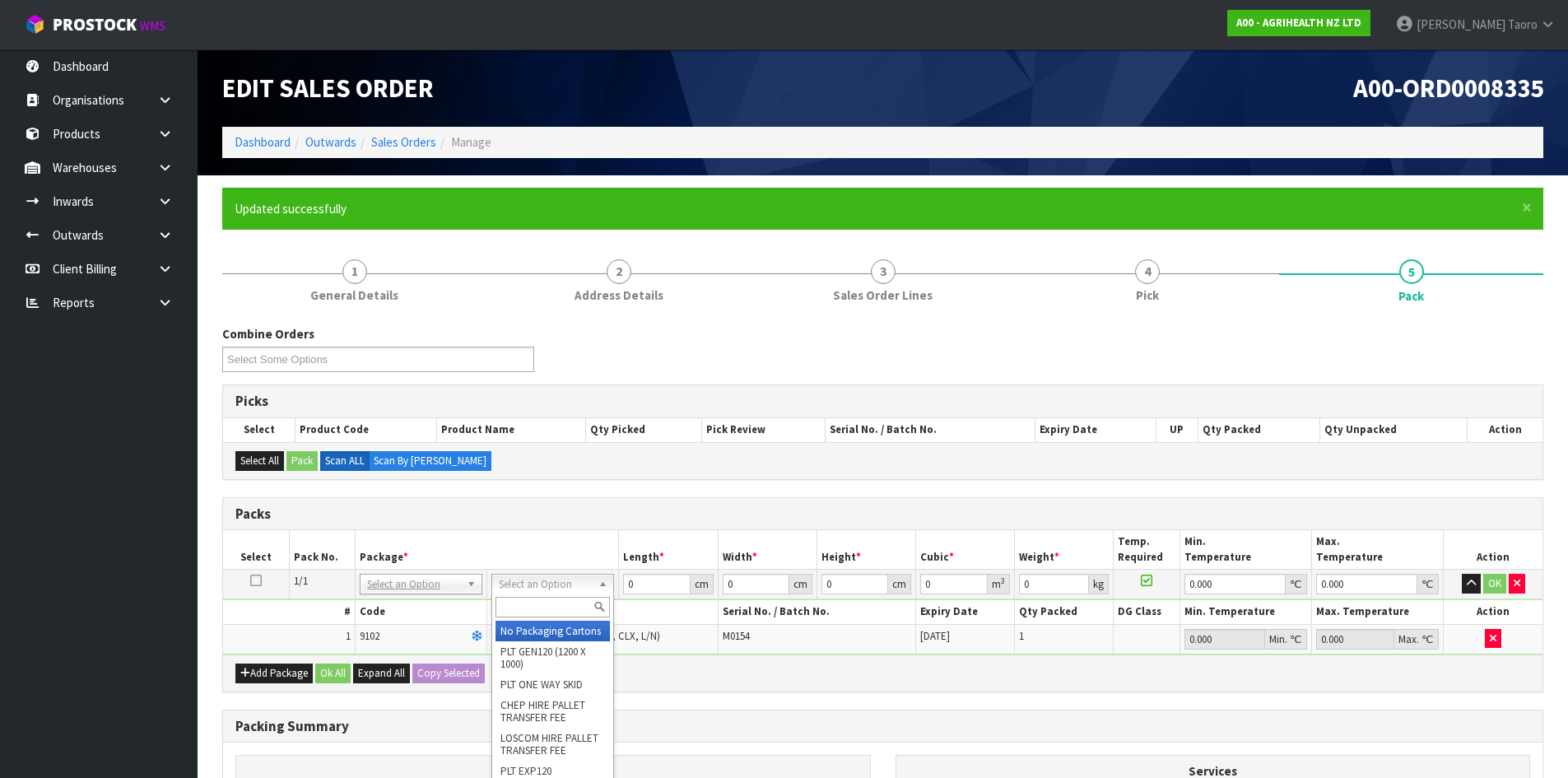
drag, startPoint x: 582, startPoint y: 579, endPoint x: 575, endPoint y: 608, distance: 29.8
click at [573, 610] on input "text" at bounding box center [553, 607] width 115 height 20
type input "A4S"
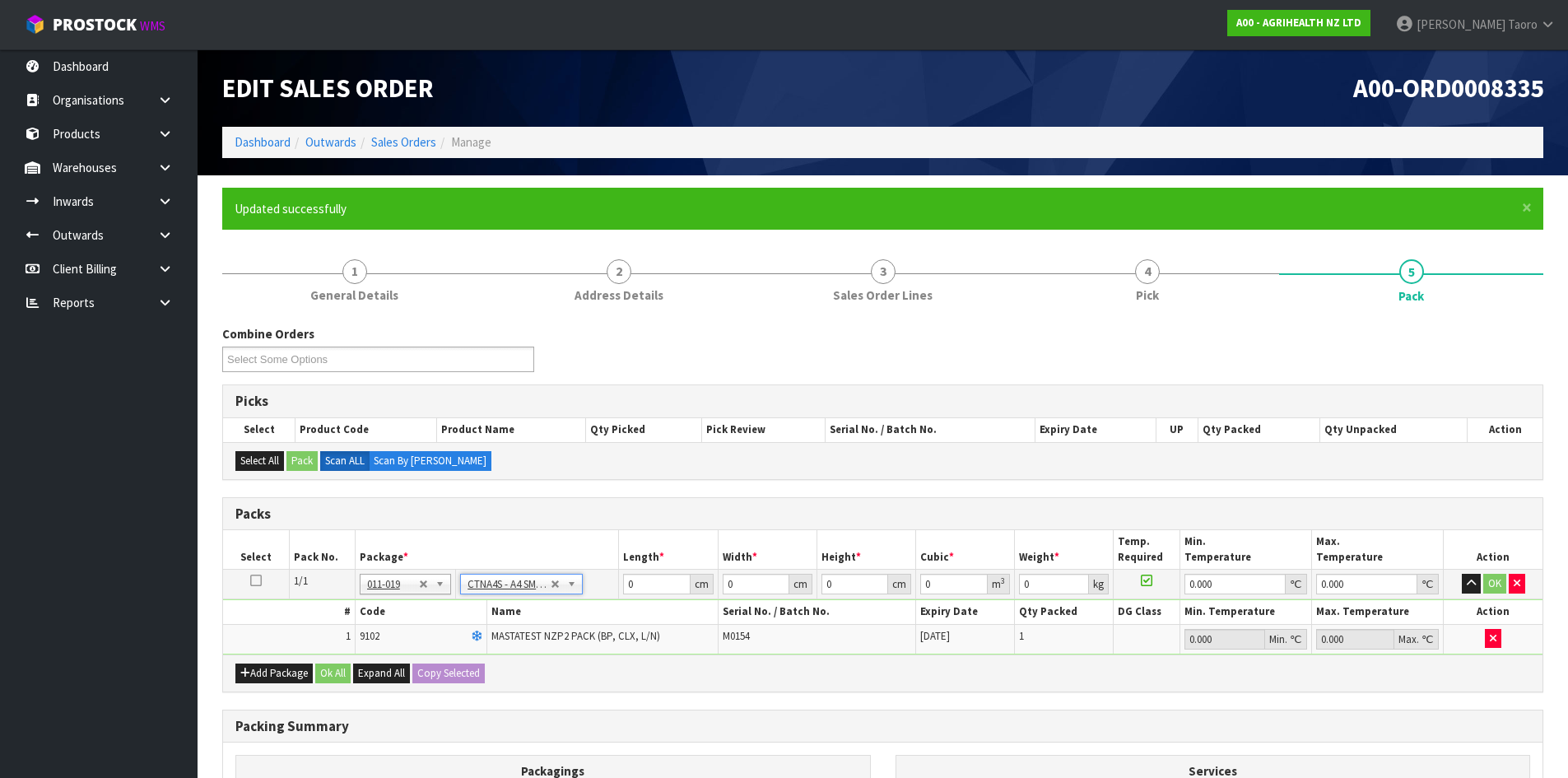
type input "30.5"
type input "21.5"
type input "20"
type input "0.013115"
type input "0.5"
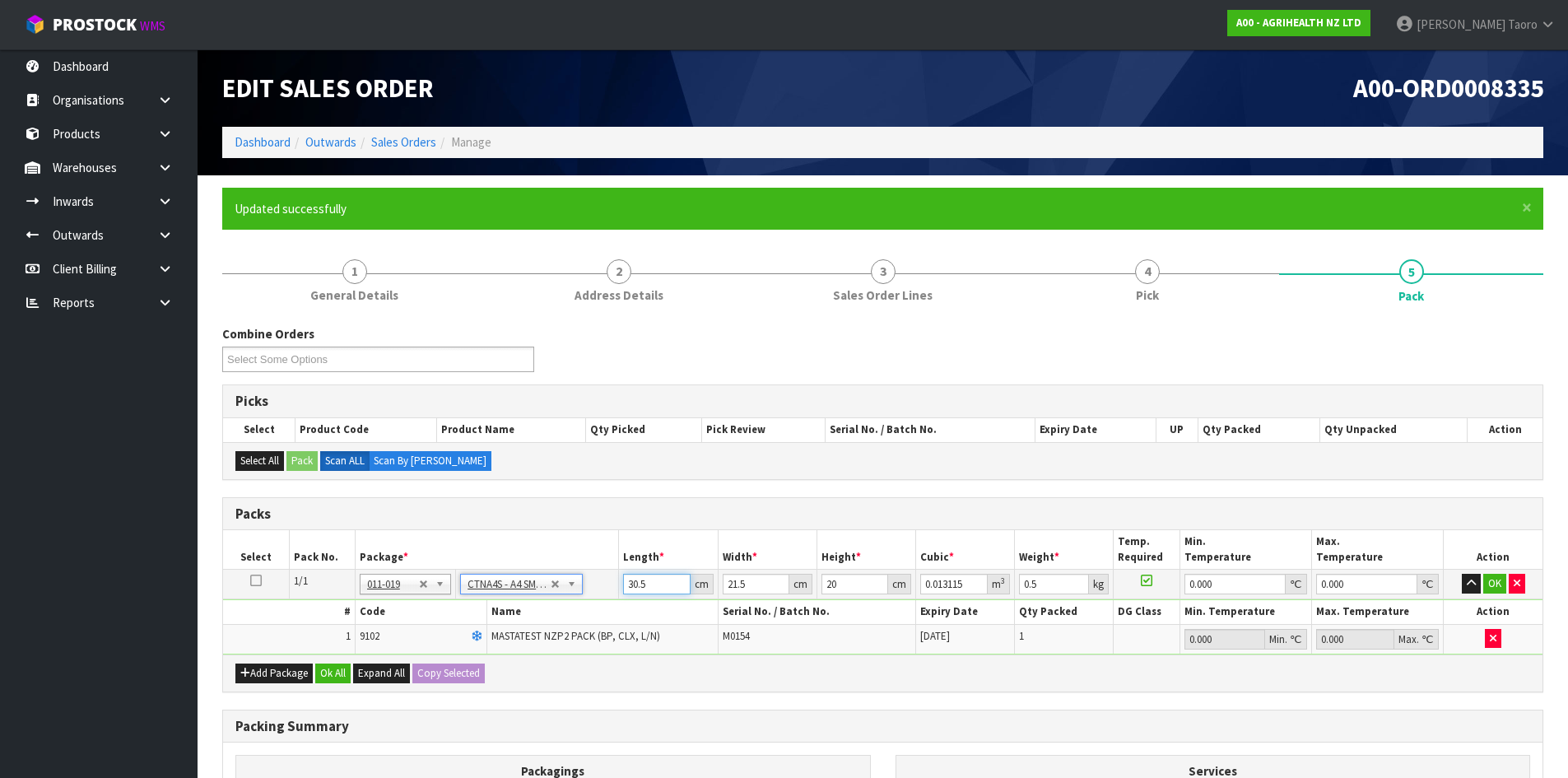
click at [656, 587] on input "30.5" at bounding box center [656, 584] width 66 height 20
type input "3"
type input "0.00129"
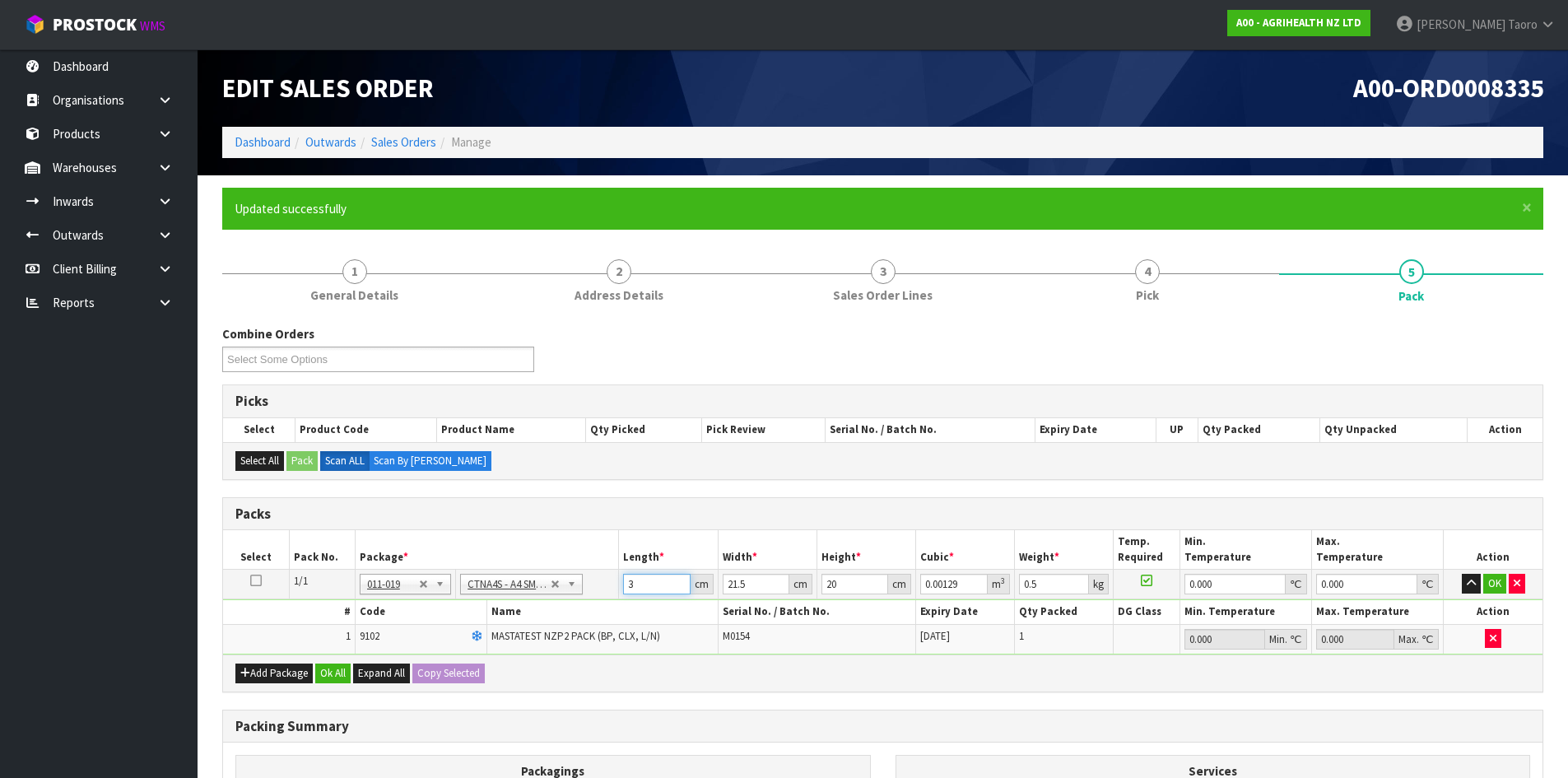
type input "32"
type input "0.01376"
type input "322"
type input "0.13846"
type input "32"
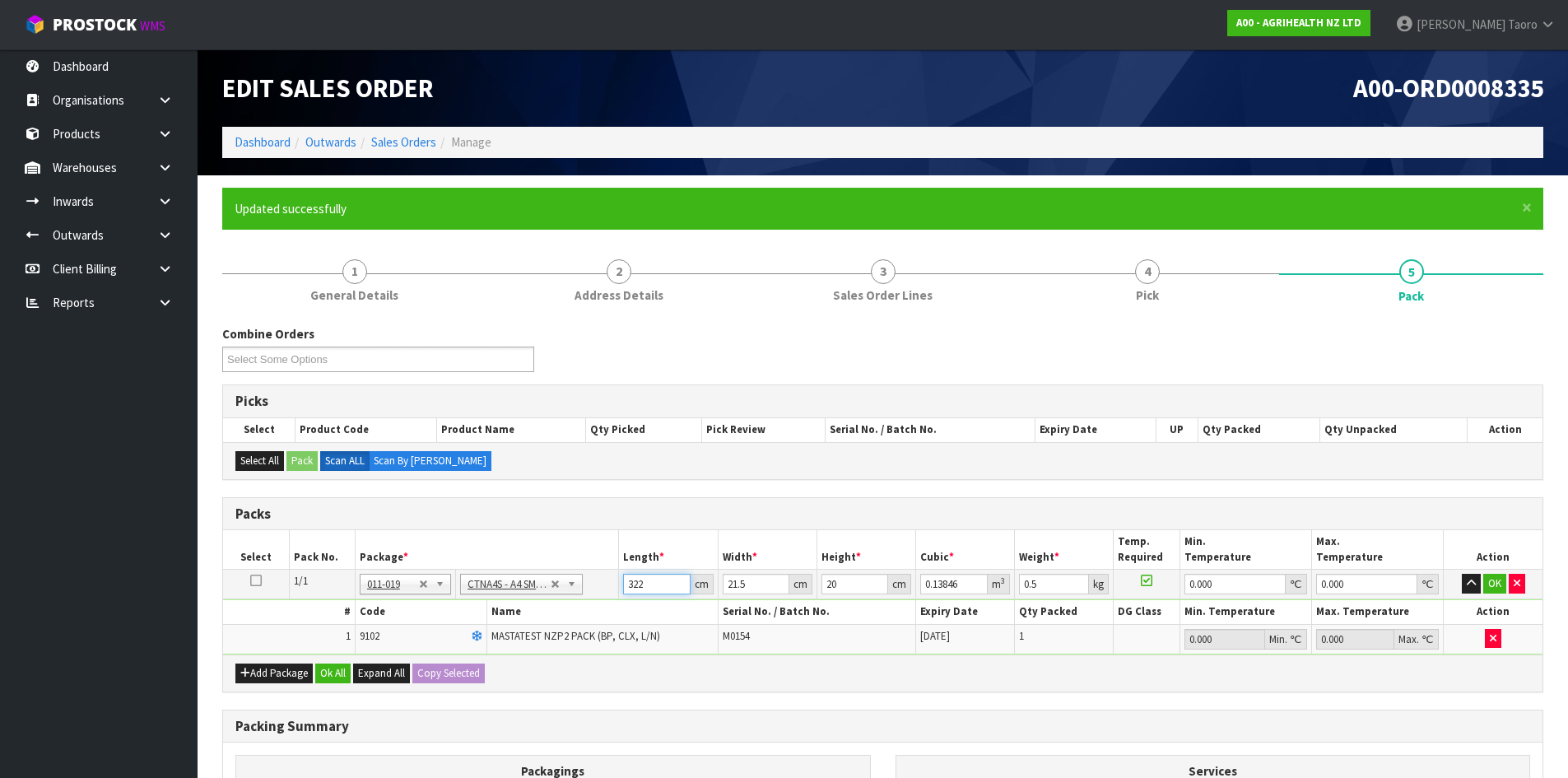
type input "0.01376"
type input "32"
type input "2"
type input "0.00128"
type input "24"
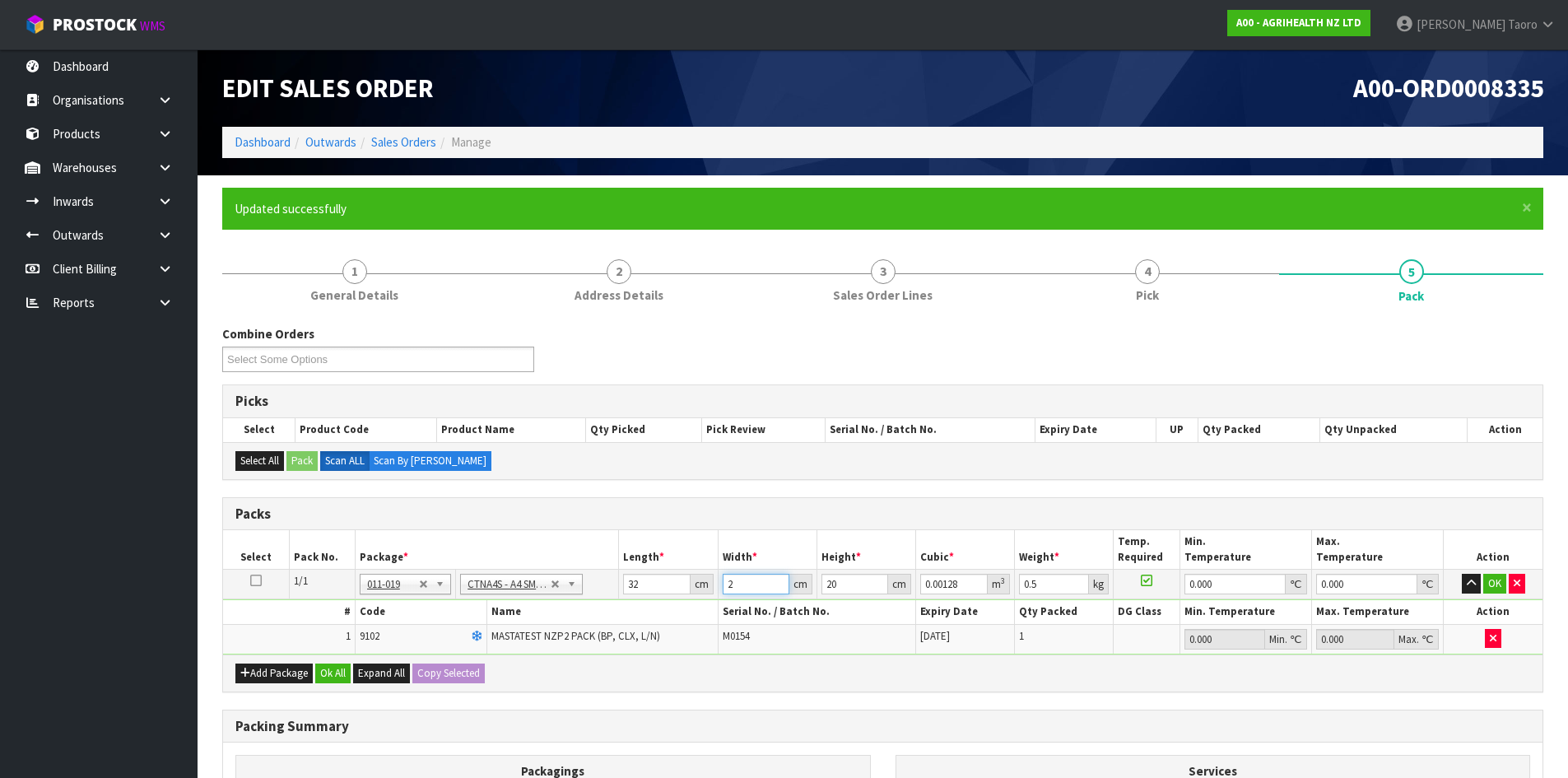
type input "0.01536"
type input "24"
type input "1"
type input "0.000768"
type input "15"
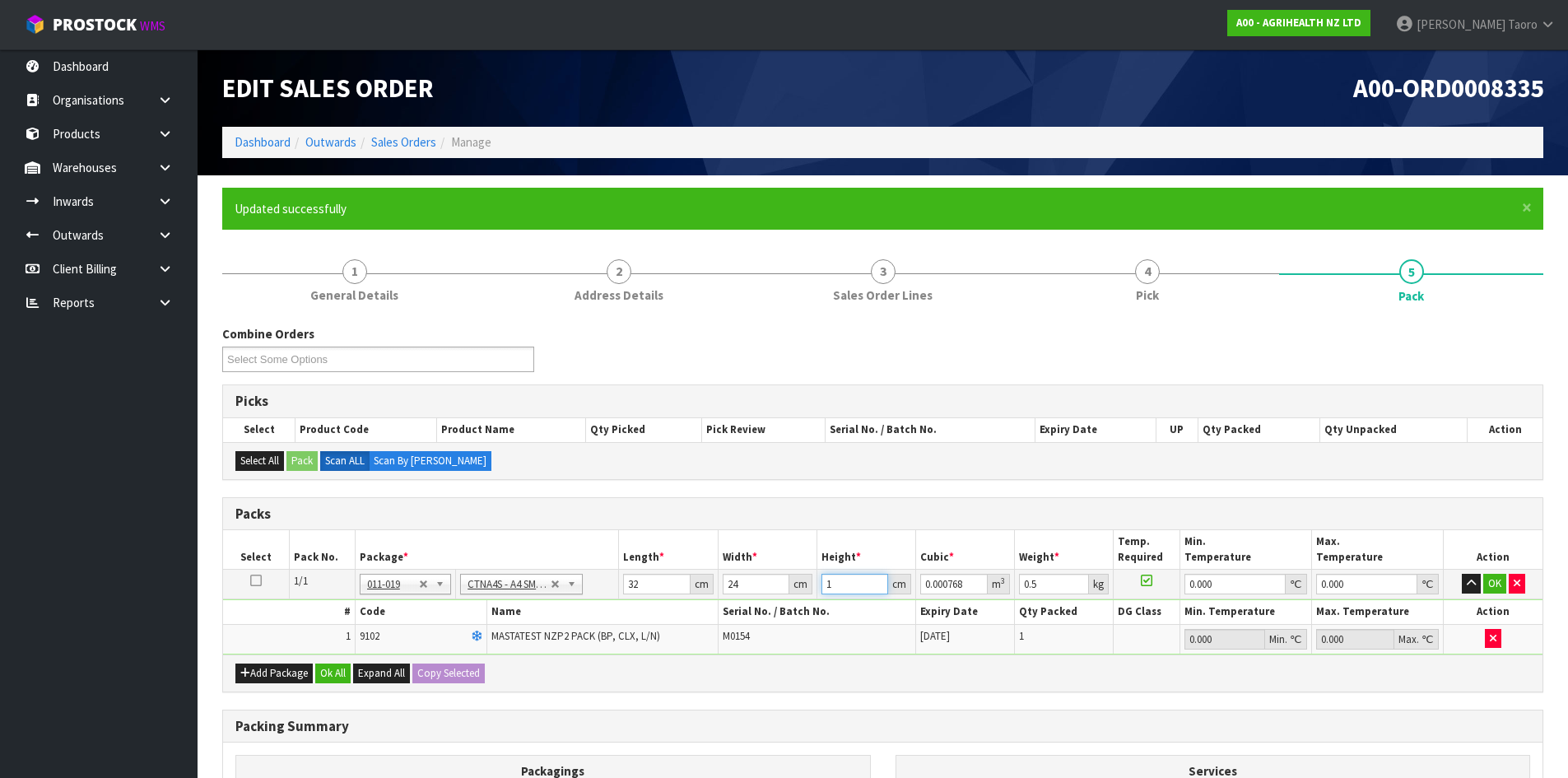
type input "0.01152"
type input "15"
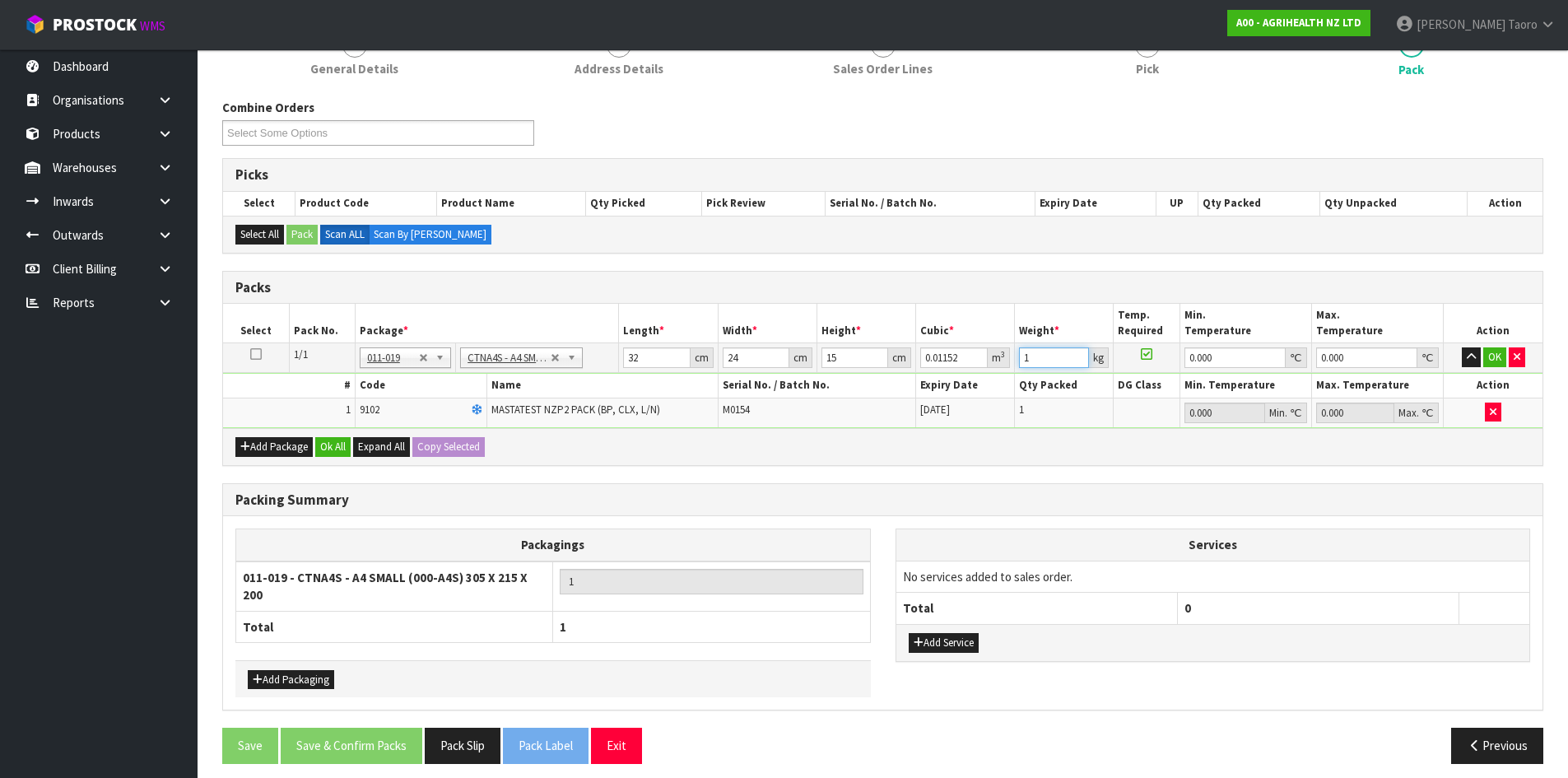
scroll to position [227, 0]
type input "1"
click at [332, 446] on button "Ok All" at bounding box center [333, 446] width 36 height 20
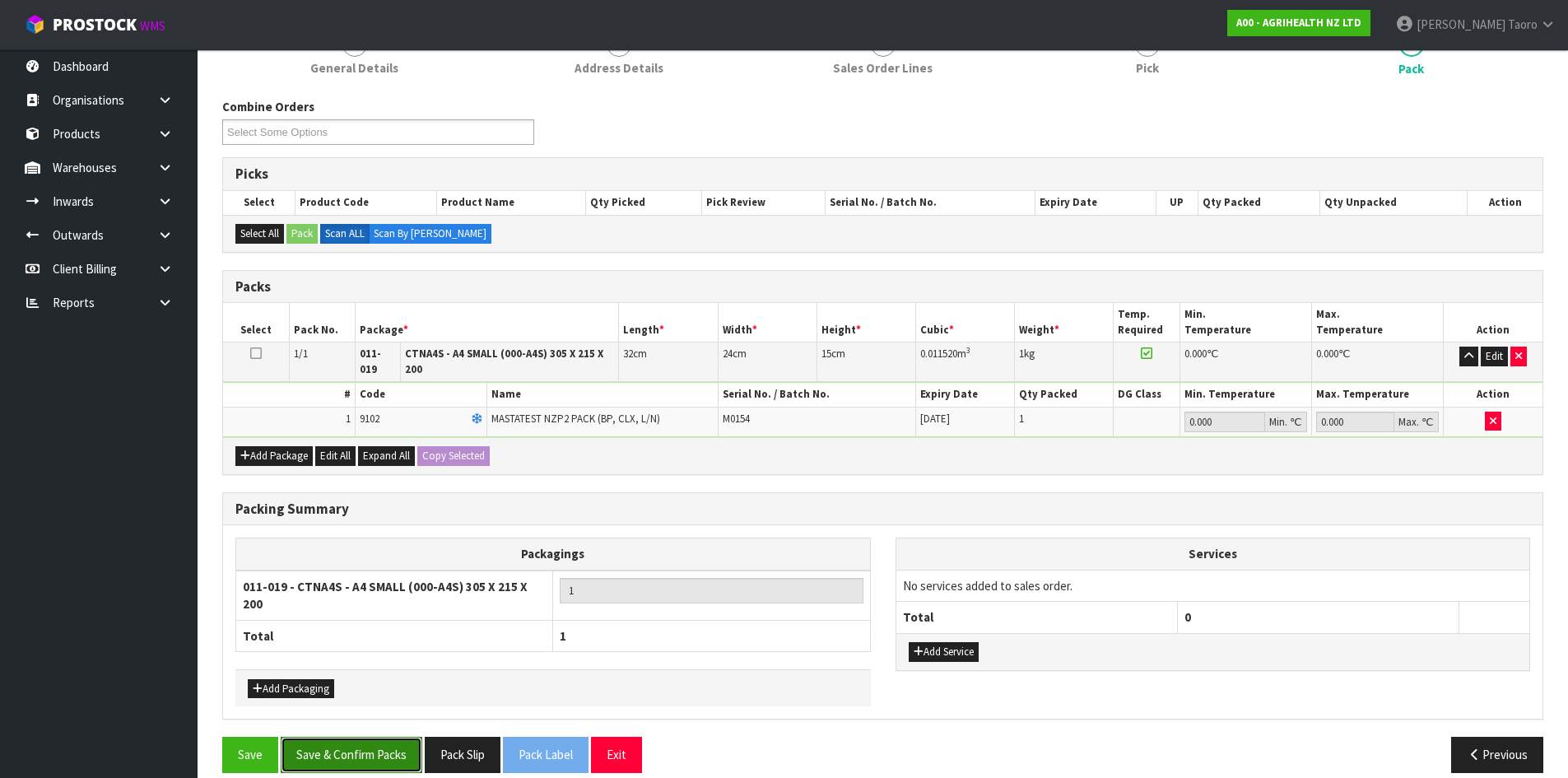
click at [398, 738] on button "Save & Confirm Packs" at bounding box center [351, 754] width 141 height 36
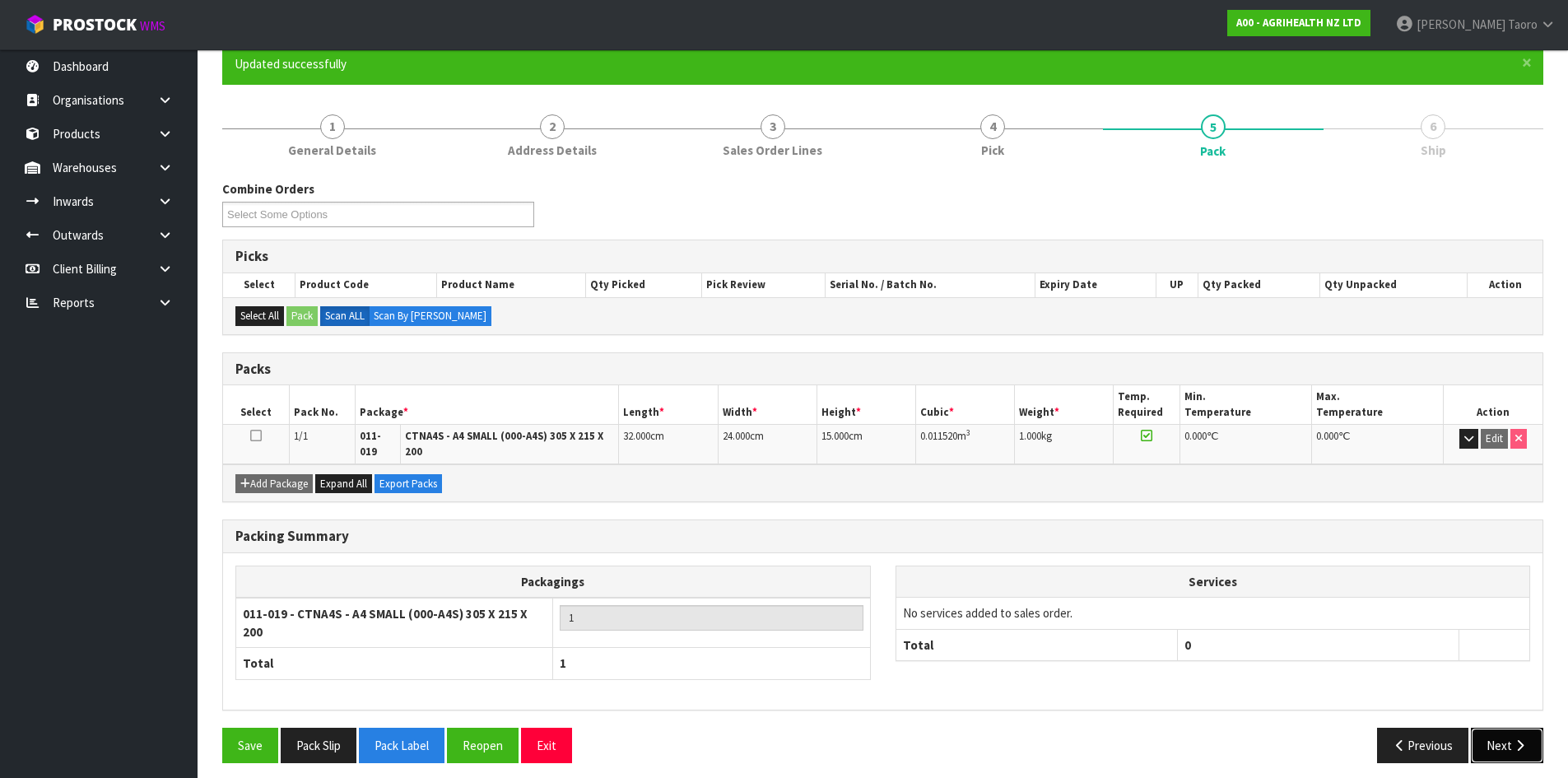
click at [1506, 729] on button "Next" at bounding box center [1507, 746] width 72 height 36
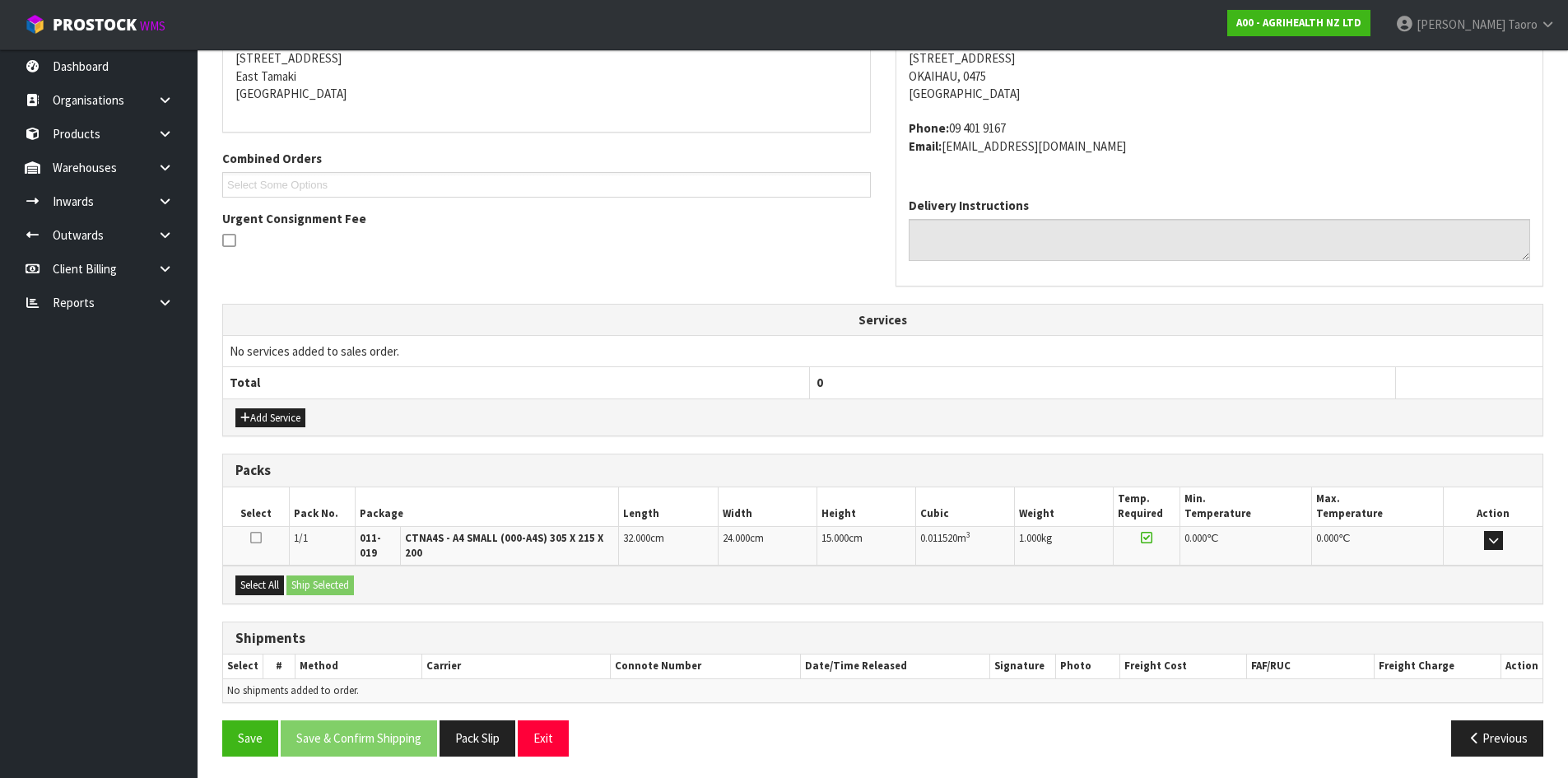
scroll to position [343, 0]
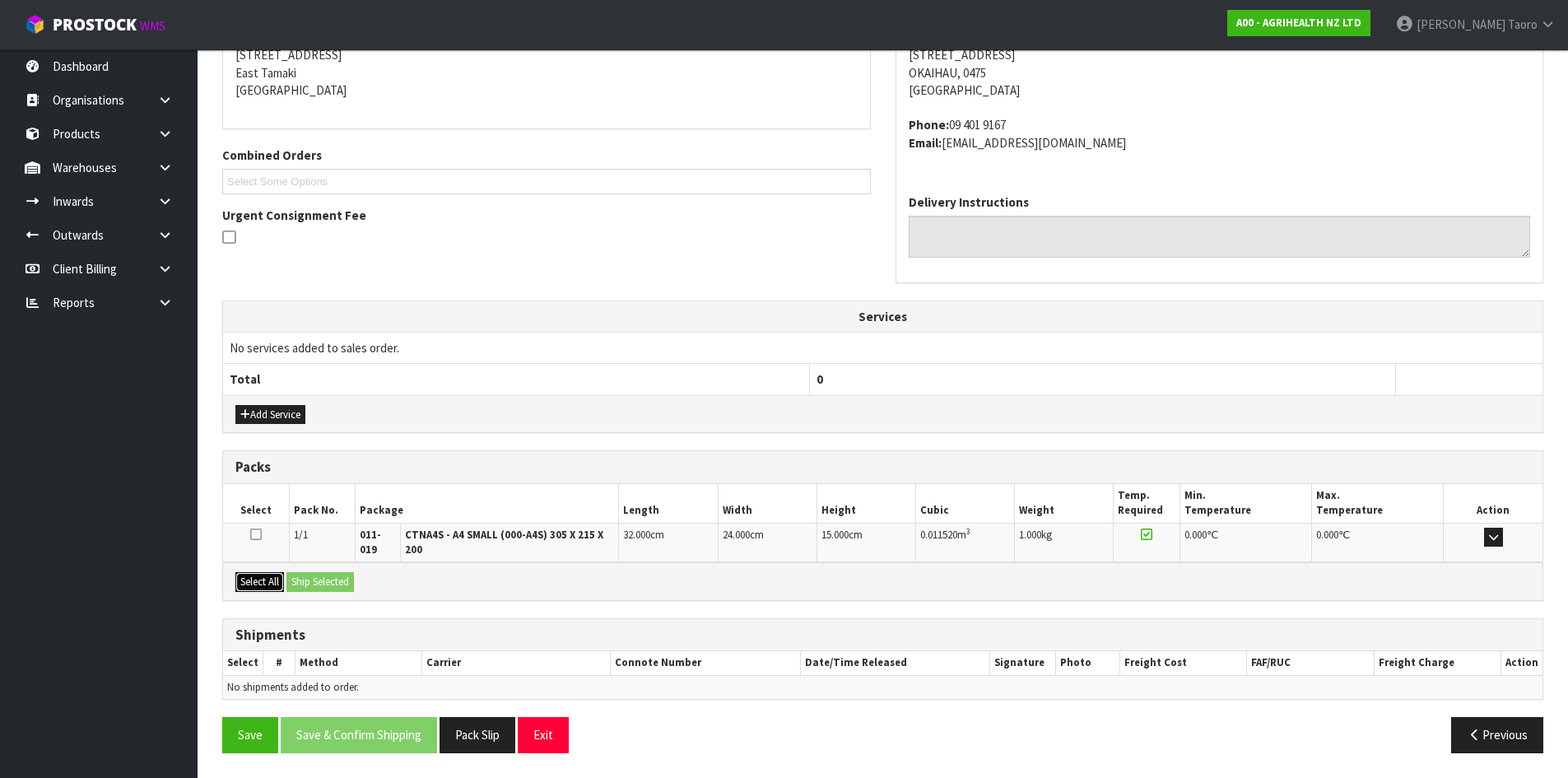
click at [264, 588] on button "Select All" at bounding box center [259, 582] width 48 height 20
click at [302, 582] on button "Ship Selected" at bounding box center [320, 582] width 67 height 20
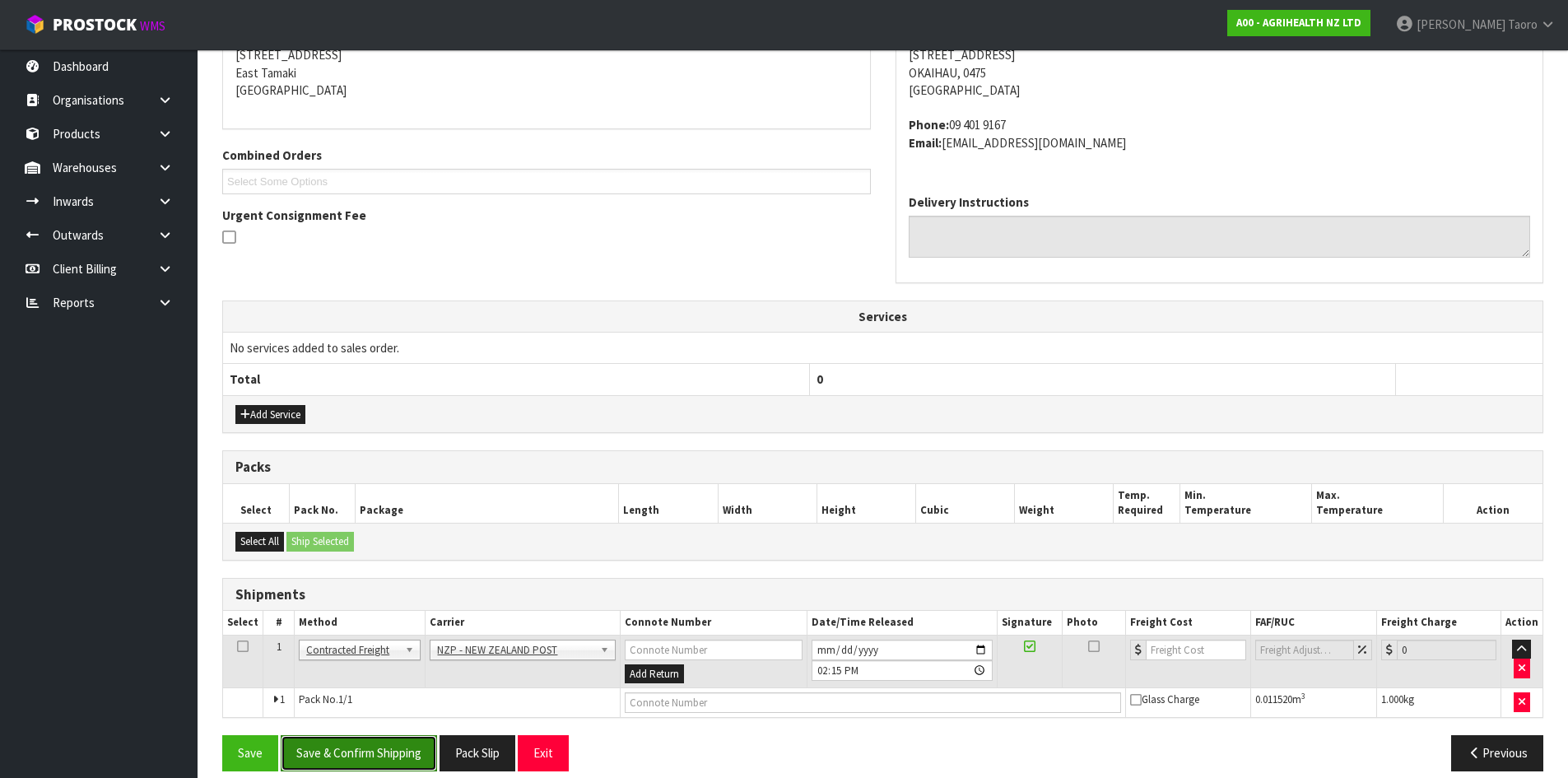
click at [416, 747] on button "Save & Confirm Shipping" at bounding box center [359, 752] width 156 height 36
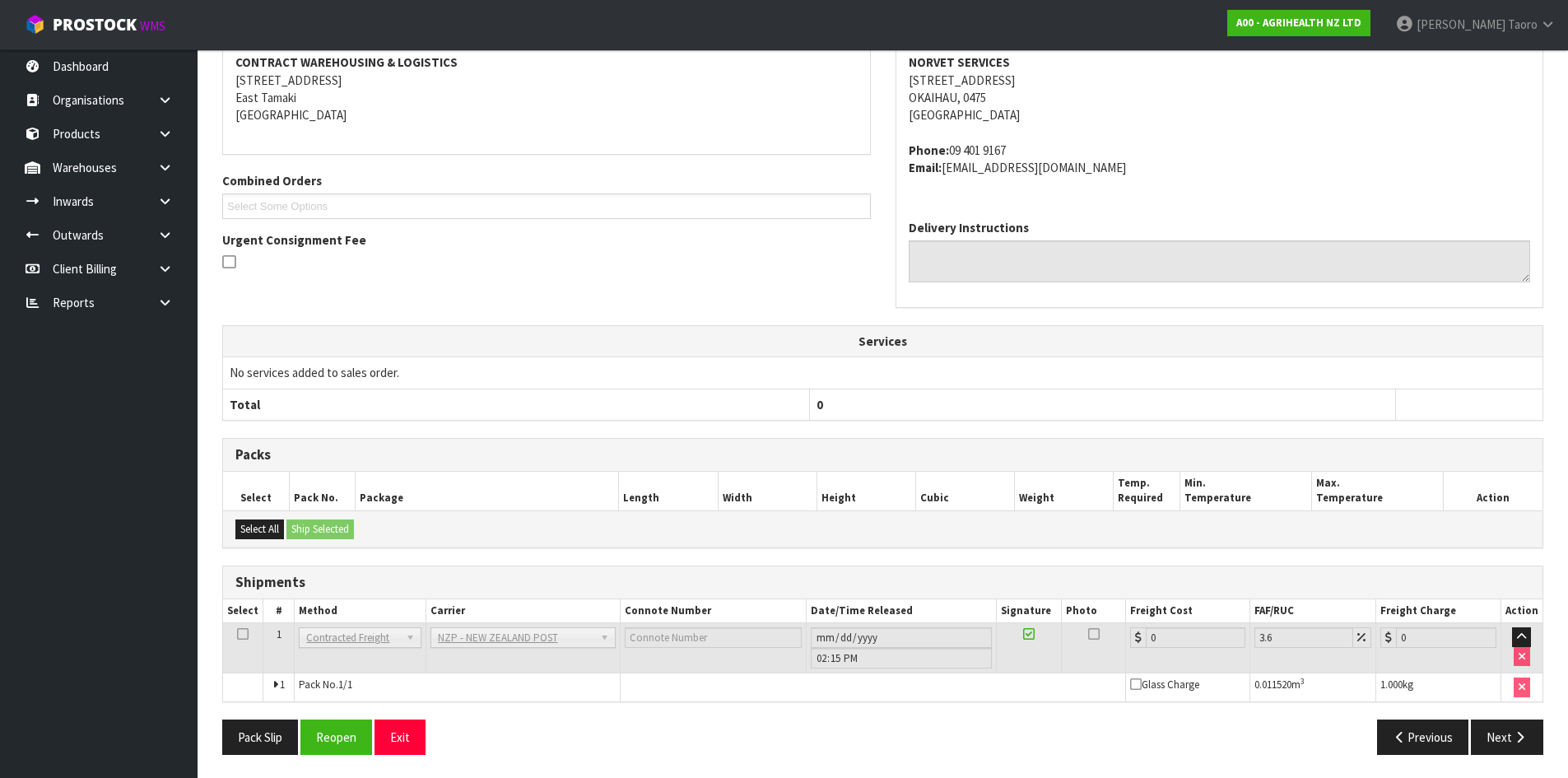
scroll to position [337, 0]
click at [353, 727] on button "Reopen" at bounding box center [336, 735] width 71 height 36
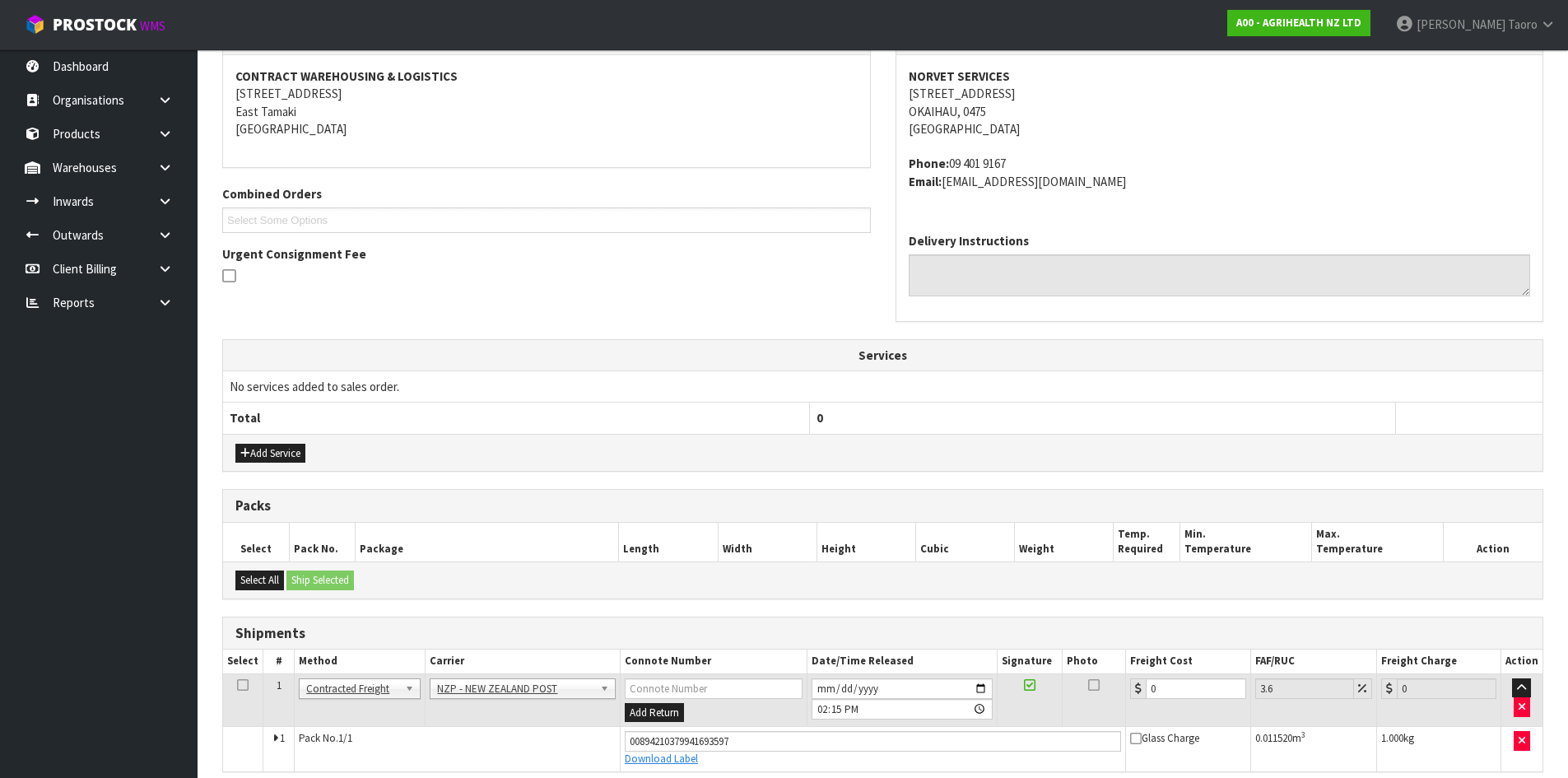
scroll to position [320, 0]
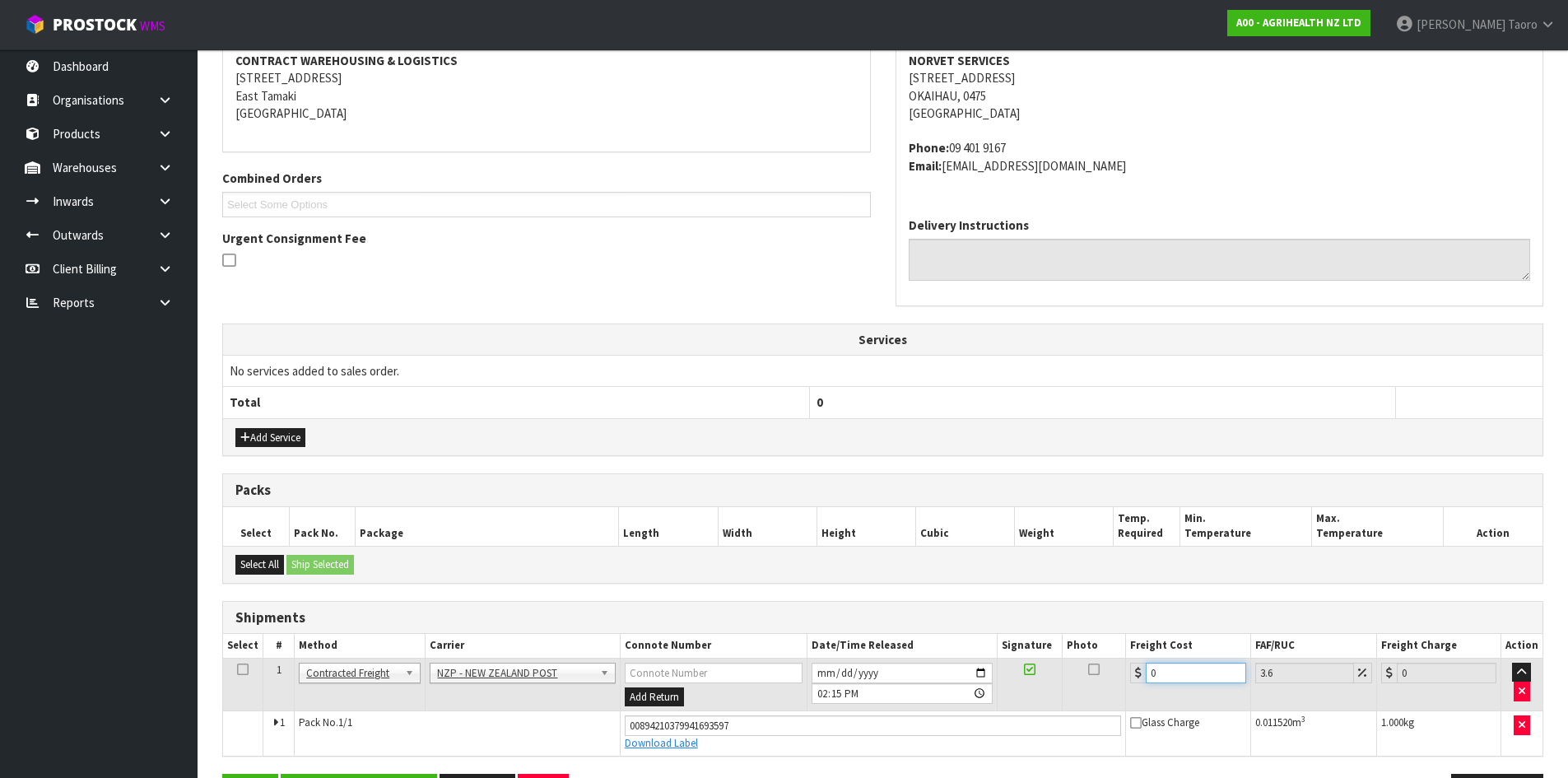
click at [1184, 672] on input "0" at bounding box center [1195, 673] width 99 height 20
type input "1"
type input "1.04"
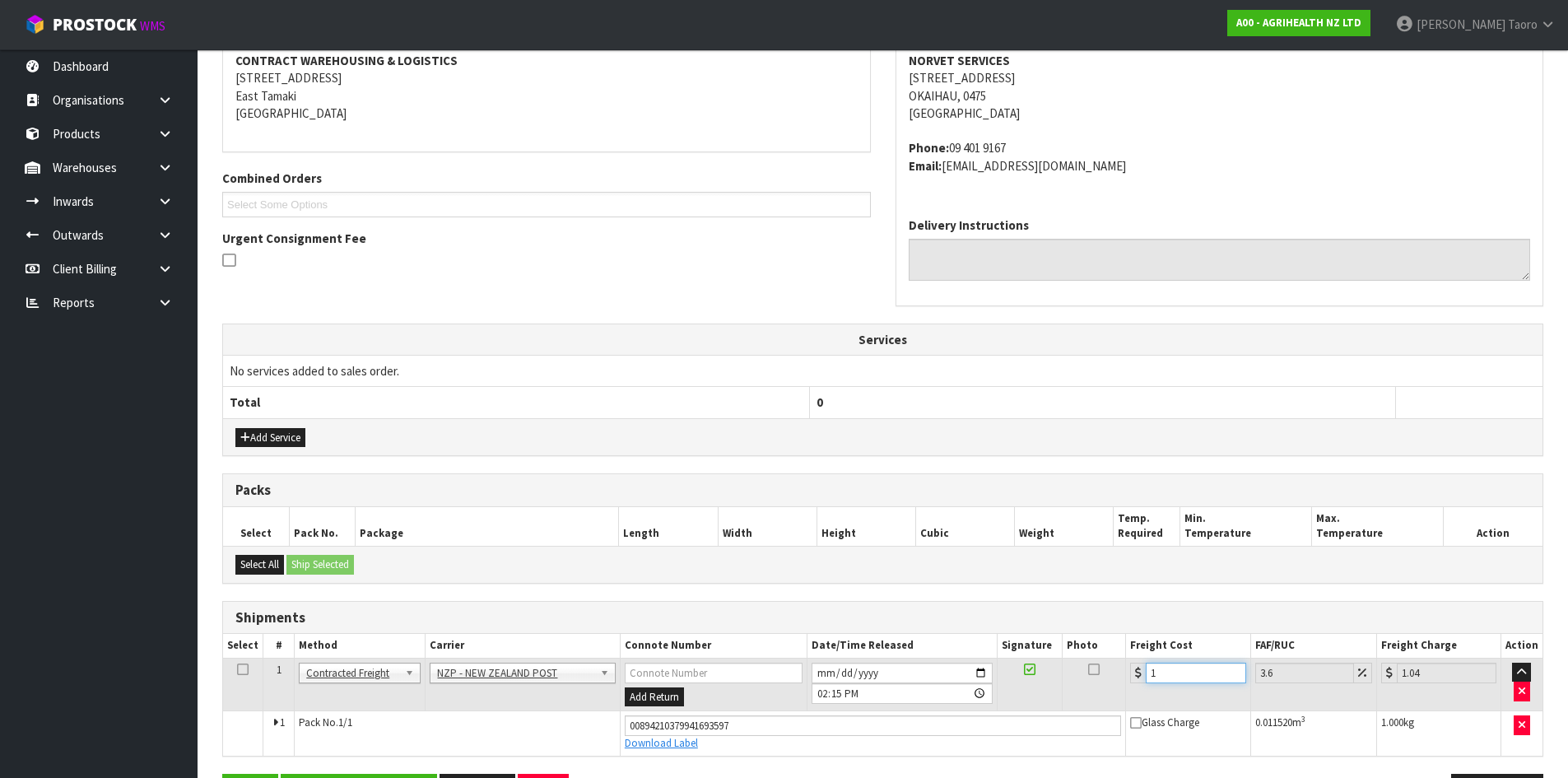
type input "11"
type input "11.4"
type input "11.9"
type input "12.33"
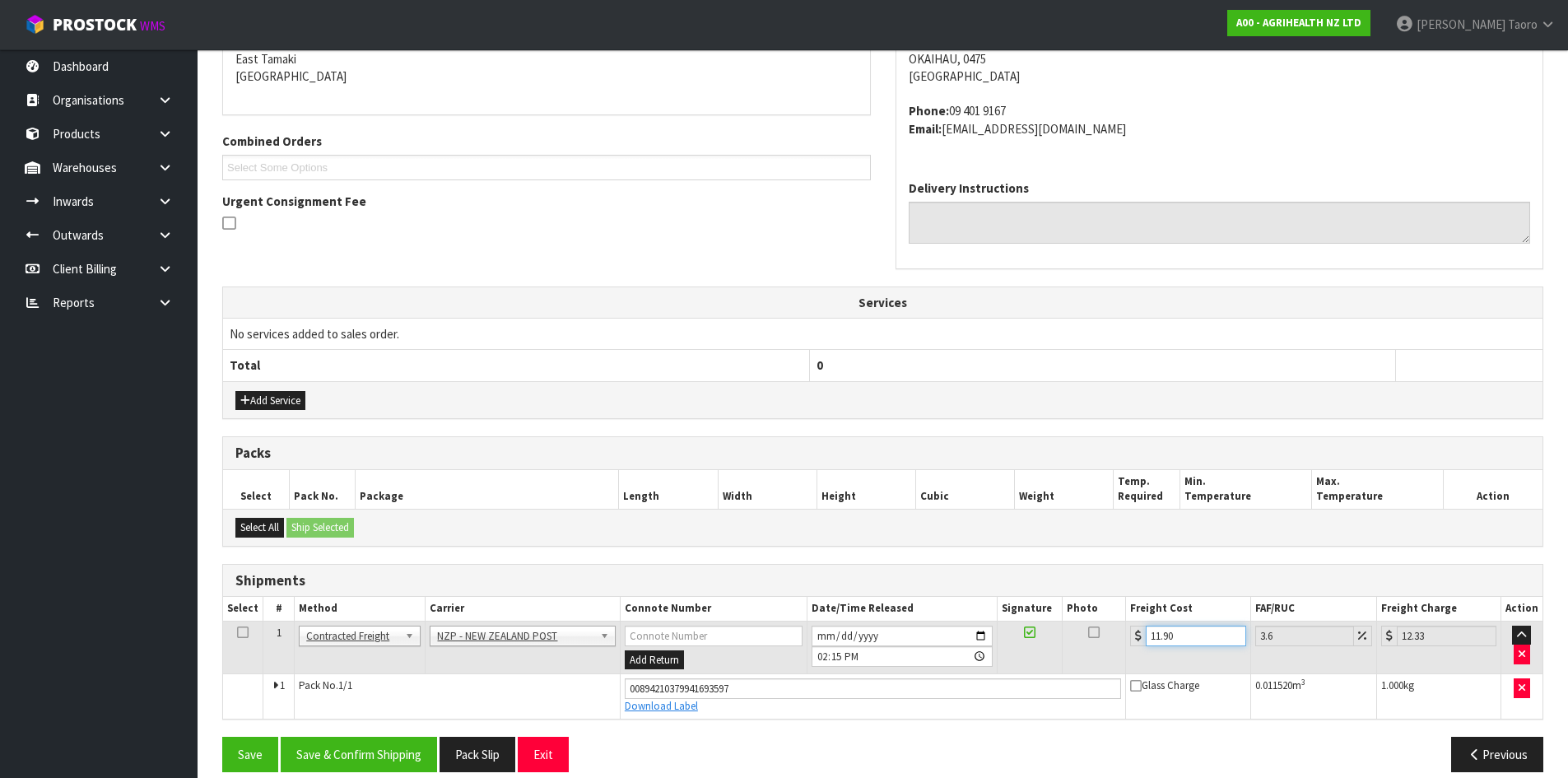
scroll to position [375, 0]
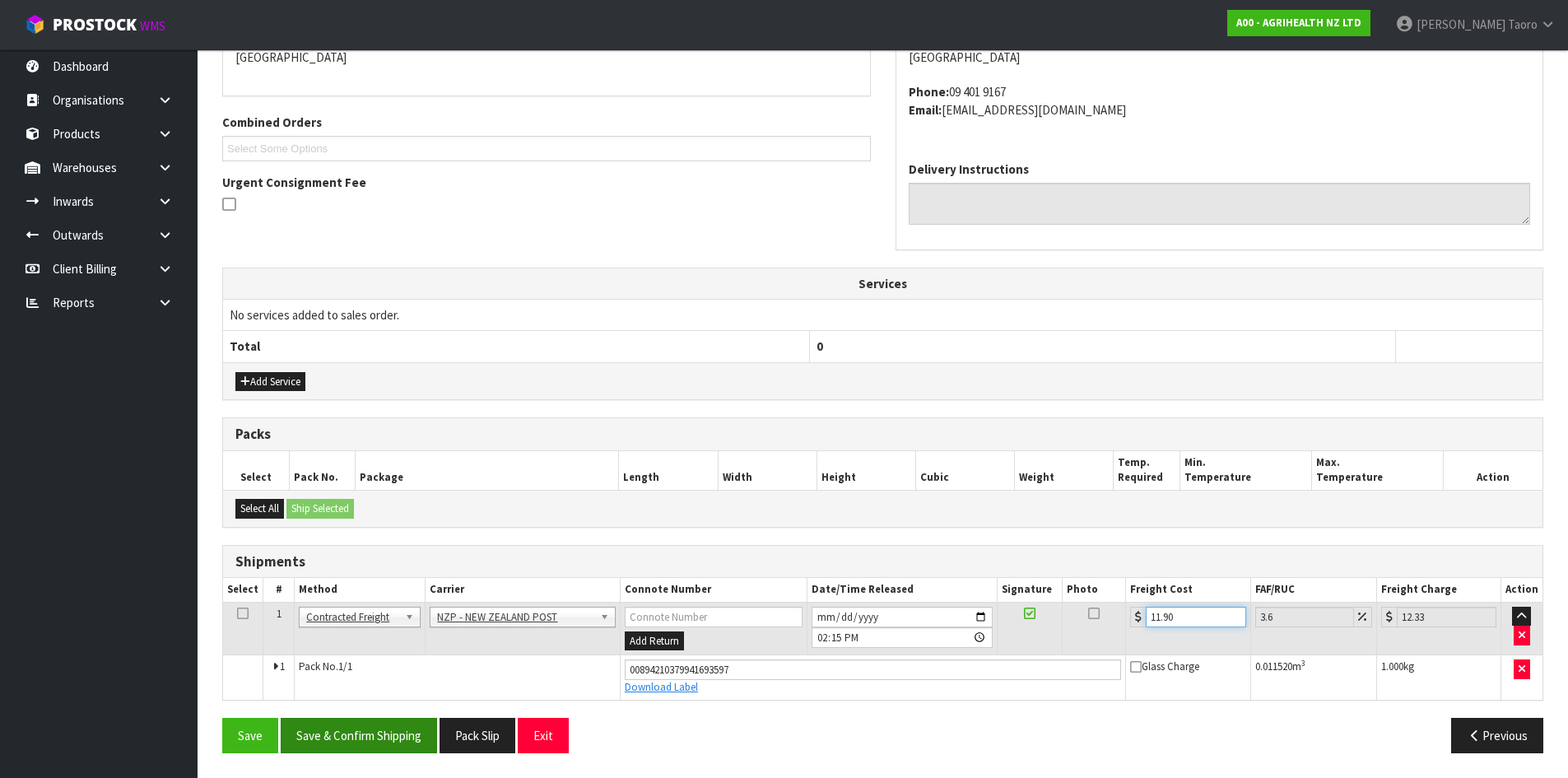
type input "11.90"
click at [414, 734] on button "Save & Confirm Shipping" at bounding box center [359, 735] width 156 height 36
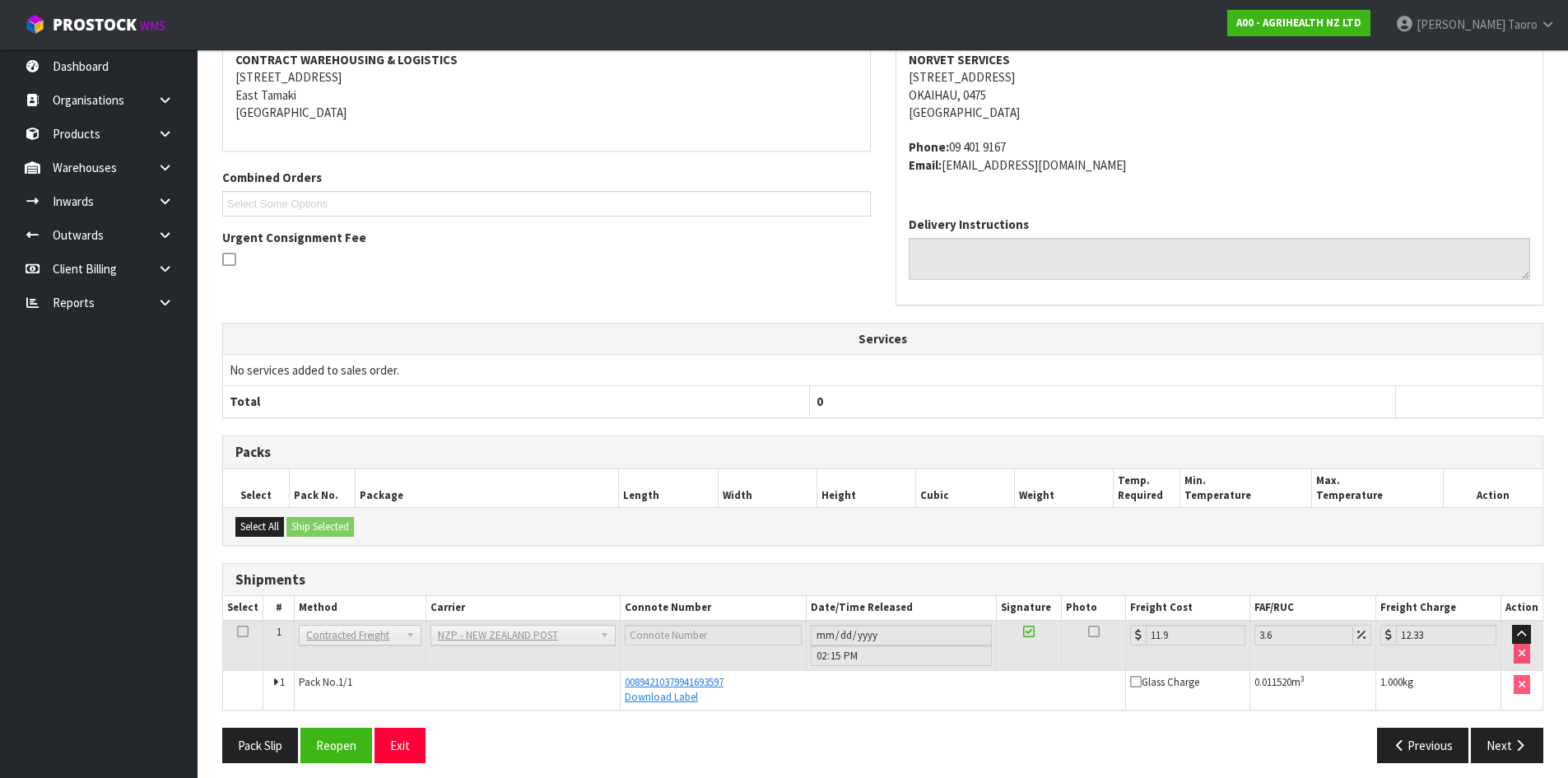
scroll to position [330, 0]
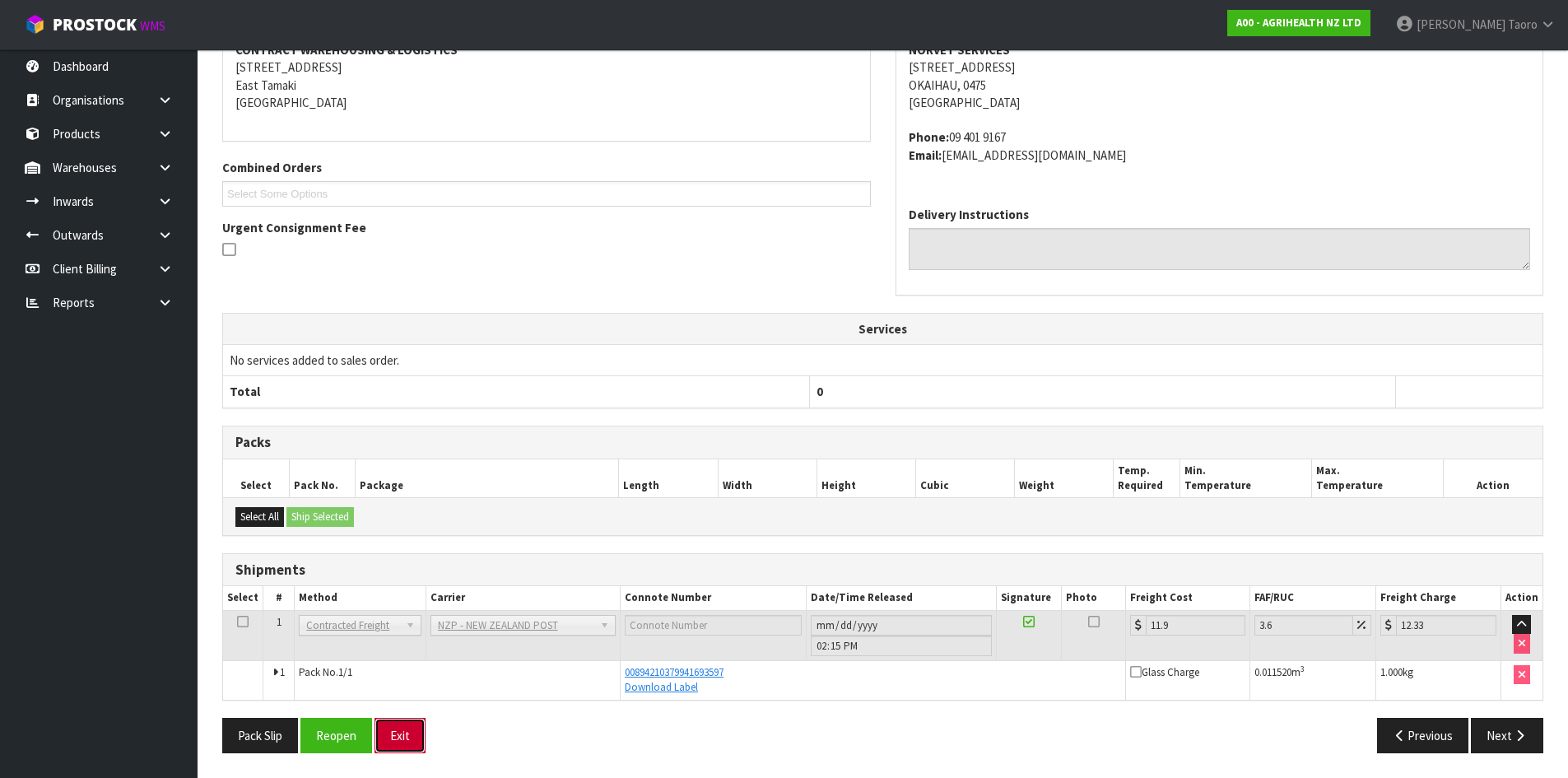
click at [415, 738] on button "Exit" at bounding box center [400, 735] width 51 height 36
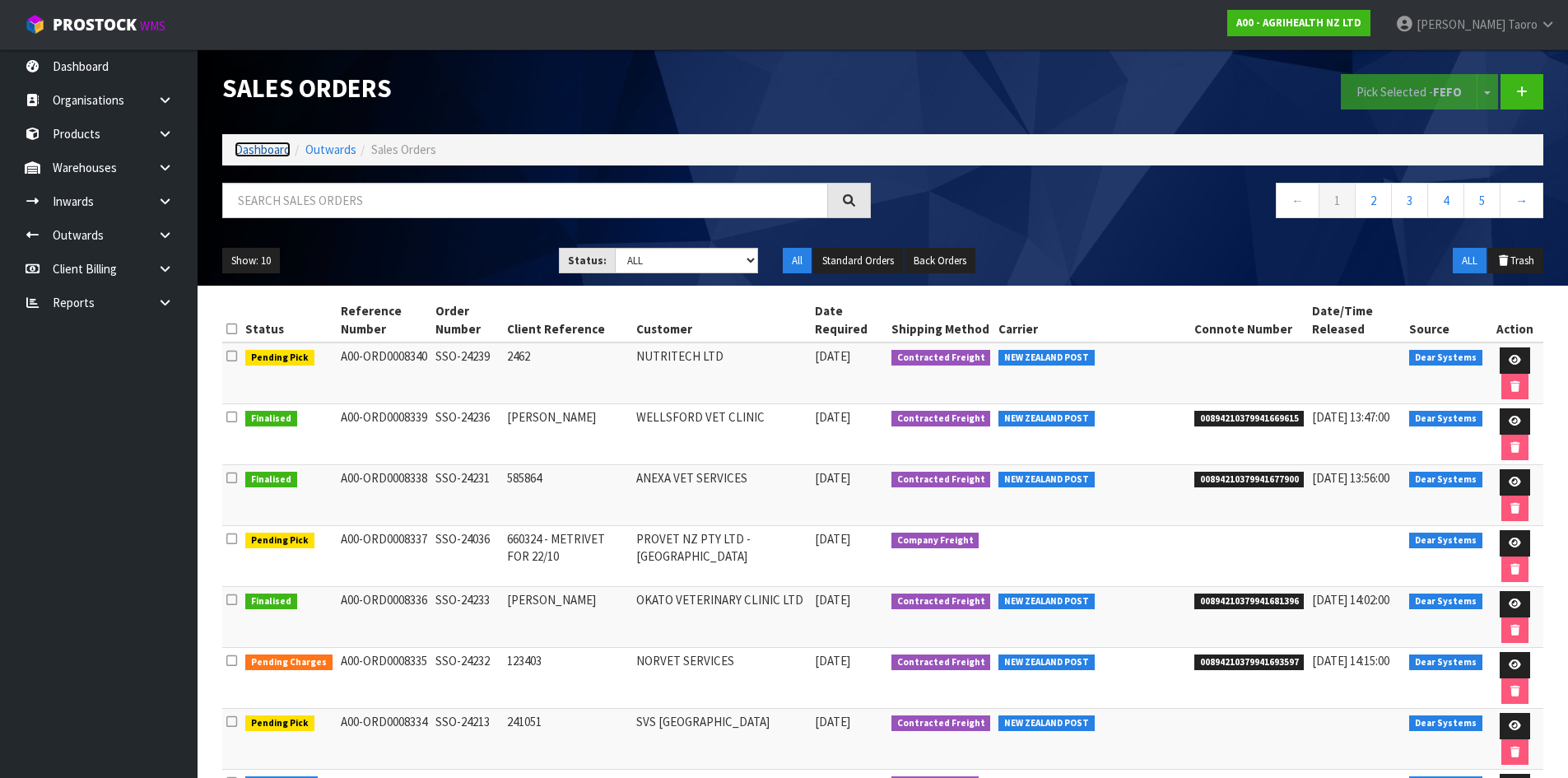
click at [255, 155] on link "Dashboard" at bounding box center [263, 149] width 56 height 15
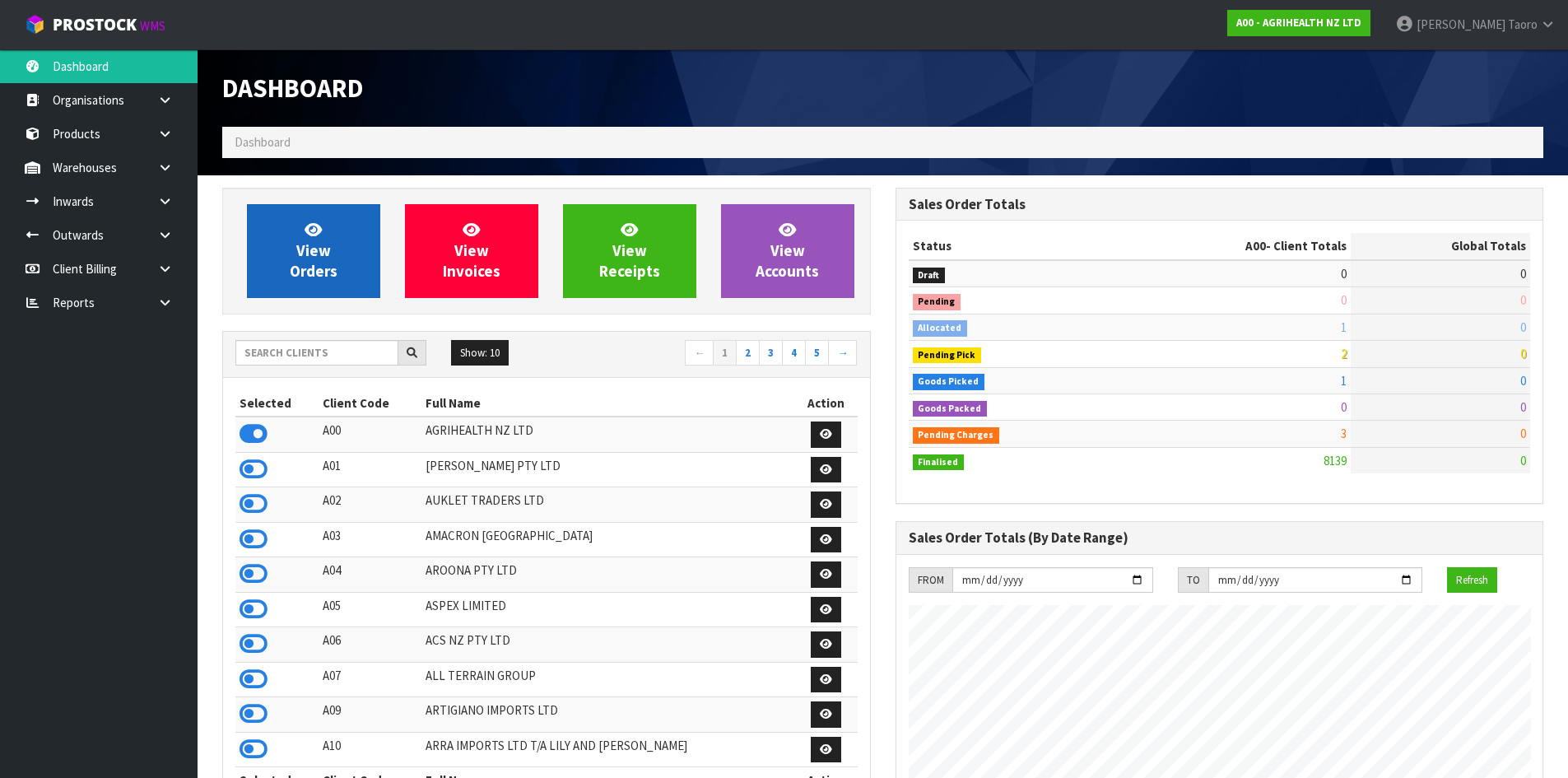
scroll to position [1247, 673]
click at [293, 243] on link "View Orders" at bounding box center [313, 251] width 134 height 94
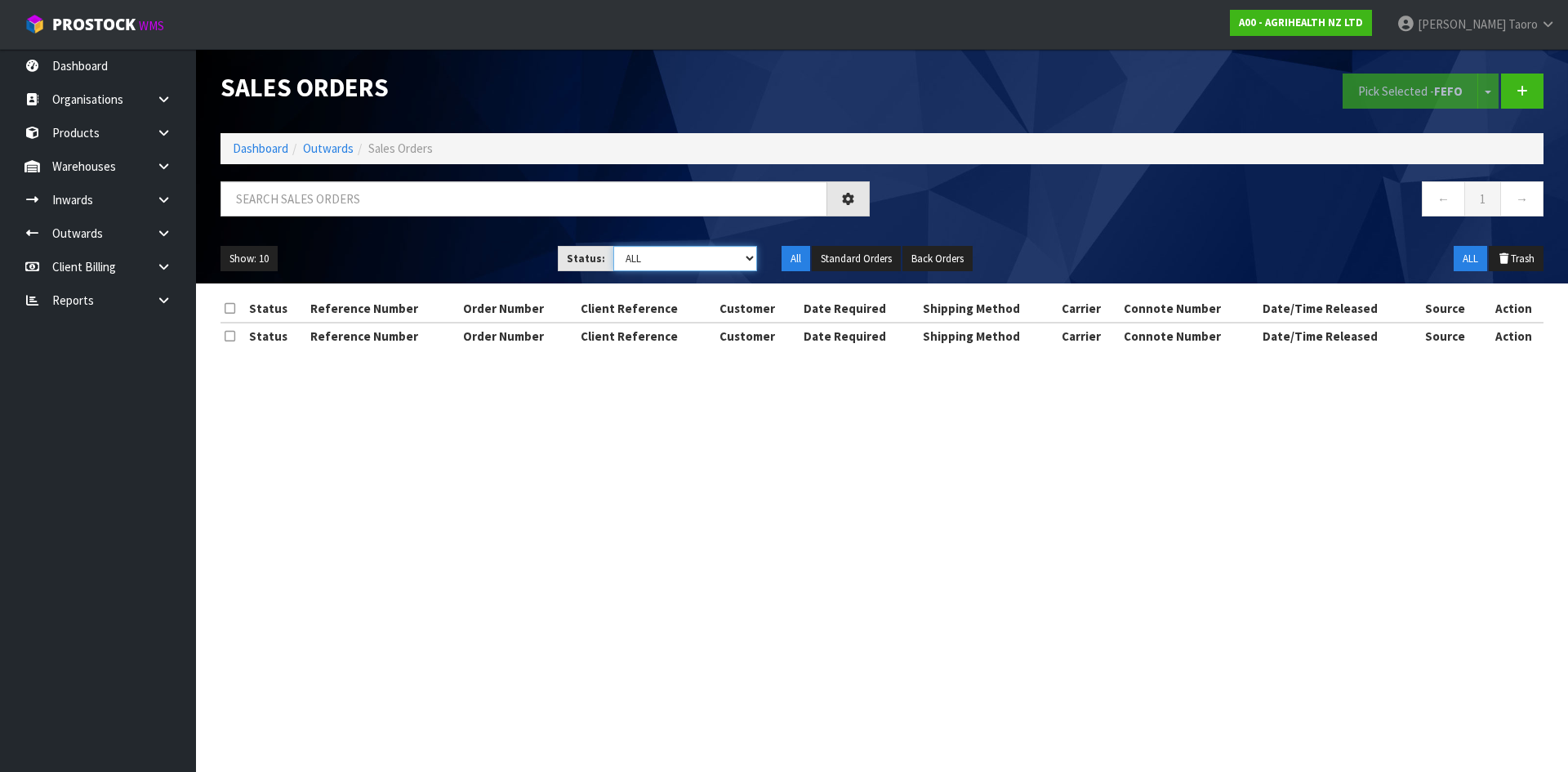
click at [653, 263] on select "Draft Pending Allocated Pending Pick Goods Picked Goods Packed Pending Charges …" at bounding box center [685, 258] width 144 height 25
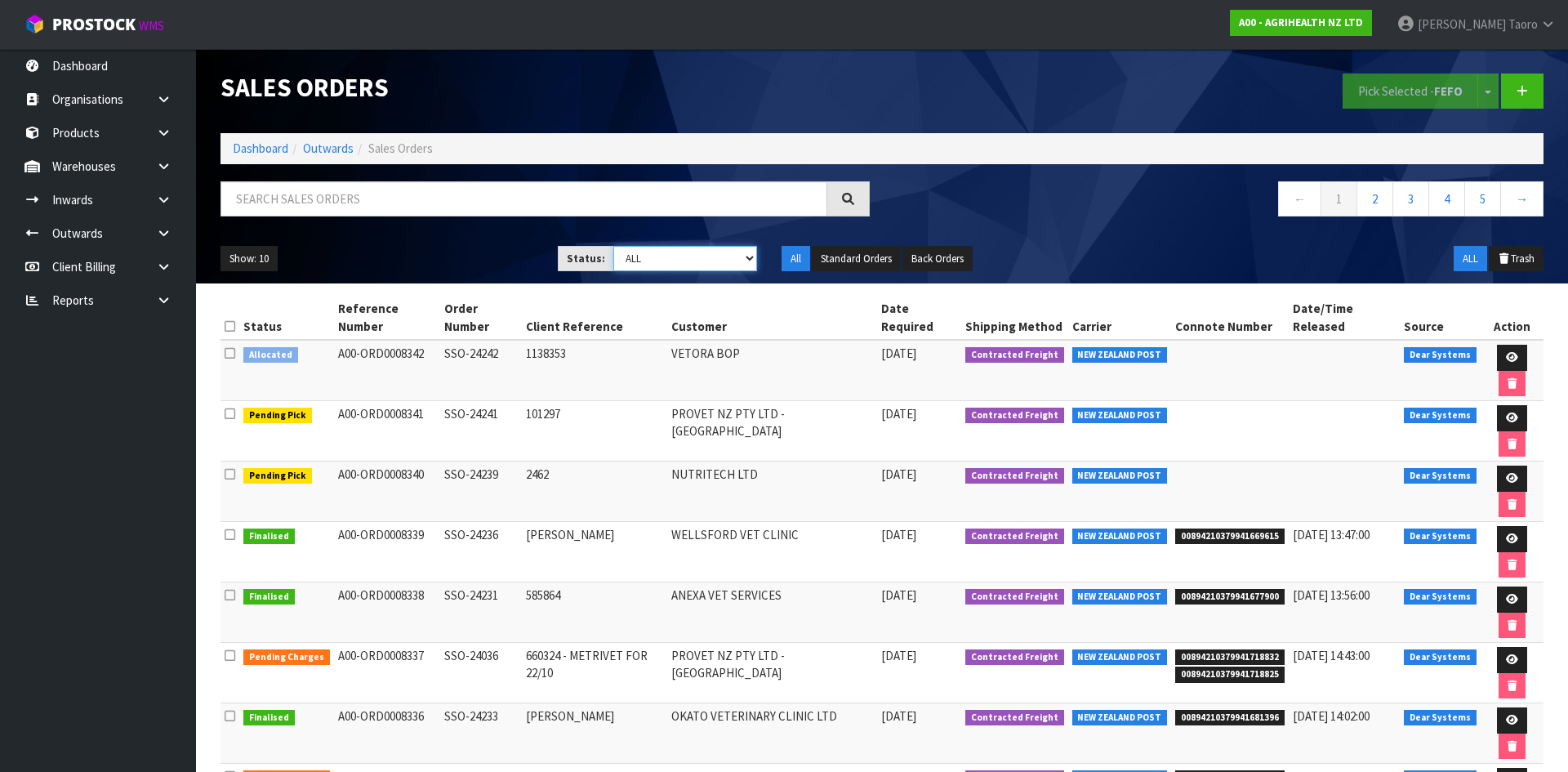
select select "string:4"
click at [614, 246] on select "Draft Pending Allocated Pending Pick Goods Picked Goods Packed Pending Charges …" at bounding box center [685, 258] width 144 height 25
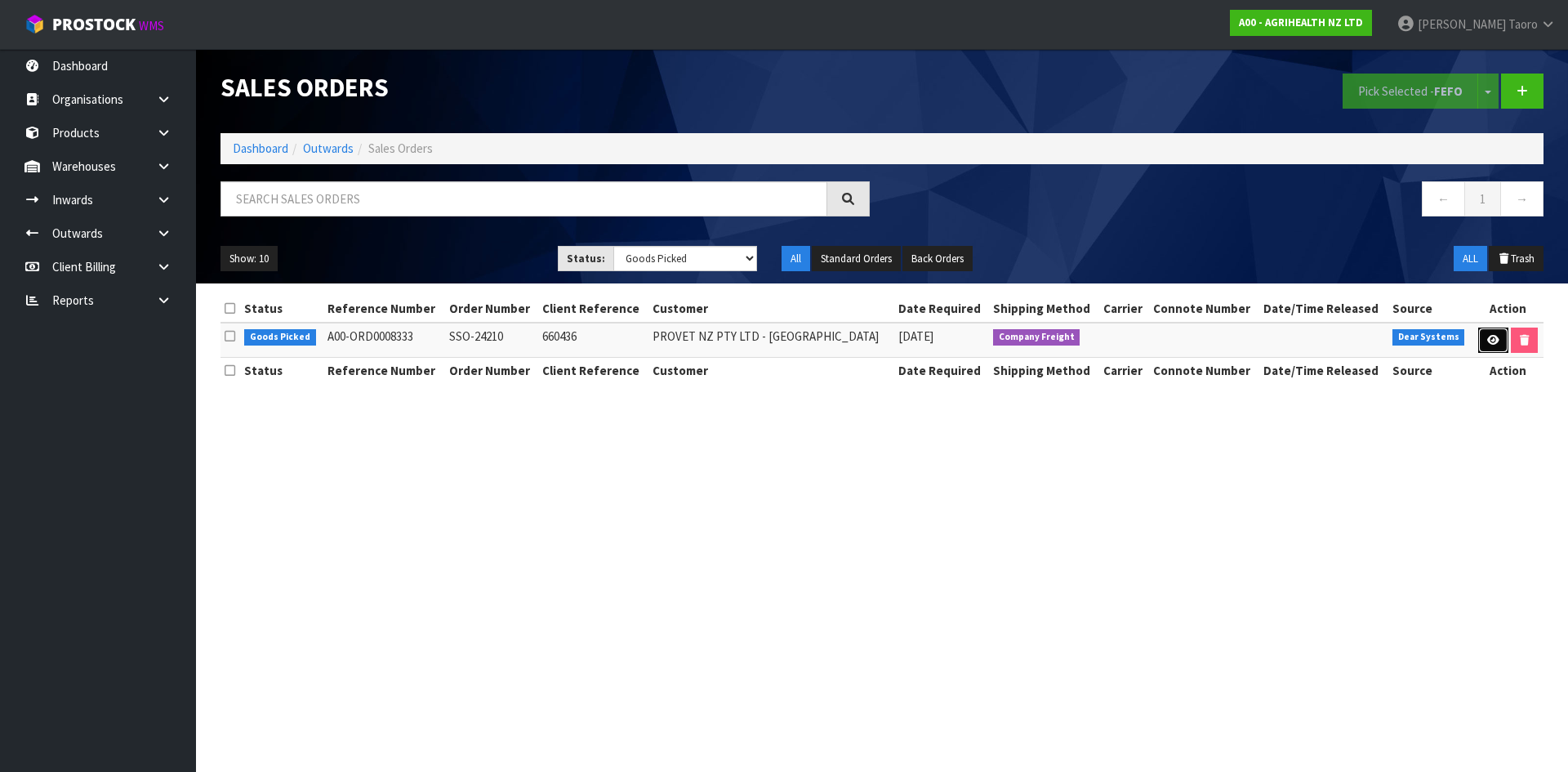
click at [1490, 343] on icon at bounding box center [1494, 340] width 13 height 11
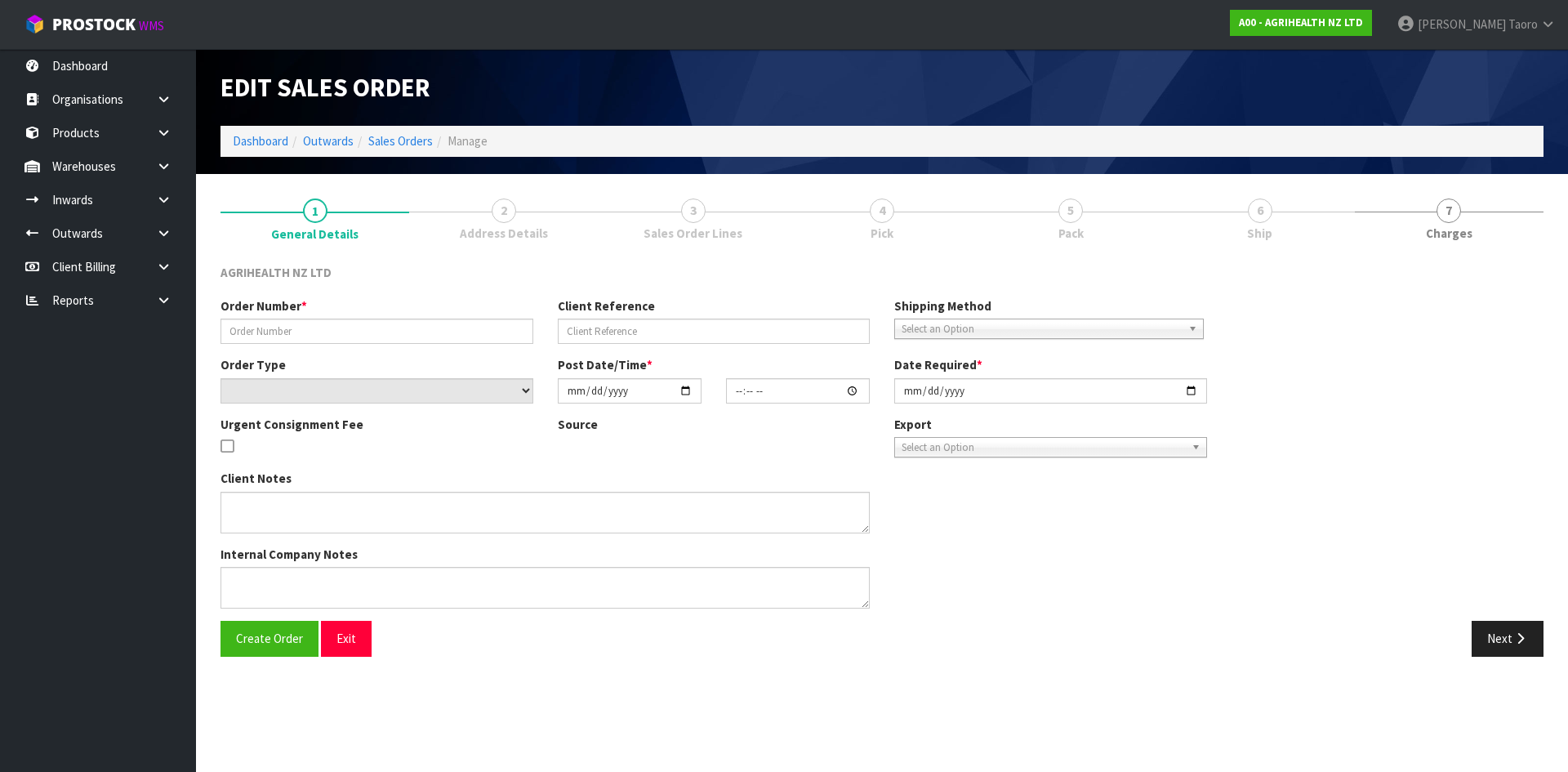
type input "SSO-24210"
type input "660436"
select select "number:0"
type input "[DATE]"
type input "10:13:37.000"
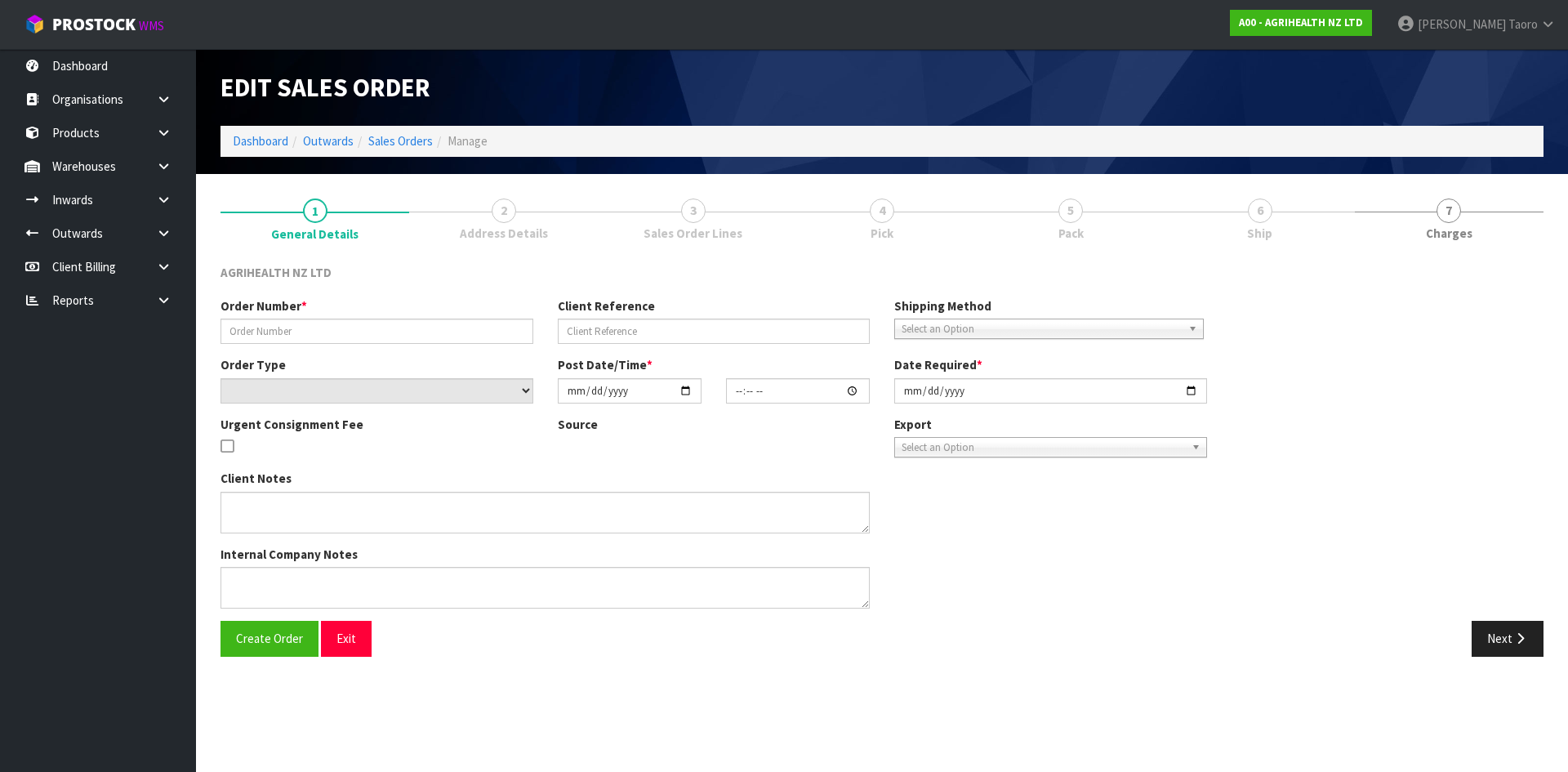
type input "[DATE]"
type textarea "SHIP BY: CWL Truck"
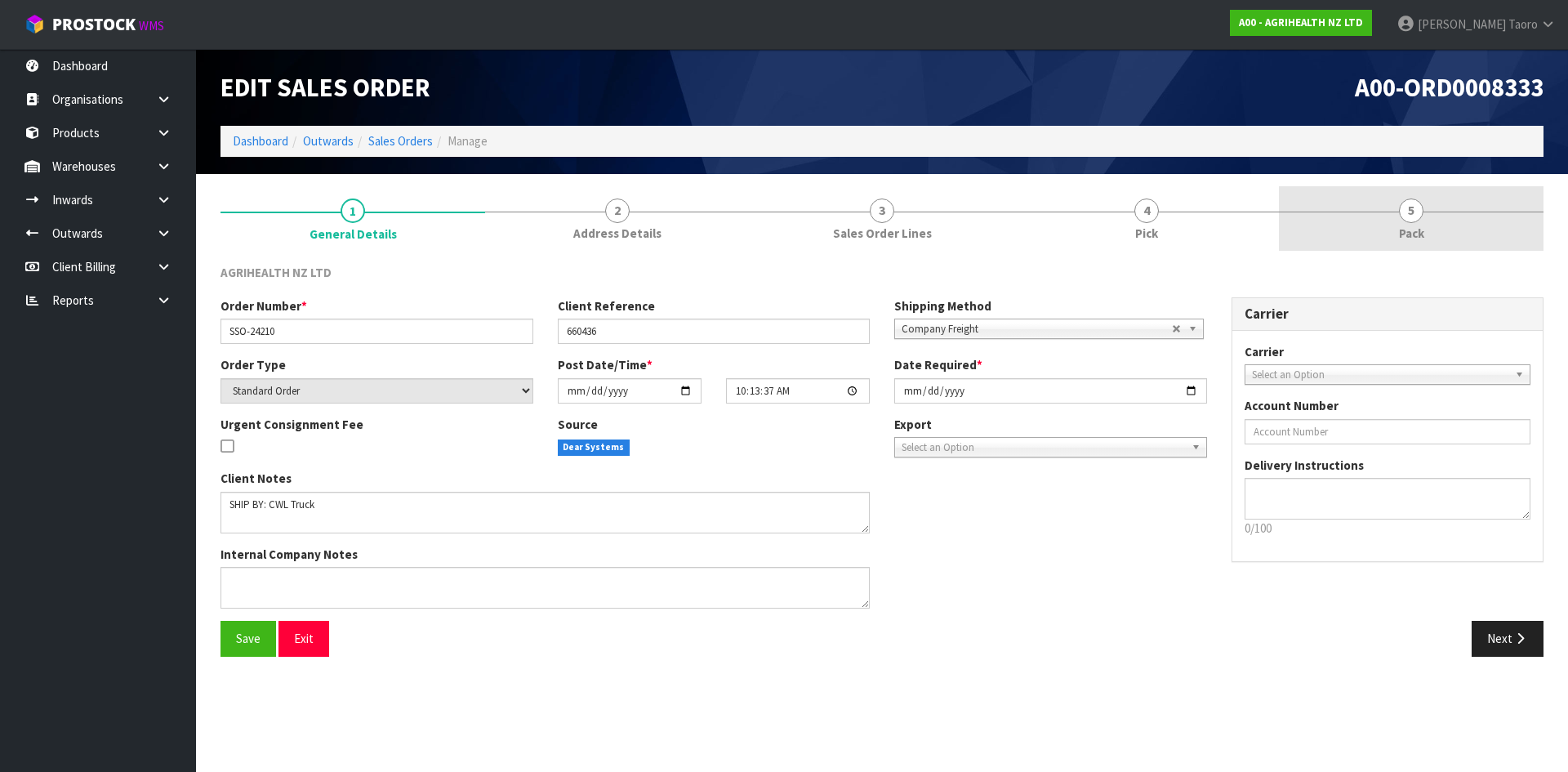
click at [1373, 216] on link "5 Pack" at bounding box center [1412, 219] width 265 height 64
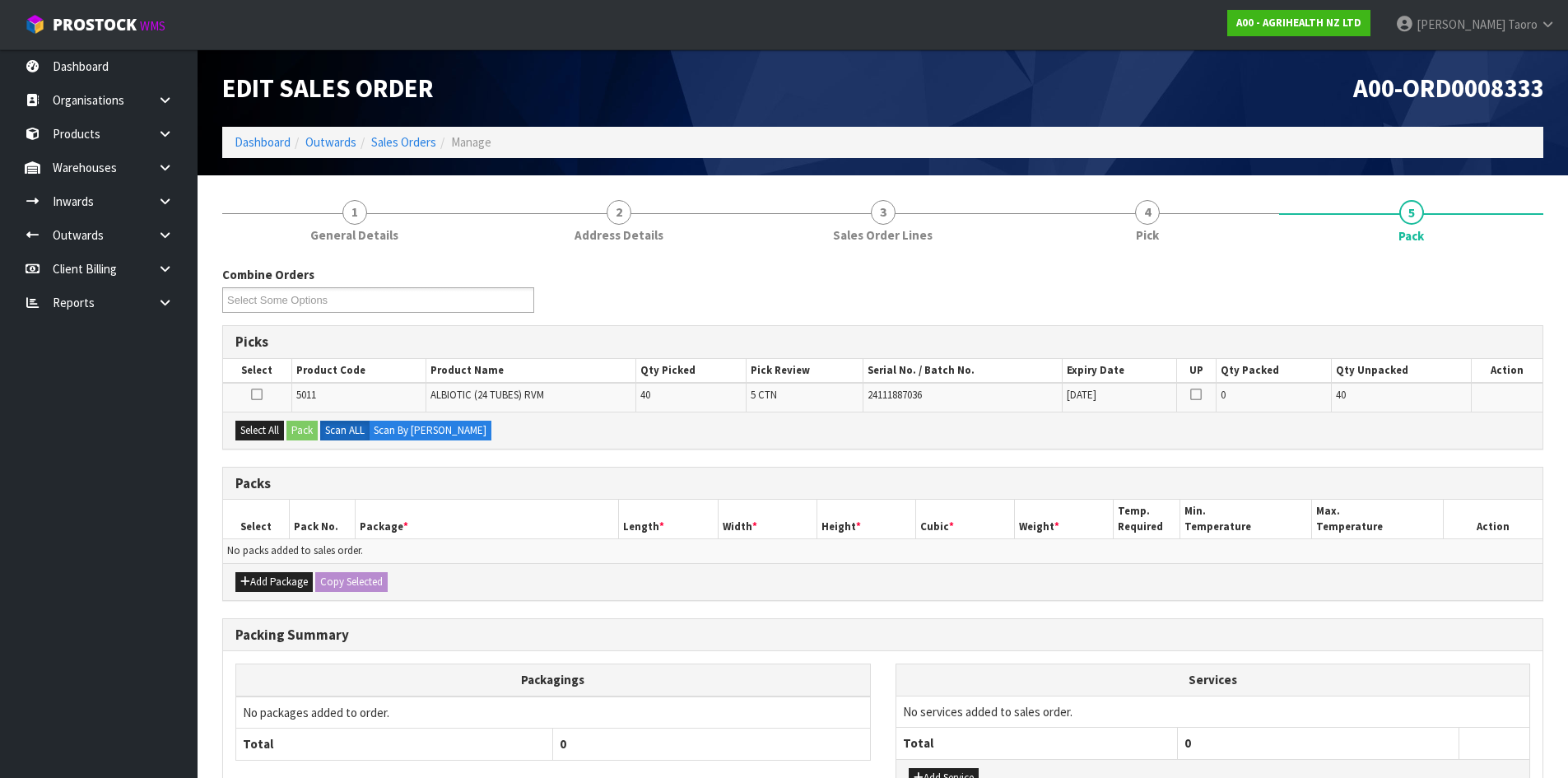
click at [270, 150] on li "Dashboard" at bounding box center [263, 142] width 56 height 17
click at [274, 139] on link "Dashboard" at bounding box center [263, 142] width 56 height 15
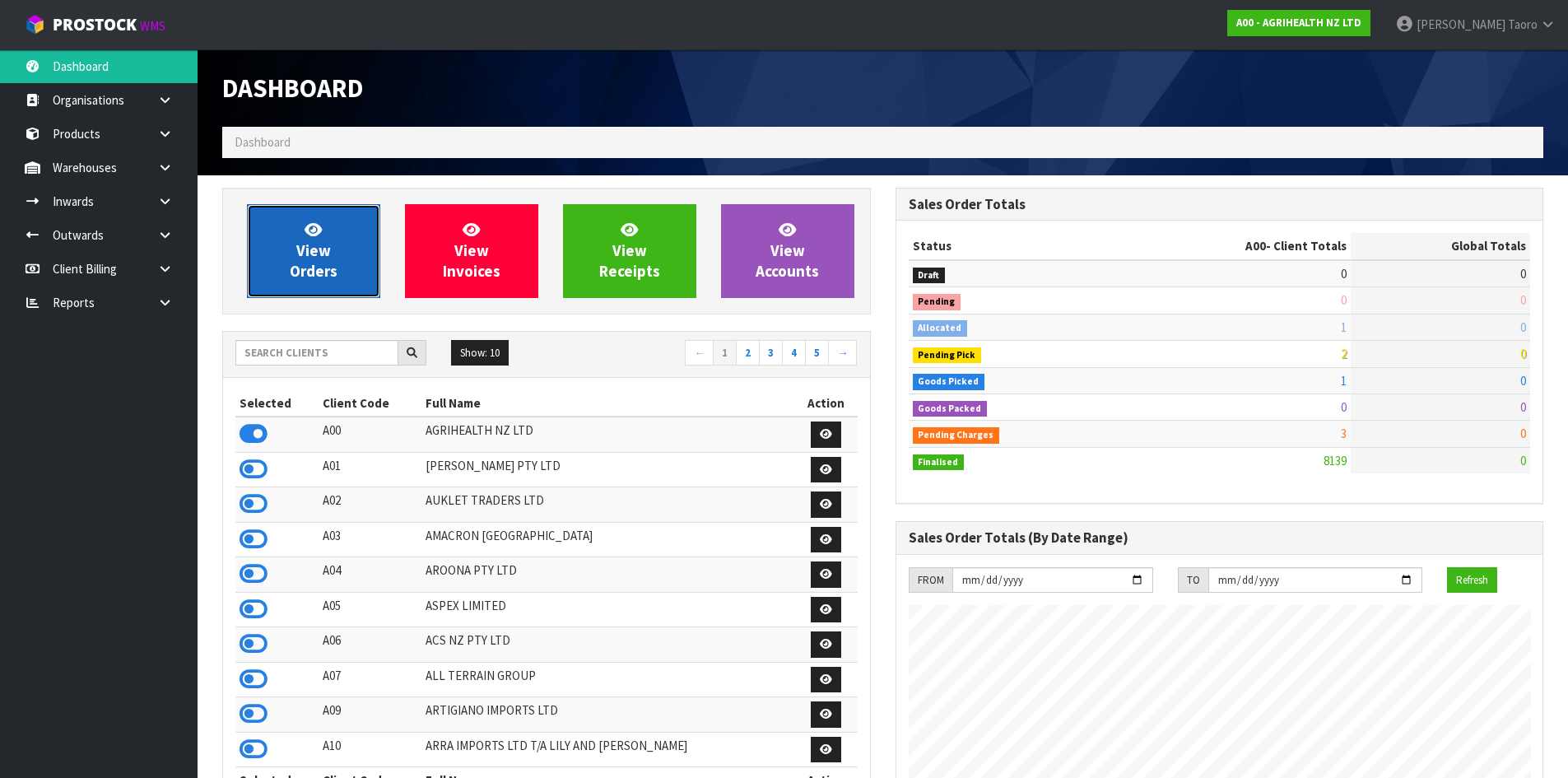
click at [314, 247] on span "View Orders" at bounding box center [314, 250] width 48 height 62
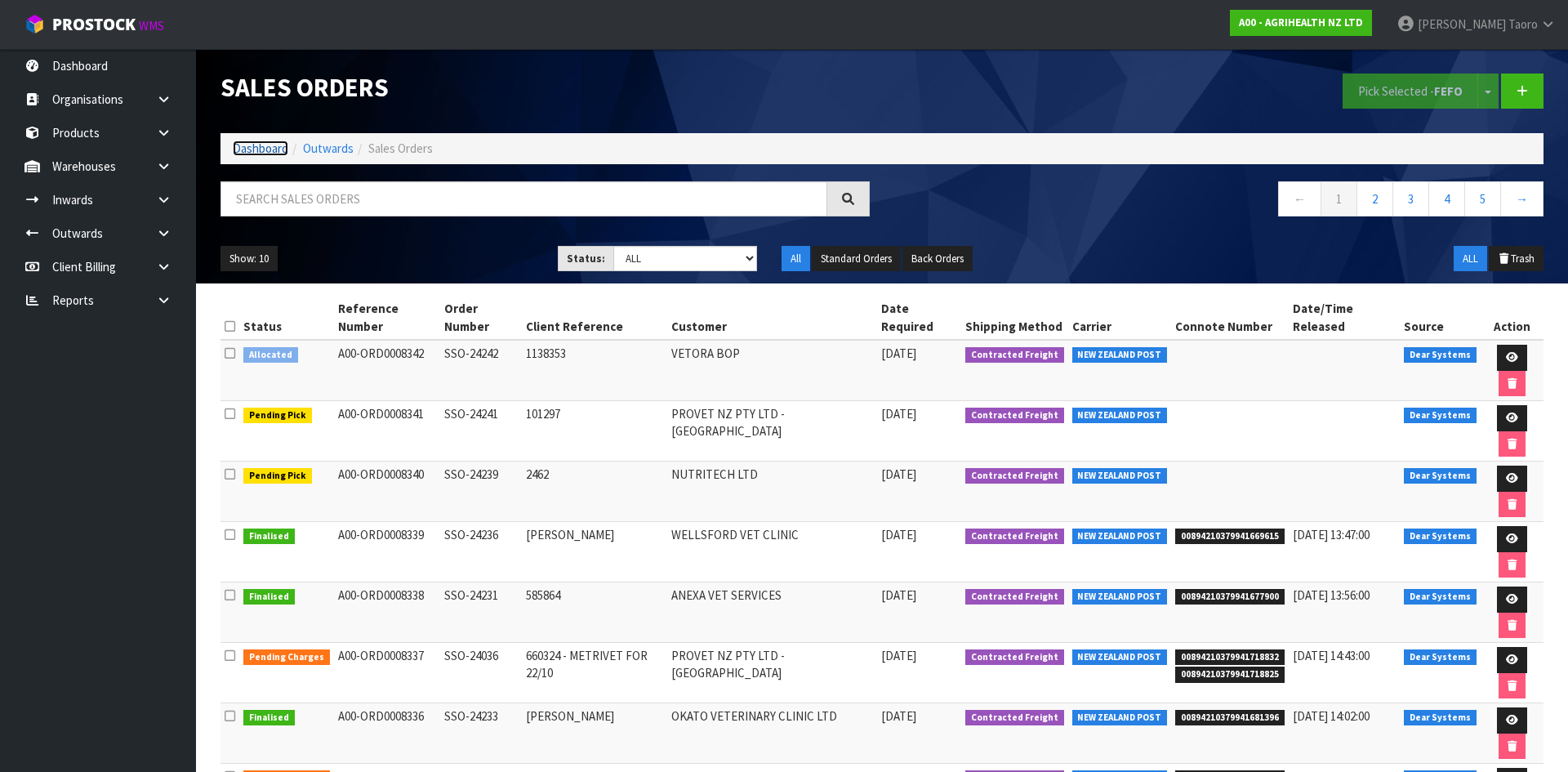
click at [260, 148] on link "Dashboard" at bounding box center [261, 148] width 56 height 15
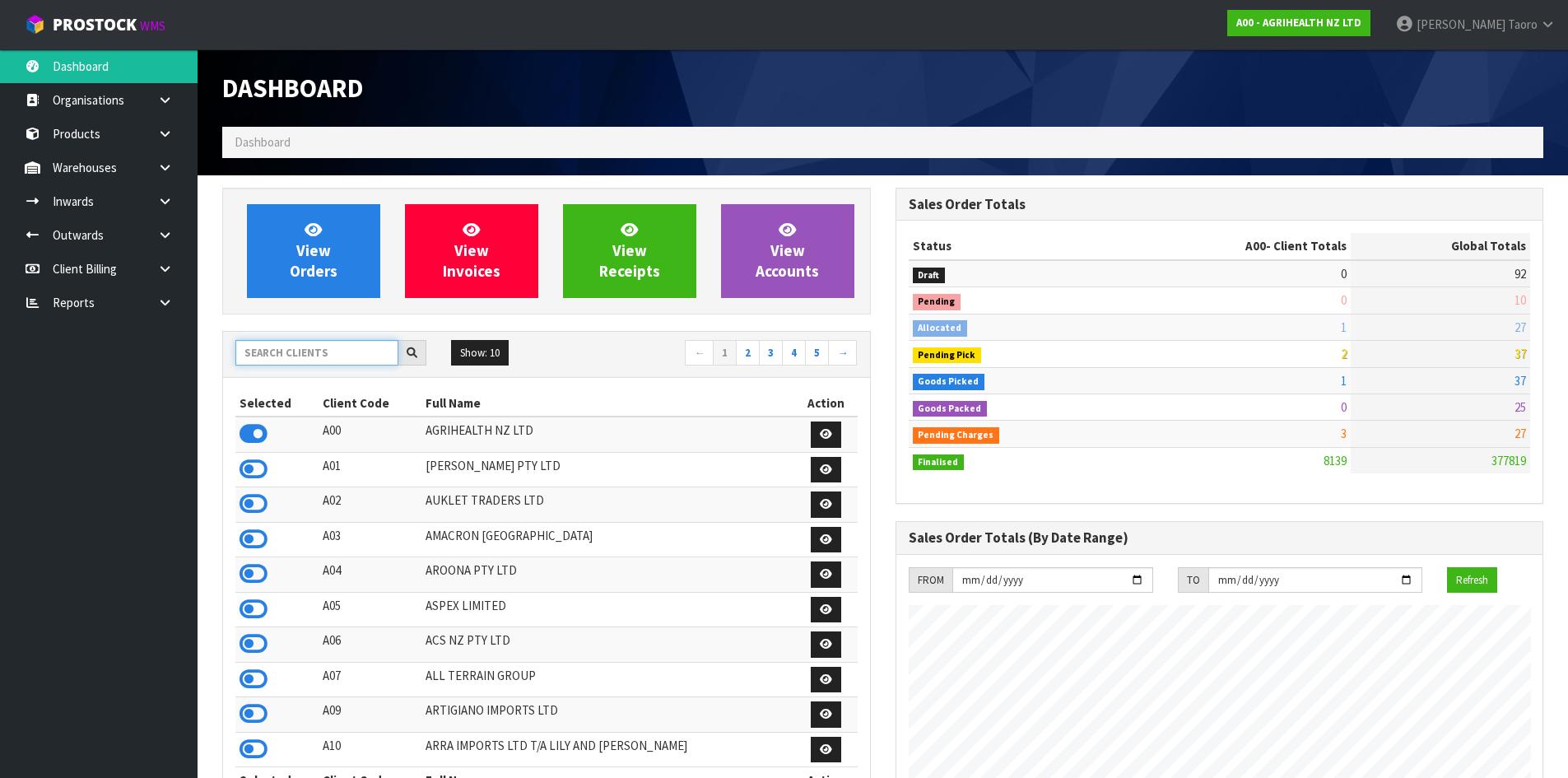
scroll to position [1247, 673]
click at [352, 344] on input "text" at bounding box center [317, 353] width 163 height 26
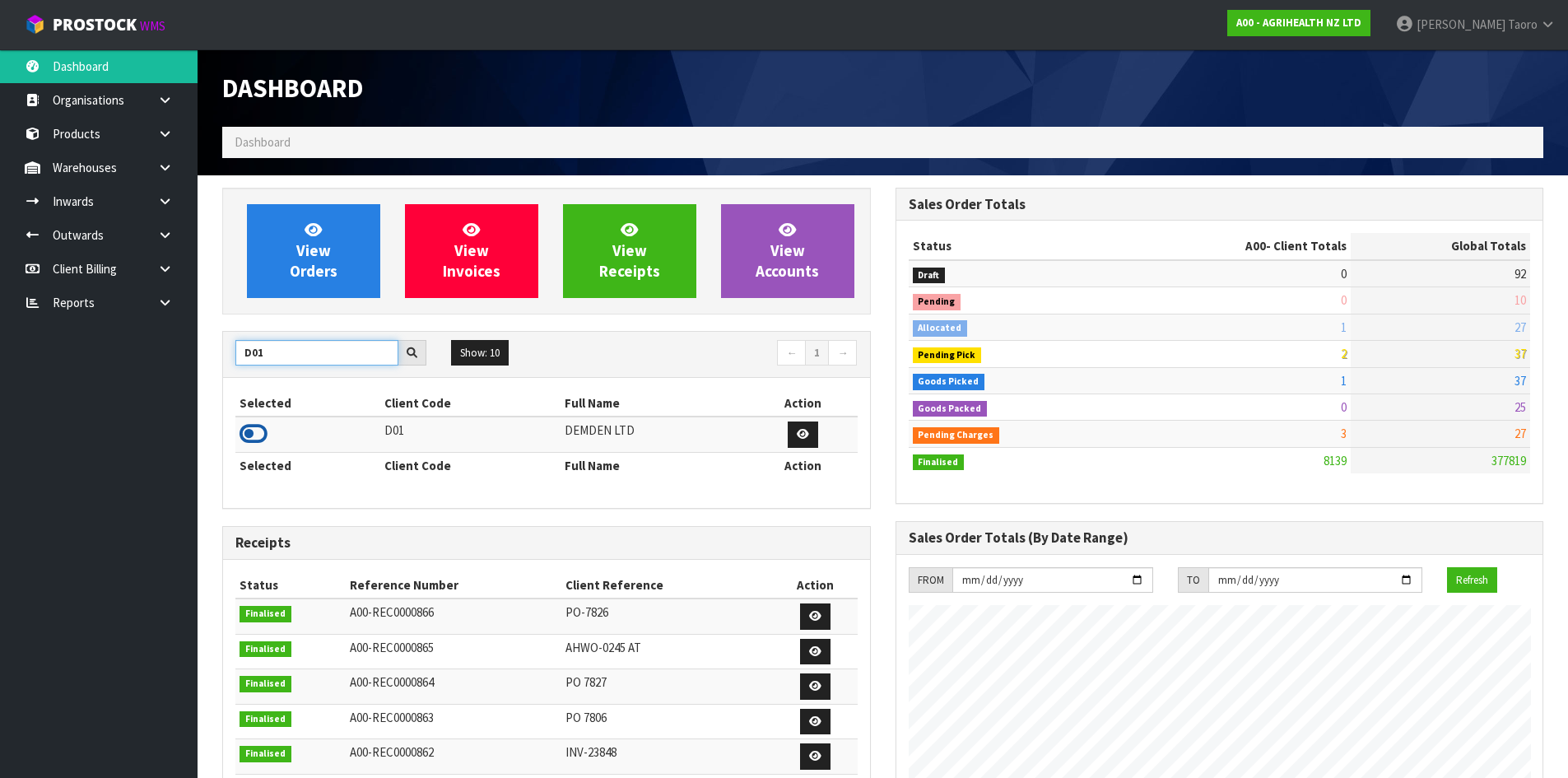
type input "D01"
drag, startPoint x: 253, startPoint y: 438, endPoint x: 263, endPoint y: 423, distance: 18.0
click at [255, 440] on icon at bounding box center [253, 434] width 28 height 25
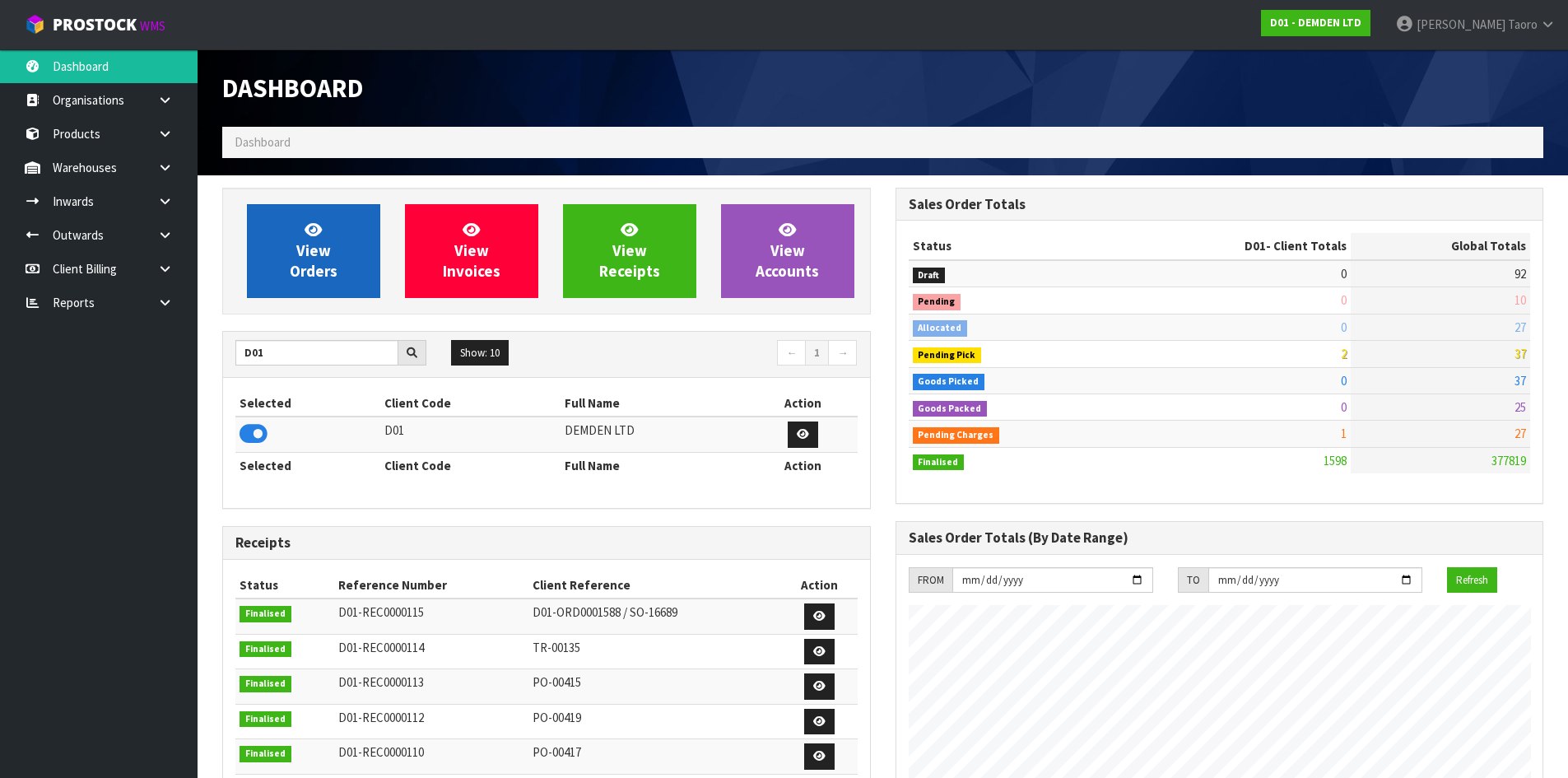
scroll to position [1087, 673]
click at [348, 260] on link "View Orders" at bounding box center [313, 251] width 134 height 94
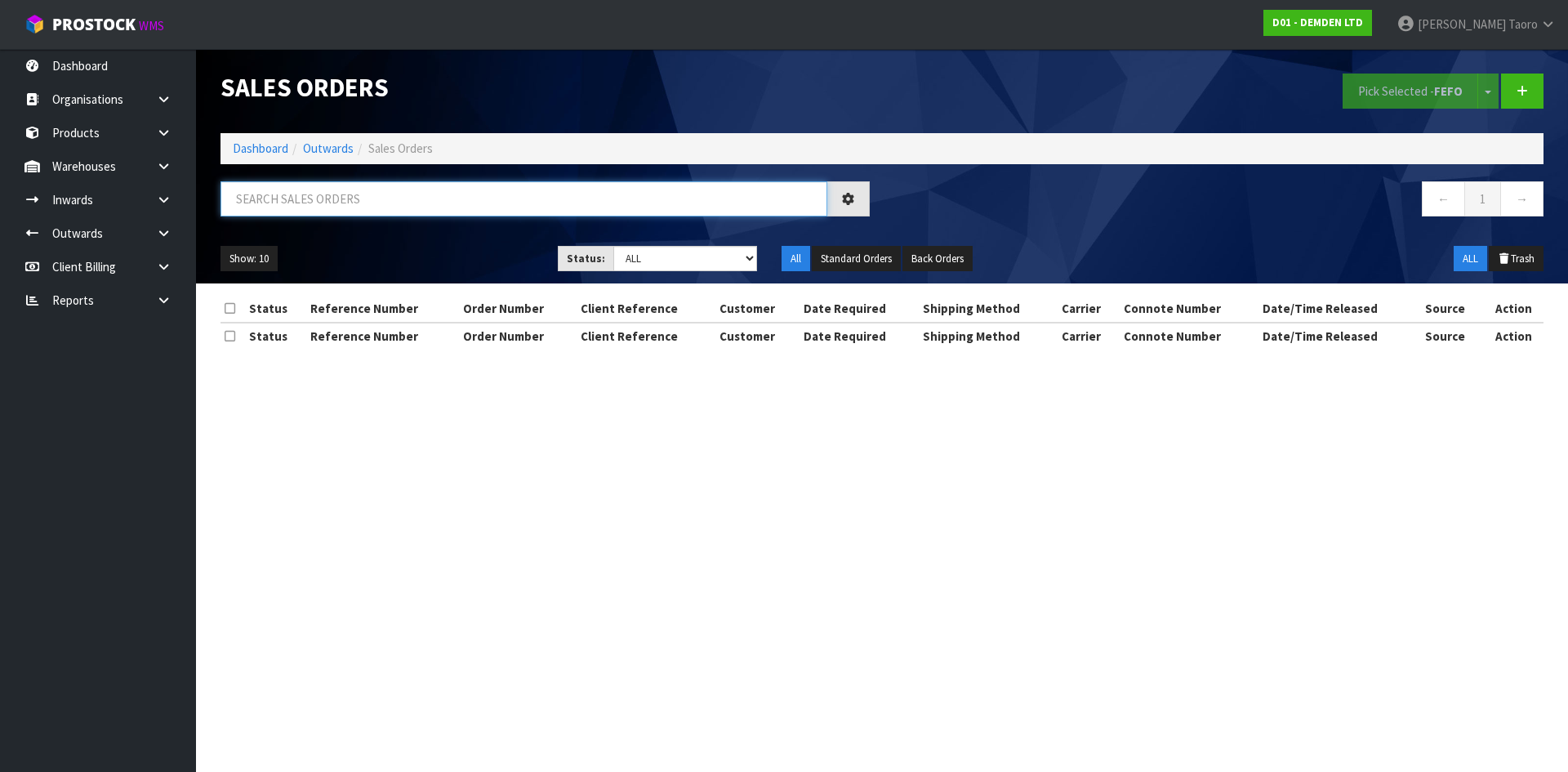
click at [360, 202] on input "text" at bounding box center [523, 199] width 607 height 35
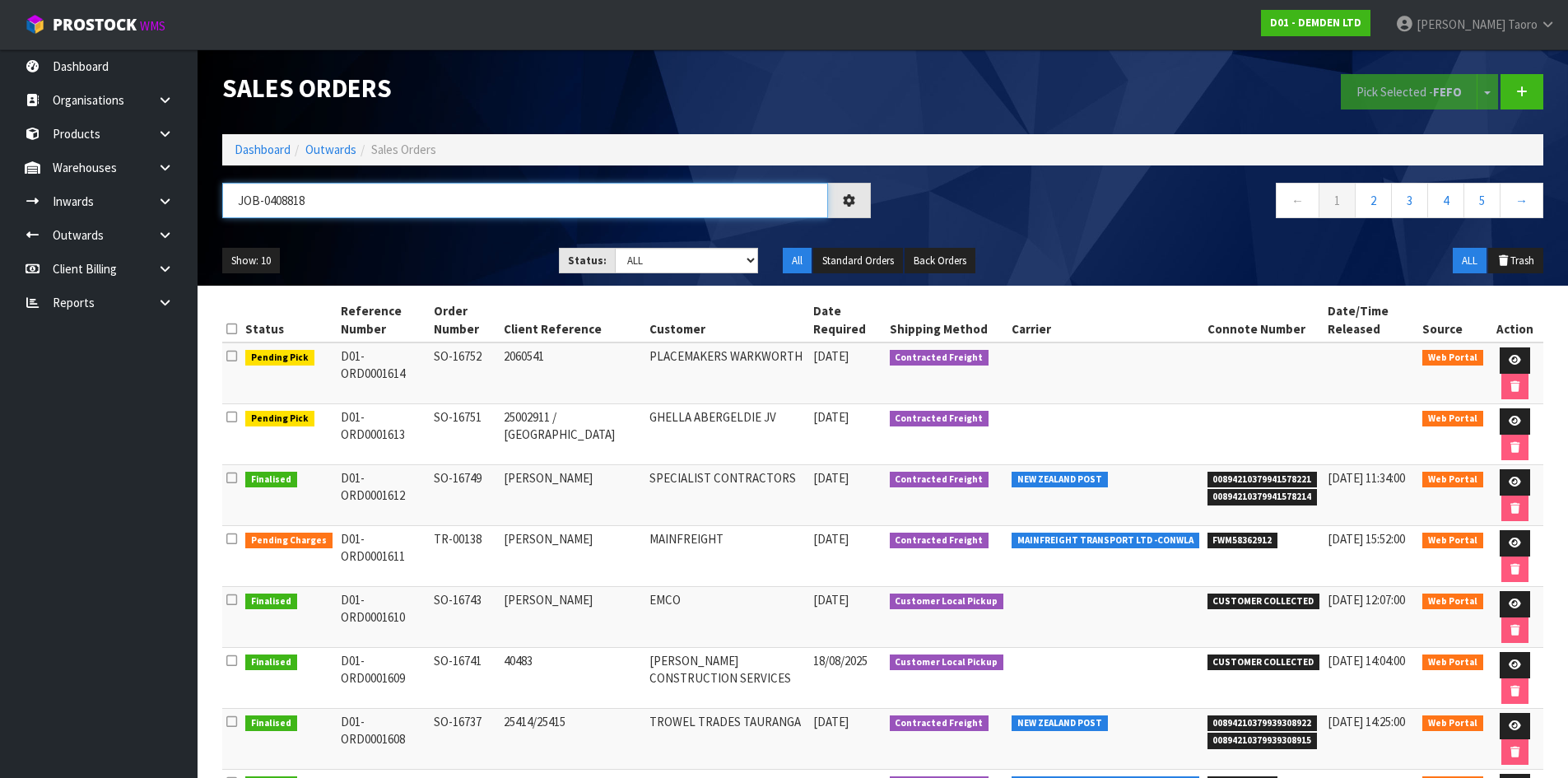
type input "JOB-0408818"
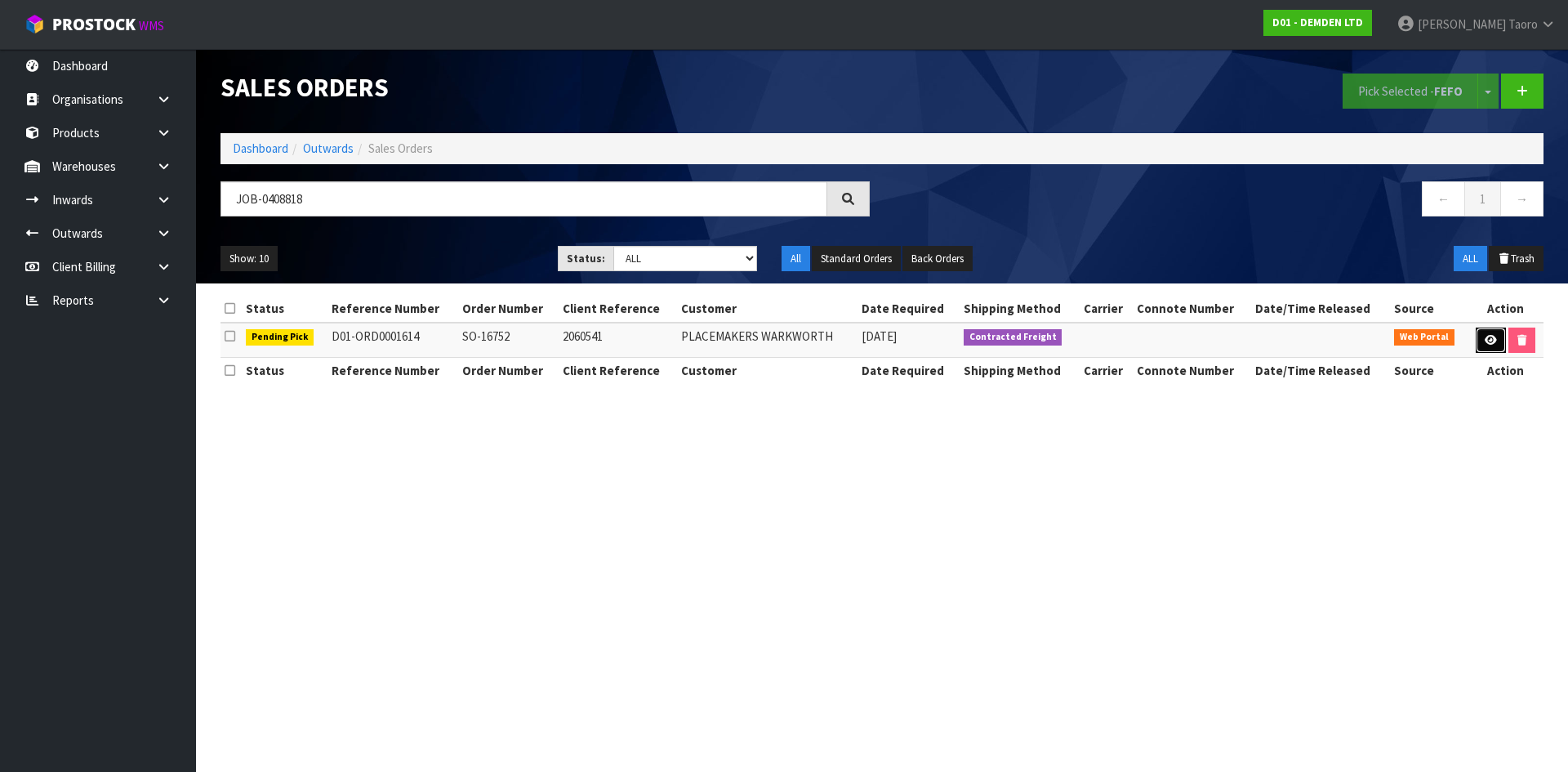
click at [1487, 344] on icon at bounding box center [1491, 340] width 13 height 11
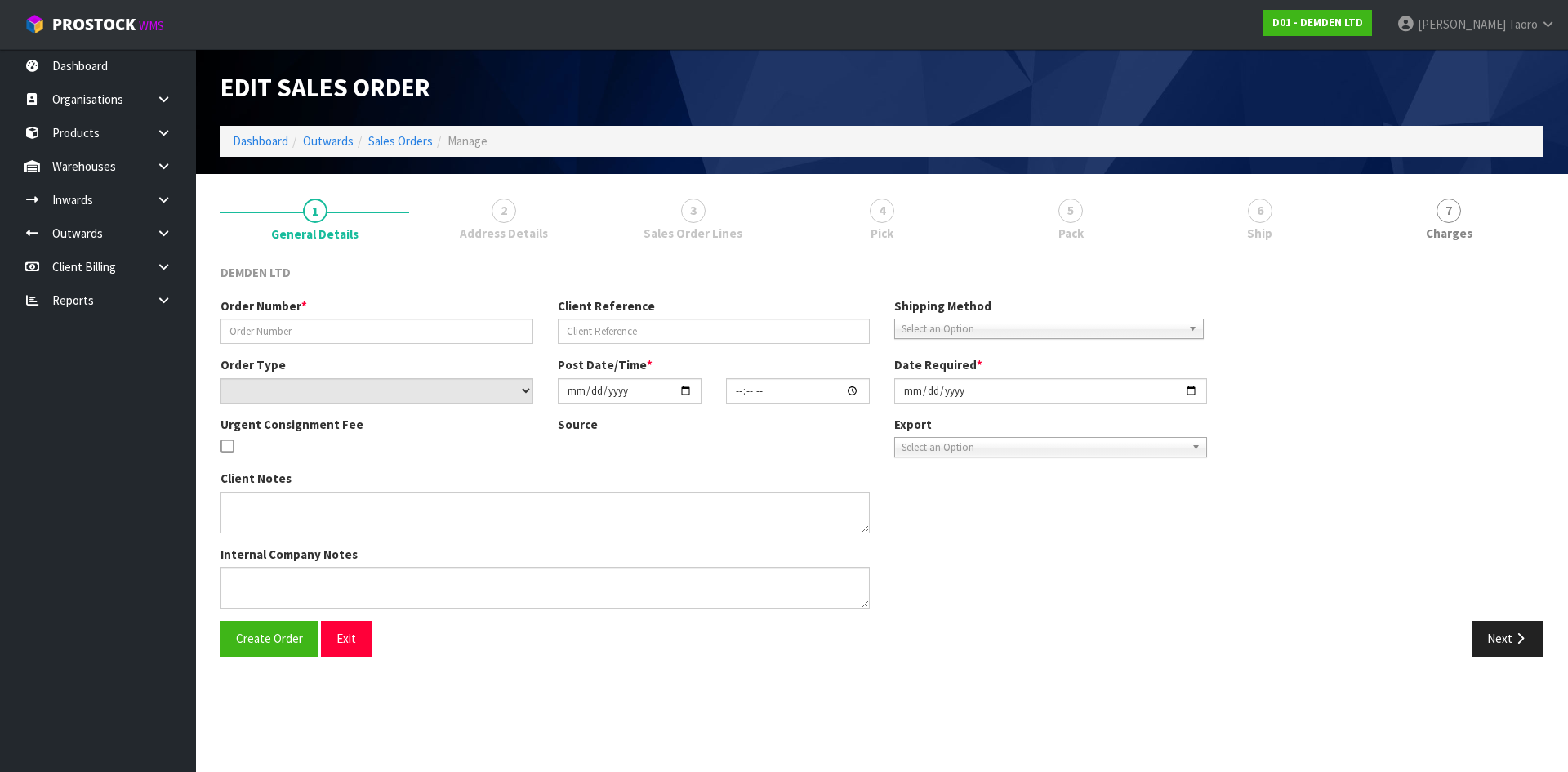
type input "SO-16752"
type input "2060541"
select select "number:0"
type input "[DATE]"
type input "14:08:00.000"
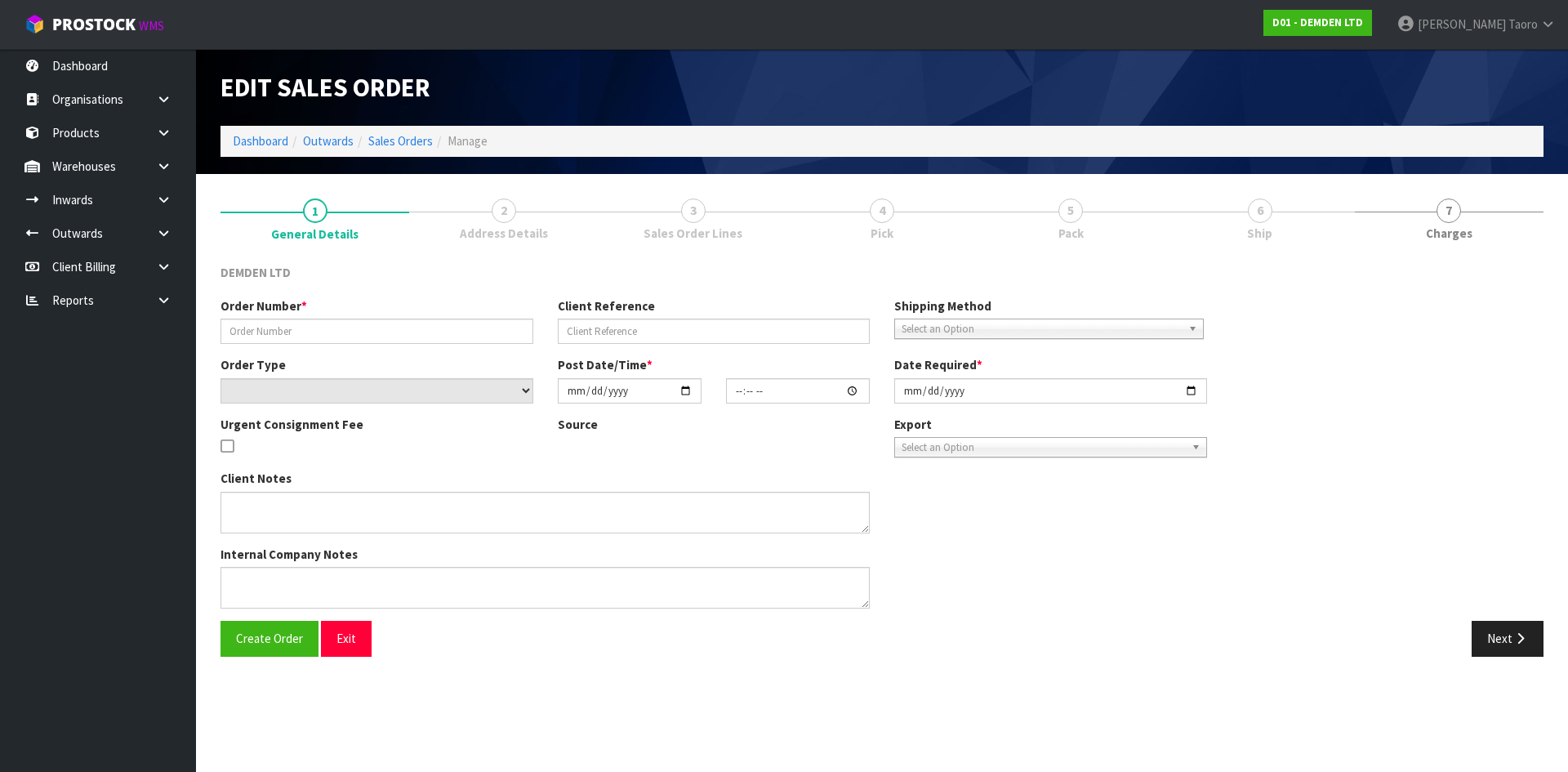
type input "[DATE]"
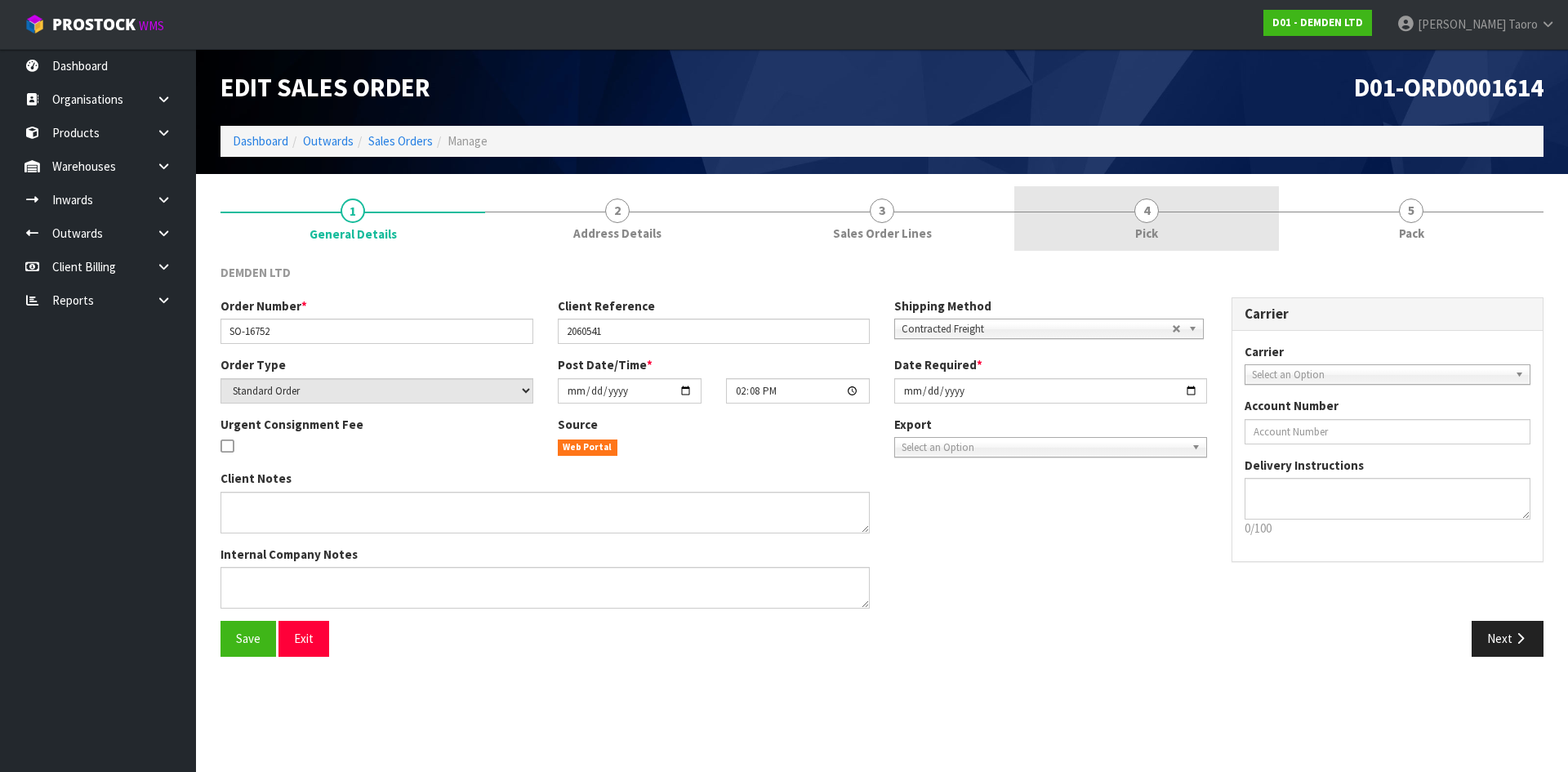
drag, startPoint x: 1205, startPoint y: 228, endPoint x: 1205, endPoint y: 239, distance: 11.0
click at [1204, 227] on link "4 Pick" at bounding box center [1147, 219] width 265 height 64
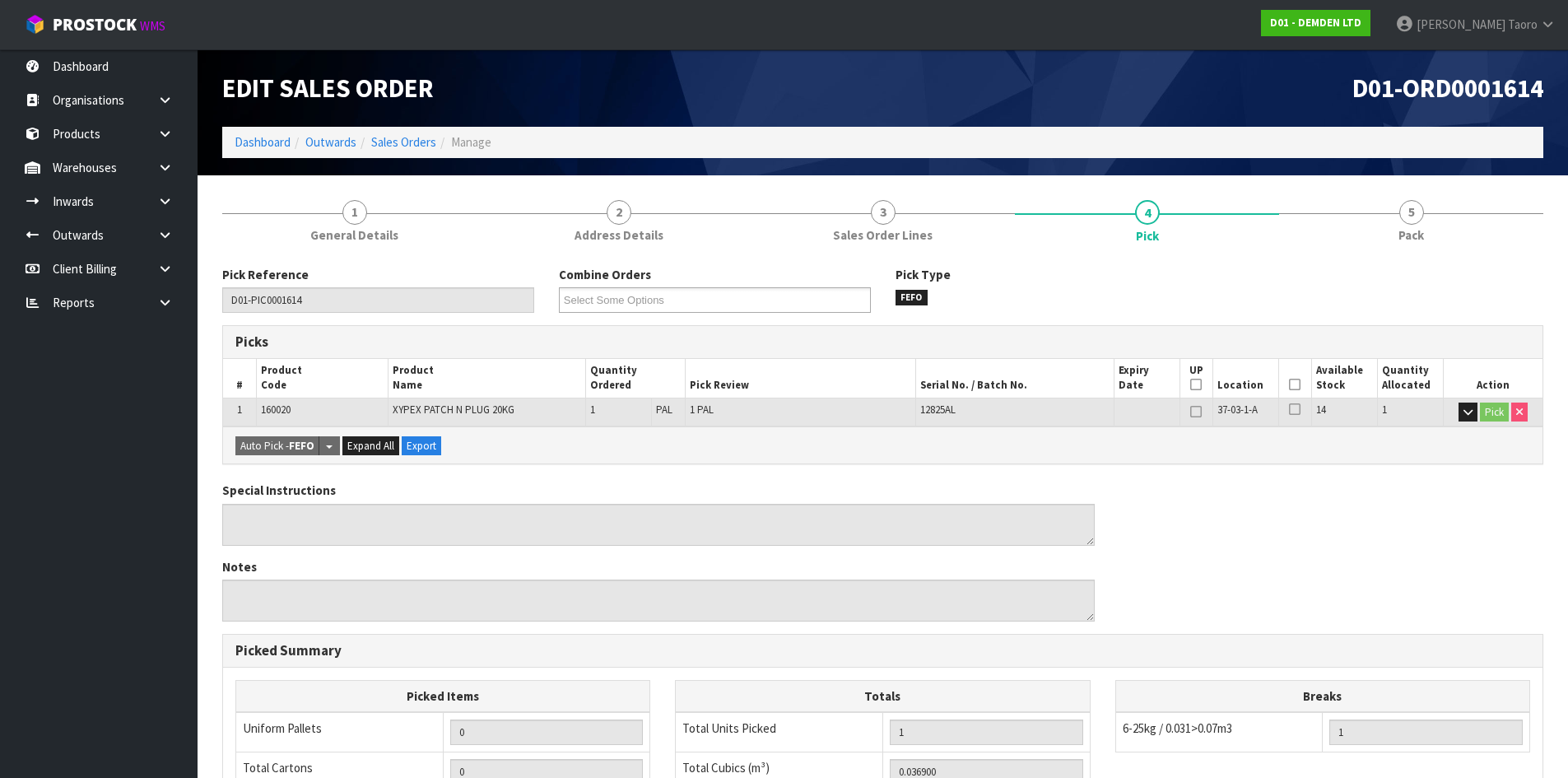
click at [1299, 386] on th "Picked" at bounding box center [1294, 378] width 33 height 38
click at [1292, 384] on icon at bounding box center [1295, 384] width 12 height 1
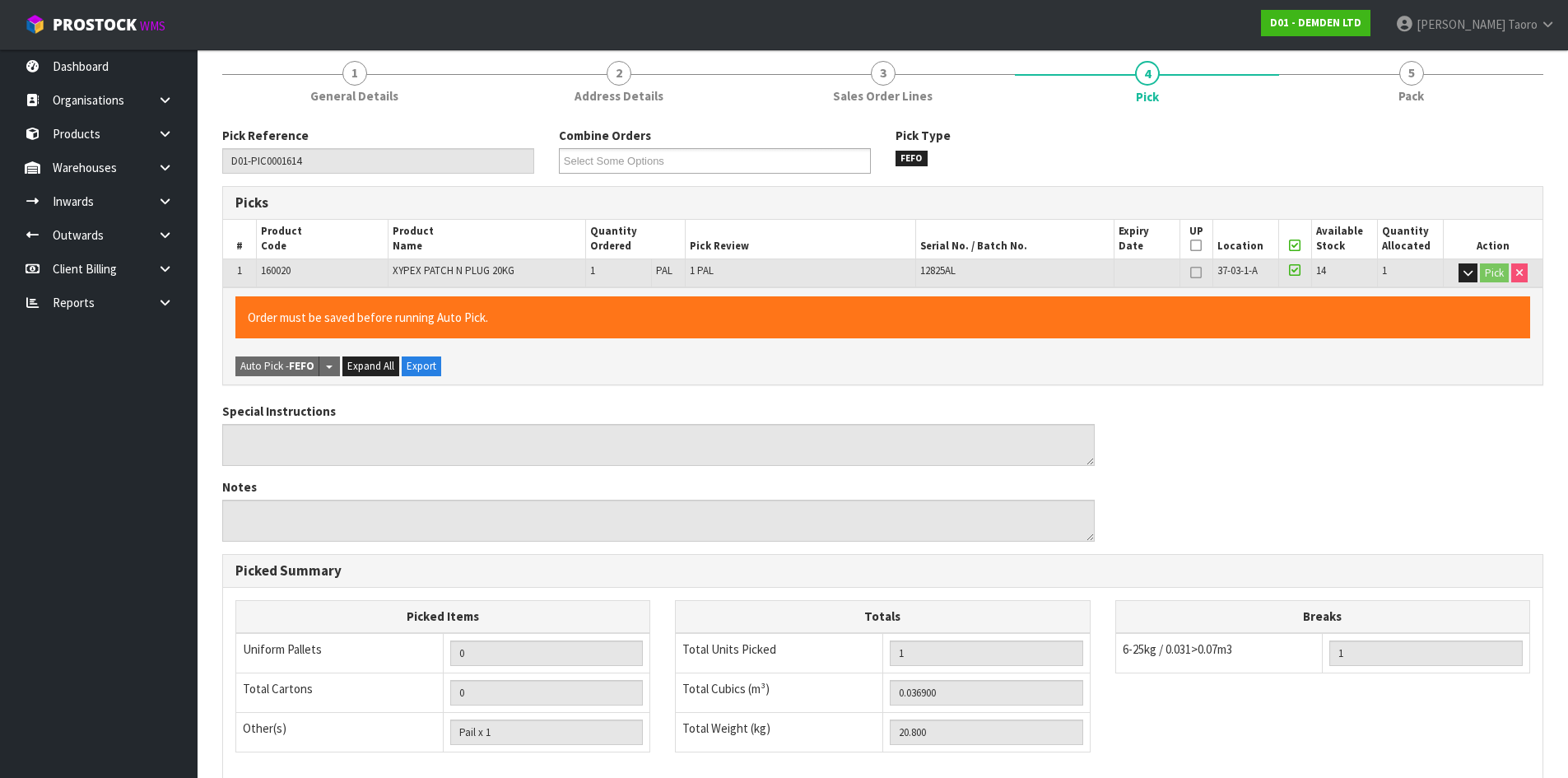
scroll to position [370, 0]
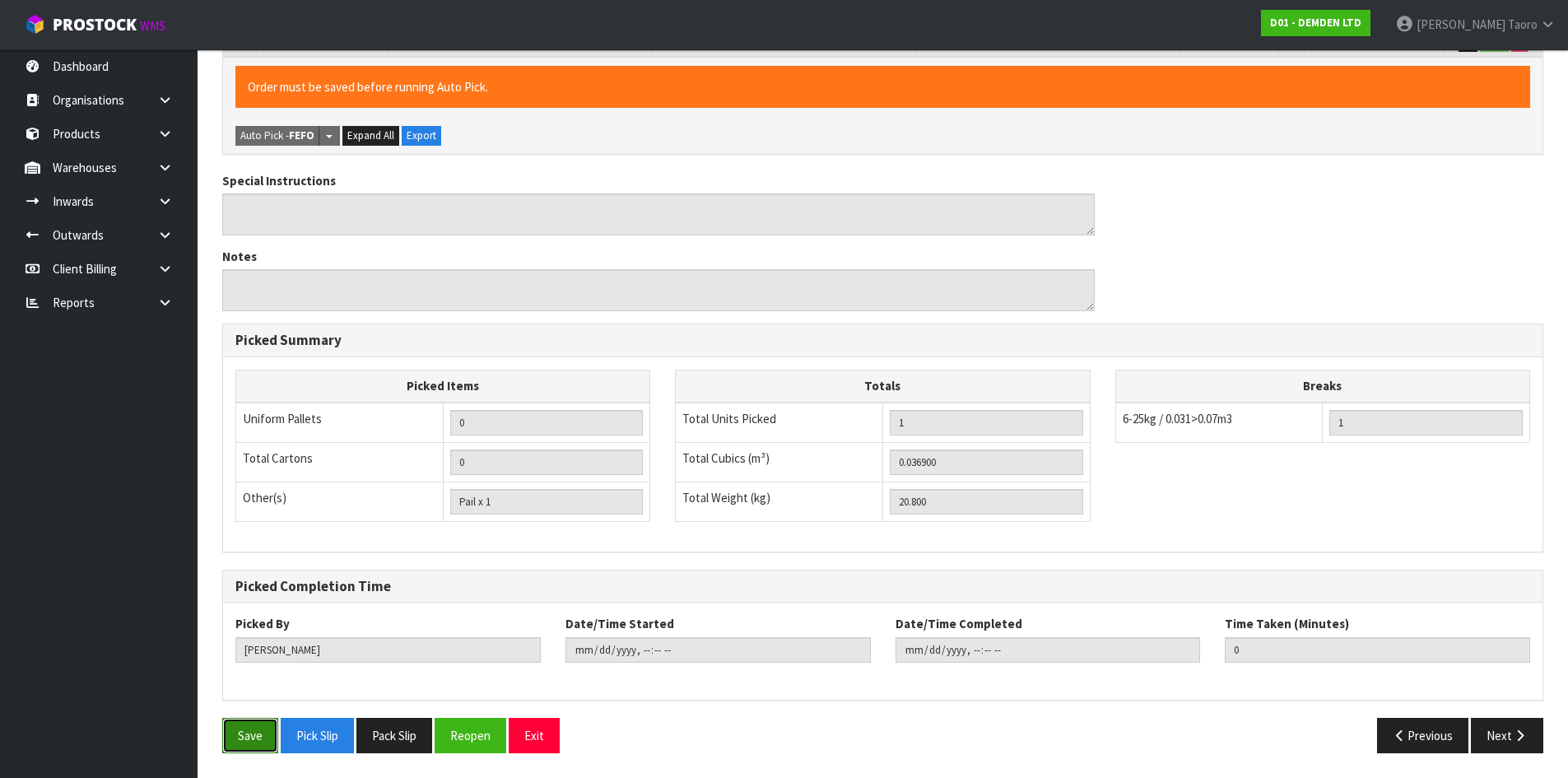
click at [258, 734] on button "Save" at bounding box center [250, 735] width 56 height 36
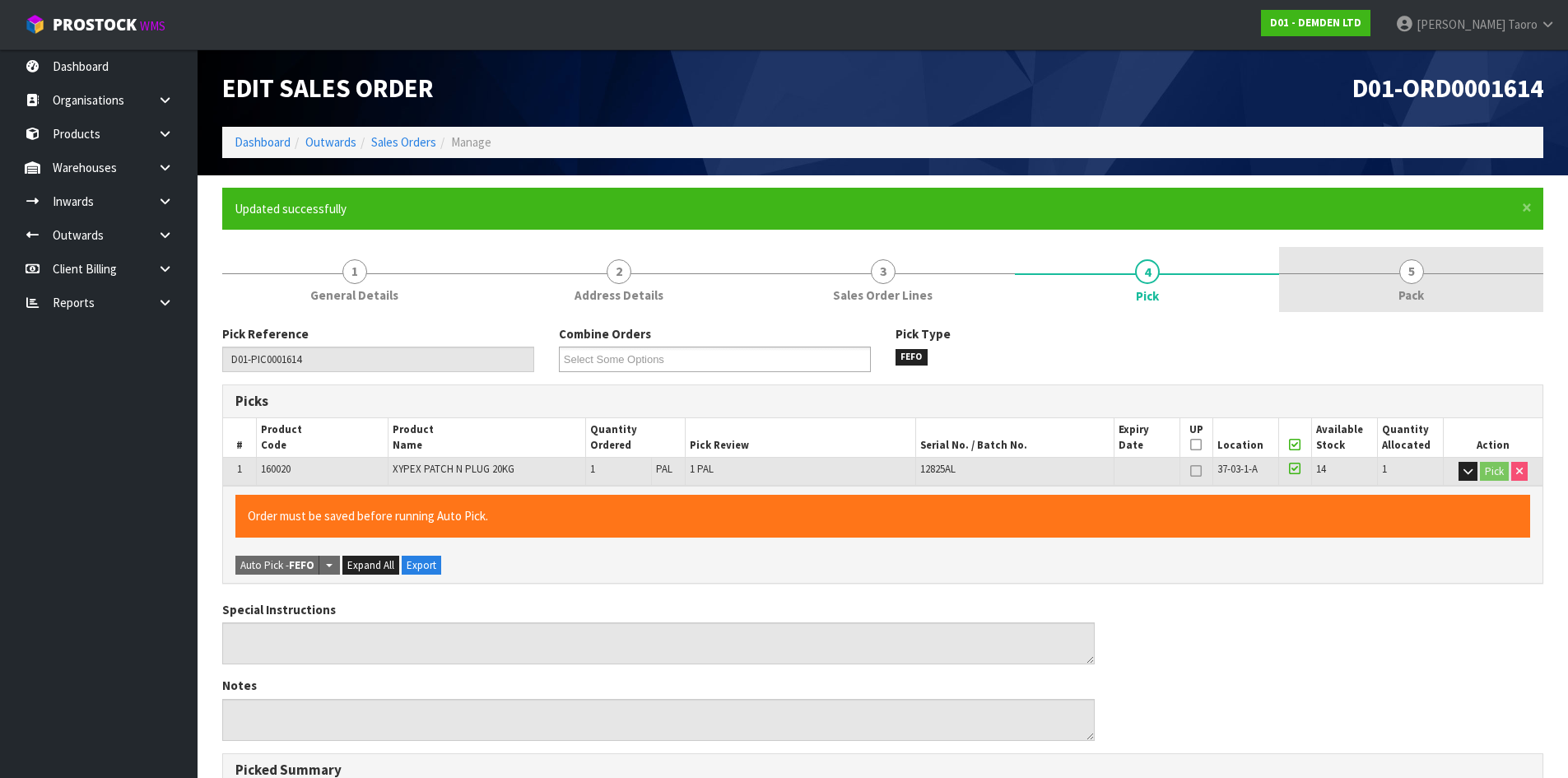
click at [1464, 267] on link "5 Pack" at bounding box center [1411, 279] width 264 height 65
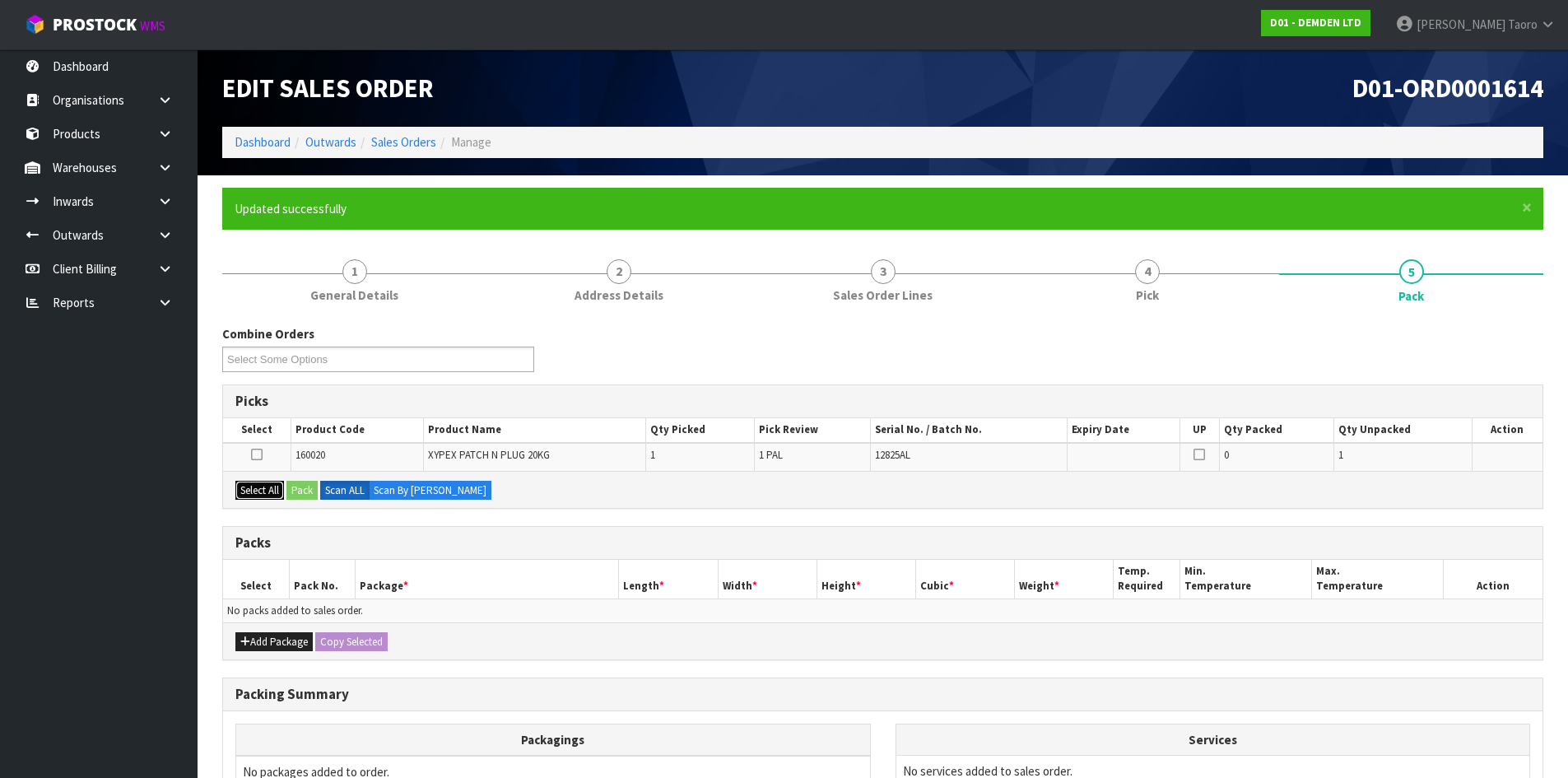
drag, startPoint x: 269, startPoint y: 491, endPoint x: 291, endPoint y: 487, distance: 22.4
click at [274, 489] on button "Select All" at bounding box center [259, 490] width 48 height 20
click at [306, 486] on button "Pack" at bounding box center [302, 490] width 31 height 20
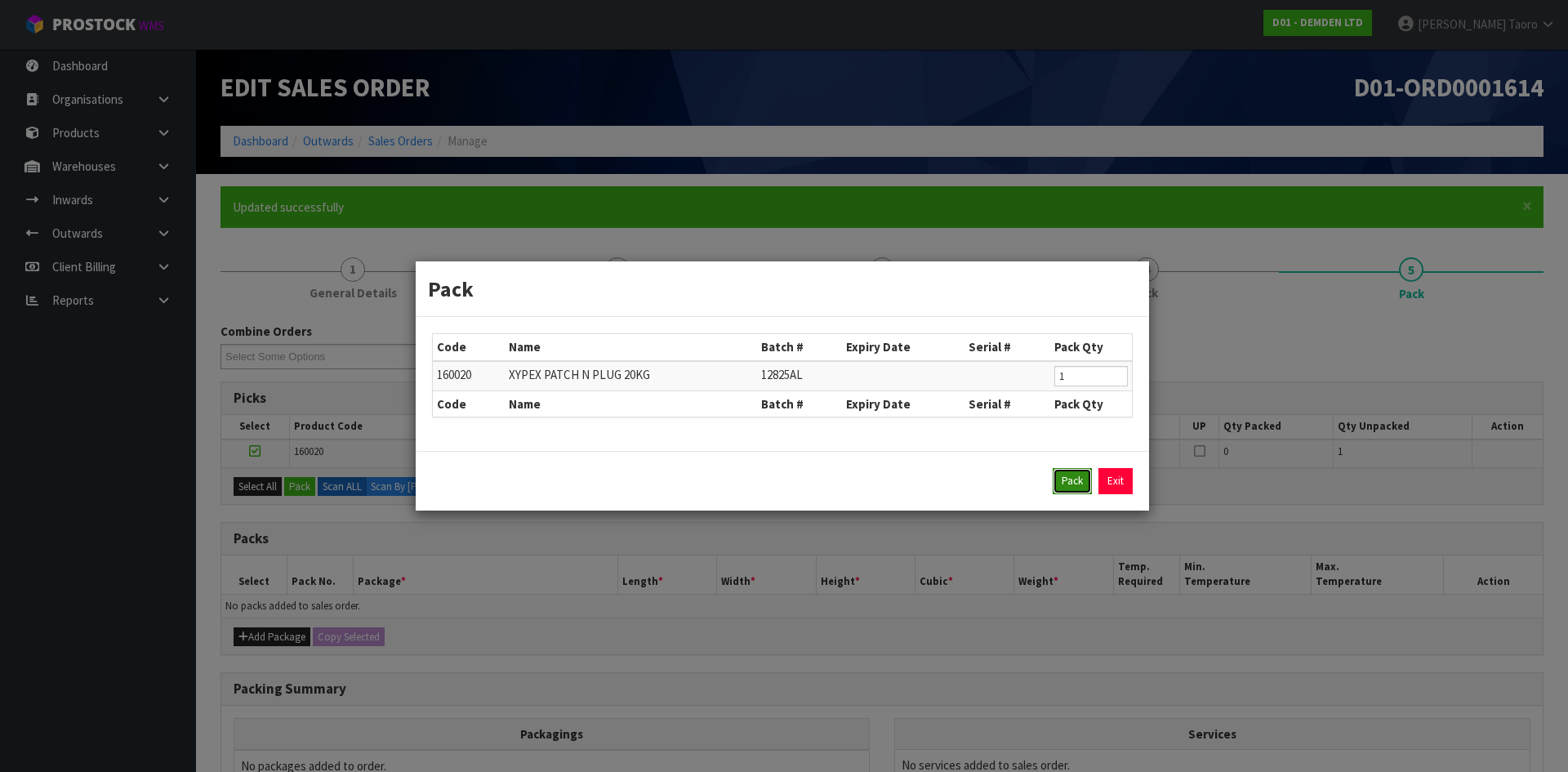
click at [1060, 474] on button "Pack" at bounding box center [1073, 481] width 39 height 26
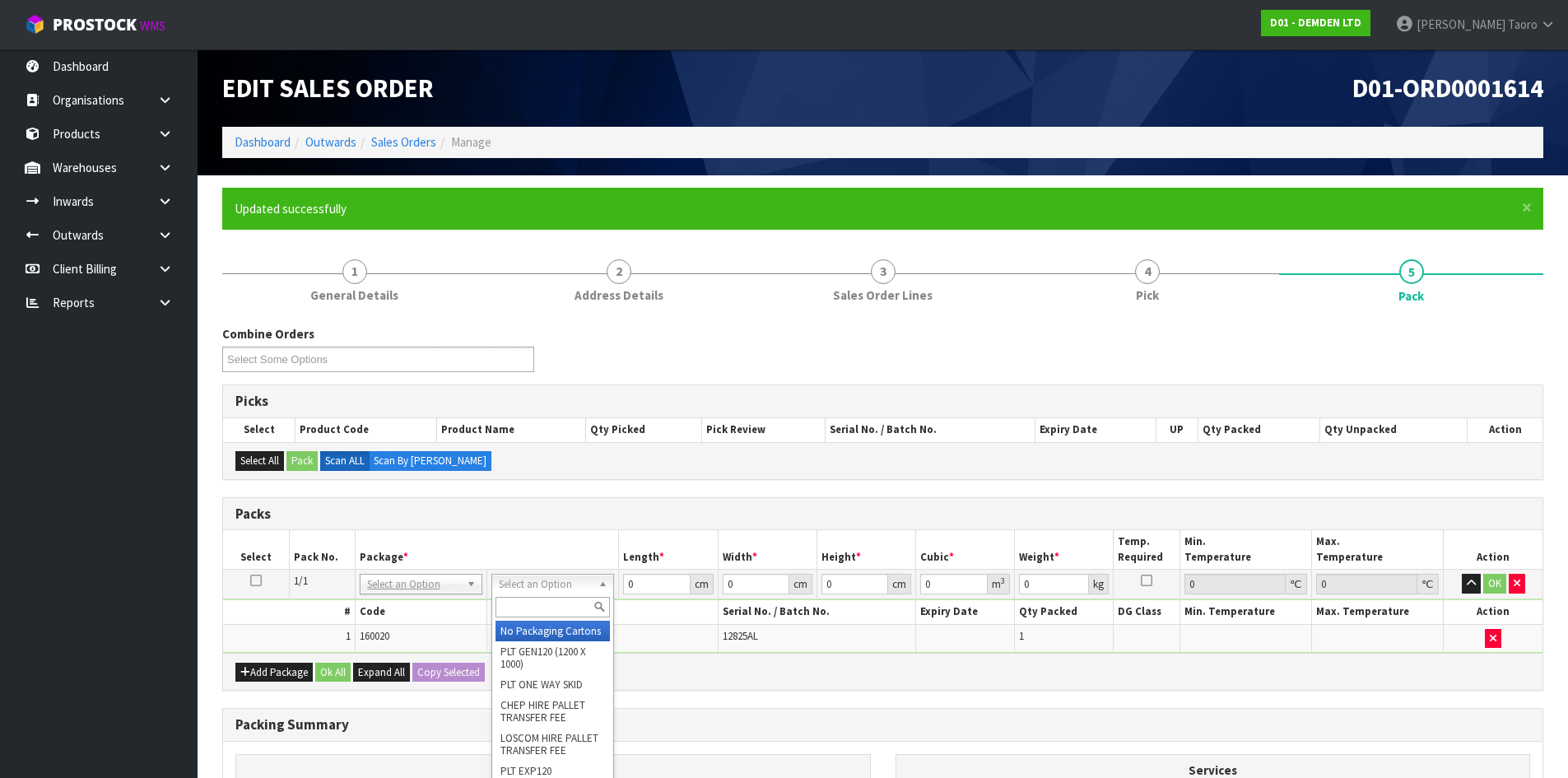
drag, startPoint x: 553, startPoint y: 631, endPoint x: 599, endPoint y: 612, distance: 49.8
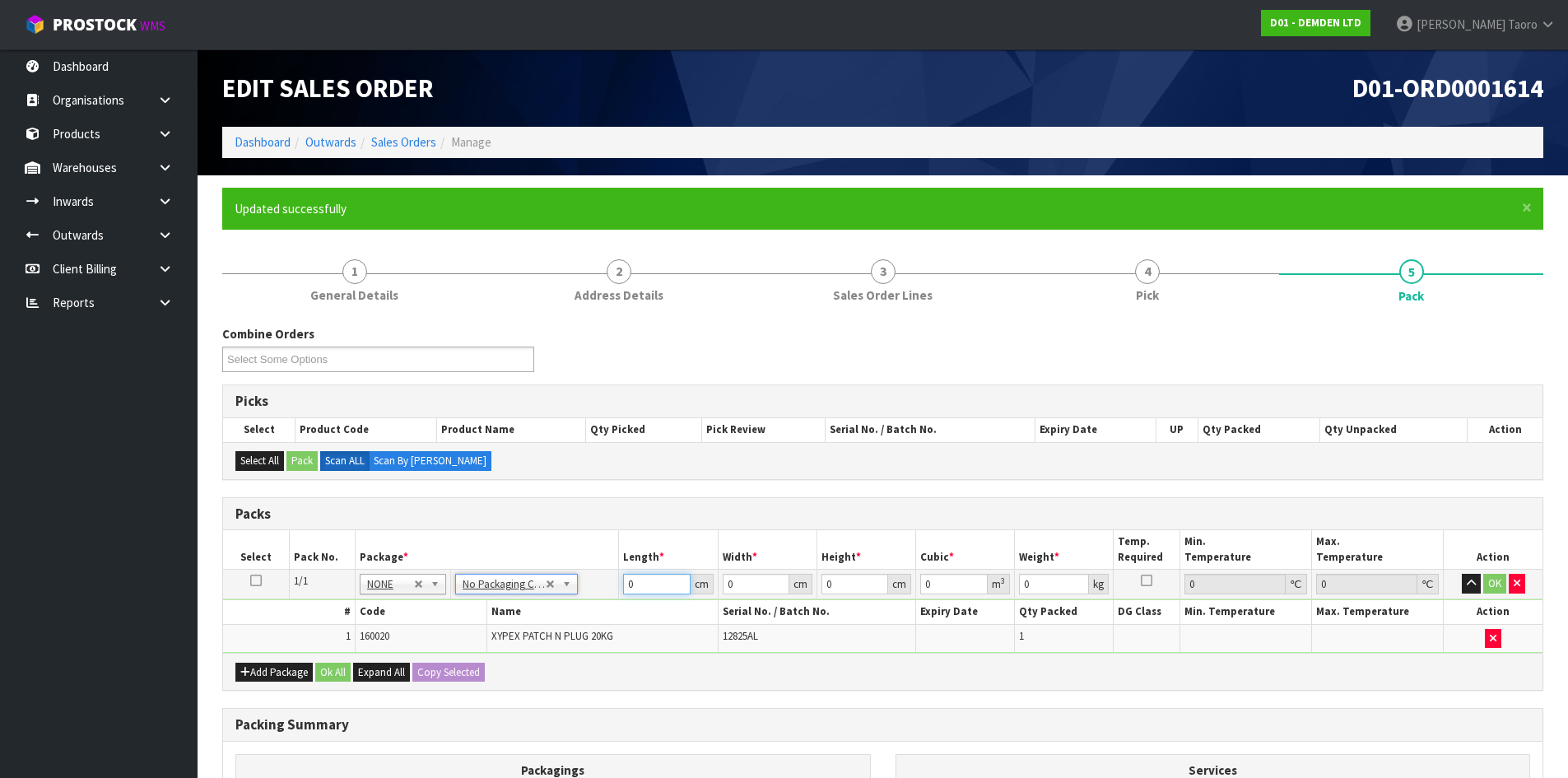
click at [663, 581] on input "0" at bounding box center [656, 584] width 66 height 20
drag, startPoint x: 656, startPoint y: 577, endPoint x: 627, endPoint y: 577, distance: 29.0
click at [627, 577] on input "23" at bounding box center [656, 584] width 66 height 20
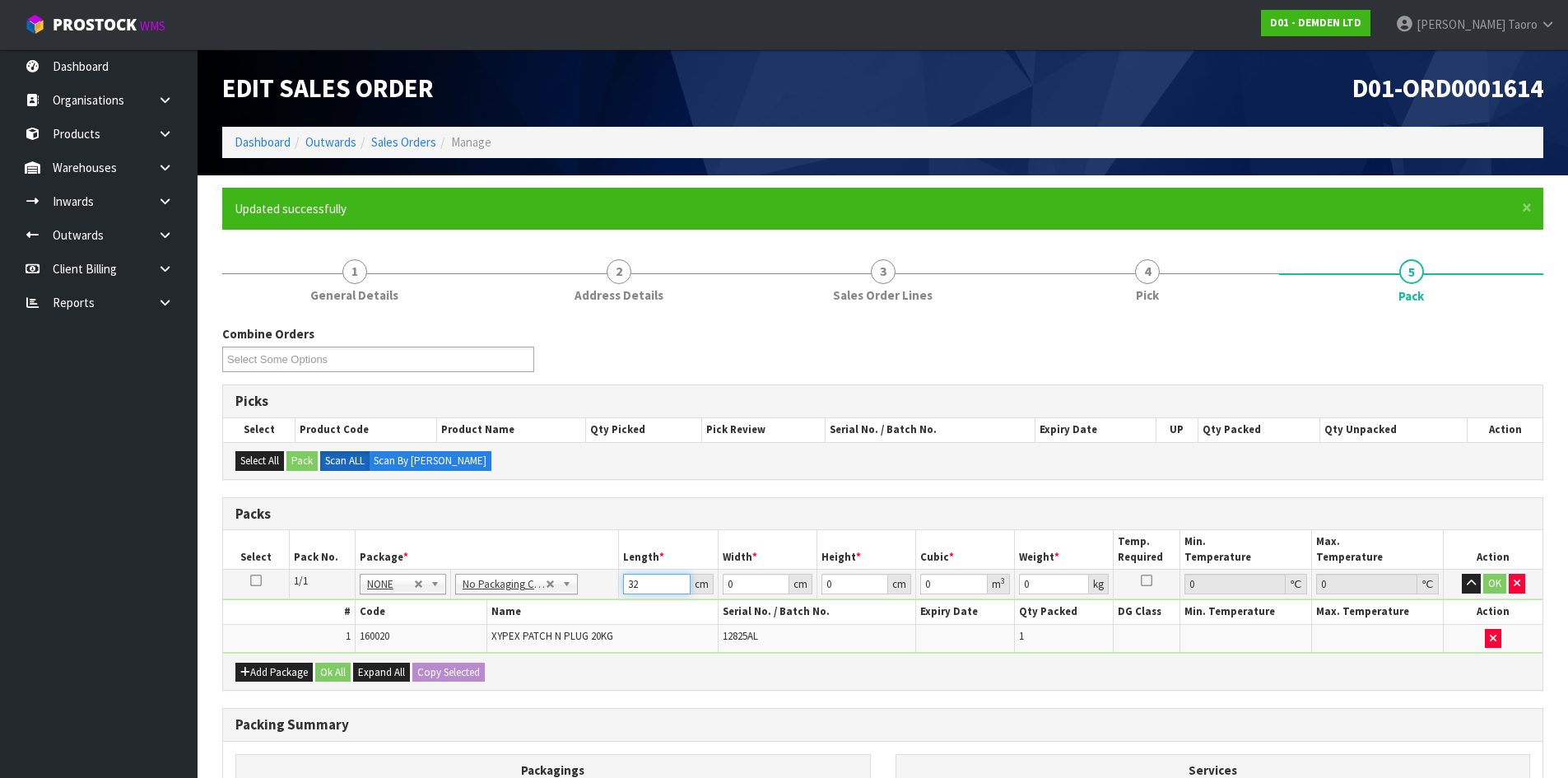
type input "32"
type input "30"
type input "4"
type input "0.00384"
type input "41"
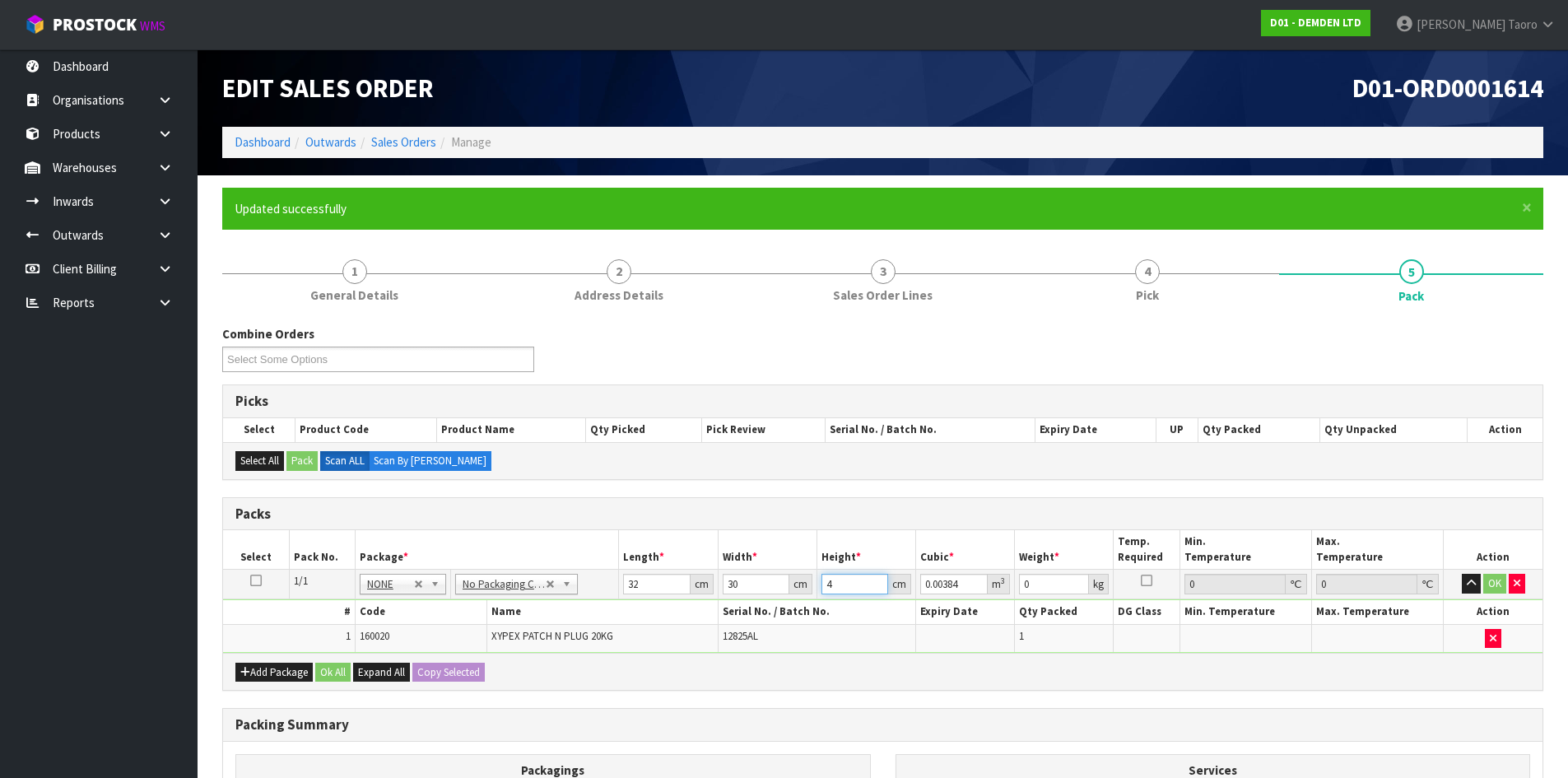
type input "0.03936"
type input "41"
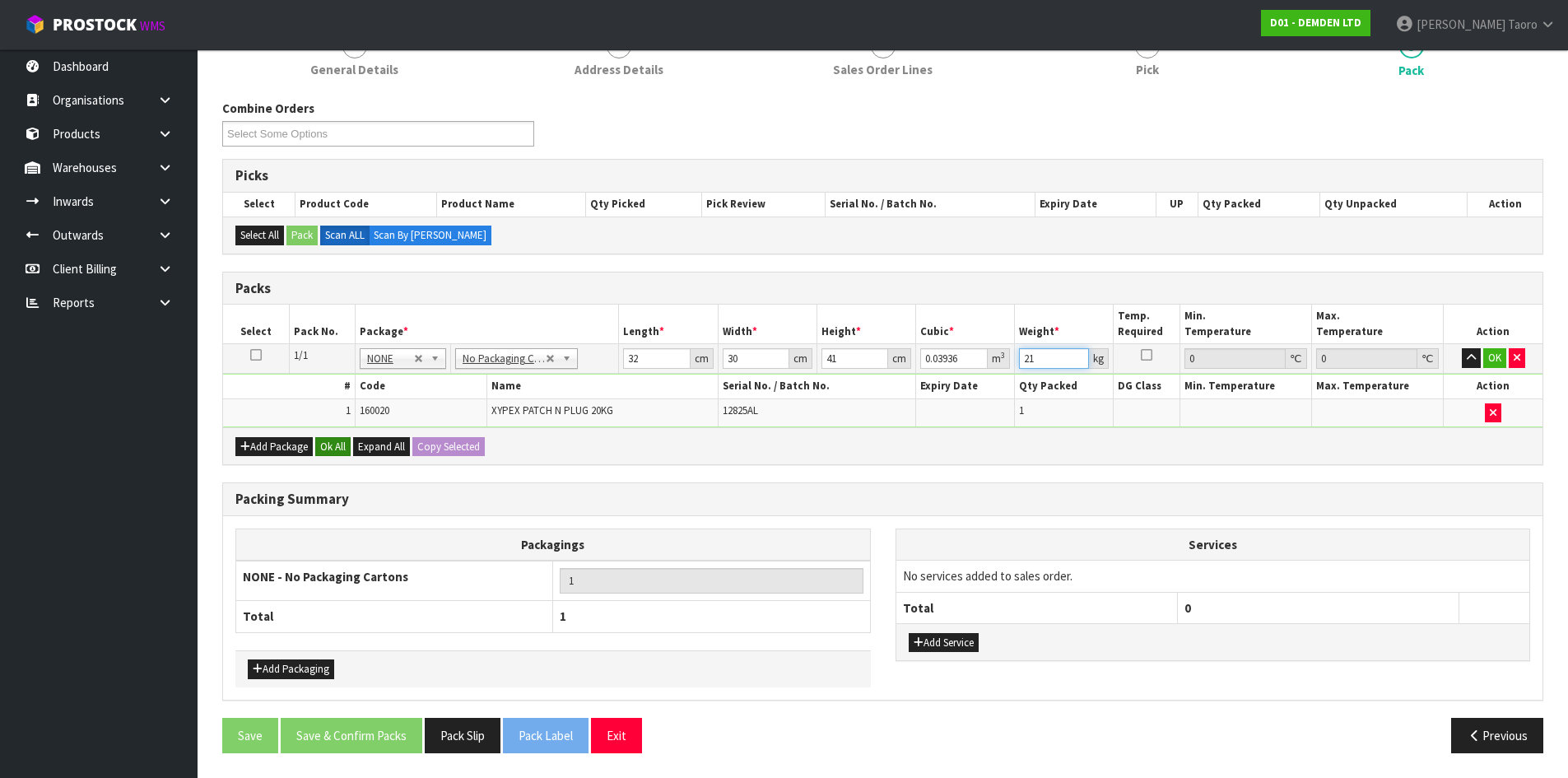
type input "21"
click at [338, 441] on button "Ok All" at bounding box center [333, 446] width 36 height 20
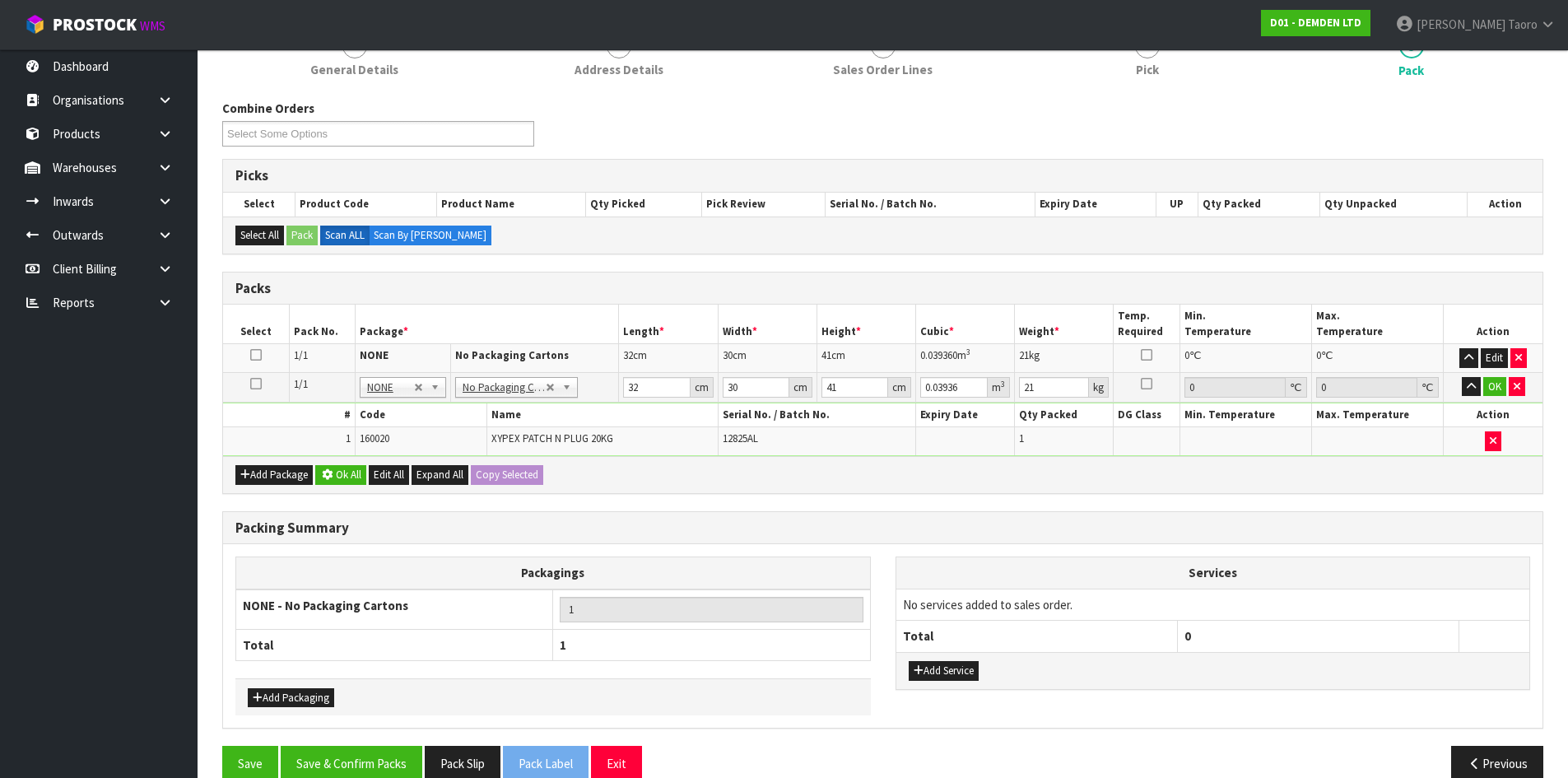
scroll to position [224, 0]
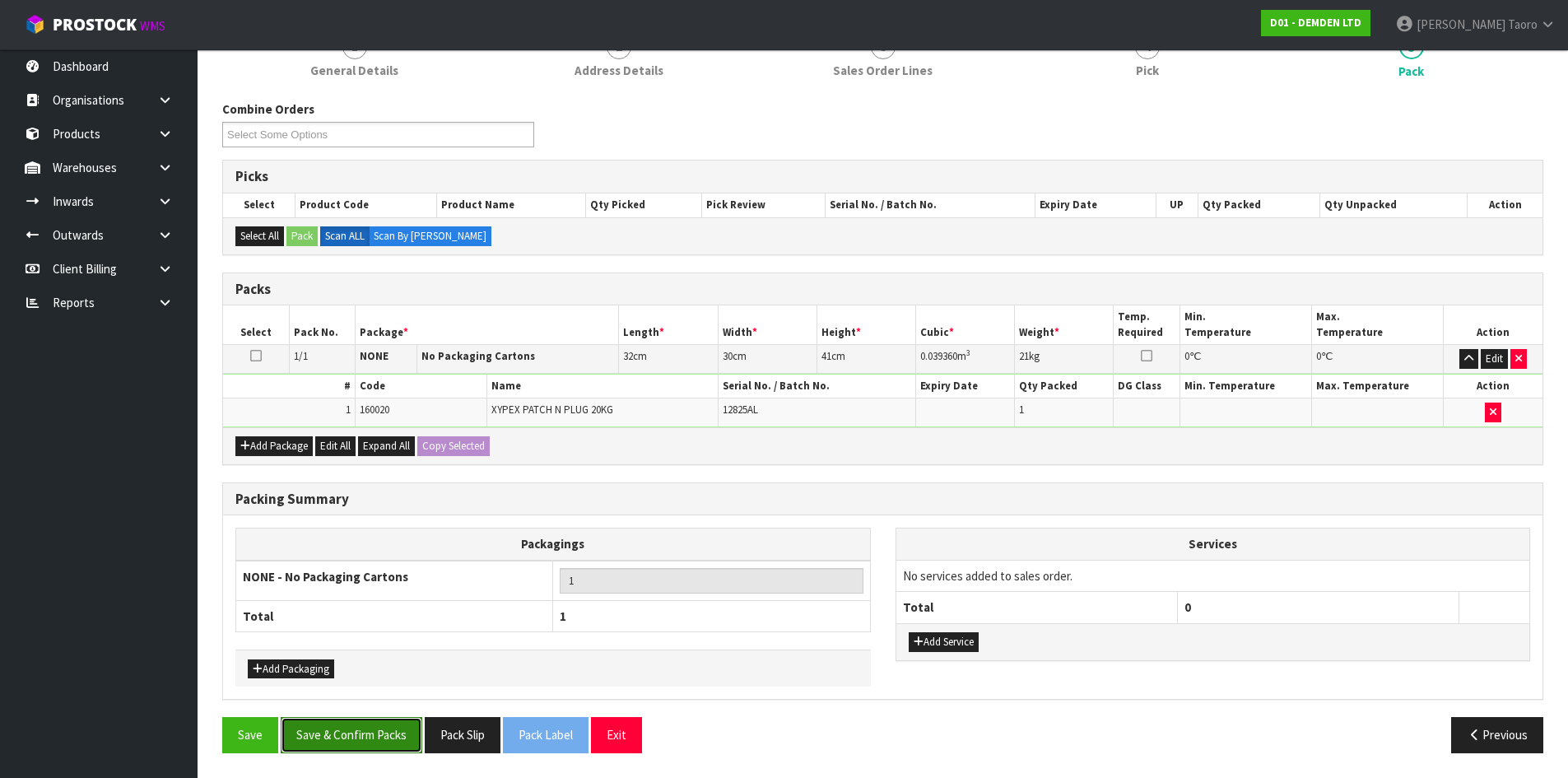
click at [389, 738] on button "Save & Confirm Packs" at bounding box center [351, 735] width 141 height 36
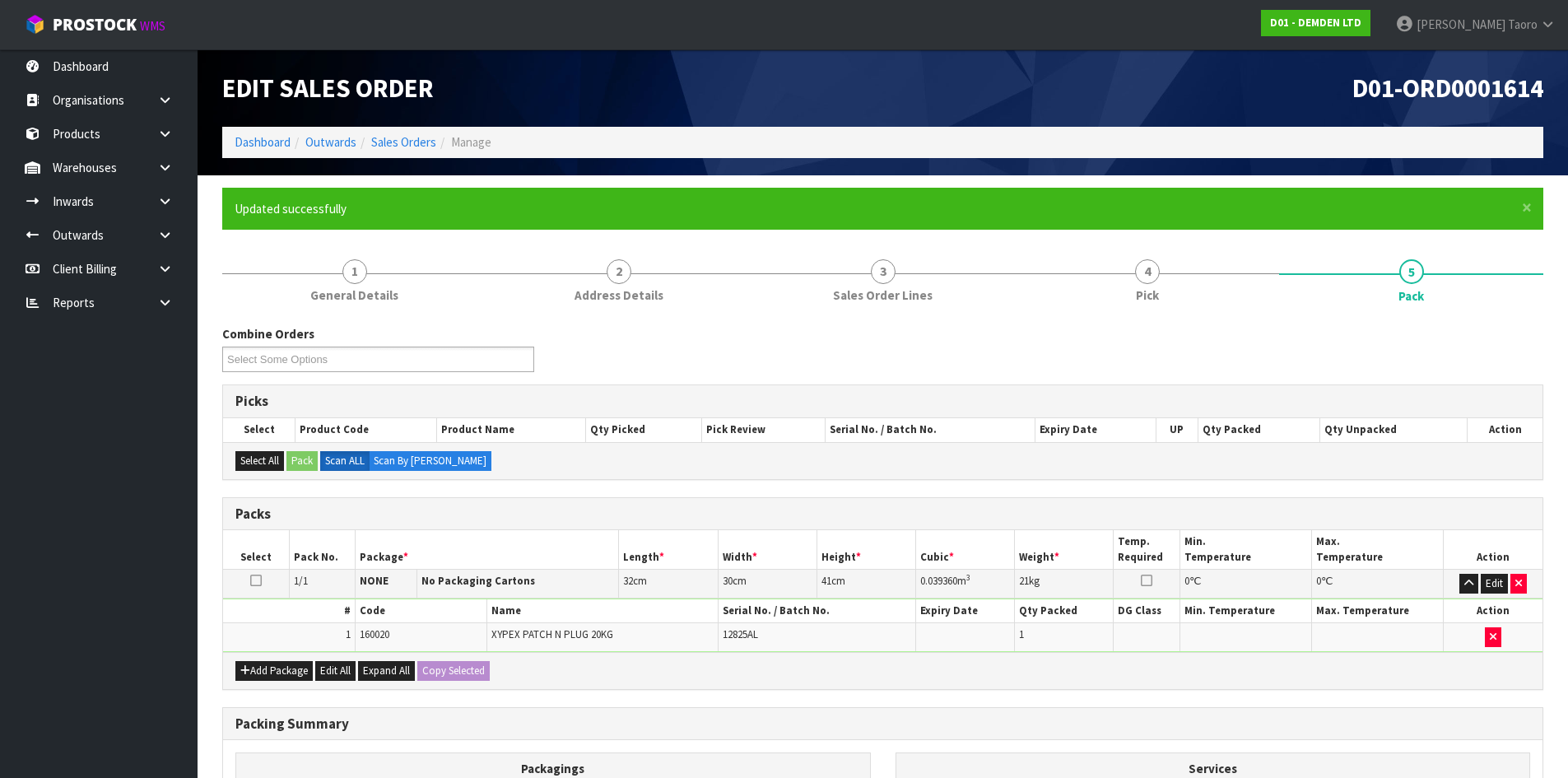
scroll to position [134, 0]
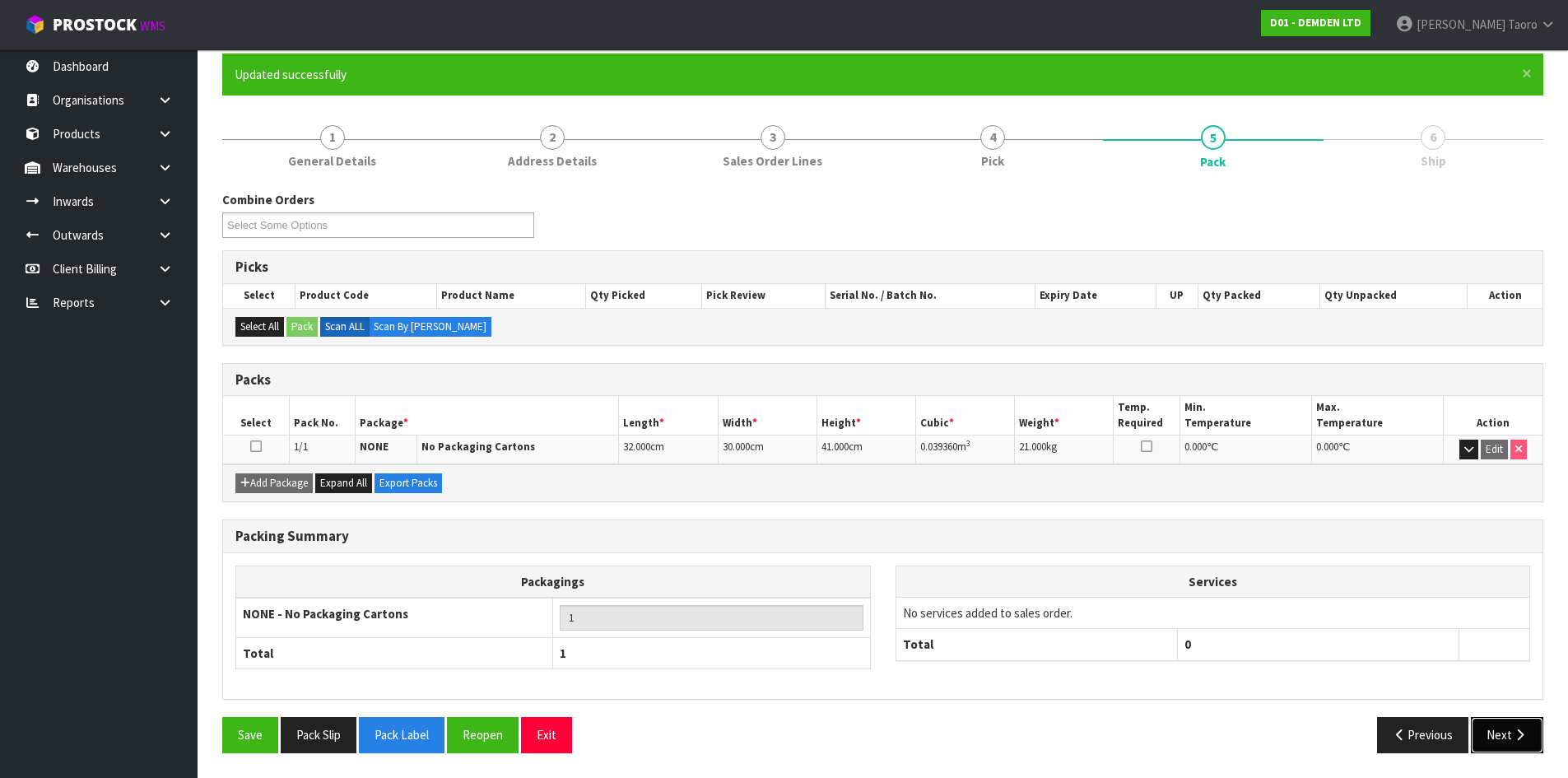
click at [1507, 736] on button "Next" at bounding box center [1507, 735] width 72 height 36
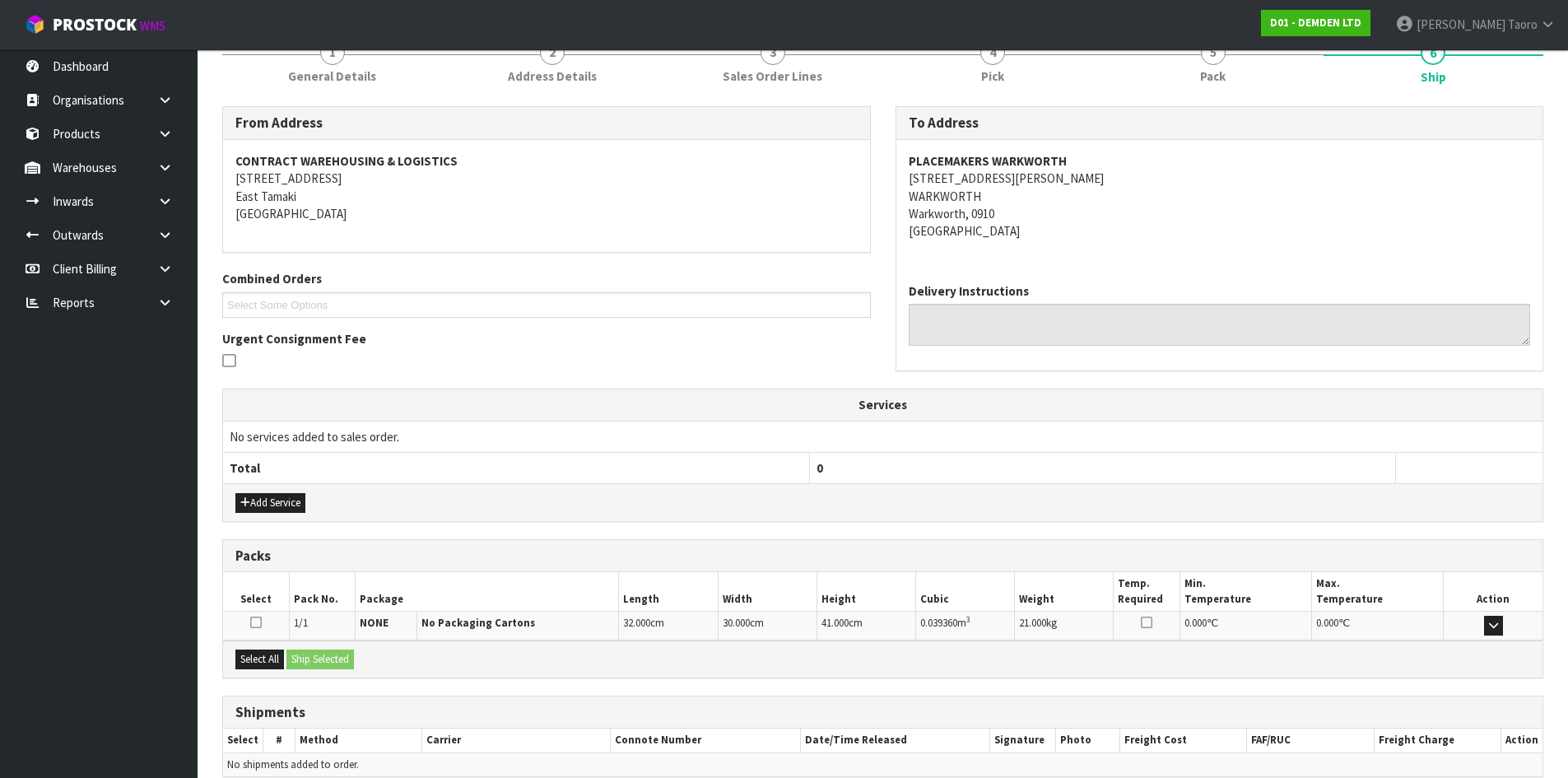
scroll to position [296, 0]
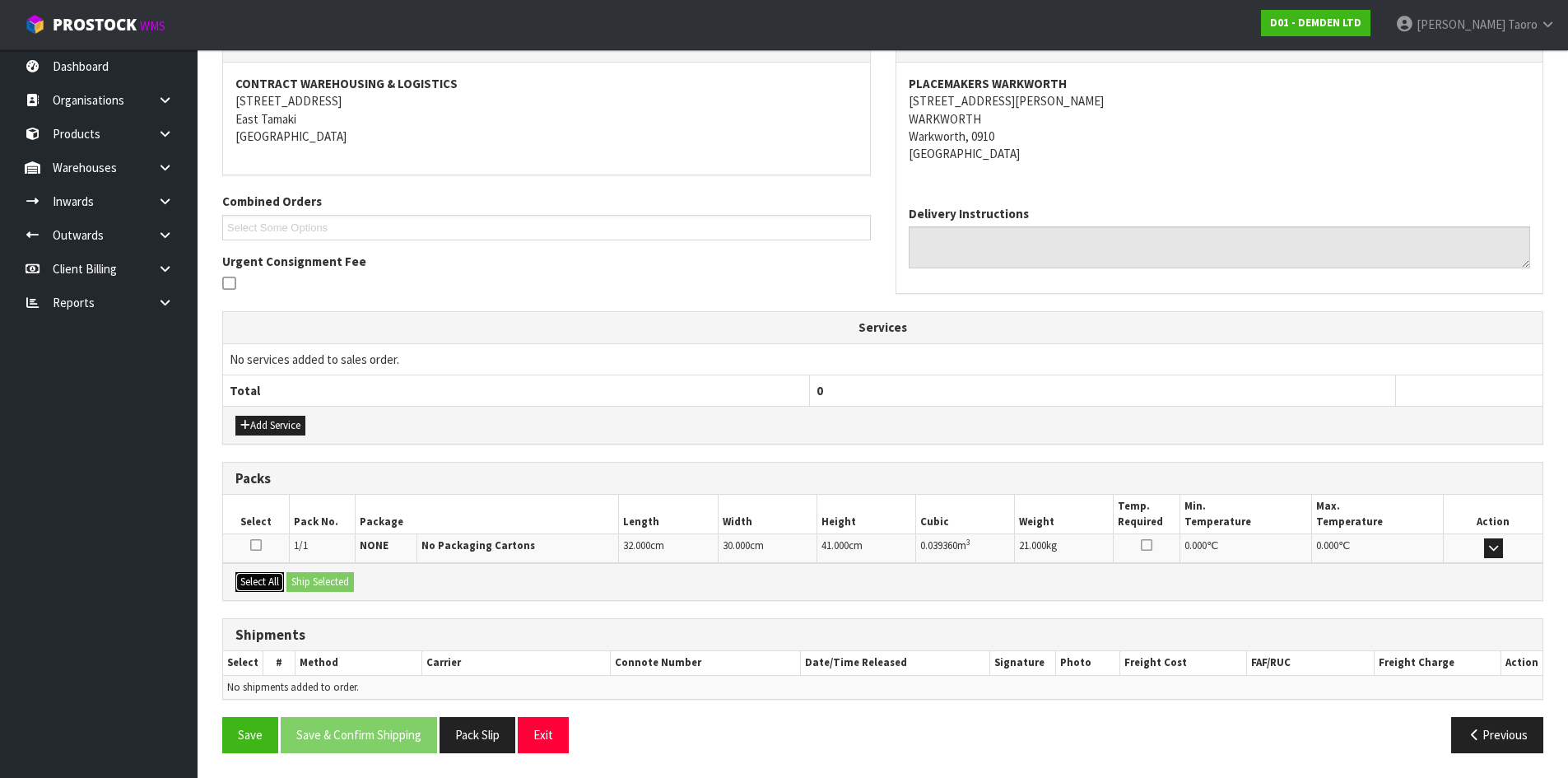
click at [275, 578] on button "Select All" at bounding box center [259, 582] width 48 height 20
drag, startPoint x: 309, startPoint y: 577, endPoint x: 452, endPoint y: 633, distance: 153.6
click at [310, 577] on button "Ship Selected" at bounding box center [320, 582] width 67 height 20
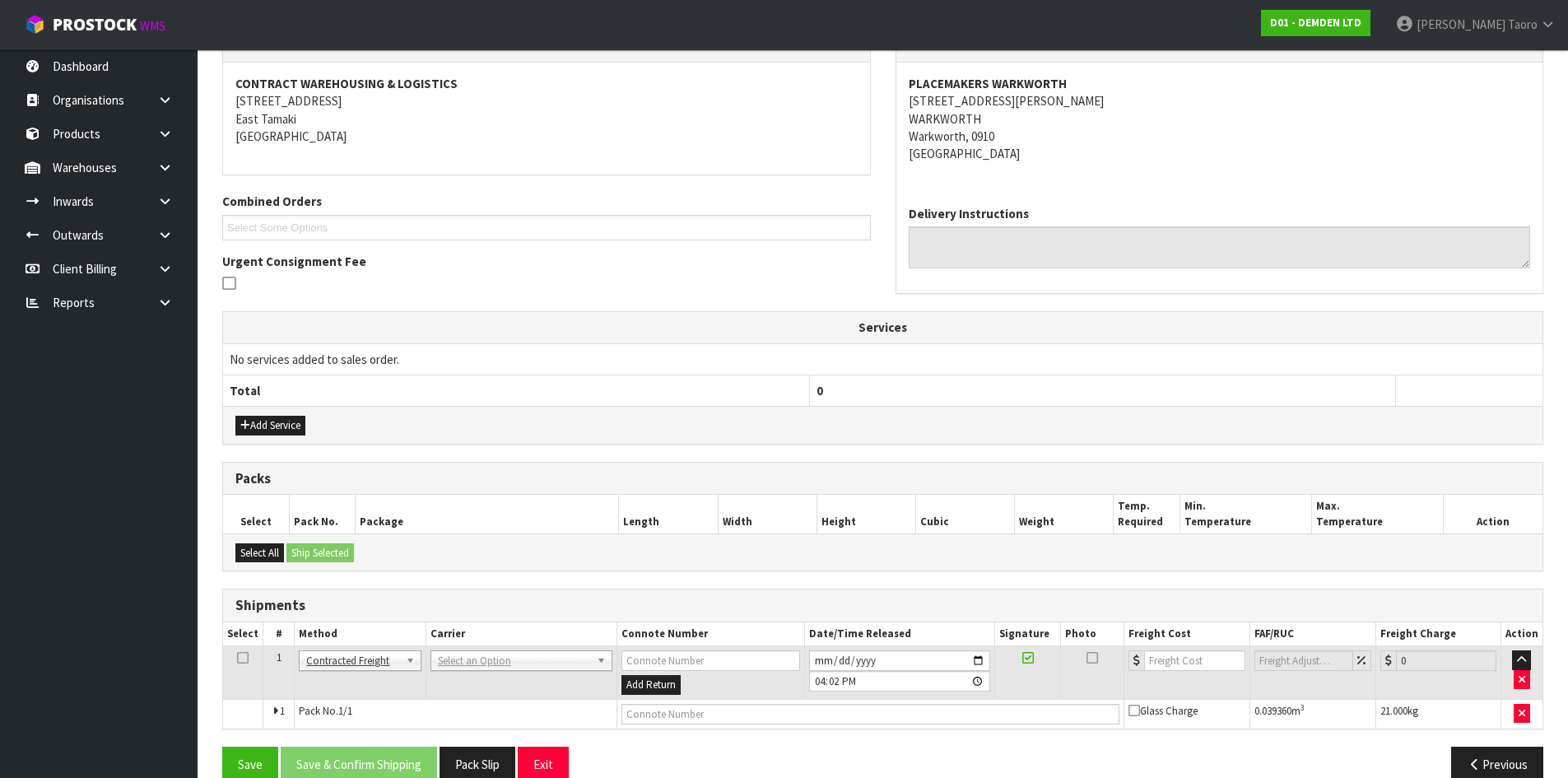
drag, startPoint x: 469, startPoint y: 655, endPoint x: 474, endPoint y: 667, distance: 13.0
click at [478, 673] on input "text" at bounding box center [519, 684] width 174 height 20
type input "NZP"
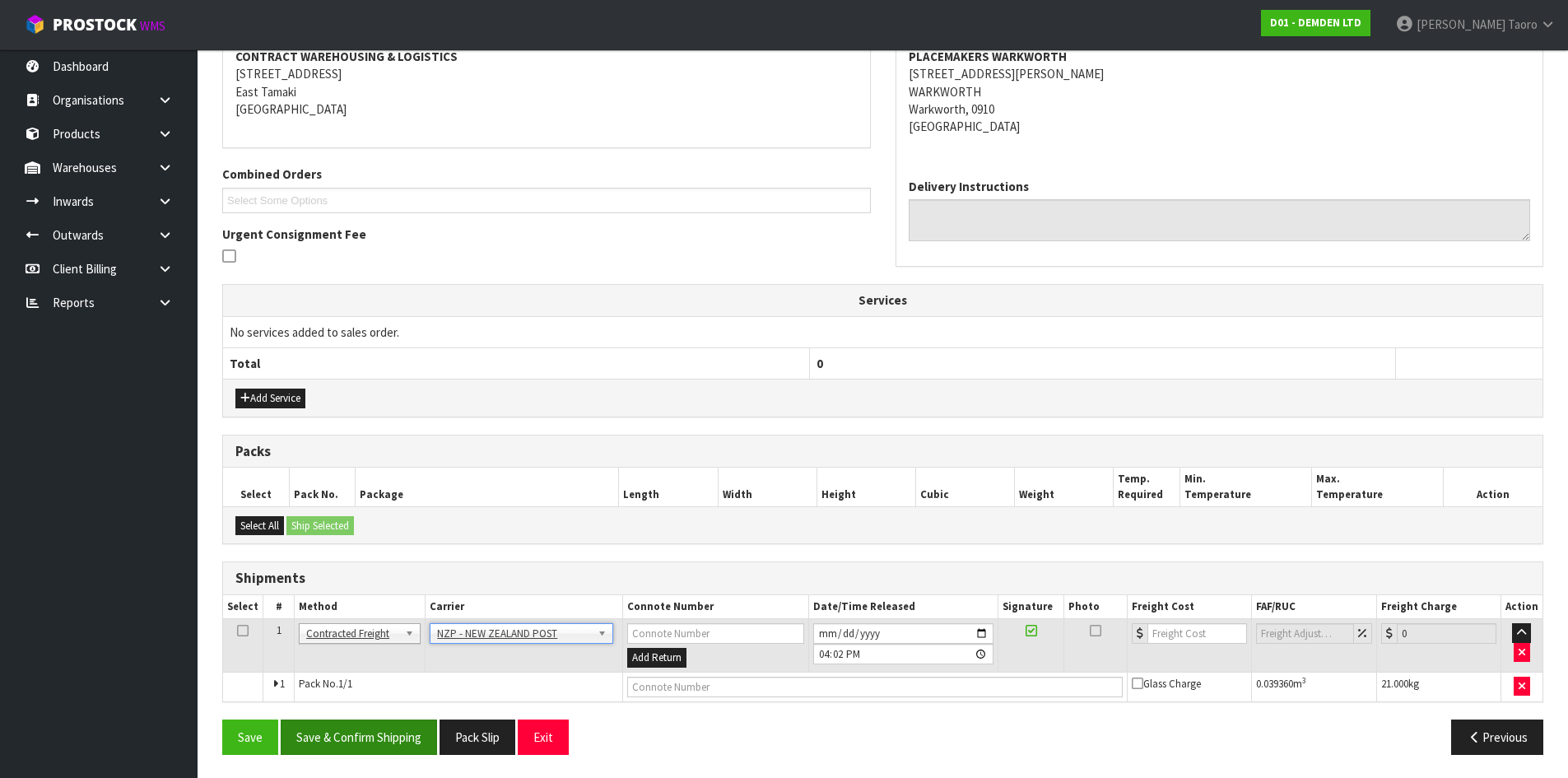
scroll to position [325, 0]
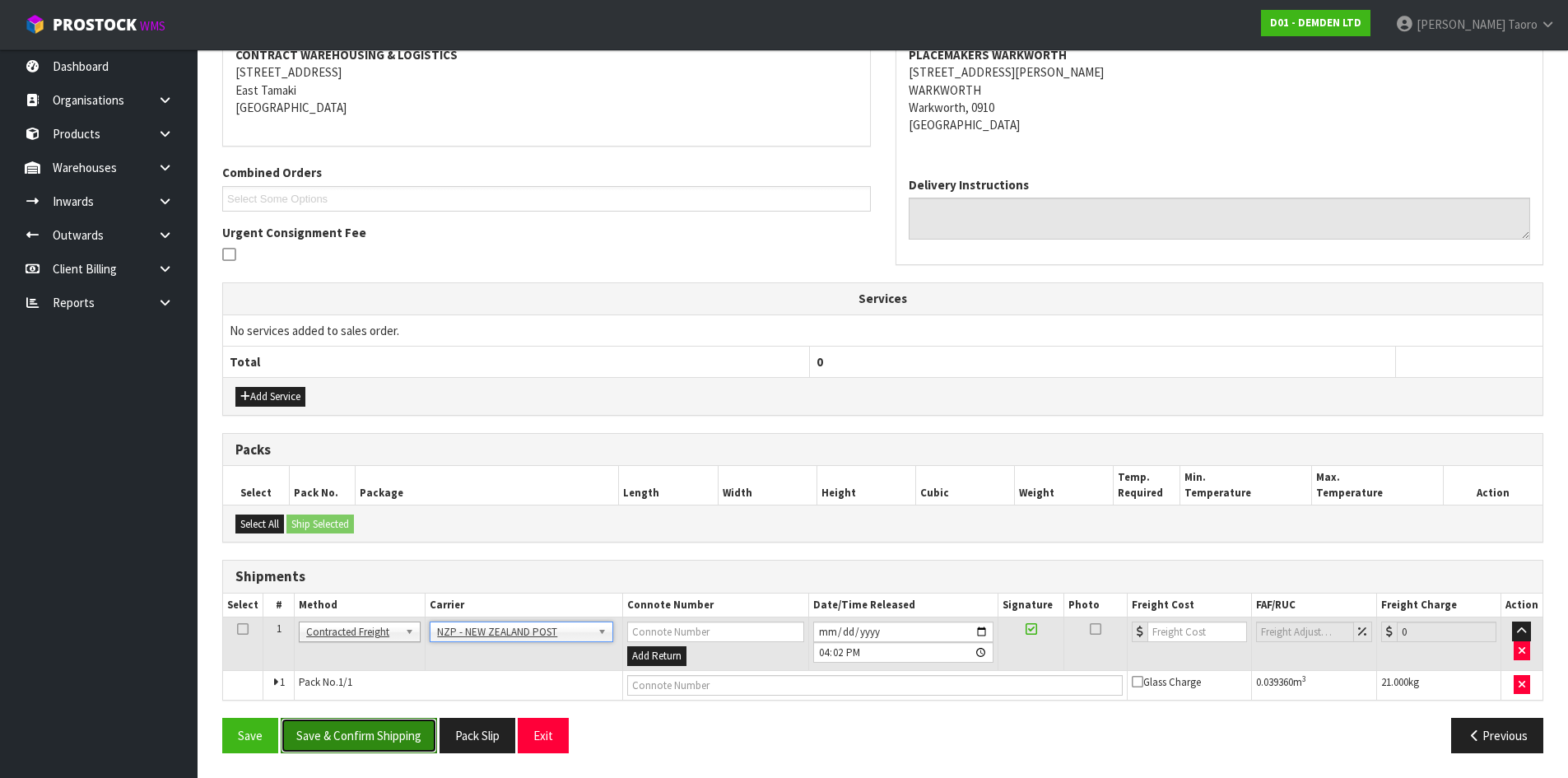
click at [390, 733] on button "Save & Confirm Shipping" at bounding box center [359, 735] width 156 height 36
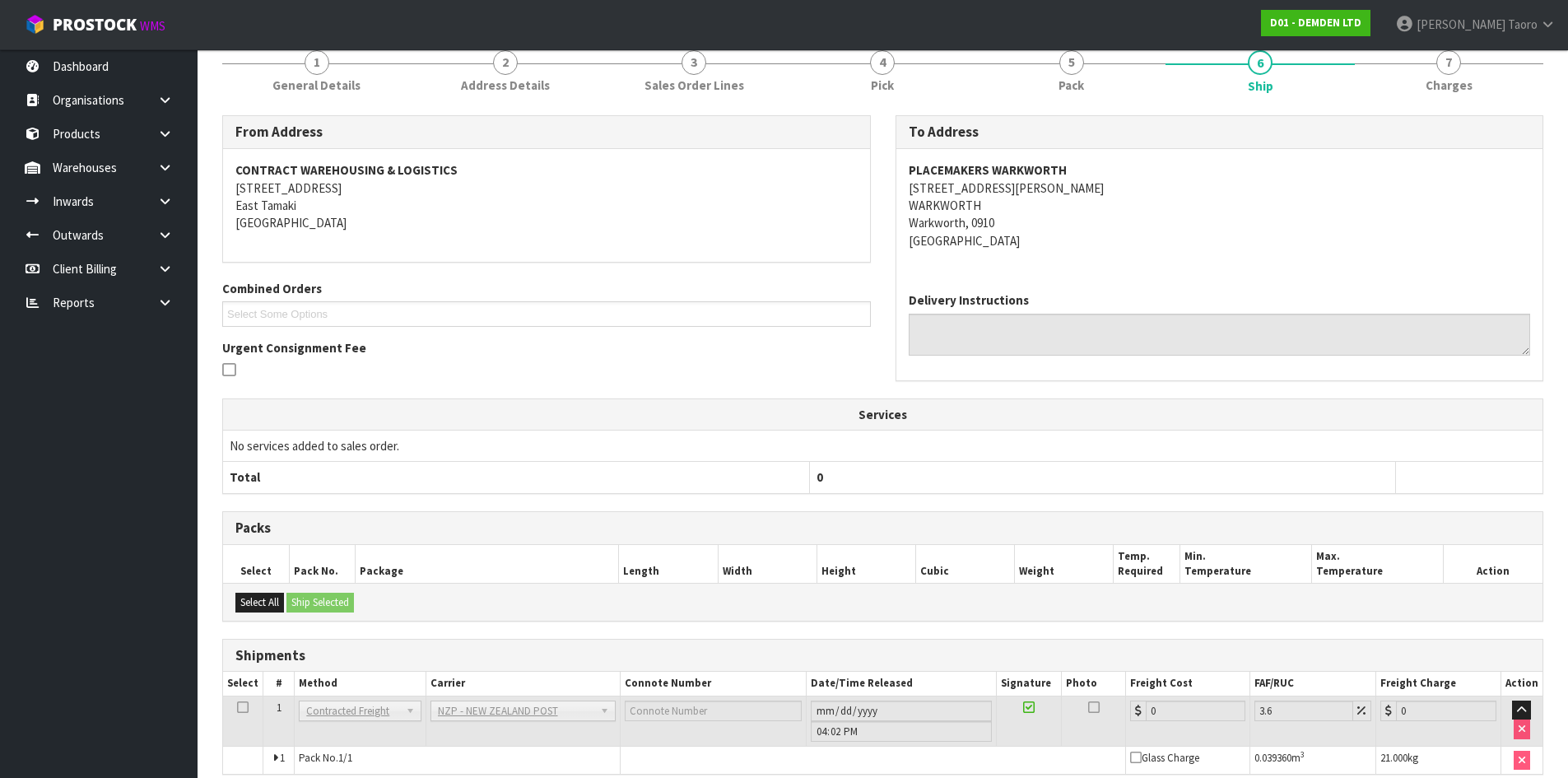
scroll to position [302, 0]
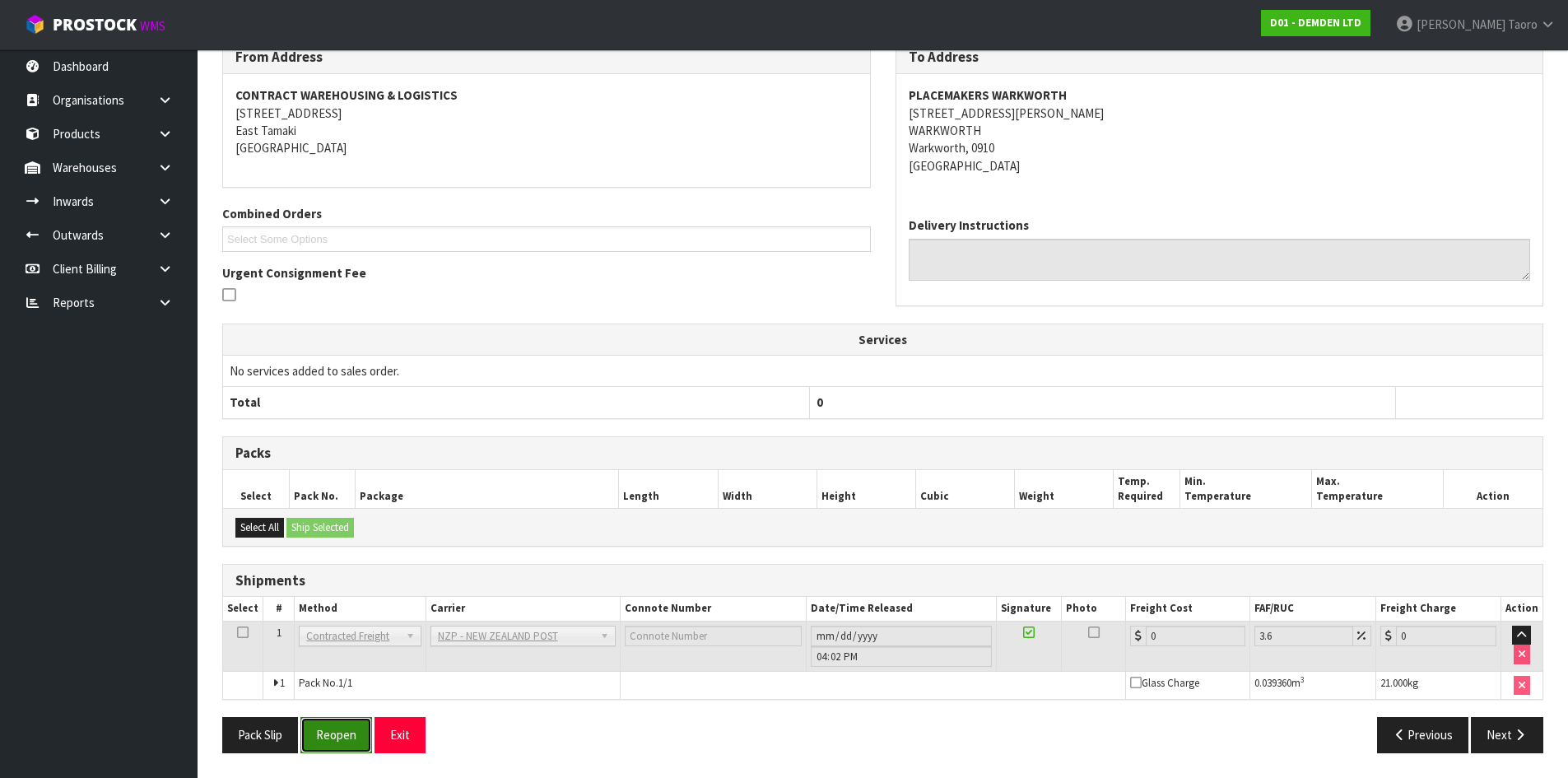
click at [334, 726] on button "Reopen" at bounding box center [336, 735] width 71 height 36
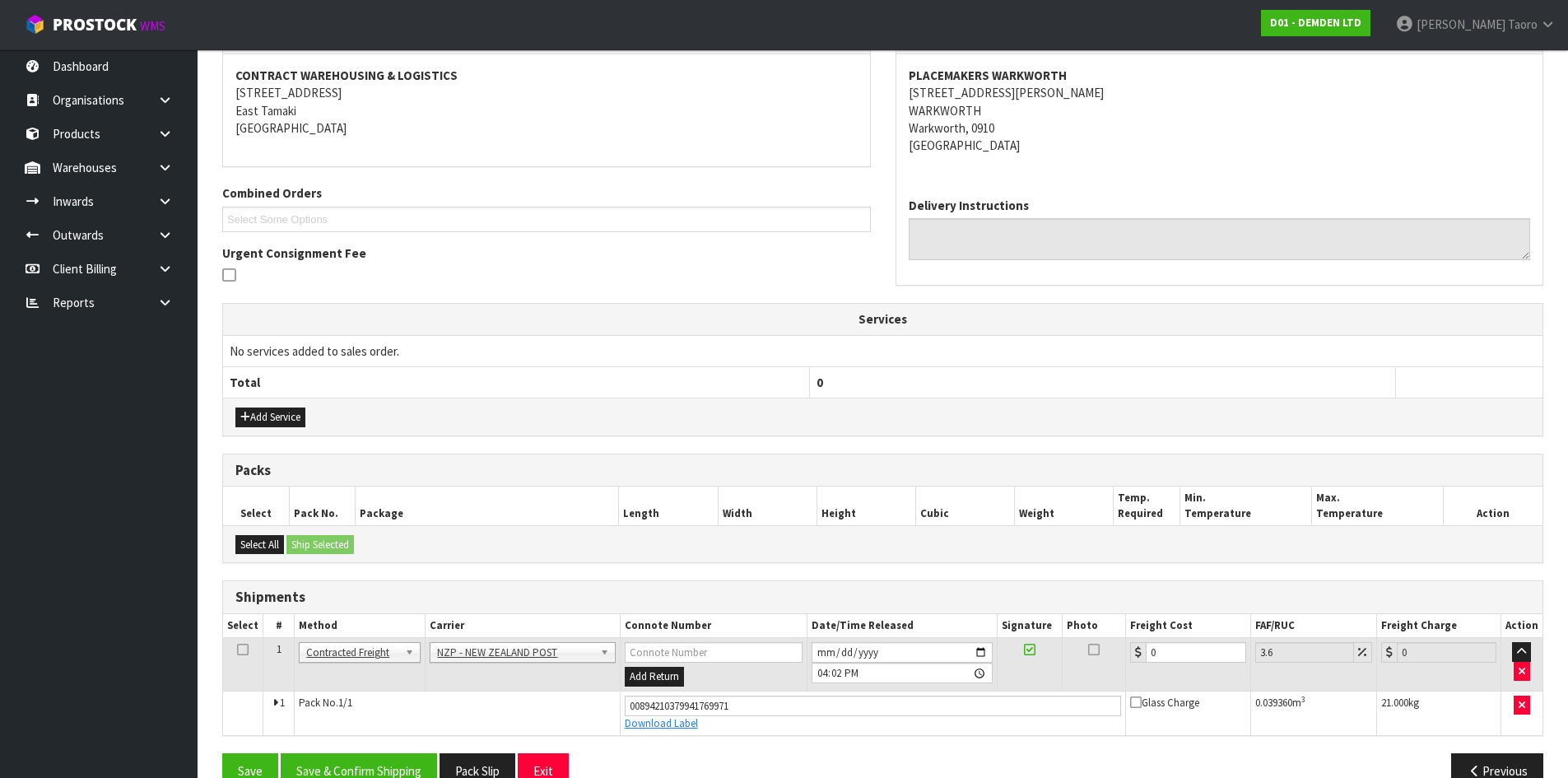
scroll to position [341, 0]
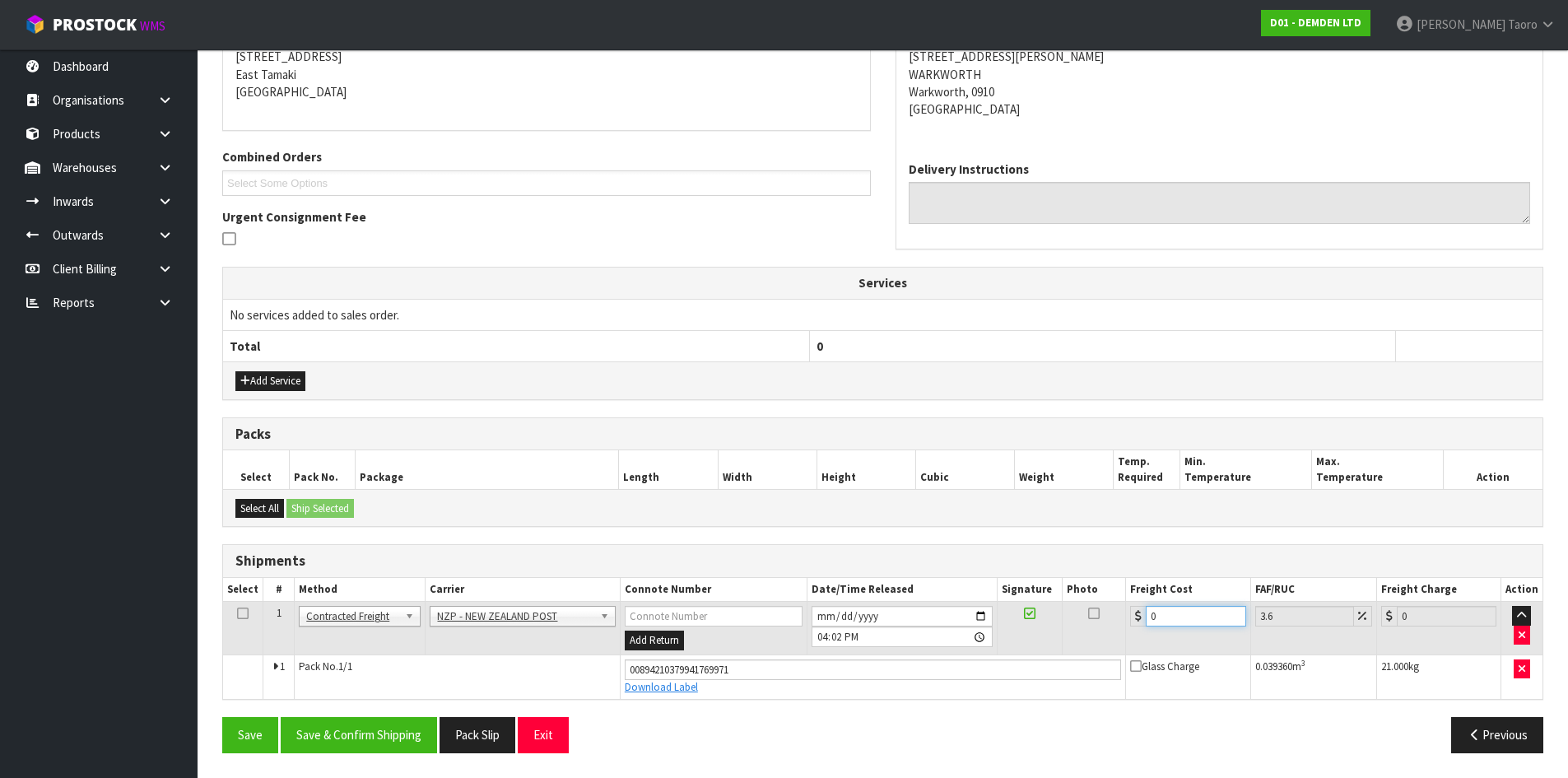
click at [1190, 618] on input "0" at bounding box center [1195, 616] width 99 height 20
click at [1189, 618] on input "0" at bounding box center [1195, 616] width 99 height 20
type input "4"
type input "4.14"
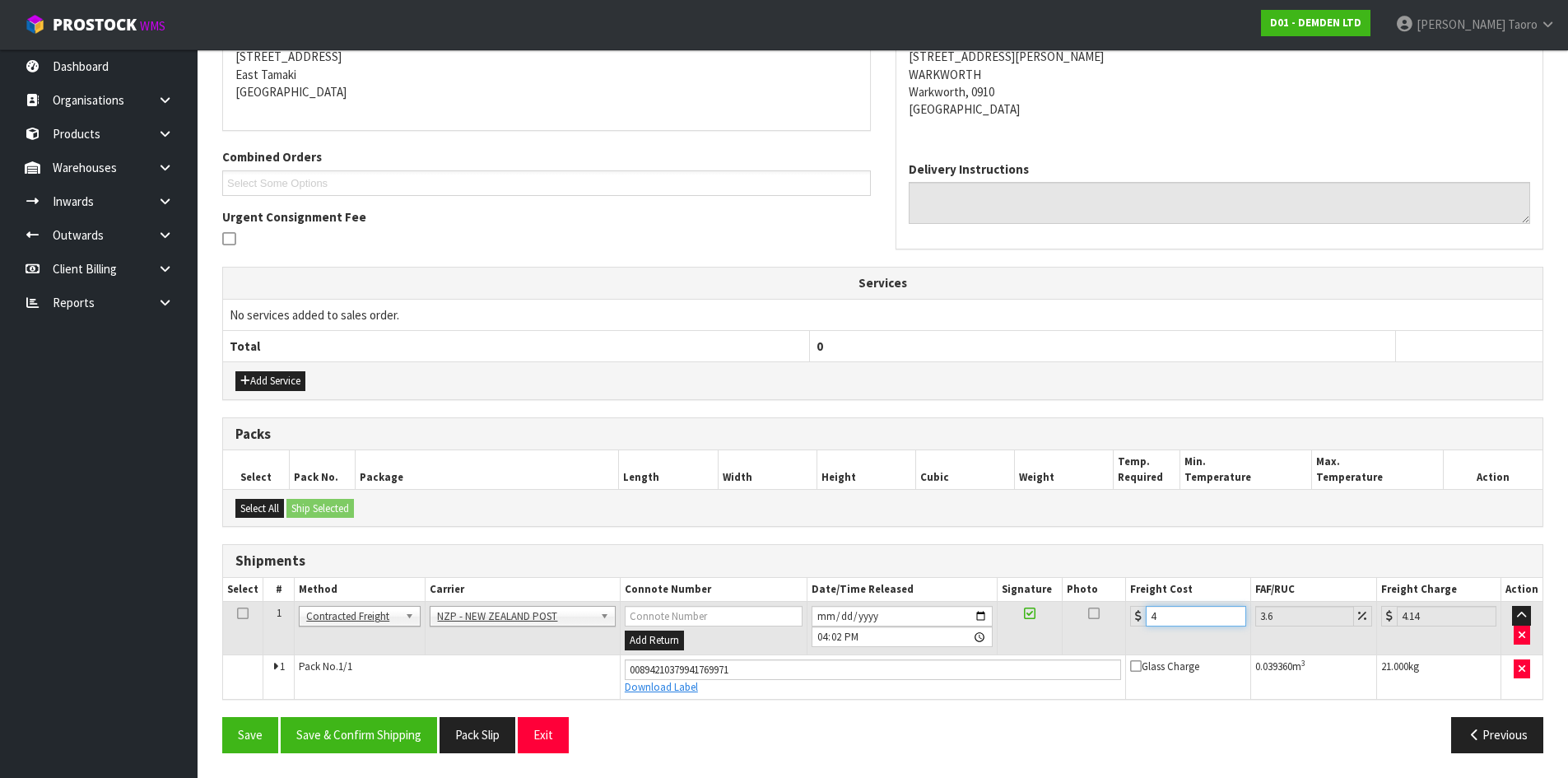
type input "4.3"
type input "4.45"
type input "4.33"
type input "4.49"
type input "4.33"
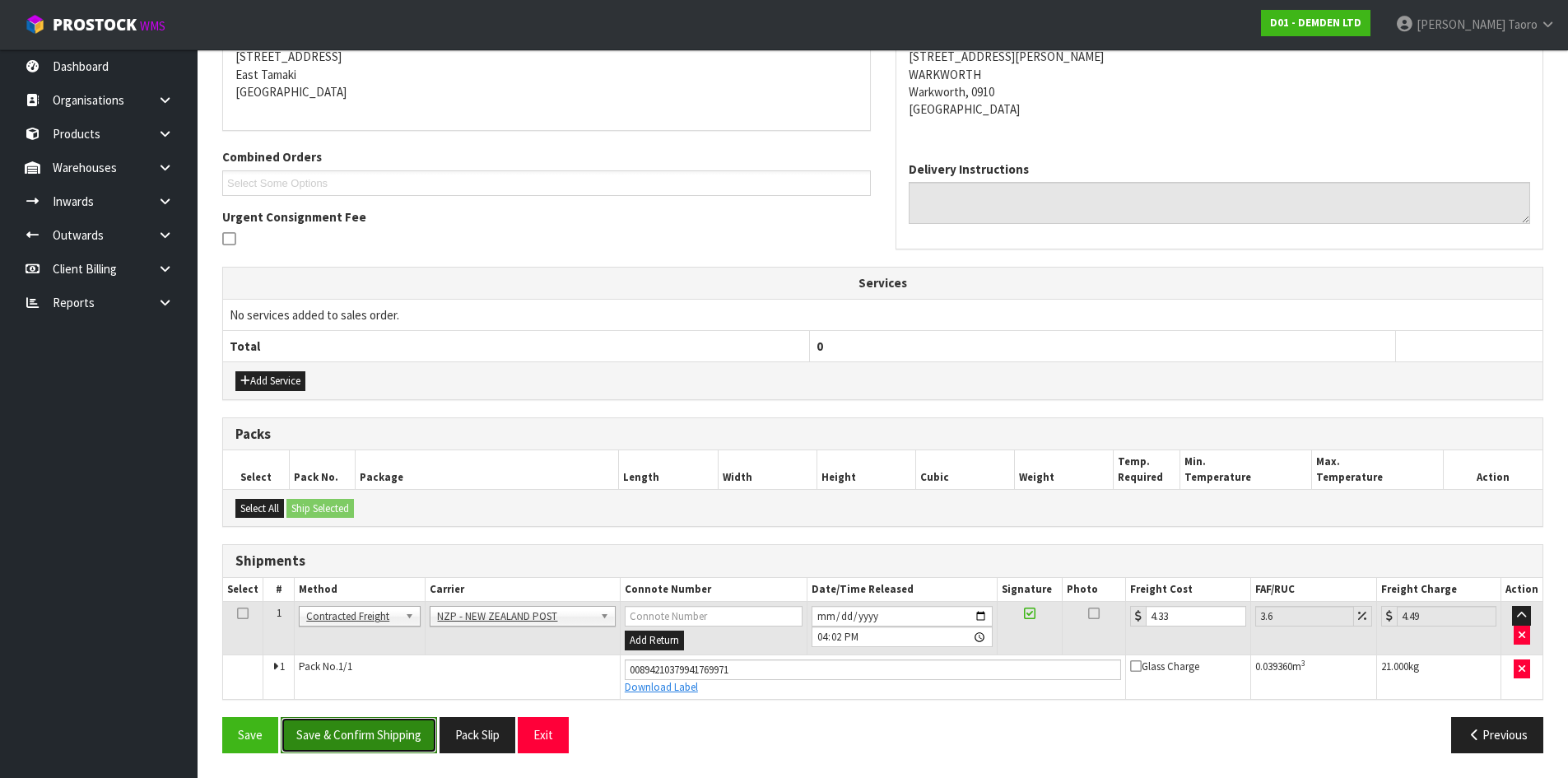
click at [406, 733] on button "Save & Confirm Shipping" at bounding box center [359, 735] width 156 height 36
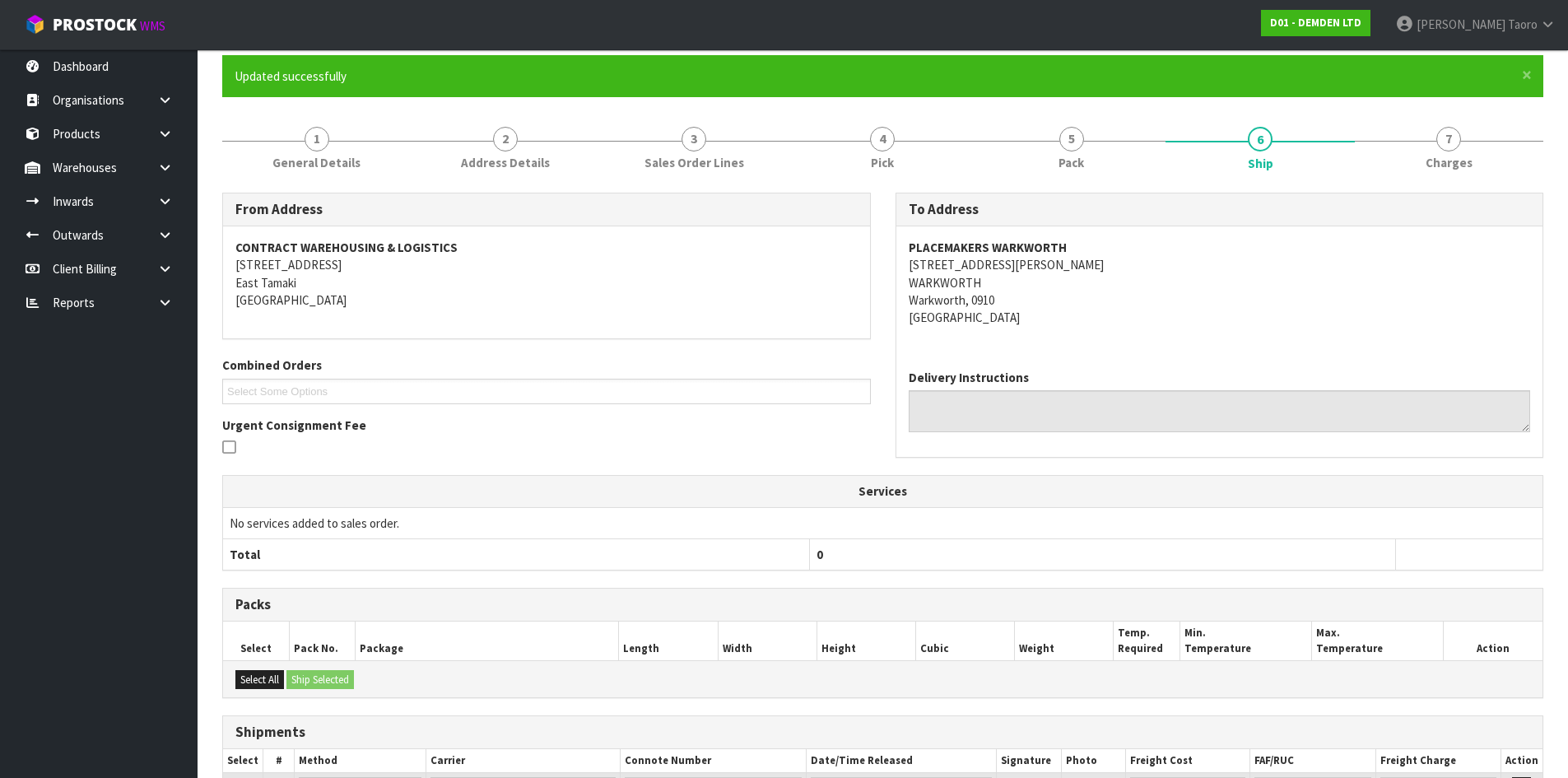
scroll to position [295, 0]
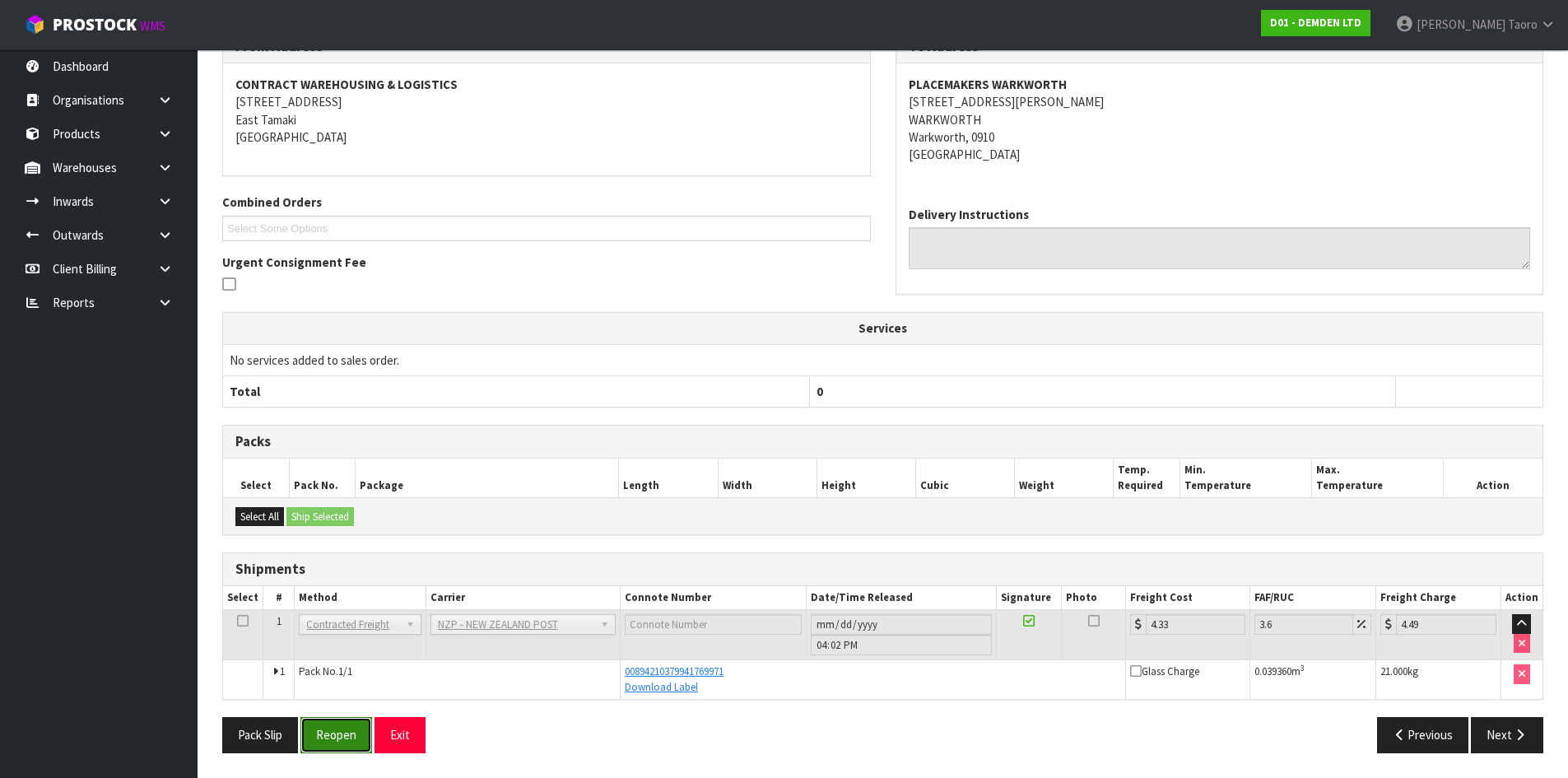
click at [359, 730] on button "Reopen" at bounding box center [336, 735] width 71 height 36
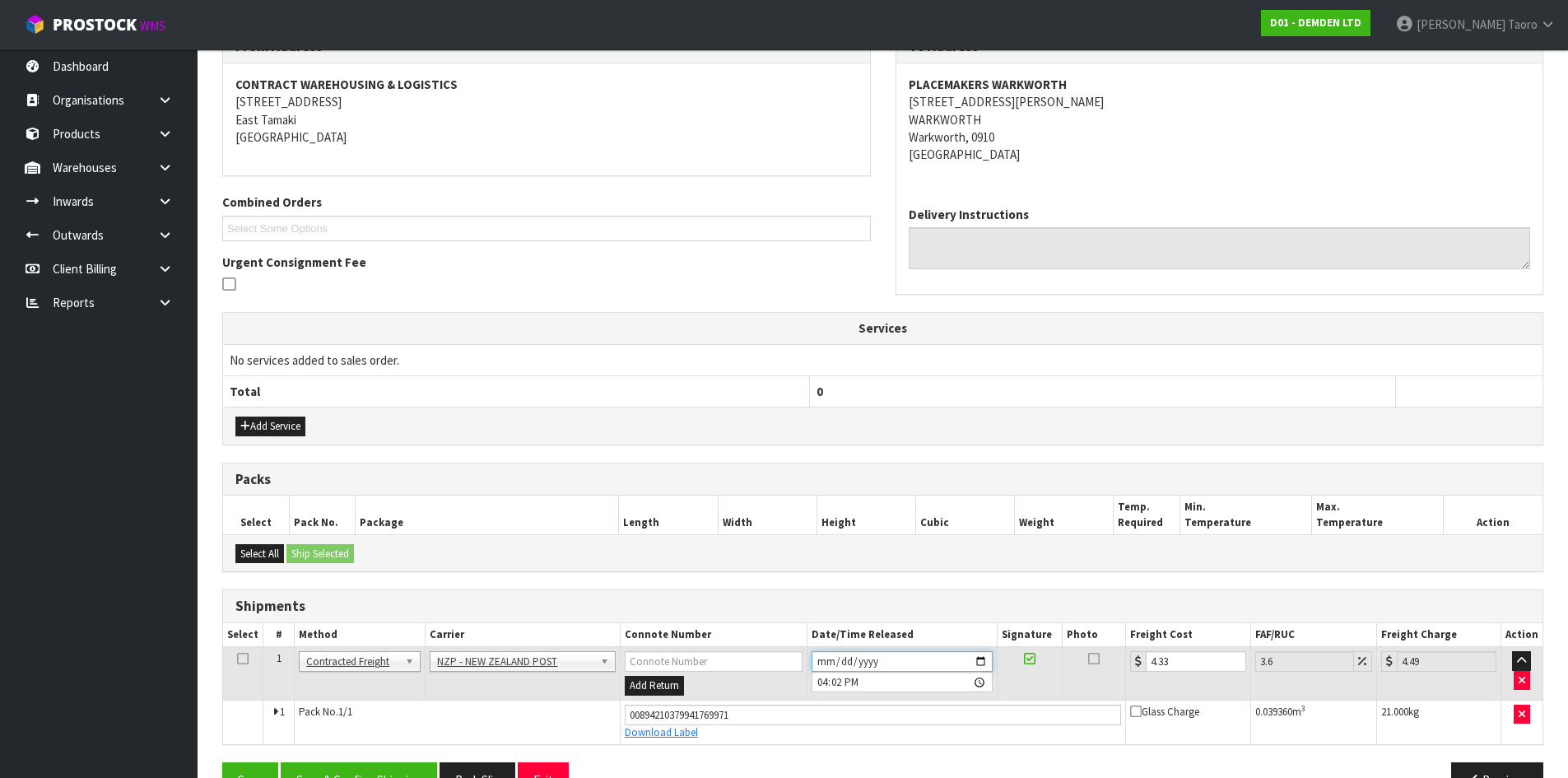
click at [823, 661] on input "2025-08-21" at bounding box center [901, 662] width 181 height 20
type input "2025-08-22"
click at [826, 679] on input "16:02:00.000" at bounding box center [901, 682] width 181 height 20
type input "09:00"
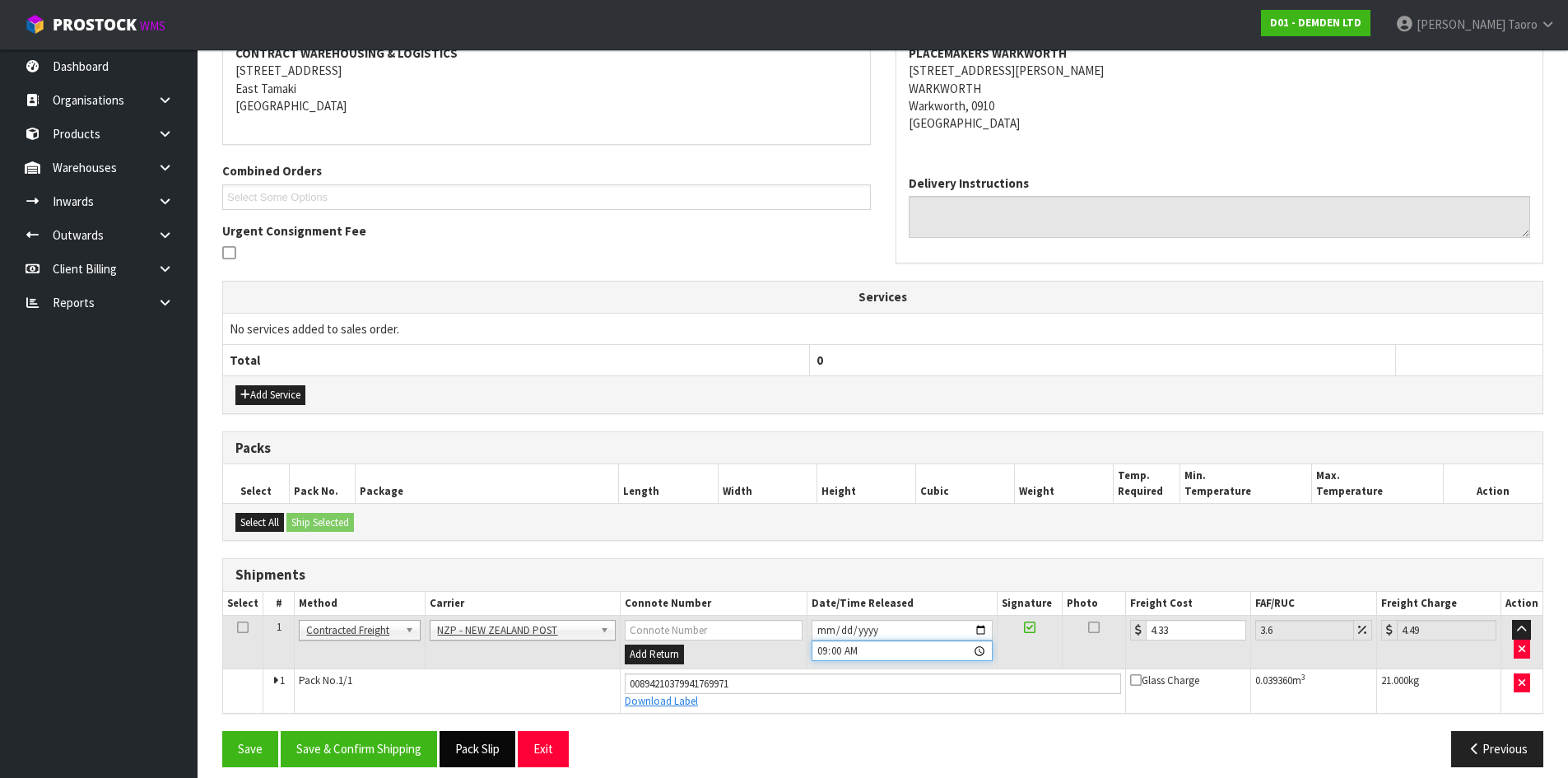
scroll to position [341, 0]
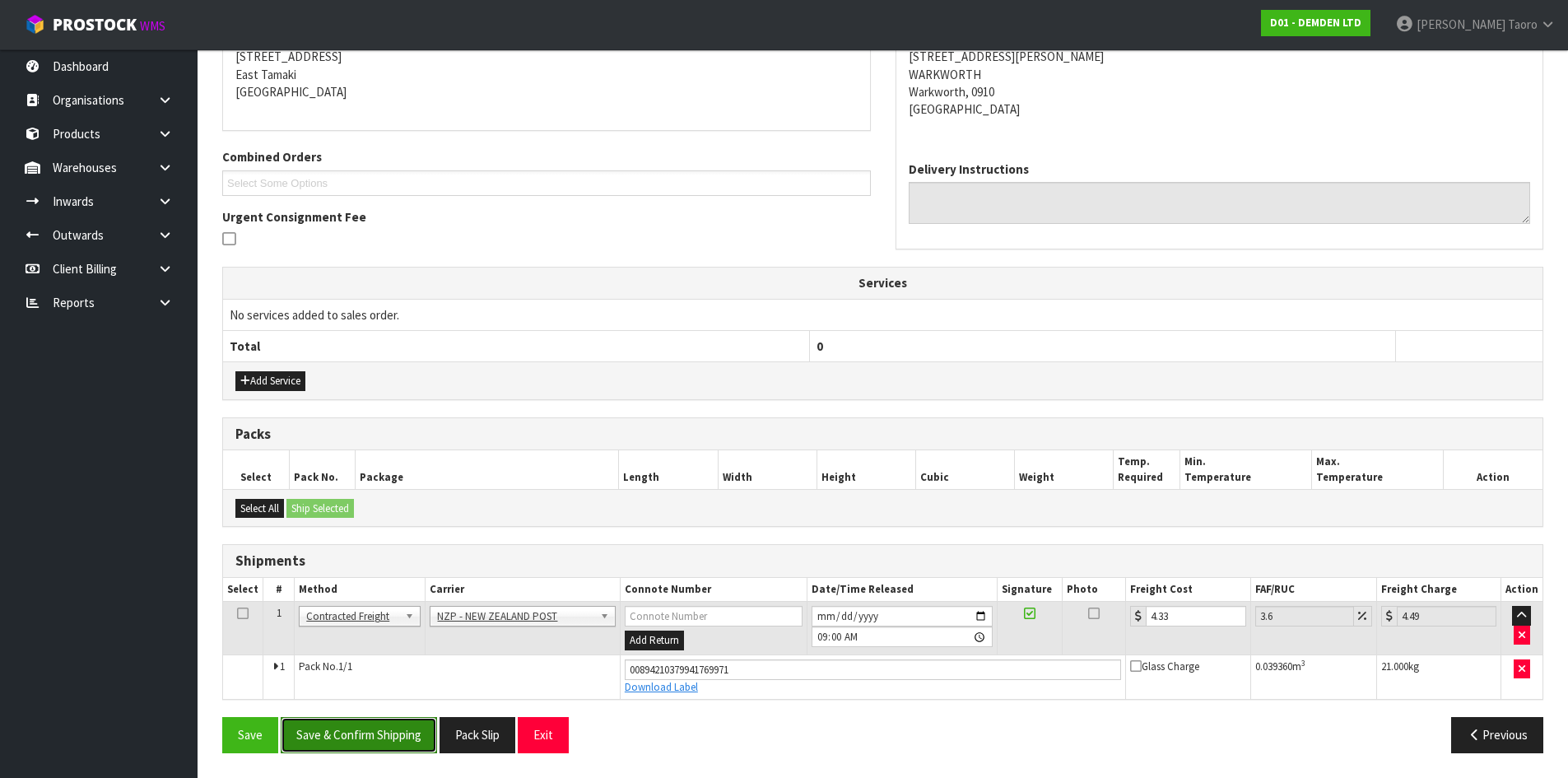
click at [346, 735] on button "Save & Confirm Shipping" at bounding box center [359, 735] width 156 height 36
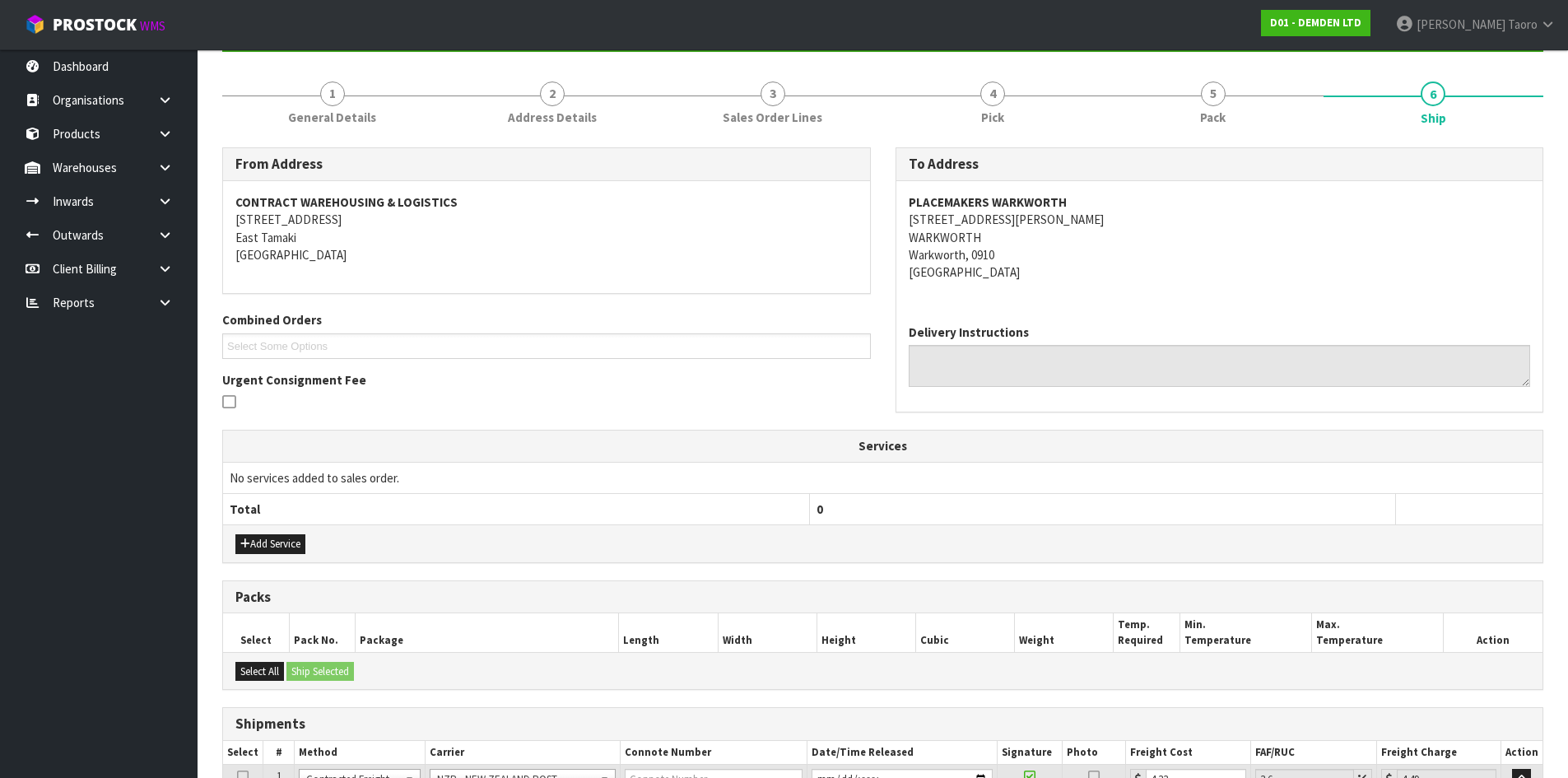
scroll to position [295, 0]
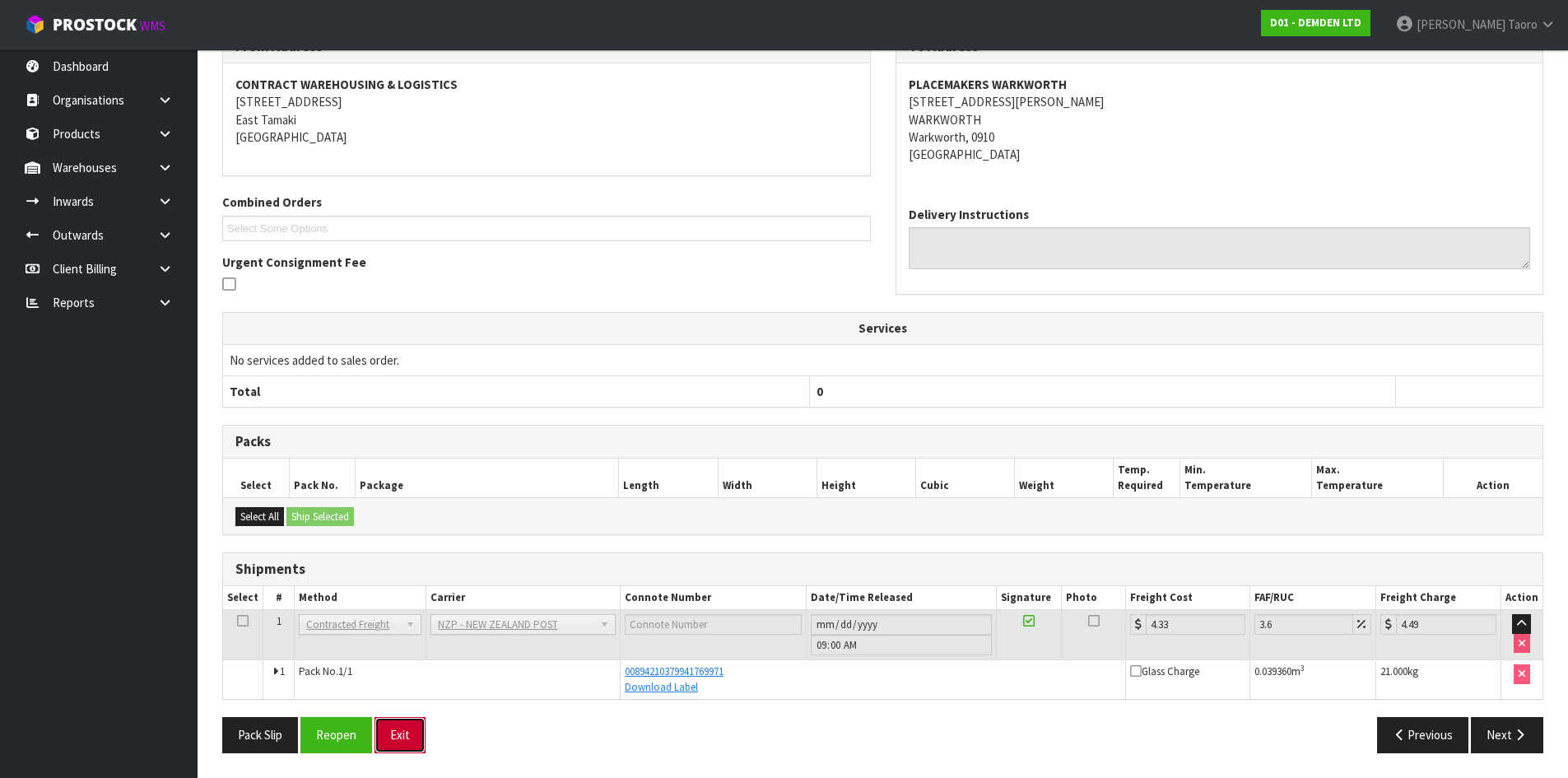
click at [403, 731] on button "Exit" at bounding box center [400, 735] width 51 height 36
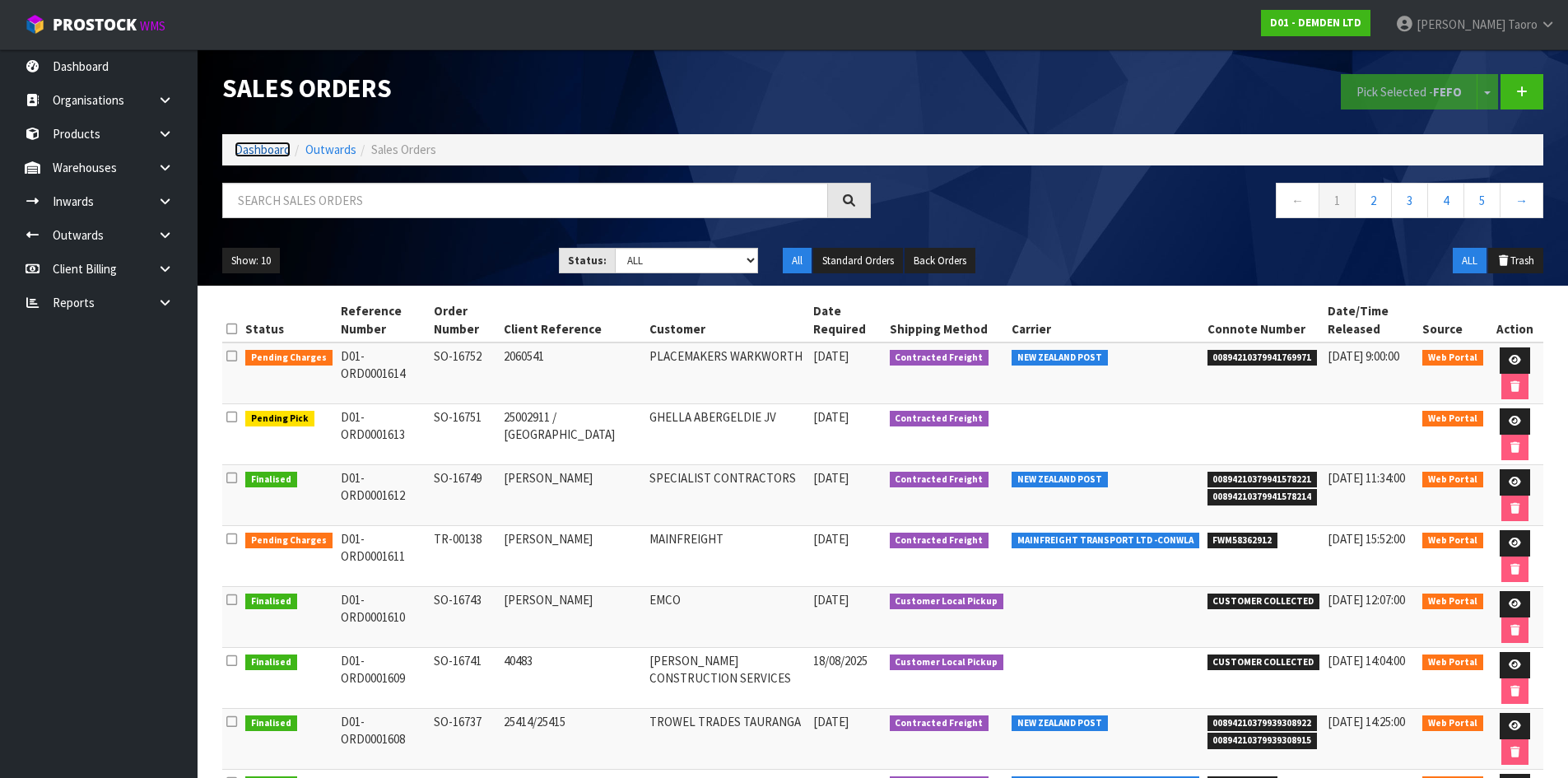
click at [276, 143] on link "Dashboard" at bounding box center [263, 149] width 56 height 15
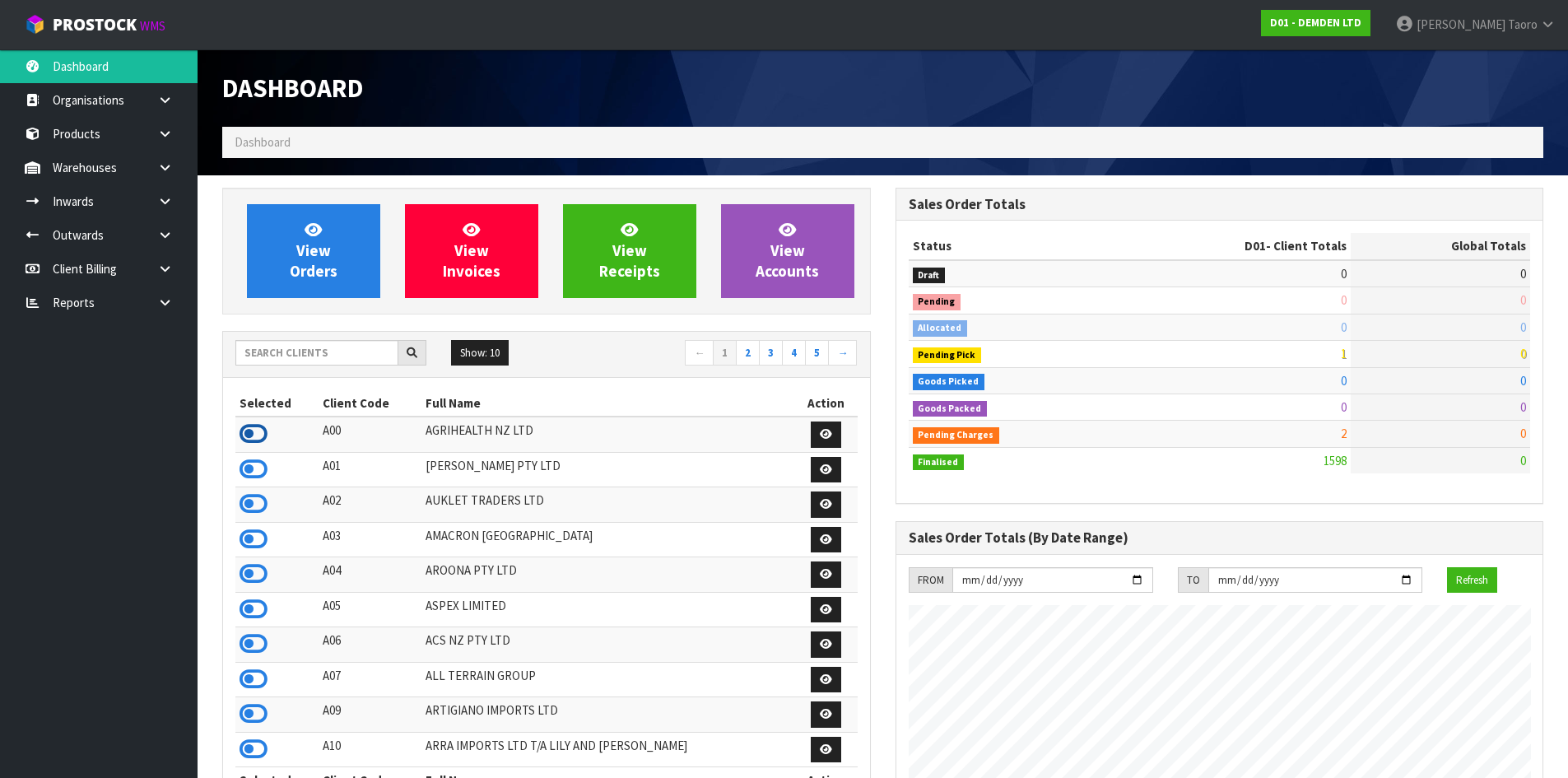
scroll to position [821875, 822339]
click at [259, 440] on icon at bounding box center [253, 434] width 28 height 25
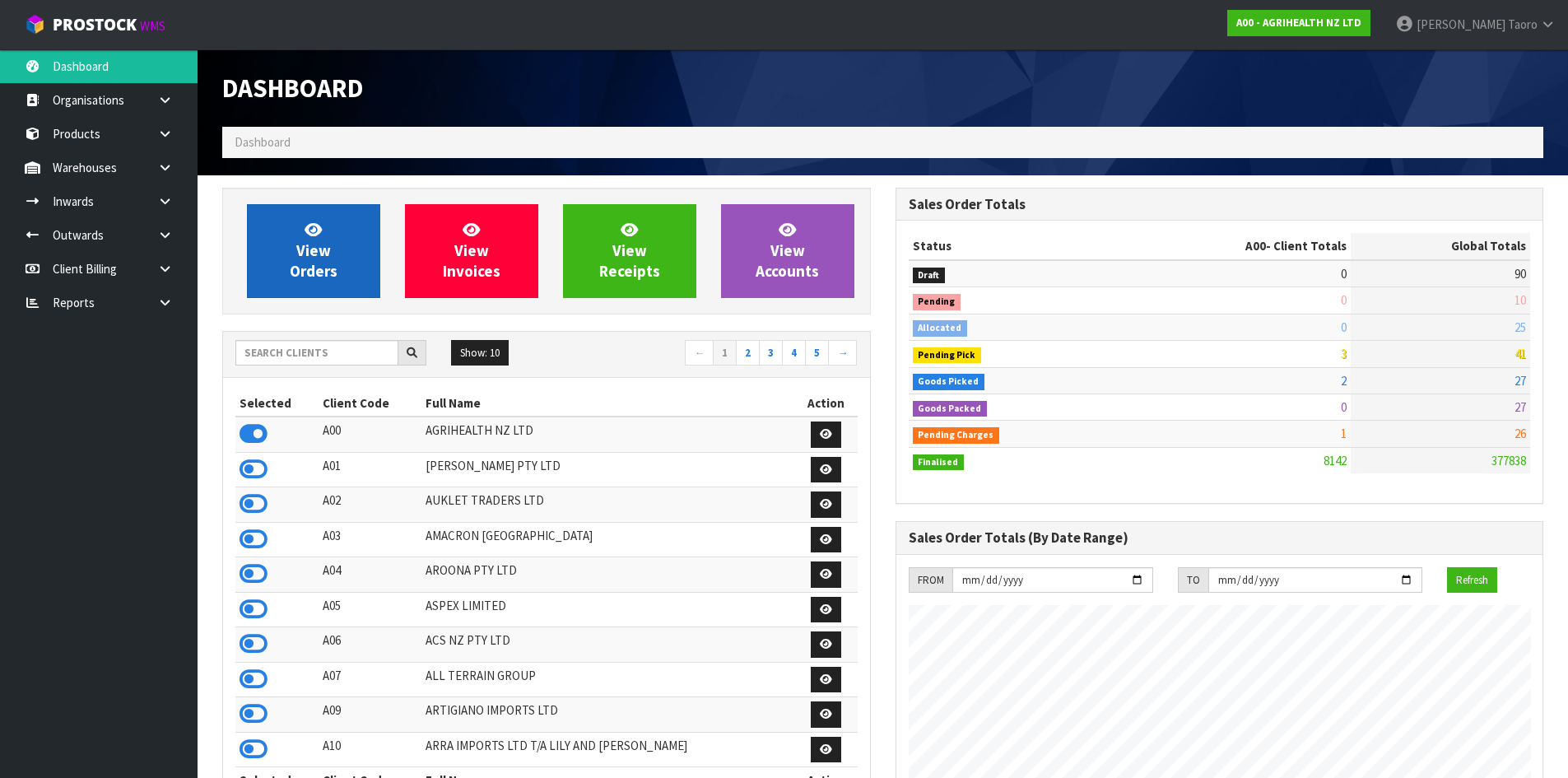
scroll to position [1247, 673]
click at [312, 280] on span "View Orders" at bounding box center [314, 250] width 48 height 62
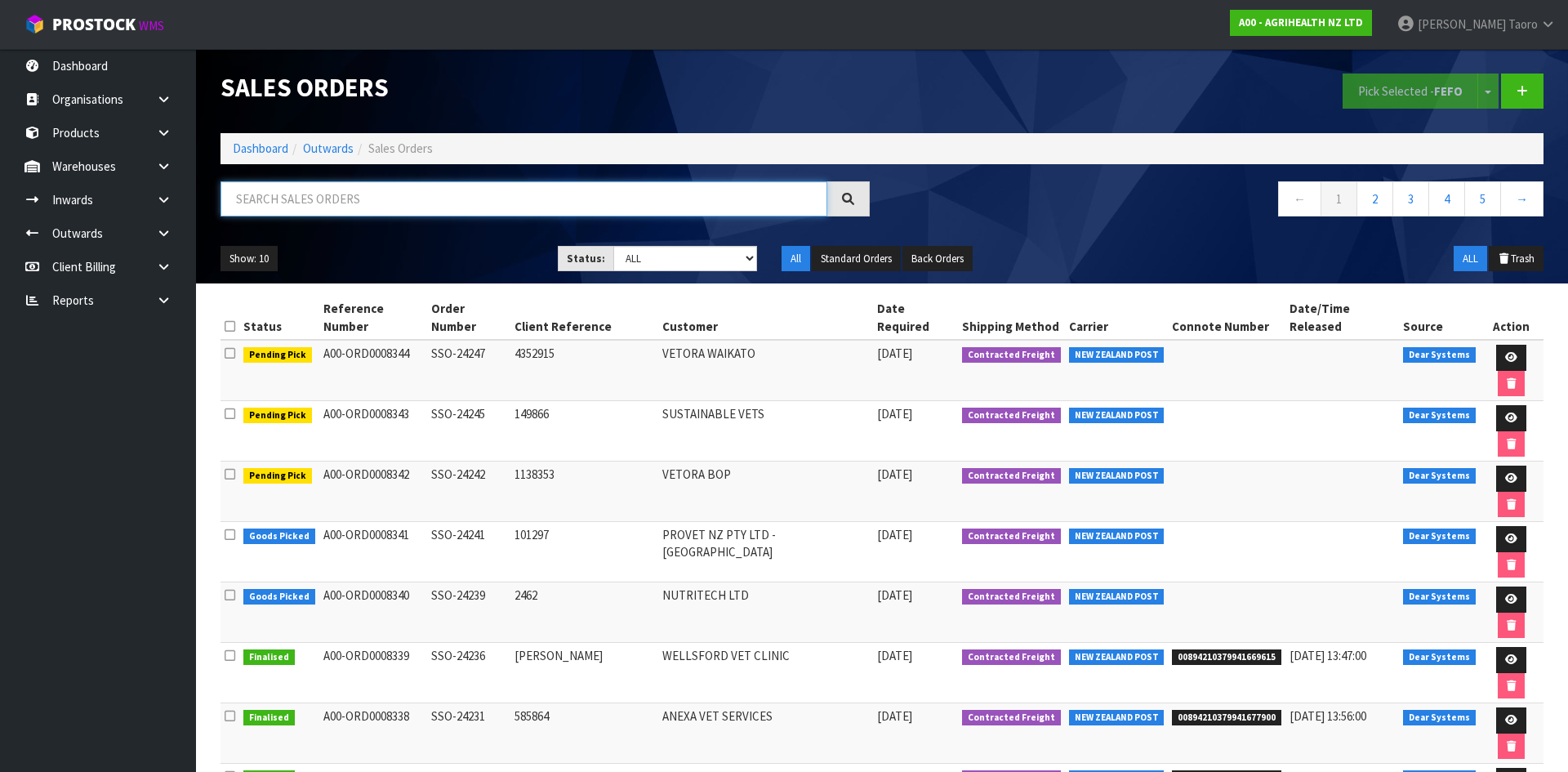
click at [591, 209] on input "text" at bounding box center [523, 199] width 607 height 35
type input "JOB-0408813"
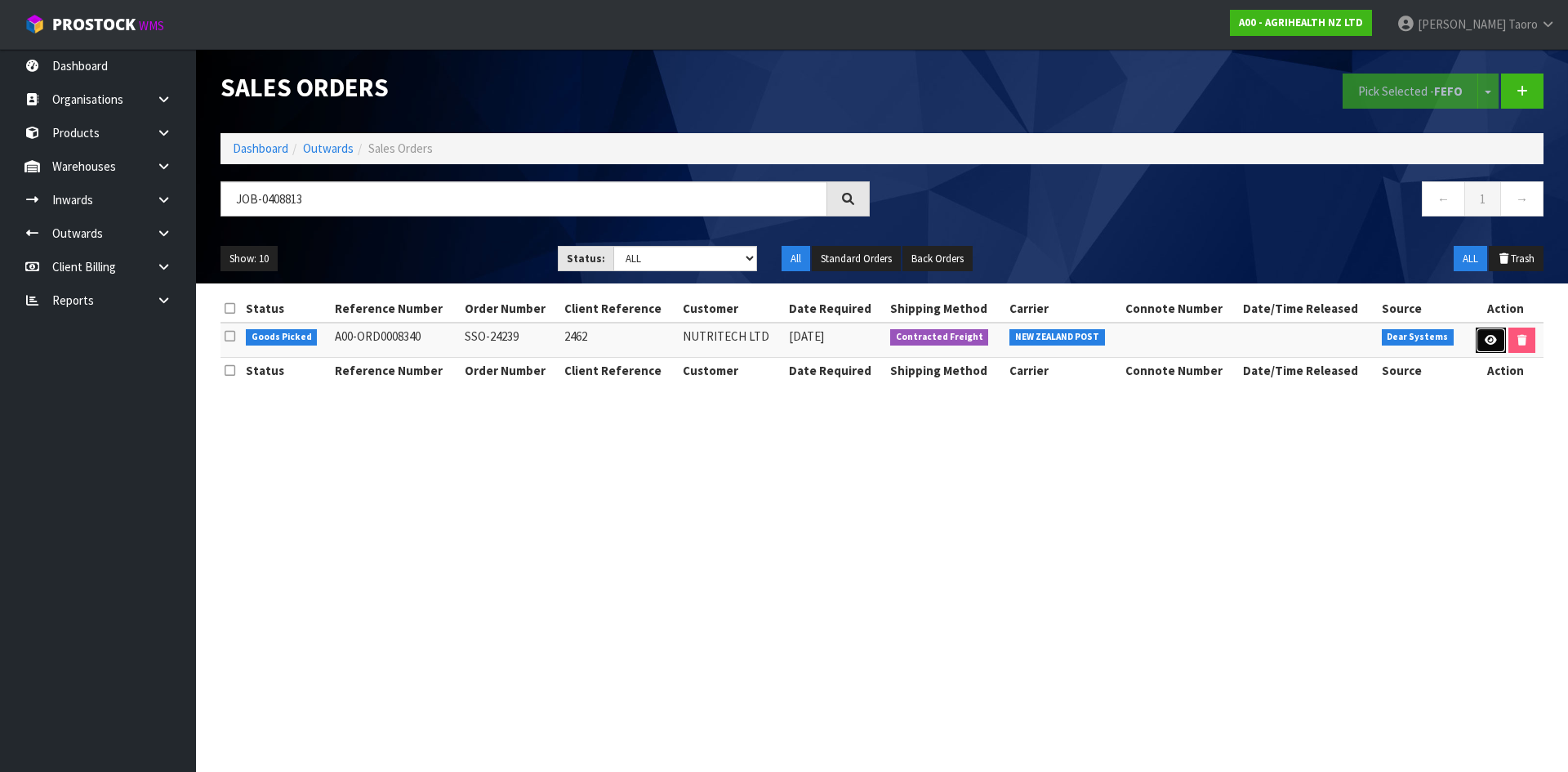
click at [1495, 343] on link at bounding box center [1491, 340] width 30 height 26
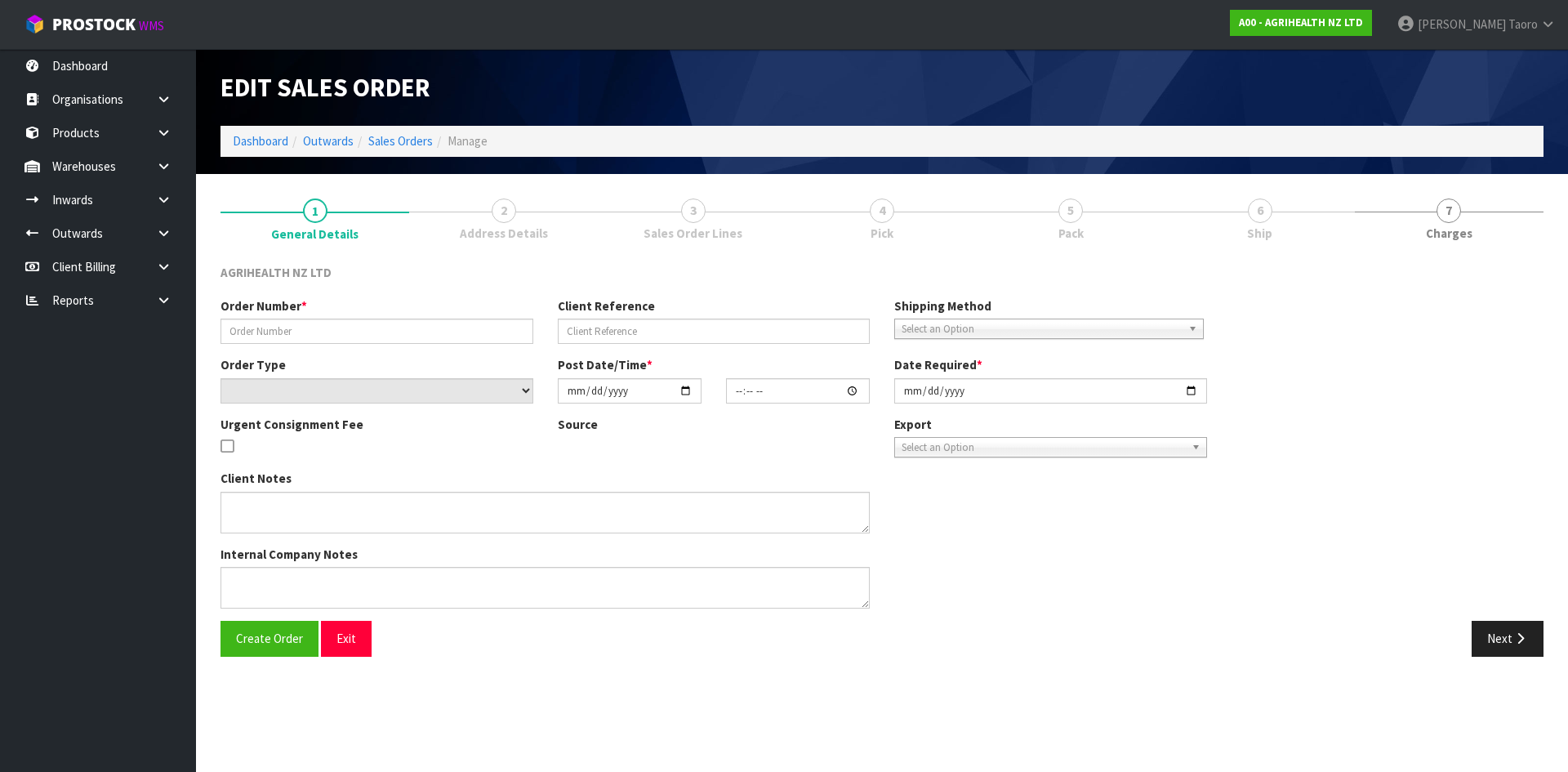
type input "SSO-24239"
type input "2462"
select select "number:0"
type input "2025-08-21"
type input "13:53:29.000"
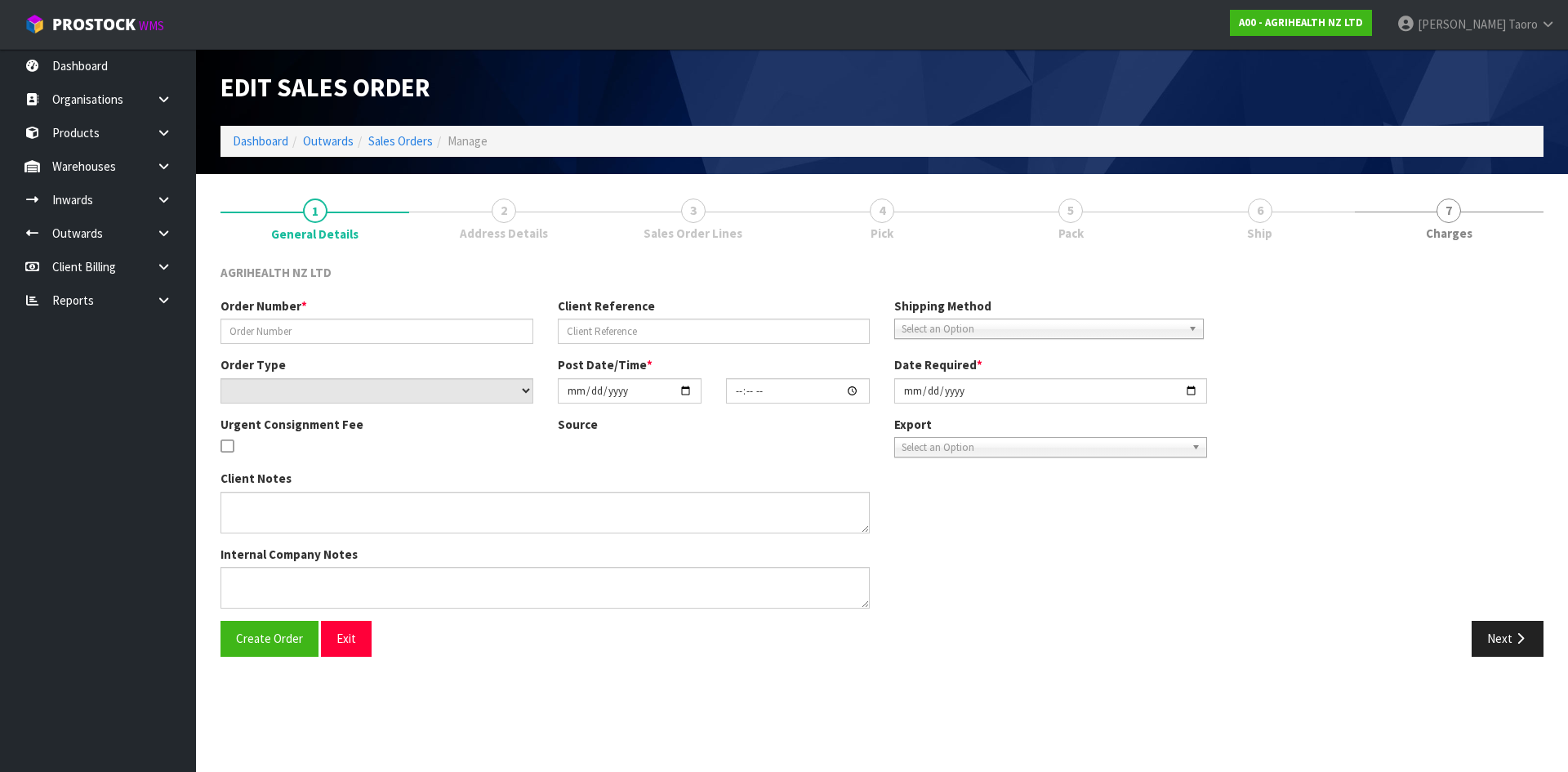
type input "2025-08-22"
type textarea "SHIP BY: Overnight Courier"
type textarea "FOR DISPATCH TODAY PLEASE, VIA OVERNIGHT COURIER"
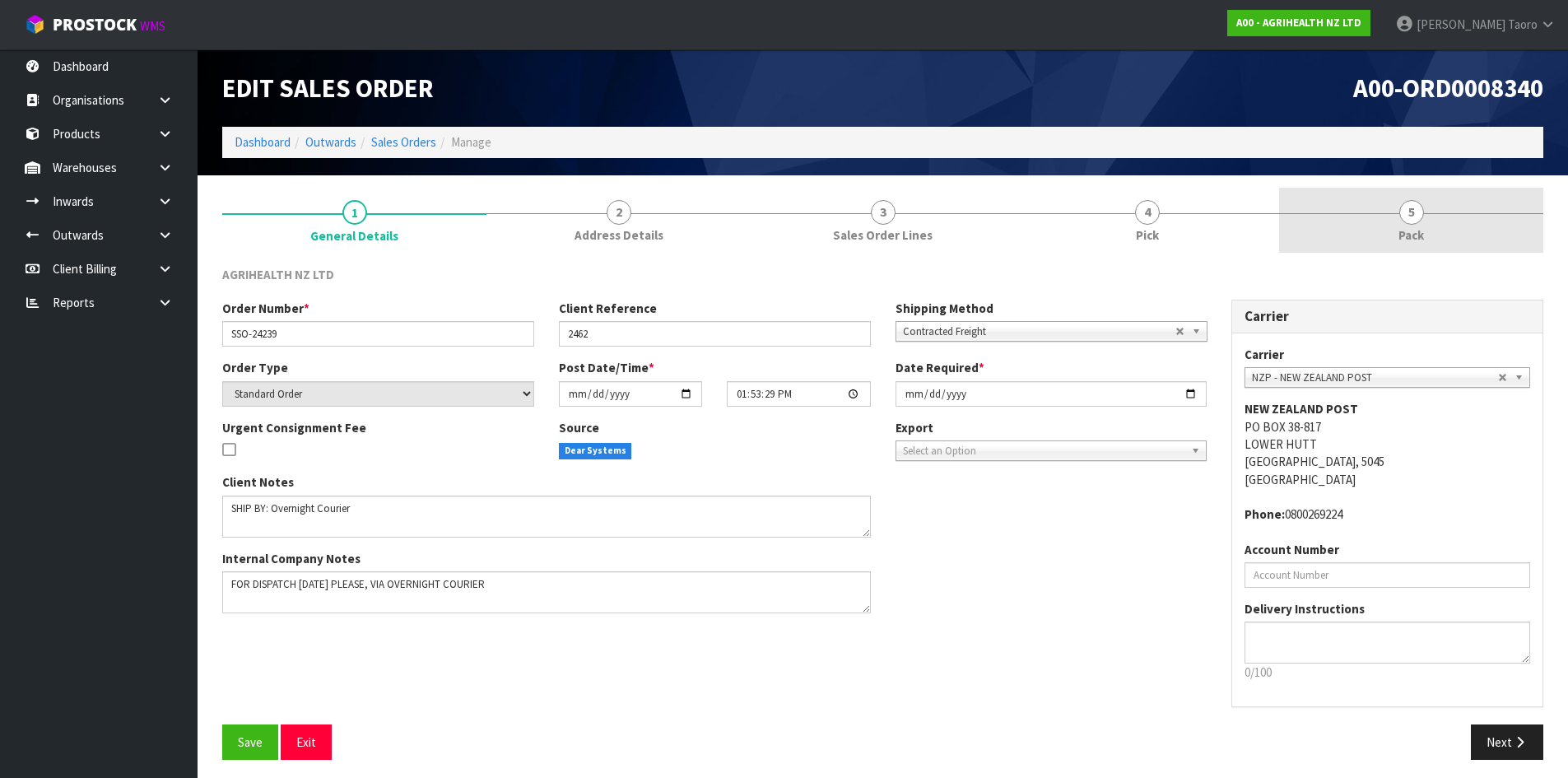
click at [1448, 220] on link "5 Pack" at bounding box center [1411, 220] width 264 height 65
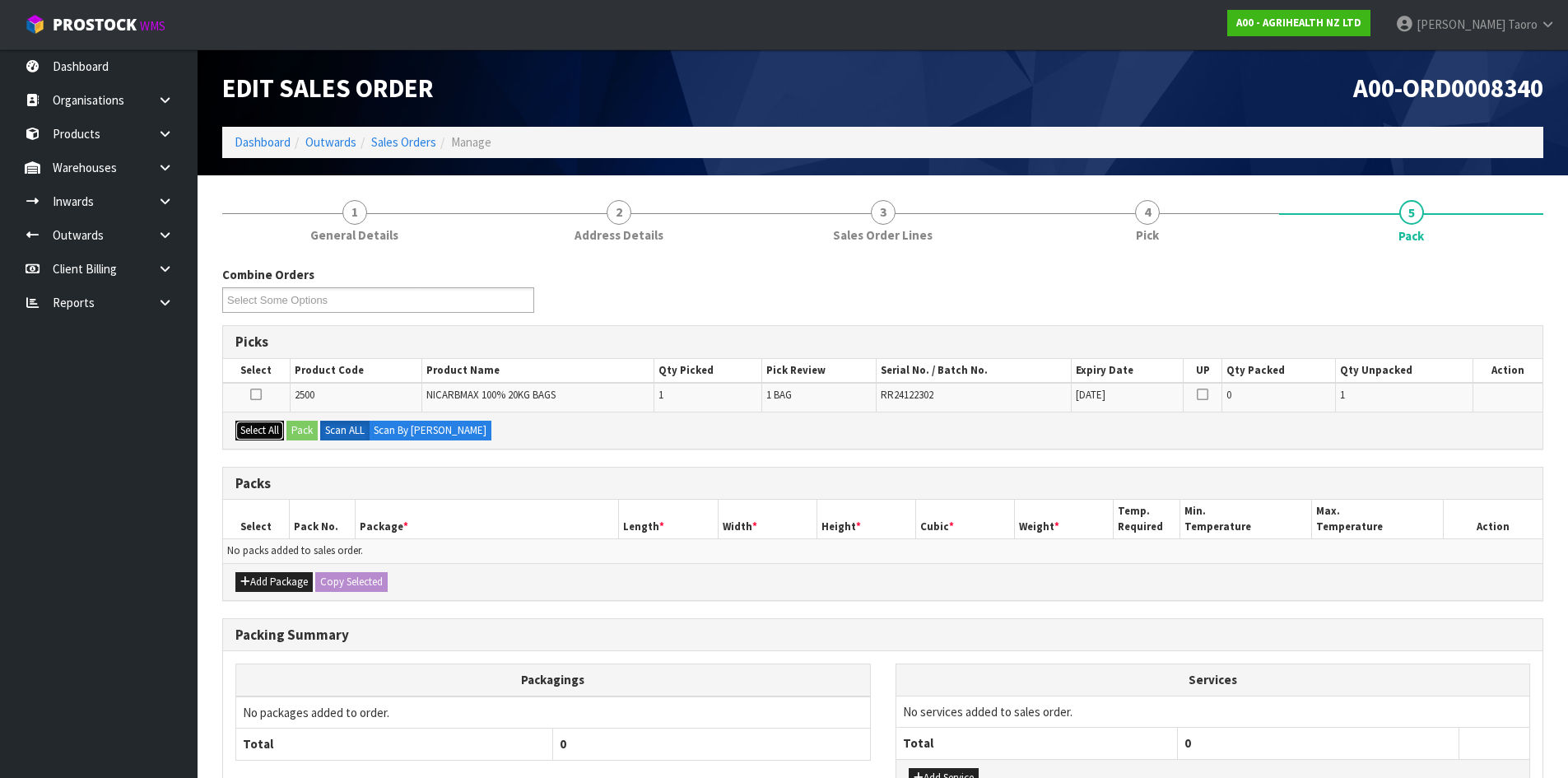
click at [259, 432] on button "Select All" at bounding box center [259, 430] width 48 height 20
click at [304, 427] on button "Pack" at bounding box center [302, 430] width 31 height 20
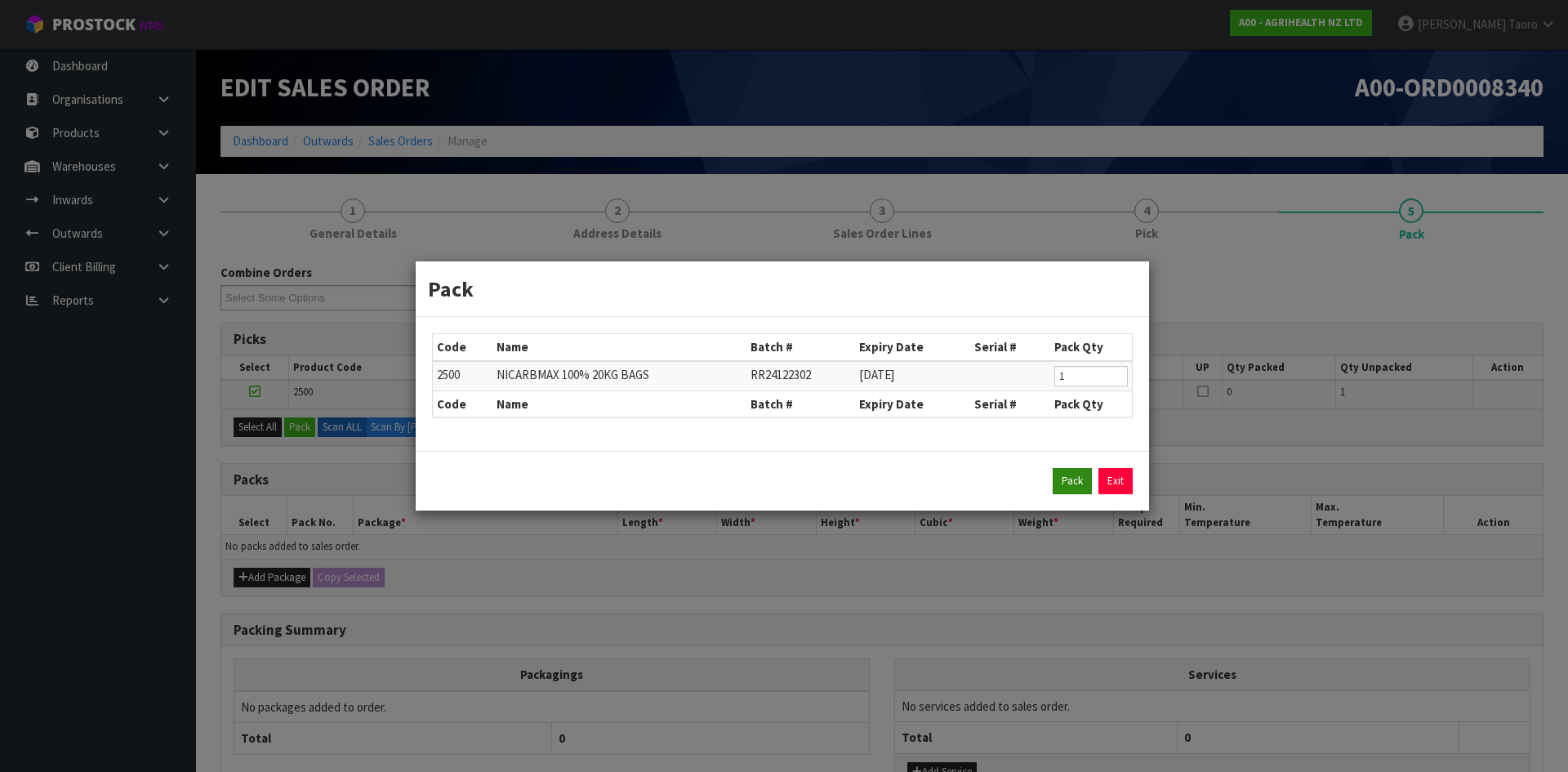
drag, startPoint x: 1079, startPoint y: 495, endPoint x: 1071, endPoint y: 488, distance: 10.6
click at [1079, 494] on div "Pack Exit" at bounding box center [782, 480] width 733 height 60
click at [1070, 488] on button "Pack" at bounding box center [1073, 481] width 39 height 26
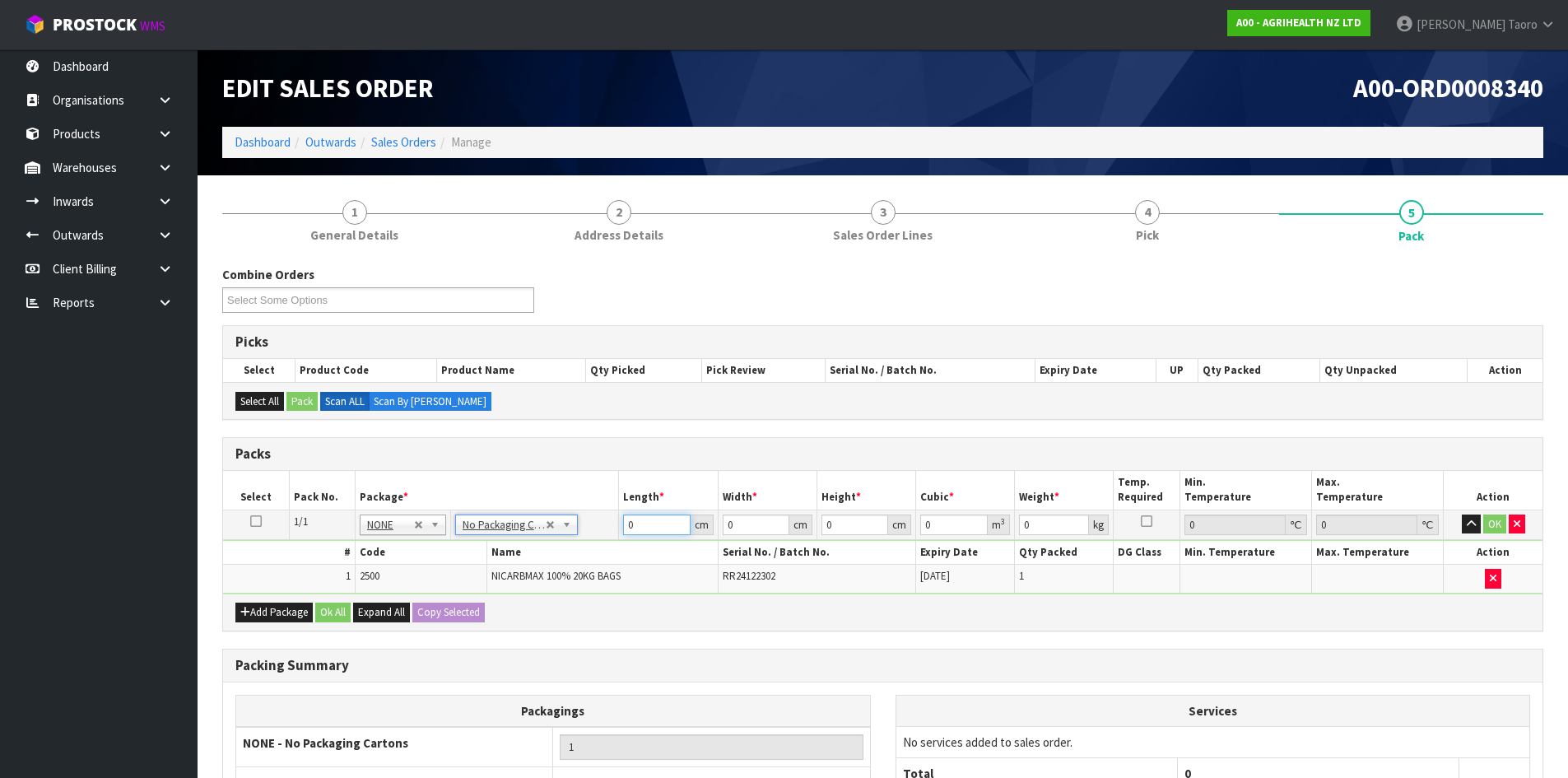
click at [648, 525] on input "0" at bounding box center [656, 525] width 66 height 20
type input "55"
type input "45"
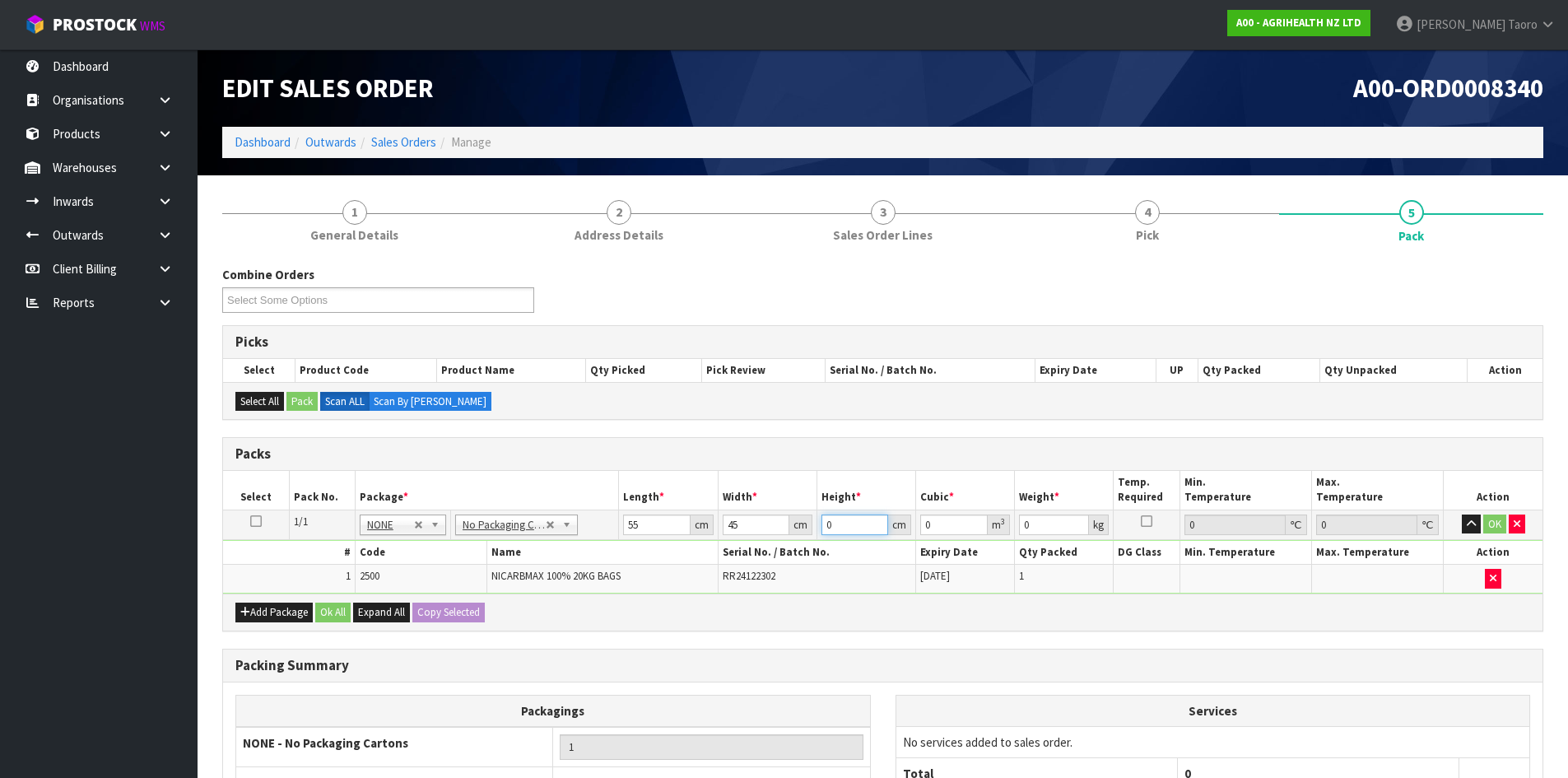
type input "1"
type input "0.002475"
type input "13"
type input "0.032175"
type input "13"
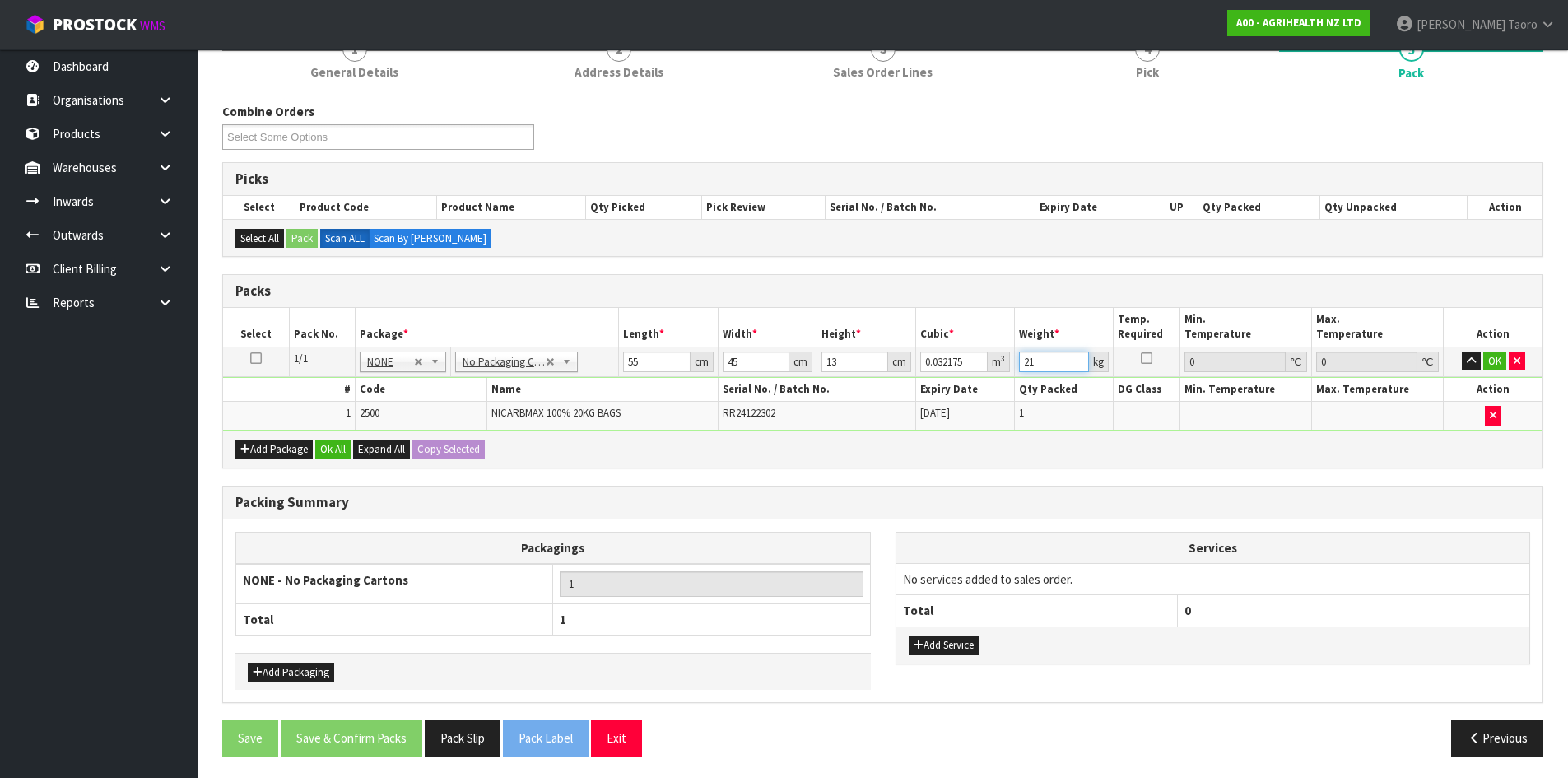
scroll to position [167, 0]
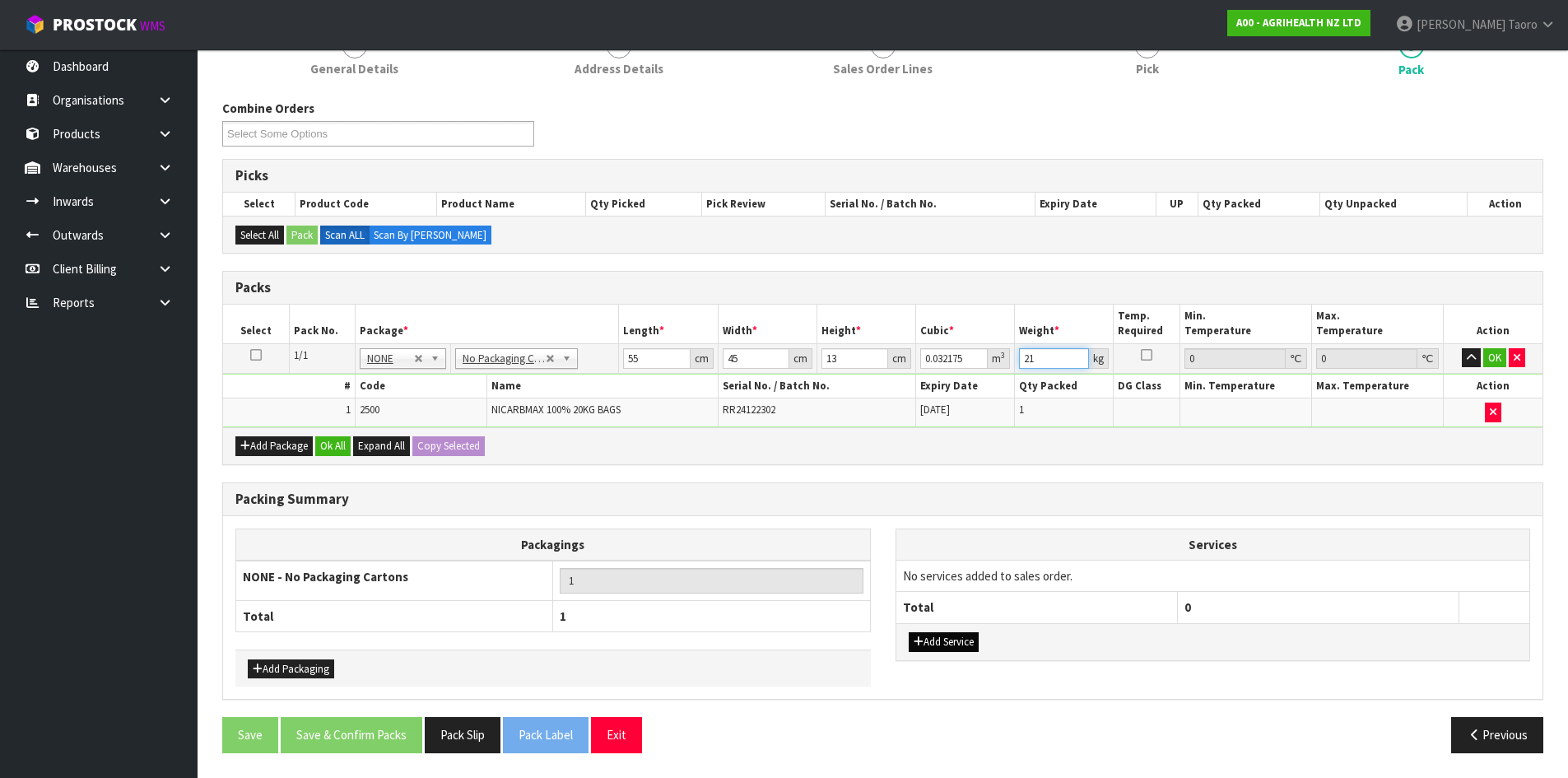
type input "21"
click at [932, 641] on button "Add Service" at bounding box center [944, 641] width 70 height 20
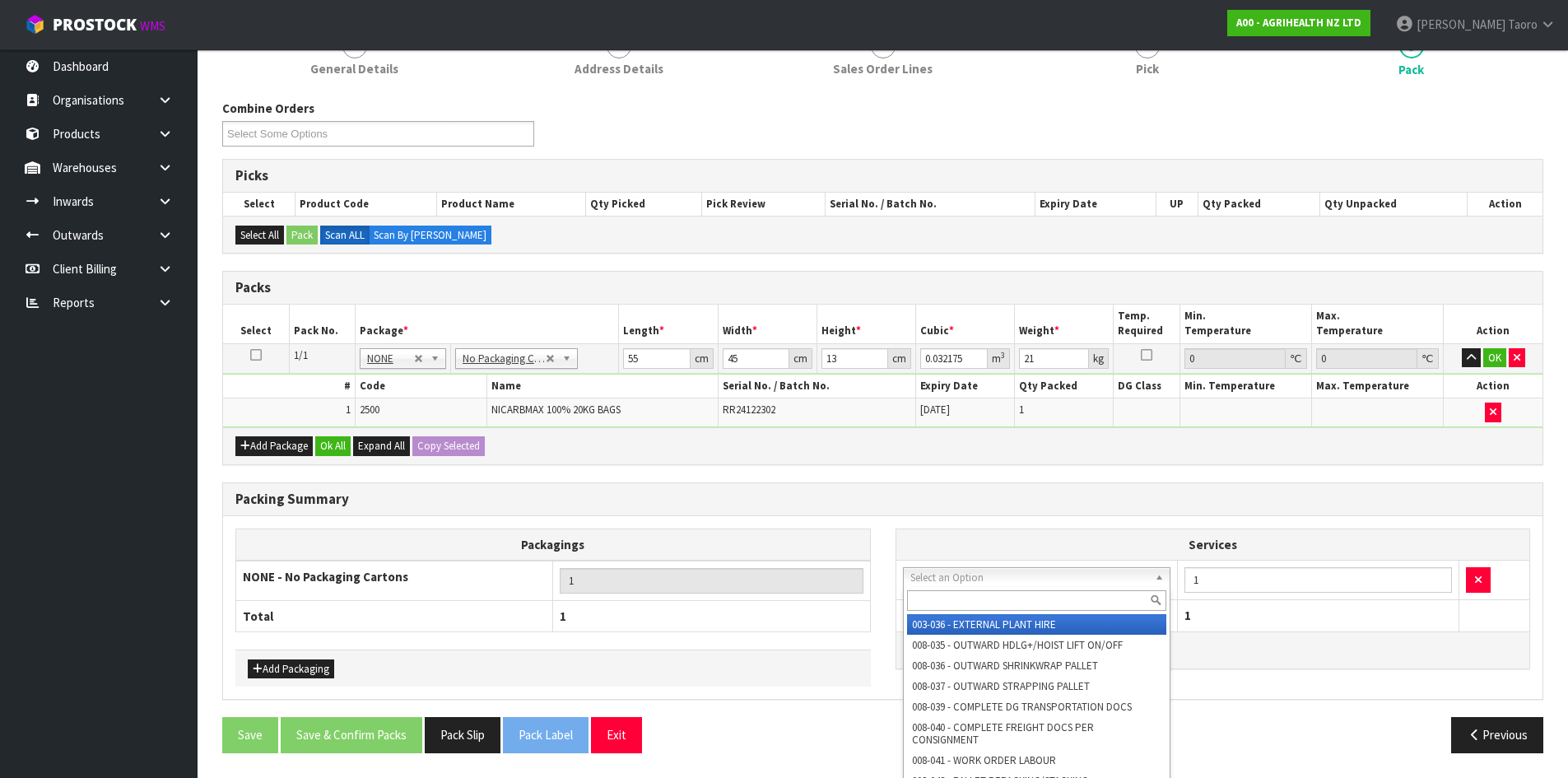
drag, startPoint x: 908, startPoint y: 575, endPoint x: 912, endPoint y: 583, distance: 8.9
click at [929, 602] on input "text" at bounding box center [1037, 600] width 260 height 20
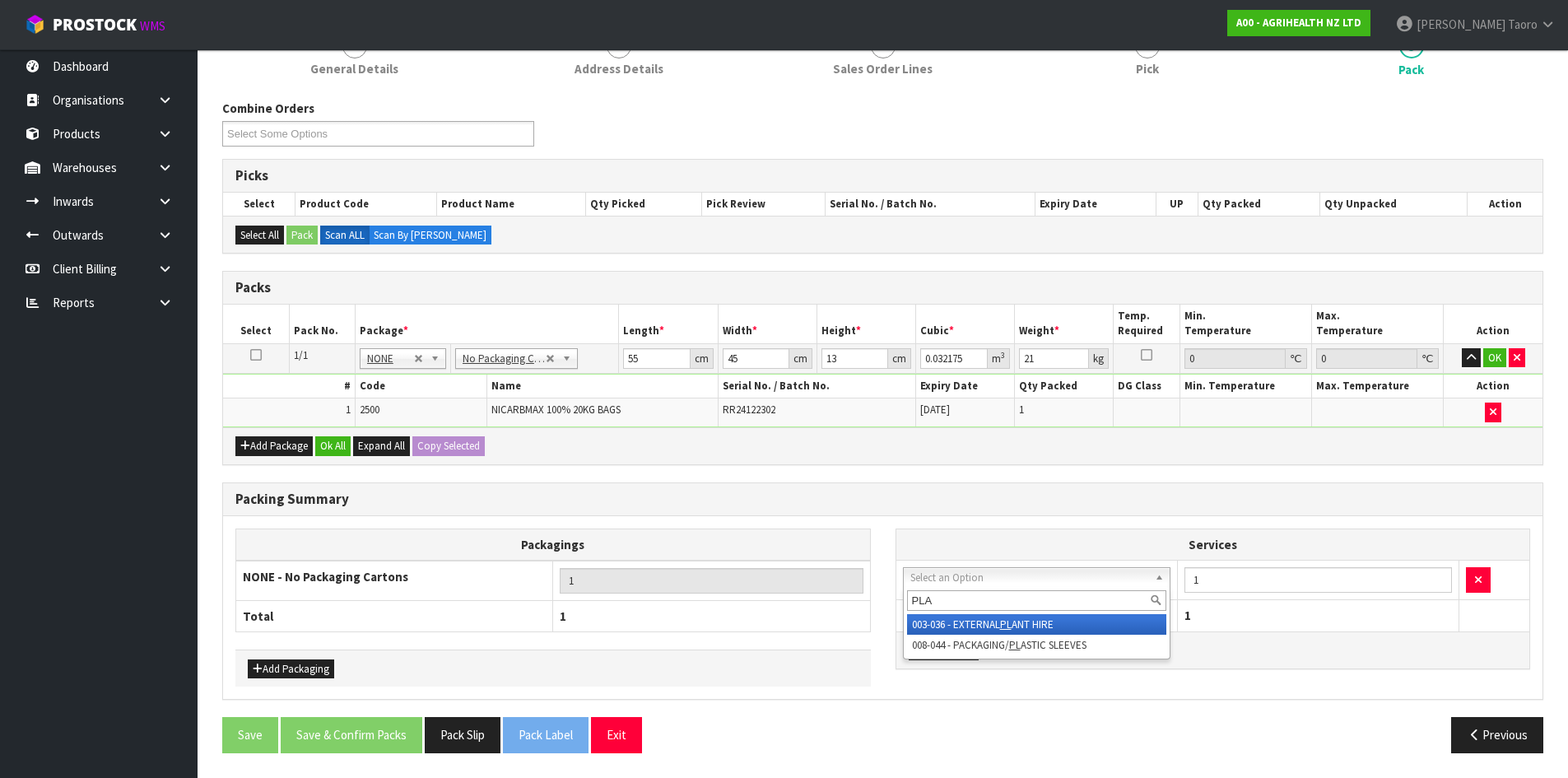
type input "PLAS"
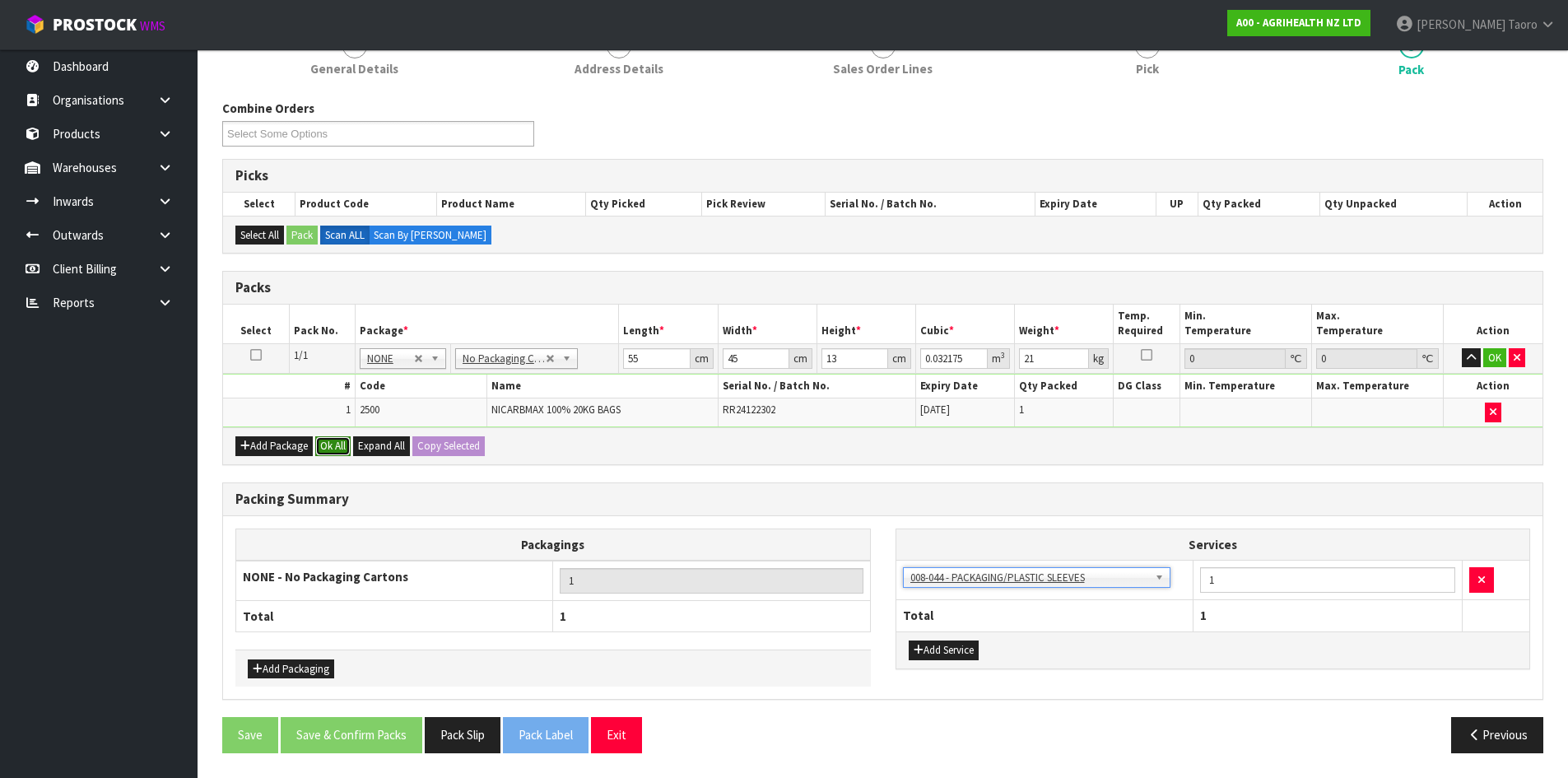
click at [342, 448] on button "Ok All" at bounding box center [333, 446] width 36 height 20
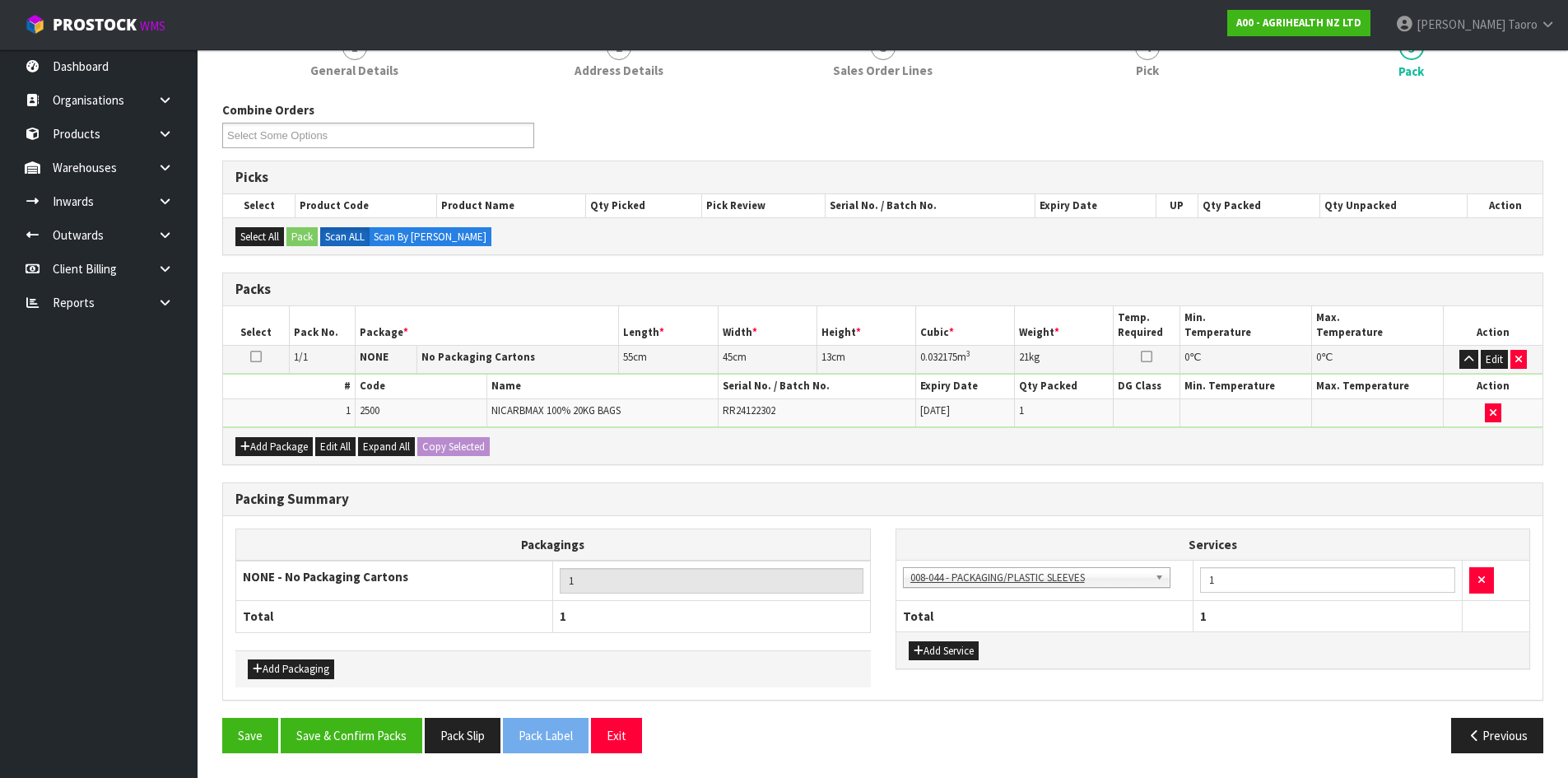
scroll to position [165, 0]
click at [383, 734] on button "Save & Confirm Packs" at bounding box center [351, 735] width 141 height 36
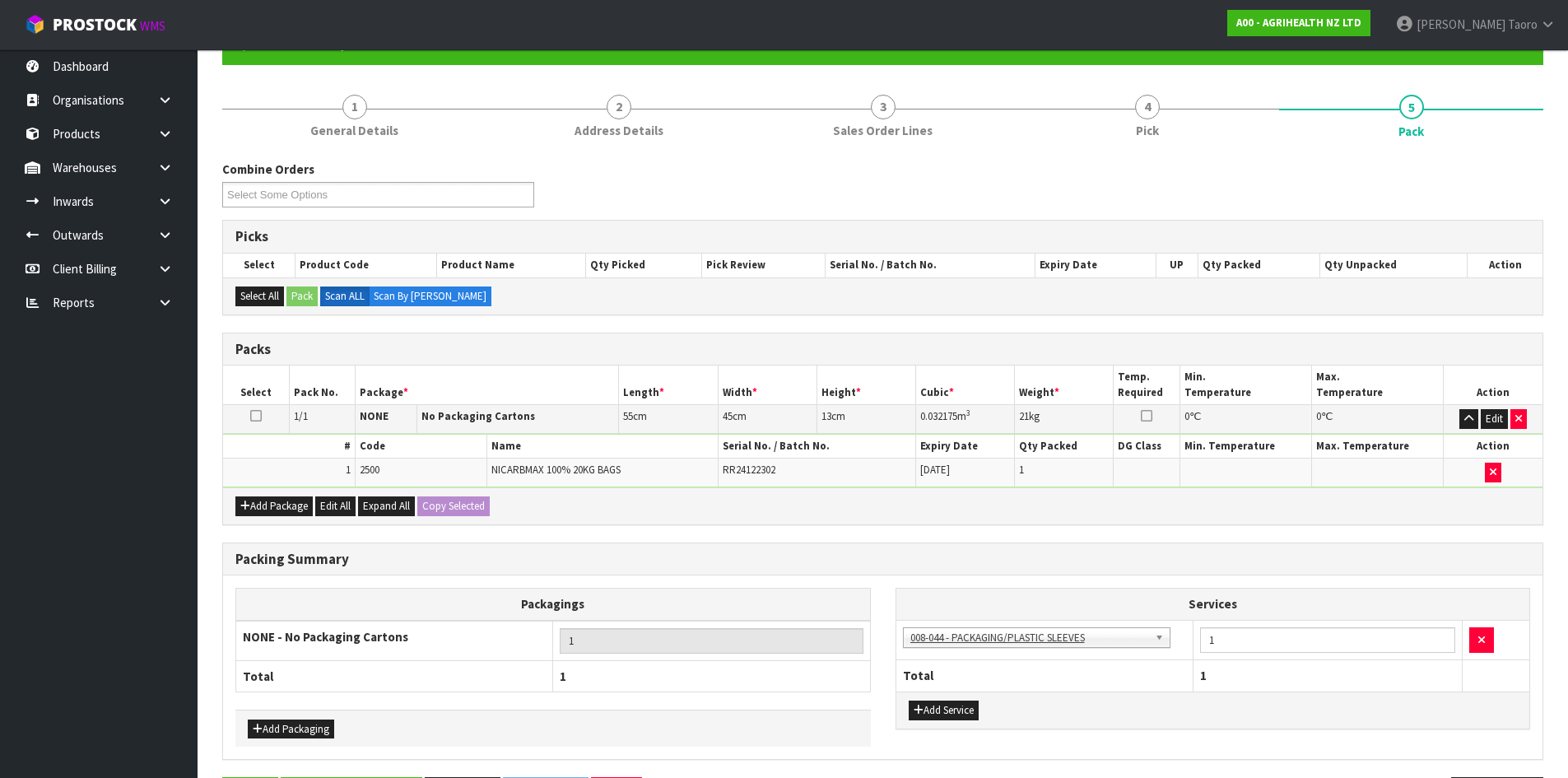
scroll to position [0, 0]
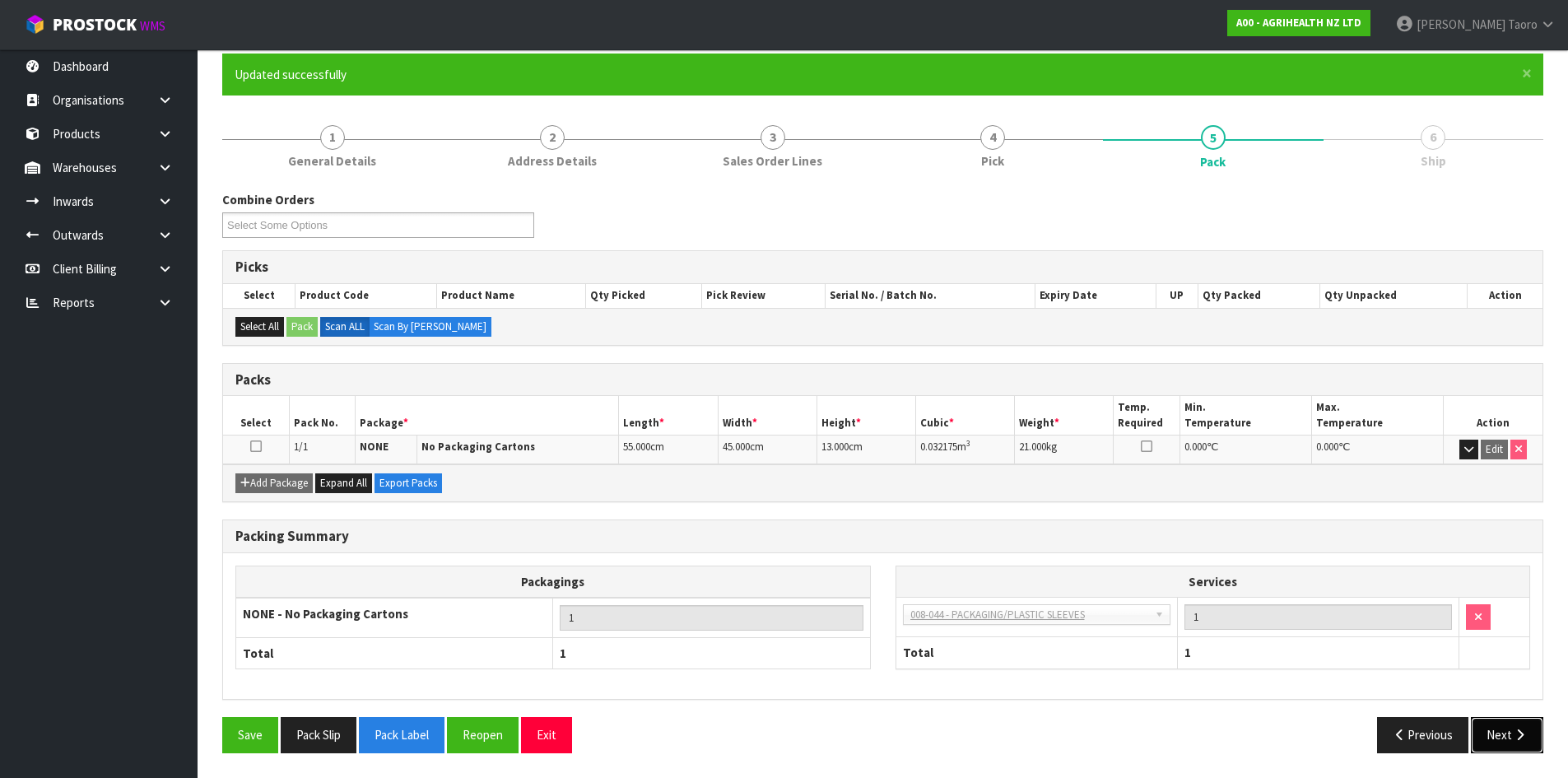
click at [1524, 732] on icon "button" at bounding box center [1520, 735] width 15 height 13
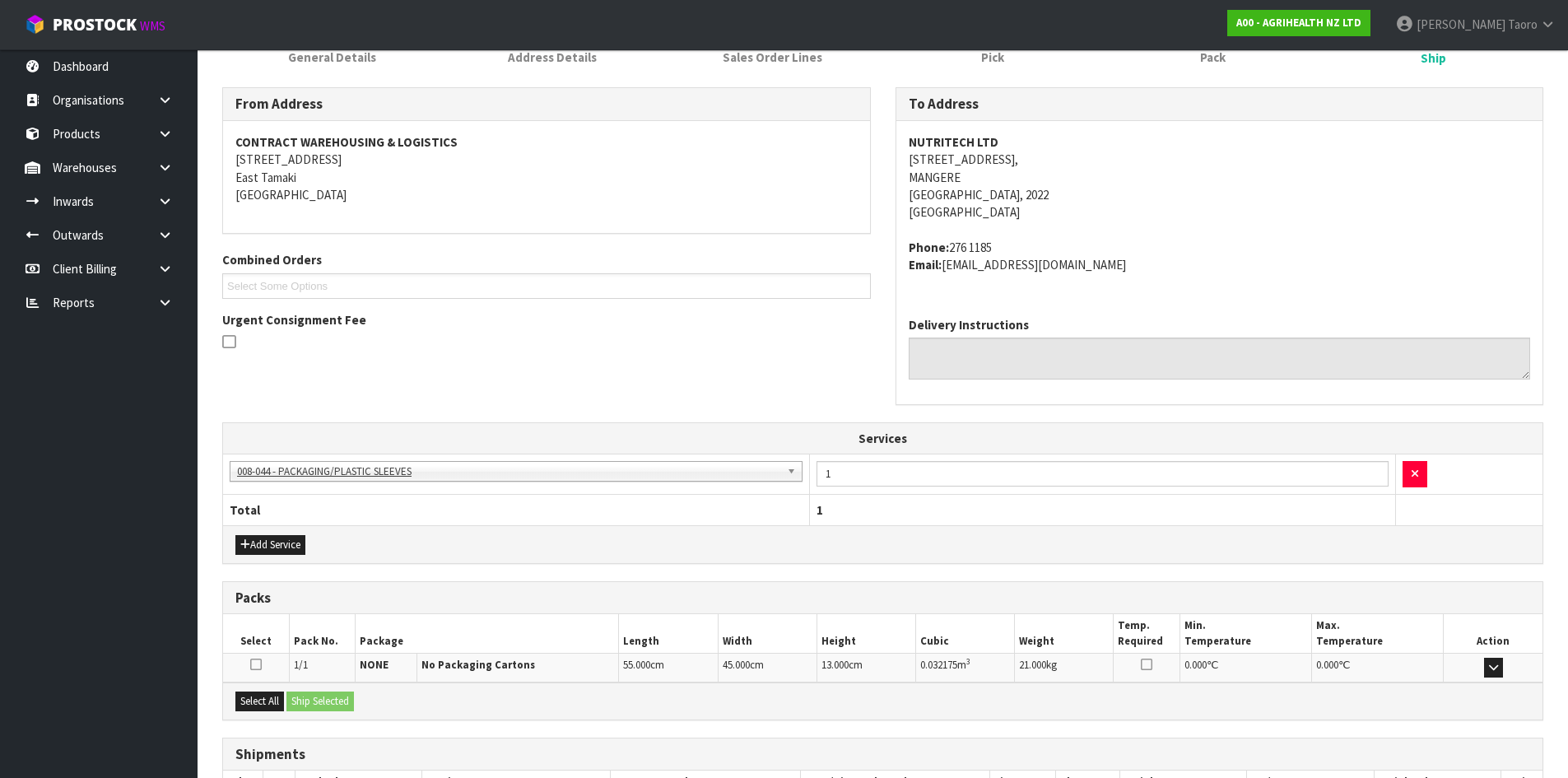
scroll to position [357, 0]
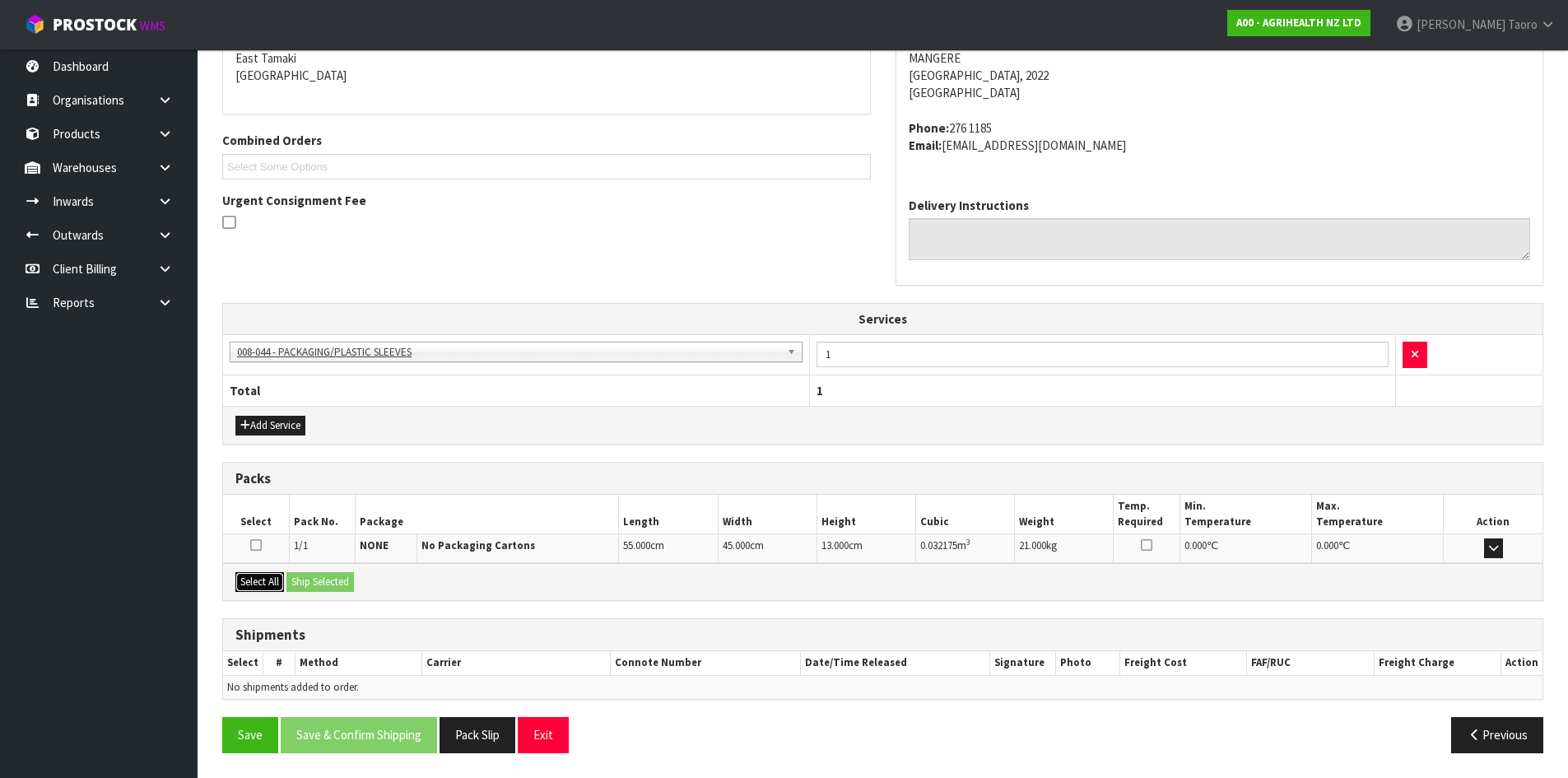
drag, startPoint x: 247, startPoint y: 576, endPoint x: 271, endPoint y: 571, distance: 24.5
click at [247, 575] on button "Select All" at bounding box center [259, 582] width 48 height 20
click at [315, 577] on button "Ship Selected" at bounding box center [320, 582] width 67 height 20
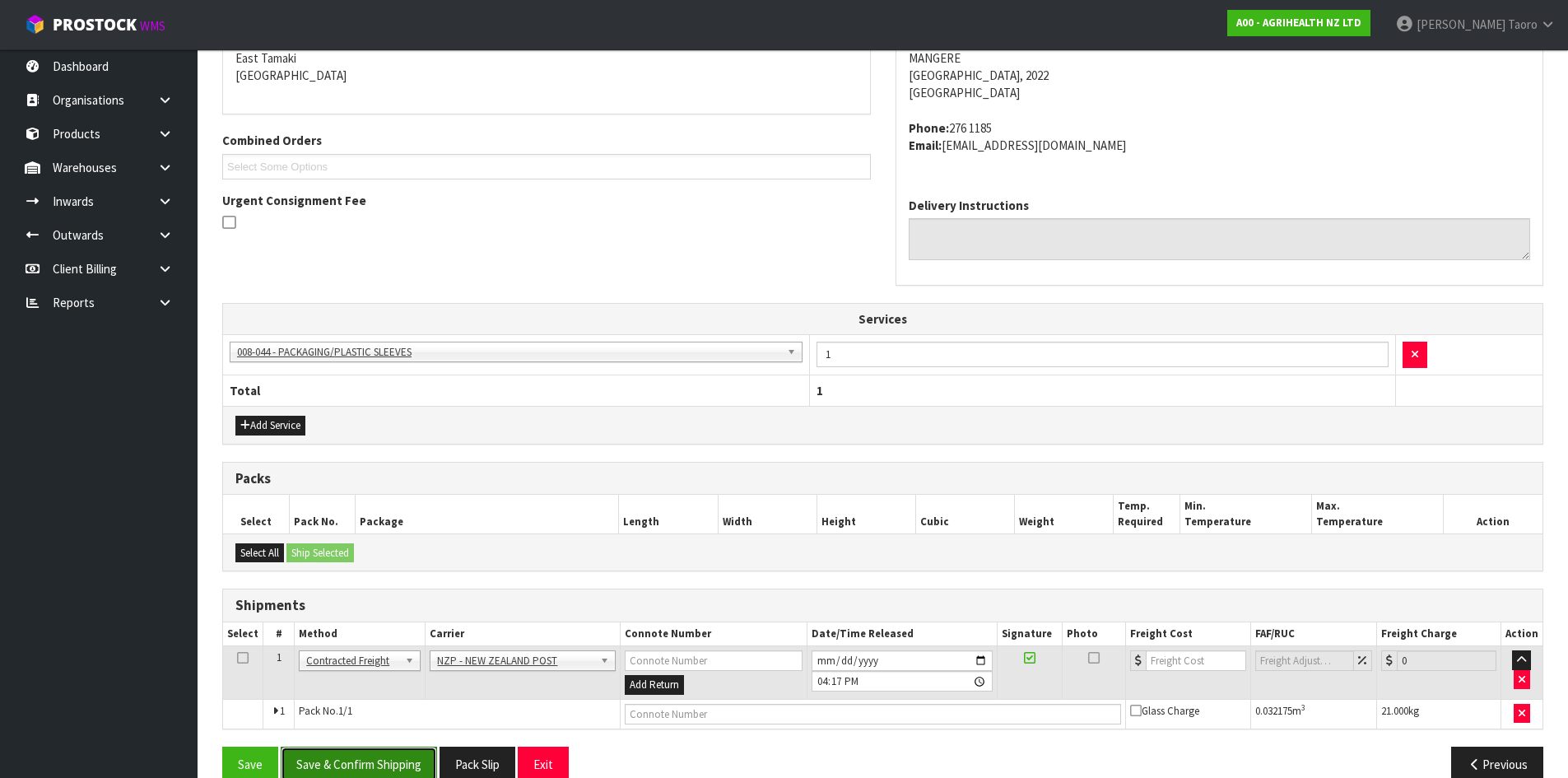
click at [415, 759] on button "Save & Confirm Shipping" at bounding box center [359, 764] width 156 height 36
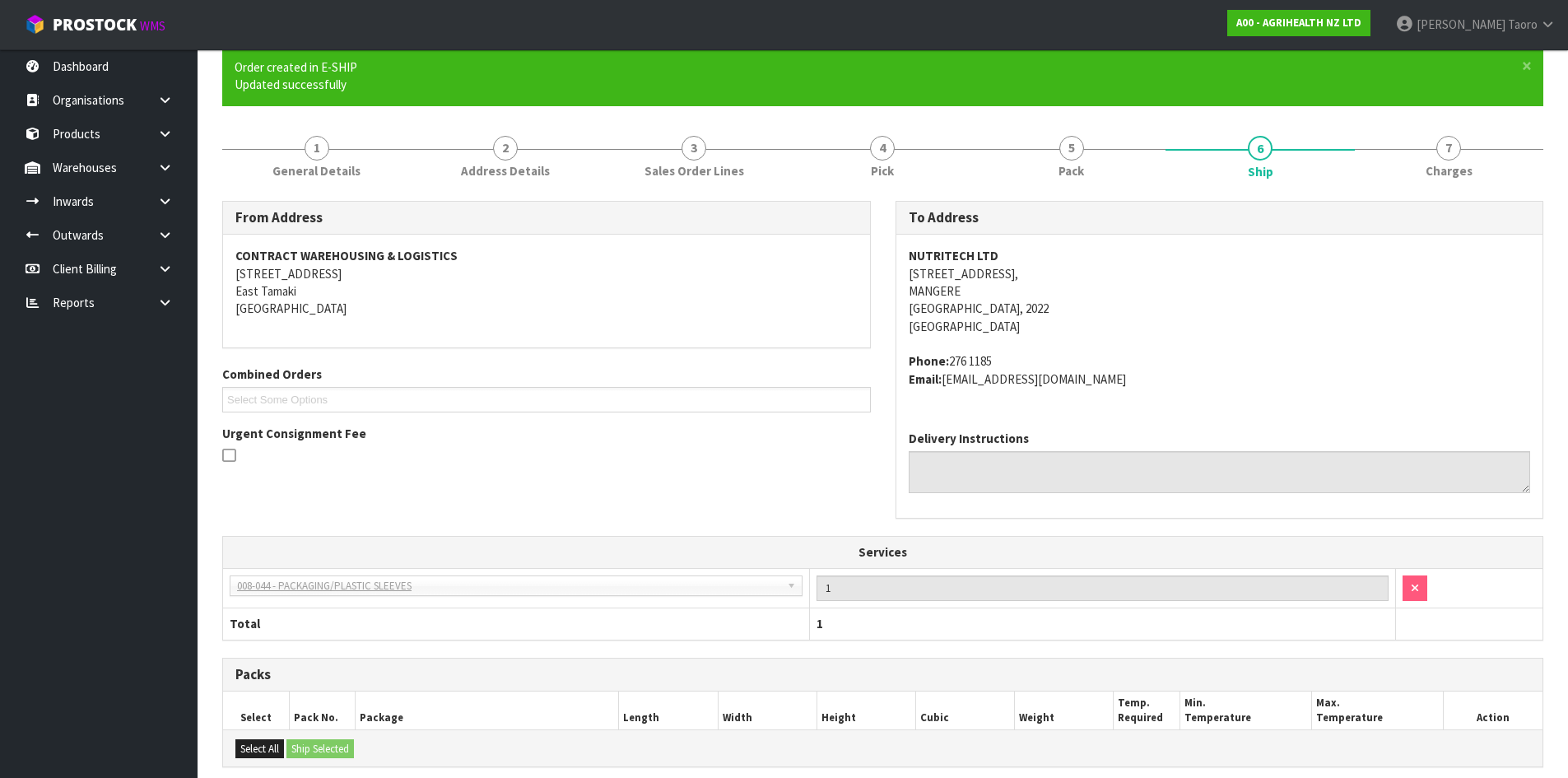
scroll to position [363, 0]
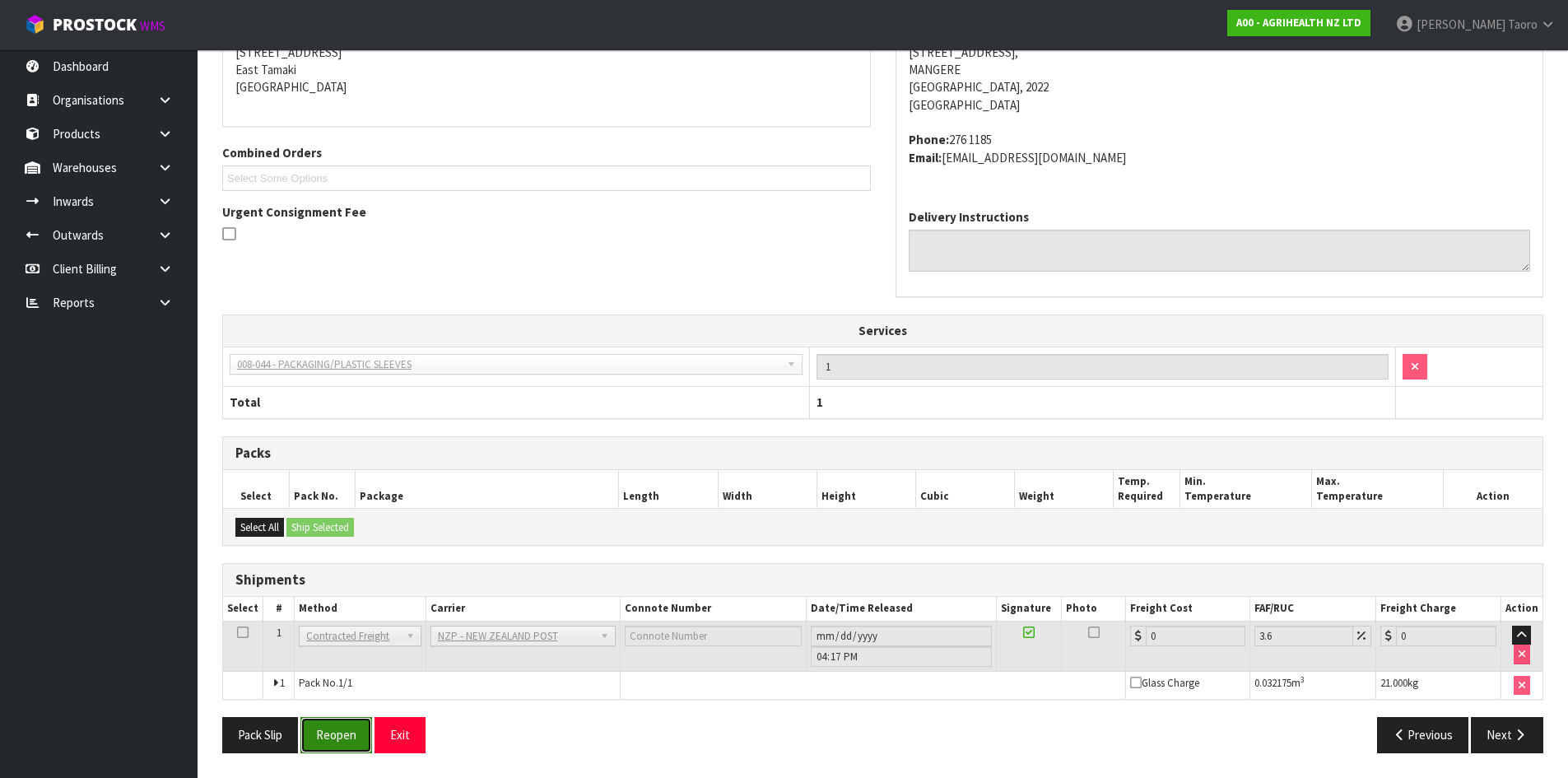
click at [349, 741] on button "Reopen" at bounding box center [336, 735] width 71 height 36
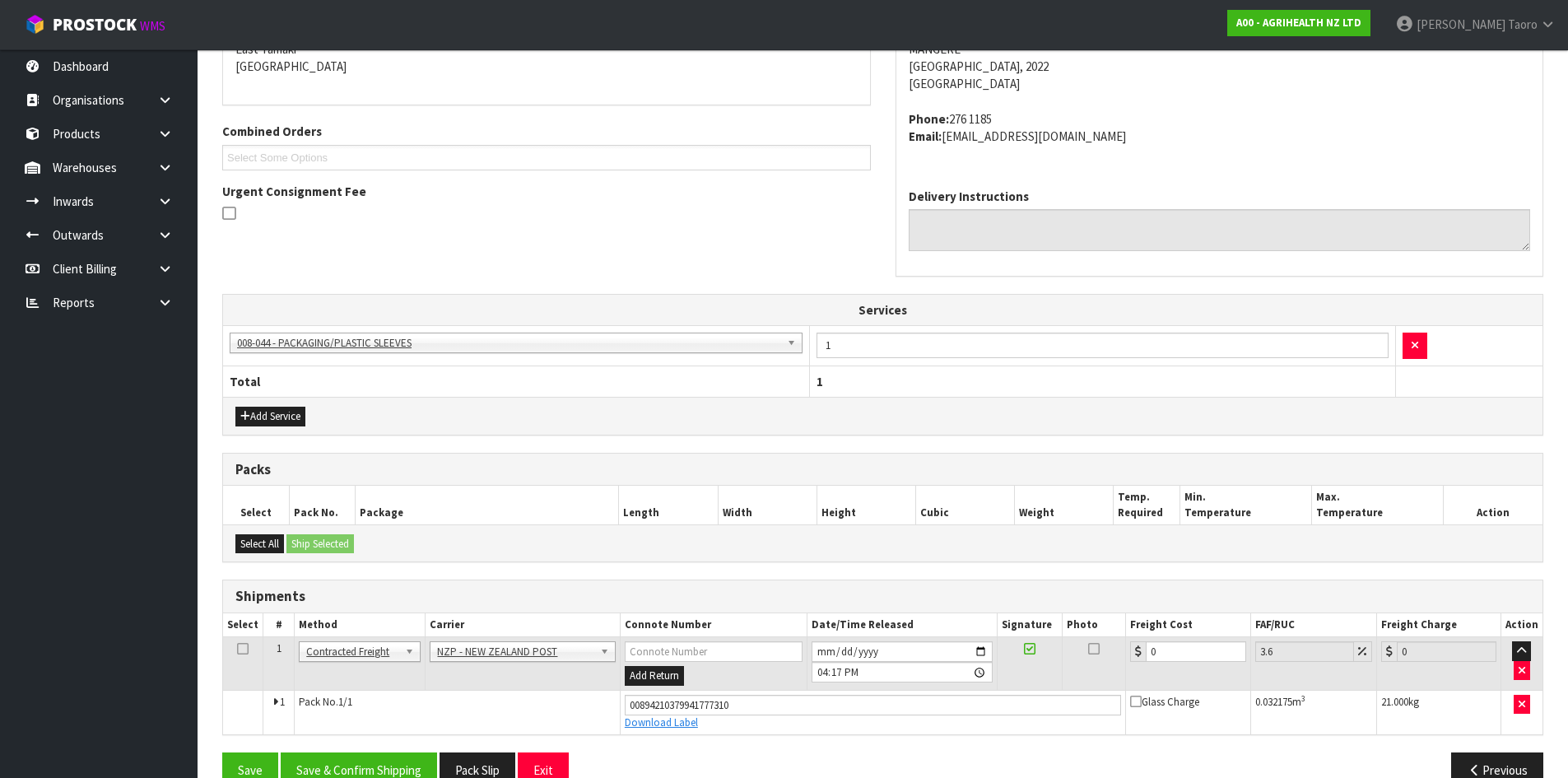
scroll to position [401, 0]
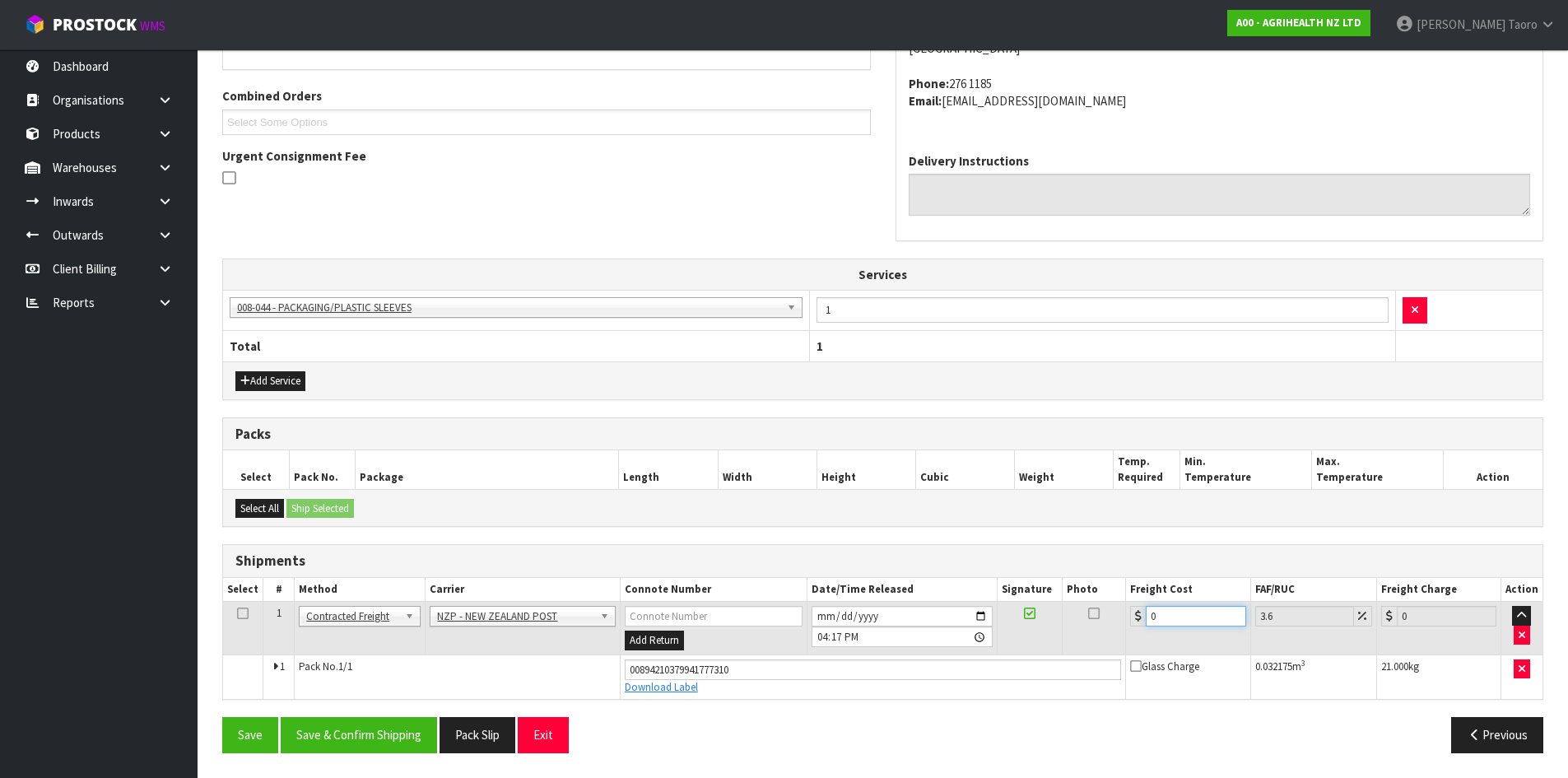
click at [1173, 614] on input "0" at bounding box center [1195, 616] width 99 height 20
type input "4"
type input "4.14"
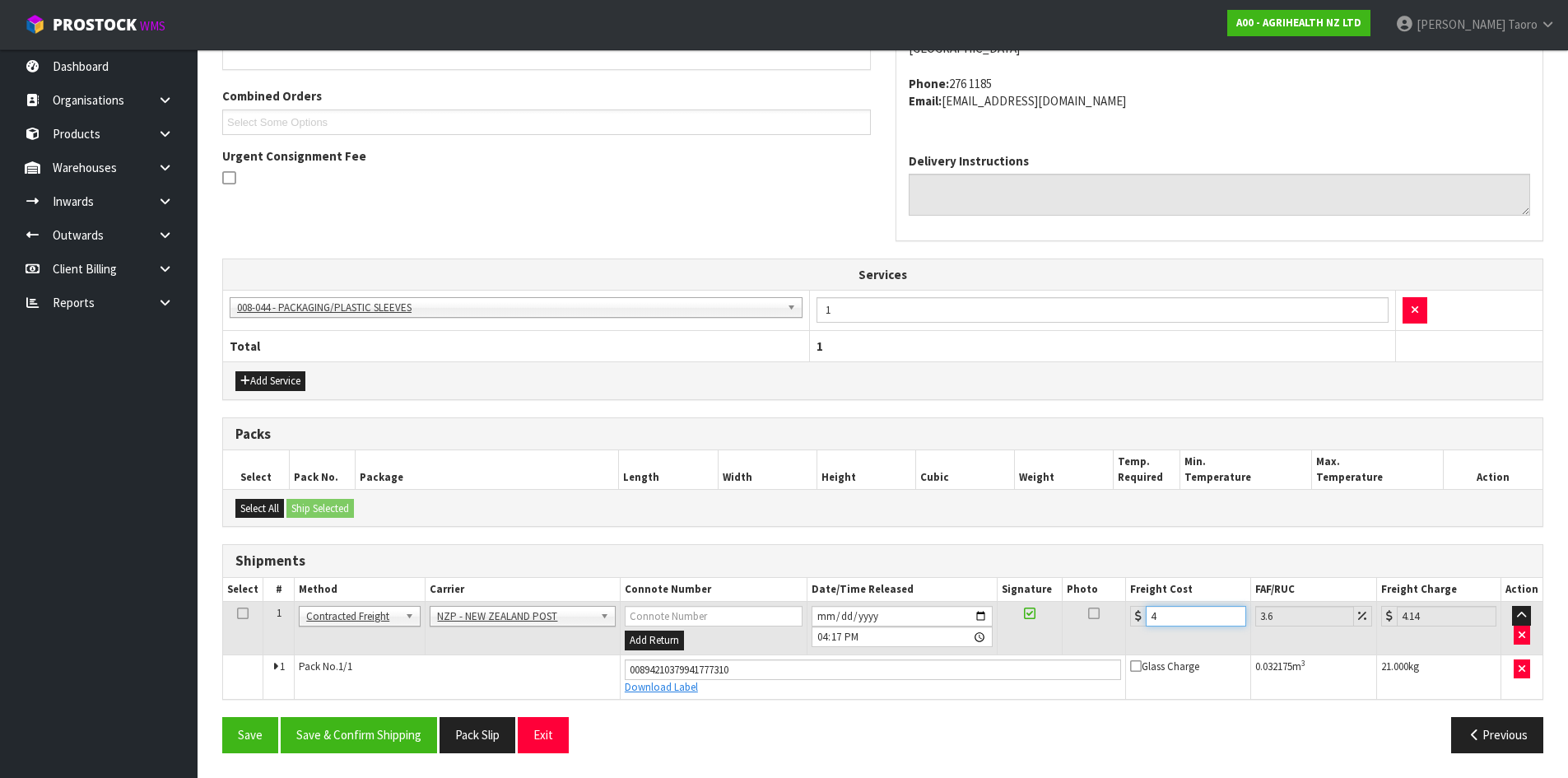
type input "4.3"
type input "4.45"
type input "4.33"
type input "4.49"
type input "4.33"
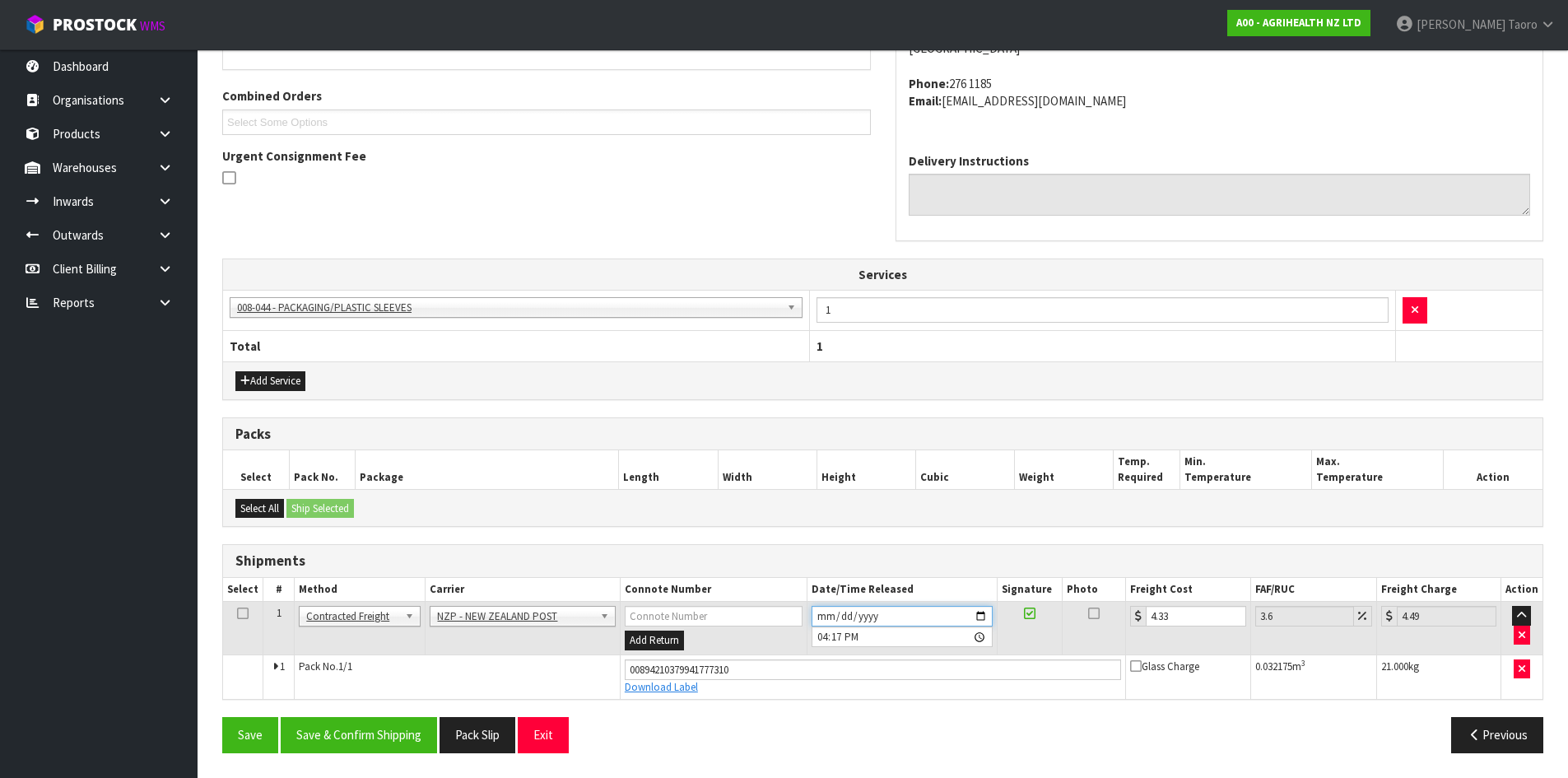
click at [814, 610] on input "2025-08-21" at bounding box center [901, 616] width 181 height 20
type input "2025-08-22"
click at [822, 635] on input "16:17:00.000" at bounding box center [901, 637] width 181 height 20
type input "09:00"
click at [383, 735] on button "Save & Confirm Shipping" at bounding box center [359, 735] width 156 height 36
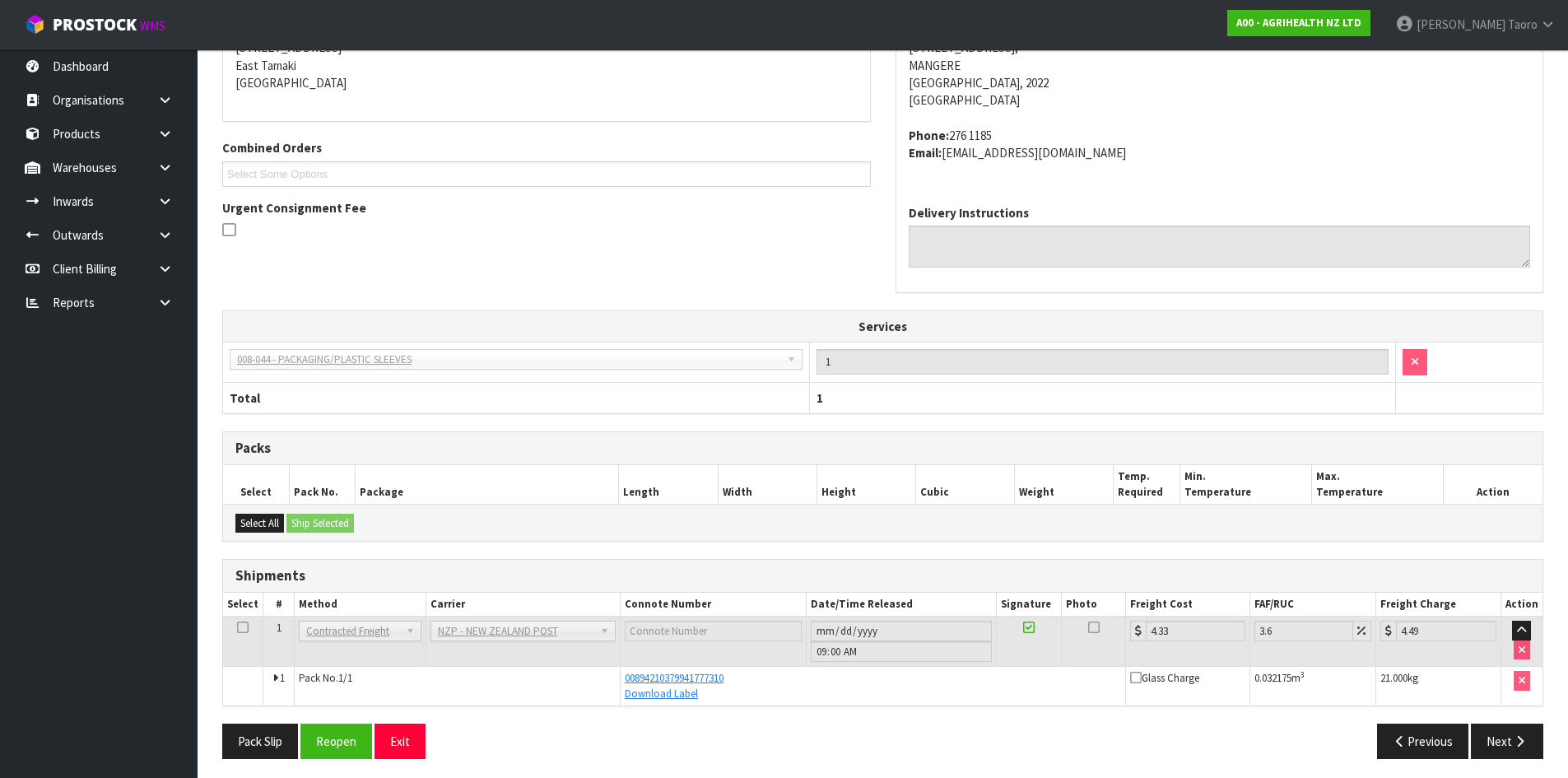
scroll to position [355, 0]
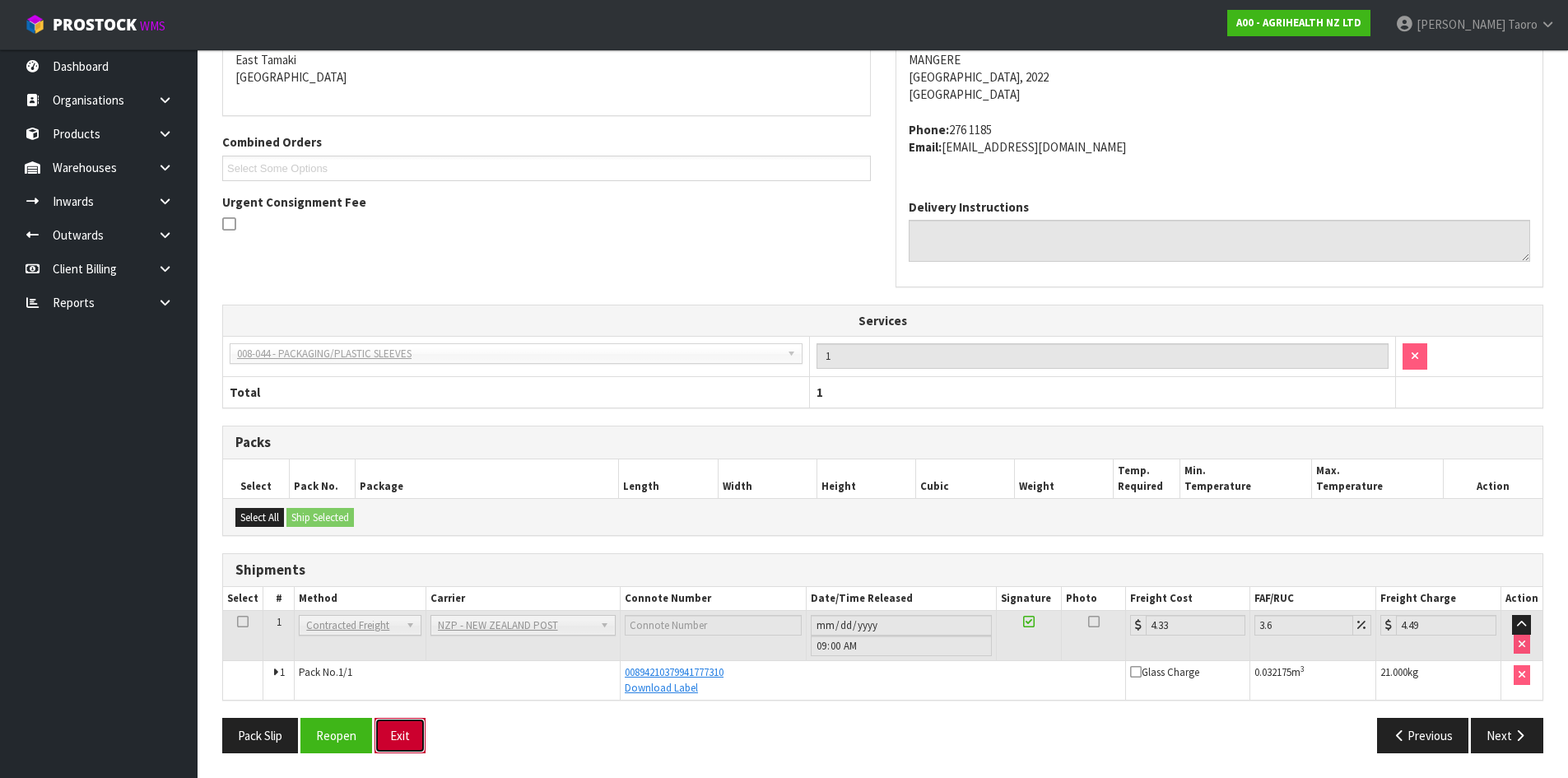
click at [406, 741] on button "Exit" at bounding box center [400, 735] width 51 height 36
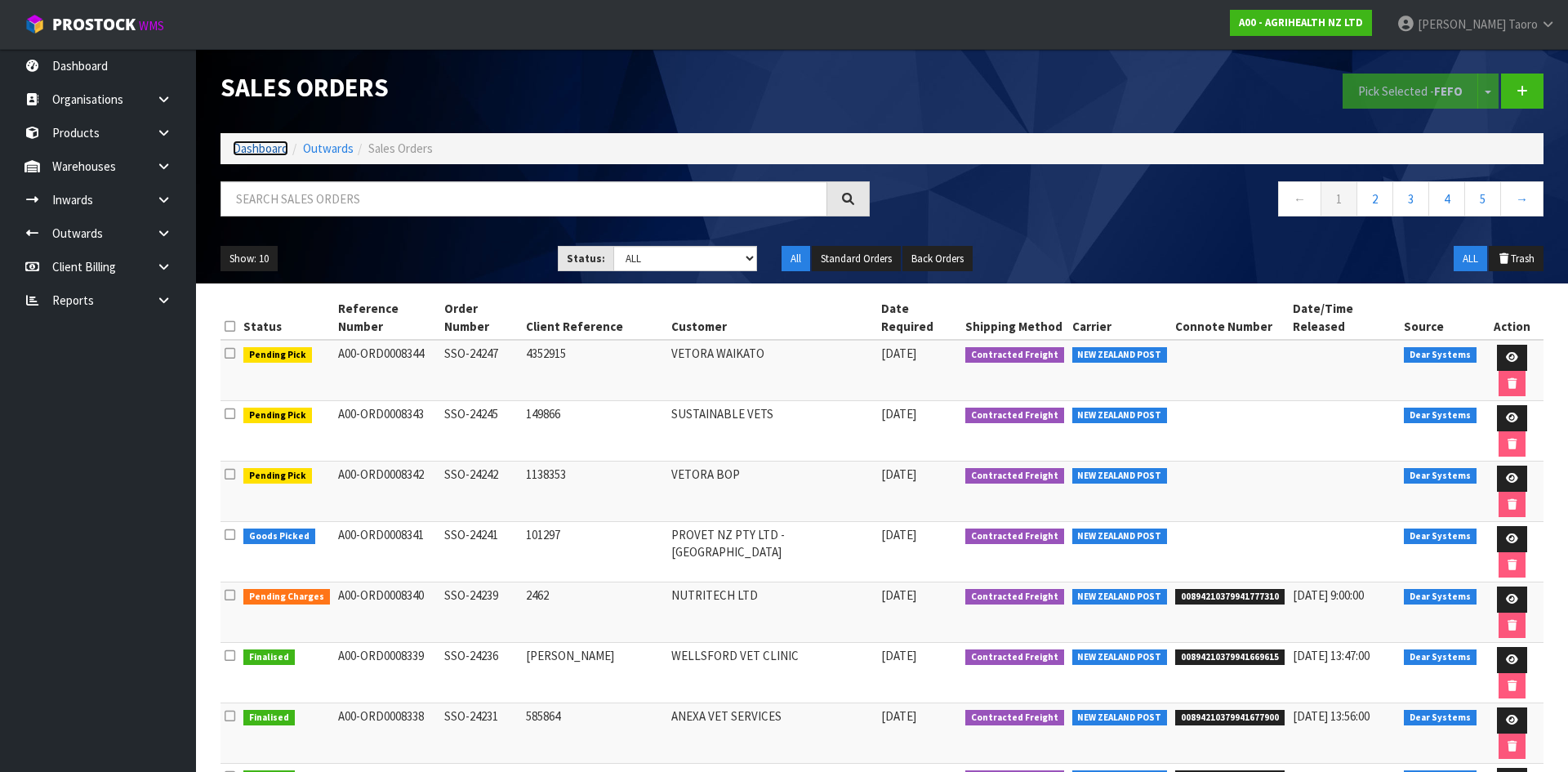
click at [250, 141] on link "Dashboard" at bounding box center [261, 148] width 56 height 15
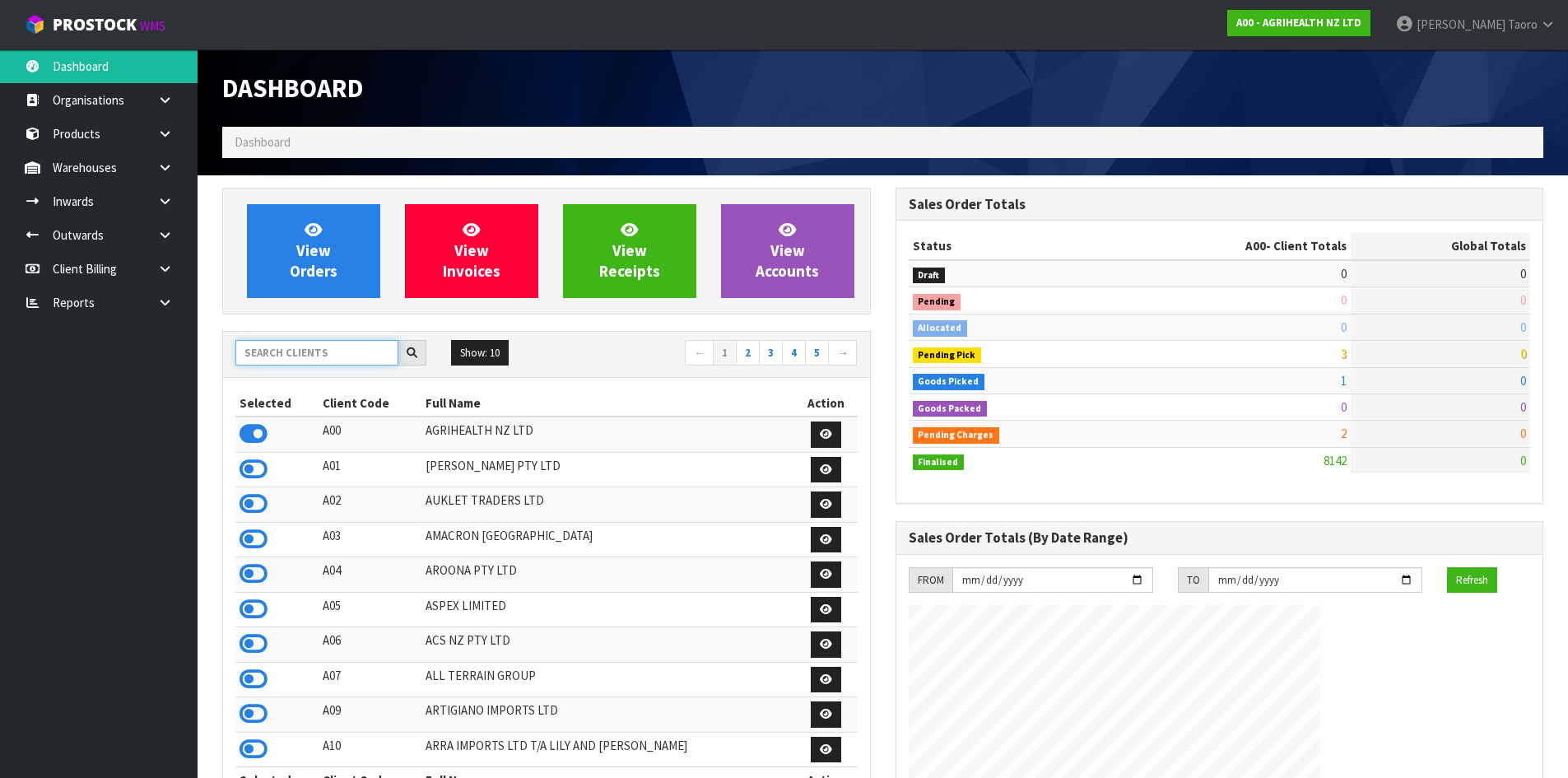
click at [314, 355] on input "text" at bounding box center [317, 353] width 163 height 26
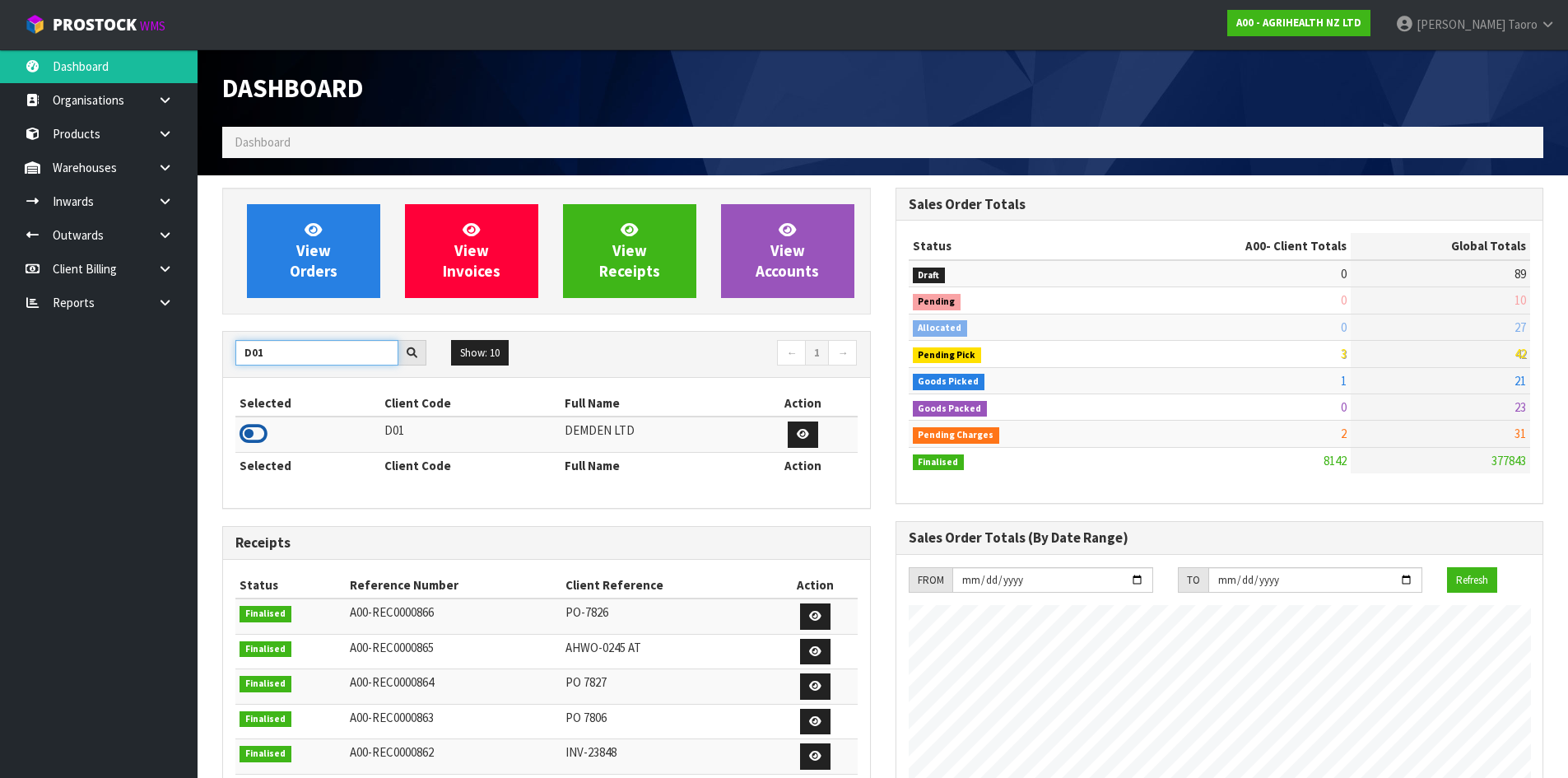
type input "D01"
click at [252, 434] on icon at bounding box center [253, 434] width 28 height 25
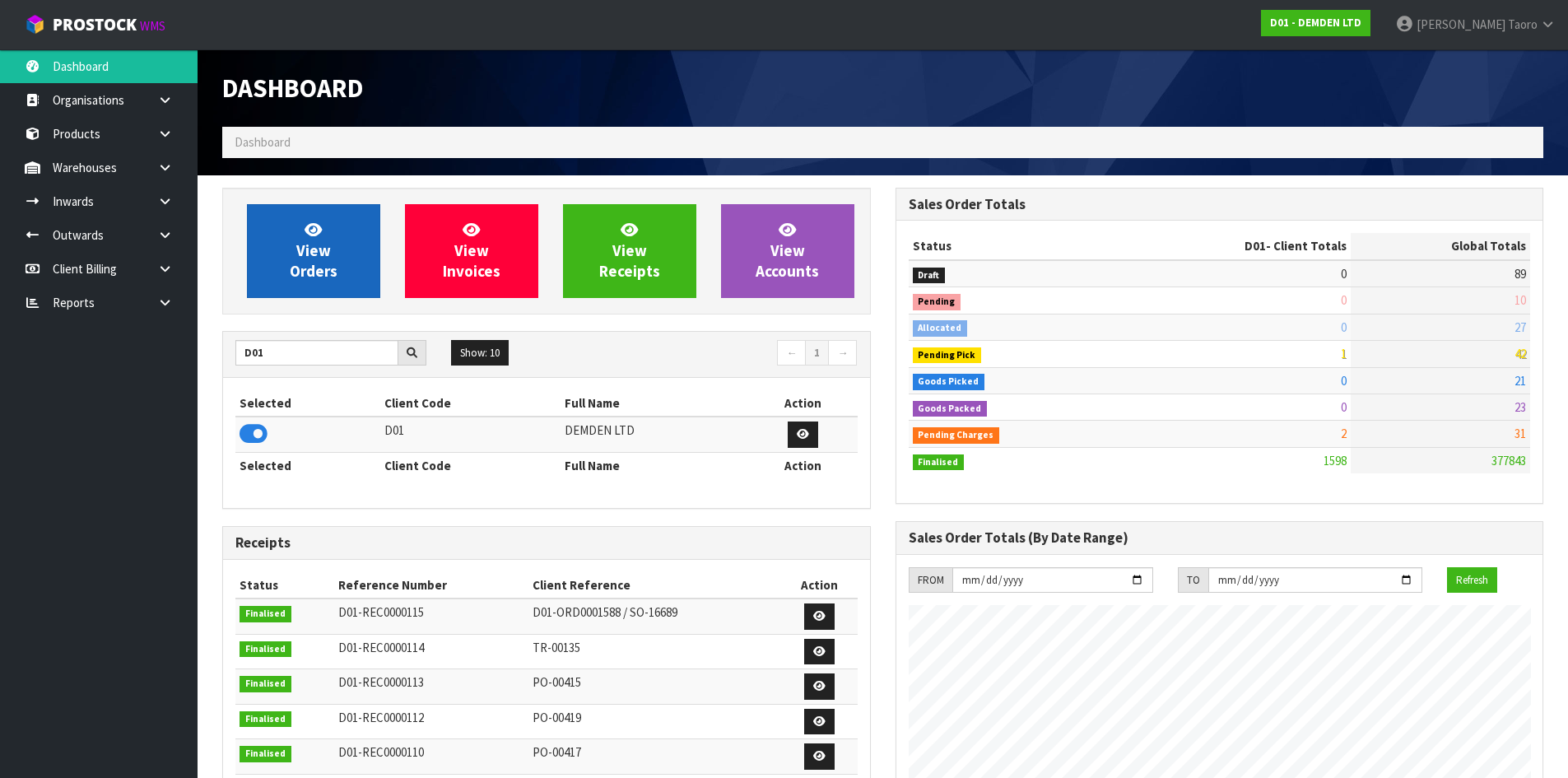
scroll to position [1087, 673]
click at [310, 258] on span "View Orders" at bounding box center [314, 250] width 48 height 62
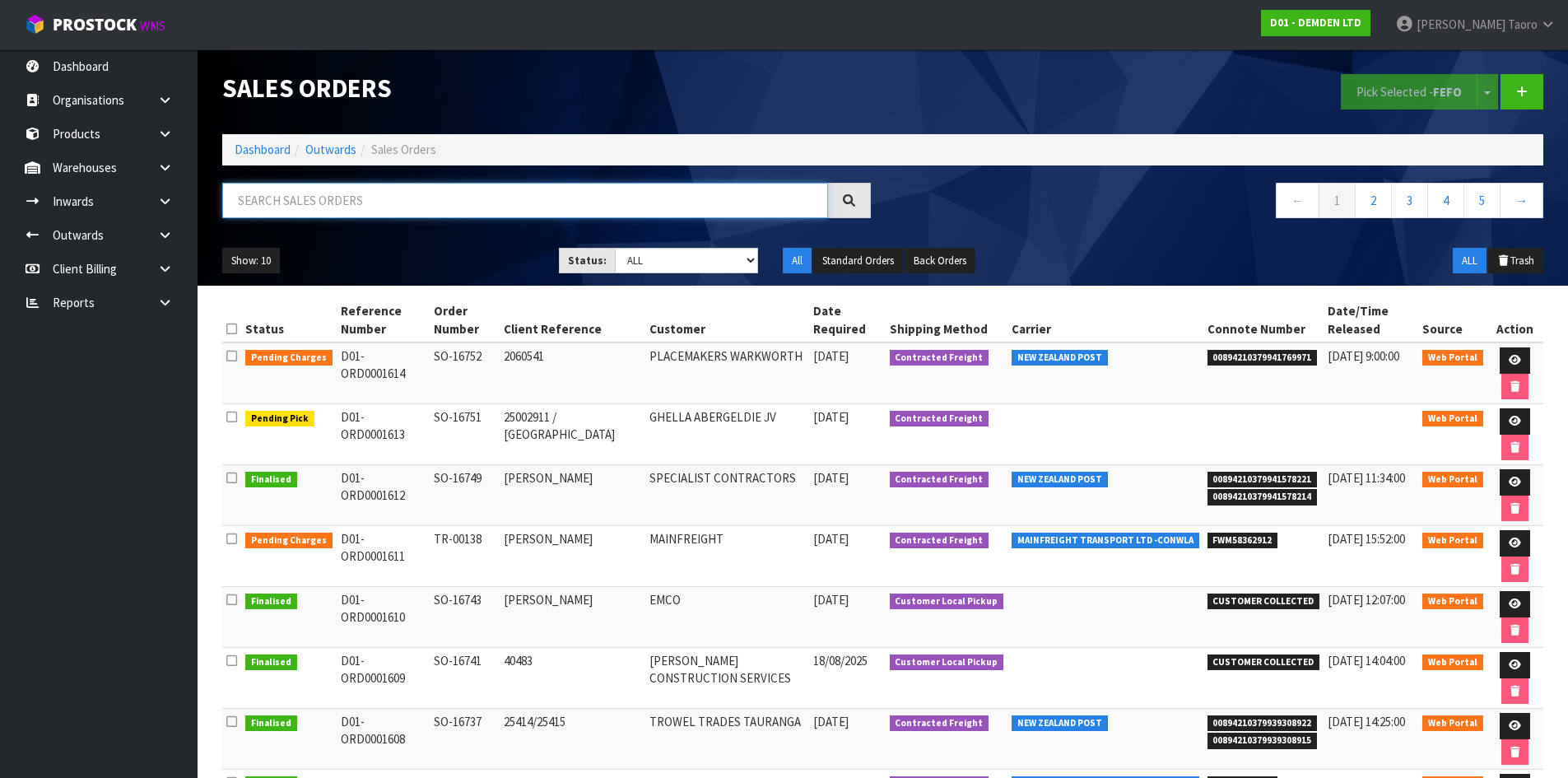
click at [310, 212] on input "text" at bounding box center [525, 201] width 605 height 36
type input "JOB-0408811"
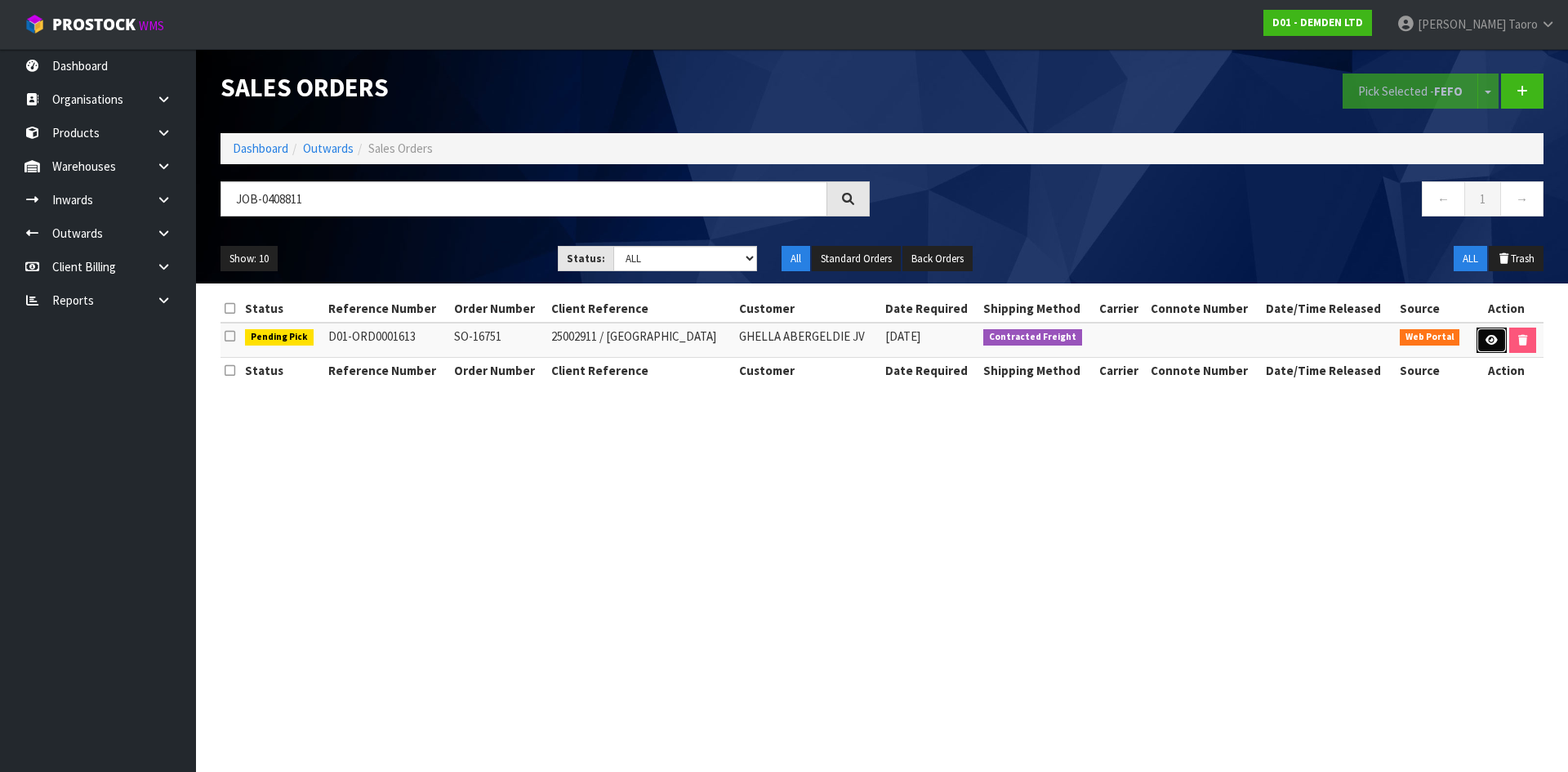
click at [1479, 336] on link at bounding box center [1492, 340] width 30 height 26
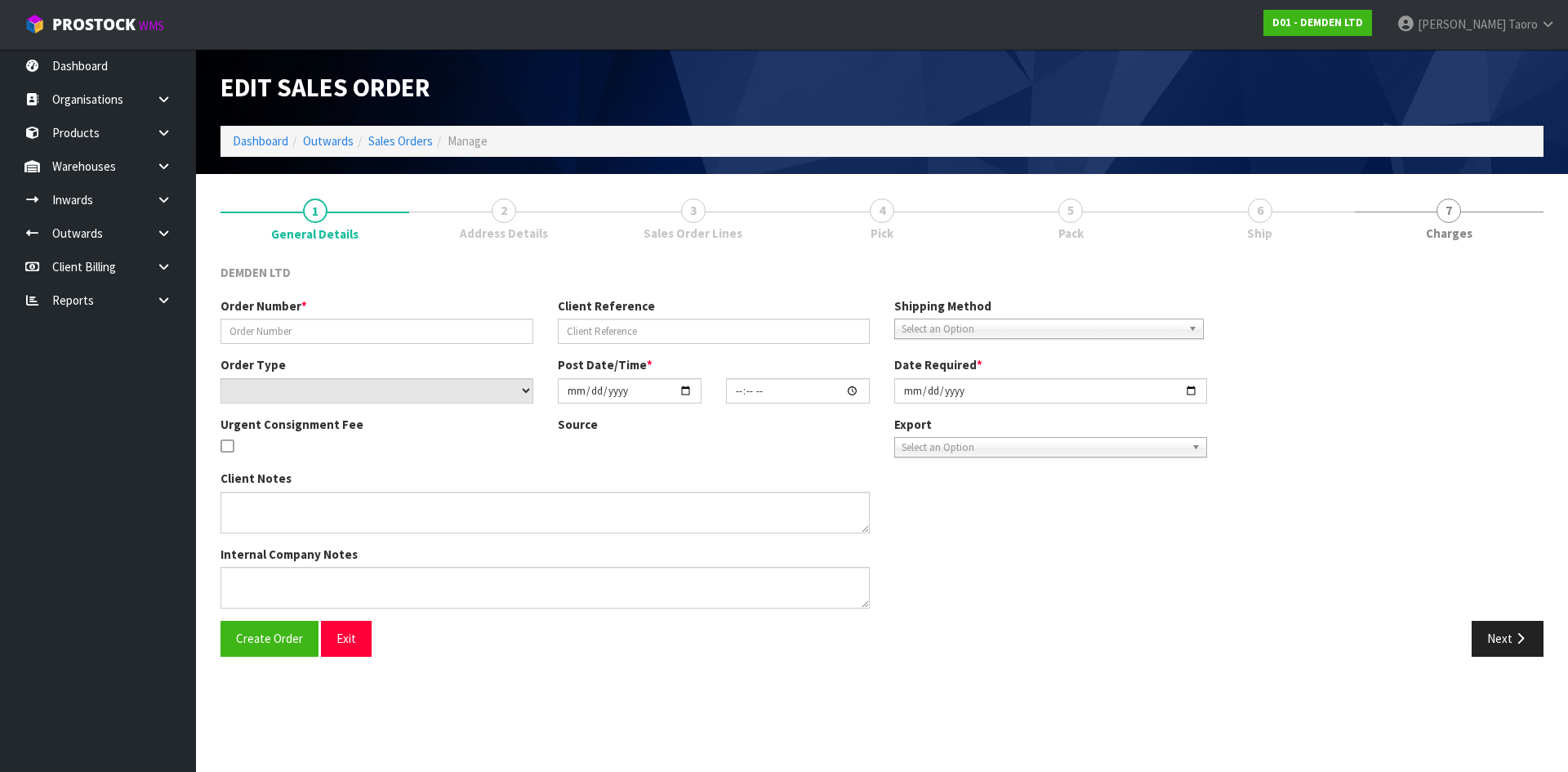
type input "SO-16751"
type input "25002911 / OH"
select select "number:0"
type input "2025-08-21"
type input "13:36:00.000"
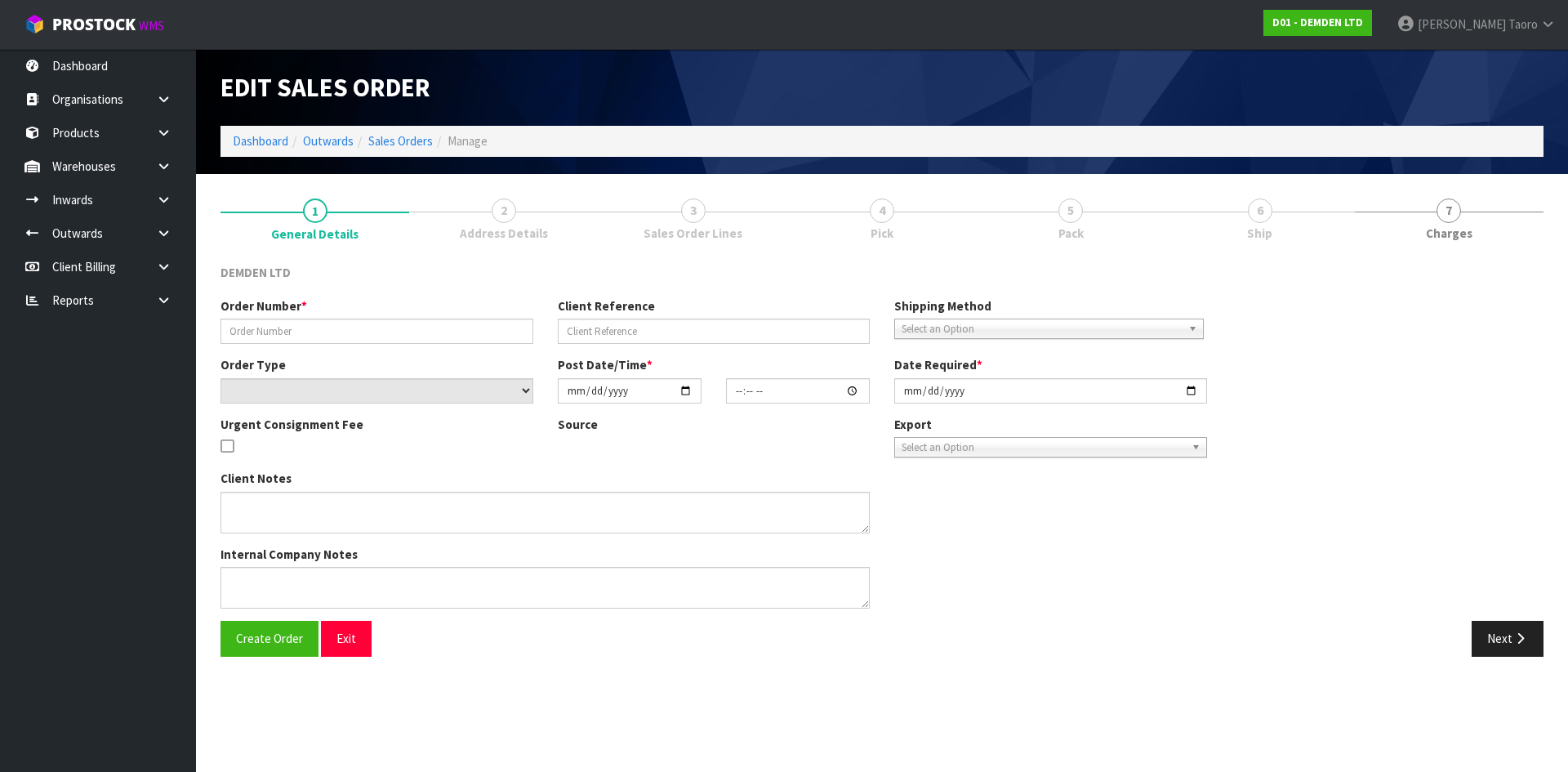
type input "2025-08-22"
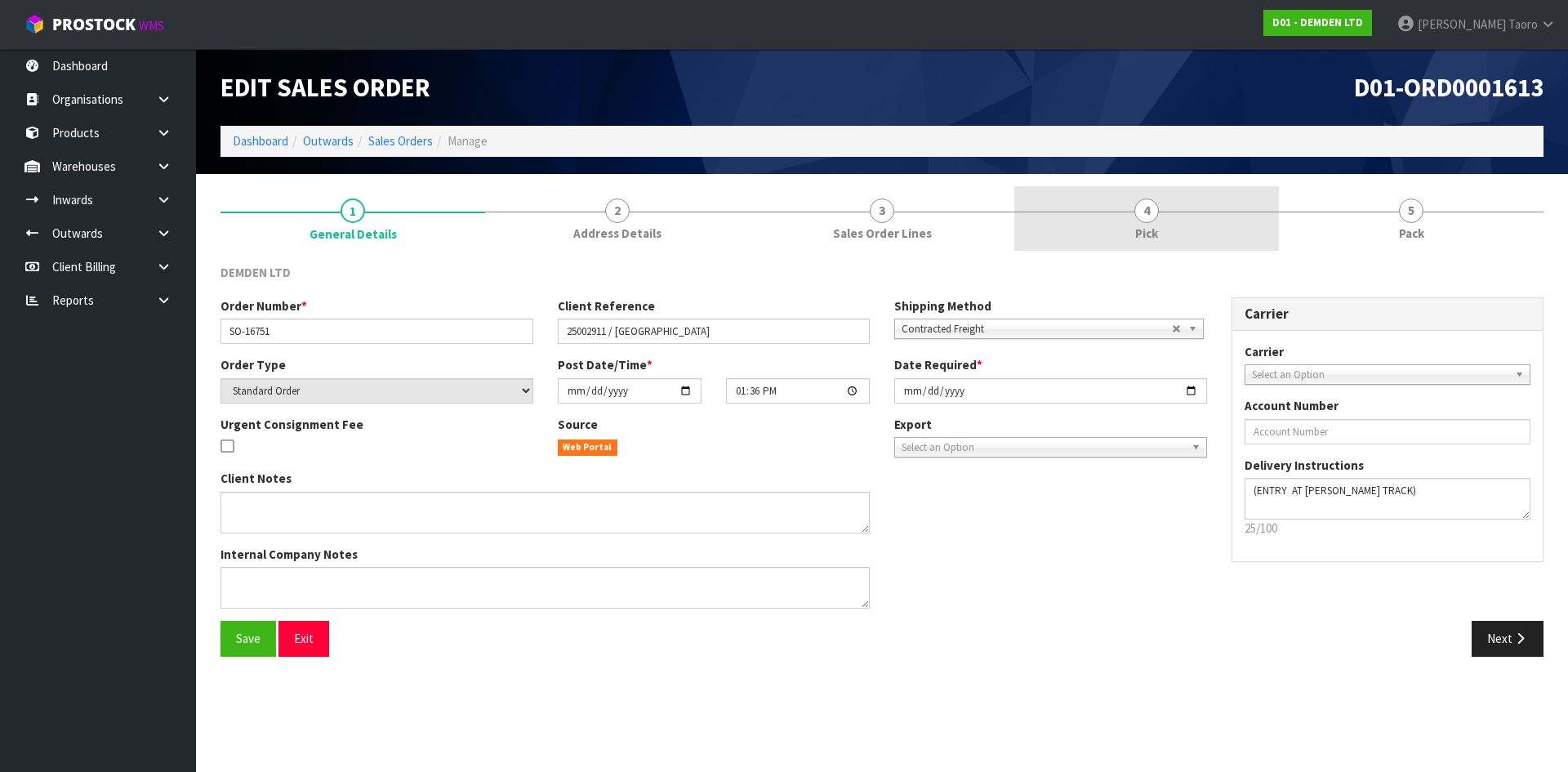
click at [1230, 207] on link "4 Pick" at bounding box center [1147, 219] width 265 height 64
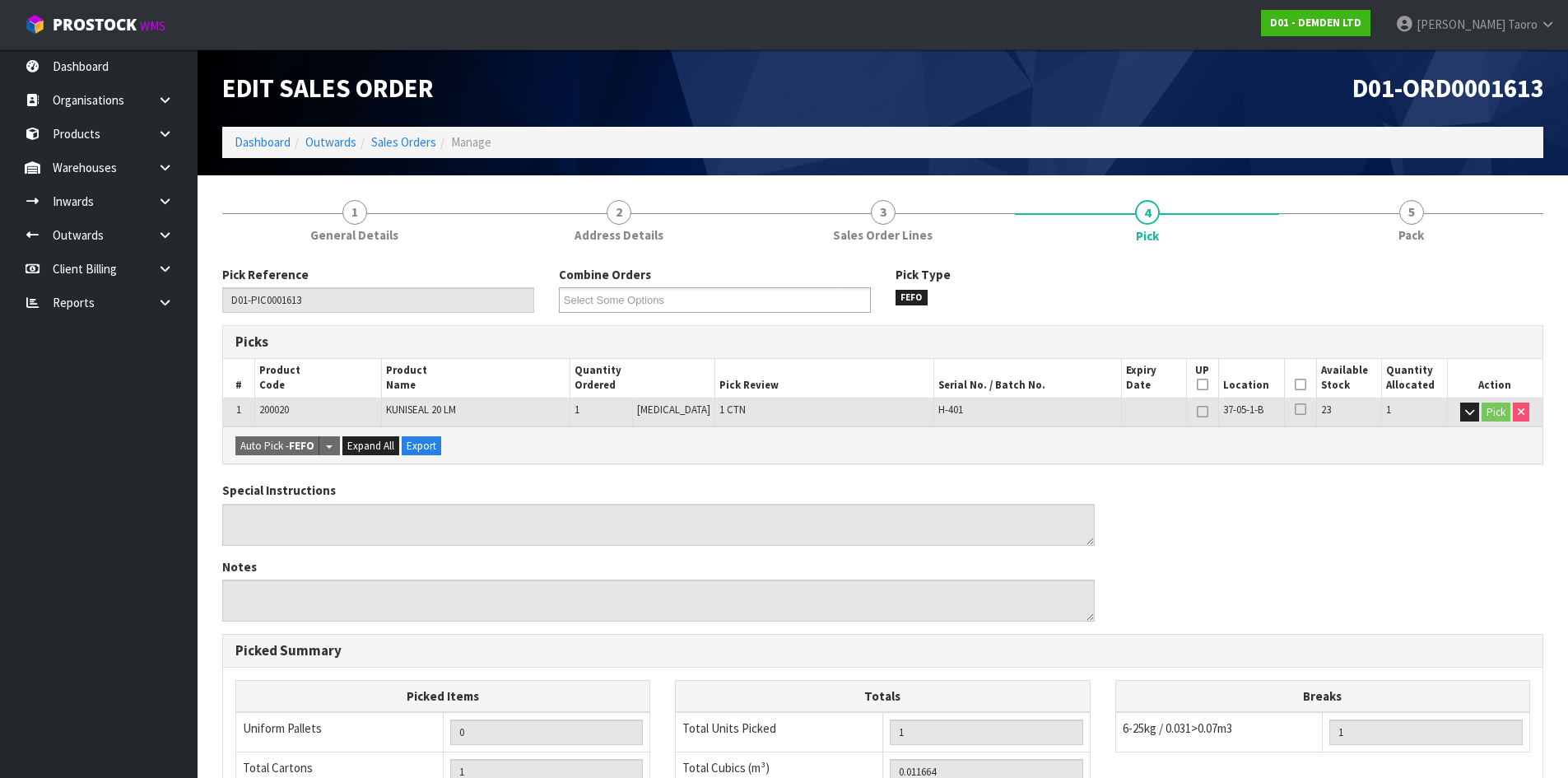
click at [1297, 378] on th "Picked" at bounding box center [1300, 378] width 32 height 38
click at [1296, 384] on icon at bounding box center [1300, 384] width 12 height 1
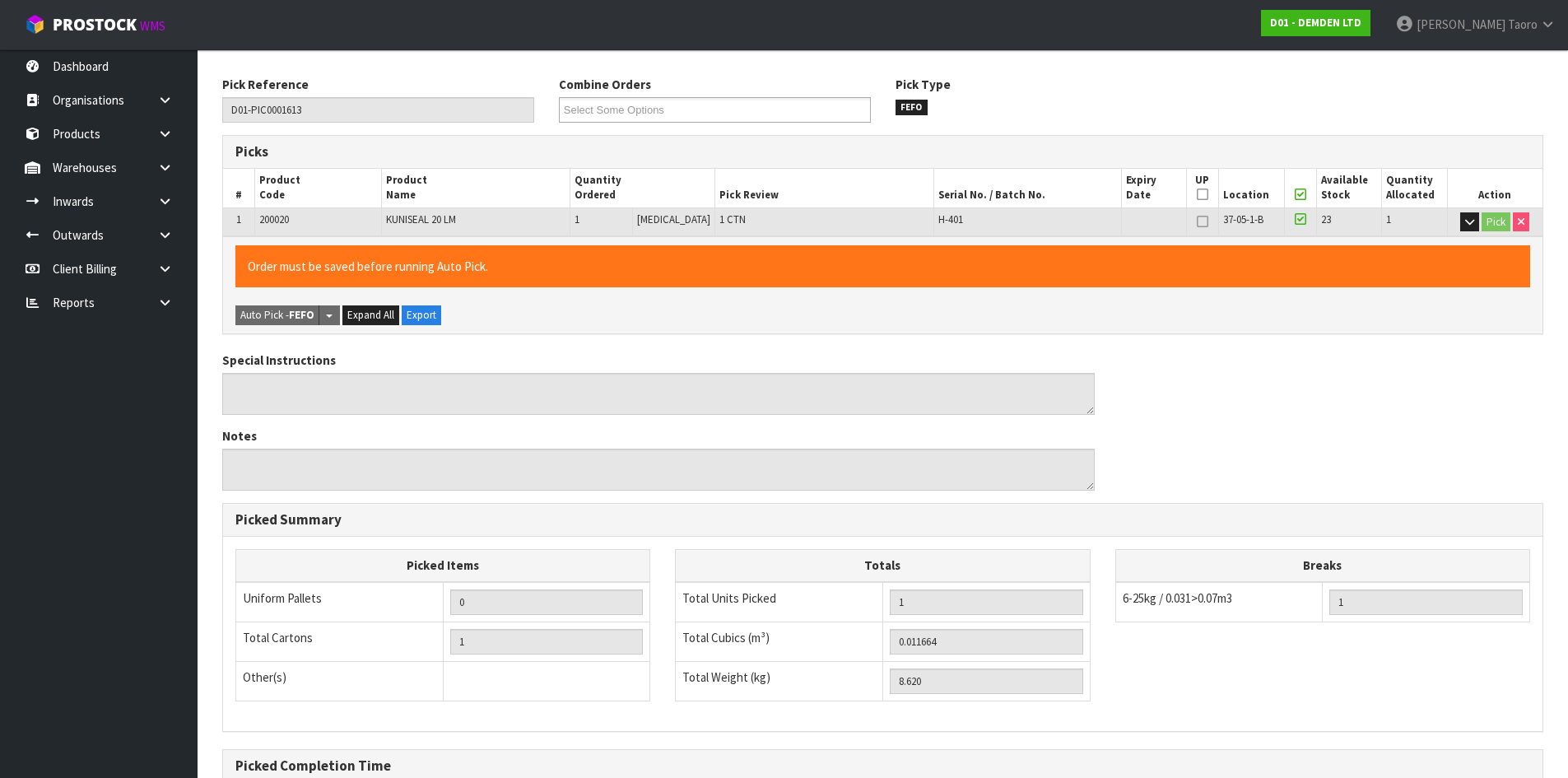
scroll to position [370, 0]
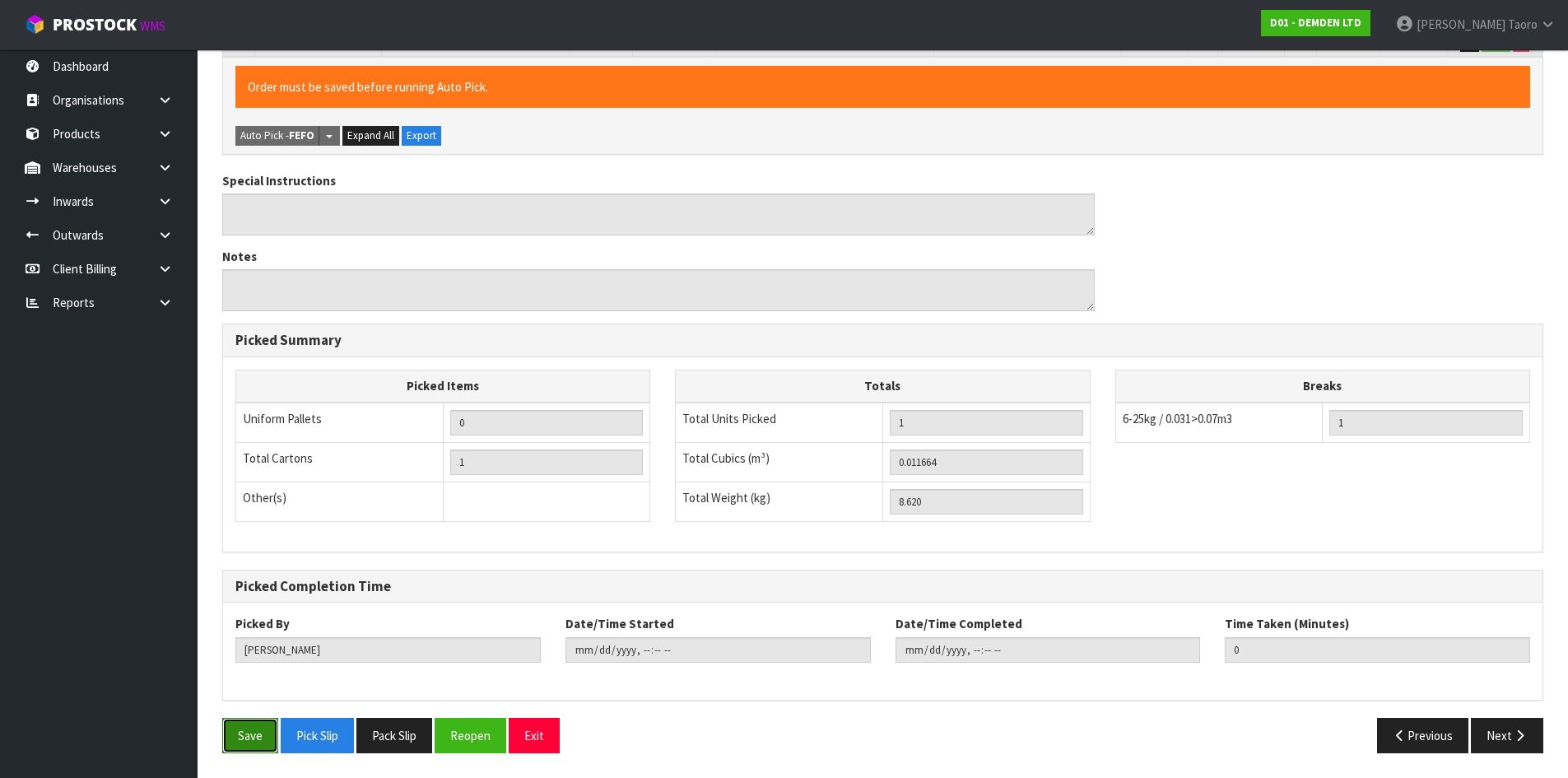
click at [253, 747] on button "Save" at bounding box center [250, 735] width 56 height 36
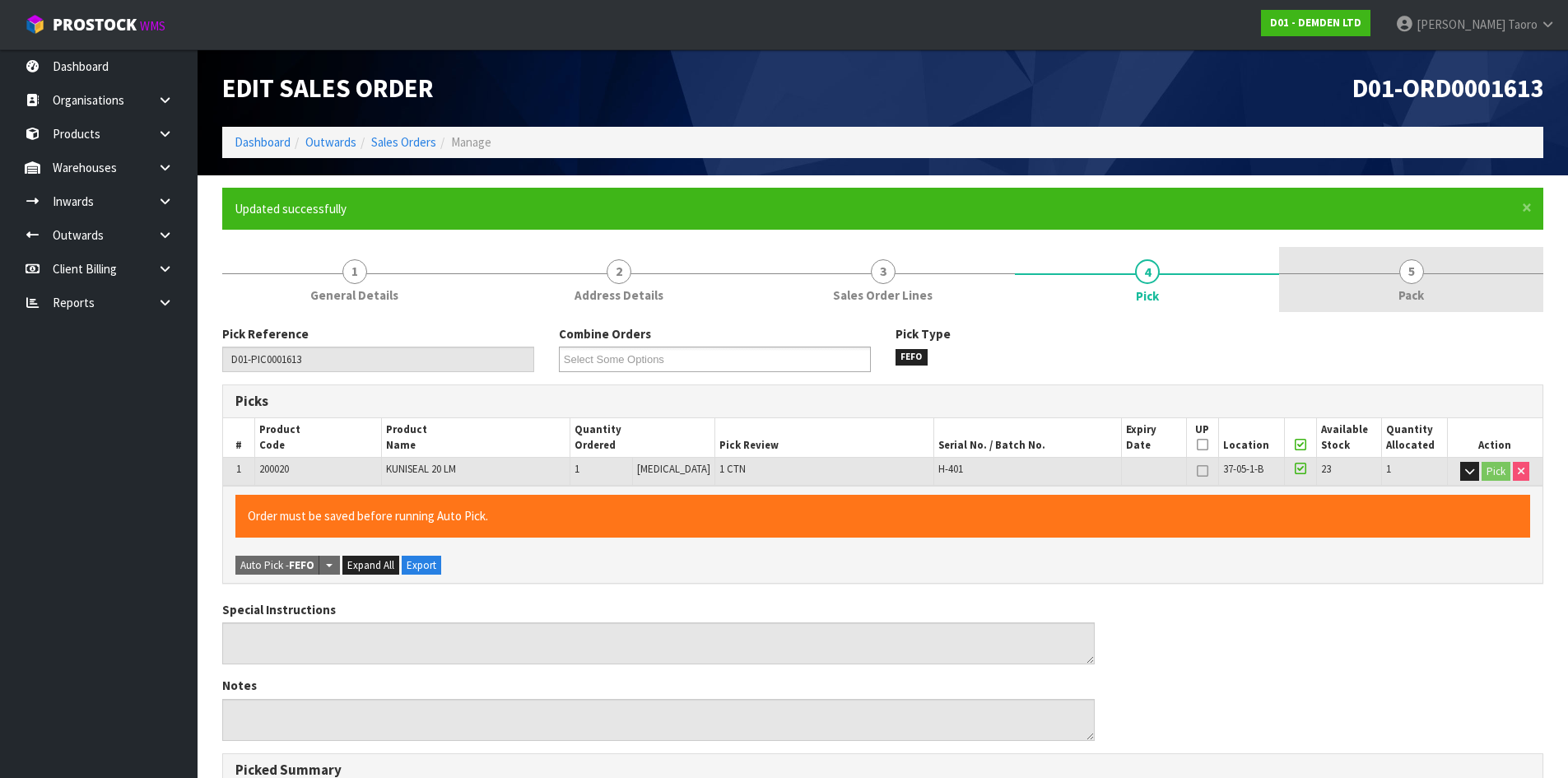
click at [1422, 285] on link "5 Pack" at bounding box center [1411, 279] width 264 height 65
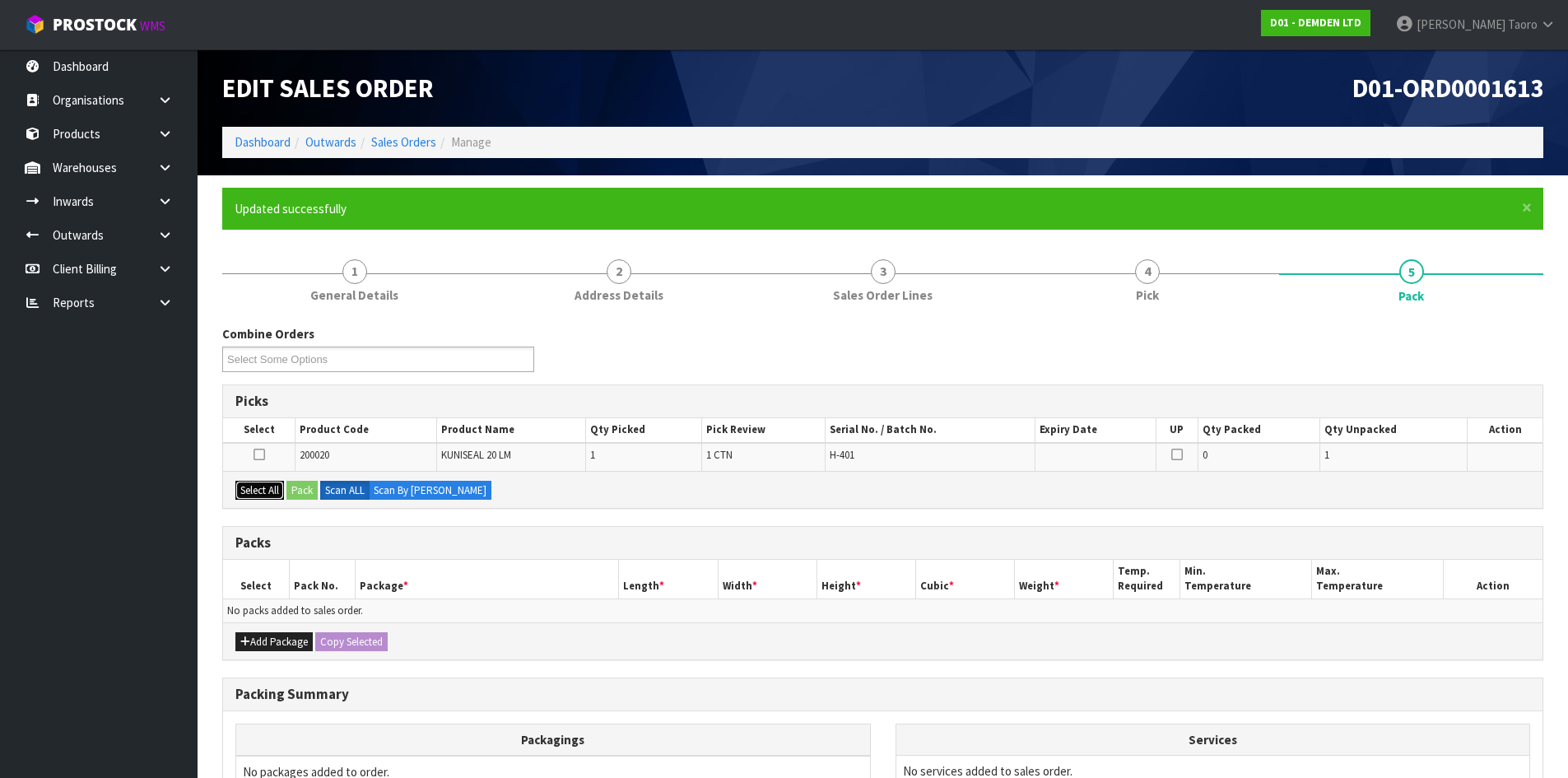
click at [276, 492] on button "Select All" at bounding box center [259, 490] width 48 height 20
click at [304, 491] on button "Pack" at bounding box center [302, 490] width 31 height 20
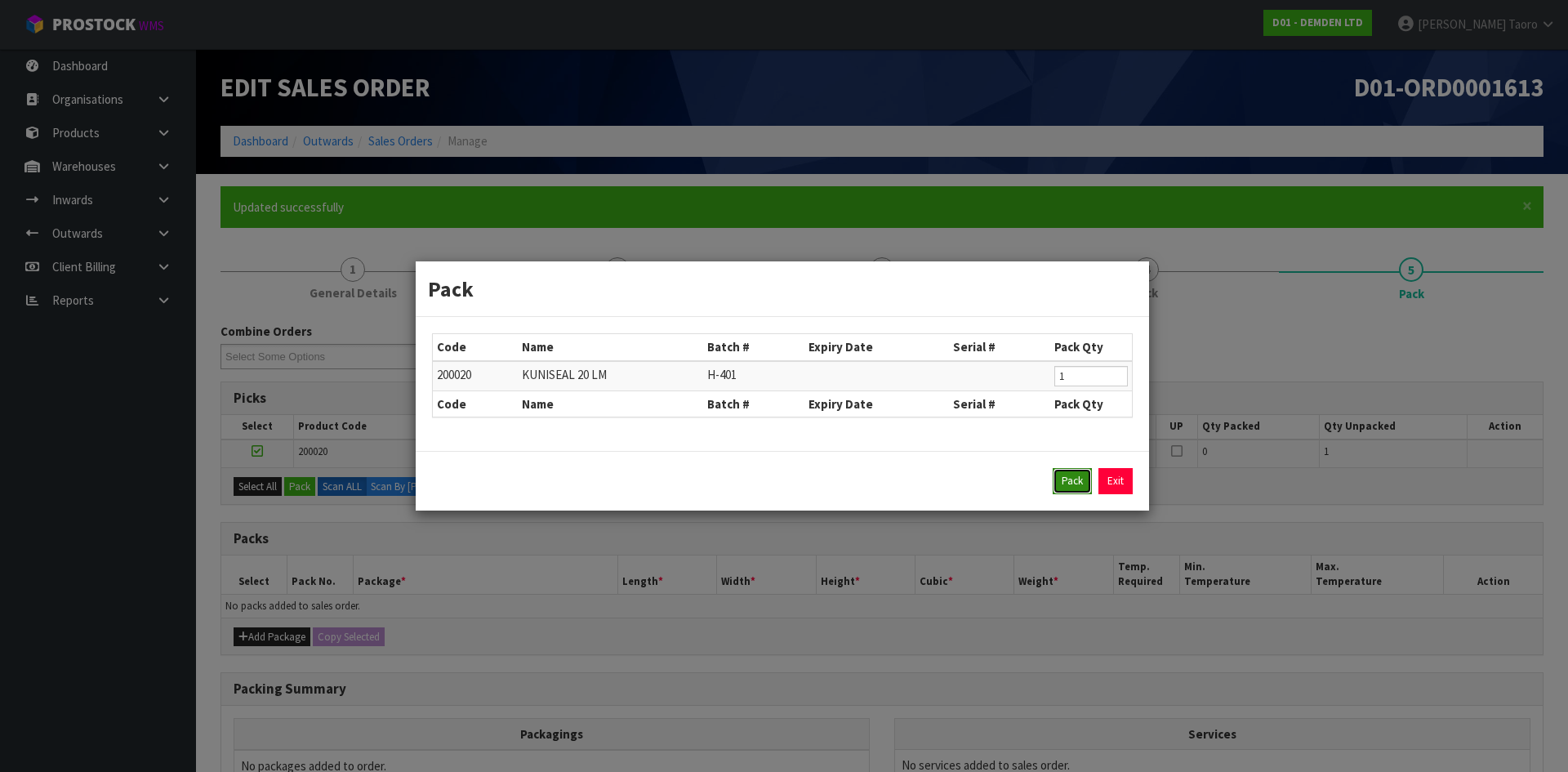
click at [1086, 486] on button "Pack" at bounding box center [1073, 481] width 39 height 26
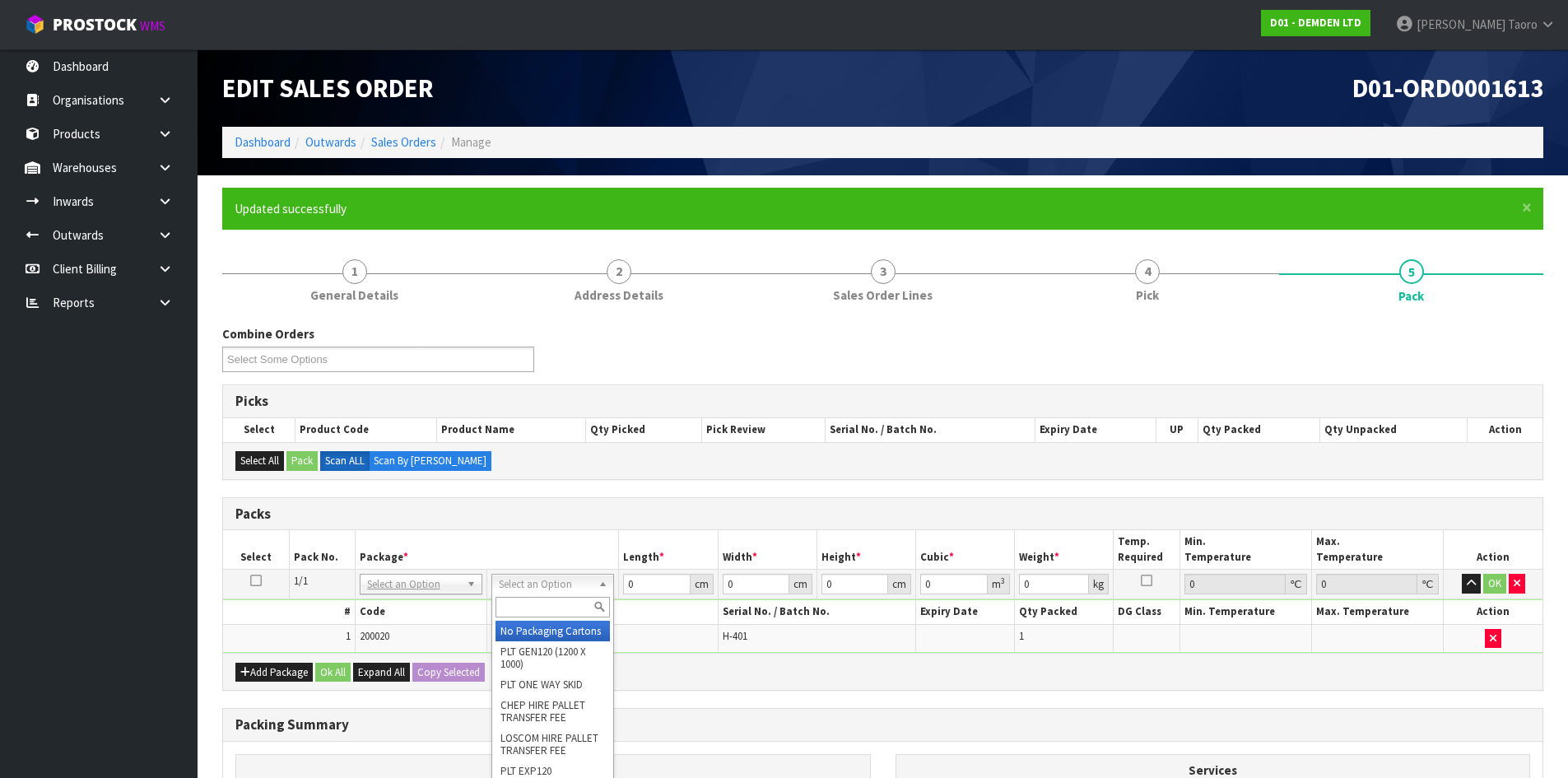
click at [577, 609] on input "text" at bounding box center [553, 607] width 115 height 20
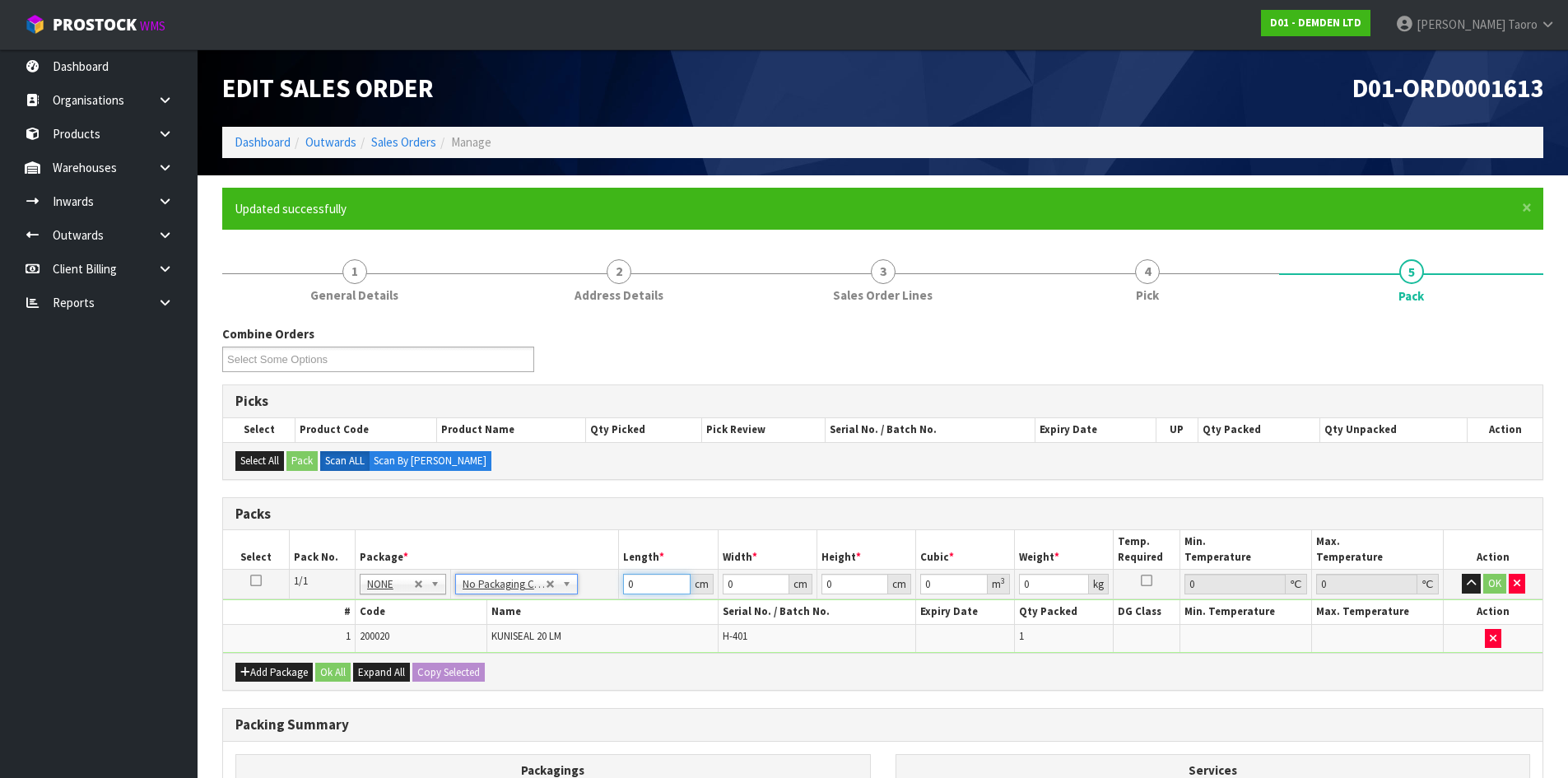
click at [645, 585] on input "0" at bounding box center [656, 584] width 66 height 20
type input "27"
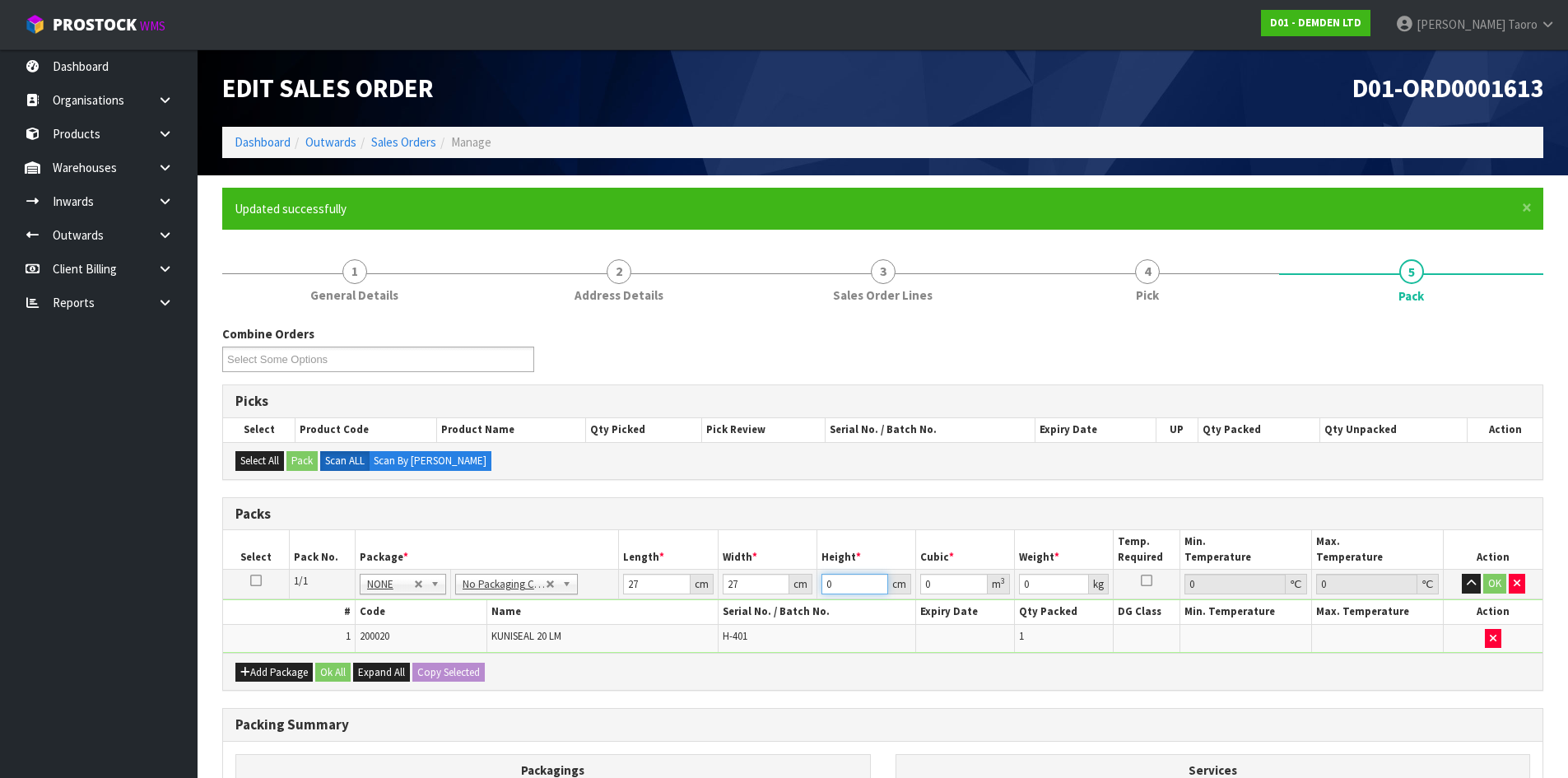
type input "1"
type input "0.000729"
type input "16"
type input "0.011664"
type input "16"
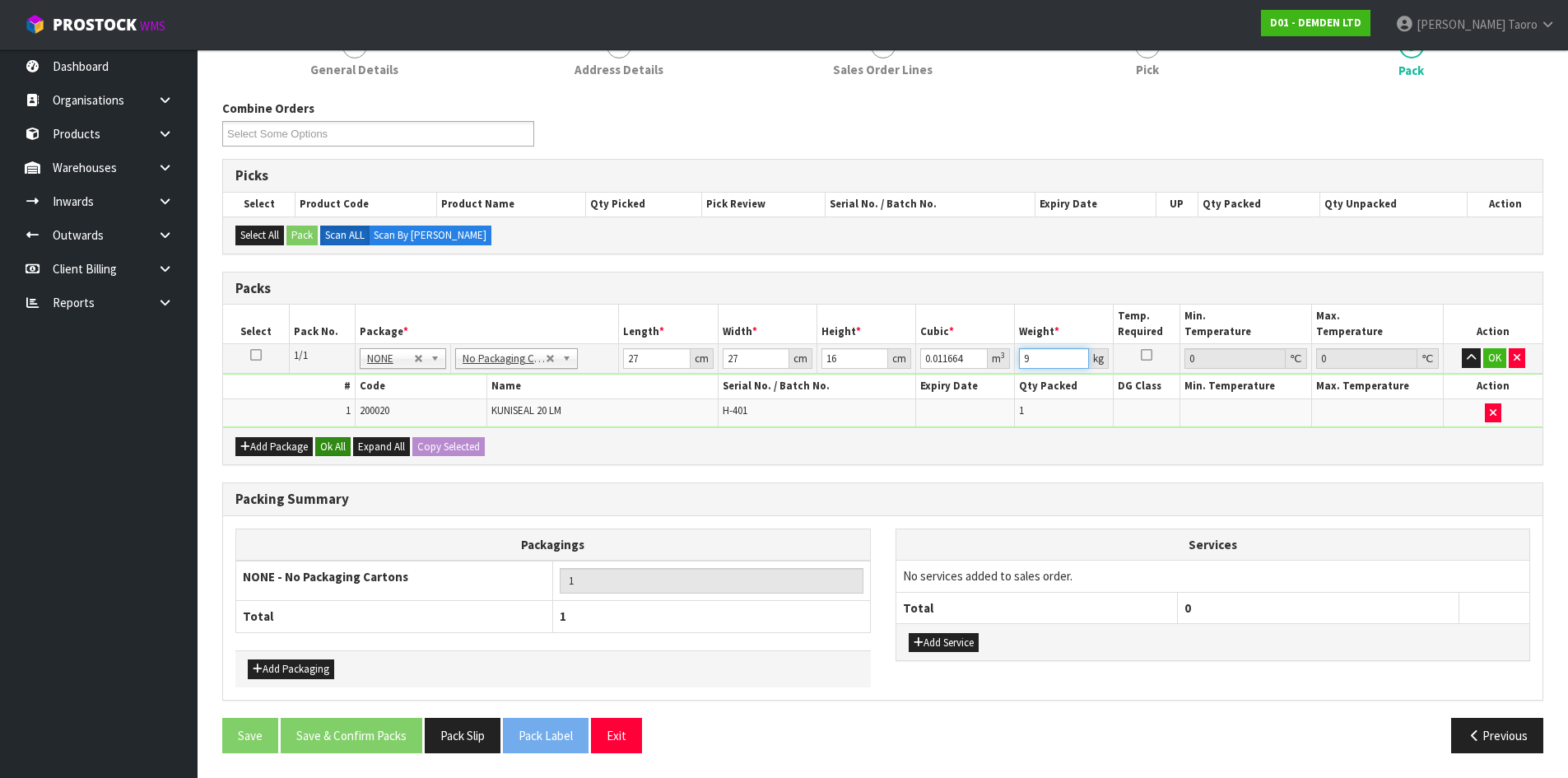
type input "9"
click at [337, 451] on button "Ok All" at bounding box center [333, 446] width 36 height 20
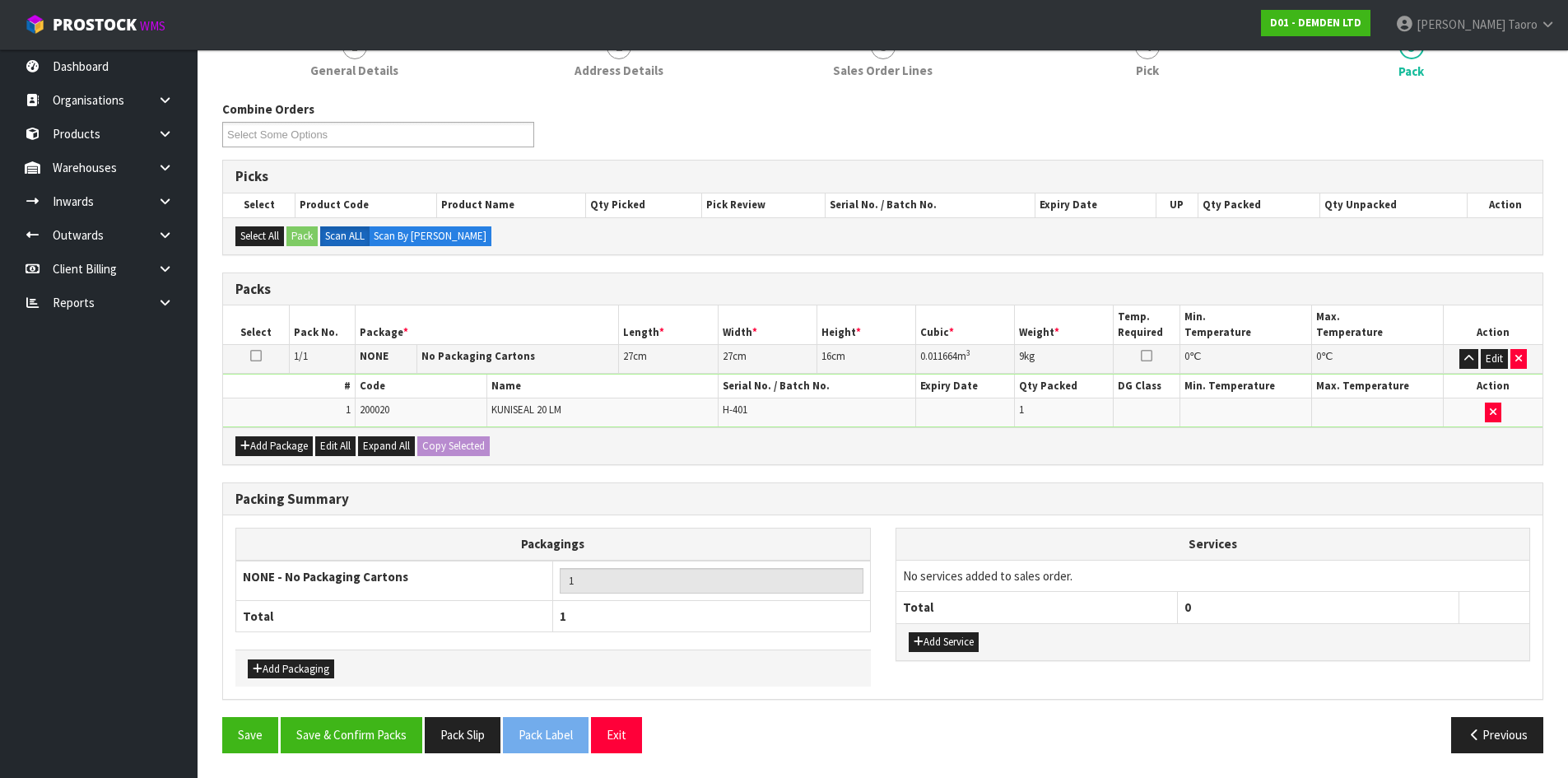
scroll to position [224, 0]
click at [372, 735] on button "Save & Confirm Packs" at bounding box center [351, 735] width 141 height 36
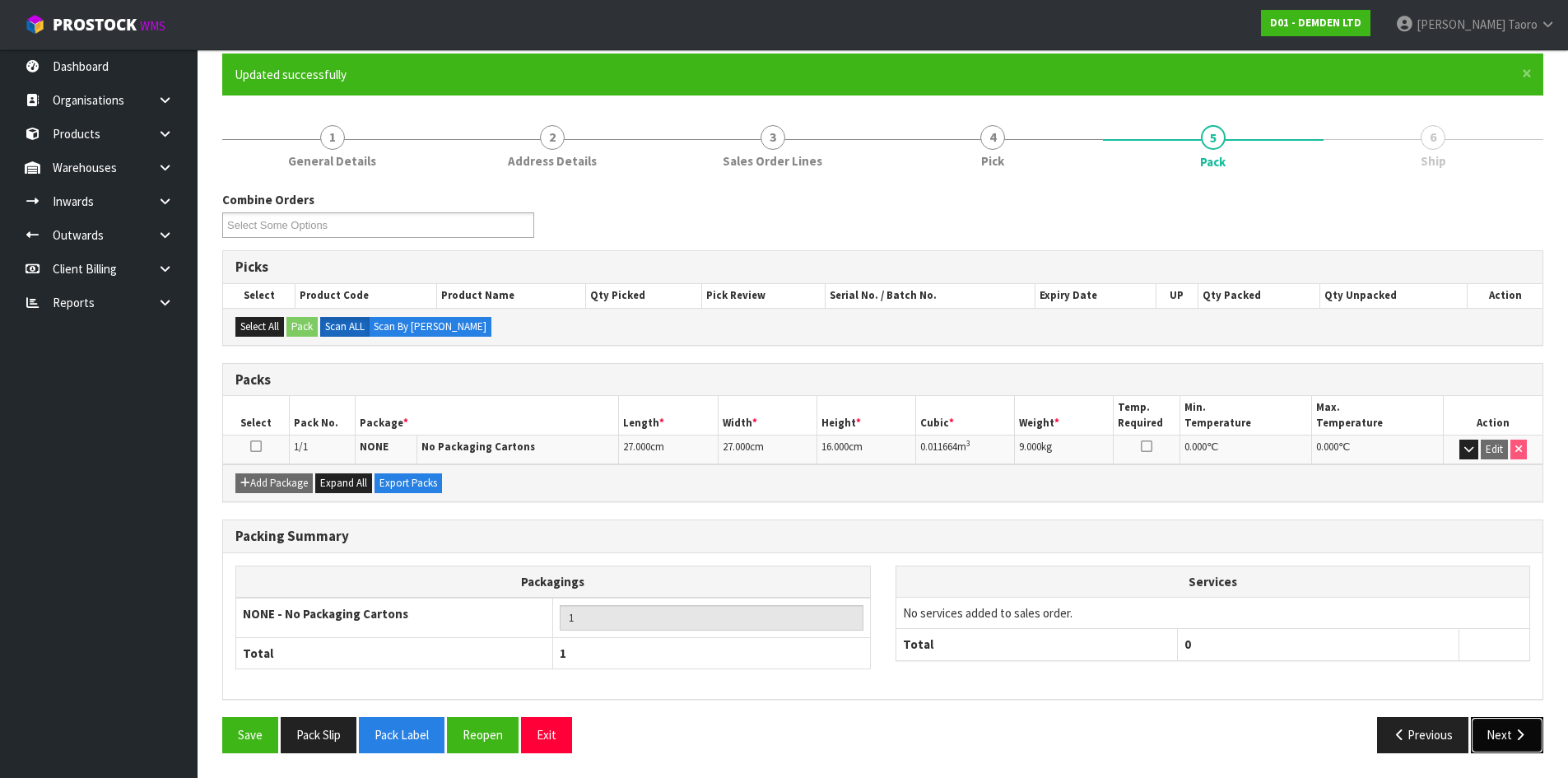
click at [1499, 735] on button "Next" at bounding box center [1507, 735] width 72 height 36
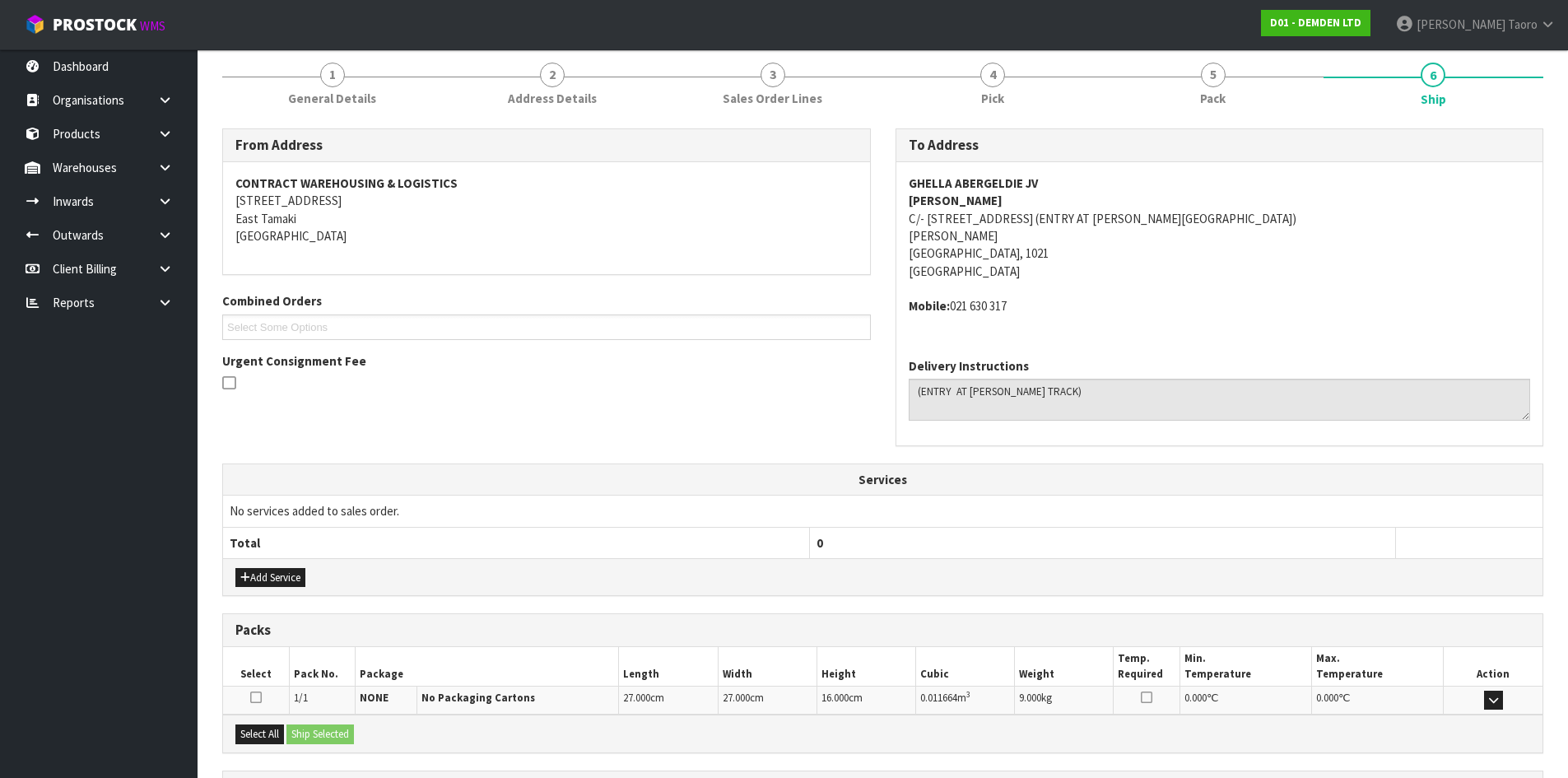
scroll to position [349, 0]
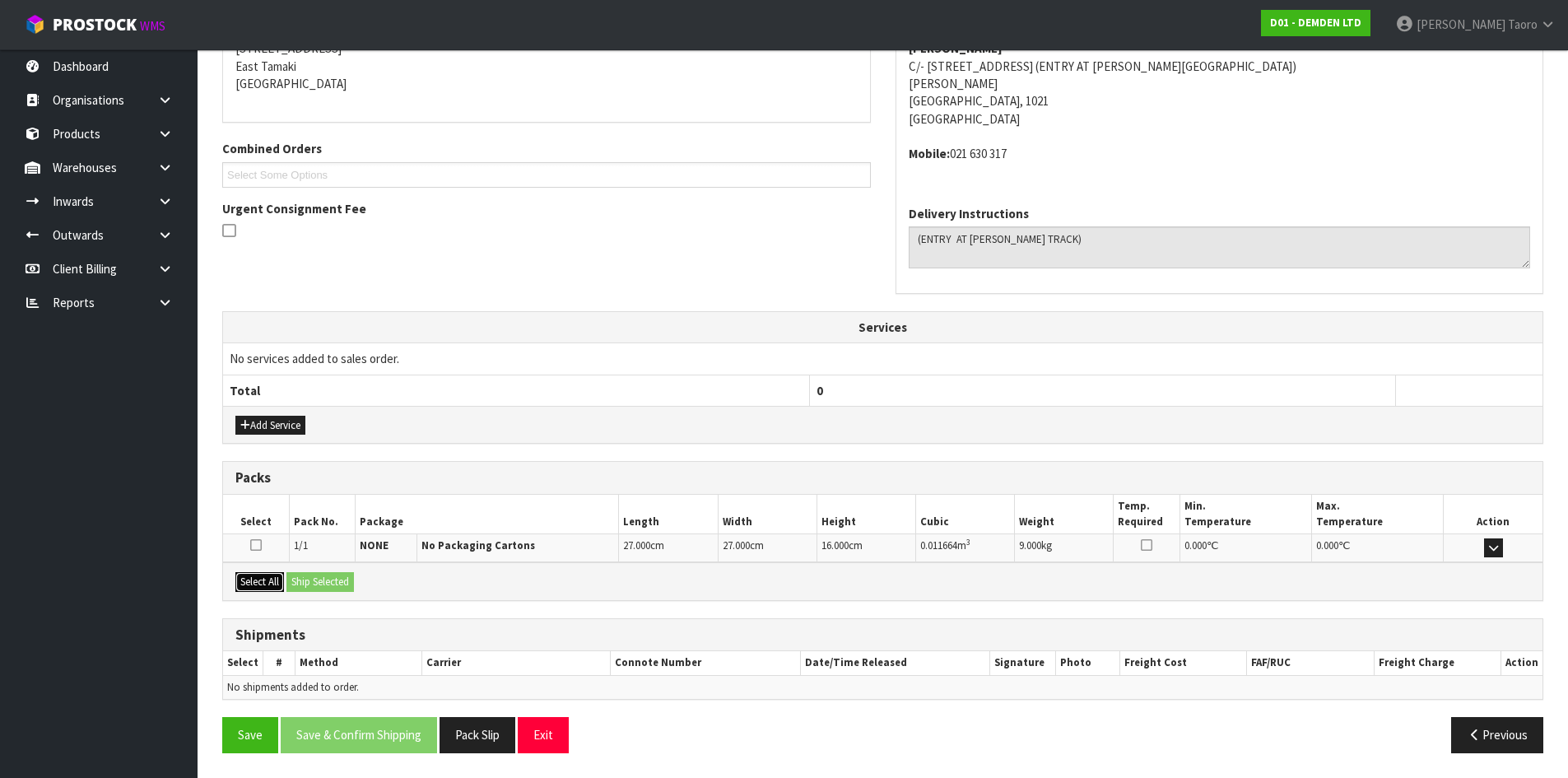
drag, startPoint x: 261, startPoint y: 588, endPoint x: 273, endPoint y: 586, distance: 12.2
click at [273, 586] on button "Select All" at bounding box center [259, 582] width 48 height 20
drag, startPoint x: 307, startPoint y: 584, endPoint x: 446, endPoint y: 645, distance: 151.8
click at [308, 584] on button "Ship Selected" at bounding box center [320, 582] width 67 height 20
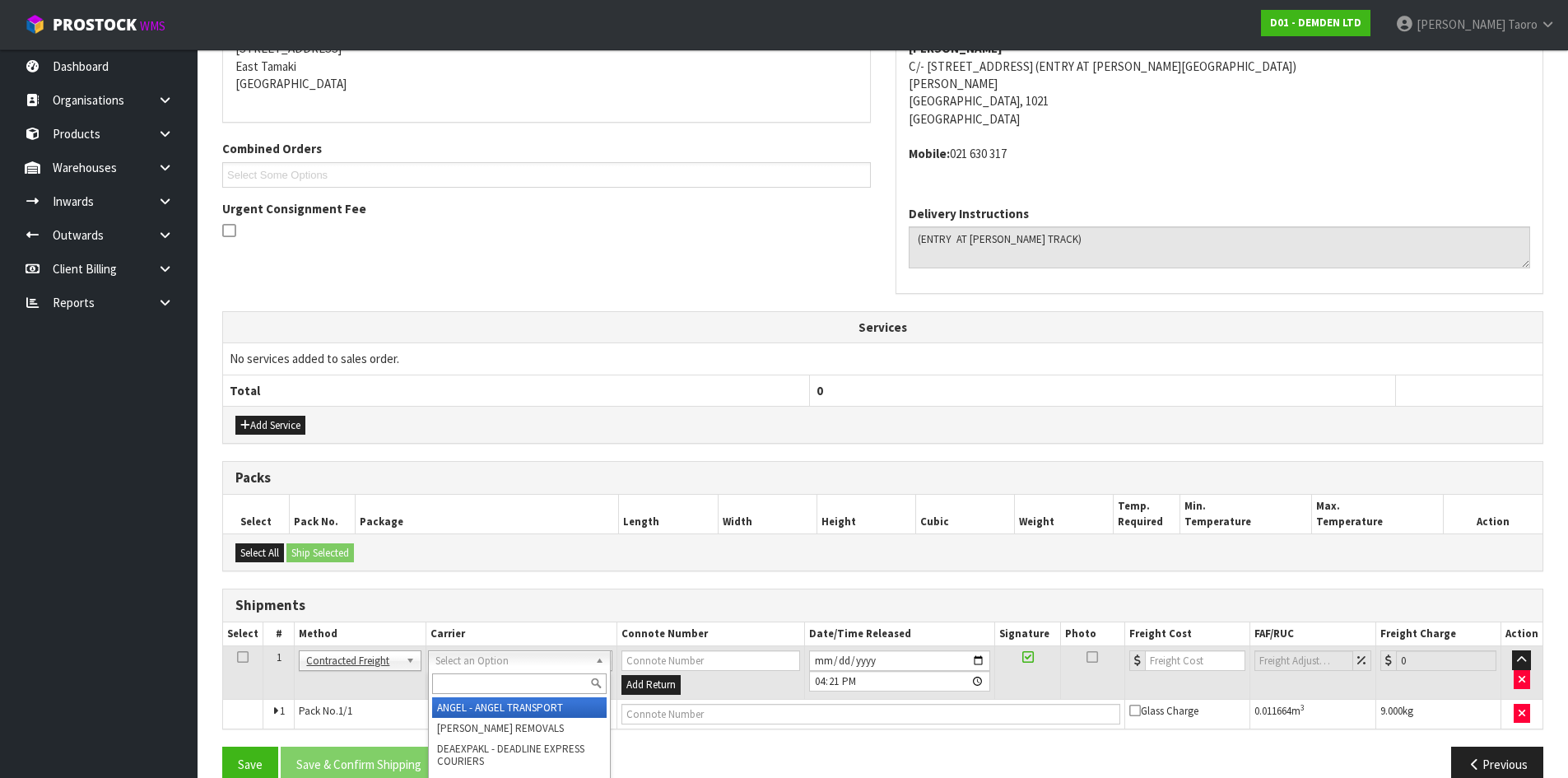
click at [519, 679] on input "text" at bounding box center [519, 684] width 174 height 20
type input "NZP"
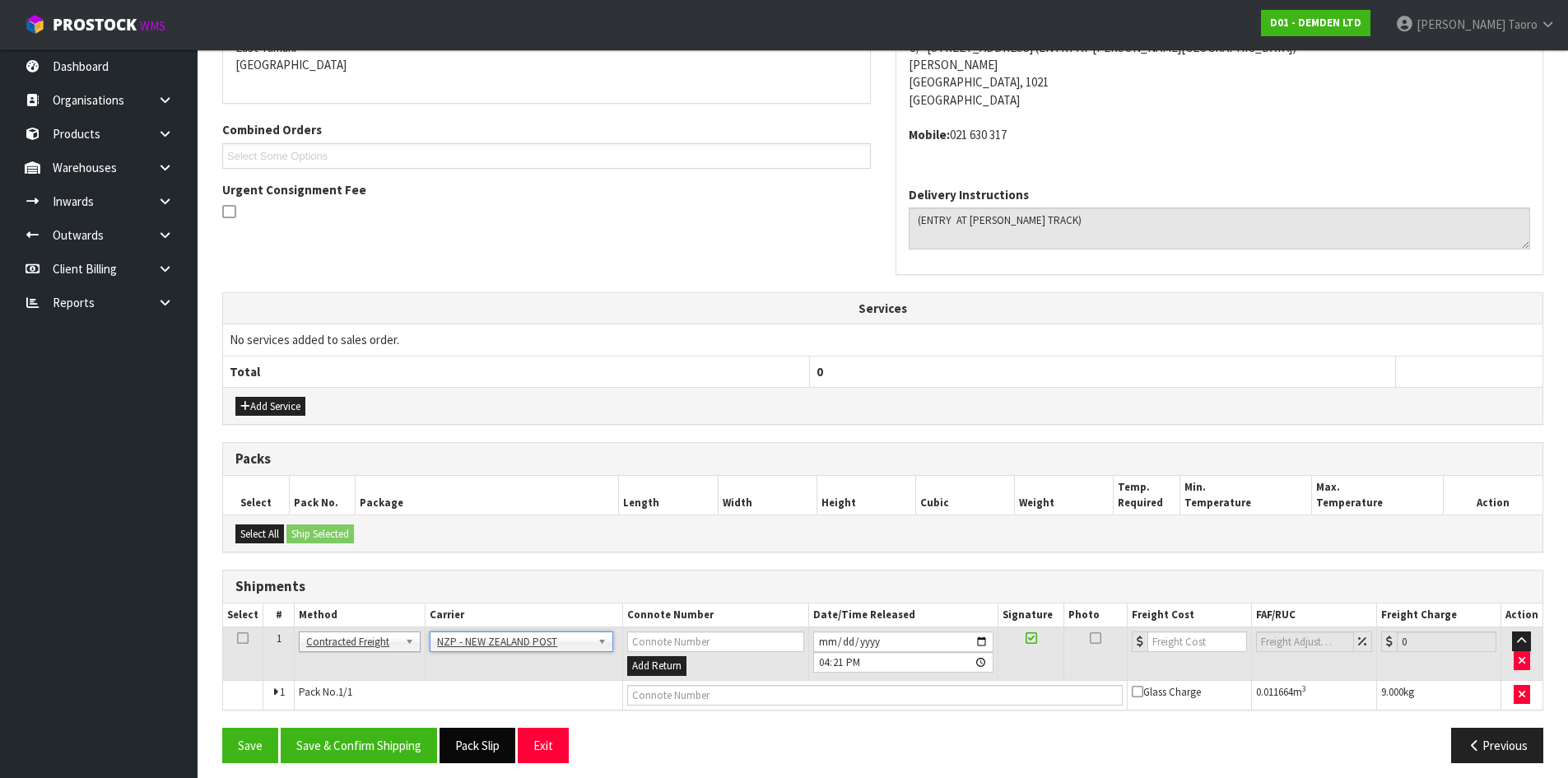
scroll to position [378, 0]
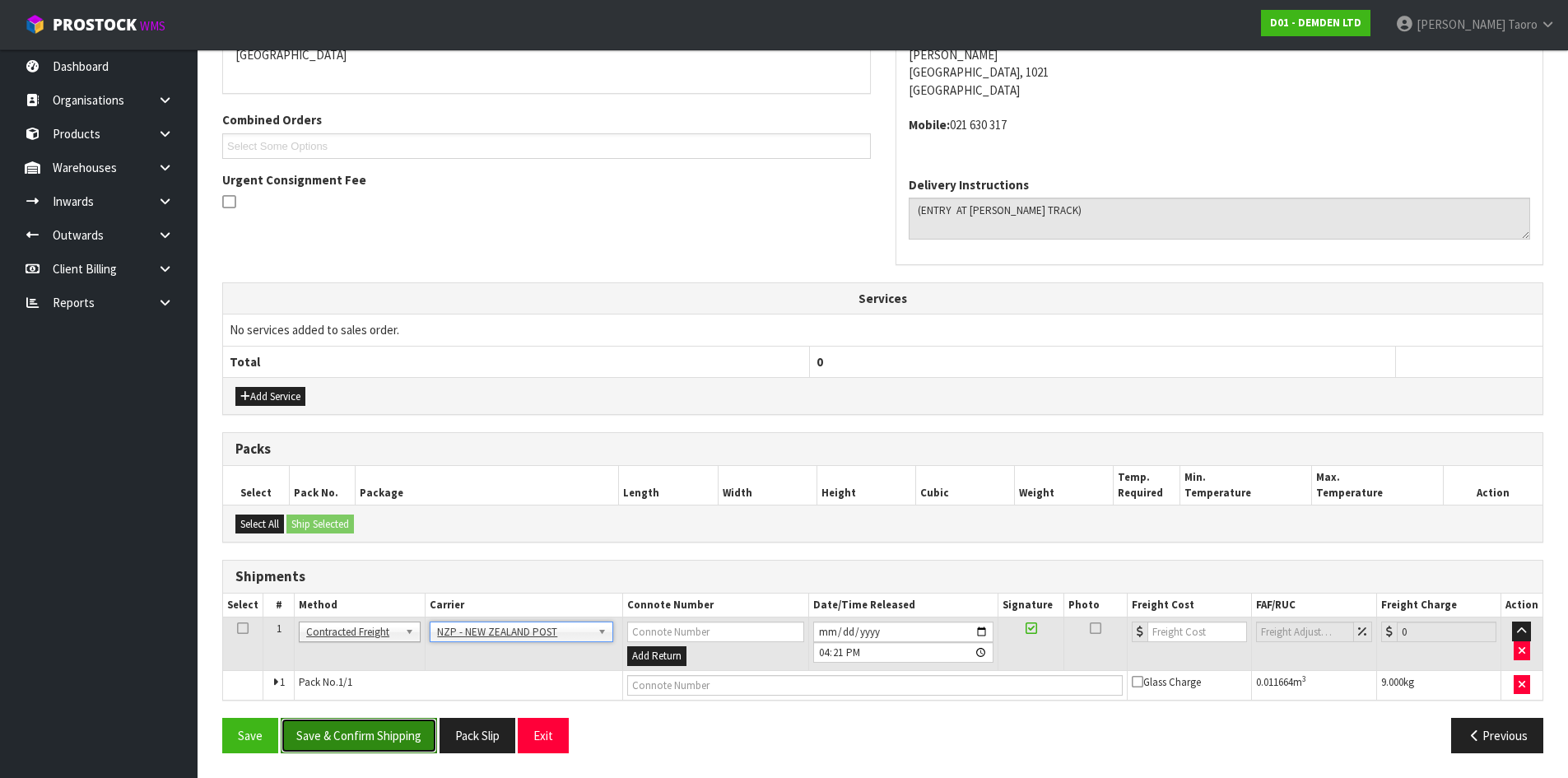
click at [408, 735] on button "Save & Confirm Shipping" at bounding box center [359, 735] width 156 height 36
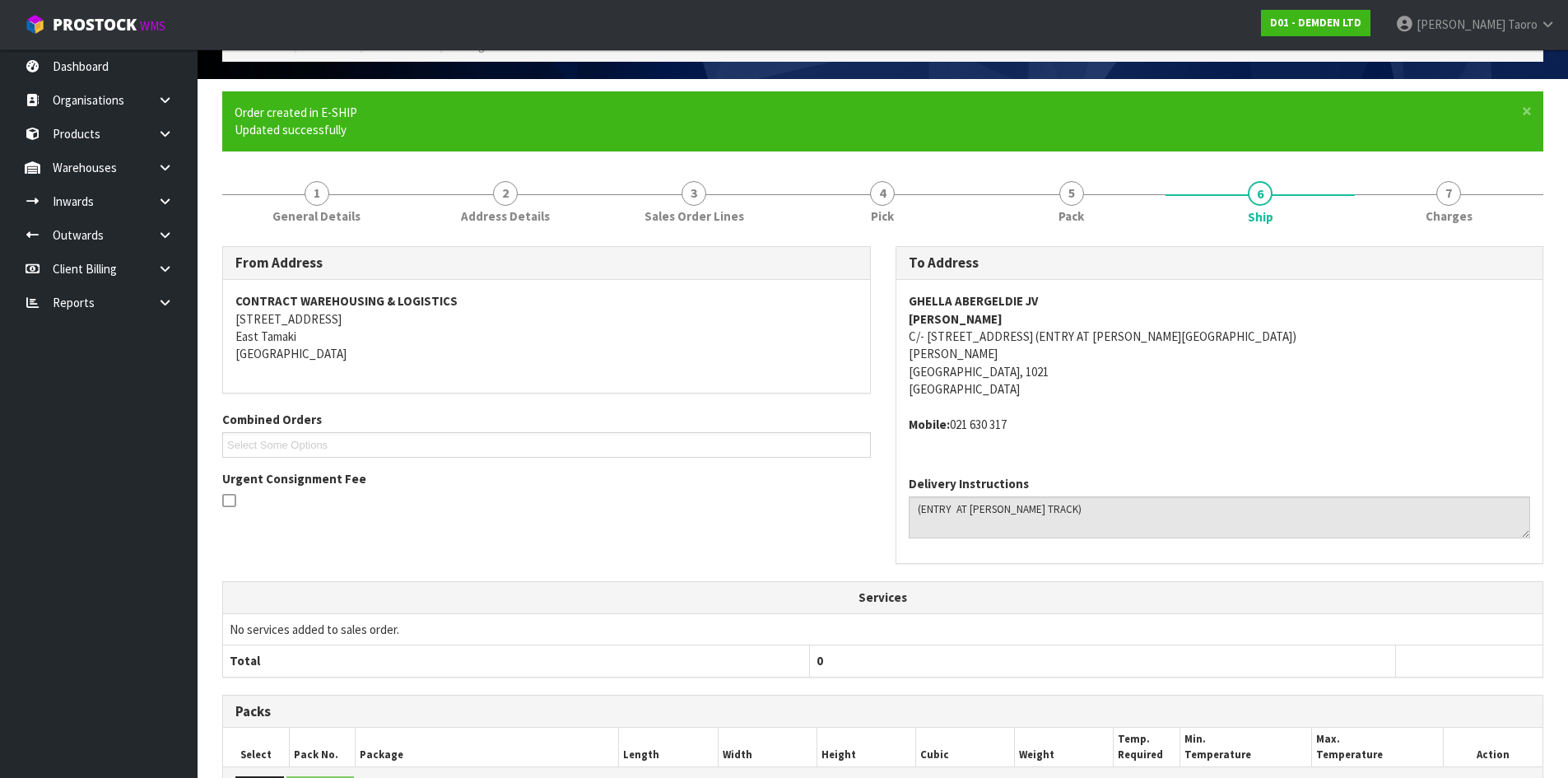
scroll to position [354, 0]
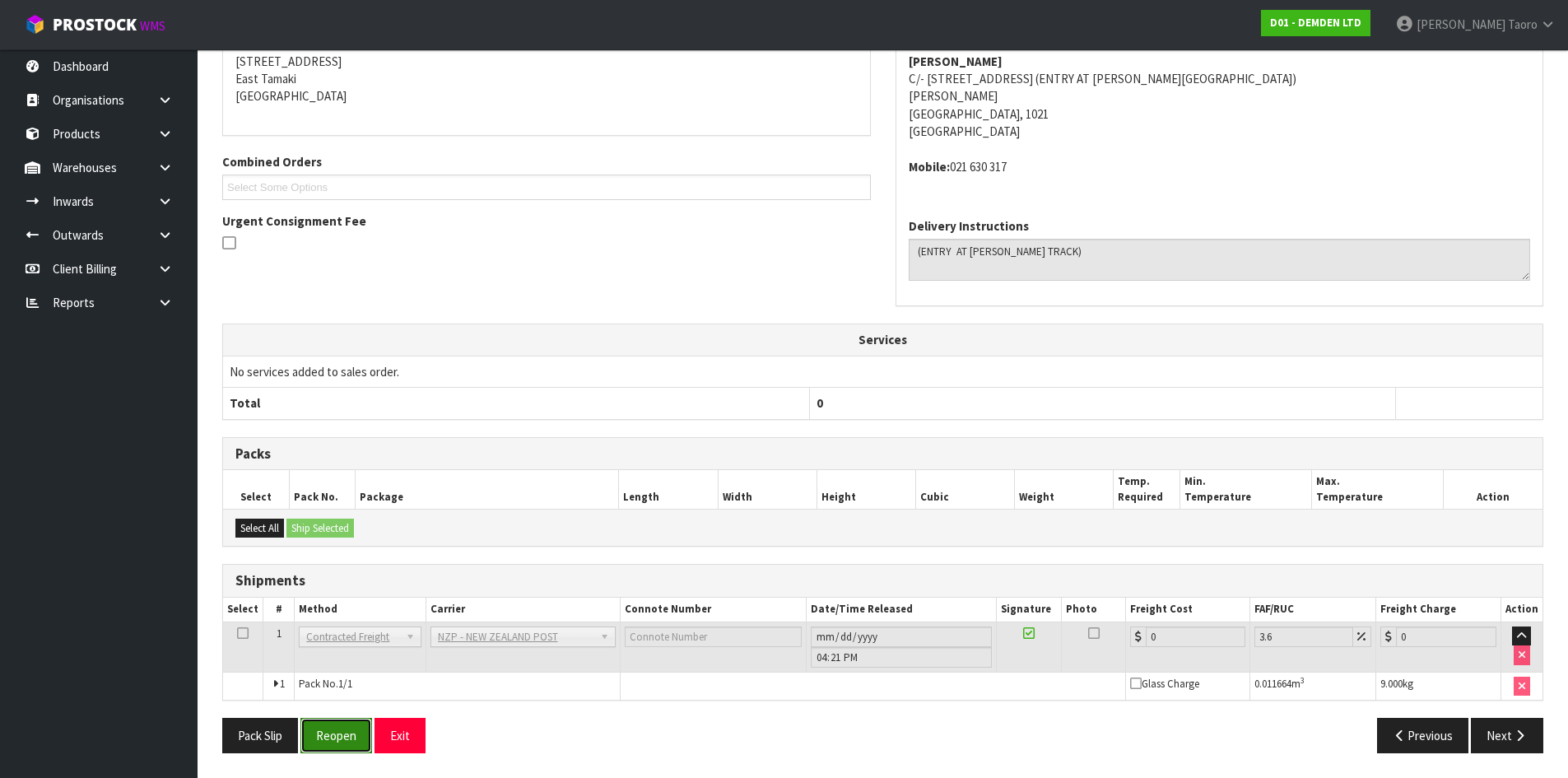
click at [321, 738] on button "Reopen" at bounding box center [336, 735] width 71 height 36
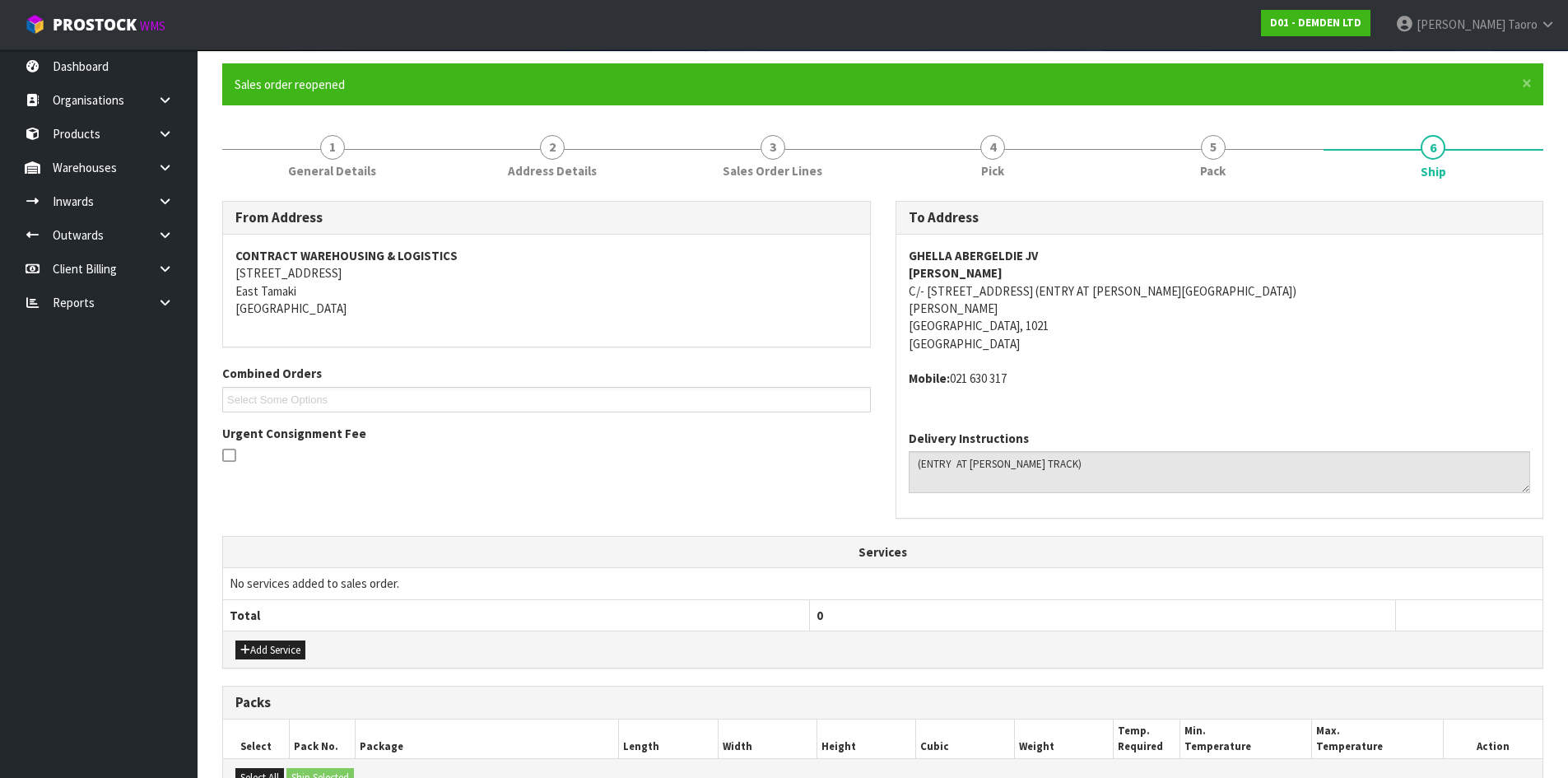
scroll to position [394, 0]
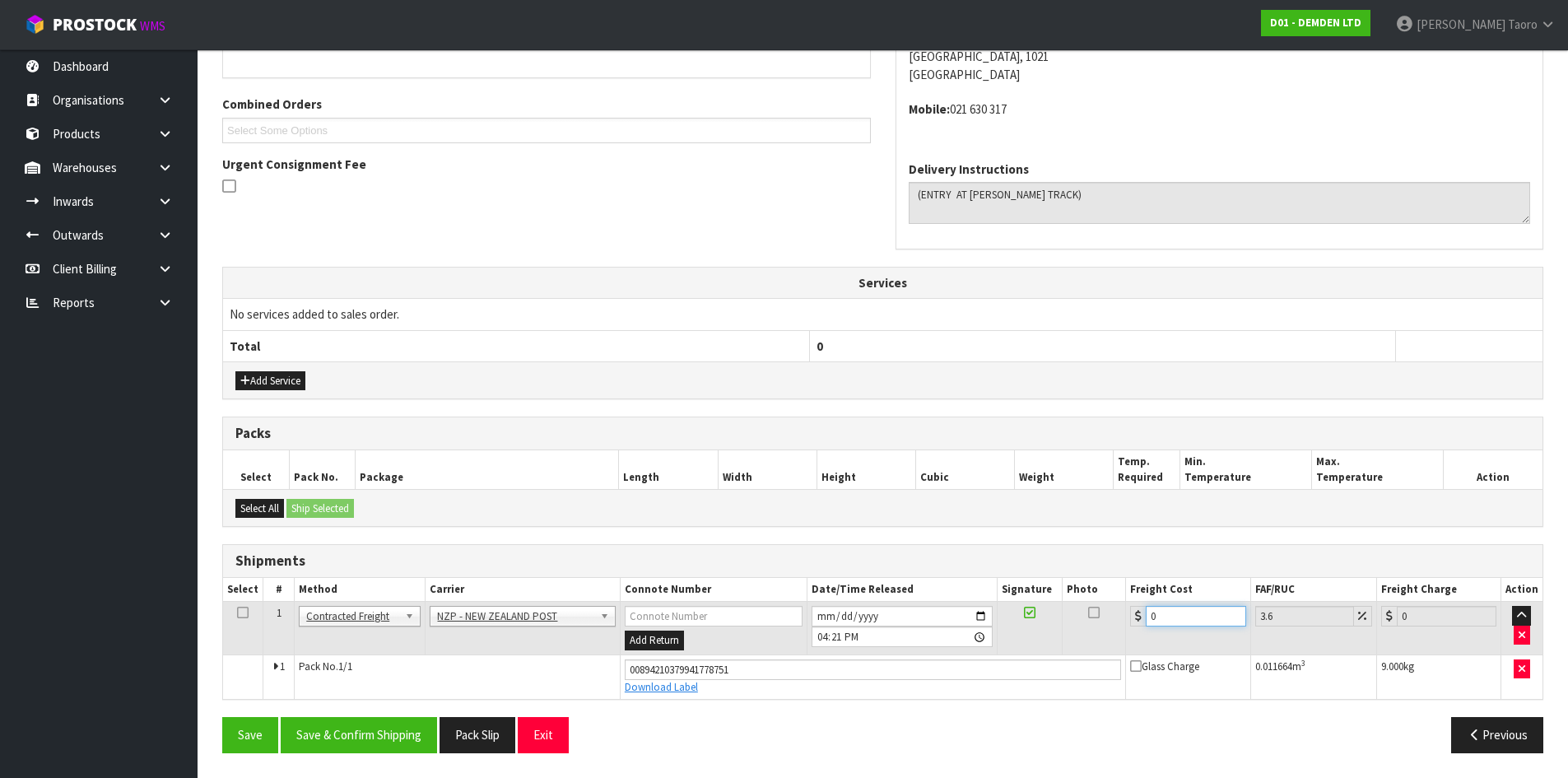
click at [1176, 618] on input "0" at bounding box center [1195, 616] width 99 height 20
type input "4"
type input "4.14"
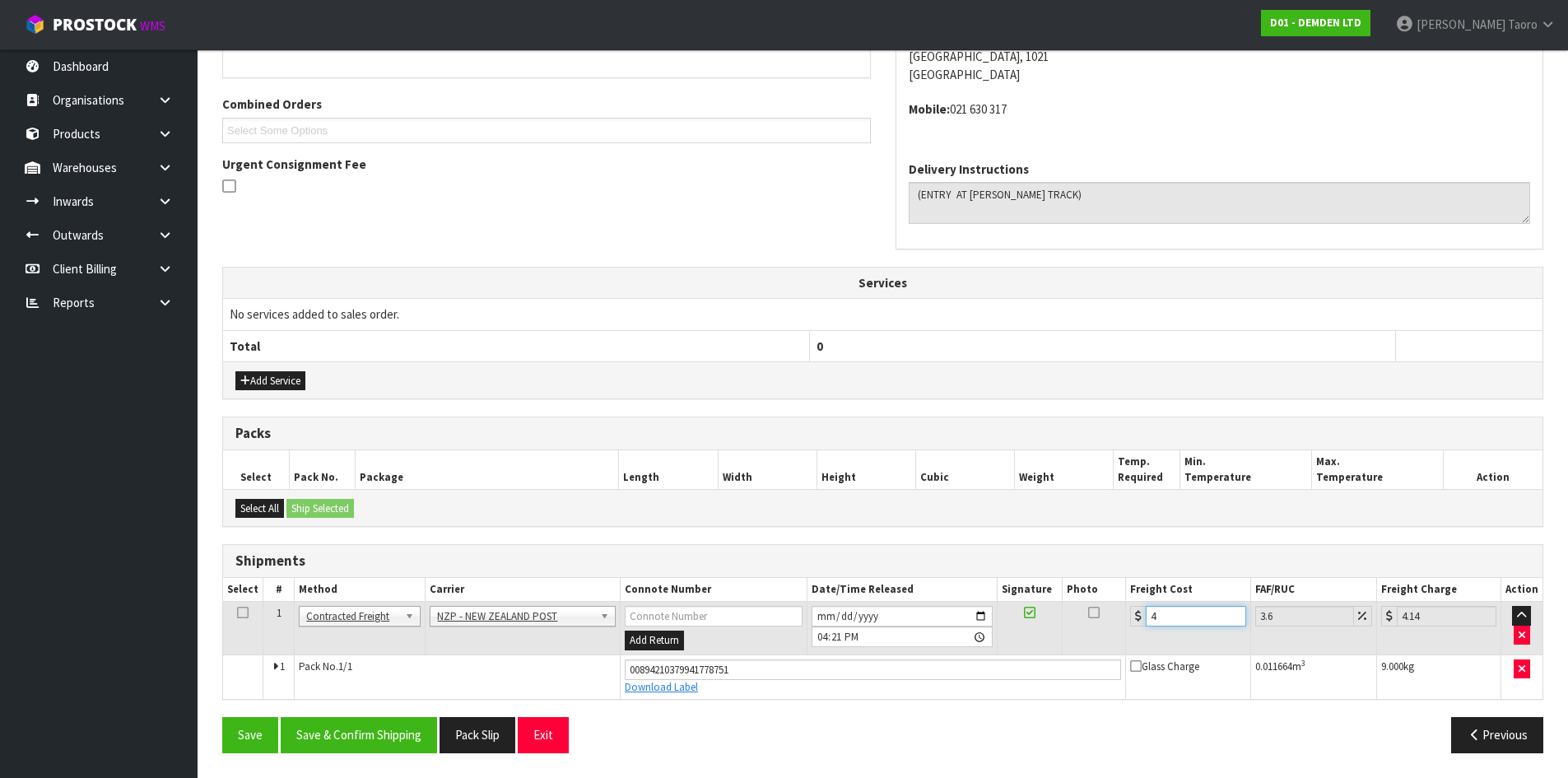
type input "4.3"
type input "4.45"
type input "4.33"
type input "4.49"
type input "4.33"
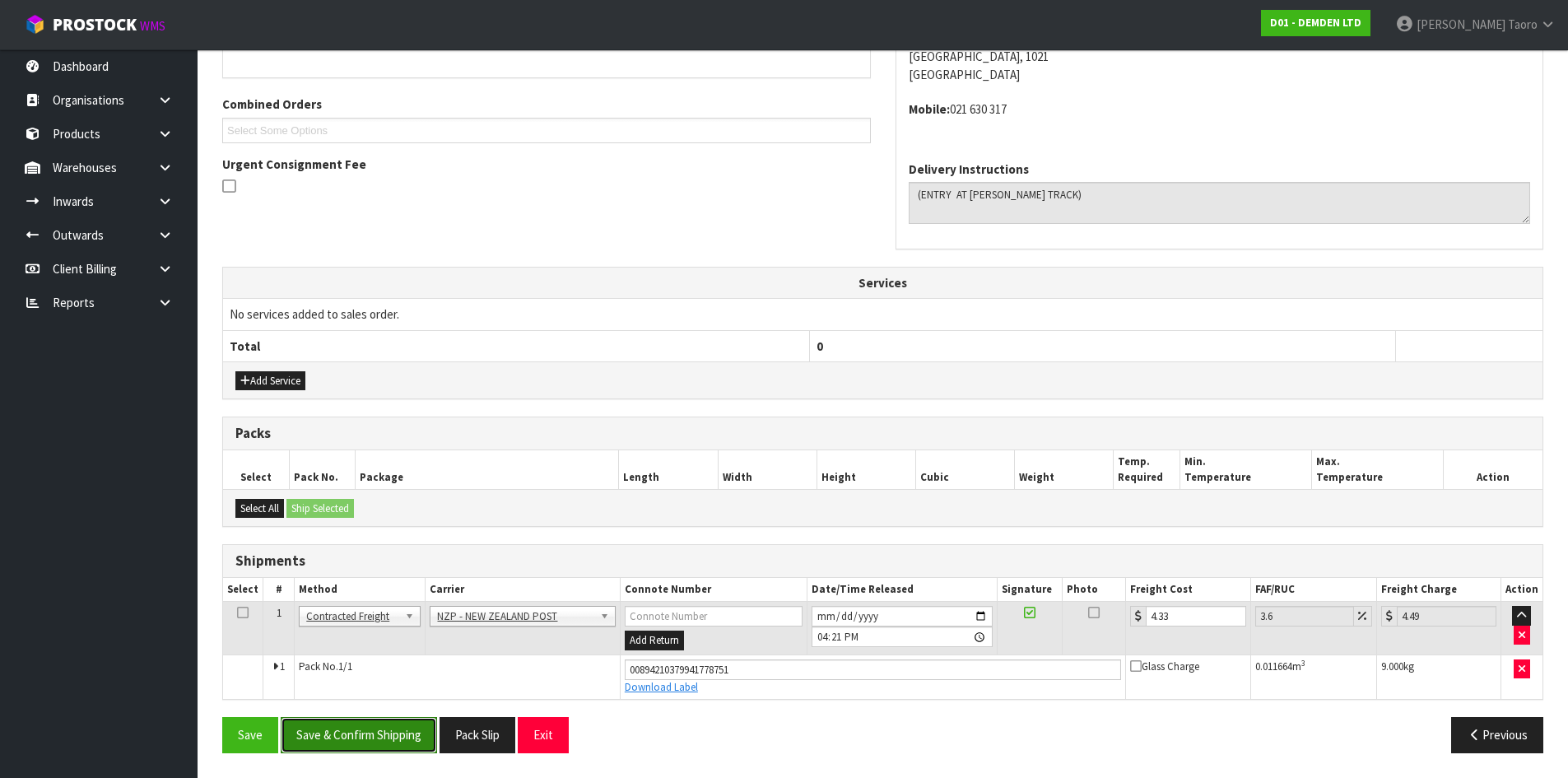
click at [397, 742] on button "Save & Confirm Shipping" at bounding box center [359, 735] width 156 height 36
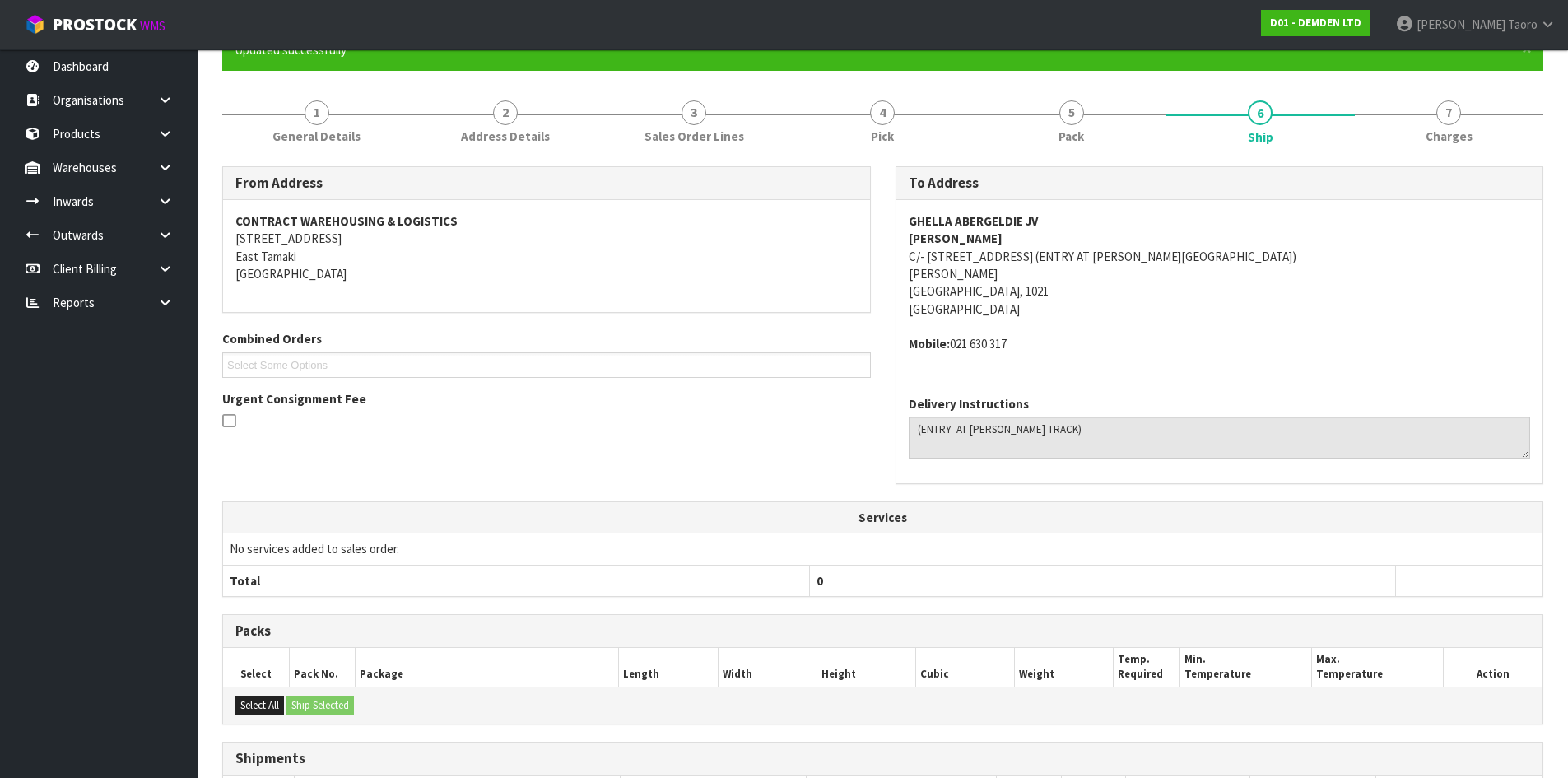
scroll to position [347, 0]
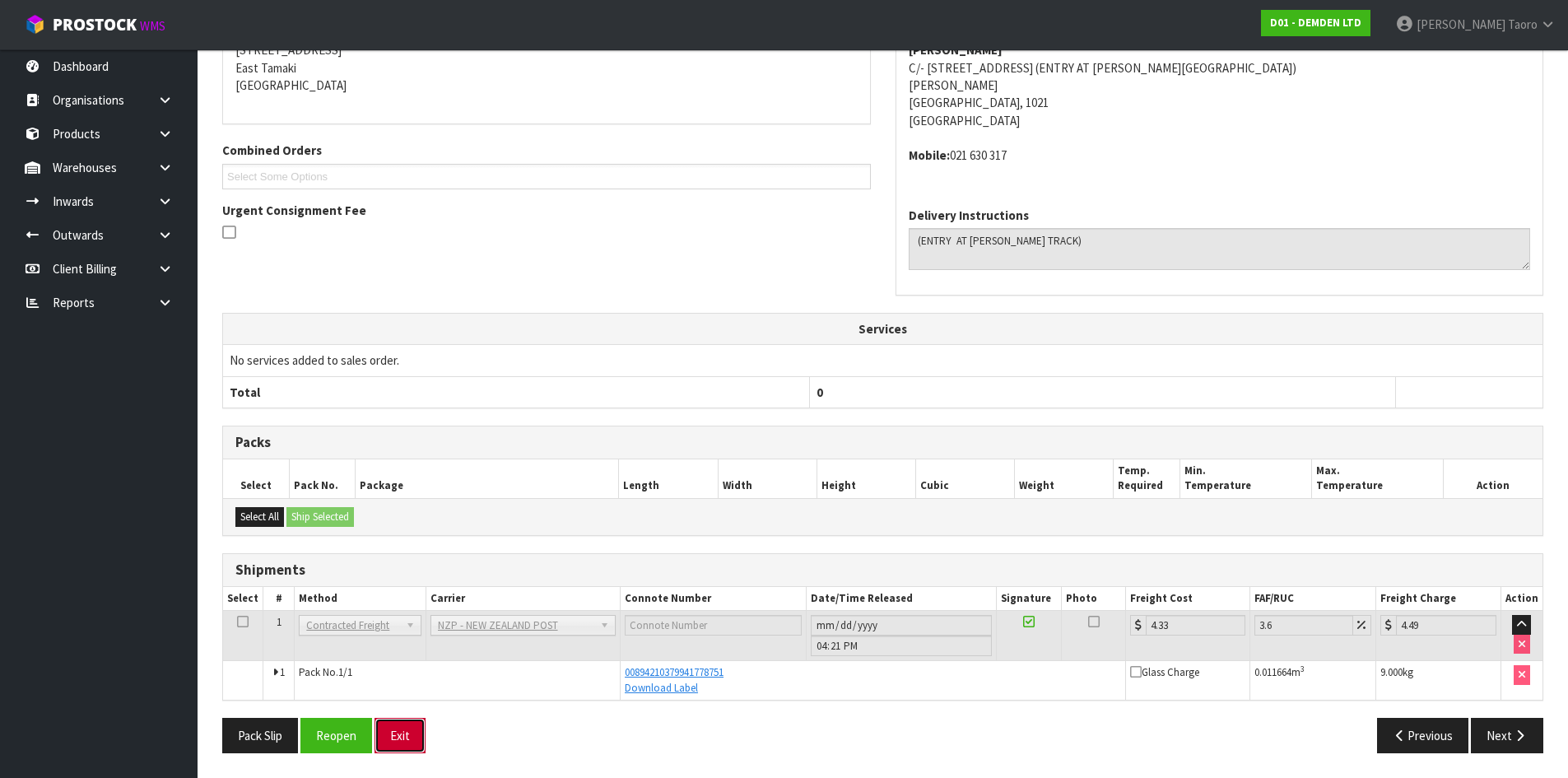
click at [410, 739] on button "Exit" at bounding box center [400, 735] width 51 height 36
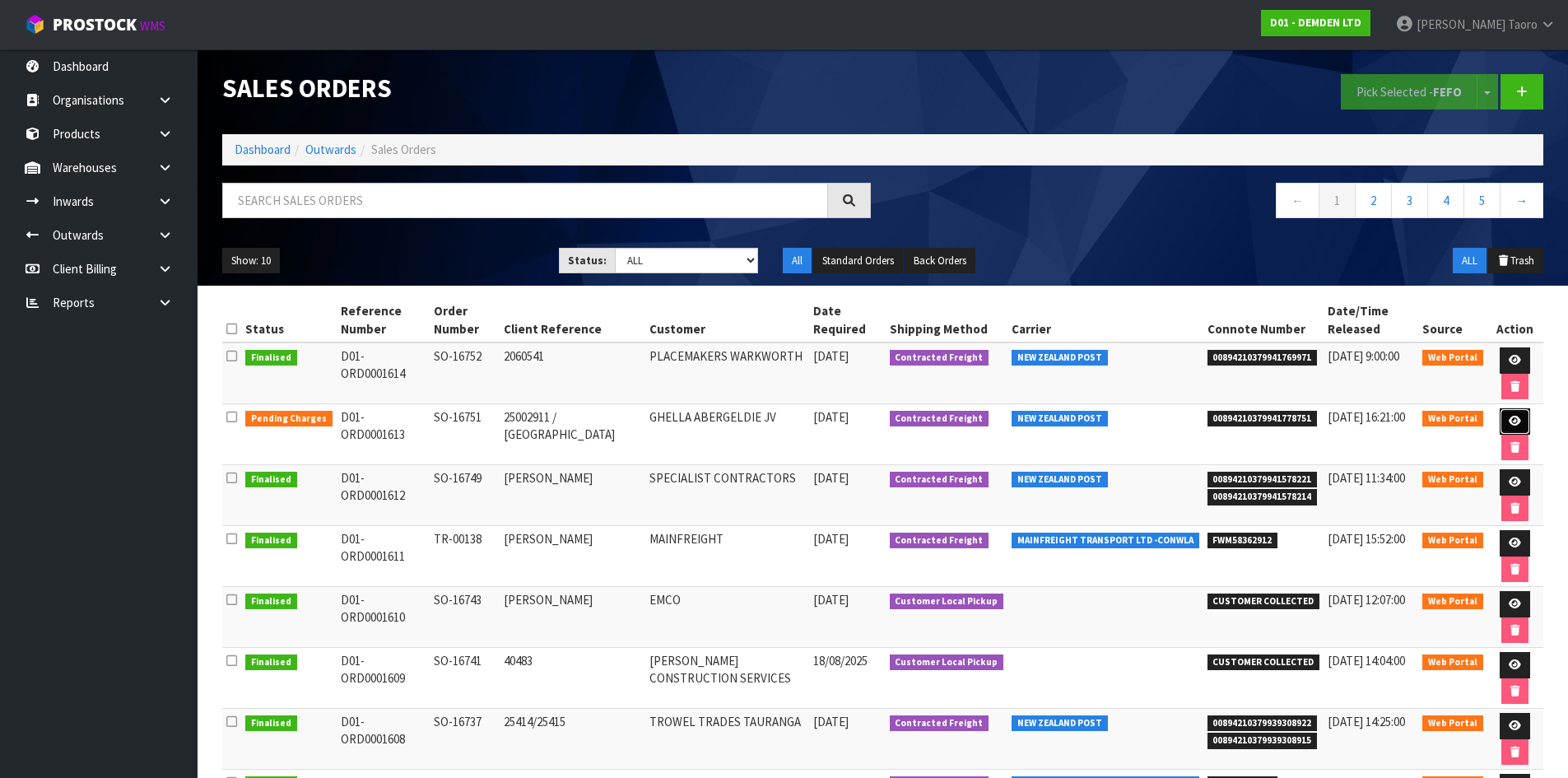
click at [1514, 419] on icon at bounding box center [1514, 421] width 13 height 11
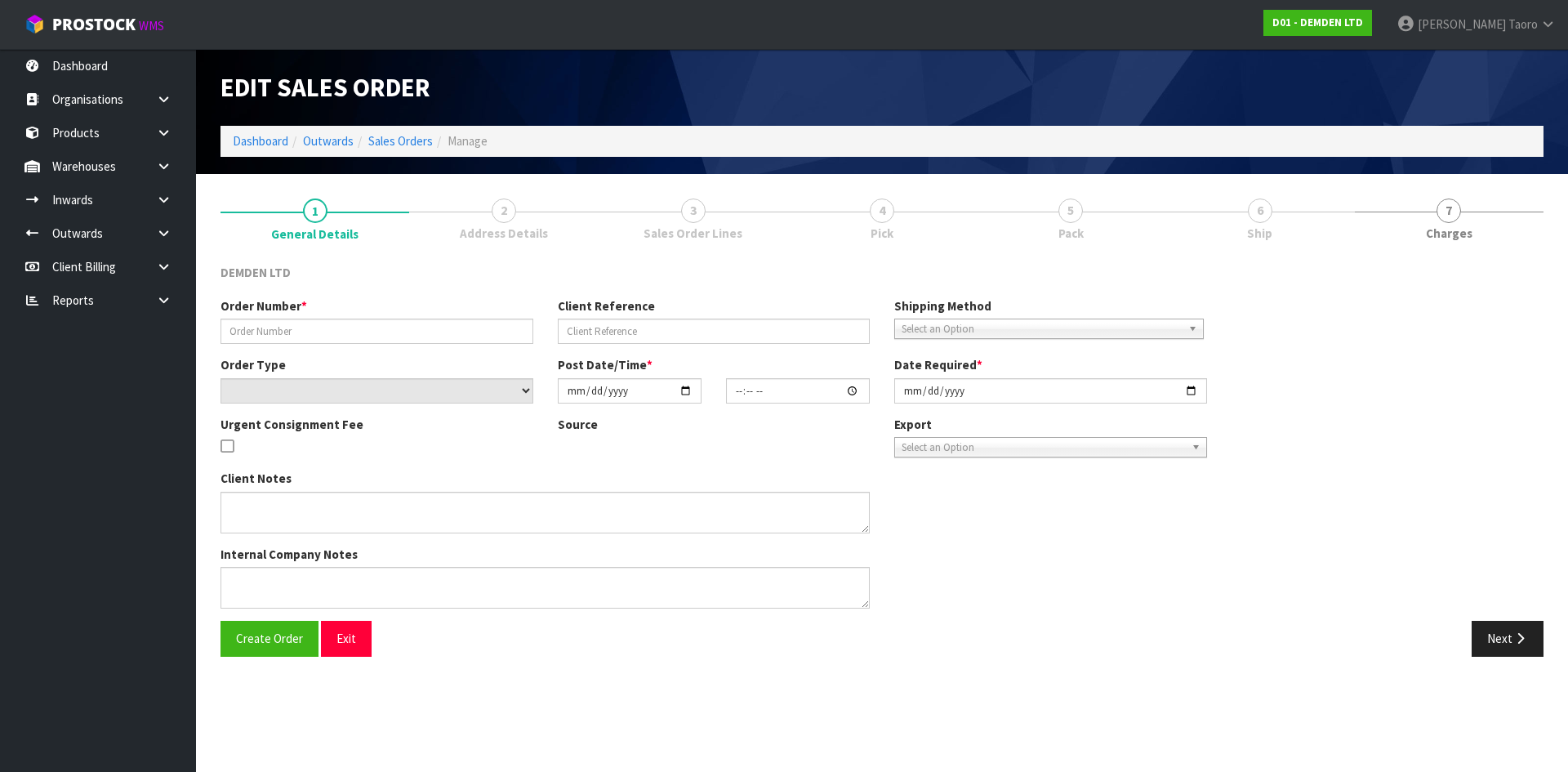
type input "SO-16751"
type input "25002911 / OH"
select select "number:0"
type input "2025-08-21"
type input "13:36:00.000"
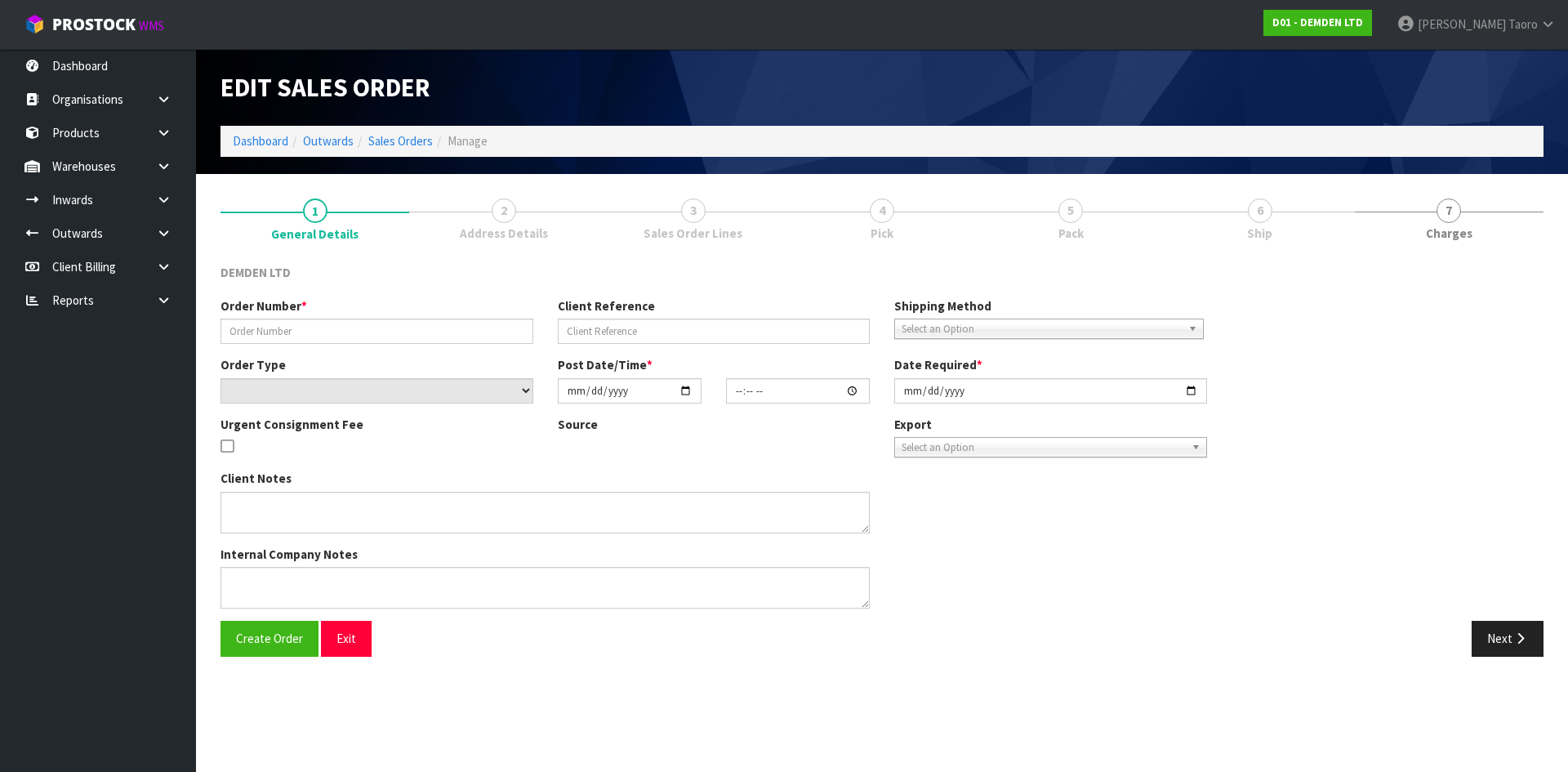
type input "2025-08-22"
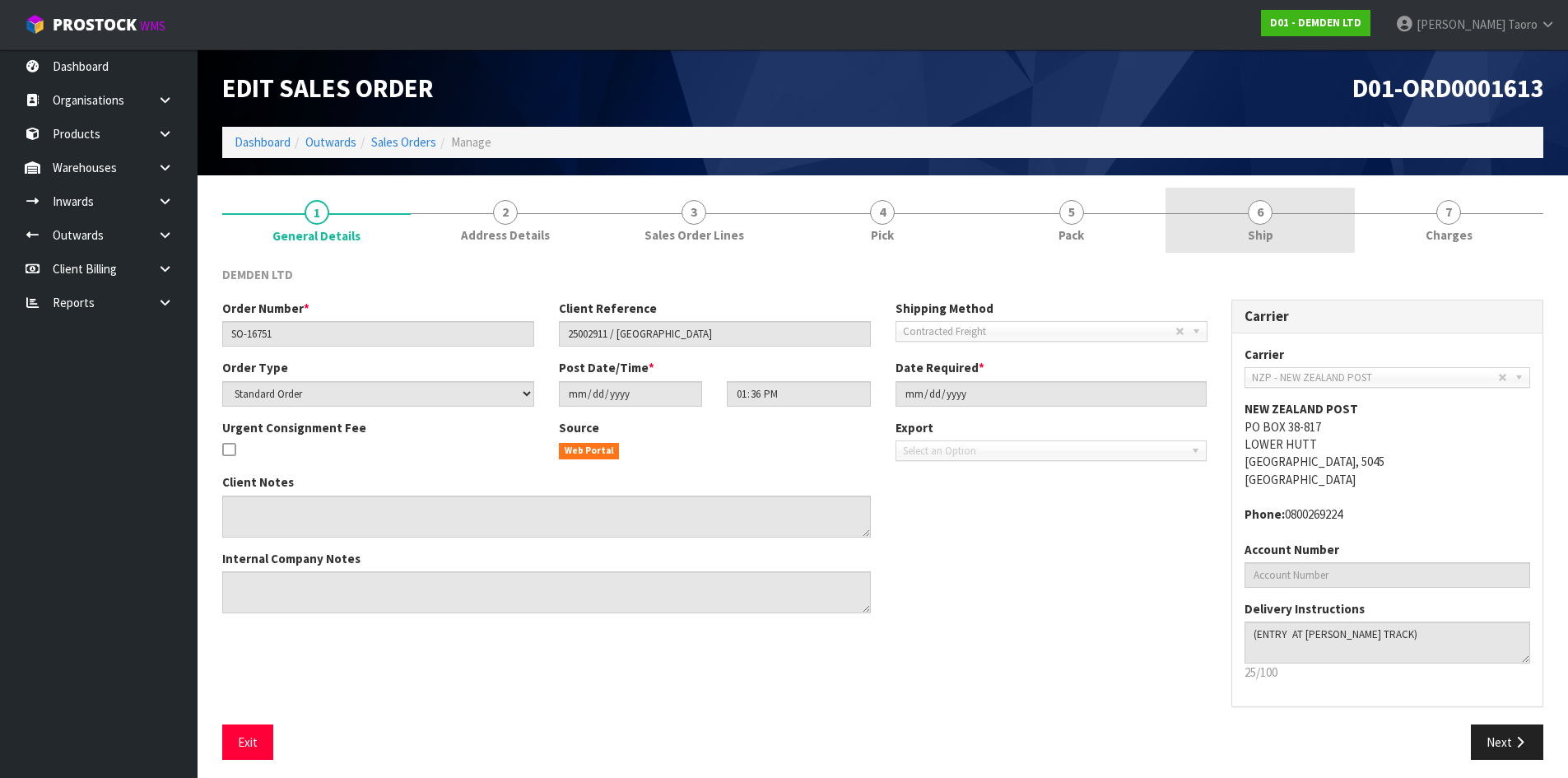
click at [1236, 236] on link "6 Ship" at bounding box center [1260, 220] width 189 height 65
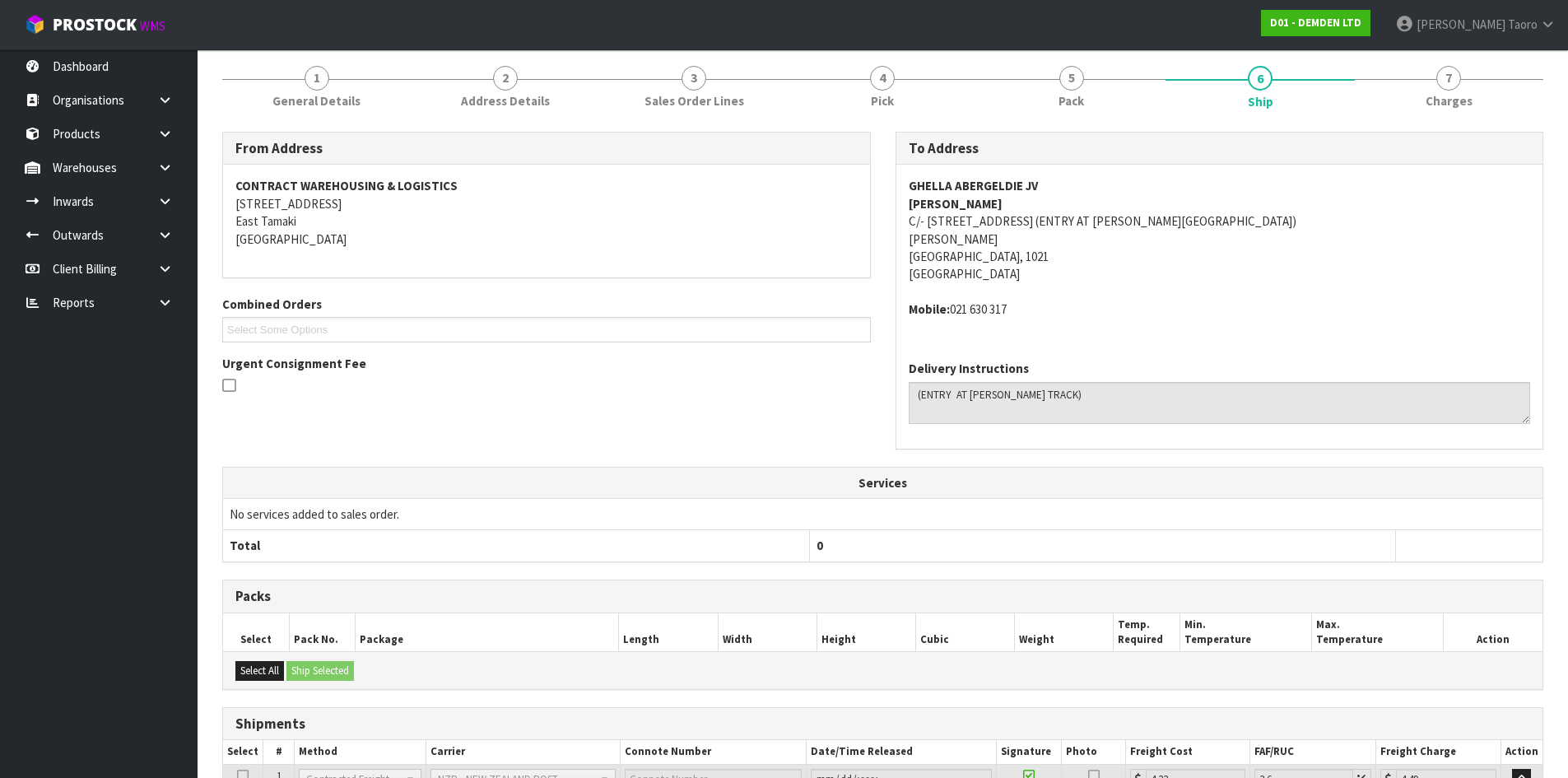
scroll to position [288, 0]
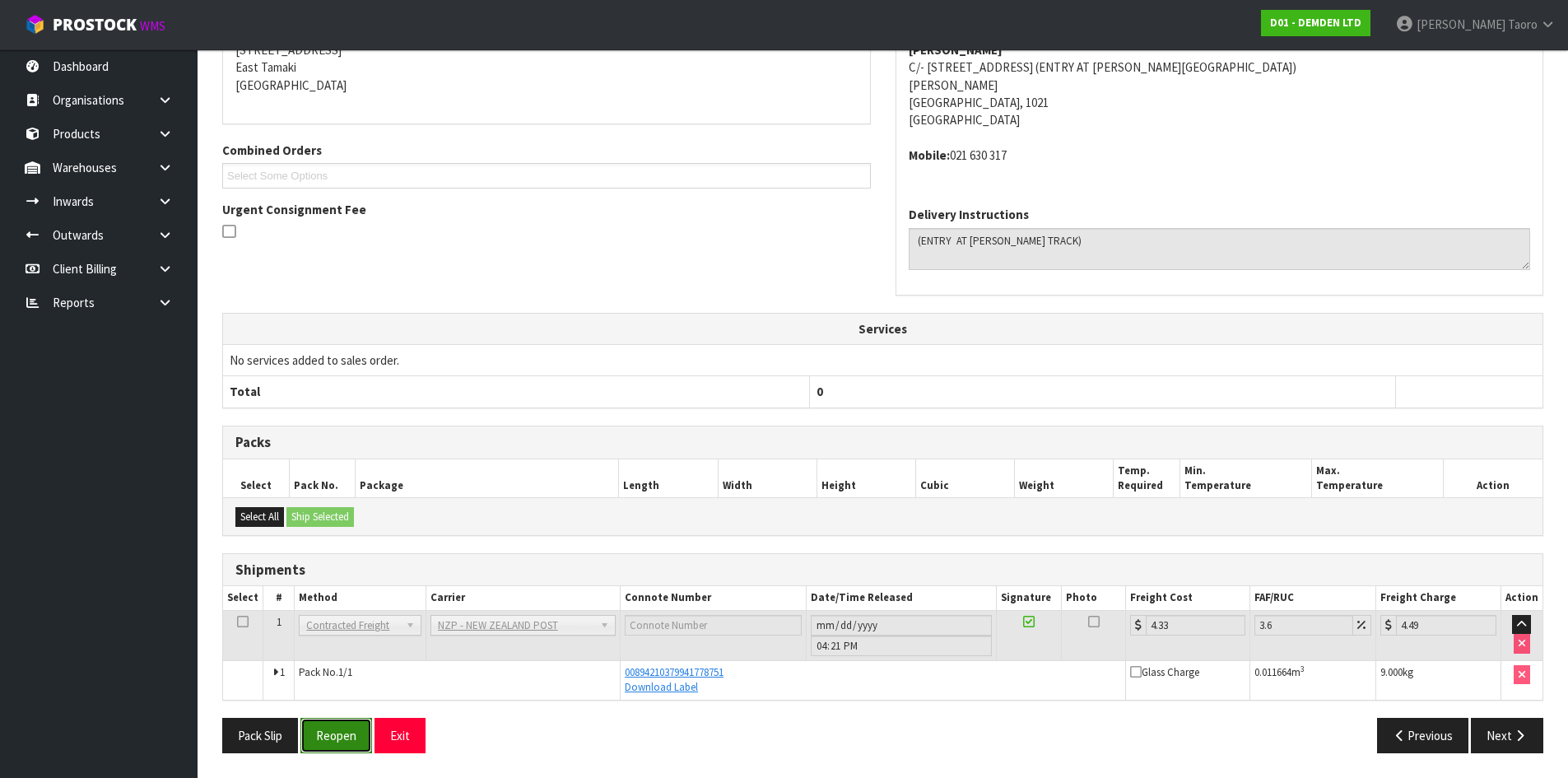
click at [360, 736] on button "Reopen" at bounding box center [336, 735] width 71 height 36
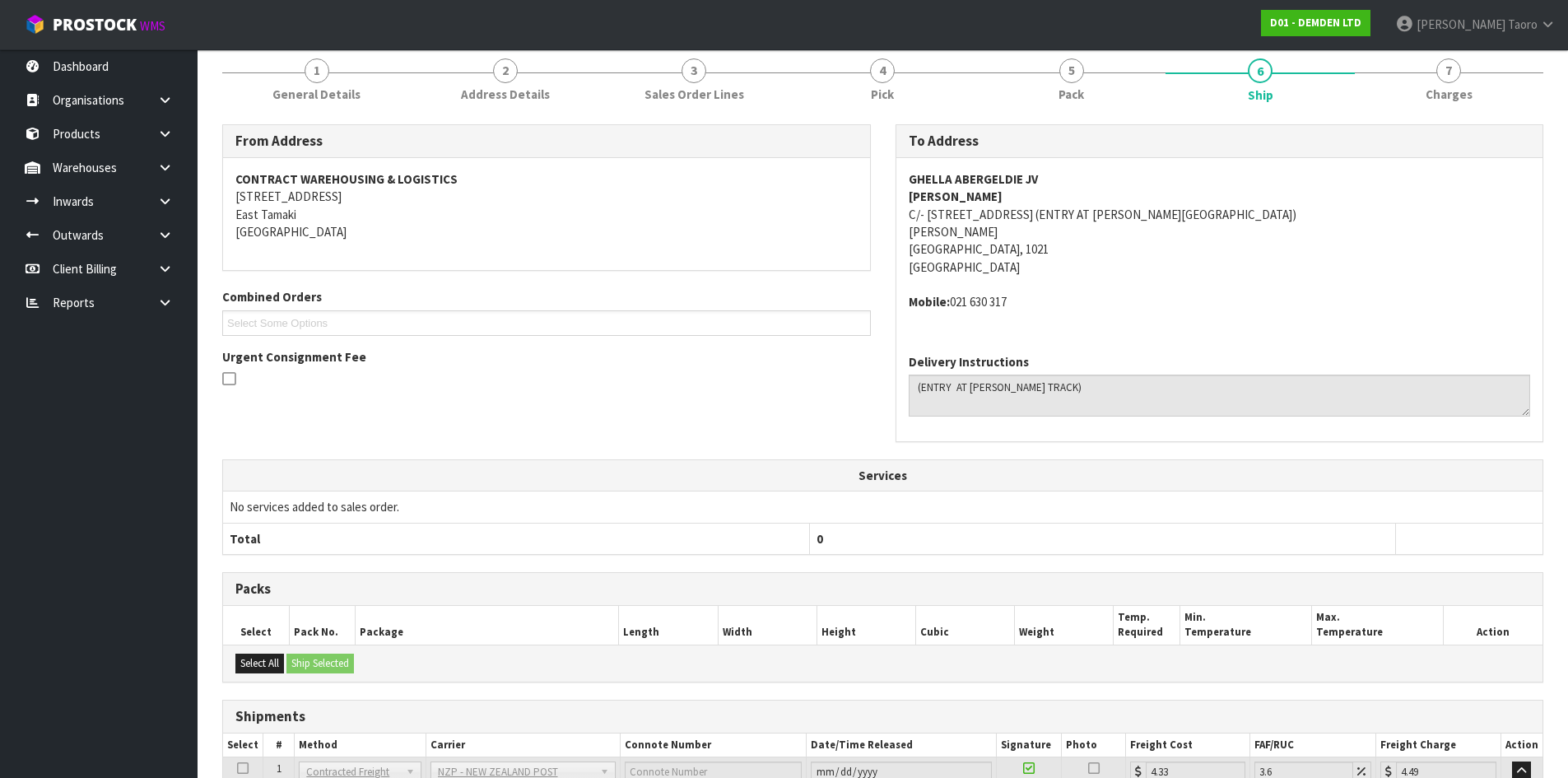
scroll to position [347, 0]
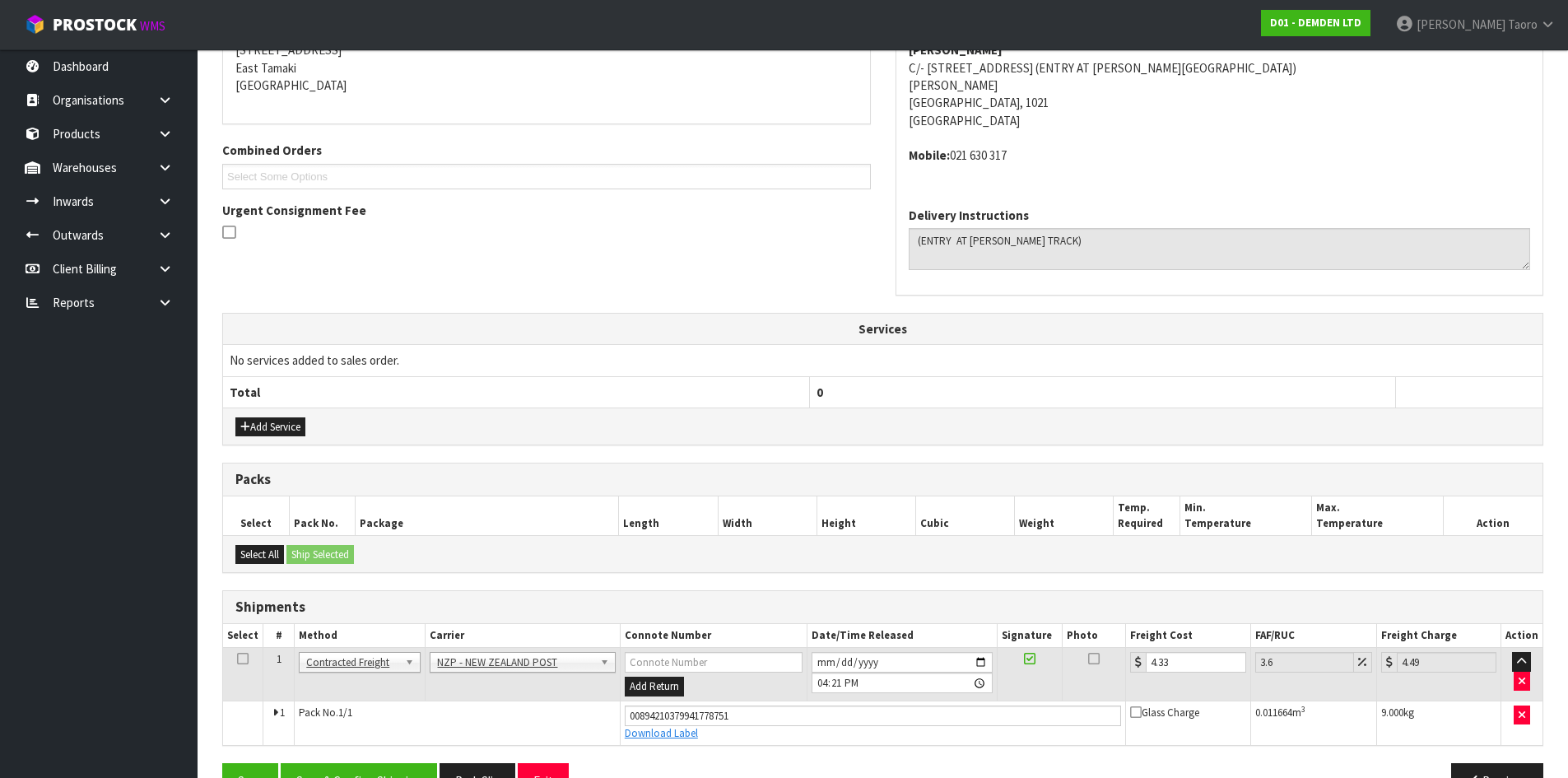
drag, startPoint x: 827, startPoint y: 622, endPoint x: 824, endPoint y: 653, distance: 31.1
click at [827, 626] on div "Shipments Select # Method Carrier Connote Number Date/Time Released Signature P…" at bounding box center [882, 667] width 1321 height 156
click at [822, 666] on input "2025-08-21" at bounding box center [901, 662] width 181 height 20
type input "2025-08-22"
click at [820, 681] on input "16:21:00.000" at bounding box center [901, 683] width 181 height 20
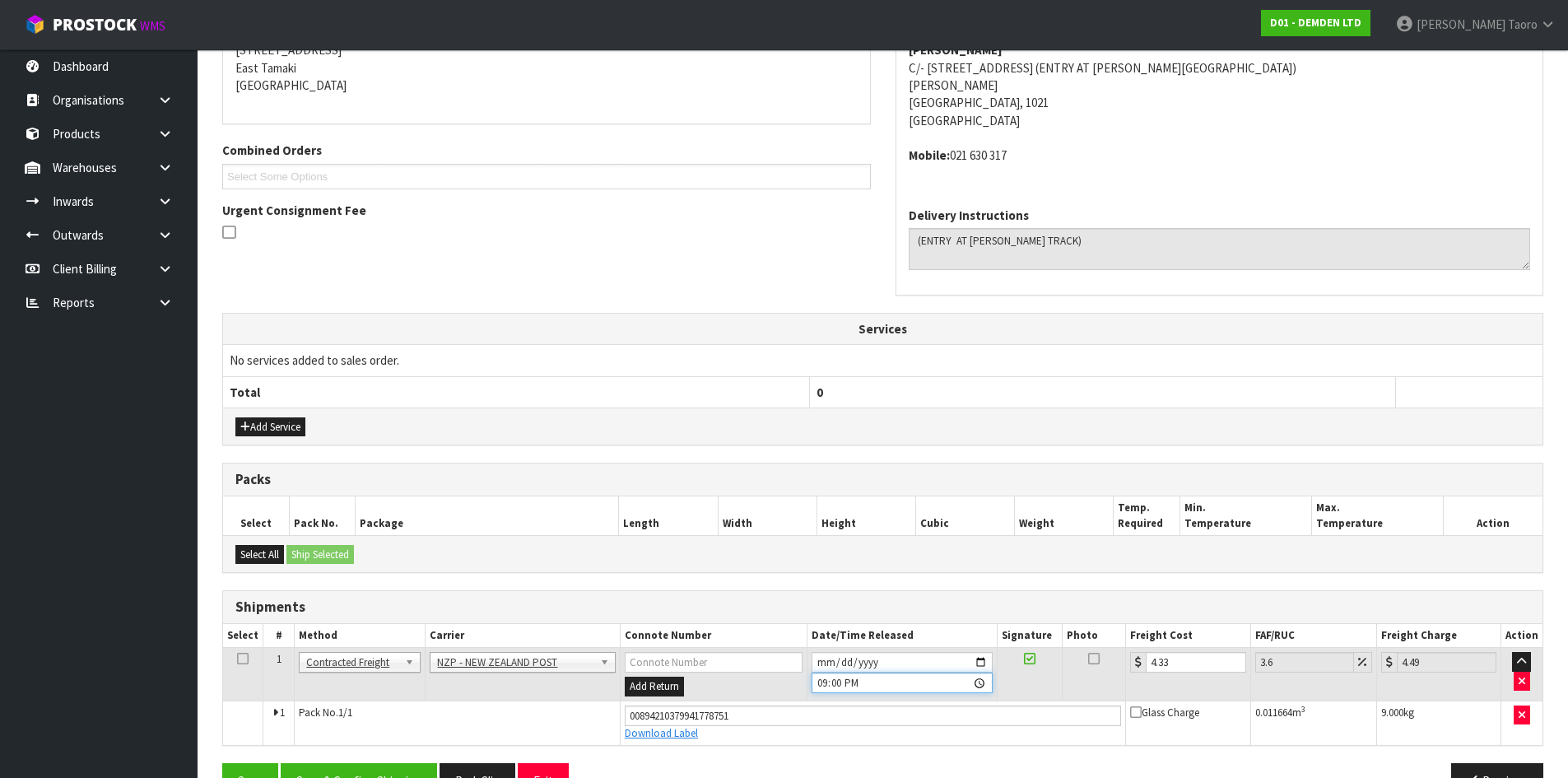
type input "09:00"
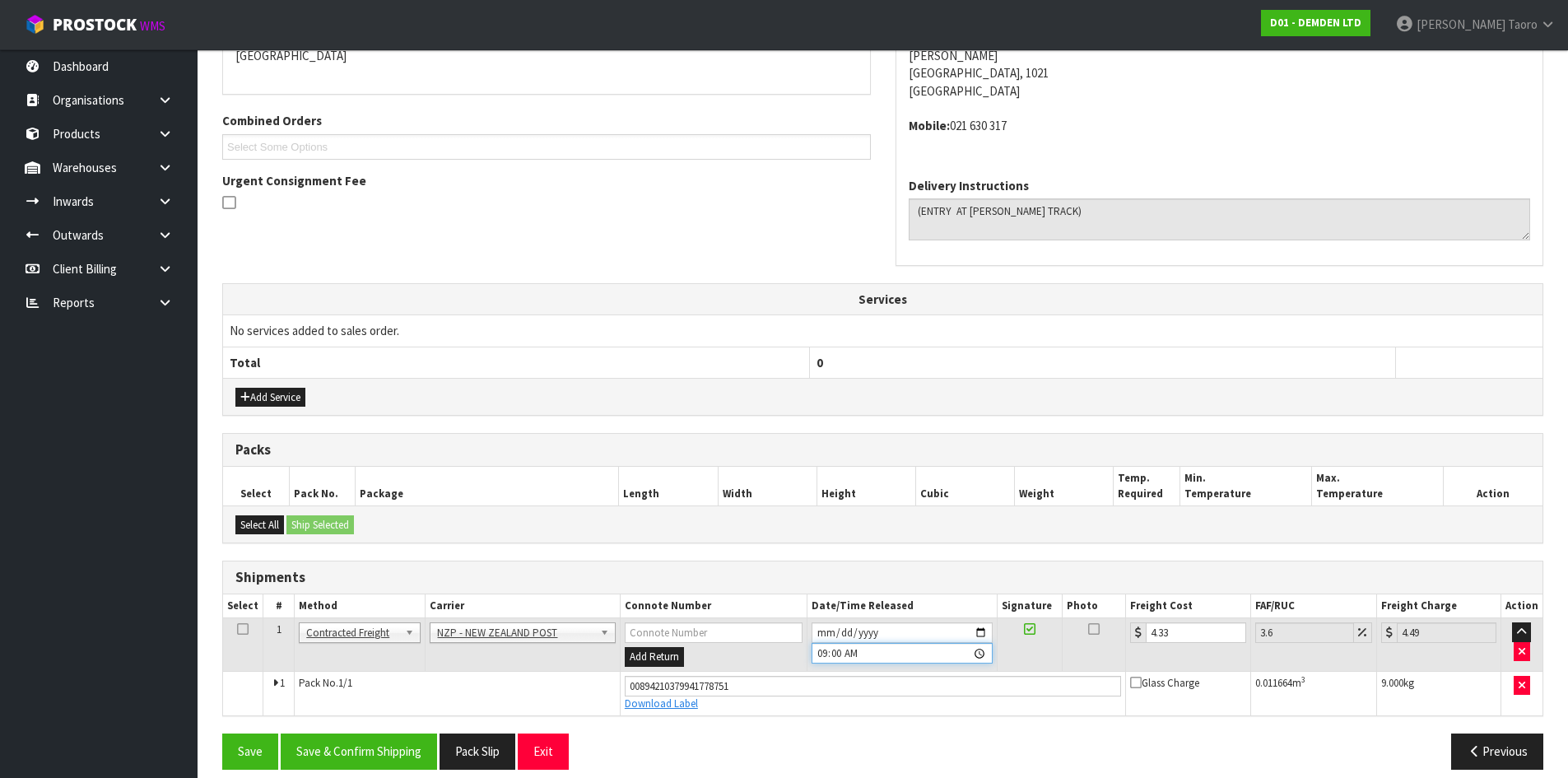
scroll to position [394, 0]
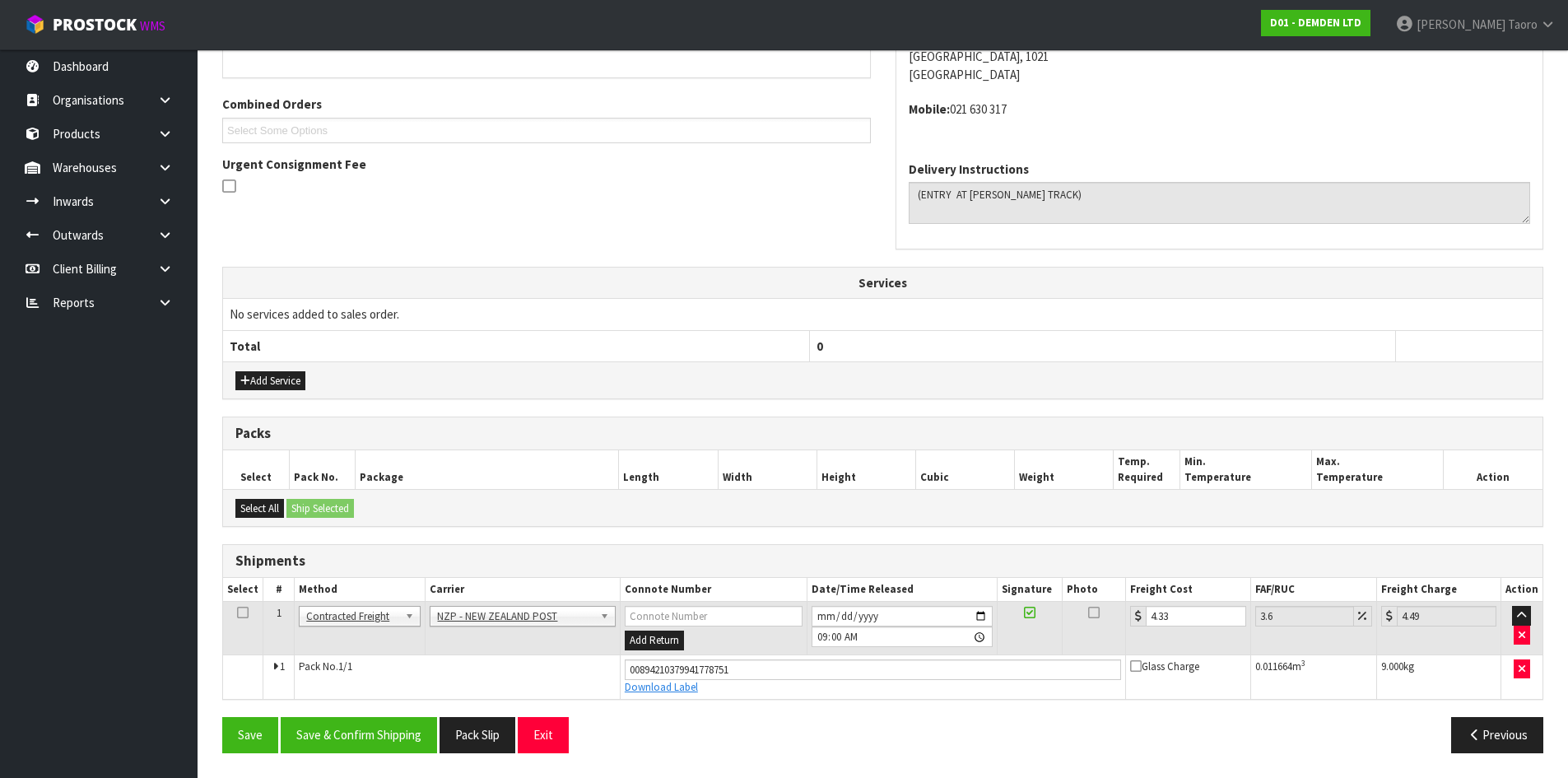
click at [396, 757] on div "Save Save & Confirm Shipping Pack Slip Exit Previous" at bounding box center [883, 741] width 1345 height 48
click at [394, 740] on button "Save & Confirm Shipping" at bounding box center [359, 735] width 156 height 36
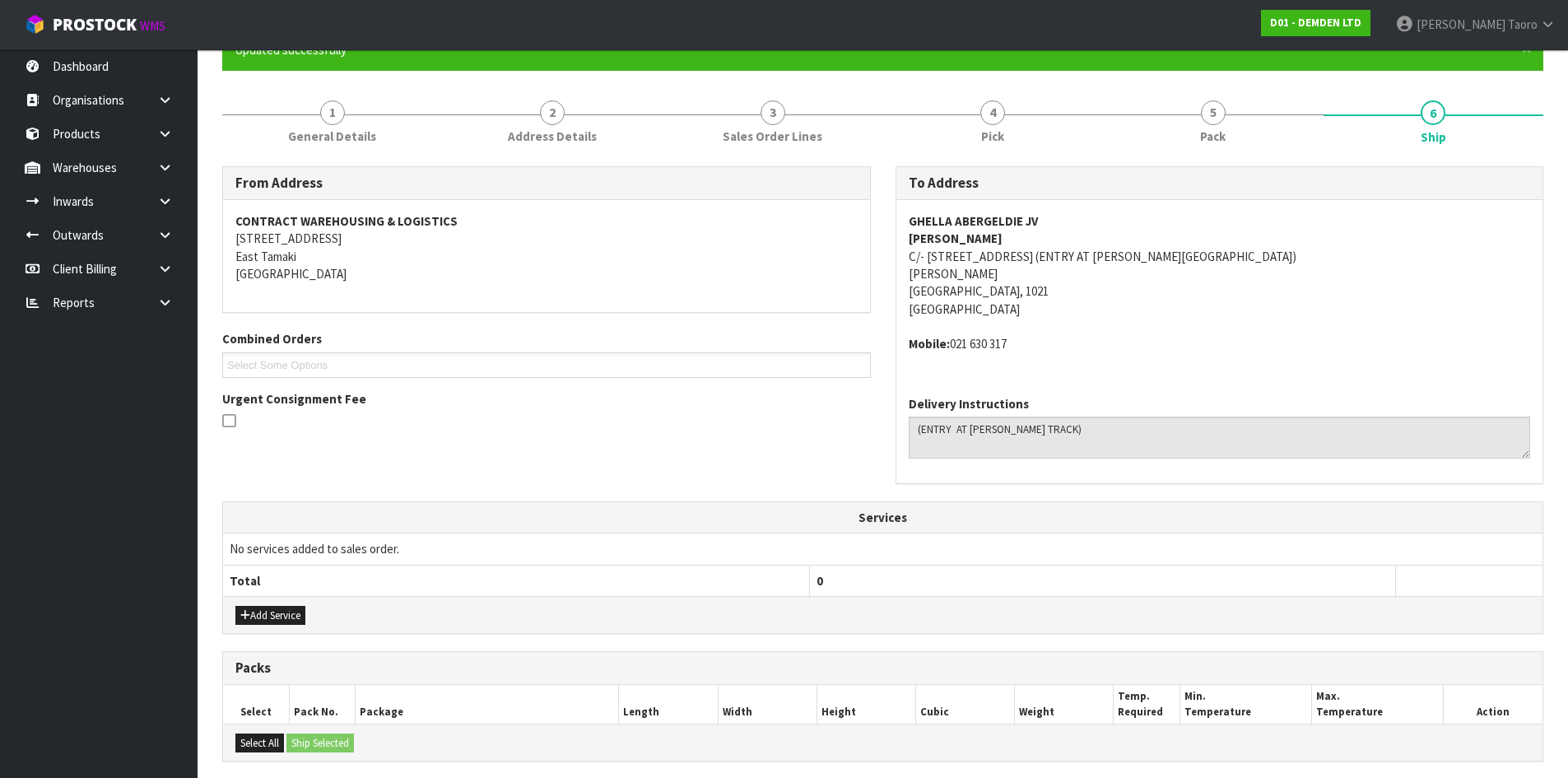
scroll to position [347, 0]
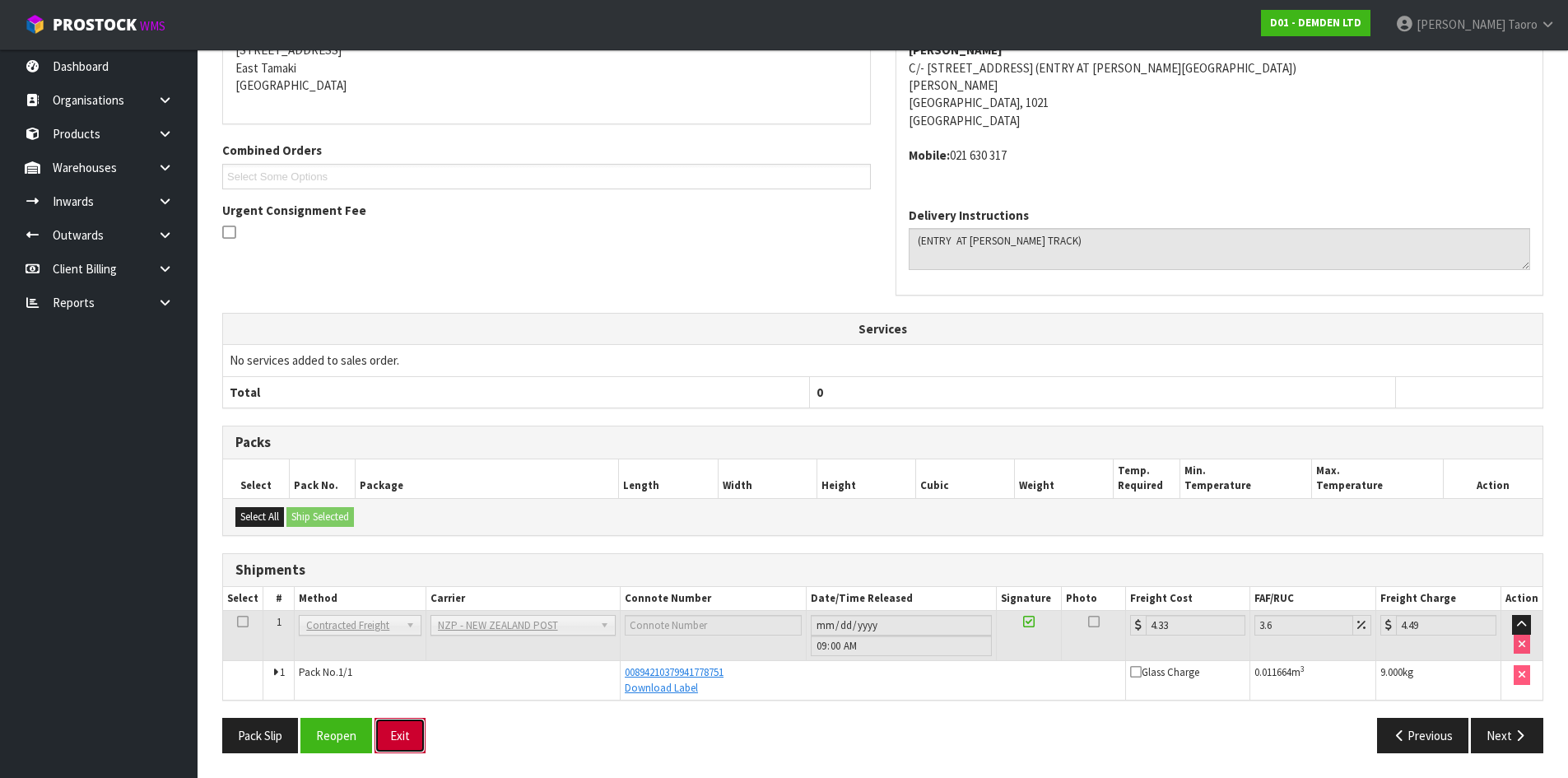
click at [397, 730] on button "Exit" at bounding box center [400, 735] width 51 height 36
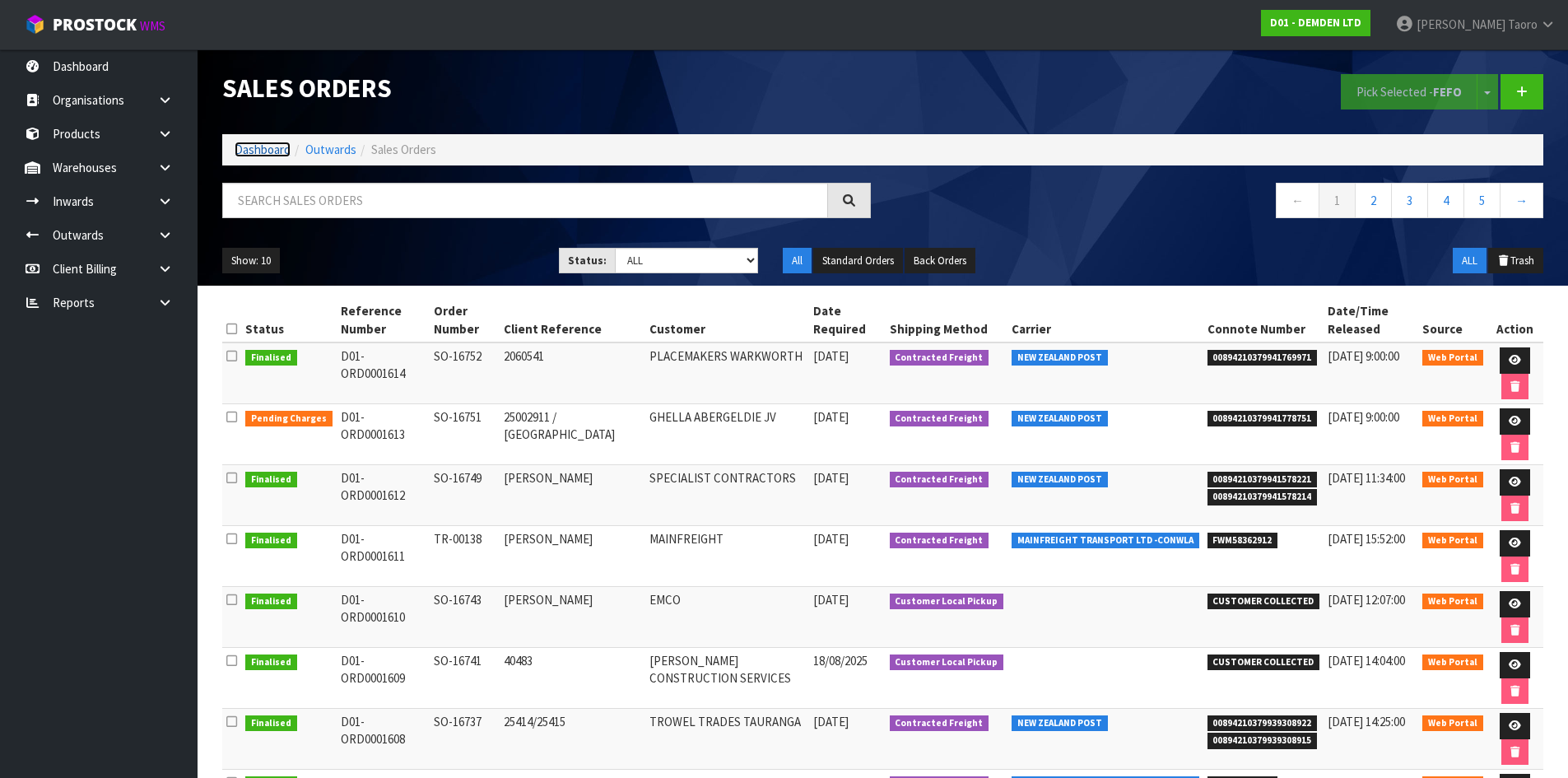
click at [283, 154] on link "Dashboard" at bounding box center [263, 149] width 56 height 15
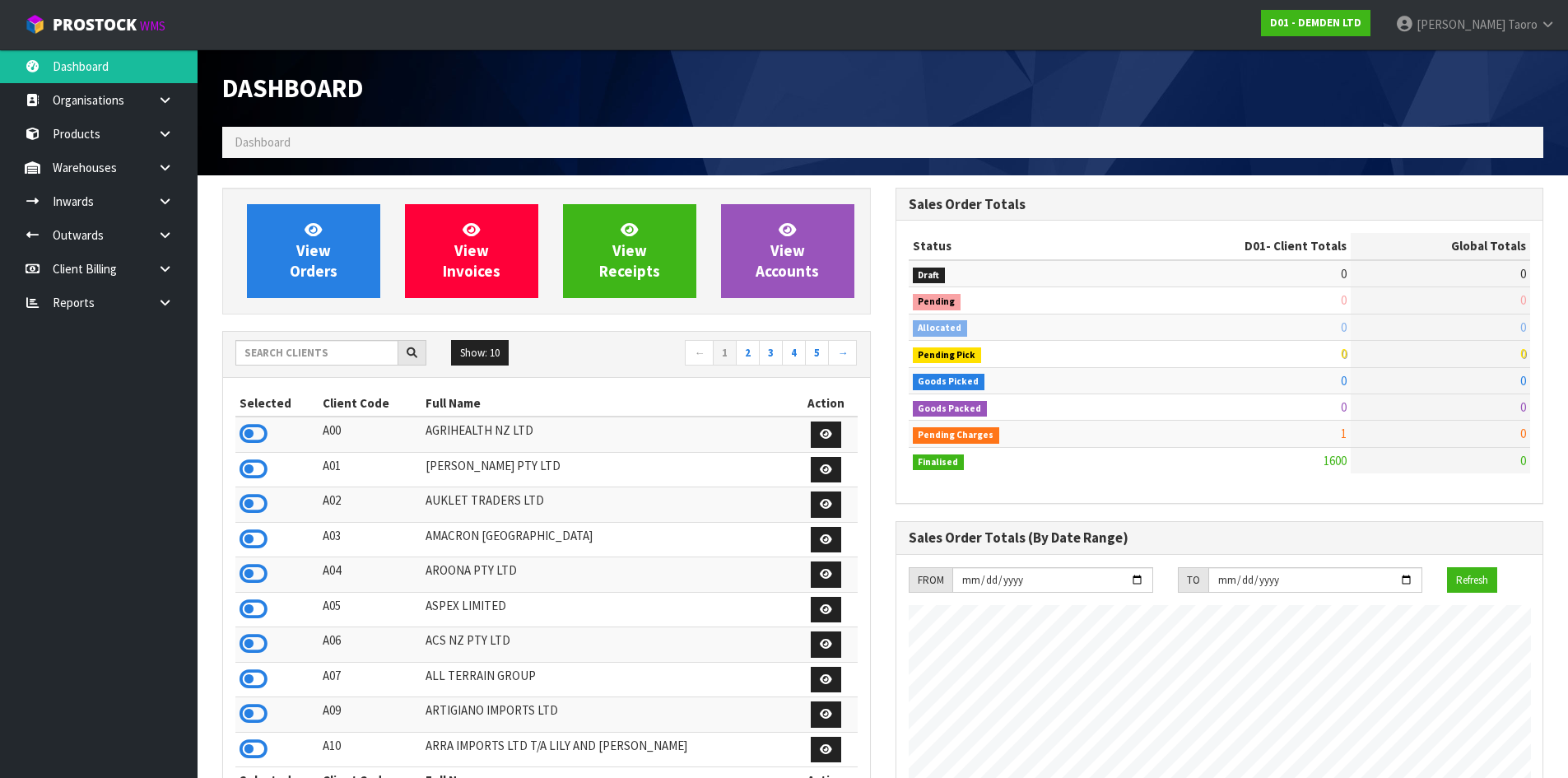
scroll to position [1087, 673]
click at [1025, 107] on div "Dashboard" at bounding box center [883, 88] width 1345 height 77
click at [1153, 476] on div "Status D01 - Client Totals Global Totals Draft 0 89 Pending 0 10 Allocated 0 26…" at bounding box center [1219, 361] width 647 height 282
click at [361, 352] on input "text" at bounding box center [317, 353] width 163 height 26
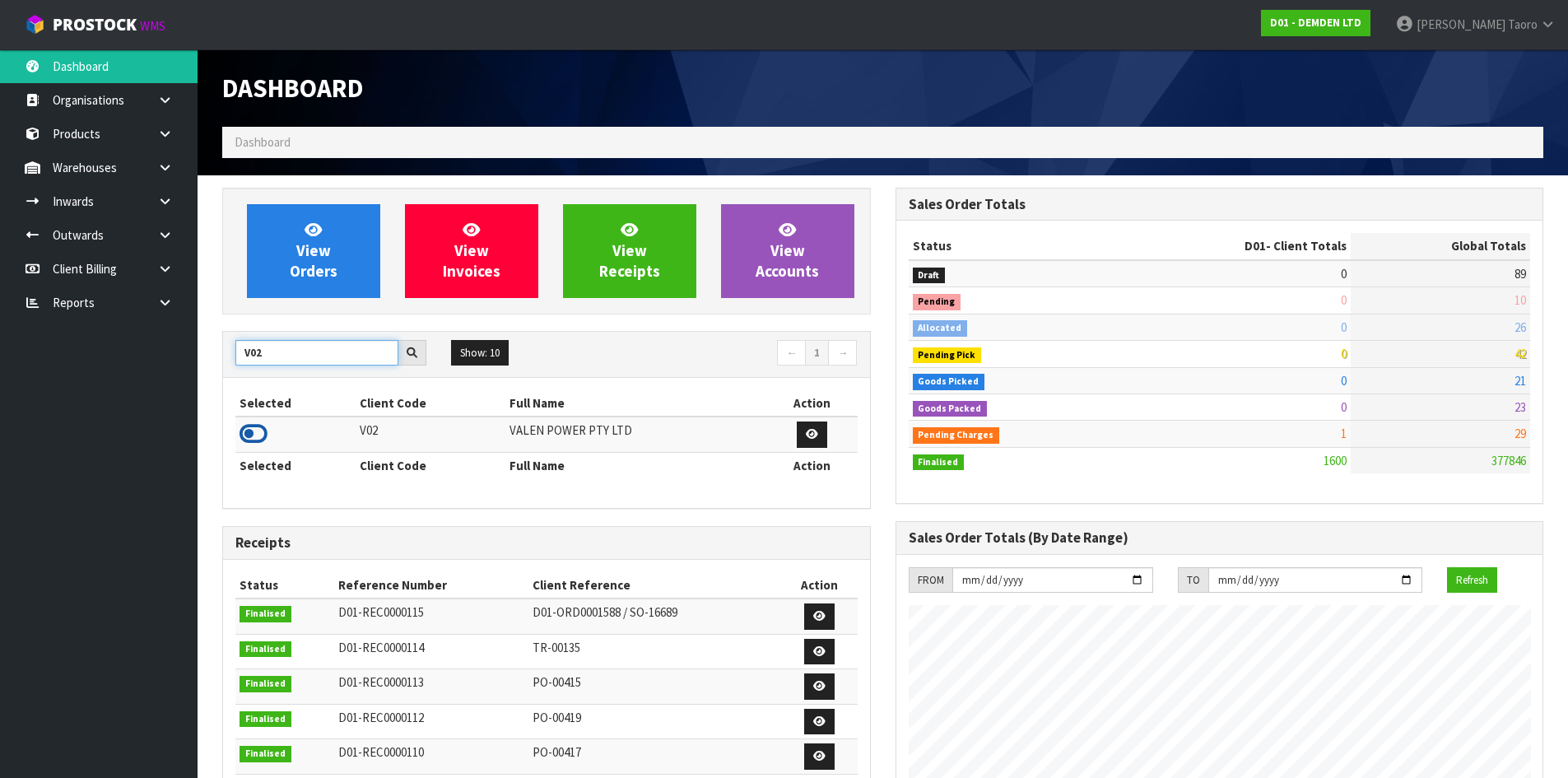
type input "V02"
click at [264, 429] on icon at bounding box center [253, 434] width 28 height 25
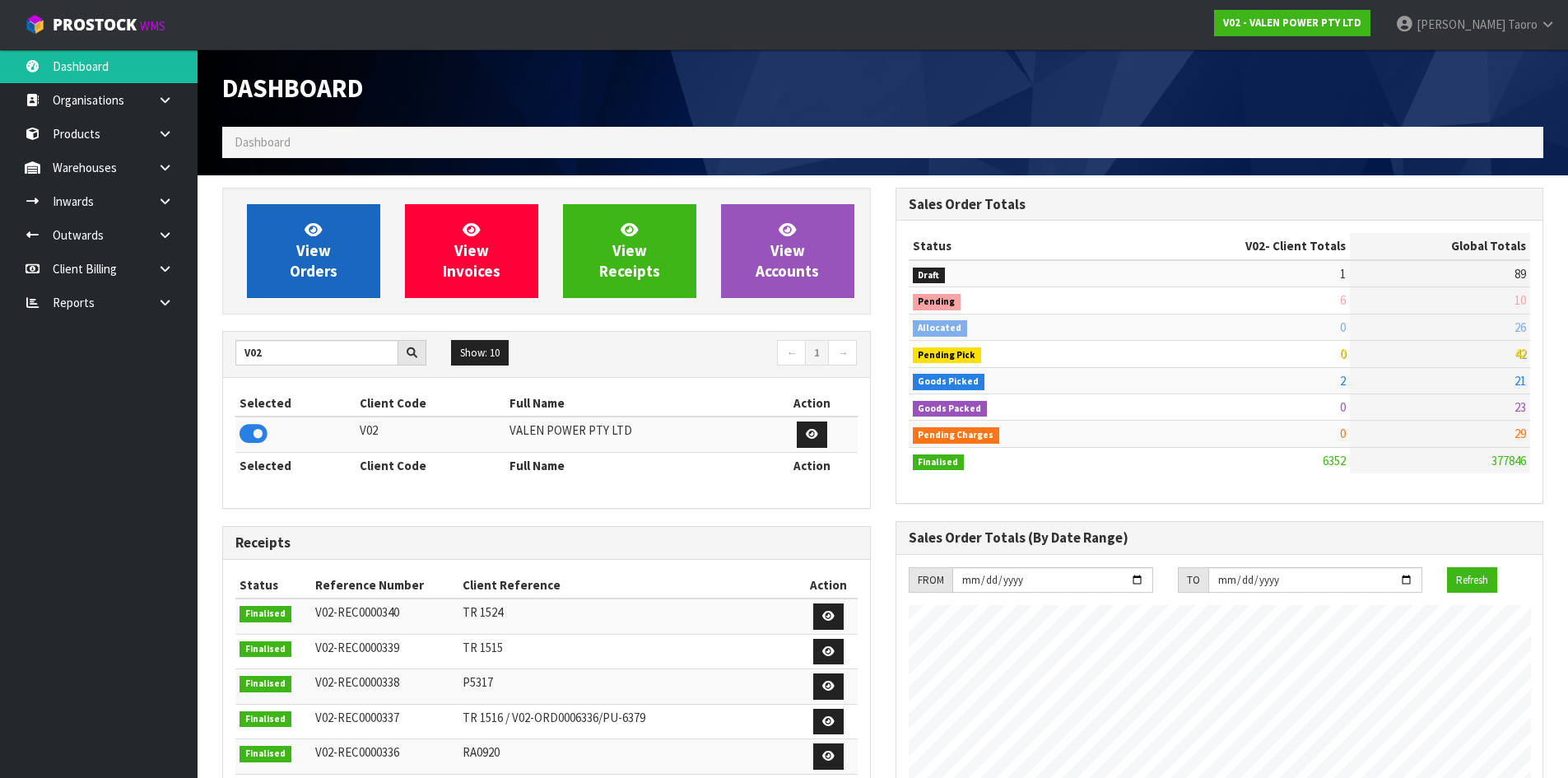
scroll to position [1247, 673]
click at [306, 287] on link "View Orders" at bounding box center [313, 251] width 134 height 94
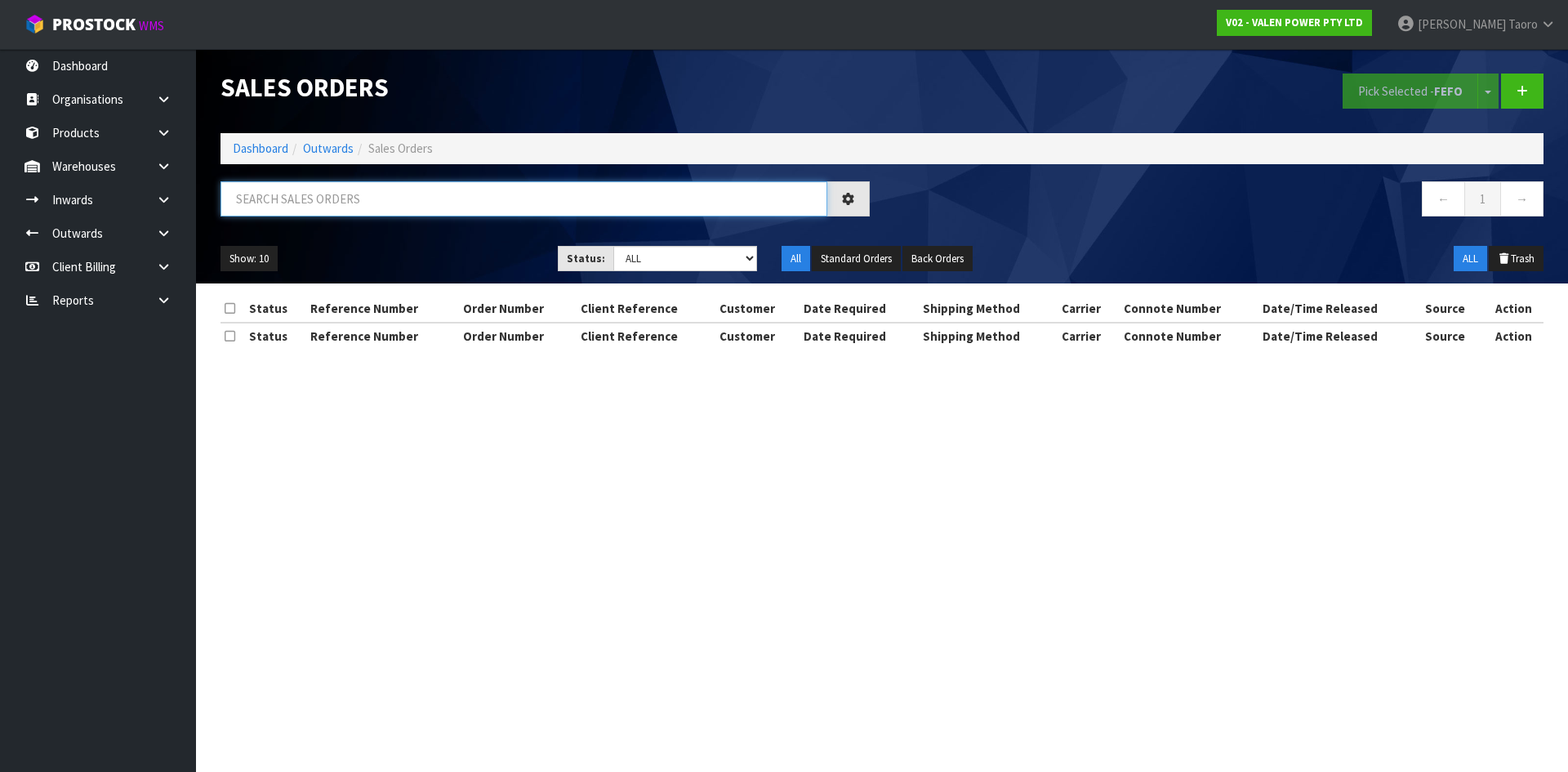
click at [338, 198] on input "text" at bounding box center [523, 199] width 607 height 35
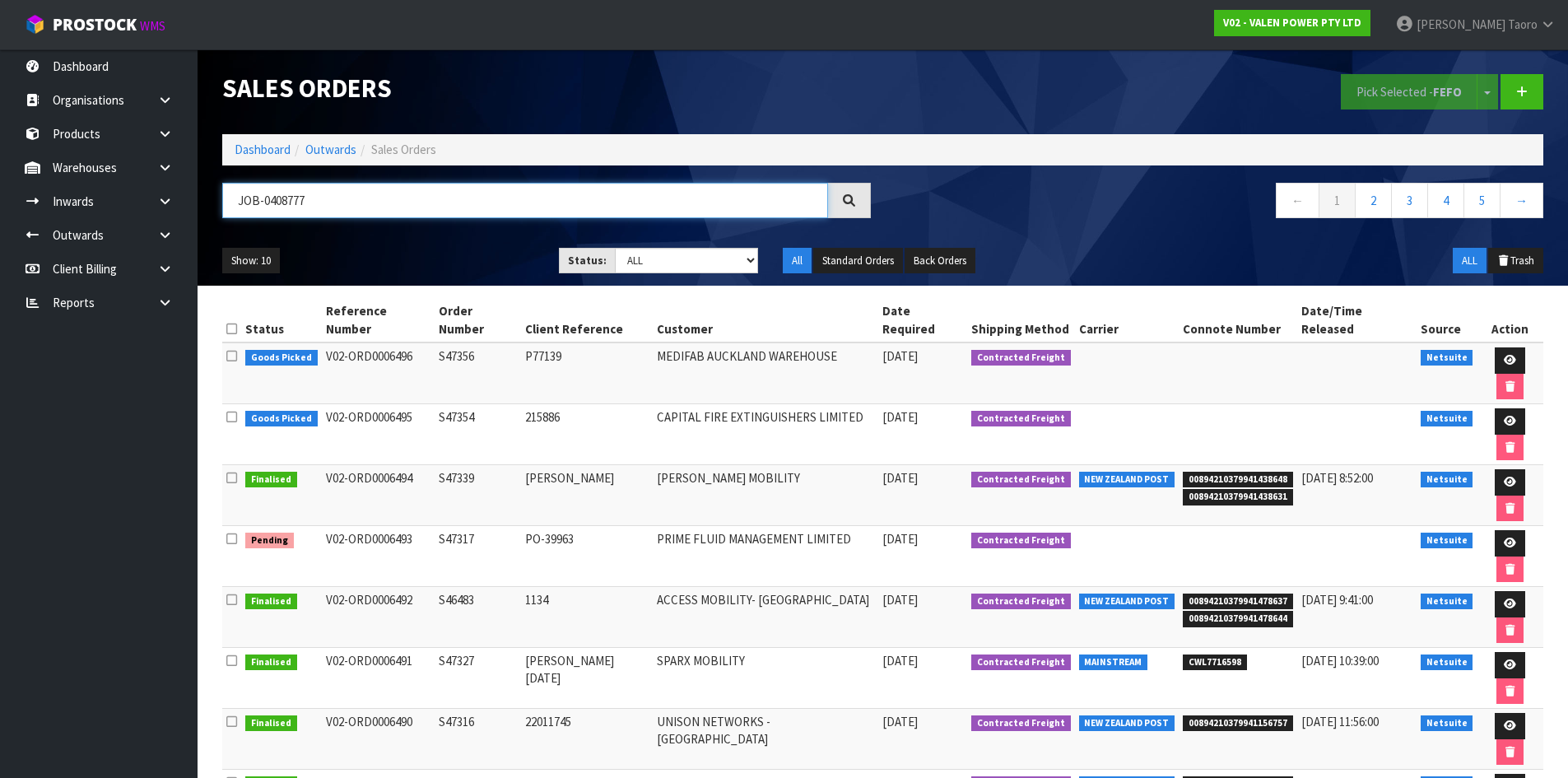
type input "JOB-0408777"
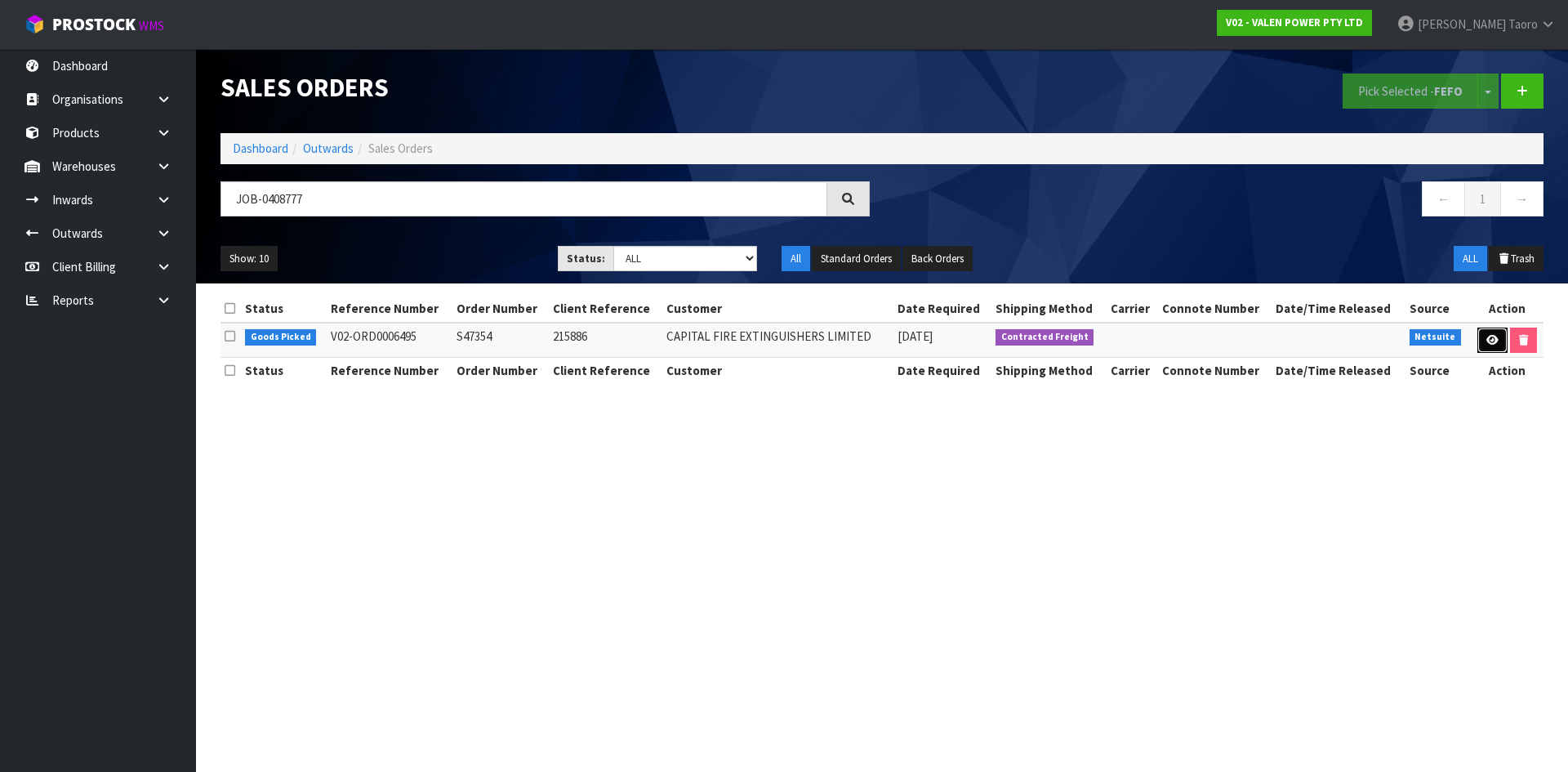
click at [1490, 343] on icon at bounding box center [1493, 340] width 13 height 11
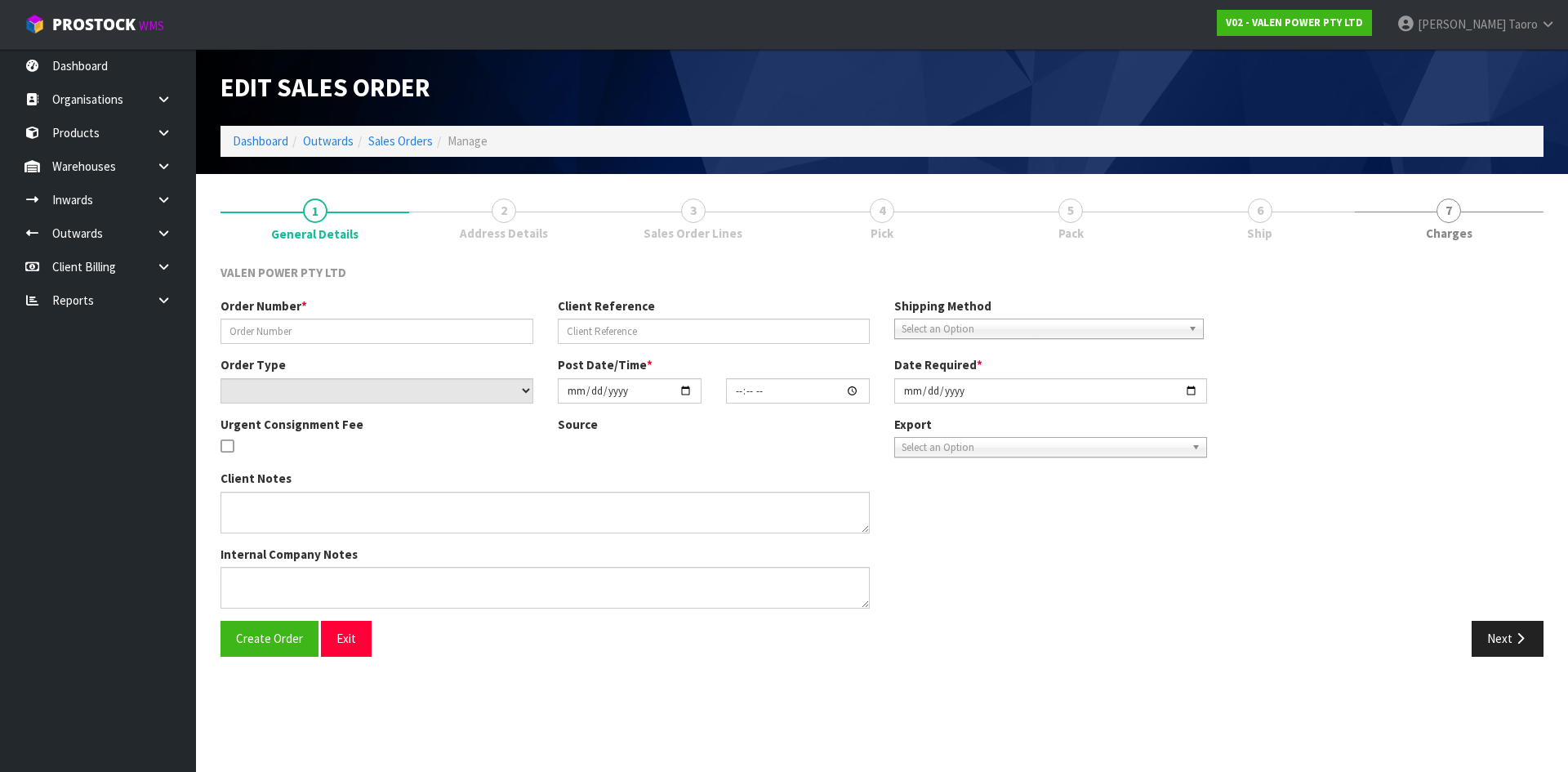
type input "S47354"
type input "215886"
select select "number:0"
type input "2025-08-21"
type input "11:15:09.000"
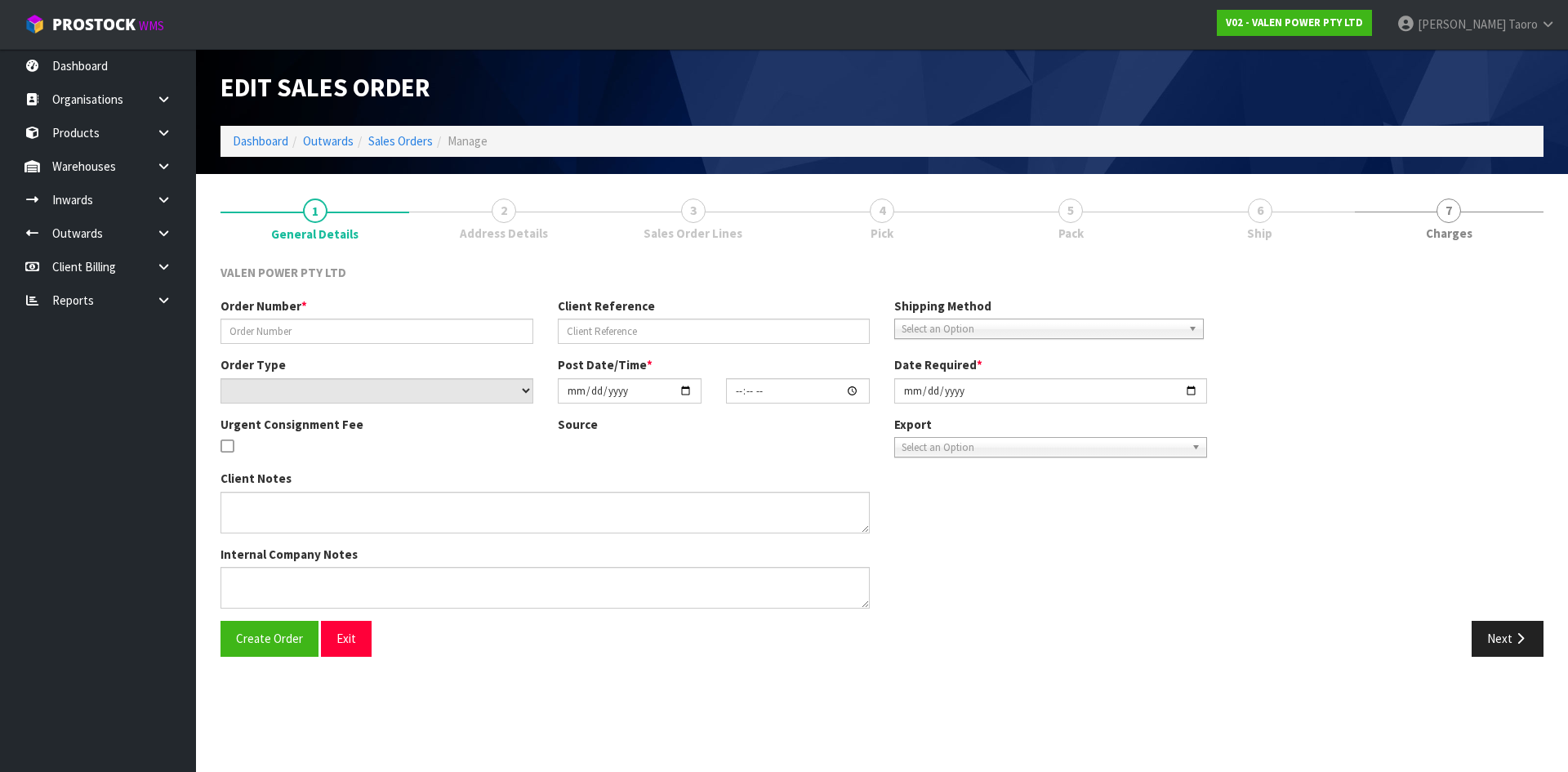
type input "2025-08-21"
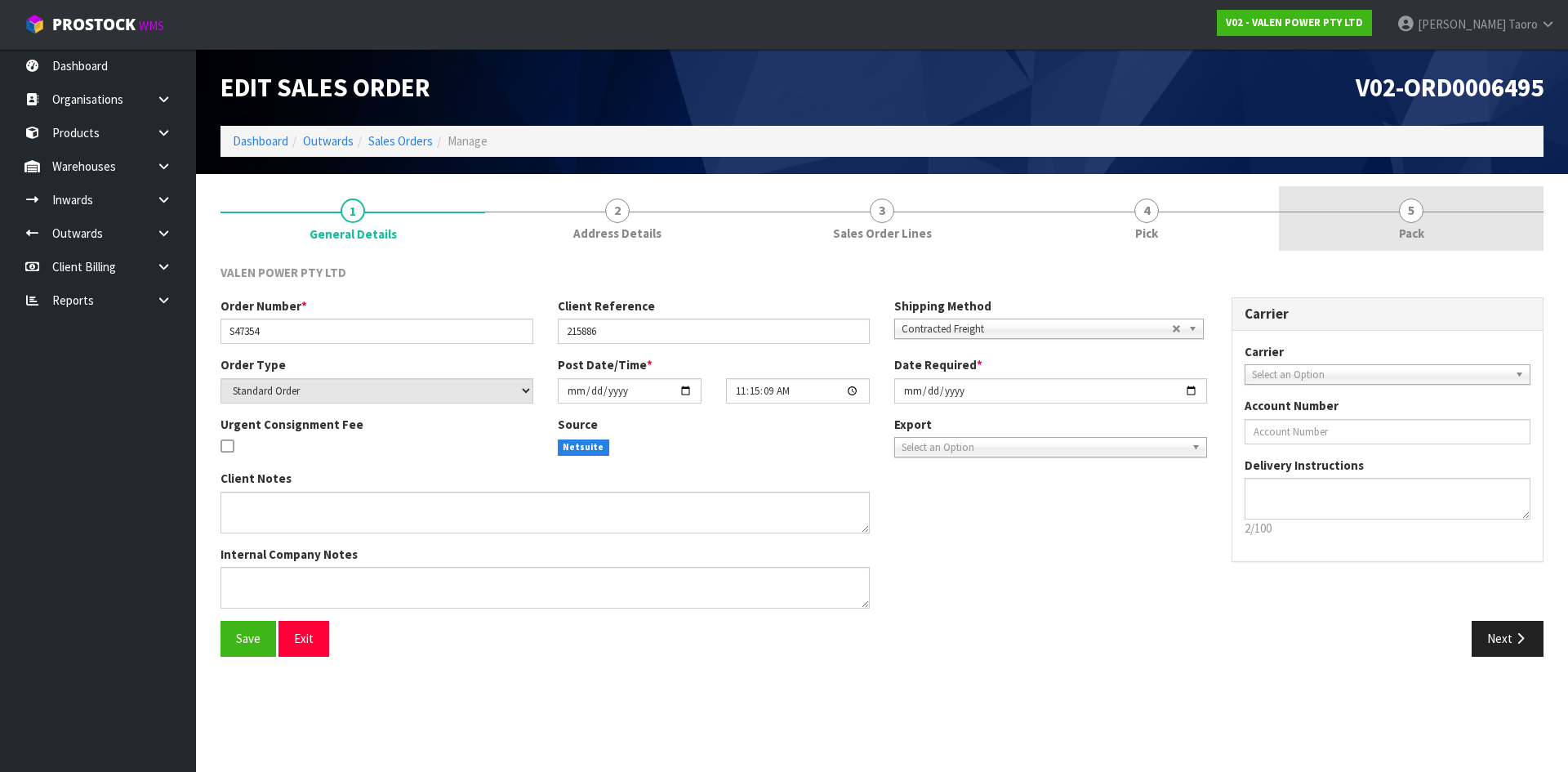
click at [1408, 229] on span "Pack" at bounding box center [1412, 233] width 25 height 17
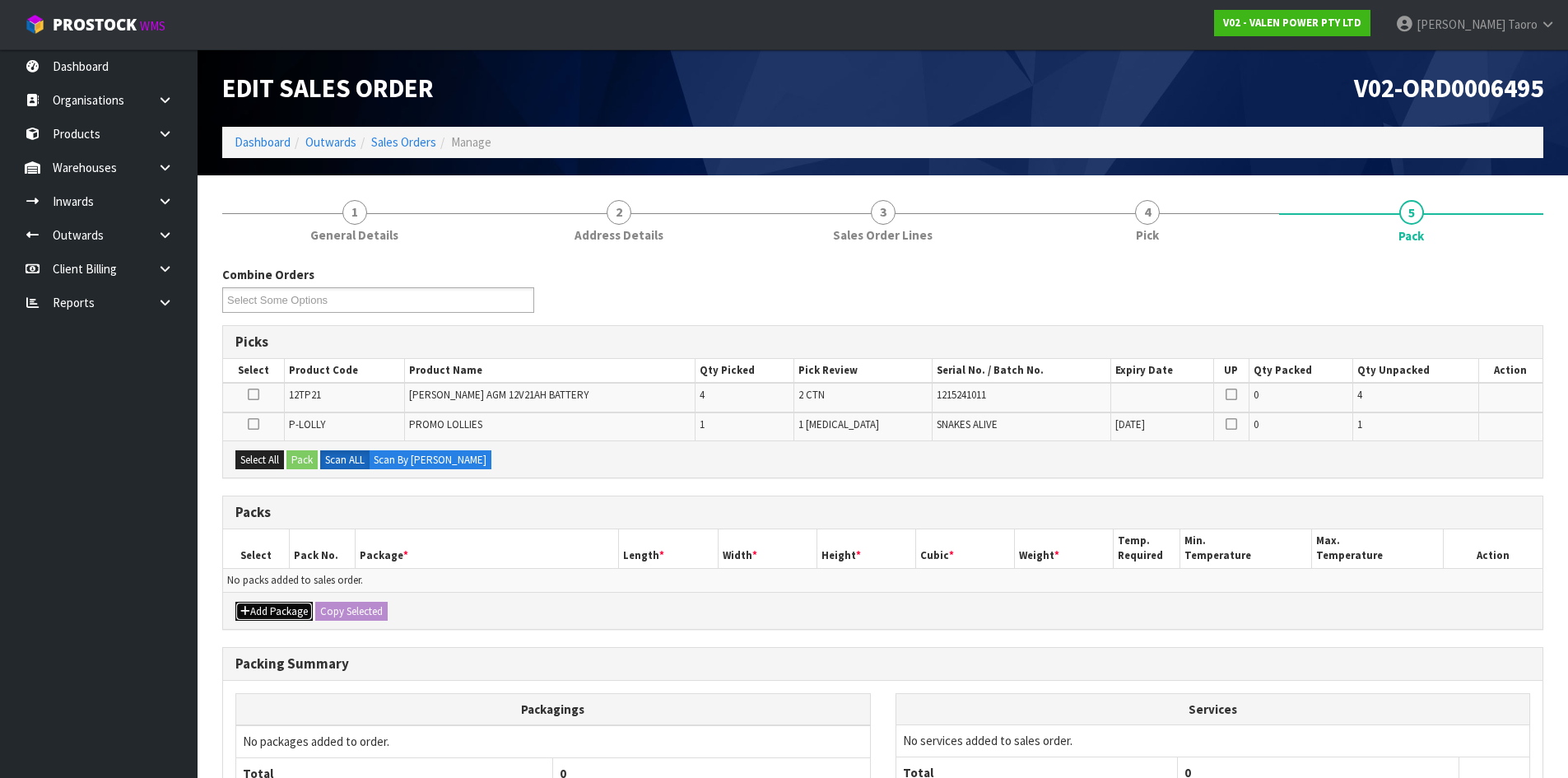
click at [276, 613] on button "Add Package" at bounding box center [274, 611] width 77 height 20
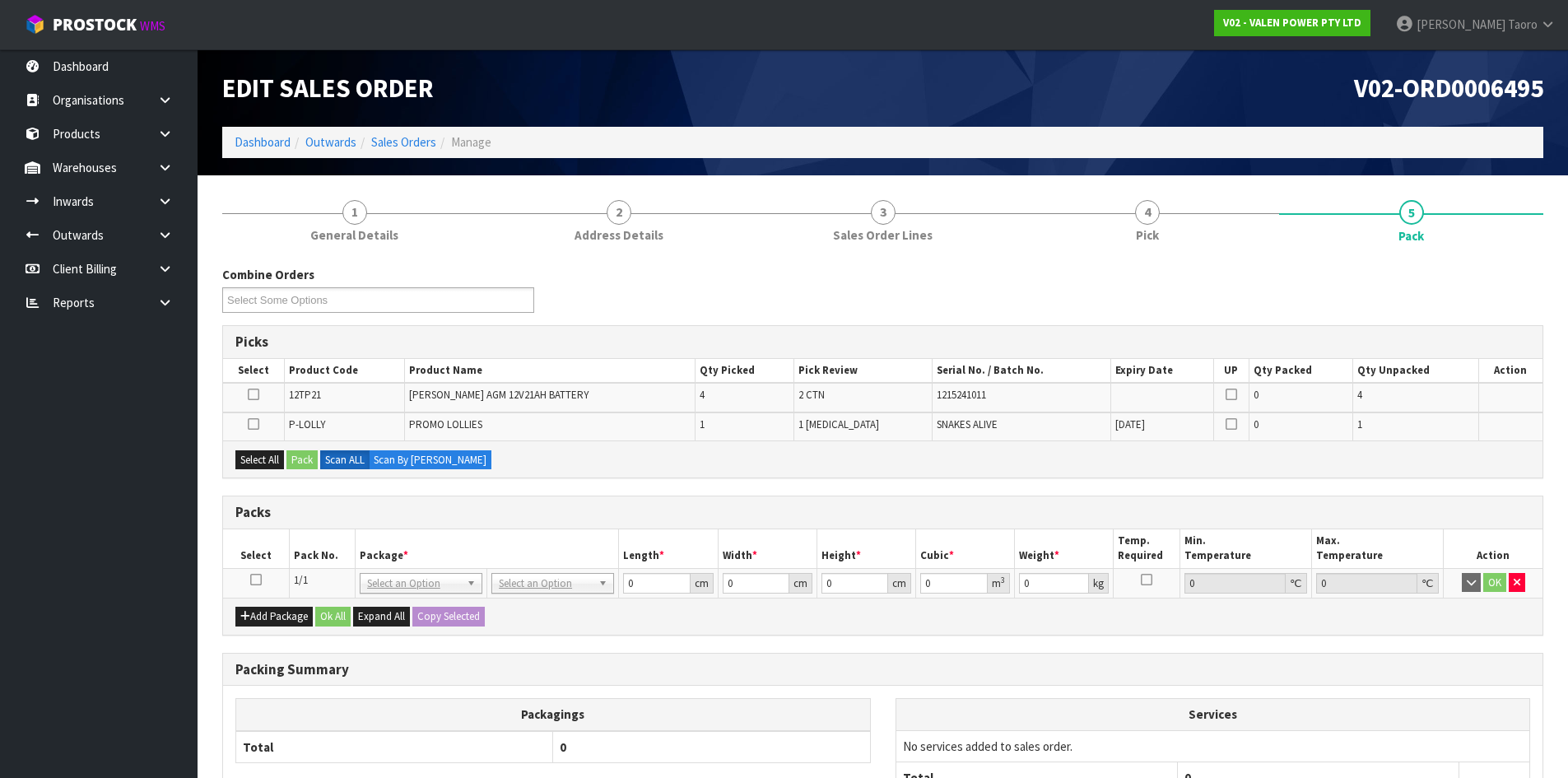
click at [258, 579] on icon at bounding box center [256, 579] width 12 height 1
click at [253, 458] on button "Select All" at bounding box center [259, 459] width 48 height 20
click at [315, 456] on button "Pack" at bounding box center [302, 459] width 31 height 20
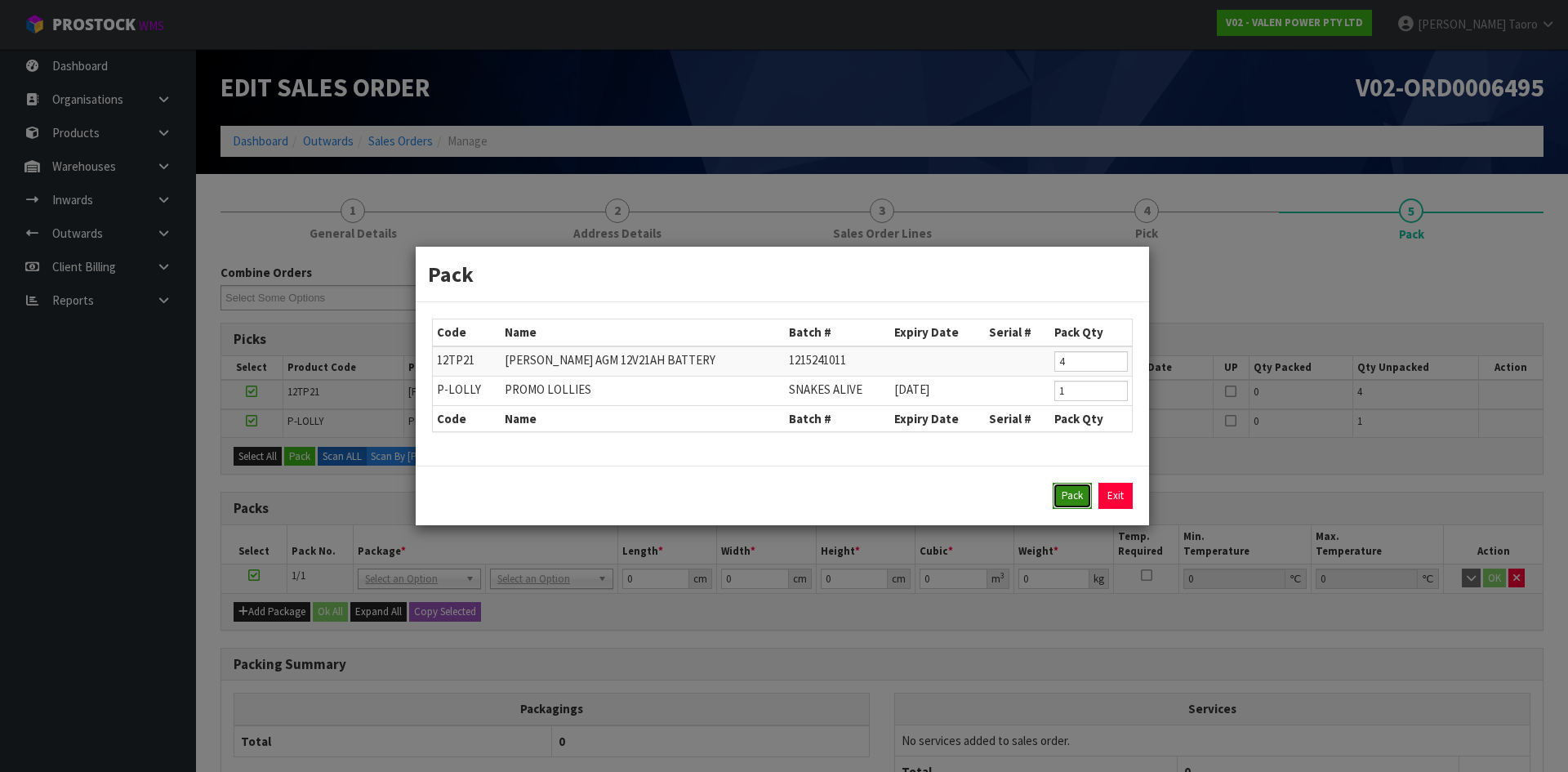
click at [1075, 499] on button "Pack" at bounding box center [1073, 495] width 39 height 26
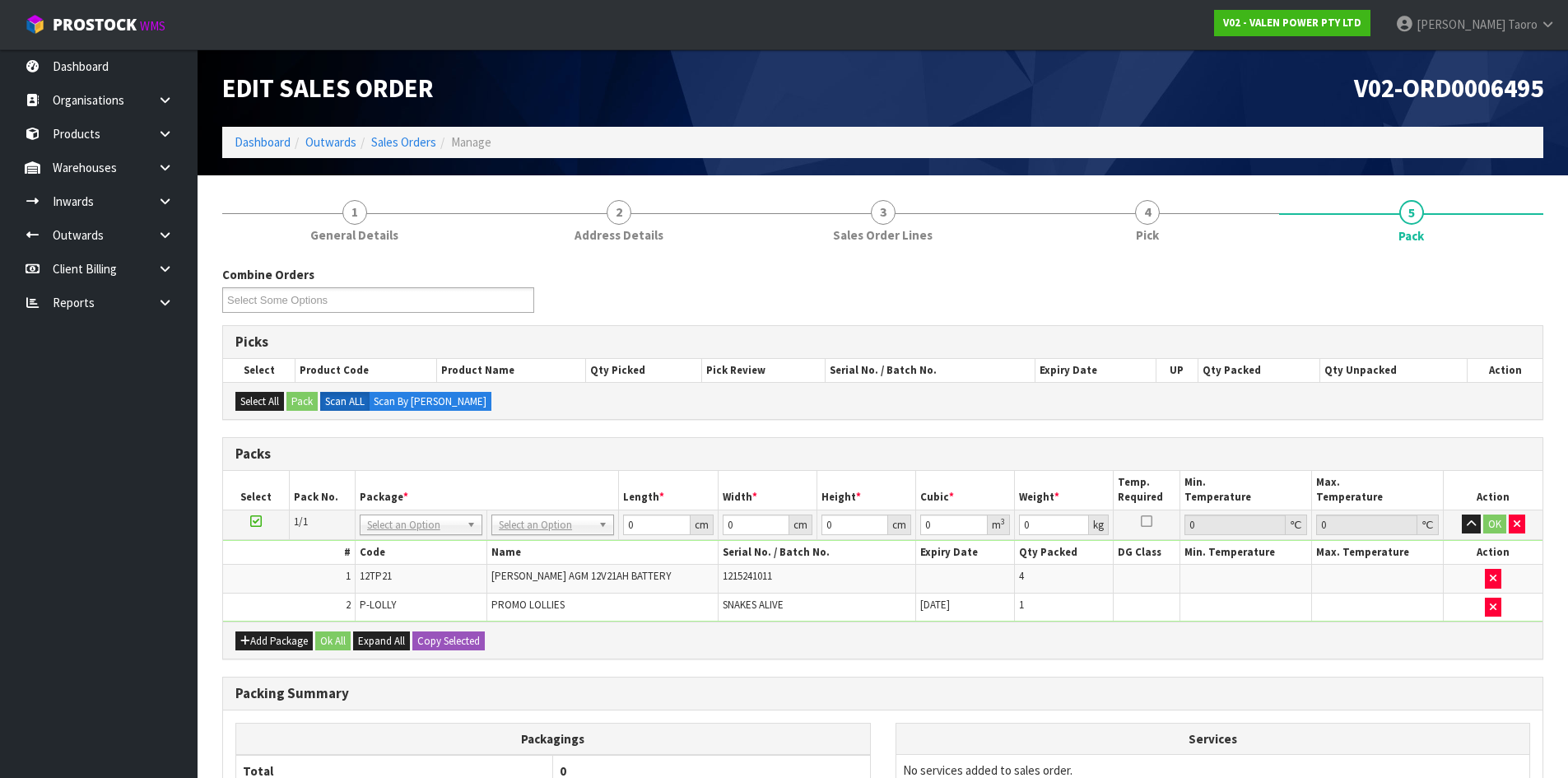
drag, startPoint x: 584, startPoint y: 524, endPoint x: 581, endPoint y: 557, distance: 33.1
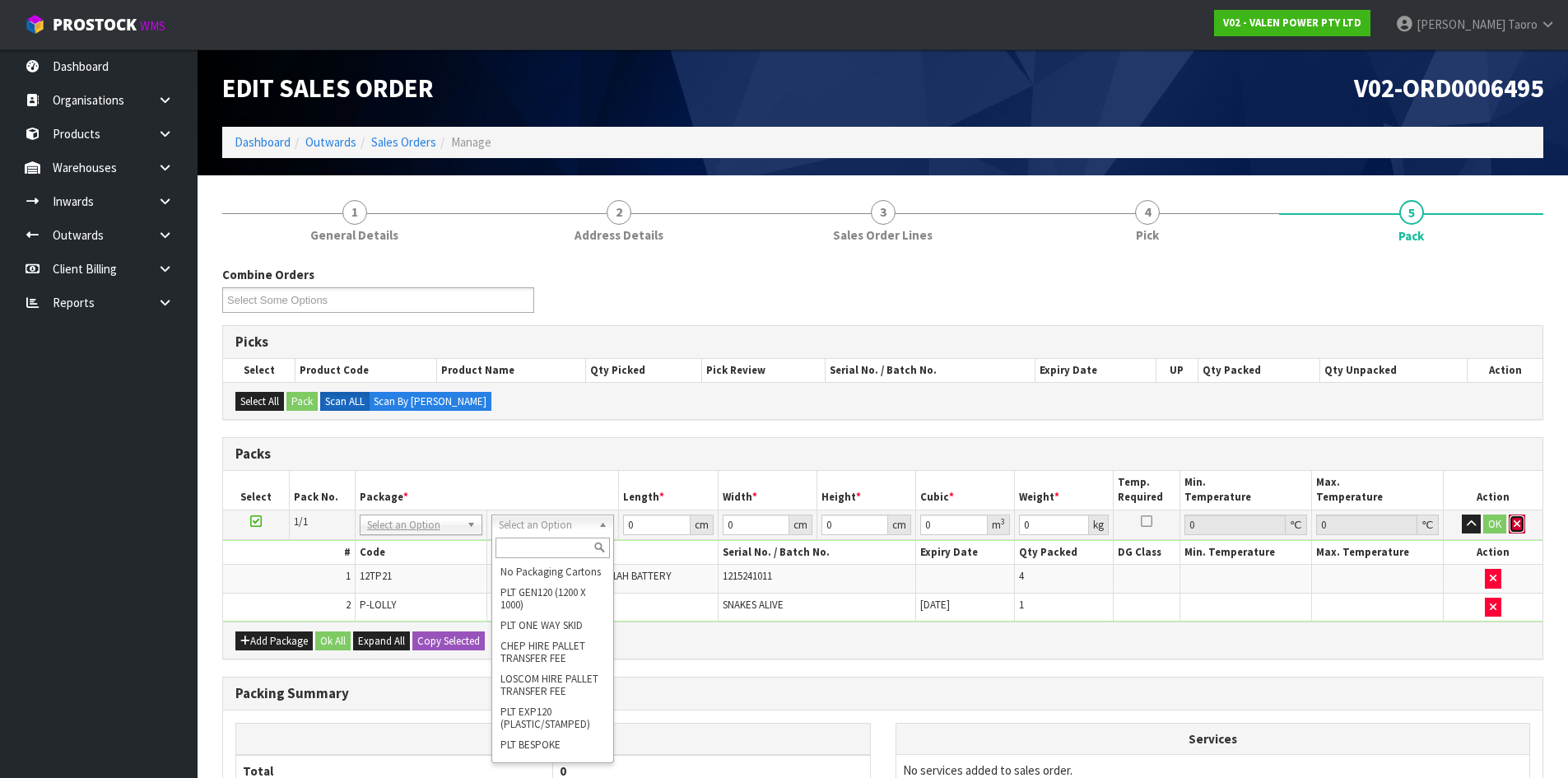
click at [1516, 522] on icon "button" at bounding box center [1517, 524] width 7 height 11
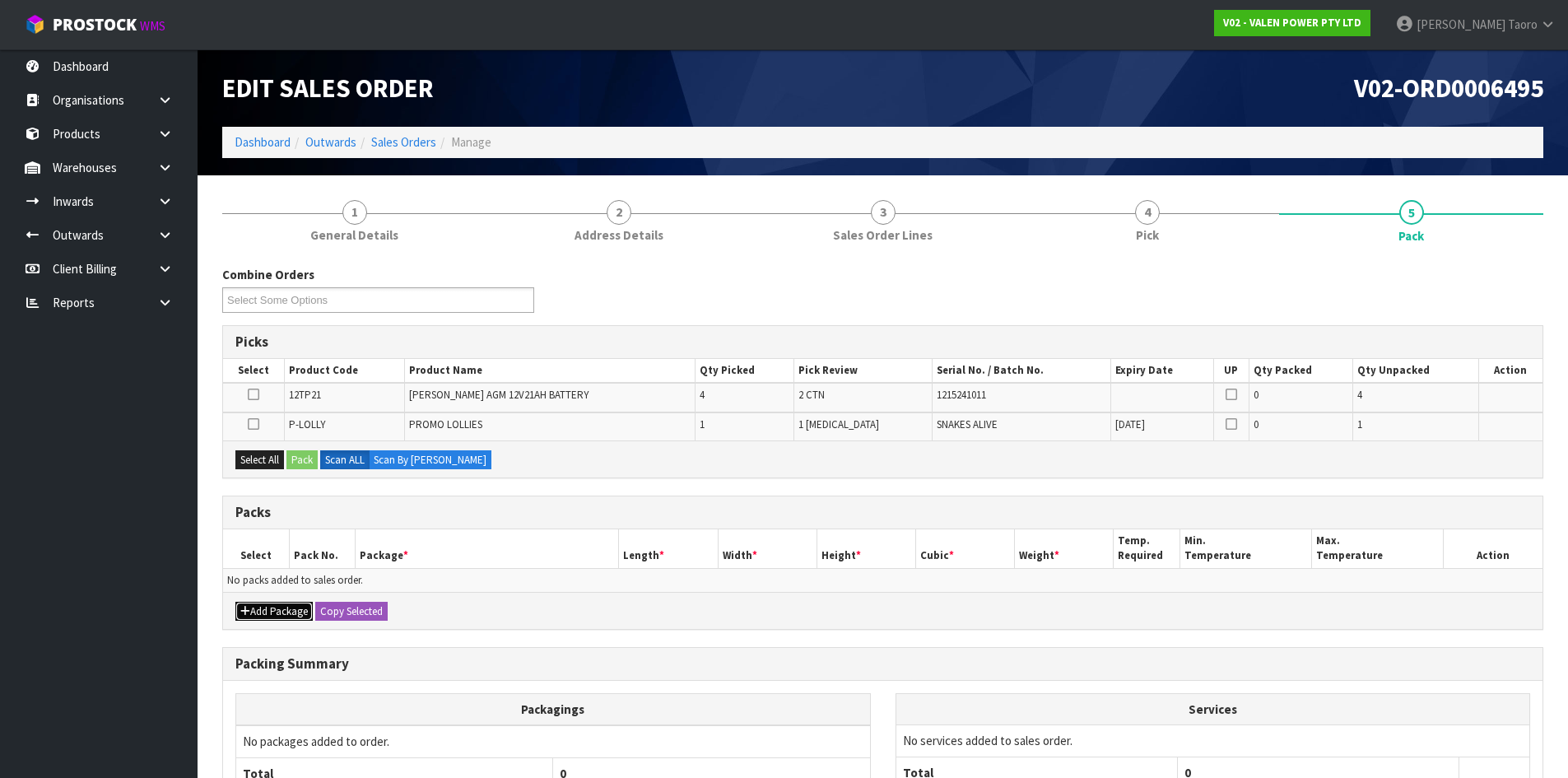
click at [262, 614] on button "Add Package" at bounding box center [274, 611] width 77 height 20
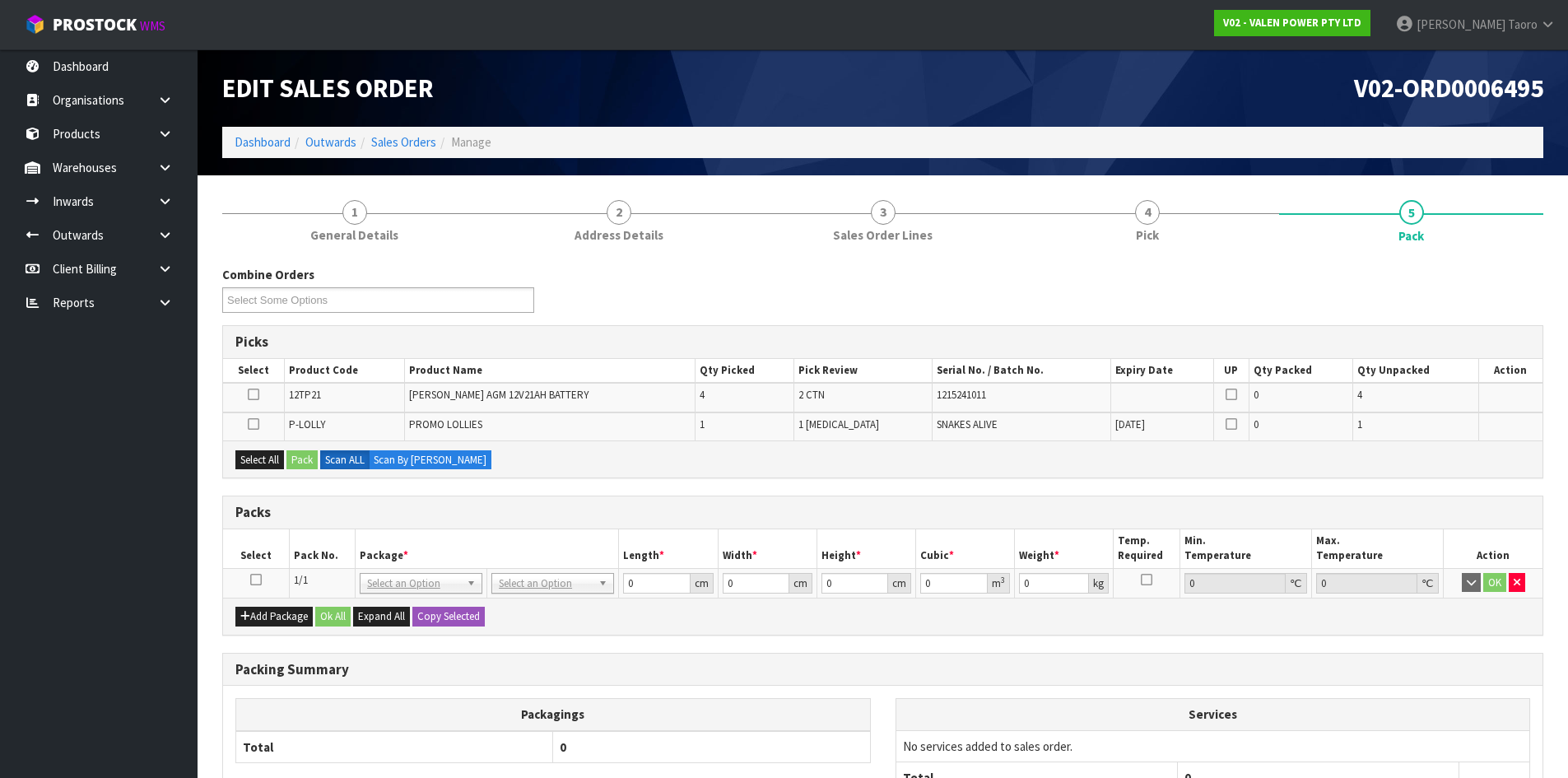
click at [257, 580] on icon at bounding box center [256, 579] width 12 height 1
drag, startPoint x: 267, startPoint y: 461, endPoint x: 278, endPoint y: 461, distance: 11.0
click at [268, 461] on button "Select All" at bounding box center [259, 459] width 48 height 20
click at [298, 460] on button "Pack" at bounding box center [302, 459] width 31 height 20
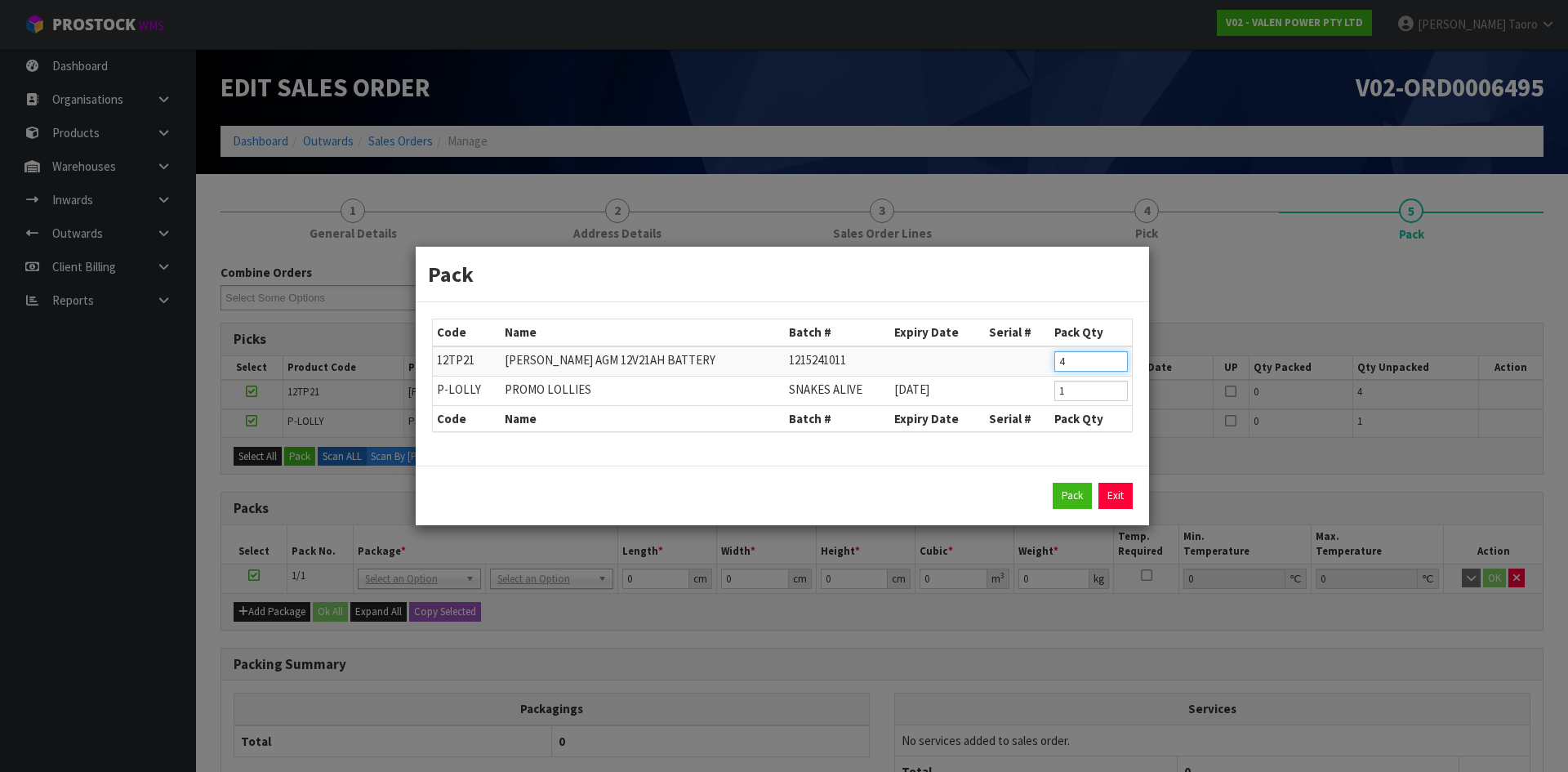
drag, startPoint x: 1095, startPoint y: 354, endPoint x: 1007, endPoint y: 340, distance: 89.1
click at [1003, 365] on tr "12TP21 VALEN TOPIN AGM 12V21AH BATTERY 1215241011 4" at bounding box center [782, 361] width 700 height 30
type input "2"
click at [1072, 500] on button "Pack" at bounding box center [1073, 495] width 39 height 26
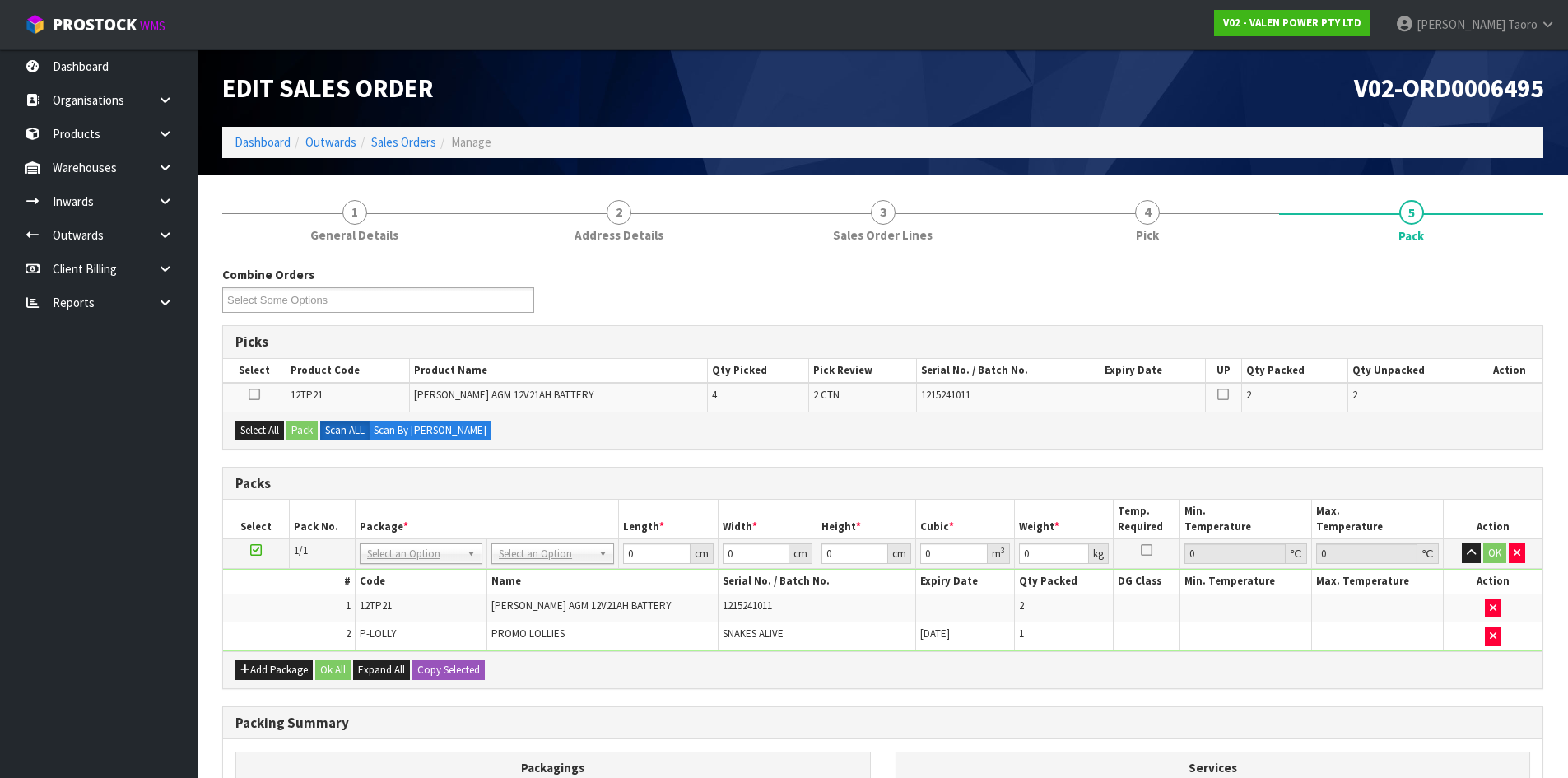
click at [258, 550] on icon at bounding box center [256, 550] width 12 height 1
drag, startPoint x: 275, startPoint y: 437, endPoint x: 293, endPoint y: 430, distance: 19.3
click at [276, 435] on button "Select All" at bounding box center [259, 430] width 48 height 20
click at [299, 429] on button "Pack" at bounding box center [302, 430] width 31 height 20
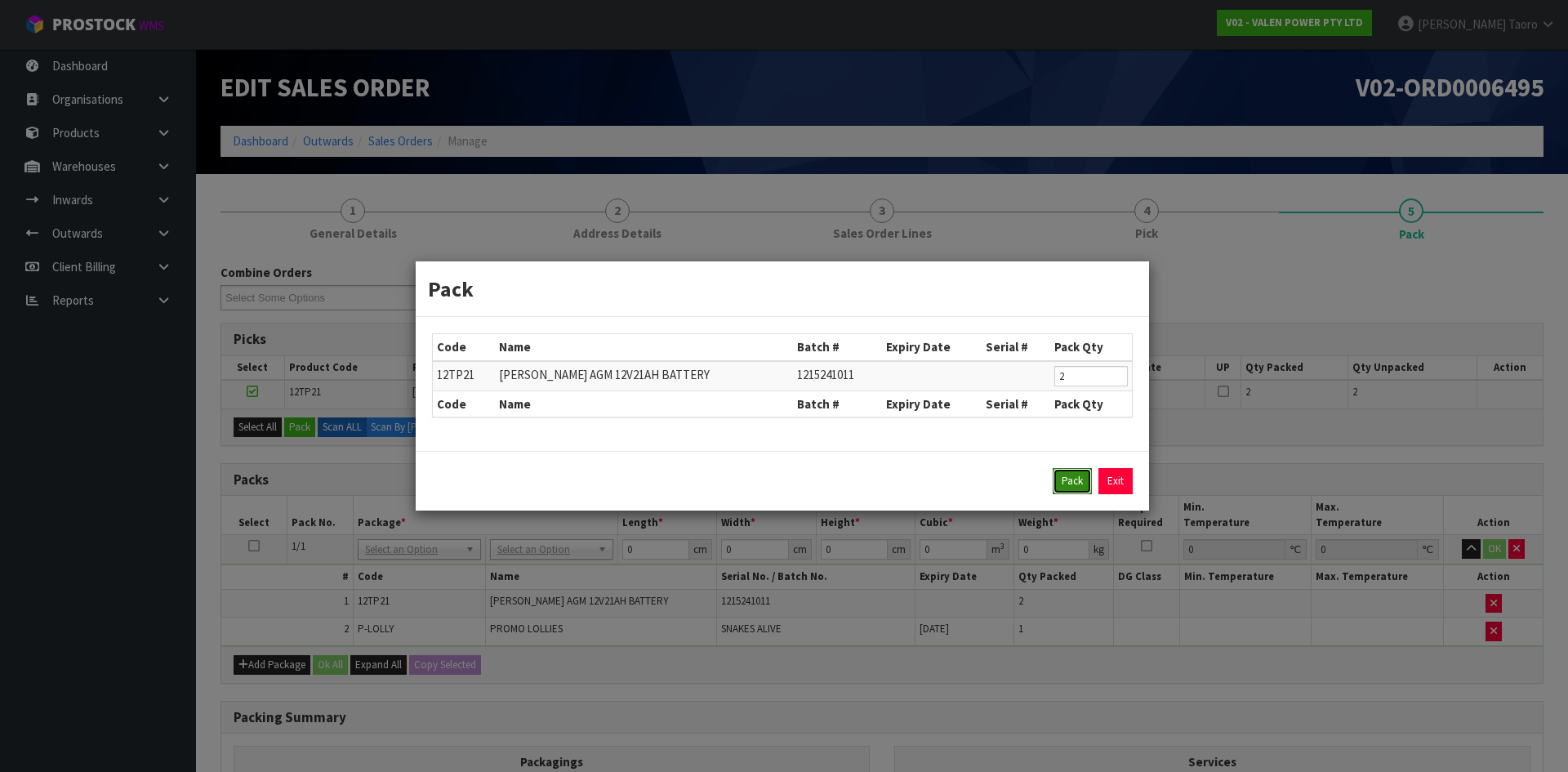
click at [1072, 475] on button "Pack" at bounding box center [1073, 481] width 39 height 26
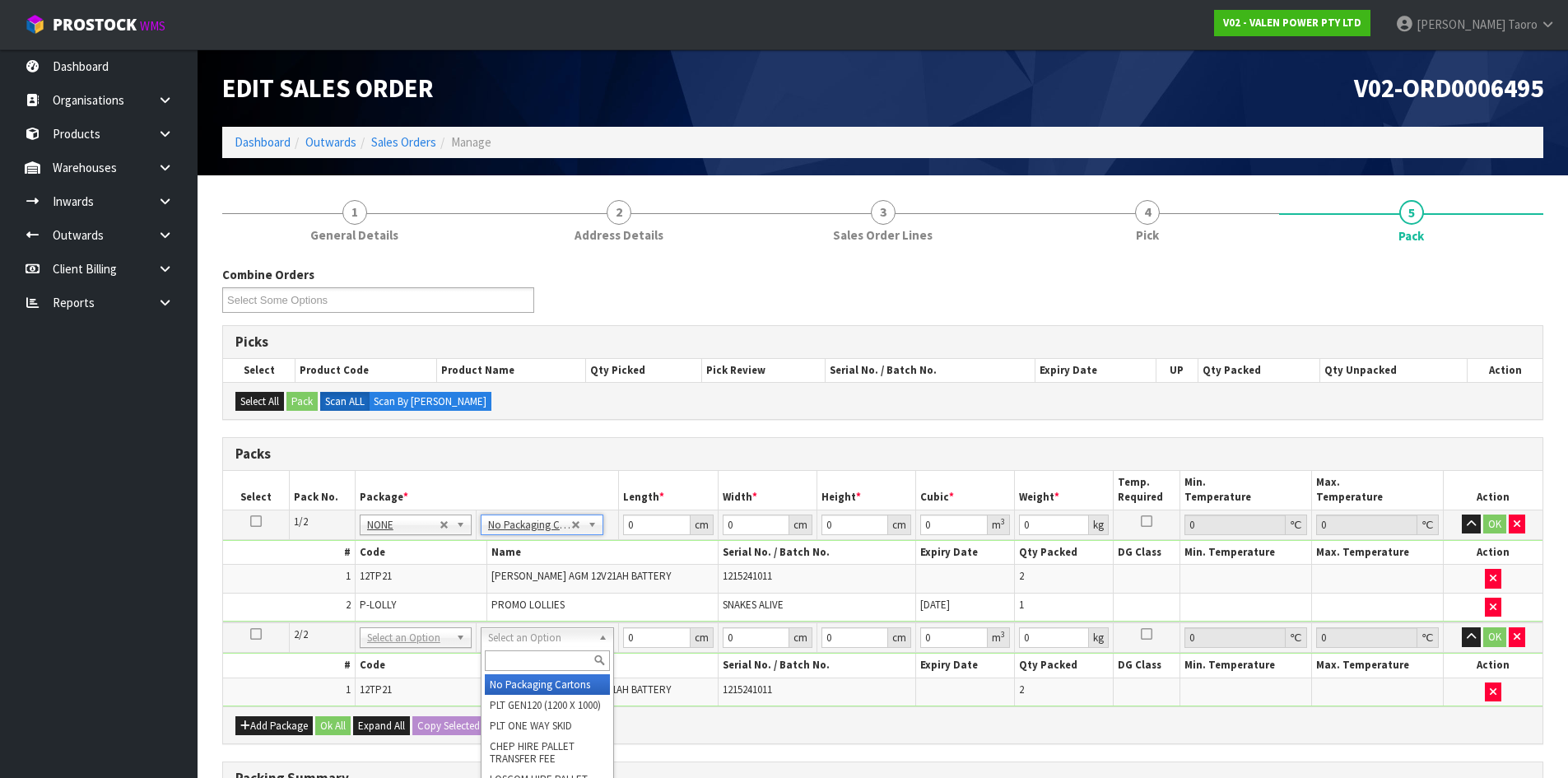
type input "2"
click at [1471, 525] on icon "button" at bounding box center [1471, 524] width 9 height 11
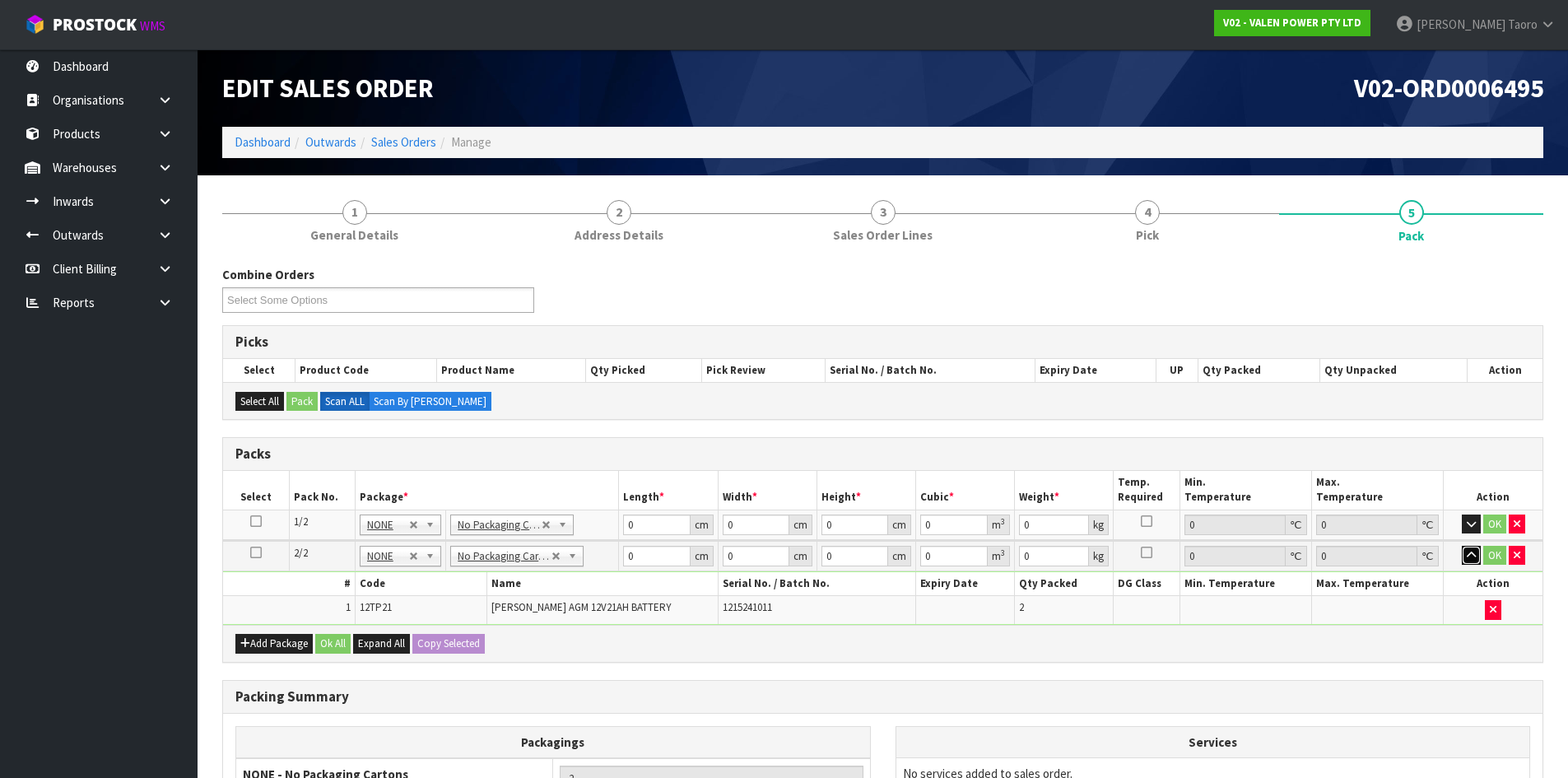
click at [1471, 557] on icon "button" at bounding box center [1471, 555] width 9 height 11
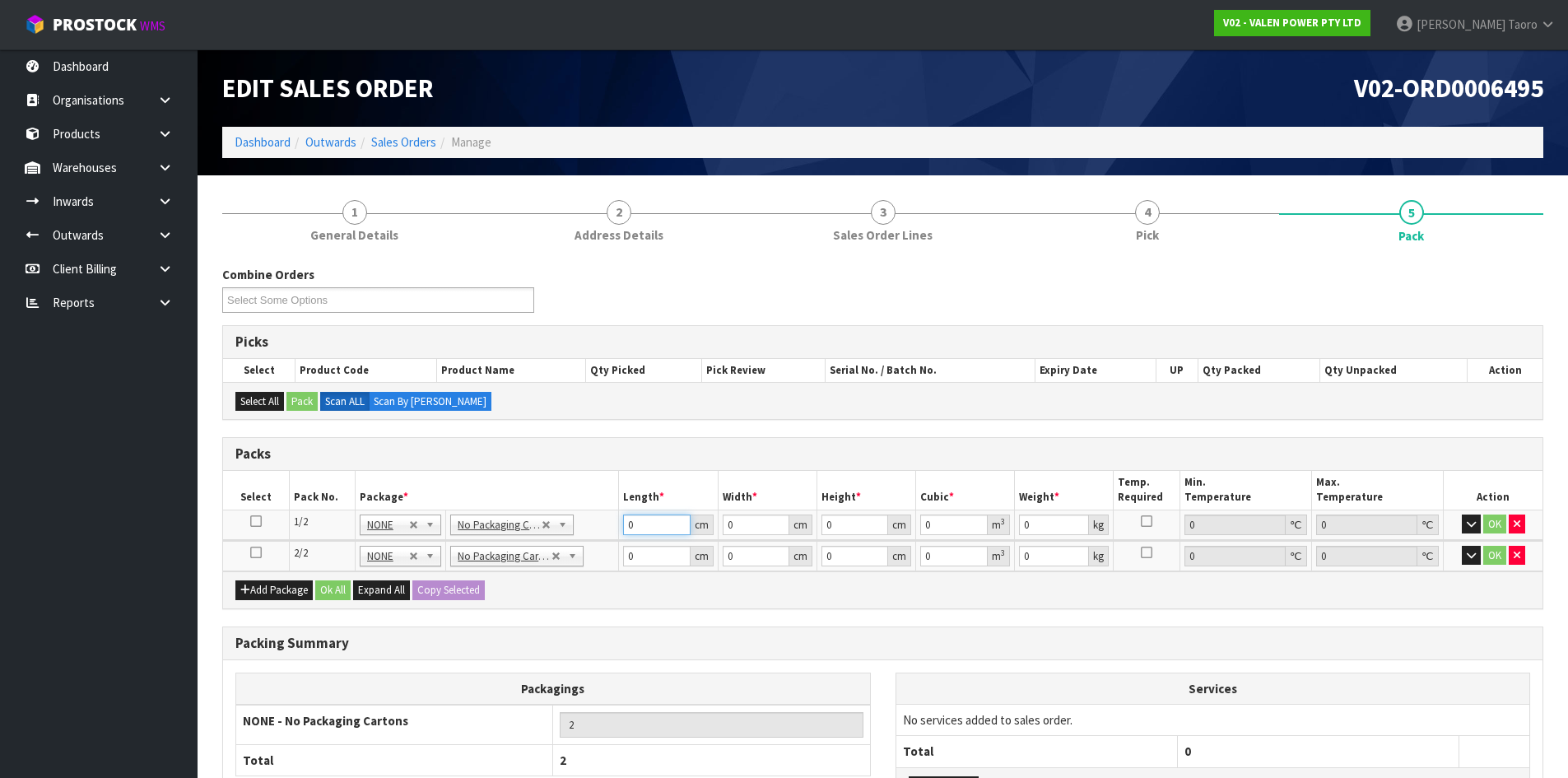
click at [643, 529] on input "0" at bounding box center [656, 525] width 66 height 20
type input "22"
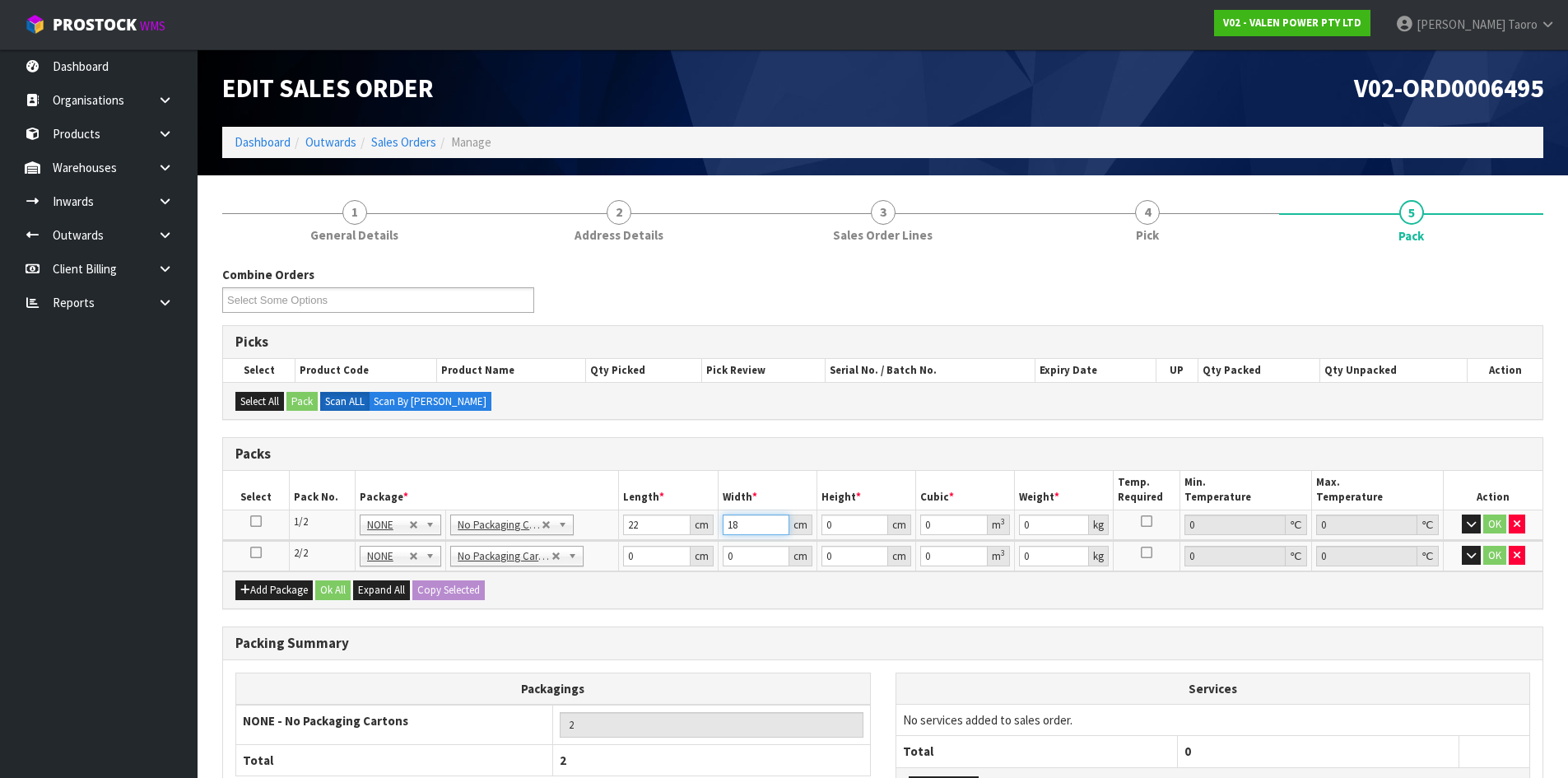
type input "18"
type input "2"
type input "0.000792"
type input "25"
type input "0.0099"
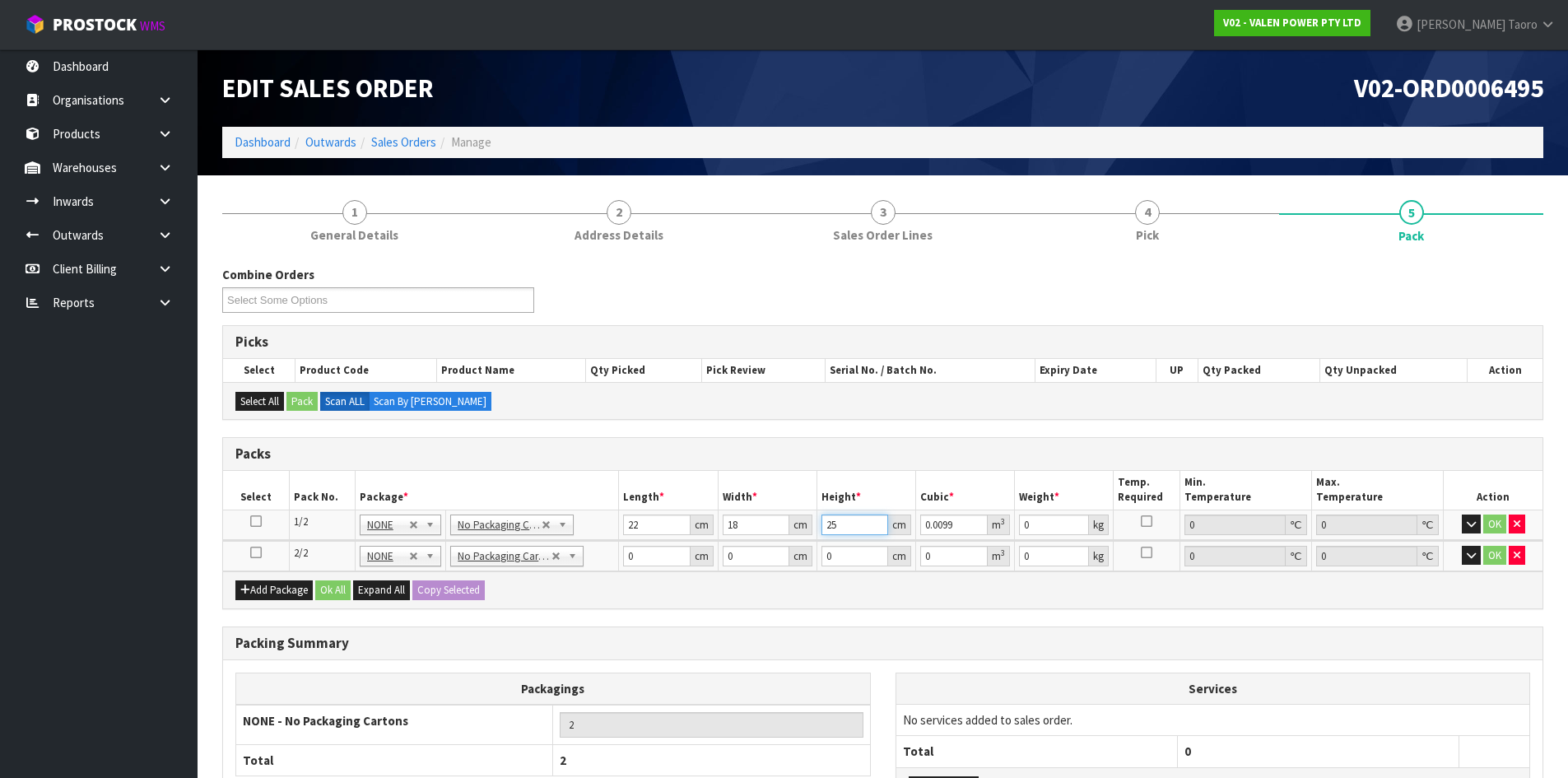
type input "25"
type input "2"
type input "13"
type input "22"
type input "18"
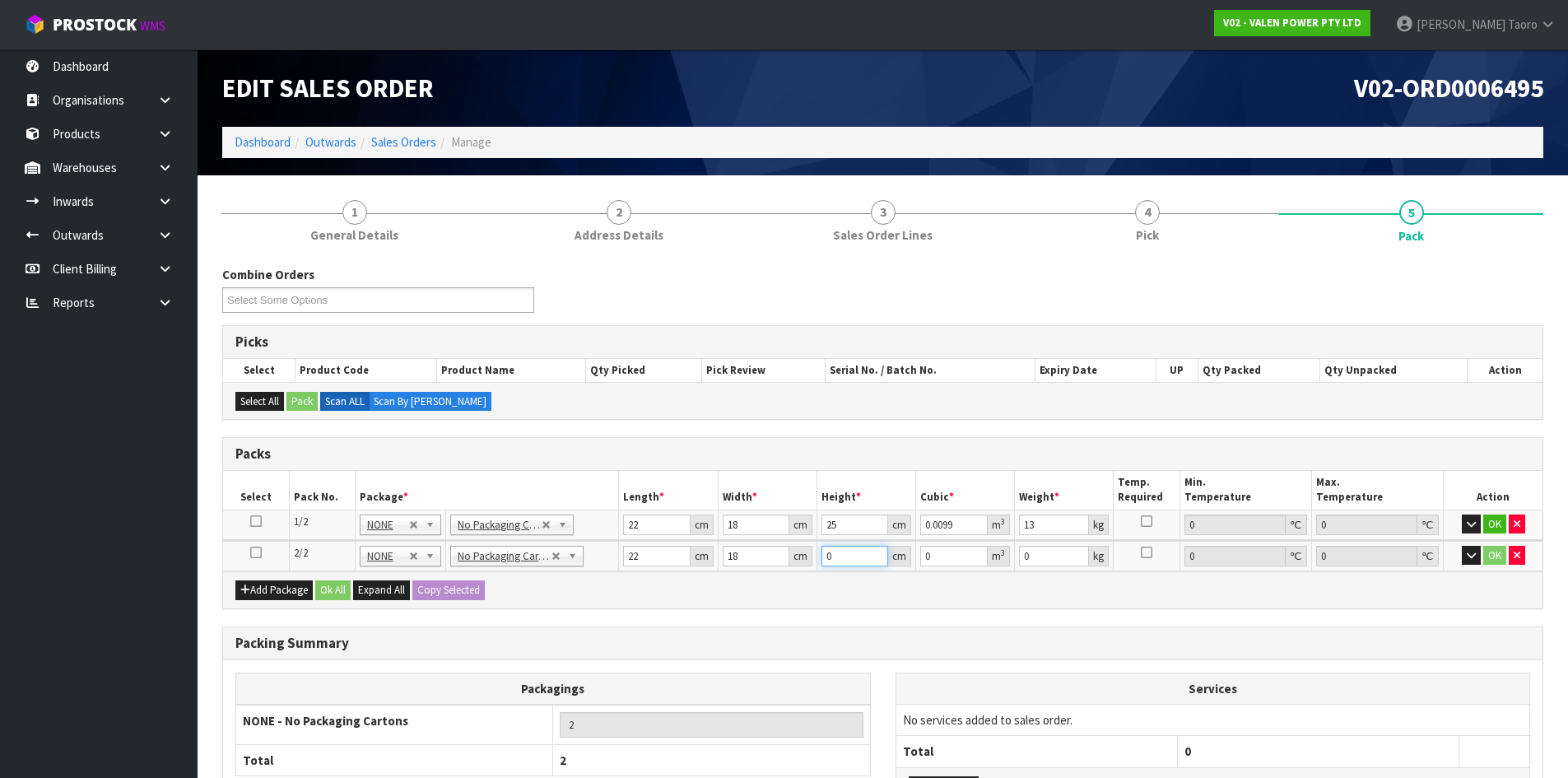
type input "2"
type input "0.000792"
type input "21"
type input "0.008316"
type input "21"
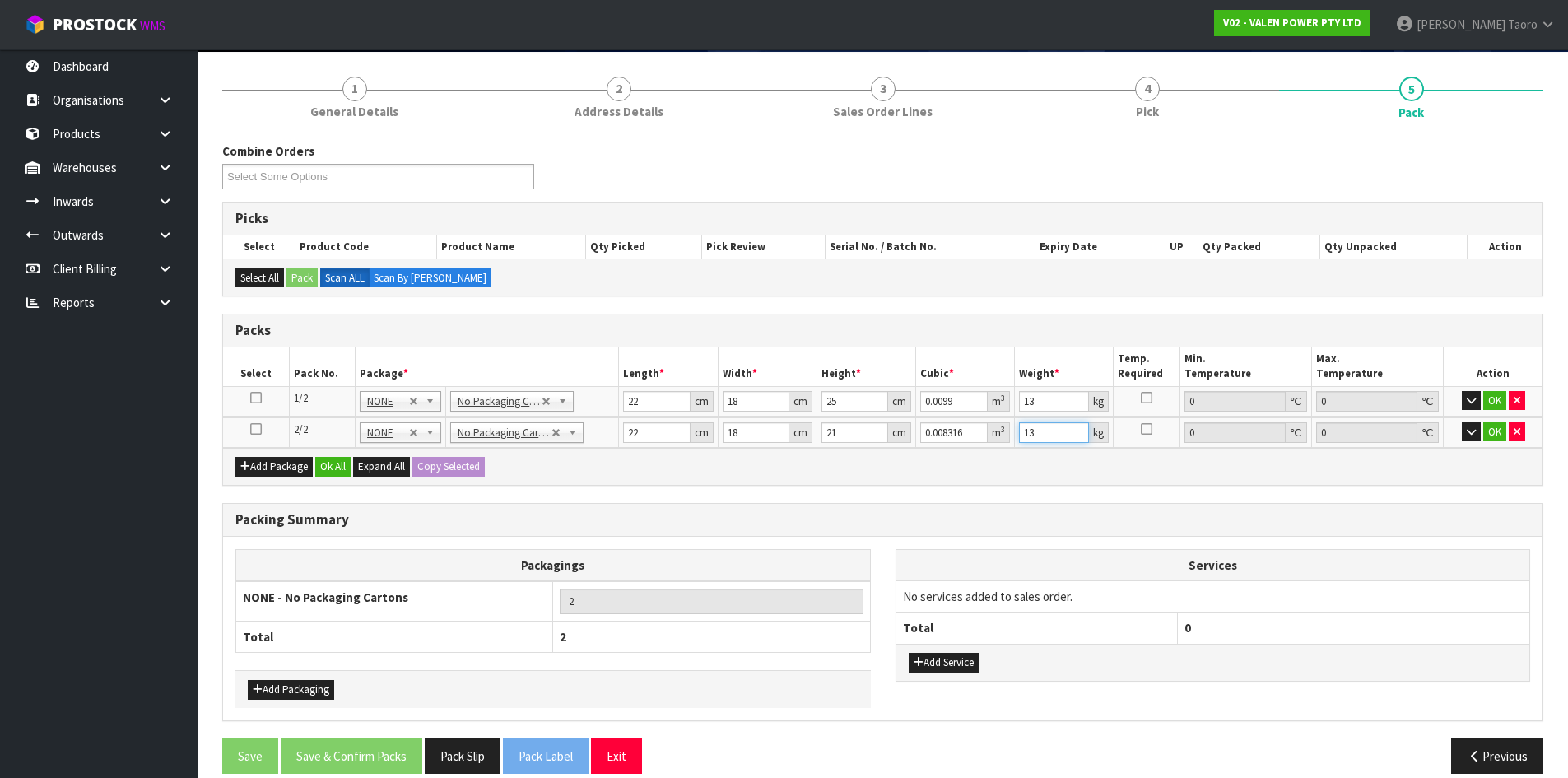
scroll to position [144, 0]
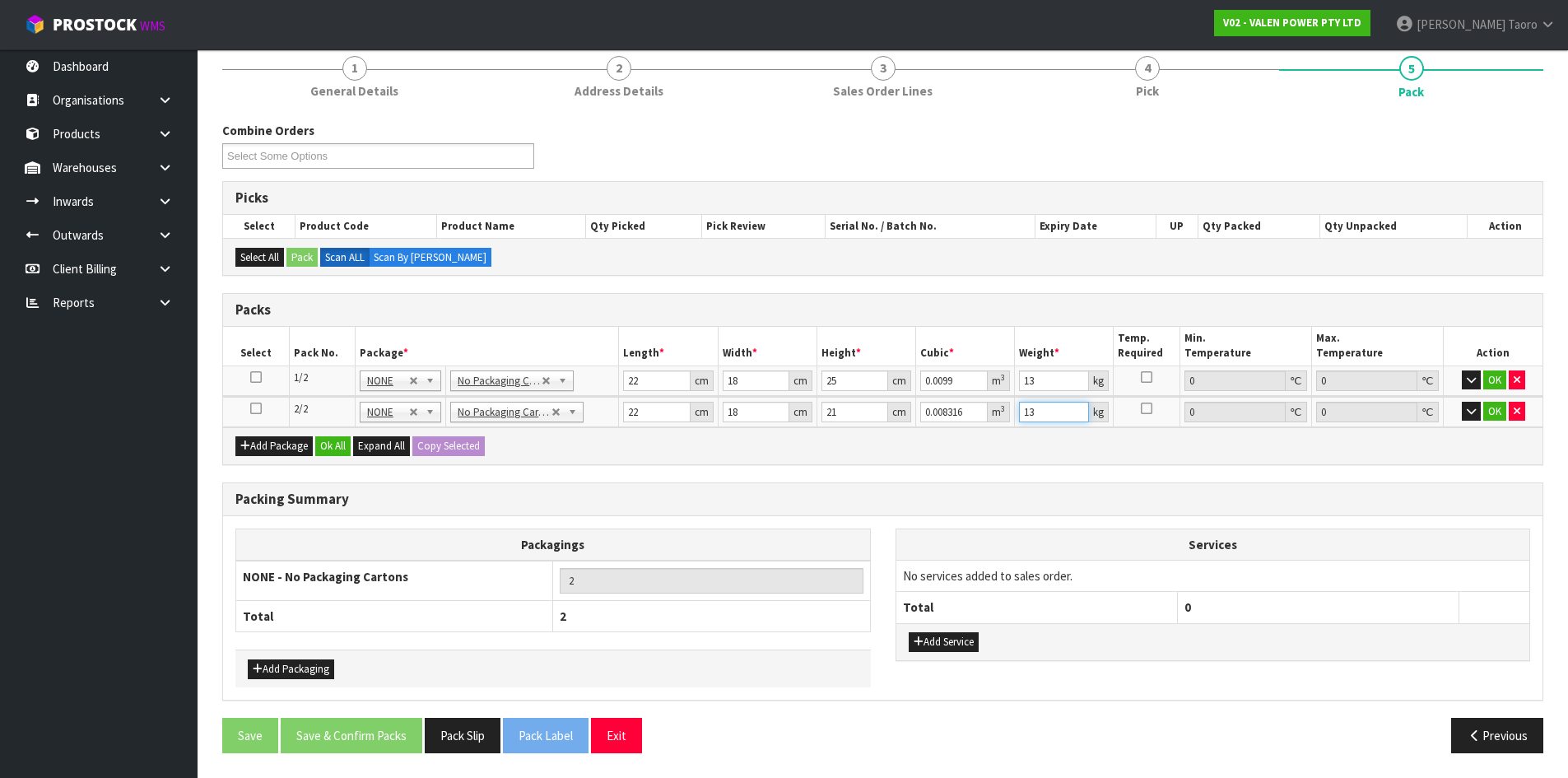
type input "13"
click at [315, 670] on button "Add Packaging" at bounding box center [291, 668] width 87 height 20
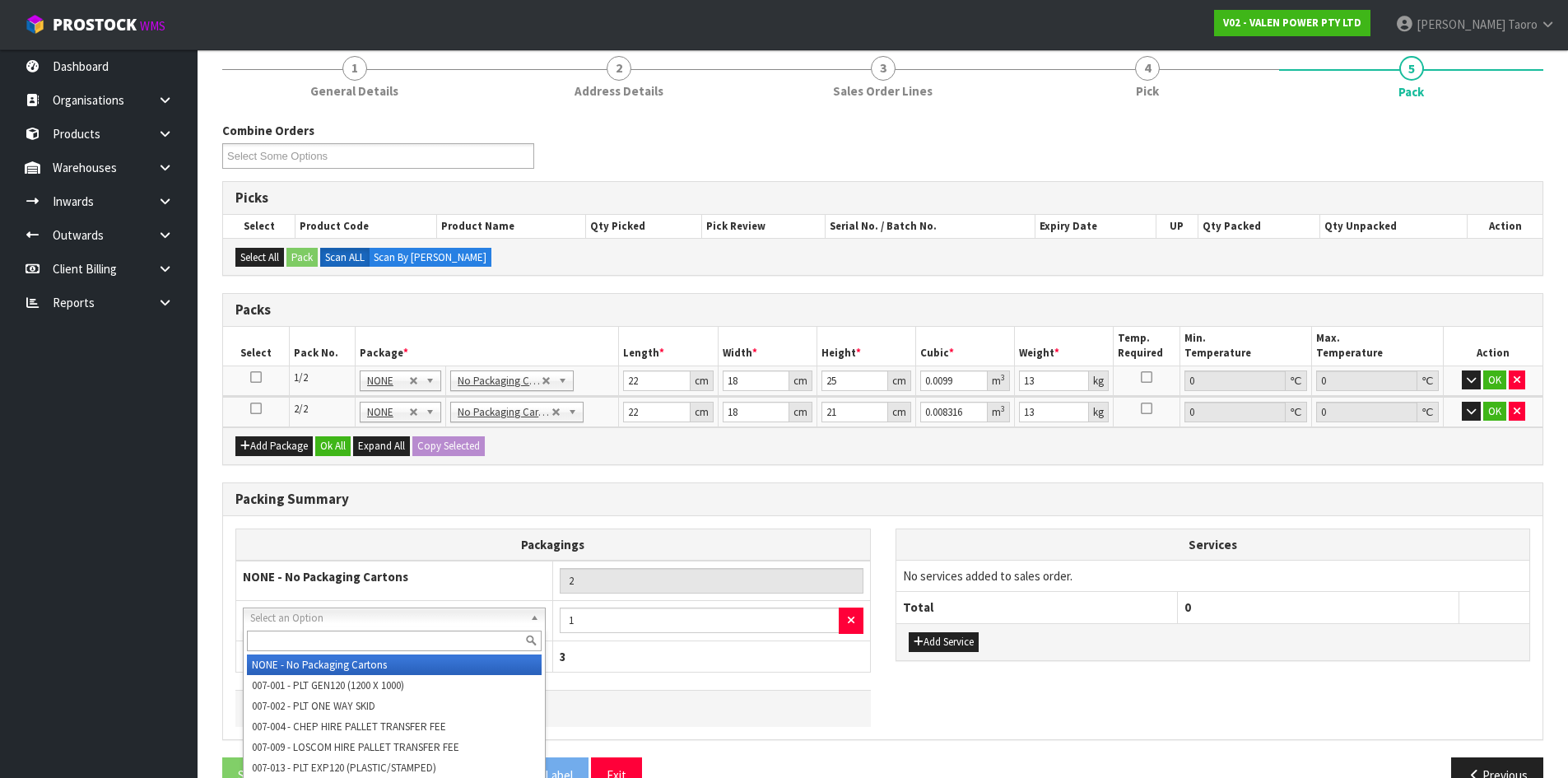
drag, startPoint x: 335, startPoint y: 623, endPoint x: 344, endPoint y: 637, distance: 16.6
click at [344, 637] on input "text" at bounding box center [394, 640] width 295 height 20
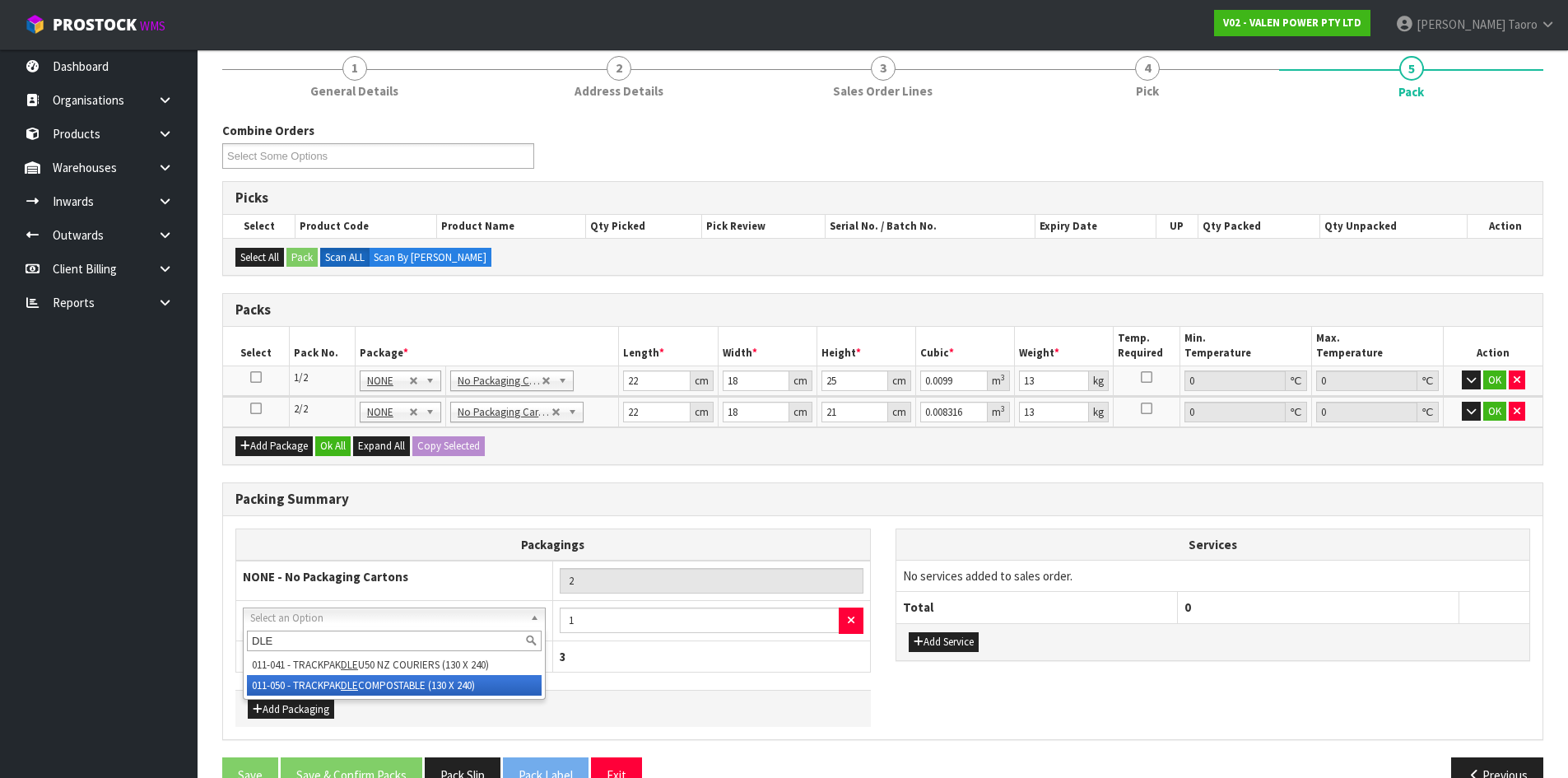
type input "DLE"
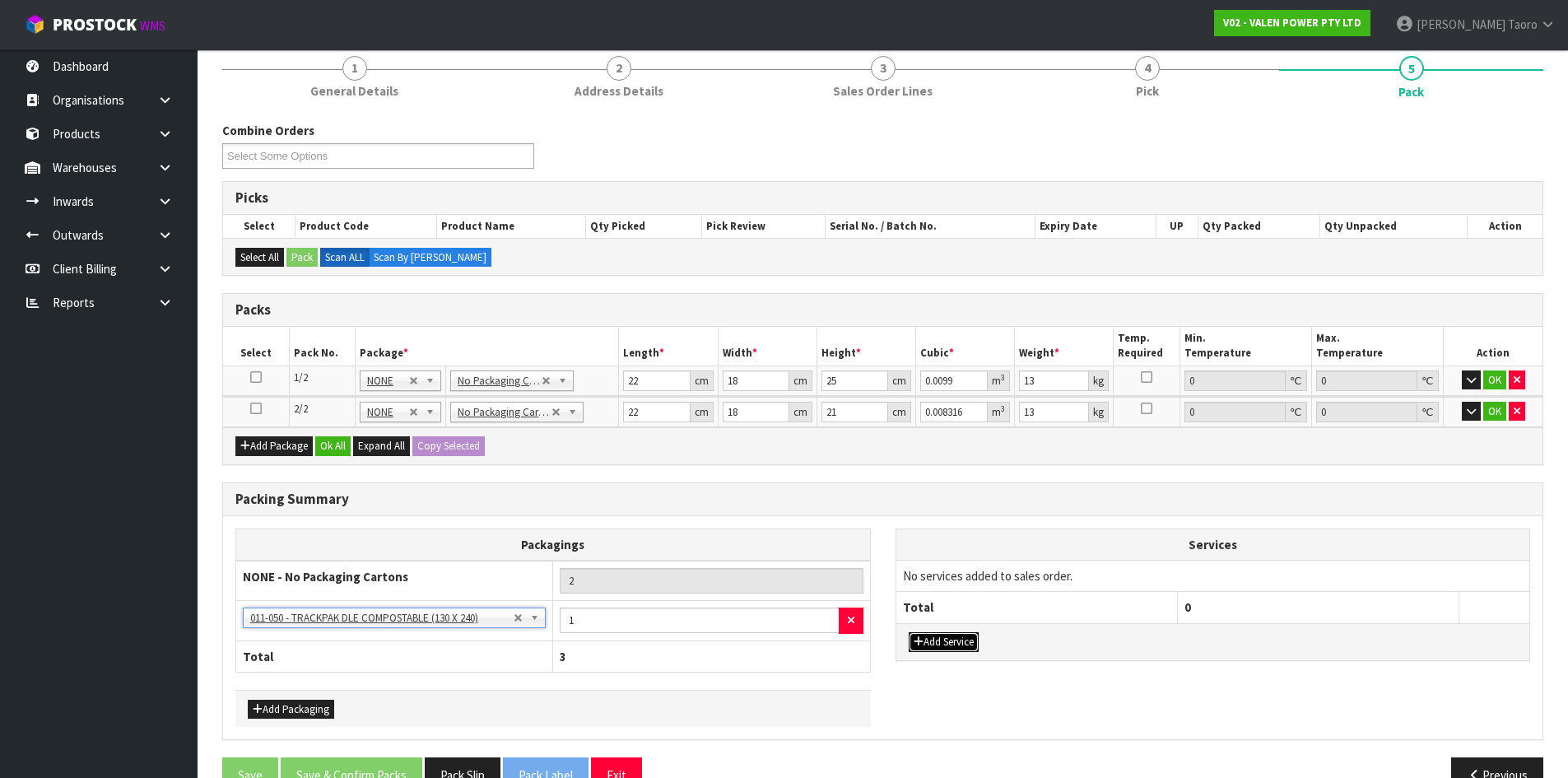
click at [965, 649] on button "Add Service" at bounding box center [944, 641] width 70 height 20
click at [965, 650] on button "Add Service" at bounding box center [944, 650] width 70 height 20
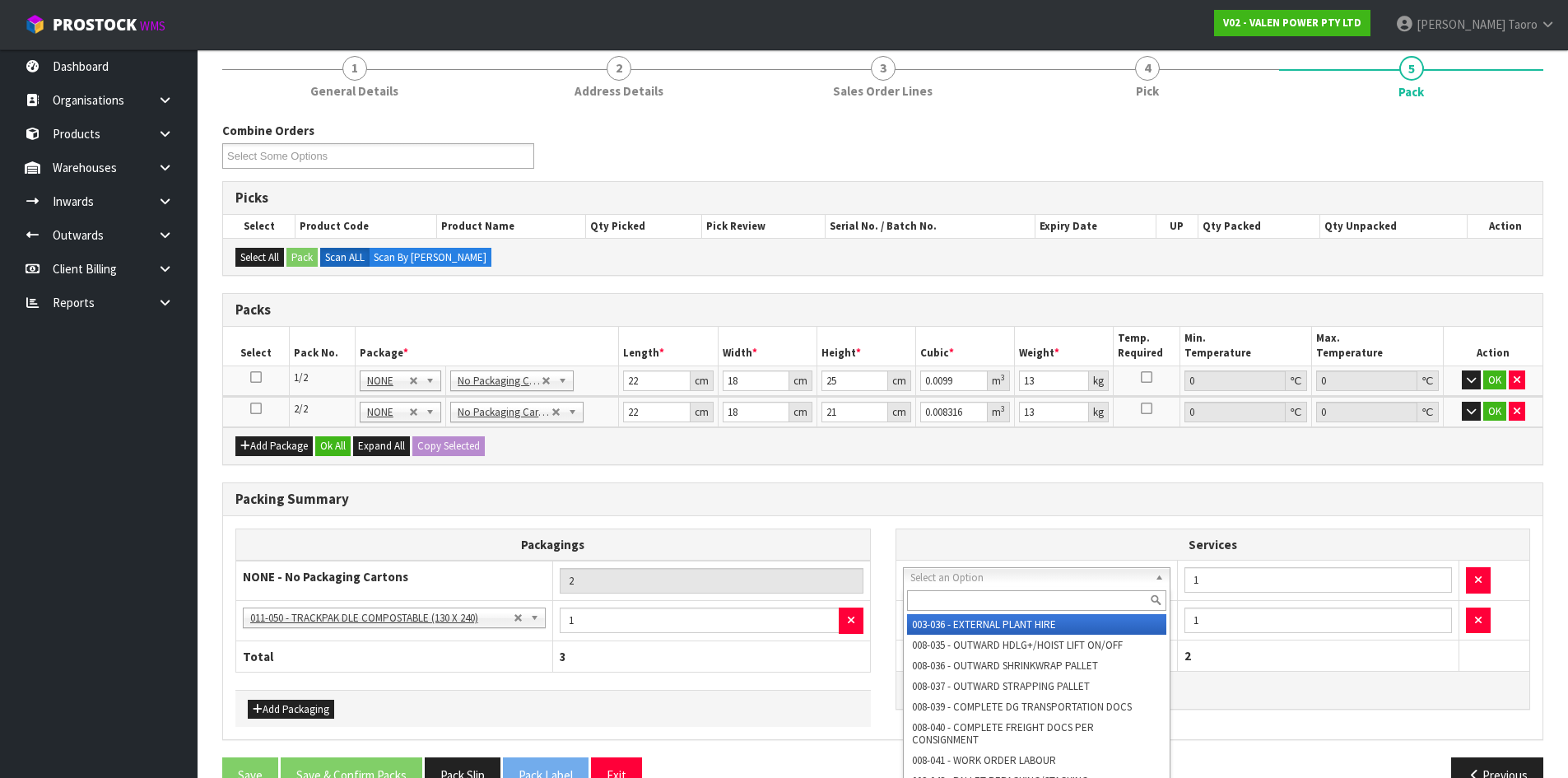
click at [979, 601] on input "text" at bounding box center [1037, 600] width 260 height 20
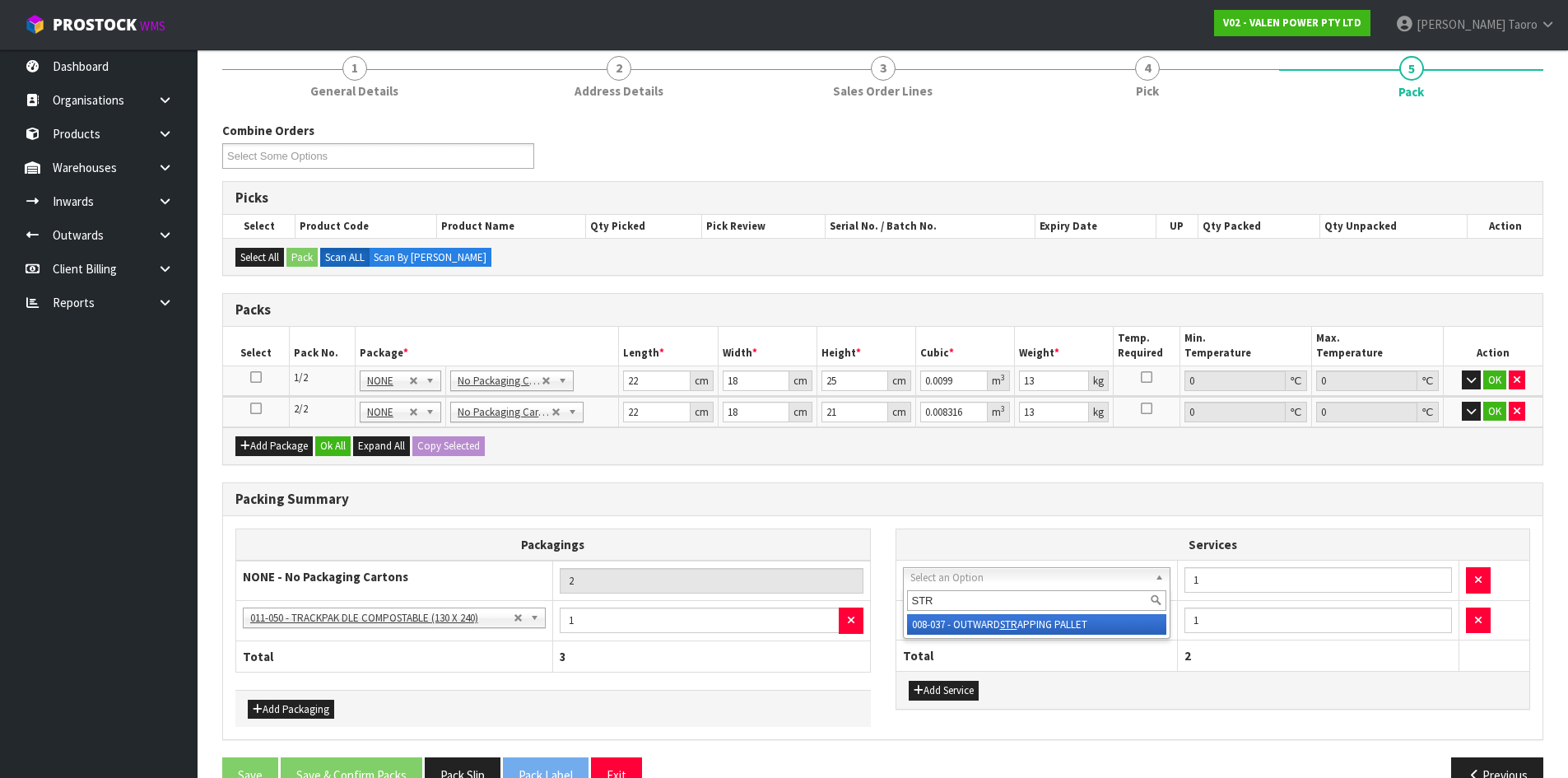
type input "STR"
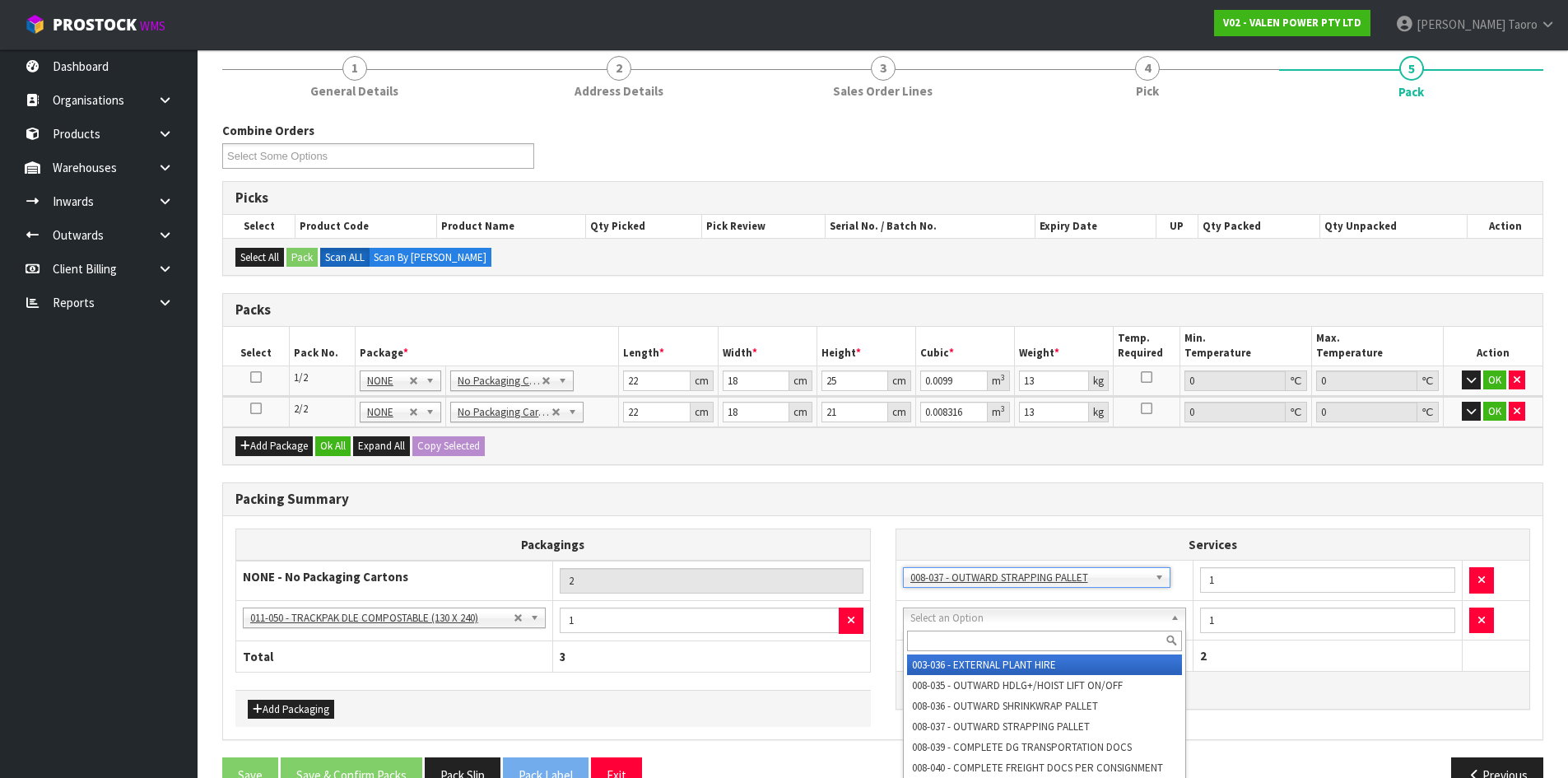
click at [993, 638] on input "text" at bounding box center [1045, 640] width 276 height 20
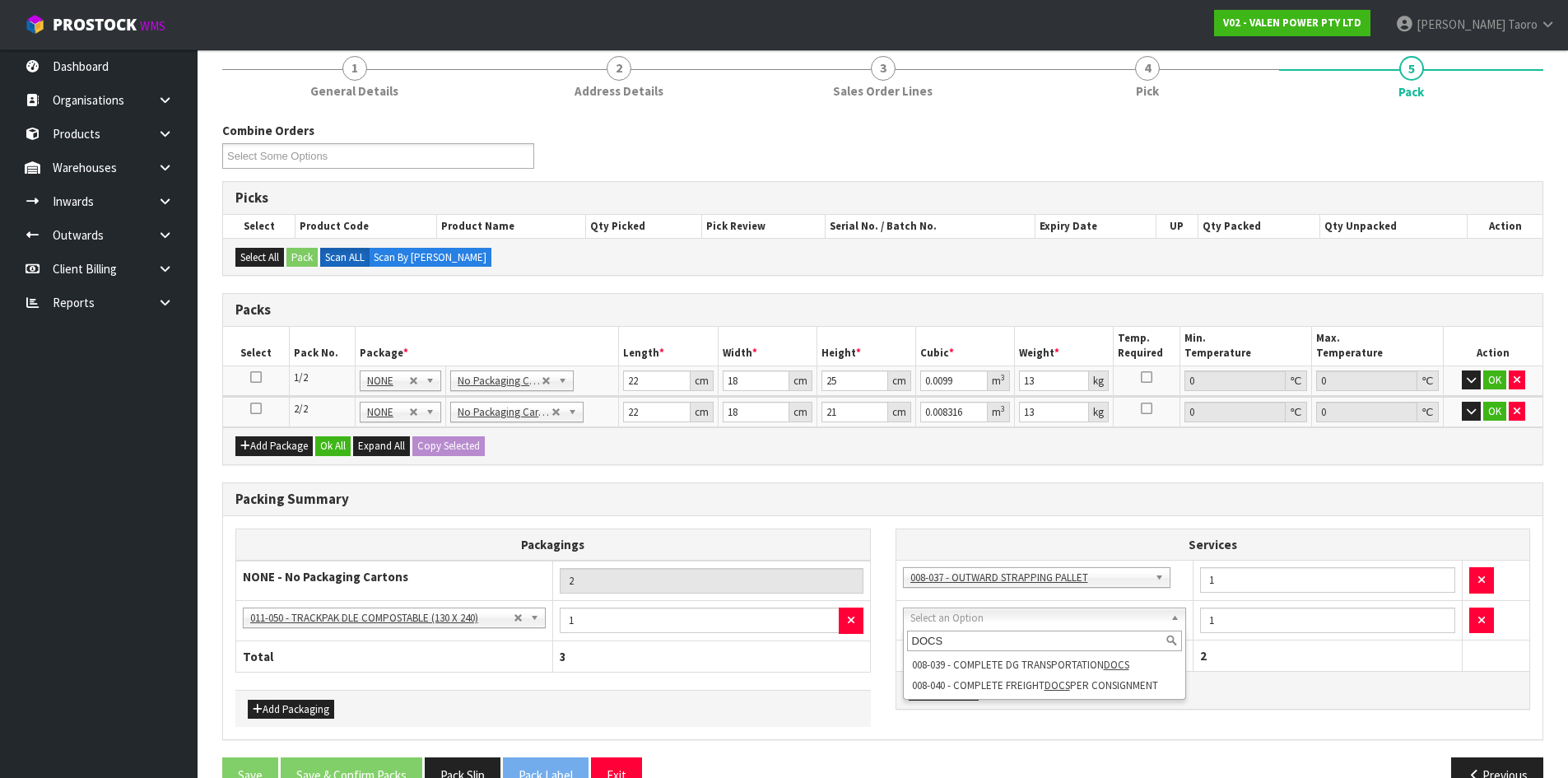
type input "DOCS"
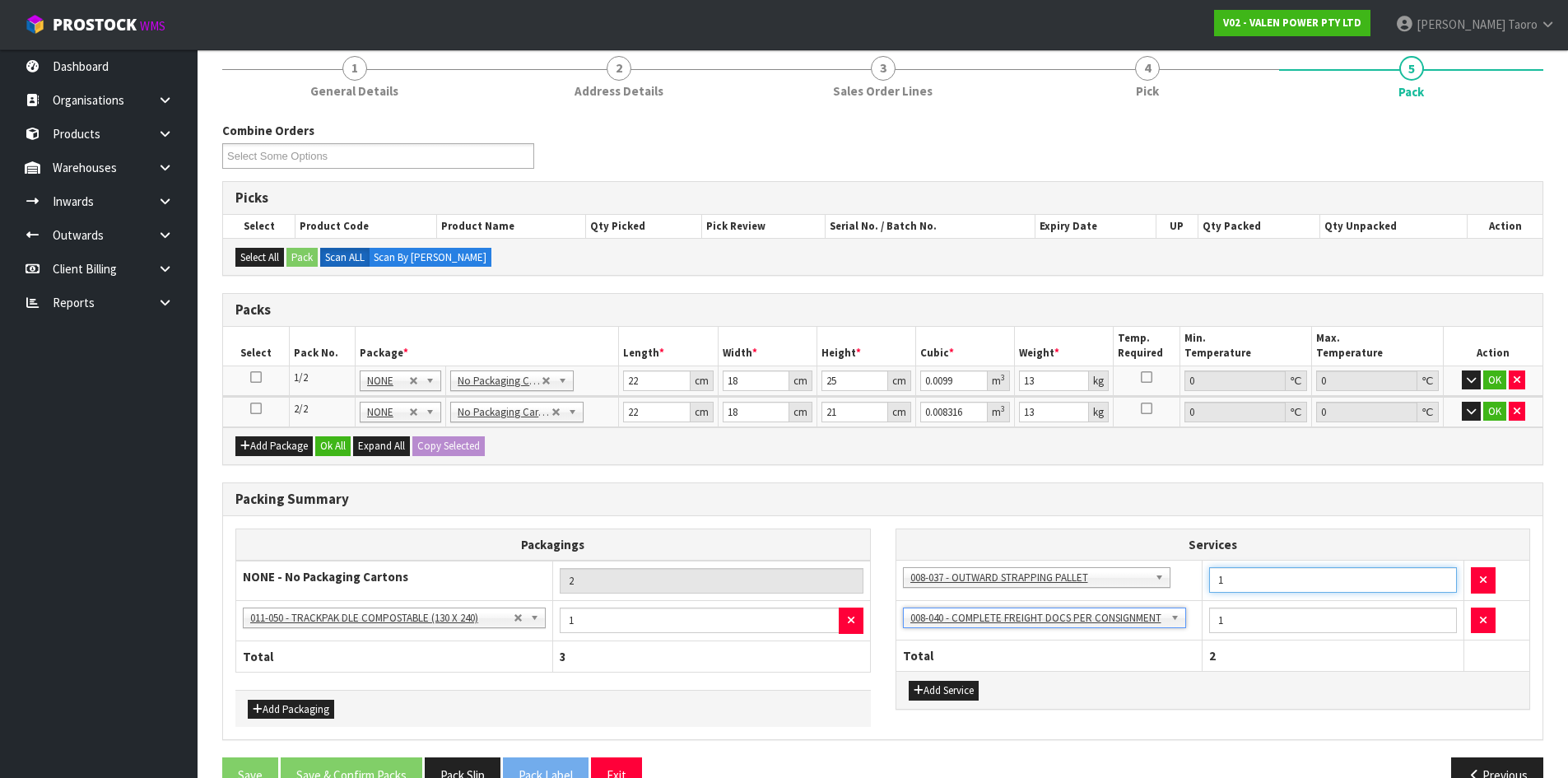
click at [1230, 577] on input "1" at bounding box center [1332, 580] width 247 height 26
click at [1223, 582] on input "1" at bounding box center [1332, 580] width 247 height 26
drag, startPoint x: 1223, startPoint y: 582, endPoint x: 1212, endPoint y: 583, distance: 11.0
click at [1212, 583] on input "1" at bounding box center [1332, 580] width 247 height 26
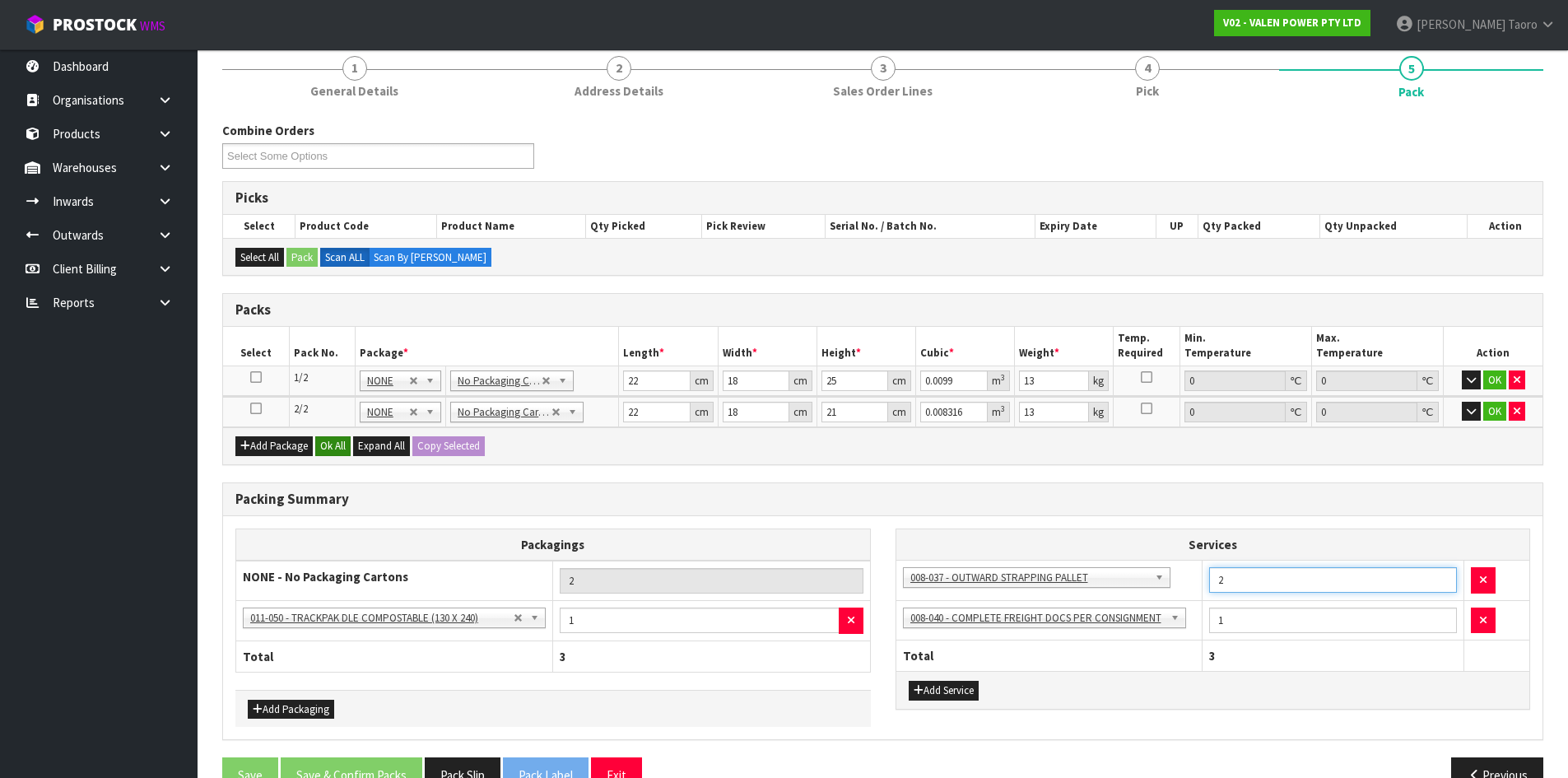
type input "2"
click at [335, 443] on button "Ok All" at bounding box center [333, 446] width 36 height 20
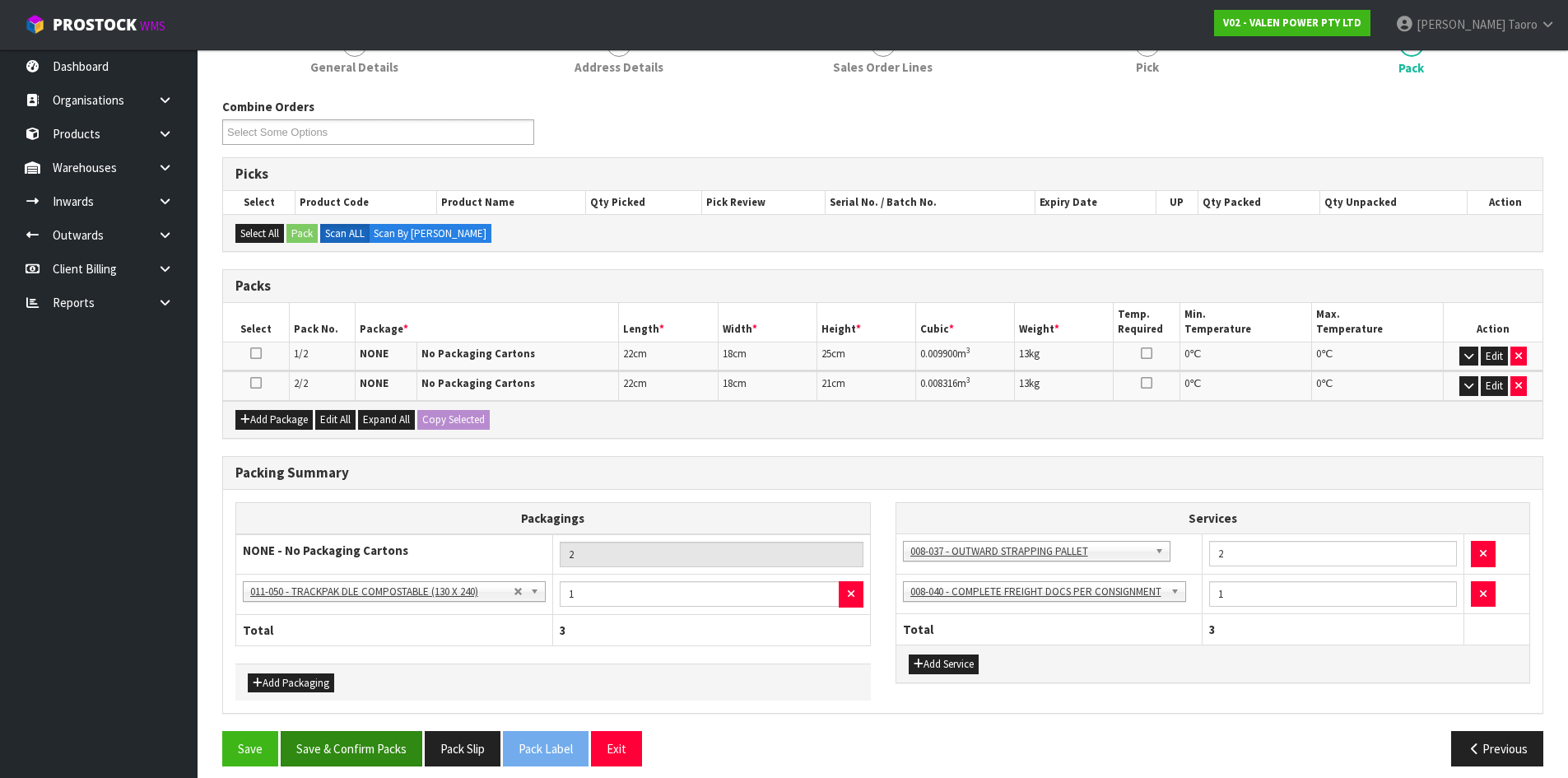
scroll to position [181, 0]
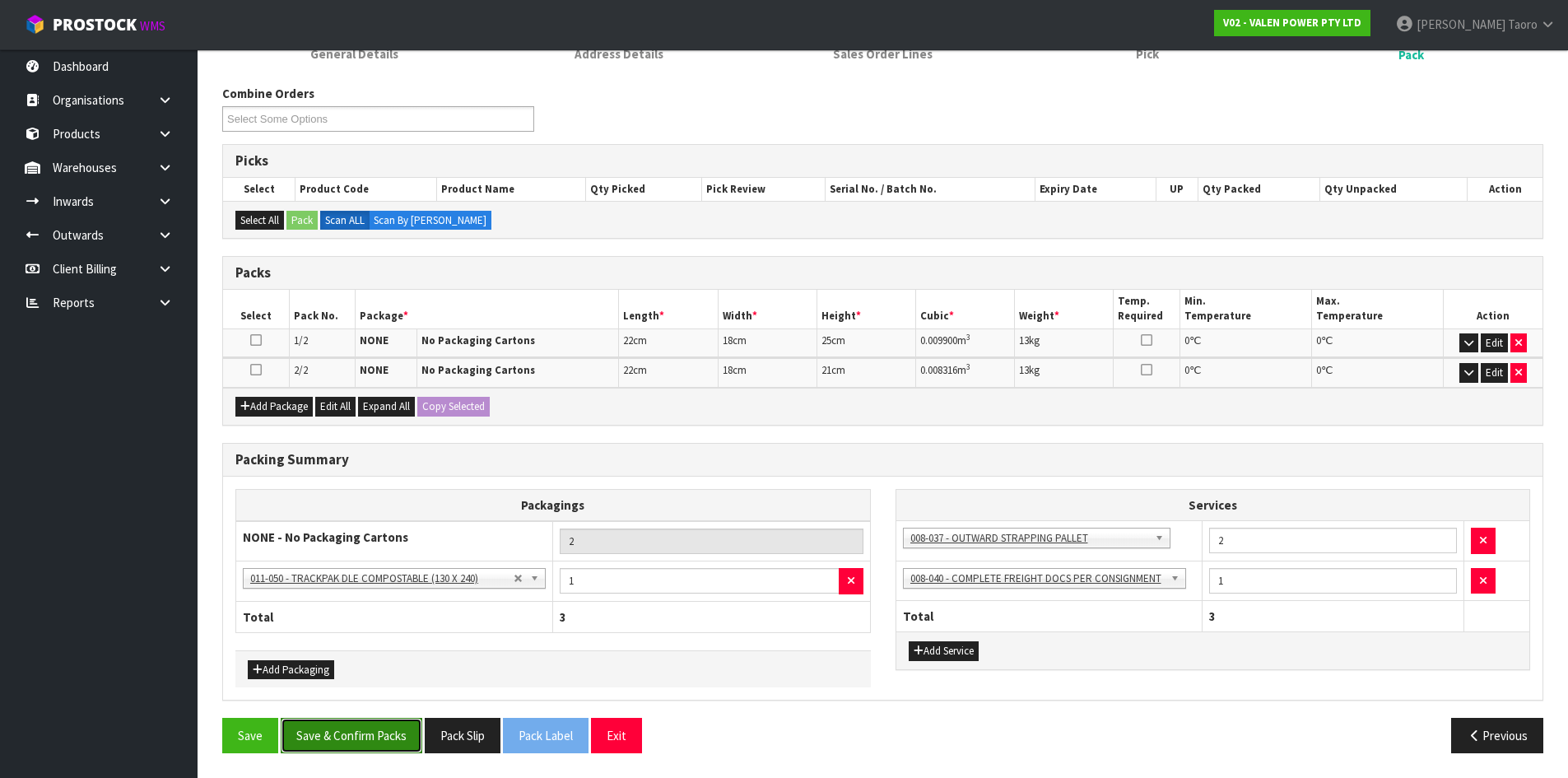
click at [409, 727] on button "Save & Confirm Packs" at bounding box center [351, 735] width 141 height 36
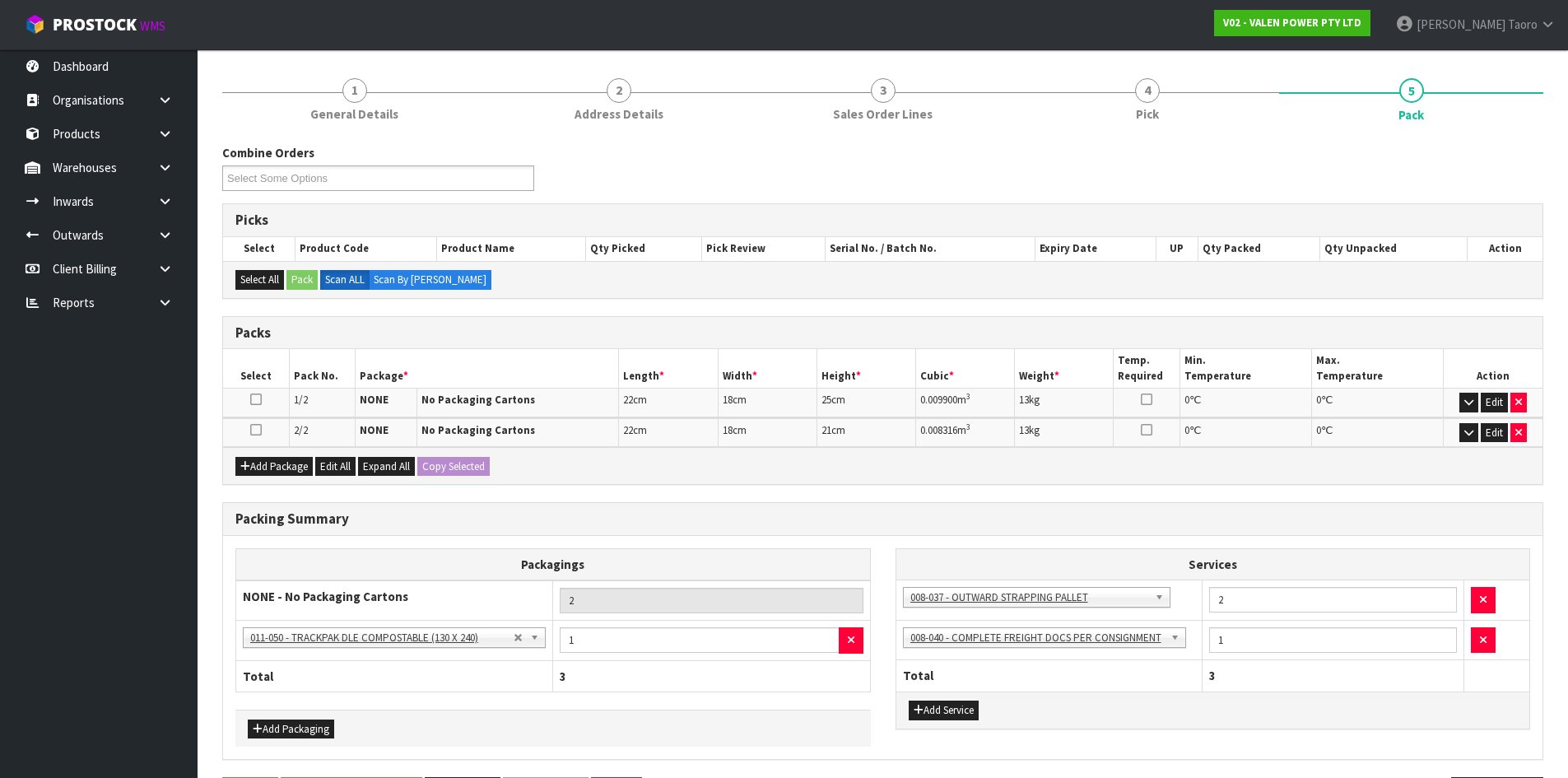
scroll to position [0, 0]
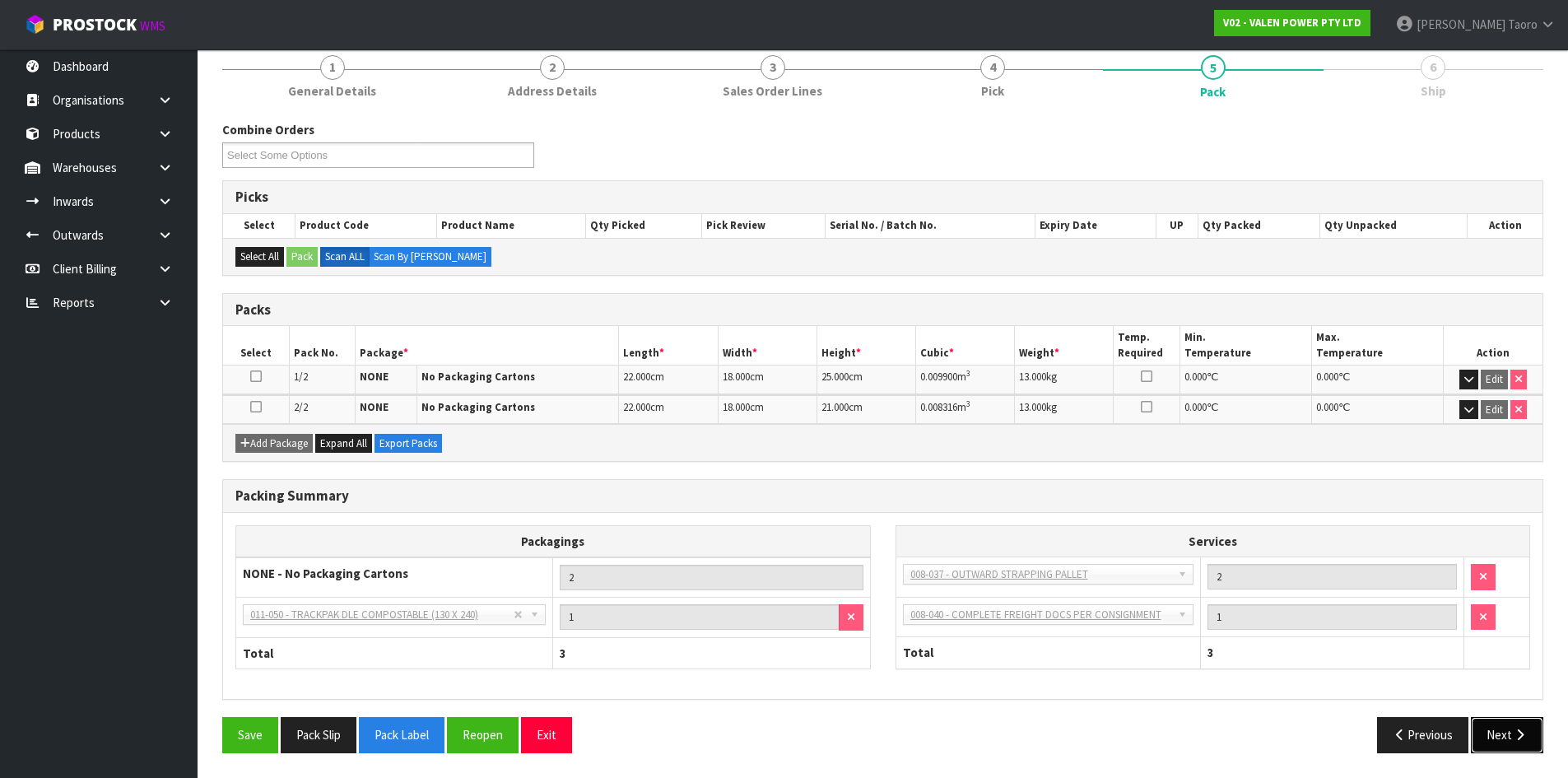
click at [1514, 729] on icon "button" at bounding box center [1520, 735] width 15 height 13
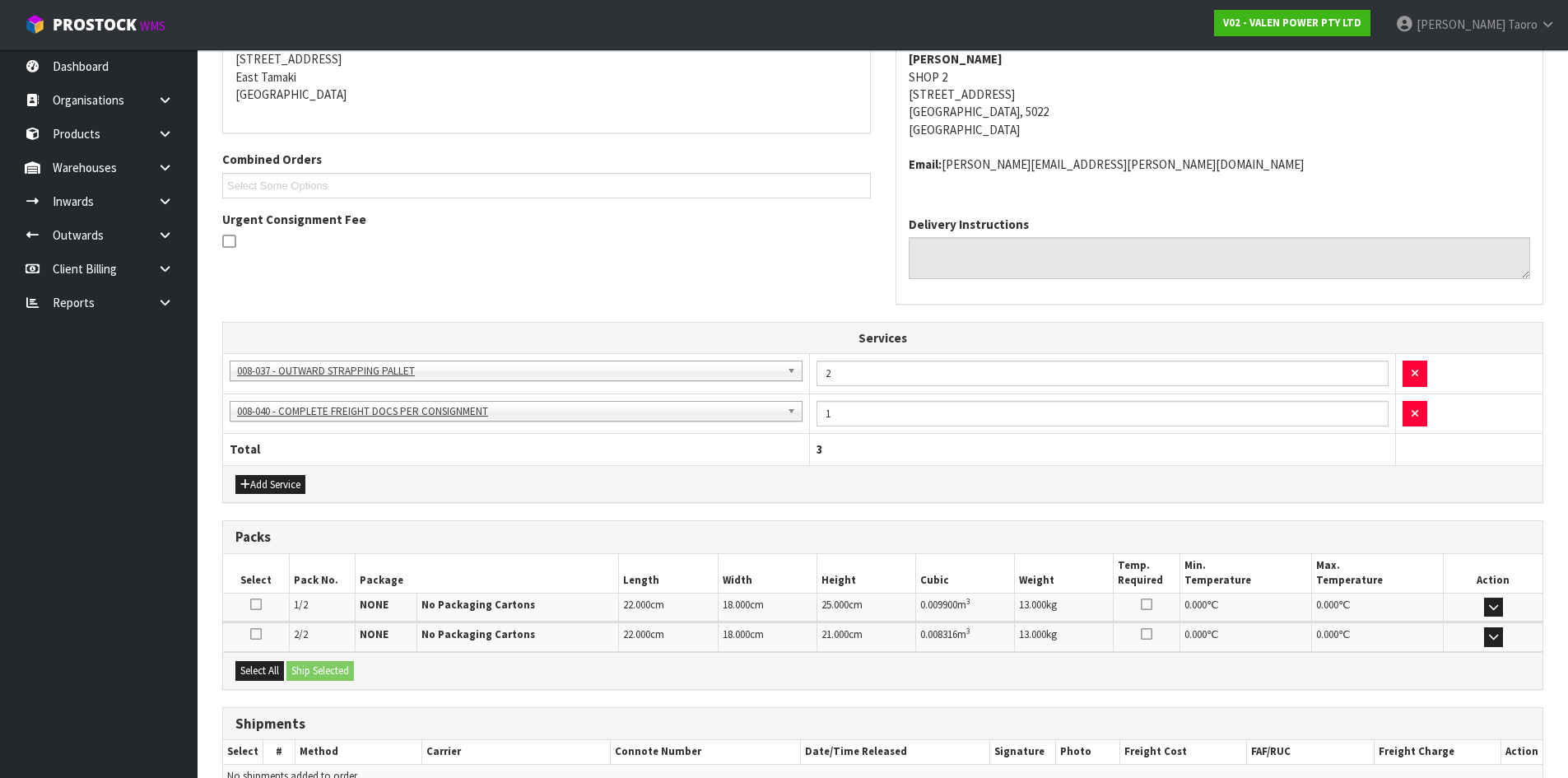
scroll to position [427, 0]
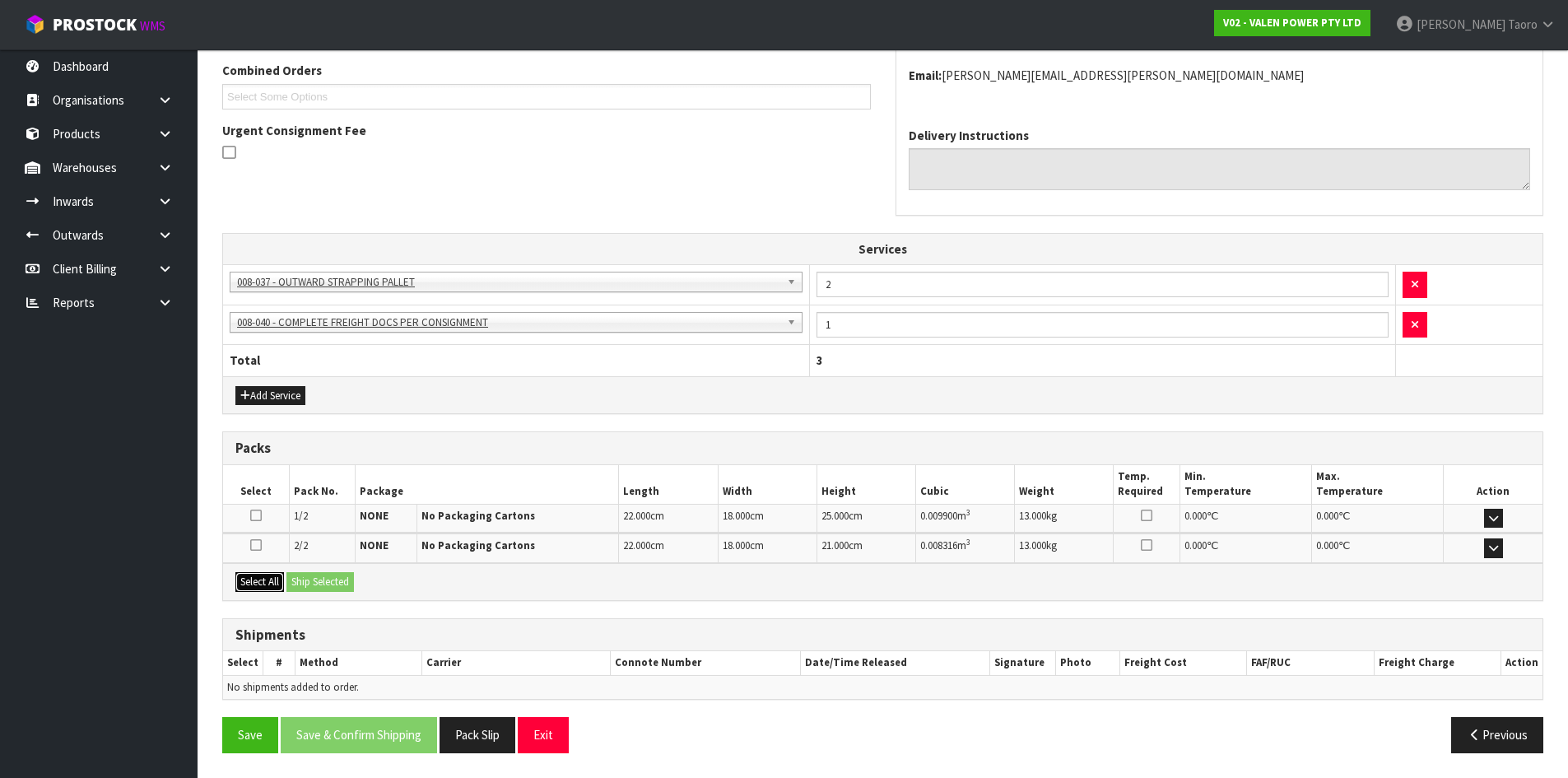
click at [274, 580] on button "Select All" at bounding box center [259, 582] width 48 height 20
drag, startPoint x: 300, startPoint y: 582, endPoint x: 332, endPoint y: 601, distance: 37.2
click at [308, 589] on button "Ship Selected" at bounding box center [320, 582] width 67 height 20
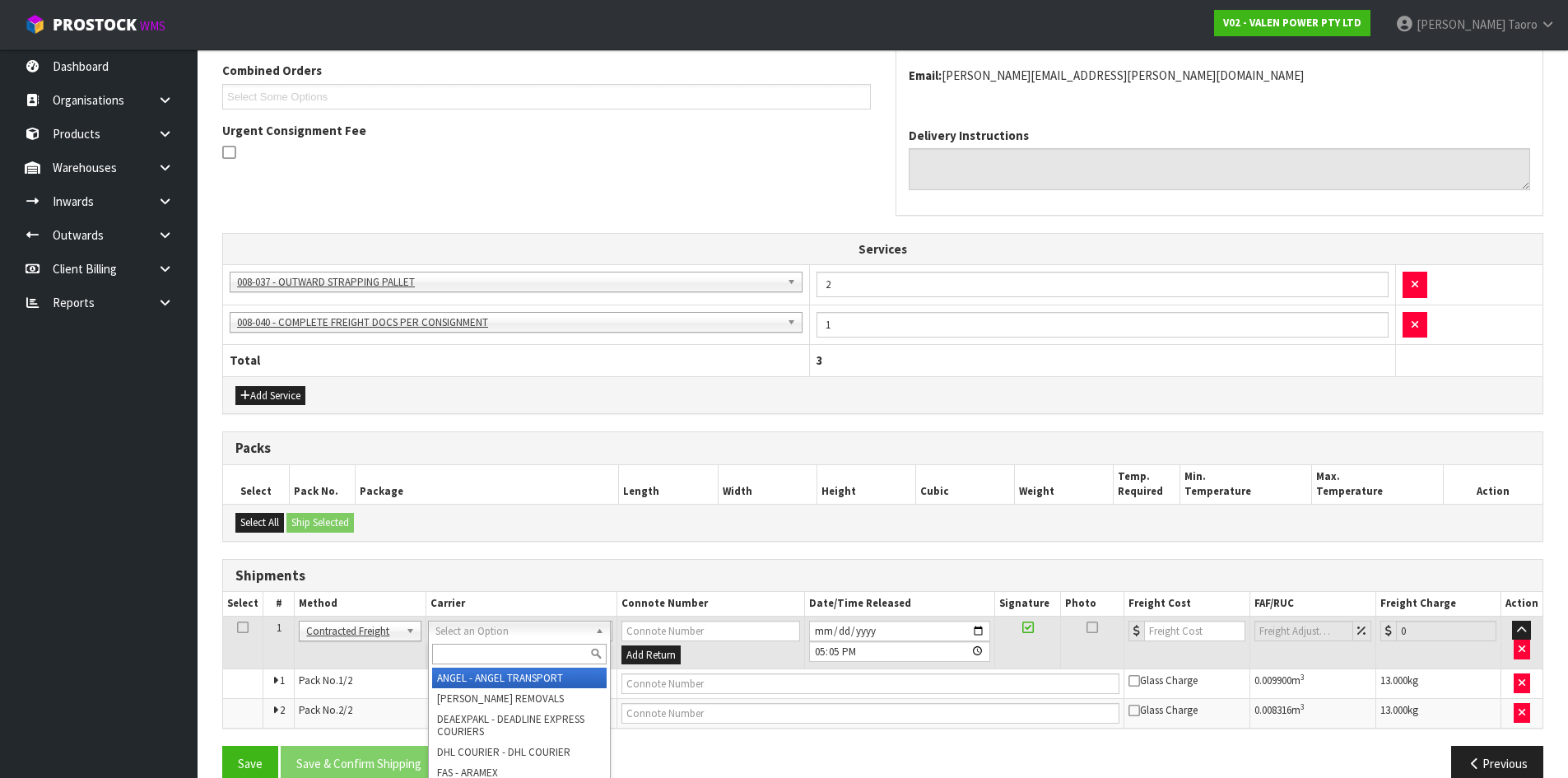
click at [536, 648] on input "text" at bounding box center [519, 654] width 174 height 20
type input "NZP"
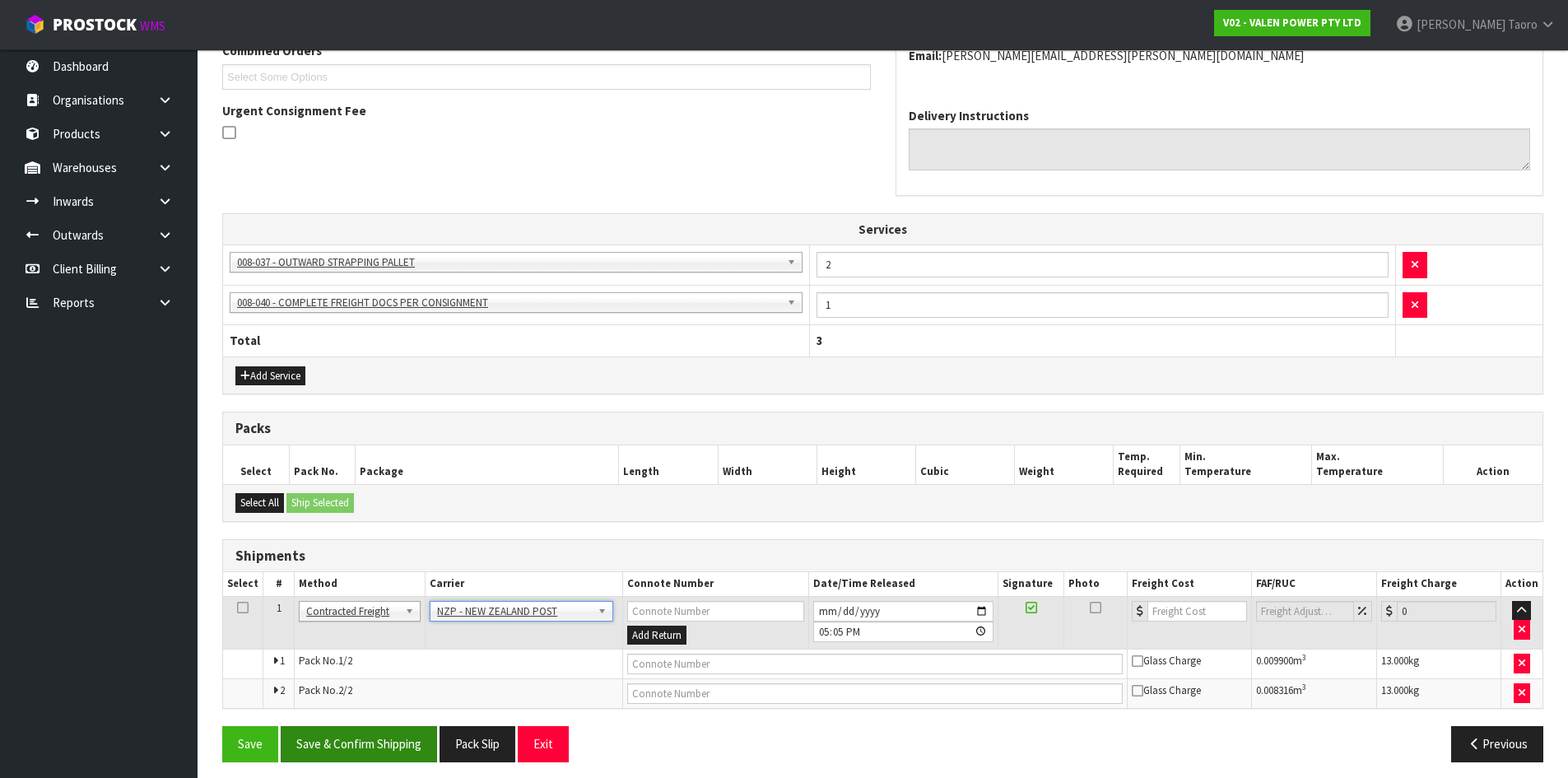
scroll to position [456, 0]
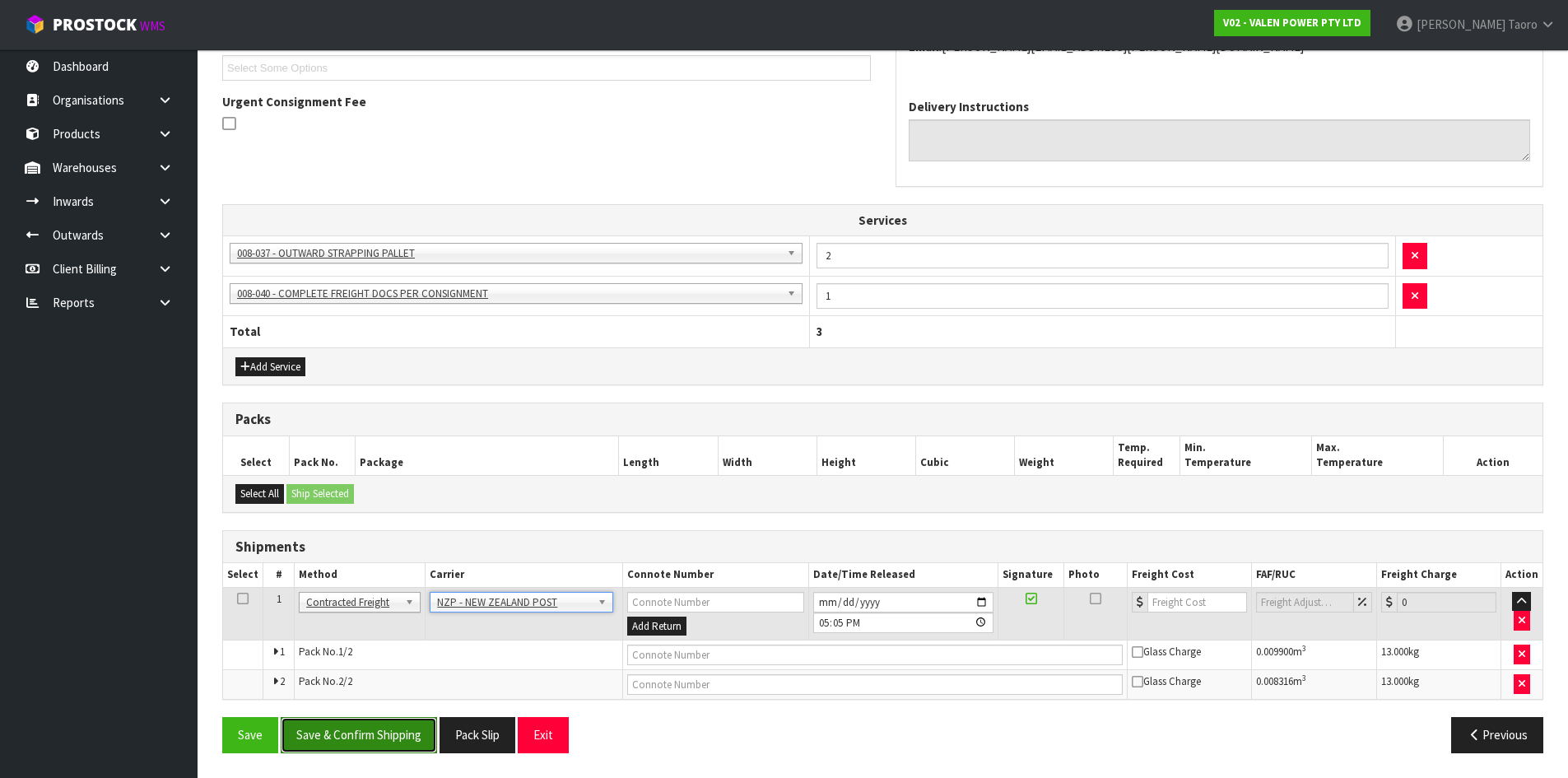
click at [389, 728] on button "Save & Confirm Shipping" at bounding box center [359, 735] width 156 height 36
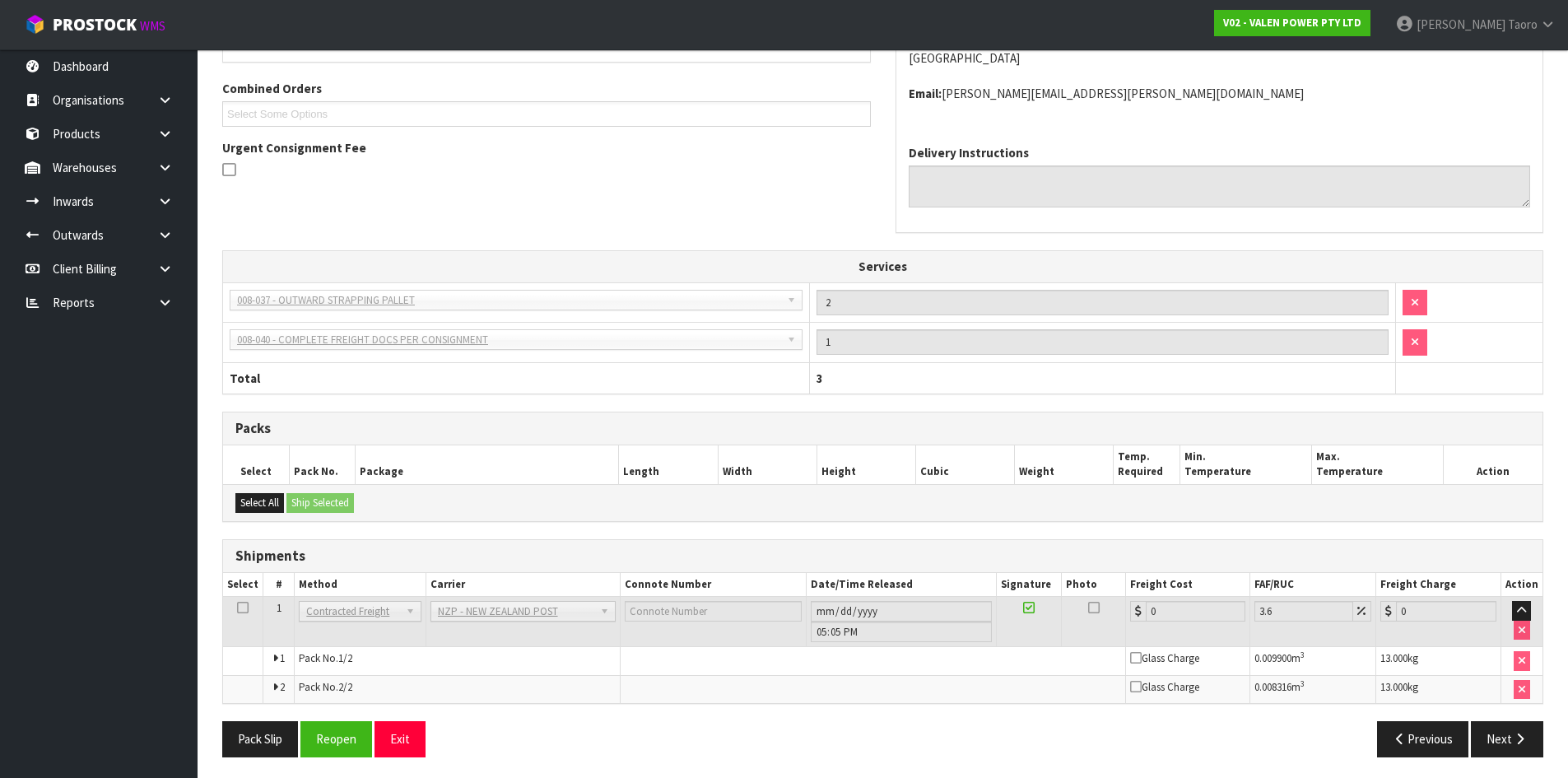
scroll to position [431, 0]
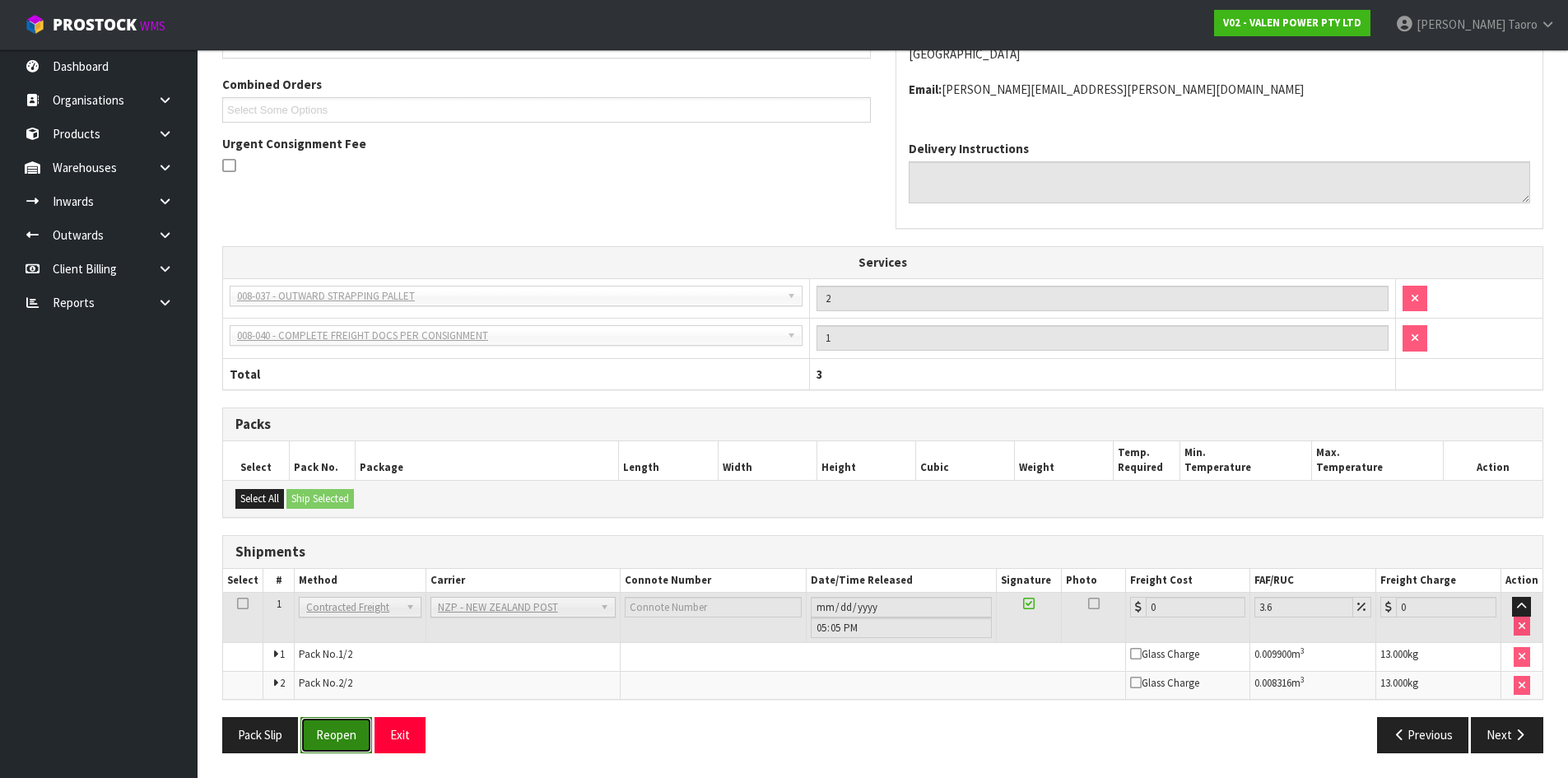
click at [358, 731] on button "Reopen" at bounding box center [336, 735] width 71 height 36
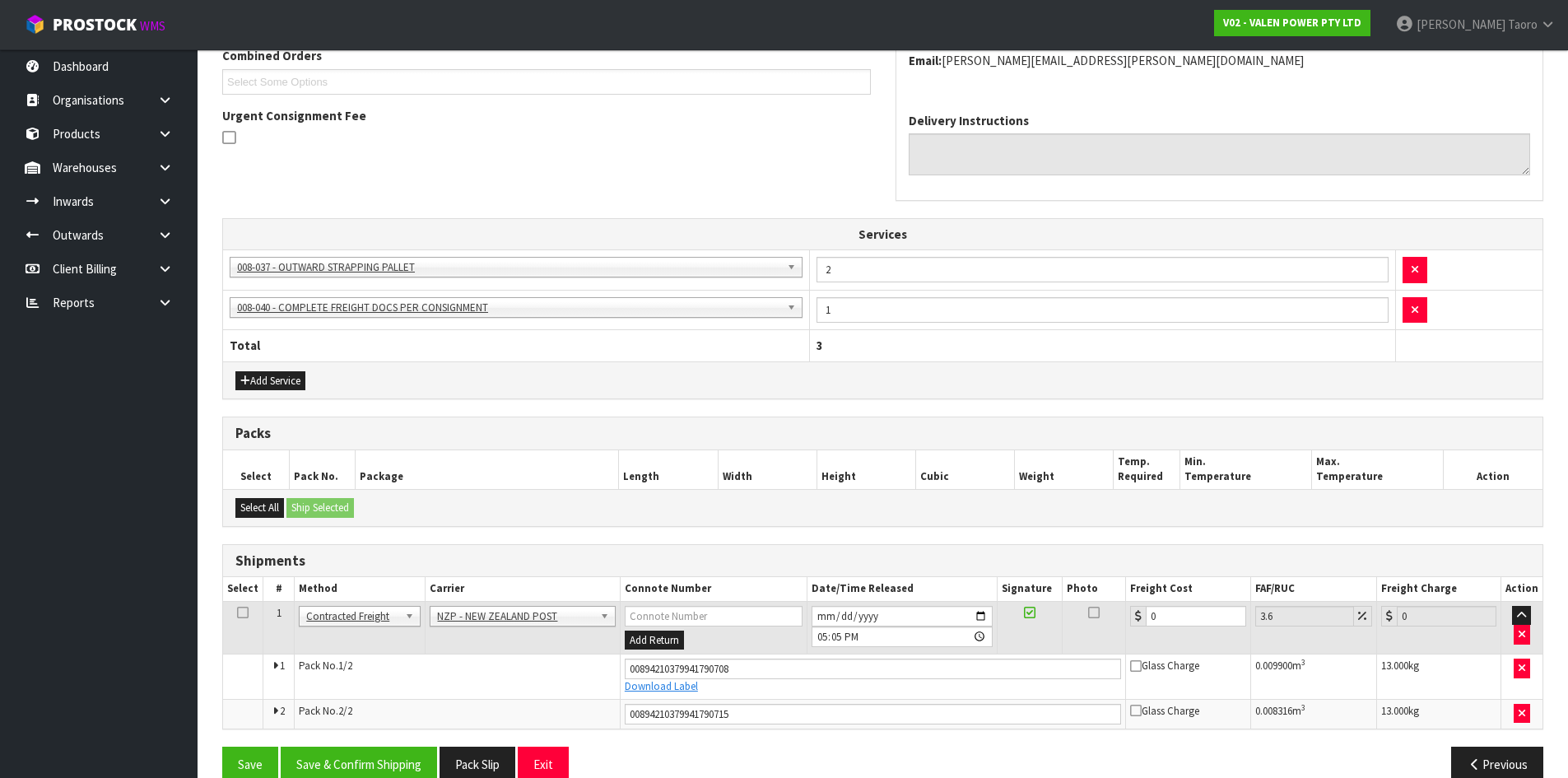
scroll to position [471, 0]
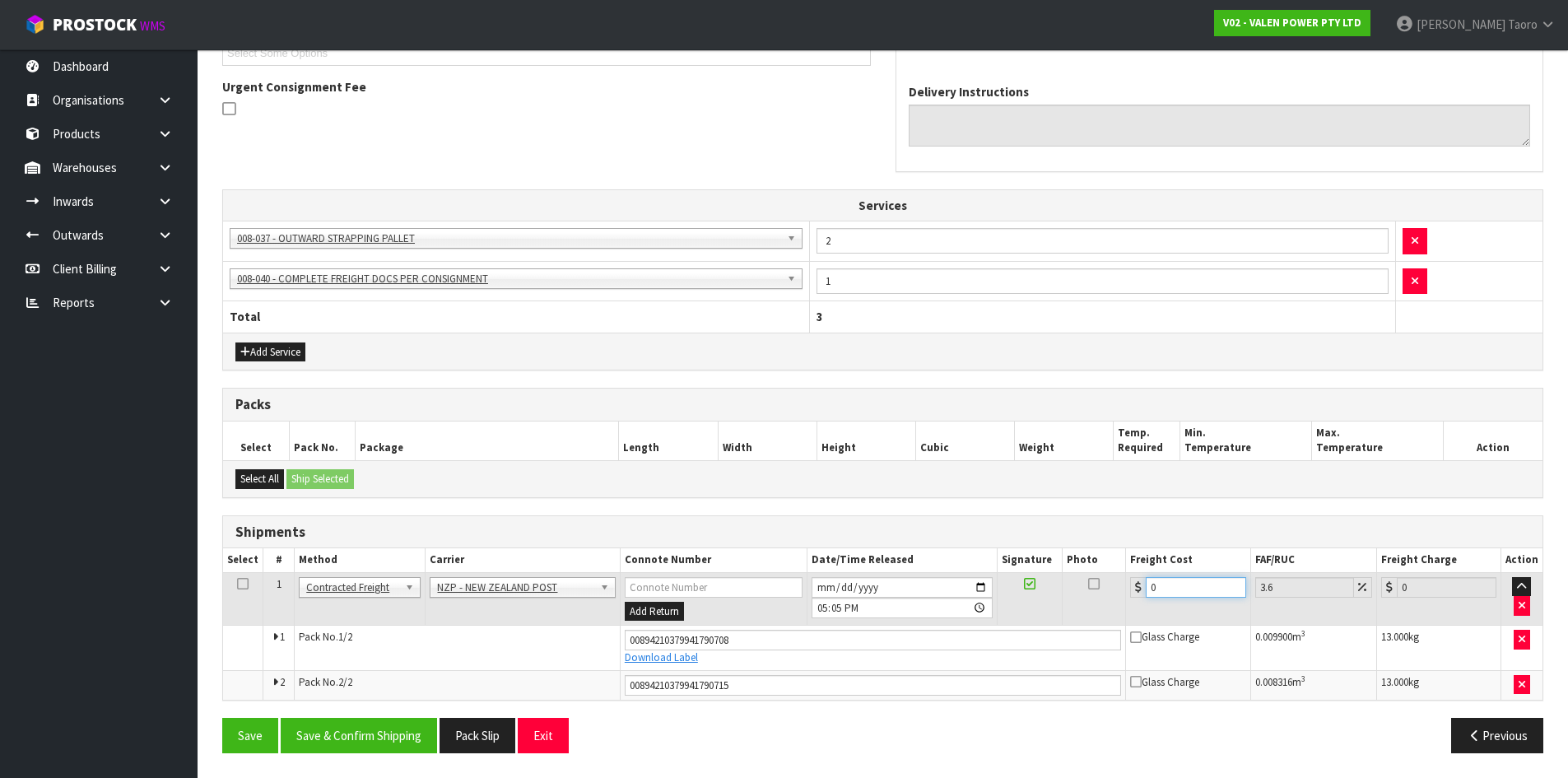
click at [1208, 589] on input "0" at bounding box center [1195, 587] width 99 height 20
type input "2"
type input "2.07"
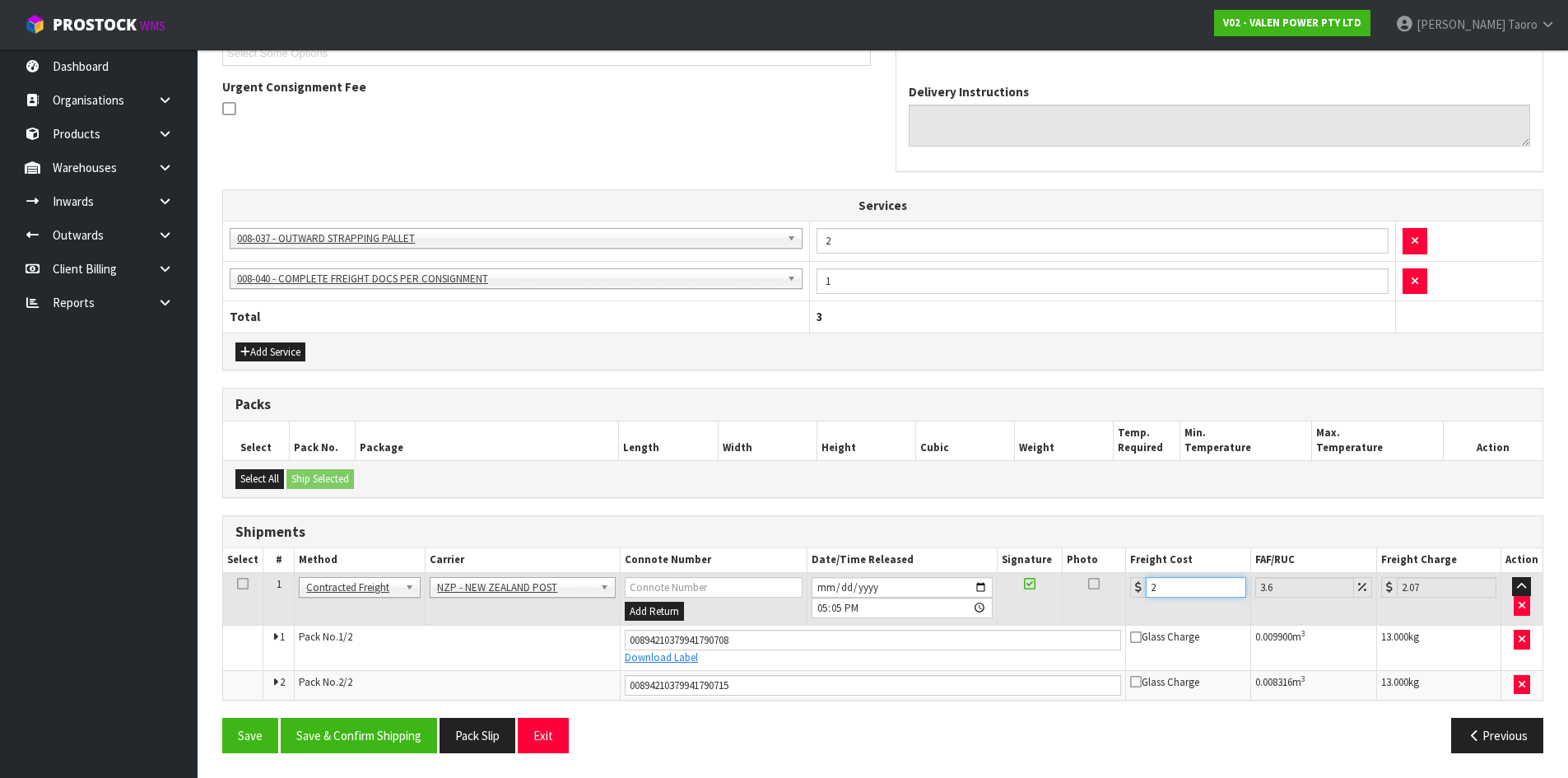
type input "21"
type input "21.76"
type input "21.7"
type input "22.48"
type input "21.78"
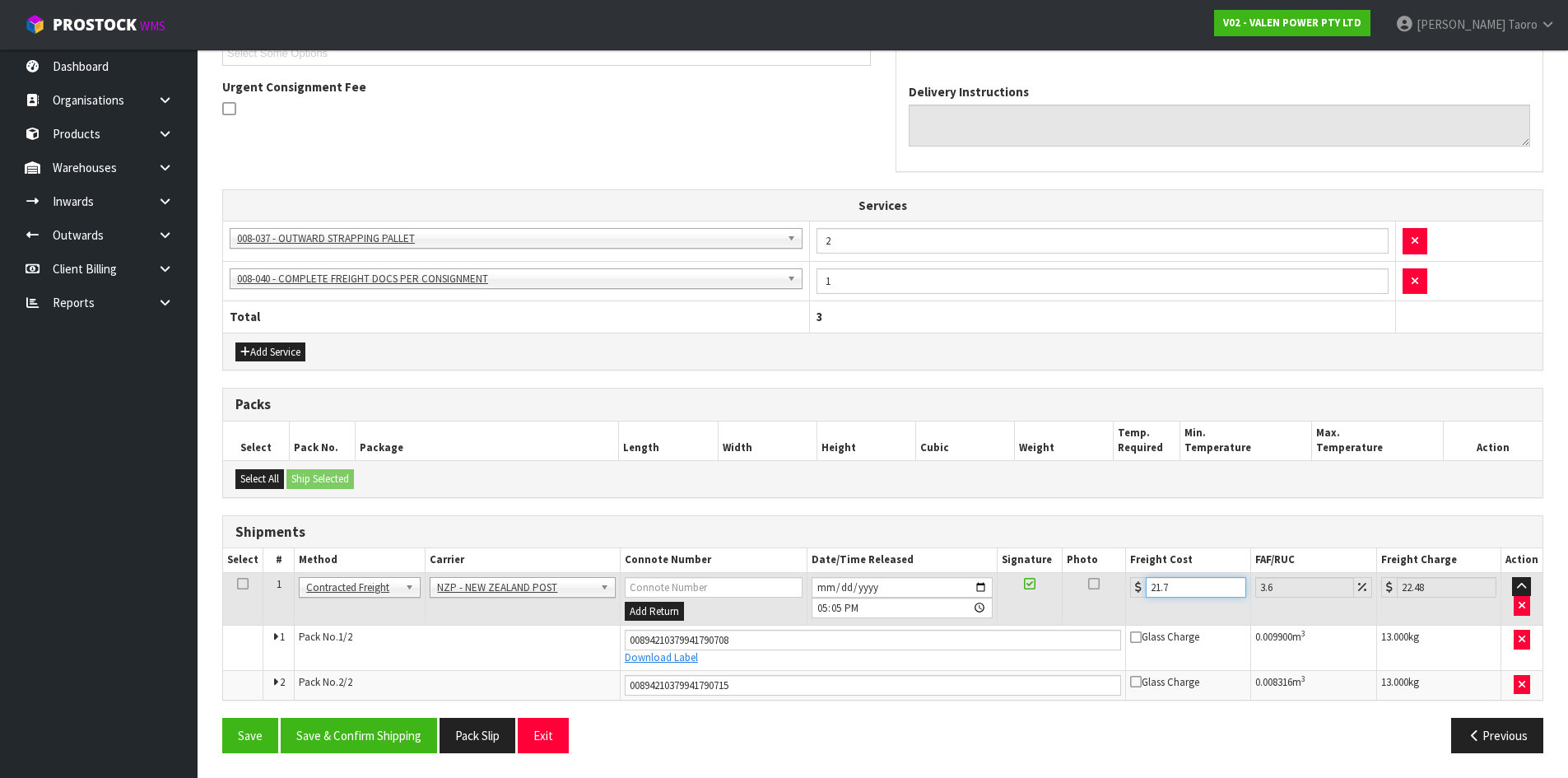
type input "22.56"
type input "21.78"
click at [825, 586] on input "2025-08-21" at bounding box center [901, 587] width 181 height 20
type input "2025-08-22"
click at [821, 606] on input "17:05:00.000" at bounding box center [901, 608] width 181 height 20
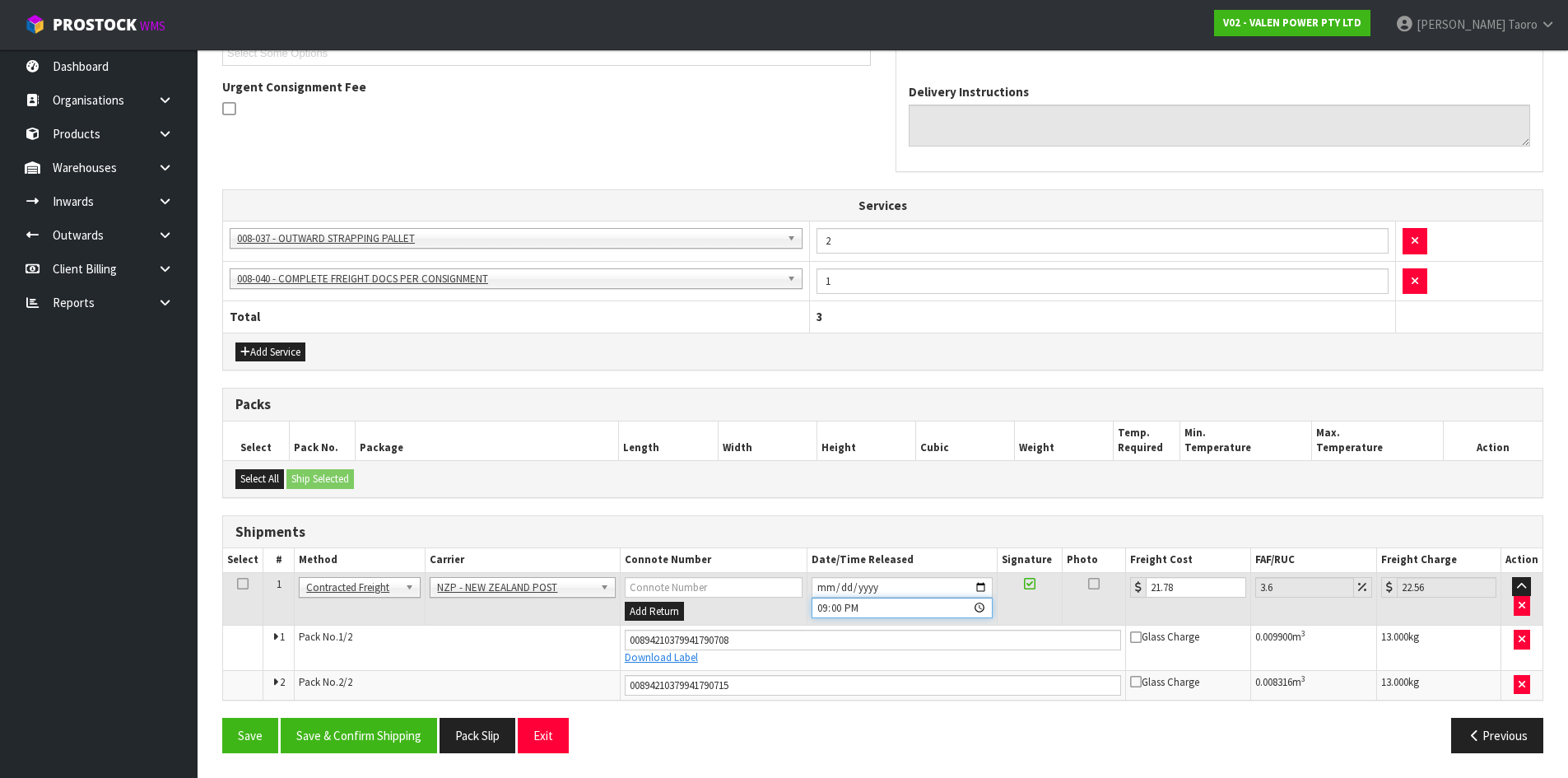
type input "09:00"
click at [360, 735] on button "Save & Confirm Shipping" at bounding box center [359, 735] width 156 height 36
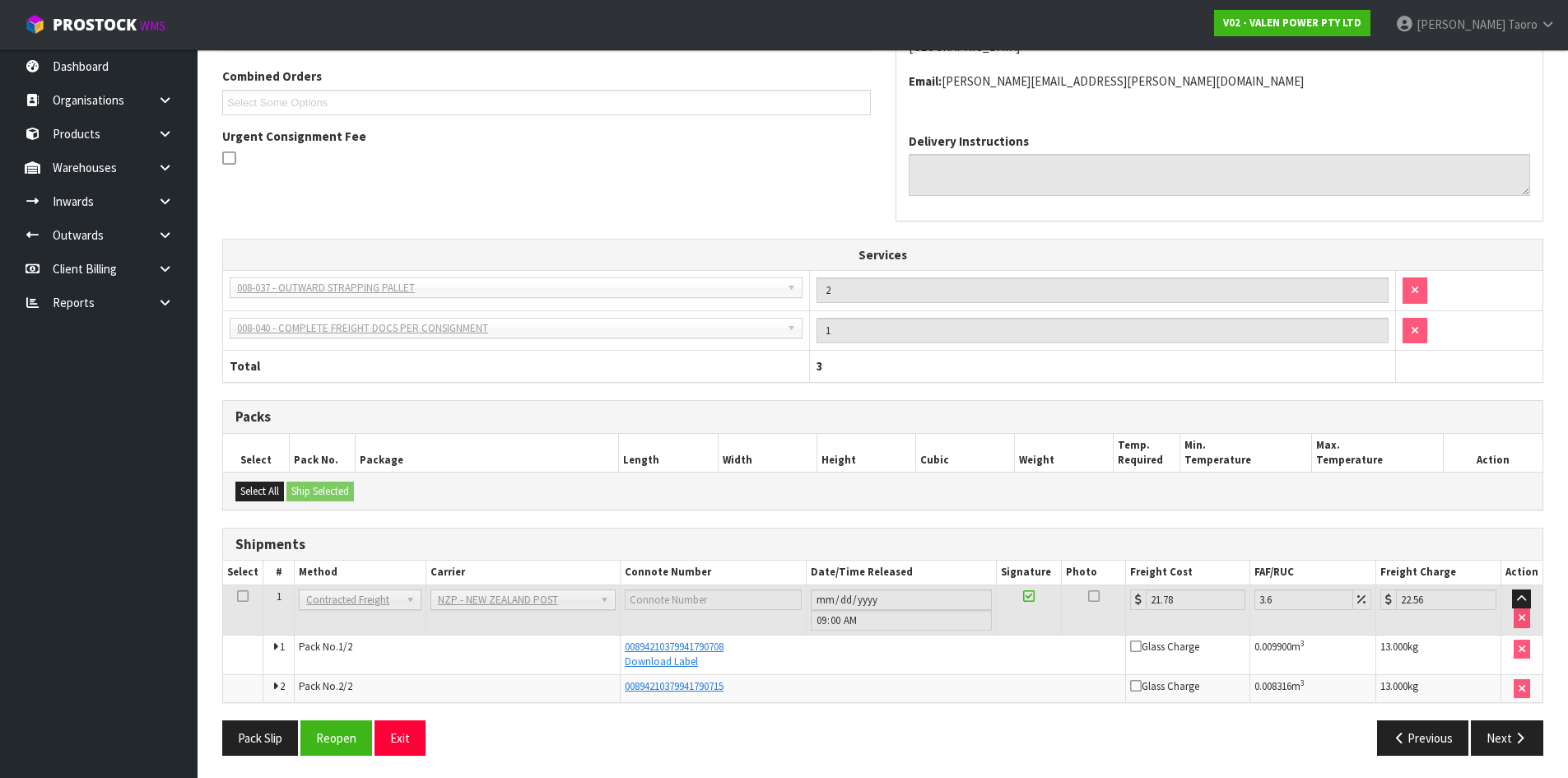
scroll to position [423, 0]
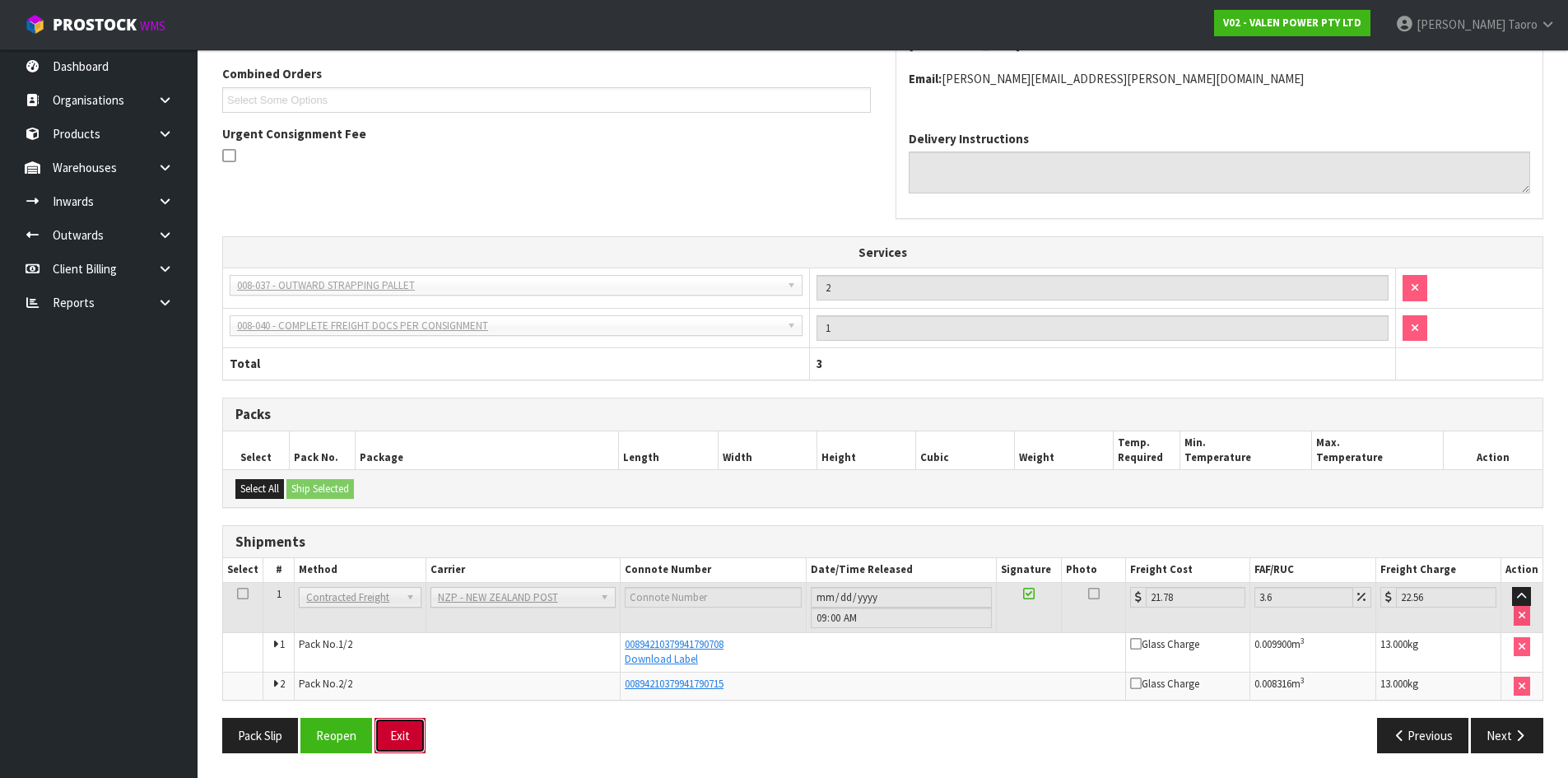
click at [407, 733] on button "Exit" at bounding box center [400, 735] width 51 height 36
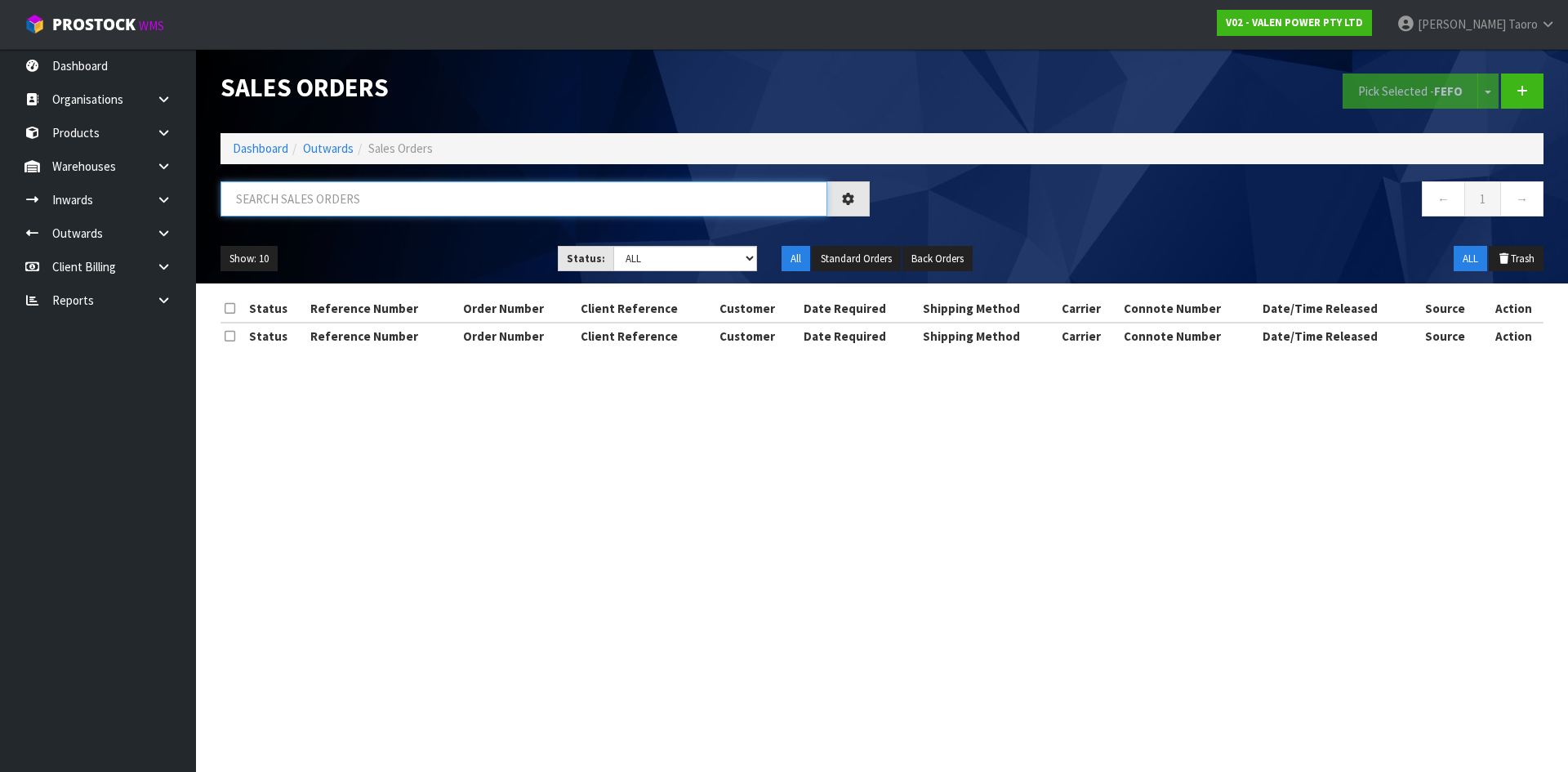
click at [372, 202] on input "text" at bounding box center [523, 199] width 607 height 35
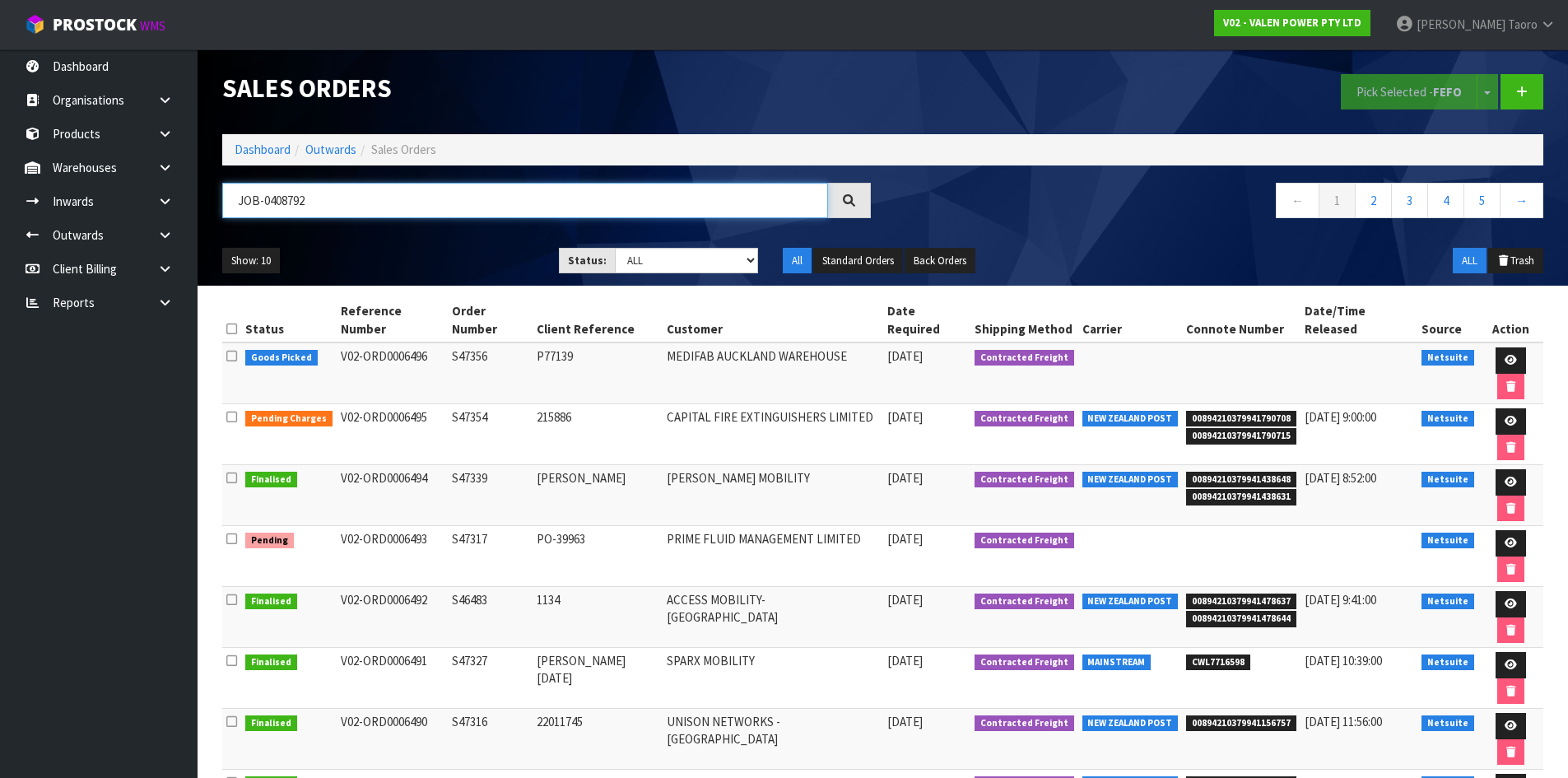
type input "JOB-0408792"
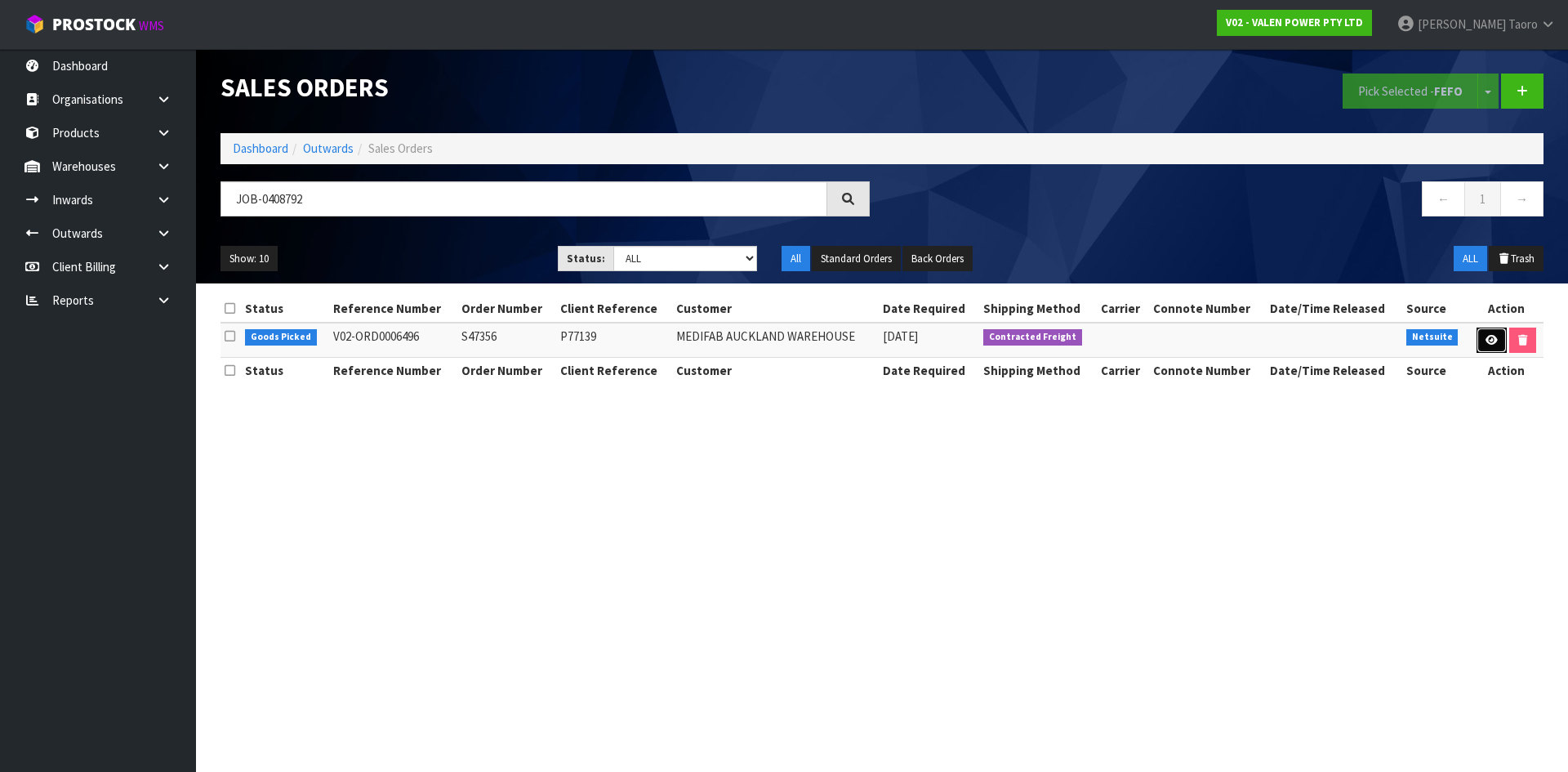
click at [1494, 337] on icon at bounding box center [1492, 340] width 13 height 11
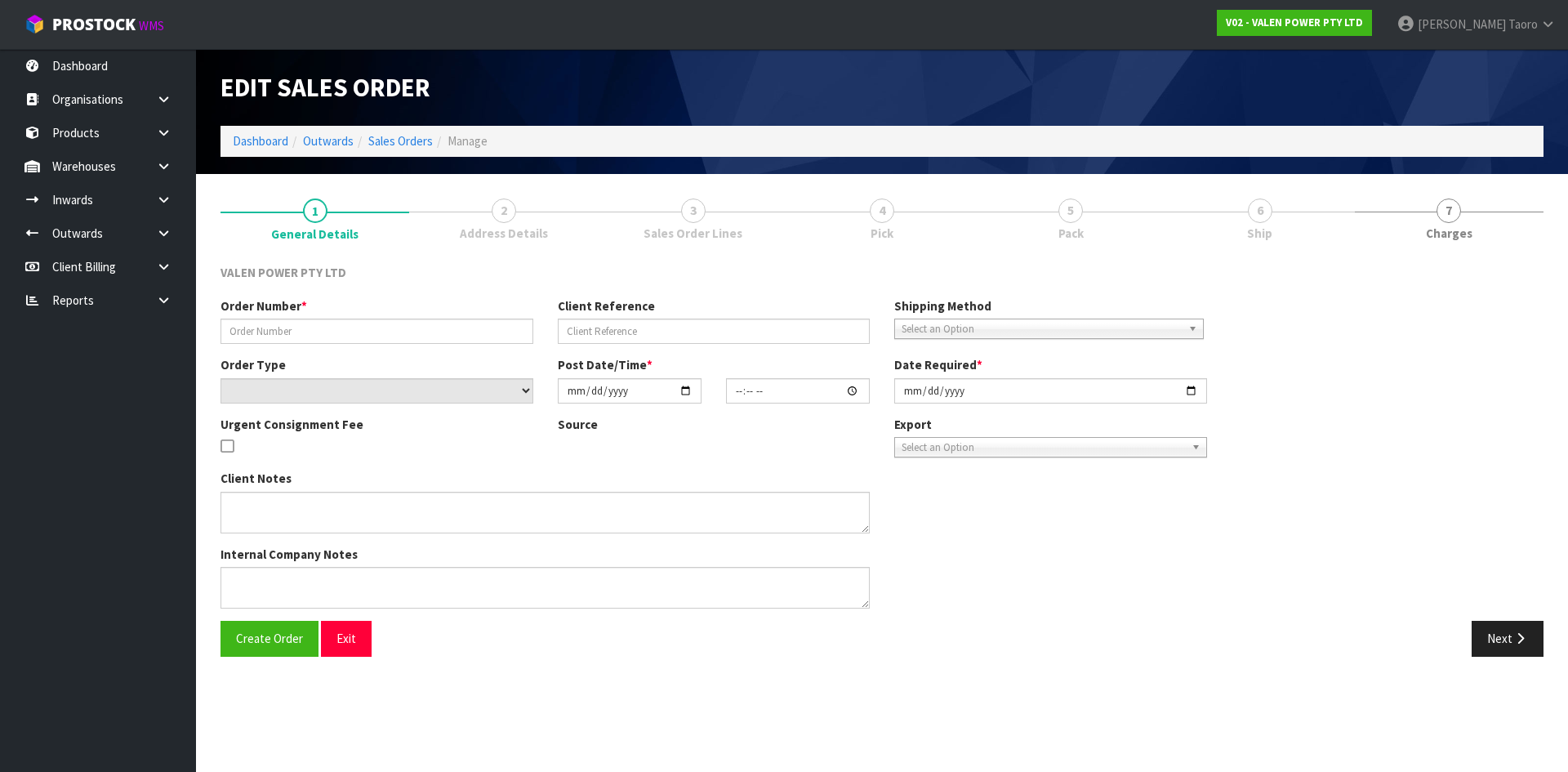
type input "S47356"
type input "P77139"
select select "number:0"
type input "2025-08-21"
type input "12:00:09.000"
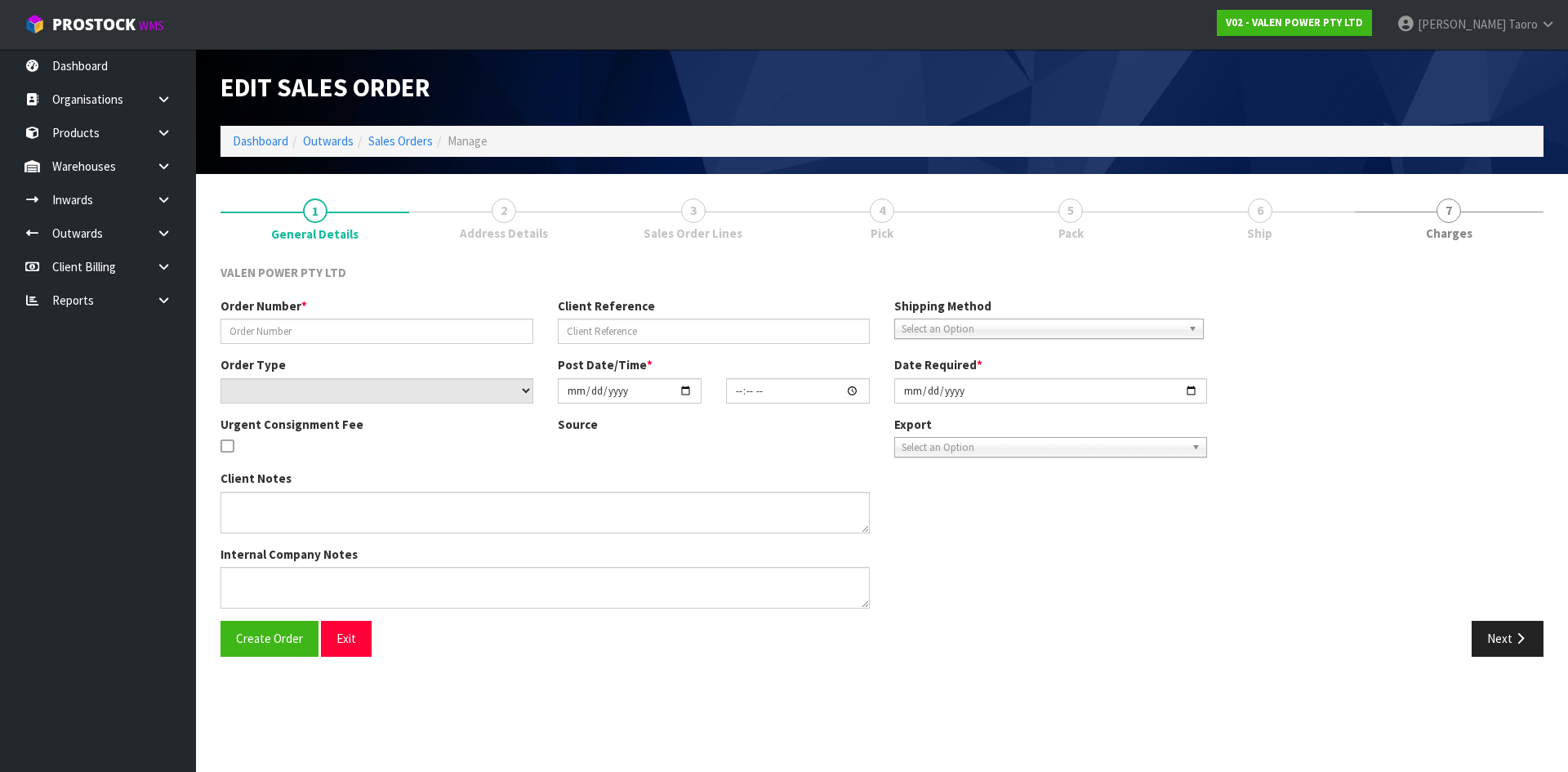
type input "2025-08-21"
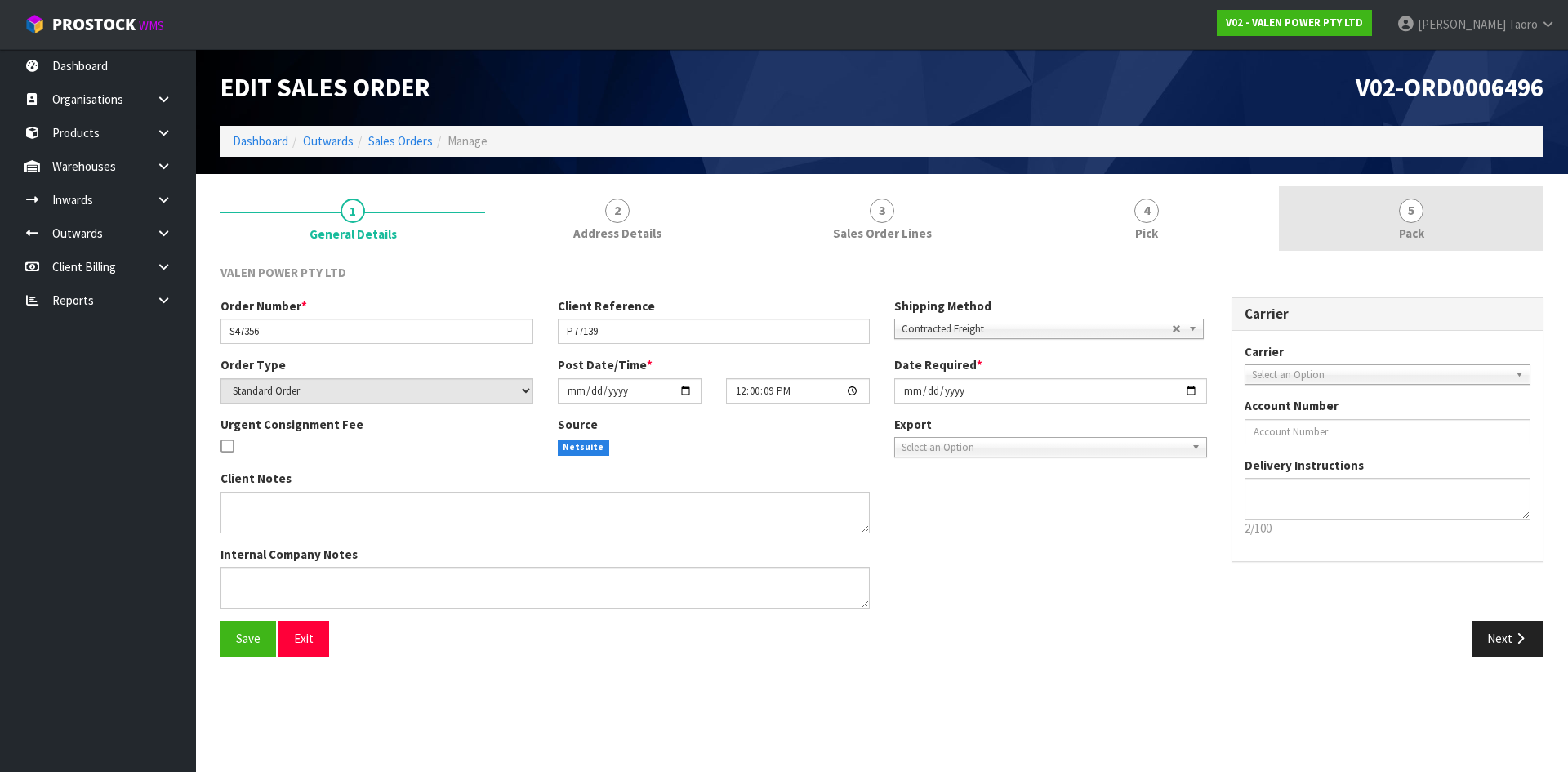
click at [1367, 227] on link "5 Pack" at bounding box center [1412, 219] width 265 height 64
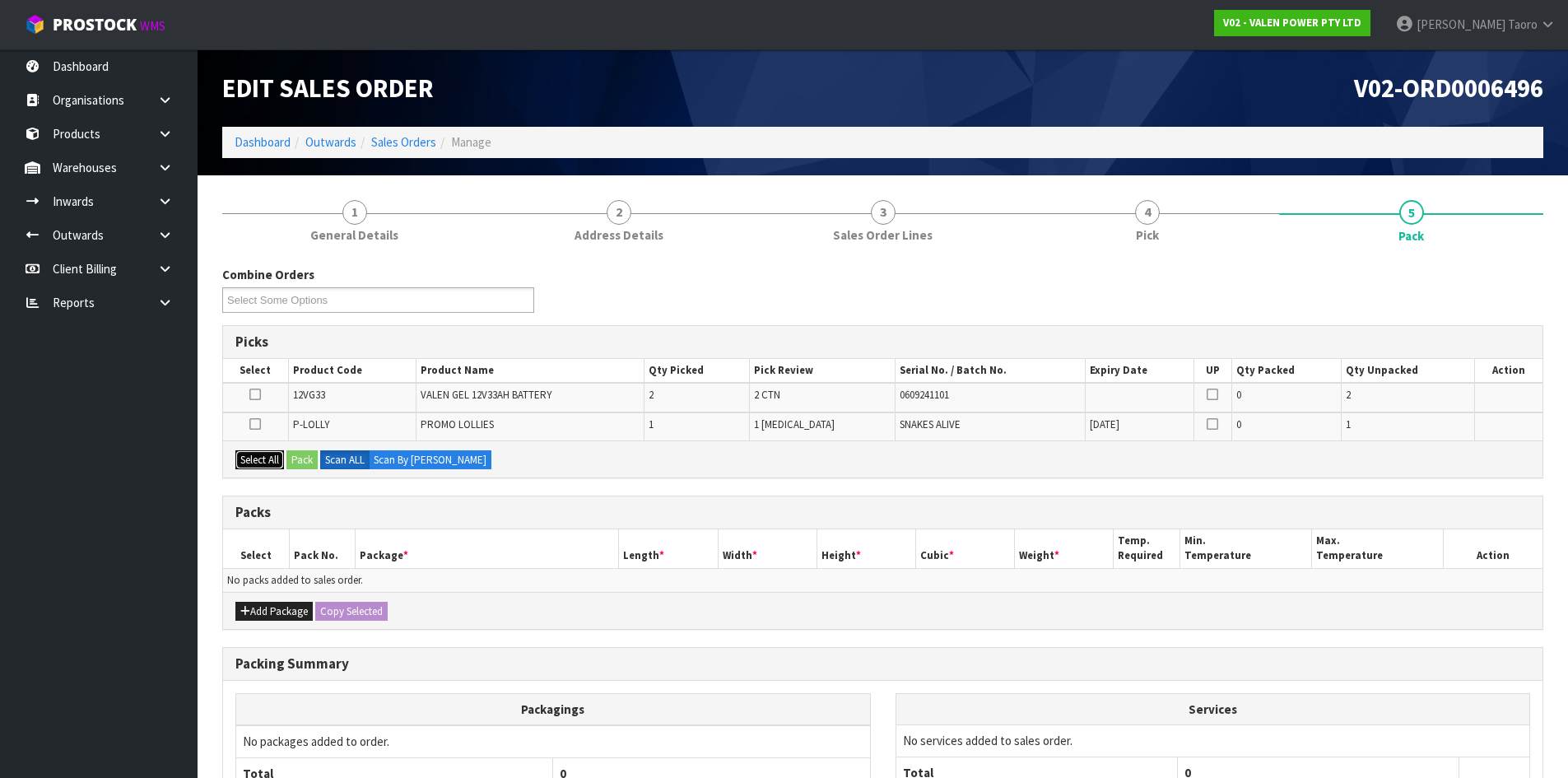
click at [267, 455] on button "Select All" at bounding box center [259, 459] width 48 height 20
click at [268, 604] on button "Add Package" at bounding box center [274, 611] width 77 height 20
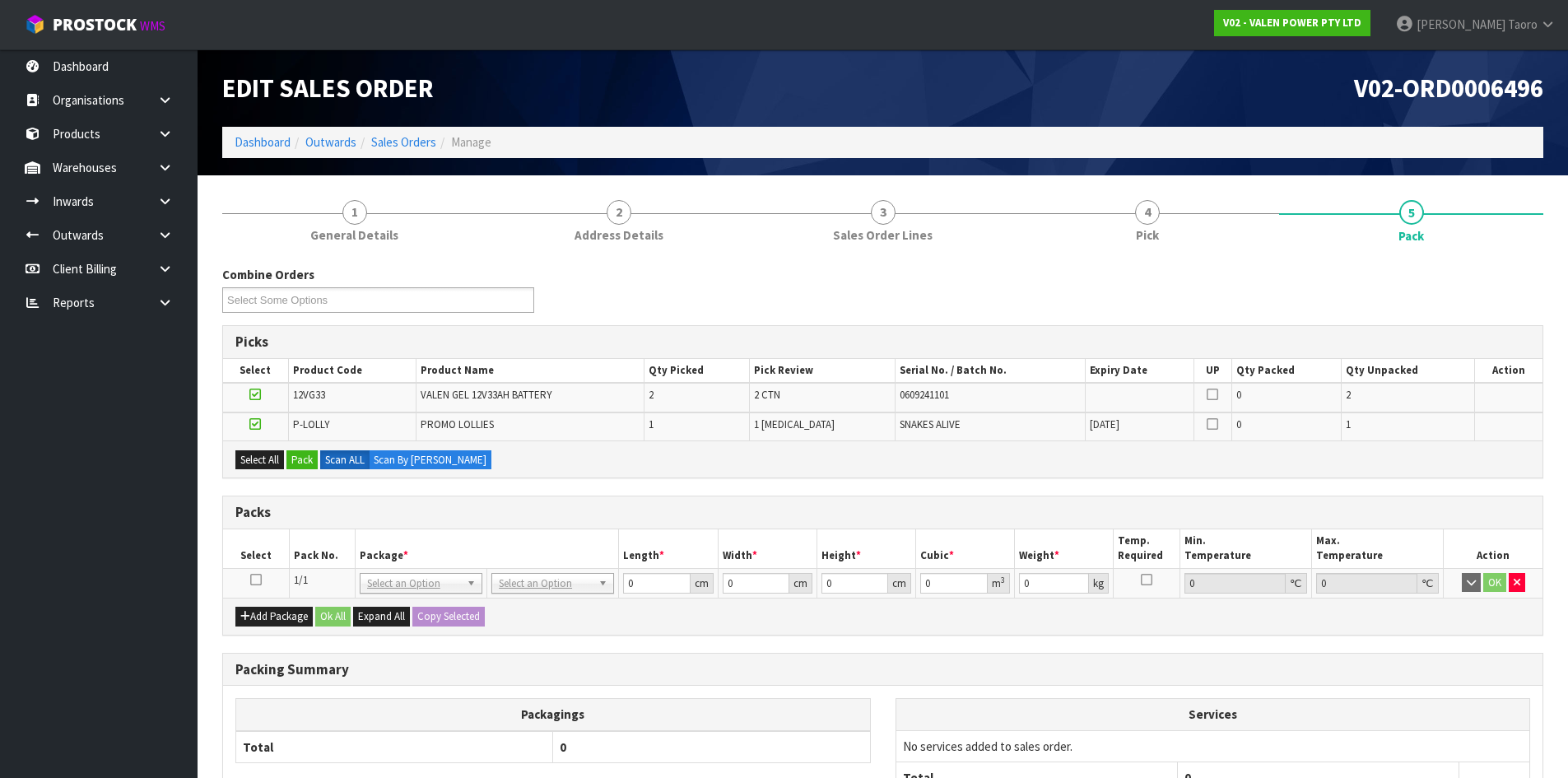
click at [256, 579] on icon at bounding box center [256, 579] width 12 height 1
click at [310, 457] on button "Pack" at bounding box center [302, 459] width 31 height 20
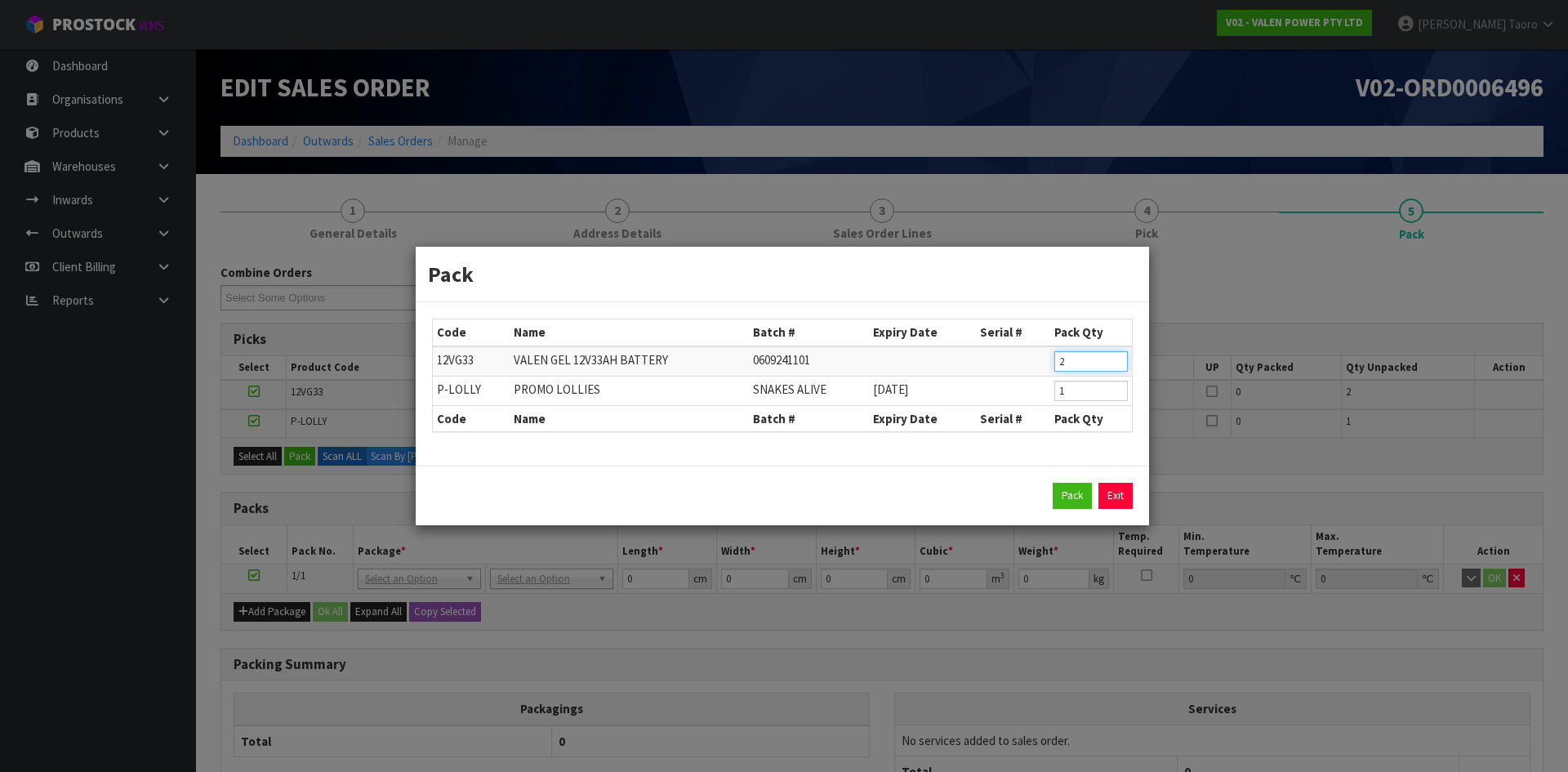
drag, startPoint x: 1095, startPoint y: 362, endPoint x: 1008, endPoint y: 378, distance: 88.5
click at [1008, 378] on tbody "12VG33 VALEN GEL 12V33AH BATTERY 0609241101 2 P-LOLLY PROMO LOLLIES SNAKES ALIV…" at bounding box center [782, 375] width 700 height 60
type input "1"
click at [1067, 494] on button "Pack" at bounding box center [1073, 495] width 39 height 26
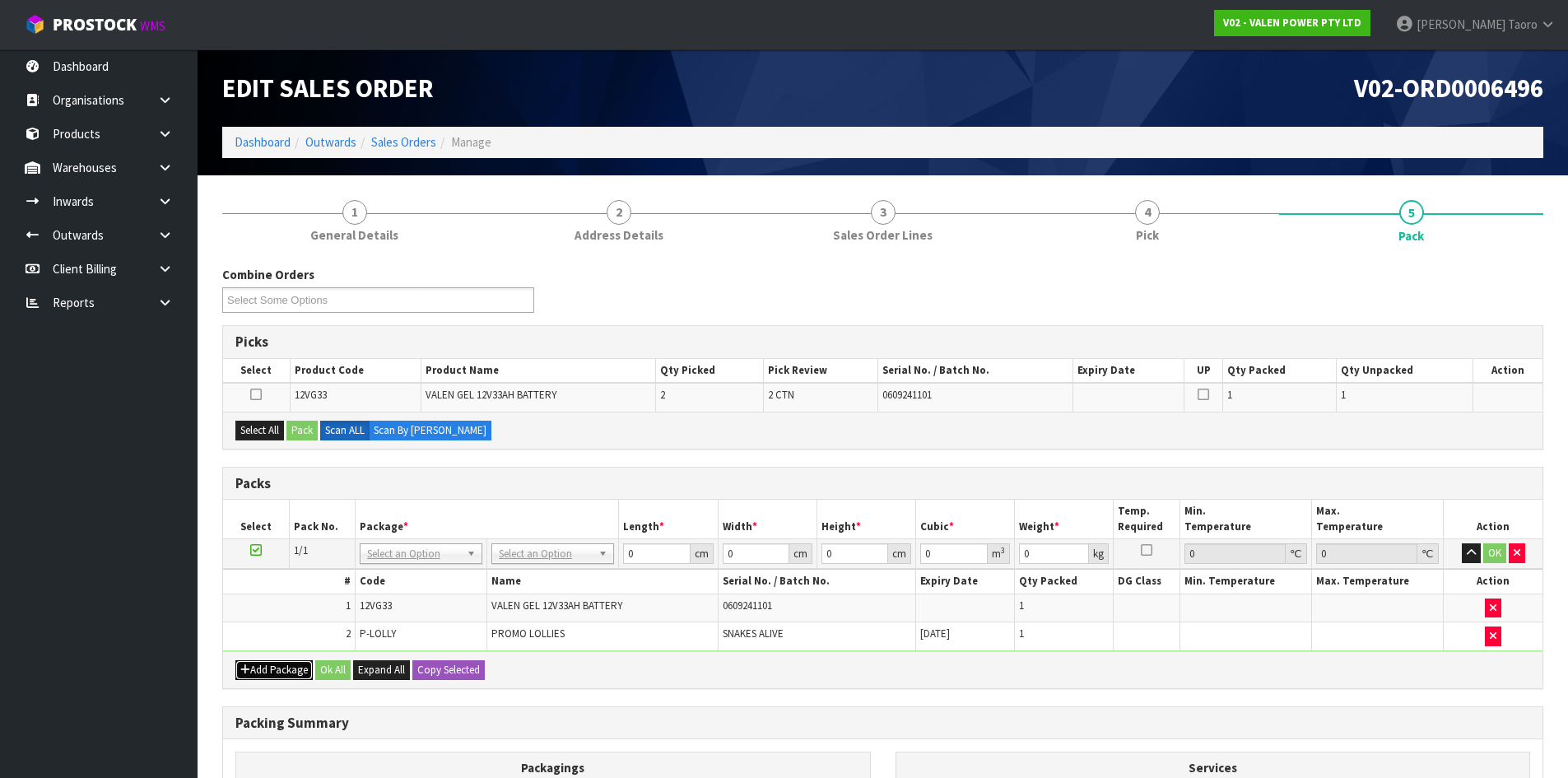
click at [267, 664] on button "Add Package" at bounding box center [274, 669] width 77 height 20
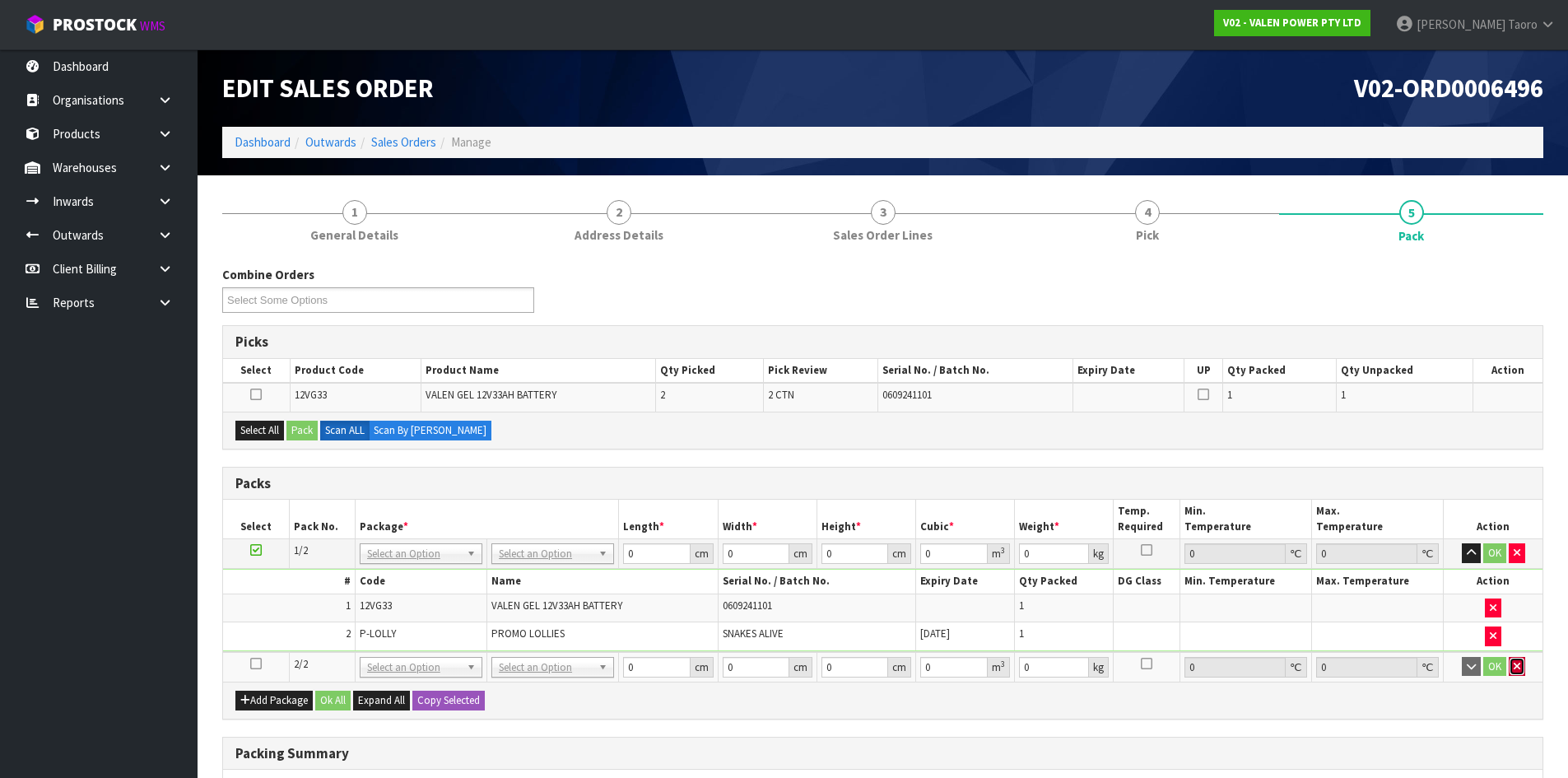
click at [1517, 671] on icon "button" at bounding box center [1517, 666] width 7 height 11
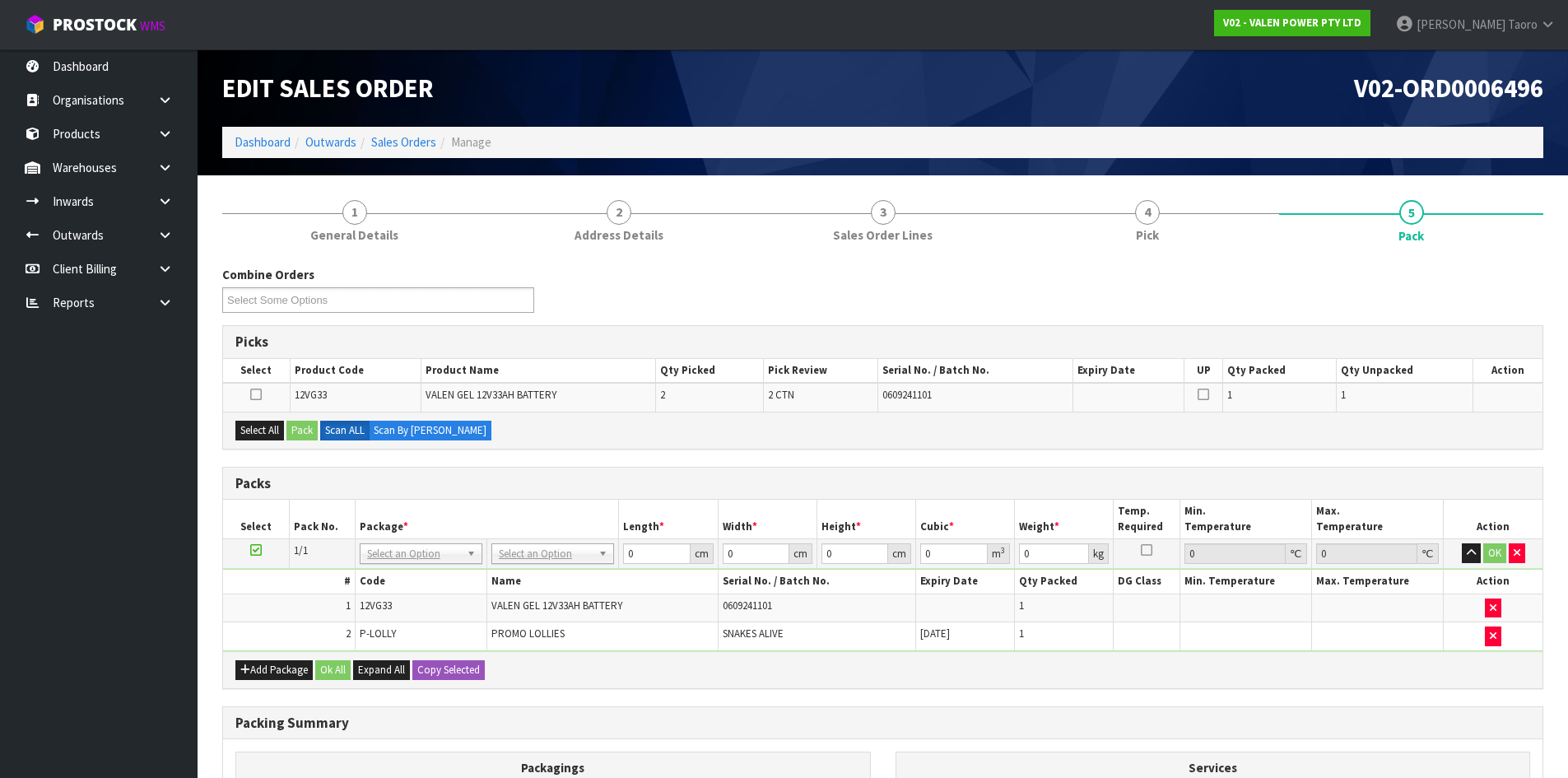
click at [251, 550] on icon at bounding box center [256, 550] width 12 height 1
drag, startPoint x: 261, startPoint y: 430, endPoint x: 294, endPoint y: 432, distance: 33.1
click at [263, 430] on button "Select All" at bounding box center [259, 430] width 48 height 20
click at [298, 431] on button "Pack" at bounding box center [302, 430] width 31 height 20
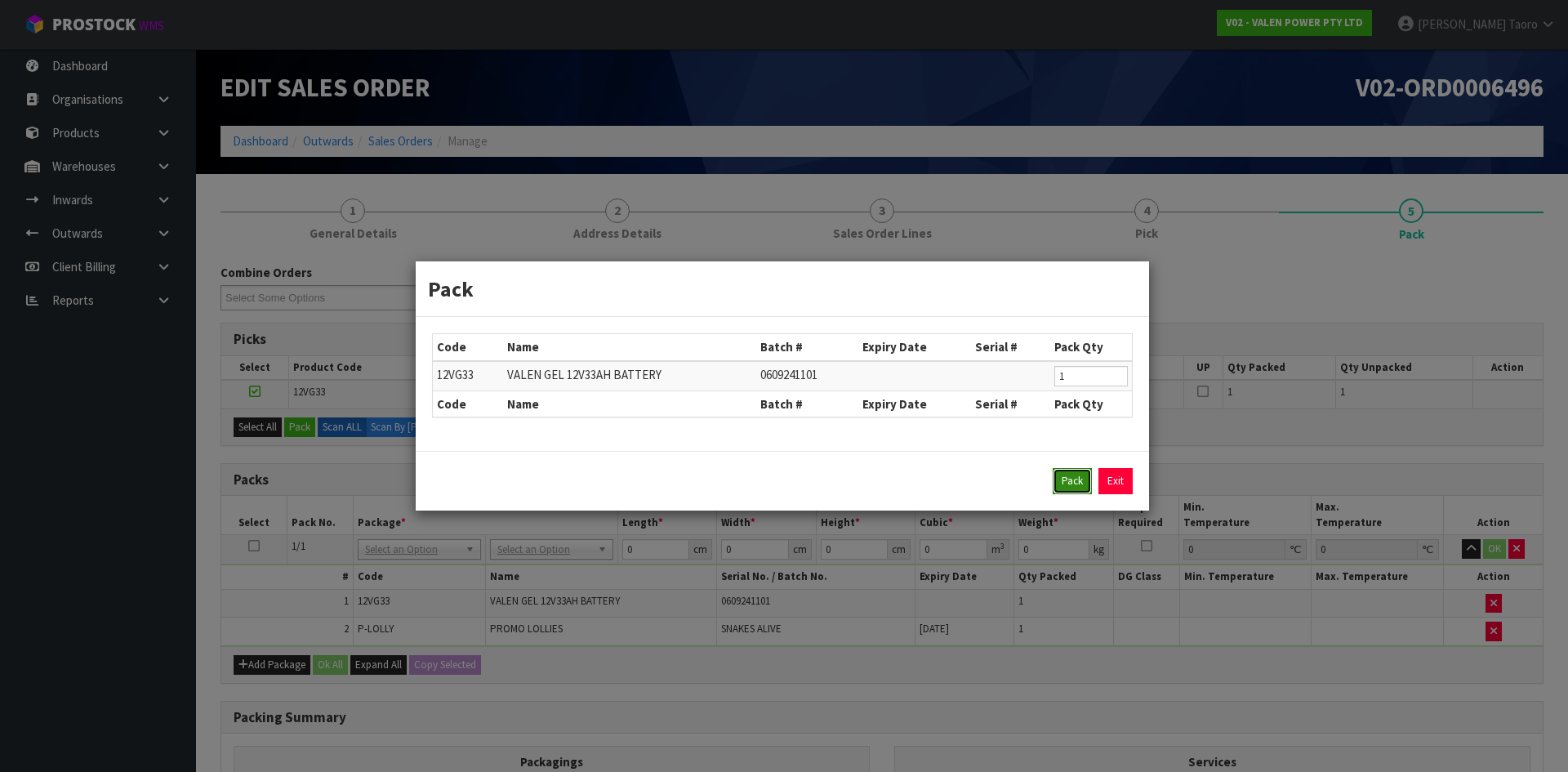
drag, startPoint x: 1075, startPoint y: 472, endPoint x: 608, endPoint y: 538, distance: 471.6
click at [1071, 472] on button "Pack" at bounding box center [1073, 481] width 39 height 26
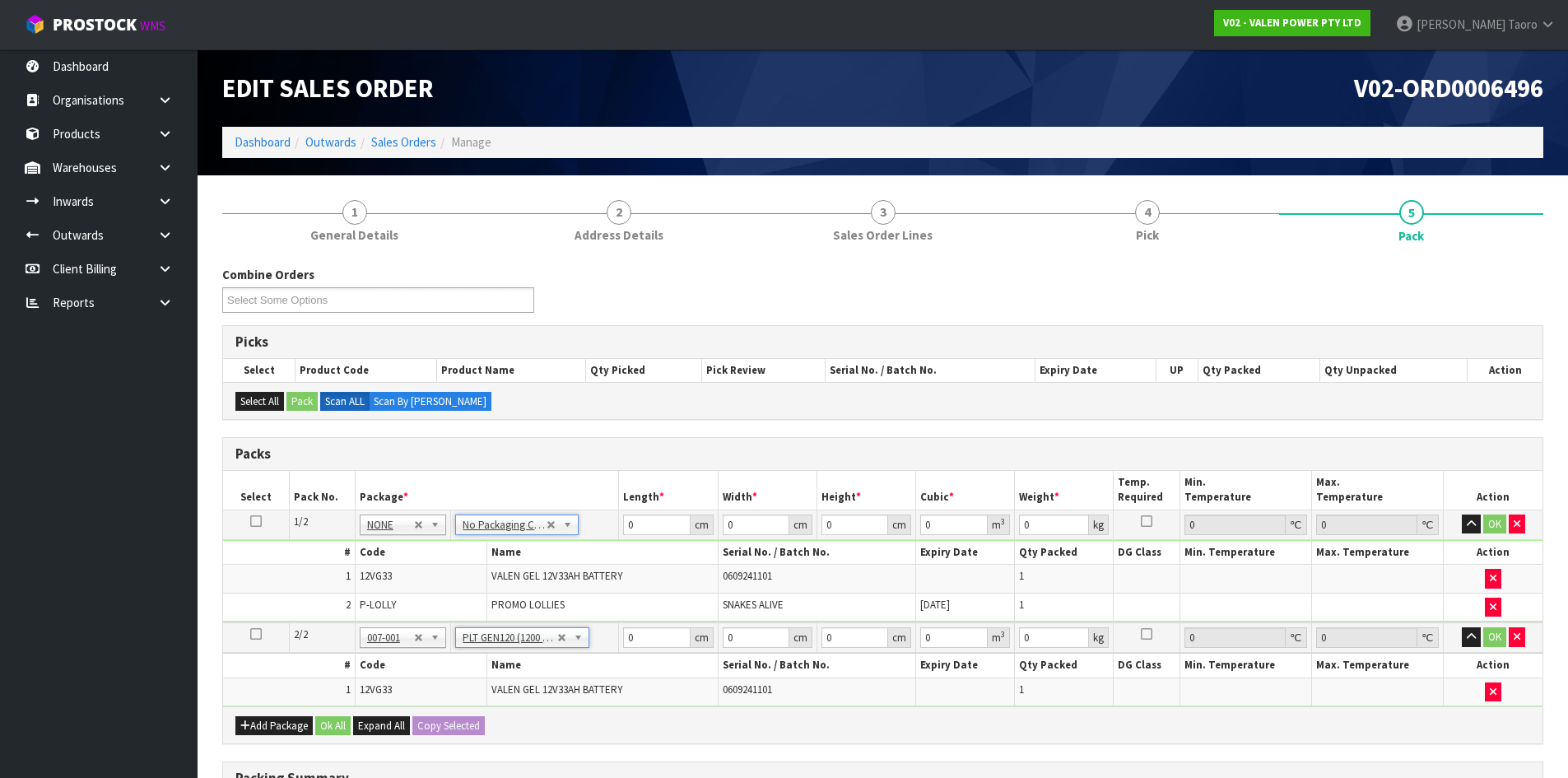
type input "120"
type input "100"
type input "10.48"
type input "2"
type input "0"
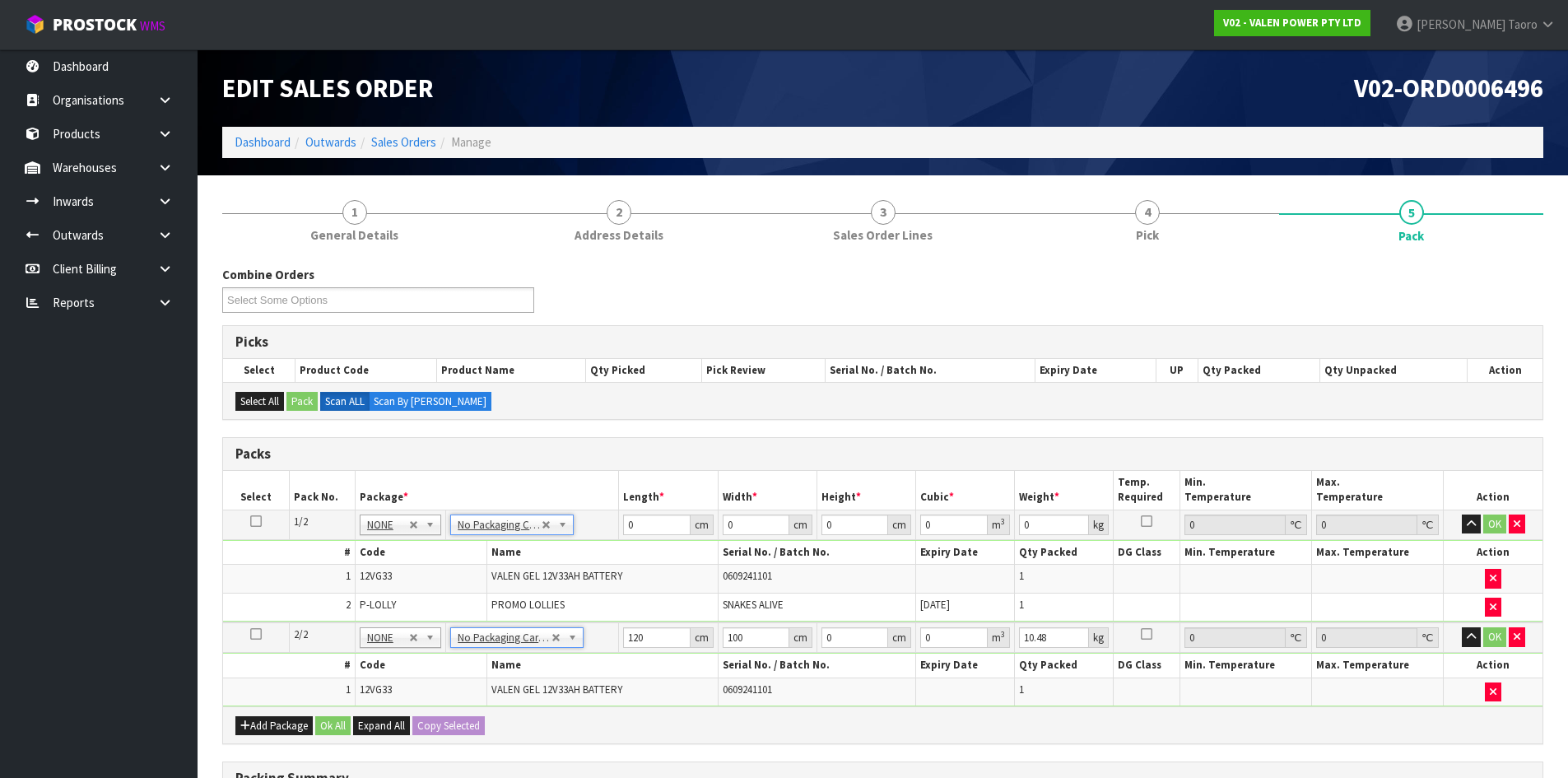
type input "0"
click at [1471, 525] on icon "button" at bounding box center [1471, 524] width 9 height 11
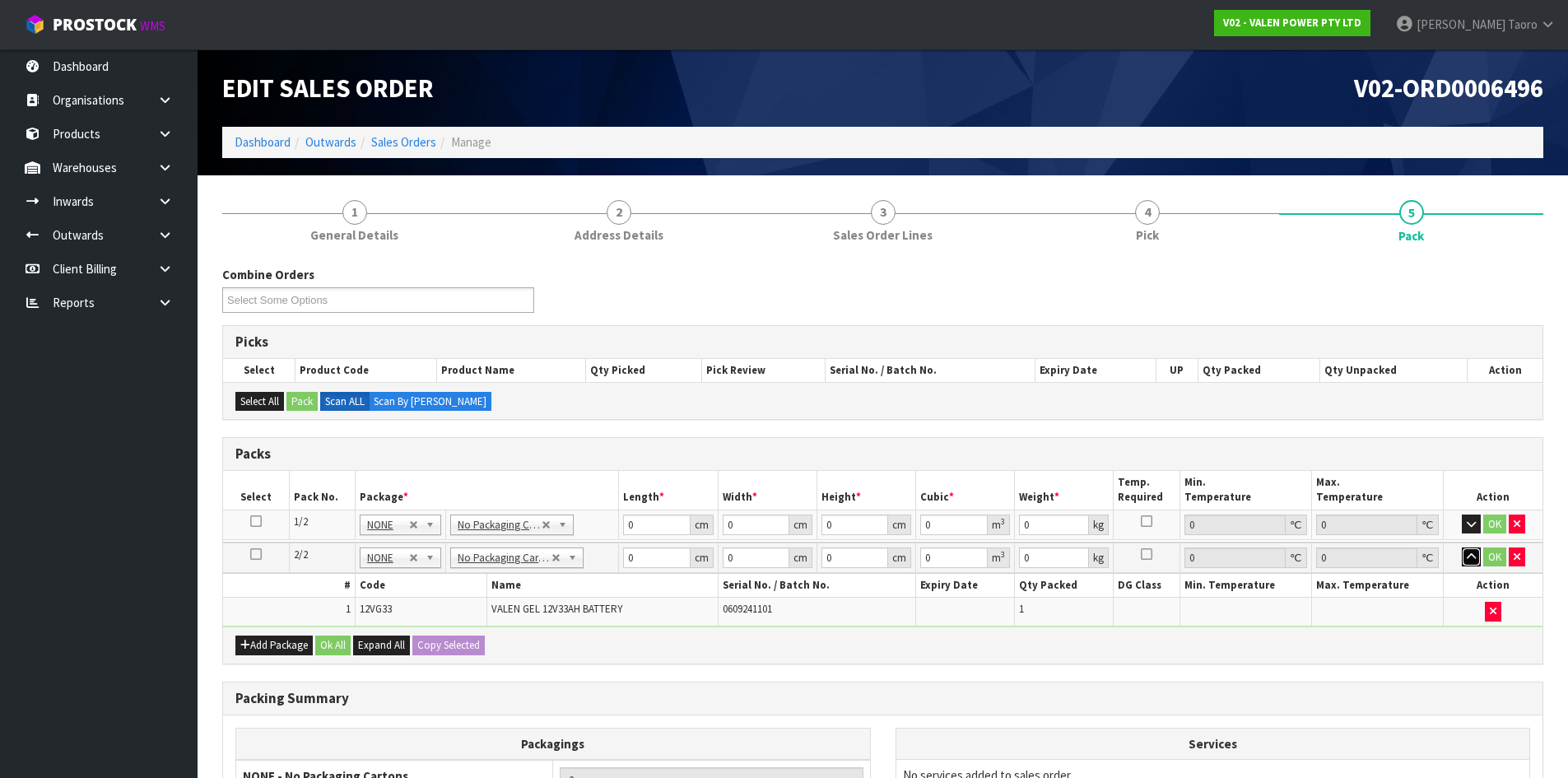
click at [1469, 560] on button "button" at bounding box center [1471, 557] width 19 height 20
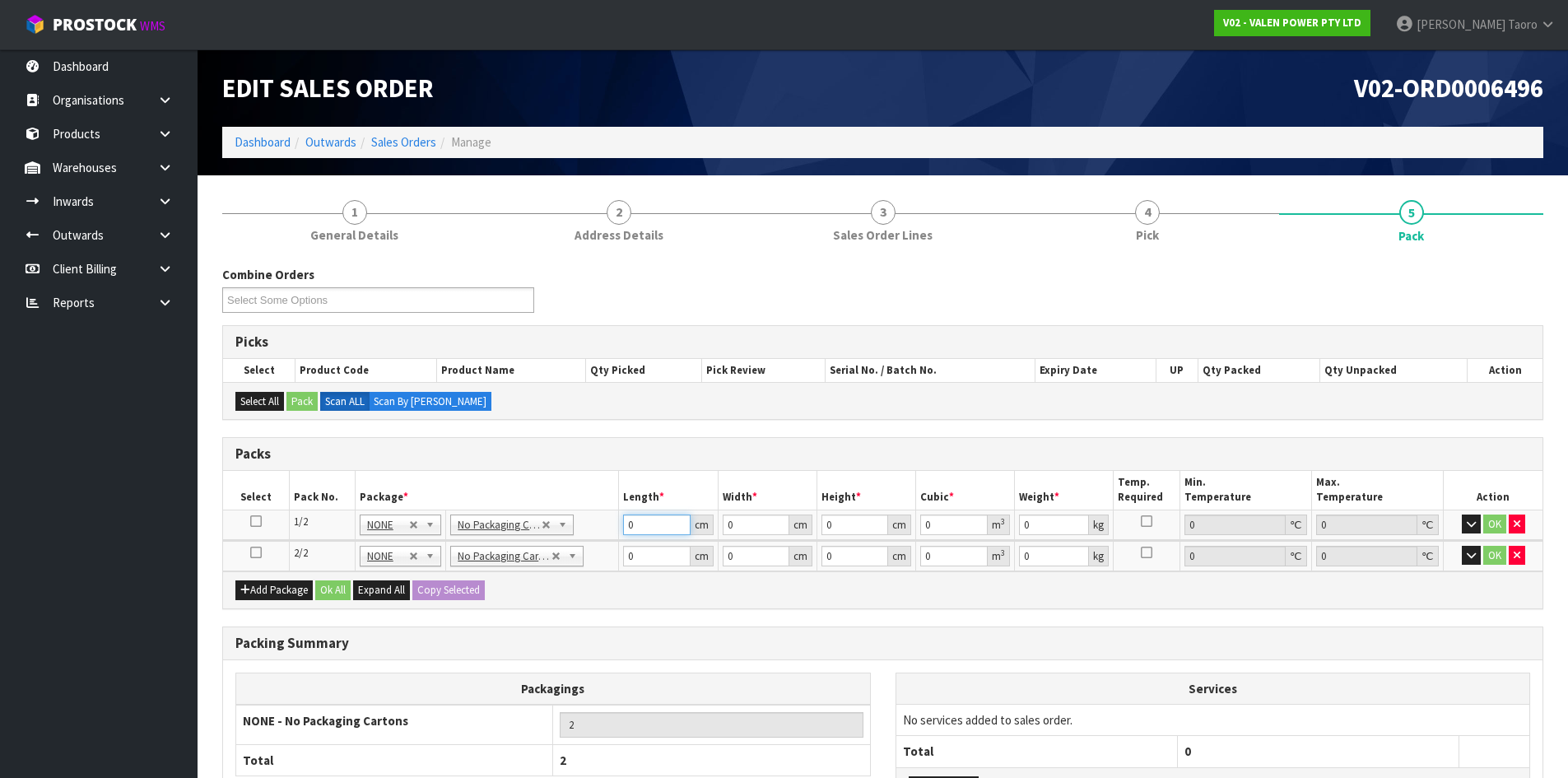
click at [667, 521] on input "0" at bounding box center [656, 525] width 66 height 20
type input "22"
type input "15"
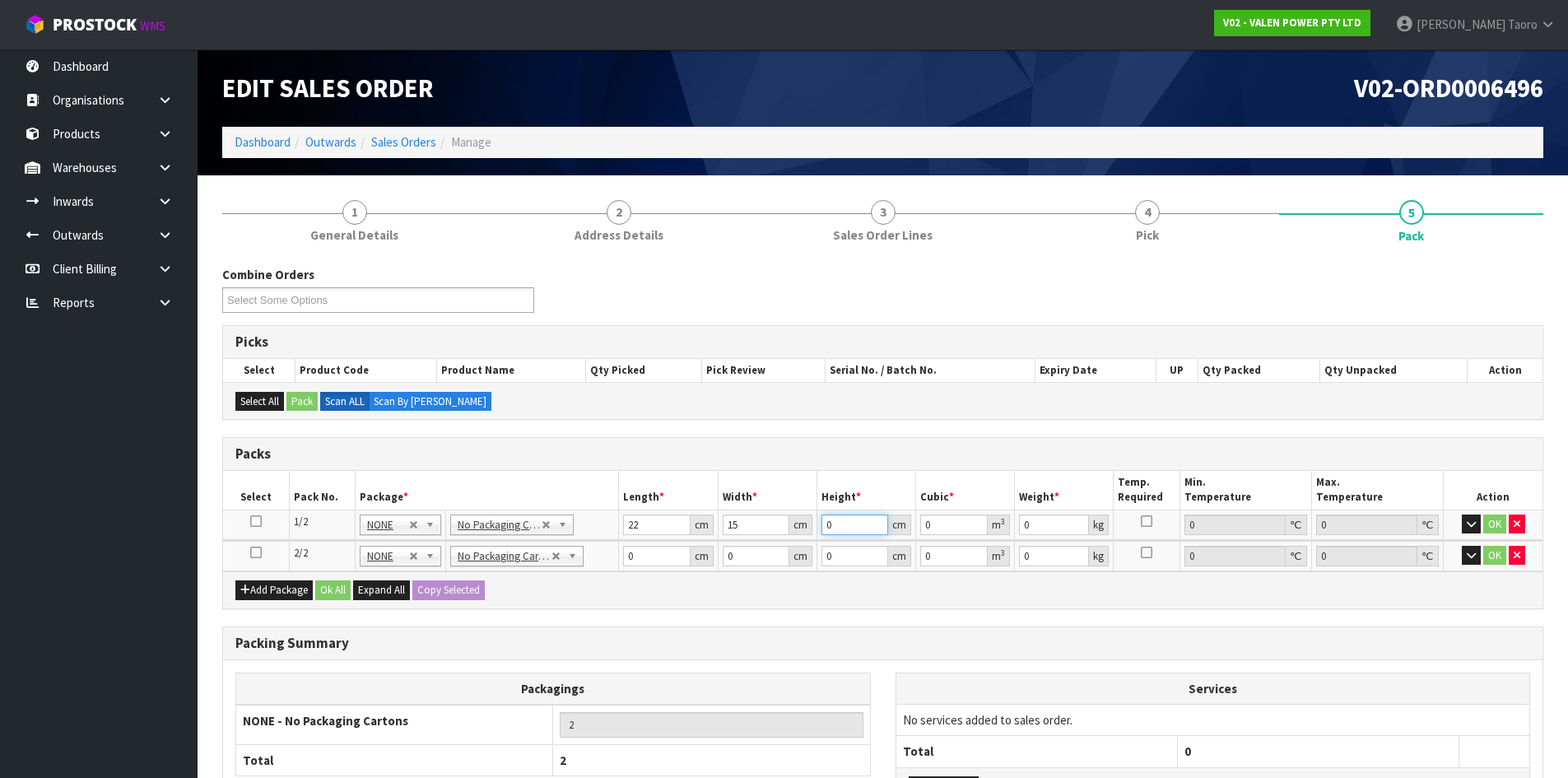
type input "2"
type input "0.00066"
type input "22"
type input "0.00726"
type input "22"
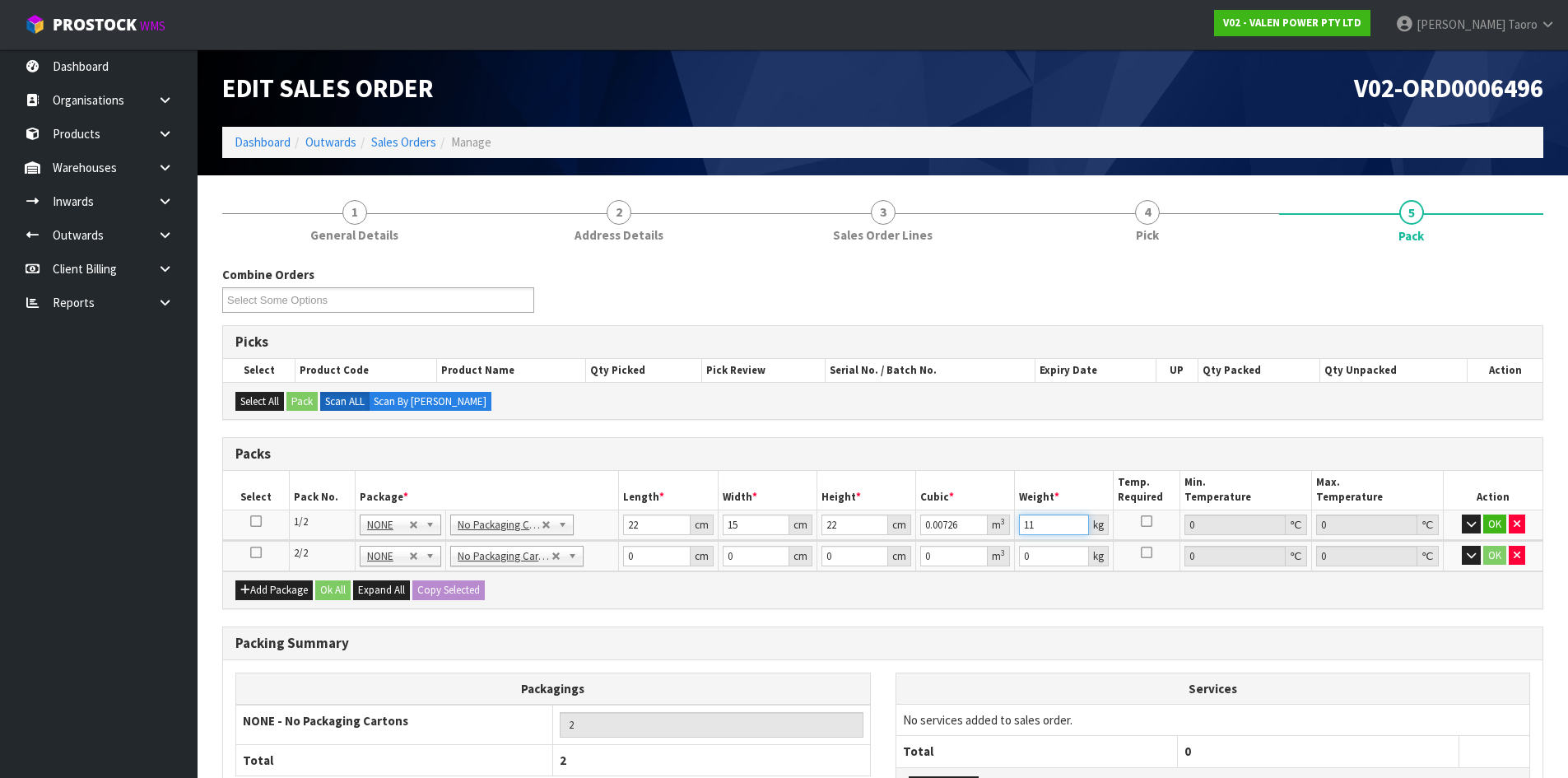
type input "11"
type input "22"
type input "15"
type input "1"
type input "0.00033"
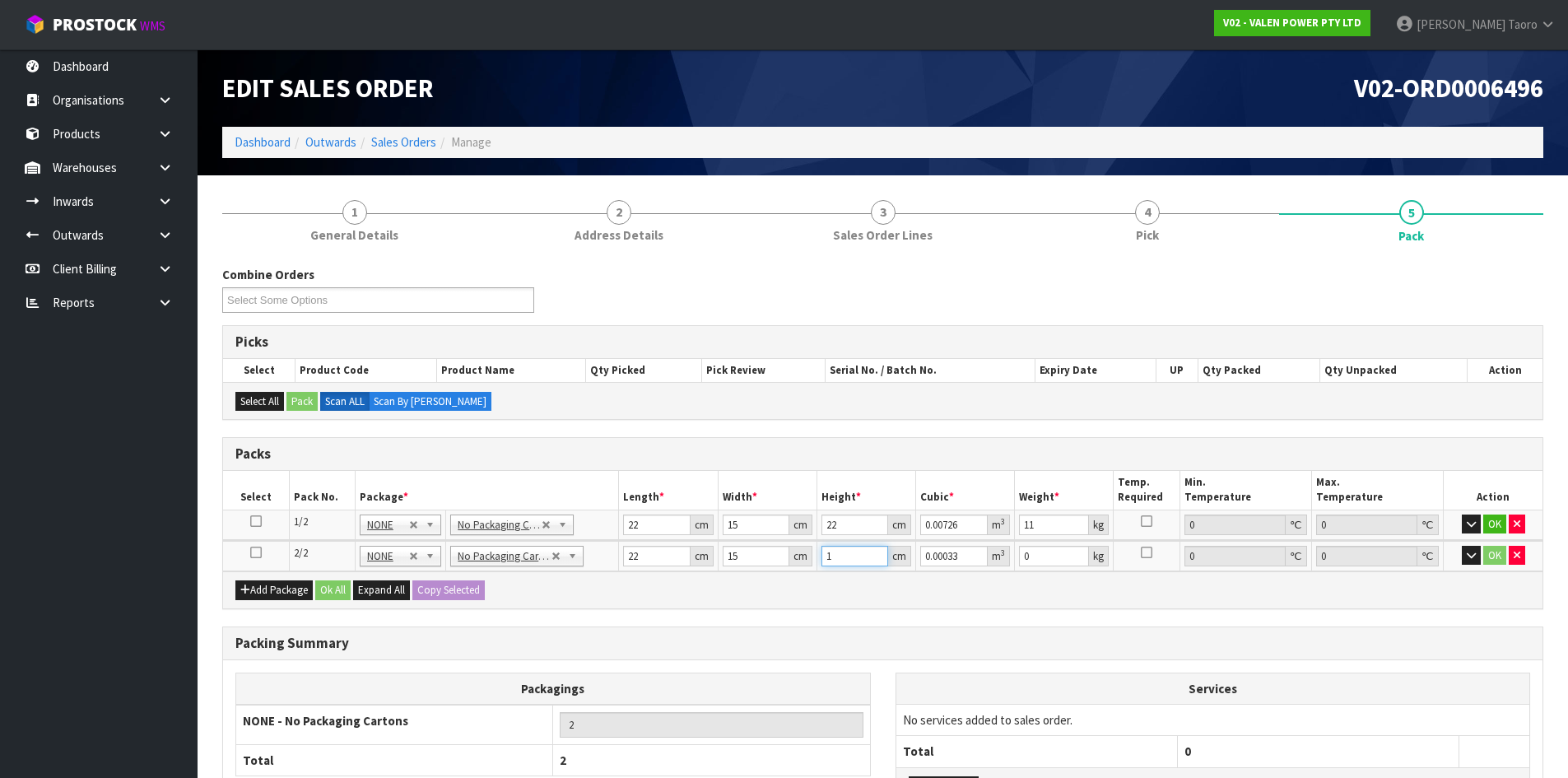
type input "19"
type input "0.00627"
type input "19"
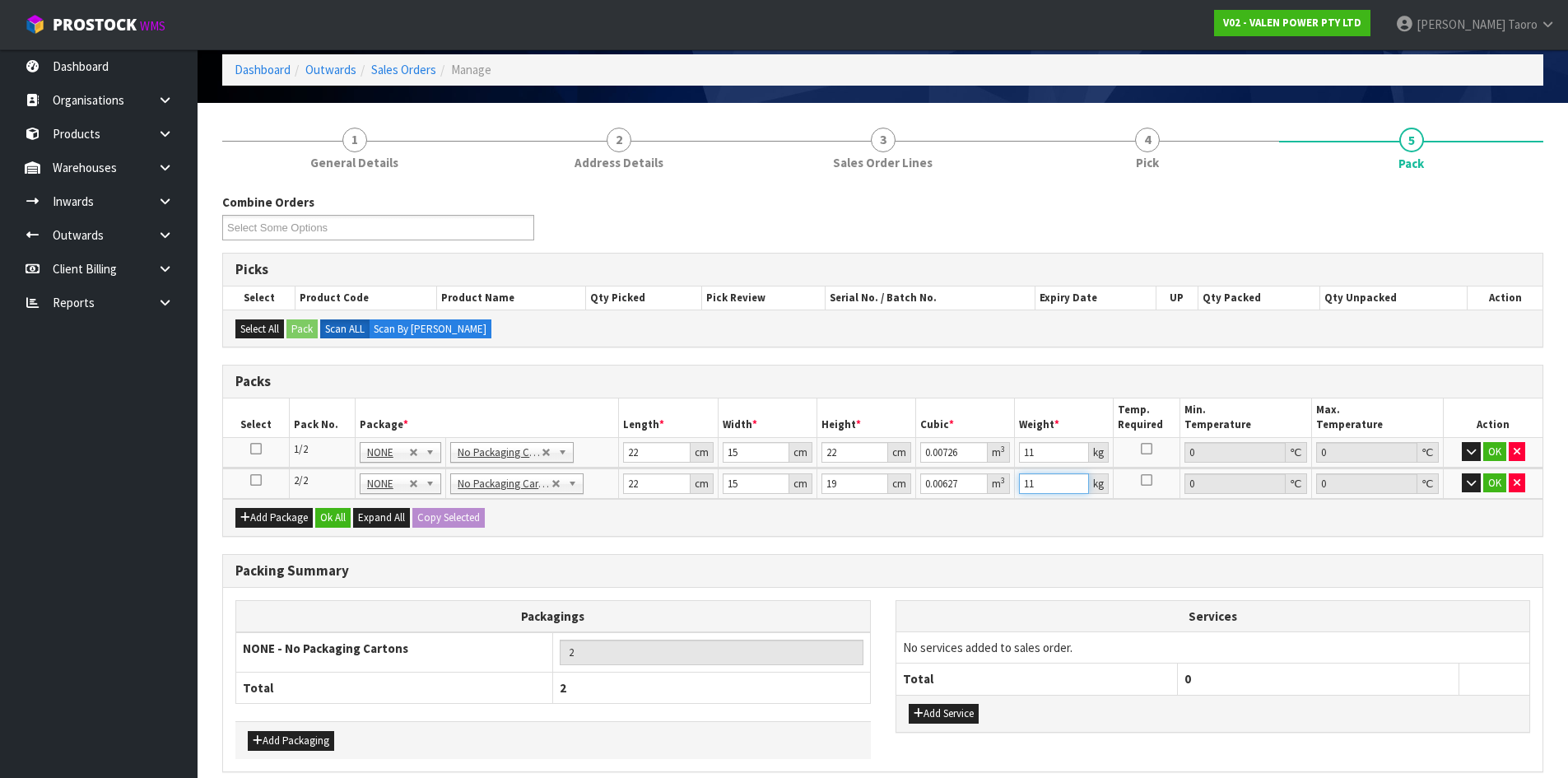
scroll to position [144, 0]
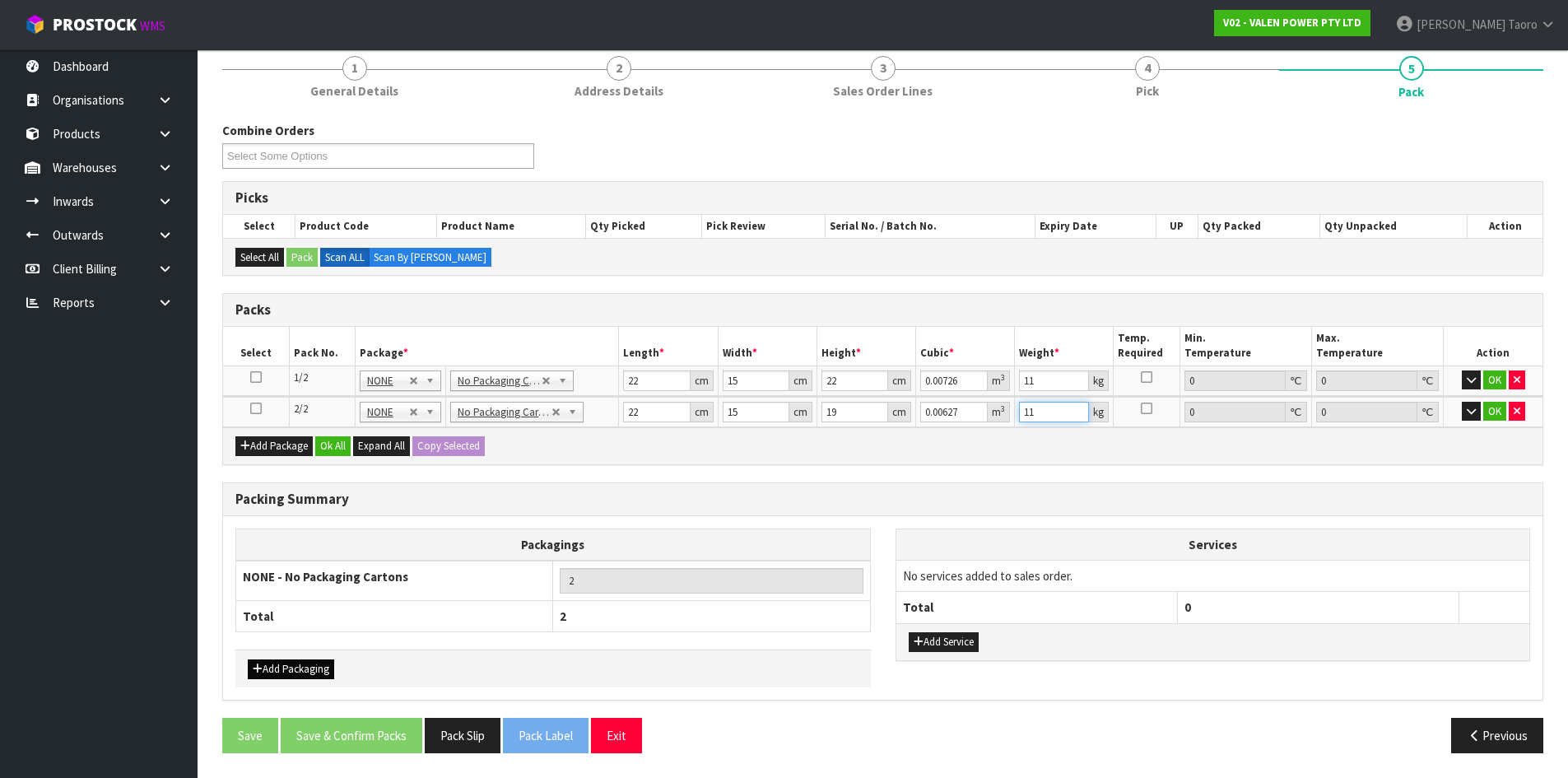
type input "11"
drag, startPoint x: 293, startPoint y: 675, endPoint x: 300, endPoint y: 662, distance: 14.8
click at [295, 673] on button "Add Packaging" at bounding box center [291, 668] width 87 height 20
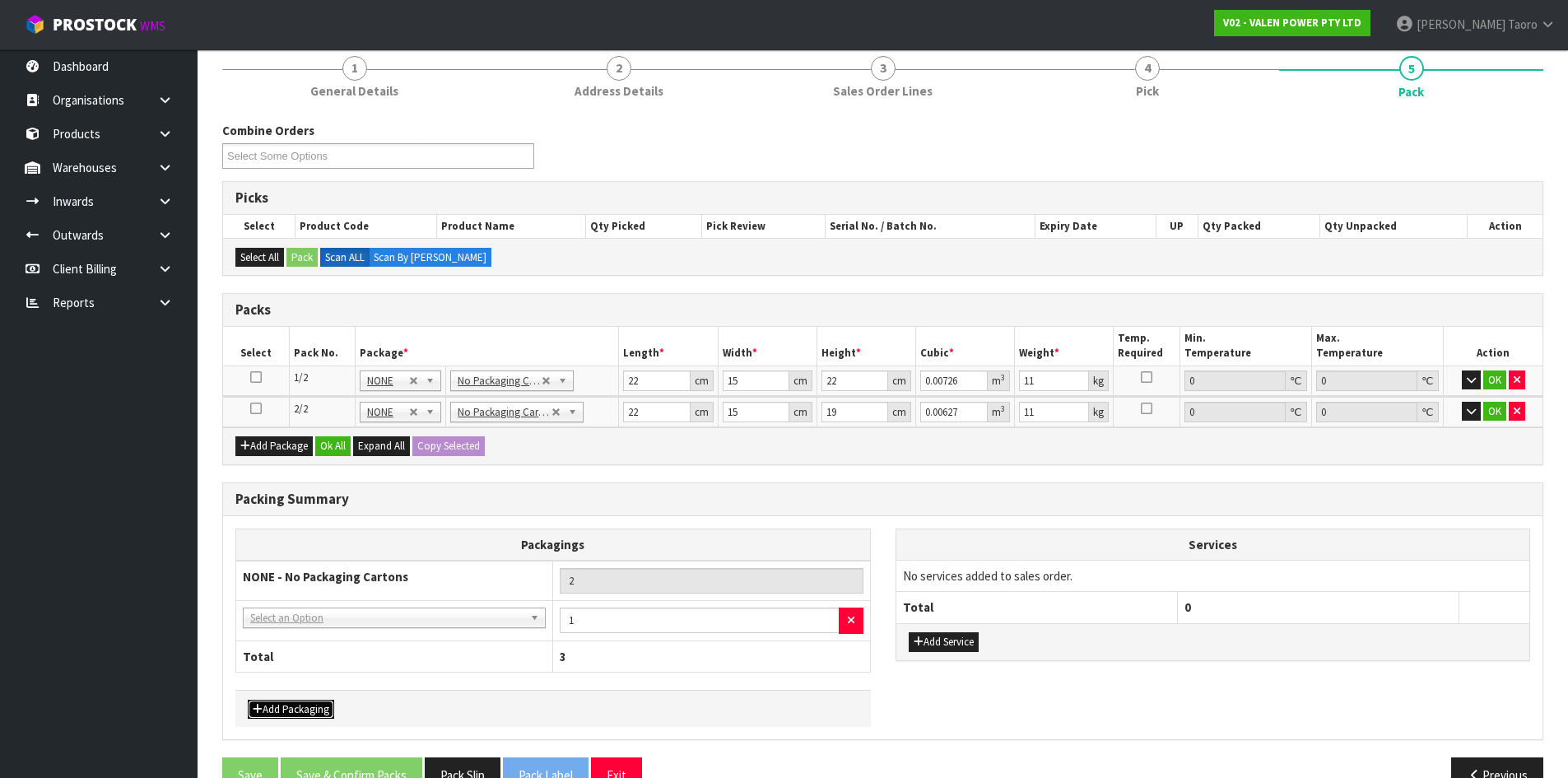
drag, startPoint x: 315, startPoint y: 617, endPoint x: 320, endPoint y: 634, distance: 17.7
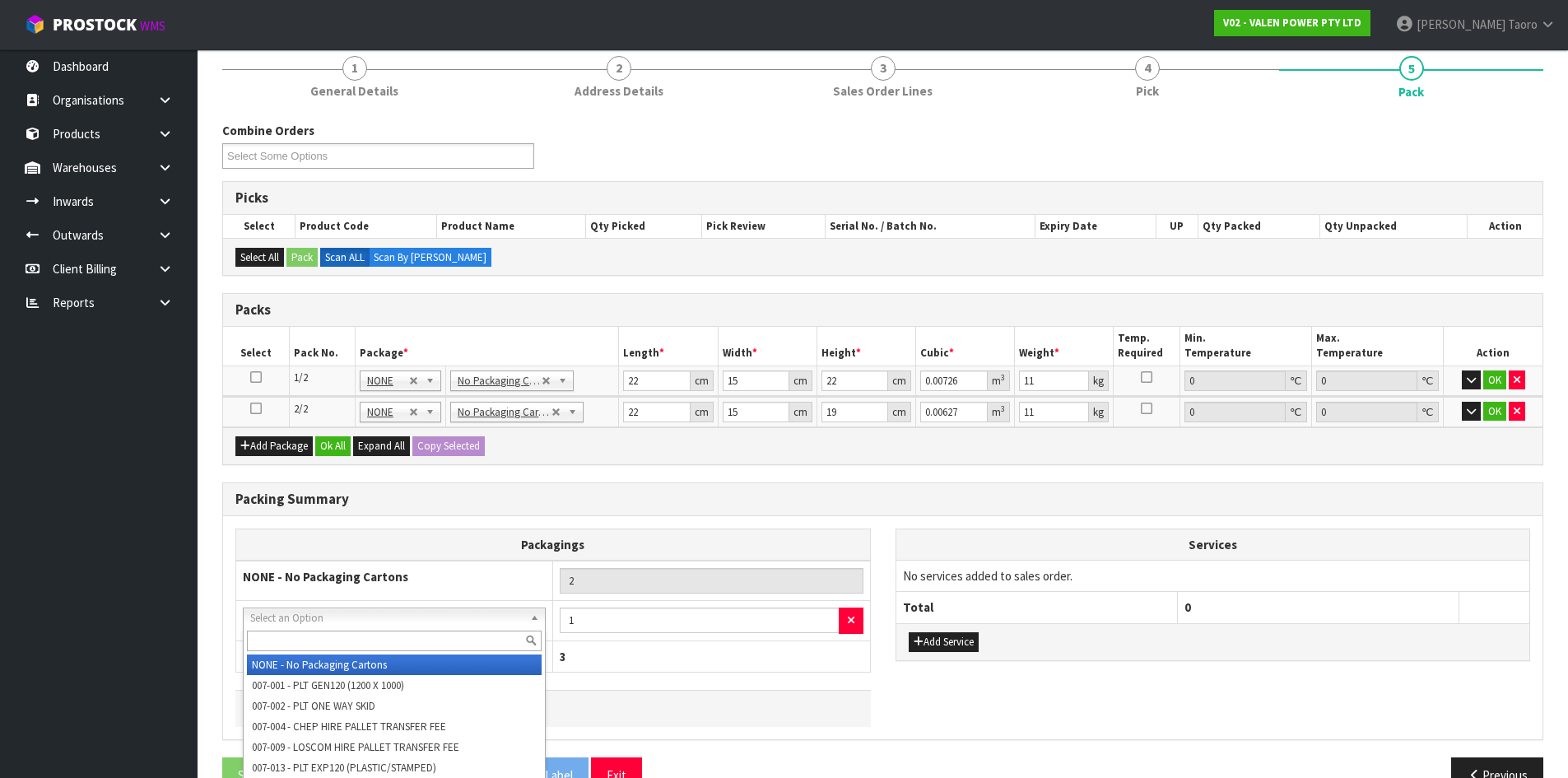
click at [321, 638] on input "text" at bounding box center [394, 640] width 295 height 20
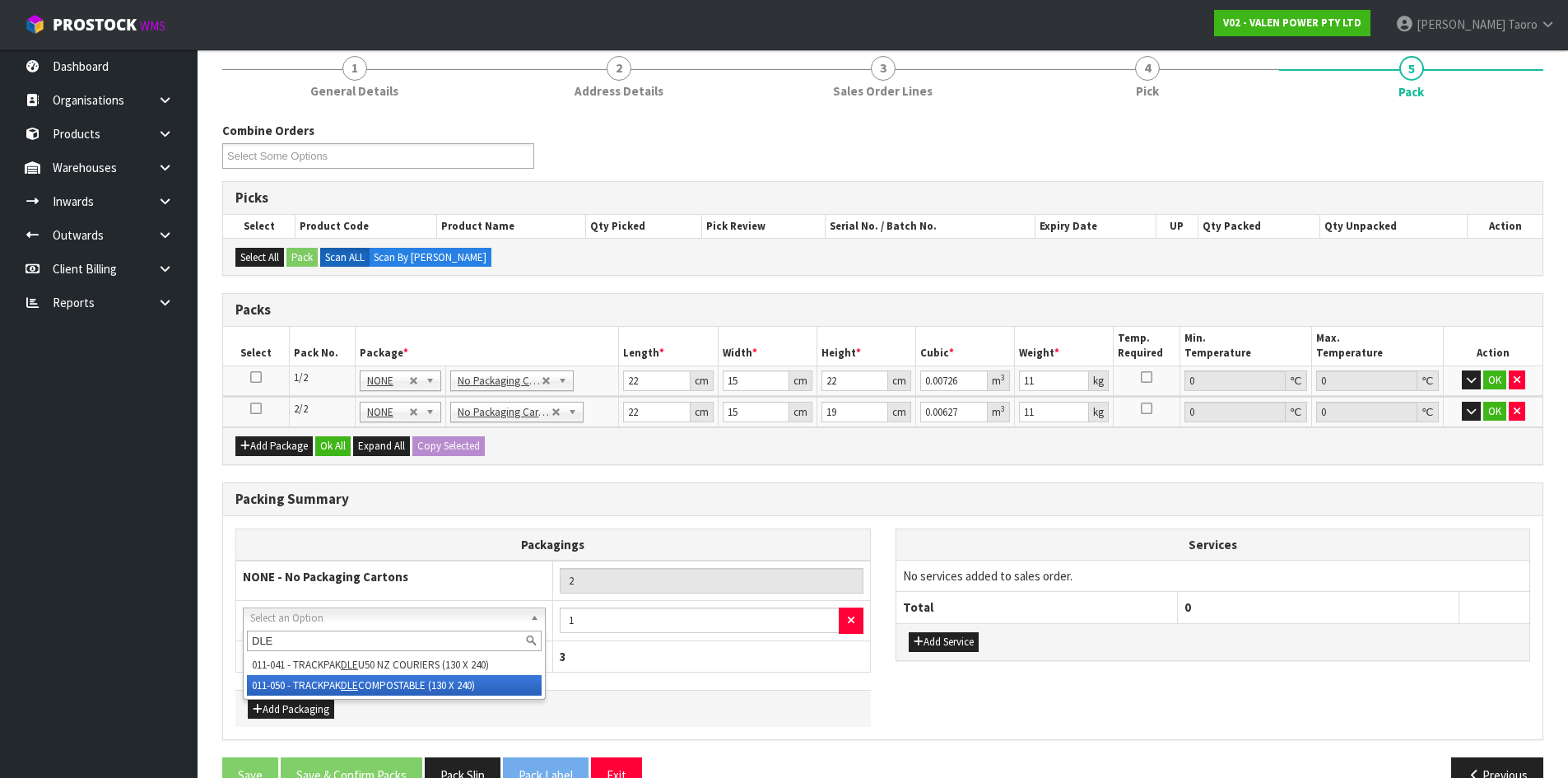
type input "DLE"
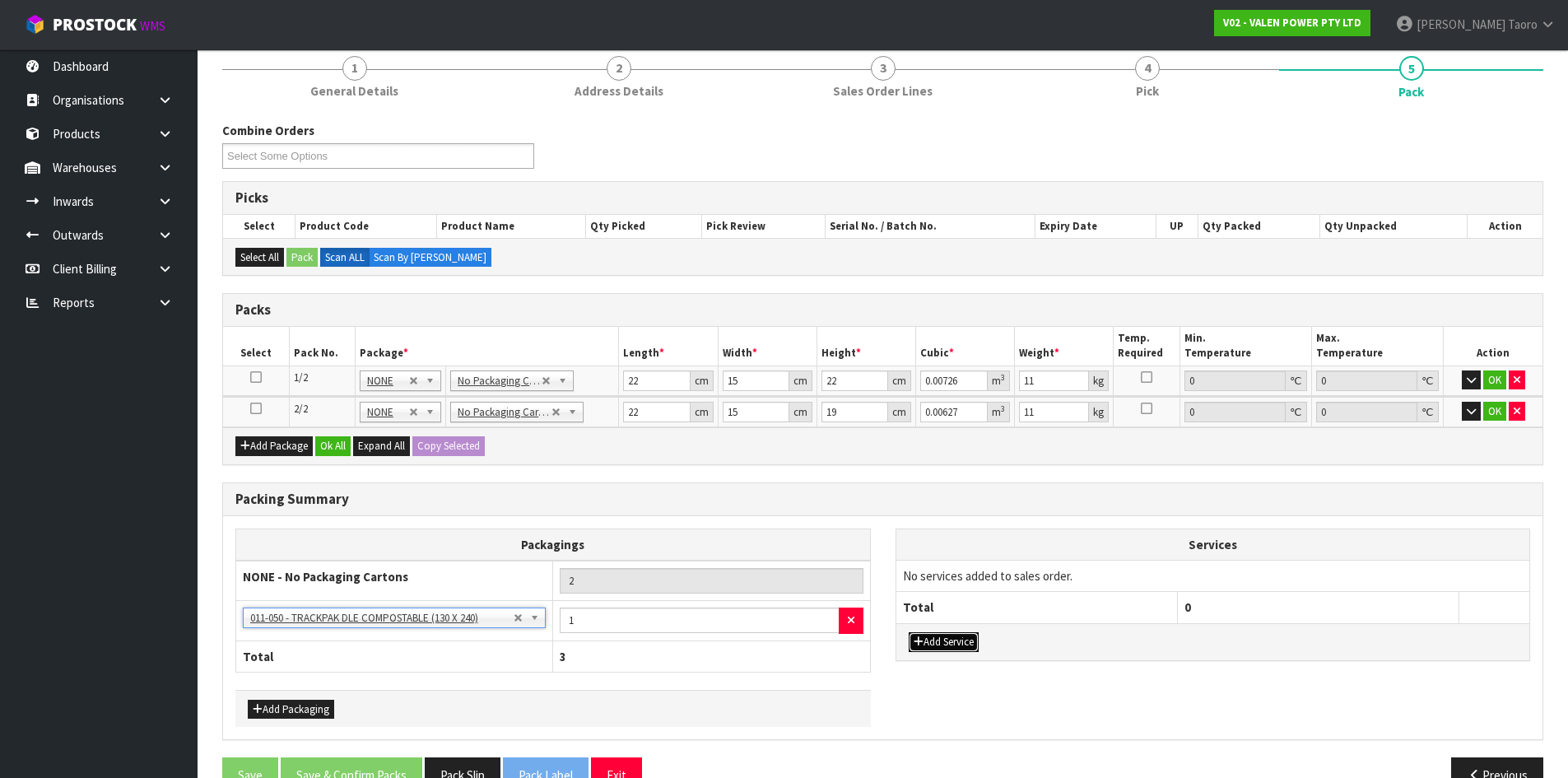
click at [953, 641] on button "Add Service" at bounding box center [944, 641] width 70 height 20
click at [952, 653] on button "Add Service" at bounding box center [944, 650] width 70 height 20
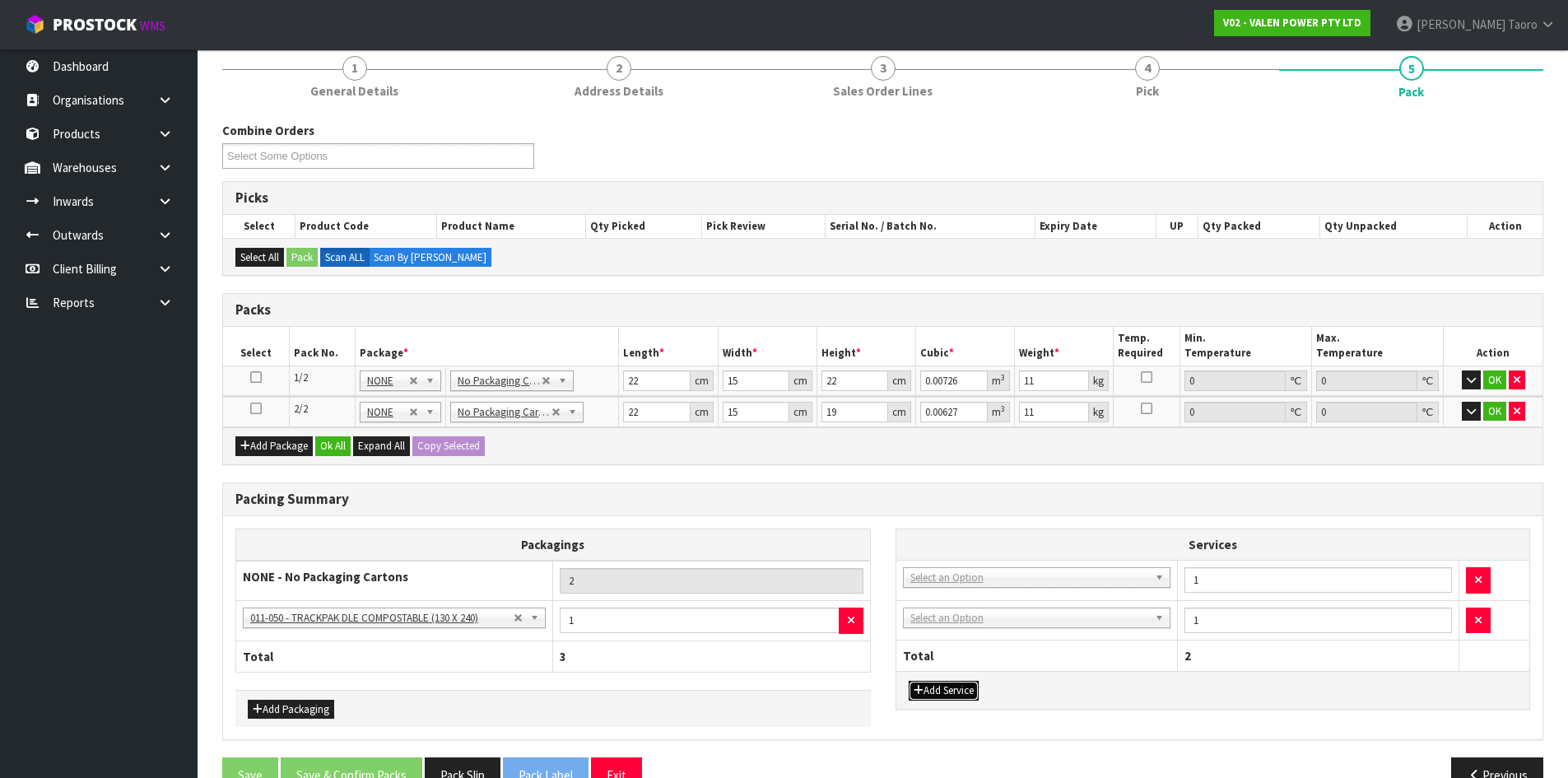
drag, startPoint x: 961, startPoint y: 573, endPoint x: 966, endPoint y: 605, distance: 32.4
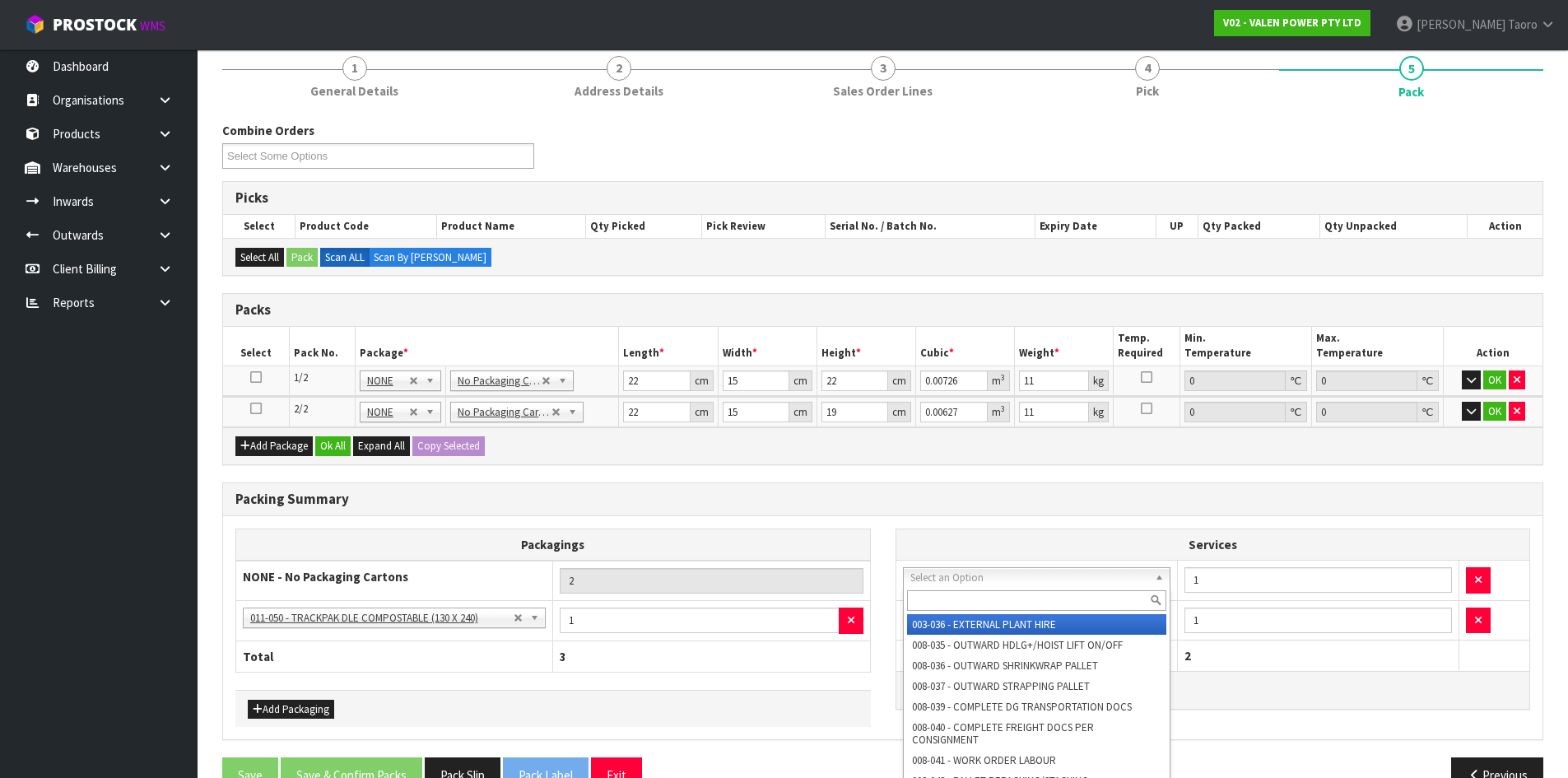
click at [967, 605] on input "text" at bounding box center [1037, 600] width 260 height 20
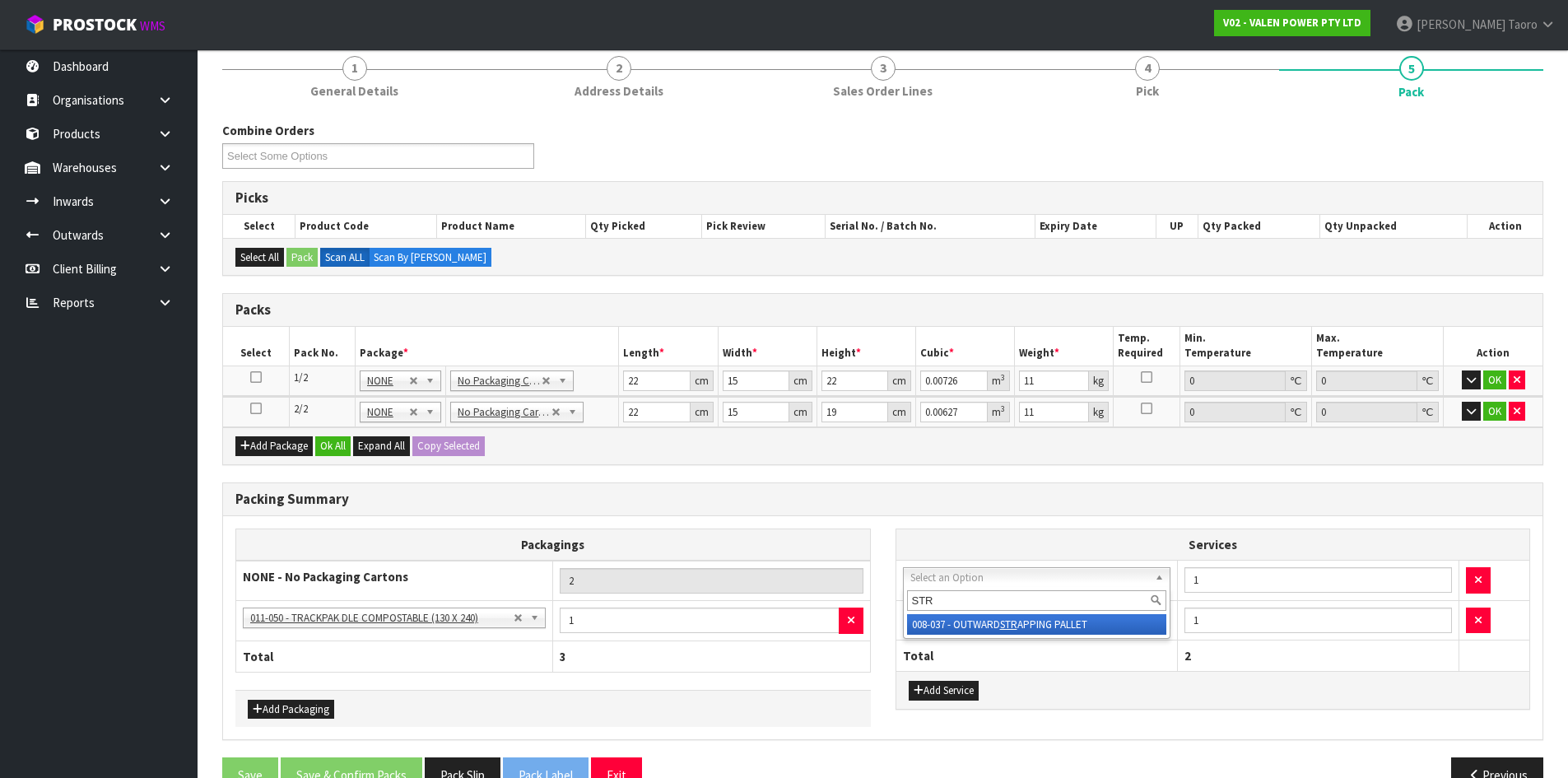
type input "STR"
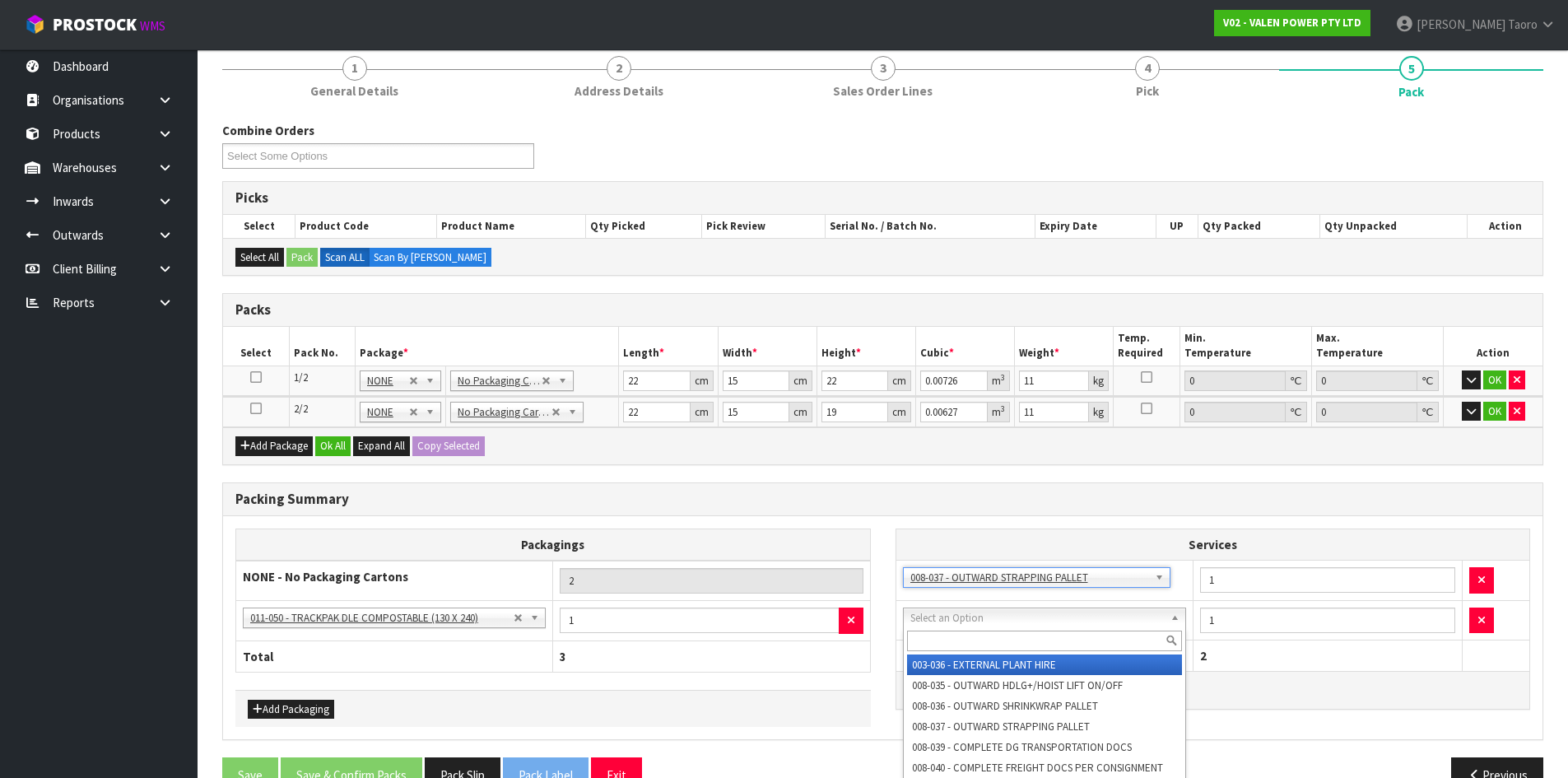
drag, startPoint x: 988, startPoint y: 646, endPoint x: 992, endPoint y: 636, distance: 10.8
click at [988, 643] on input "text" at bounding box center [1045, 640] width 276 height 20
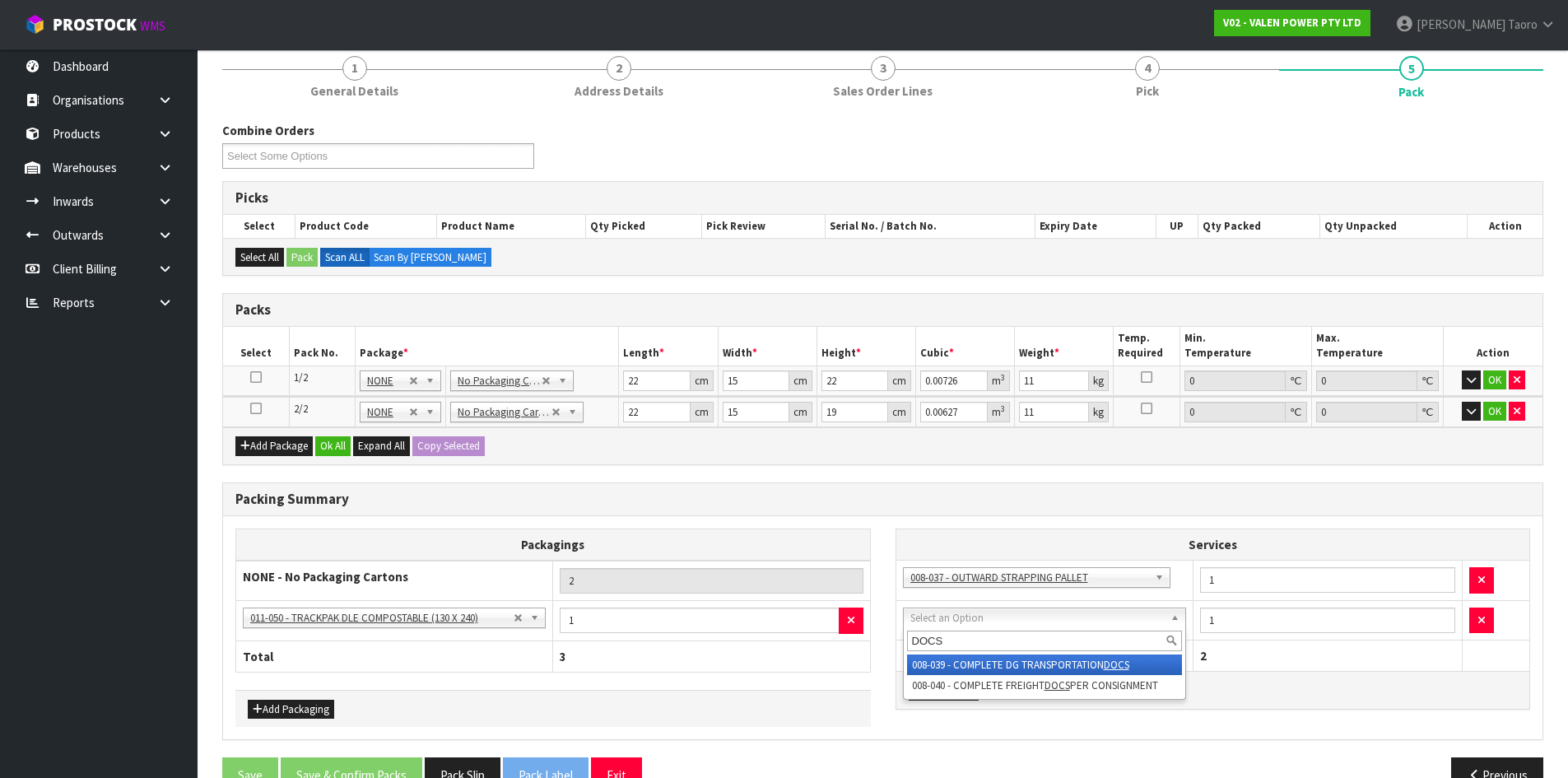
type input "DOCS"
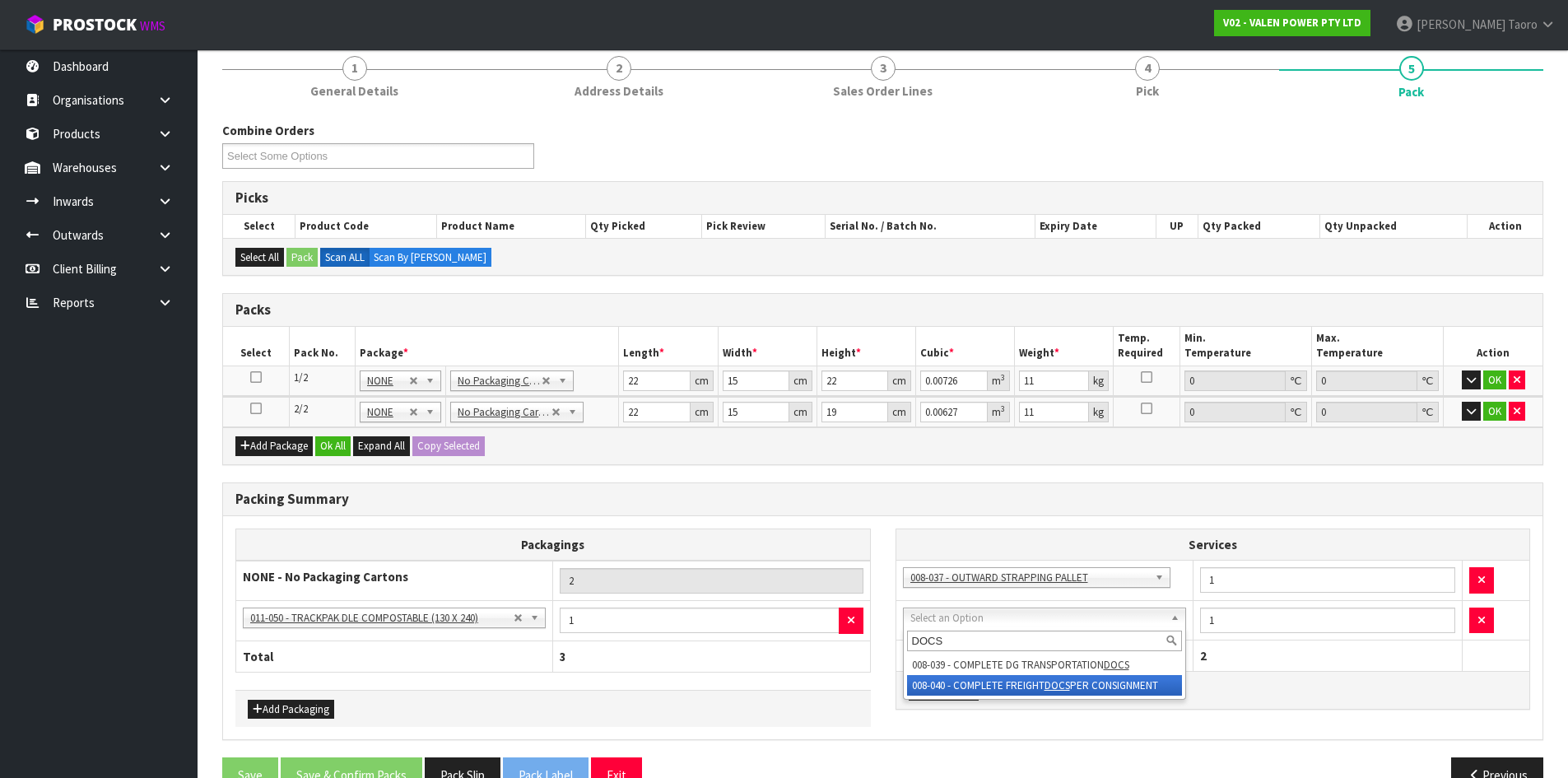
drag, startPoint x: 1144, startPoint y: 686, endPoint x: 1144, endPoint y: 674, distance: 12.0
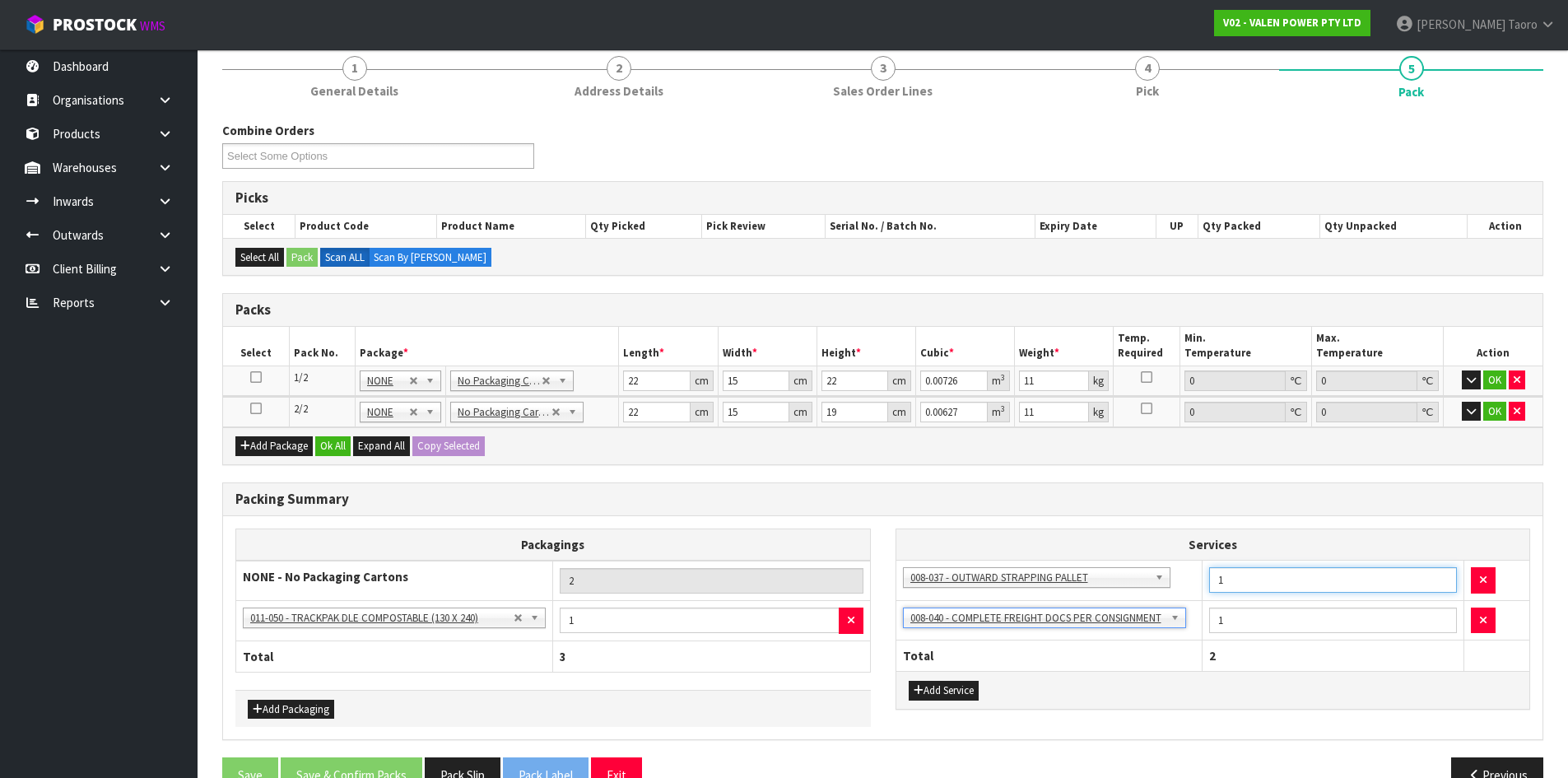
click at [1238, 574] on input "1" at bounding box center [1332, 580] width 247 height 26
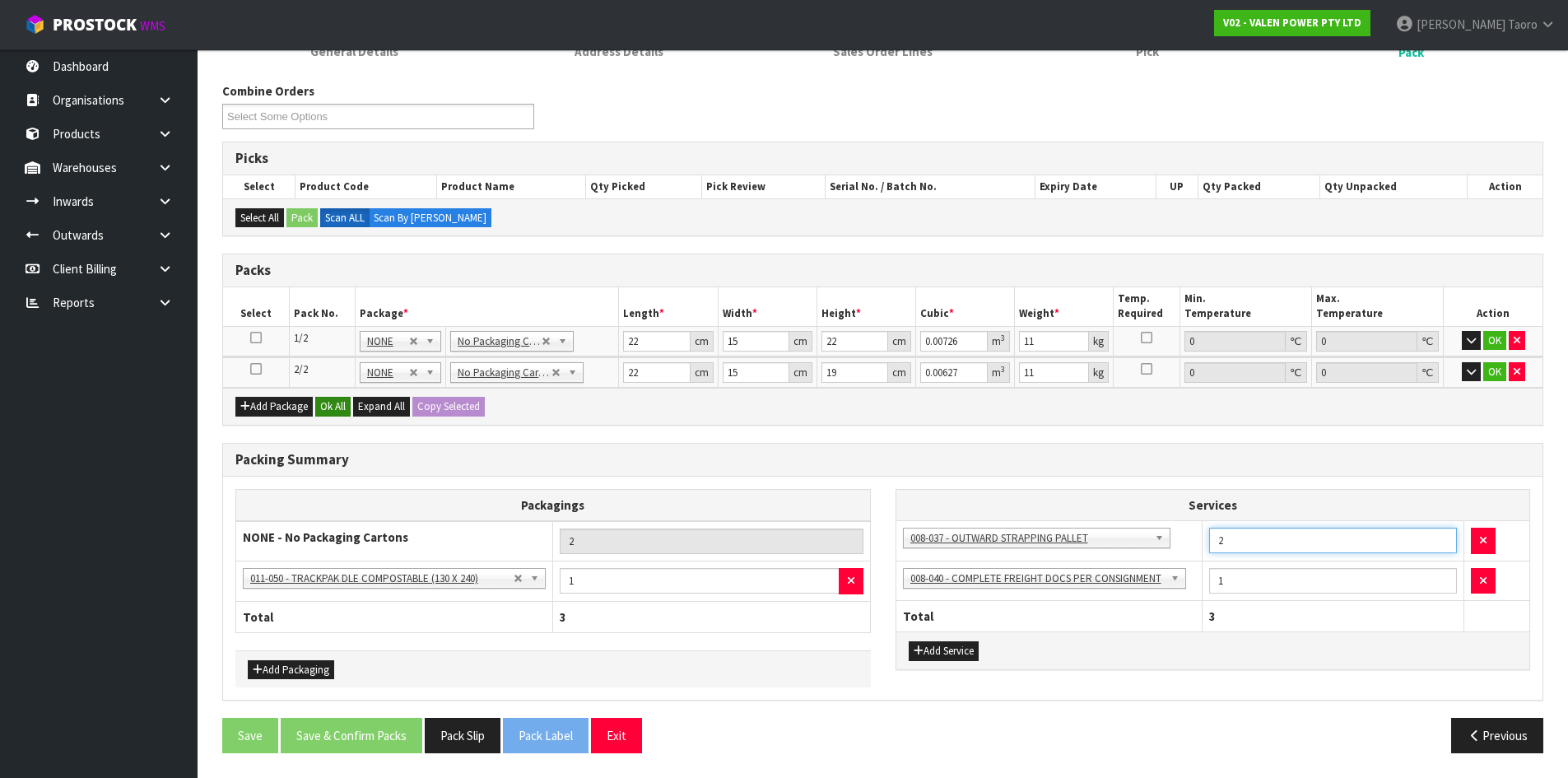
type input "2"
click at [336, 411] on button "Ok All" at bounding box center [333, 406] width 36 height 20
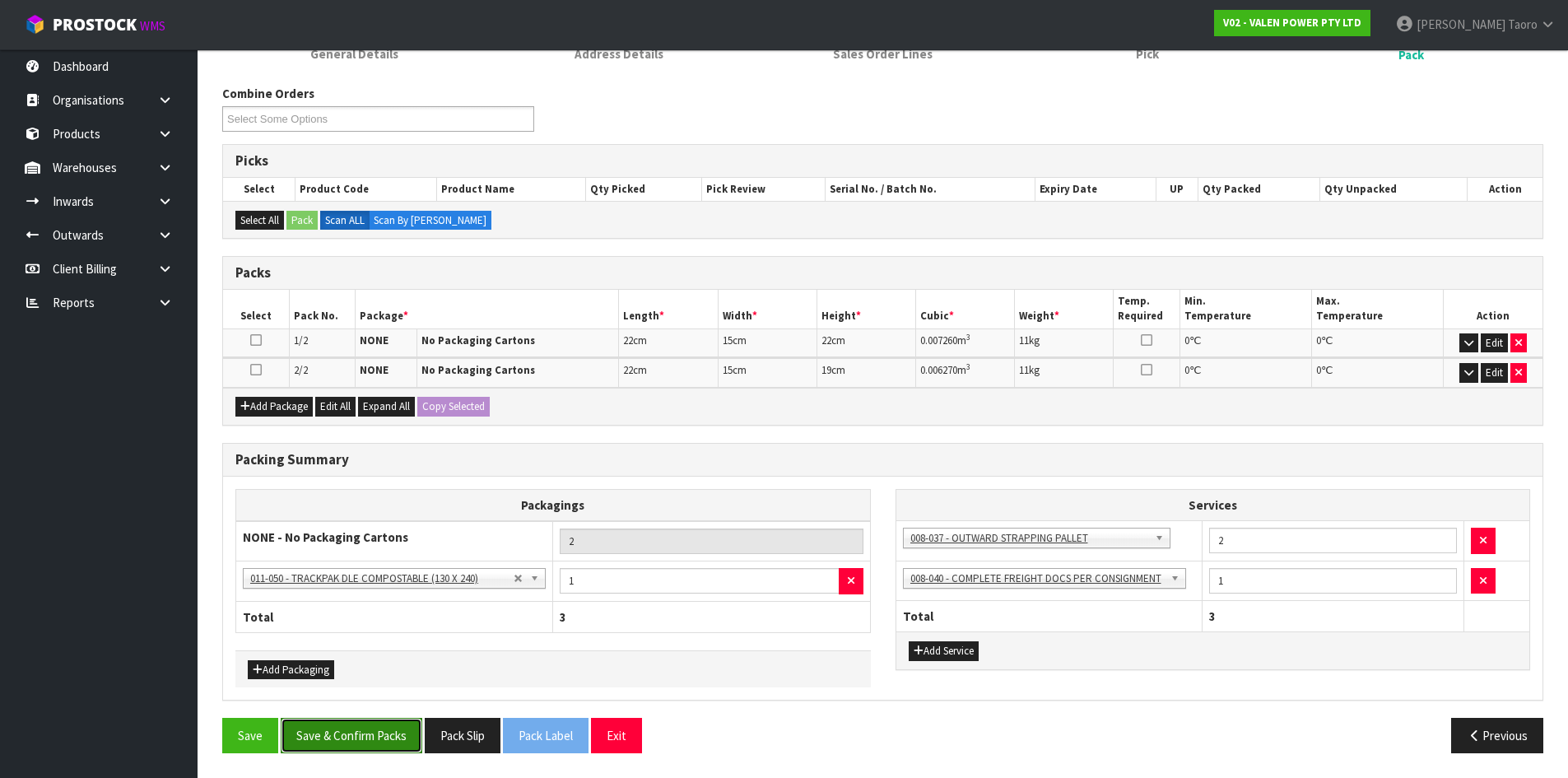
click at [373, 731] on button "Save & Confirm Packs" at bounding box center [351, 735] width 141 height 36
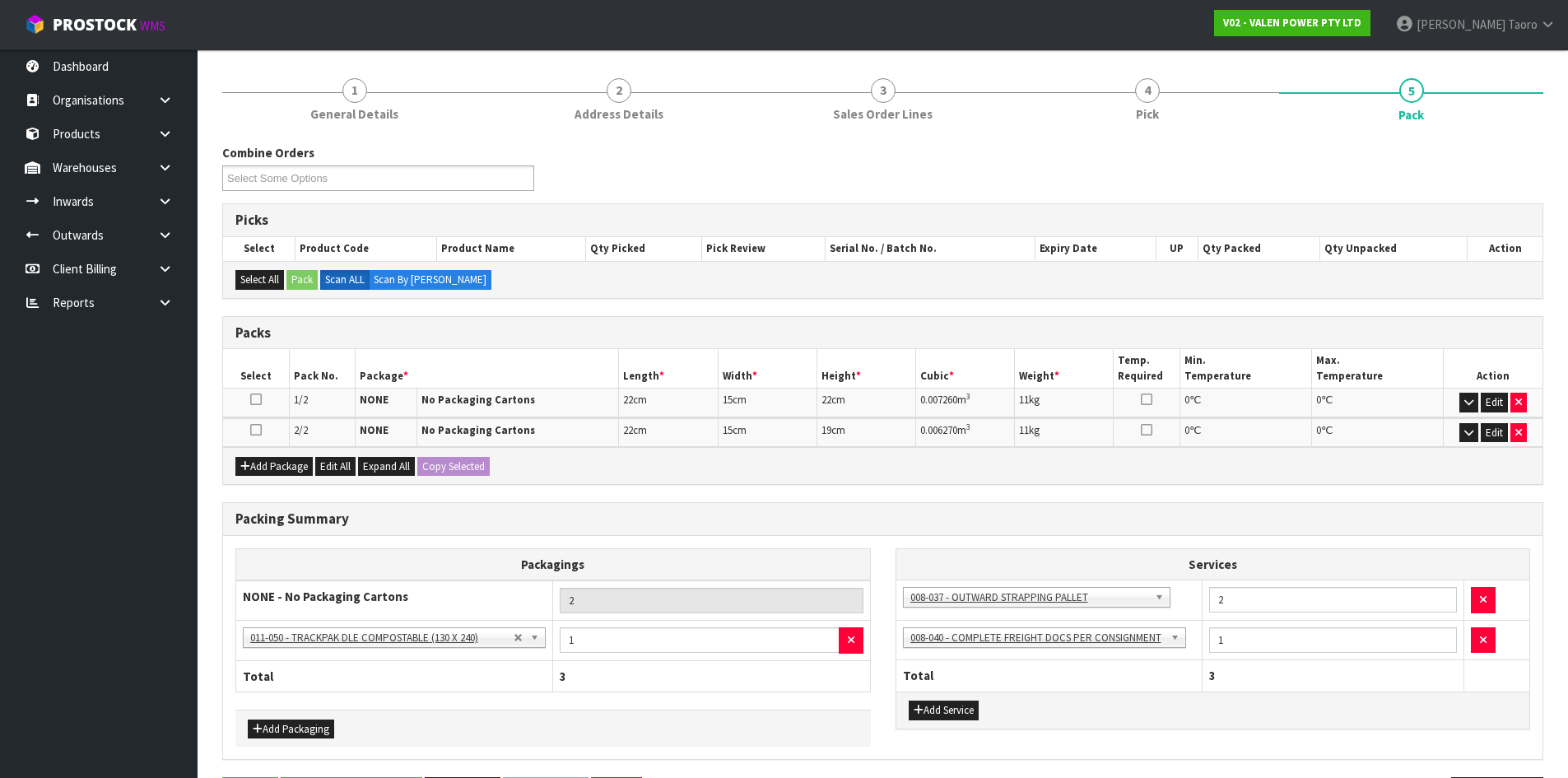
scroll to position [0, 0]
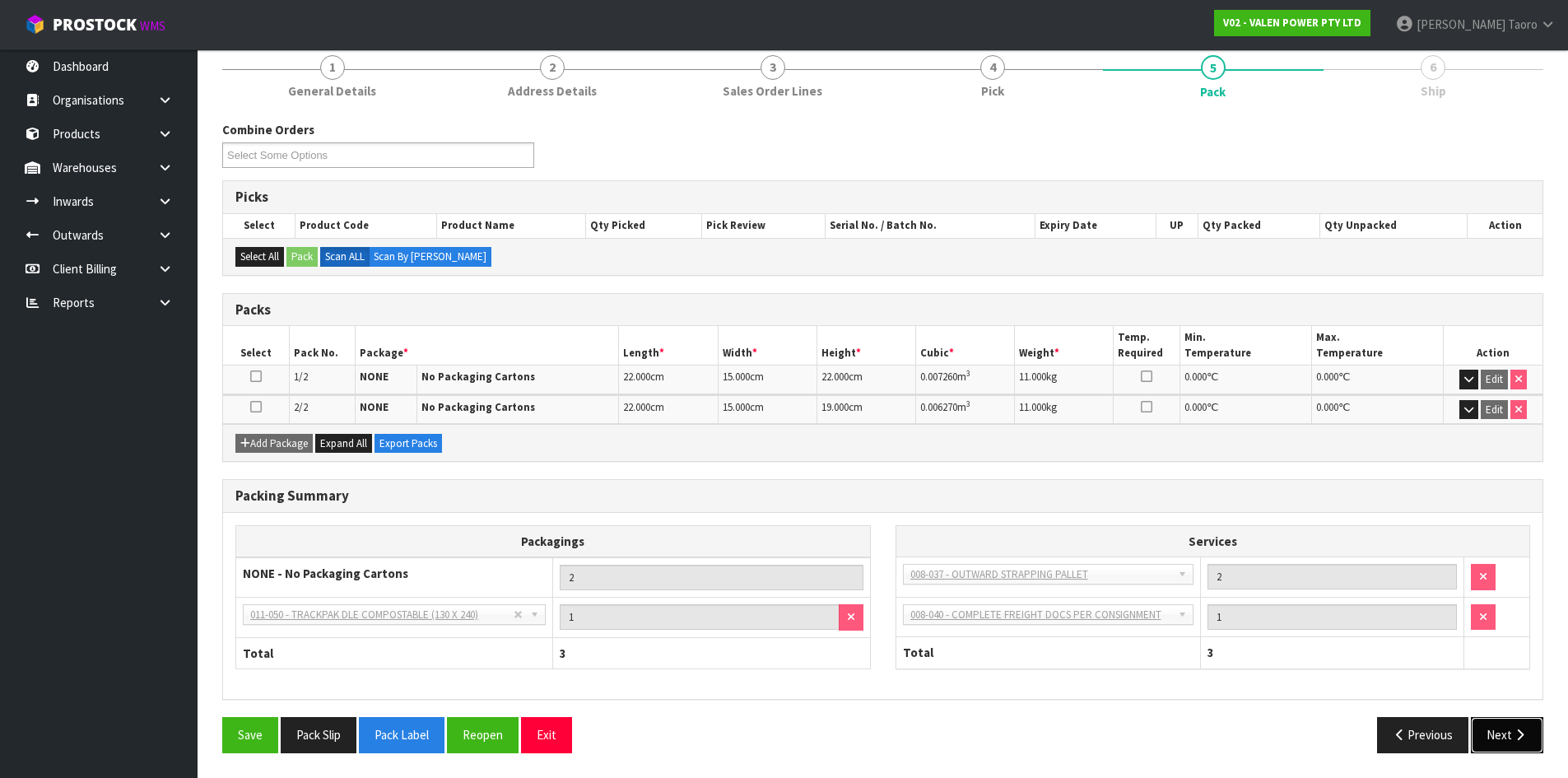
click at [1487, 724] on button "Next" at bounding box center [1507, 735] width 72 height 36
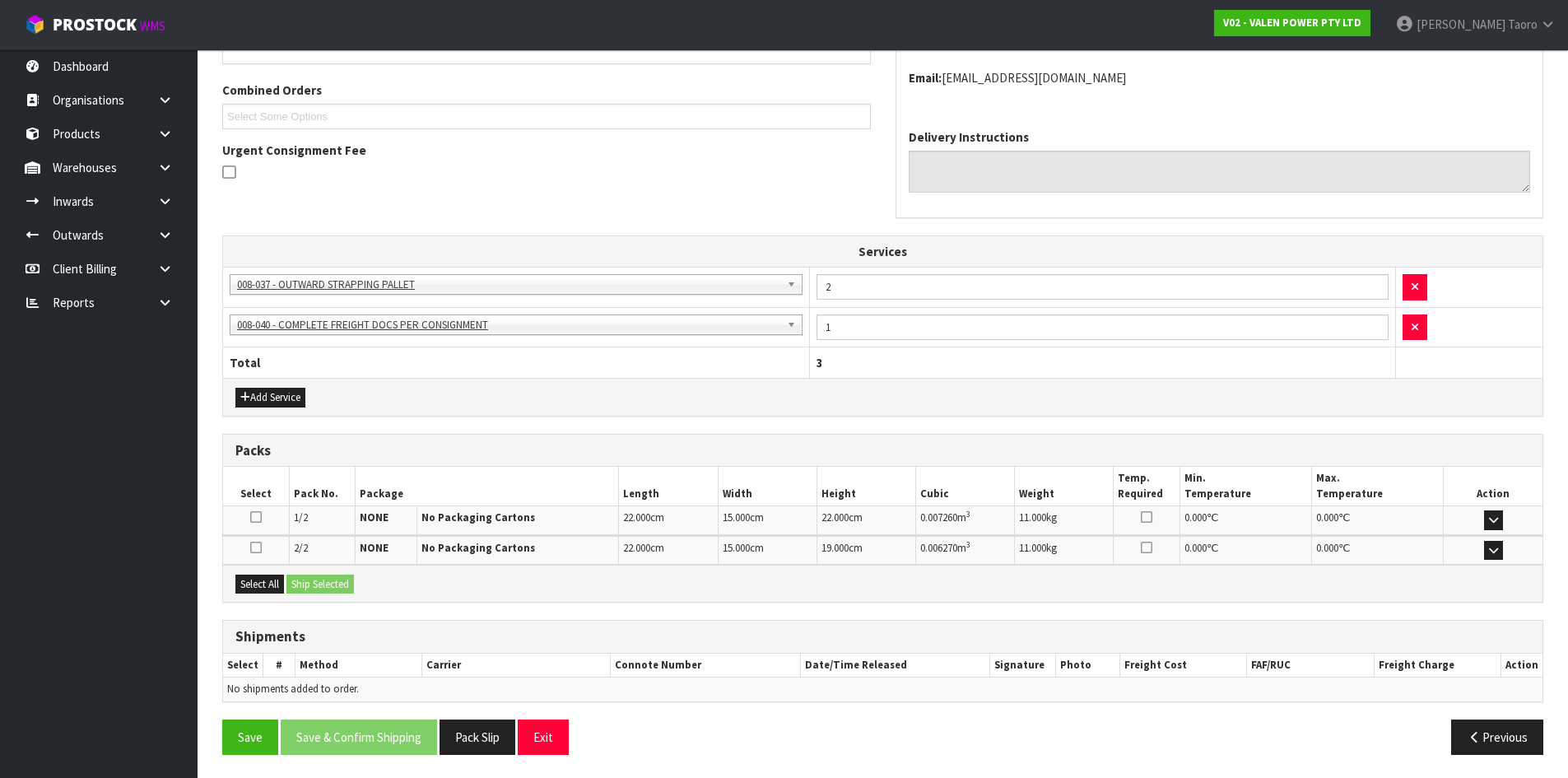
scroll to position [409, 0]
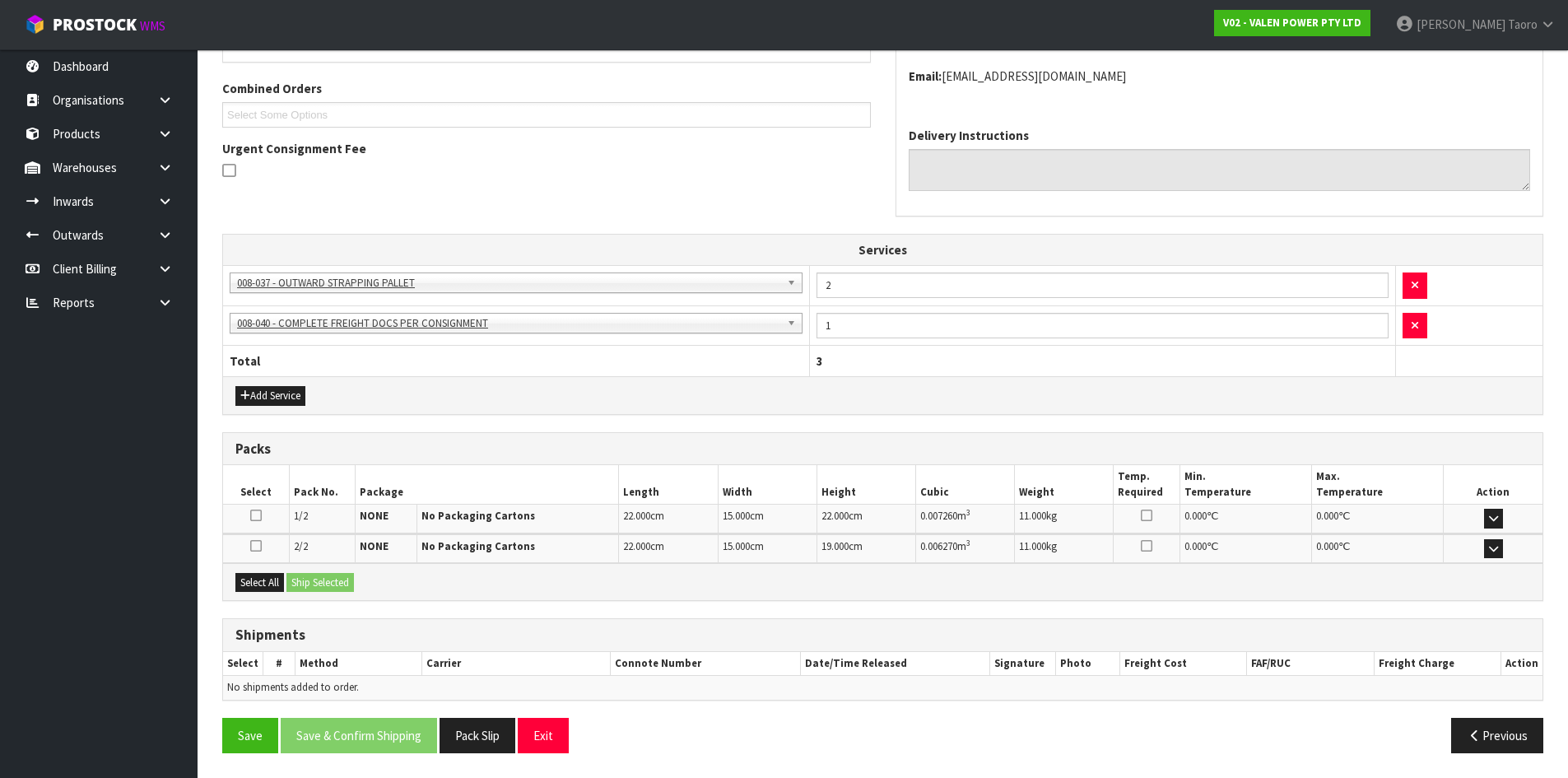
click at [274, 567] on div "Select All Ship Selected" at bounding box center [883, 582] width 1320 height 37
drag, startPoint x: 273, startPoint y: 573, endPoint x: 310, endPoint y: 578, distance: 37.3
click at [280, 573] on button "Select All" at bounding box center [259, 582] width 48 height 20
click at [315, 578] on button "Ship Selected" at bounding box center [320, 582] width 67 height 20
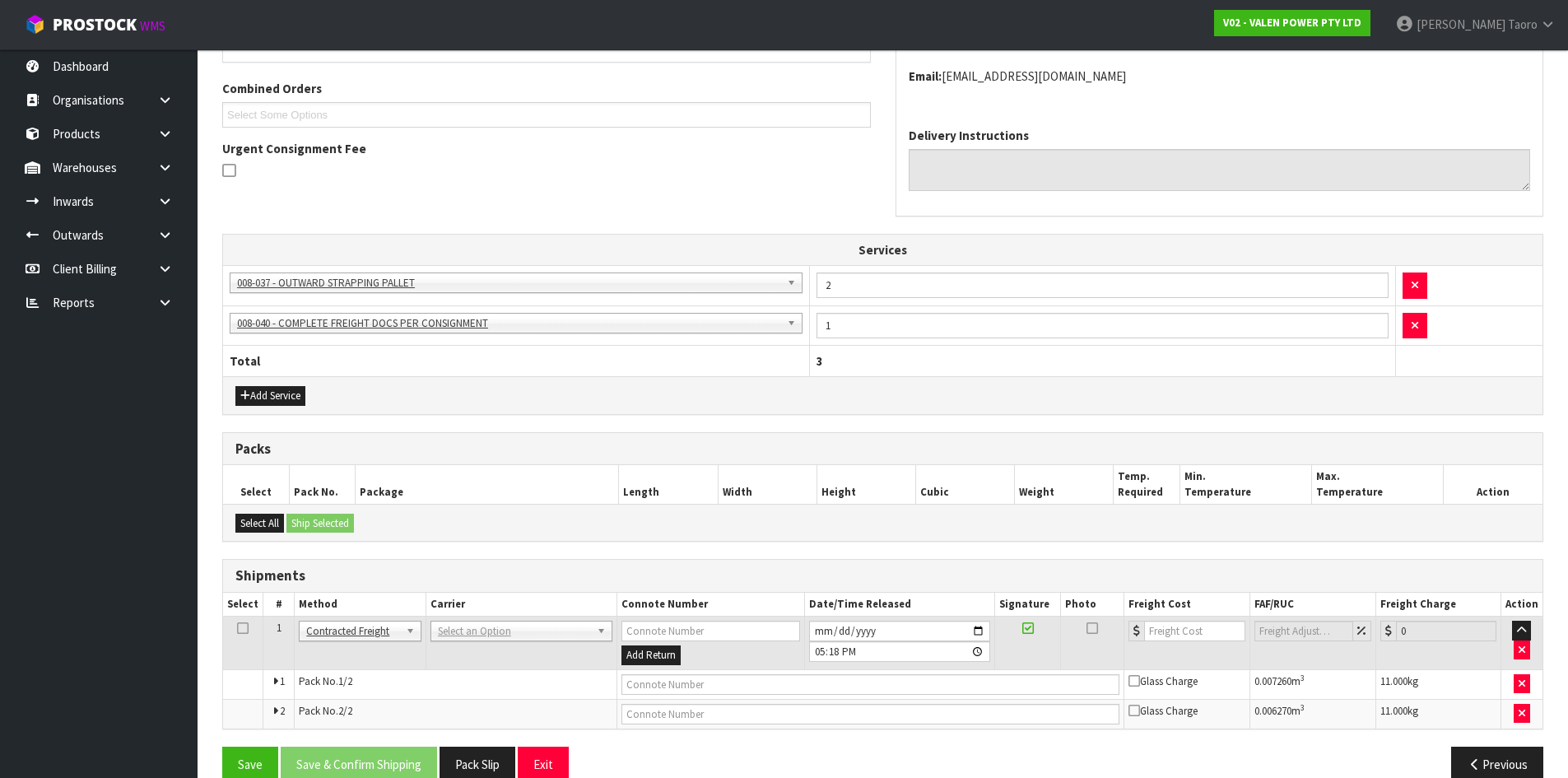
click at [498, 644] on td "ANGEL - ANGEL TRANSPORT CONROY - CONROY REMOVALS DEAEXPAKL - DEADLINE EXPRESS C…" at bounding box center [520, 643] width 191 height 54
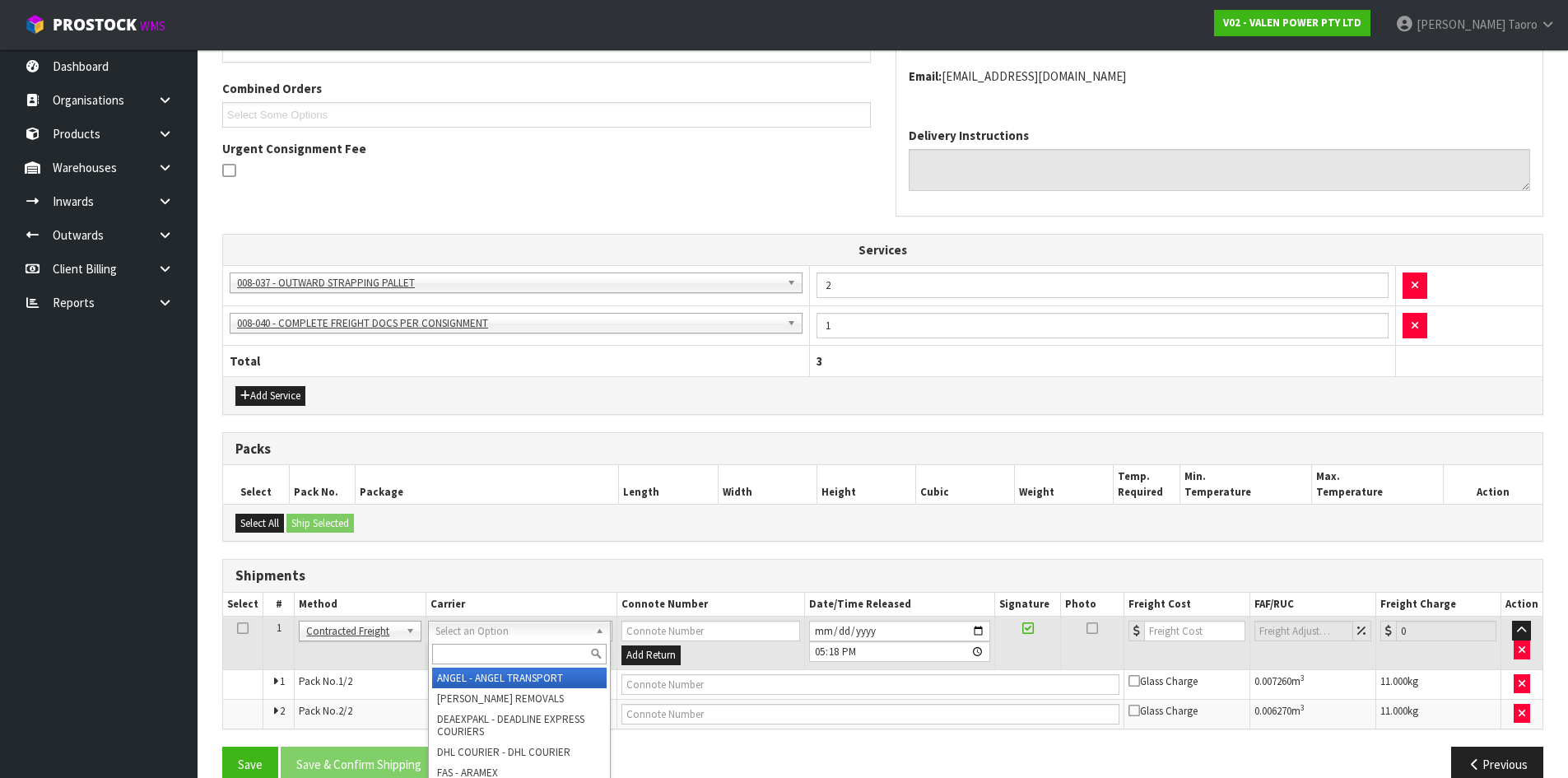
click at [511, 650] on input "text" at bounding box center [519, 654] width 174 height 20
type input "NZP"
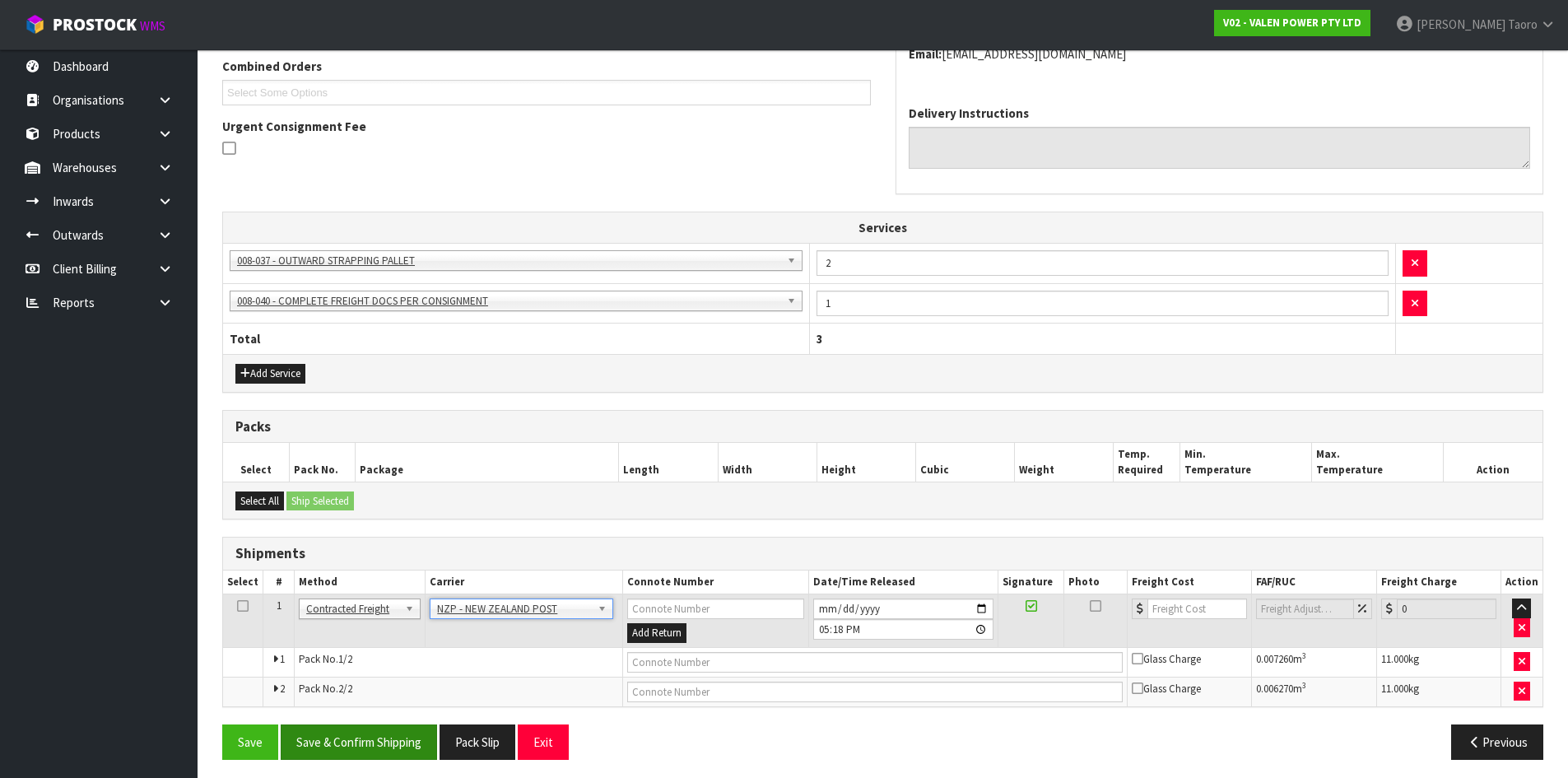
scroll to position [438, 0]
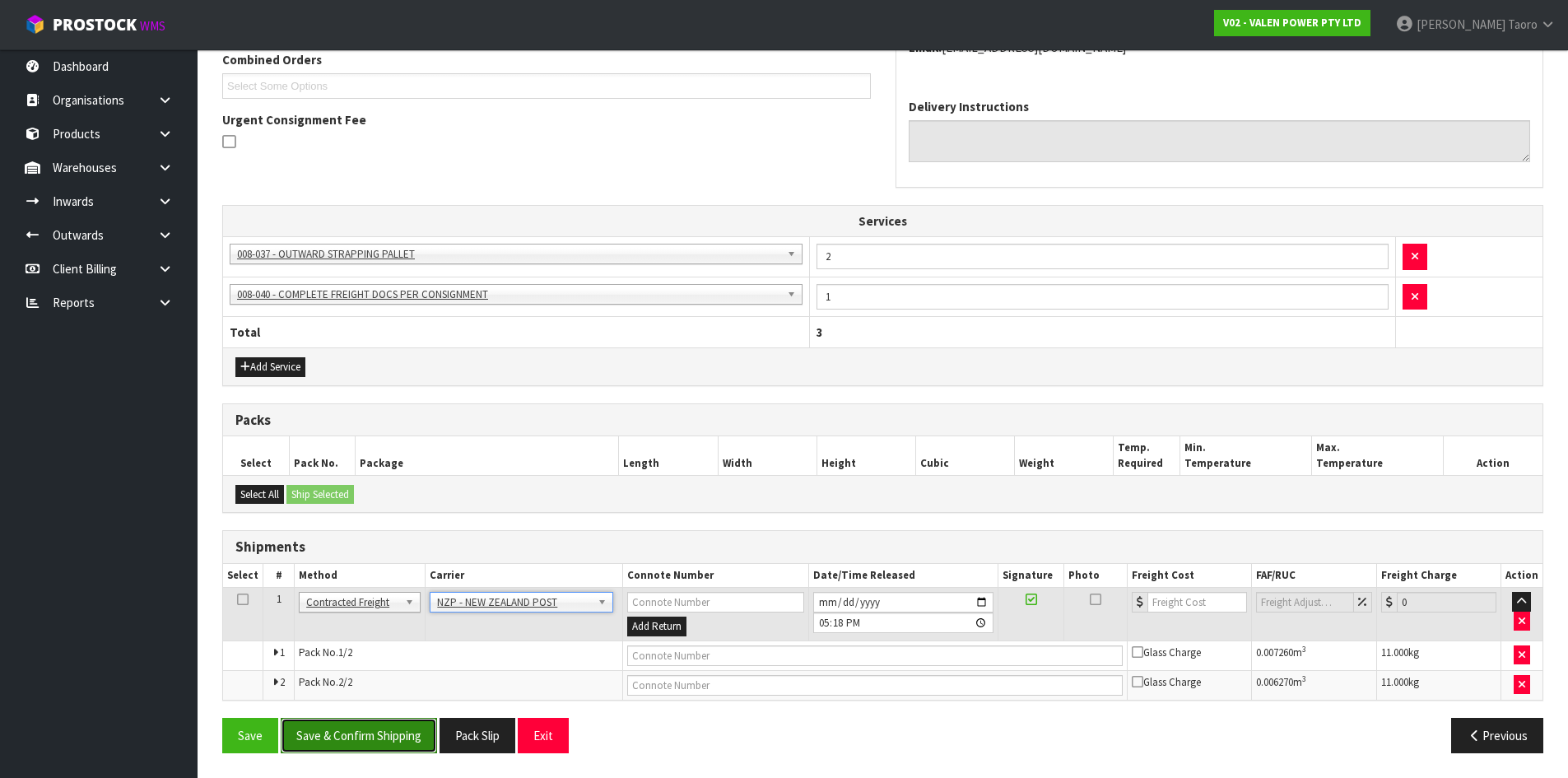
click at [408, 741] on button "Save & Confirm Shipping" at bounding box center [359, 735] width 156 height 36
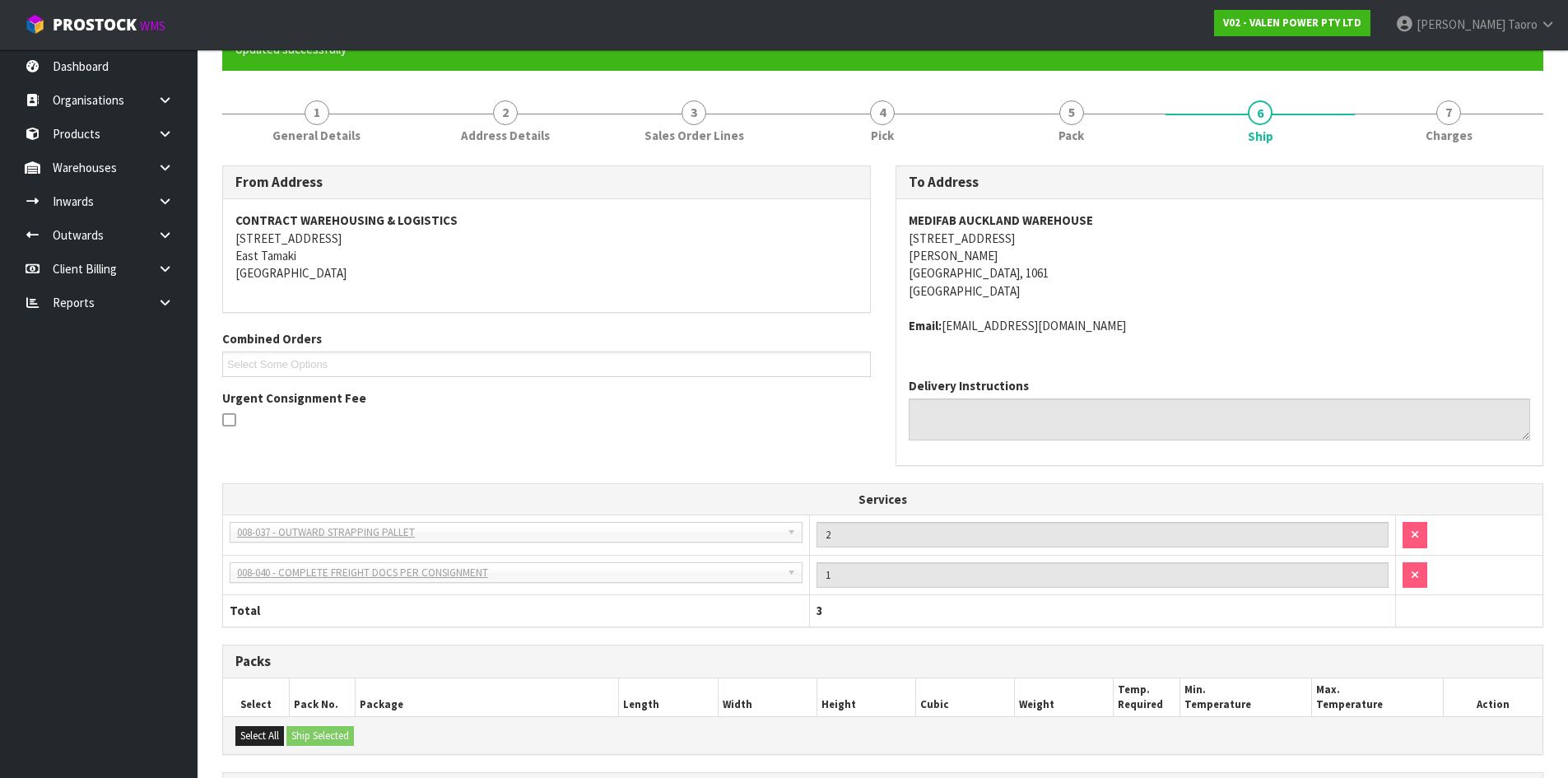
scroll to position [413, 0]
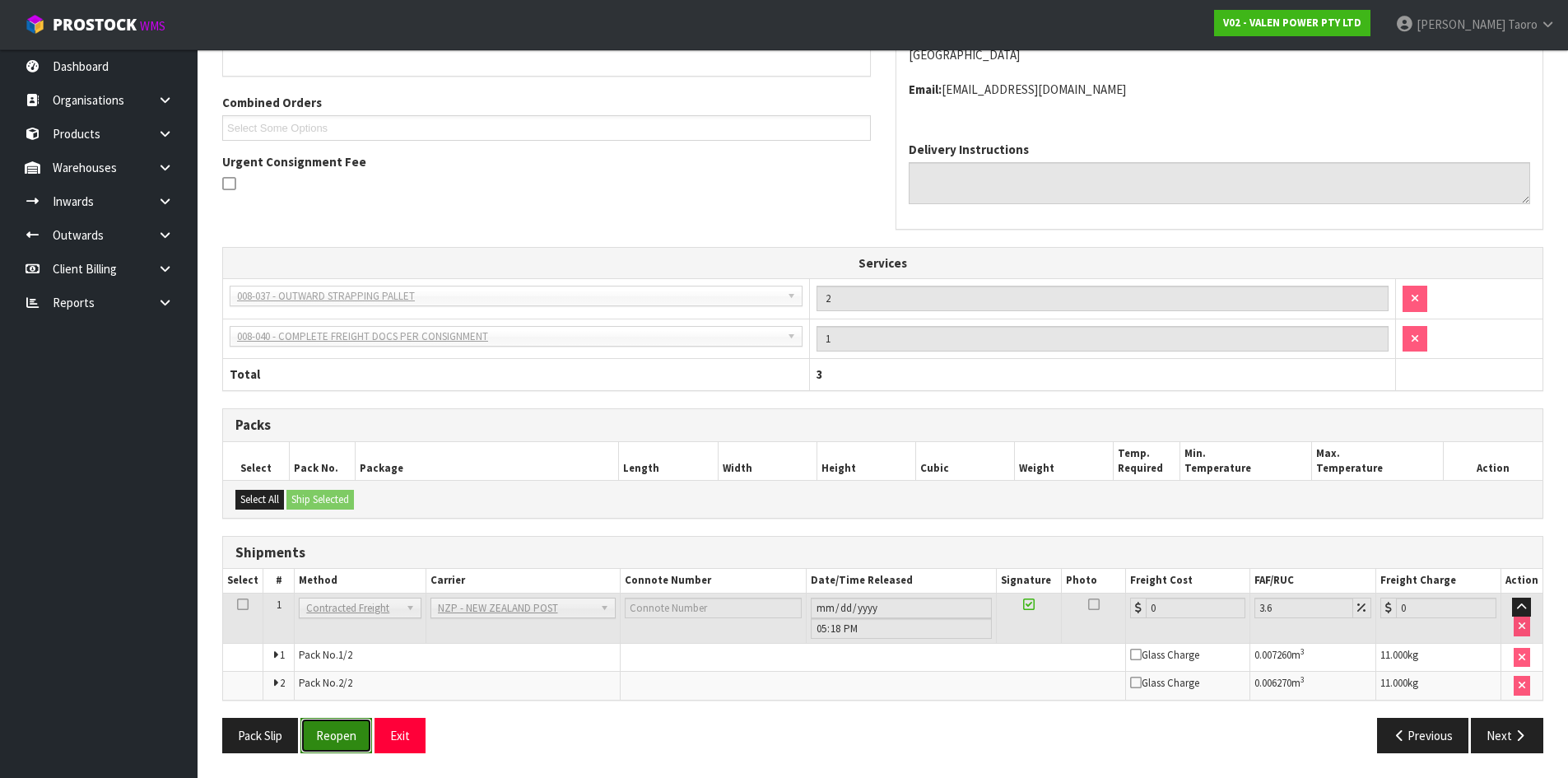
click at [335, 730] on button "Reopen" at bounding box center [336, 735] width 71 height 36
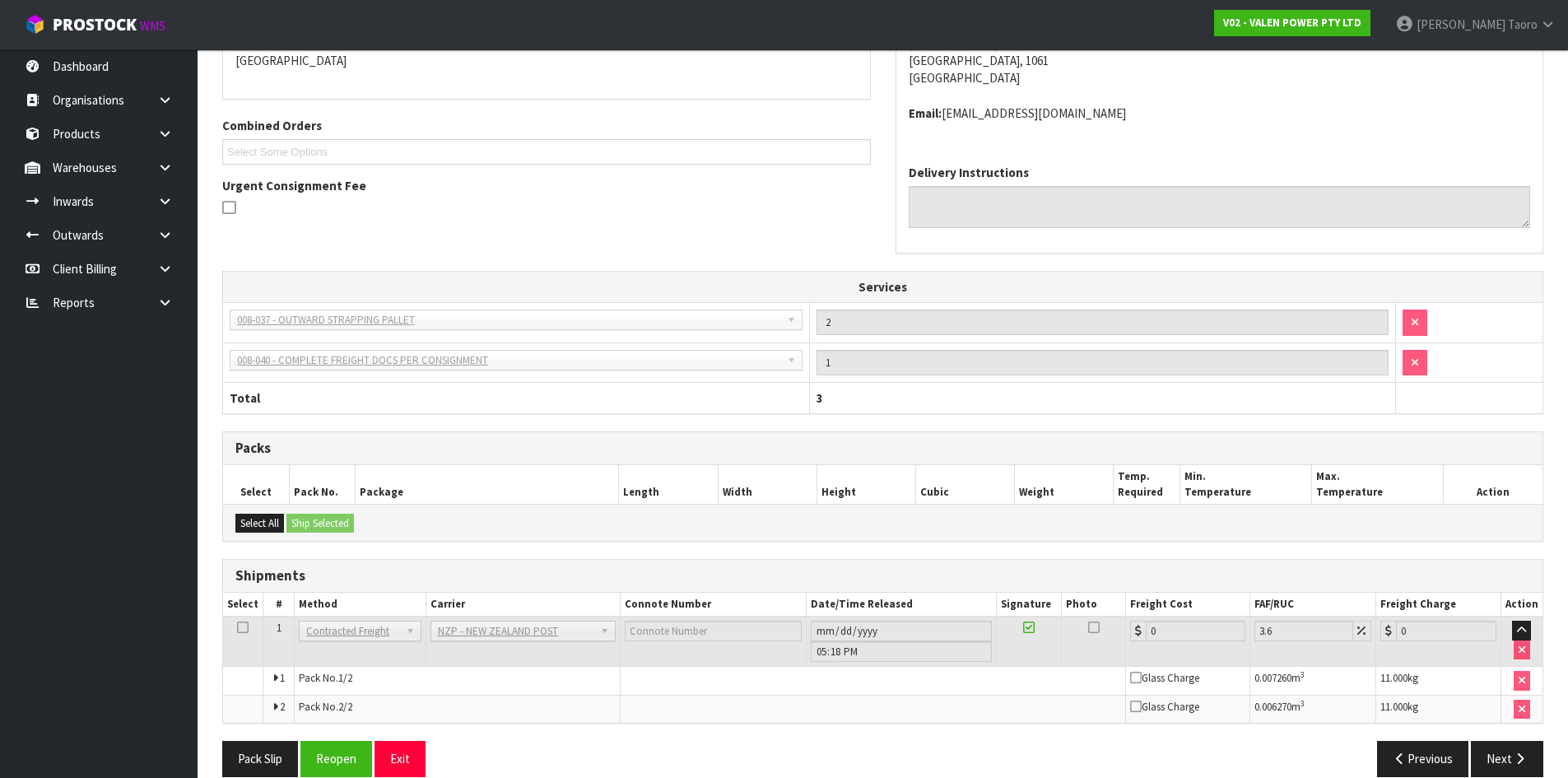
scroll to position [396, 0]
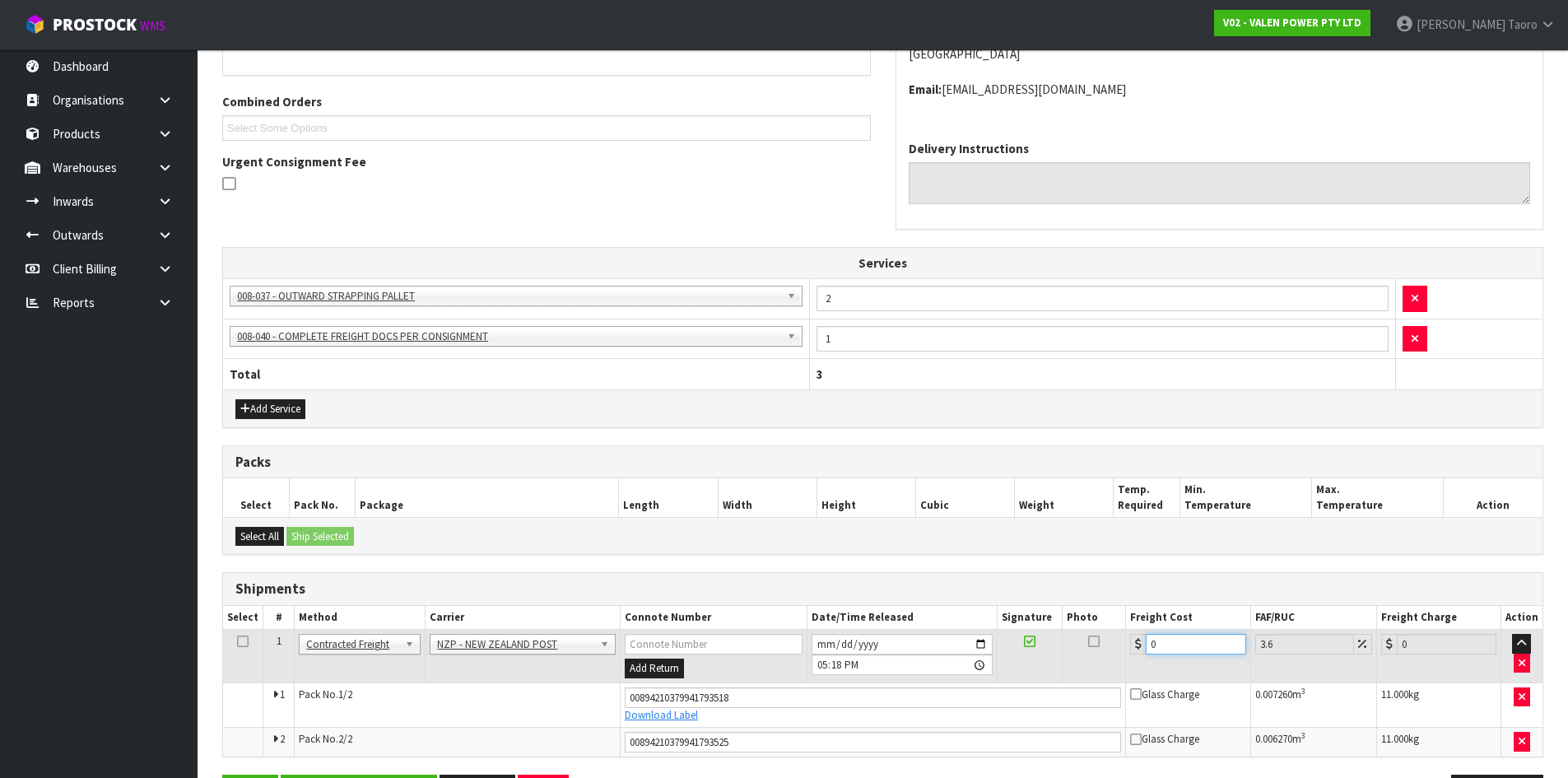
click at [1172, 643] on input "0" at bounding box center [1195, 644] width 99 height 20
type input "8"
type input "8.29"
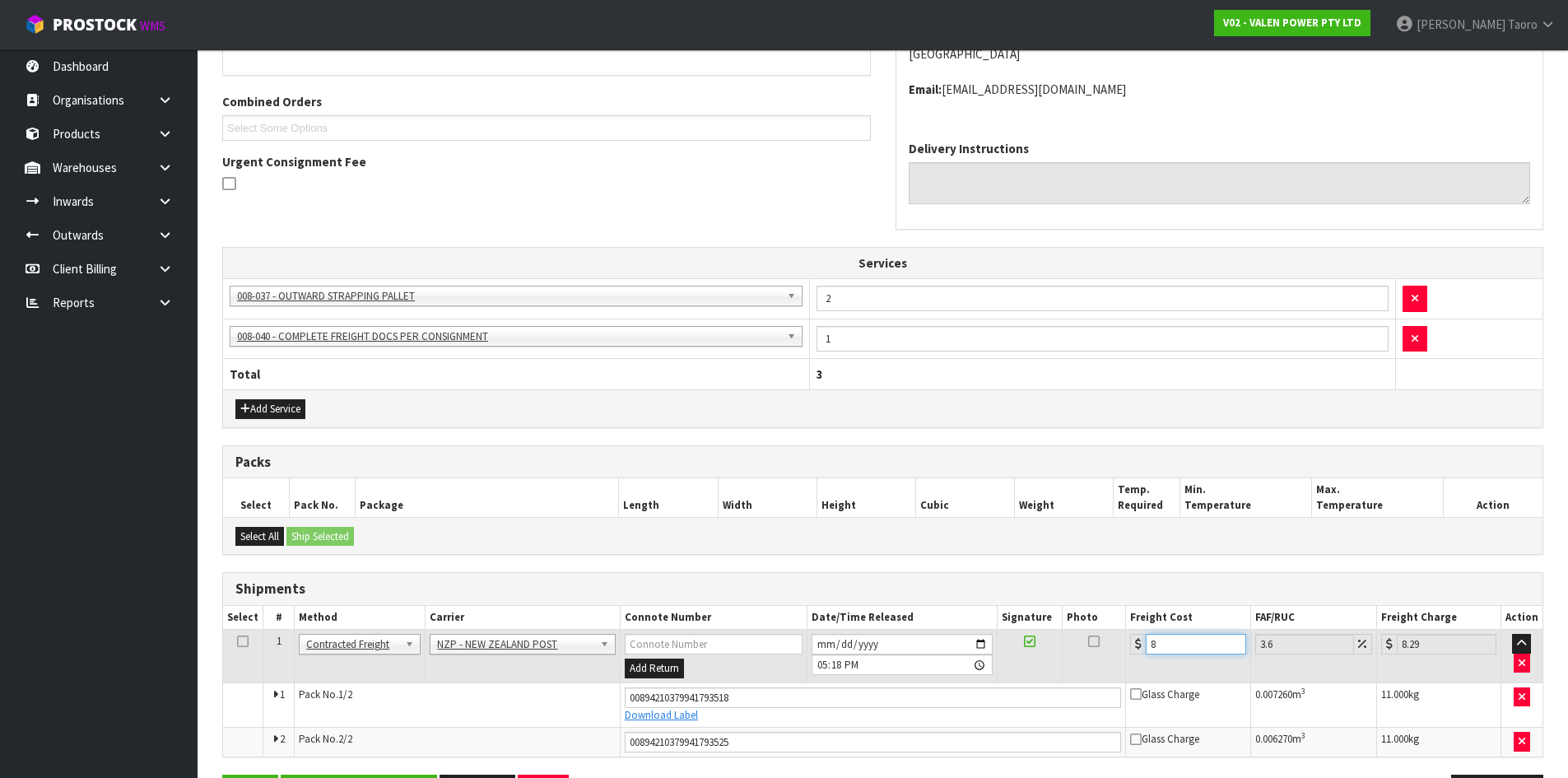
type input "8.6"
type input "8.91"
type input "8.66"
type input "8.97"
type input "8.66"
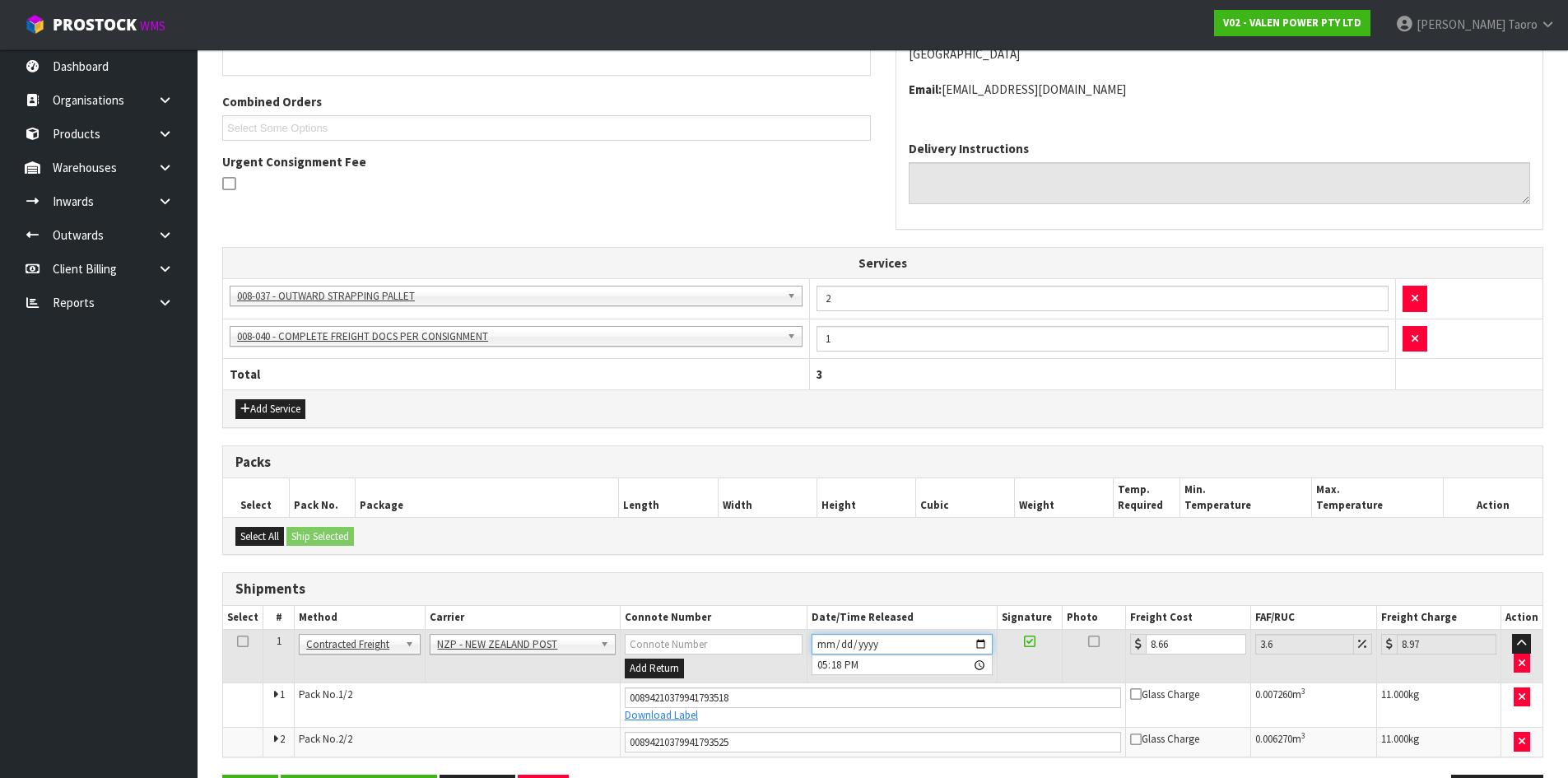
click at [822, 642] on input "2025-08-21" at bounding box center [901, 644] width 181 height 20
type input "2025-08-22"
click at [823, 665] on input "17:18:00.000" at bounding box center [901, 664] width 181 height 20
type input "09:00"
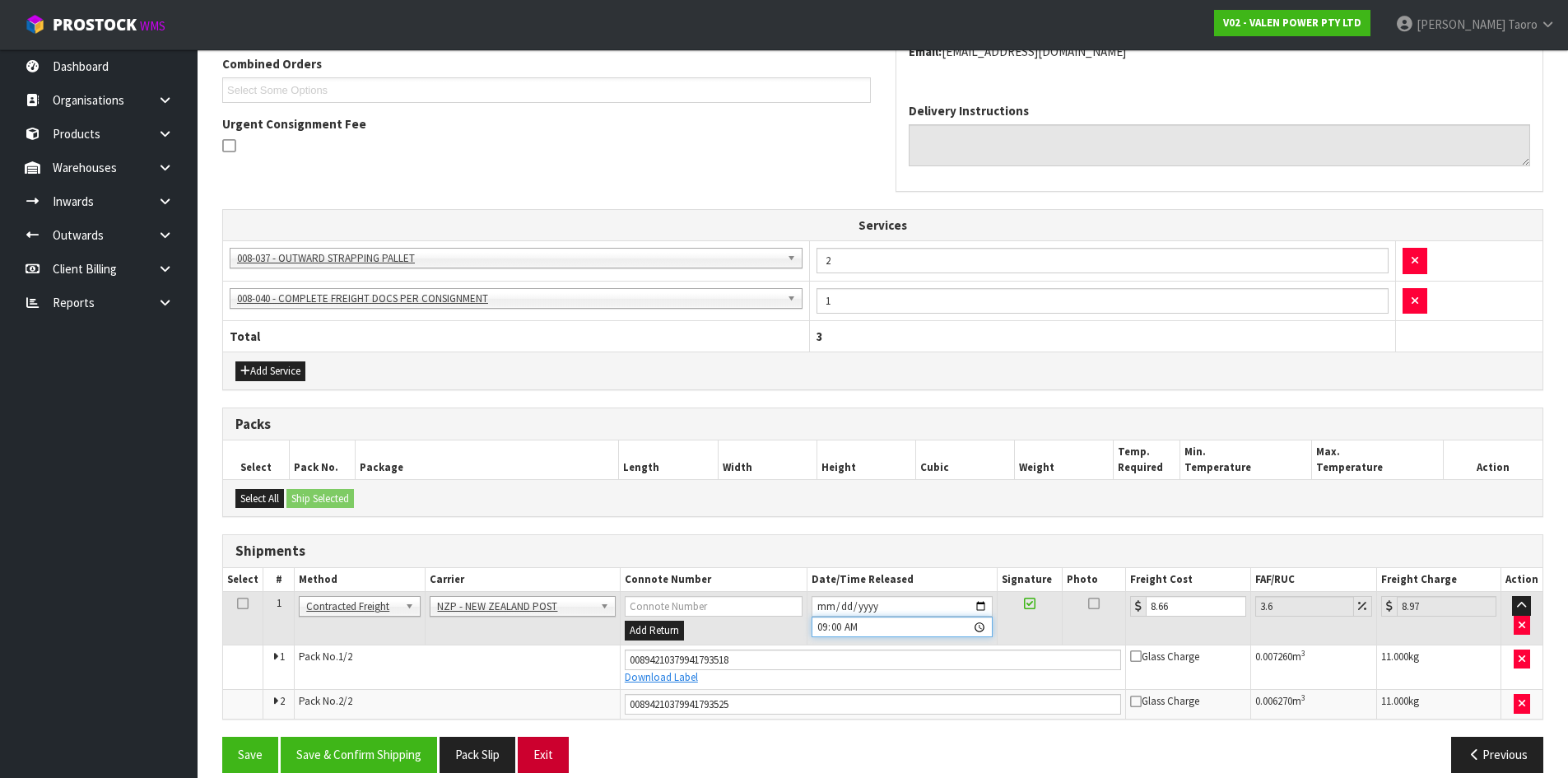
scroll to position [453, 0]
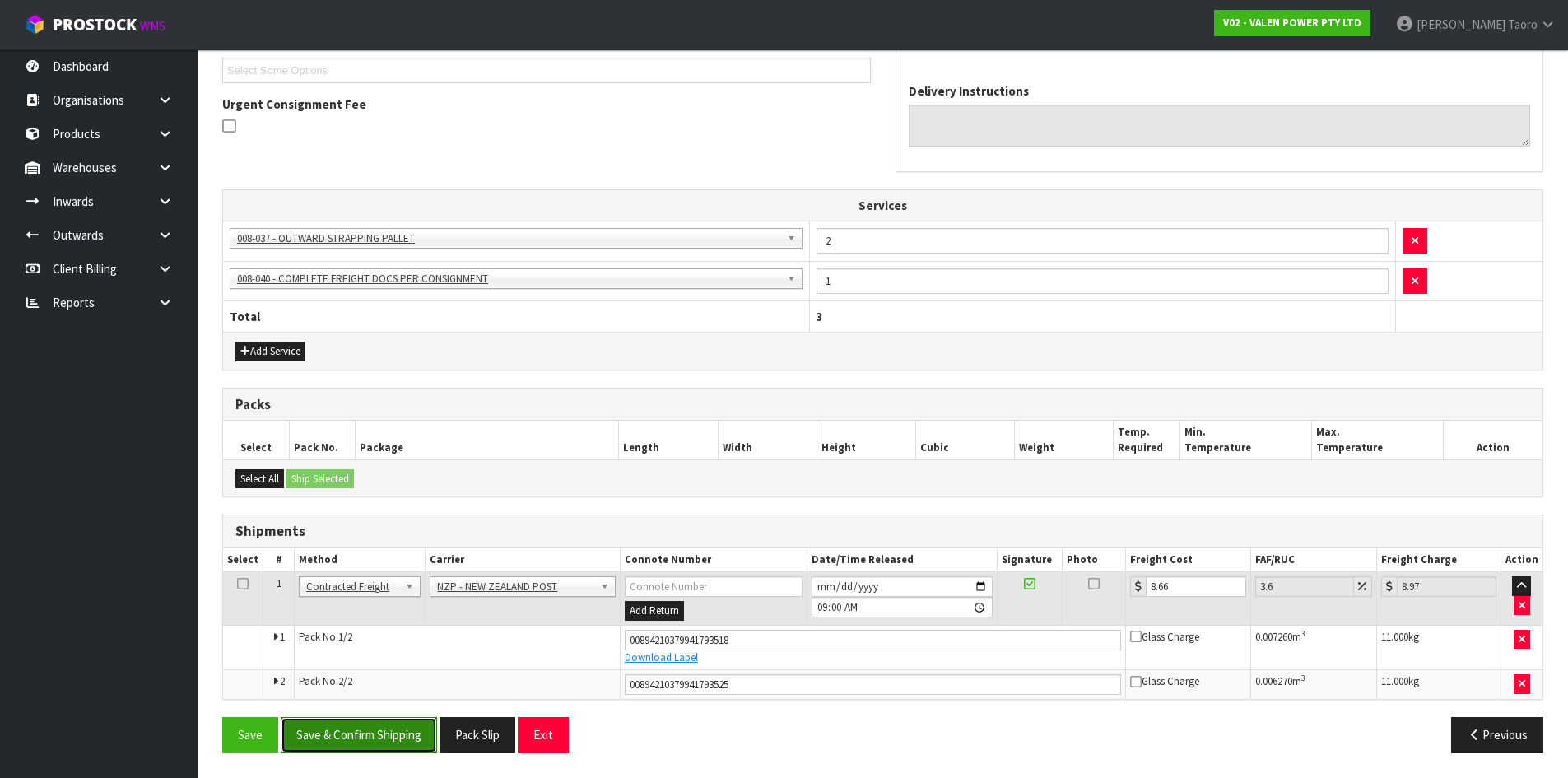
click at [382, 730] on button "Save & Confirm Shipping" at bounding box center [359, 735] width 156 height 36
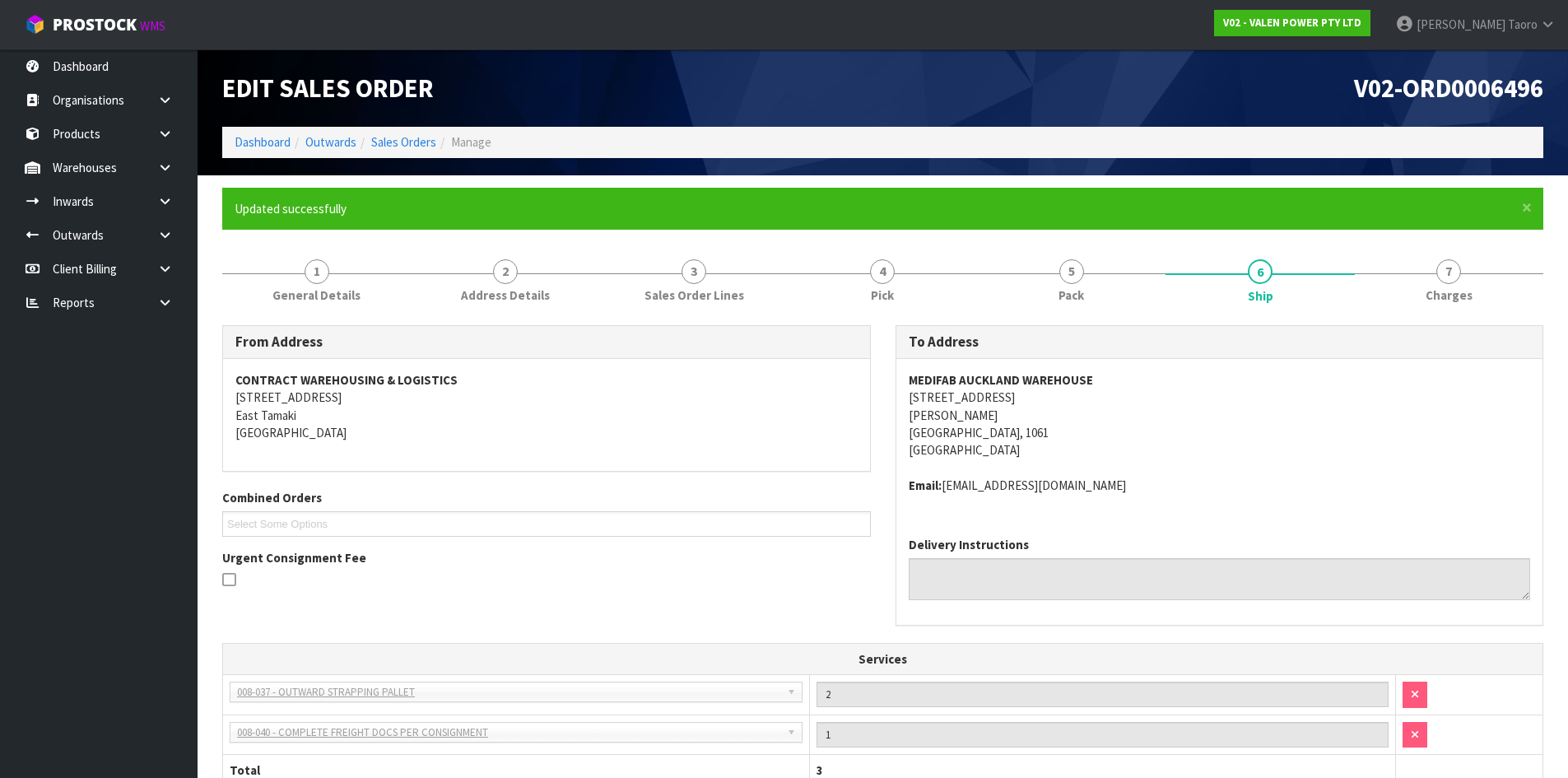
drag, startPoint x: 385, startPoint y: 728, endPoint x: 38, endPoint y: 816, distance: 358.0
drag, startPoint x: 38, startPoint y: 816, endPoint x: 619, endPoint y: 559, distance: 635.3
click at [618, 559] on div "Urgent Consignment Fee" at bounding box center [546, 571] width 649 height 43
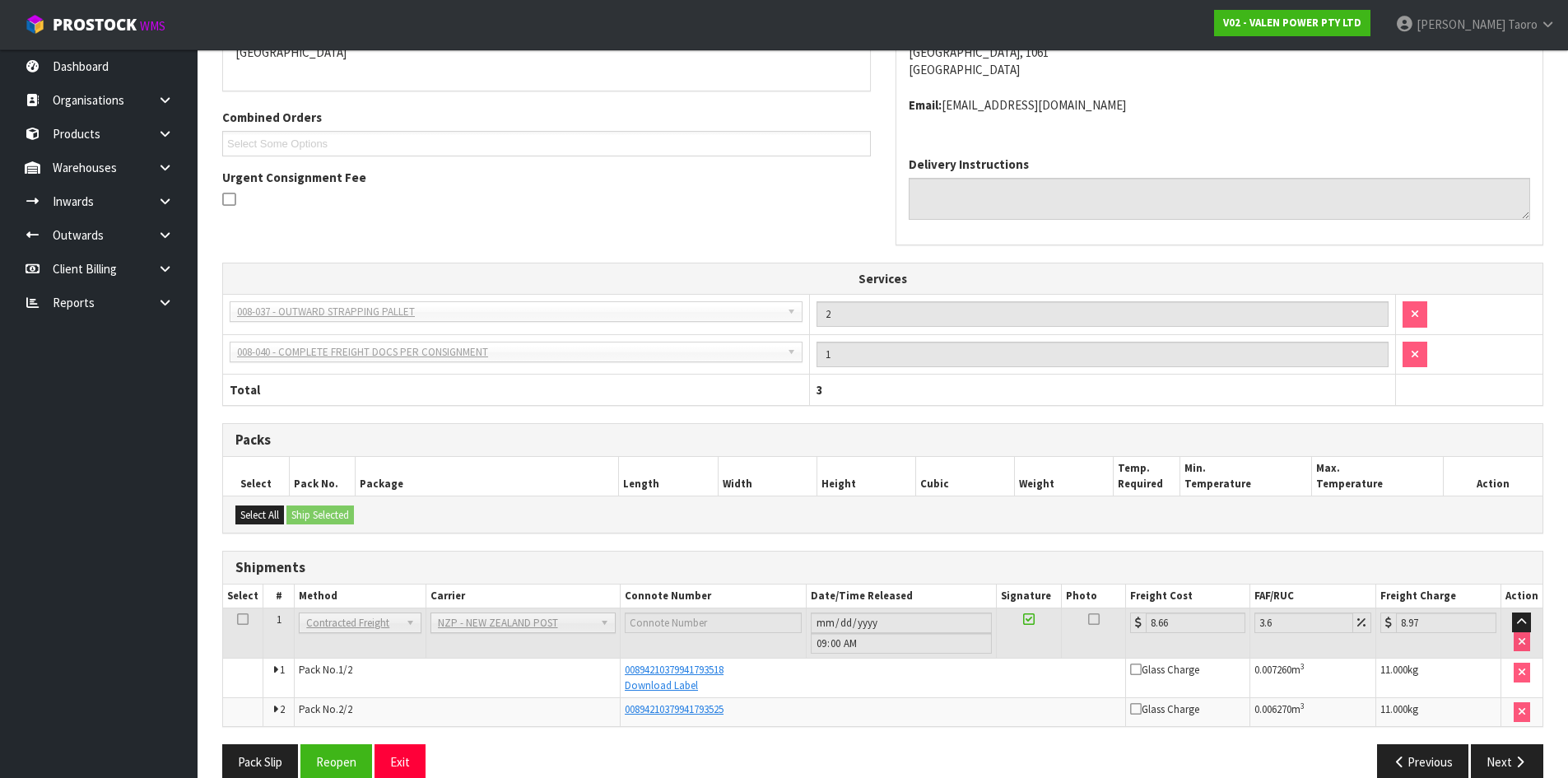
scroll to position [406, 0]
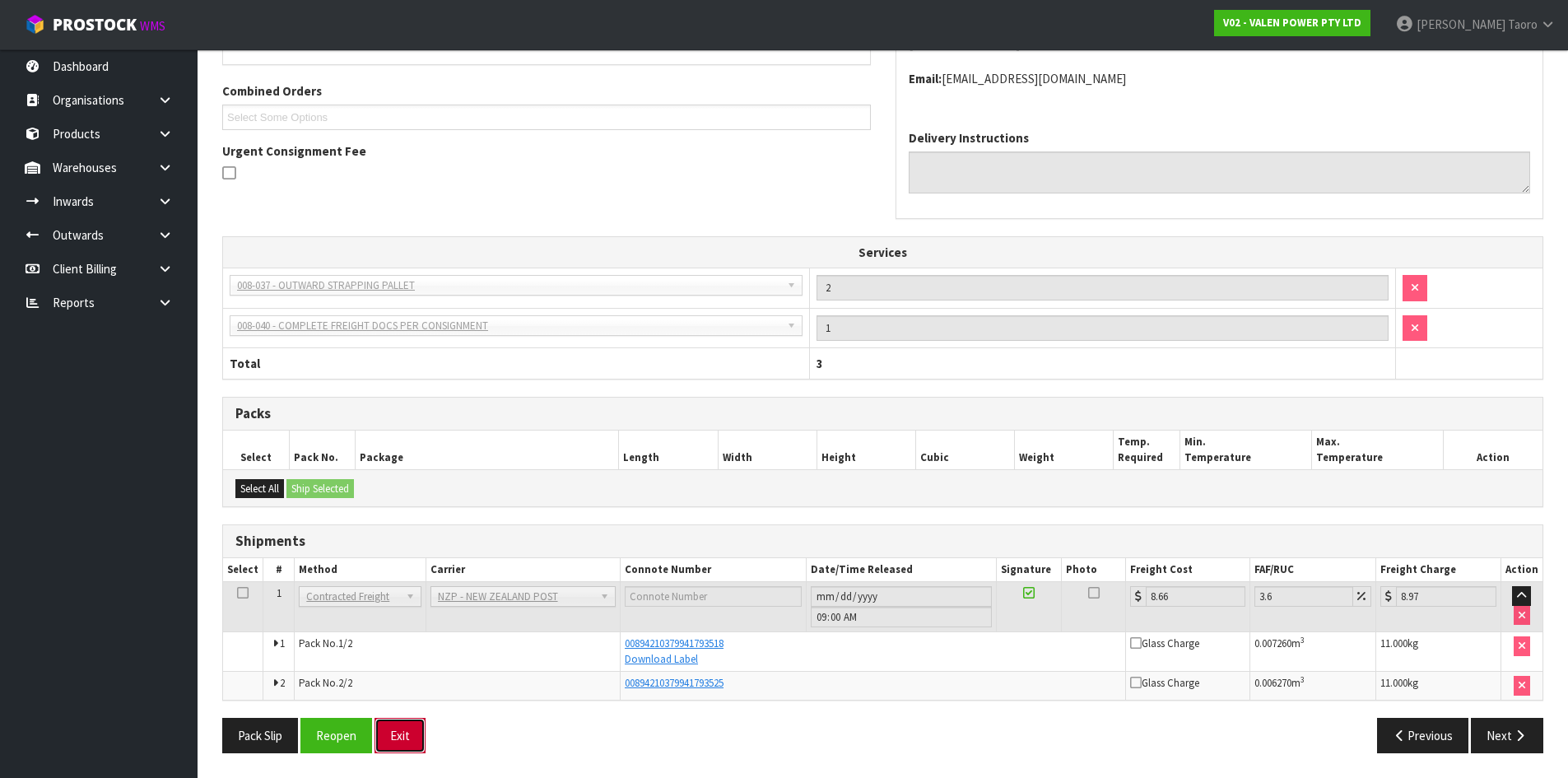
click at [401, 731] on button "Exit" at bounding box center [400, 735] width 51 height 36
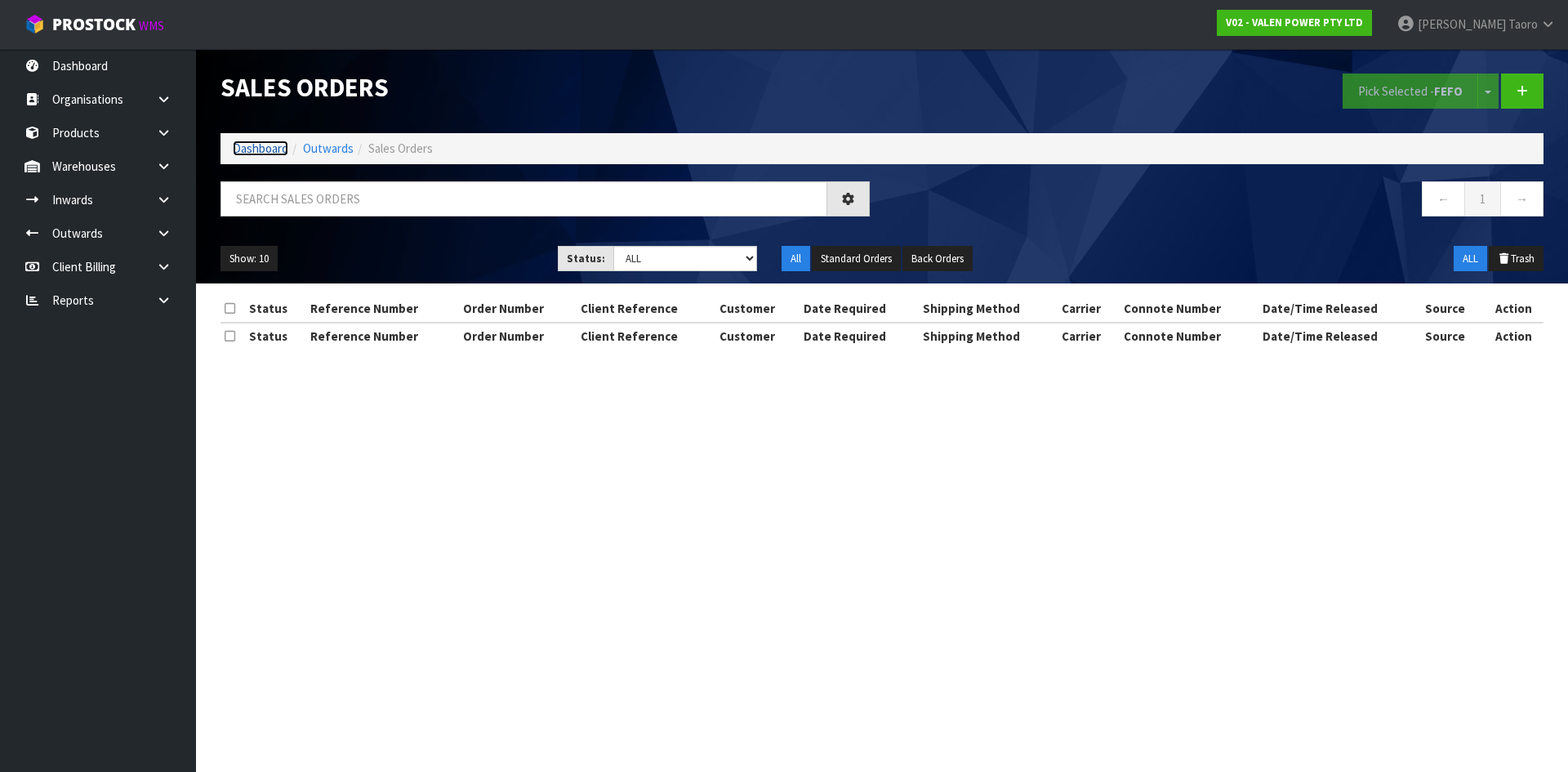
click at [268, 153] on link "Dashboard" at bounding box center [261, 148] width 56 height 15
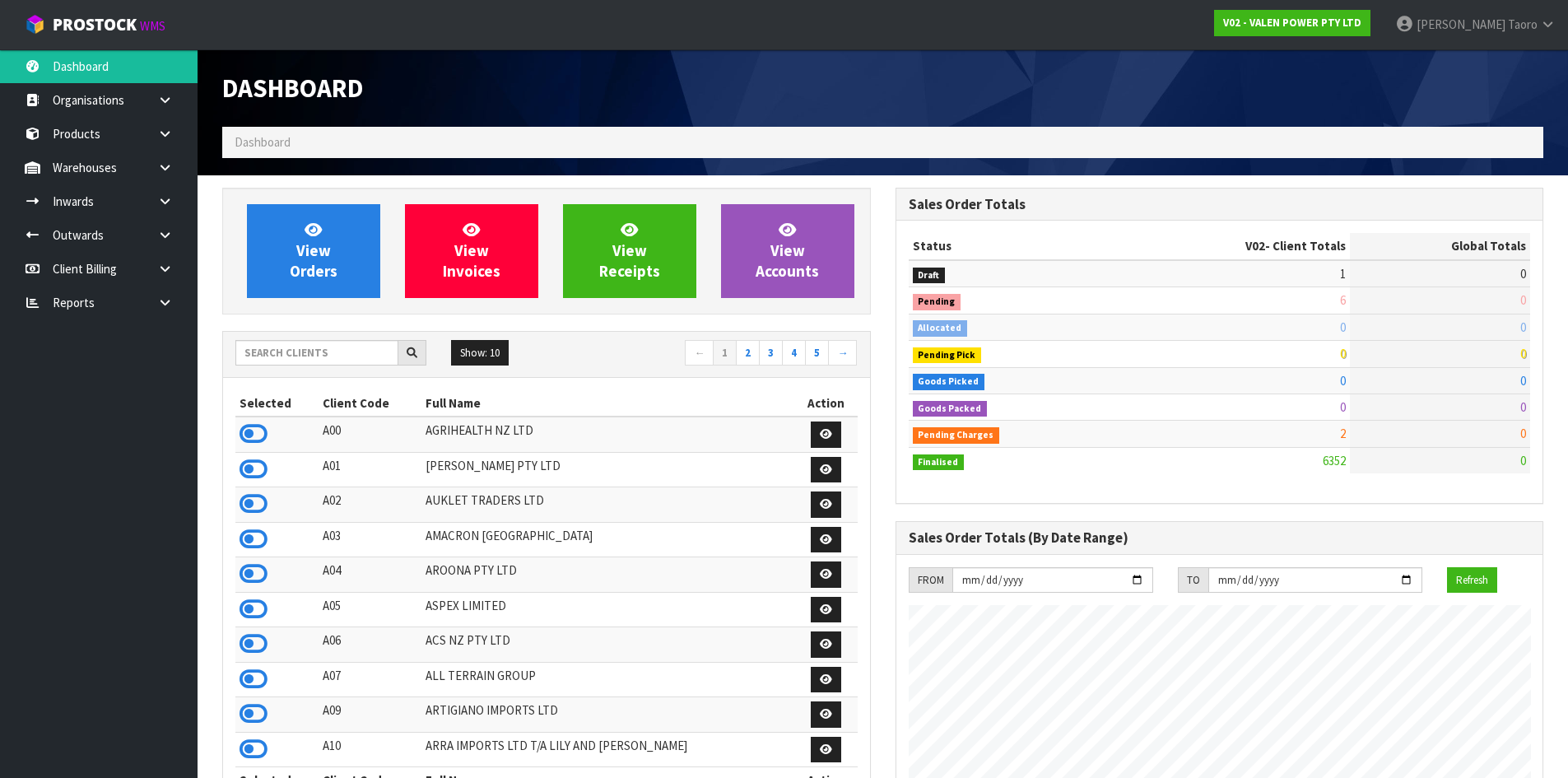
scroll to position [1247, 673]
click at [1524, 31] on span "Taoro" at bounding box center [1522, 24] width 30 height 15
click at [1517, 71] on link "Logout" at bounding box center [1502, 65] width 130 height 22
